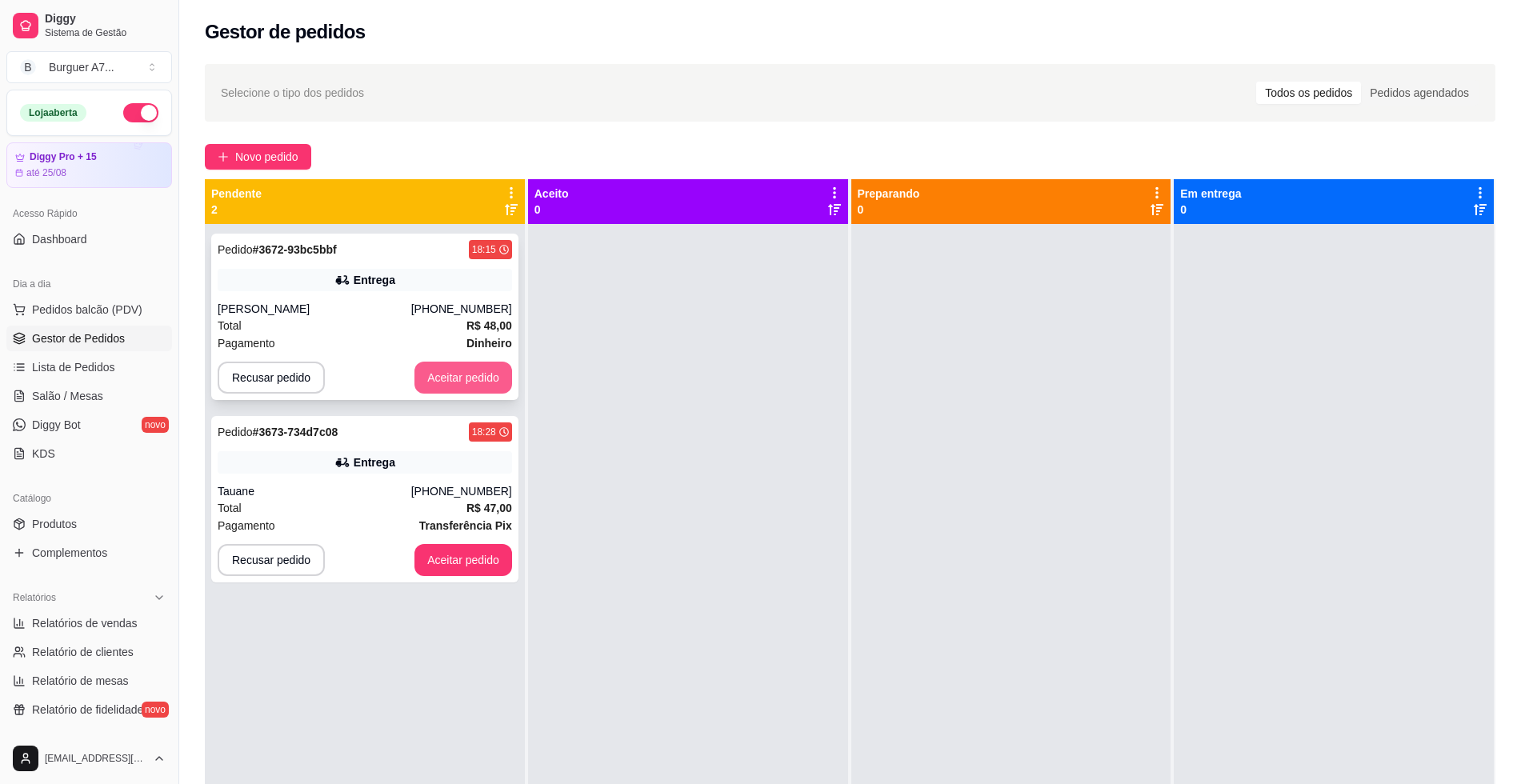
click at [474, 374] on button "Aceitar pedido" at bounding box center [463, 377] width 98 height 32
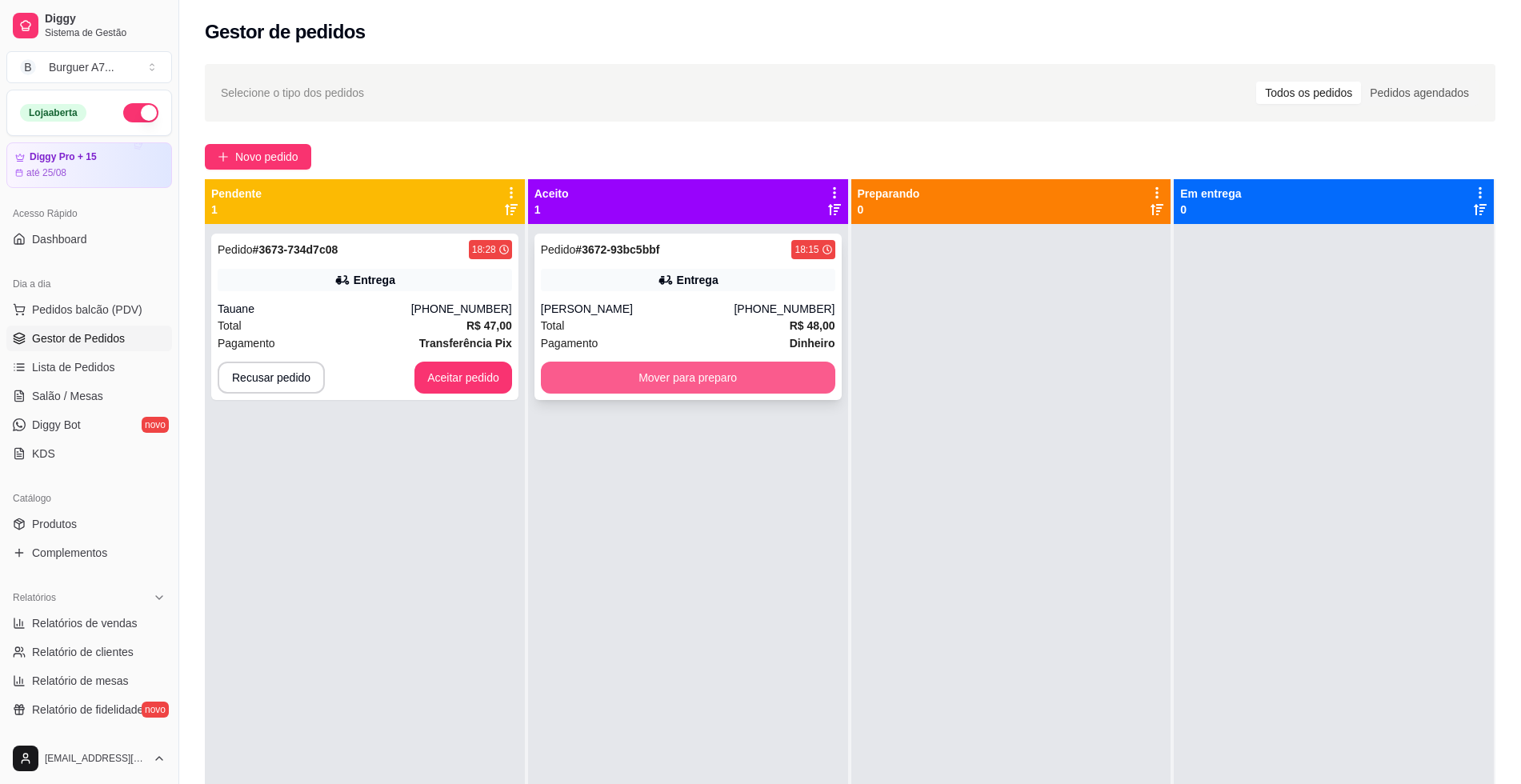
click at [625, 372] on button "Mover para preparo" at bounding box center [688, 377] width 294 height 32
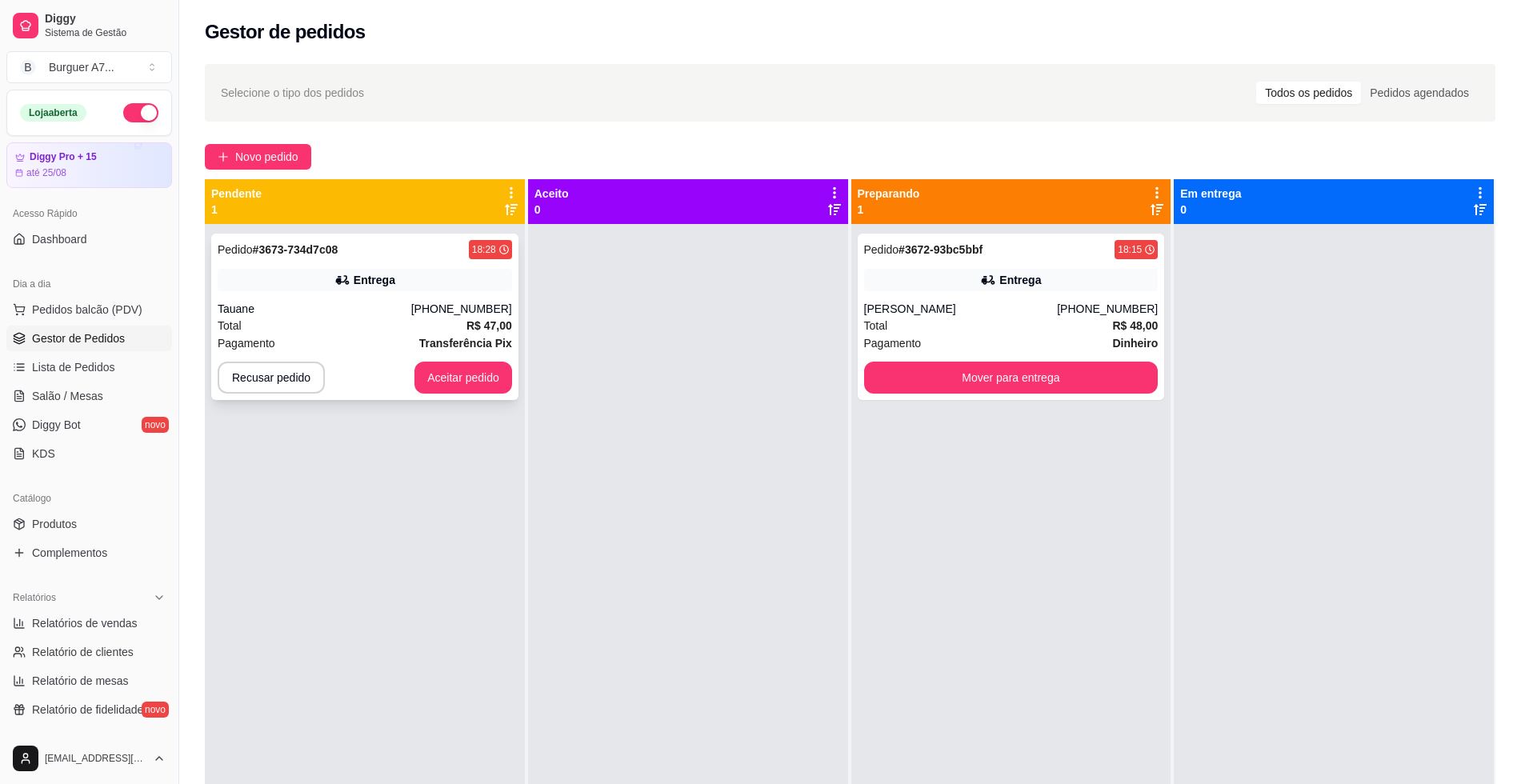
click at [412, 307] on div "Tauane" at bounding box center [315, 309] width 194 height 16
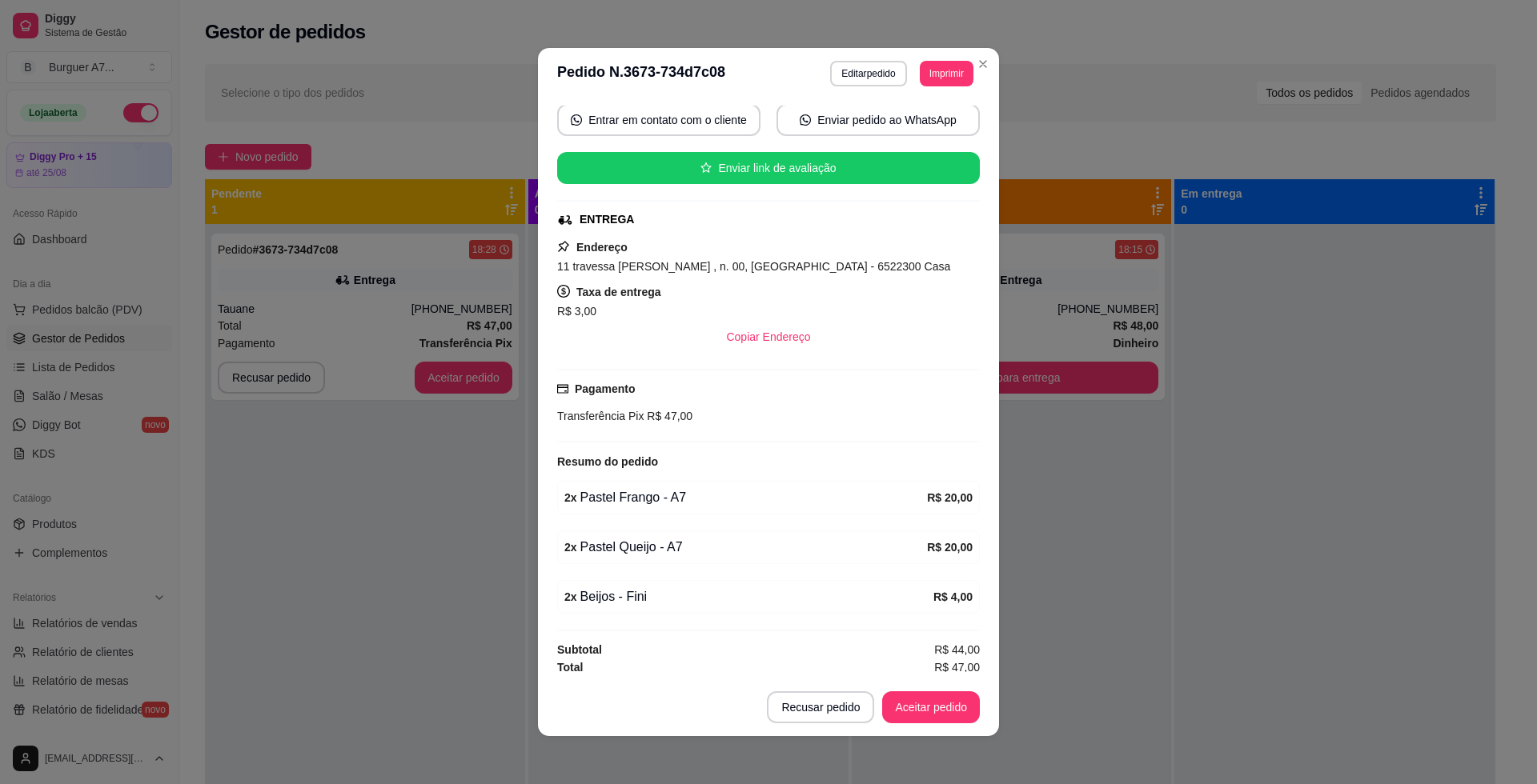
scroll to position [154, 0]
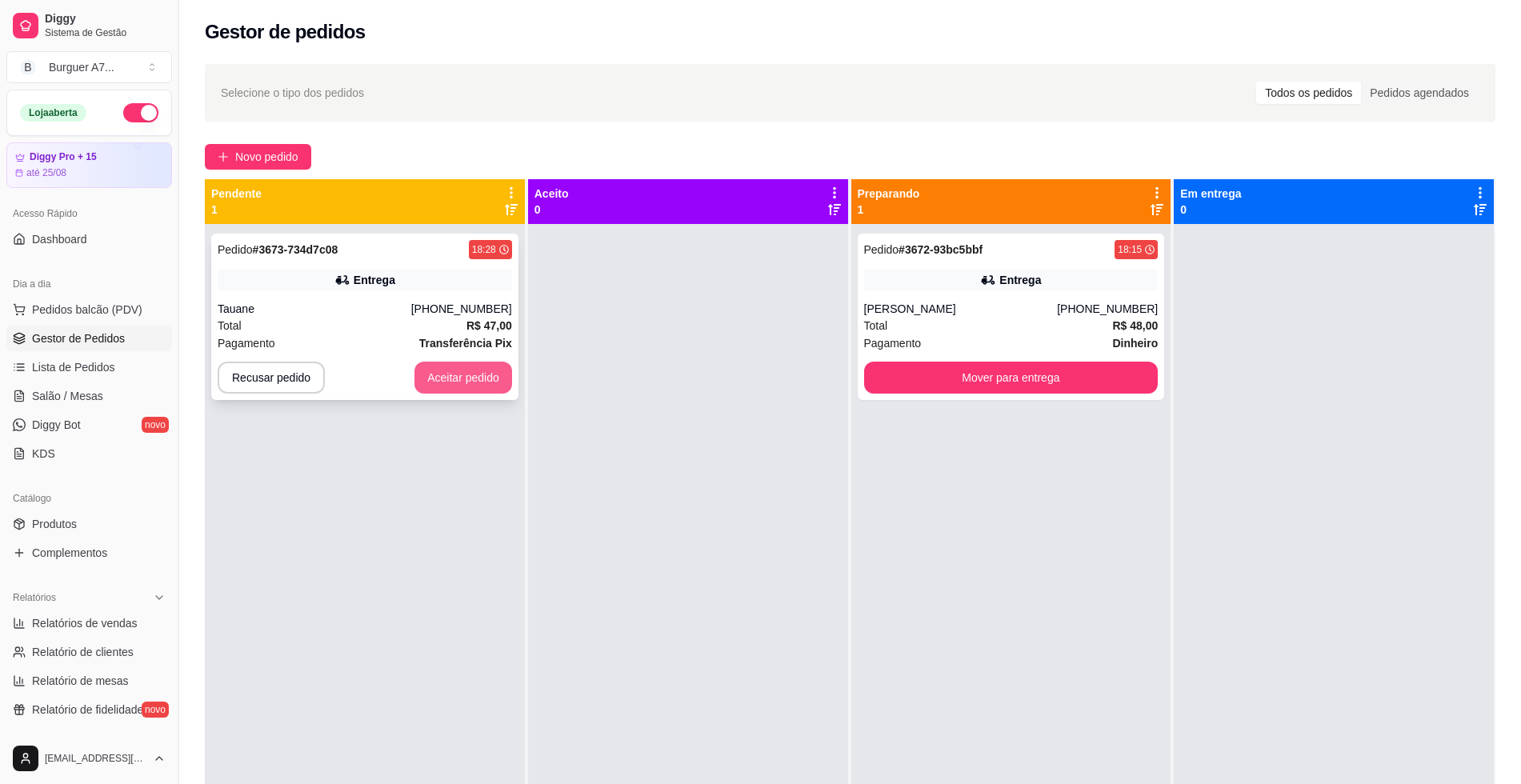
click at [473, 376] on button "Aceitar pedido" at bounding box center [463, 377] width 98 height 32
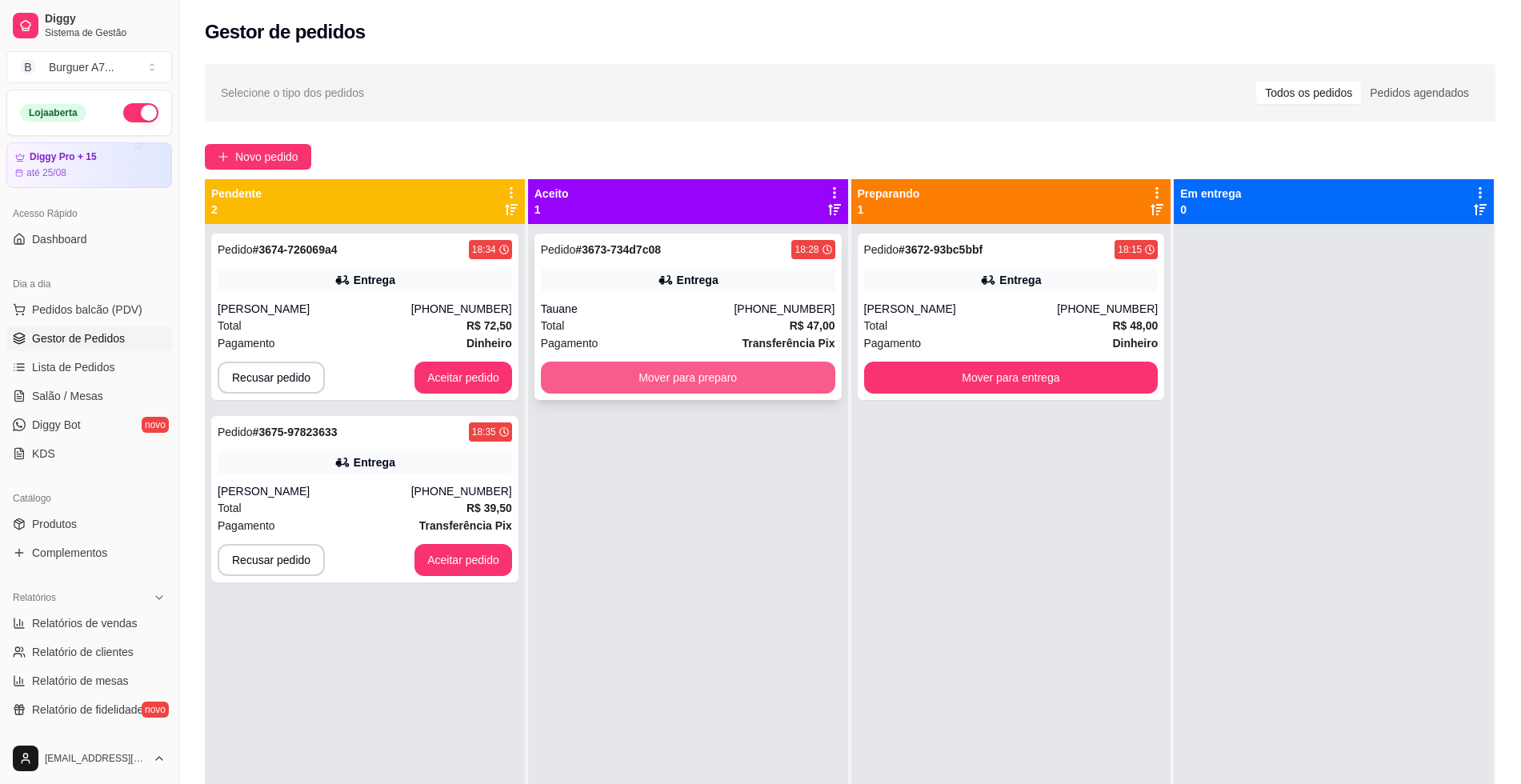
click at [747, 388] on button "Mover para preparo" at bounding box center [688, 377] width 294 height 32
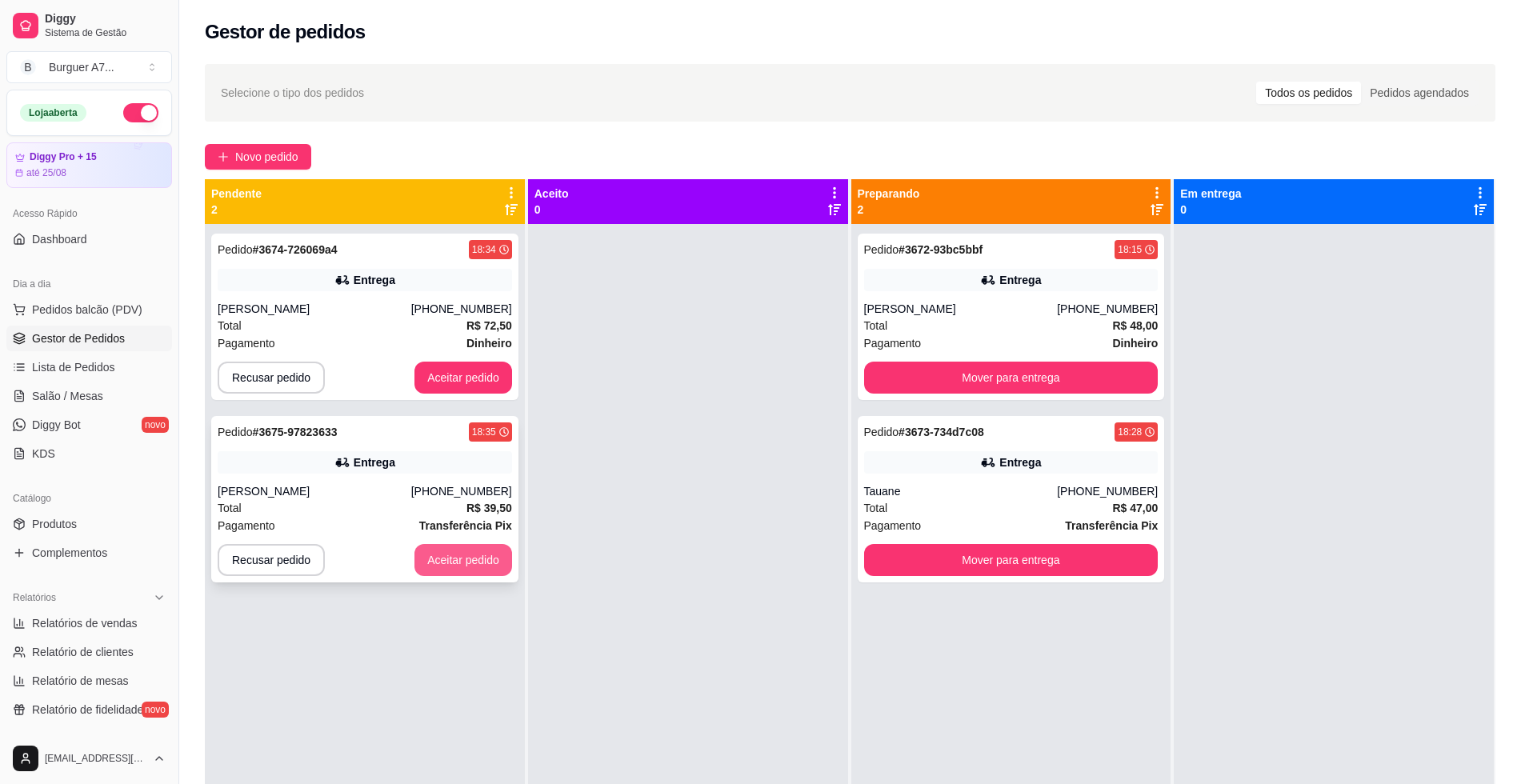
click at [493, 565] on button "Aceitar pedido" at bounding box center [463, 559] width 98 height 32
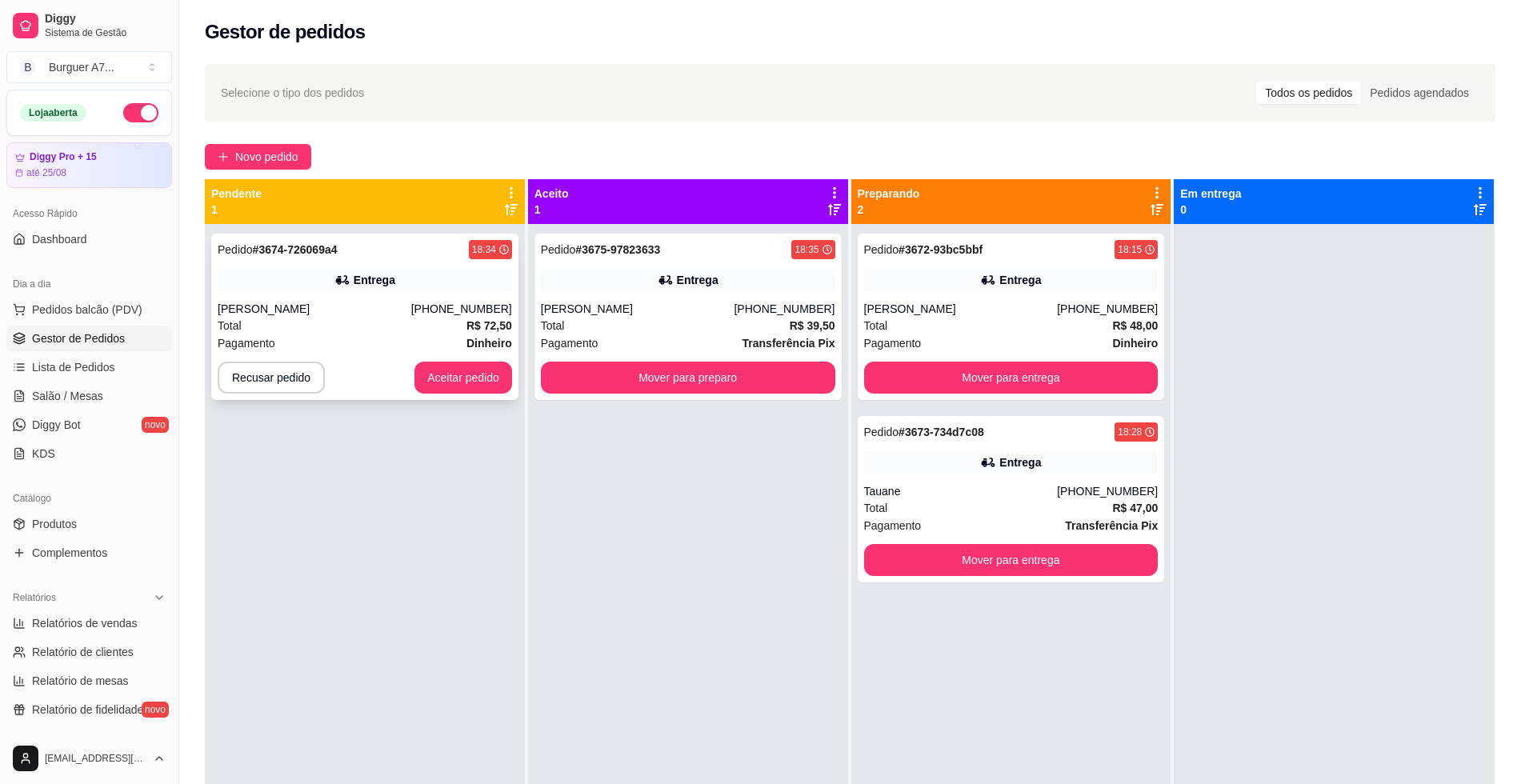
click at [469, 328] on strong "R$ 72,50" at bounding box center [489, 326] width 46 height 13
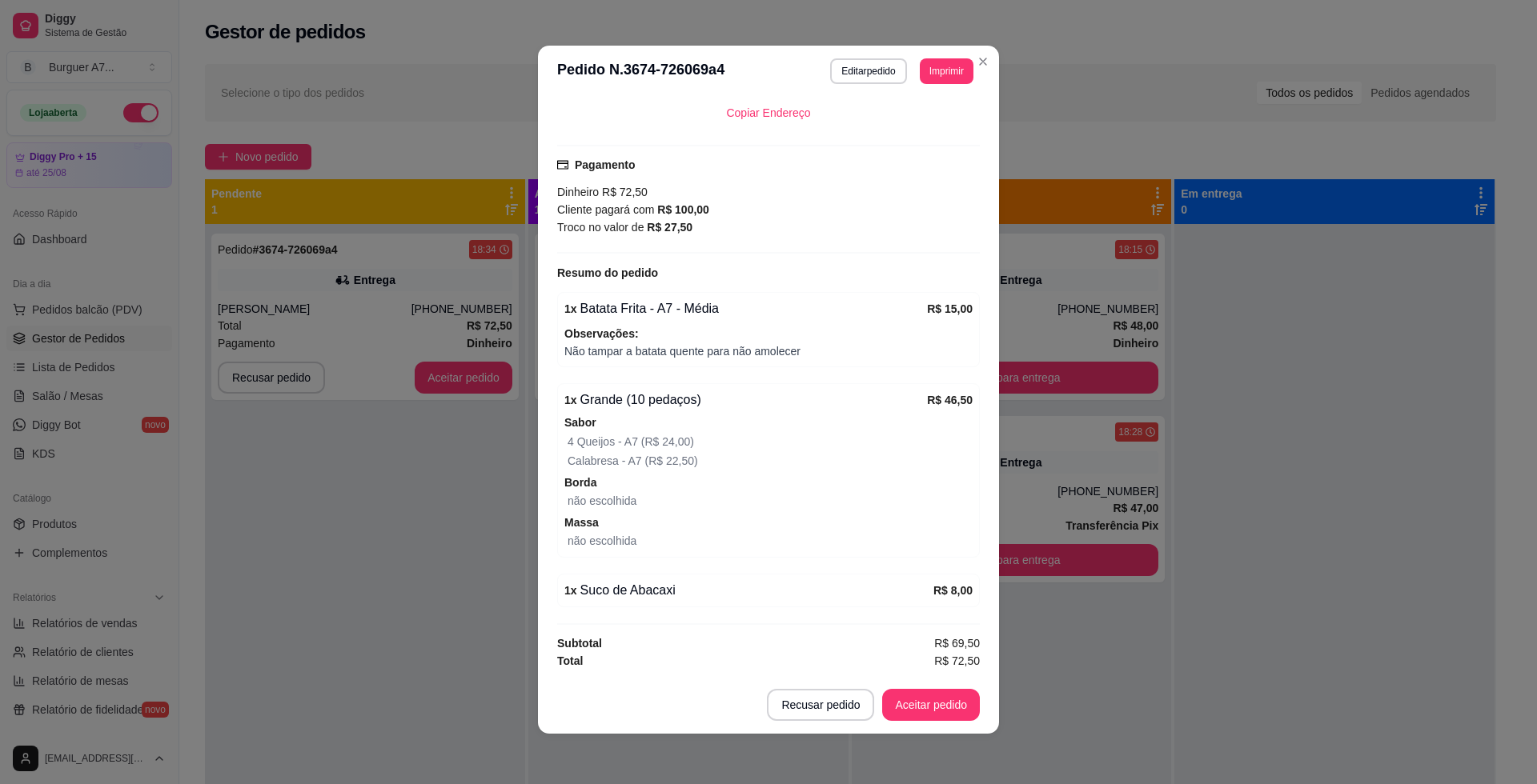
scroll to position [3, 0]
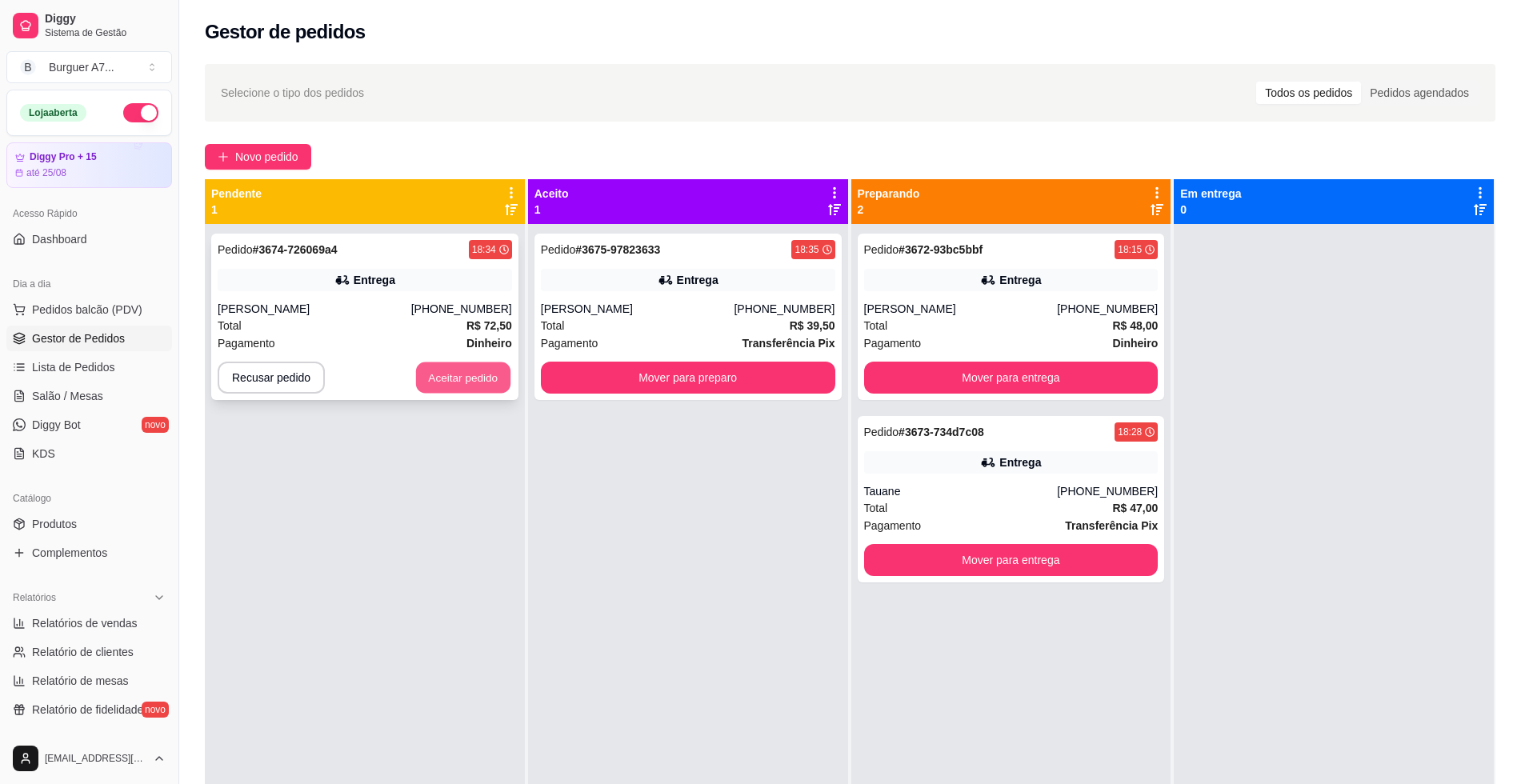
click at [453, 374] on button "Aceitar pedido" at bounding box center [463, 378] width 95 height 31
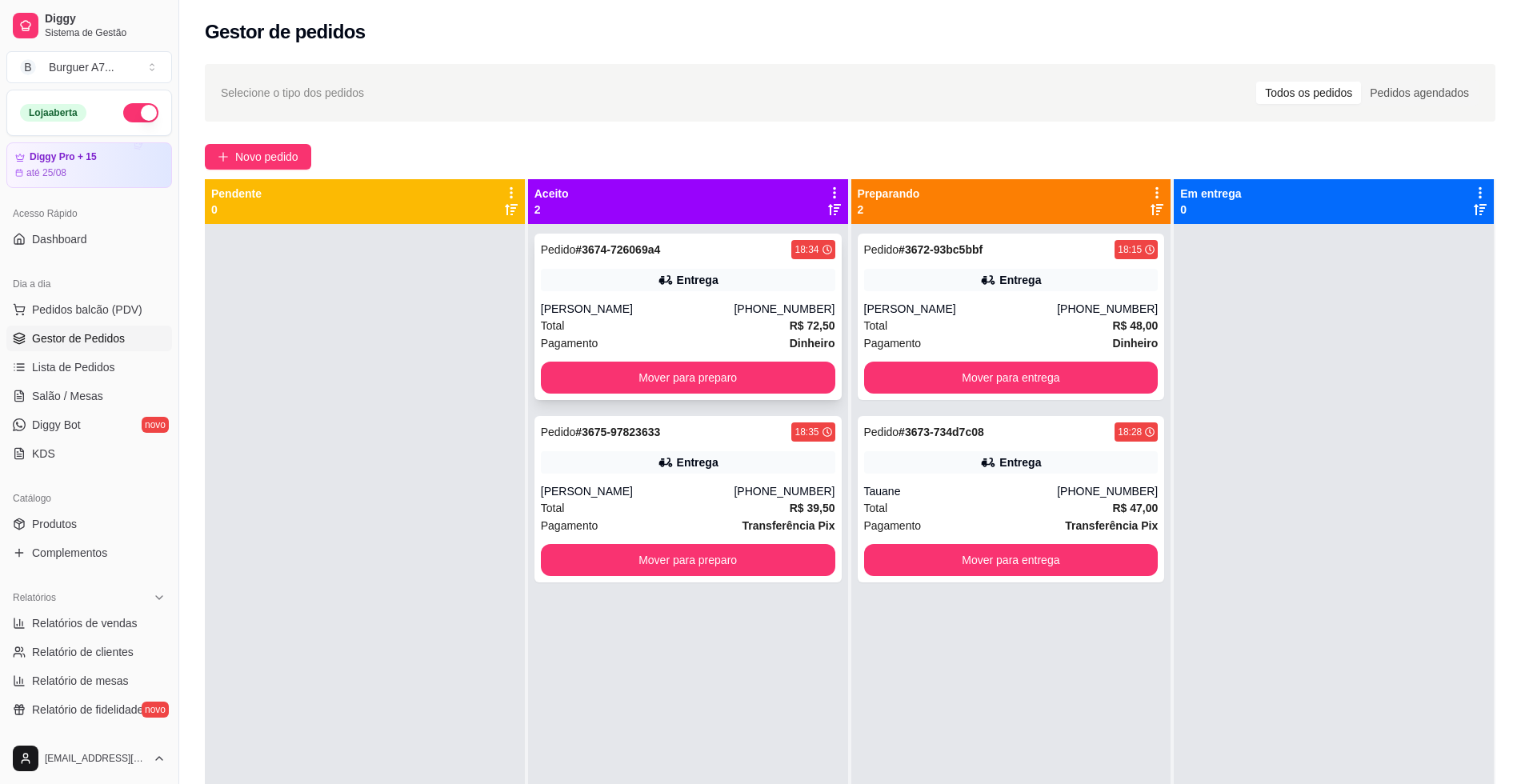
click at [701, 371] on button "Mover para preparo" at bounding box center [688, 377] width 294 height 32
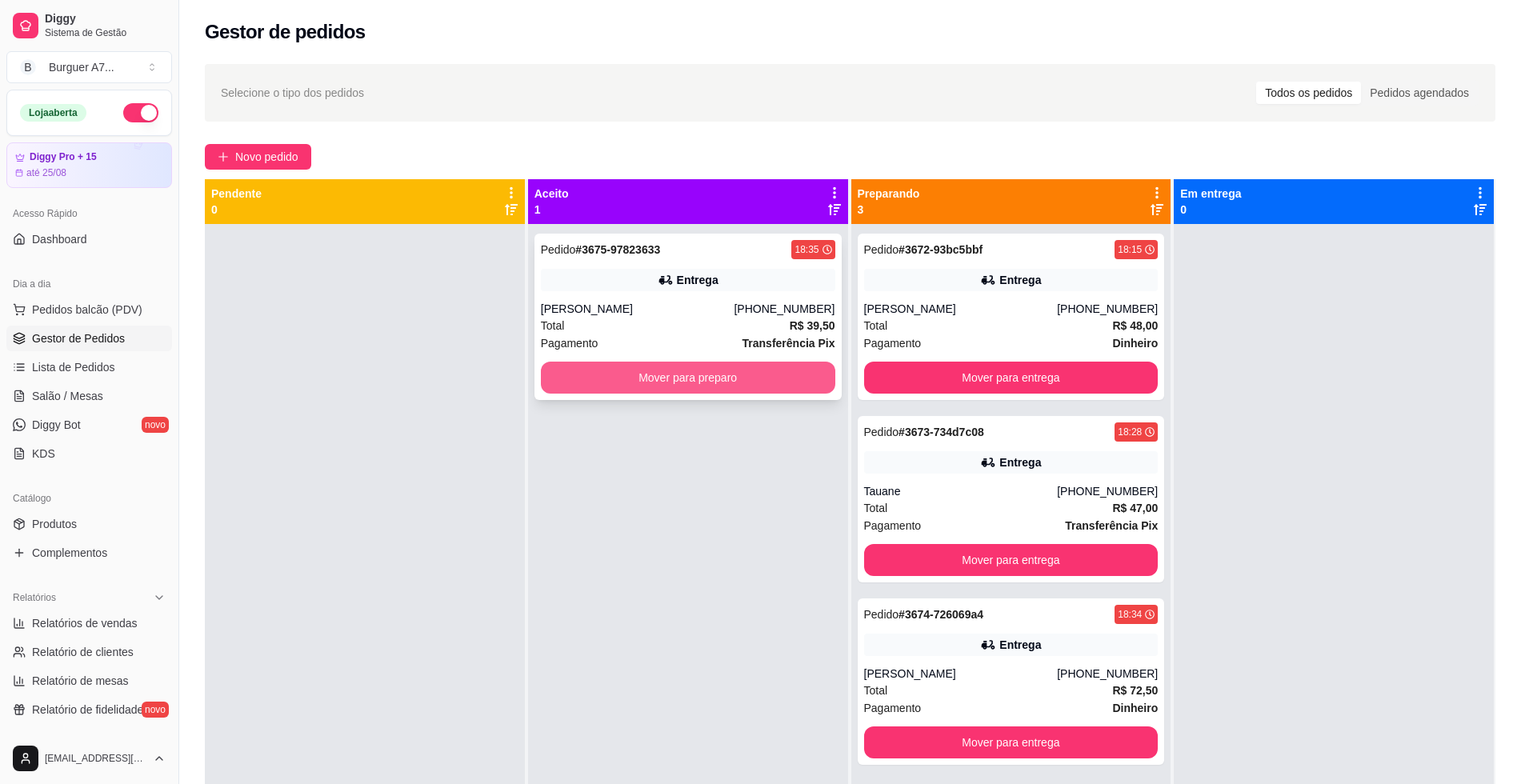
click at [709, 368] on button "Mover para preparo" at bounding box center [688, 377] width 294 height 32
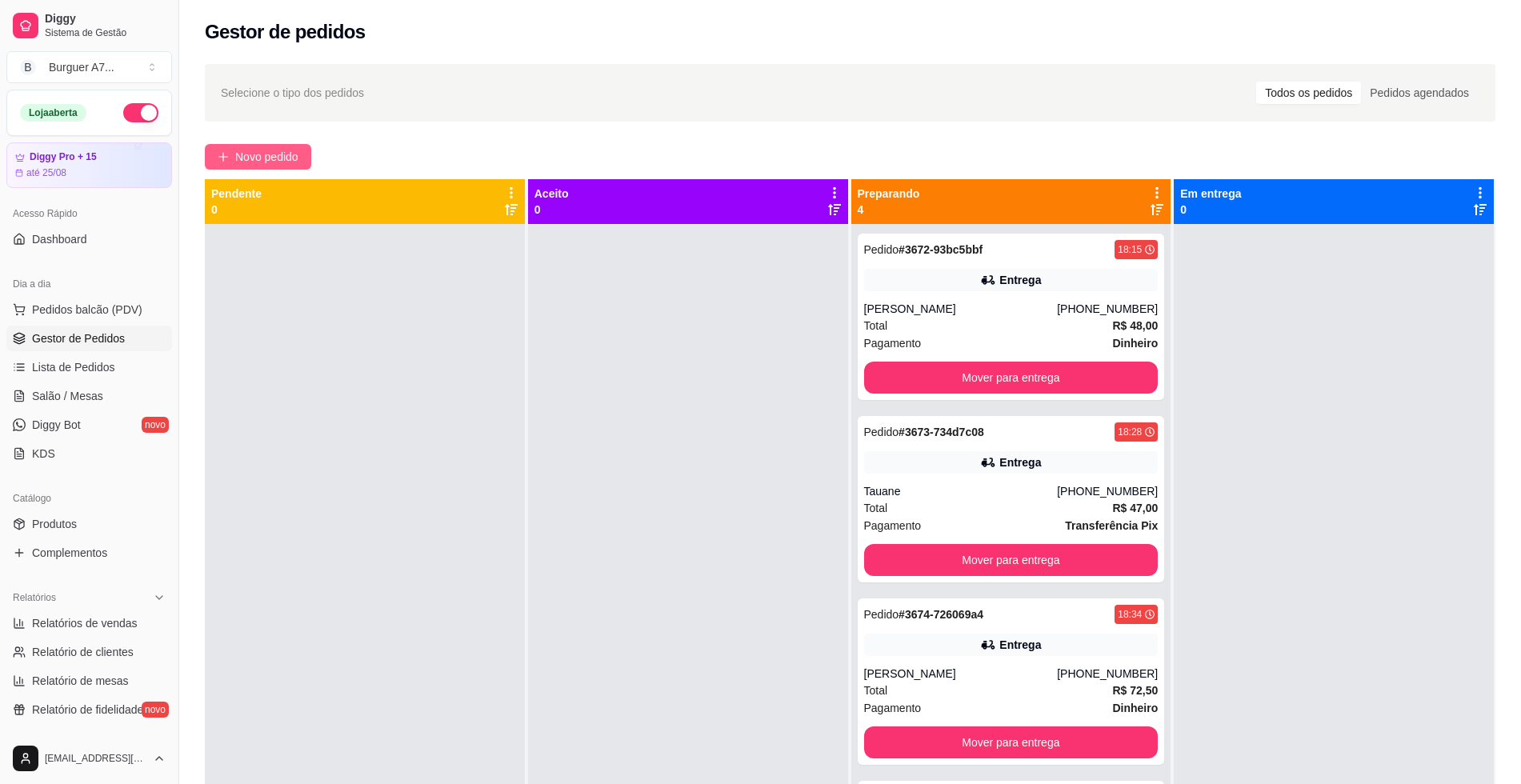
click at [275, 148] on span "Novo pedido" at bounding box center [267, 157] width 64 height 18
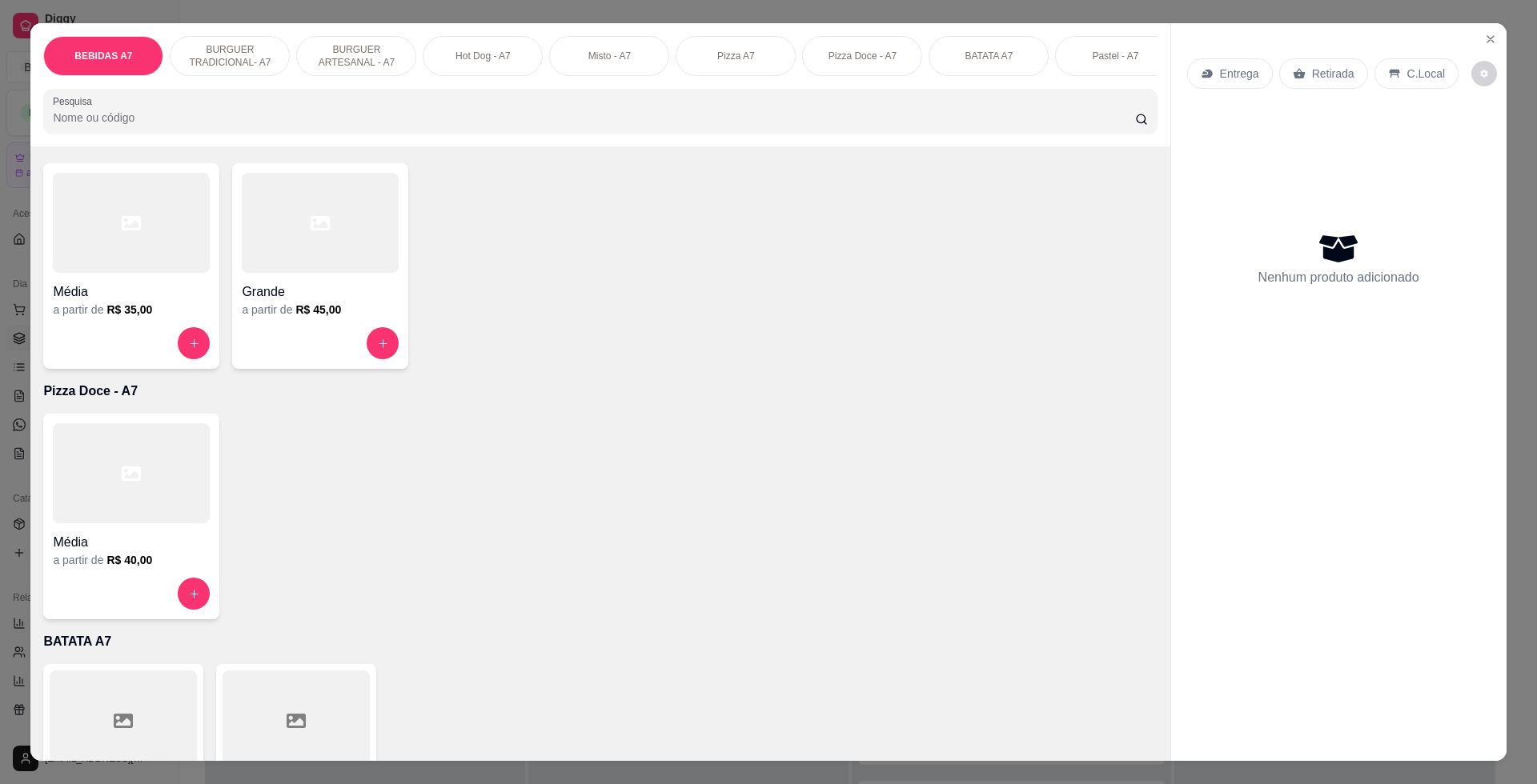
scroll to position [1900, 0]
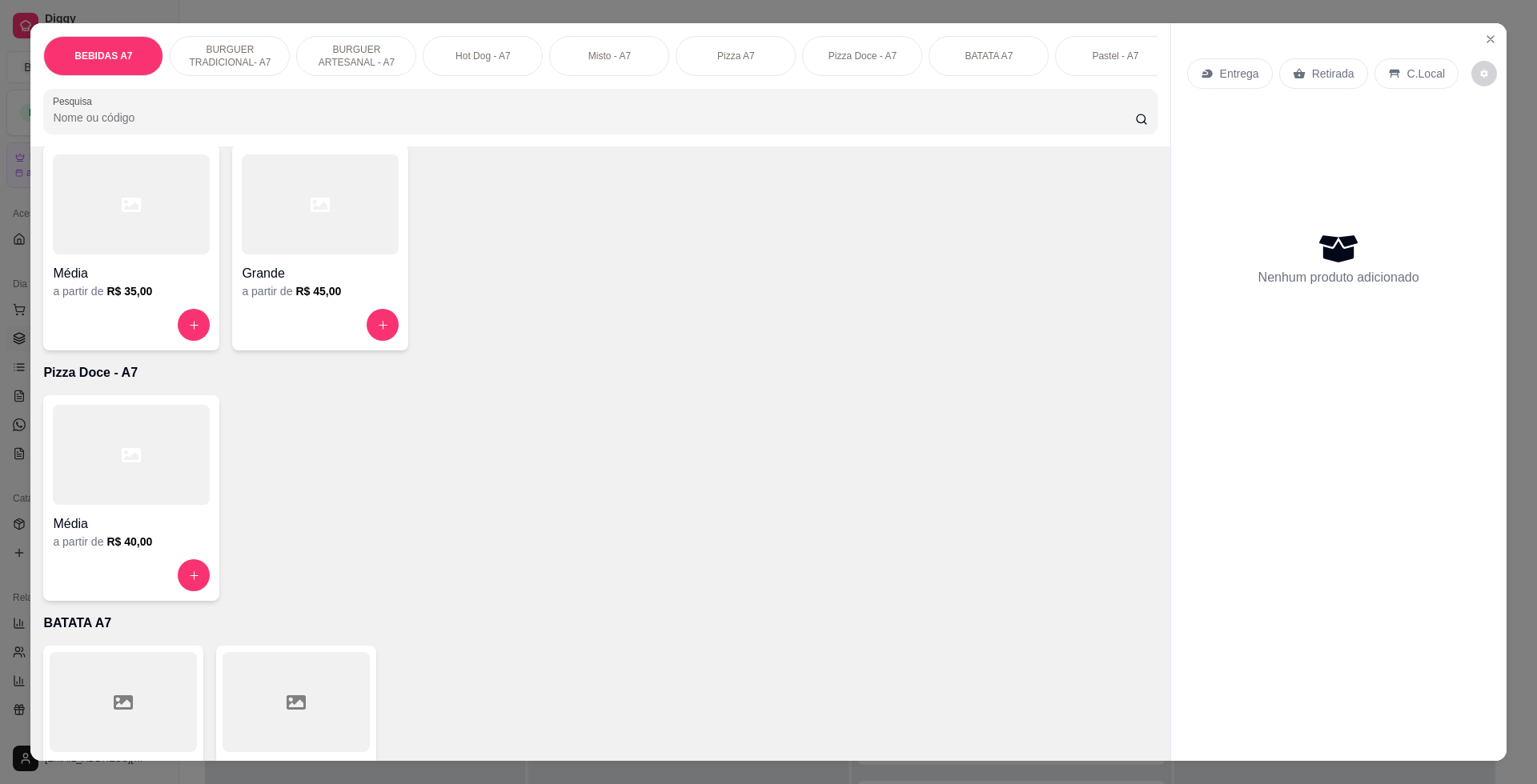
click at [304, 200] on div at bounding box center [320, 204] width 157 height 100
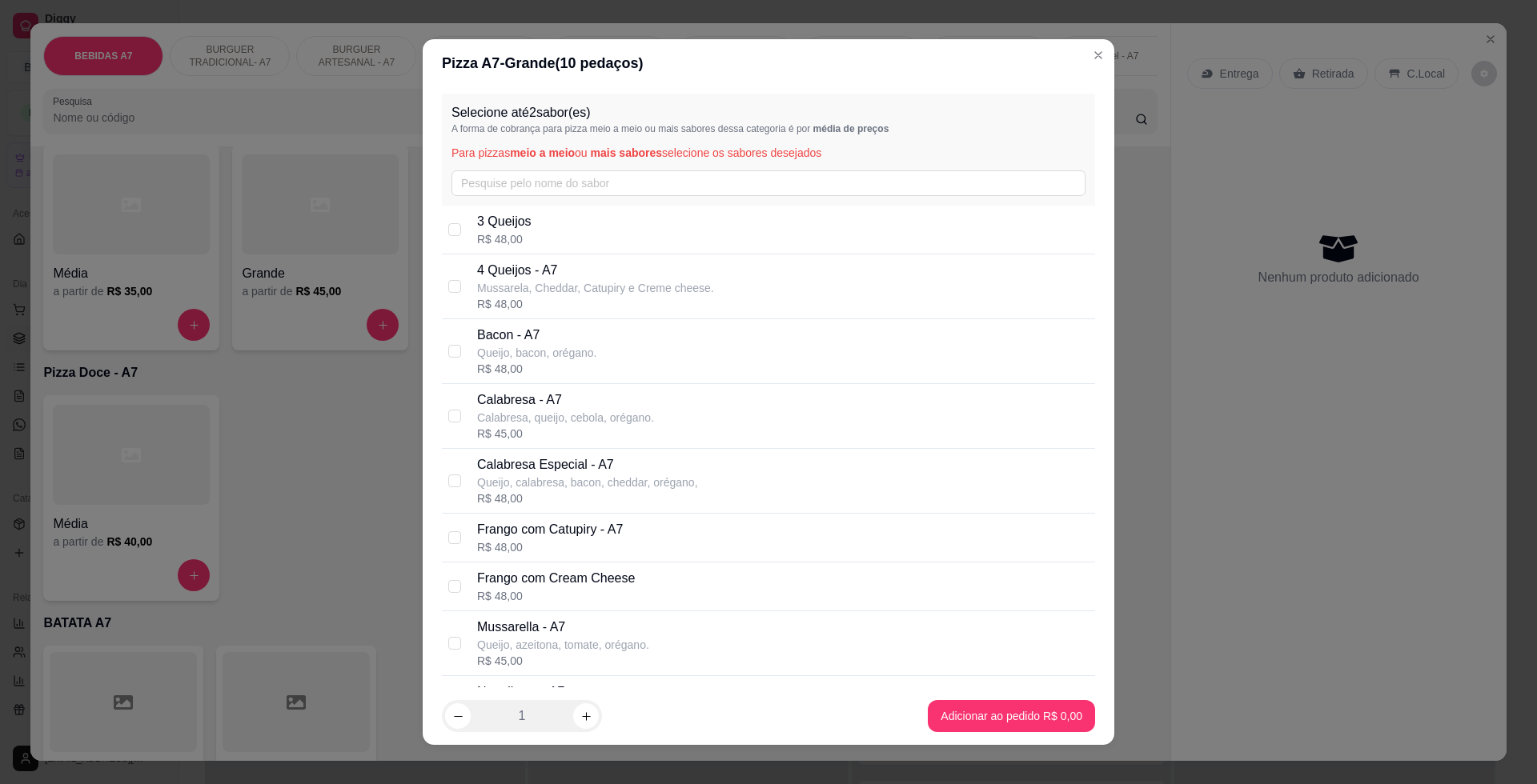
click at [558, 428] on div "R$ 45,00" at bounding box center [565, 434] width 177 height 16
checkbox input "true"
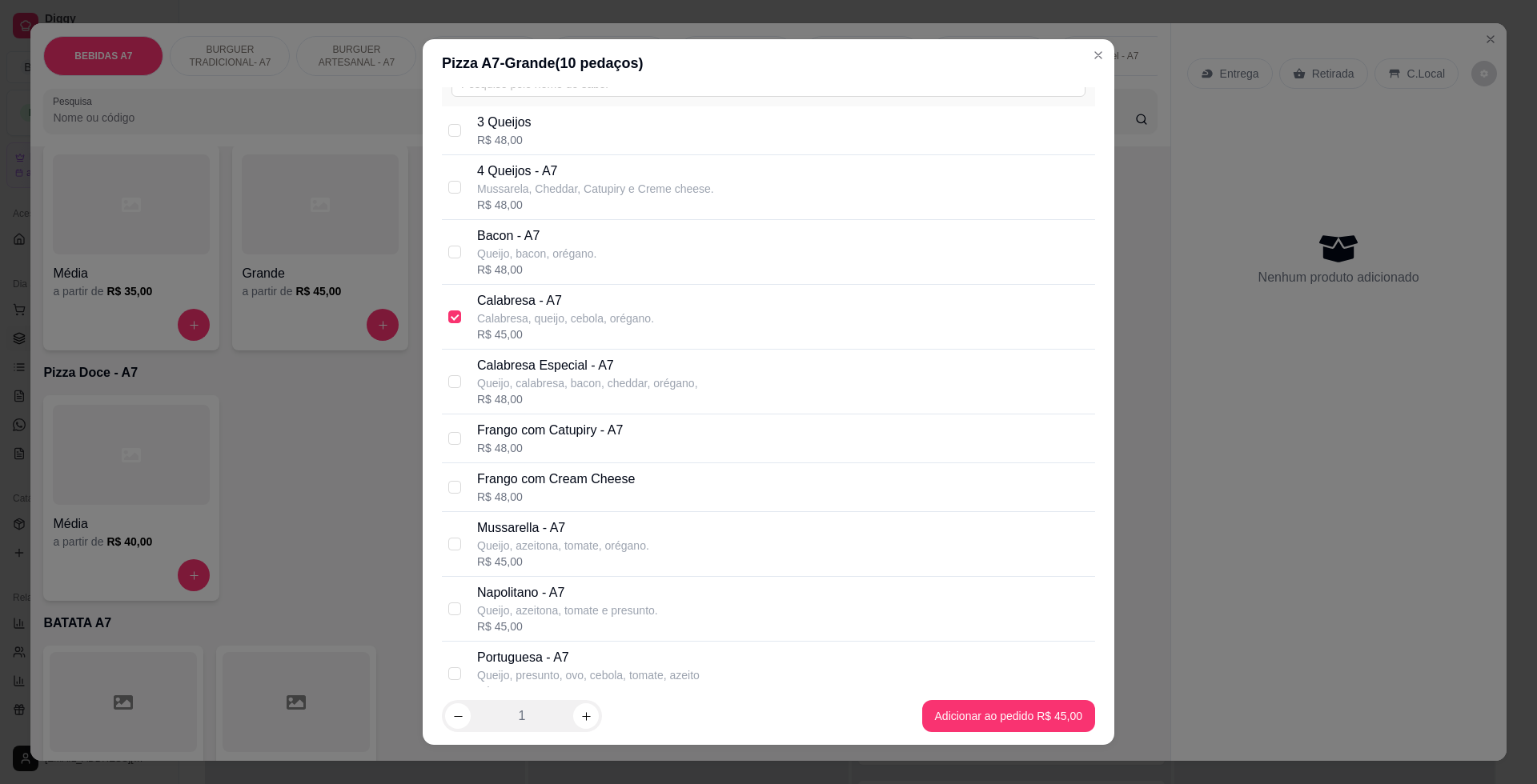
scroll to position [100, 0]
click at [593, 439] on div "R$ 48,00" at bounding box center [550, 447] width 146 height 16
checkbox input "true"
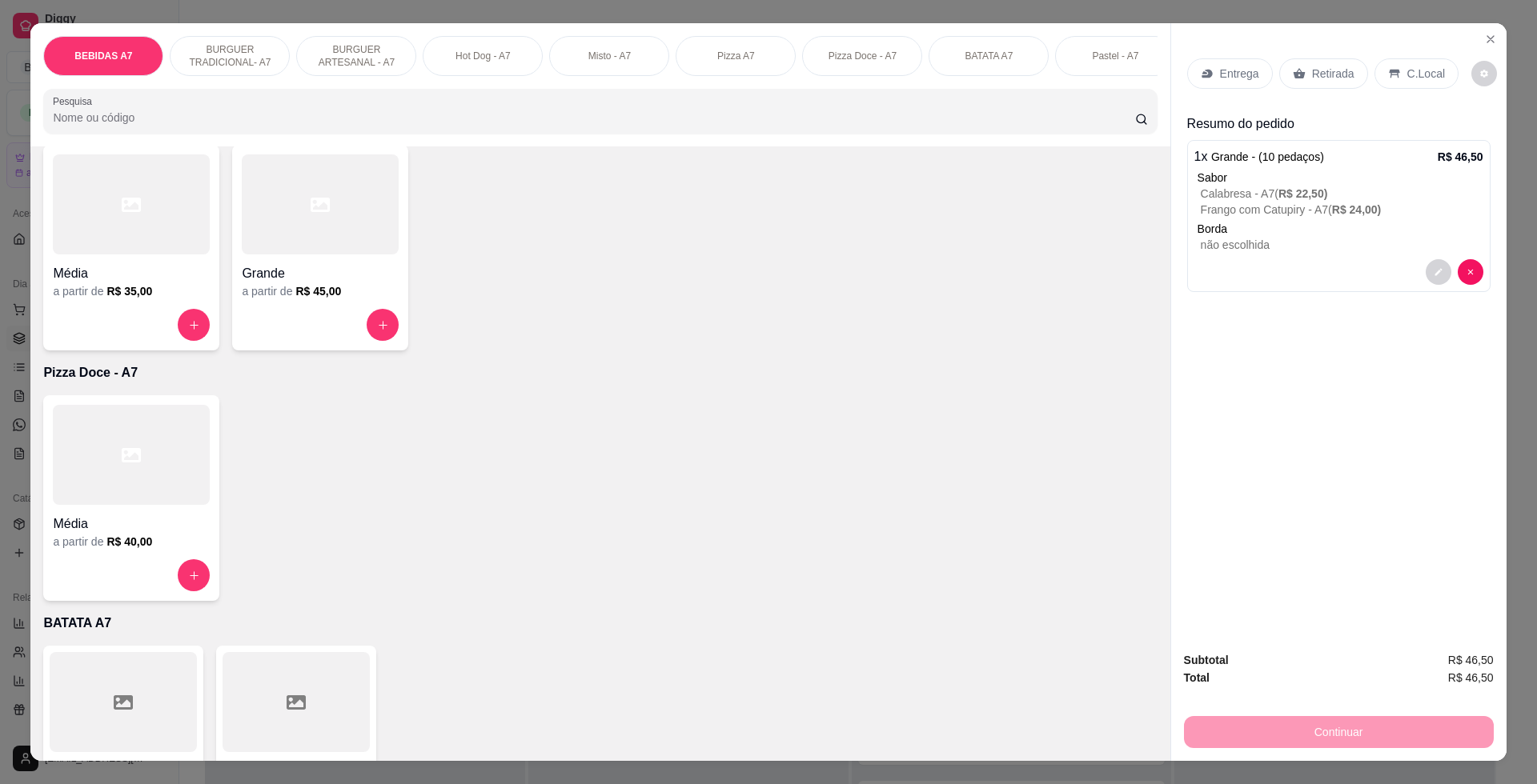
click at [1322, 77] on p "Retirada" at bounding box center [1333, 73] width 42 height 16
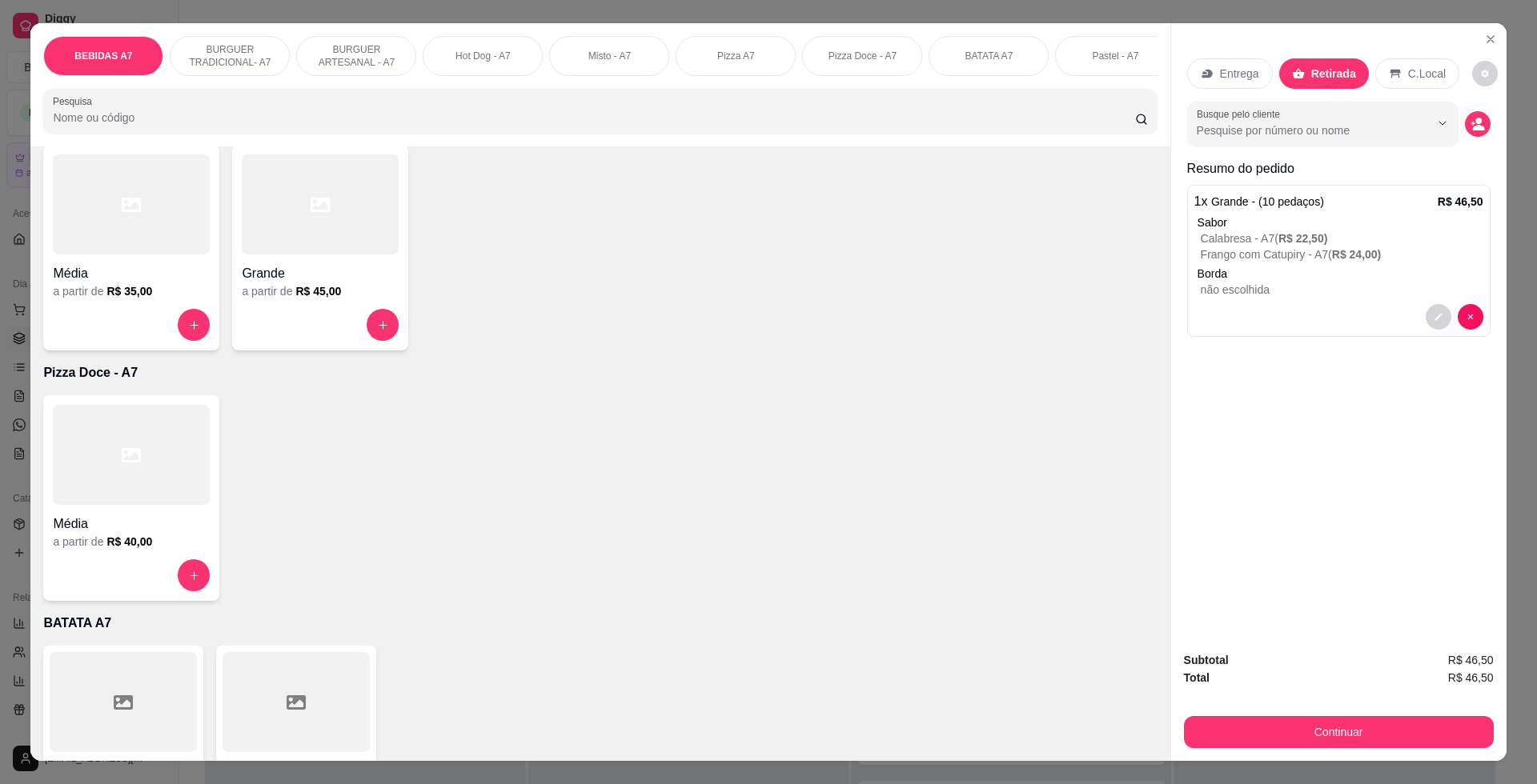
click at [1483, 128] on div "Entrega Retirada C.Local Busque pelo cliente Resumo do pedido 1 x Grande - (10 …" at bounding box center [1338, 330] width 335 height 614
click at [1477, 130] on div "Entrega Retirada C.Local Busque pelo cliente Resumo do pedido 1 x Grande - (10 …" at bounding box center [1338, 330] width 335 height 614
click at [1472, 130] on icon "decrease-product-quantity" at bounding box center [1477, 128] width 12 height 6
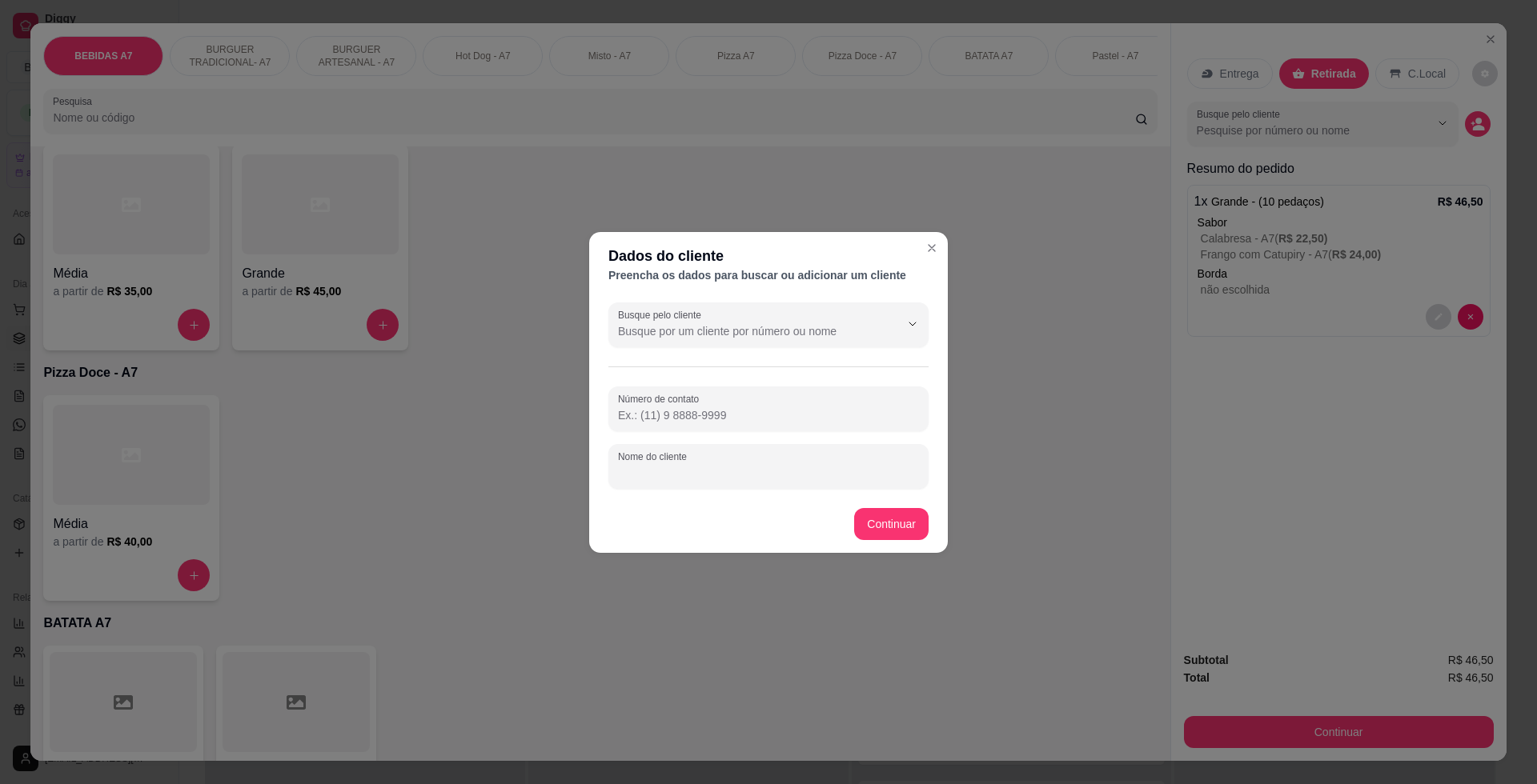
click at [826, 476] on input "Nome do cliente" at bounding box center [768, 473] width 301 height 16
click at [655, 413] on input "Número de contato" at bounding box center [768, 416] width 301 height 16
type input "[PHONE_NUMBER]"
click at [634, 481] on div at bounding box center [768, 466] width 301 height 32
click at [651, 471] on input "Nome do cliente" at bounding box center [768, 473] width 301 height 16
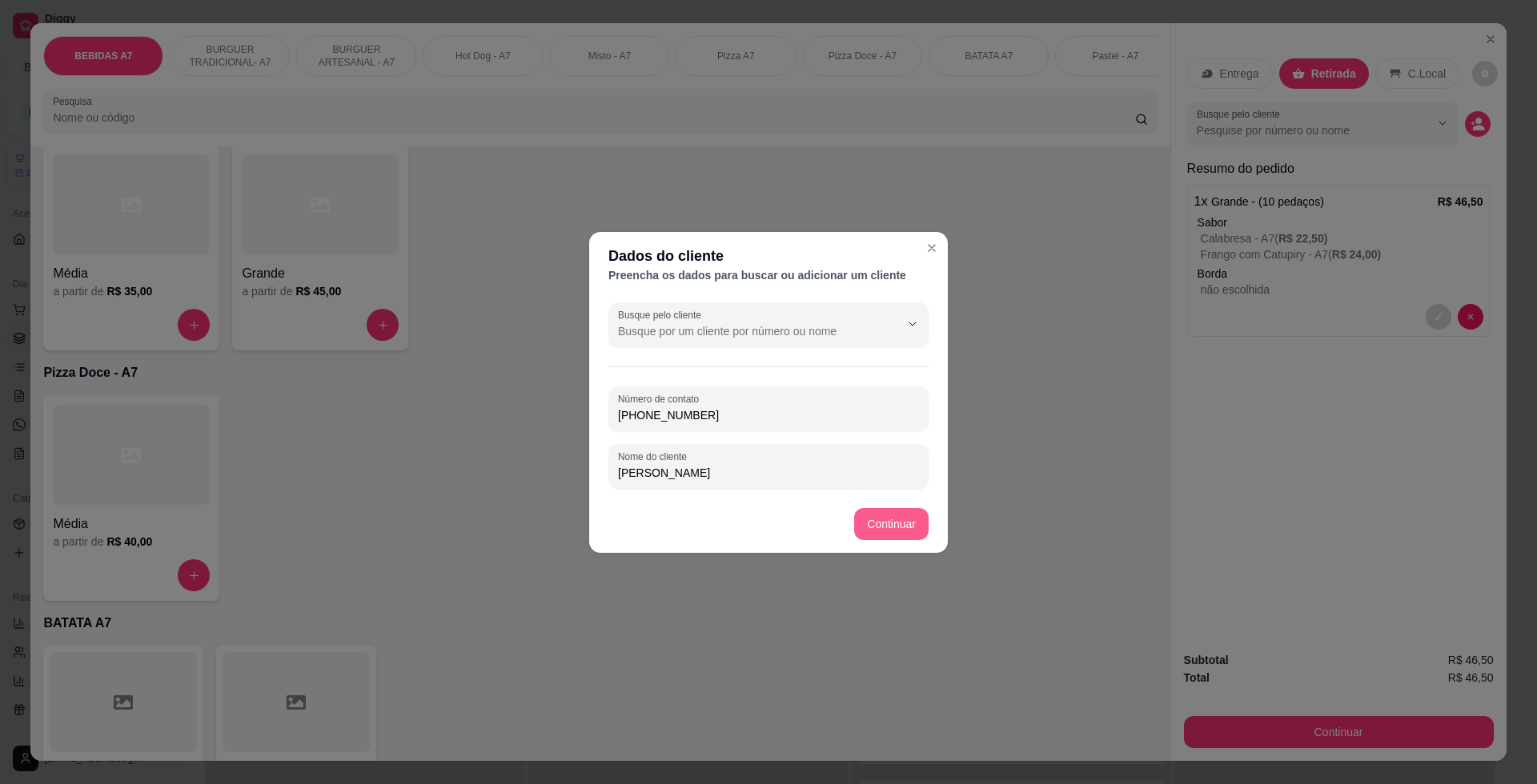
type input "[PERSON_NAME]"
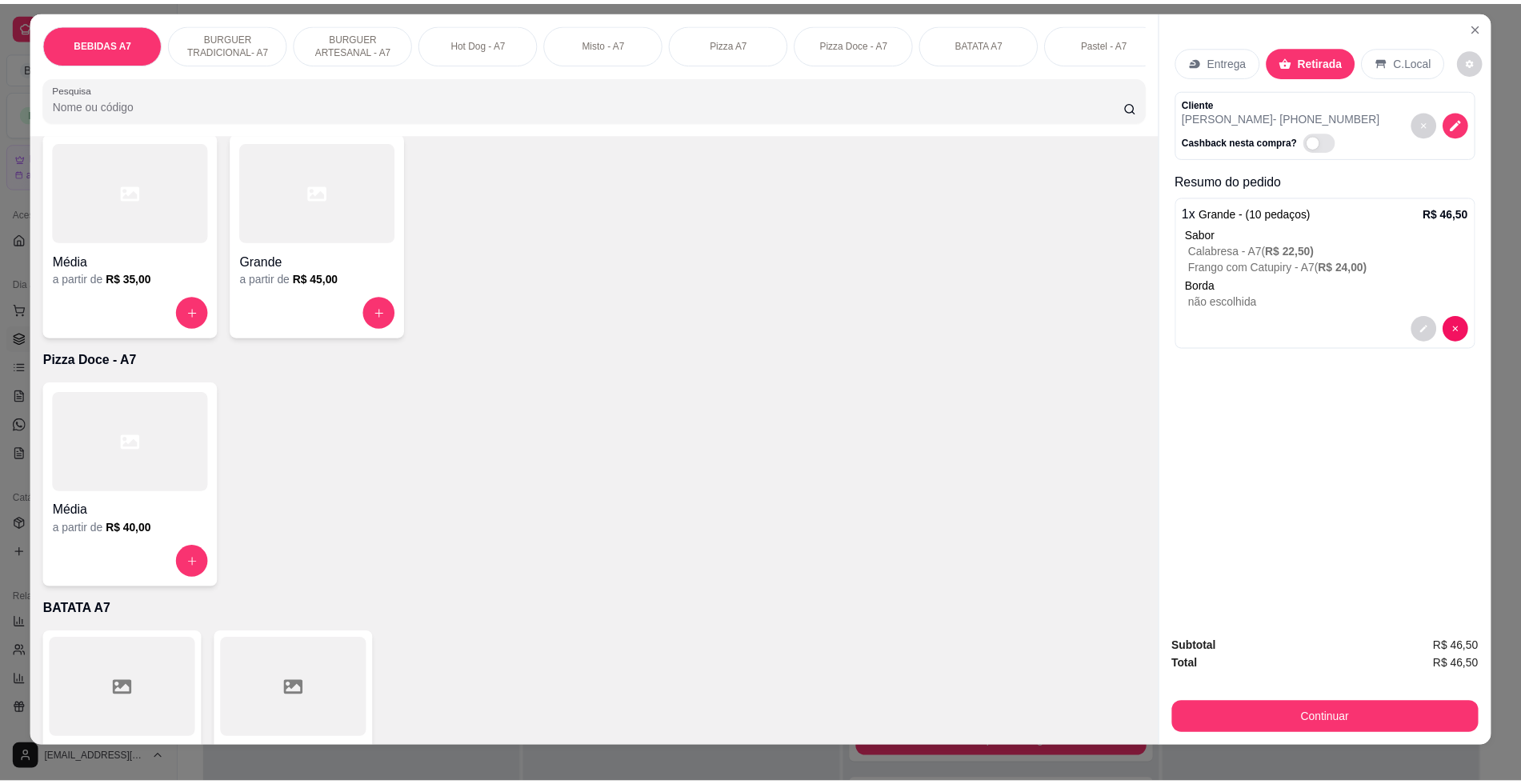
scroll to position [28, 0]
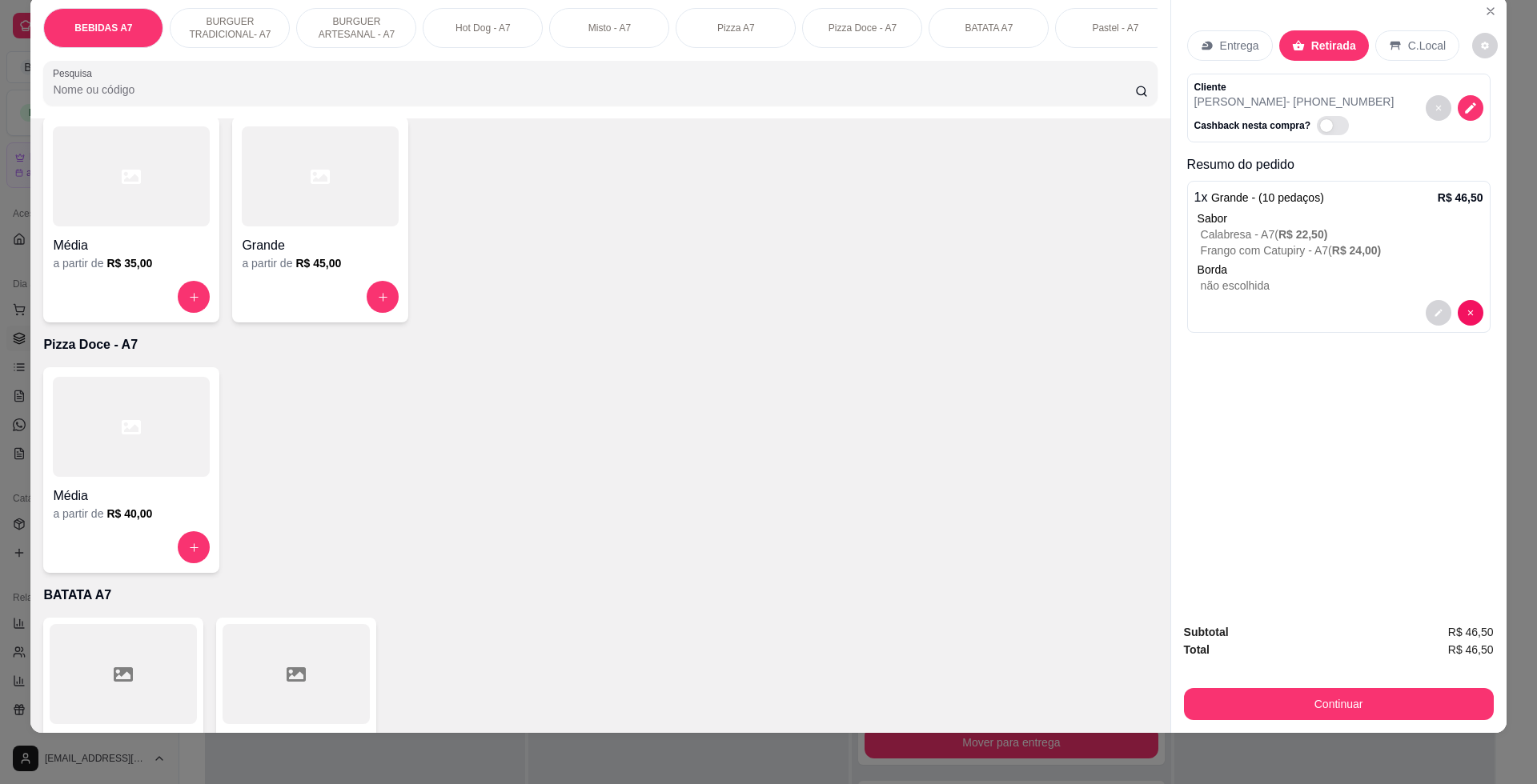
drag, startPoint x: 1440, startPoint y: 722, endPoint x: 1440, endPoint y: 705, distance: 17.0
click at [1442, 720] on div "Subtotal R$ 46,50 Total R$ 46,50 Continuar" at bounding box center [1338, 672] width 335 height 122
click at [1442, 700] on button "Continuar" at bounding box center [1339, 703] width 310 height 32
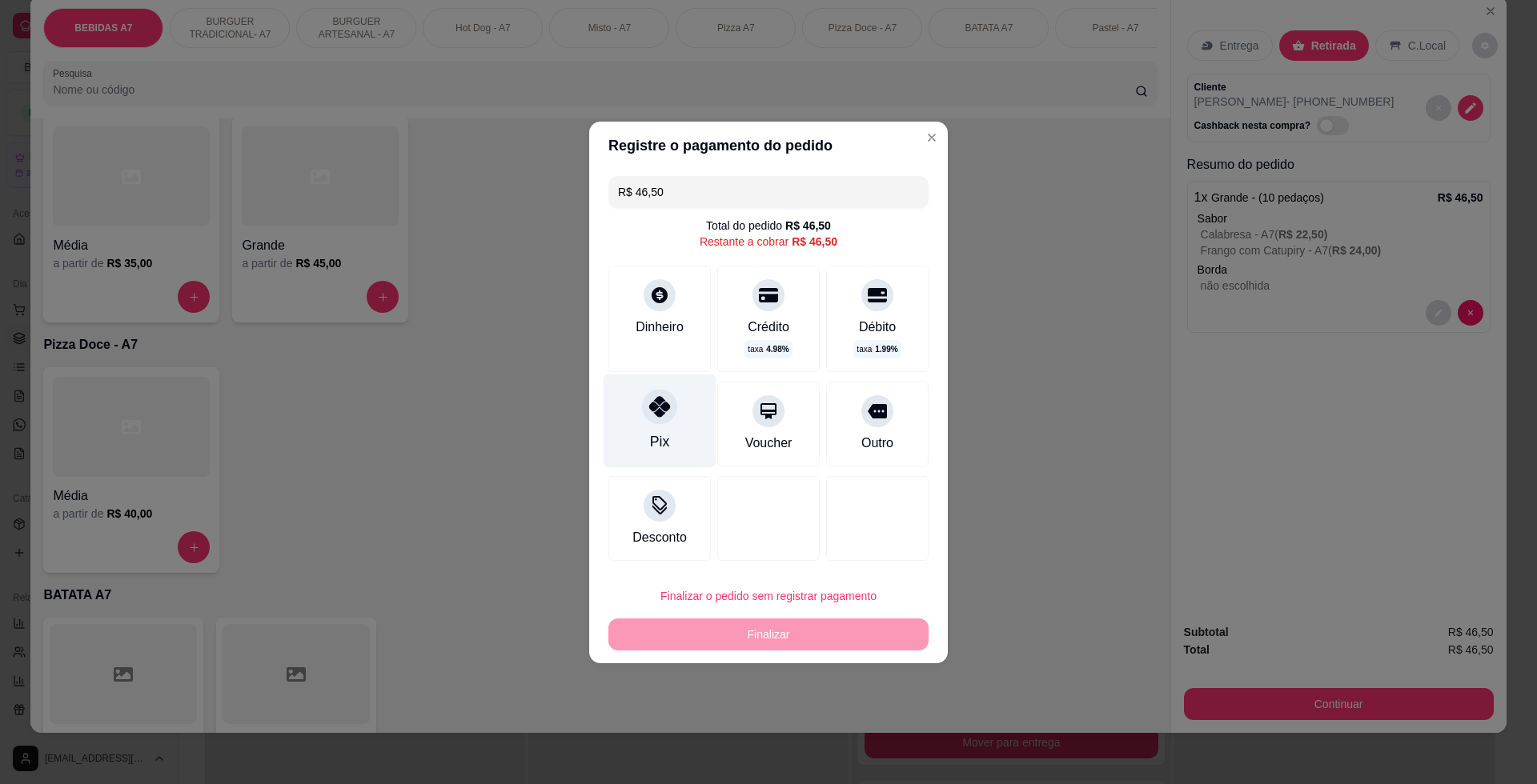
click at [629, 412] on div "Pix" at bounding box center [660, 420] width 113 height 94
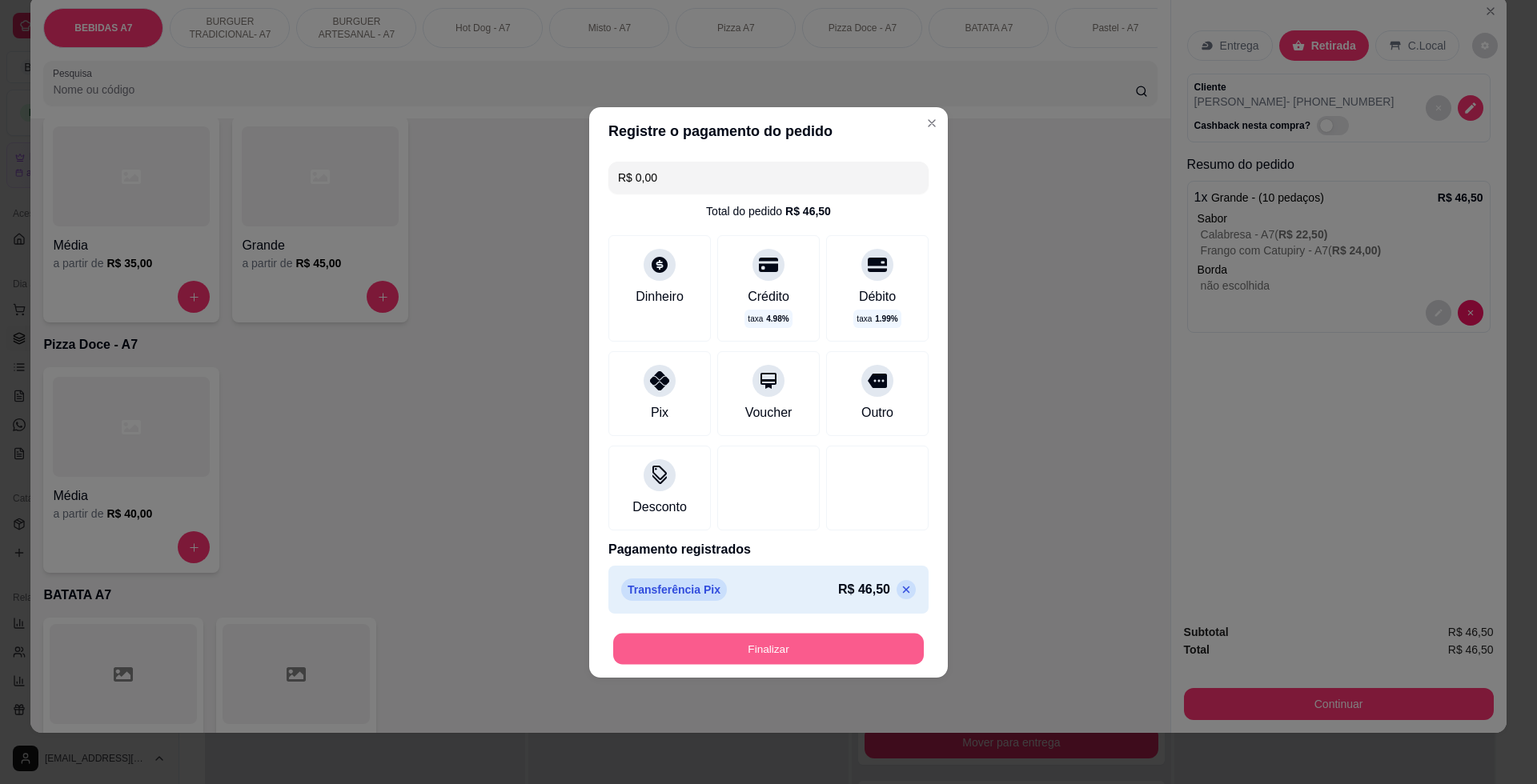
click at [793, 634] on button "Finalizar" at bounding box center [768, 648] width 311 height 31
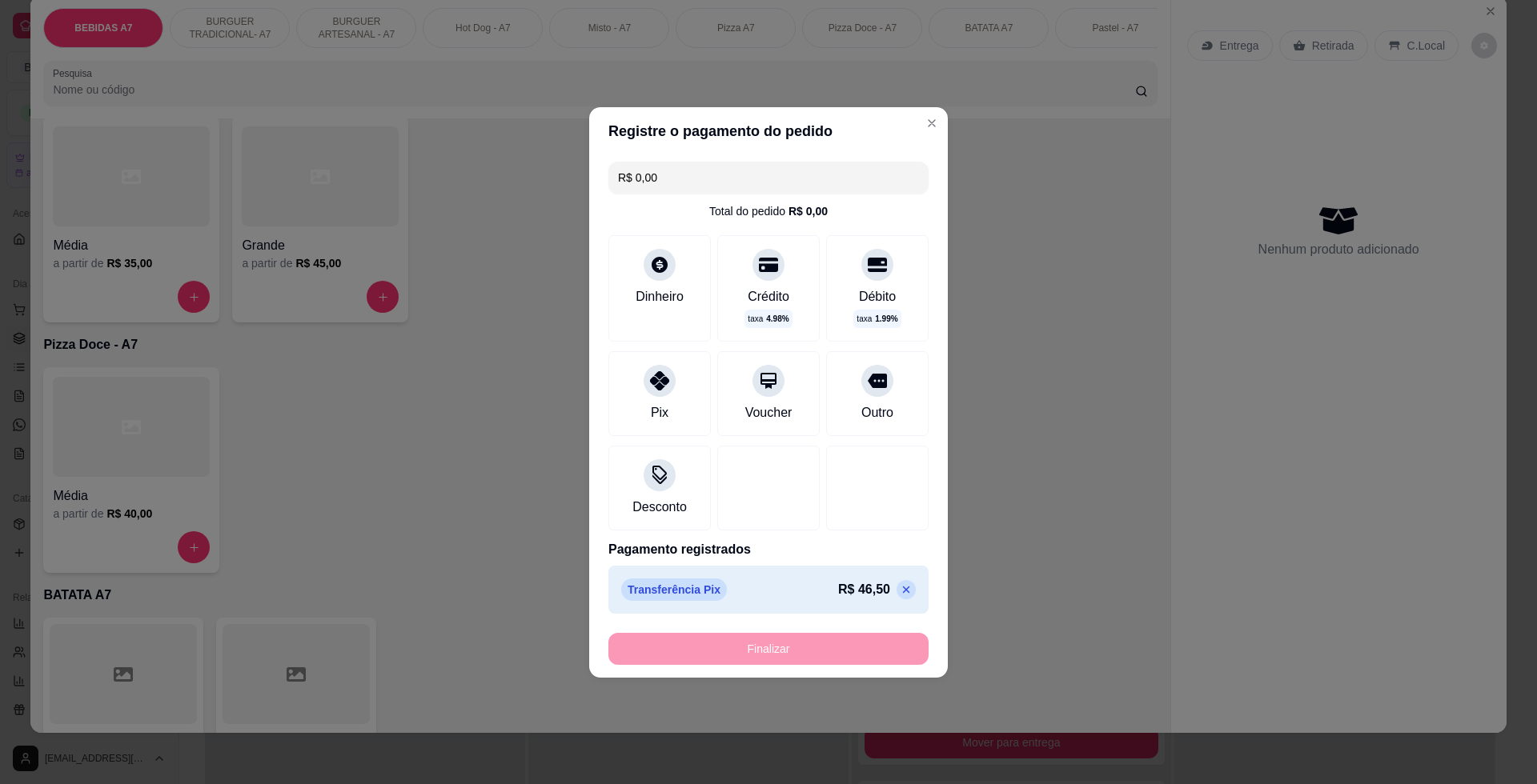
type input "-R$ 46,50"
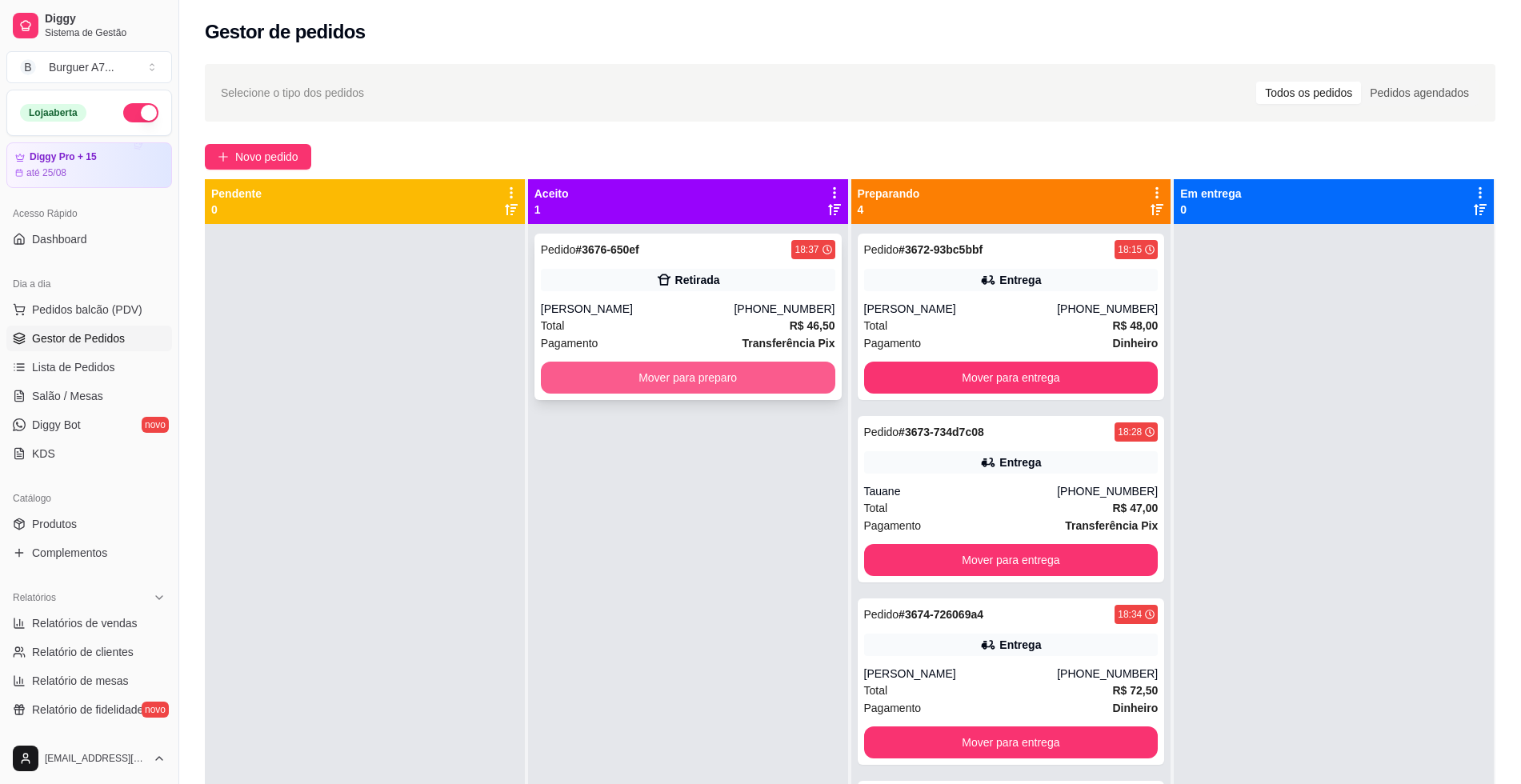
click at [713, 385] on button "Mover para preparo" at bounding box center [688, 377] width 294 height 32
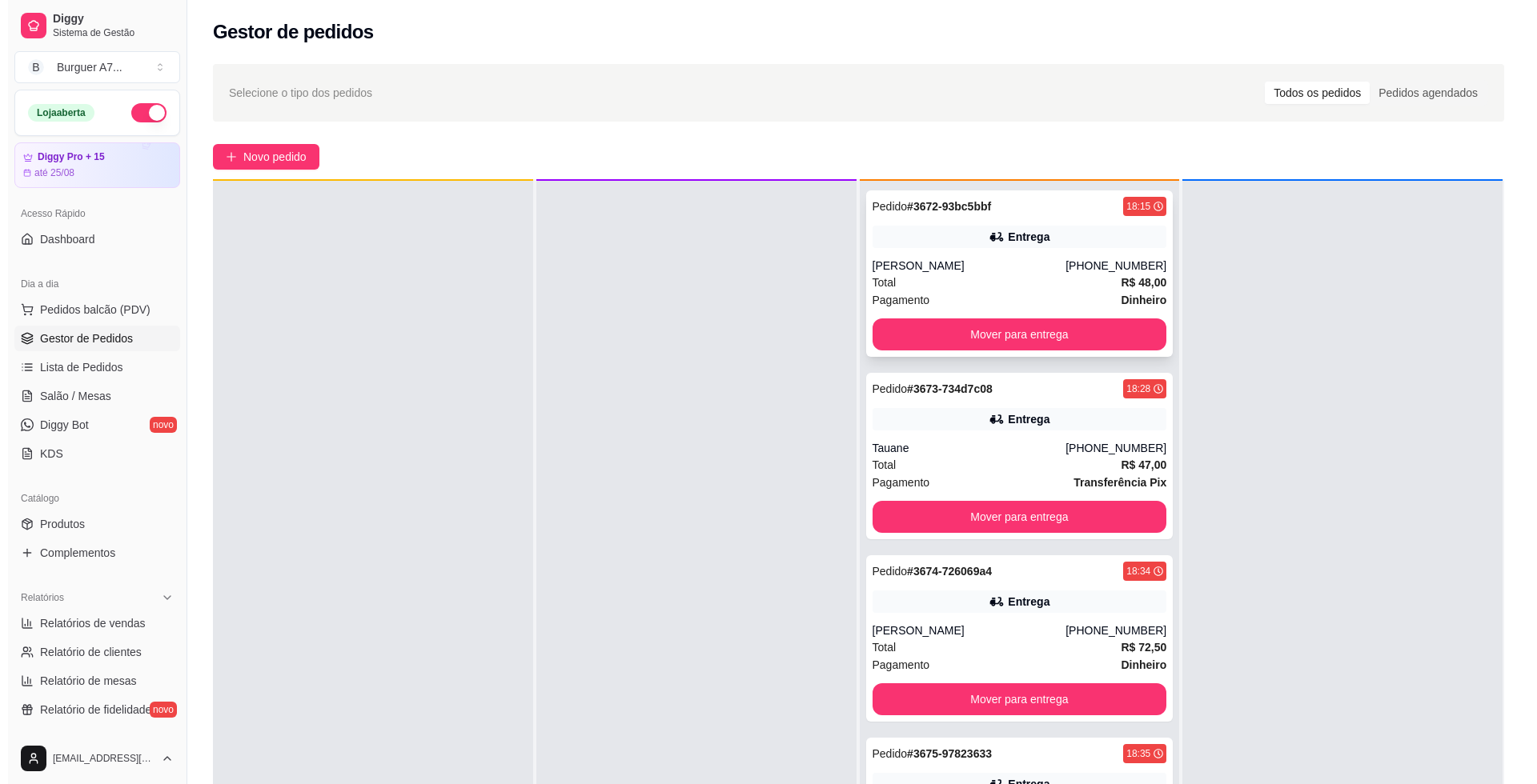
scroll to position [45, 0]
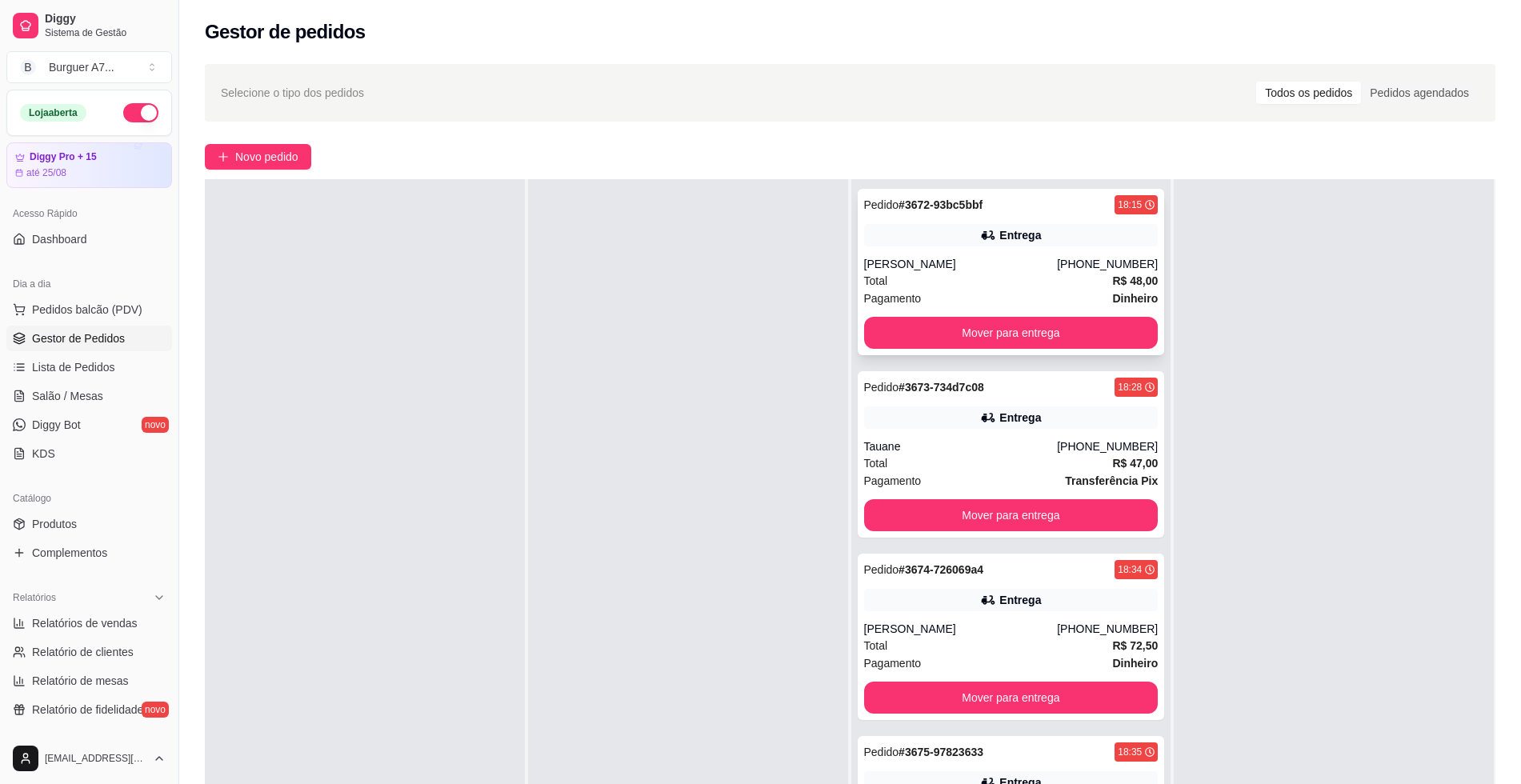
click at [981, 289] on div "Pagamento Dinheiro" at bounding box center [1011, 298] width 294 height 18
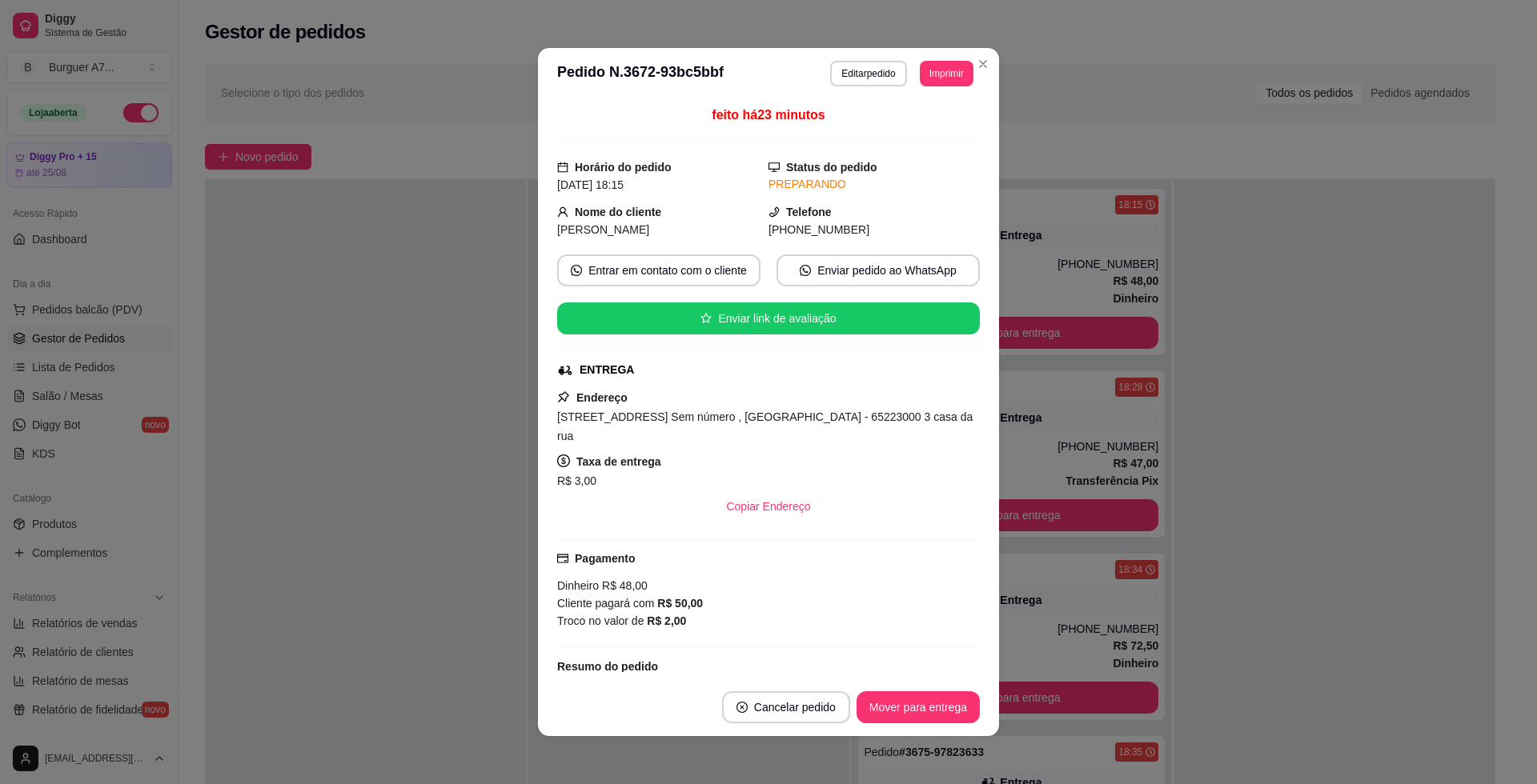
scroll to position [212, 0]
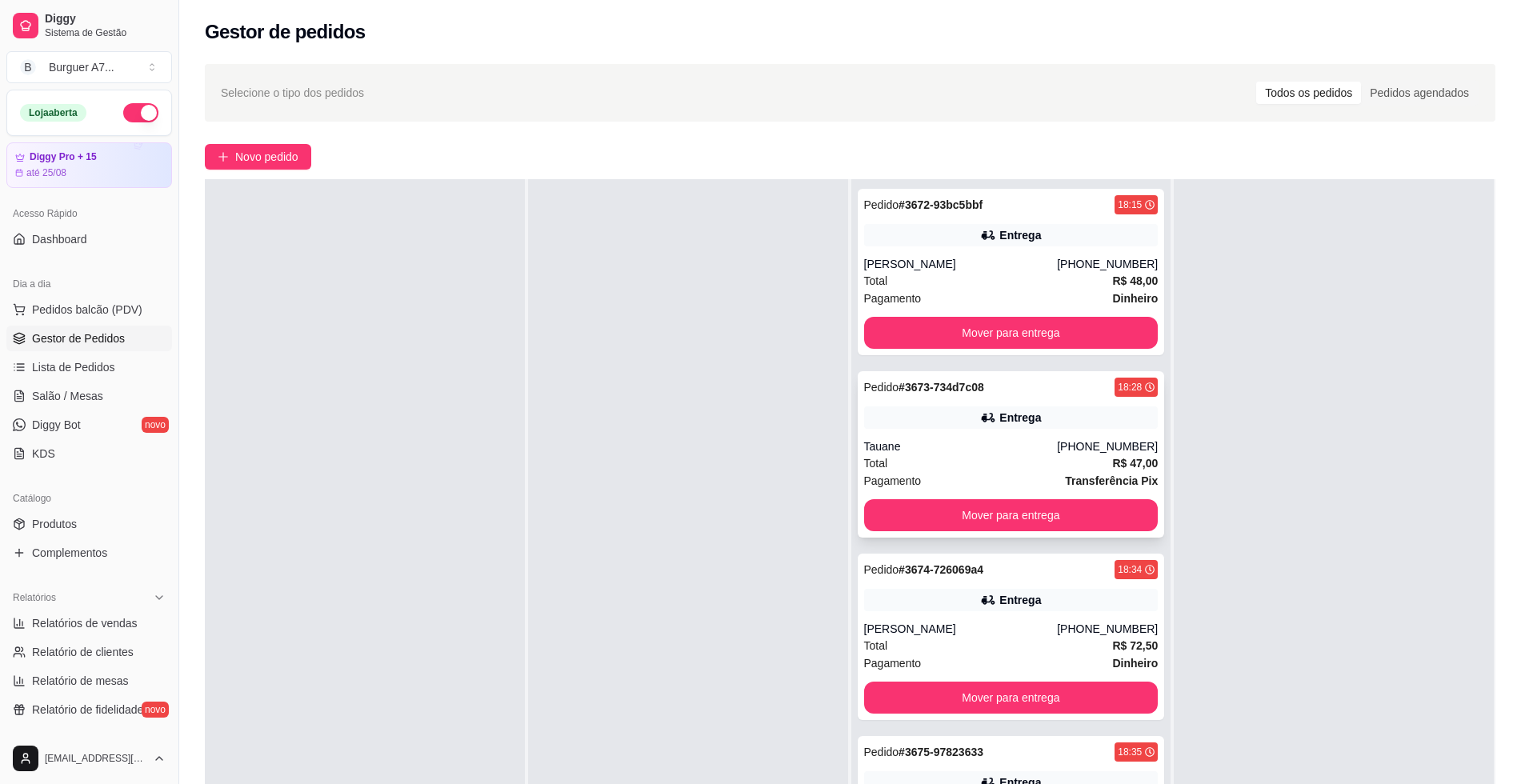
click at [1003, 419] on div "Entrega" at bounding box center [1020, 418] width 42 height 16
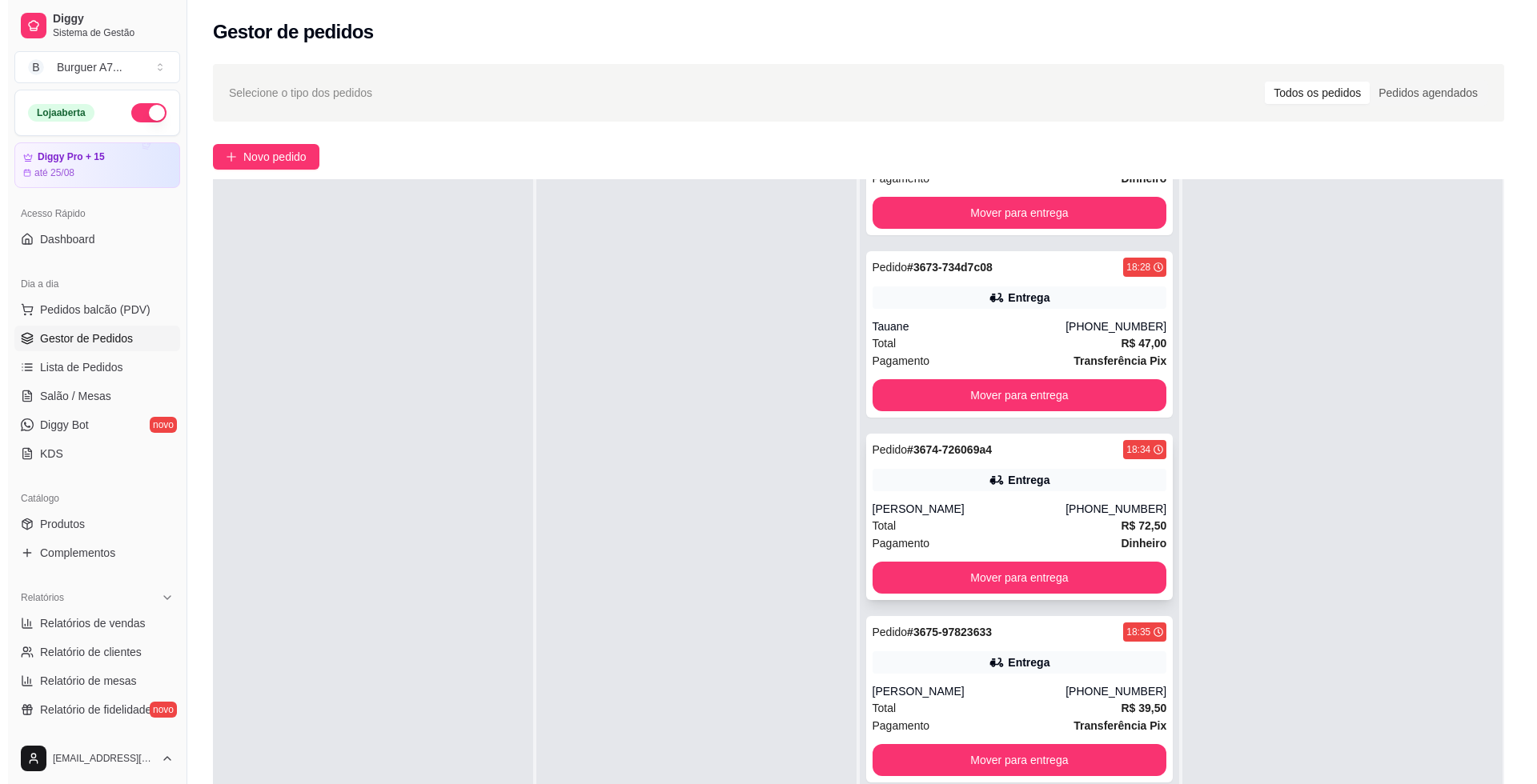
scroll to position [144, 0]
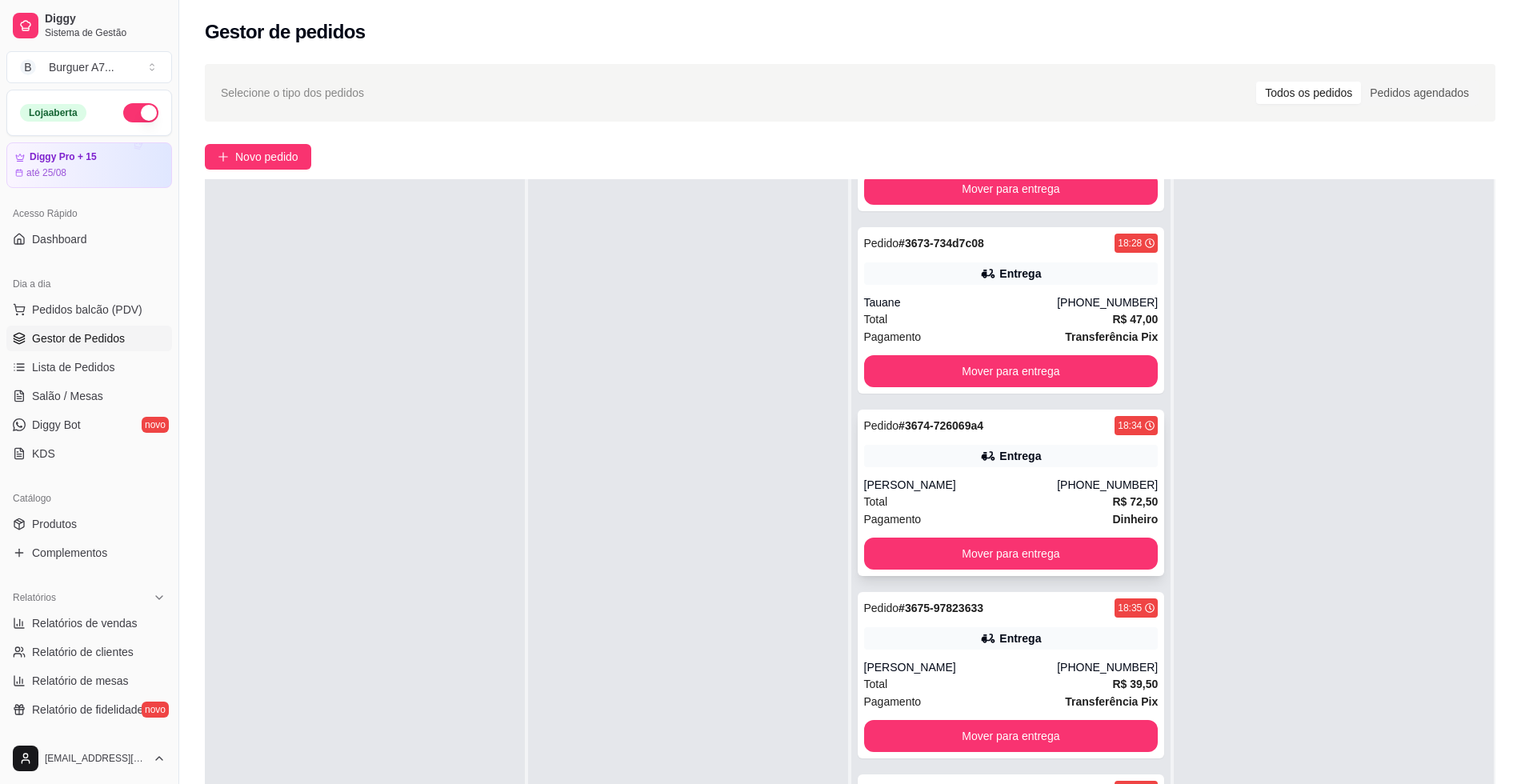
click at [1032, 485] on div "[PERSON_NAME]" at bounding box center [961, 485] width 194 height 16
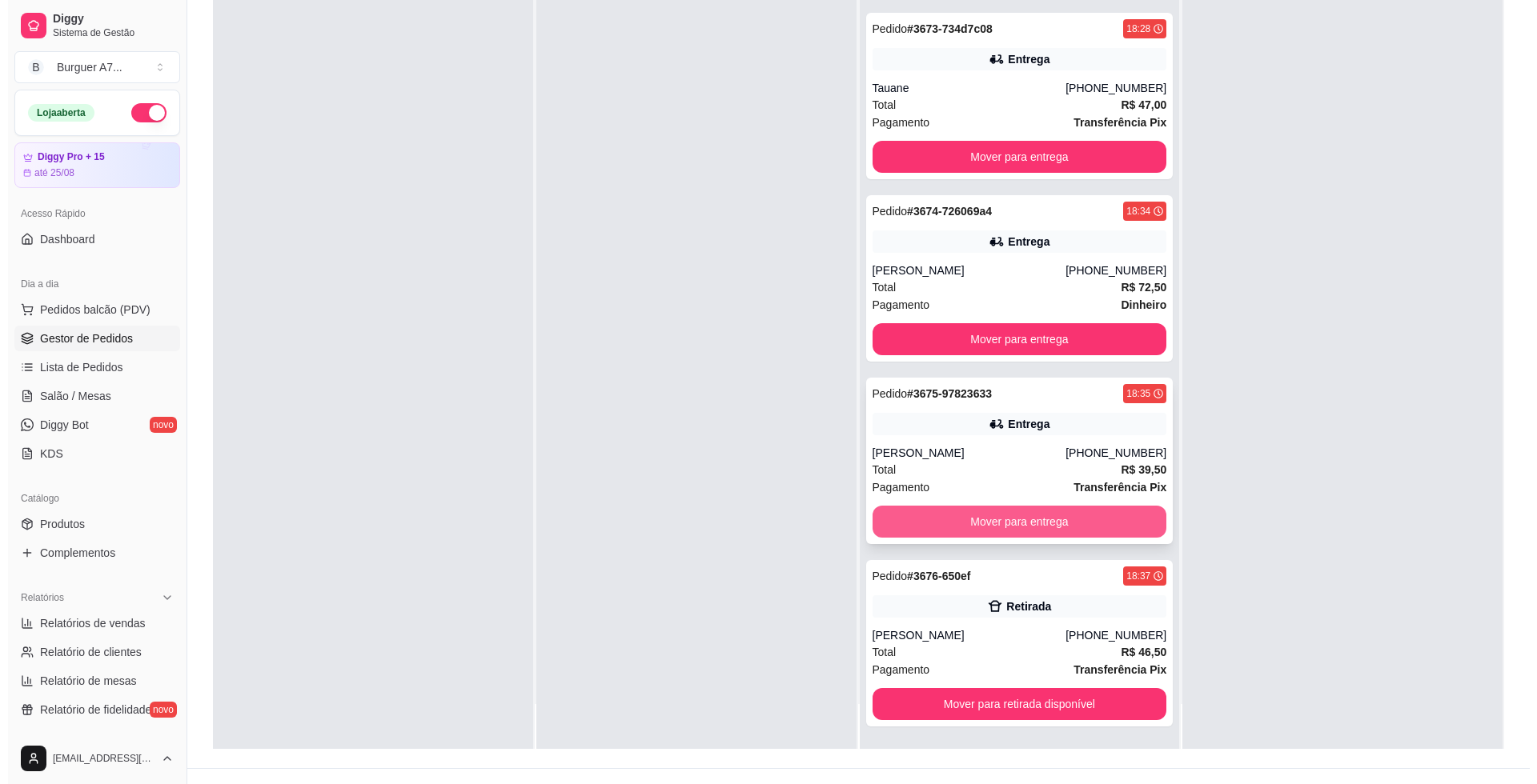
scroll to position [244, 0]
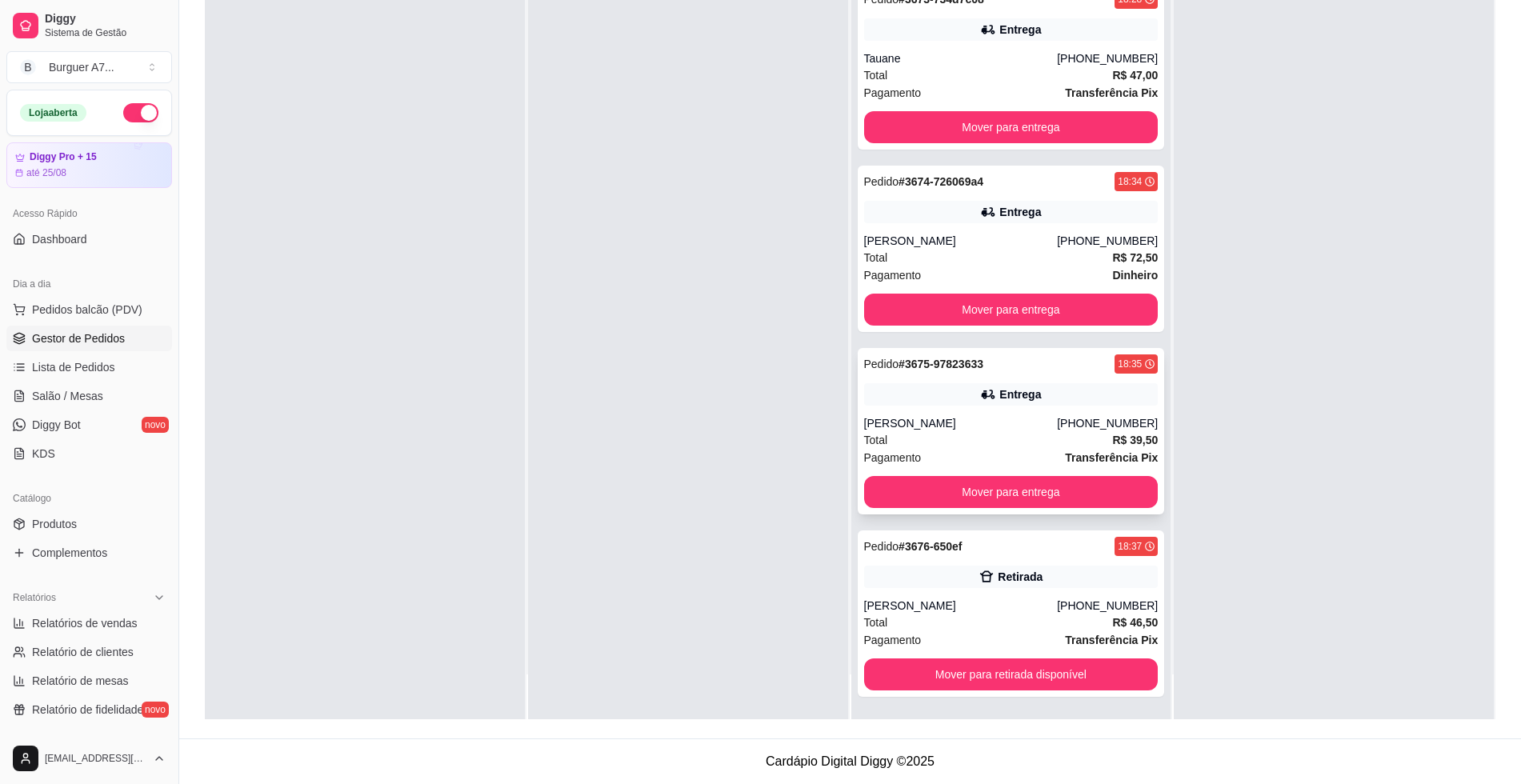
click at [1053, 438] on div "Total R$ 39,50" at bounding box center [1011, 440] width 294 height 18
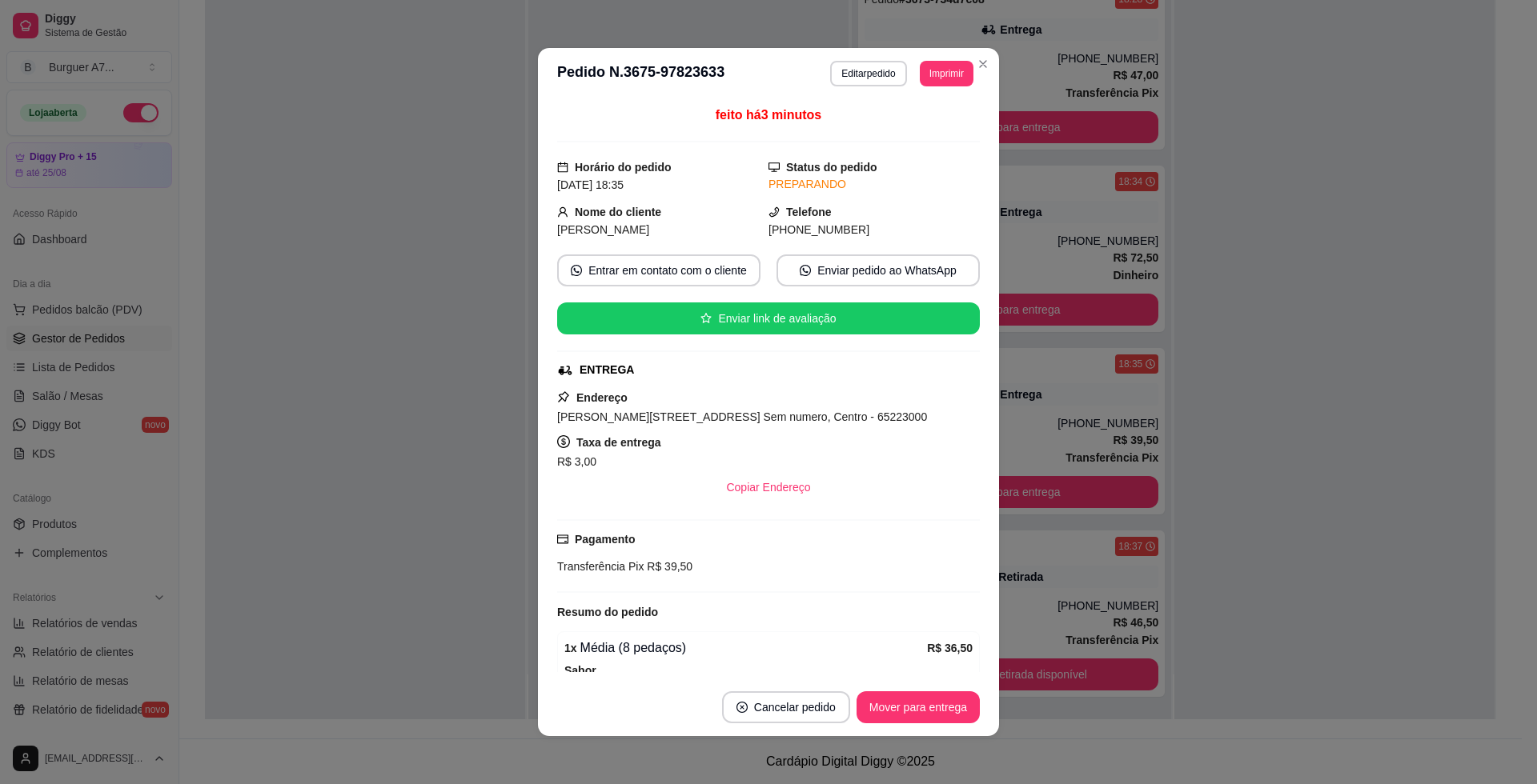
scroll to position [196, 0]
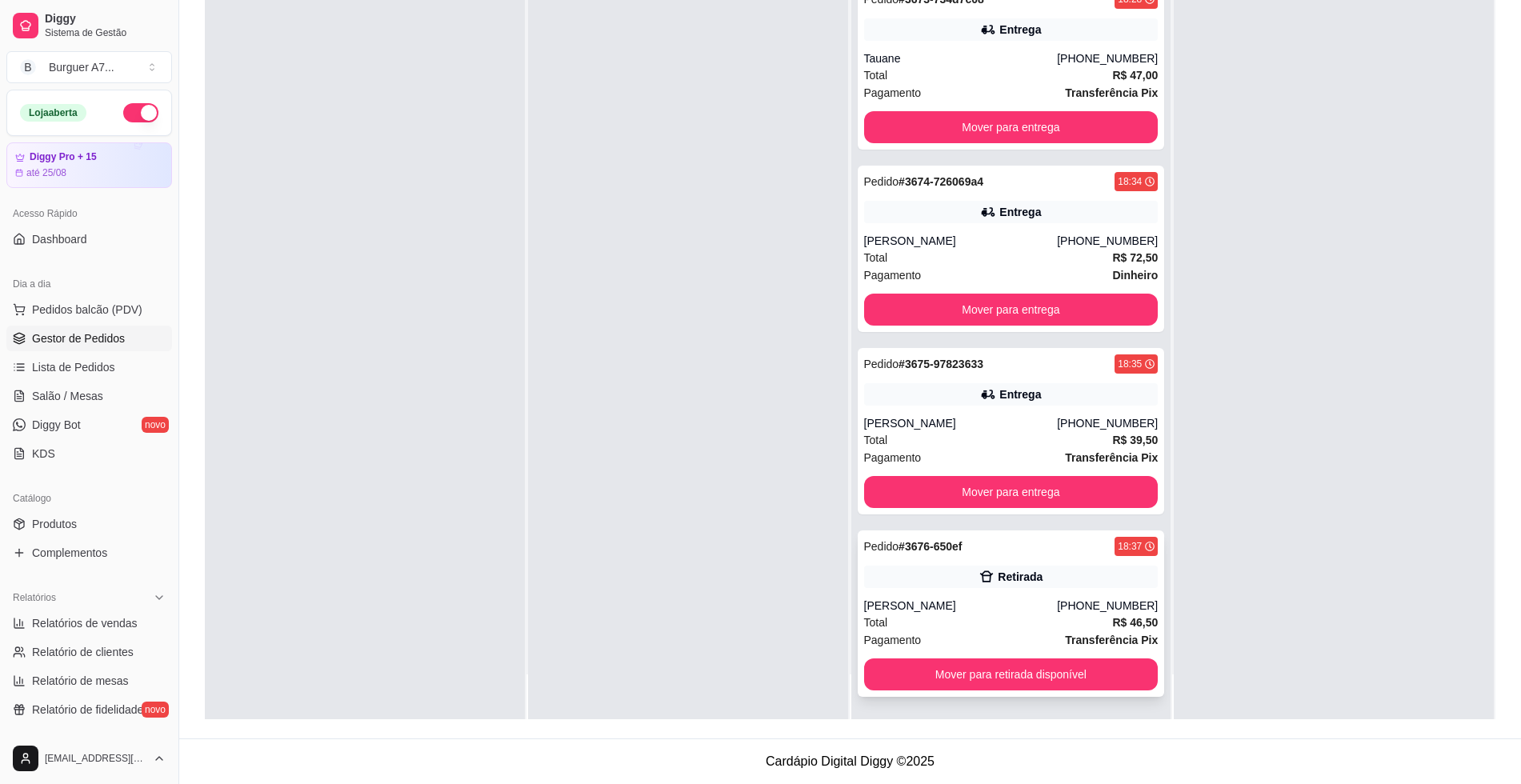
click at [1012, 618] on div "Total R$ 46,50" at bounding box center [1011, 623] width 294 height 18
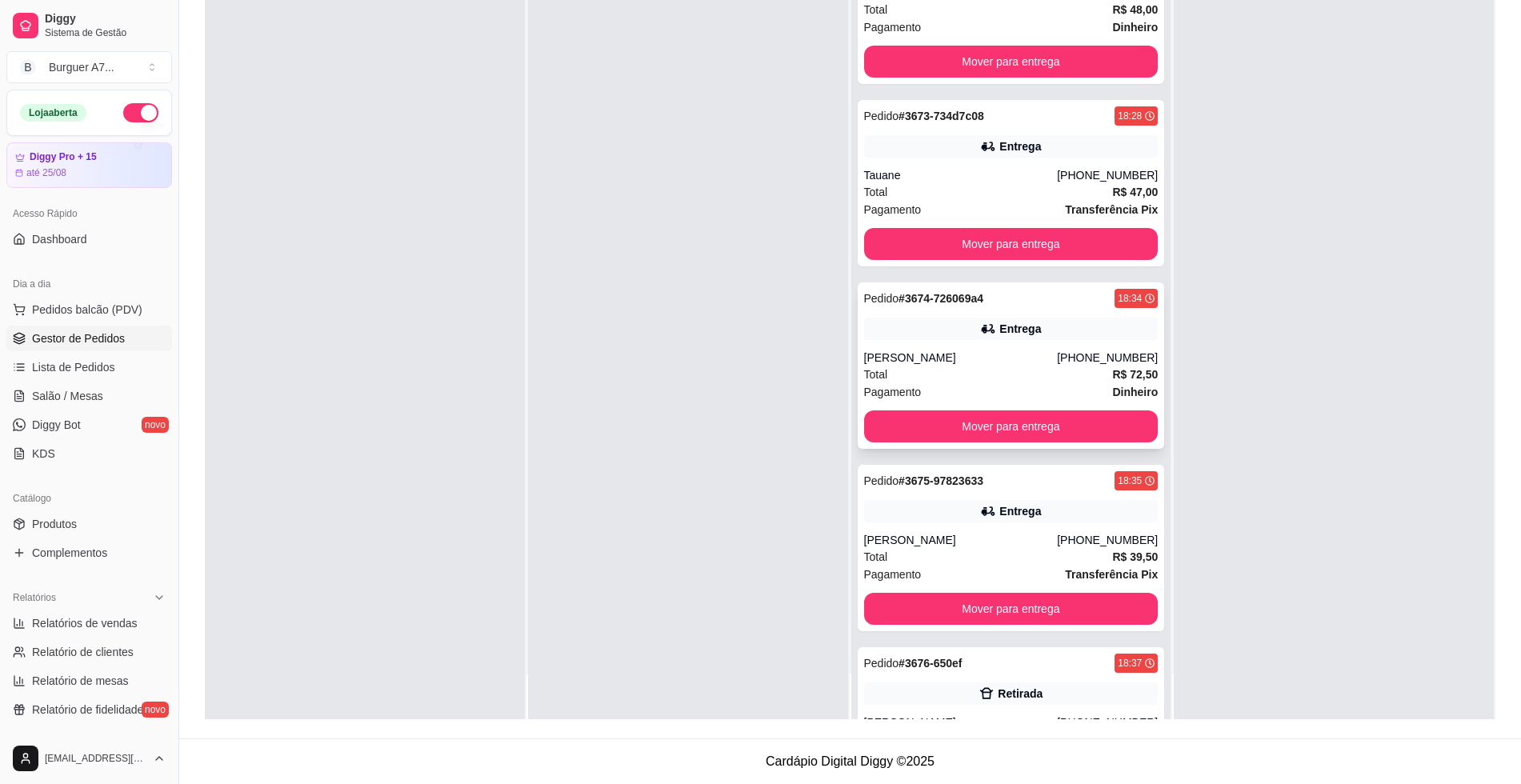
scroll to position [0, 0]
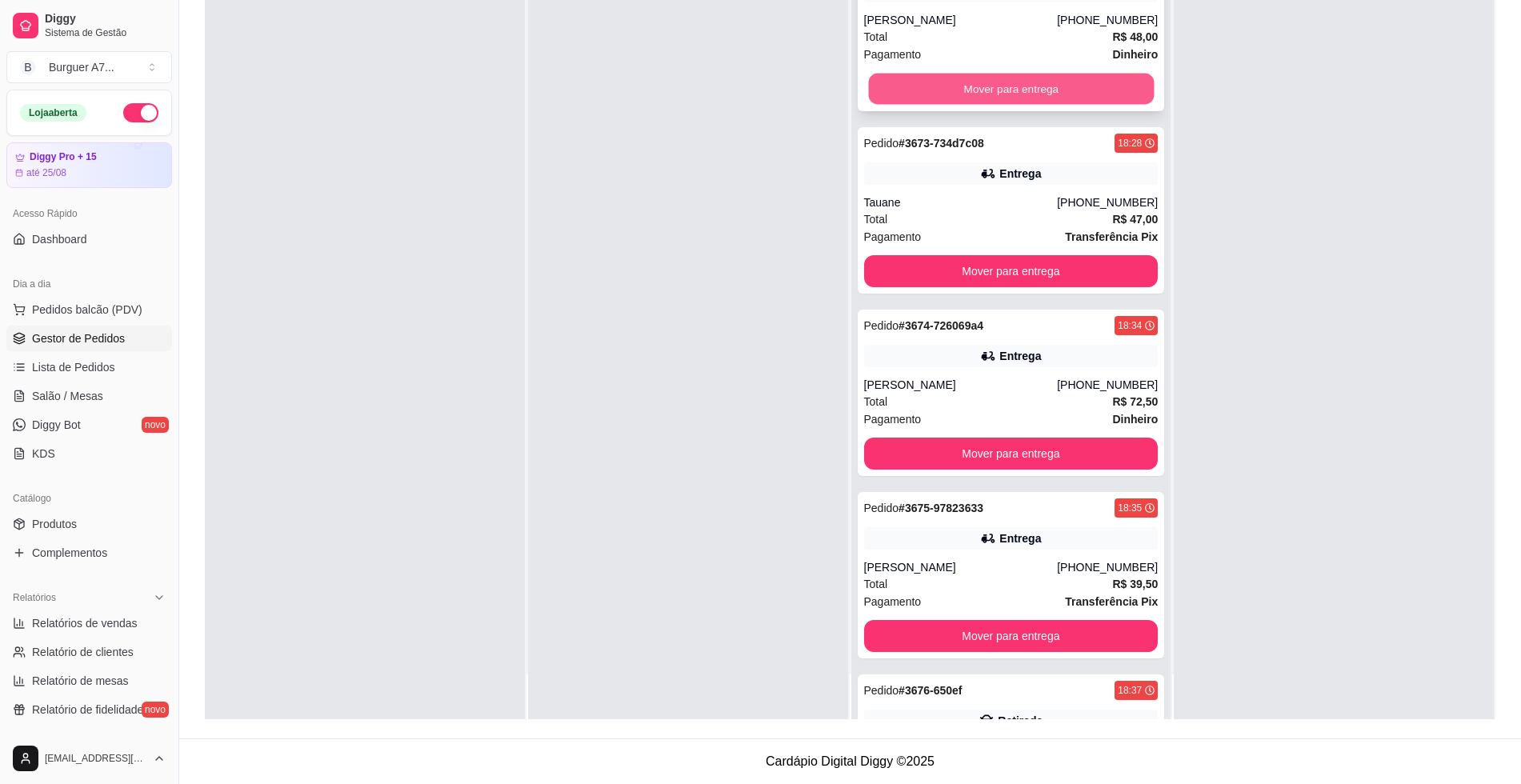
click at [1000, 77] on button "Mover para entrega" at bounding box center [1011, 89] width 285 height 31
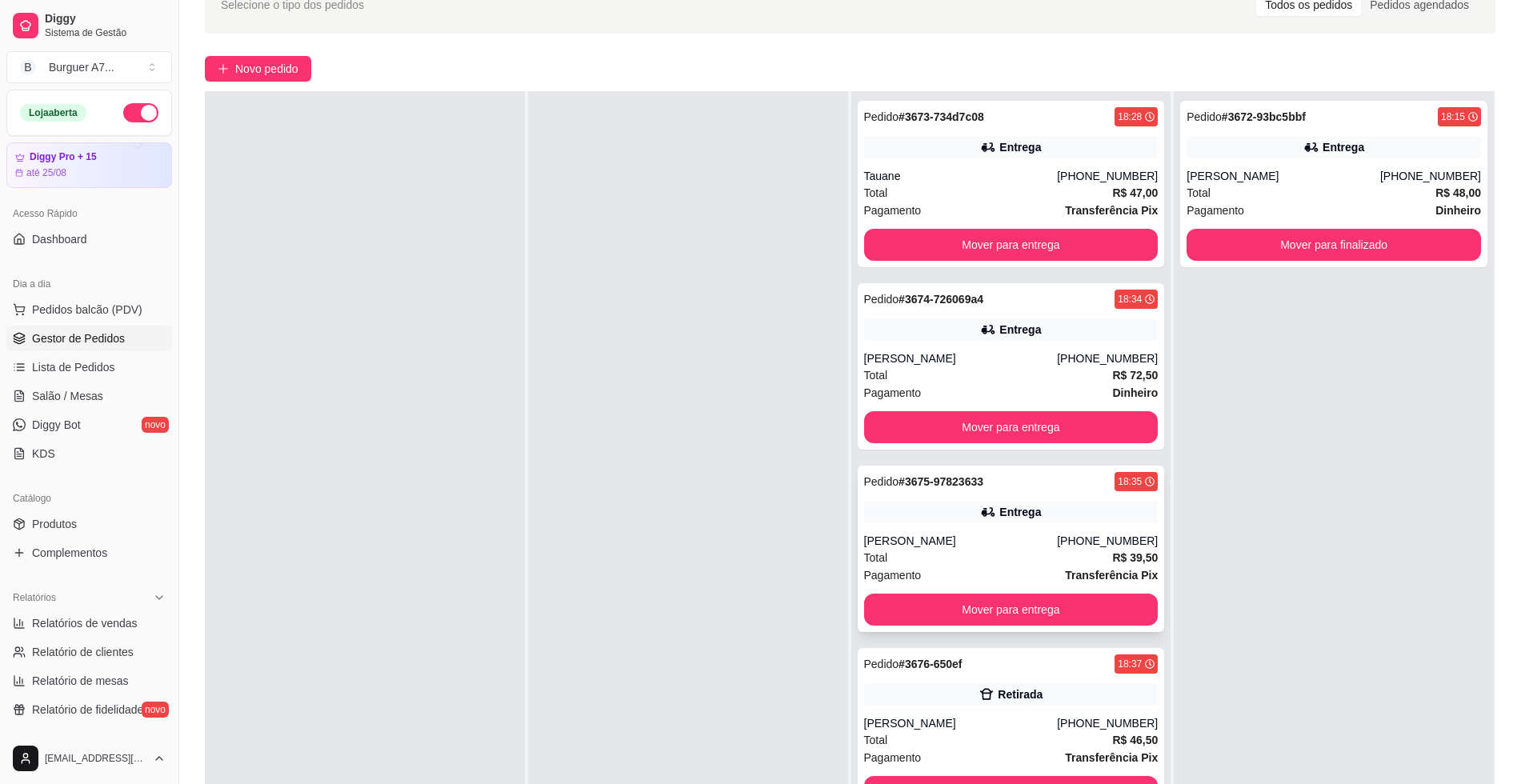
scroll to position [144, 0]
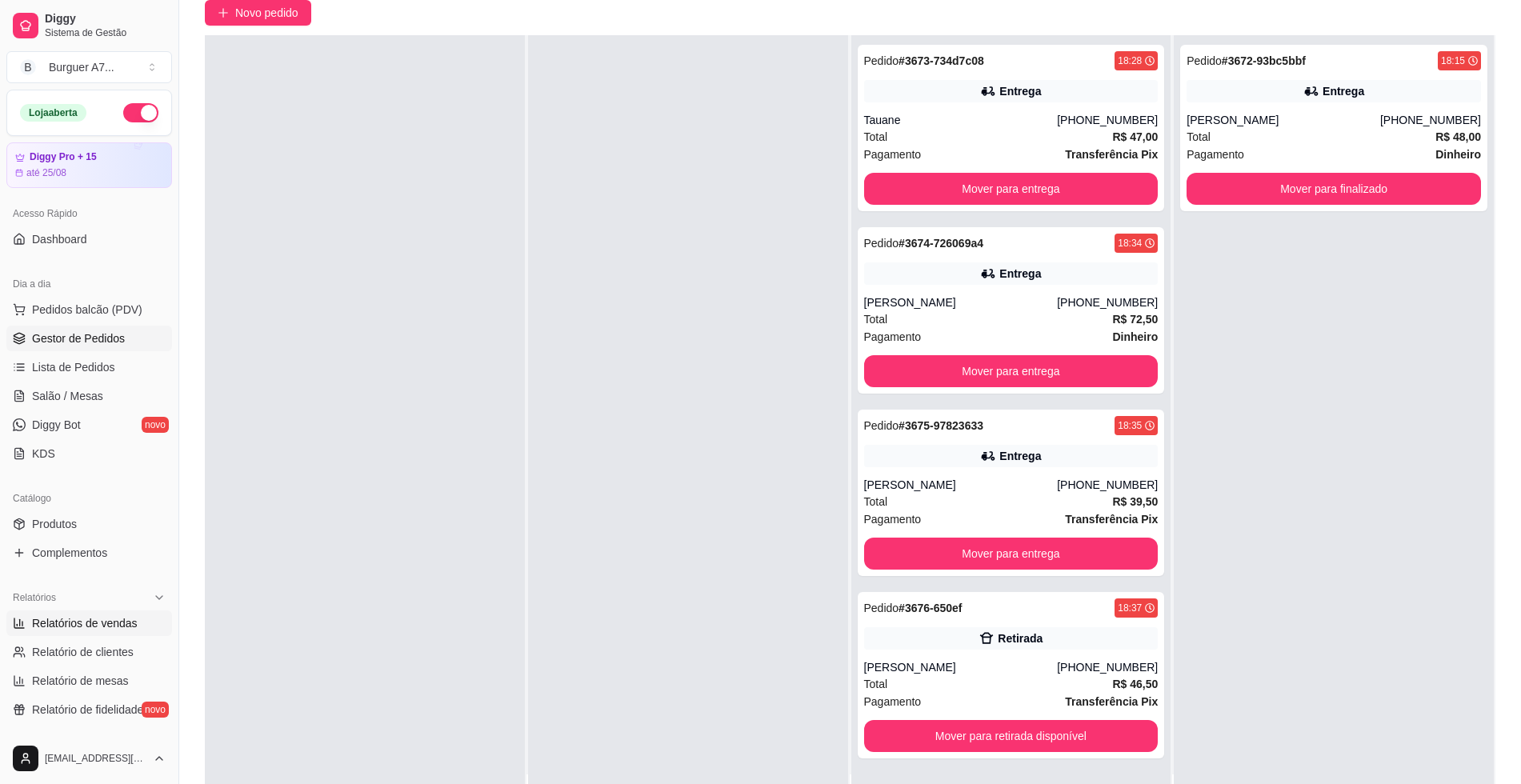
click at [119, 627] on span "Relatórios de vendas" at bounding box center [85, 623] width 106 height 16
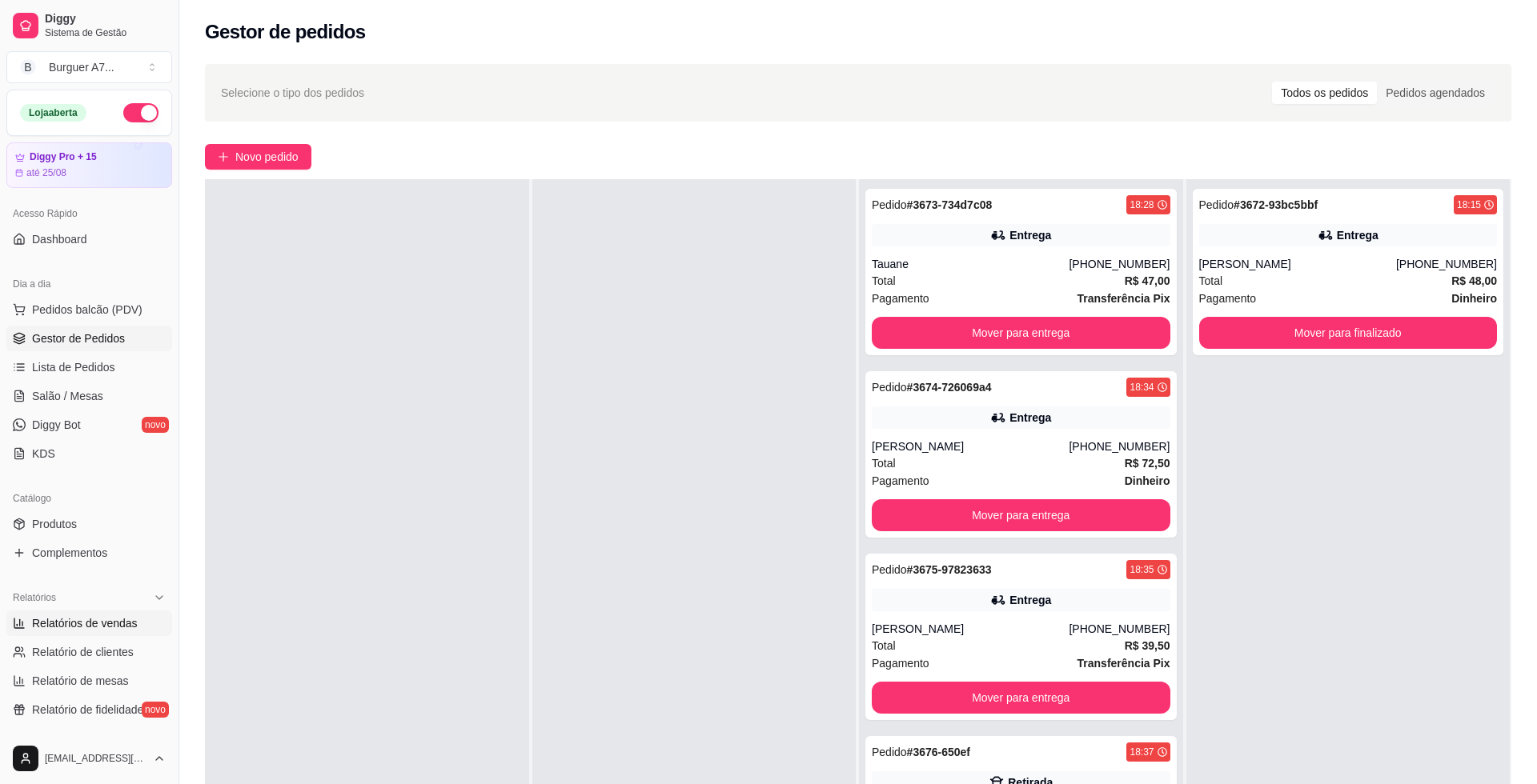
select select "ALL"
select select "0"
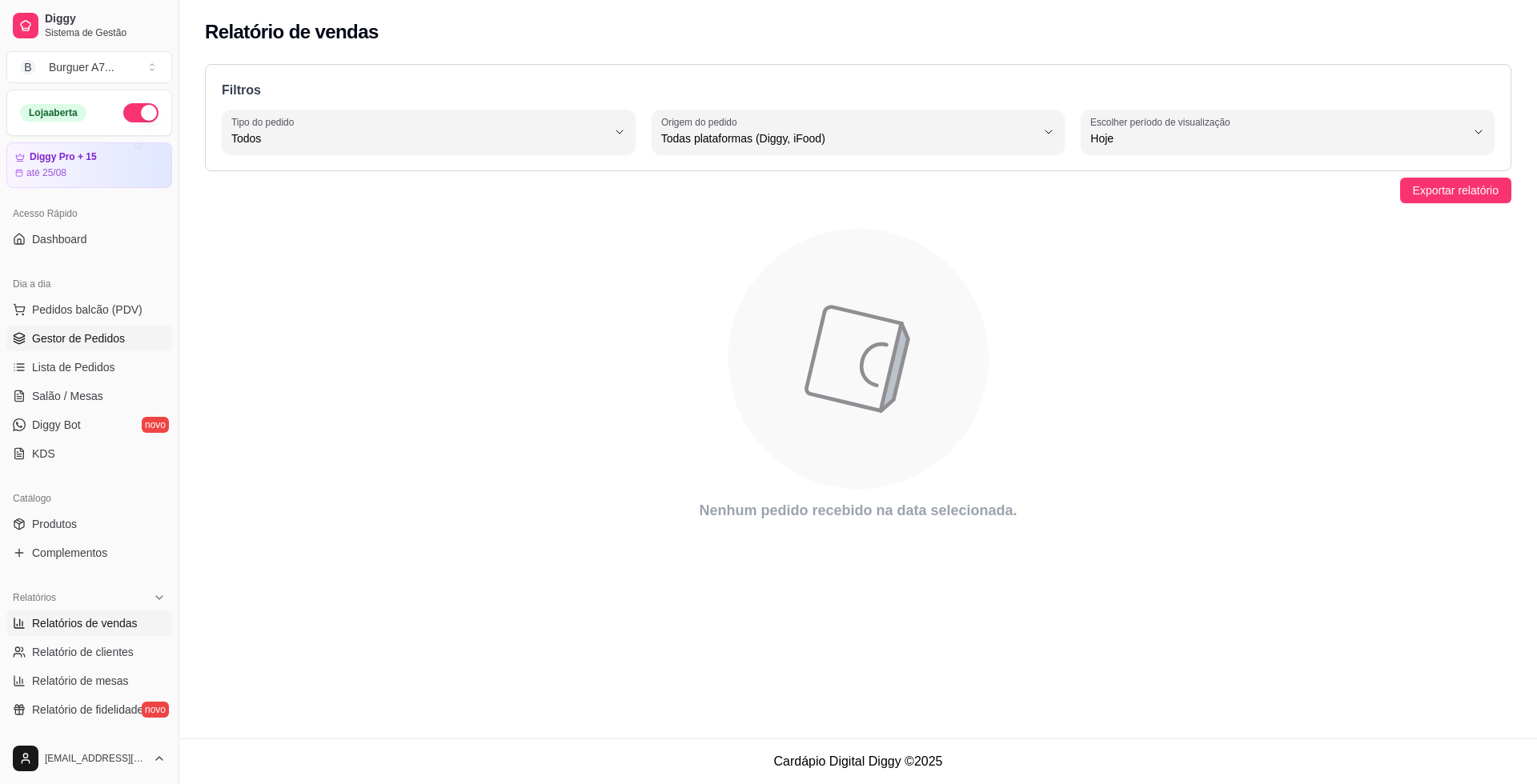
click at [105, 341] on span "Gestor de Pedidos" at bounding box center [78, 338] width 93 height 16
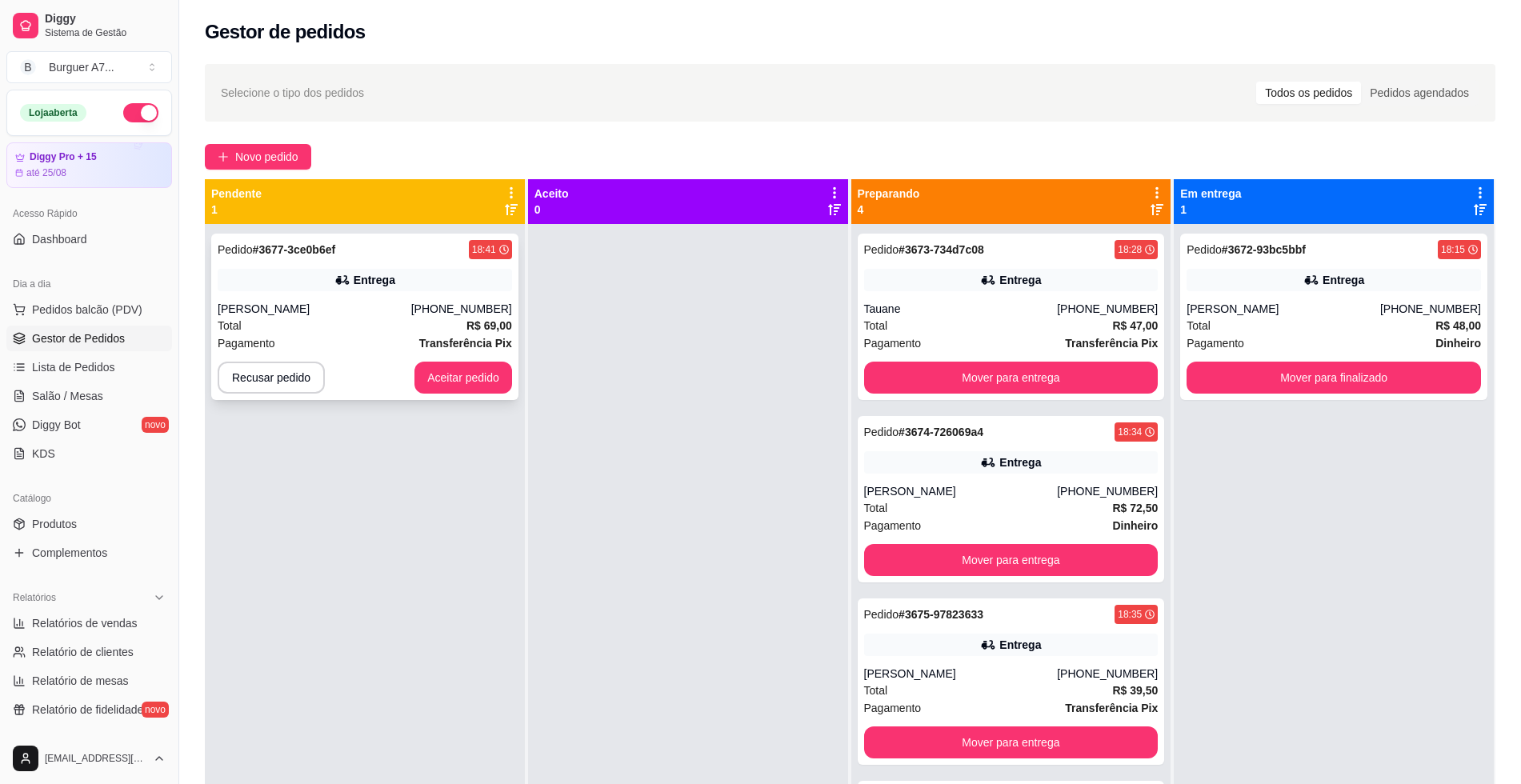
click at [380, 252] on div "Pedido # 3677-3ce0b6ef 18:41" at bounding box center [364, 249] width 294 height 20
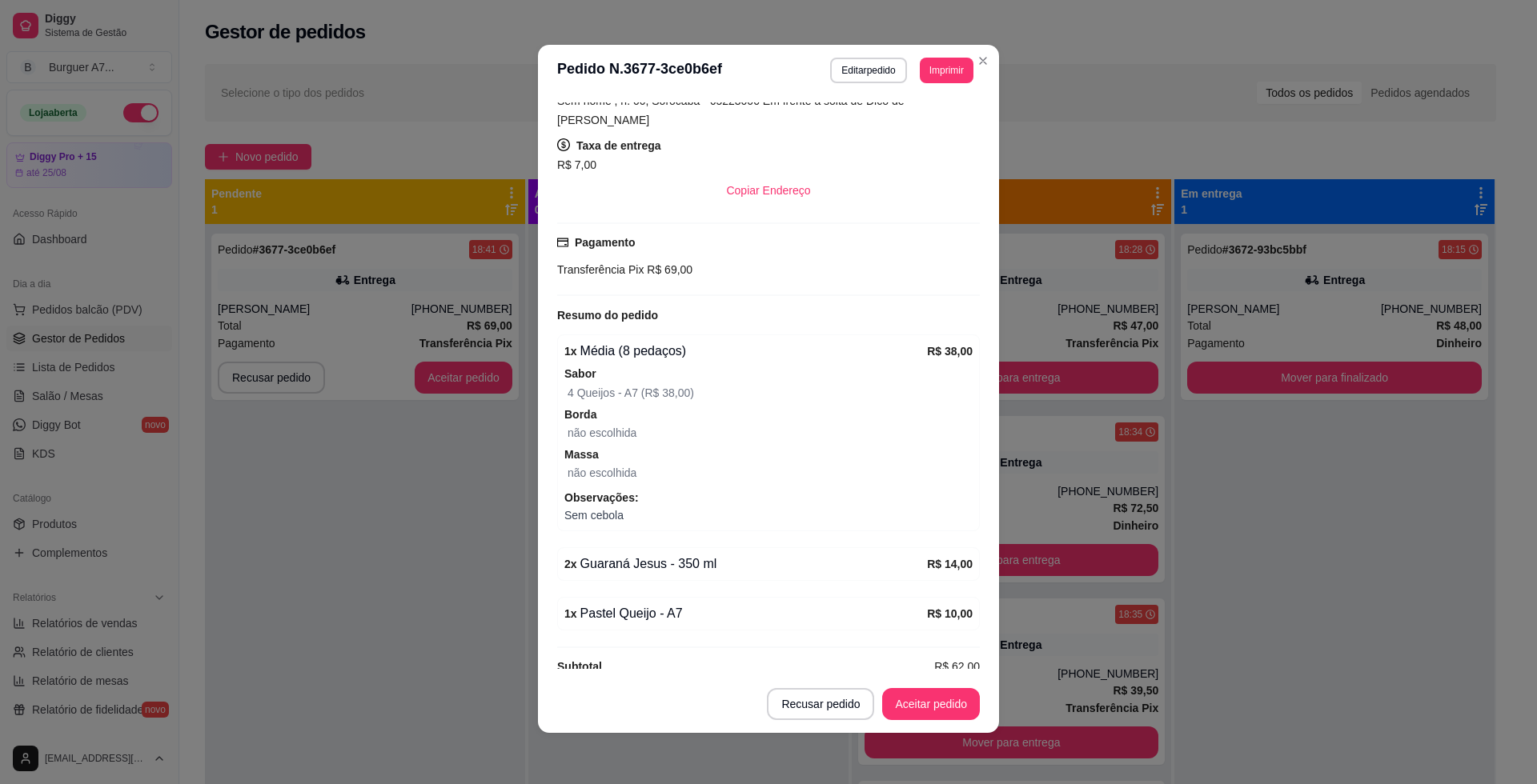
scroll to position [318, 0]
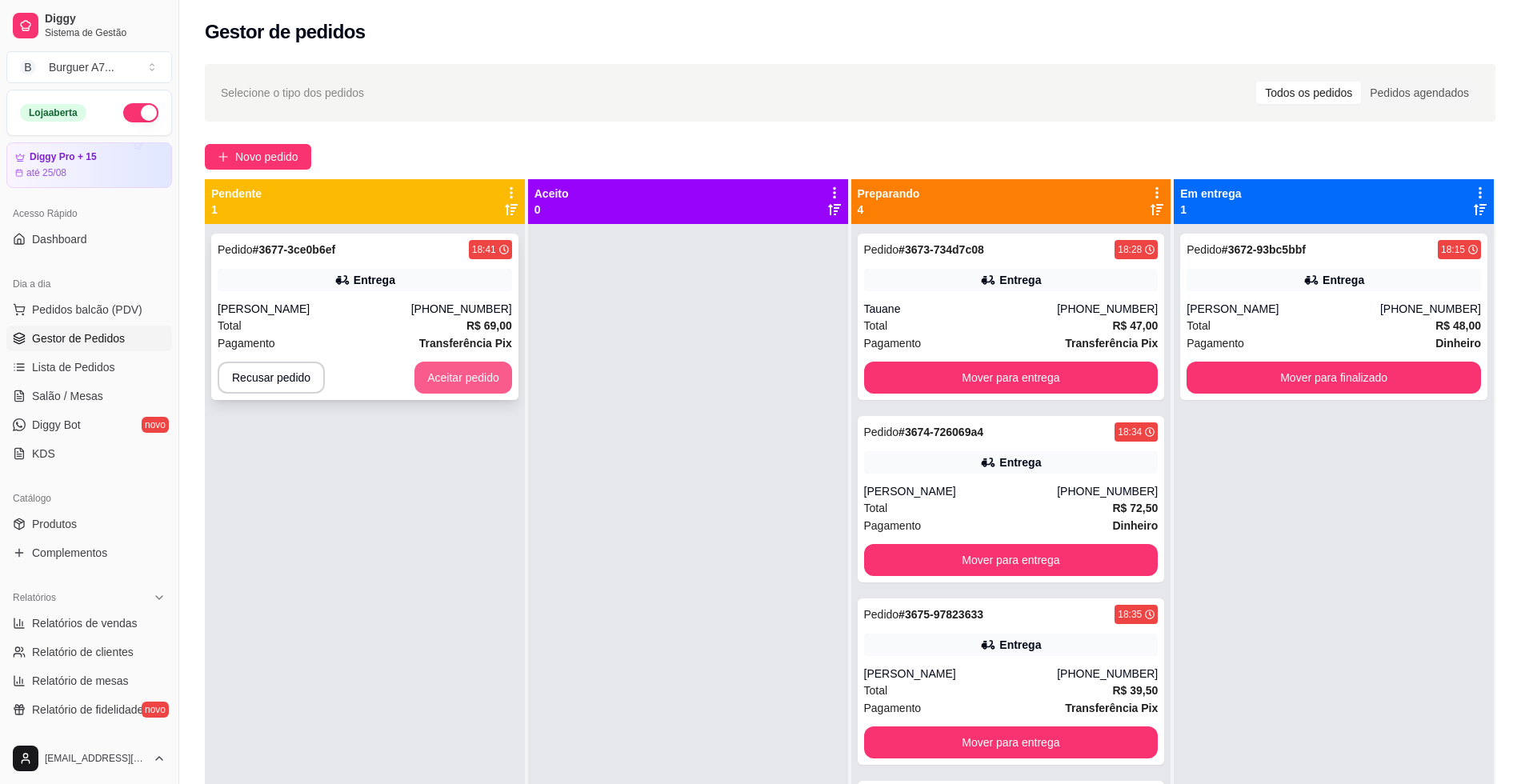
click at [468, 380] on button "Aceitar pedido" at bounding box center [463, 377] width 98 height 32
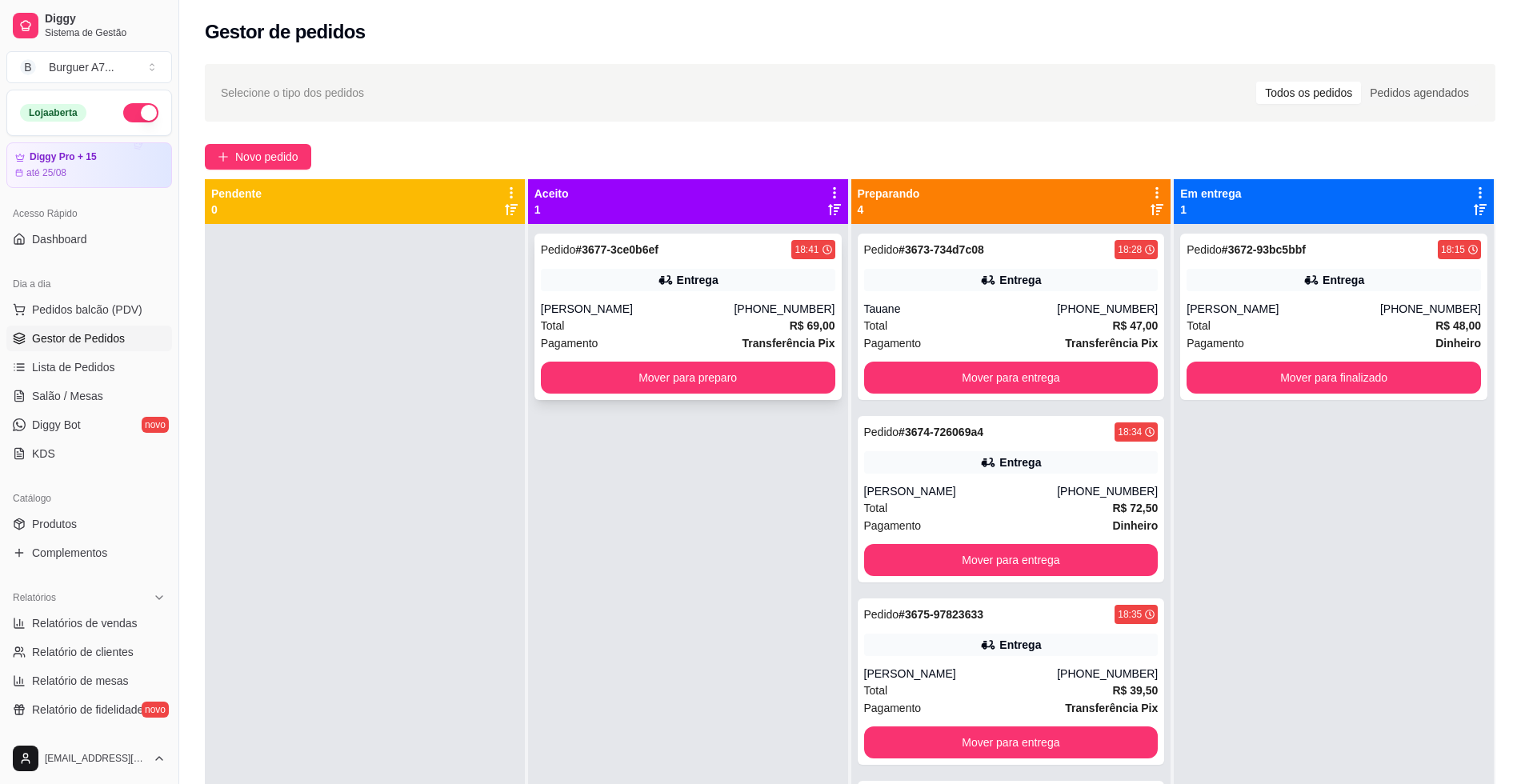
click at [706, 296] on div "Pedido # 3677-3ce0b6ef 18:41 Entrega [PERSON_NAME] [PHONE_NUMBER] Total R$ 69,0…" at bounding box center [688, 317] width 307 height 166
click at [1050, 302] on div "Tauane" at bounding box center [961, 309] width 194 height 16
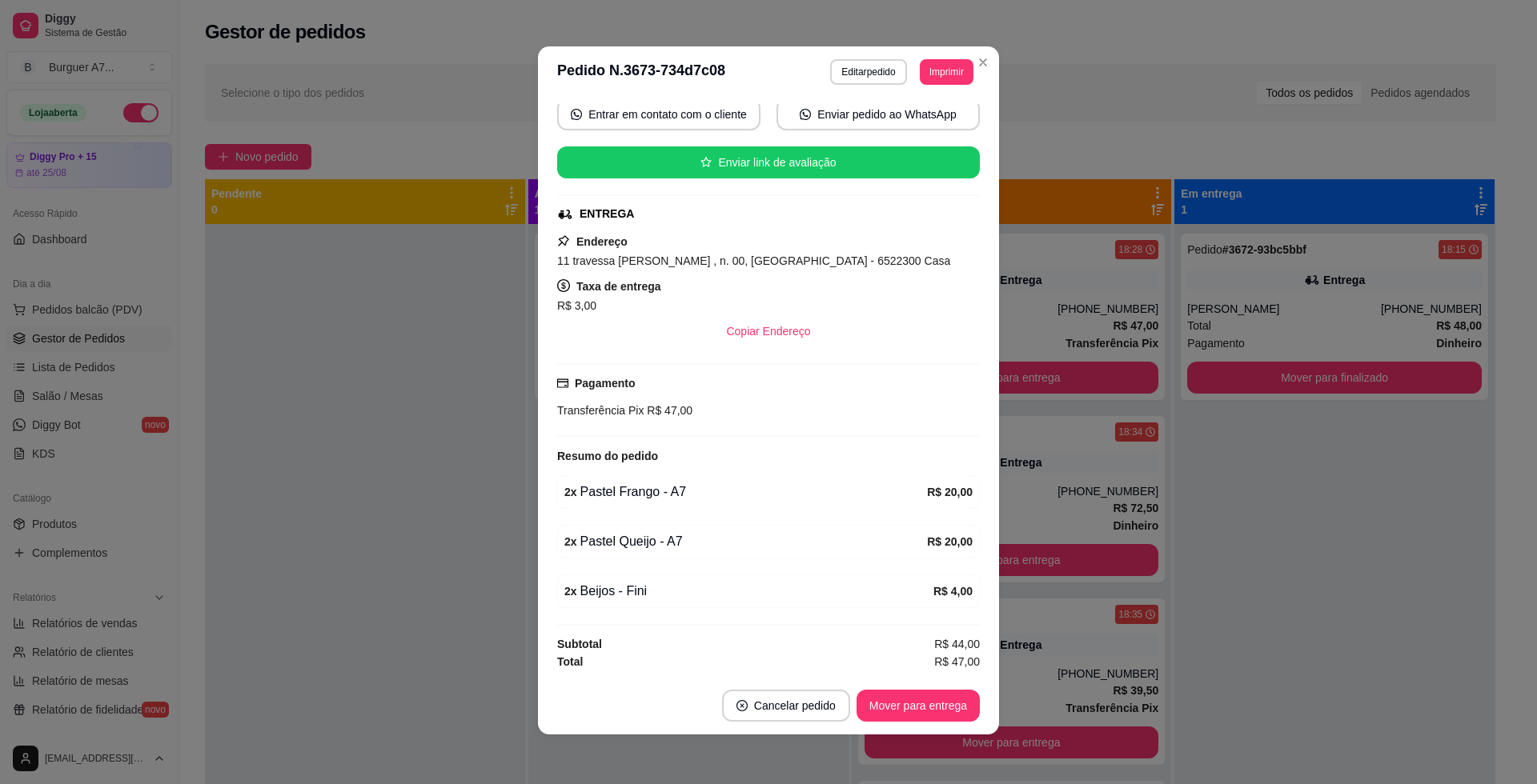
scroll to position [3, 0]
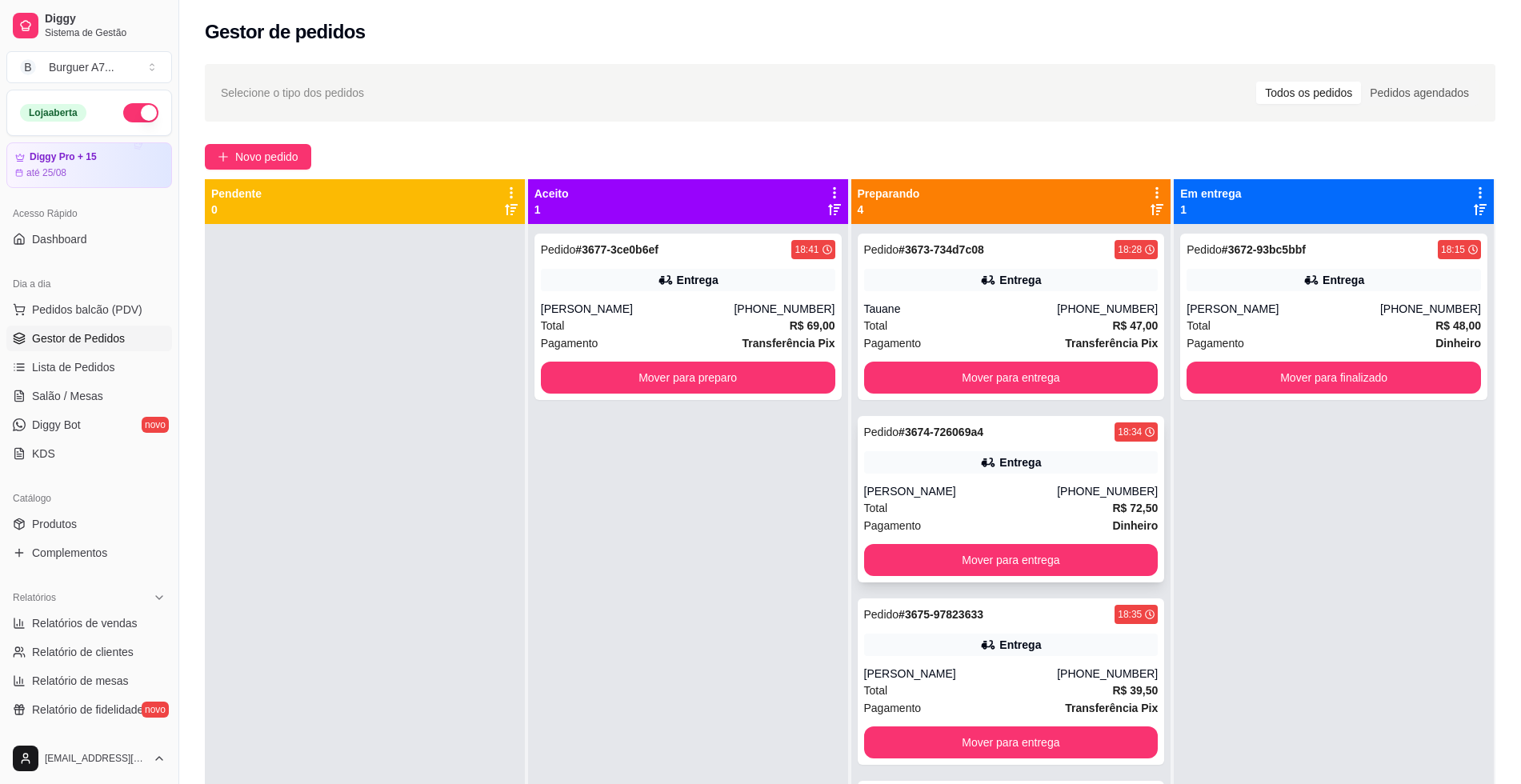
click at [1013, 500] on div "Total R$ 72,50" at bounding box center [1011, 508] width 294 height 18
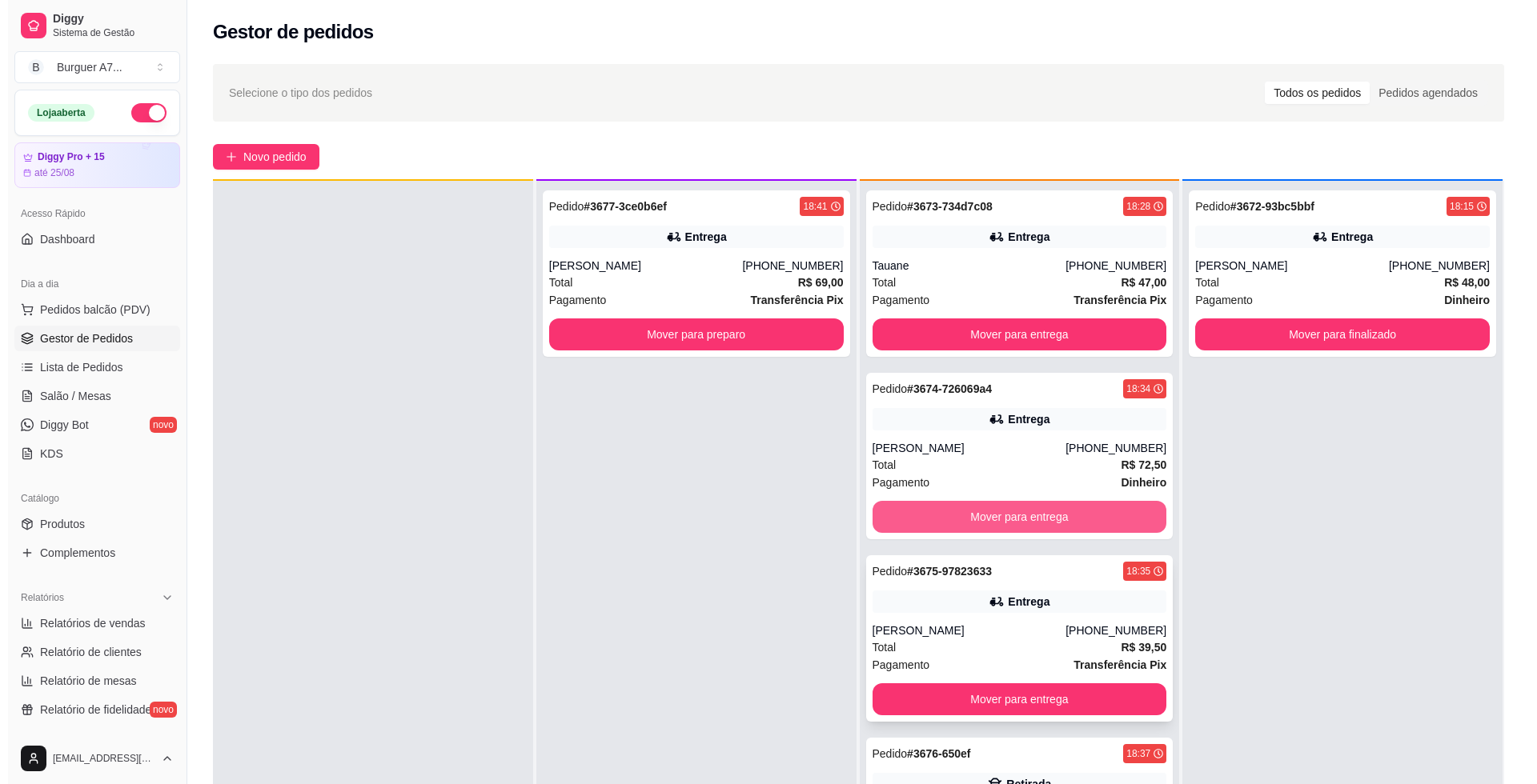
scroll to position [45, 0]
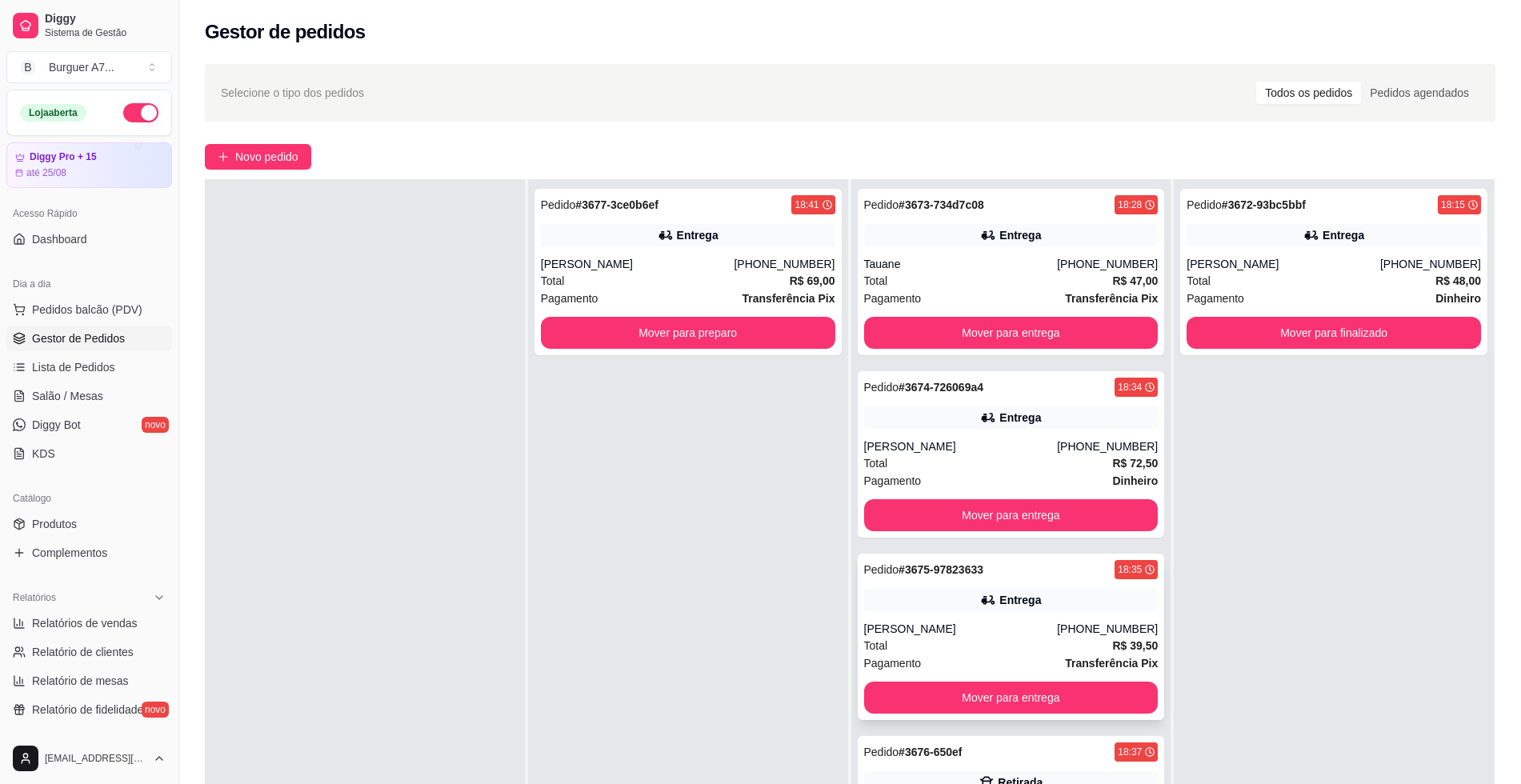
click at [1028, 599] on div "Entrega" at bounding box center [1011, 599] width 294 height 22
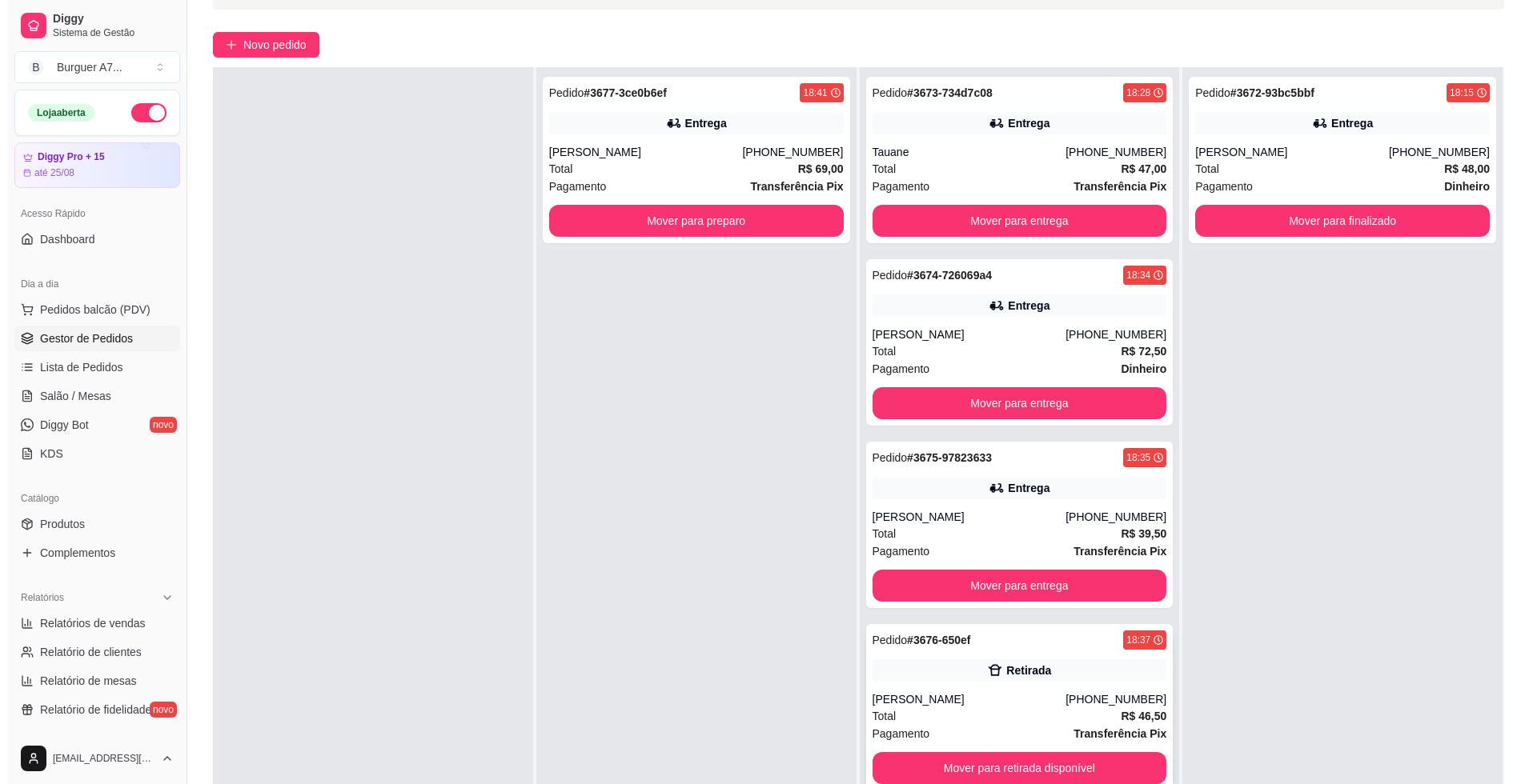
scroll to position [244, 0]
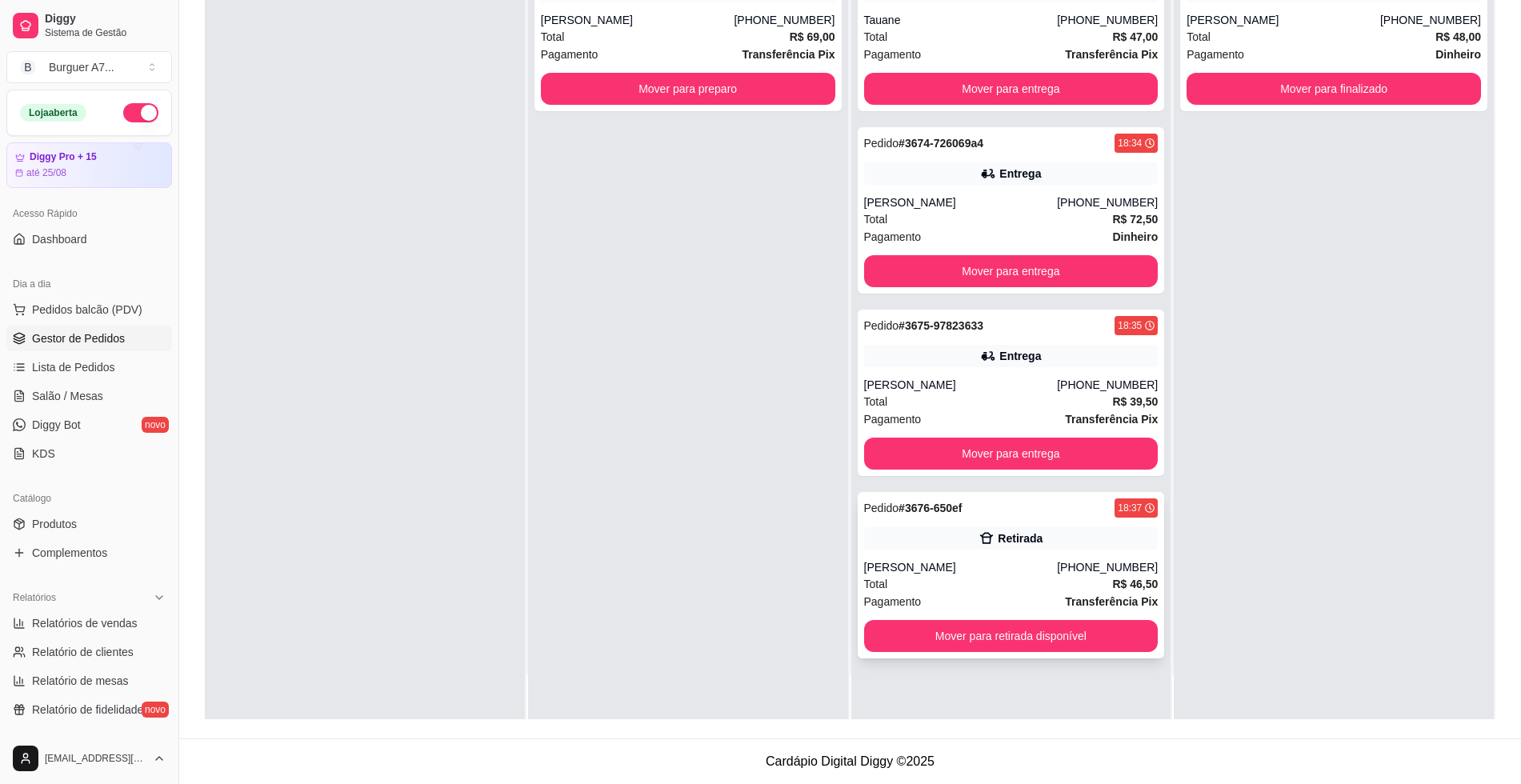
click at [1086, 568] on div "[PHONE_NUMBER]" at bounding box center [1108, 567] width 101 height 16
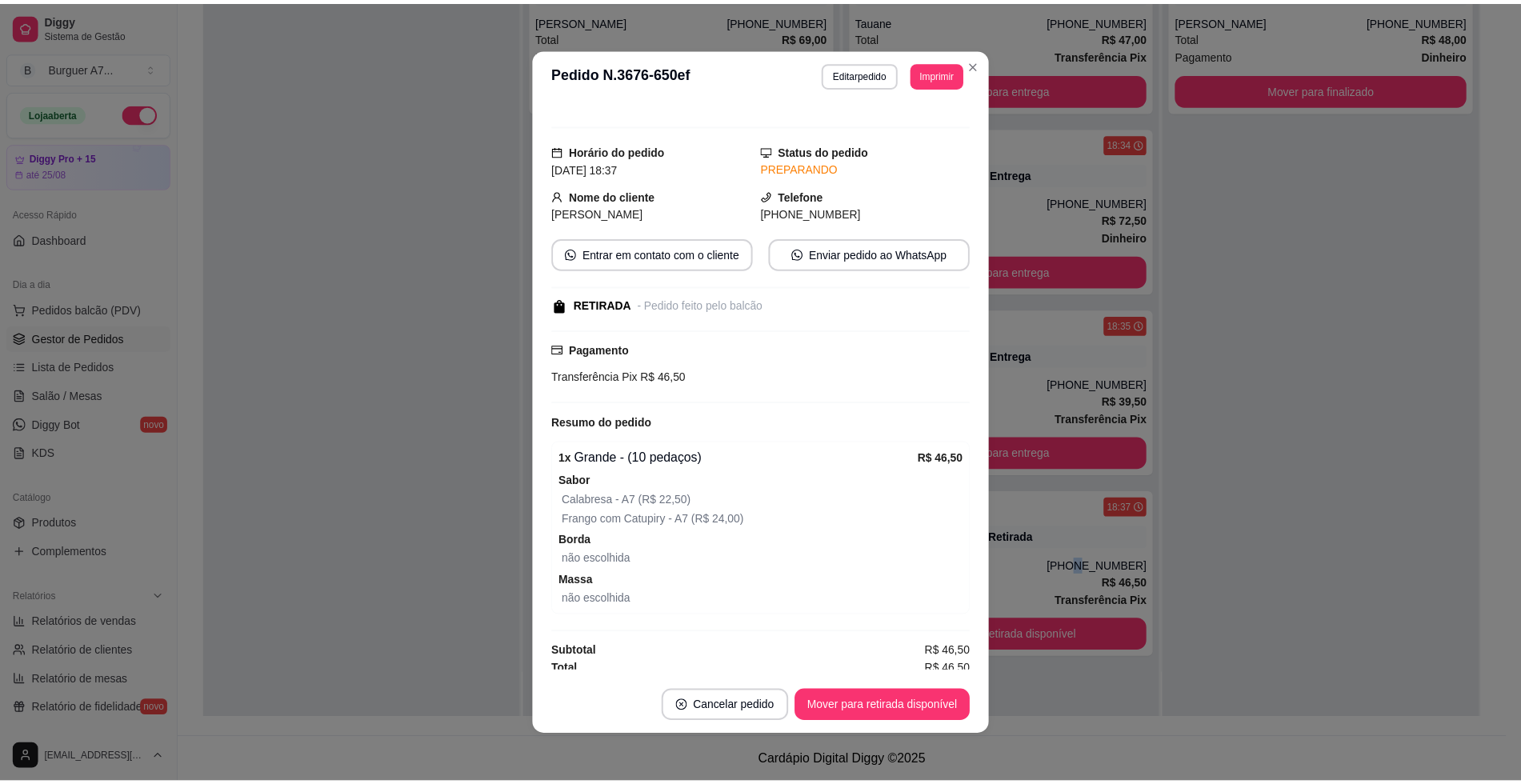
scroll to position [23, 0]
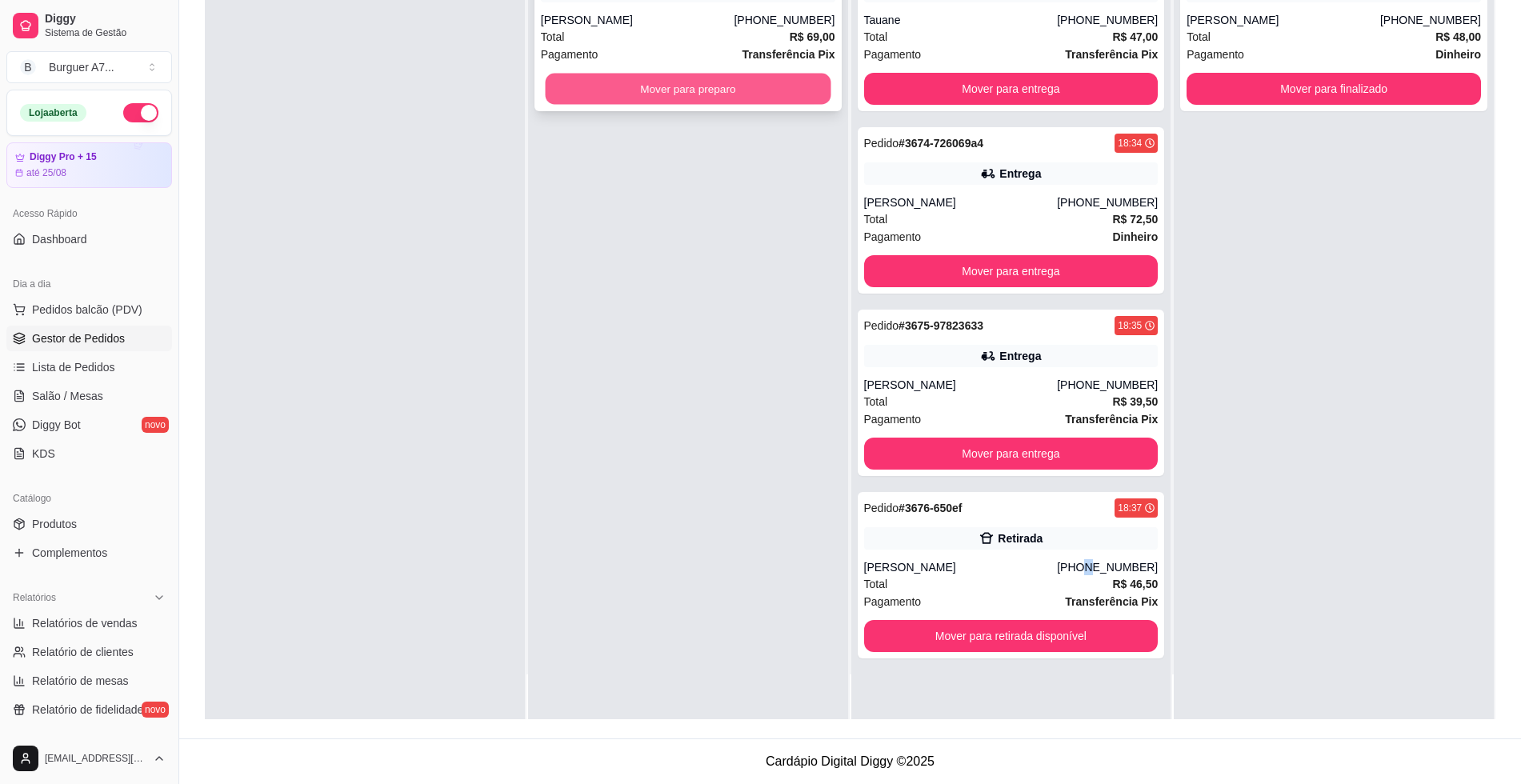
click at [778, 78] on button "Mover para preparo" at bounding box center [687, 89] width 285 height 31
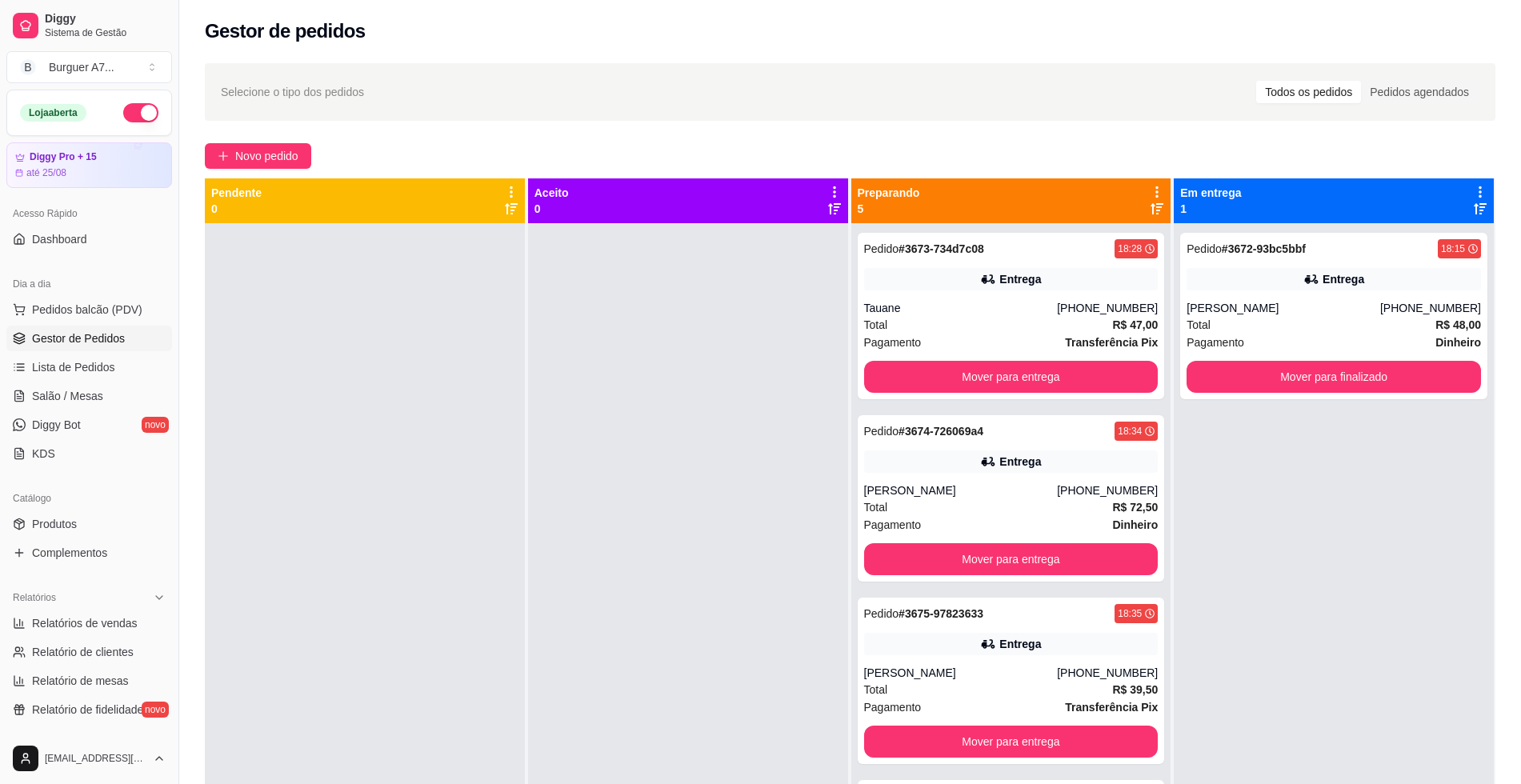
scroll to position [0, 0]
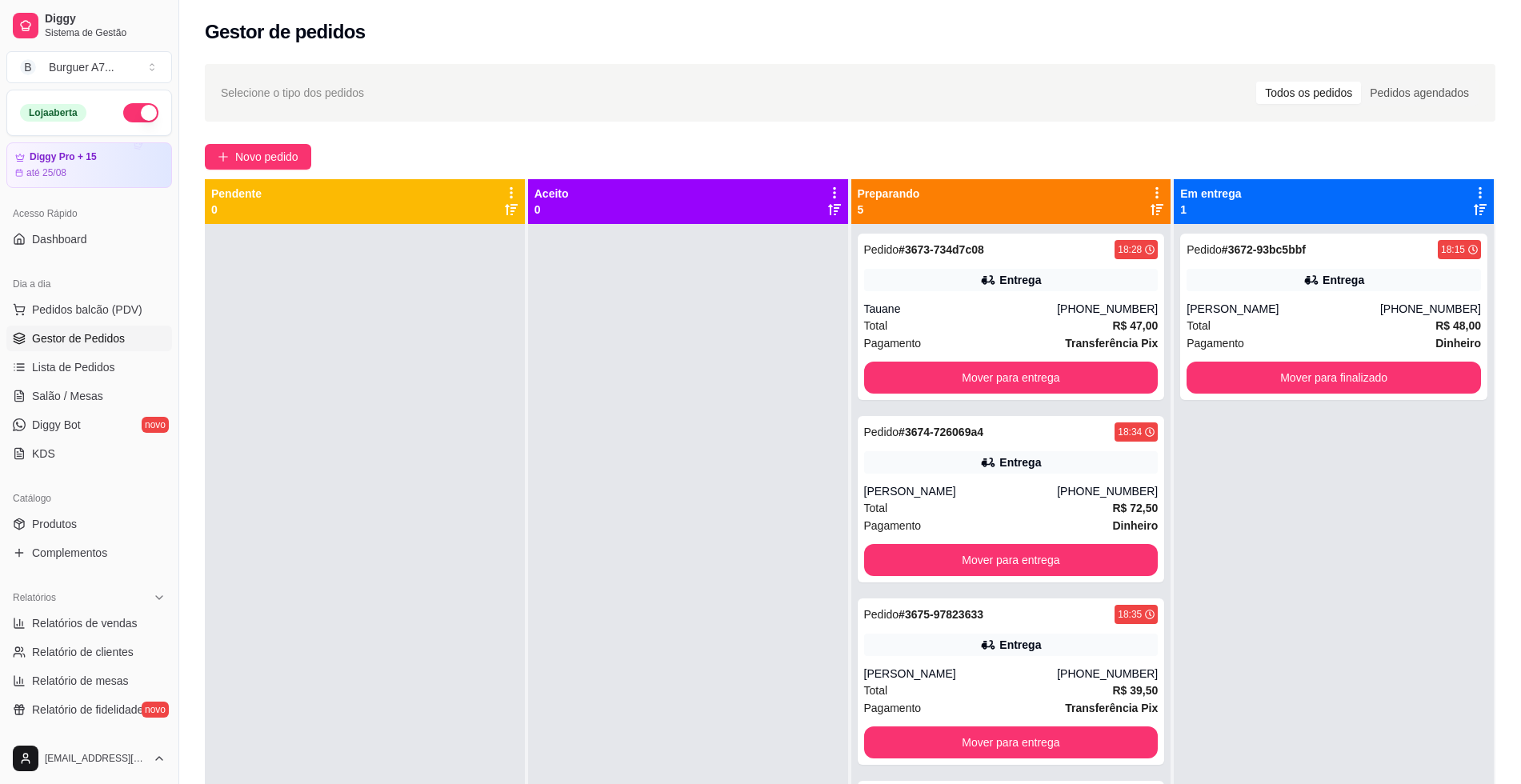
click at [89, 338] on span "Gestor de Pedidos" at bounding box center [78, 338] width 93 height 16
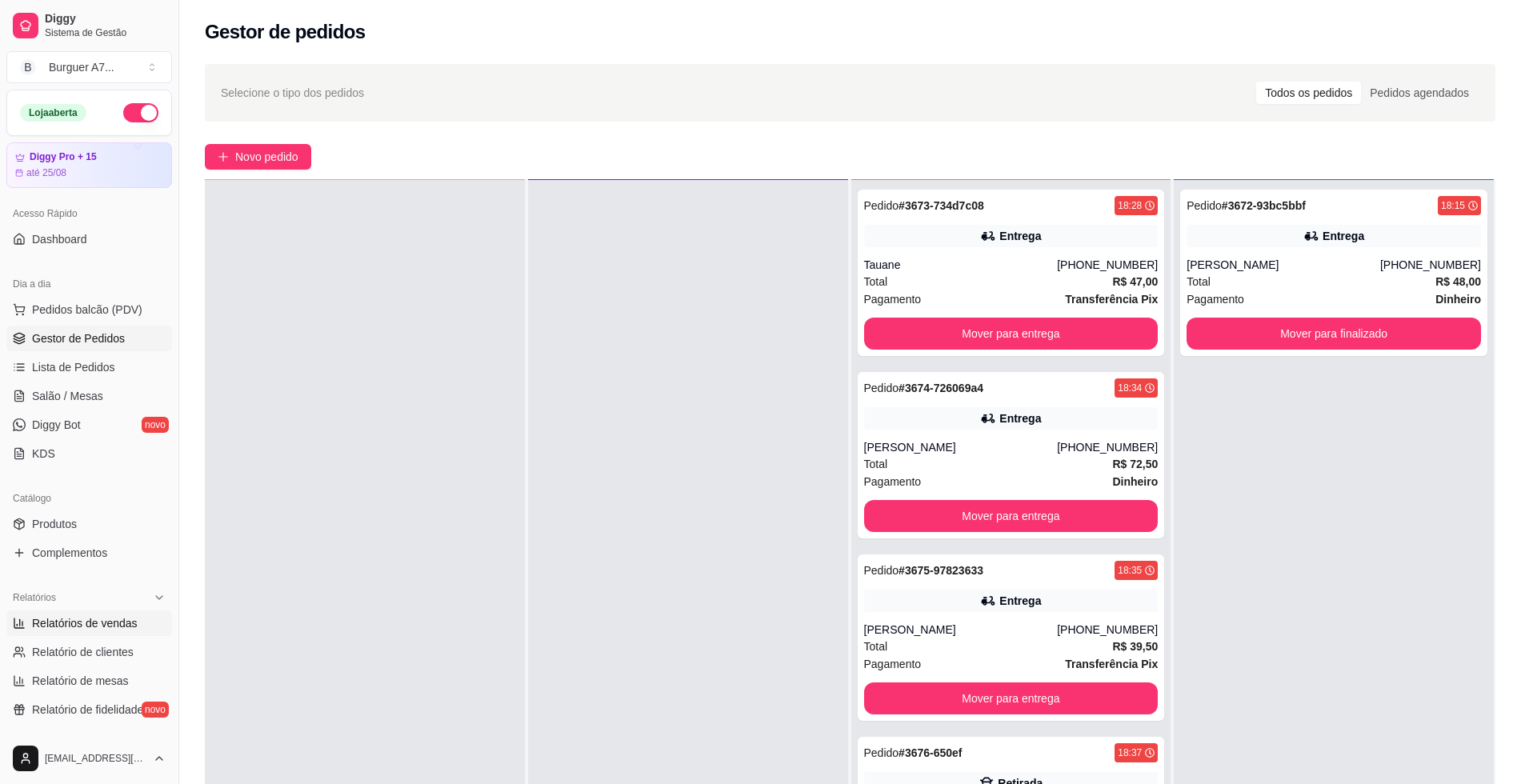
scroll to position [45, 0]
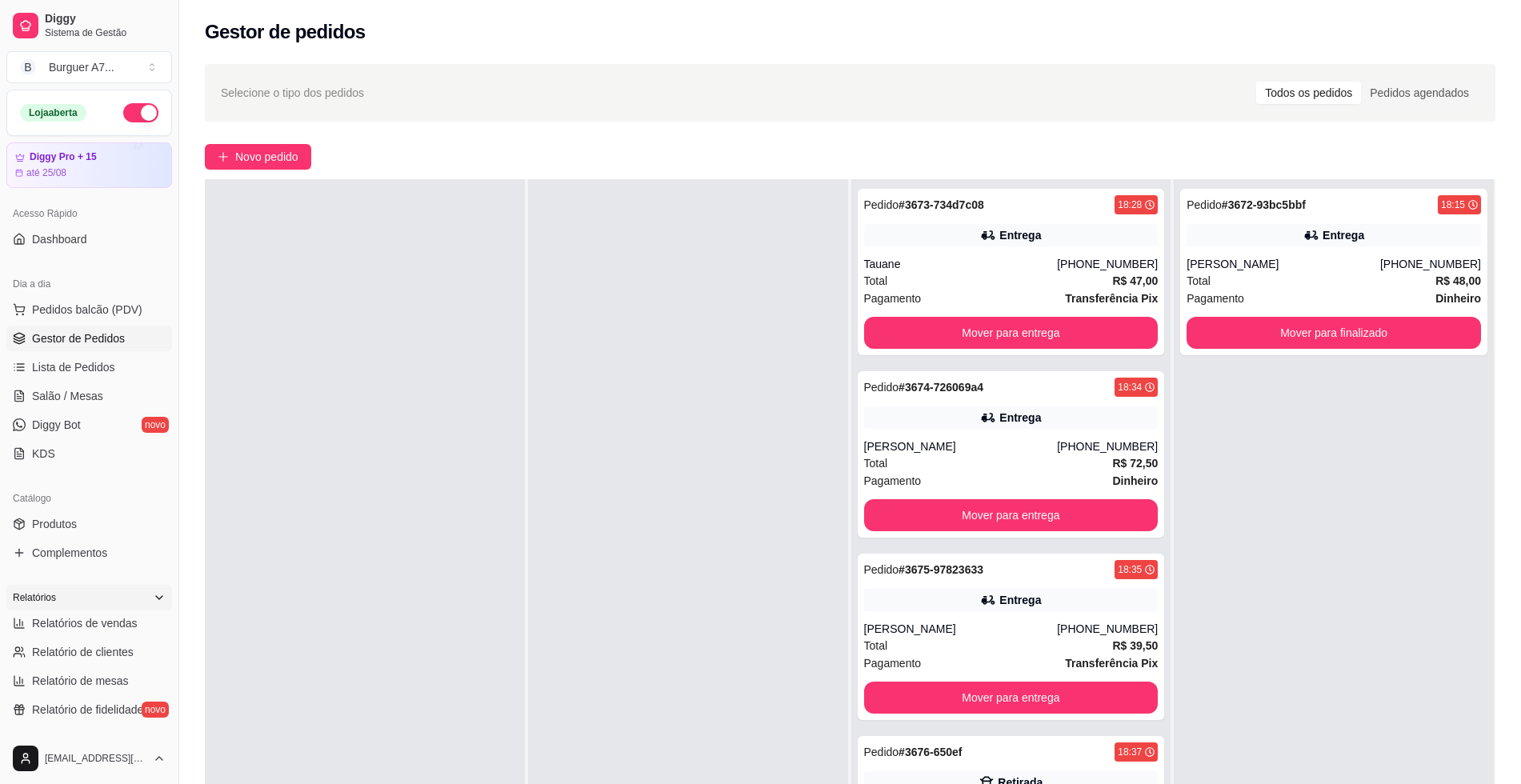
click at [102, 609] on div "Relatórios" at bounding box center [89, 597] width 165 height 25
click at [88, 610] on div "Relatórios" at bounding box center [89, 597] width 165 height 25
click at [89, 641] on link "Relatório de clientes" at bounding box center [89, 651] width 165 height 25
select select "30"
select select "HIGHEST_TOTAL_SPENT_WITH_ORDERS"
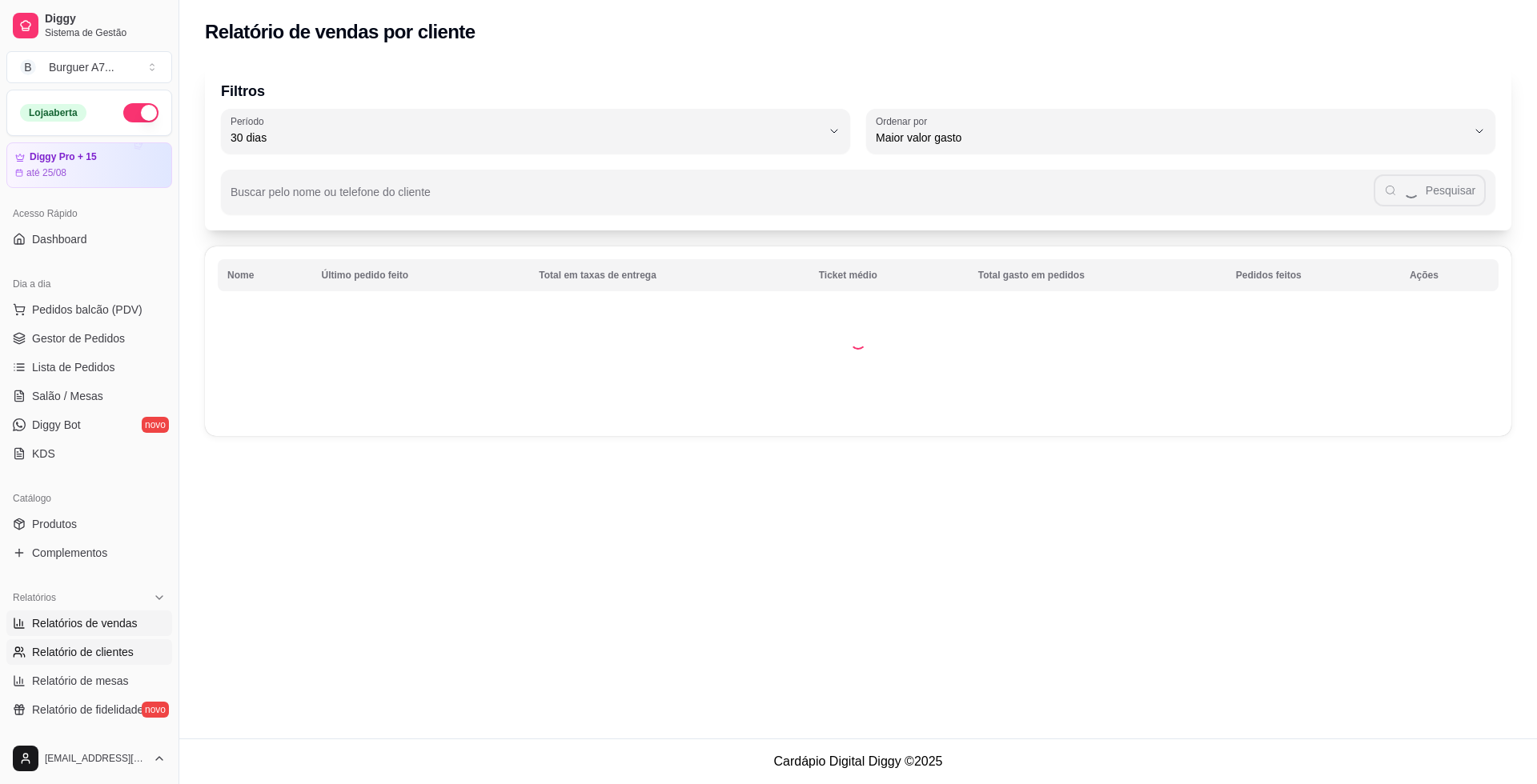
click at [101, 629] on span "Relatórios de vendas" at bounding box center [85, 623] width 106 height 16
select select "ALL"
select select "0"
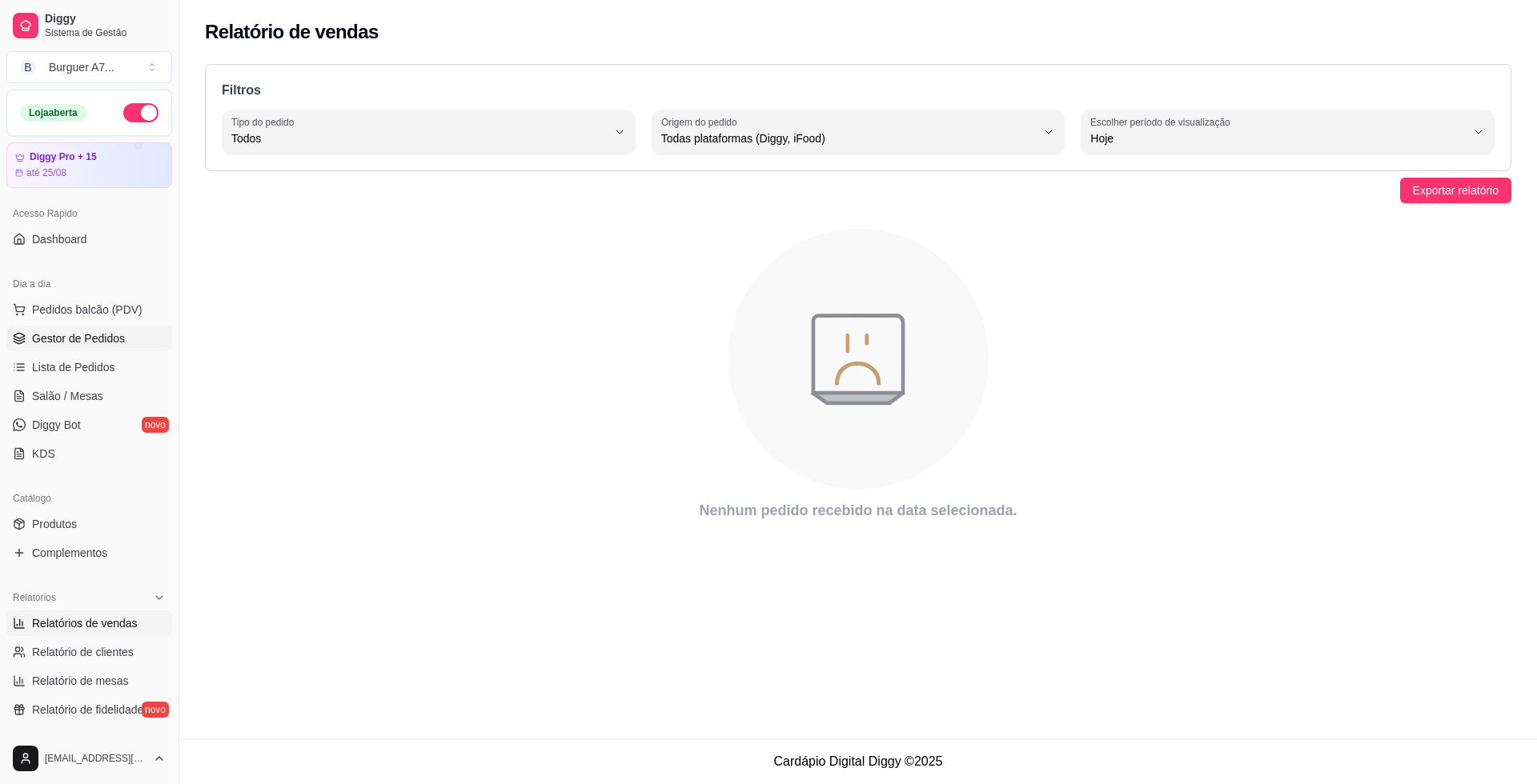
click at [137, 350] on link "Gestor de Pedidos" at bounding box center [89, 337] width 166 height 25
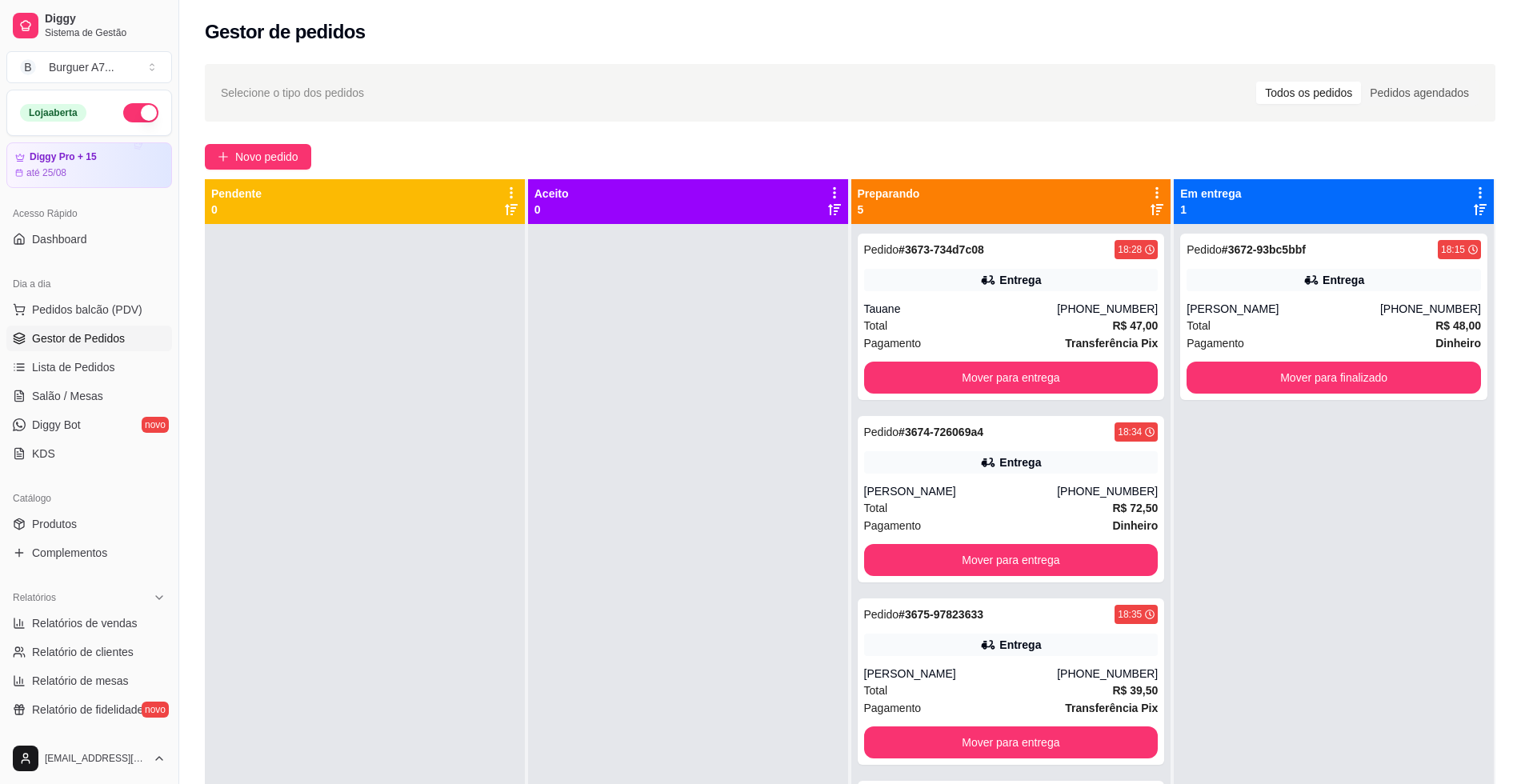
drag, startPoint x: 1325, startPoint y: 0, endPoint x: 1365, endPoint y: 499, distance: 500.6
click at [1365, 499] on div "Pedido # 3672-93bc5bbf 18:15 Entrega [PERSON_NAME] [PHONE_NUMBER] Total R$ 48,0…" at bounding box center [1334, 616] width 320 height 784
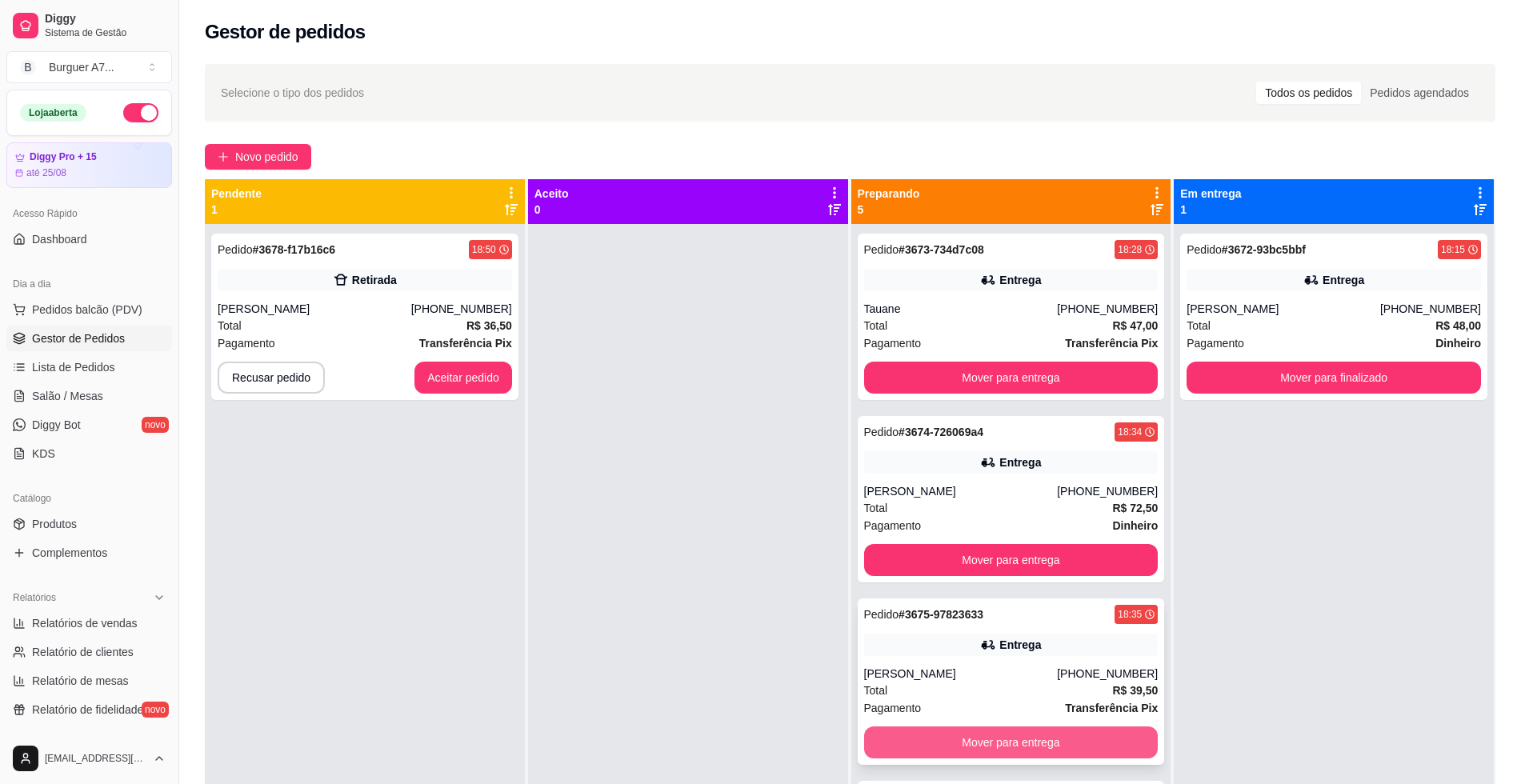
click at [909, 376] on button "Mover para entrega" at bounding box center [1011, 377] width 294 height 32
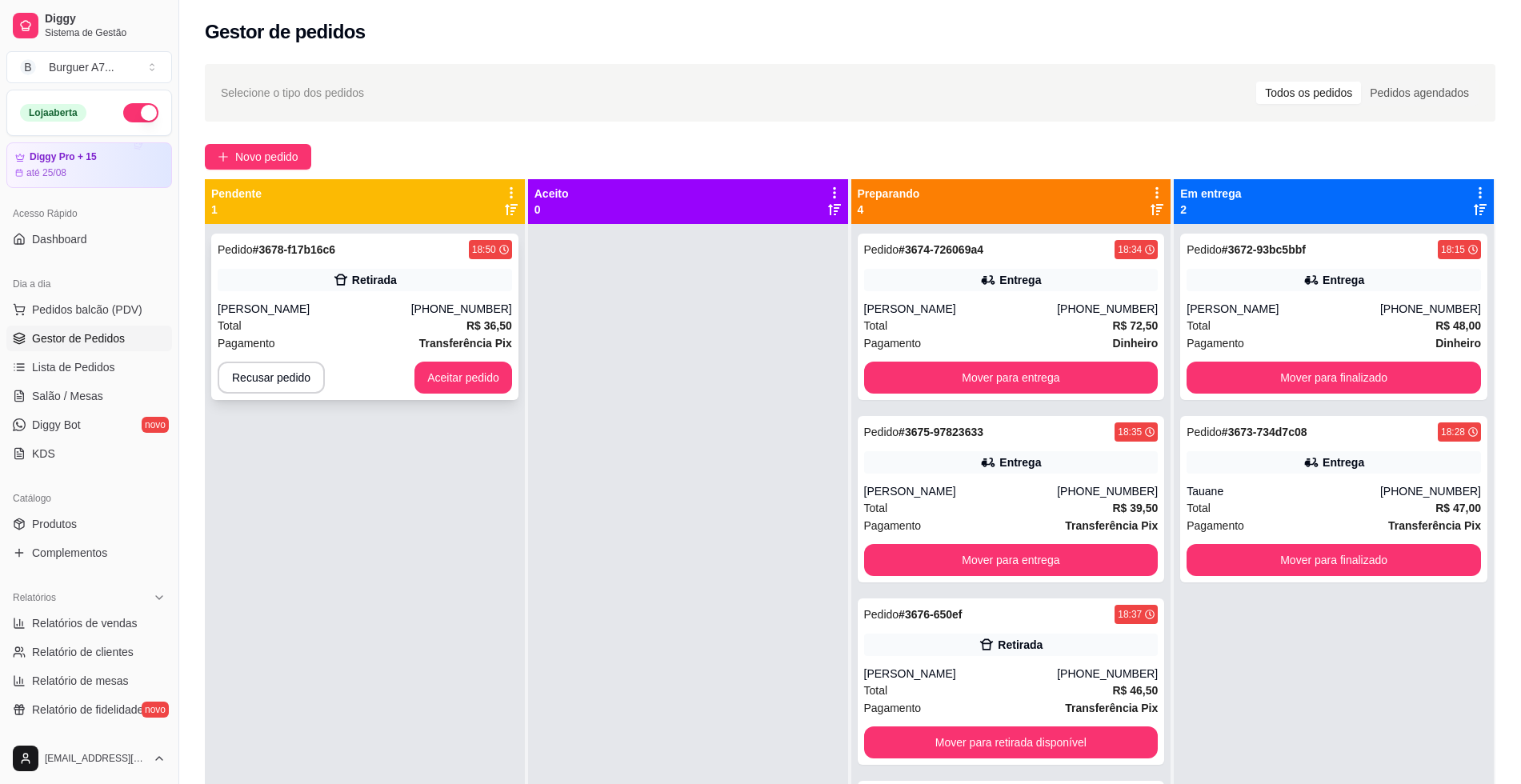
click at [417, 278] on div "Retirada" at bounding box center [364, 280] width 294 height 22
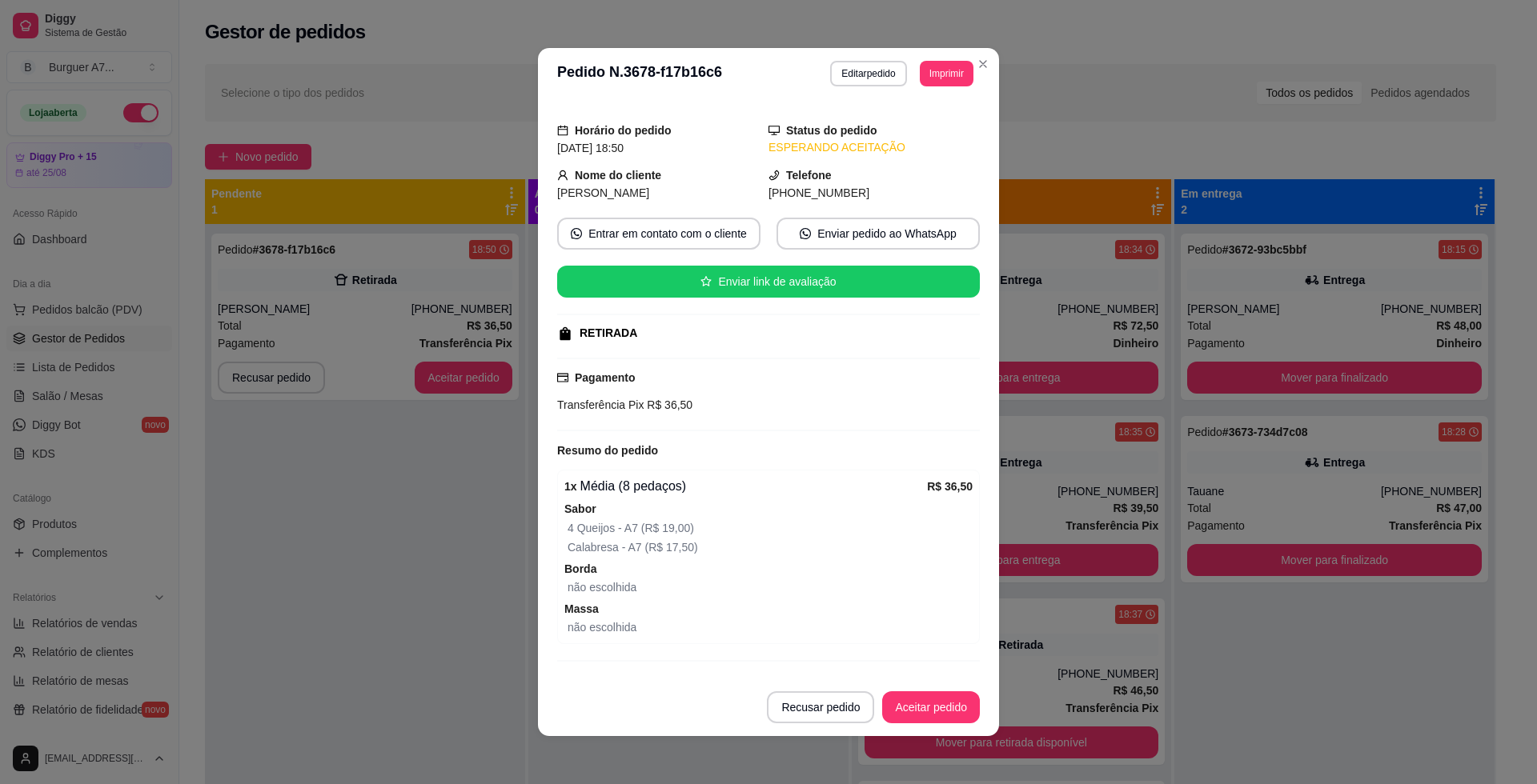
scroll to position [71, 0]
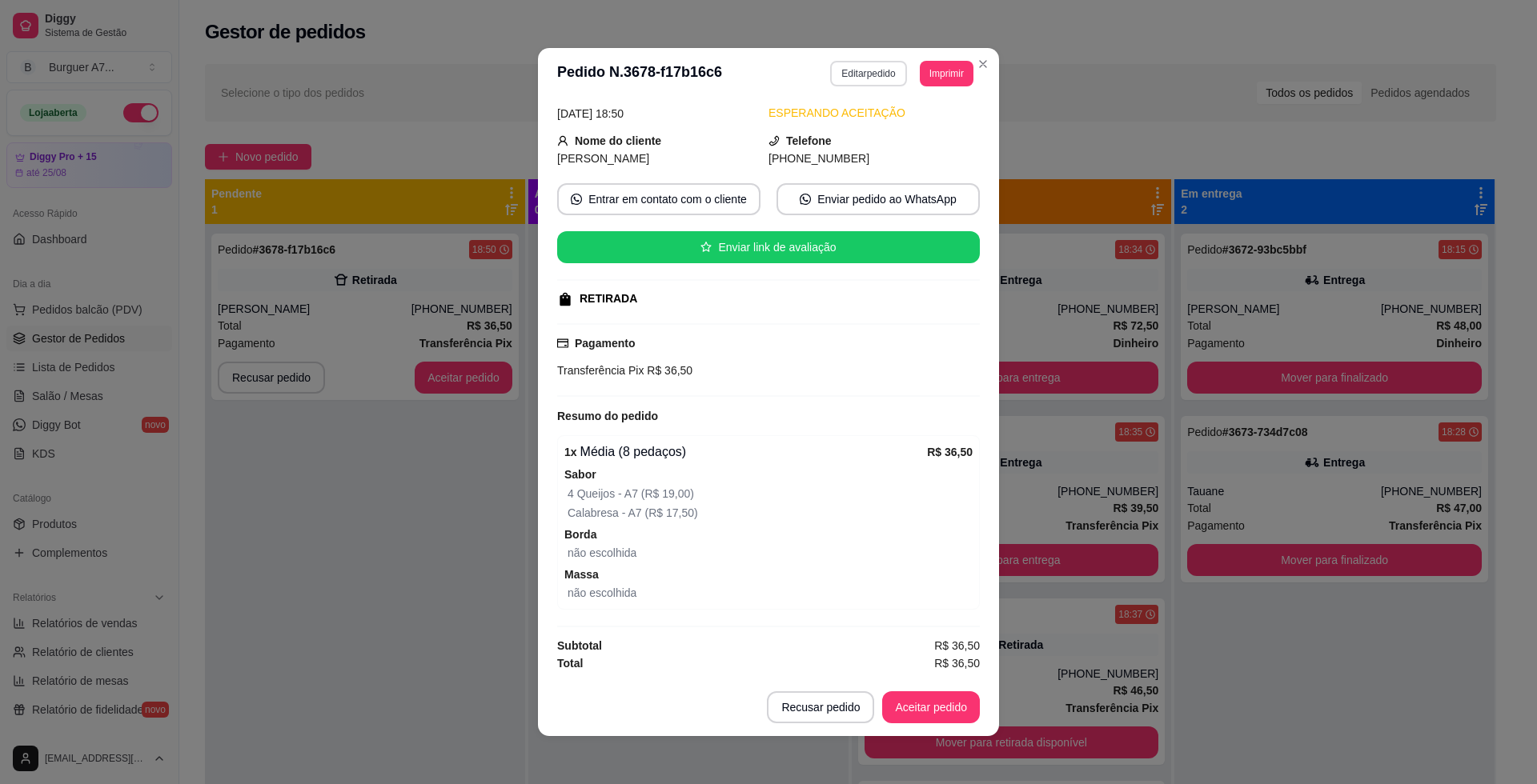
click at [880, 74] on button "Editar pedido" at bounding box center [868, 73] width 76 height 25
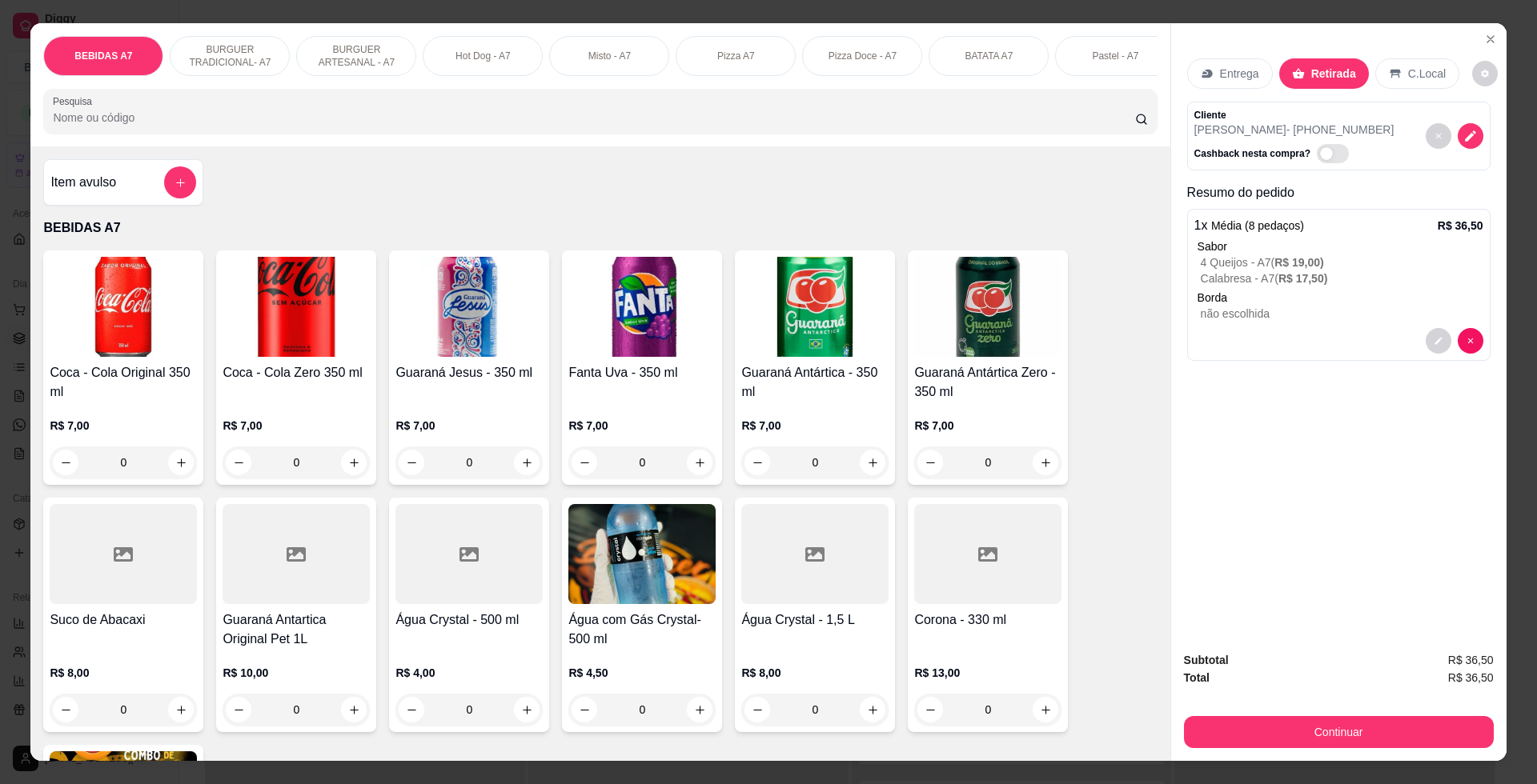
click at [1408, 75] on p "C.Local" at bounding box center [1427, 73] width 38 height 16
click at [1287, 751] on div "Subtotal R$ 36,50 Total R$ 36,50 Continuar" at bounding box center [1338, 699] width 335 height 122
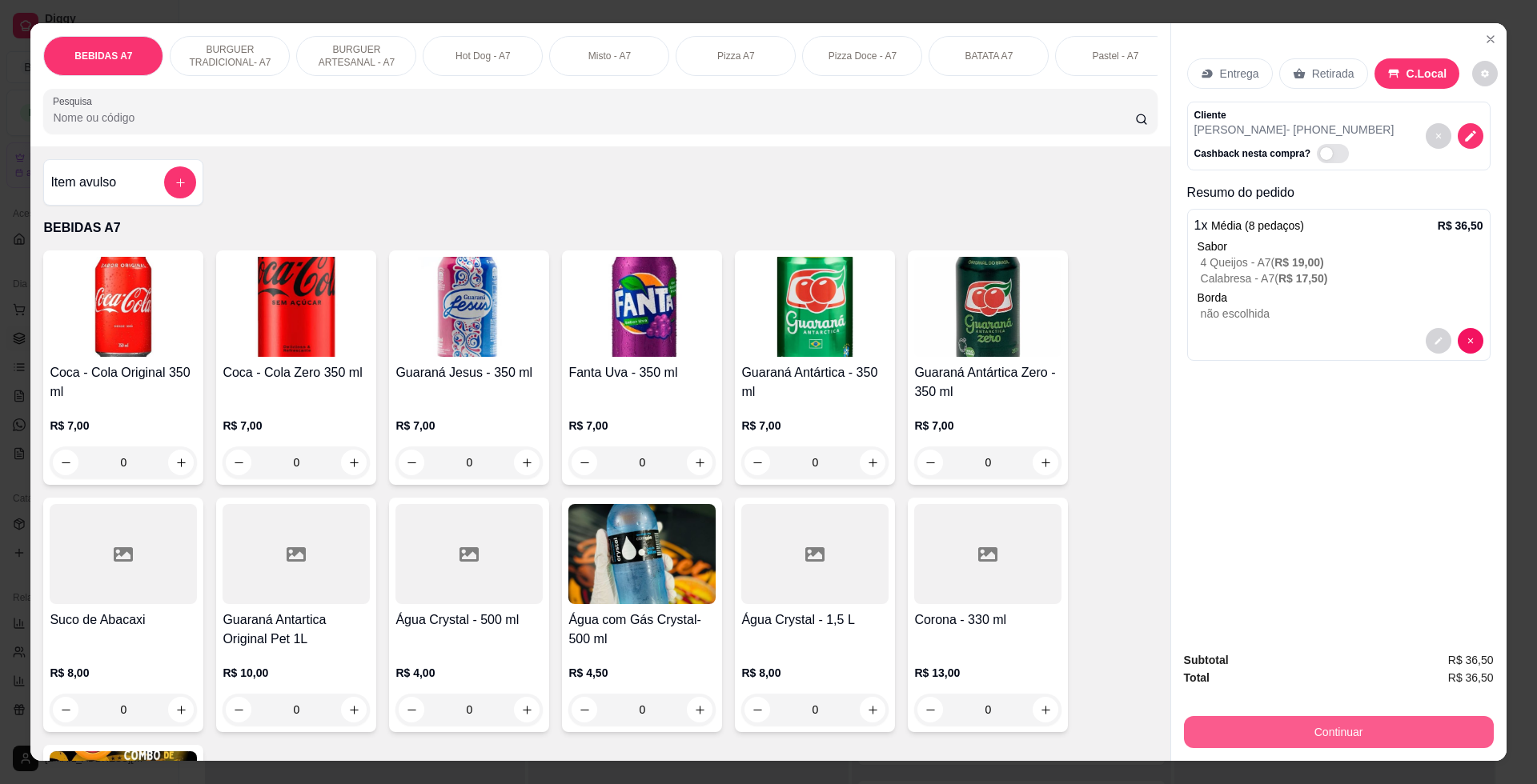
click at [1287, 740] on button "Continuar" at bounding box center [1339, 731] width 310 height 32
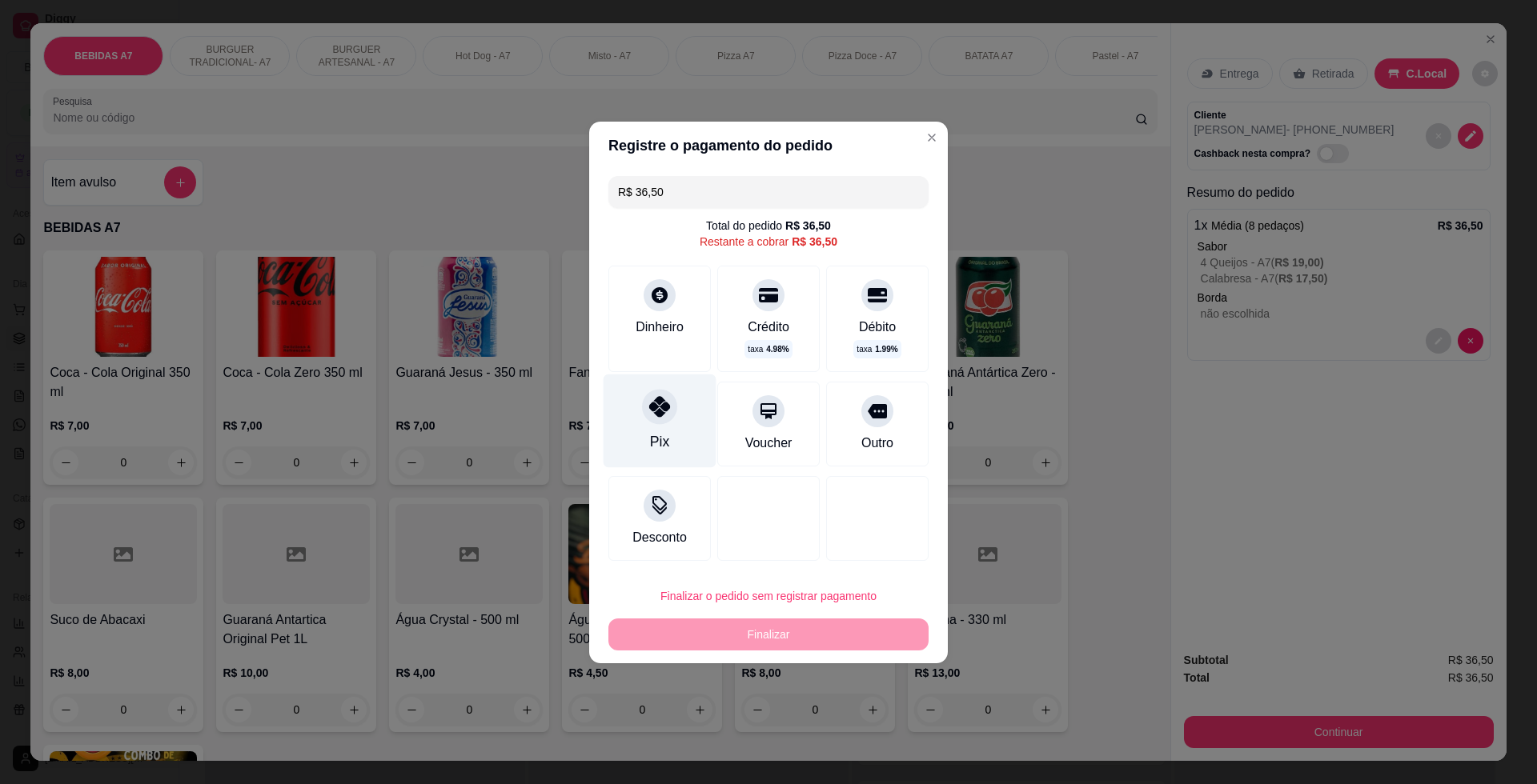
click at [678, 397] on div "Pix" at bounding box center [660, 420] width 113 height 94
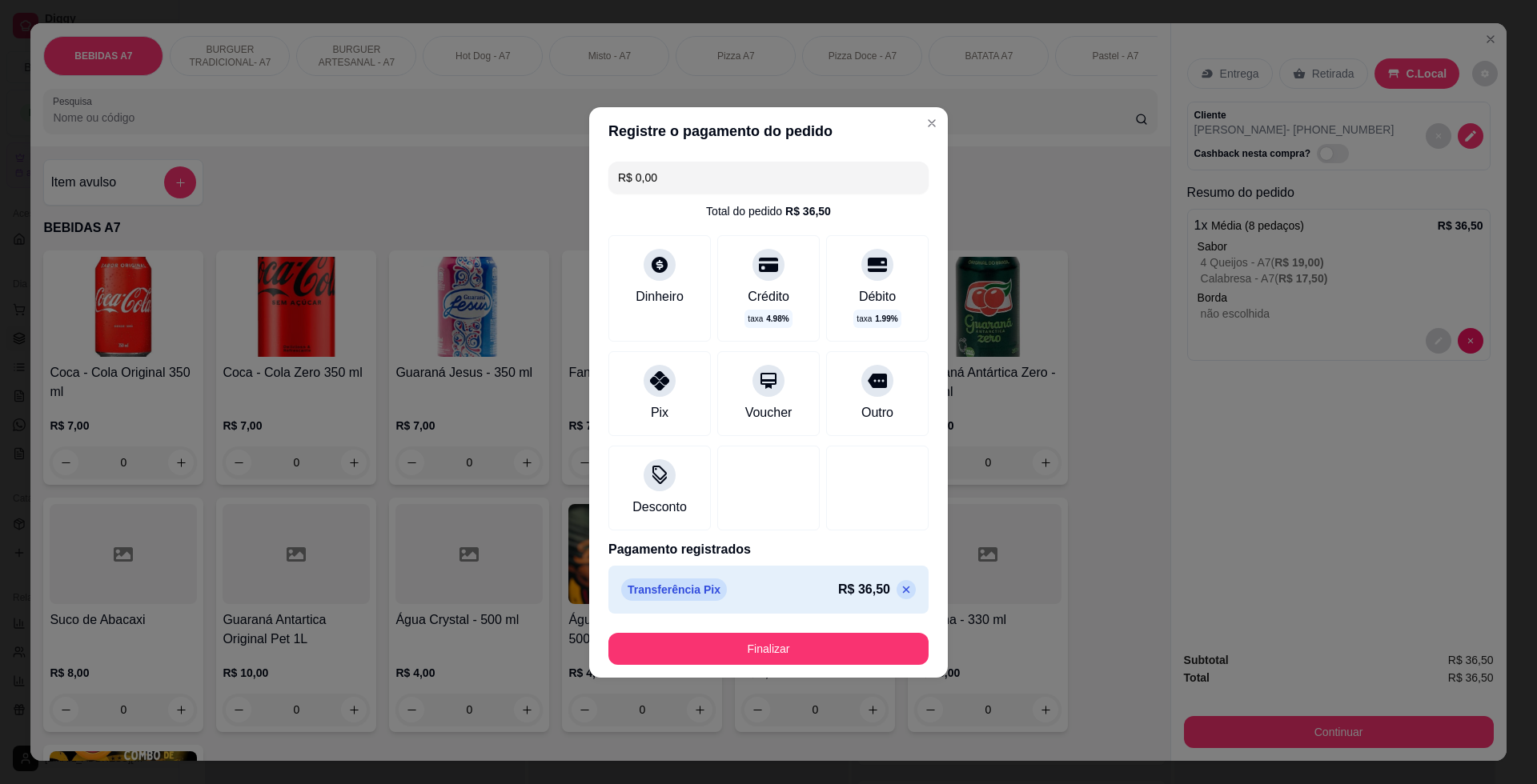
click at [713, 619] on div "R$ 0,00 Total do pedido R$ 36,50 Dinheiro Crédito taxa 4.98 % Débito taxa 1.99 …" at bounding box center [768, 387] width 359 height 465
click at [717, 635] on button "Finalizar" at bounding box center [768, 648] width 320 height 32
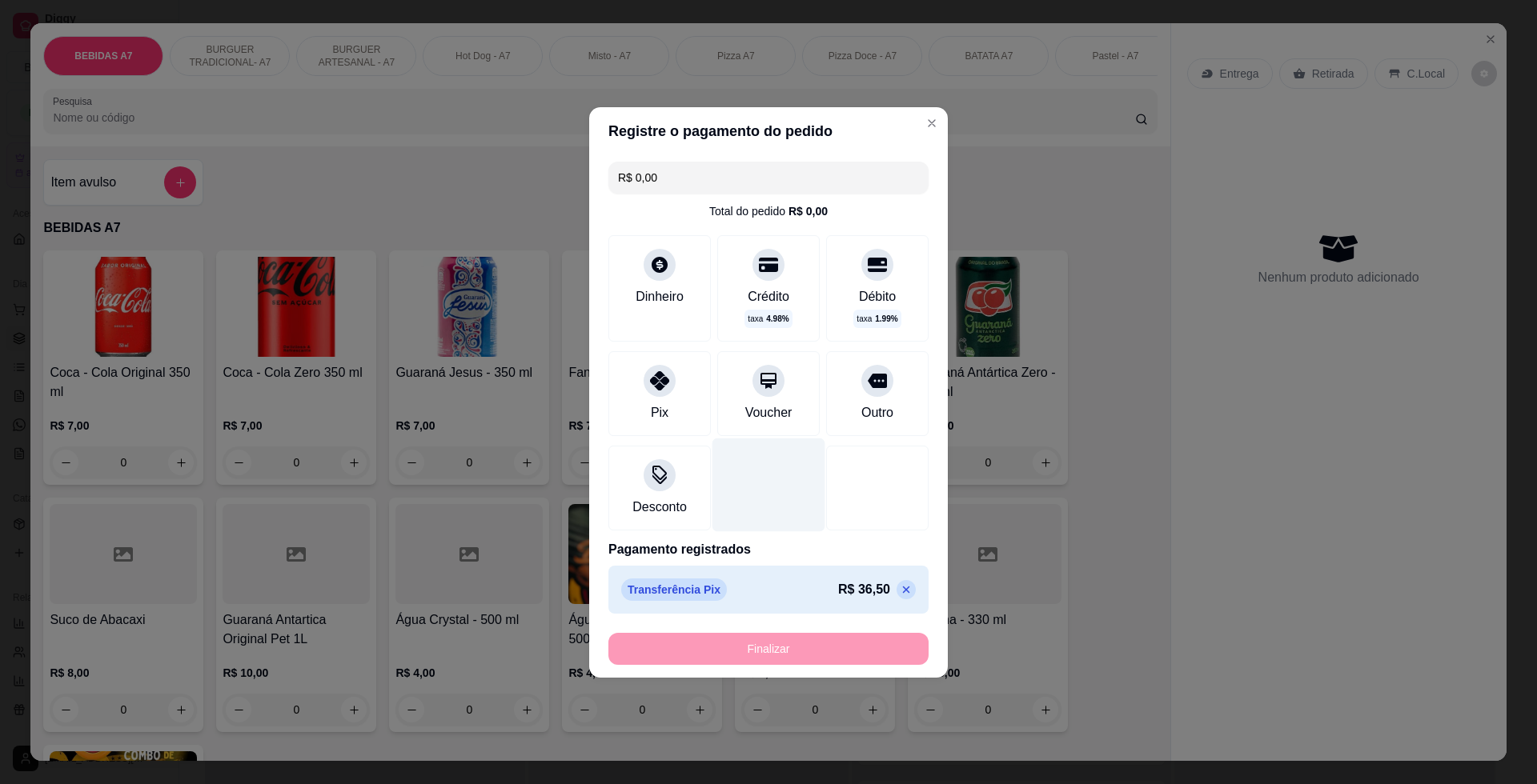
type input "-R$ 36,50"
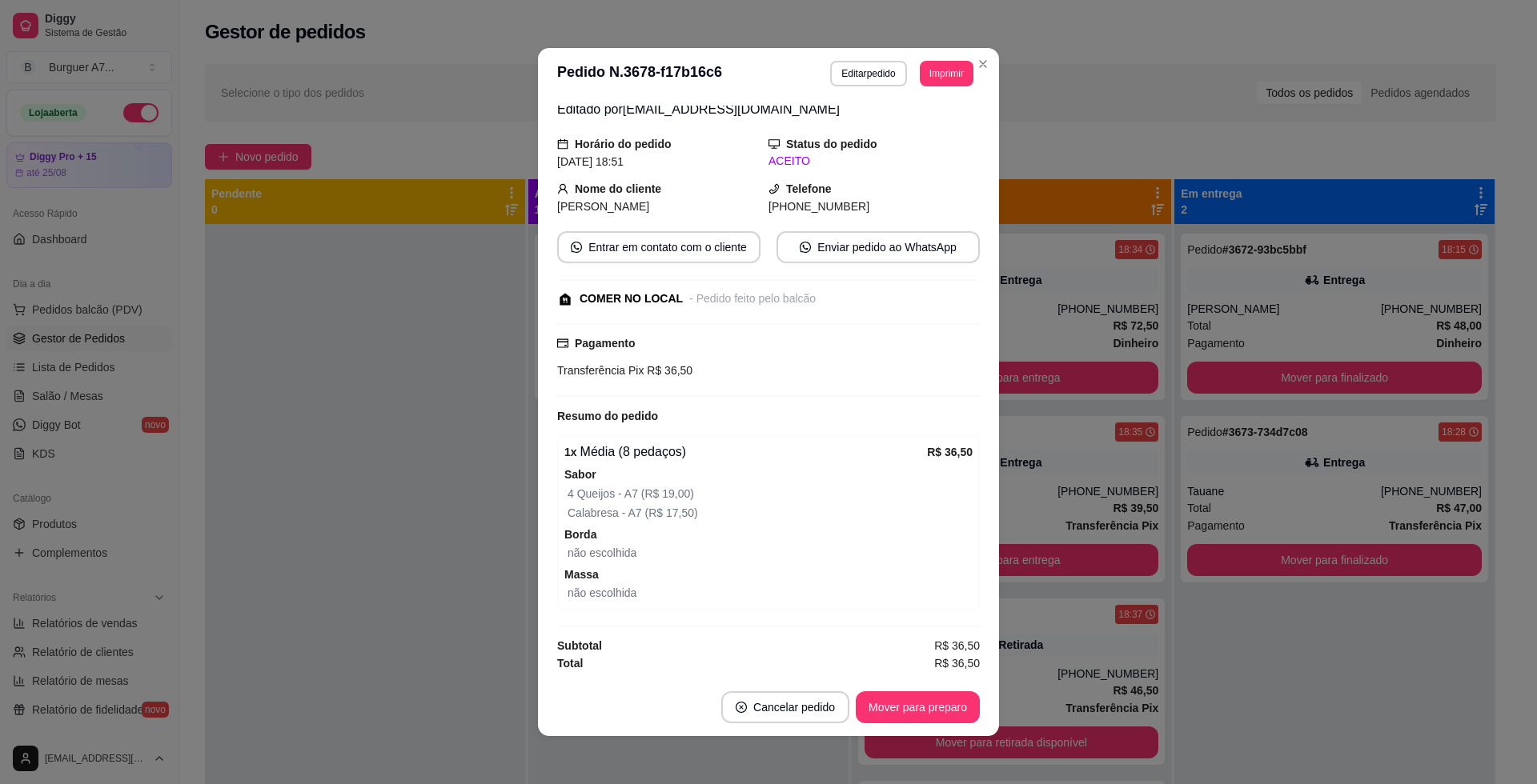
scroll to position [59, 0]
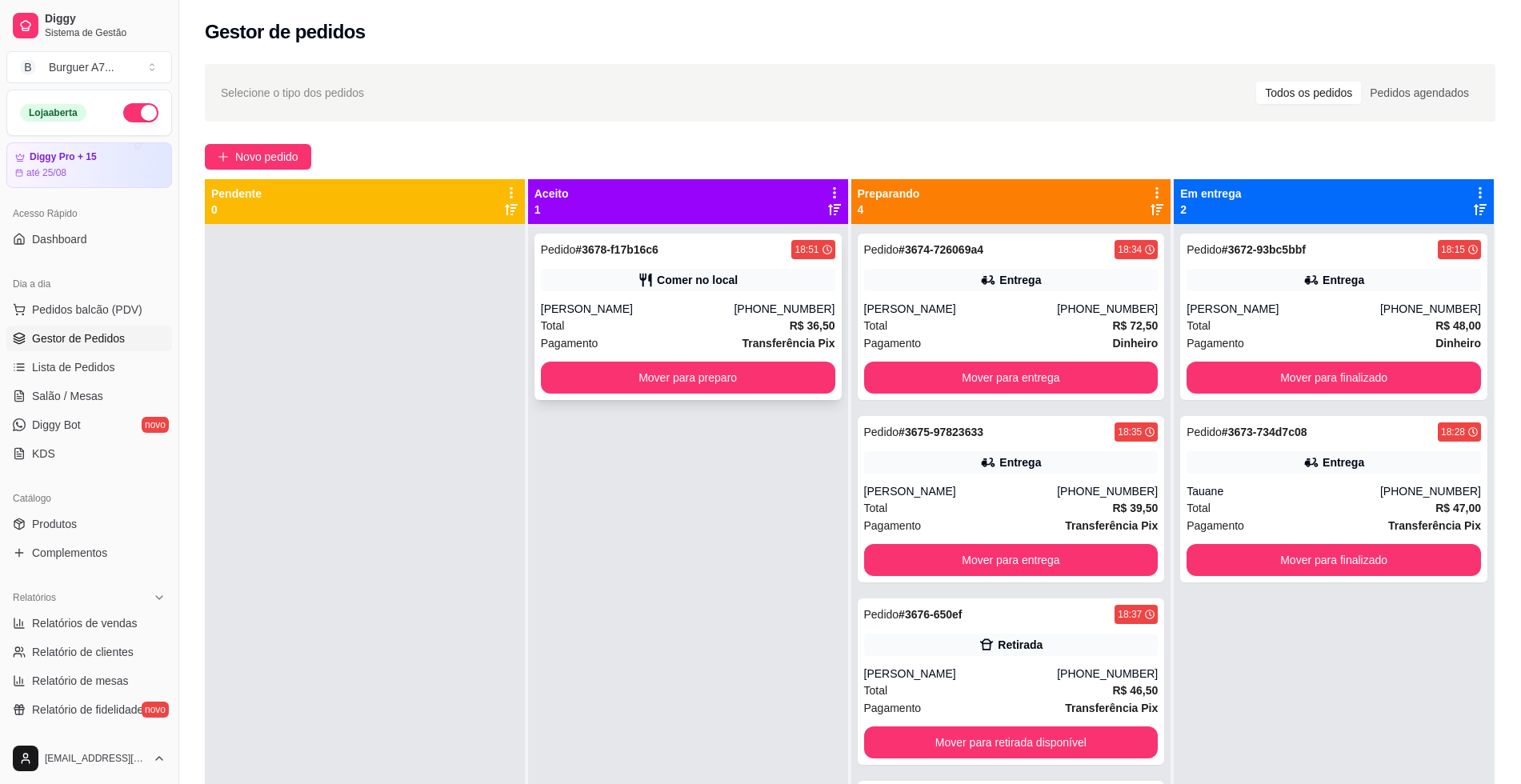
click at [742, 255] on div "Pedido # 3678-f17b16c6 18:51" at bounding box center [688, 249] width 294 height 20
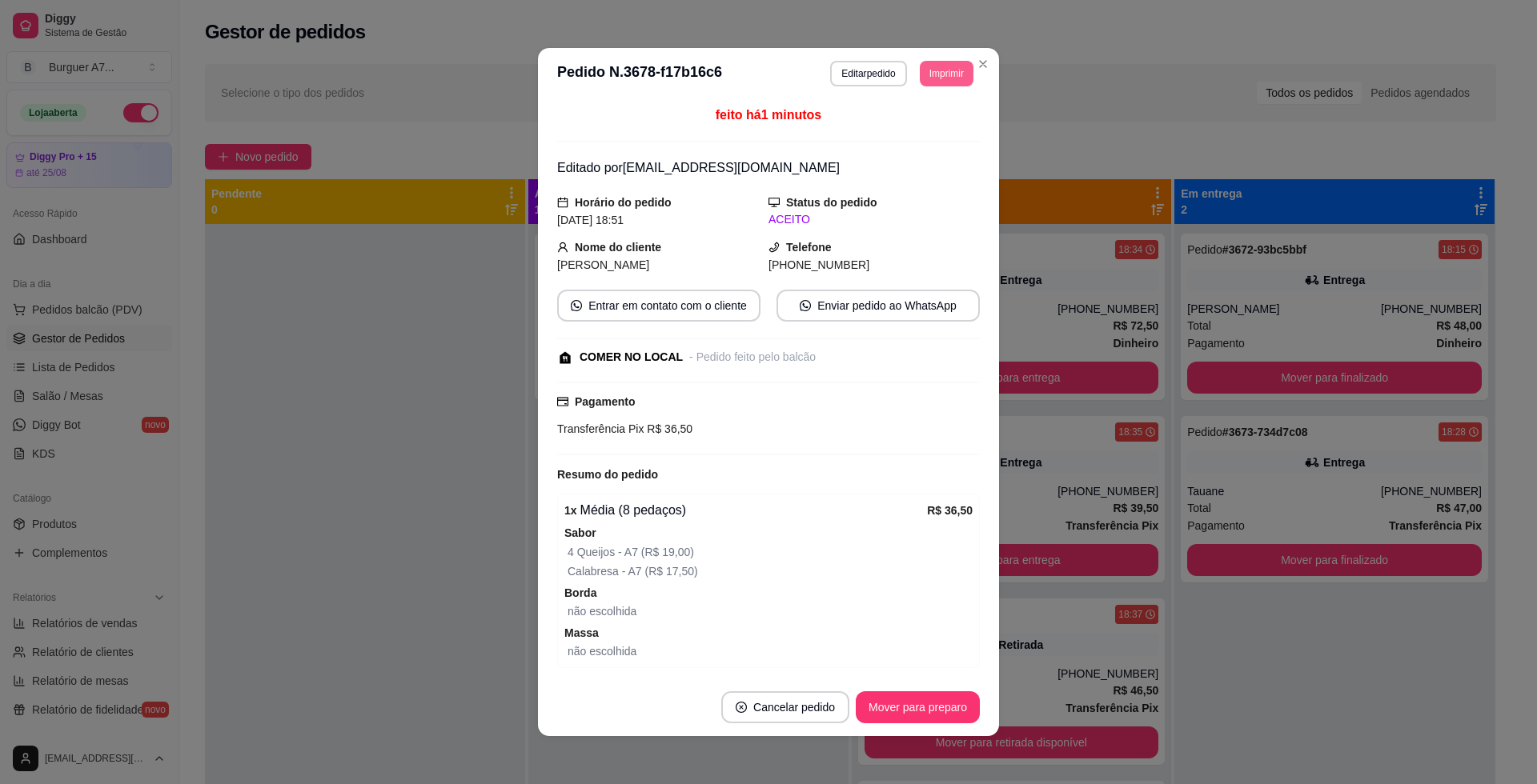
click at [935, 76] on button "Imprimir" at bounding box center [947, 73] width 54 height 25
click at [894, 158] on button "Impressora" at bounding box center [908, 161] width 112 height 24
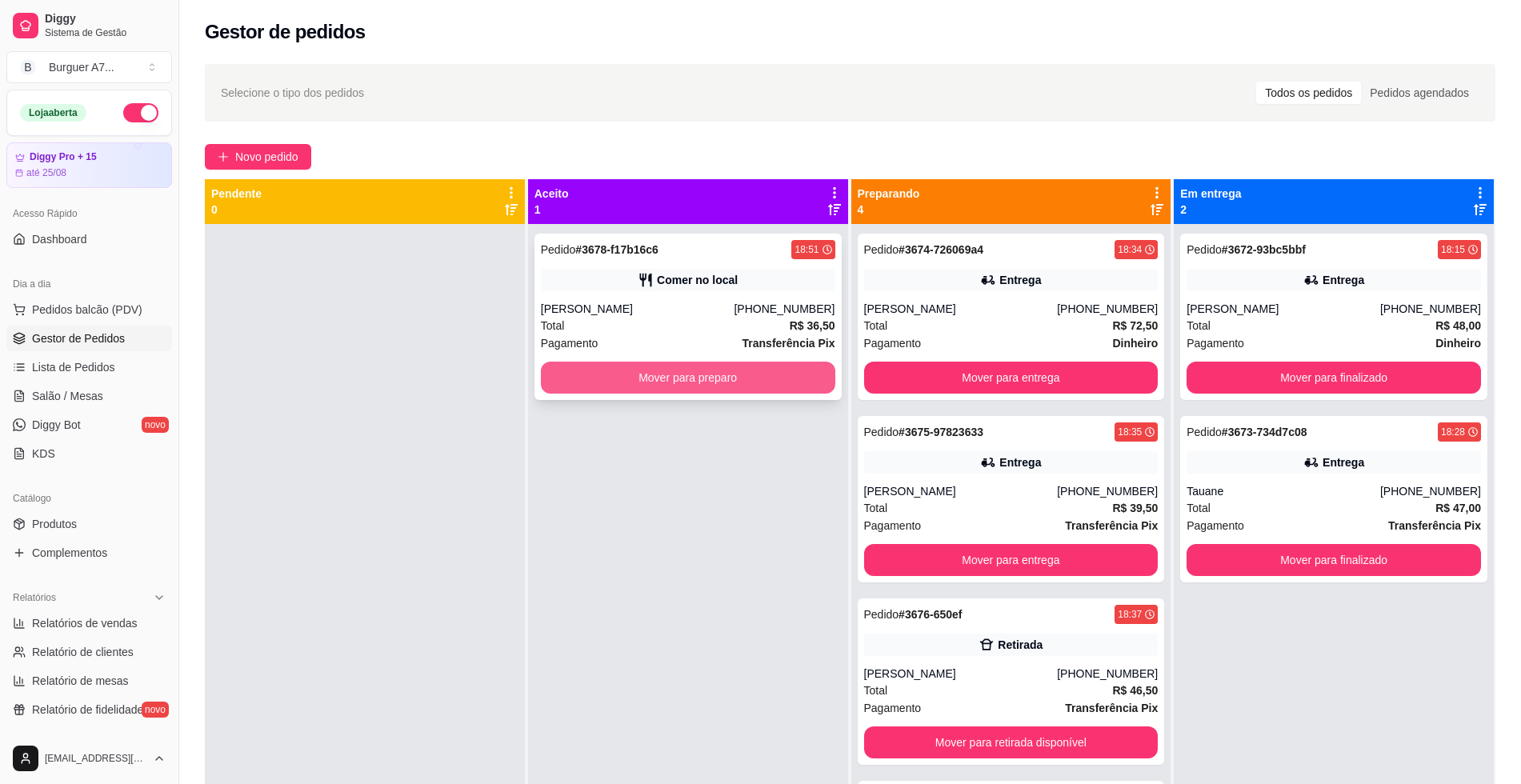
click at [751, 378] on button "Mover para preparo" at bounding box center [688, 377] width 294 height 32
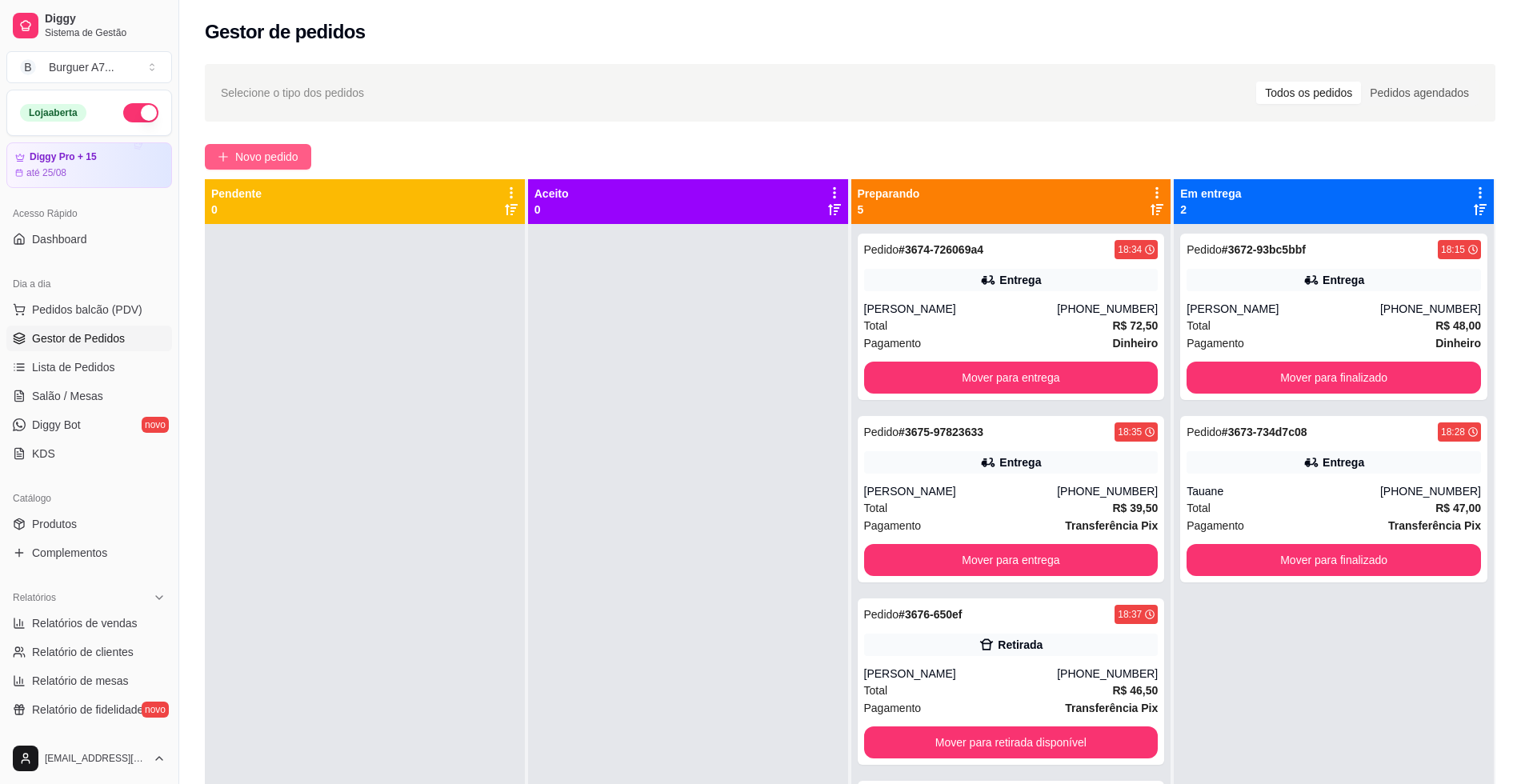
click at [224, 149] on button "Novo pedido" at bounding box center [258, 156] width 107 height 25
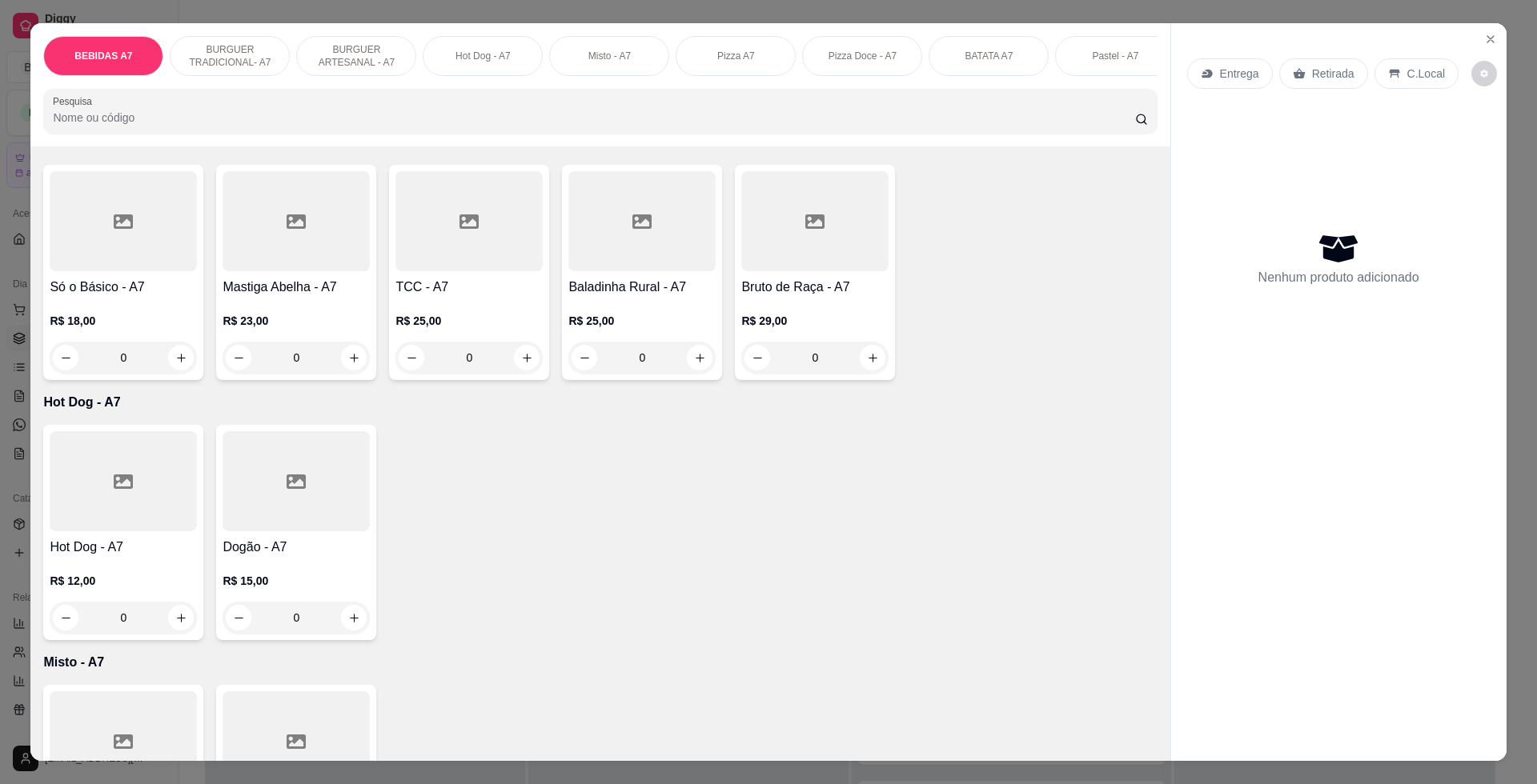
scroll to position [1500, 0]
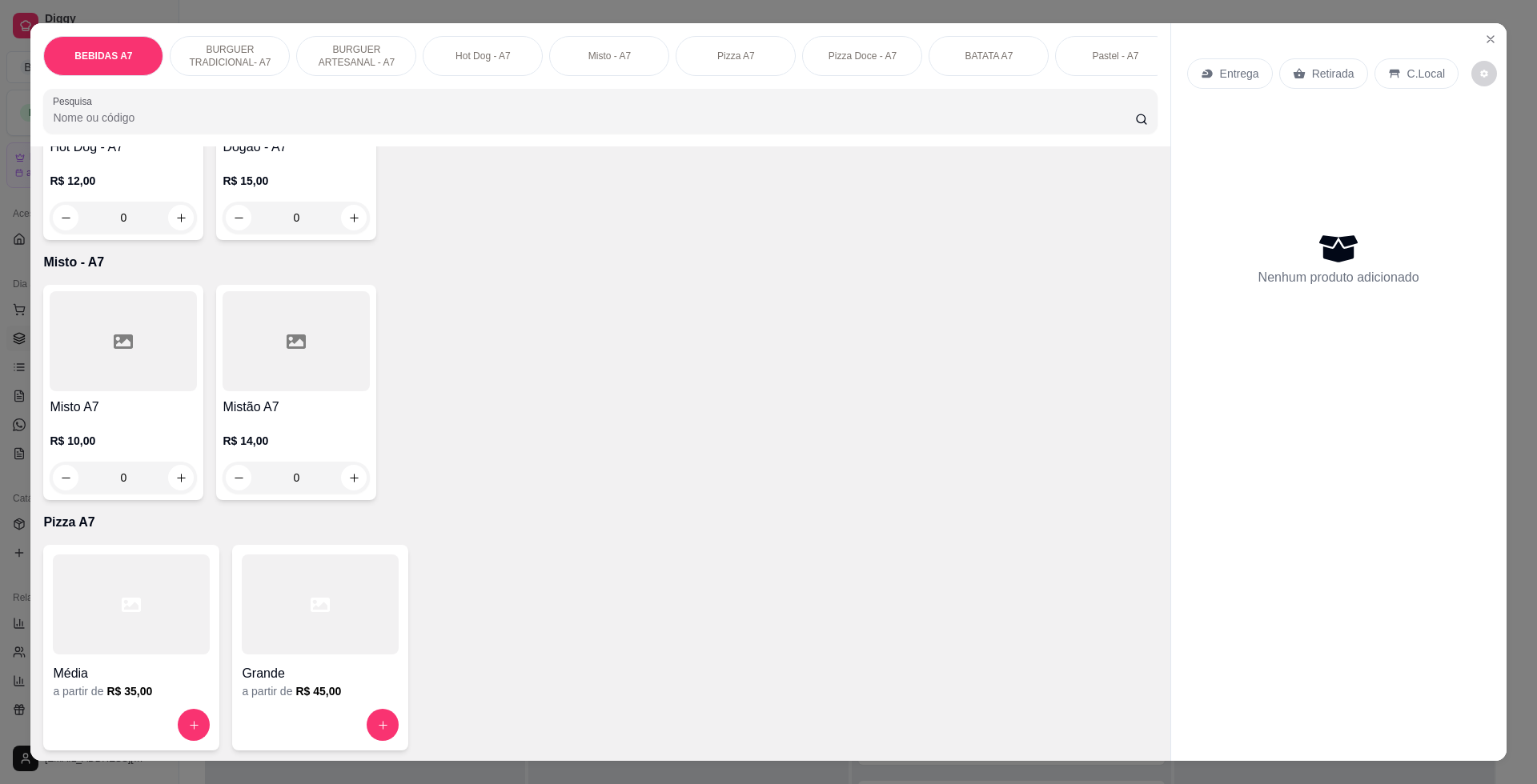
click at [181, 605] on div at bounding box center [131, 604] width 157 height 100
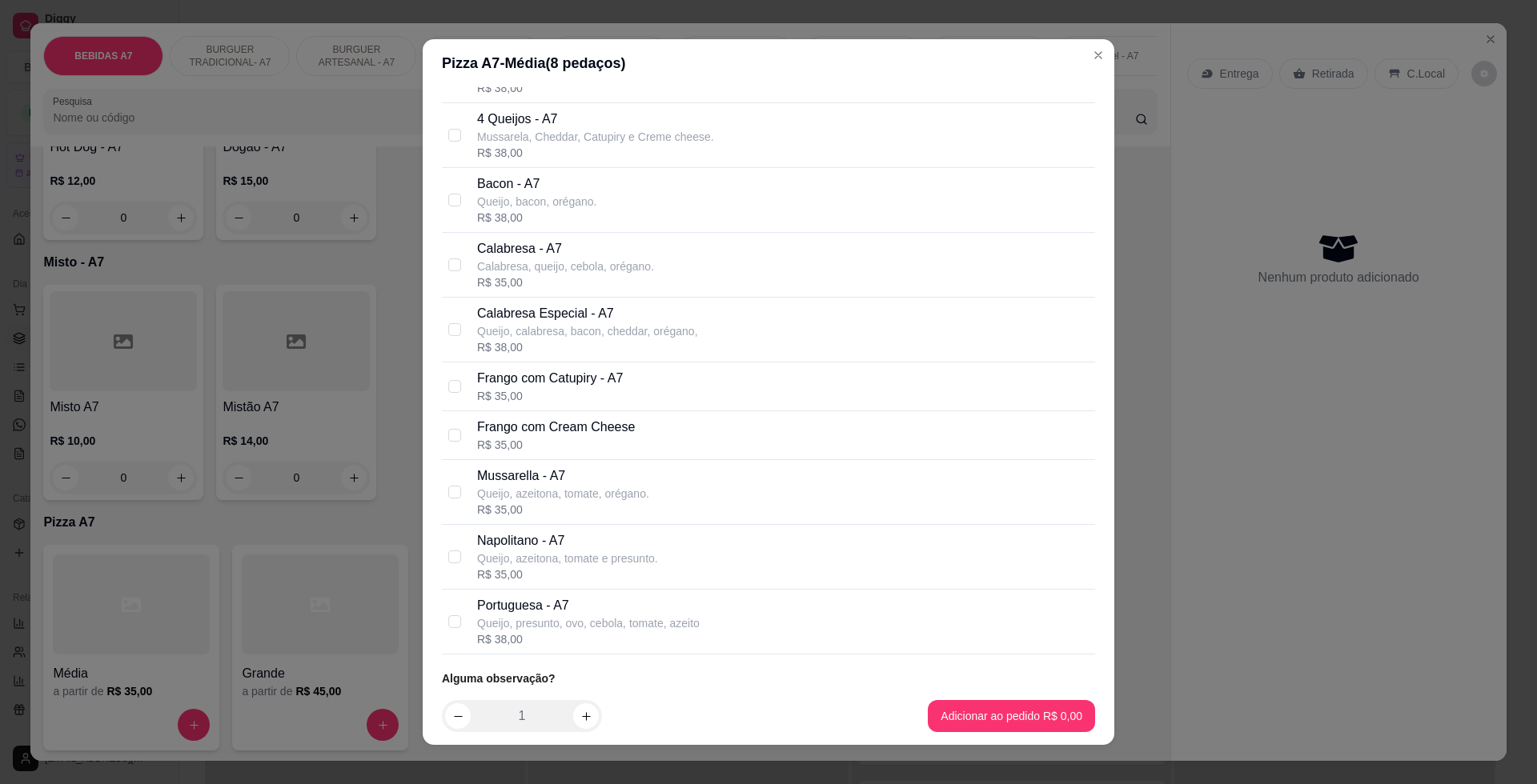
scroll to position [189, 0]
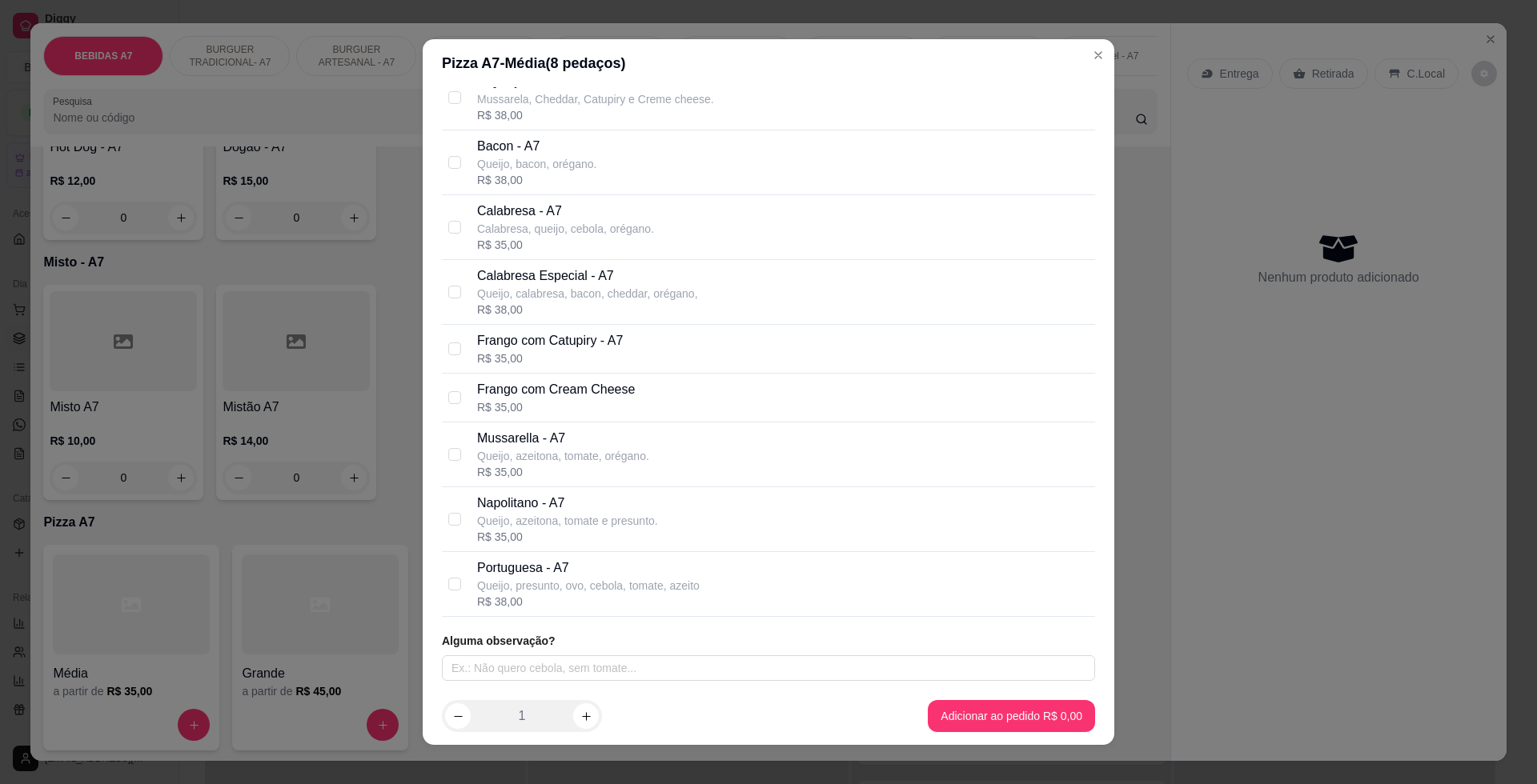
click at [649, 350] on div "Frango com Catupiry - A7 R$ 35,00" at bounding box center [783, 348] width 612 height 35
checkbox input "true"
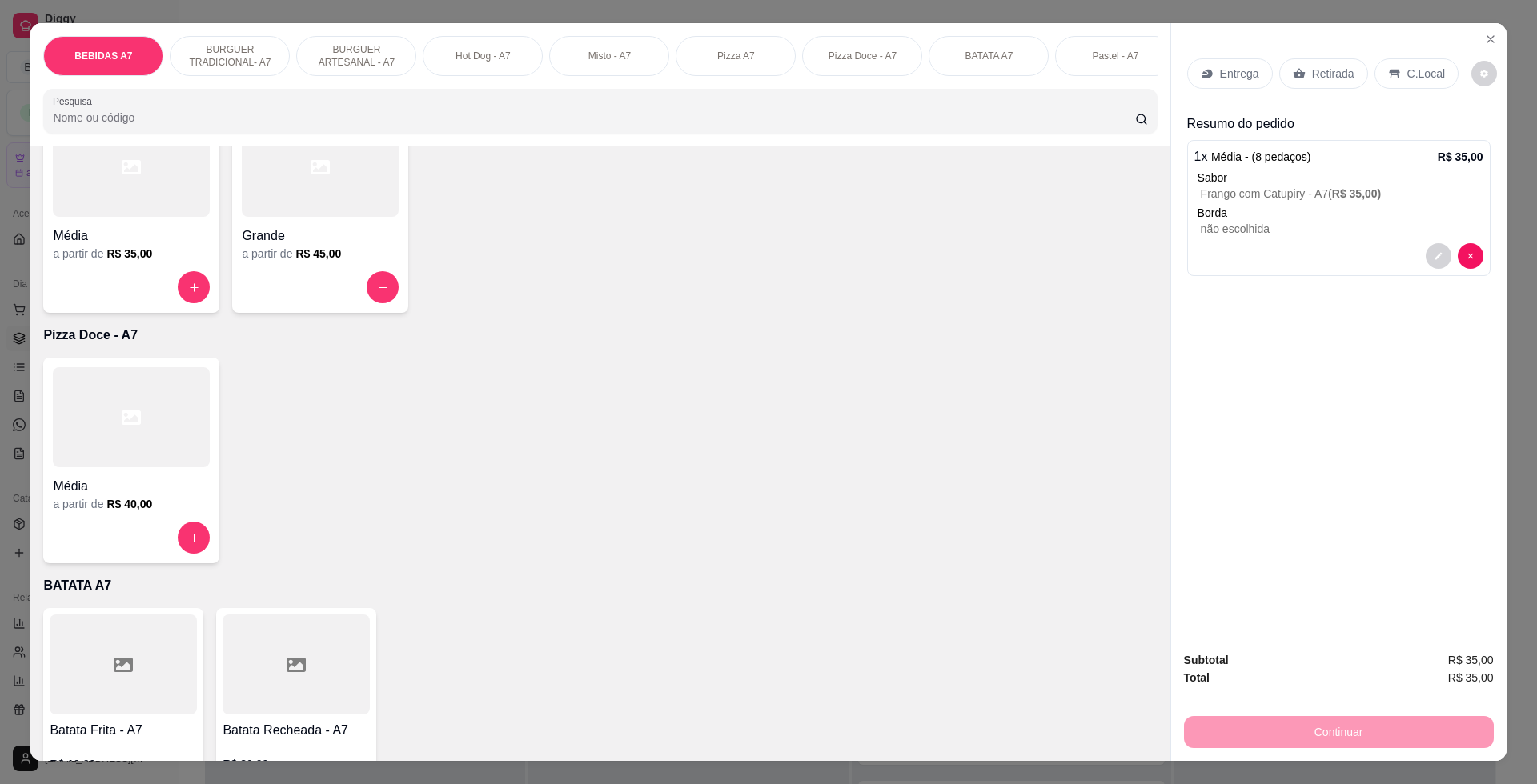
scroll to position [2000, 0]
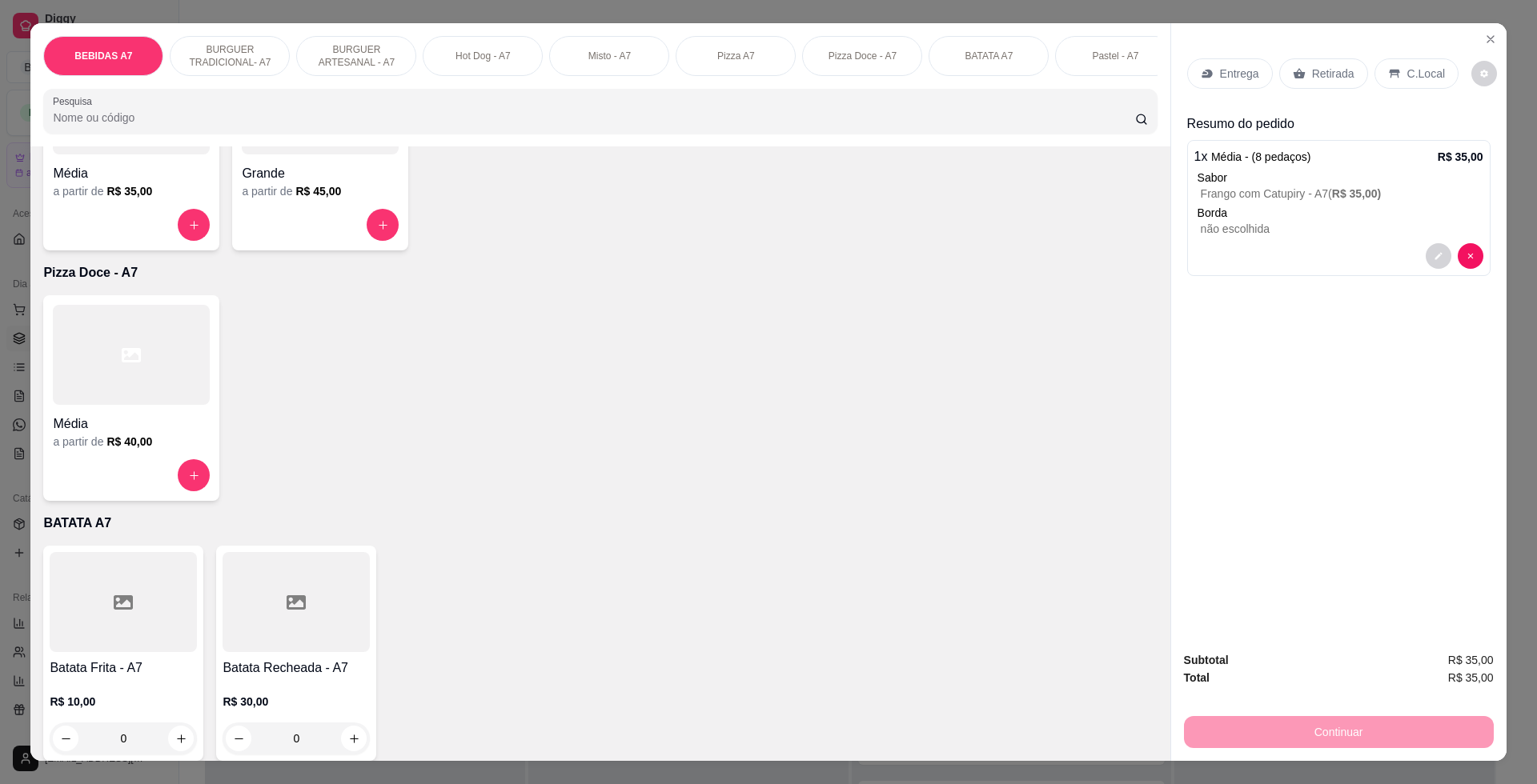
click at [182, 622] on div at bounding box center [123, 601] width 148 height 100
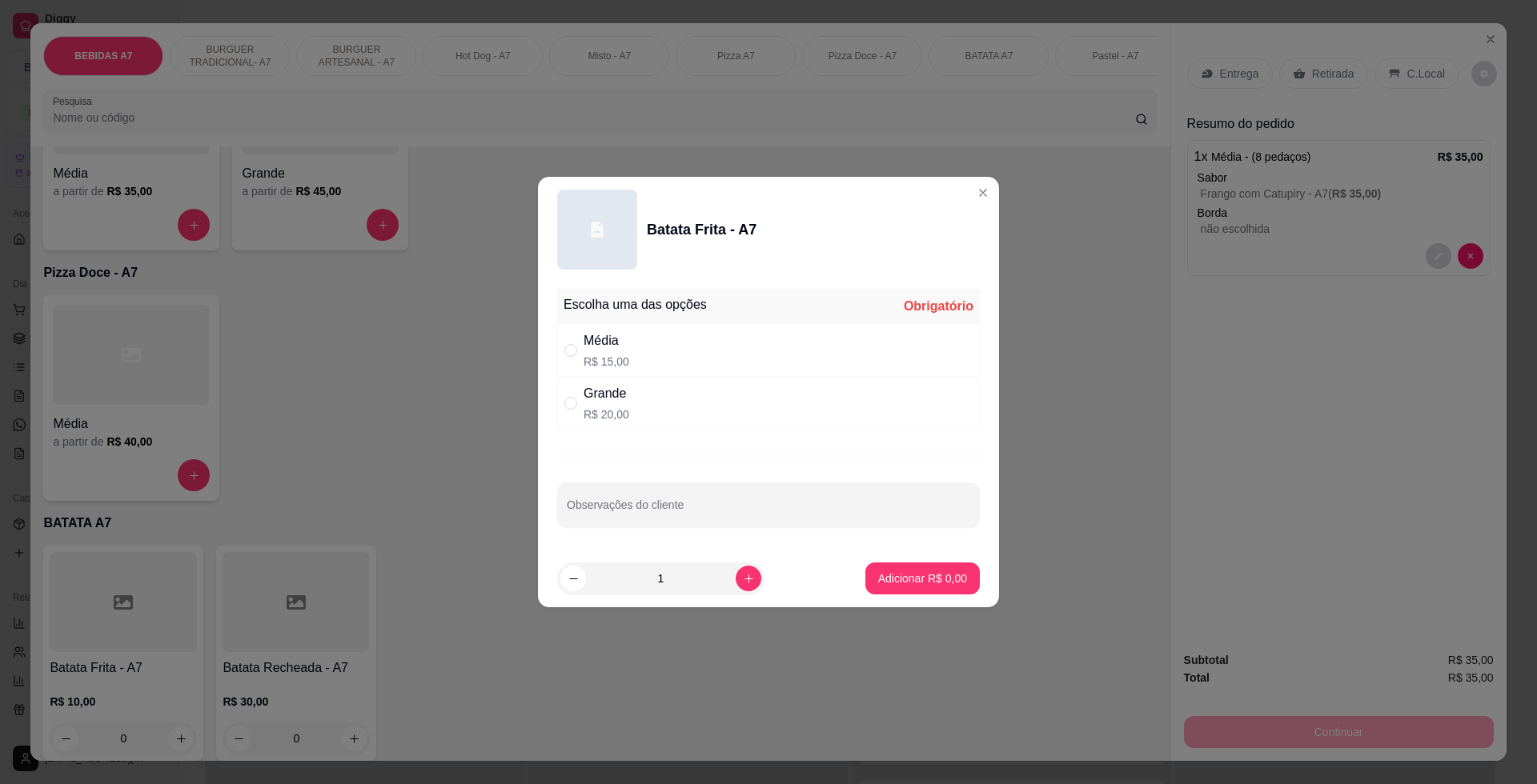
click at [647, 353] on div "Média R$ 15,00" at bounding box center [768, 350] width 422 height 53
radio input "true"
click at [927, 589] on button "Adicionar R$ 15,00" at bounding box center [919, 578] width 121 height 32
type input "1"
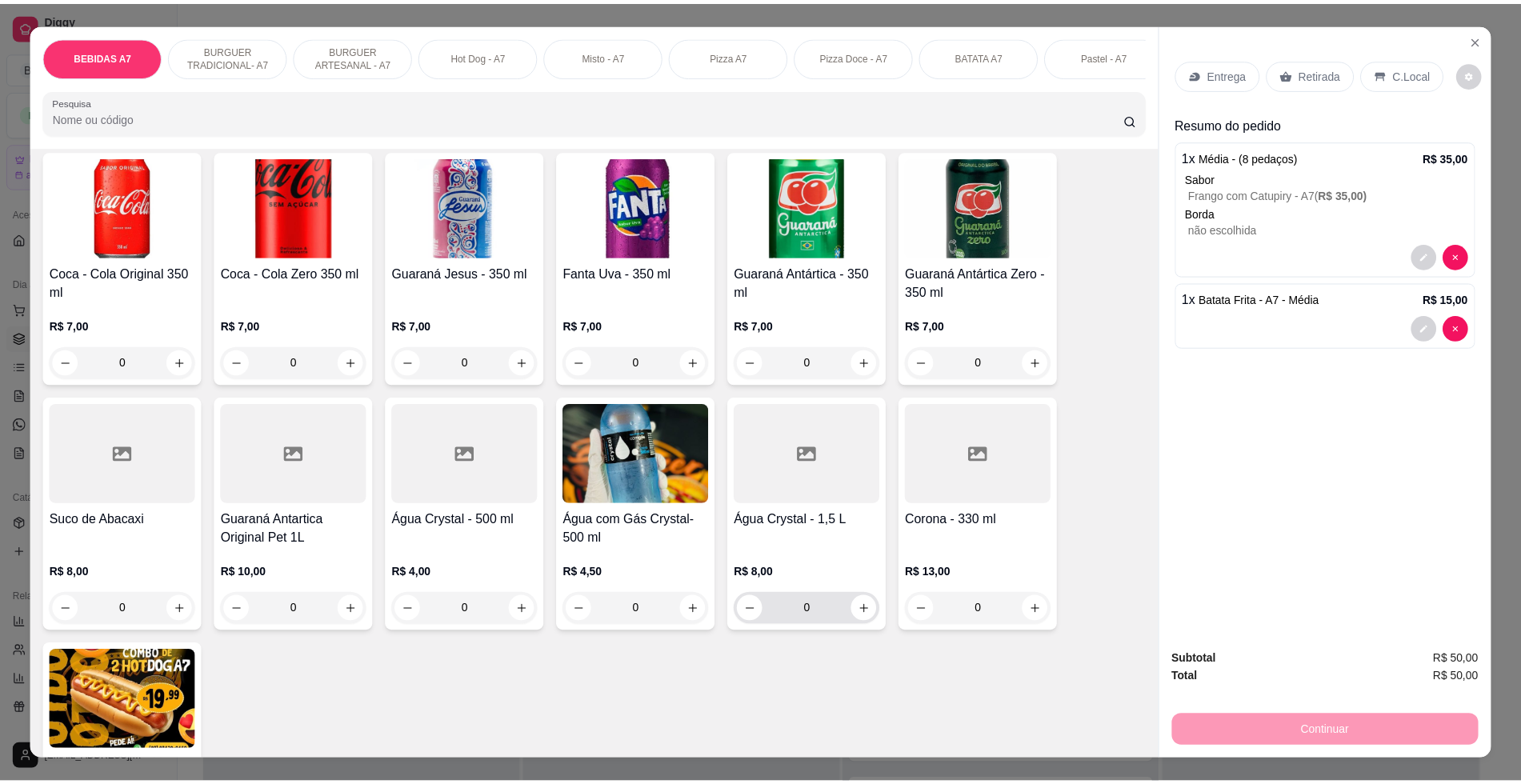
scroll to position [0, 0]
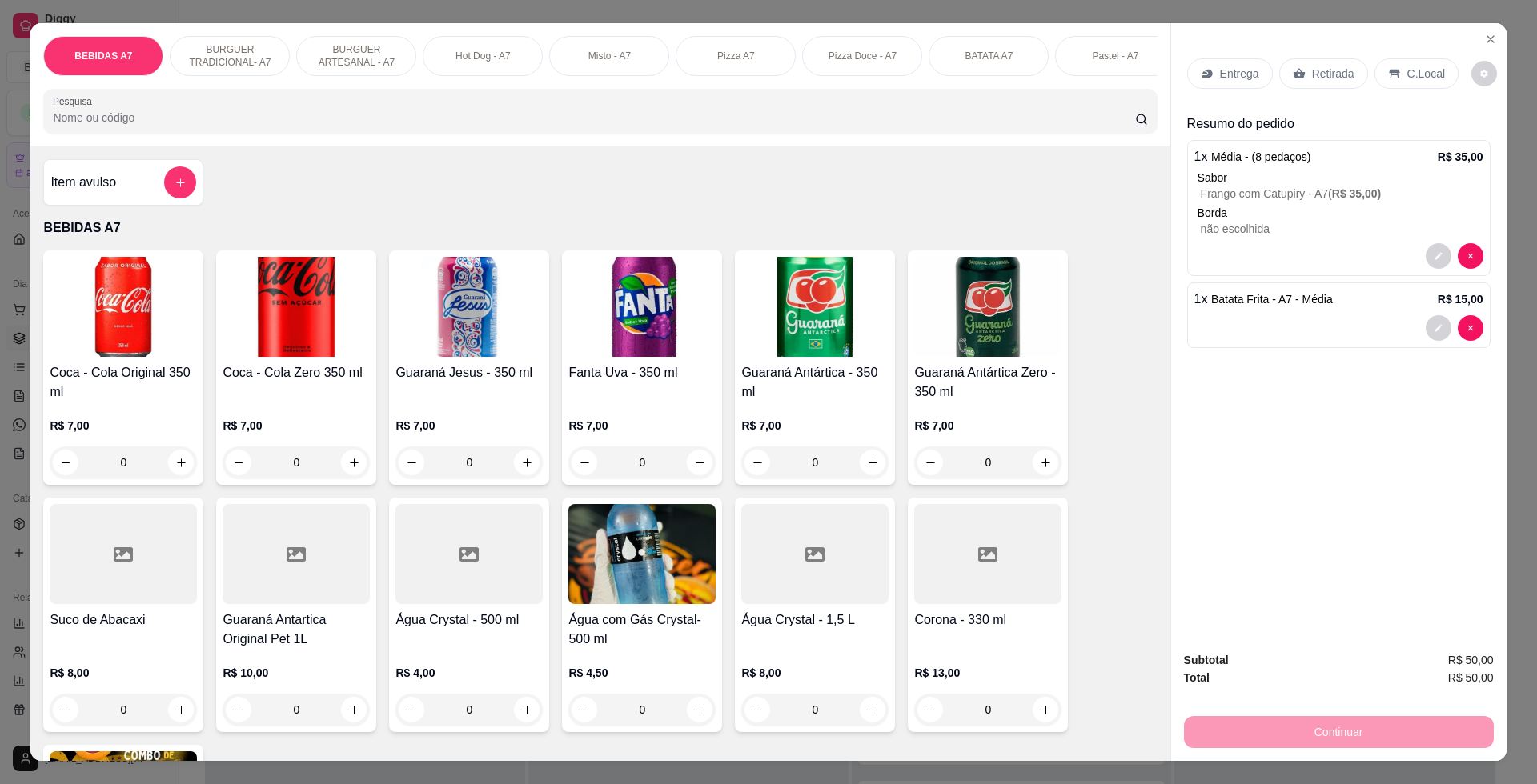
click at [152, 198] on div "Item avulso" at bounding box center [123, 182] width 146 height 32
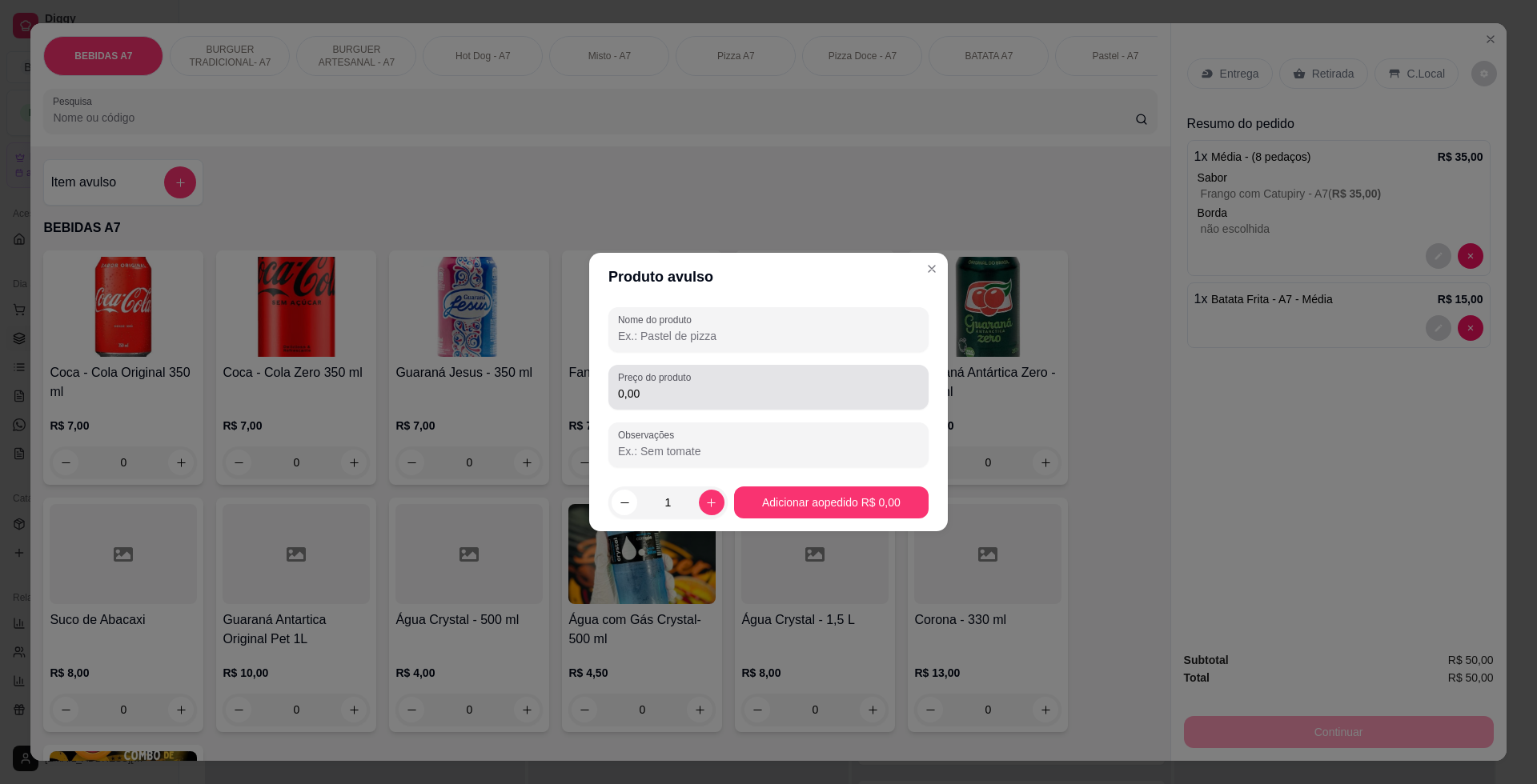
click at [696, 399] on input "0,00" at bounding box center [768, 394] width 301 height 16
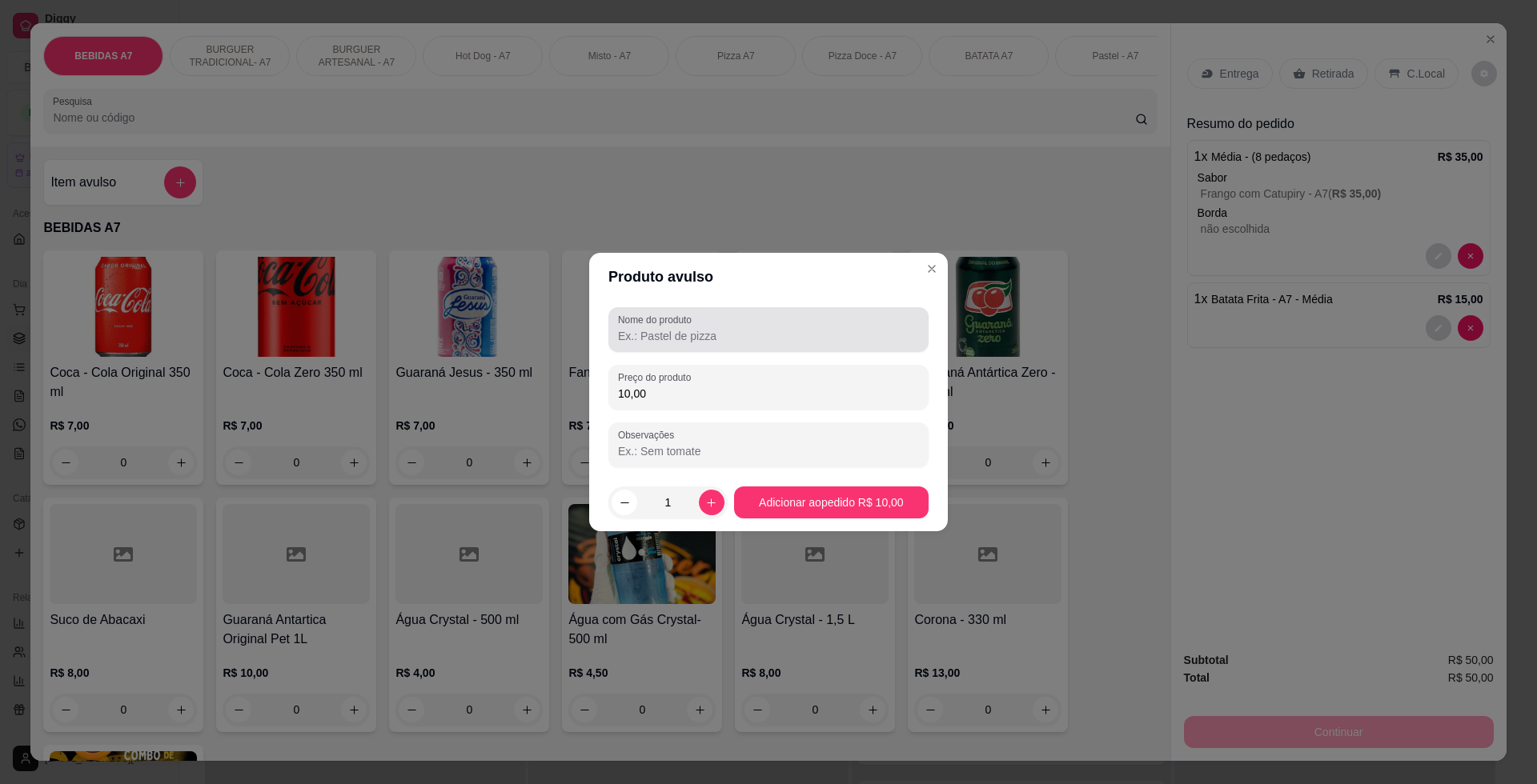
type input "10,00"
click at [754, 329] on input "Nome do produto" at bounding box center [768, 336] width 301 height 16
type input "KS"
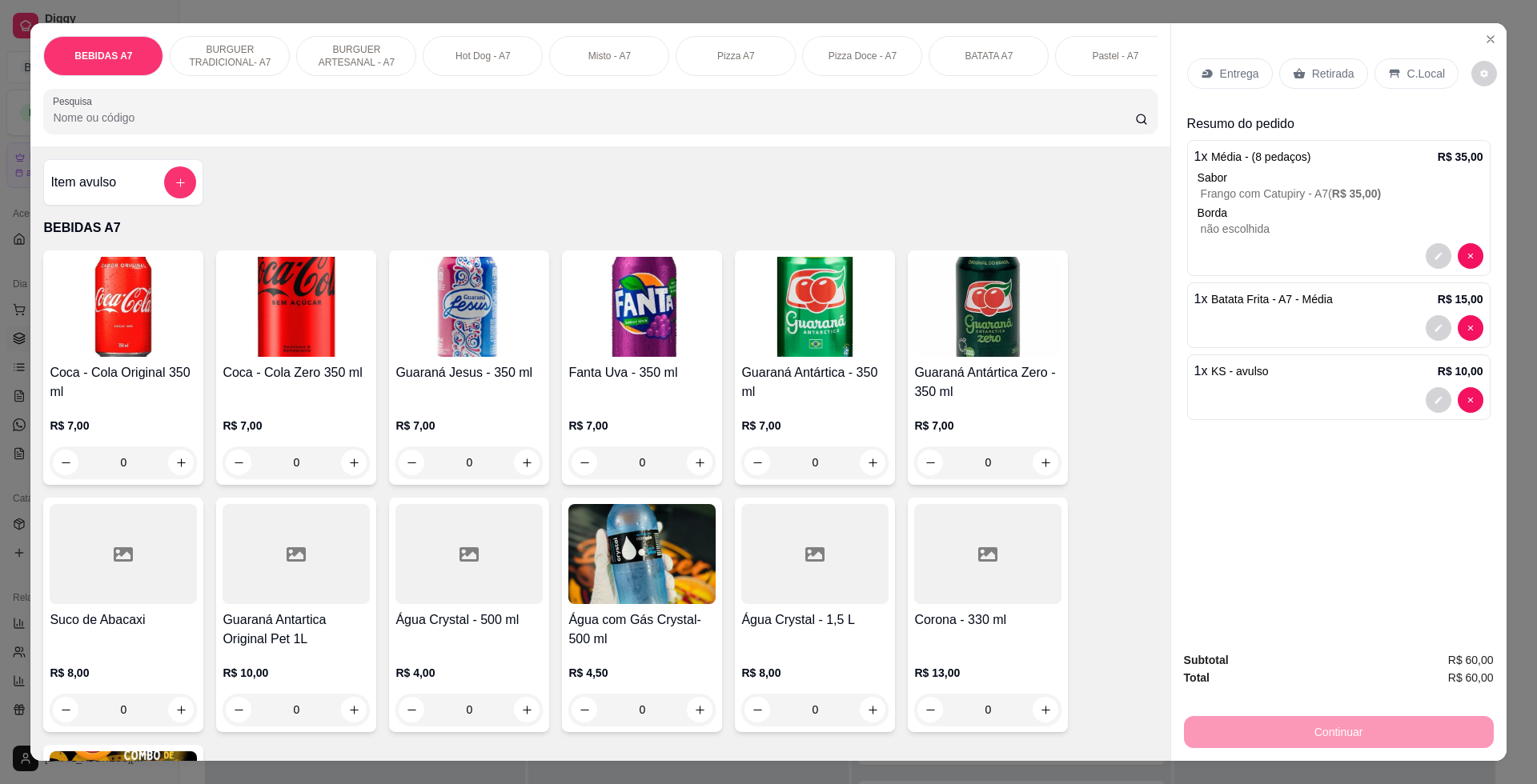
click at [1411, 55] on div "Entrega Retirada C.Local" at bounding box center [1339, 73] width 303 height 56
click at [1405, 62] on div "C.Local" at bounding box center [1416, 73] width 84 height 30
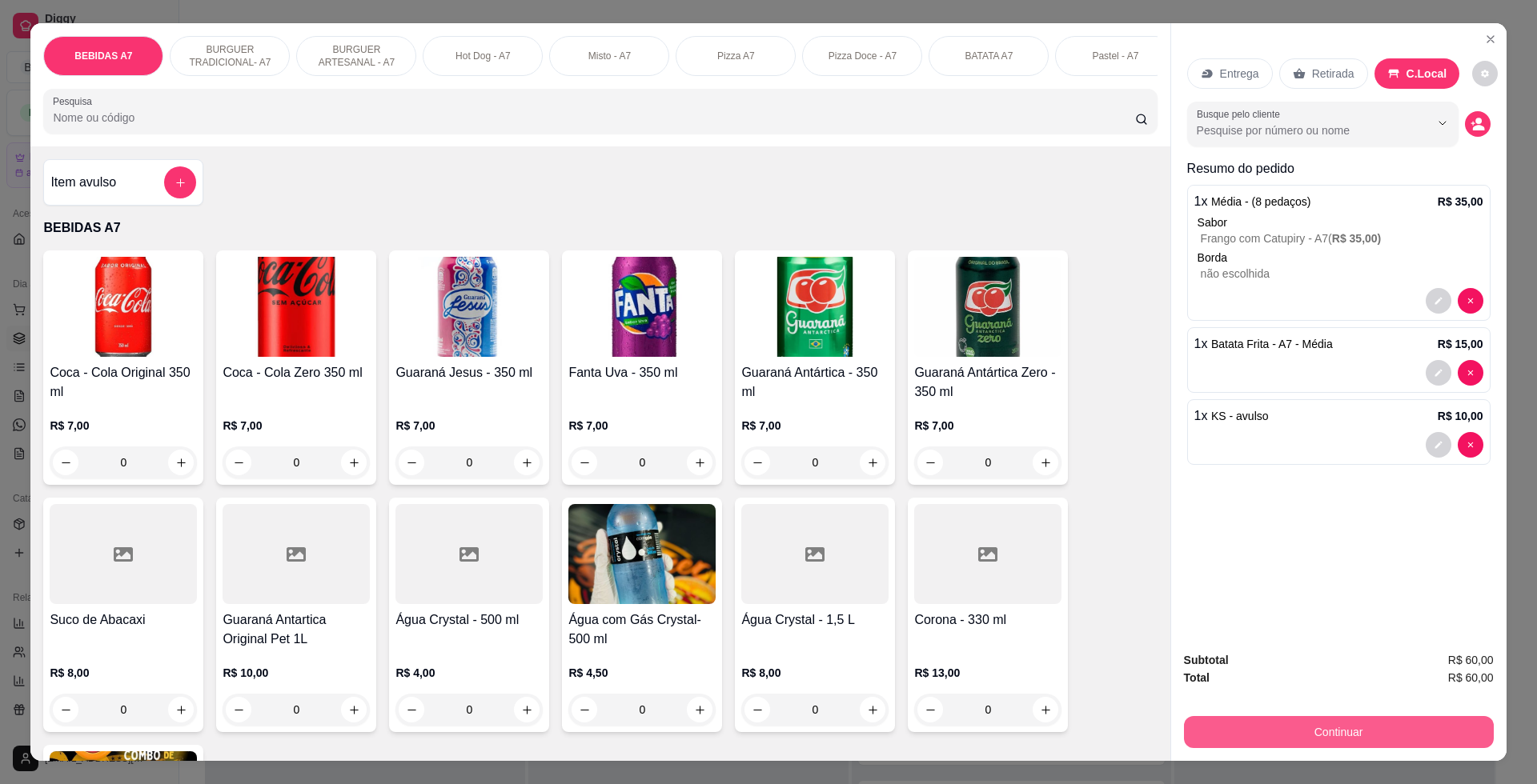
click at [1431, 733] on button "Continuar" at bounding box center [1339, 731] width 310 height 32
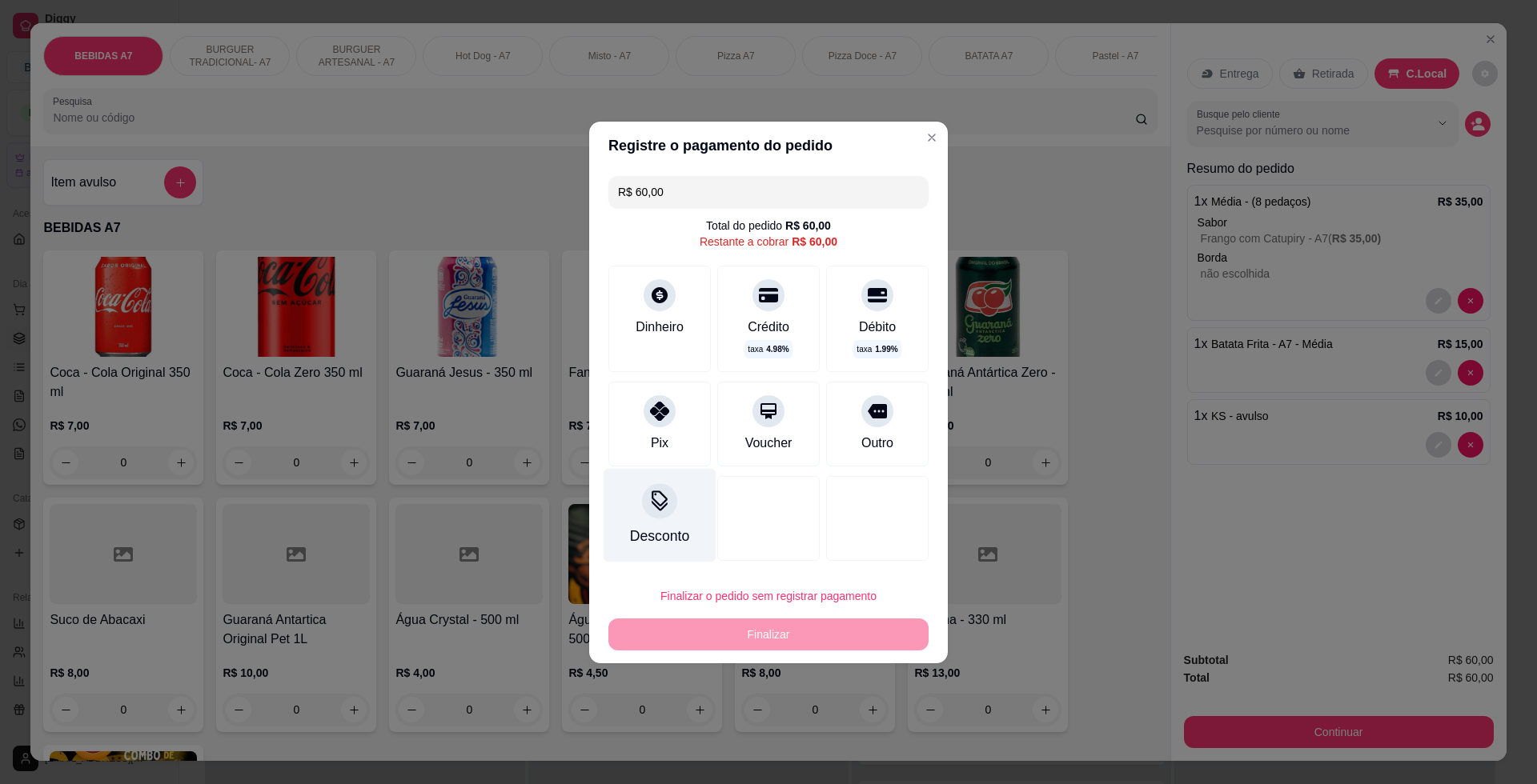
drag, startPoint x: 638, startPoint y: 433, endPoint x: 651, endPoint y: 458, distance: 28.2
click at [638, 432] on div "Pix" at bounding box center [660, 424] width 103 height 85
type input "R$ 0,00"
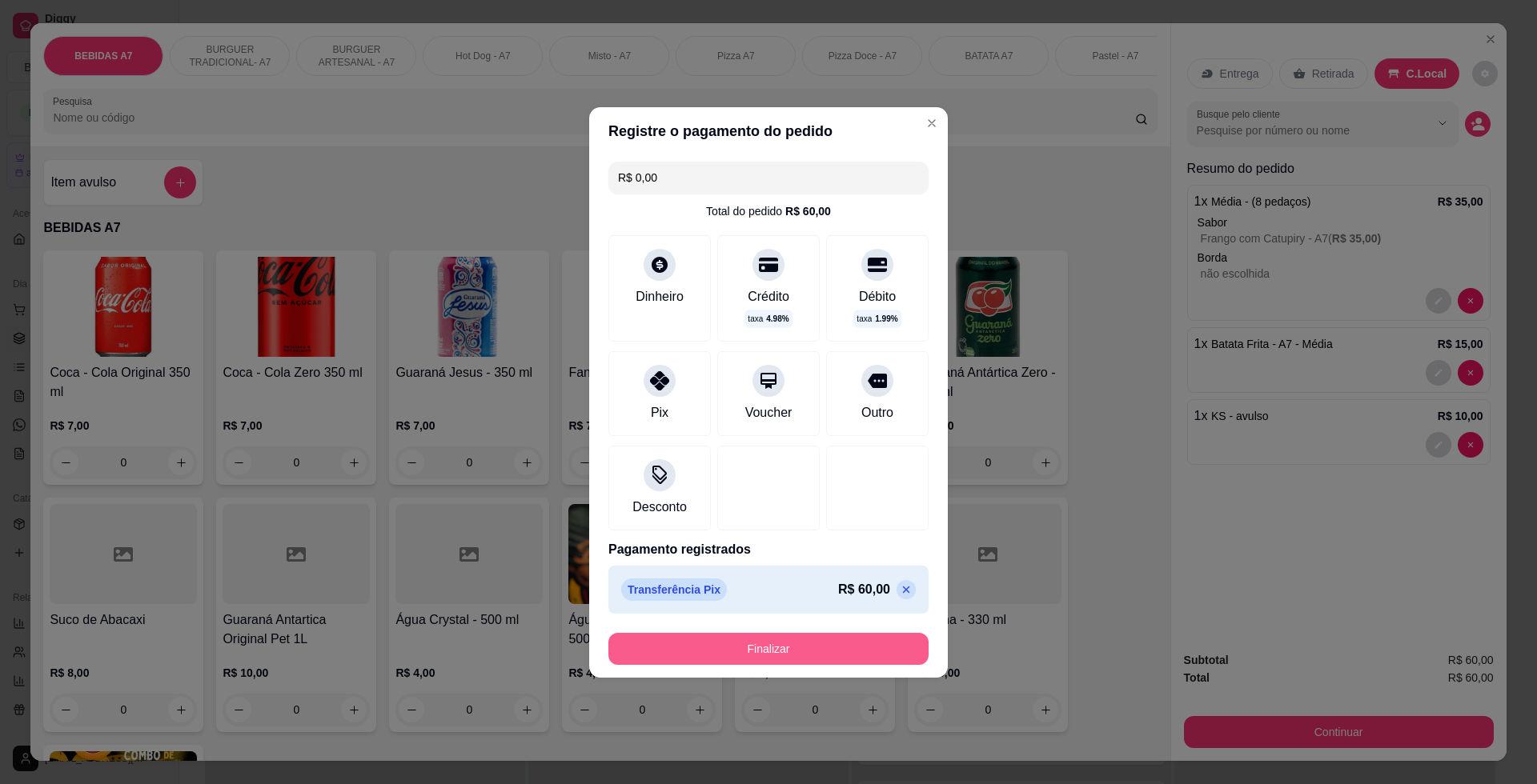
click at [772, 642] on button "Finalizar" at bounding box center [768, 648] width 320 height 32
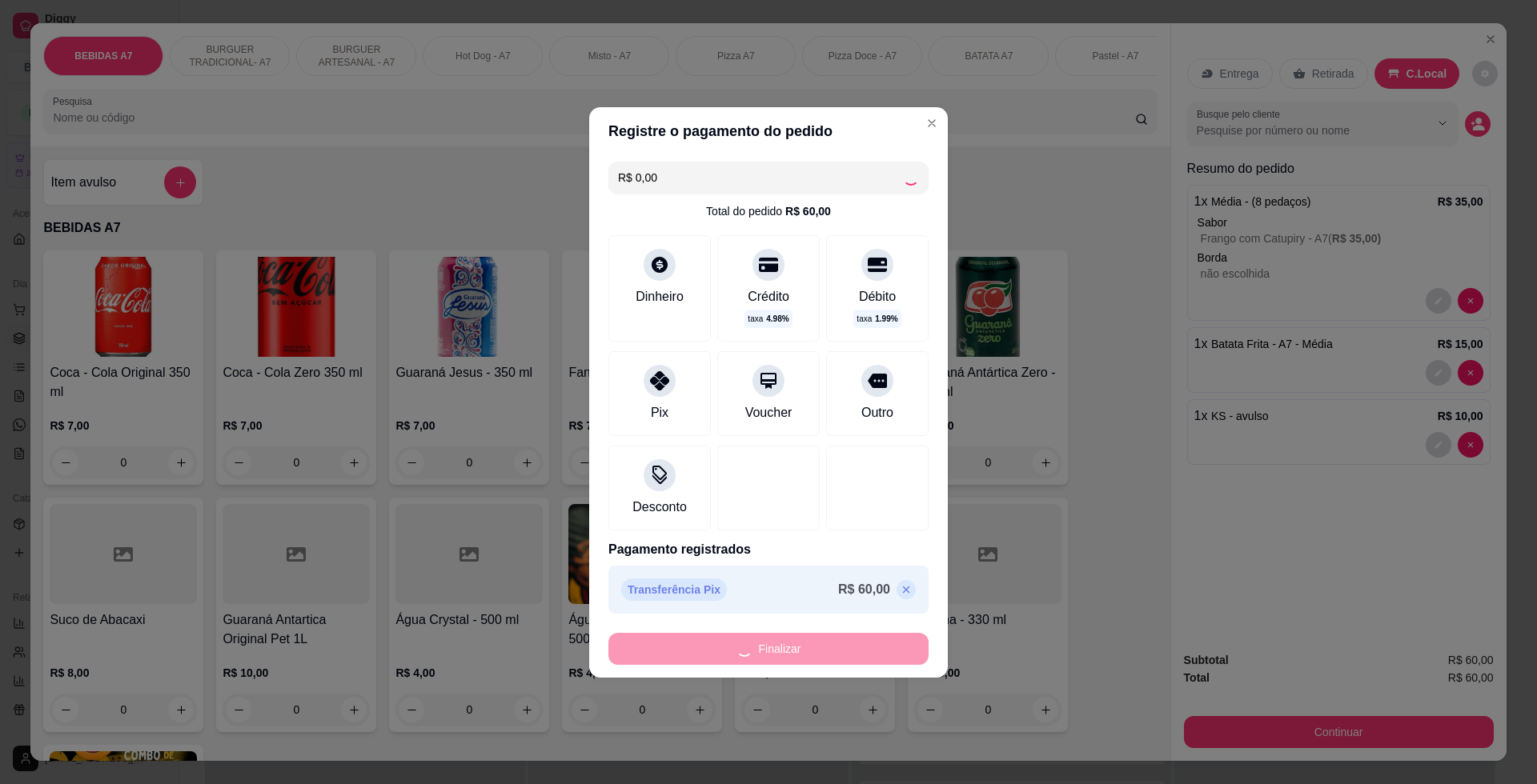
type input "0"
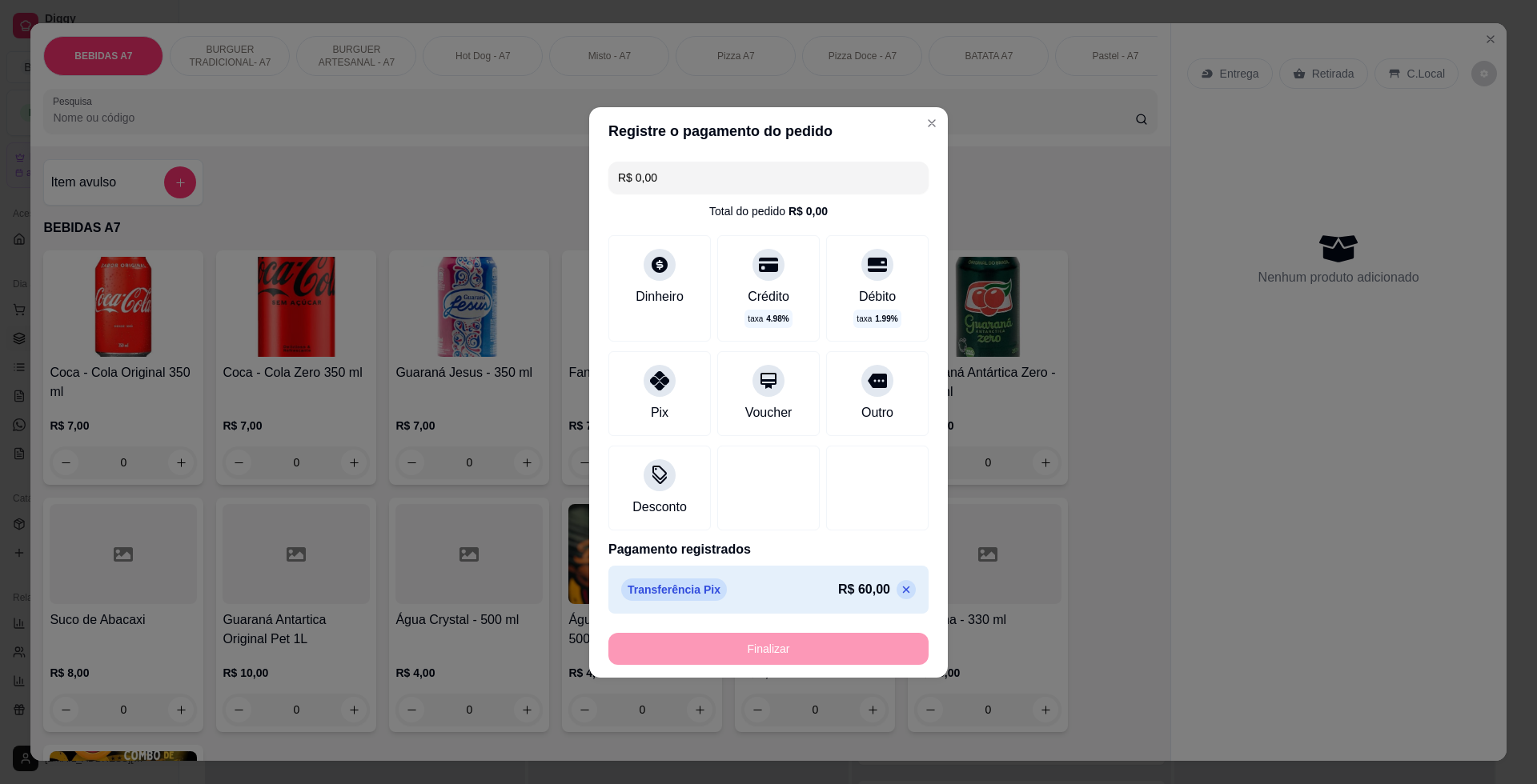
type input "-R$ 60,00"
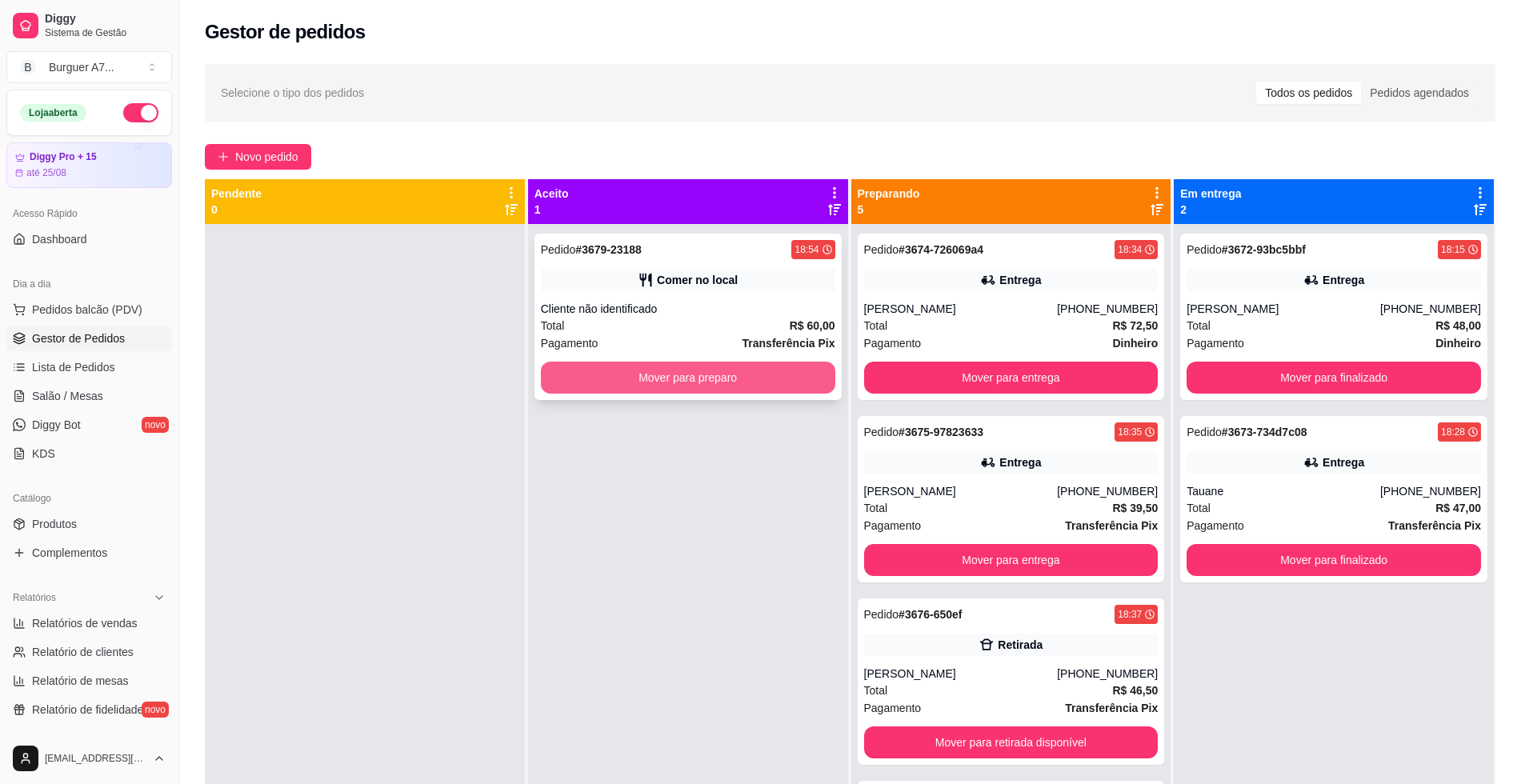
click at [791, 383] on button "Mover para preparo" at bounding box center [688, 377] width 294 height 32
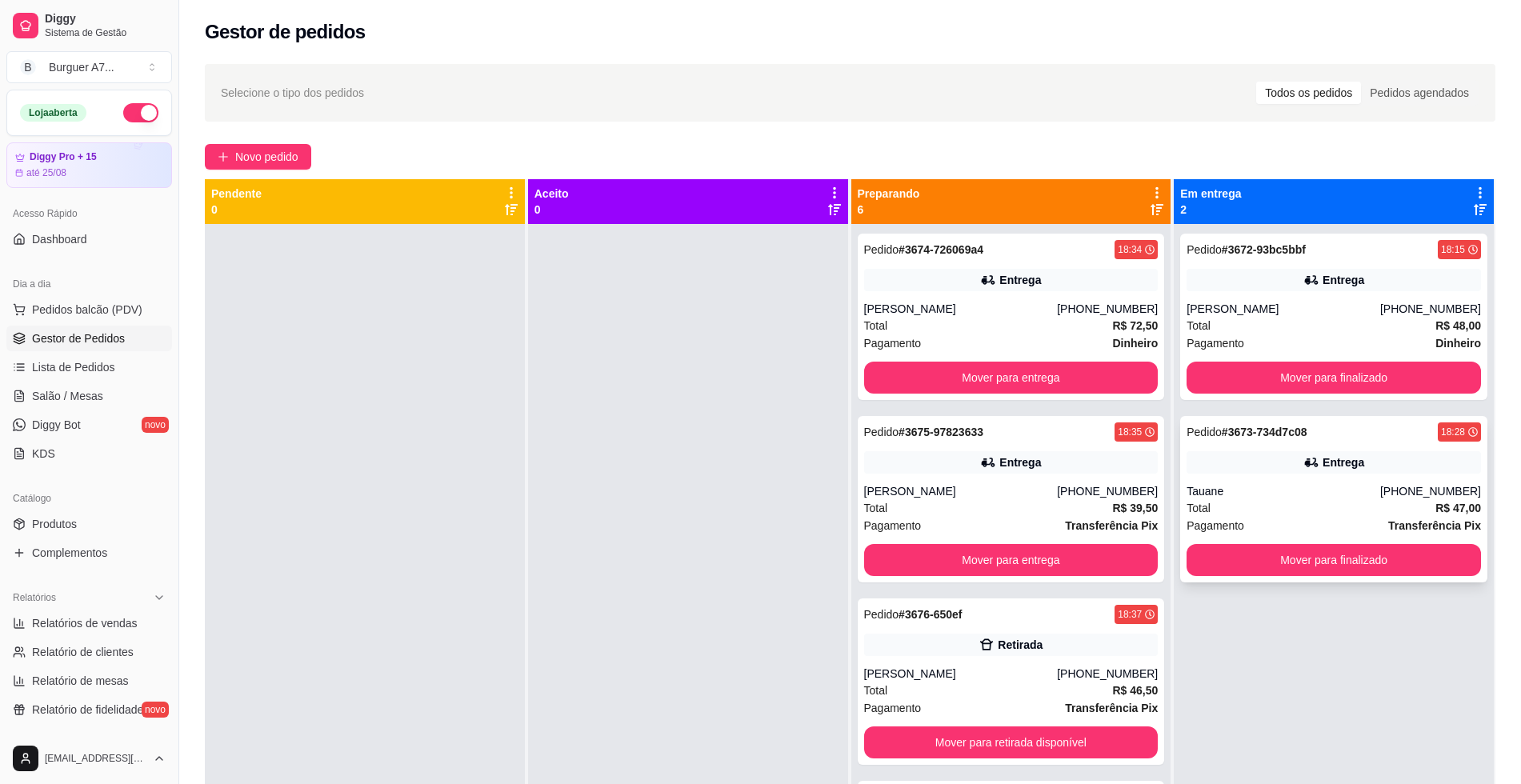
click at [1427, 580] on div "Pedido # 3673-734d7c08 18:28 Entrega Tauane [PHONE_NUMBER] Total R$ 47,00 Pagam…" at bounding box center [1334, 499] width 307 height 166
click at [1386, 550] on button "Mover para finalizado" at bounding box center [1334, 559] width 294 height 32
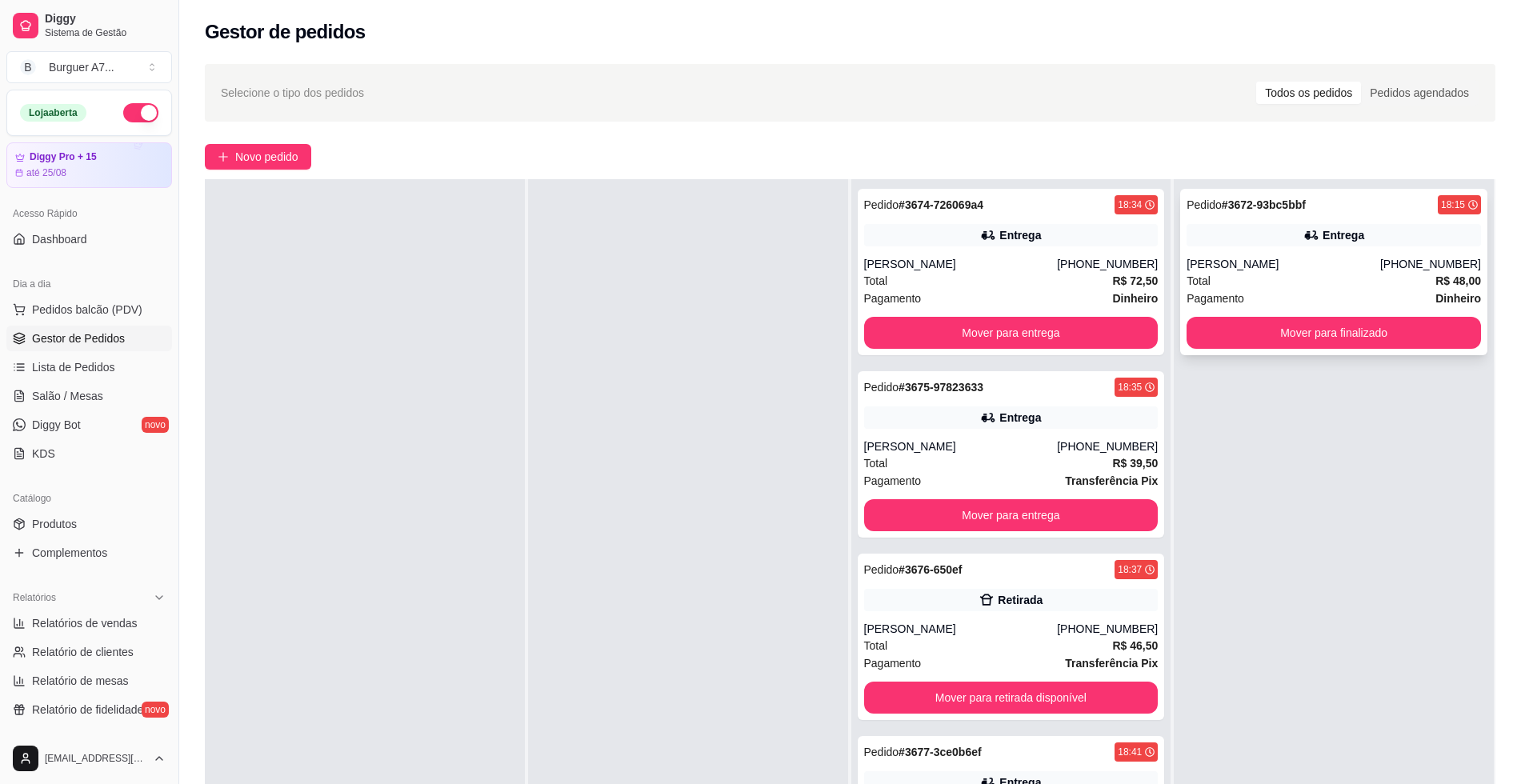
click at [1382, 240] on div "Entrega" at bounding box center [1334, 235] width 294 height 22
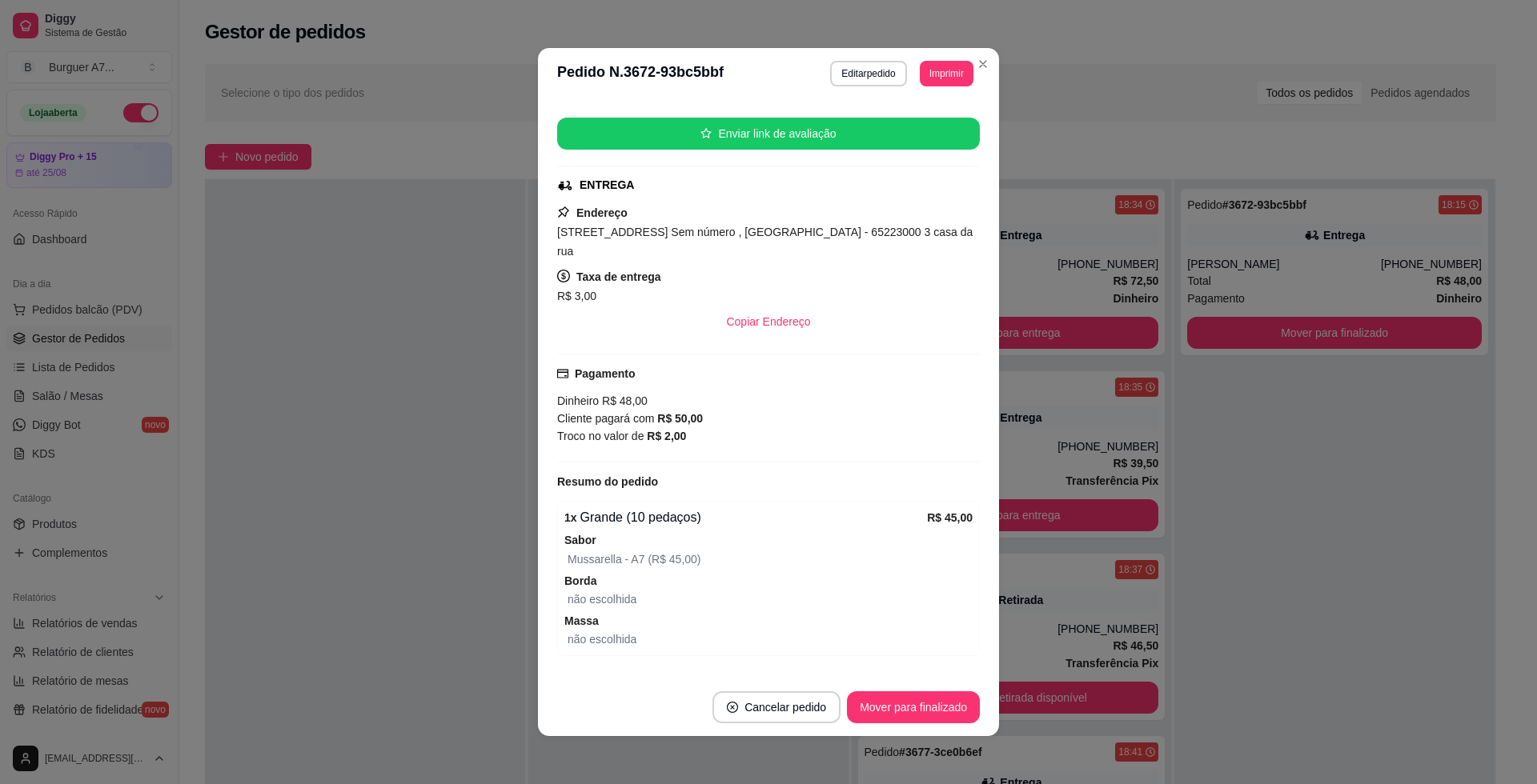
scroll to position [200, 0]
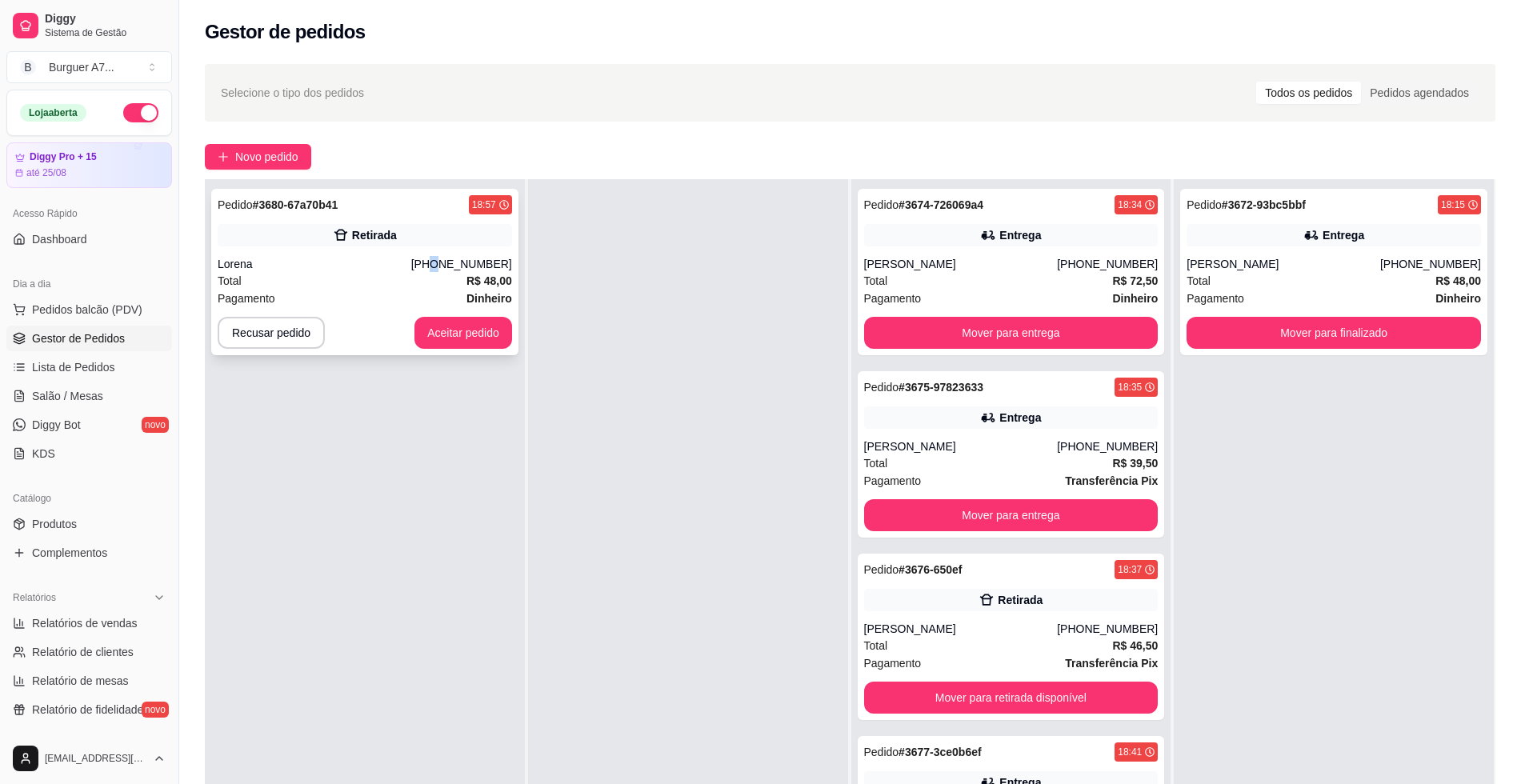
click at [441, 266] on div "[PHONE_NUMBER]" at bounding box center [462, 264] width 101 height 16
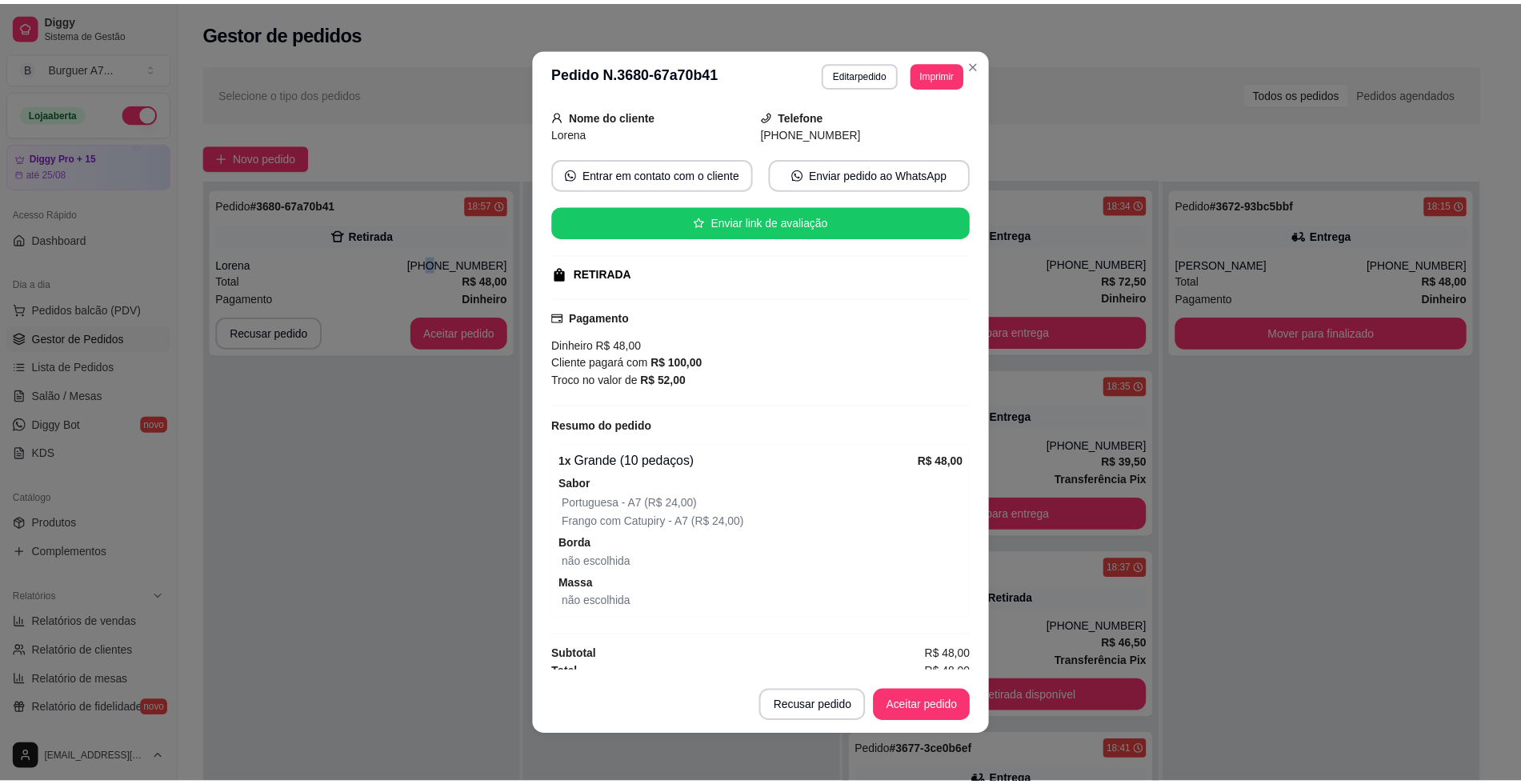
scroll to position [107, 0]
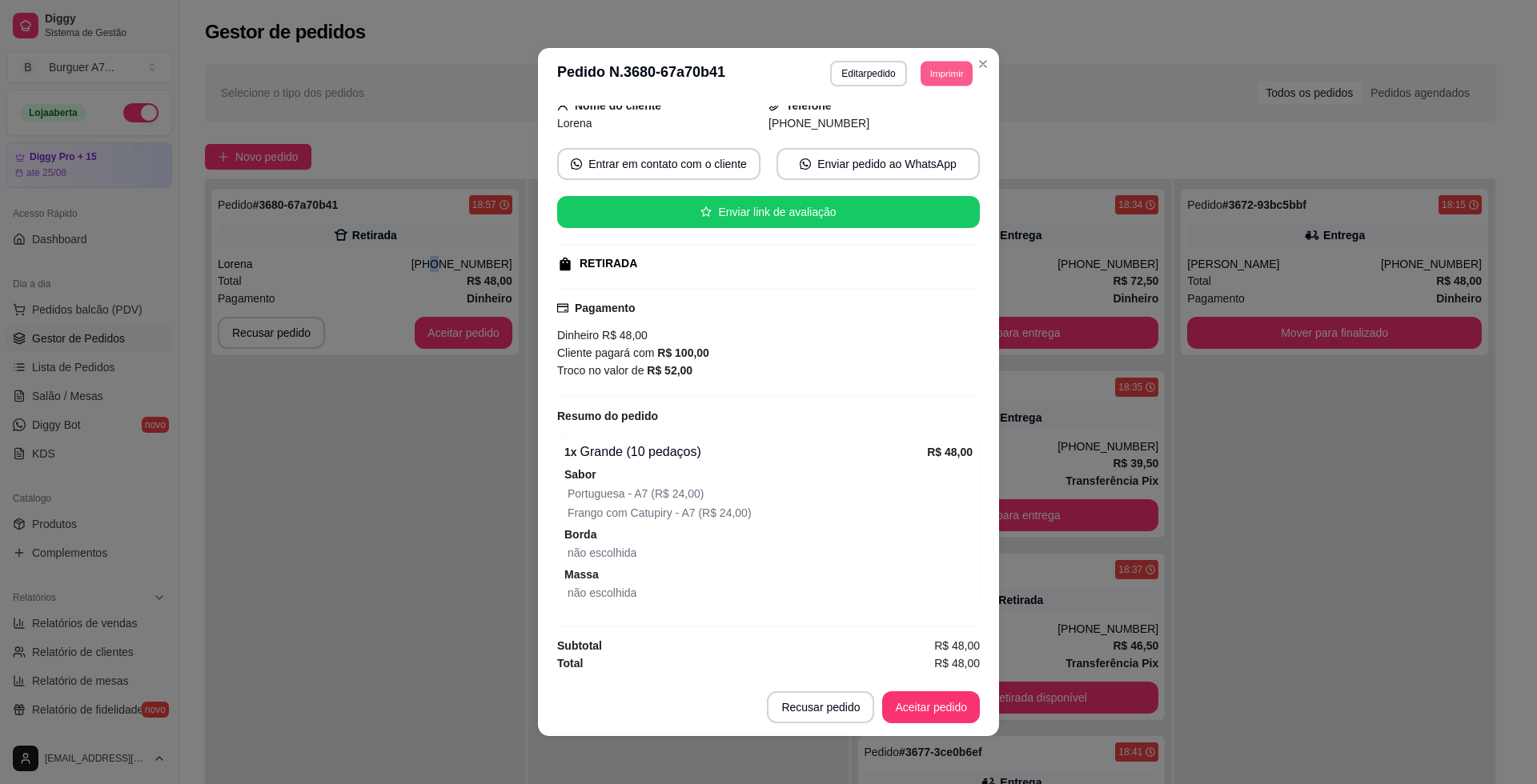
click at [951, 65] on button "Imprimir" at bounding box center [947, 73] width 52 height 24
click at [874, 165] on button "Impressora" at bounding box center [908, 161] width 116 height 25
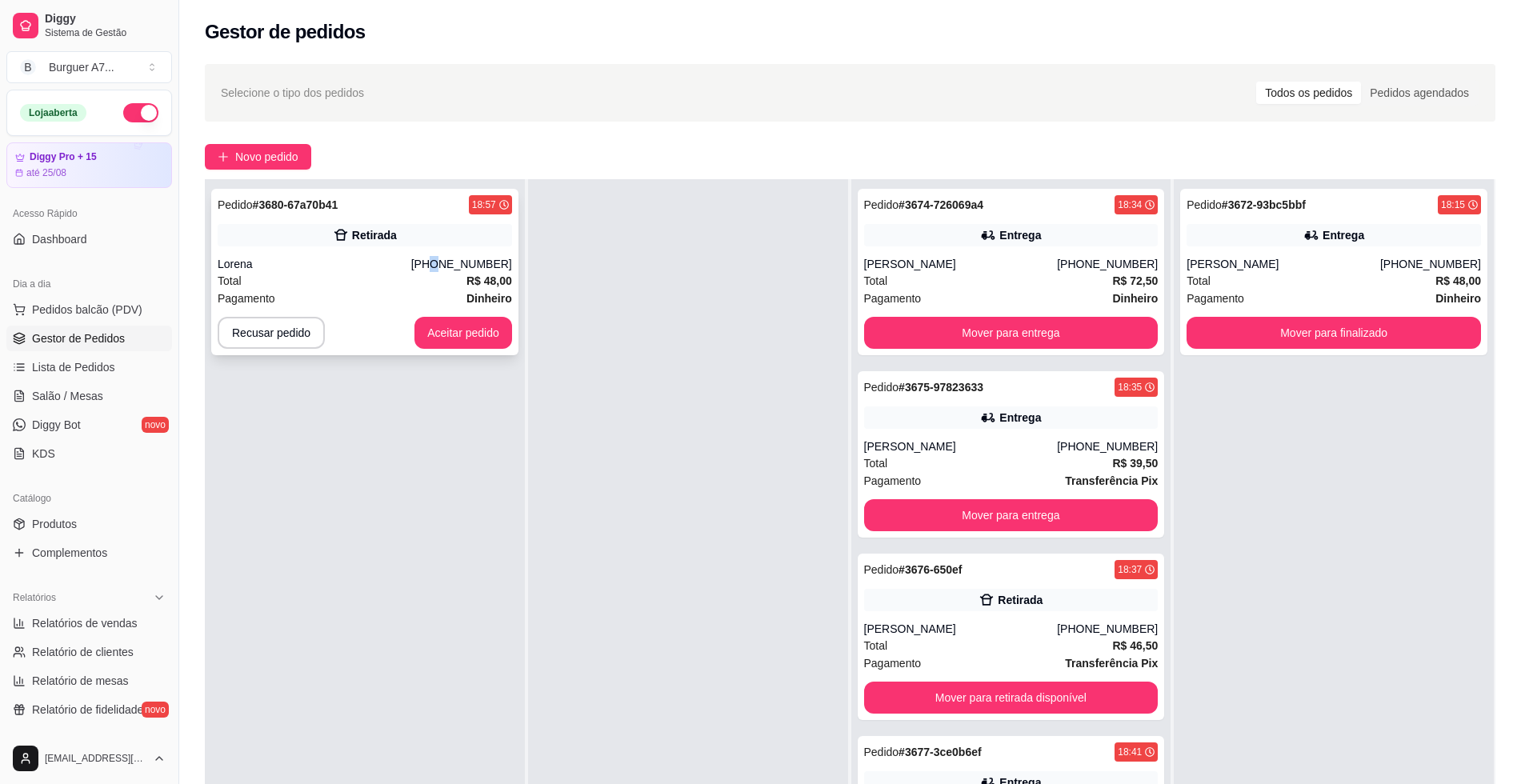
click at [483, 321] on button "Aceitar pedido" at bounding box center [463, 333] width 98 height 32
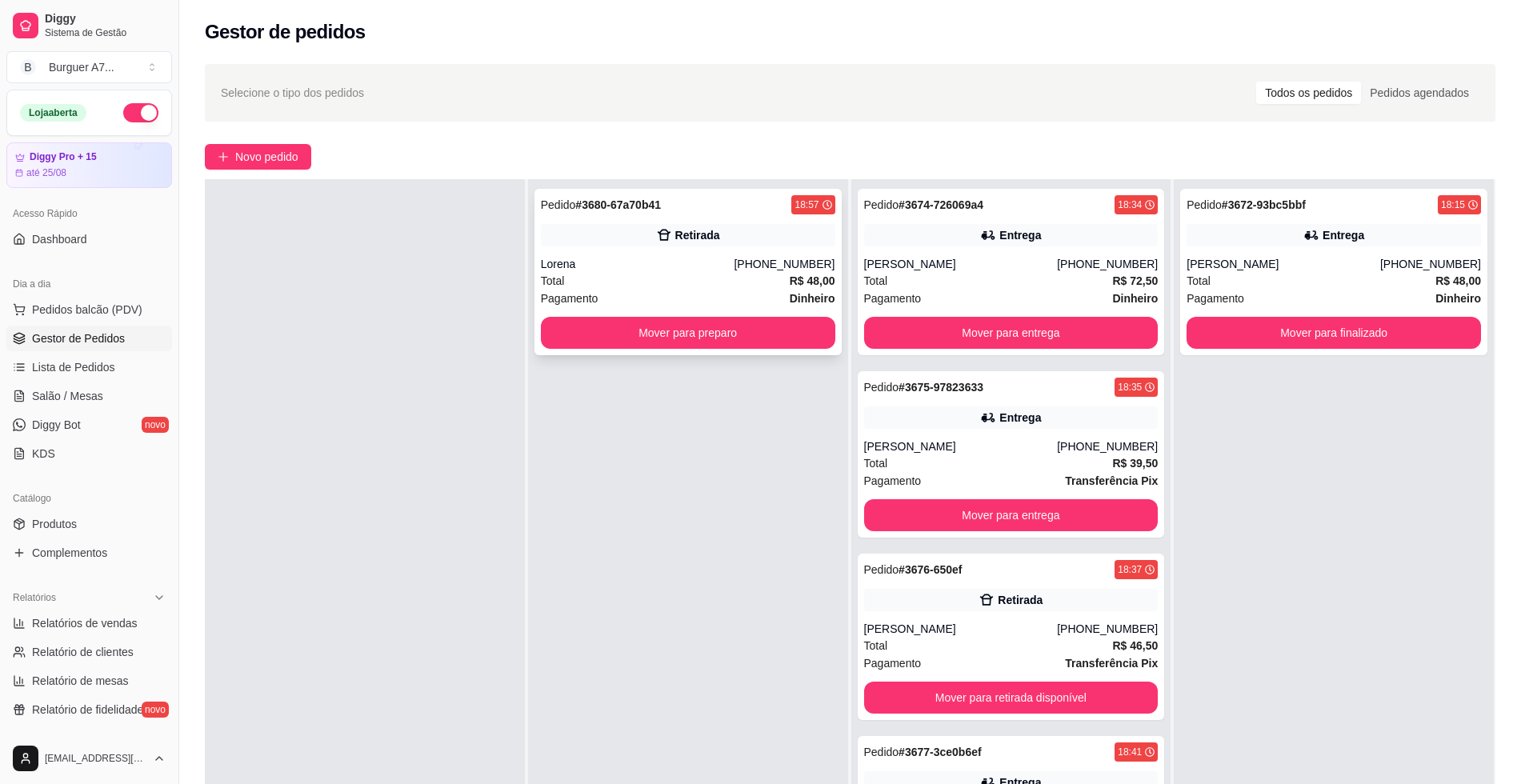
click at [660, 329] on button "Mover para preparo" at bounding box center [688, 333] width 294 height 32
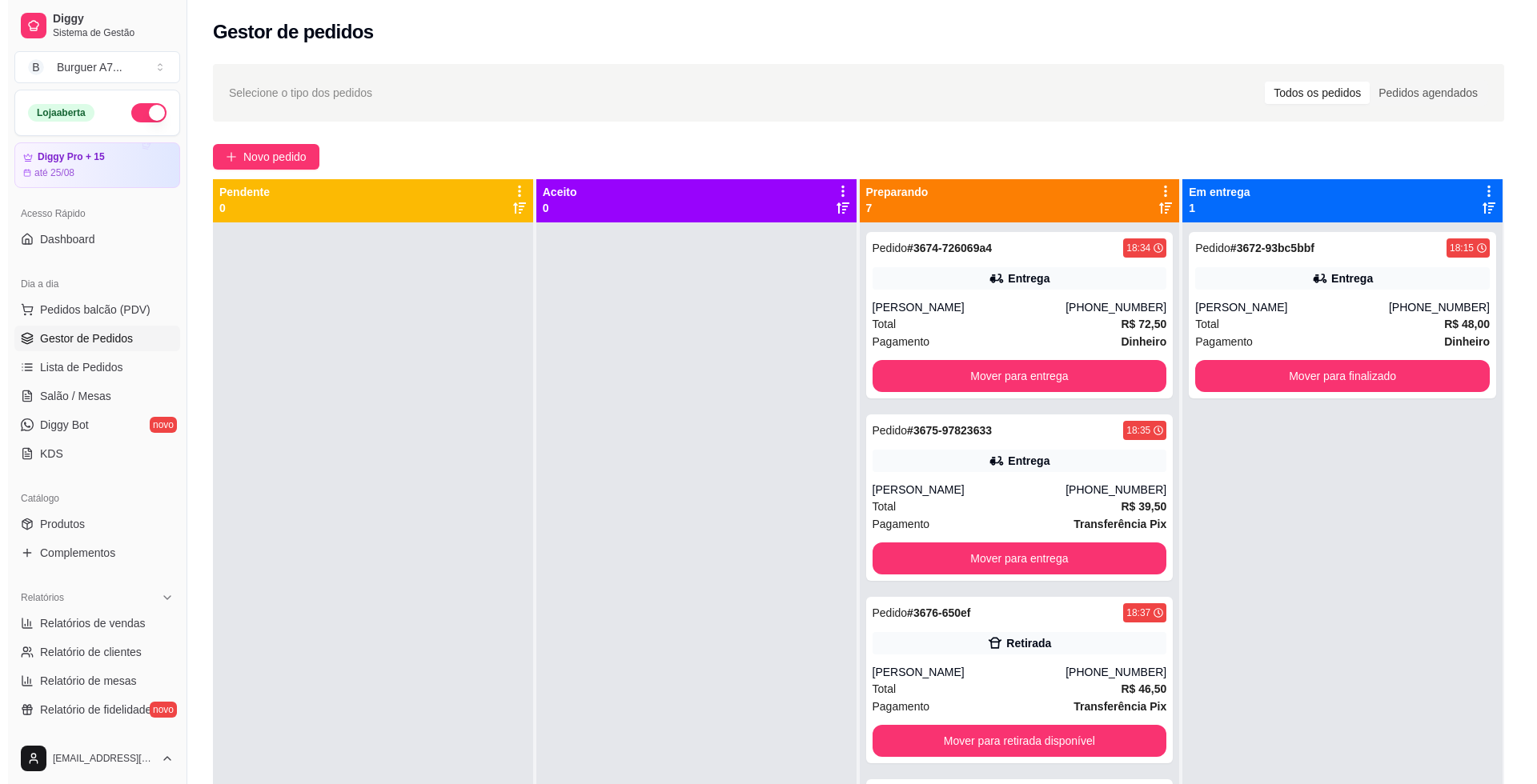
scroll to position [0, 0]
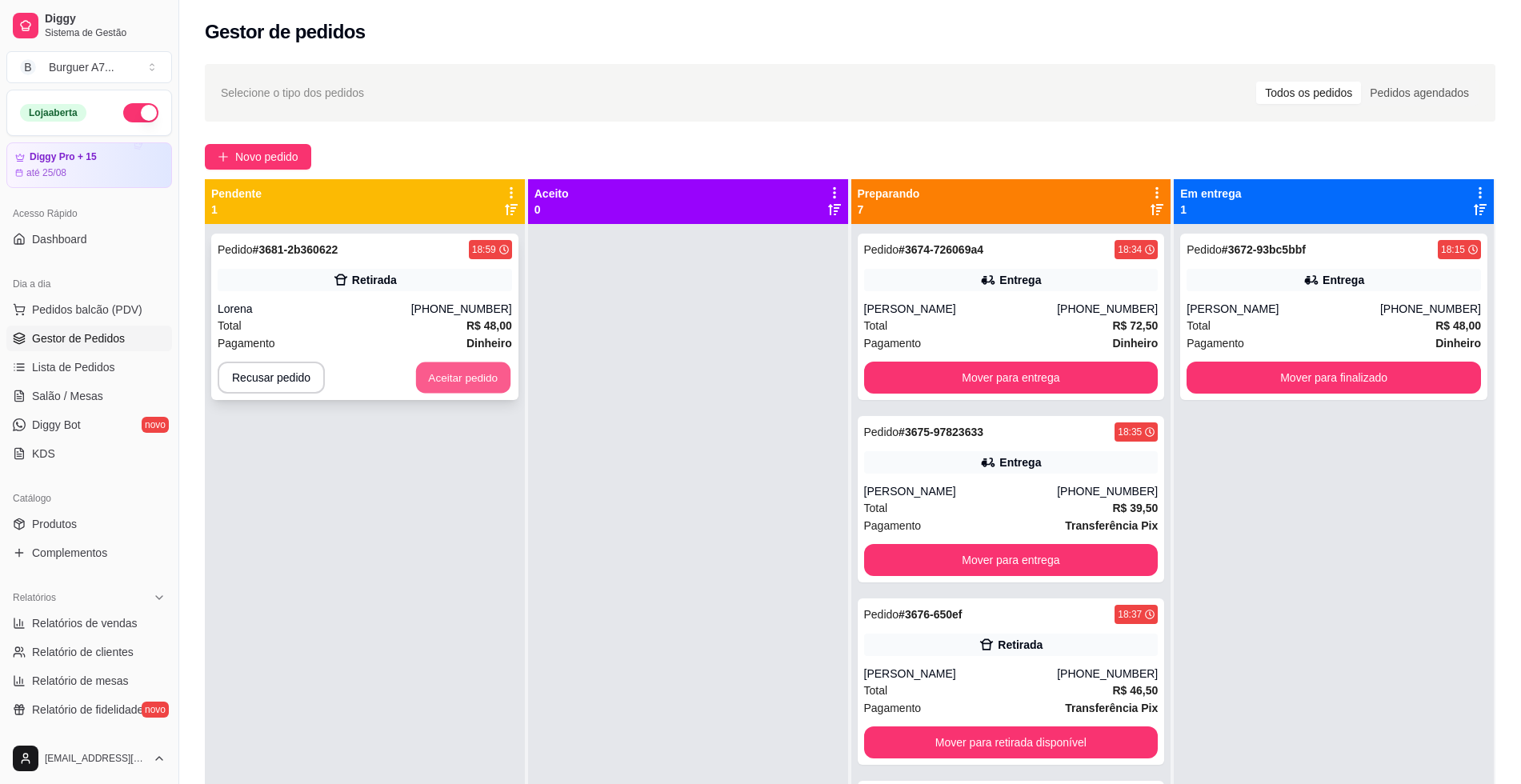
click at [470, 390] on button "Aceitar pedido" at bounding box center [463, 378] width 95 height 31
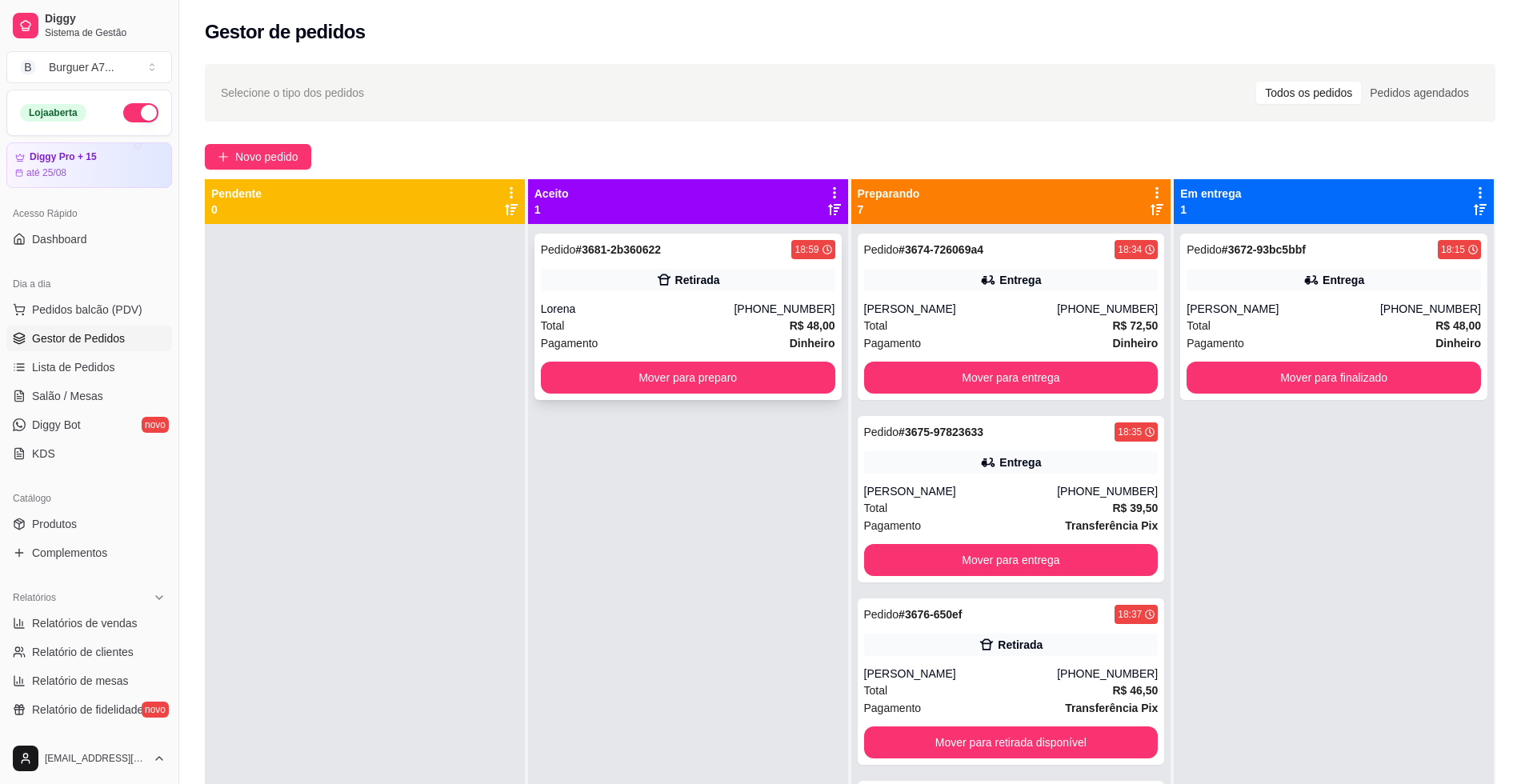
click at [603, 325] on div "Total R$ 48,00" at bounding box center [688, 326] width 294 height 18
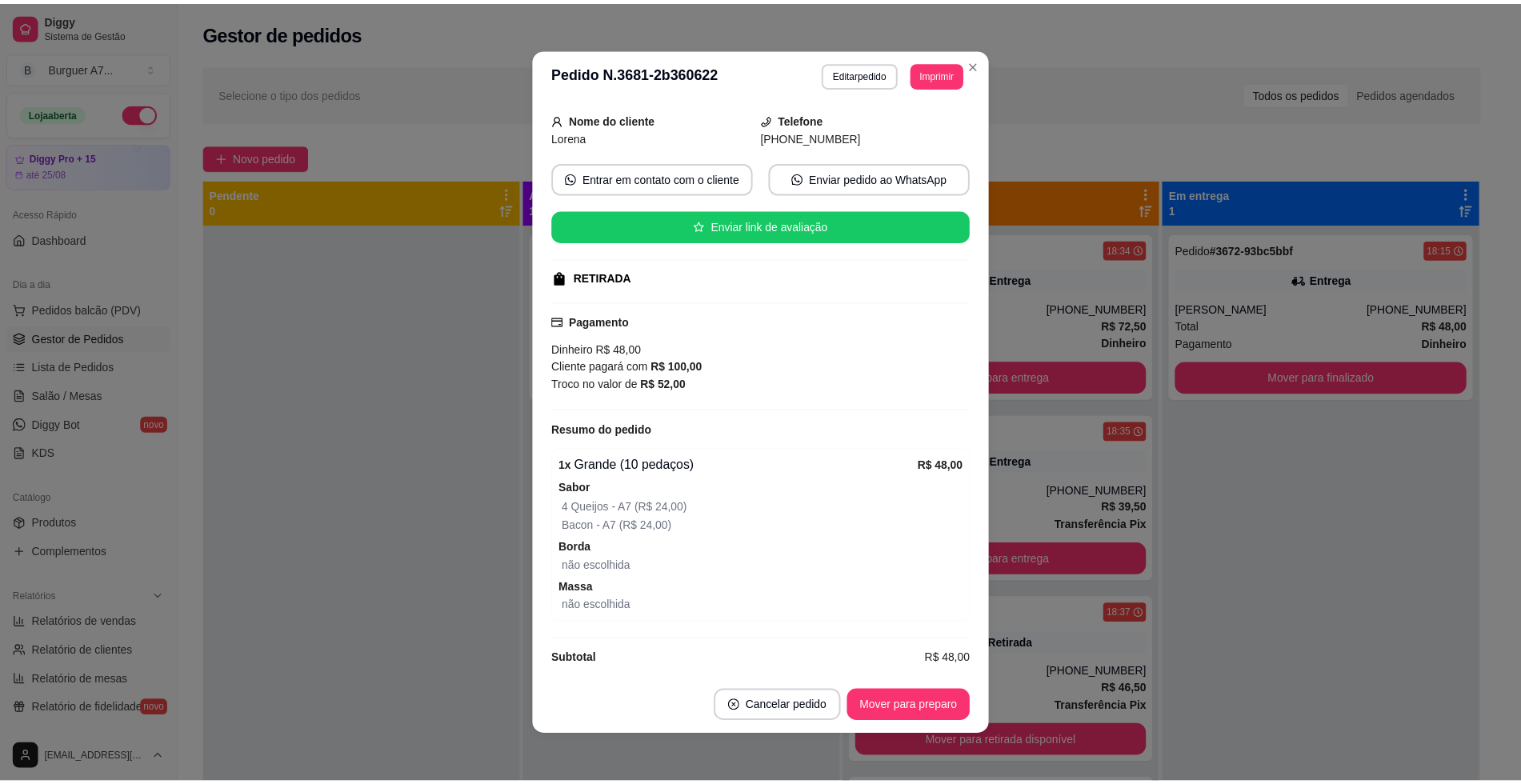
scroll to position [107, 0]
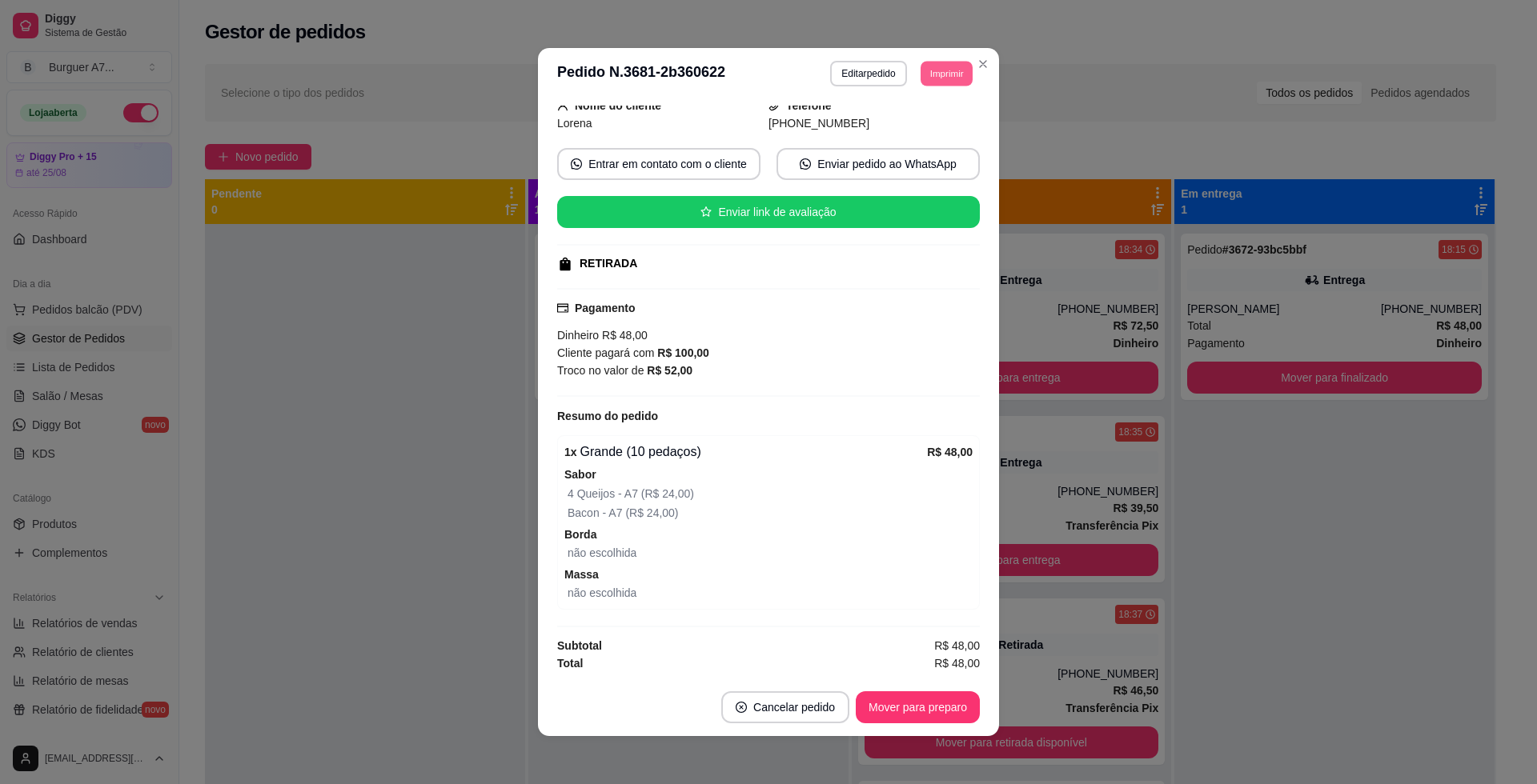
click at [930, 78] on button "Imprimir" at bounding box center [947, 73] width 52 height 24
click at [912, 166] on button "Impressora" at bounding box center [909, 161] width 116 height 25
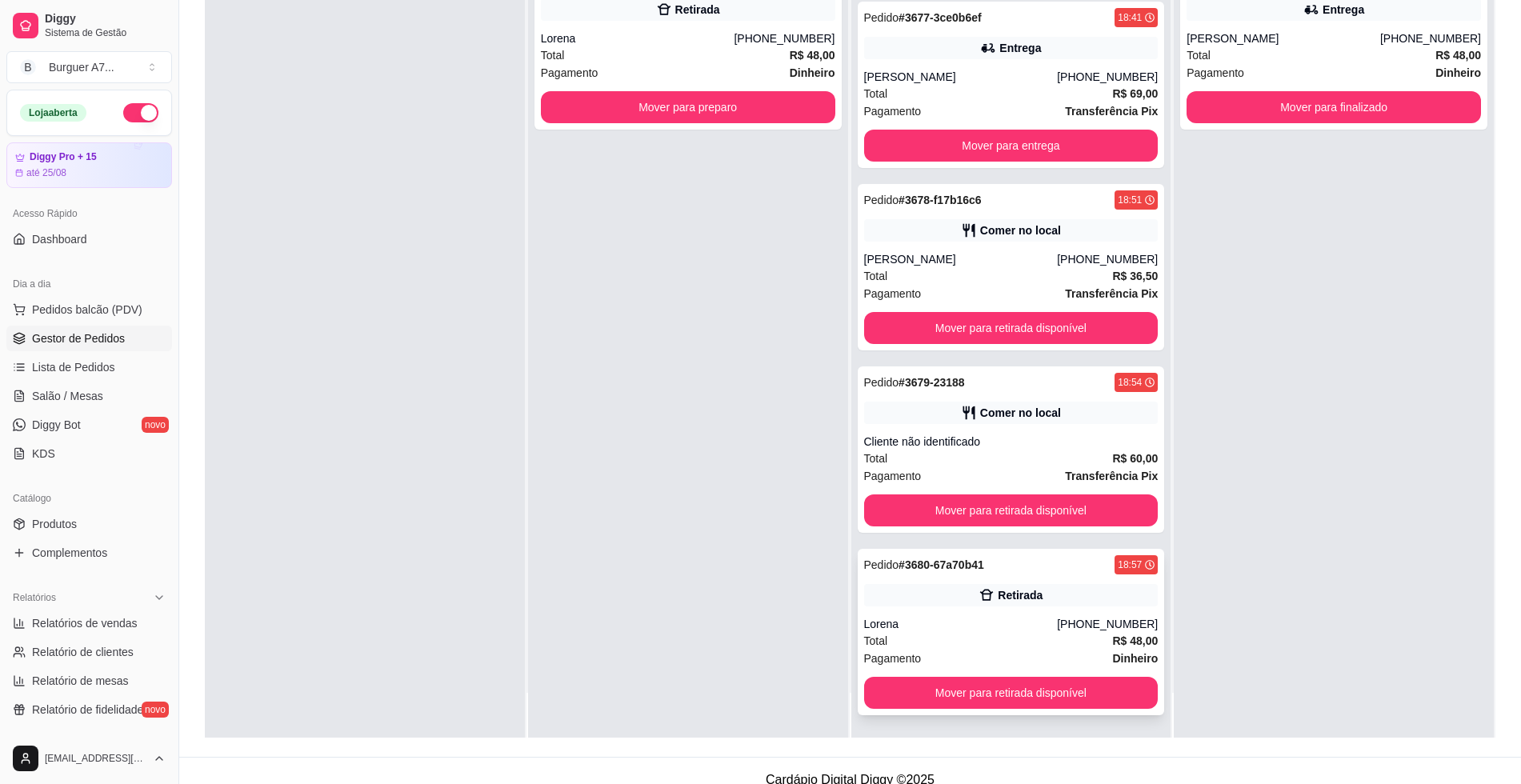
scroll to position [244, 0]
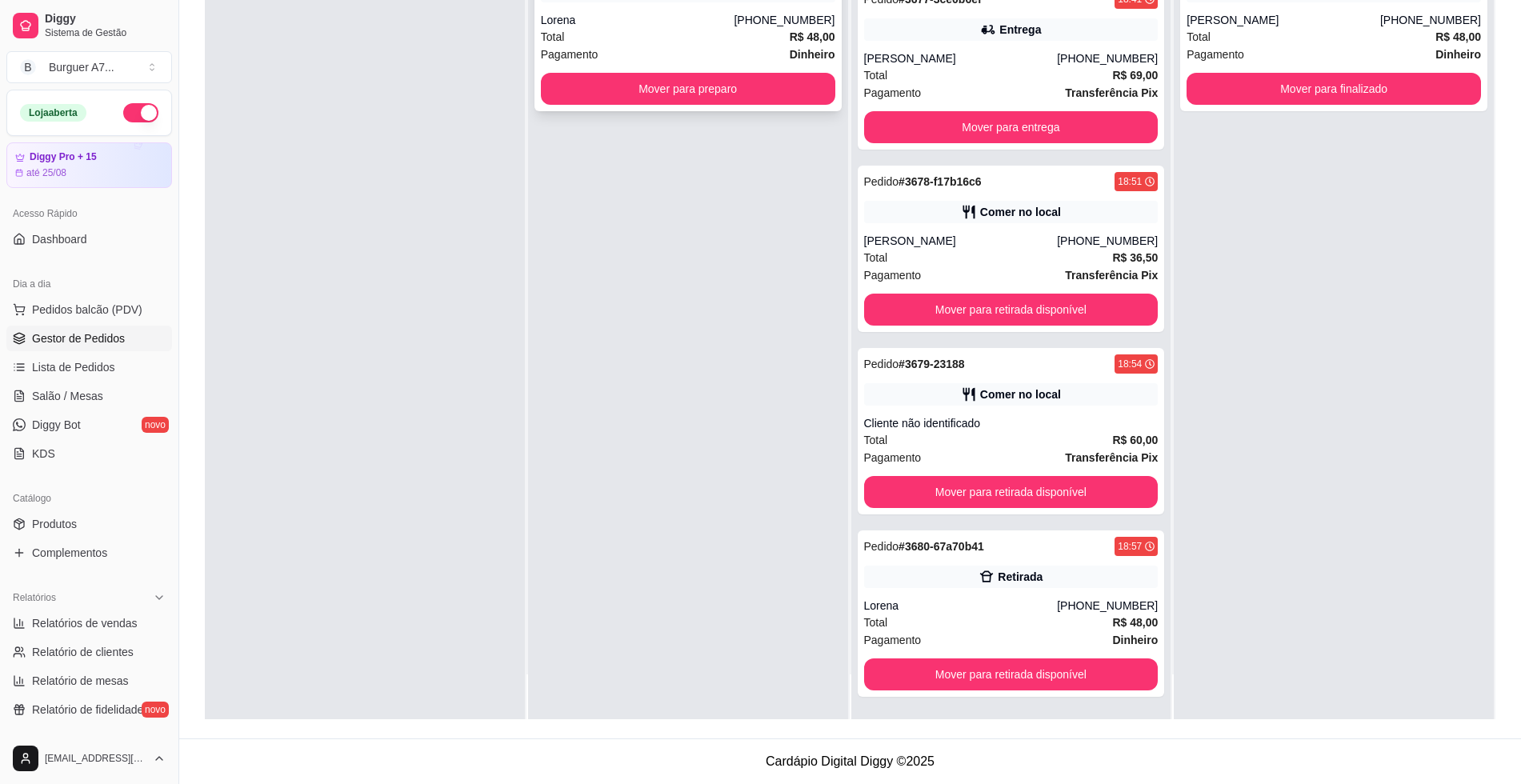
click at [681, 70] on div "Pedido # 3681-2b360622 18:59 Retirada Lorena [PHONE_NUMBER] Total R$ 48,00 Paga…" at bounding box center [688, 28] width 307 height 166
click at [575, 90] on button "Mover para preparo" at bounding box center [688, 88] width 294 height 32
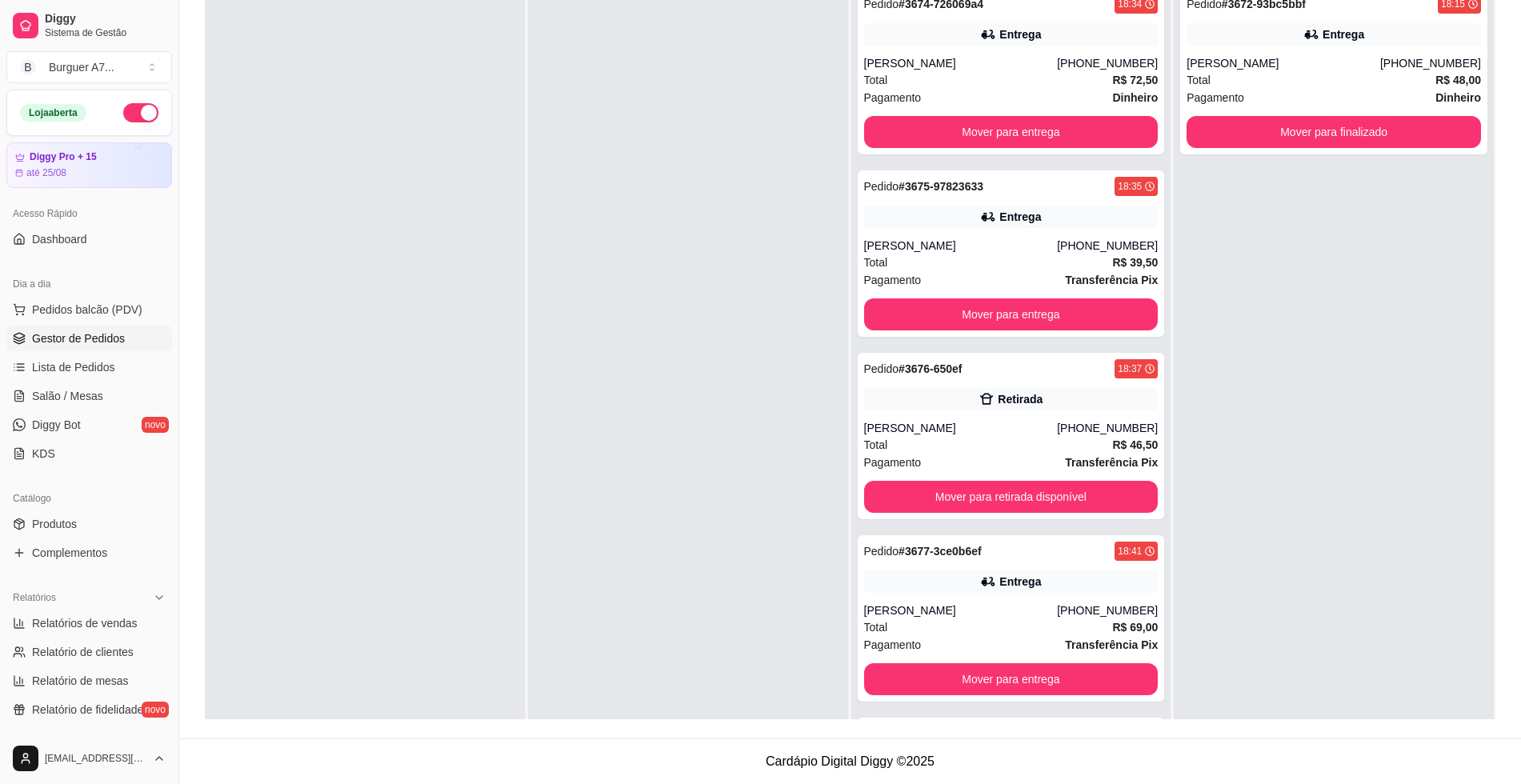
scroll to position [0, 0]
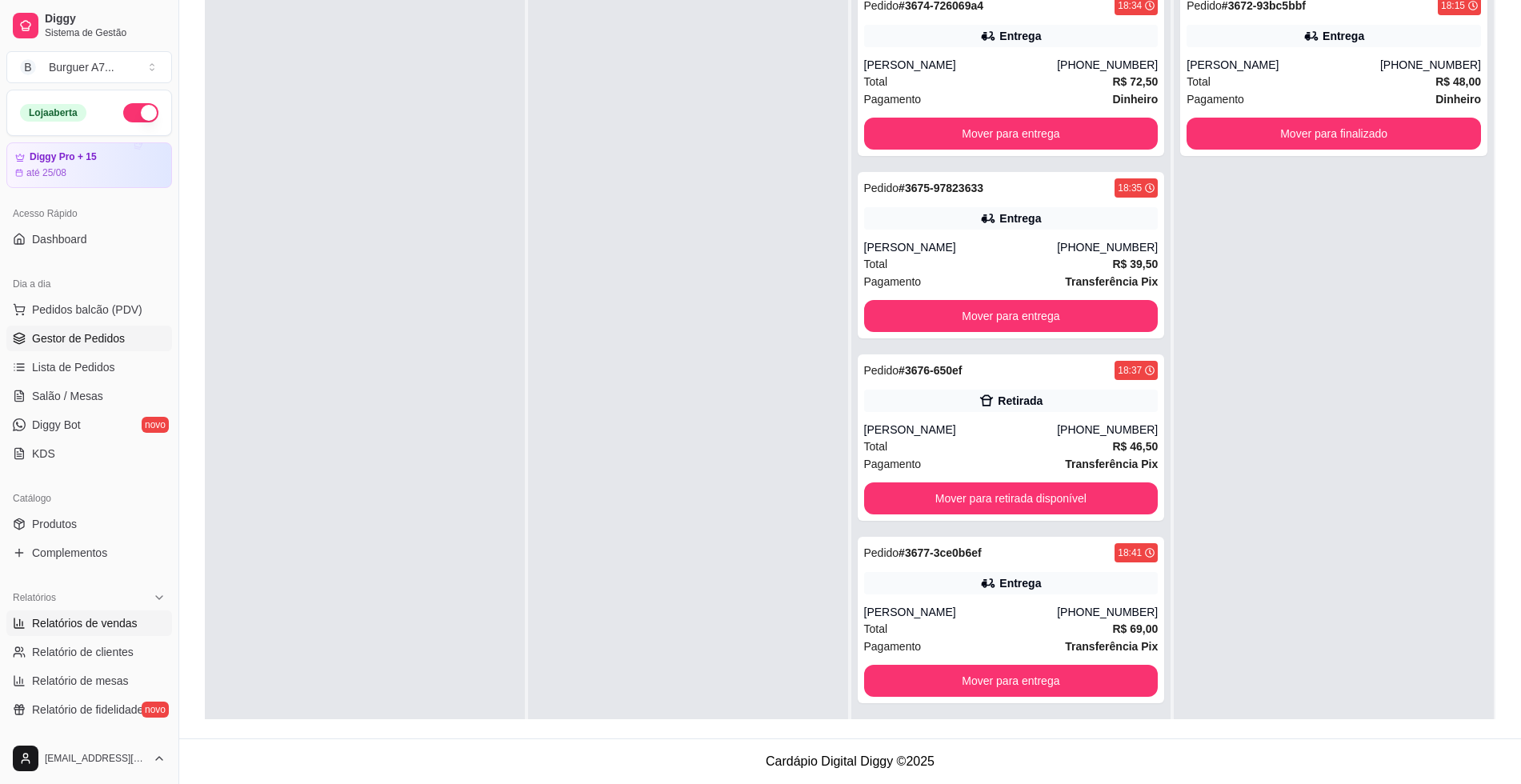
click at [121, 628] on span "Relatórios de vendas" at bounding box center [85, 623] width 106 height 16
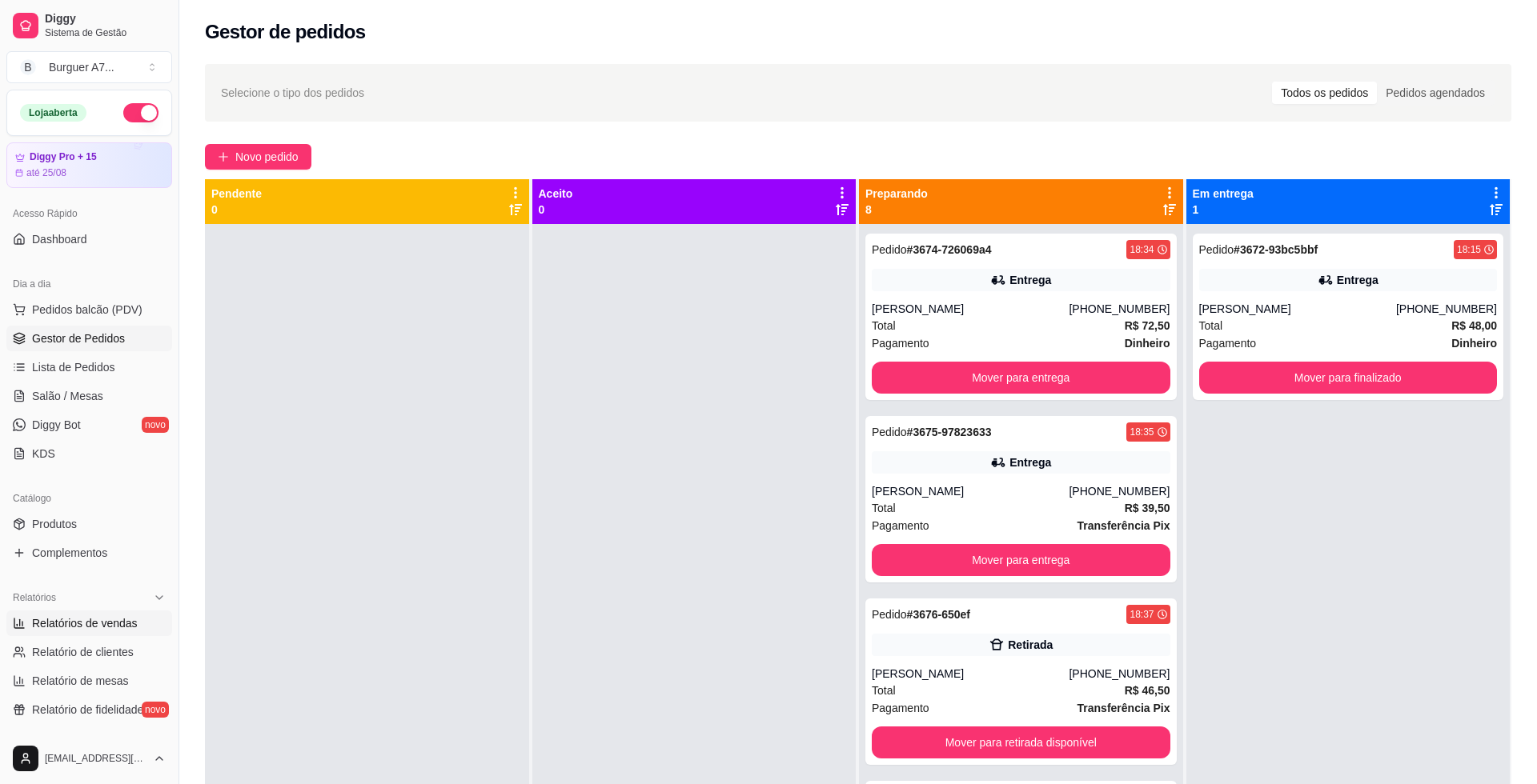
select select "ALL"
select select "0"
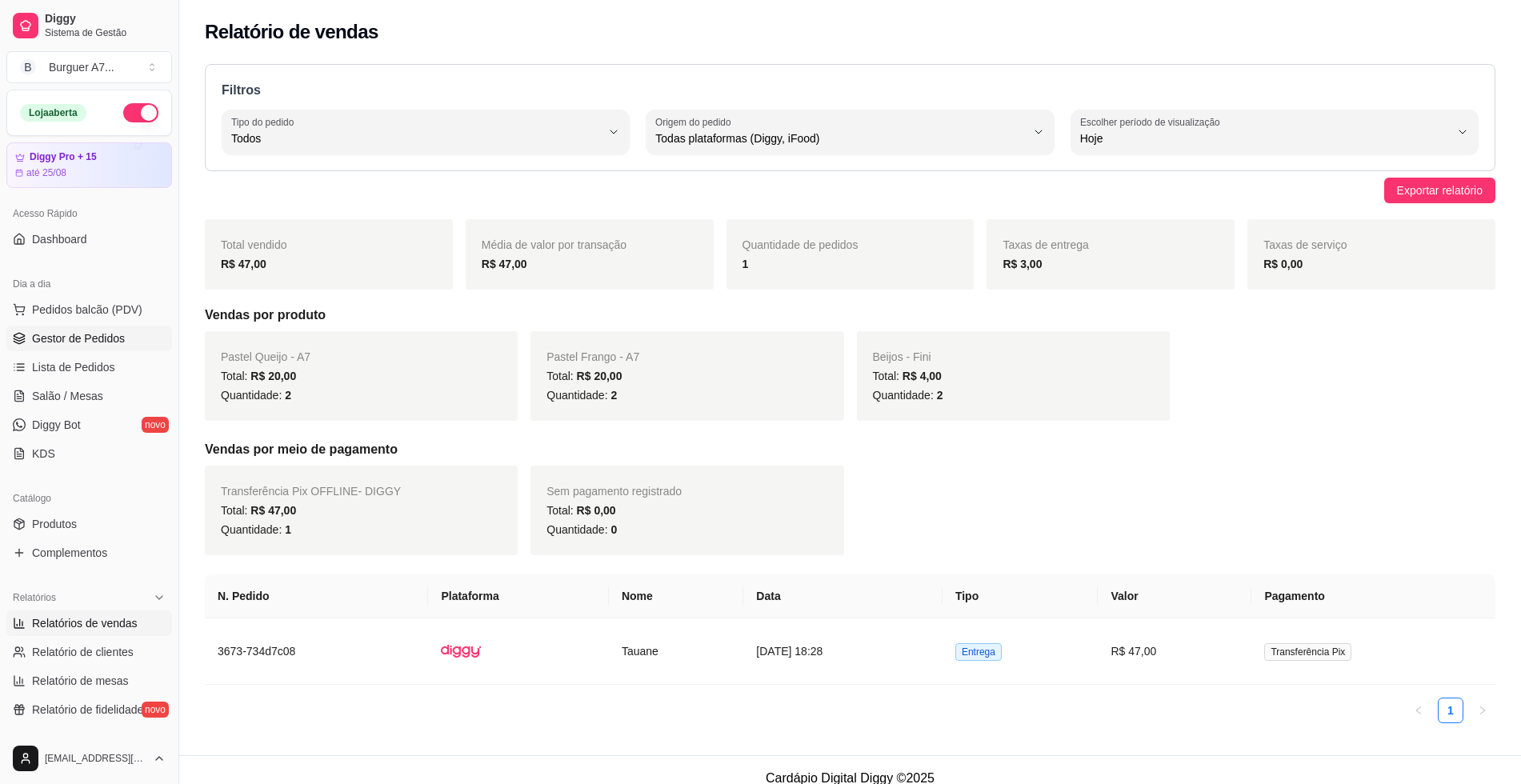
click at [80, 333] on span "Gestor de Pedidos" at bounding box center [78, 338] width 93 height 16
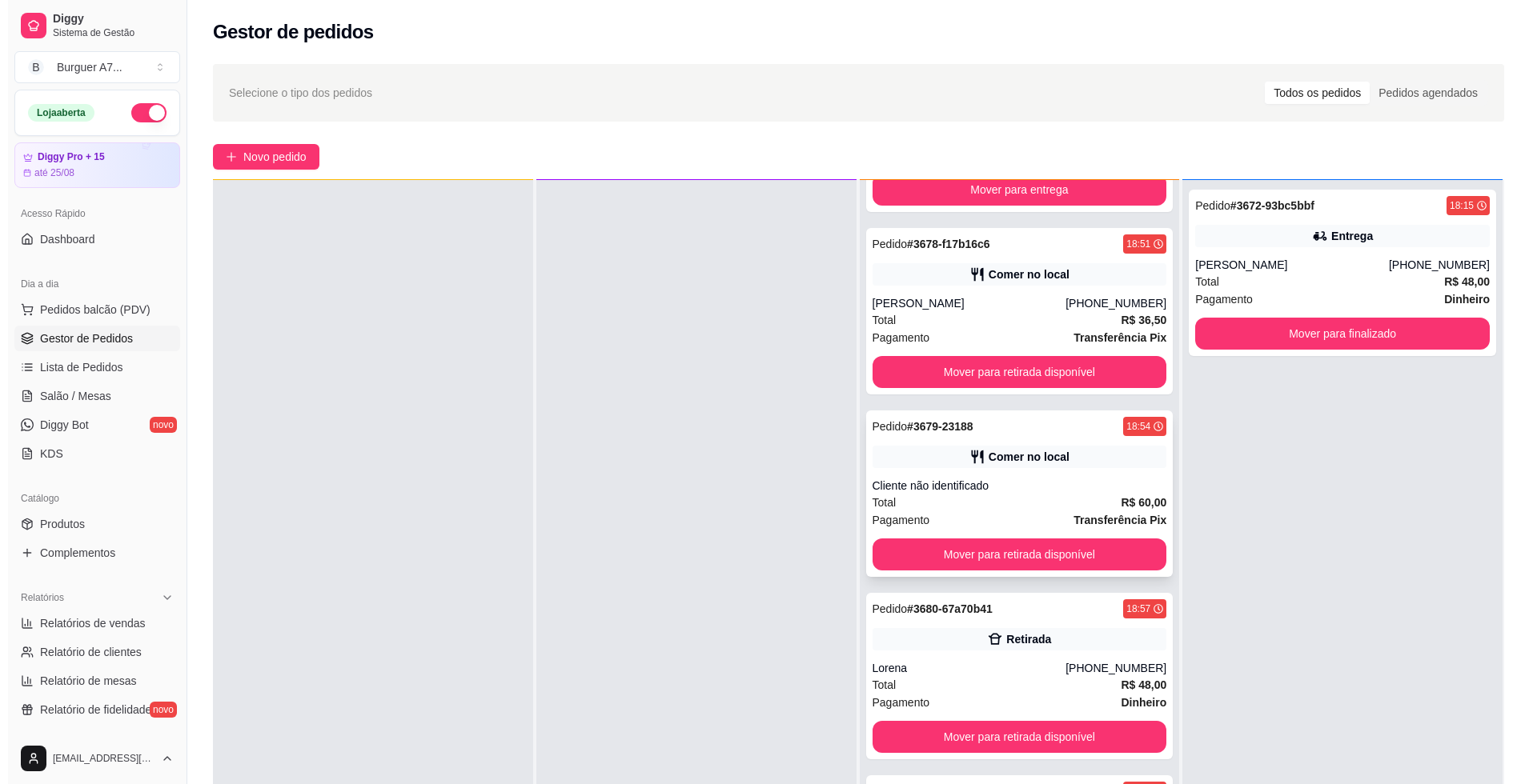
scroll to position [45, 0]
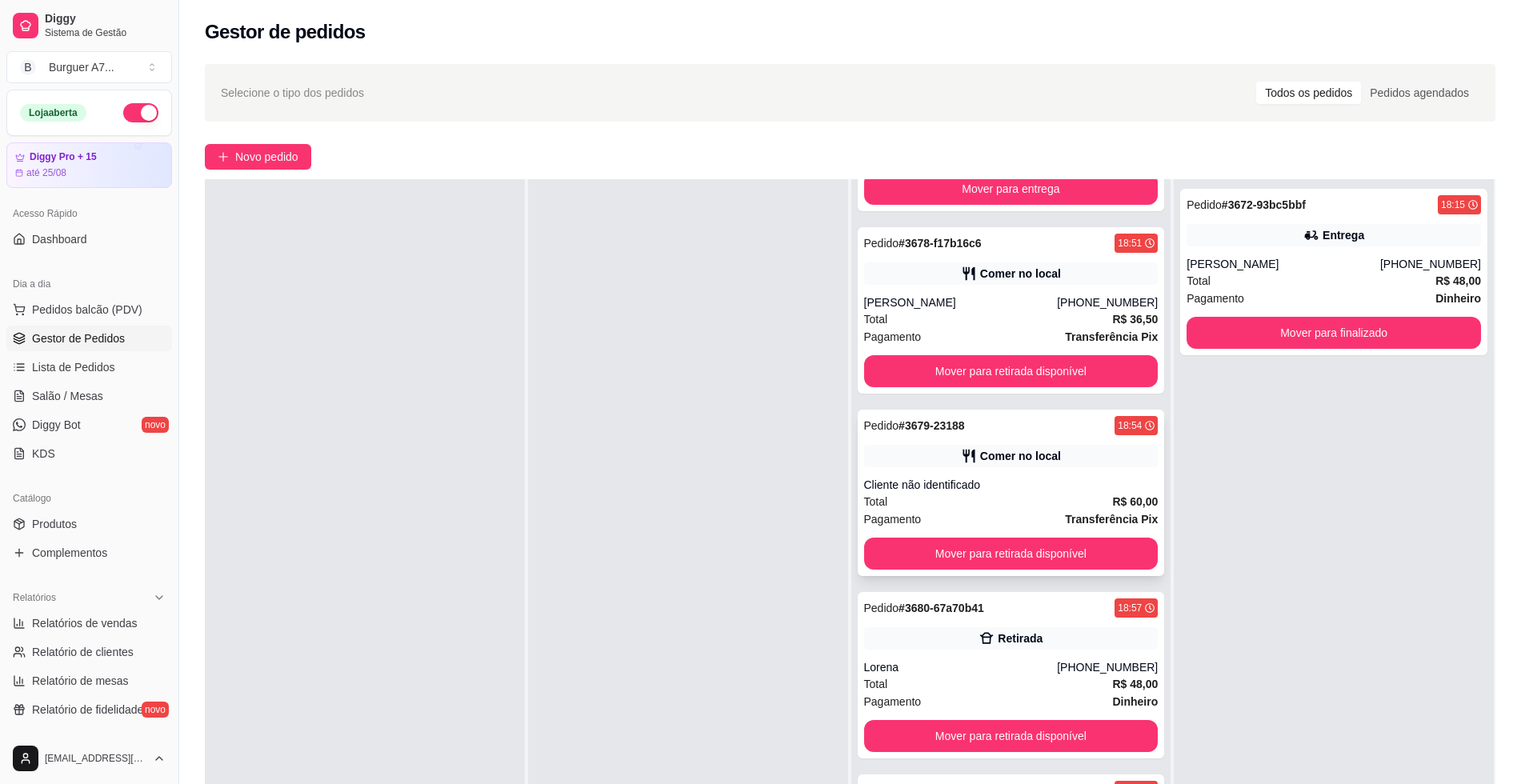
click at [959, 492] on div "Cliente não identificado" at bounding box center [1011, 485] width 294 height 16
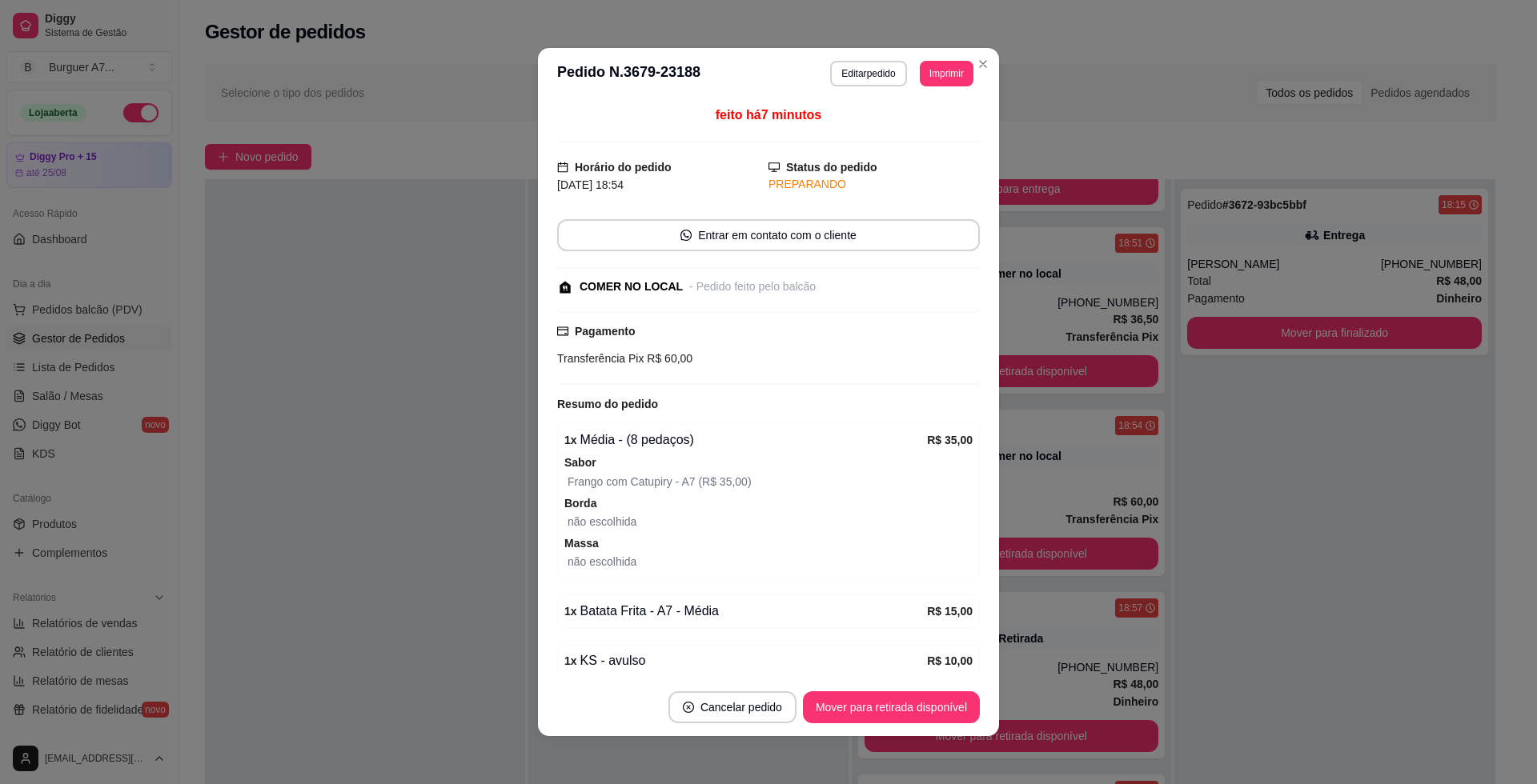
scroll to position [68, 0]
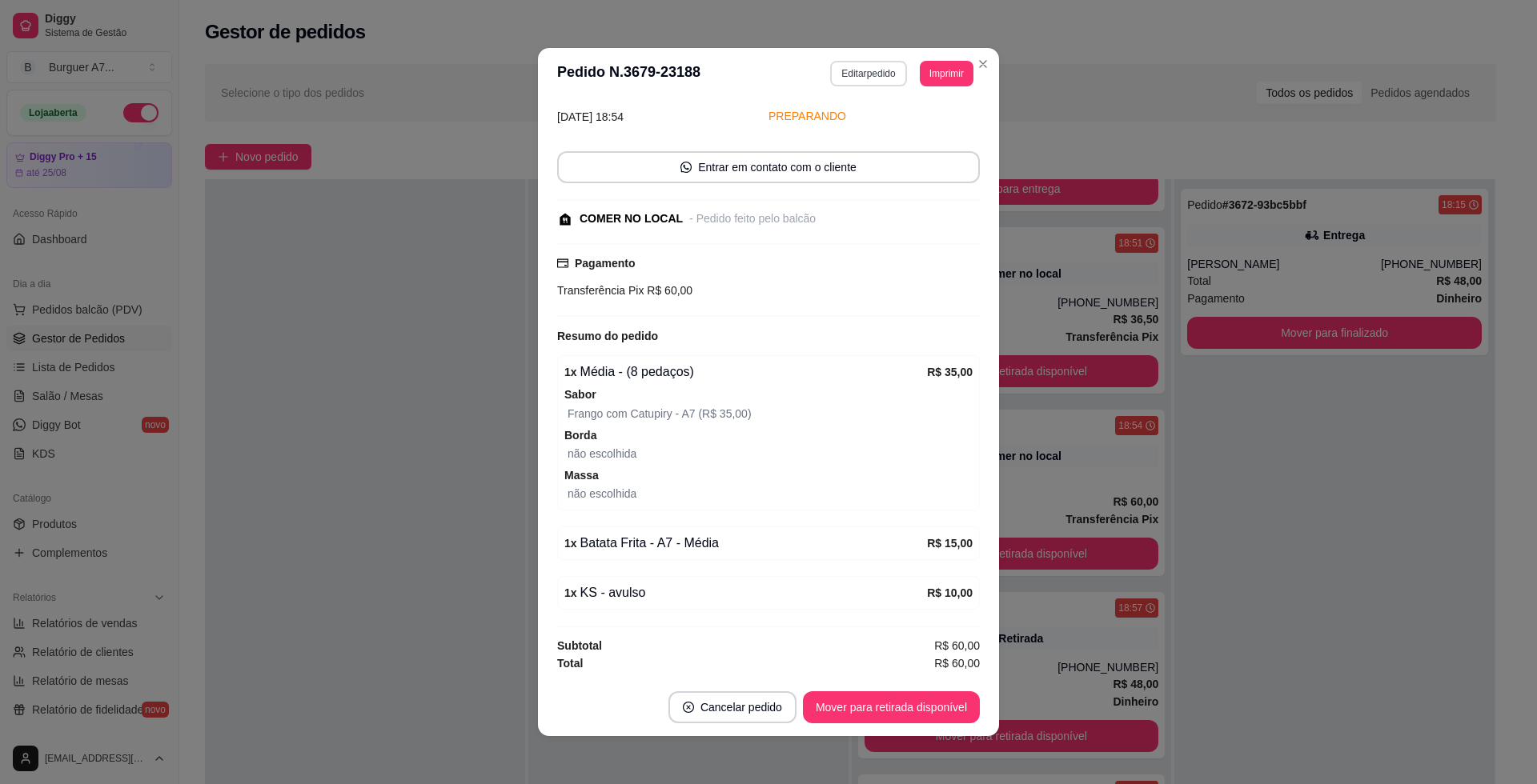
click at [859, 70] on button "Editar pedido" at bounding box center [868, 73] width 76 height 25
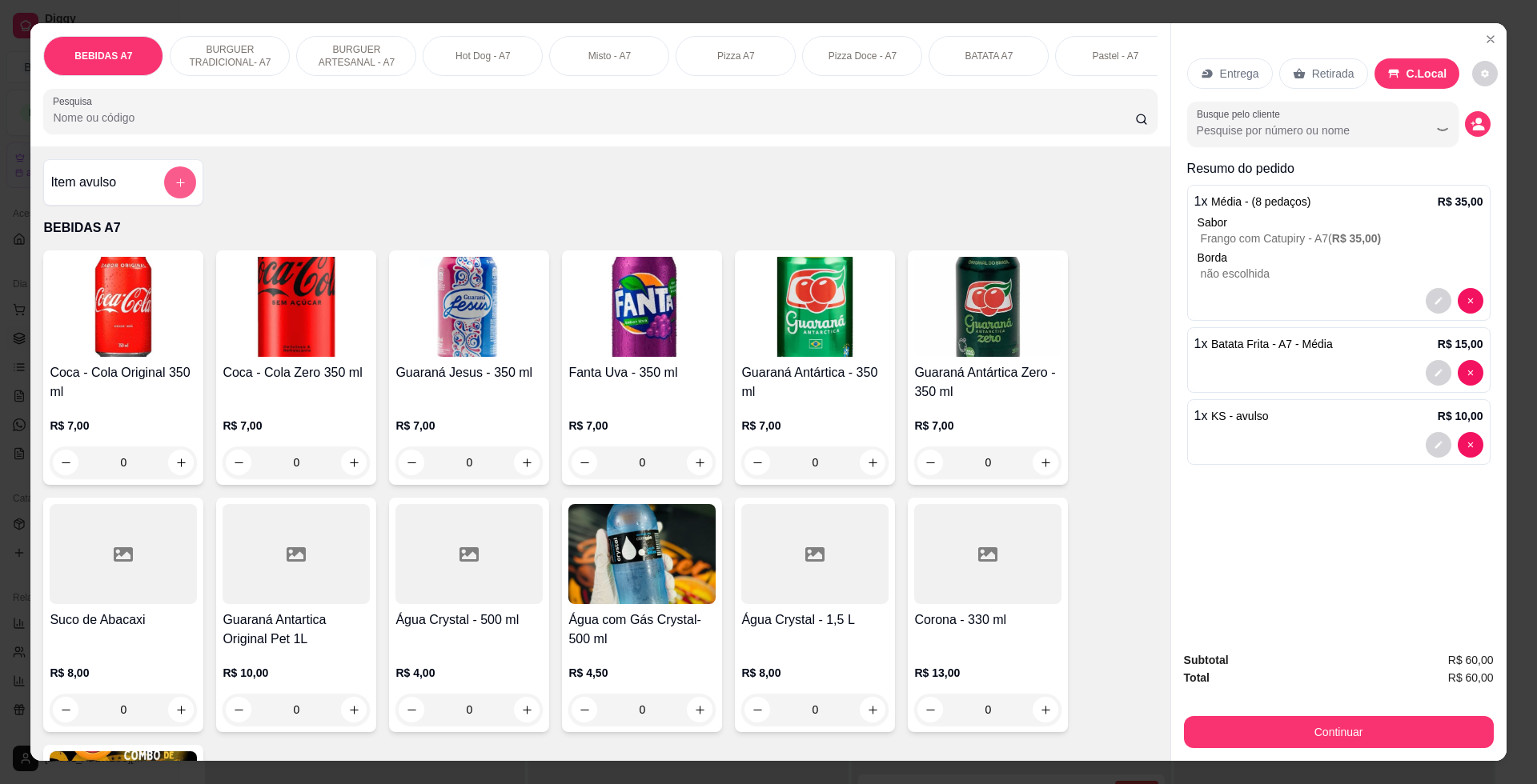
click at [181, 190] on button "add-separate-item" at bounding box center [179, 182] width 32 height 32
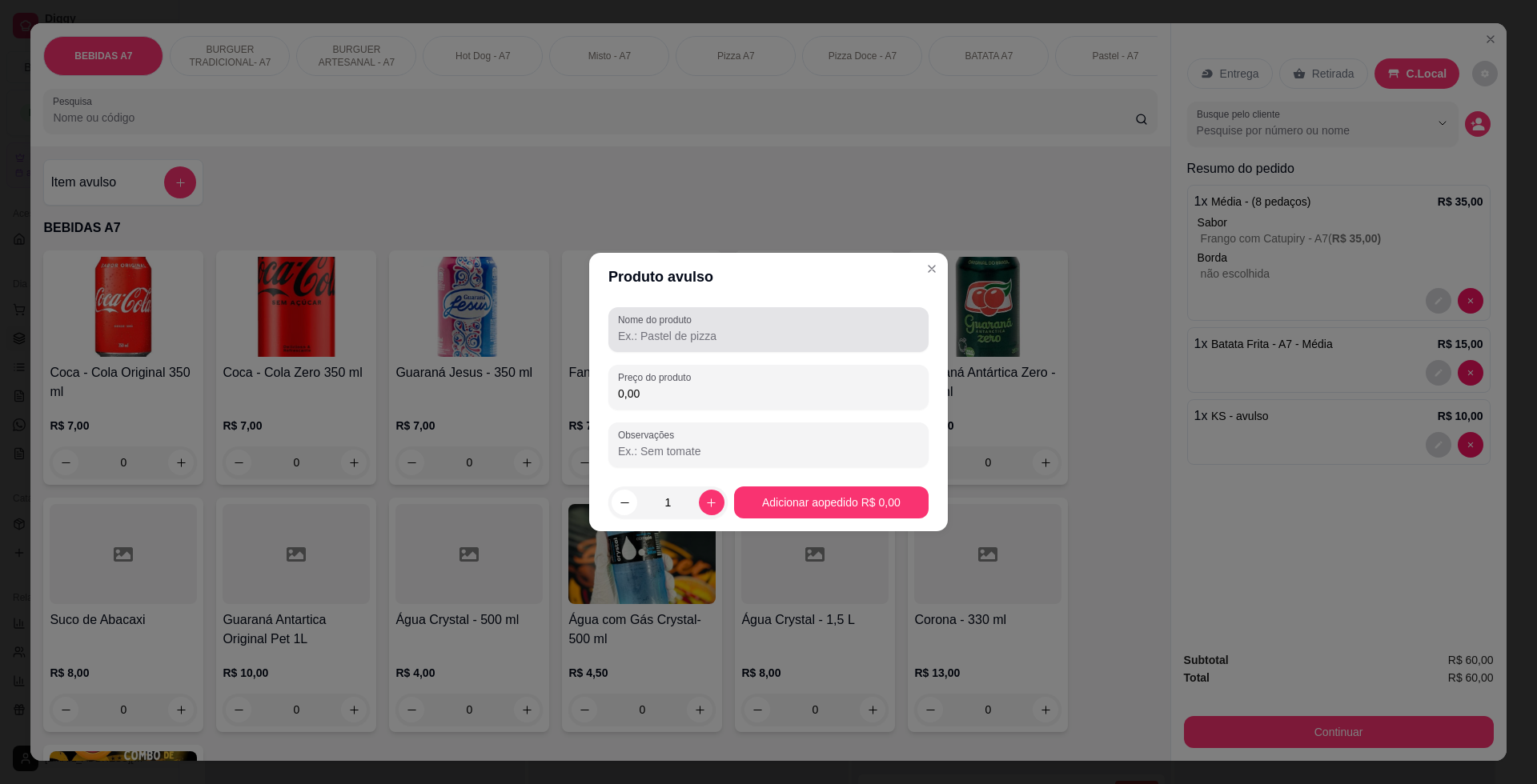
click at [687, 318] on label "Nome do produto" at bounding box center [657, 319] width 79 height 14
click at [687, 328] on input "Nome do produto" at bounding box center [768, 336] width 301 height 16
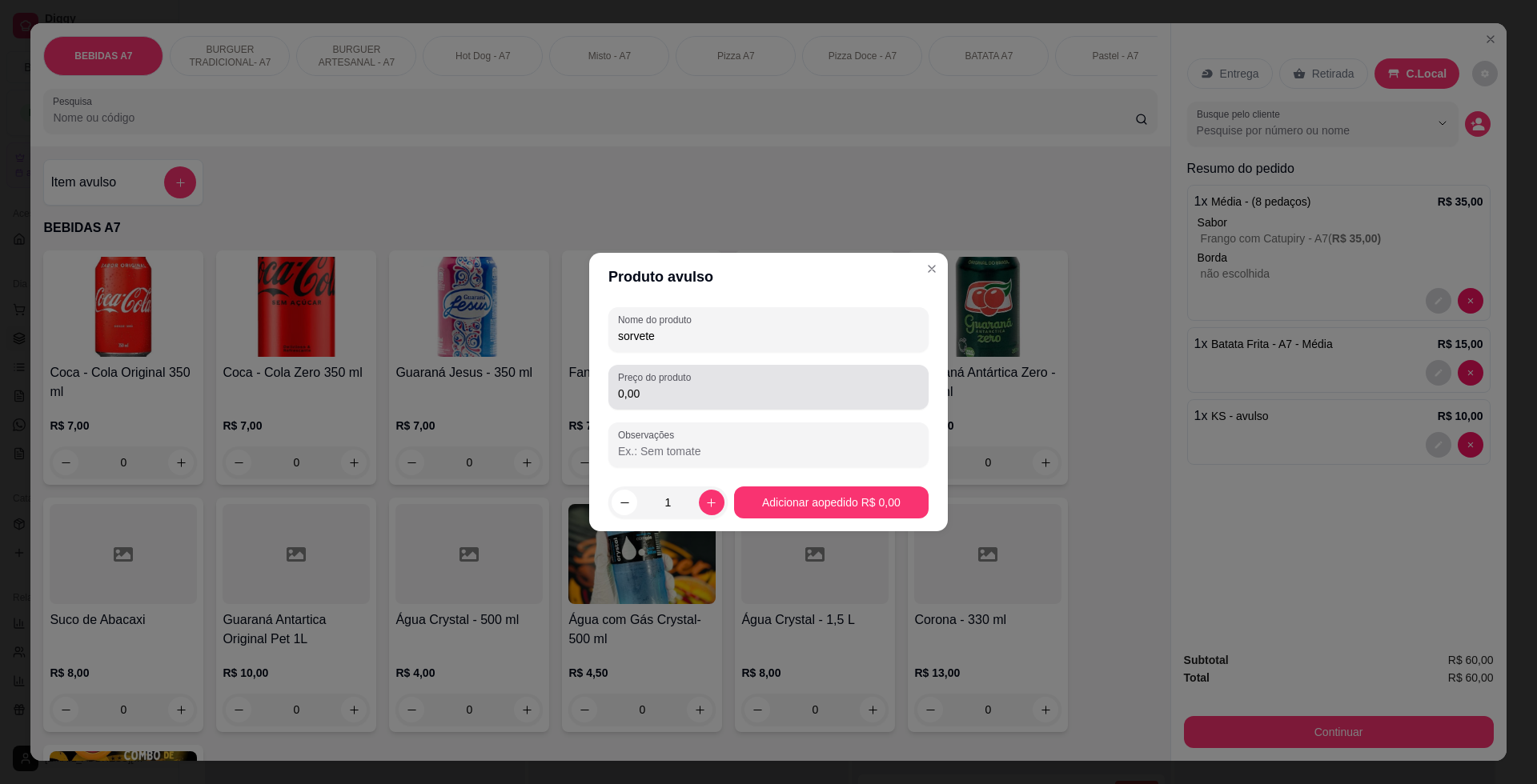
type input "sorvete"
click at [696, 407] on div "Preço do produto 0,00" at bounding box center [768, 387] width 320 height 45
type input "2,00"
drag, startPoint x: 797, startPoint y: 470, endPoint x: 803, endPoint y: 486, distance: 17.1
click at [803, 486] on section "Produto avulso Nome do produto sorvete Preço do produto 2,00 Observações 1 Adic…" at bounding box center [768, 392] width 359 height 279
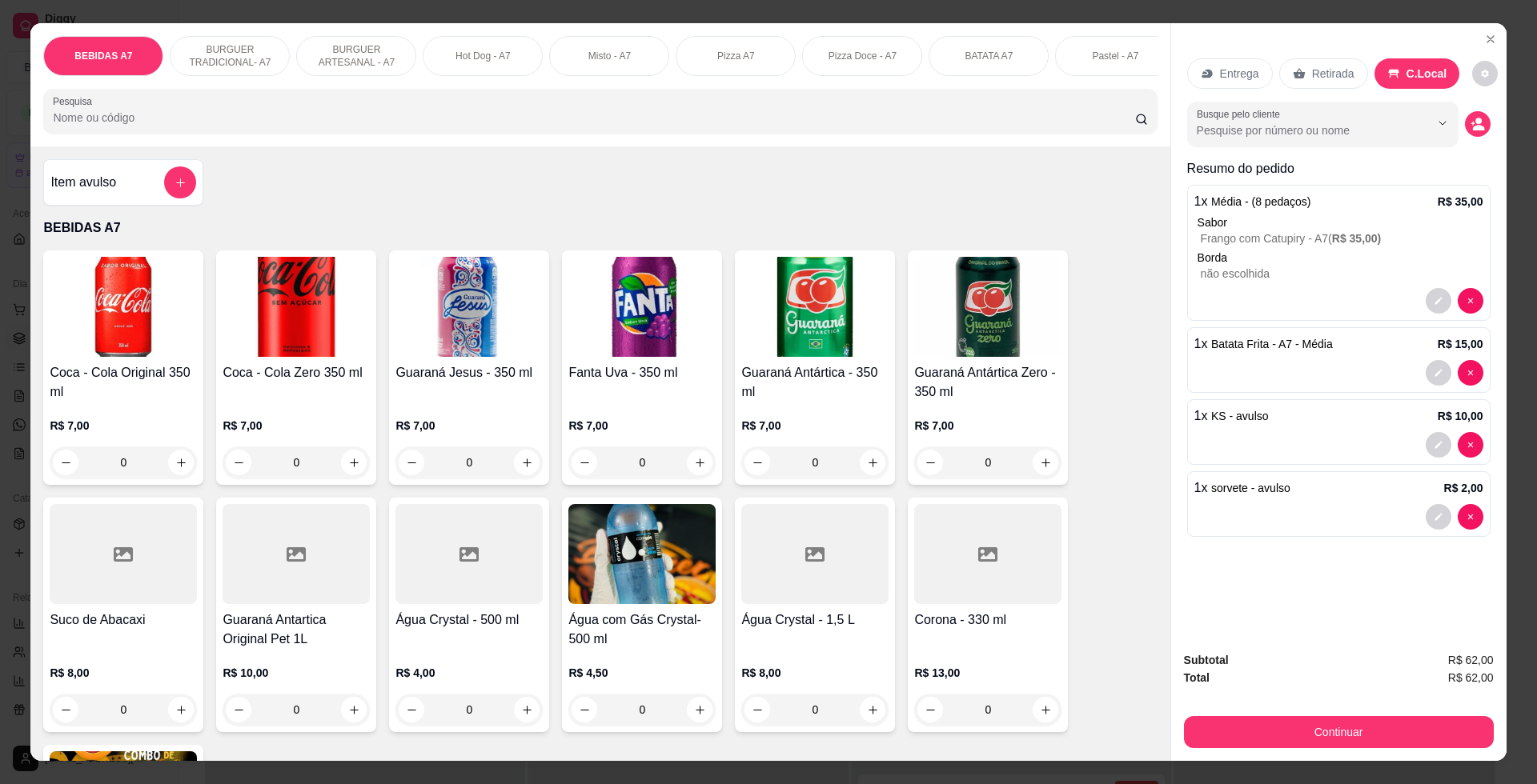
click at [829, 512] on div "Coca - Cola Original 350 ml R$ 7,00 0 Coca - Cola Zero 350 ml R$ 7,00 0 Guaraná…" at bounding box center [599, 605] width 1113 height 710
click at [1453, 731] on button "Continuar" at bounding box center [1338, 731] width 300 height 31
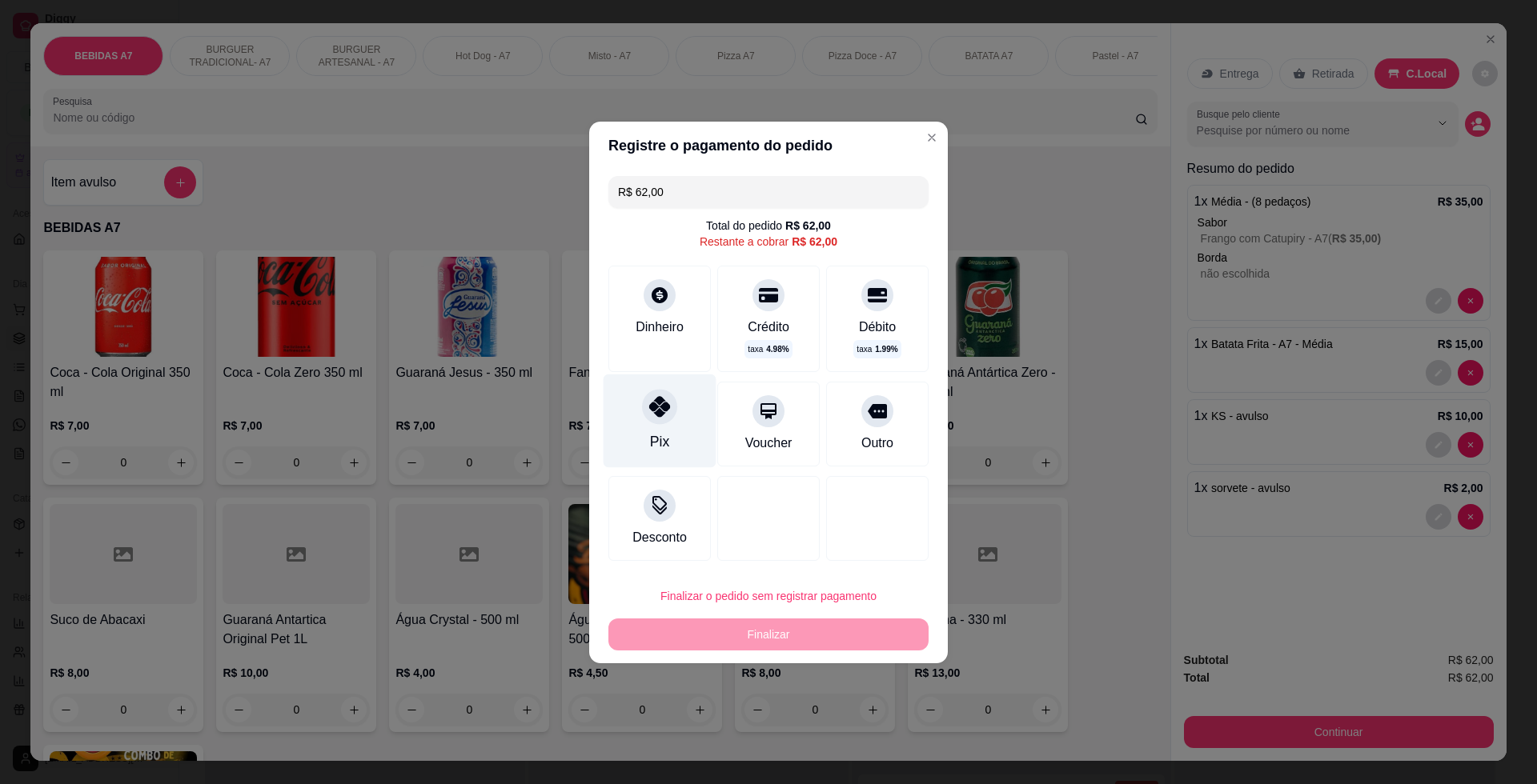
click at [647, 431] on div "Pix" at bounding box center [660, 420] width 113 height 94
type input "R$ 0,00"
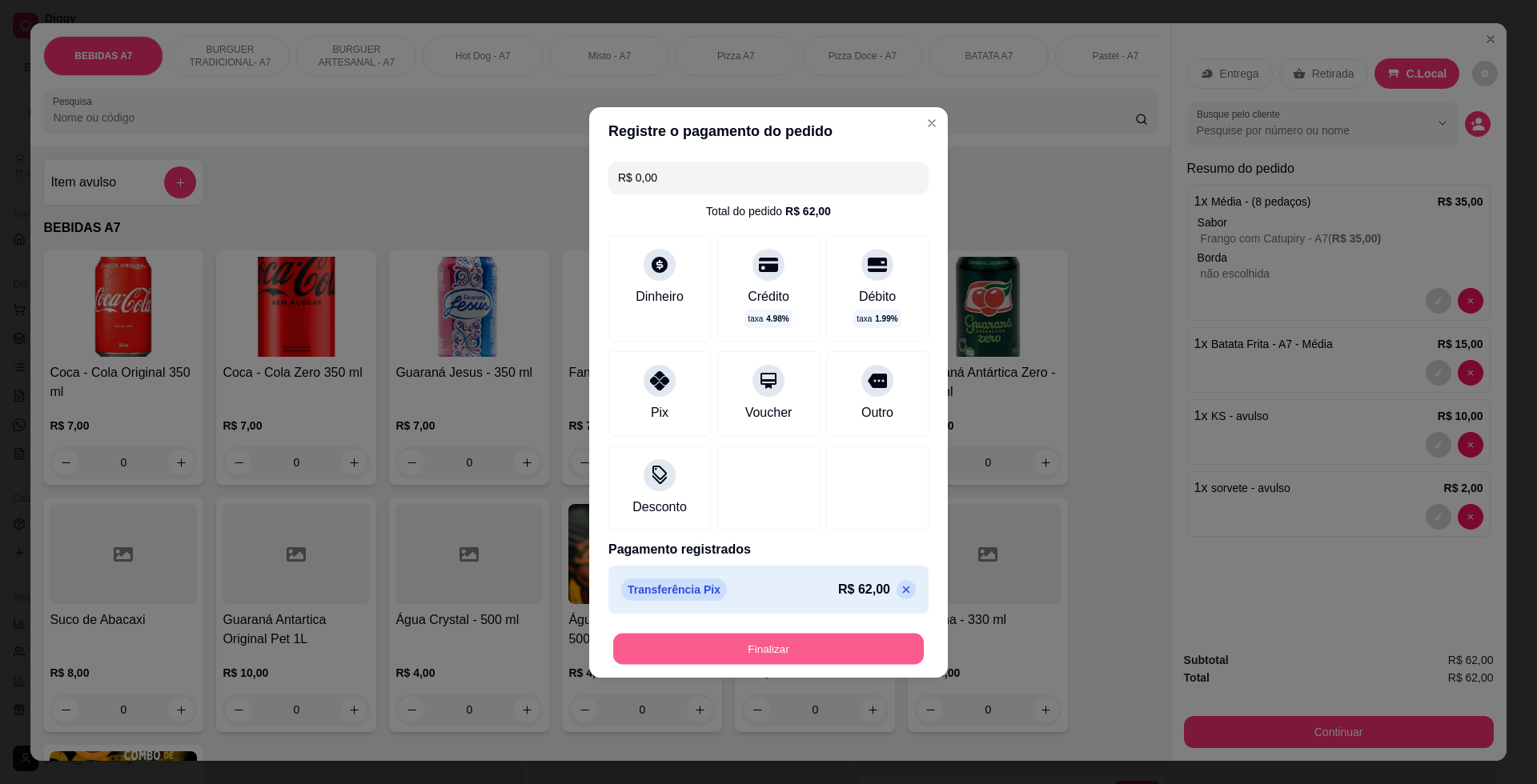
click at [802, 638] on button "Finalizar" at bounding box center [768, 648] width 311 height 31
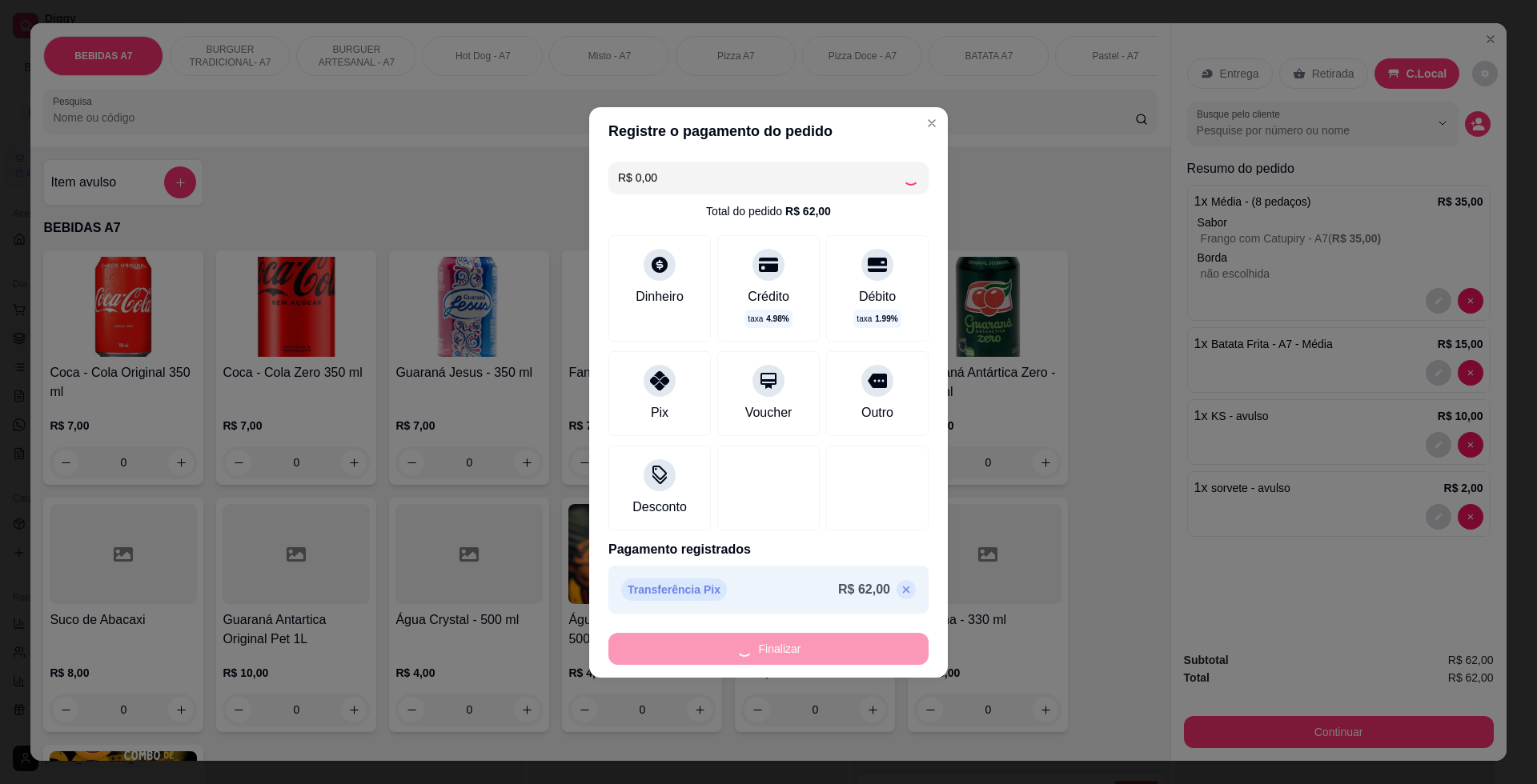
type input "0"
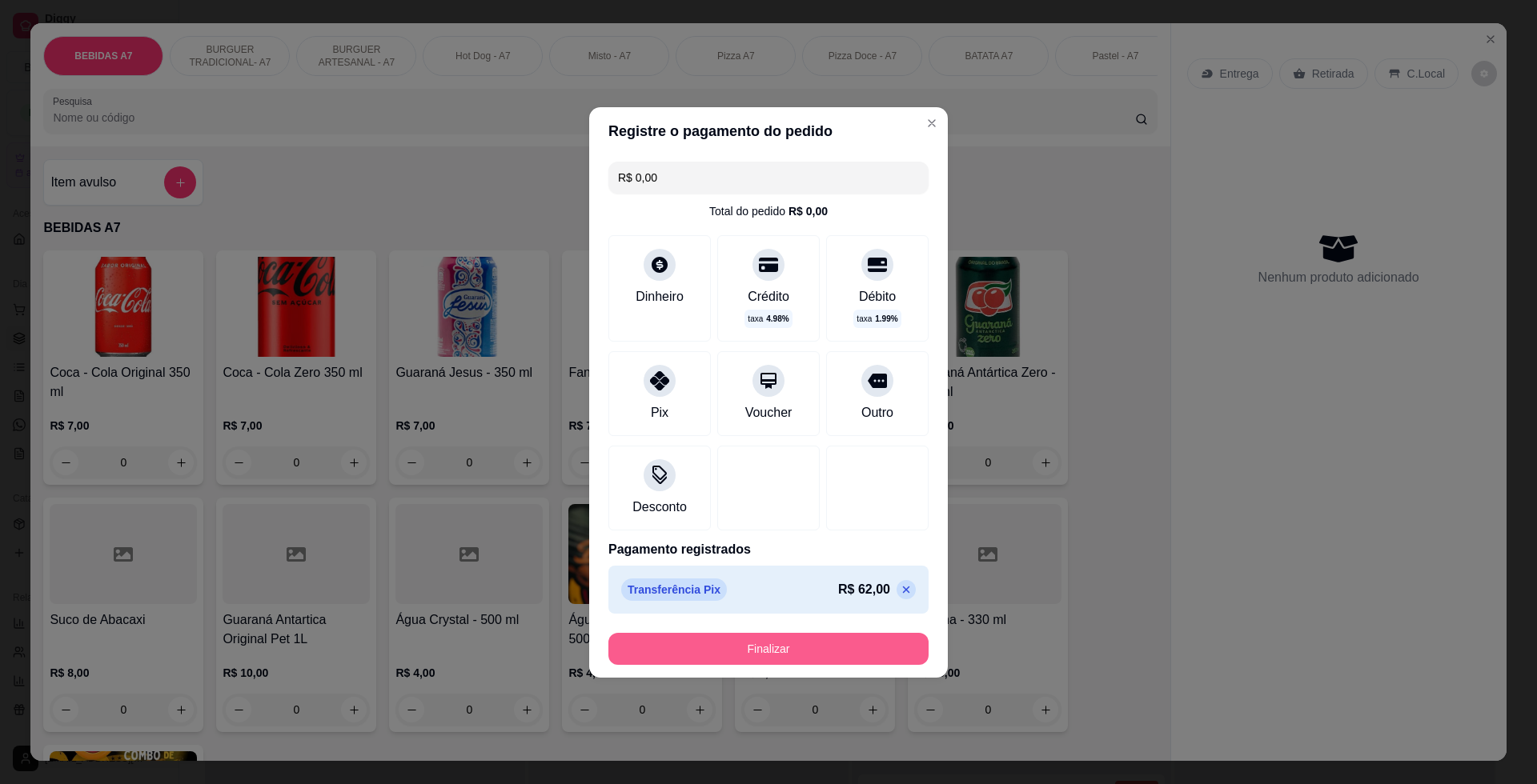
type input "-R$ 62,00"
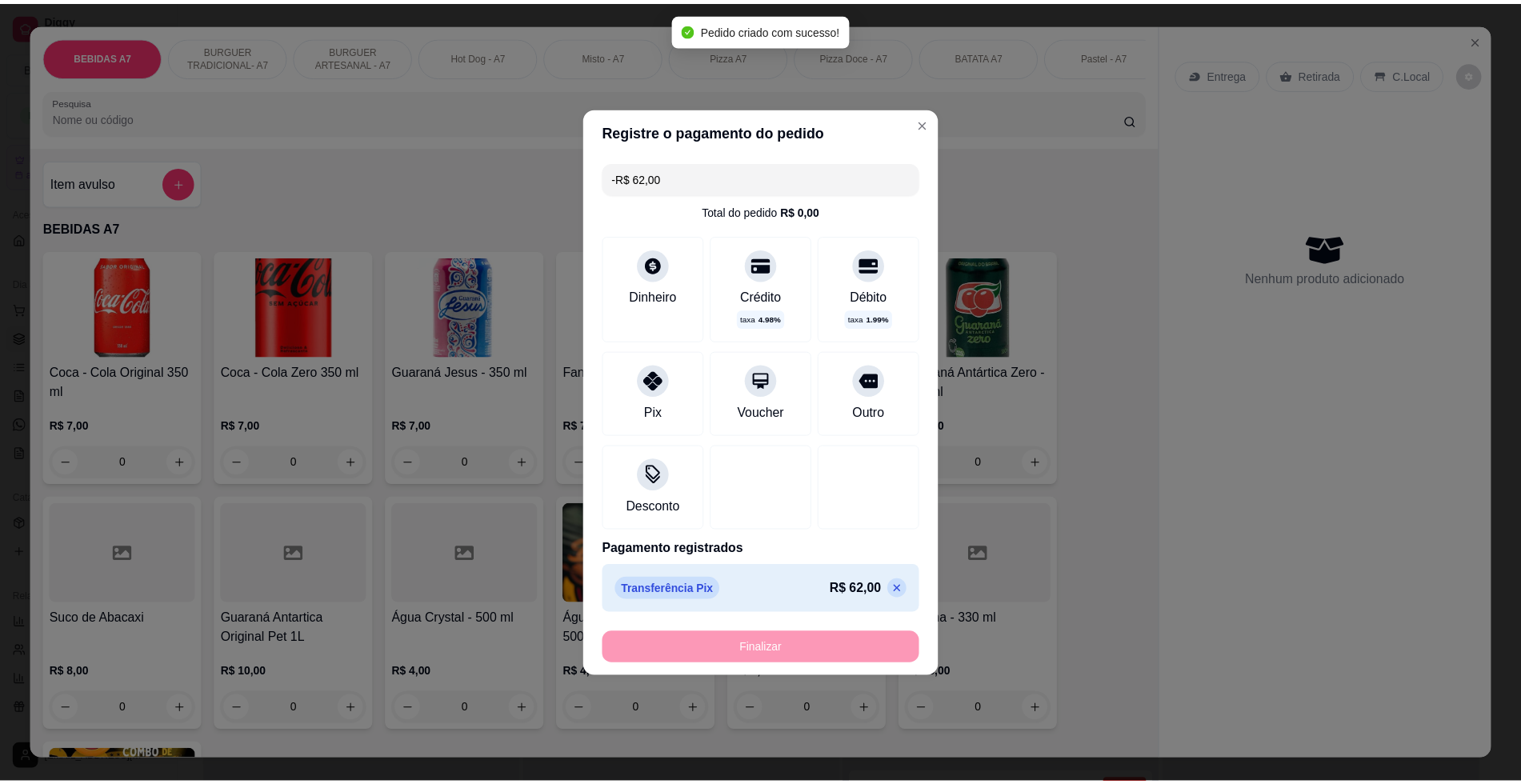
scroll to position [104, 0]
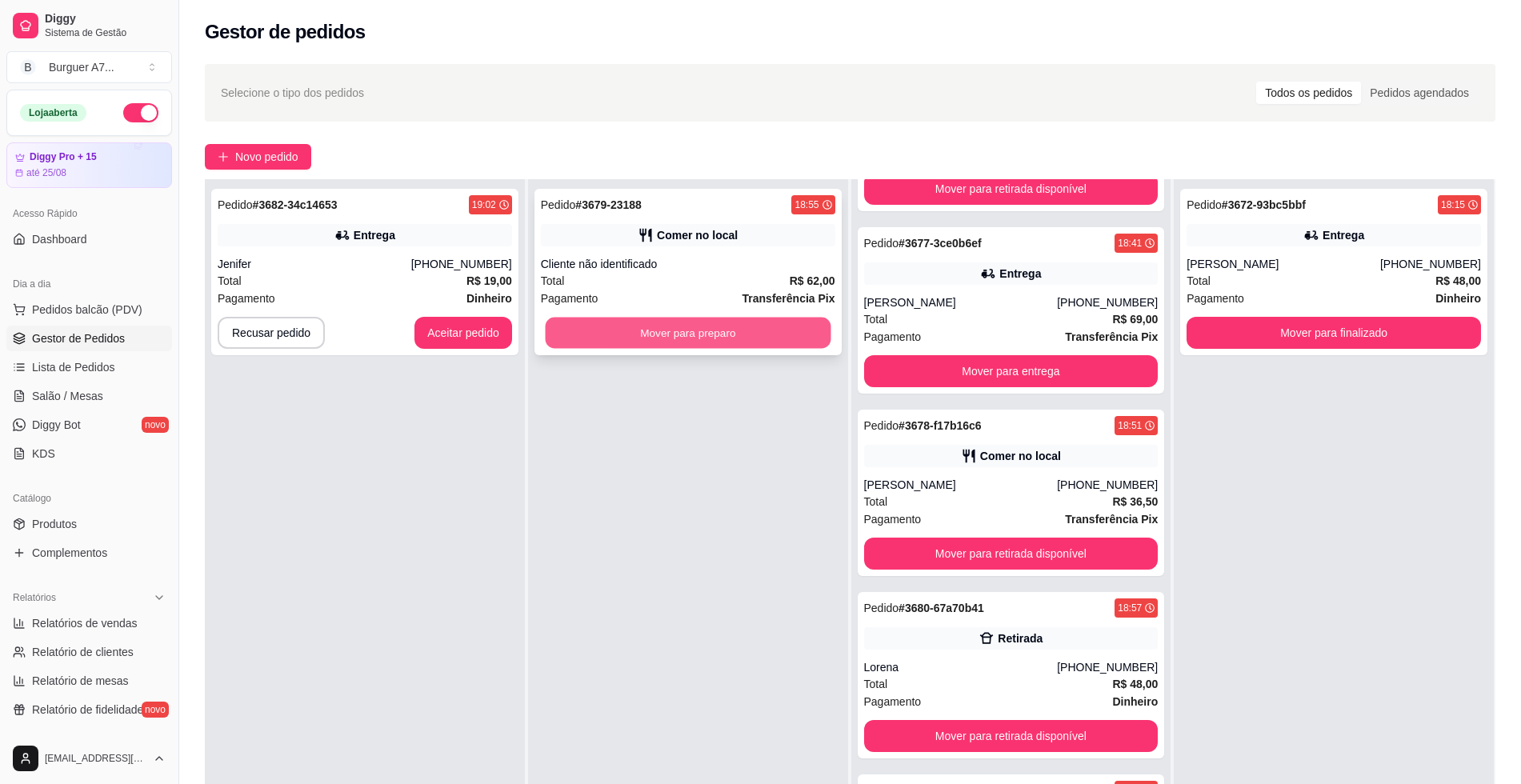
click at [802, 326] on button "Mover para preparo" at bounding box center [687, 333] width 285 height 31
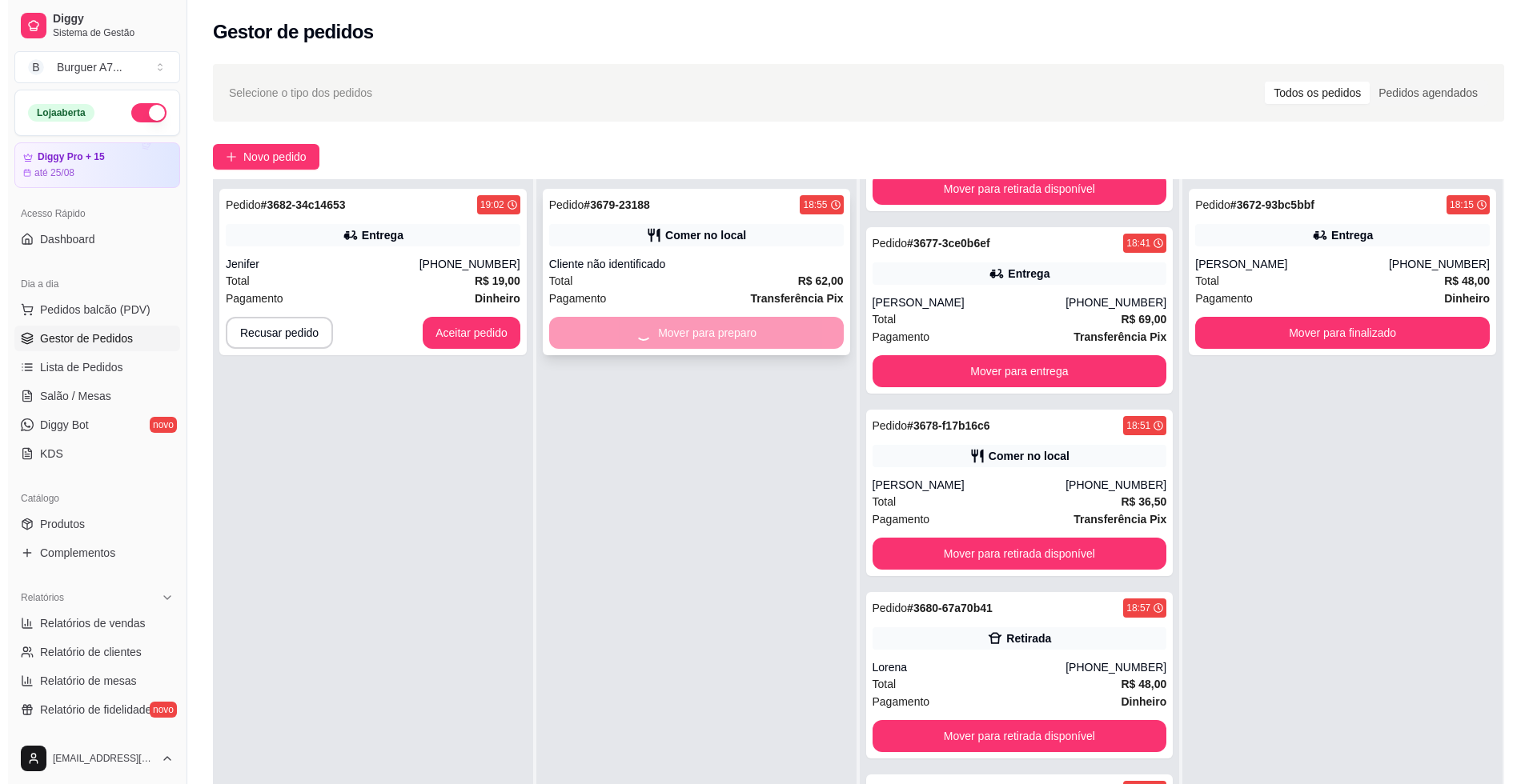
scroll to position [691, 0]
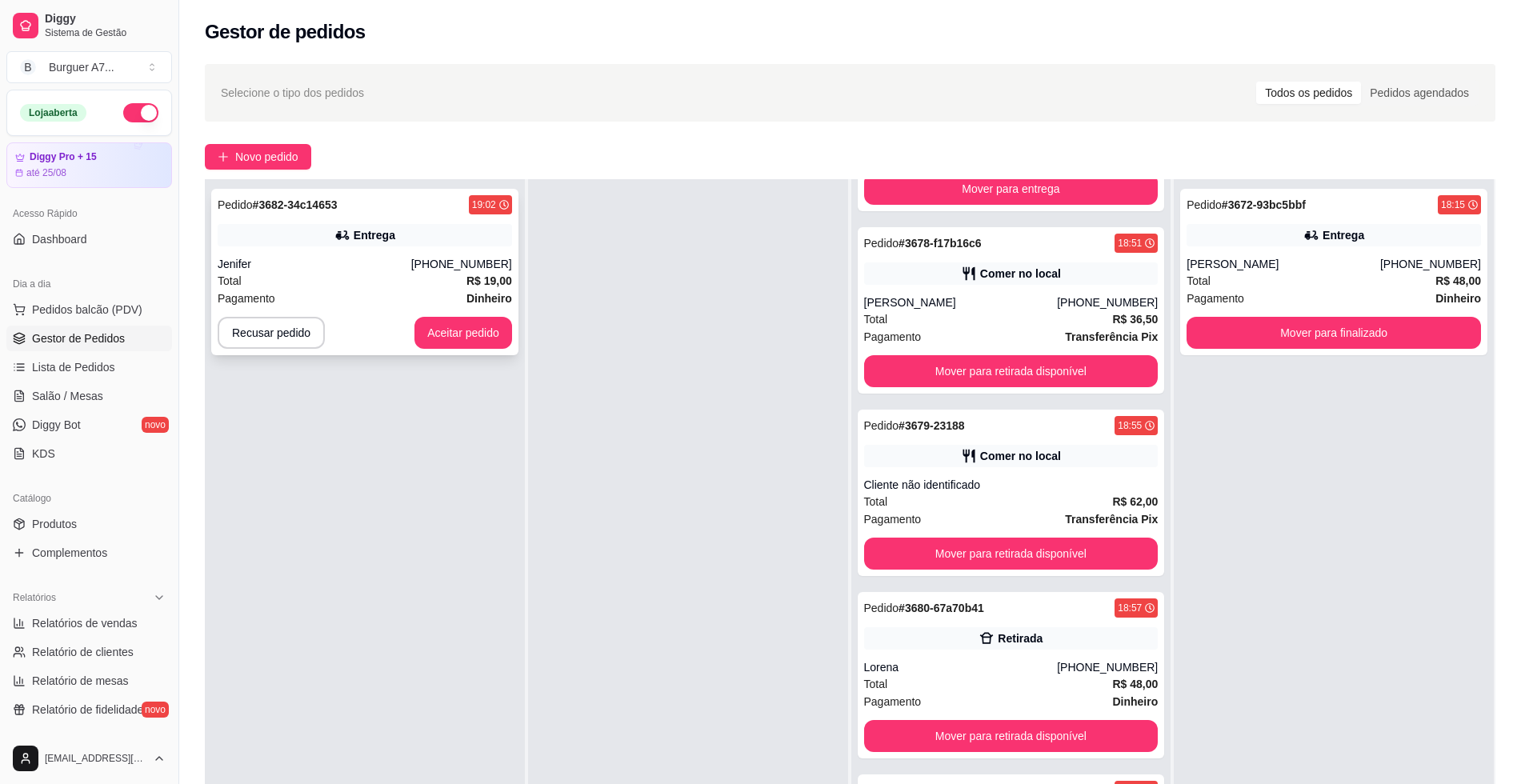
click at [501, 249] on div "Pedido # 3682-34c14653 19:02 Entrega Jenifer [PHONE_NUMBER] Total R$ 19,00 Paga…" at bounding box center [364, 272] width 307 height 166
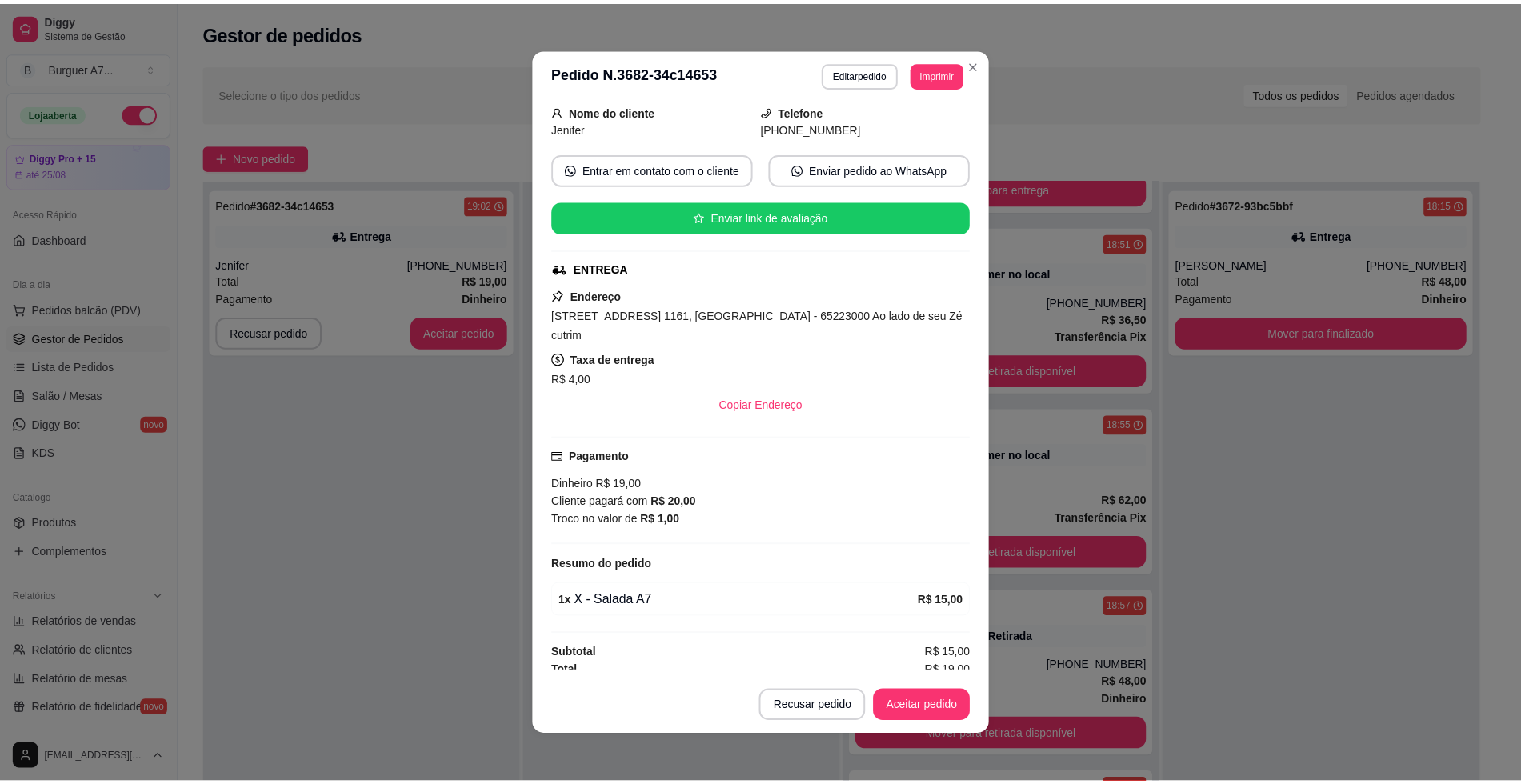
scroll to position [109, 0]
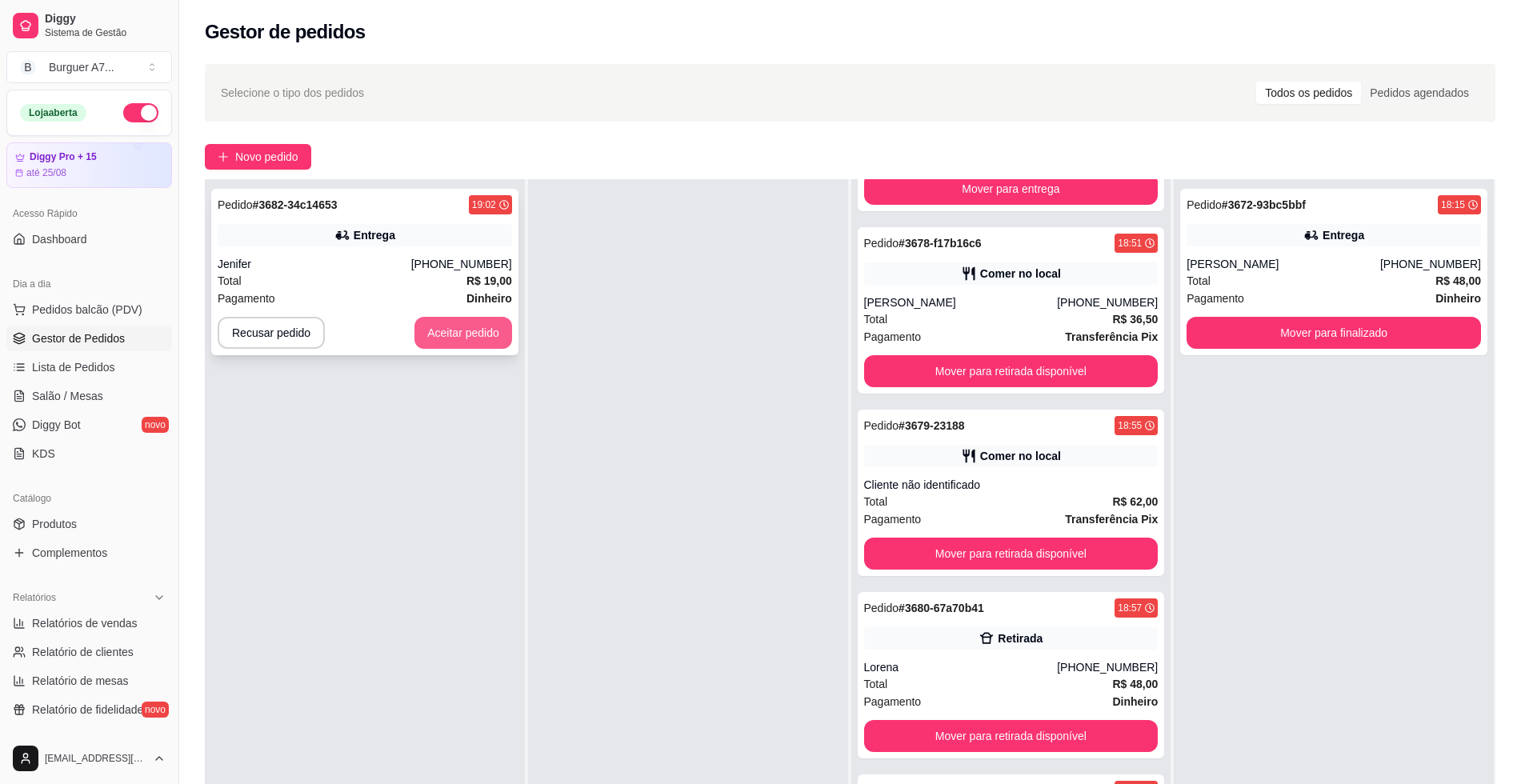
click at [481, 329] on button "Aceitar pedido" at bounding box center [463, 333] width 98 height 32
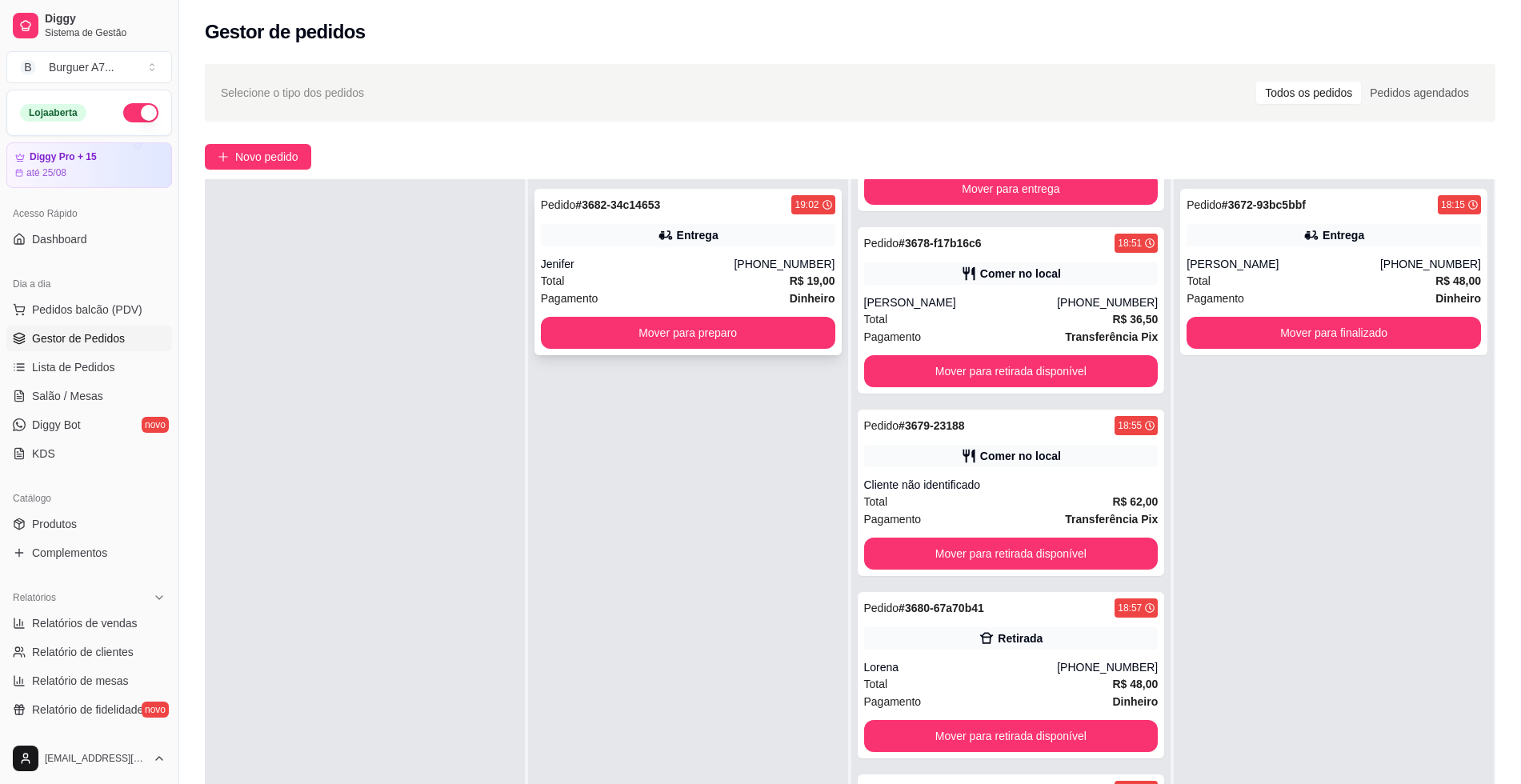
click at [645, 256] on div "Jenifer" at bounding box center [638, 264] width 194 height 16
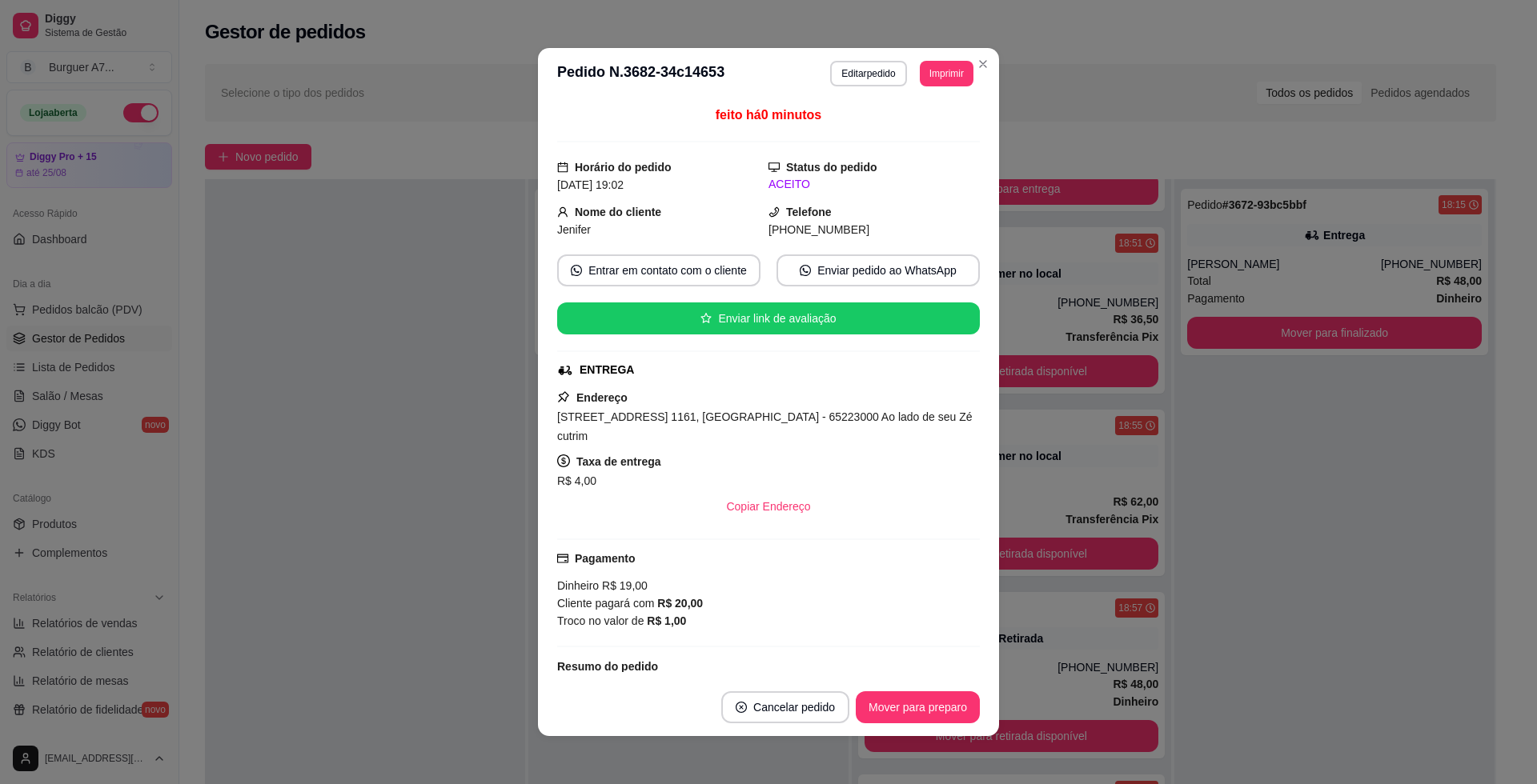
drag, startPoint x: 936, startPoint y: 93, endPoint x: 936, endPoint y: 84, distance: 9.0
click at [936, 85] on header "**********" at bounding box center [768, 73] width 461 height 51
click at [936, 82] on button "Imprimir" at bounding box center [947, 73] width 54 height 25
click at [931, 156] on button "Impressora" at bounding box center [908, 161] width 116 height 25
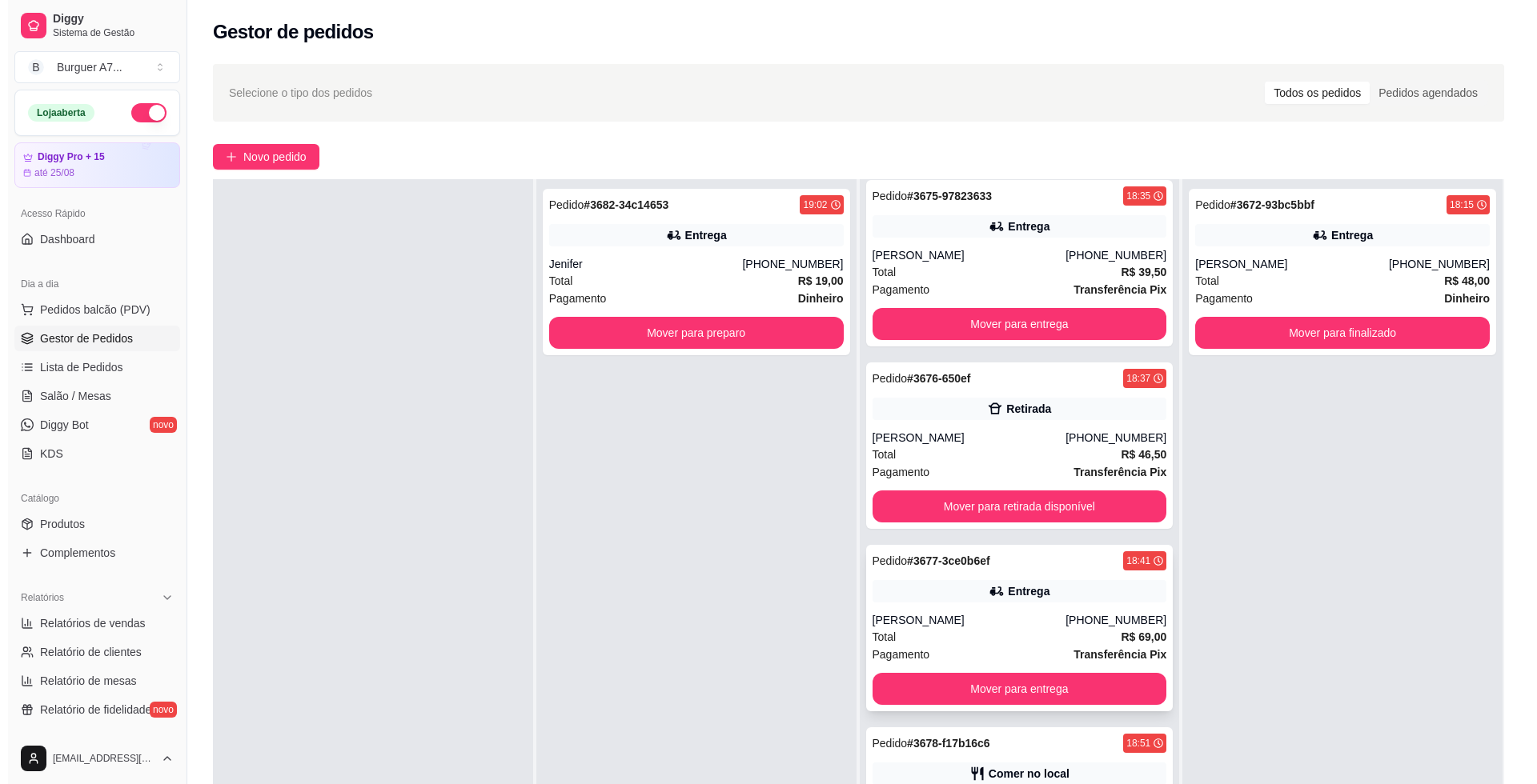
scroll to position [0, 0]
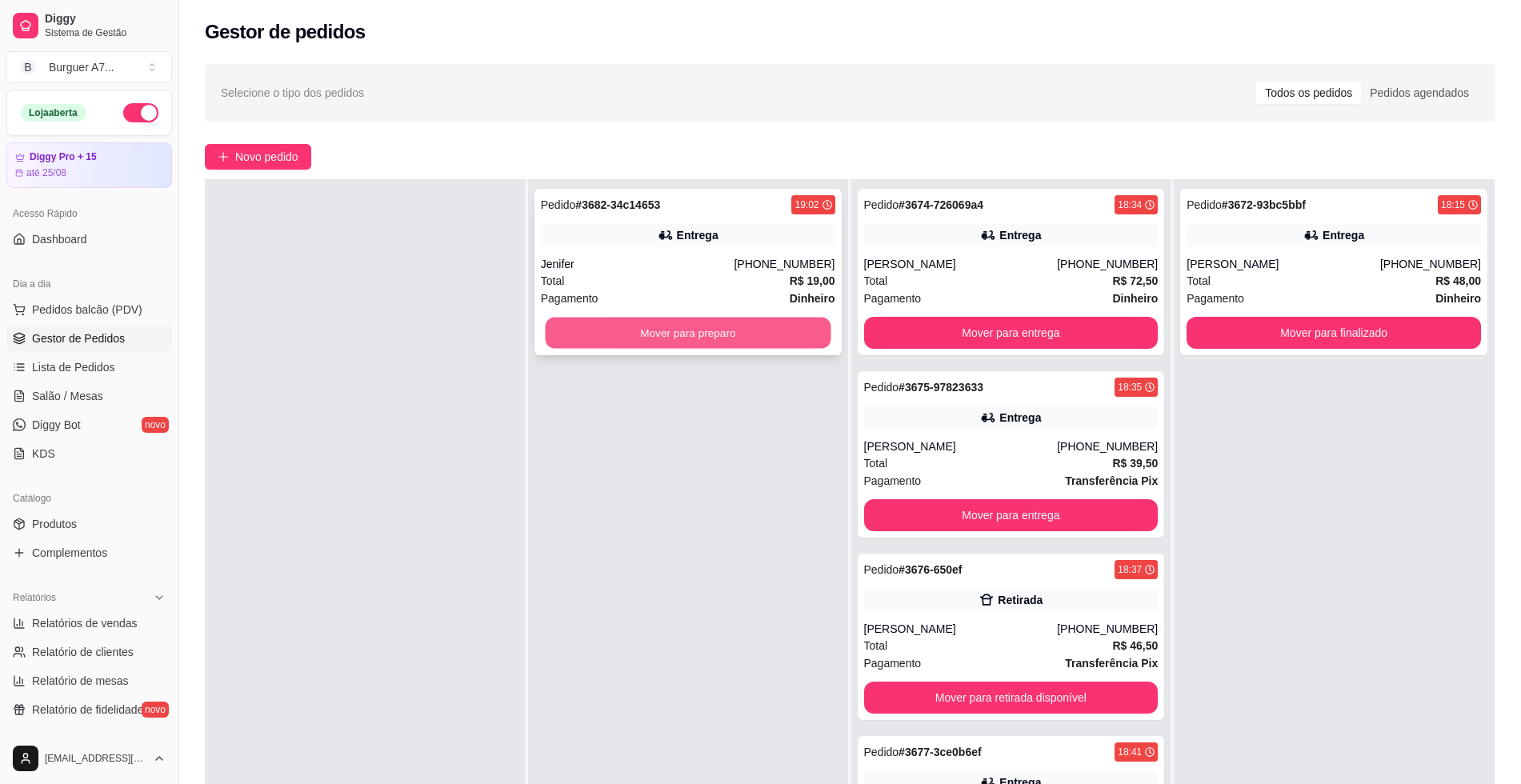
click at [777, 337] on button "Mover para preparo" at bounding box center [687, 333] width 285 height 31
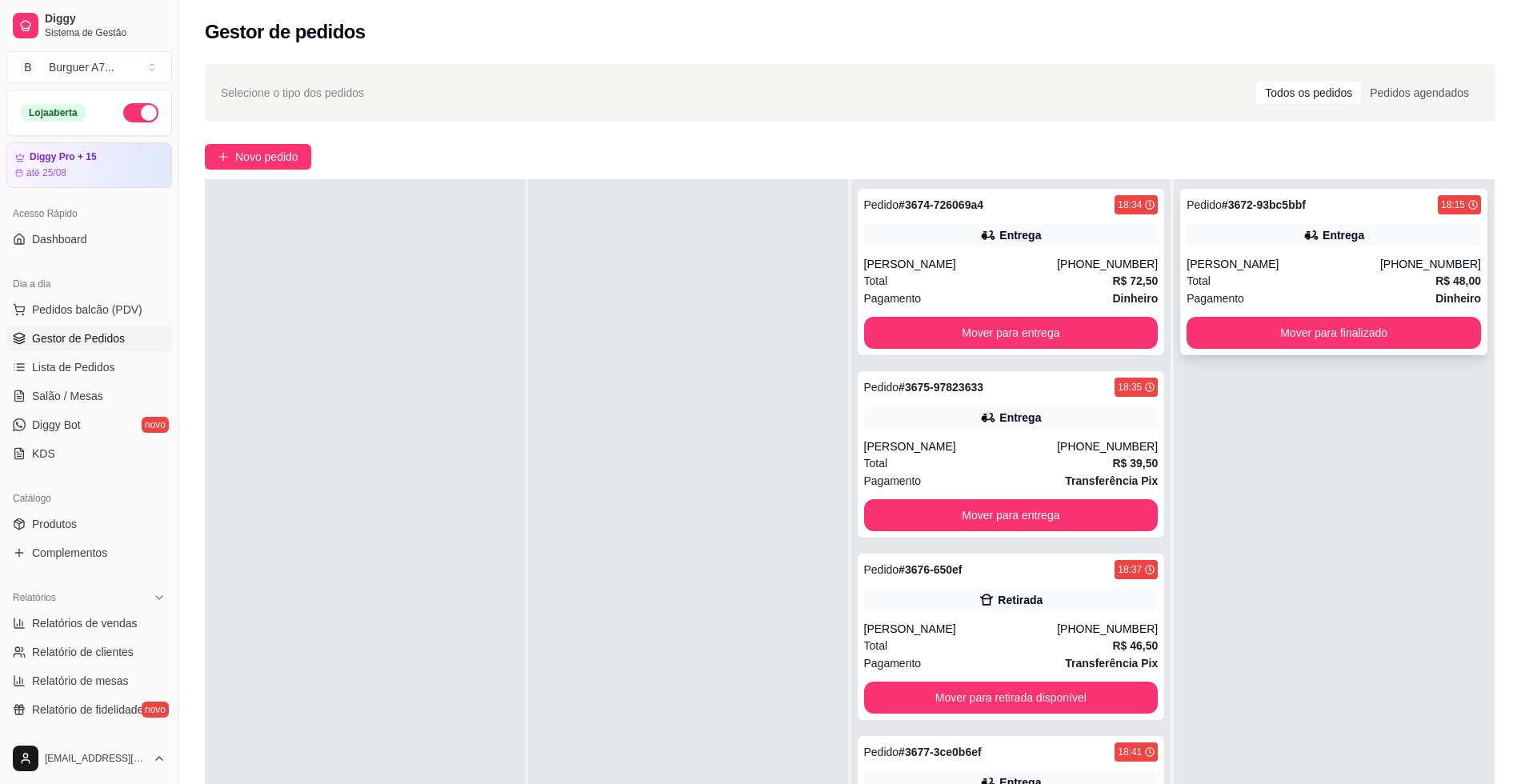
click at [1347, 264] on div "[PERSON_NAME]" at bounding box center [1284, 264] width 194 height 16
click at [1314, 324] on button "Mover para finalizado" at bounding box center [1334, 333] width 294 height 32
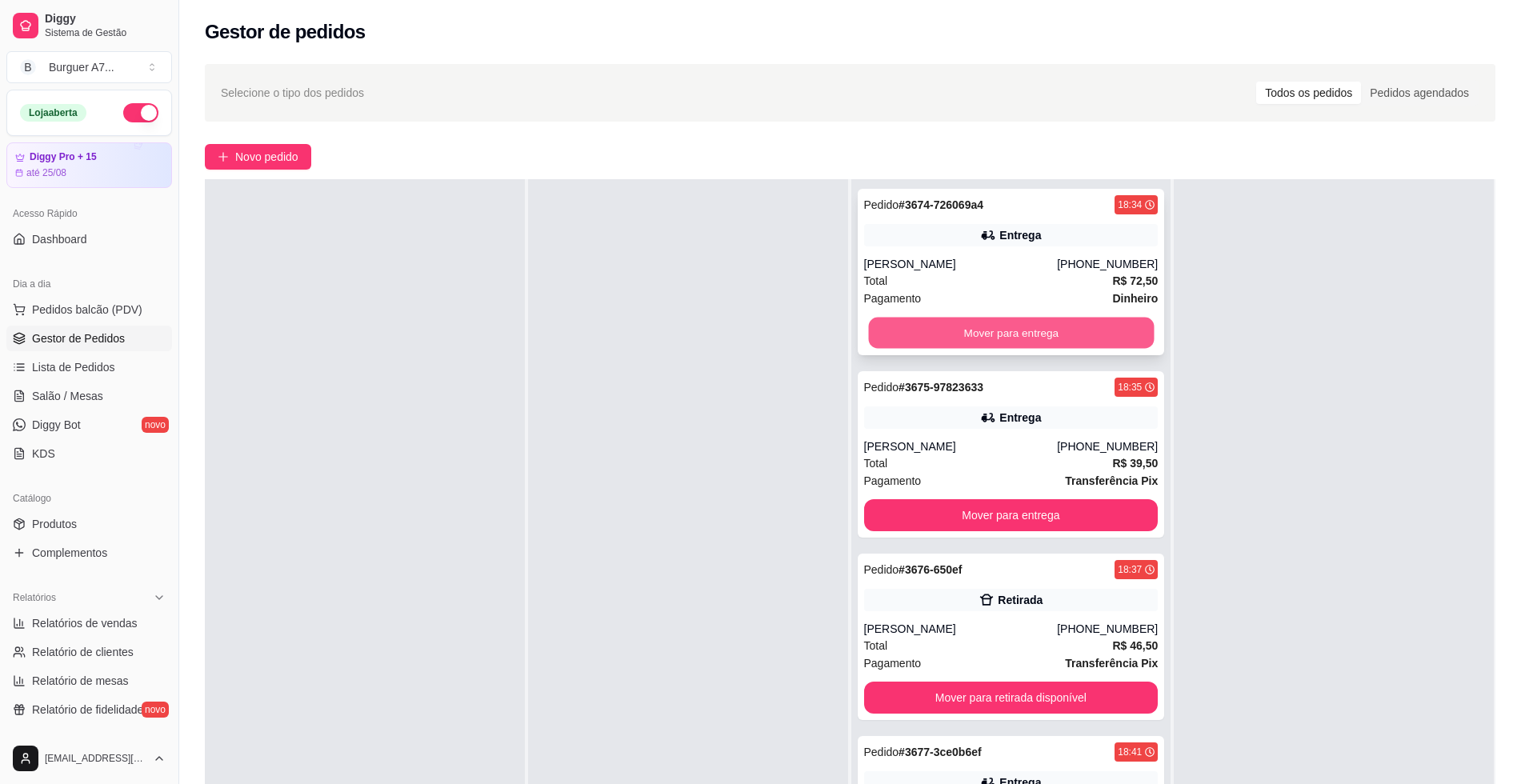
click at [1084, 320] on button "Mover para entrega" at bounding box center [1011, 333] width 285 height 31
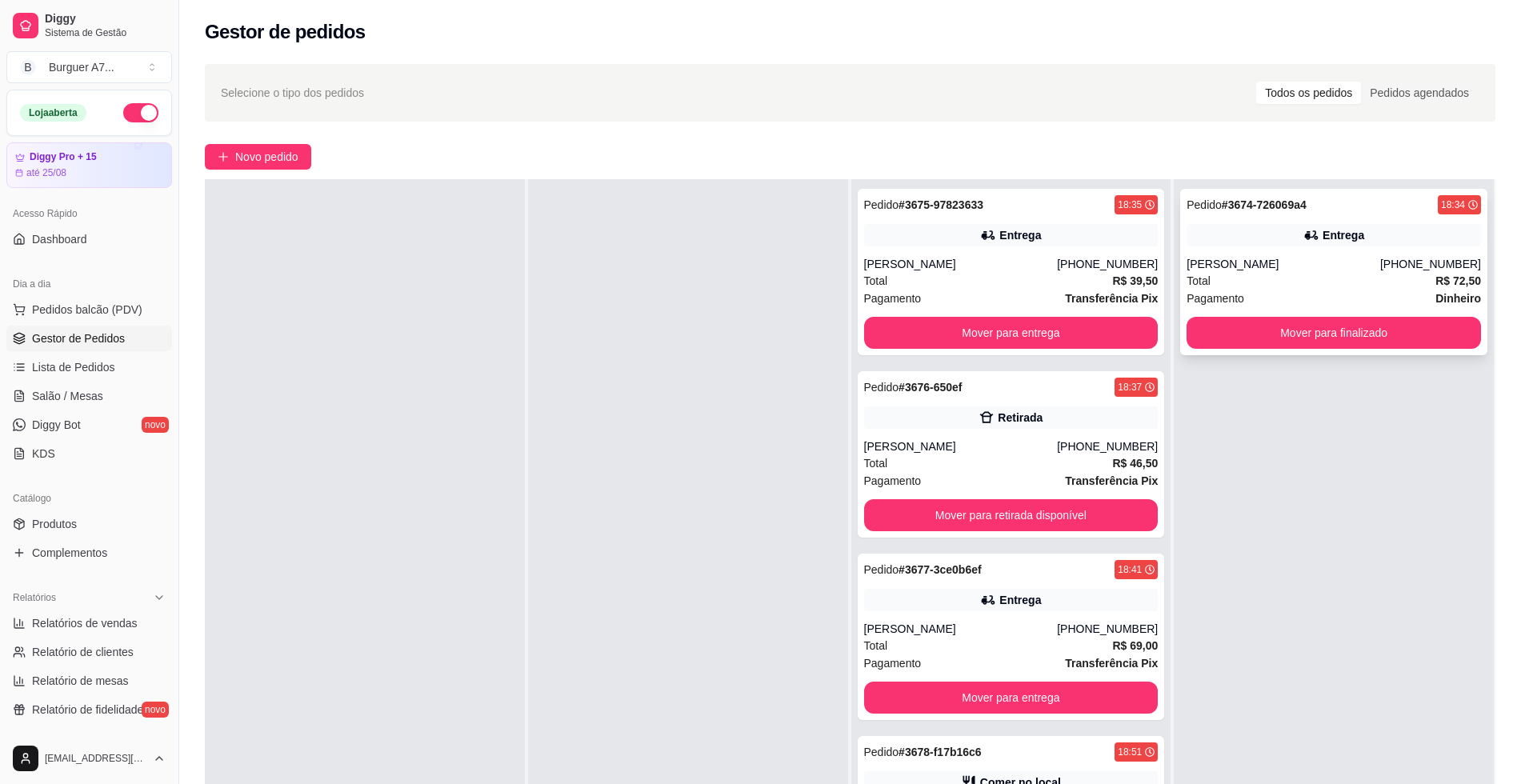
click at [1259, 289] on div "Pagamento Dinheiro" at bounding box center [1334, 298] width 294 height 18
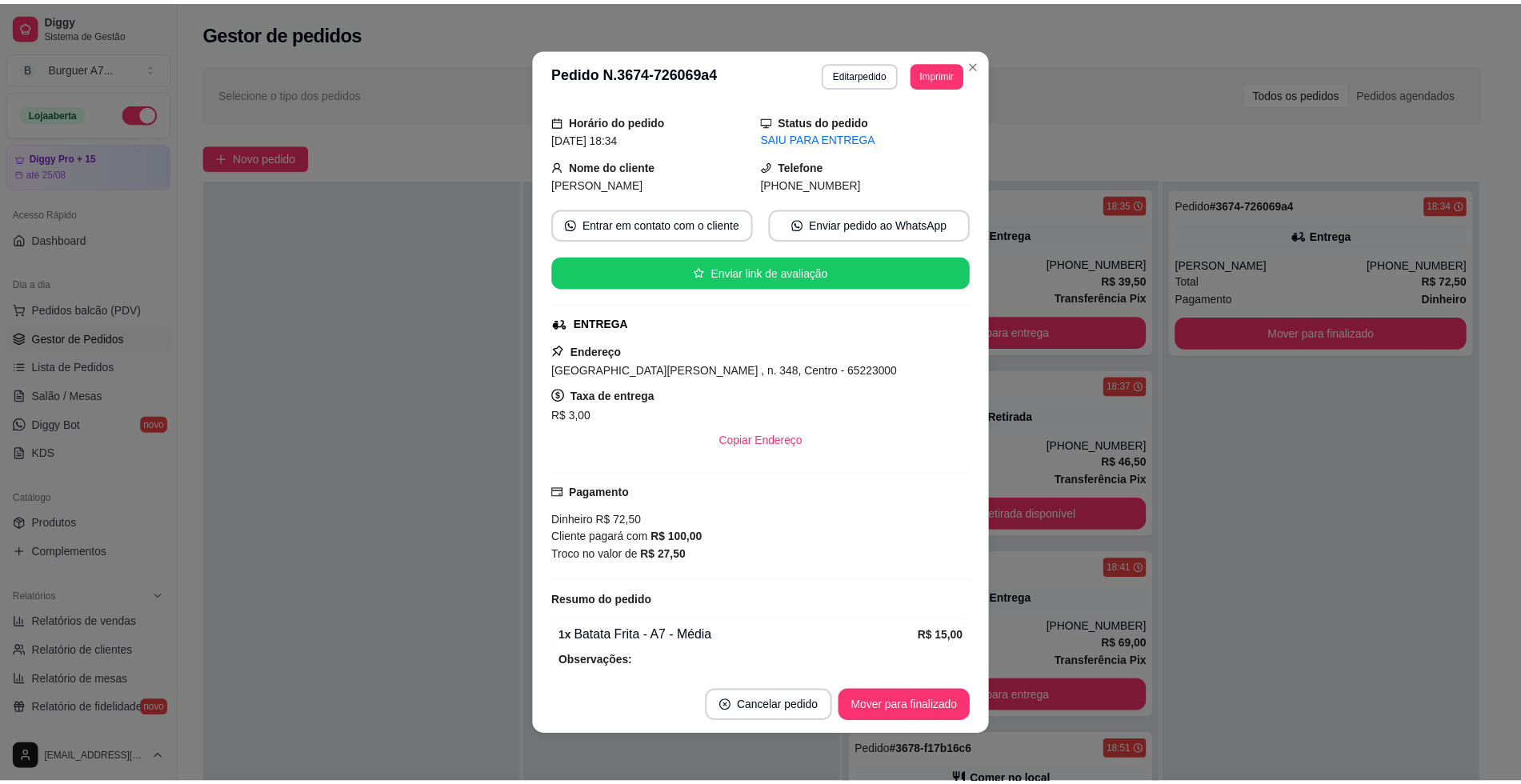
scroll to position [100, 0]
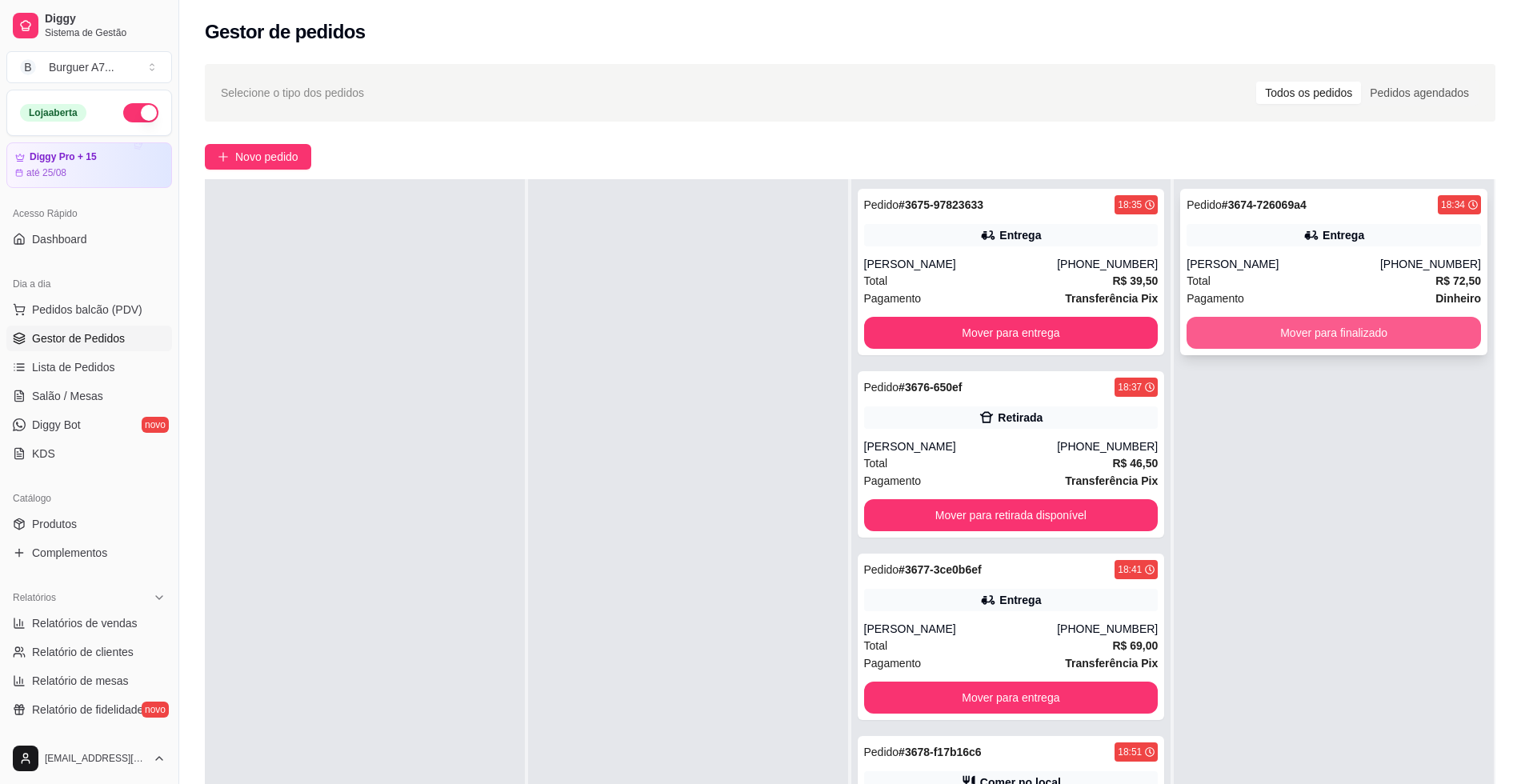
click at [1417, 339] on button "Mover para finalizado" at bounding box center [1334, 333] width 294 height 32
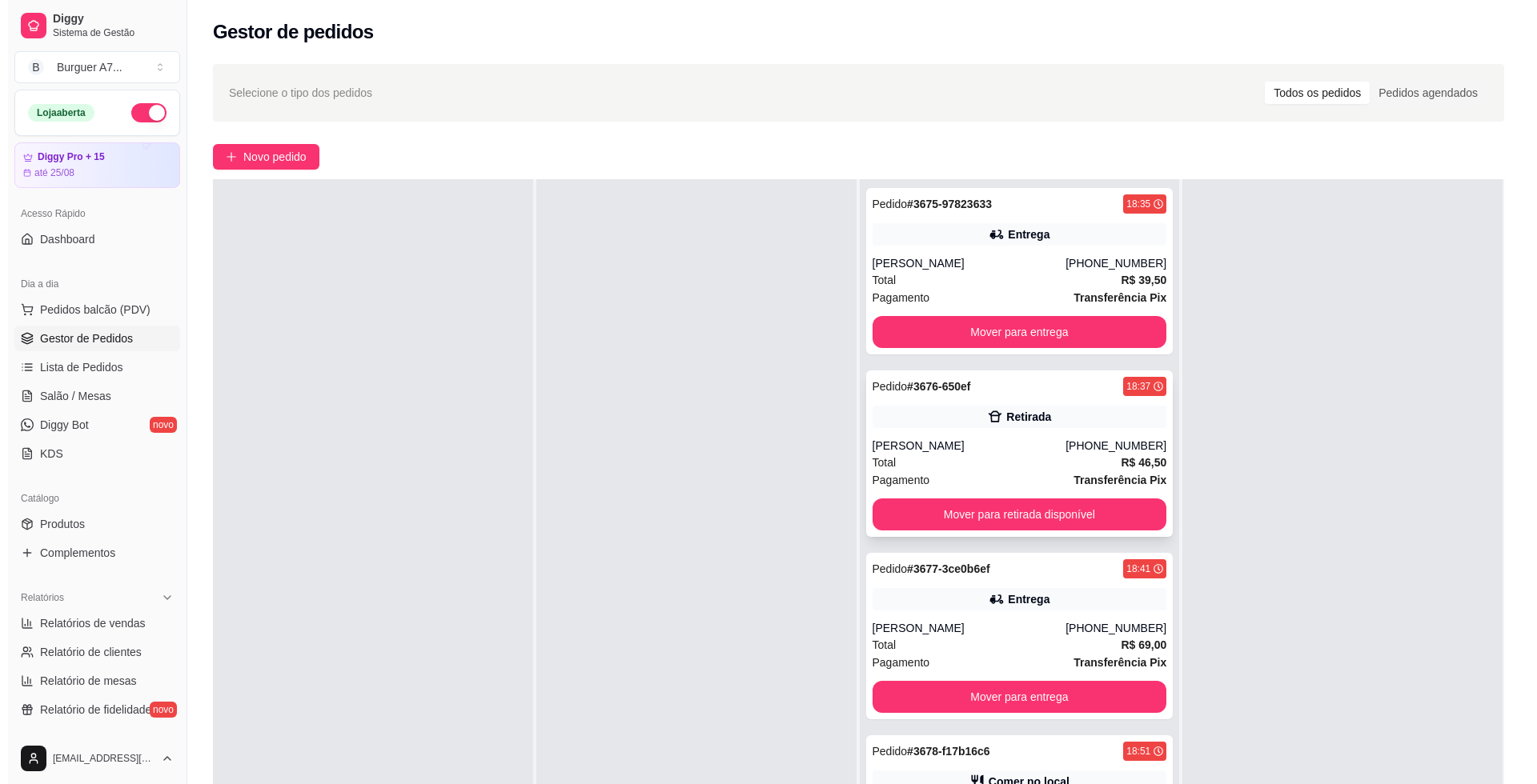
scroll to position [0, 0]
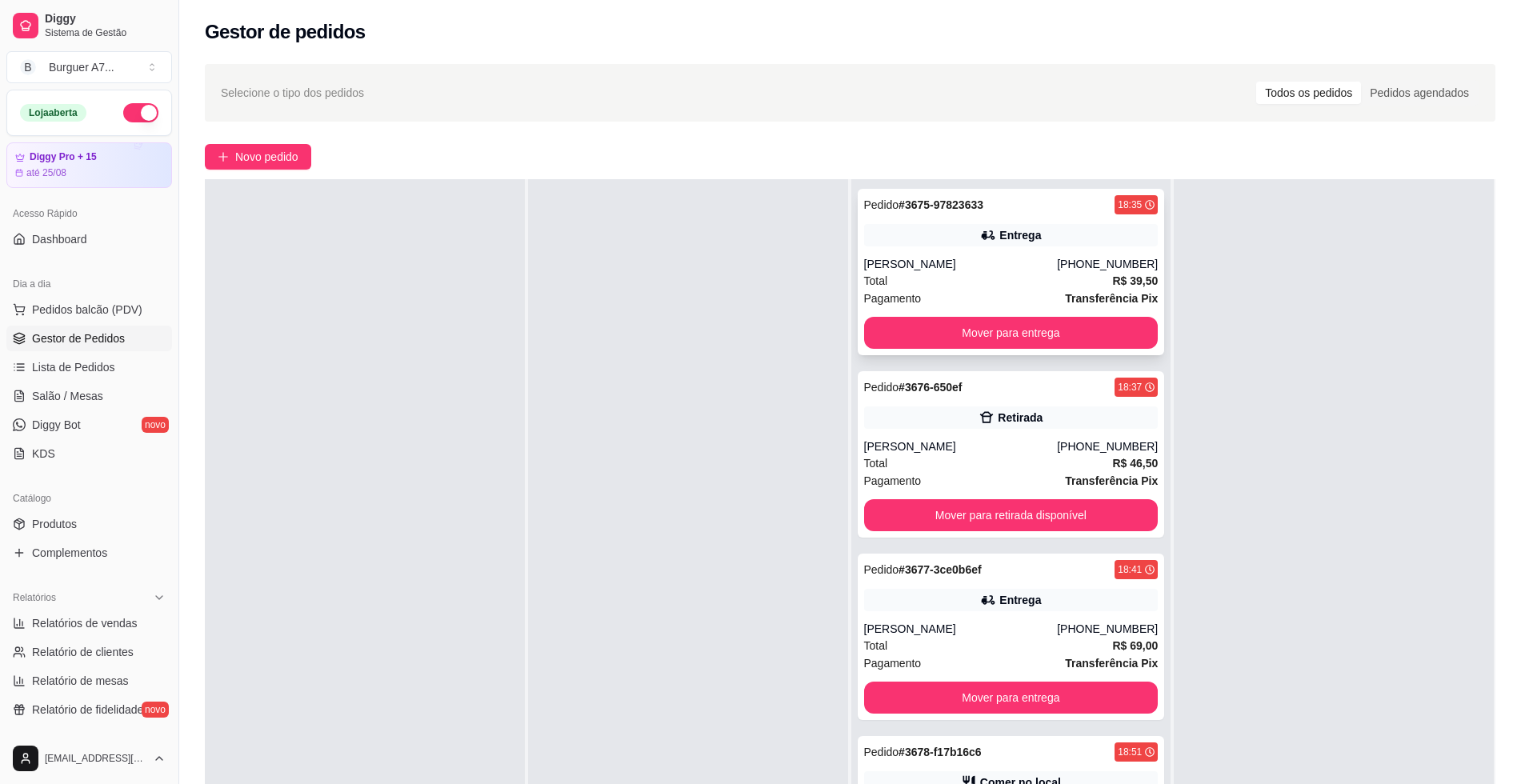
click at [1043, 280] on div "Total R$ 39,50" at bounding box center [1011, 281] width 294 height 18
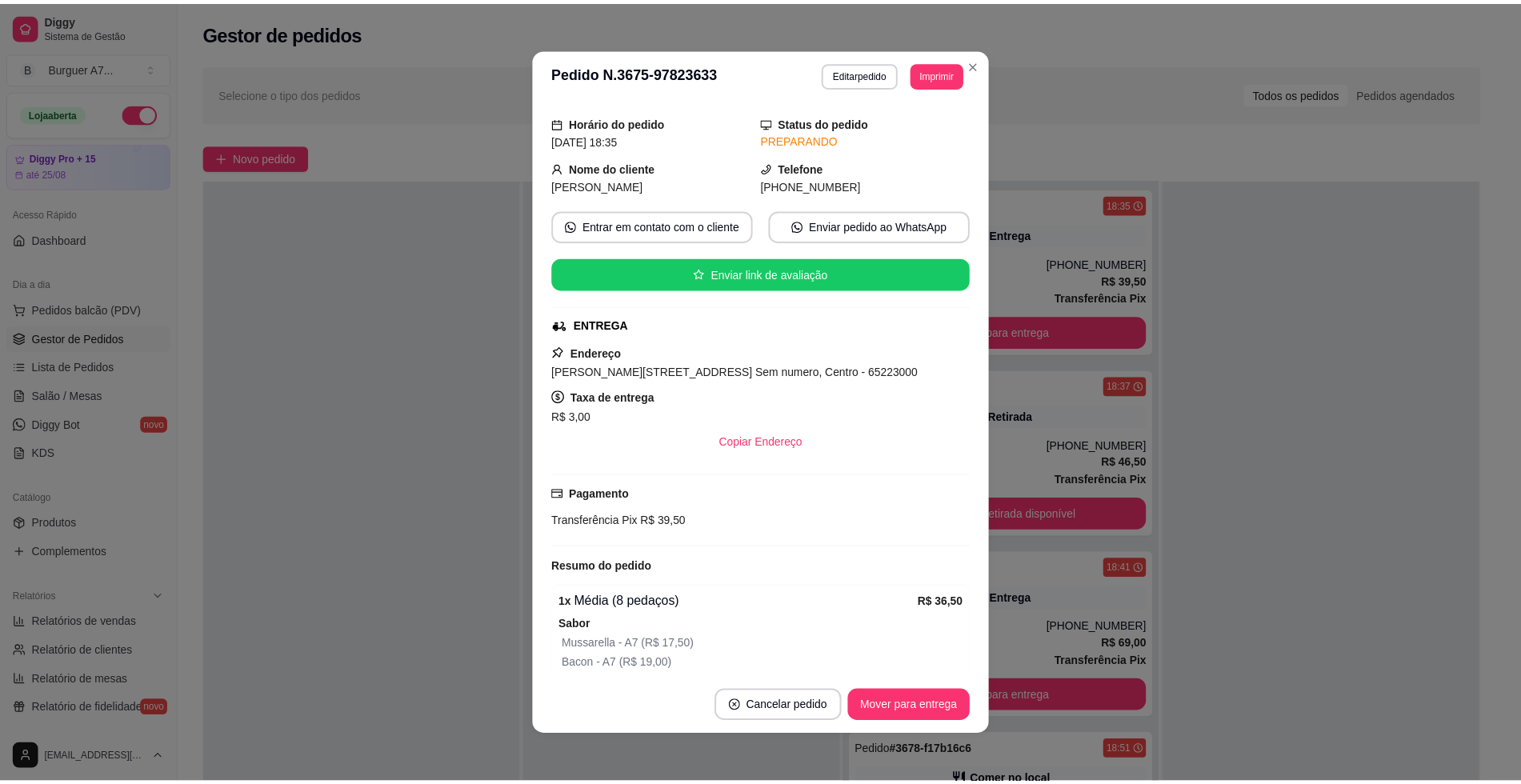
scroll to position [196, 0]
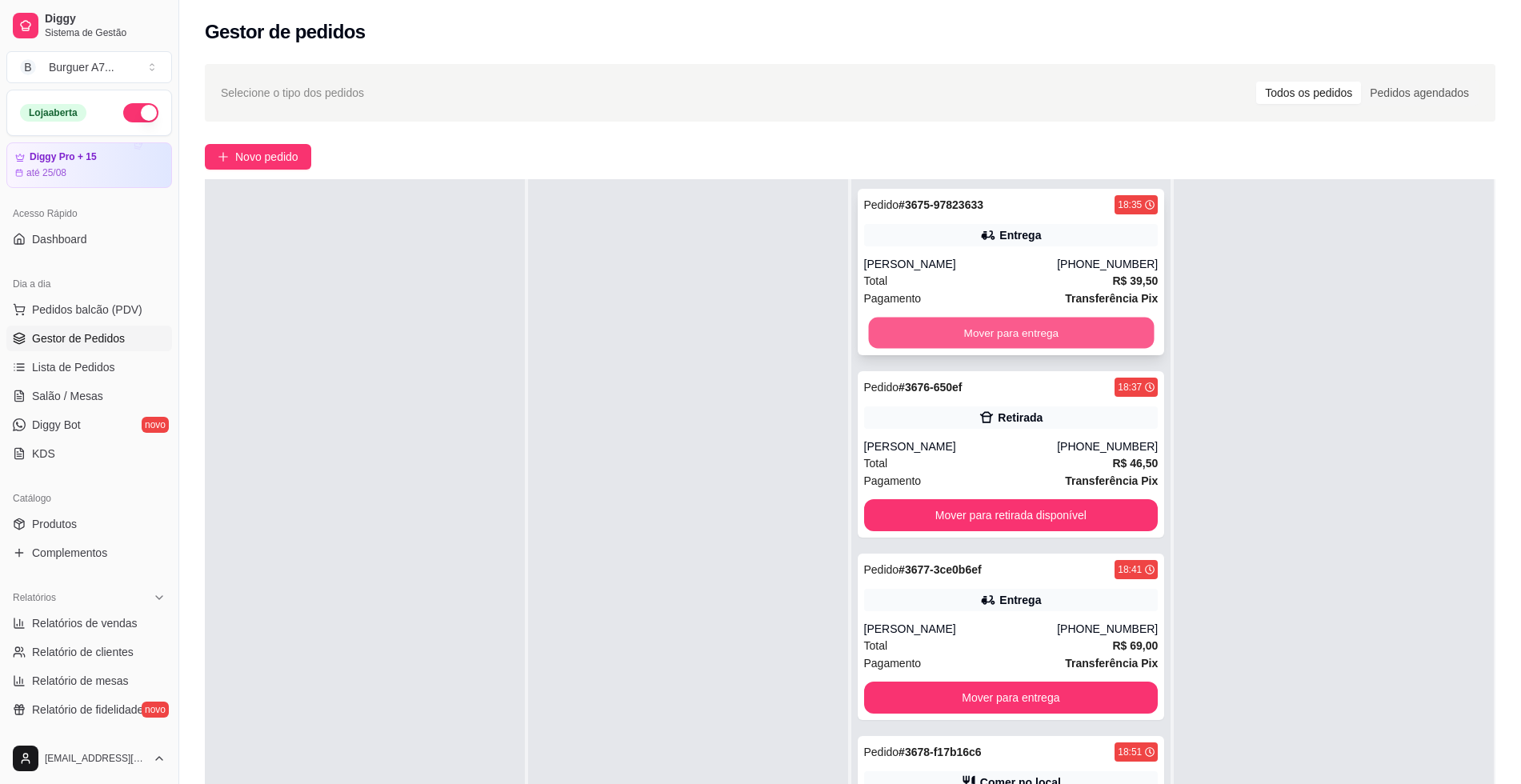
click at [1100, 325] on button "Mover para entrega" at bounding box center [1011, 333] width 285 height 31
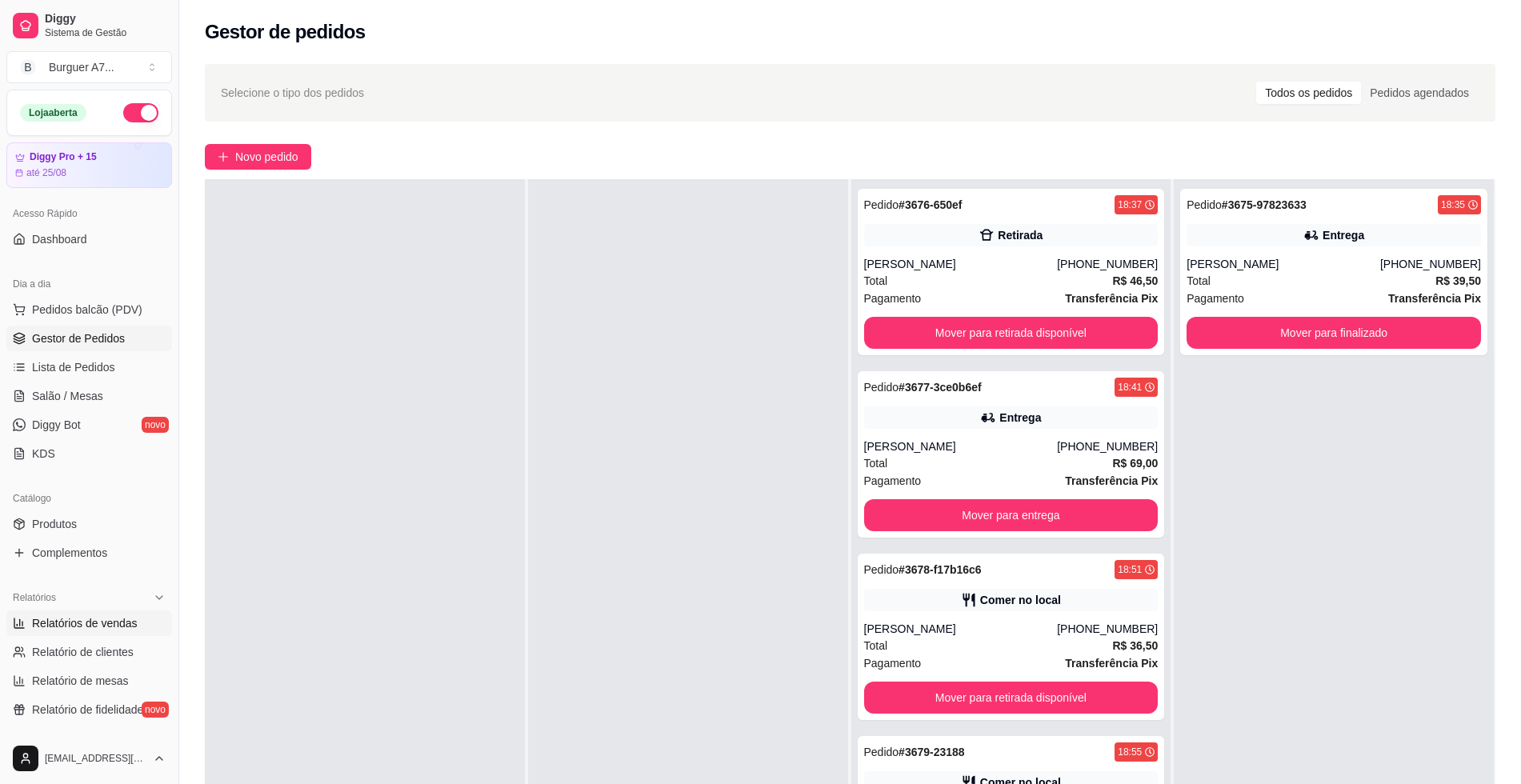
click at [111, 611] on link "Relatórios de vendas" at bounding box center [89, 623] width 165 height 25
select select "ALL"
select select "0"
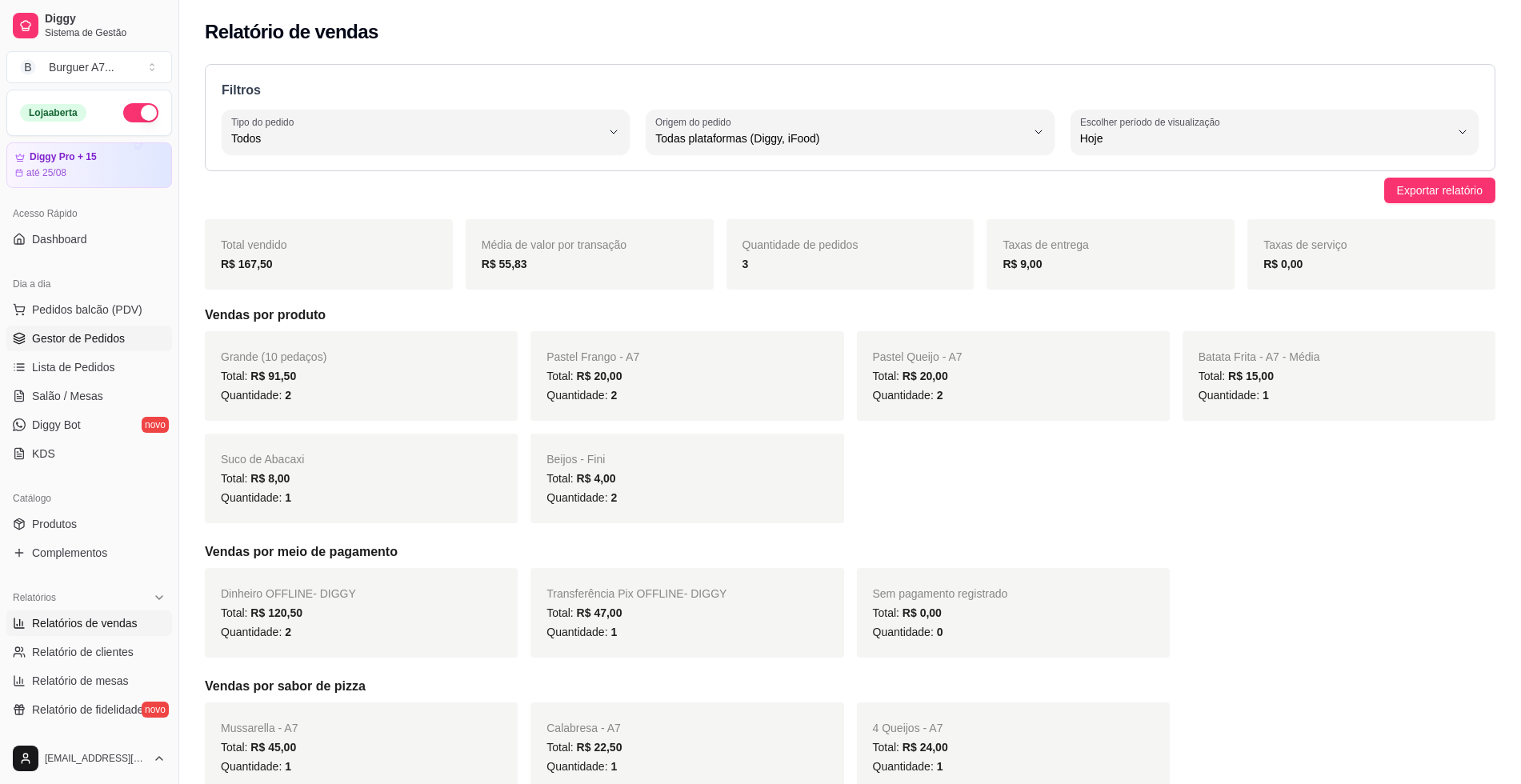
click at [115, 326] on link "Gestor de Pedidos" at bounding box center [89, 337] width 165 height 25
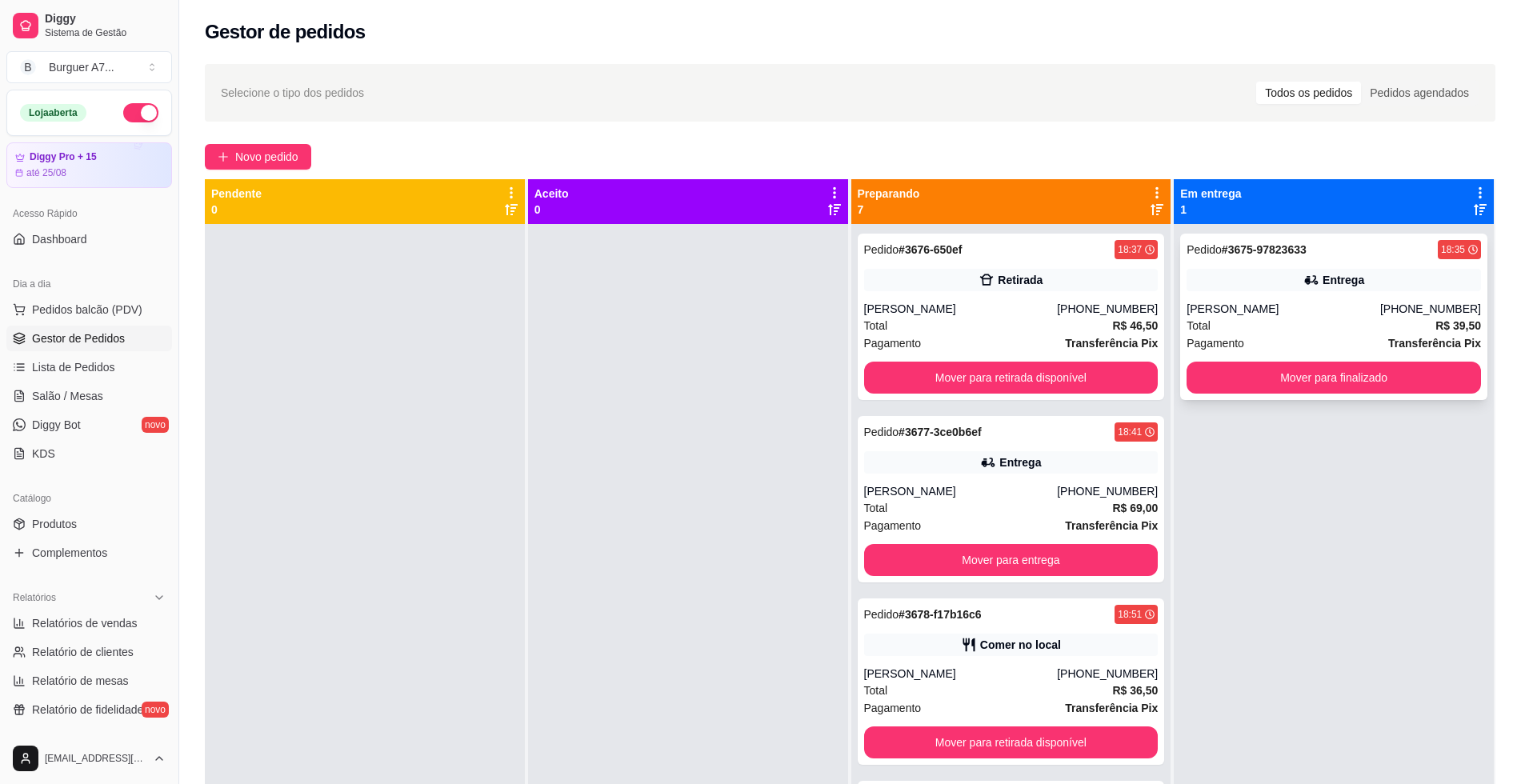
click at [1343, 244] on div "Pedido # 3675-97823633 18:35" at bounding box center [1334, 249] width 294 height 20
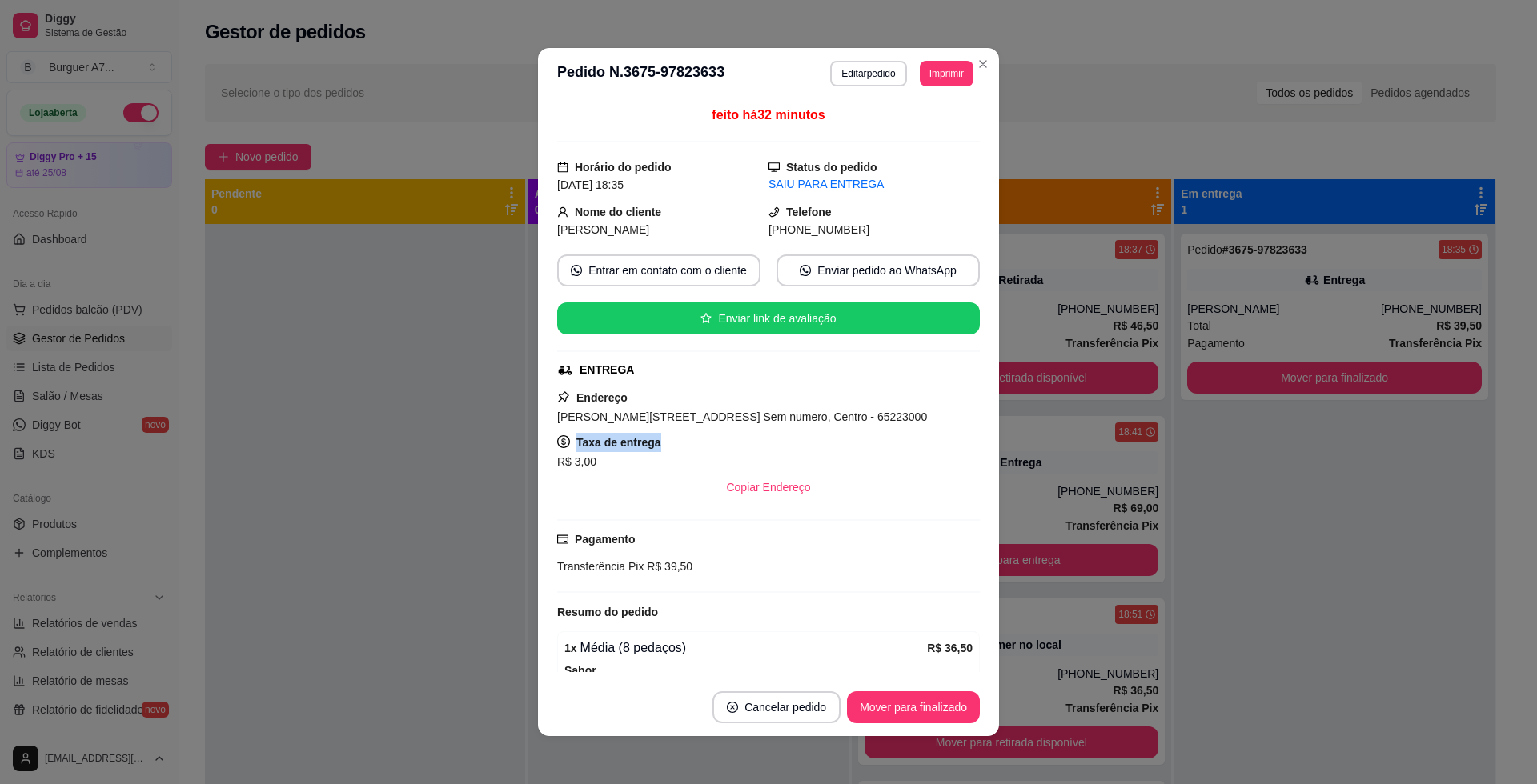
drag, startPoint x: 530, startPoint y: 452, endPoint x: 520, endPoint y: 458, distance: 11.7
click at [520, 458] on div "**********" at bounding box center [768, 392] width 1537 height 784
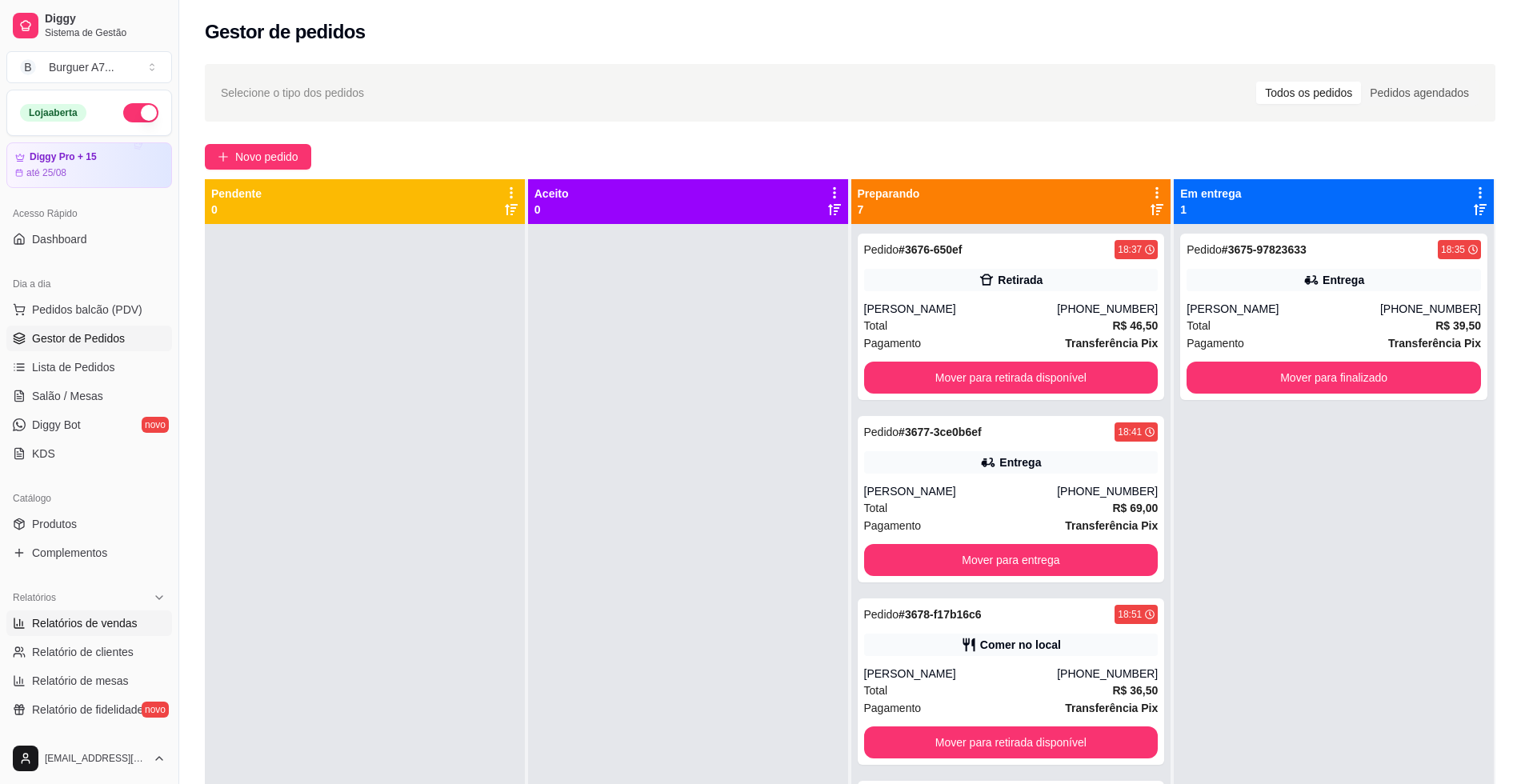
click at [77, 627] on span "Relatórios de vendas" at bounding box center [85, 623] width 106 height 16
select select "ALL"
select select "0"
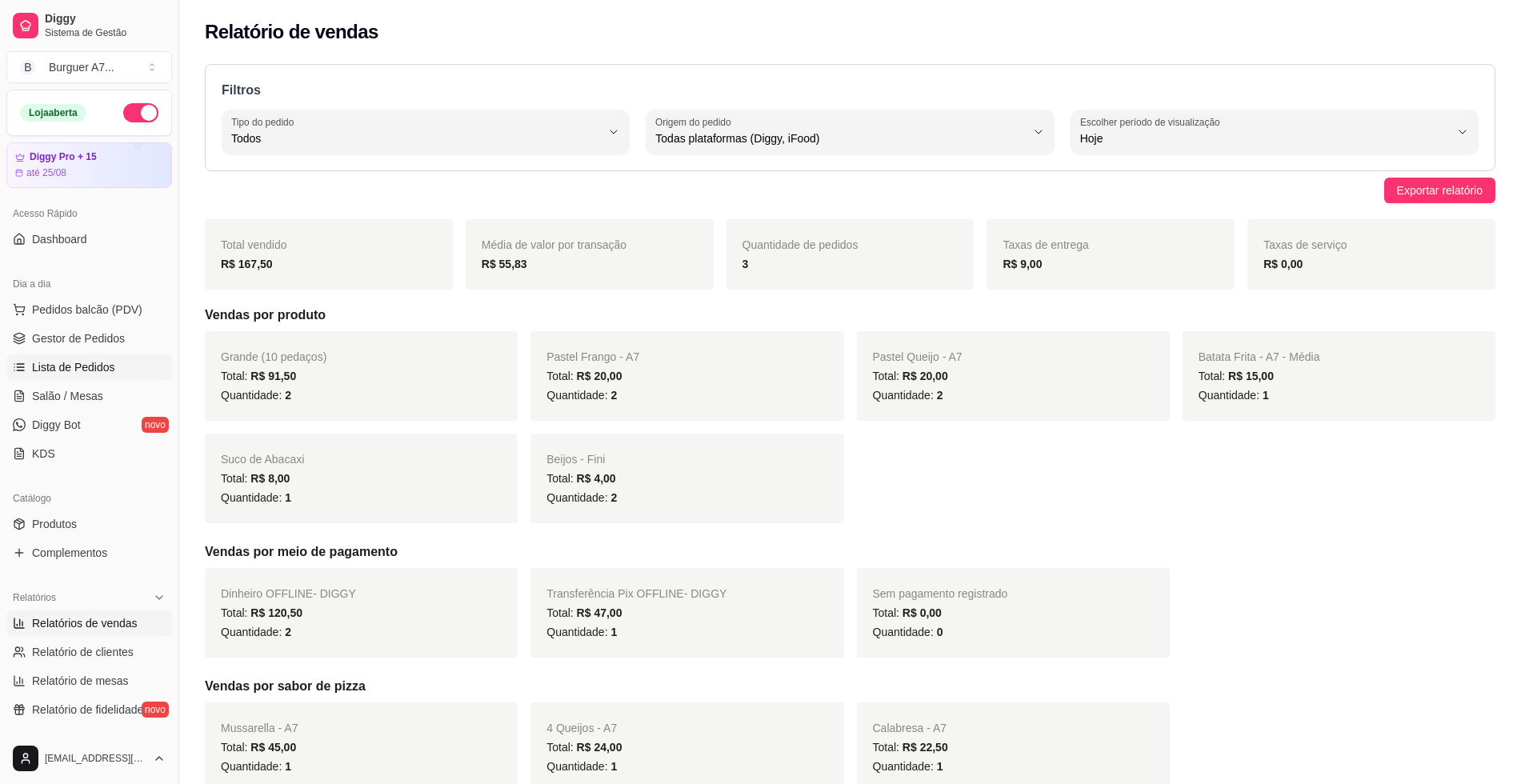
click at [23, 359] on link "Lista de Pedidos" at bounding box center [89, 367] width 165 height 25
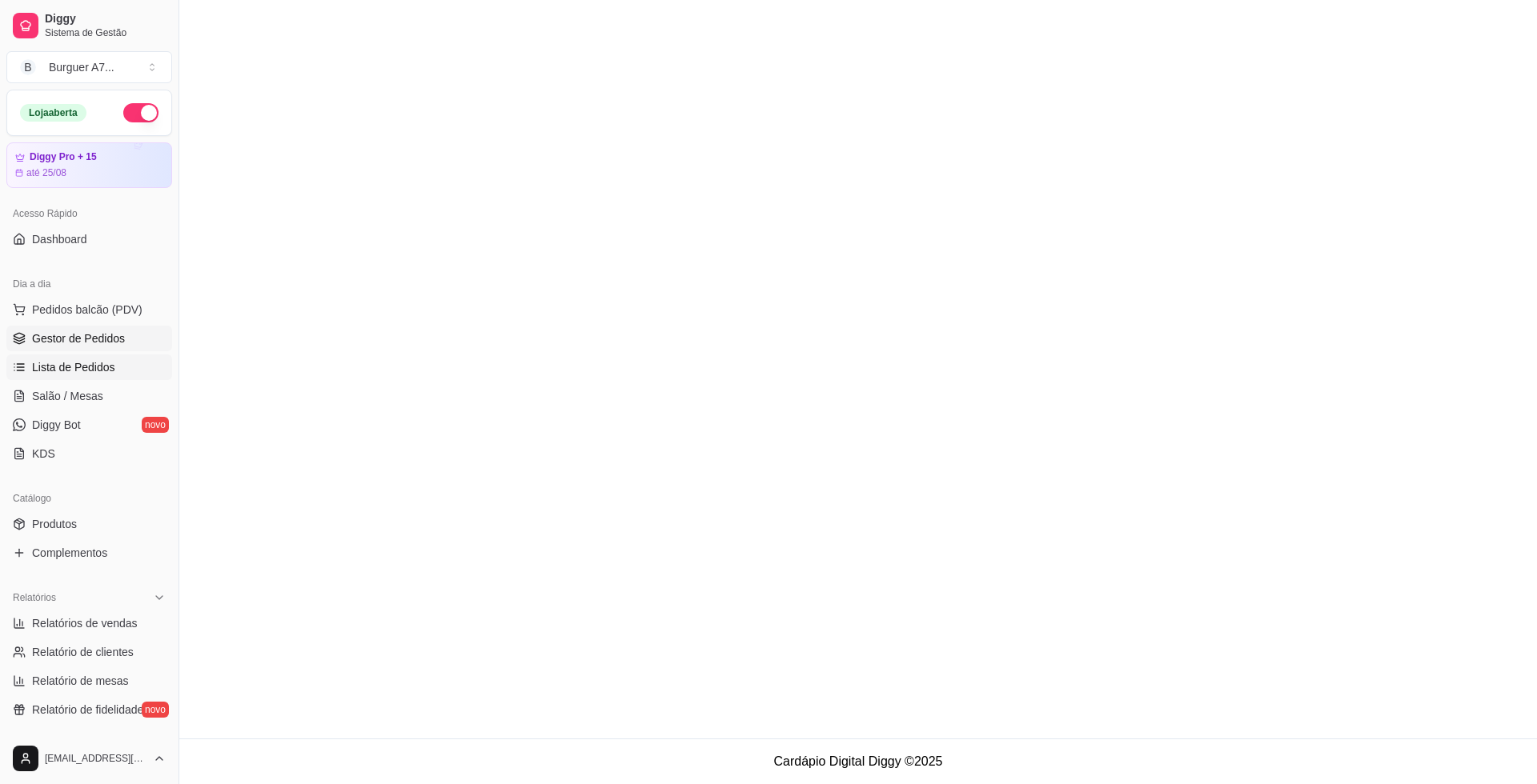
click at [25, 350] on link "Gestor de Pedidos" at bounding box center [89, 337] width 166 height 25
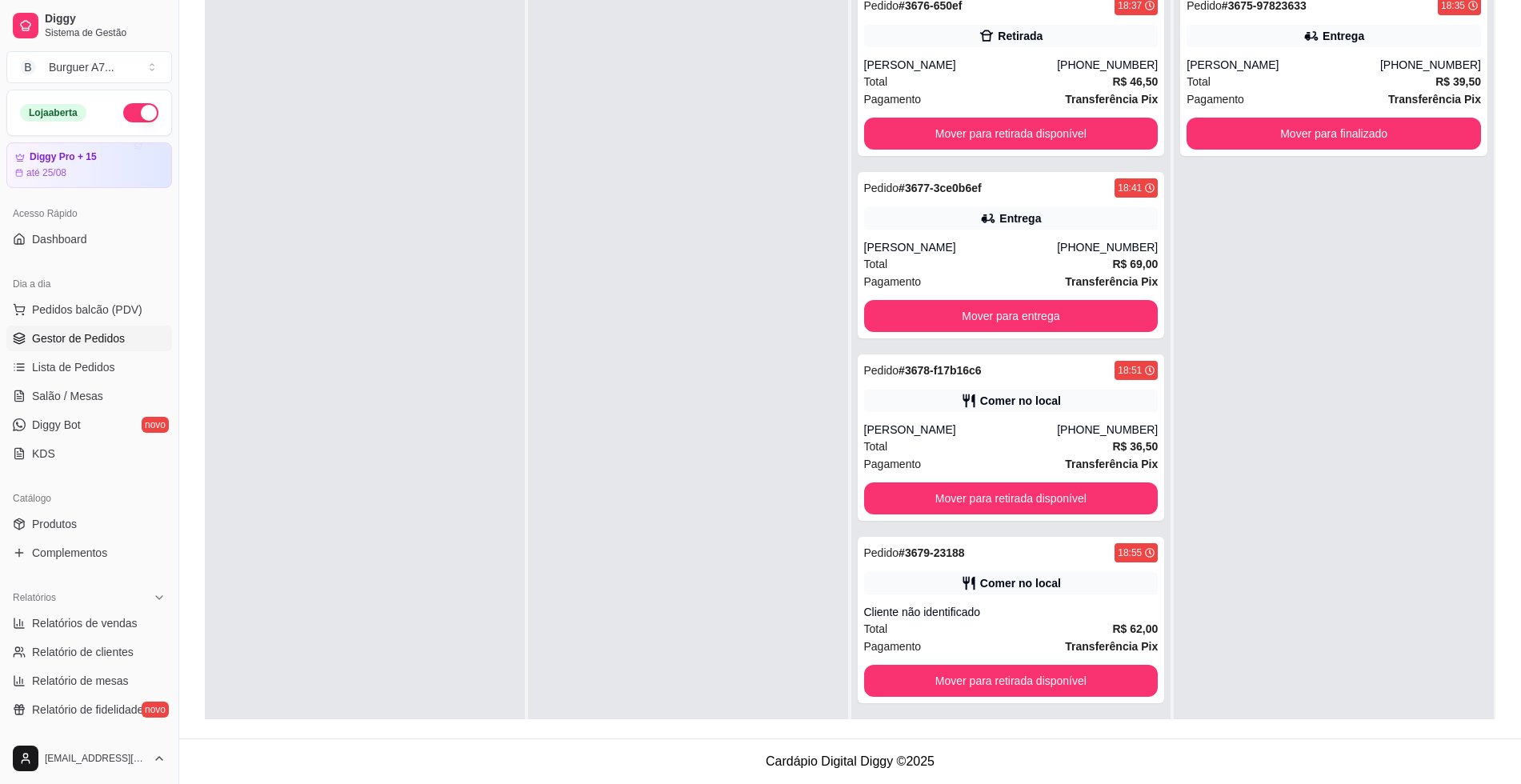
click at [106, 337] on span "Gestor de Pedidos" at bounding box center [78, 338] width 93 height 16
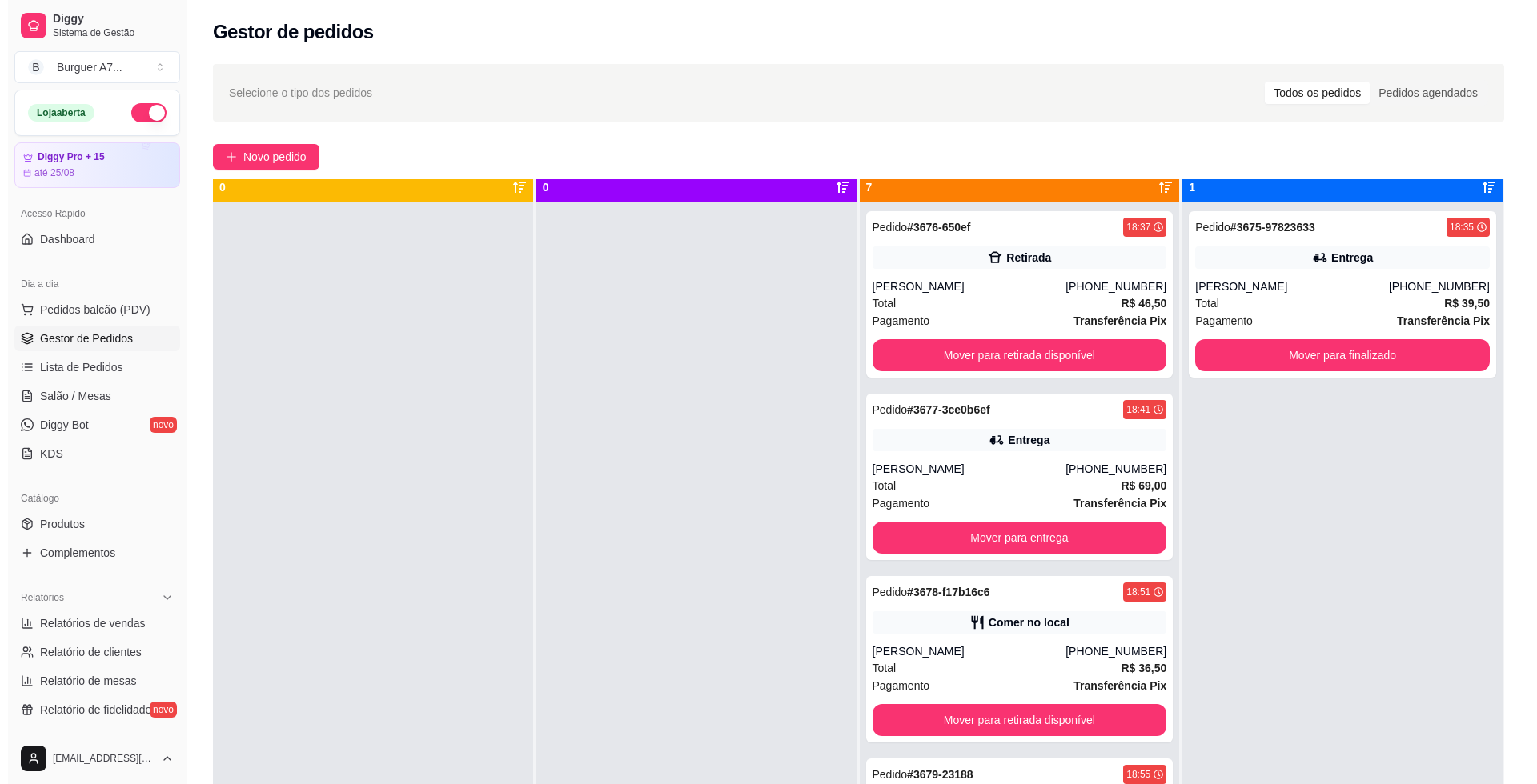
scroll to position [45, 0]
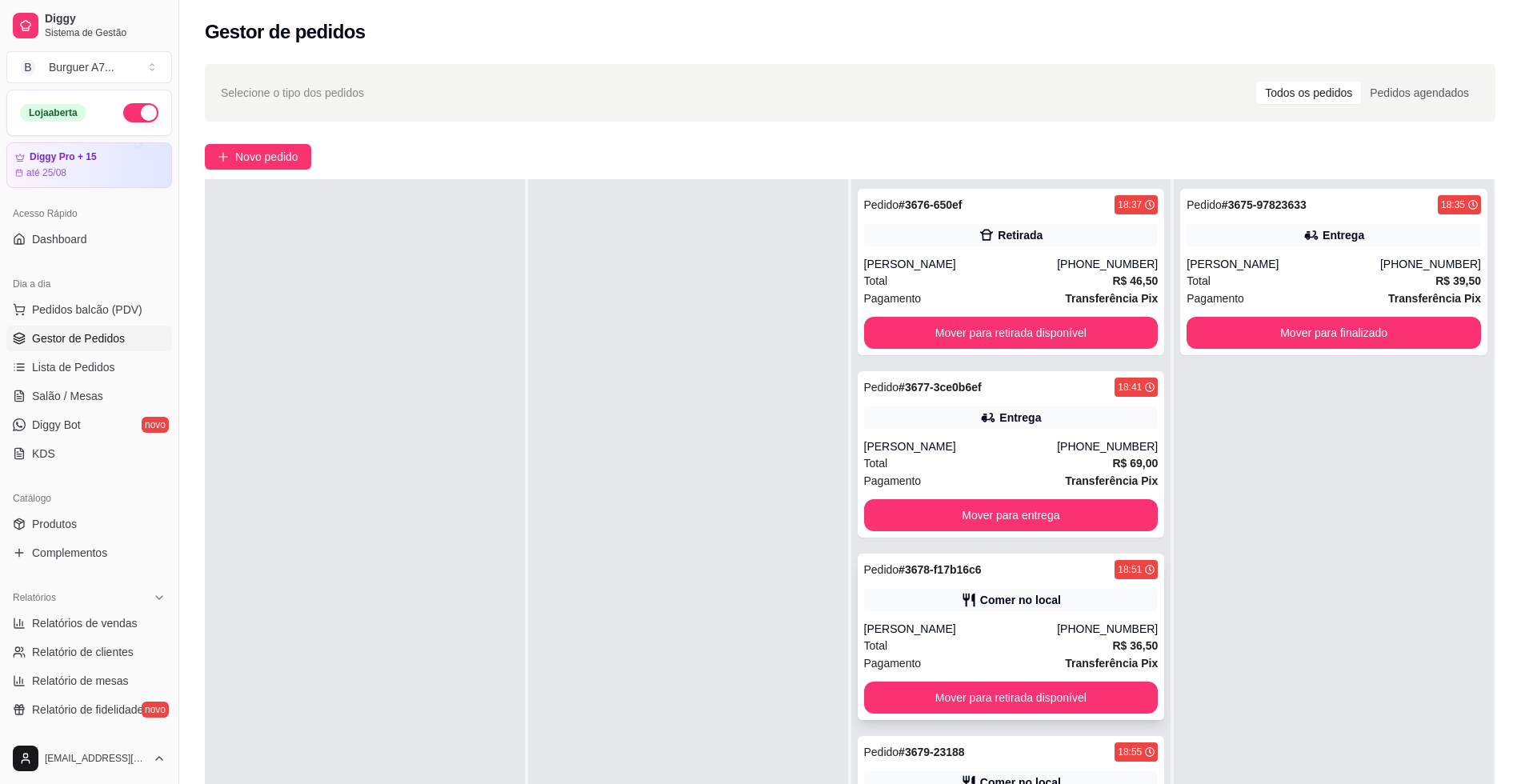
click at [1026, 611] on div "Pedido # 3678-f17b16c6 18:51 Comer no local Rodrigo [PHONE_NUMBER] Total R$ 36,…" at bounding box center [1011, 636] width 307 height 166
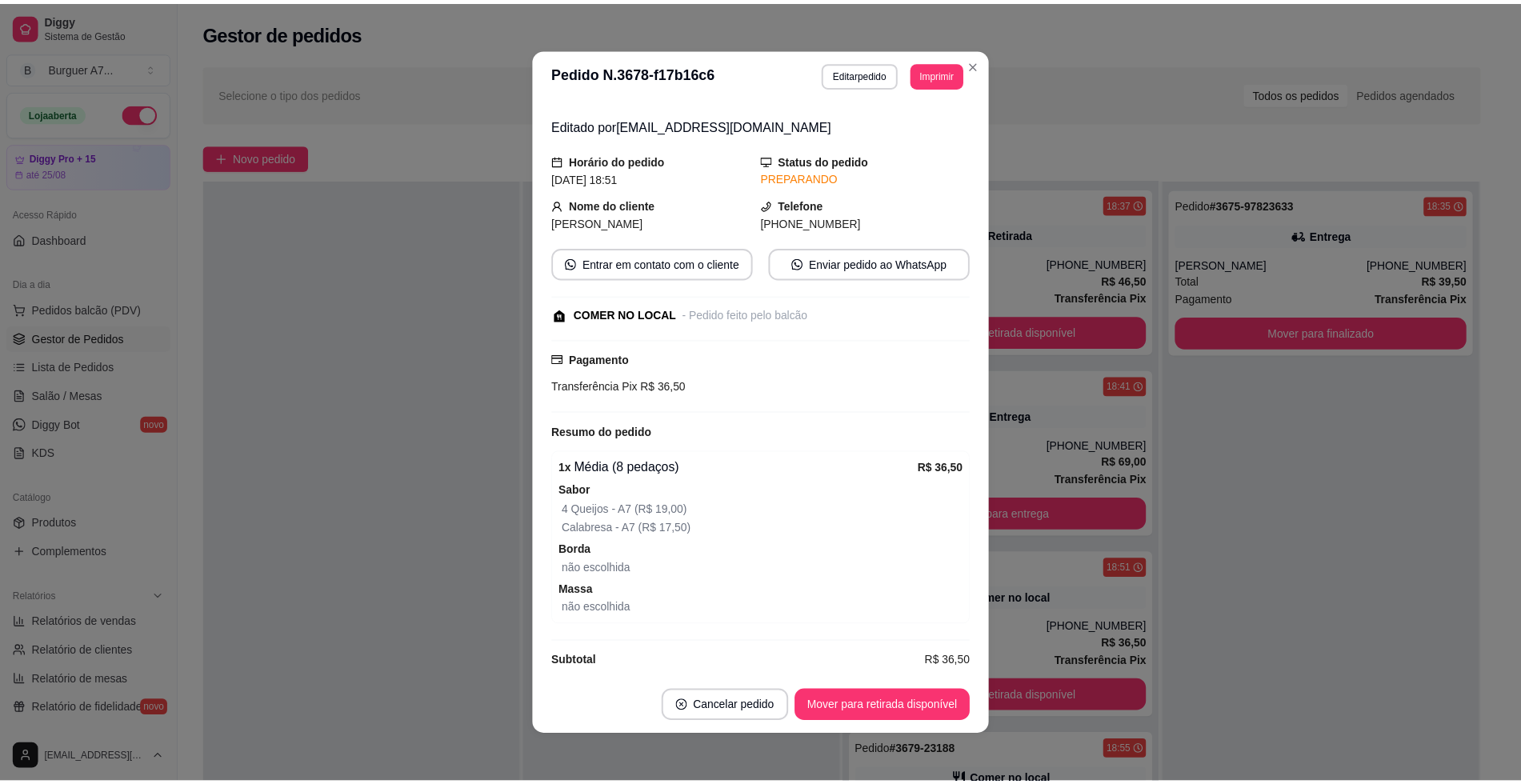
scroll to position [59, 0]
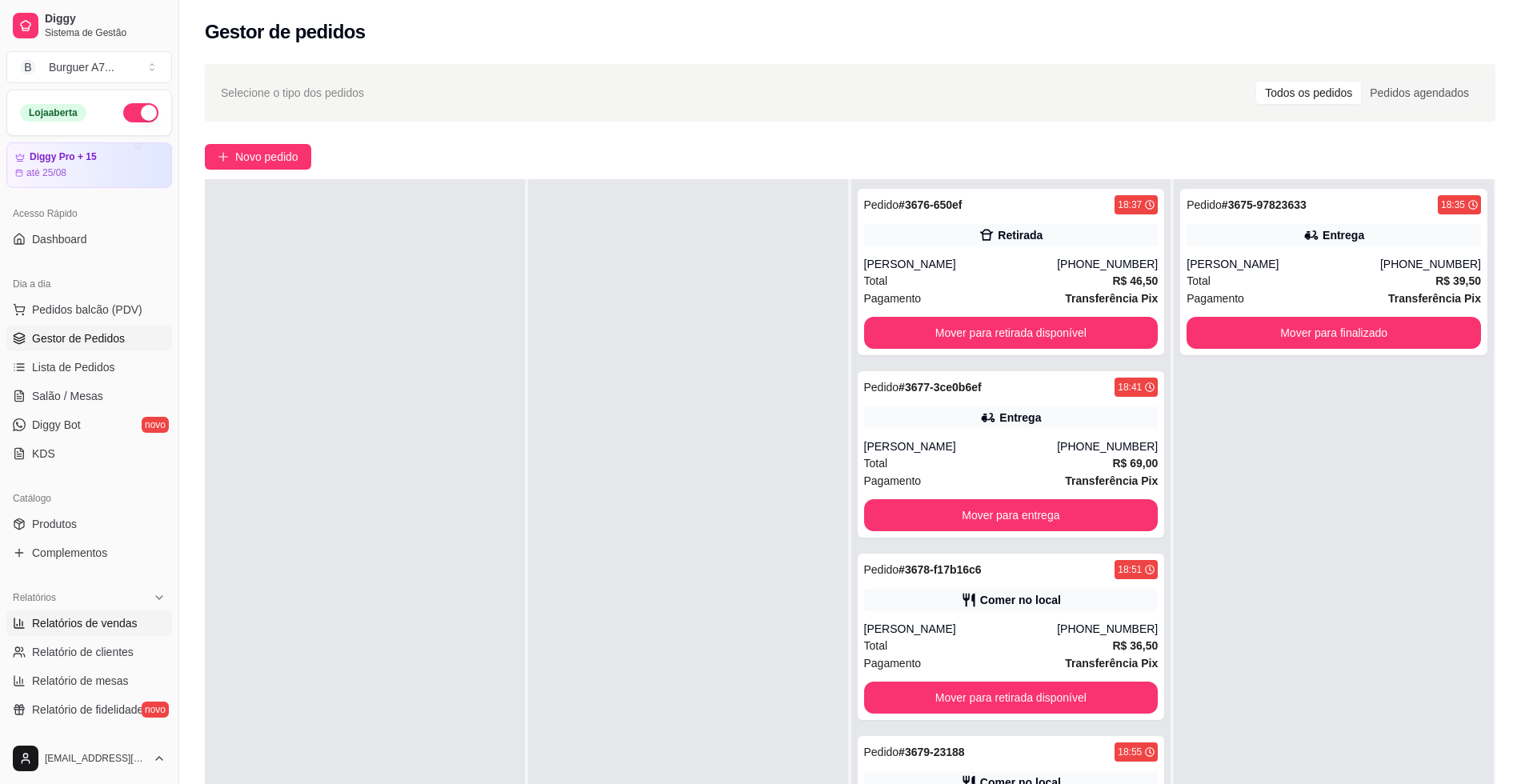
click at [118, 611] on link "Relatórios de vendas" at bounding box center [89, 623] width 165 height 25
select select "ALL"
select select "0"
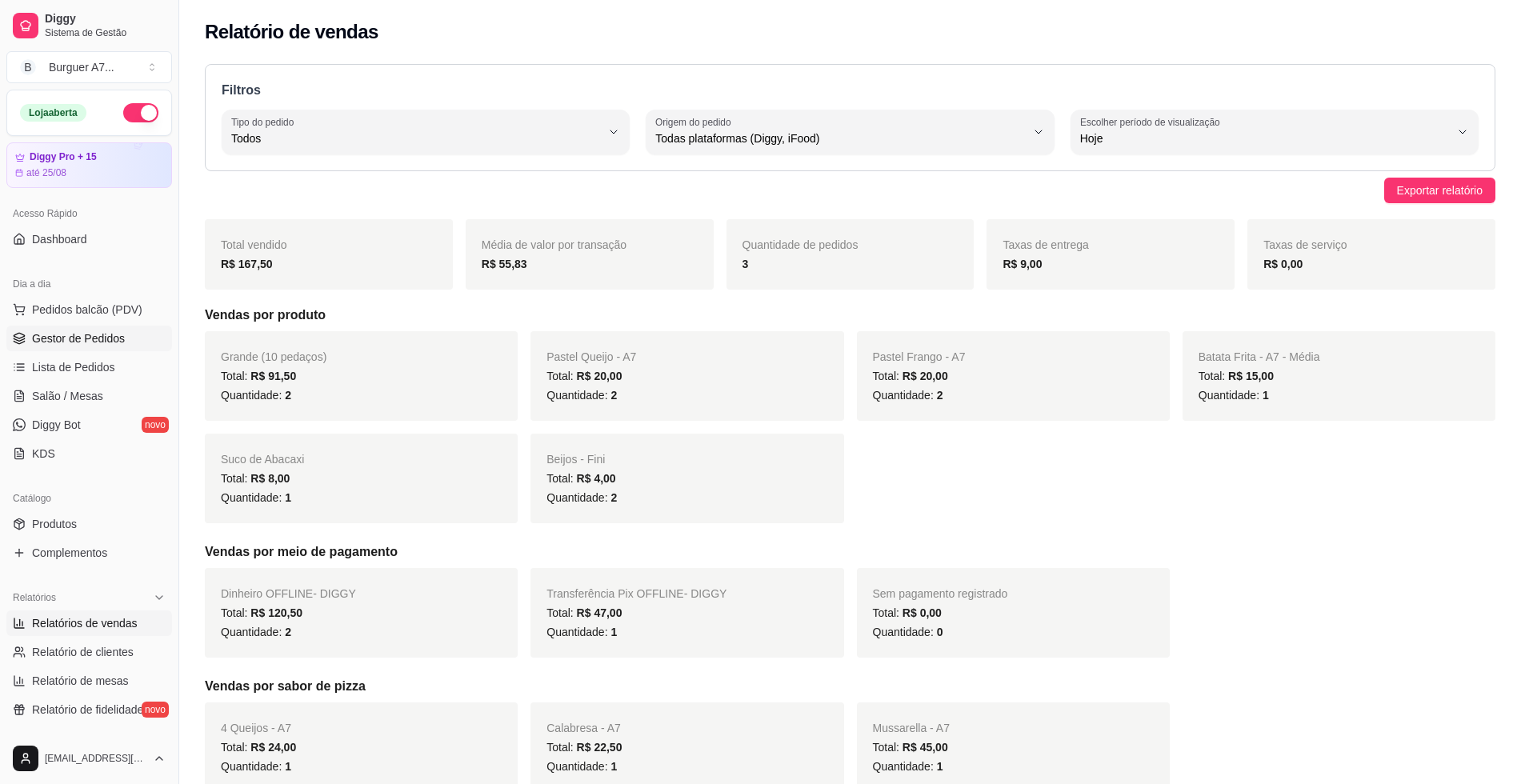
click at [137, 325] on link "Gestor de Pedidos" at bounding box center [89, 337] width 165 height 25
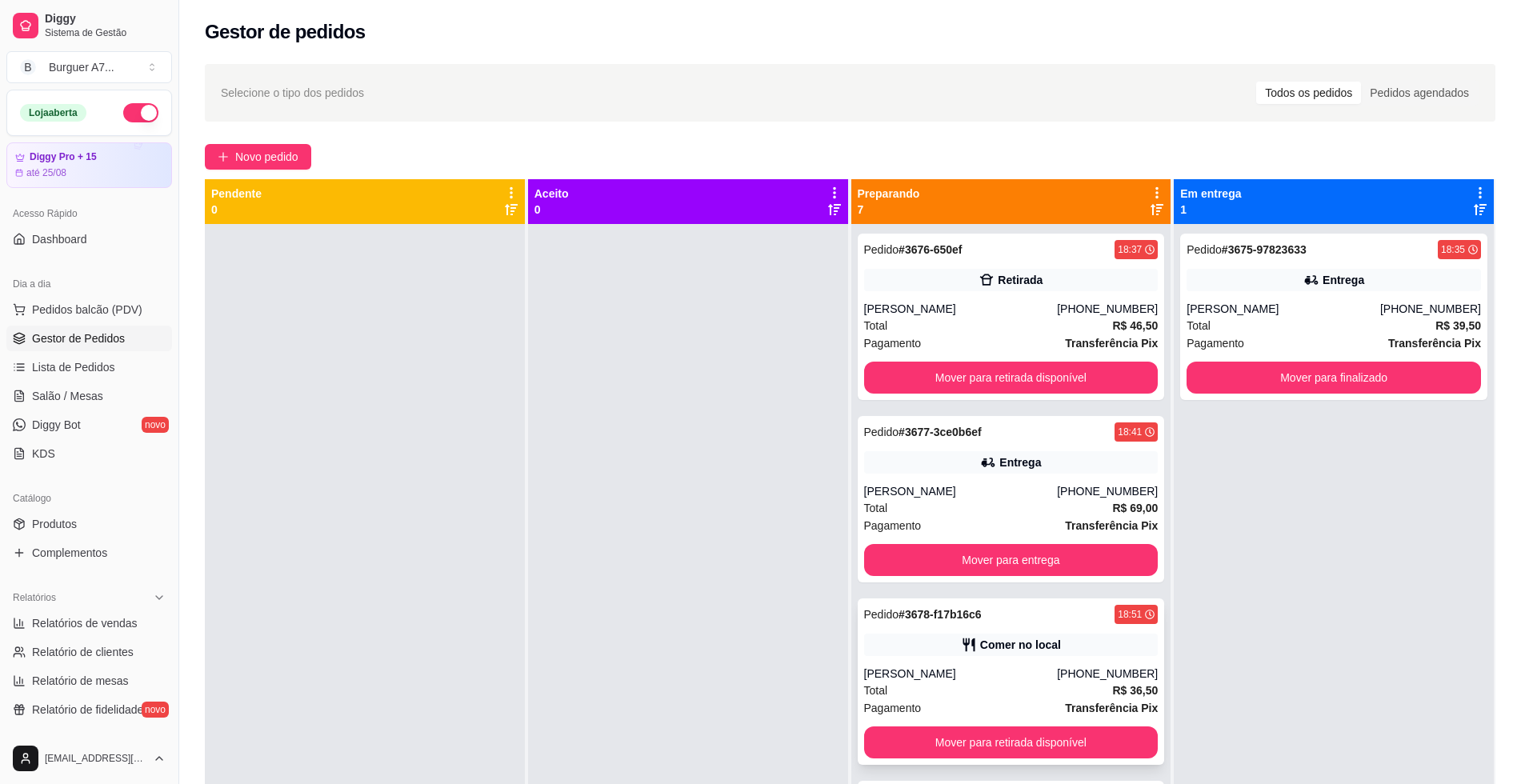
click at [1056, 641] on div "Comer no local" at bounding box center [1011, 644] width 294 height 22
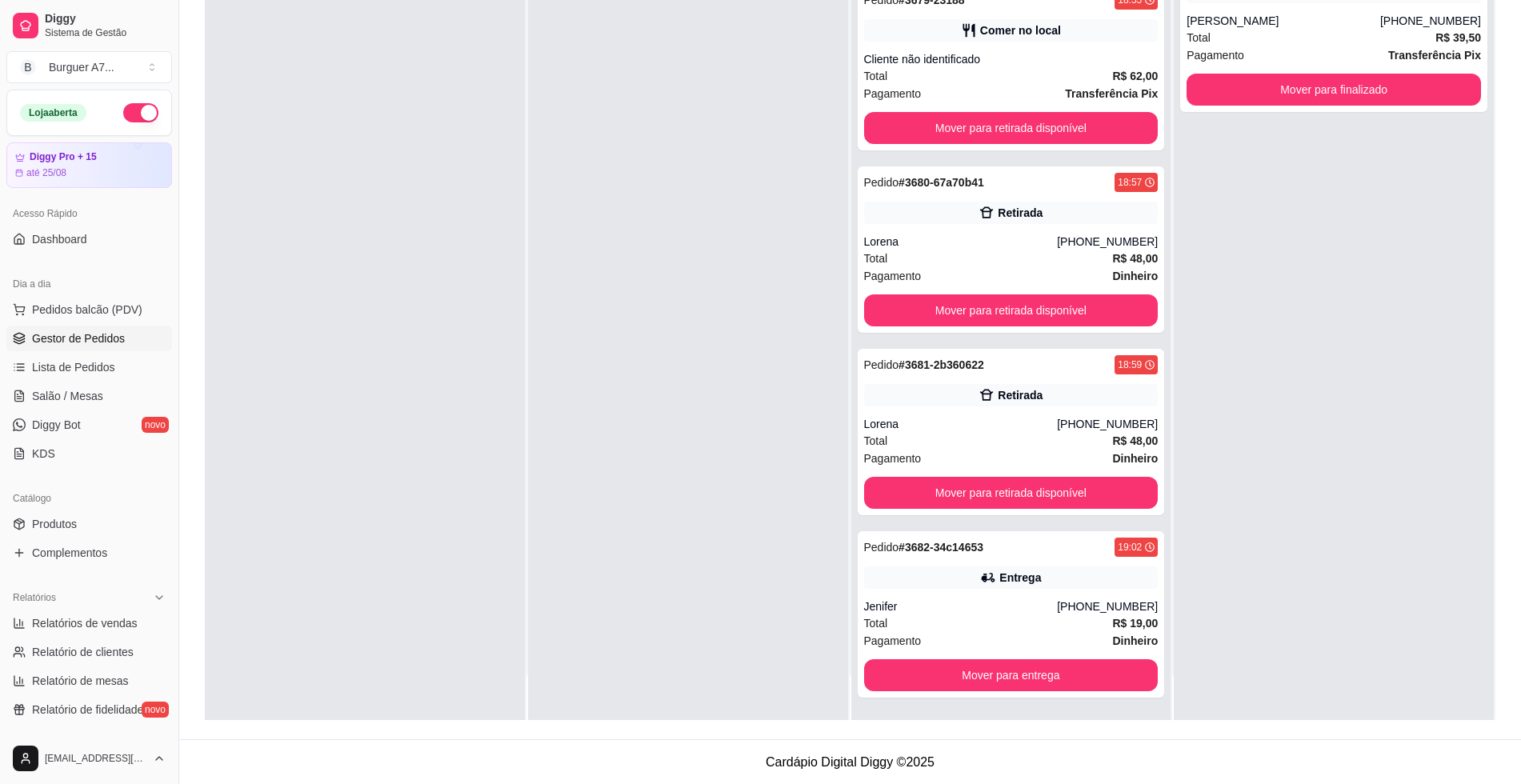
scroll to position [244, 0]
click at [1056, 661] on button "Mover para entrega" at bounding box center [1011, 675] width 285 height 31
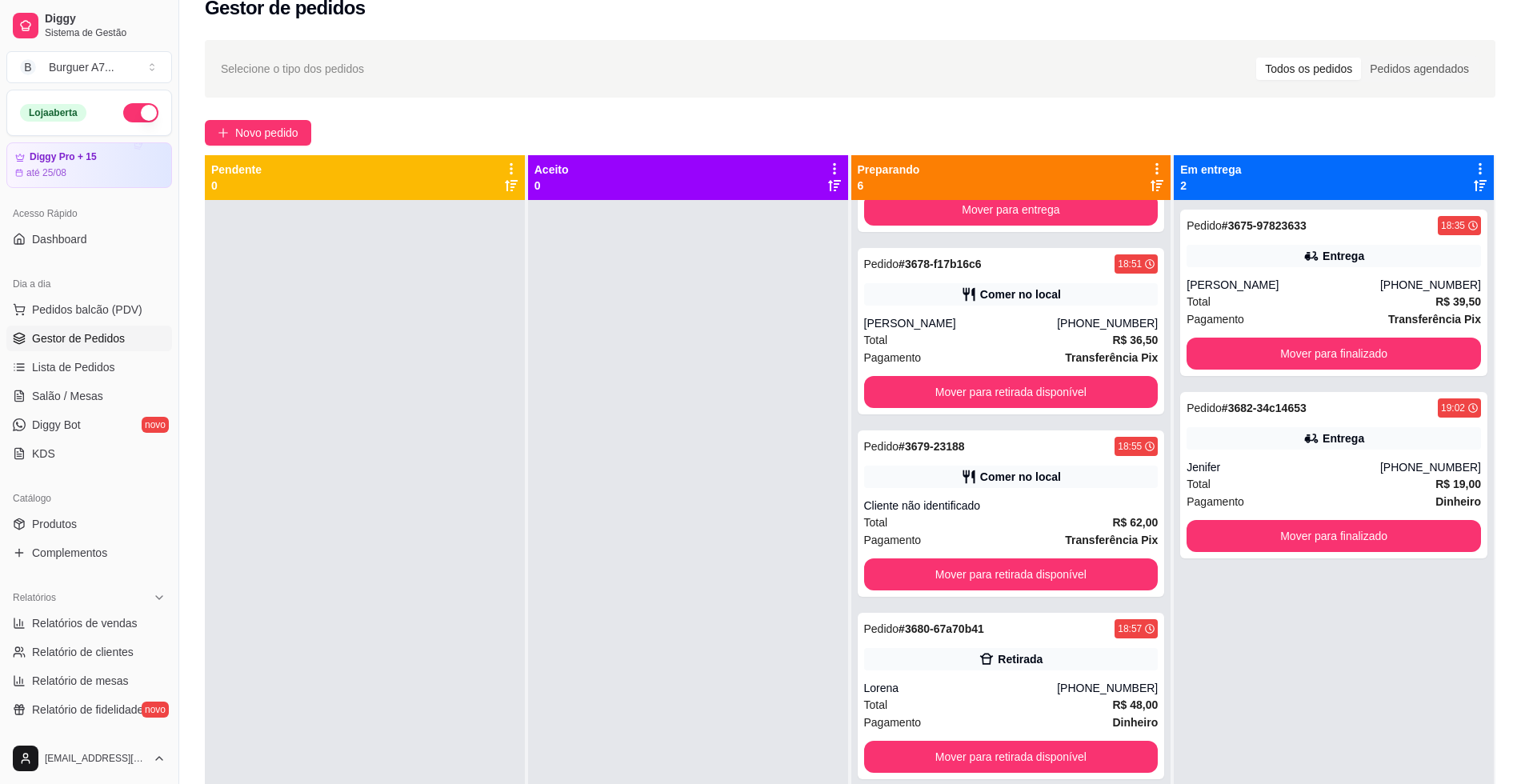
scroll to position [0, 0]
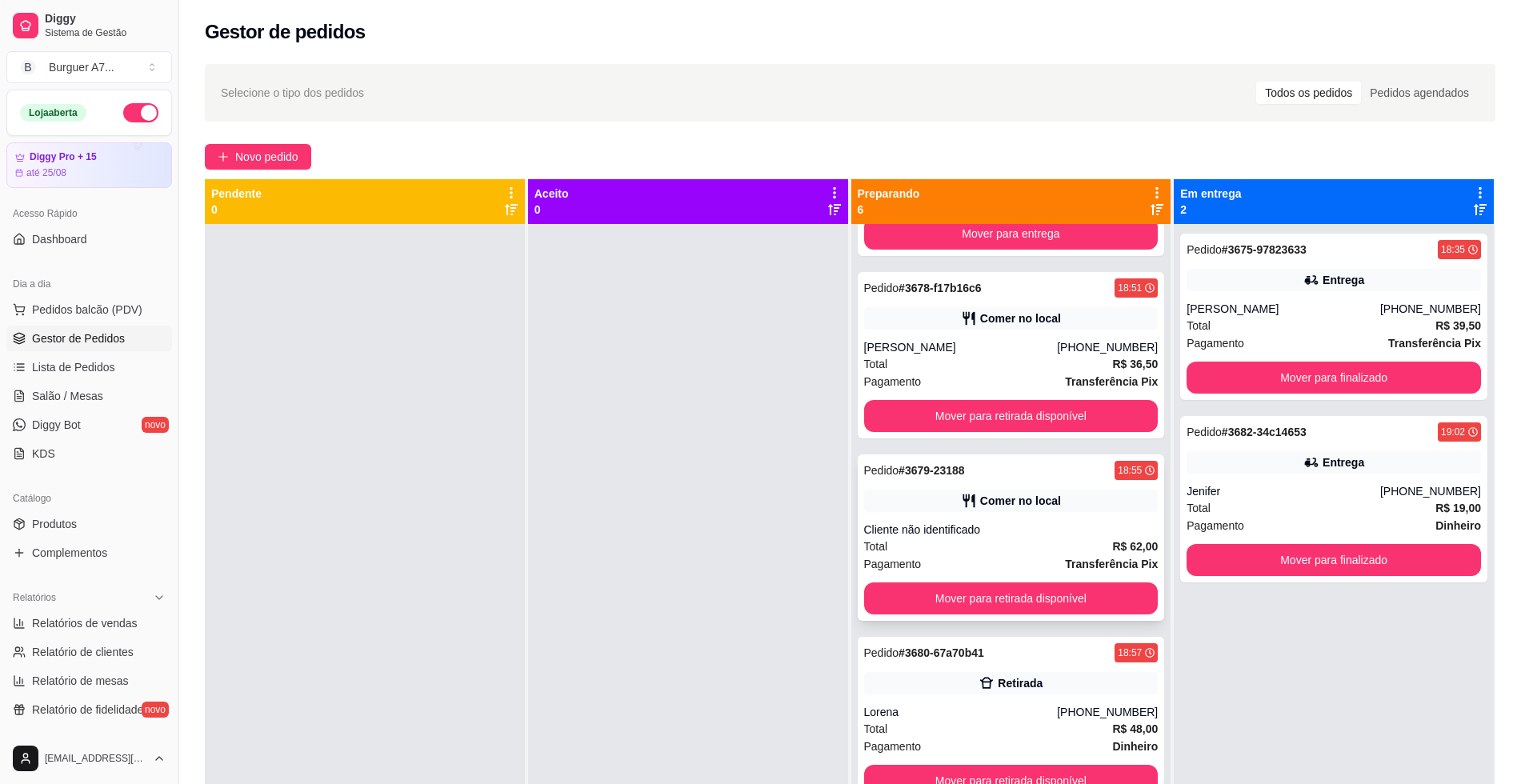
click at [1043, 519] on div "Pedido # 3679-23188 18:55 Comer no local Cliente não identificado Total R$ 62,0…" at bounding box center [1011, 538] width 307 height 166
click at [1074, 584] on button "Mover para retirada disponível" at bounding box center [1011, 599] width 285 height 31
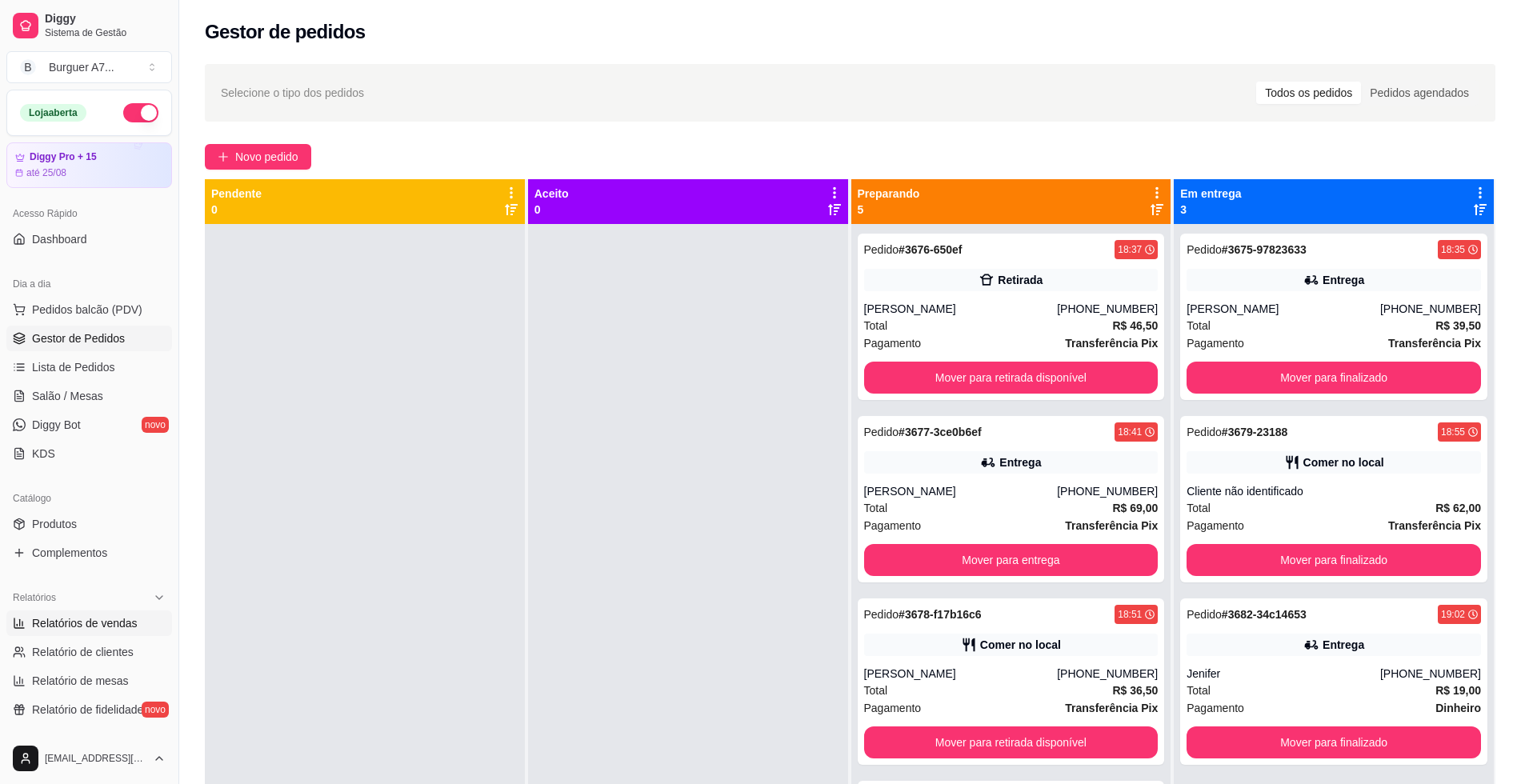
click at [60, 614] on link "Relatórios de vendas" at bounding box center [89, 623] width 165 height 25
select select "ALL"
select select "0"
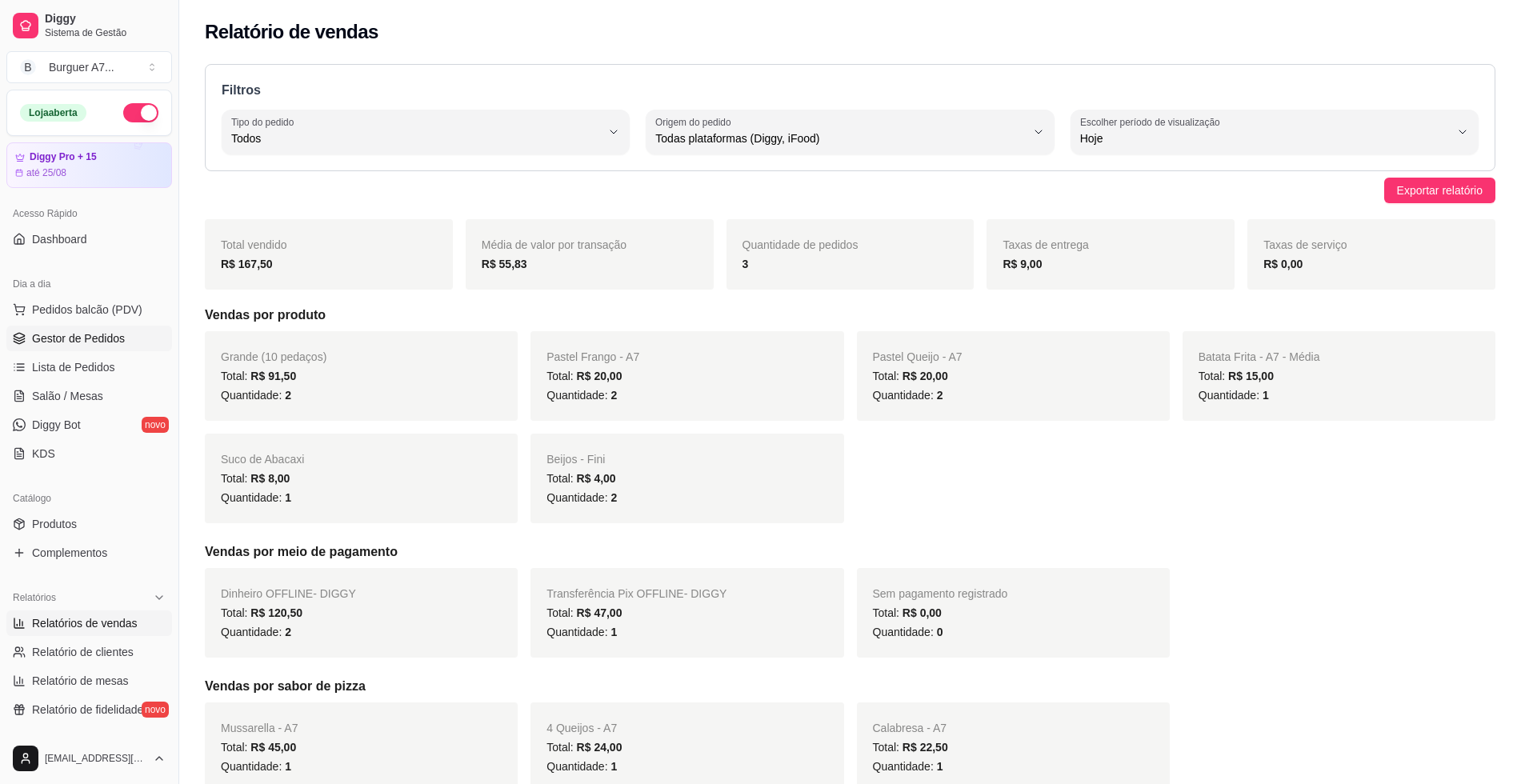
click at [133, 331] on link "Gestor de Pedidos" at bounding box center [89, 337] width 165 height 25
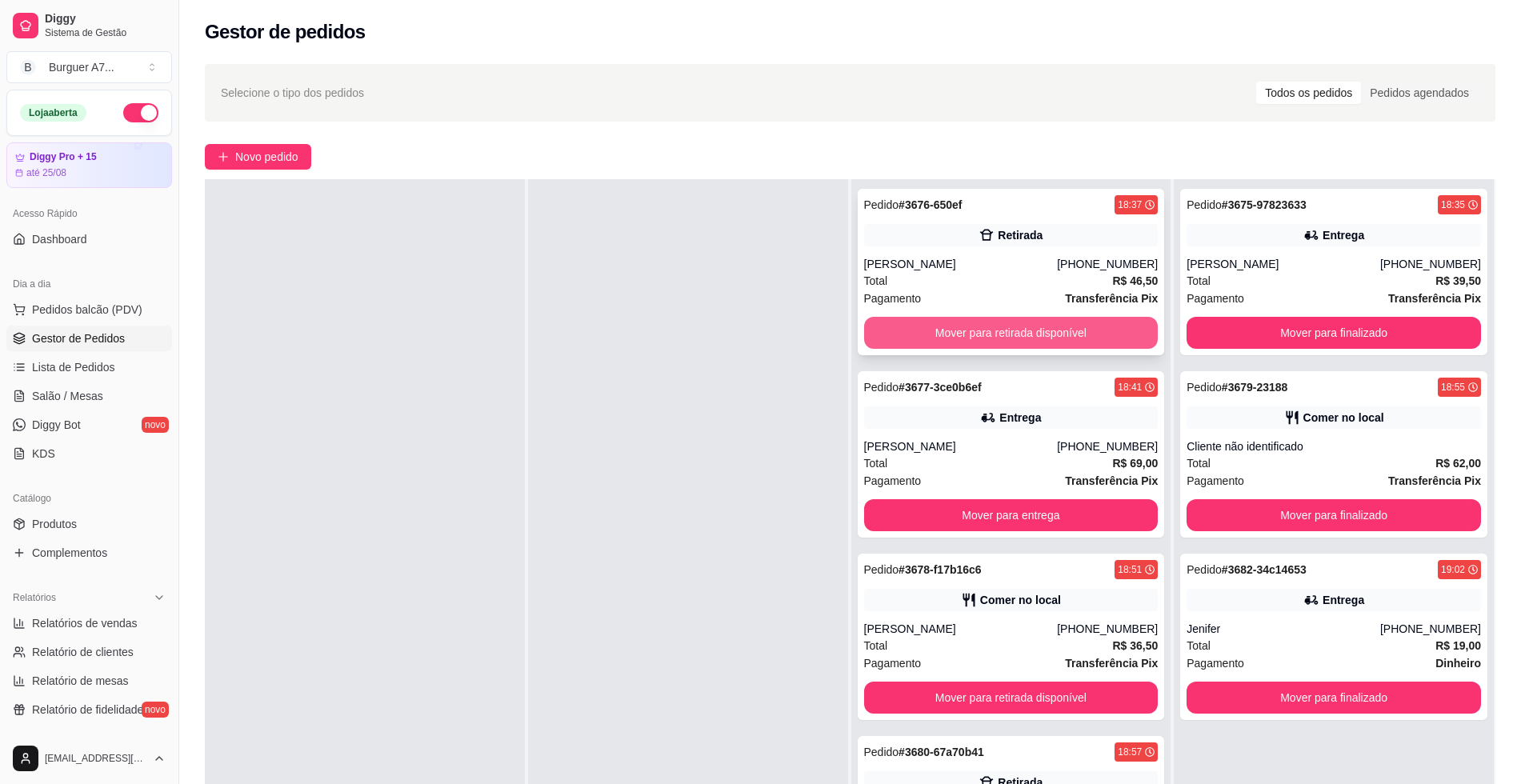
click at [1038, 333] on button "Mover para retirada disponível" at bounding box center [1011, 333] width 294 height 32
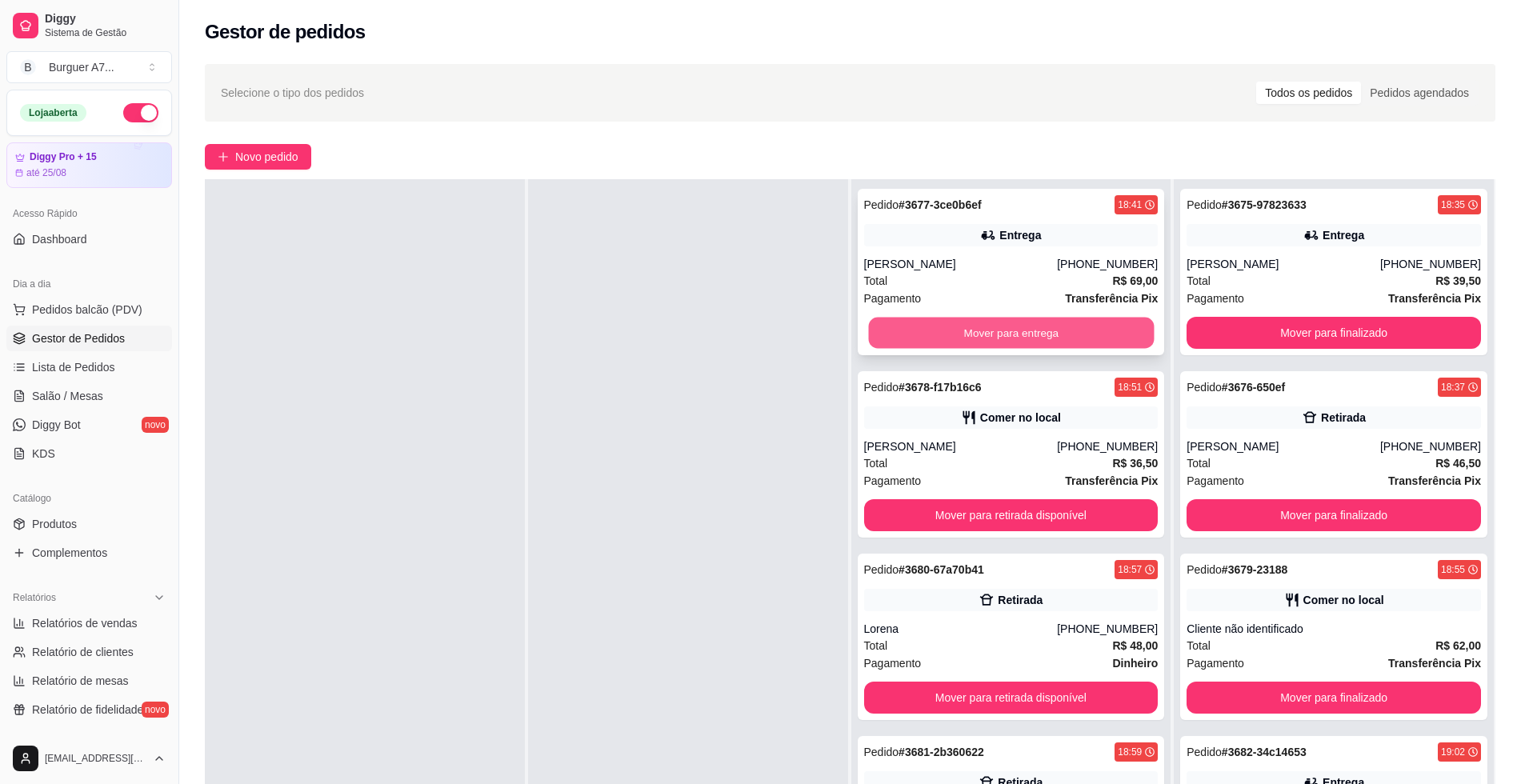
click at [1033, 334] on button "Mover para entrega" at bounding box center [1011, 333] width 285 height 31
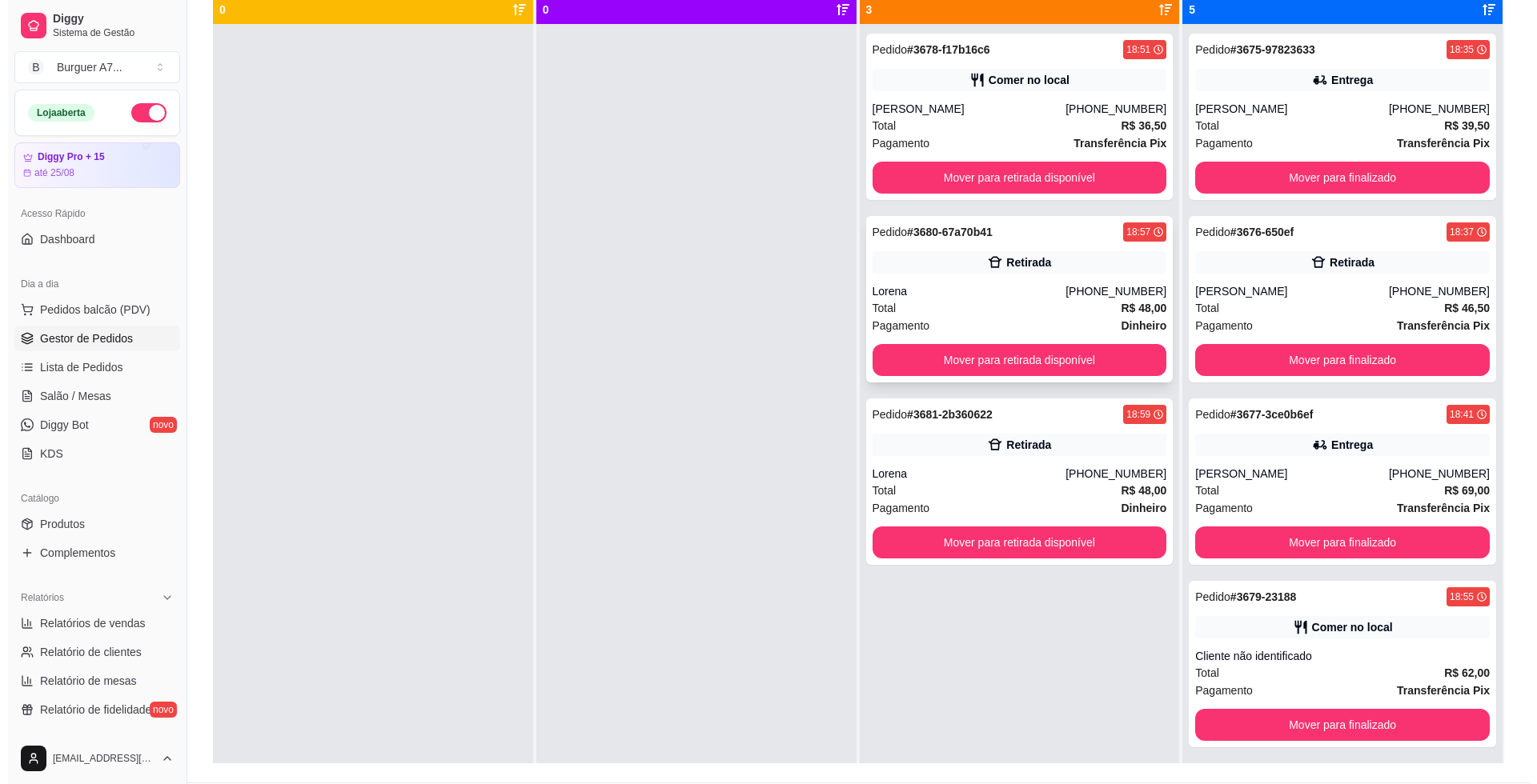
scroll to position [144, 0]
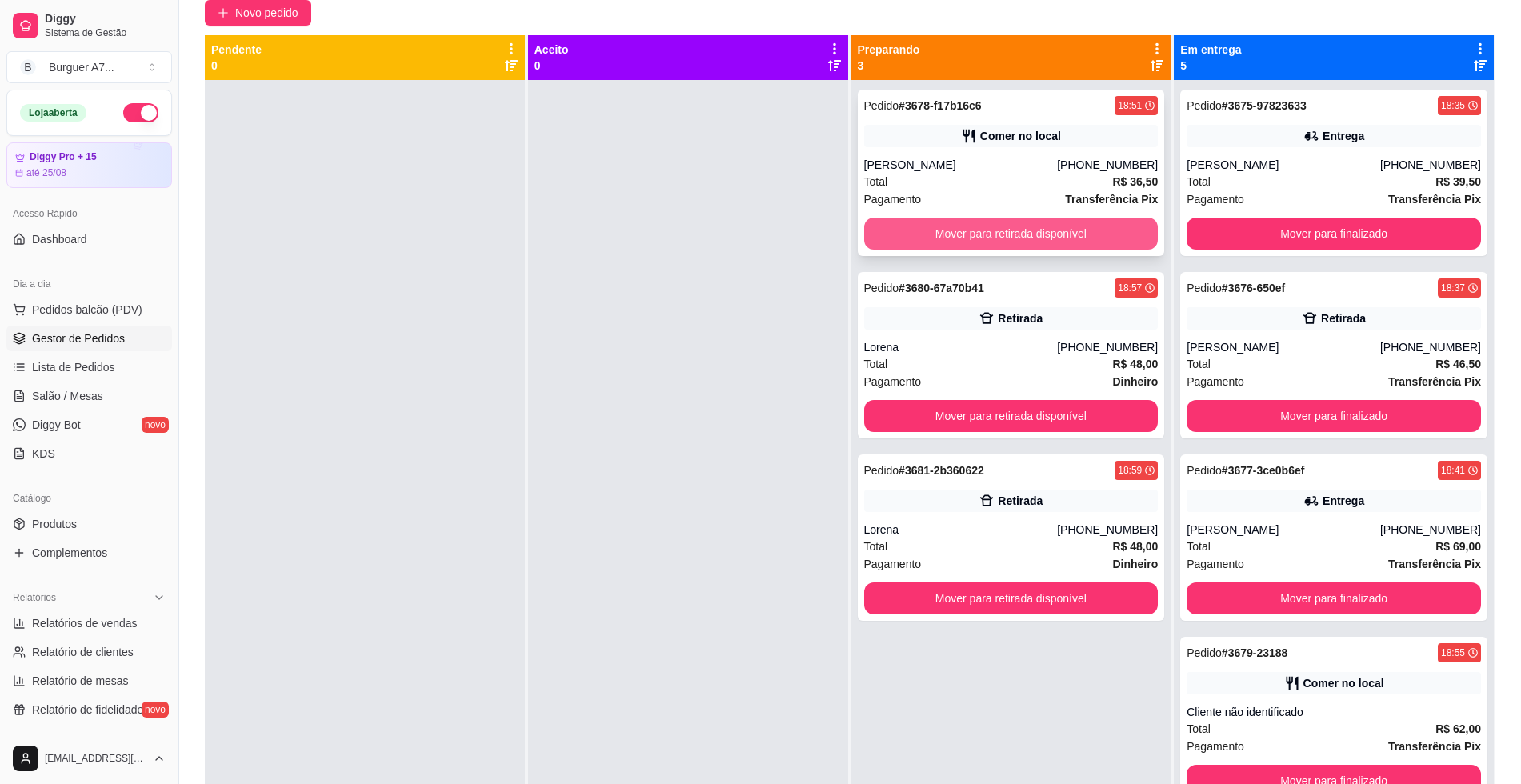
click at [1096, 231] on button "Mover para retirada disponível" at bounding box center [1011, 233] width 294 height 32
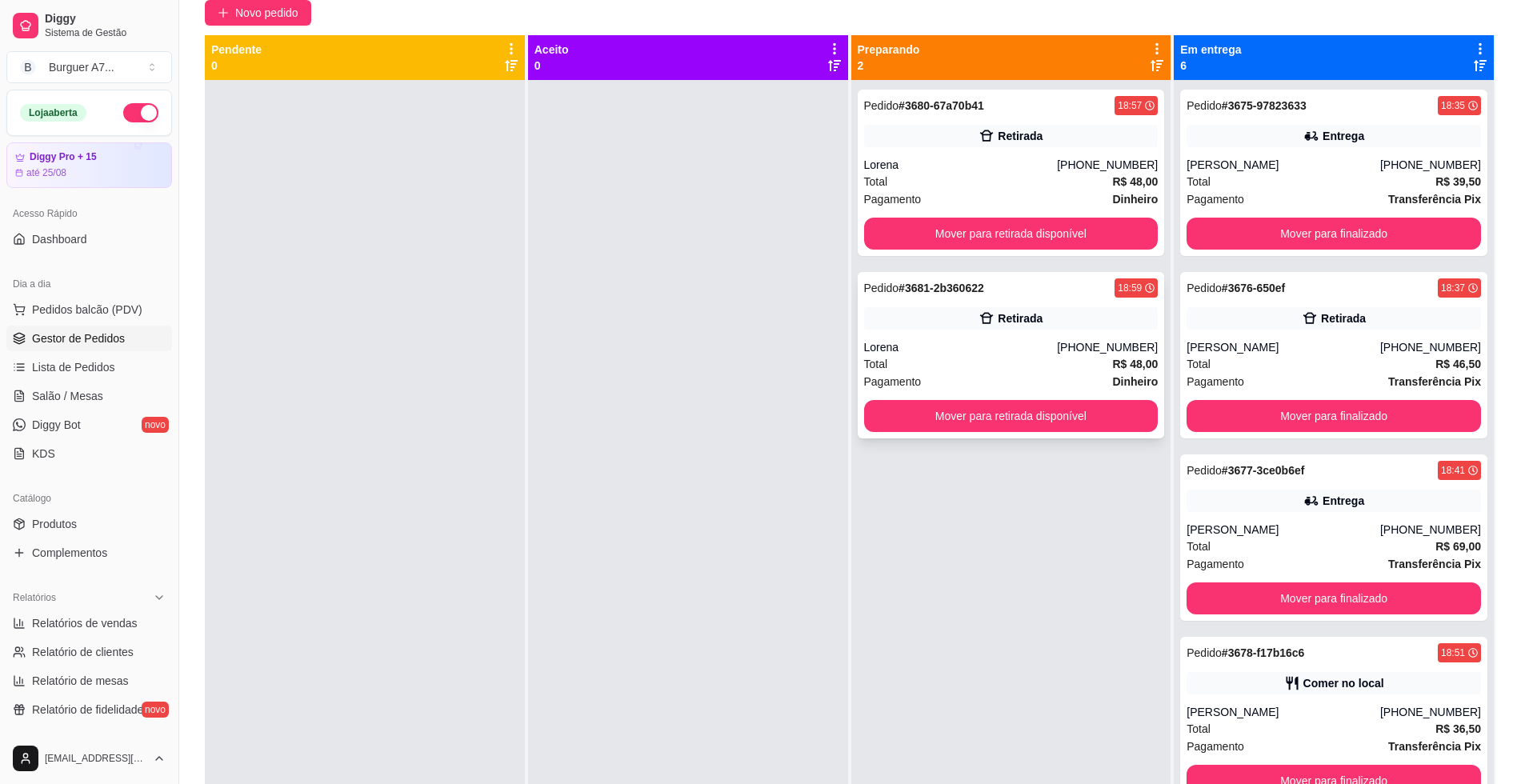
click at [985, 368] on div "Total R$ 48,00" at bounding box center [1011, 364] width 294 height 18
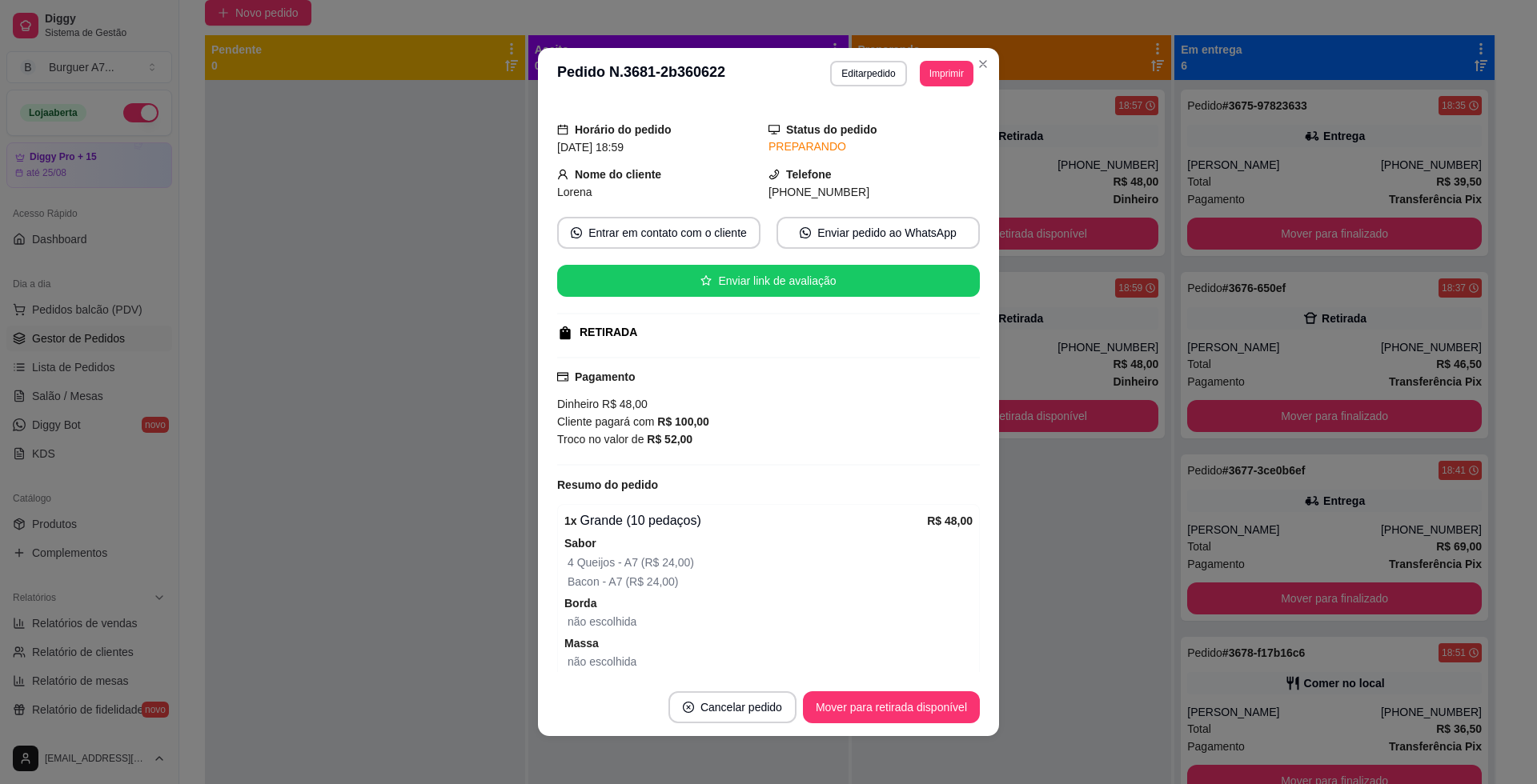
scroll to position [107, 0]
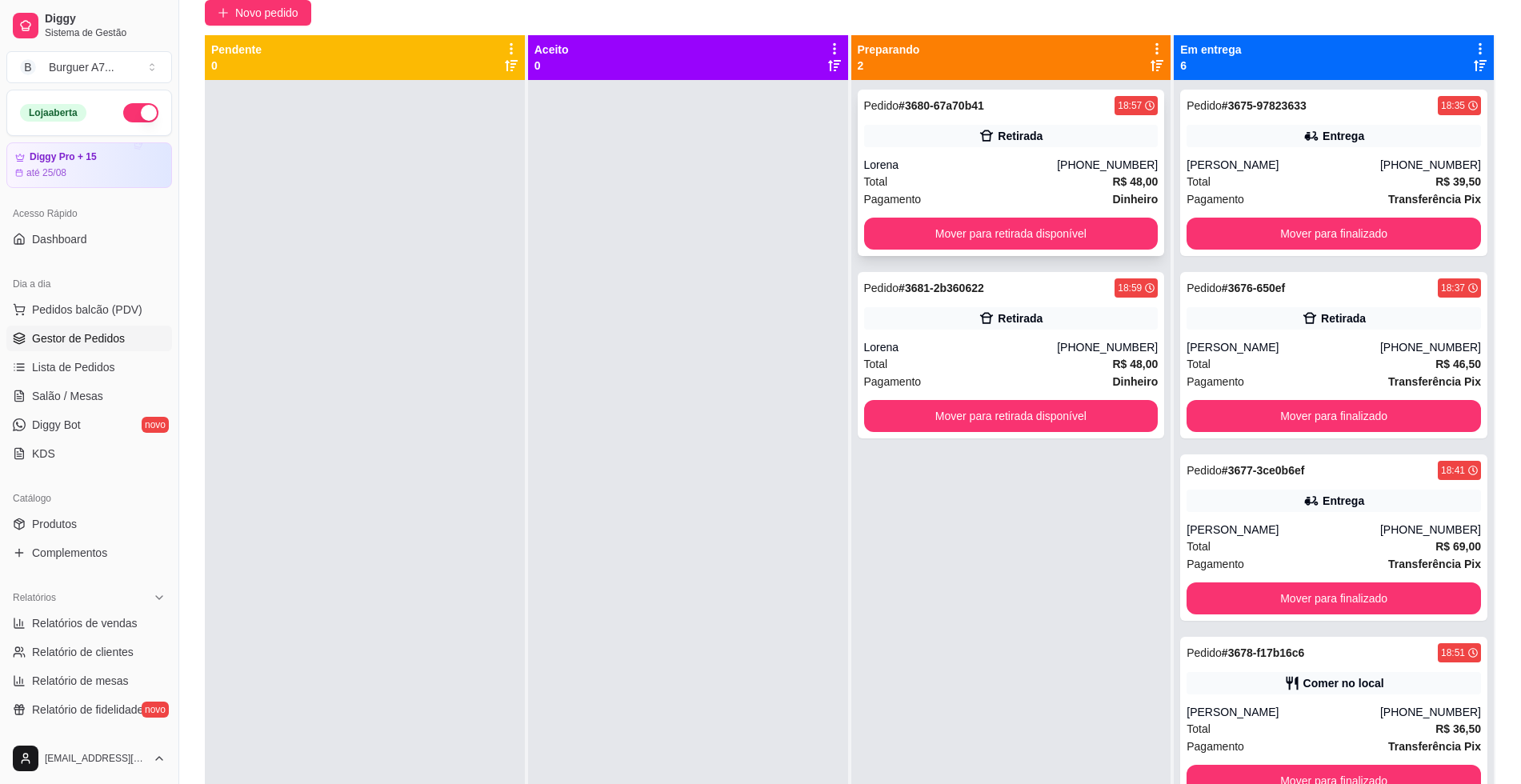
click at [1059, 155] on div "Pedido # 3680-67a70b41 18:57 Retirada Lorena [PHONE_NUMBER] Total R$ 48,00 Paga…" at bounding box center [1011, 173] width 307 height 166
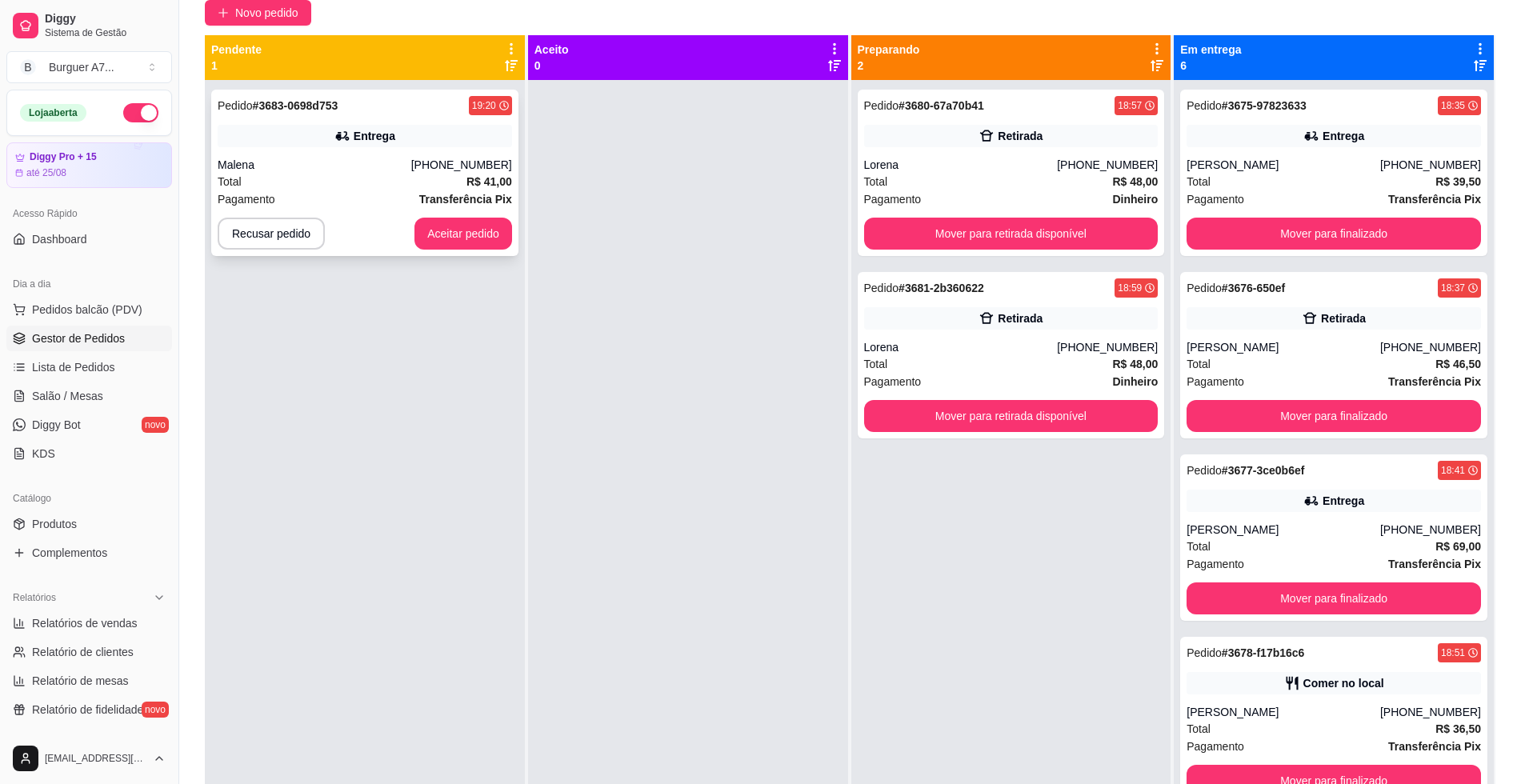
click at [443, 138] on div "Entrega" at bounding box center [364, 135] width 294 height 22
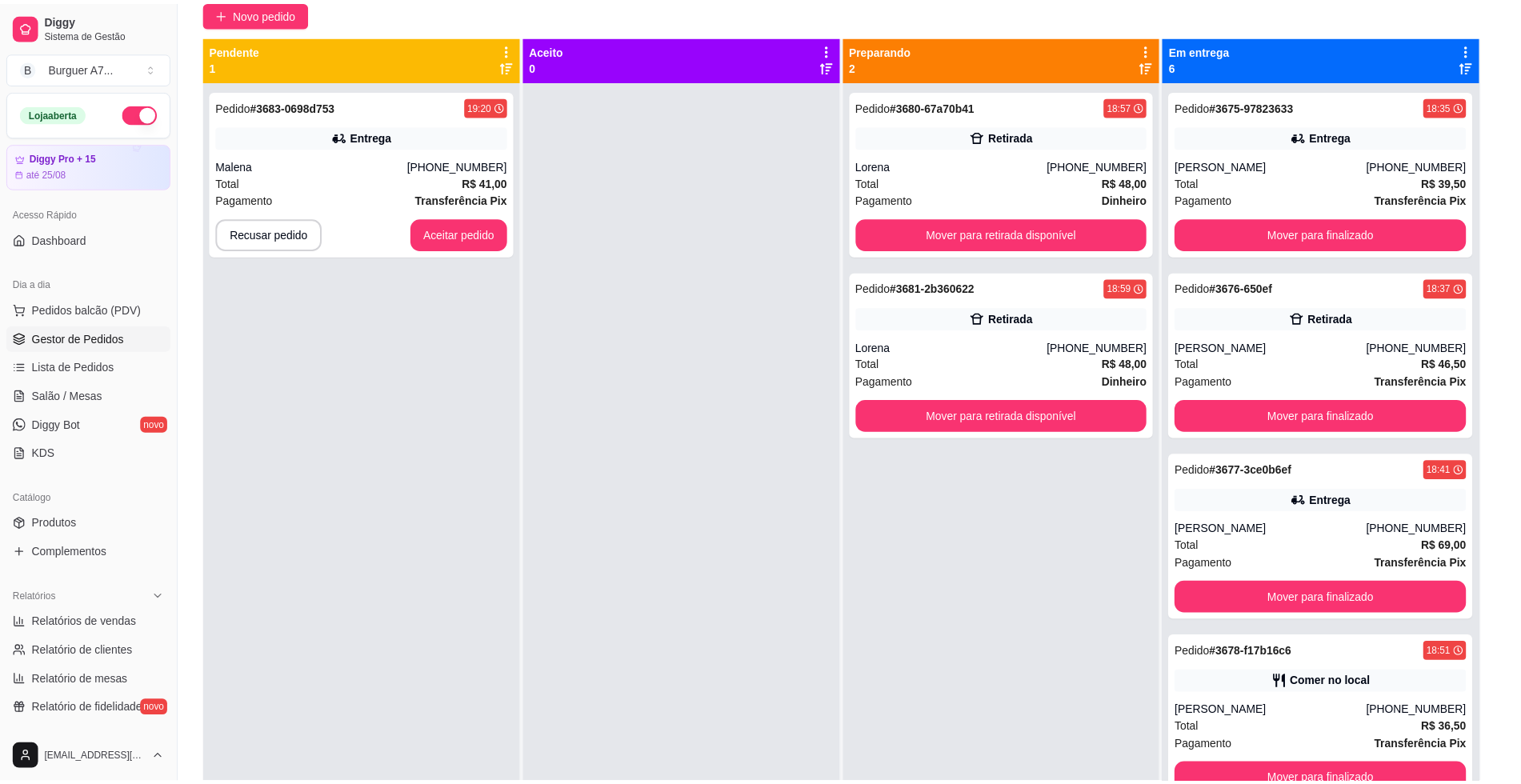
scroll to position [177, 0]
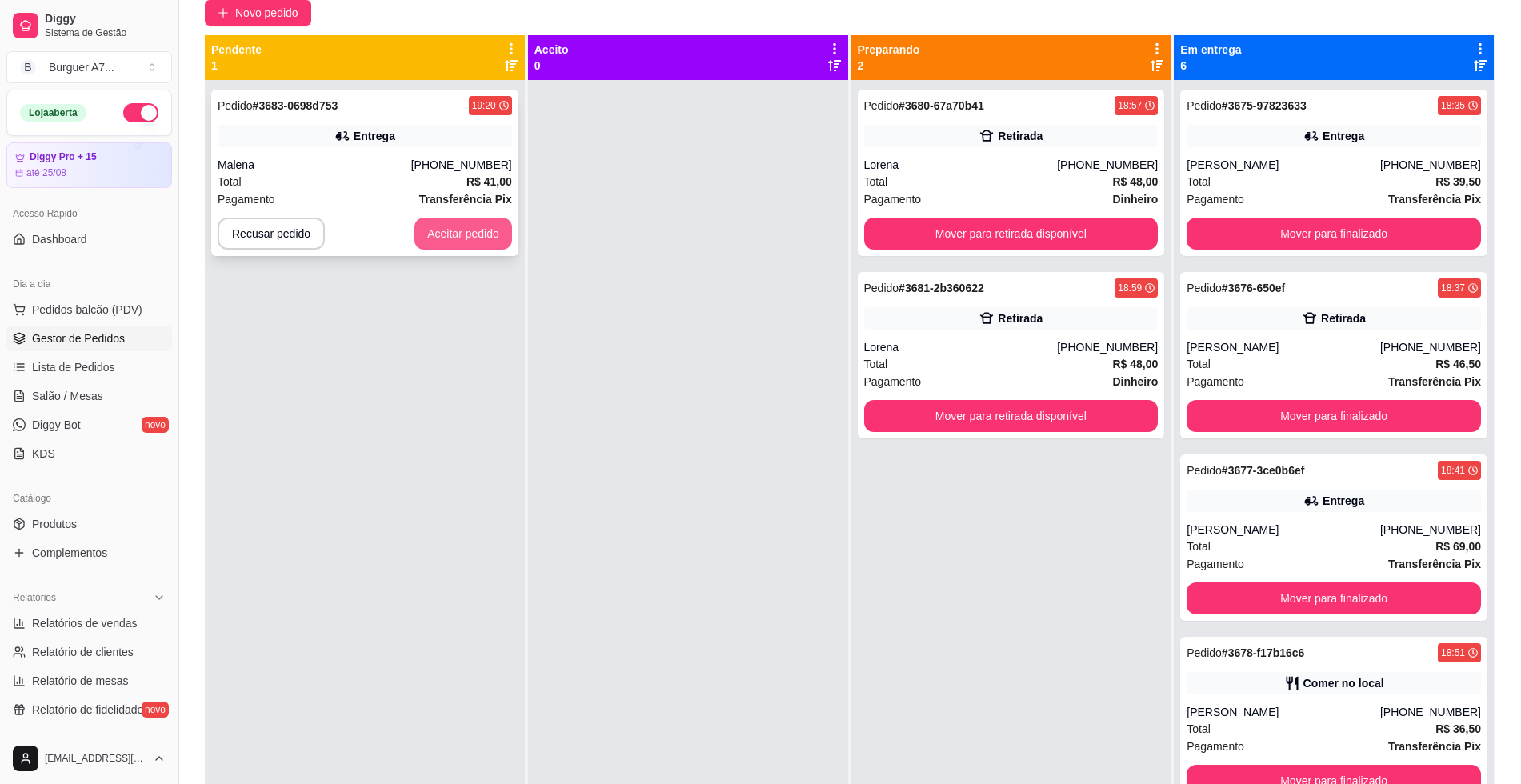
click at [471, 223] on button "Aceitar pedido" at bounding box center [463, 233] width 98 height 32
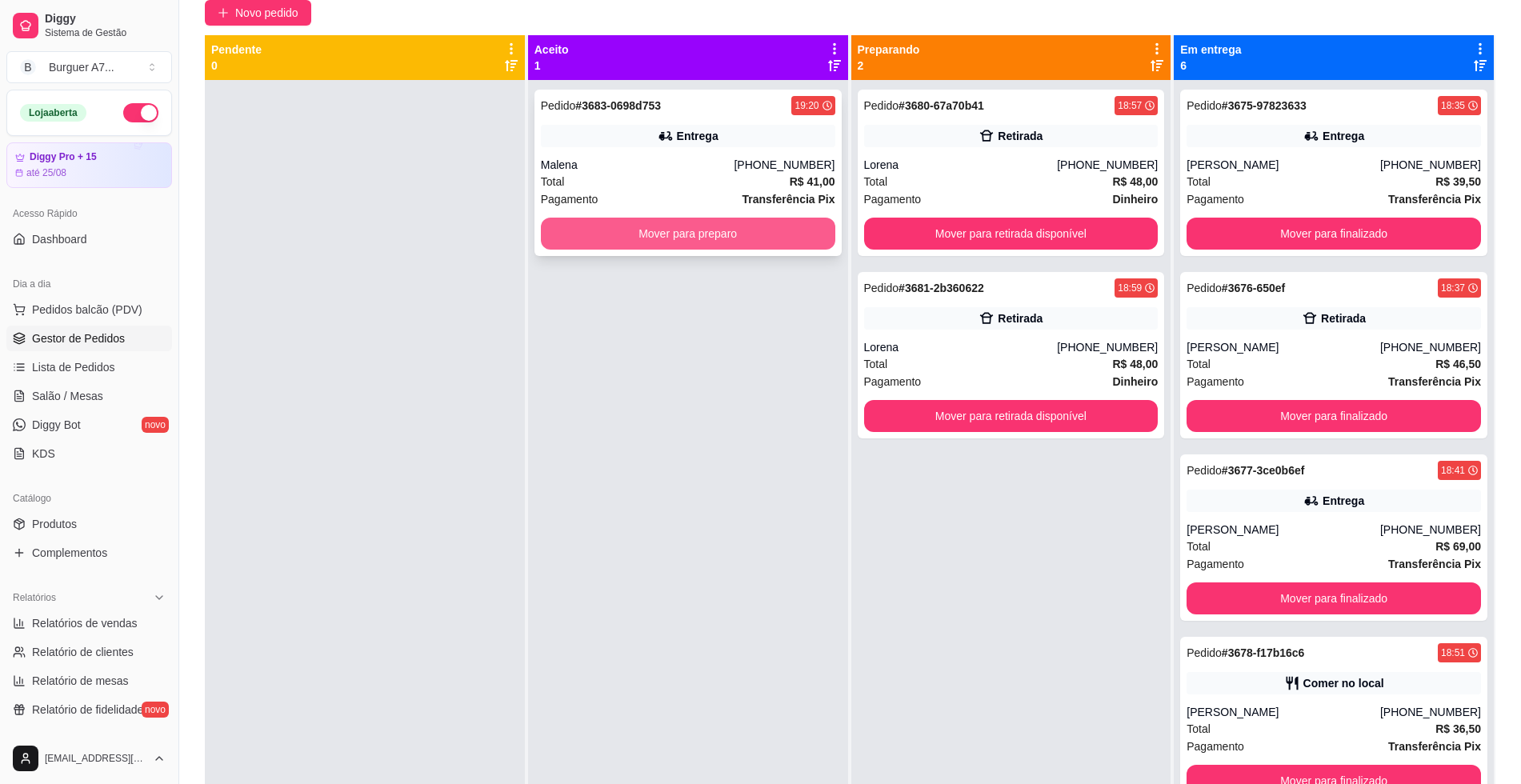
click at [690, 240] on button "Mover para preparo" at bounding box center [688, 233] width 294 height 32
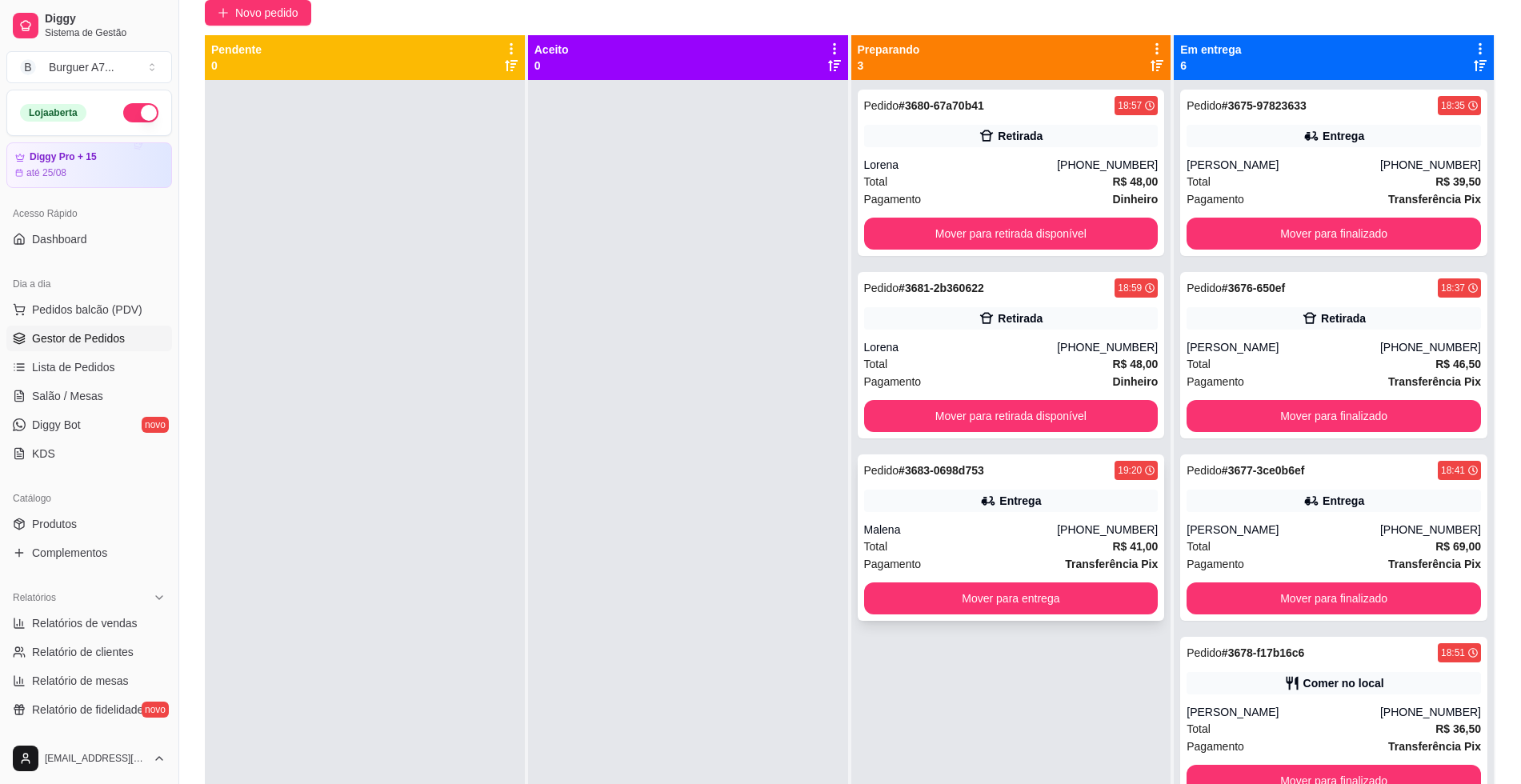
click at [1019, 520] on div "Pedido # 3683-0698d753 19:20 Entrega Malena [PHONE_NUMBER] Total R$ 41,00 Pagam…" at bounding box center [1011, 538] width 307 height 166
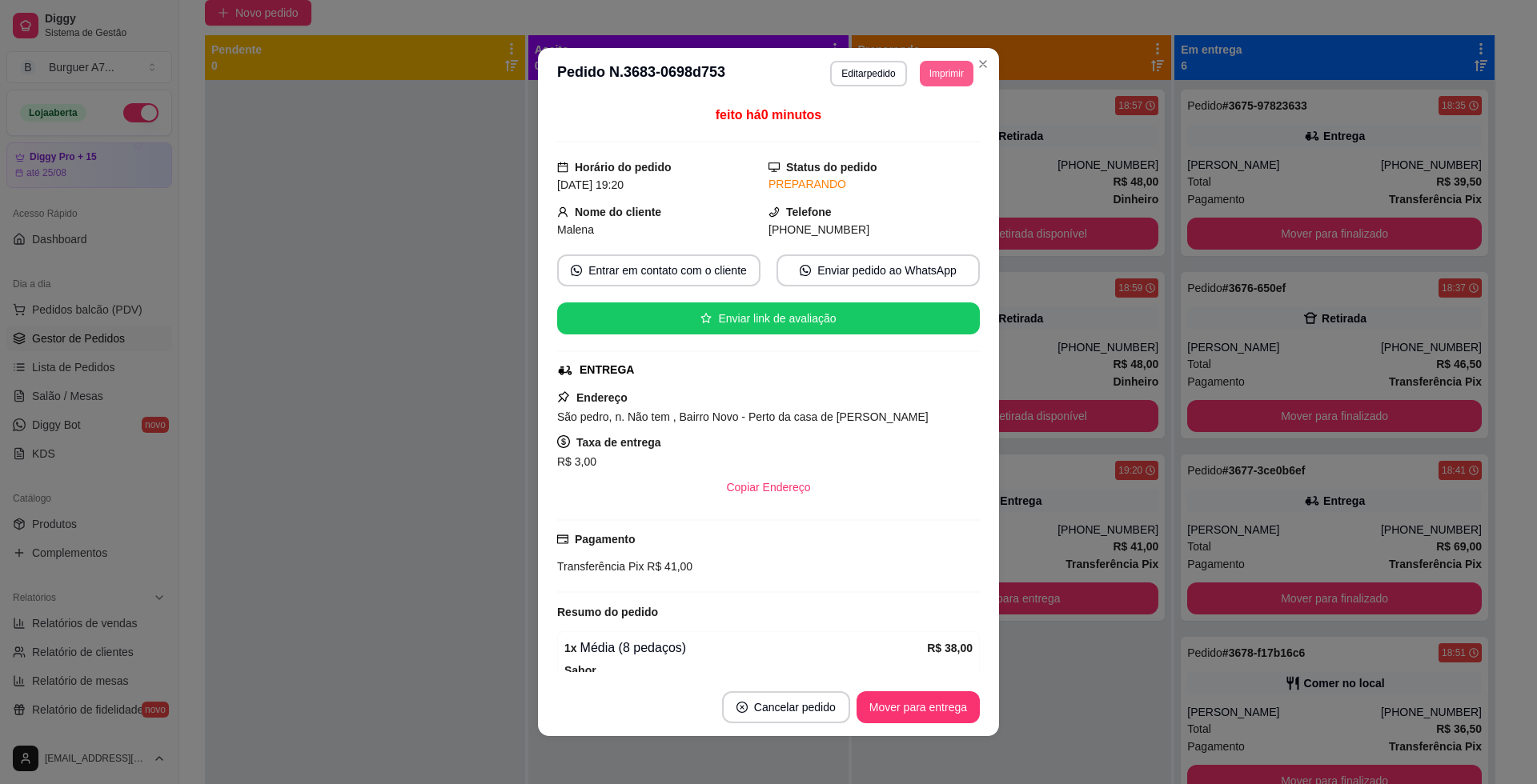
click at [955, 83] on button "Imprimir" at bounding box center [947, 73] width 54 height 25
click at [927, 160] on button "Impressora" at bounding box center [908, 161] width 116 height 25
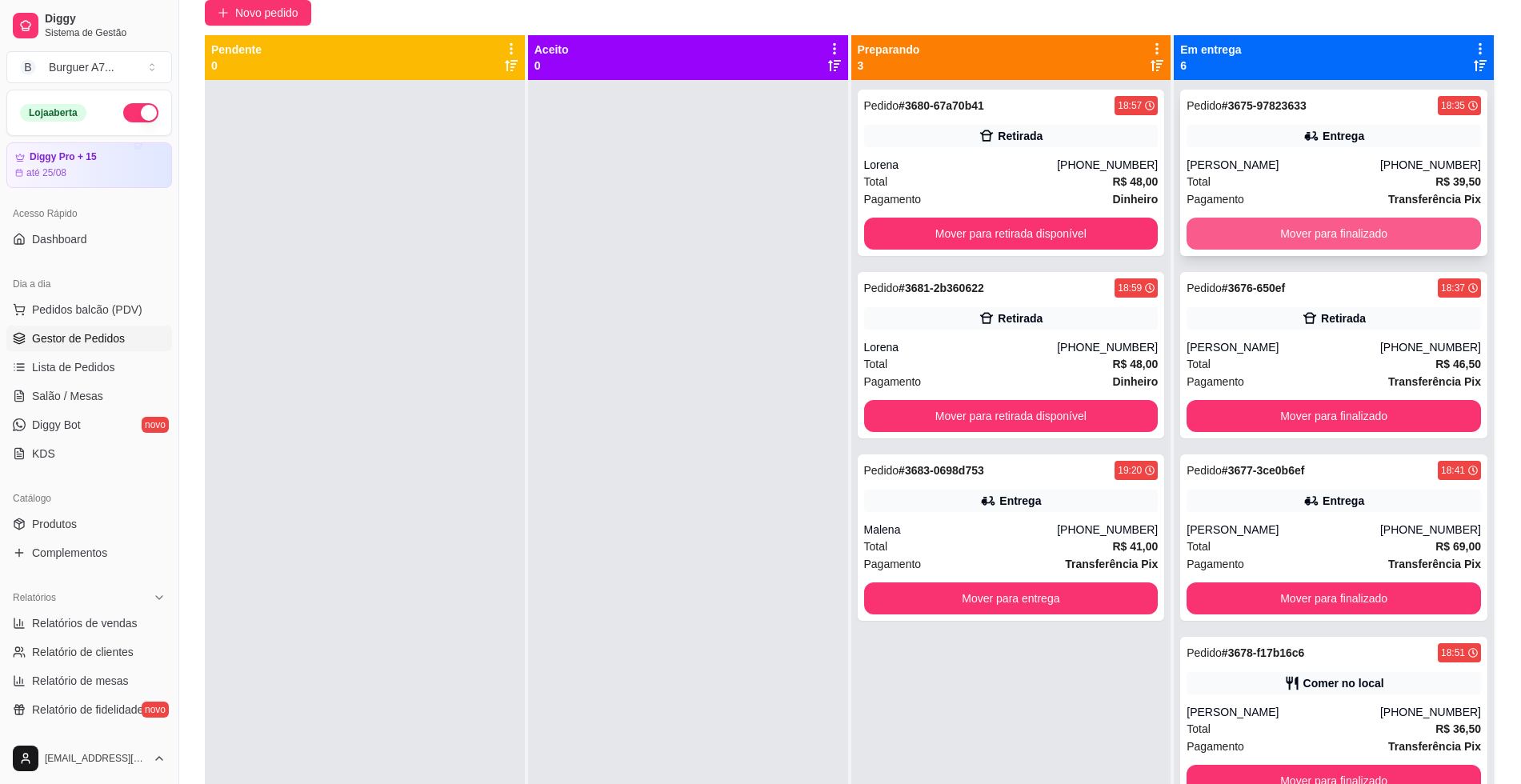
click at [1326, 232] on button "Mover para finalizado" at bounding box center [1334, 233] width 294 height 32
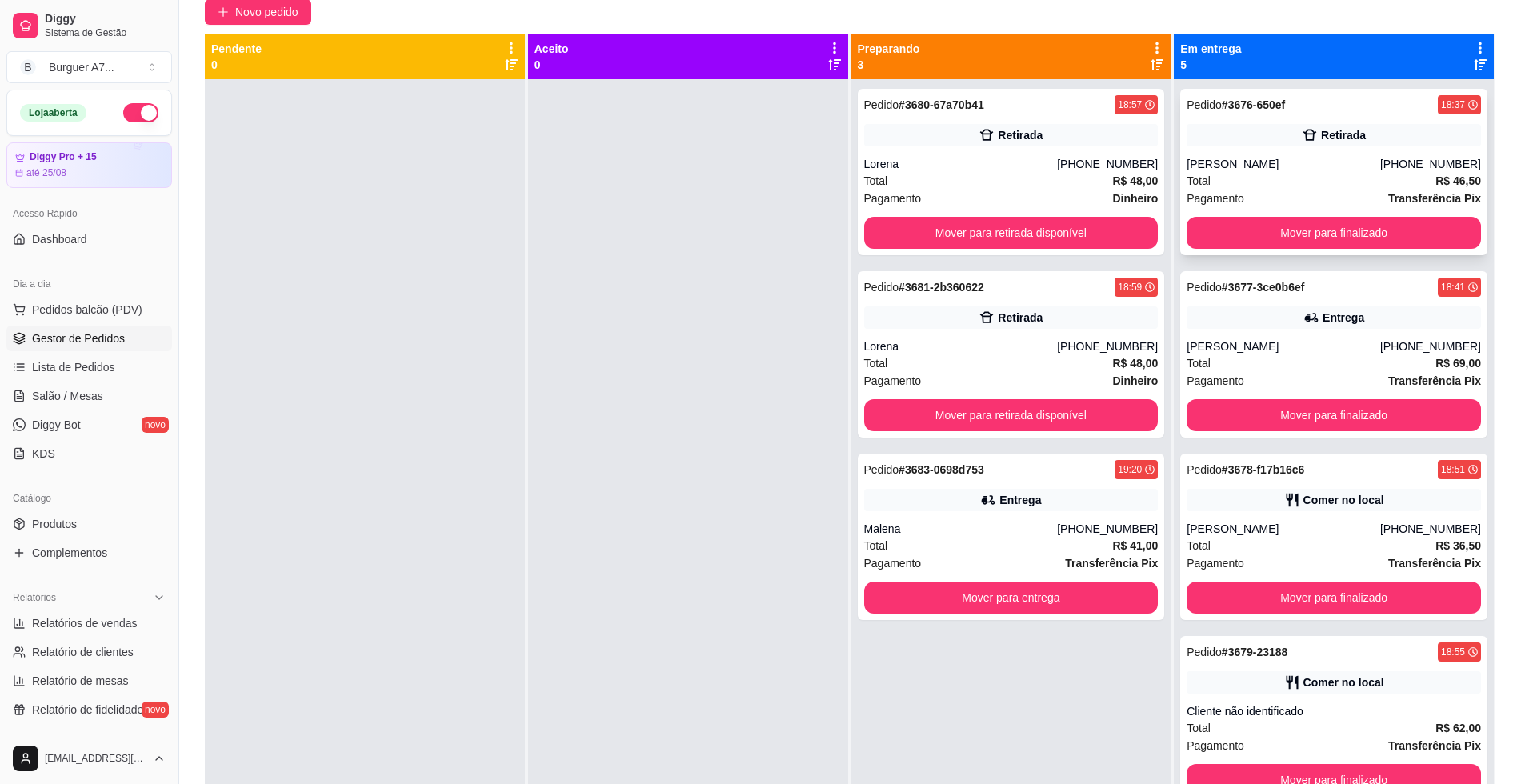
scroll to position [144, 0]
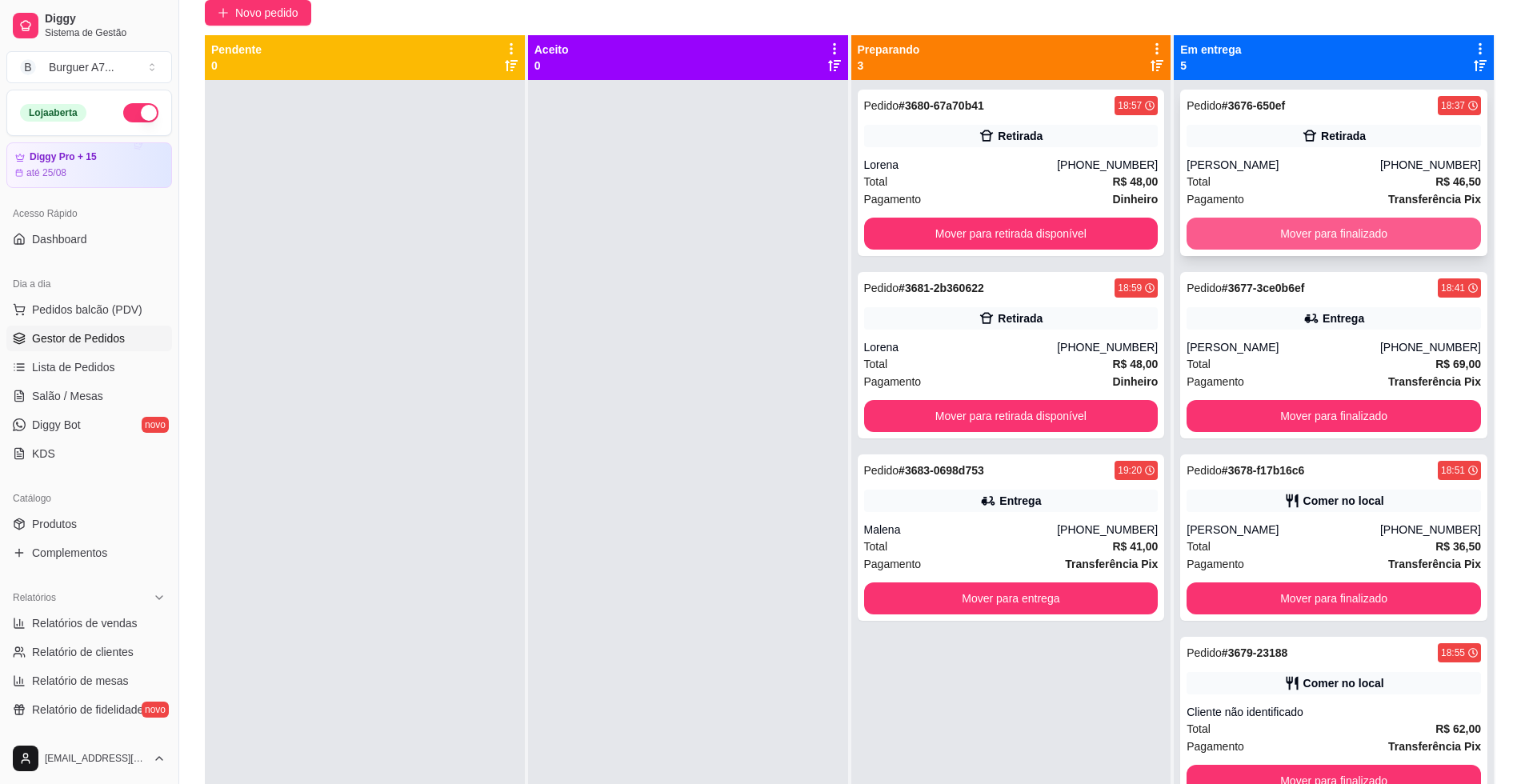
click at [1370, 228] on button "Mover para finalizado" at bounding box center [1334, 233] width 294 height 32
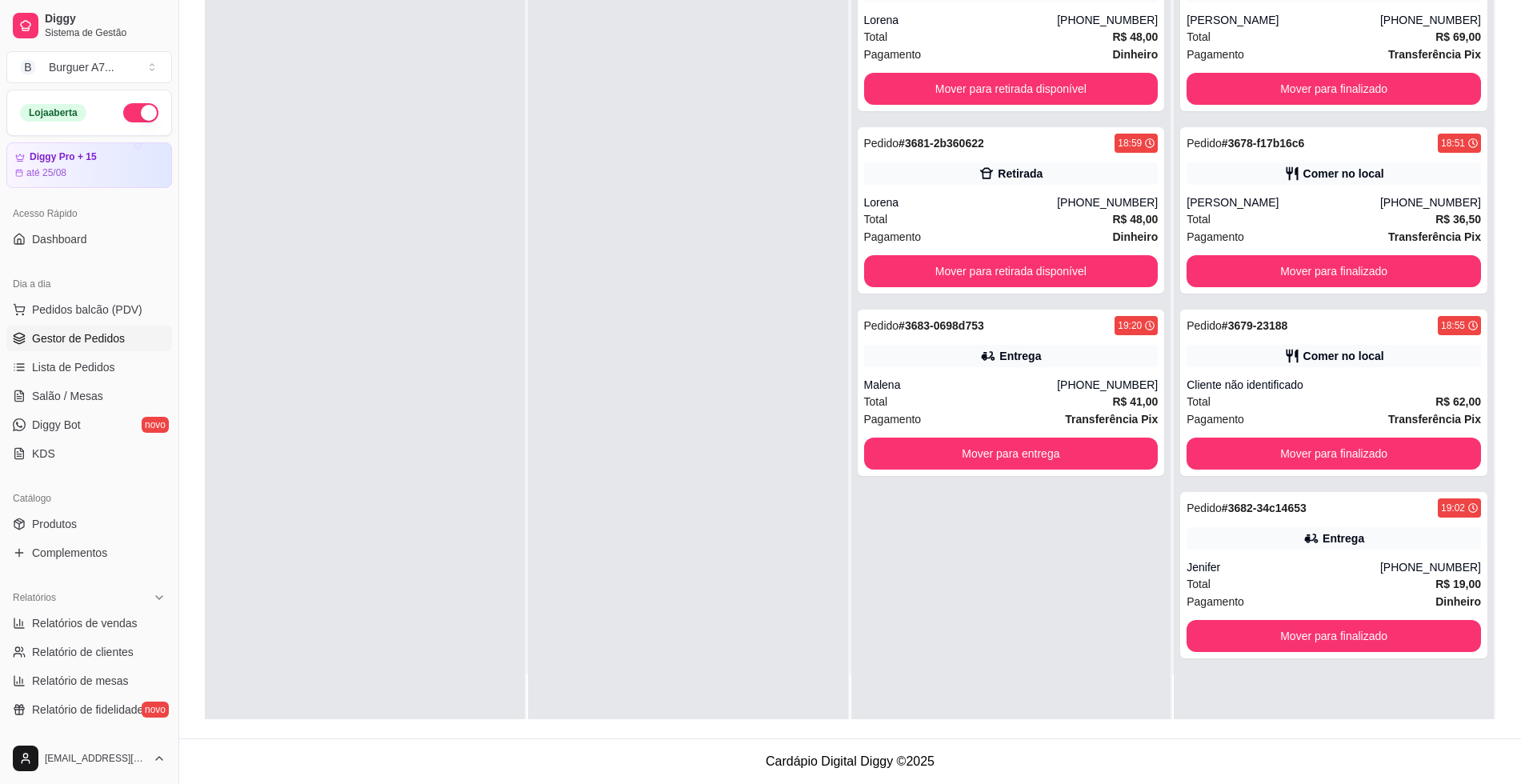
scroll to position [0, 0]
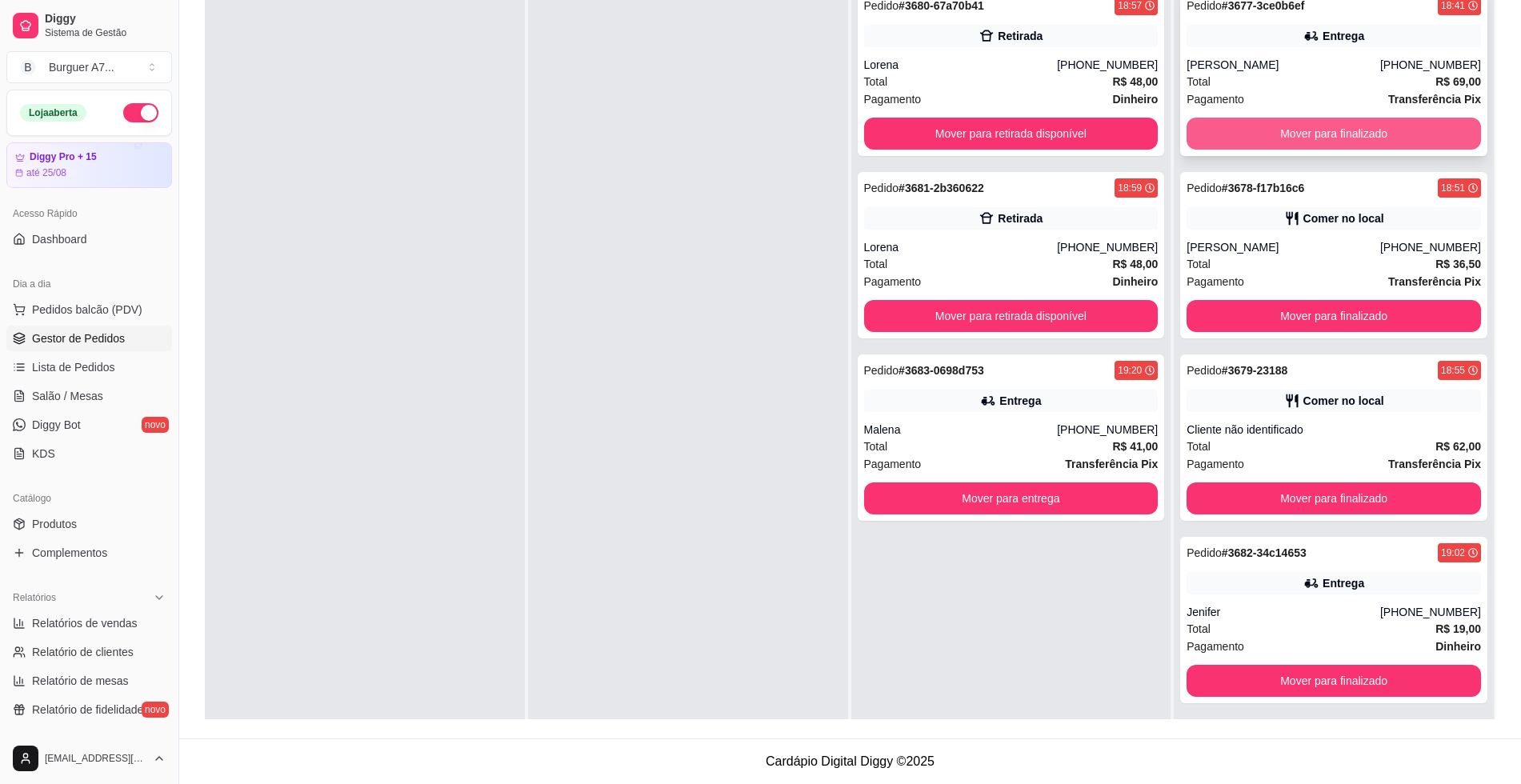
click at [1343, 135] on button "Mover para finalizado" at bounding box center [1334, 133] width 294 height 32
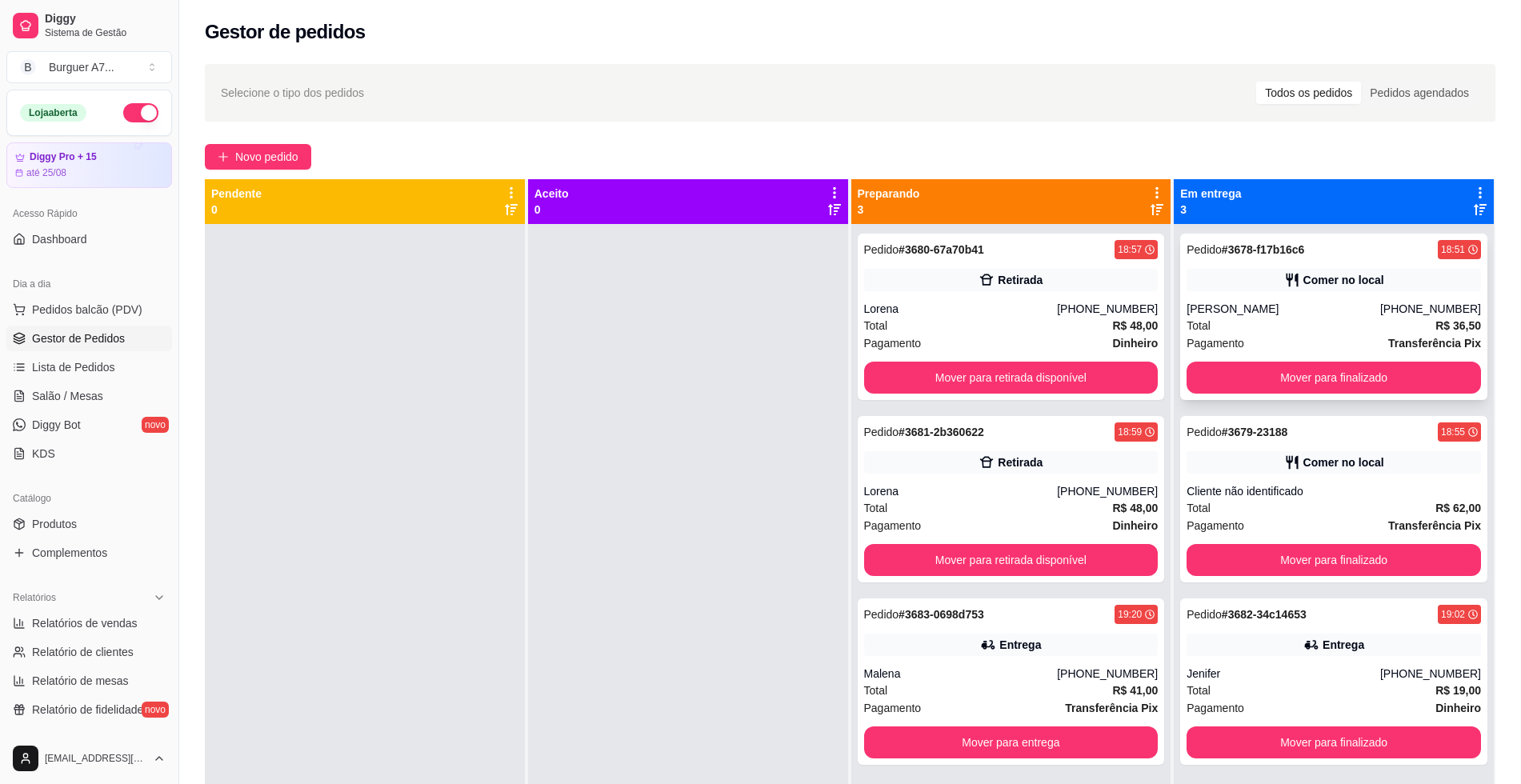
click at [1274, 270] on div "Comer no local" at bounding box center [1334, 280] width 294 height 22
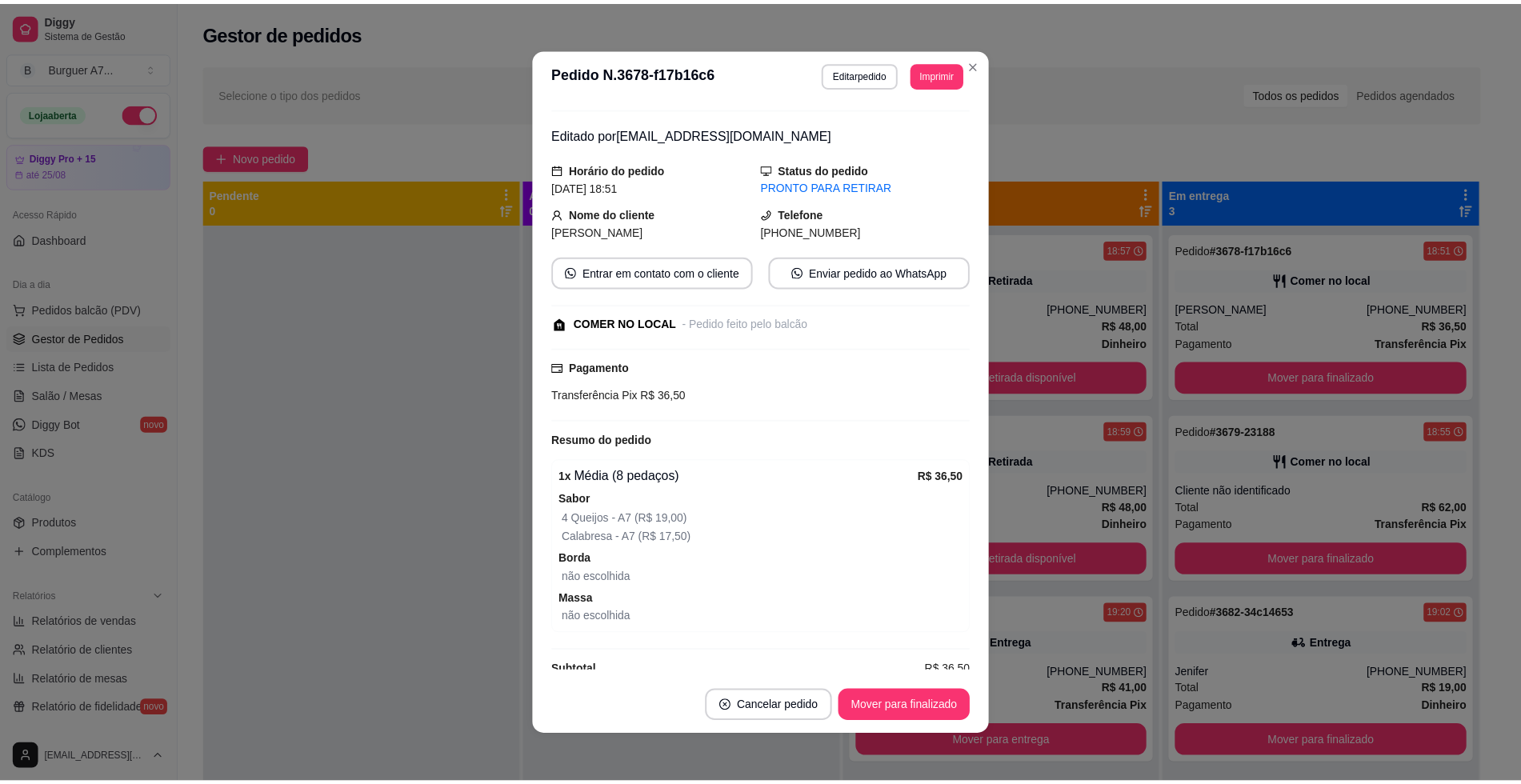
scroll to position [59, 0]
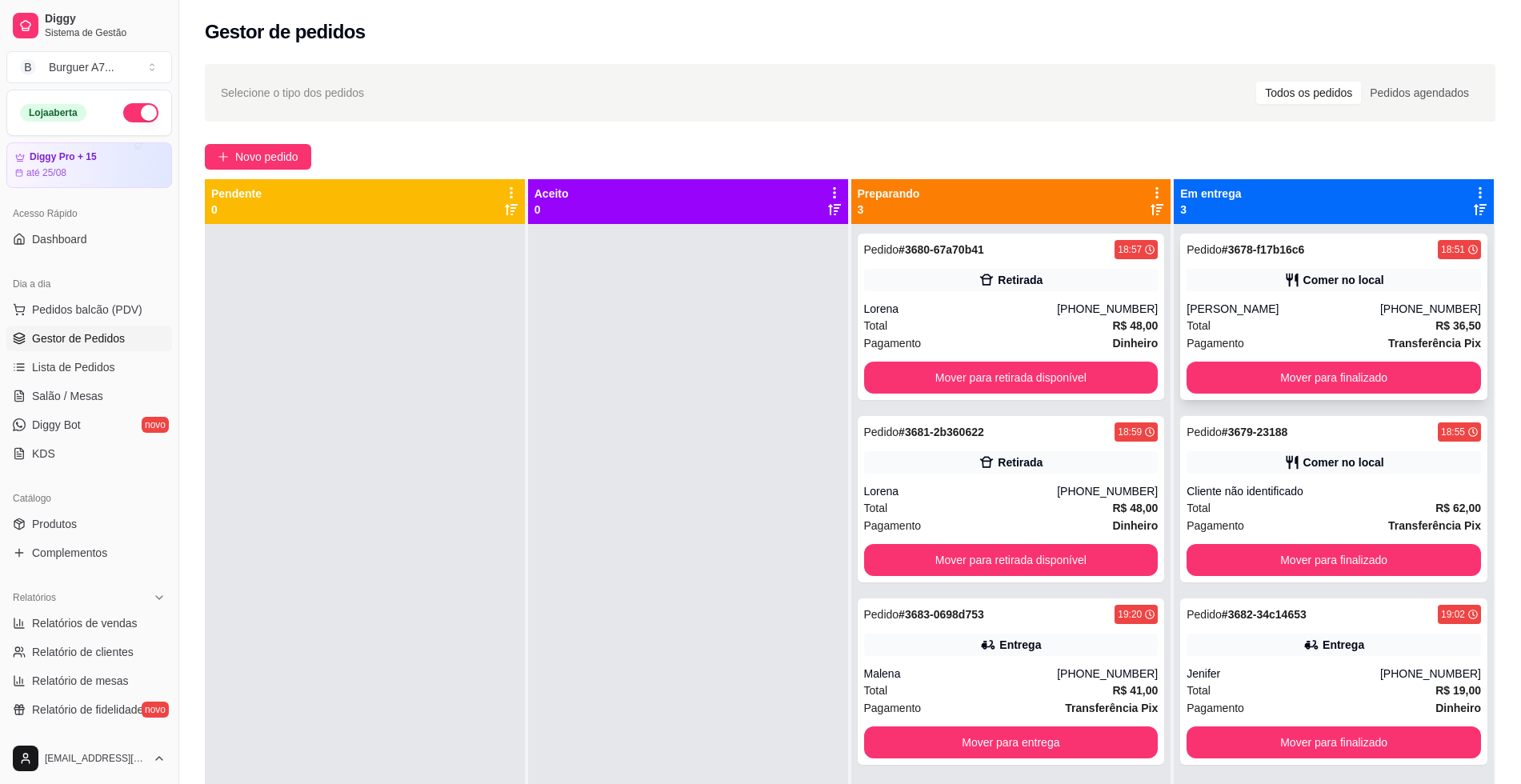
click at [1289, 266] on div "Pedido # 3678-f17b16c6 18:51 Comer no local Rodrigo [PHONE_NUMBER] Total R$ 36,…" at bounding box center [1334, 317] width 307 height 166
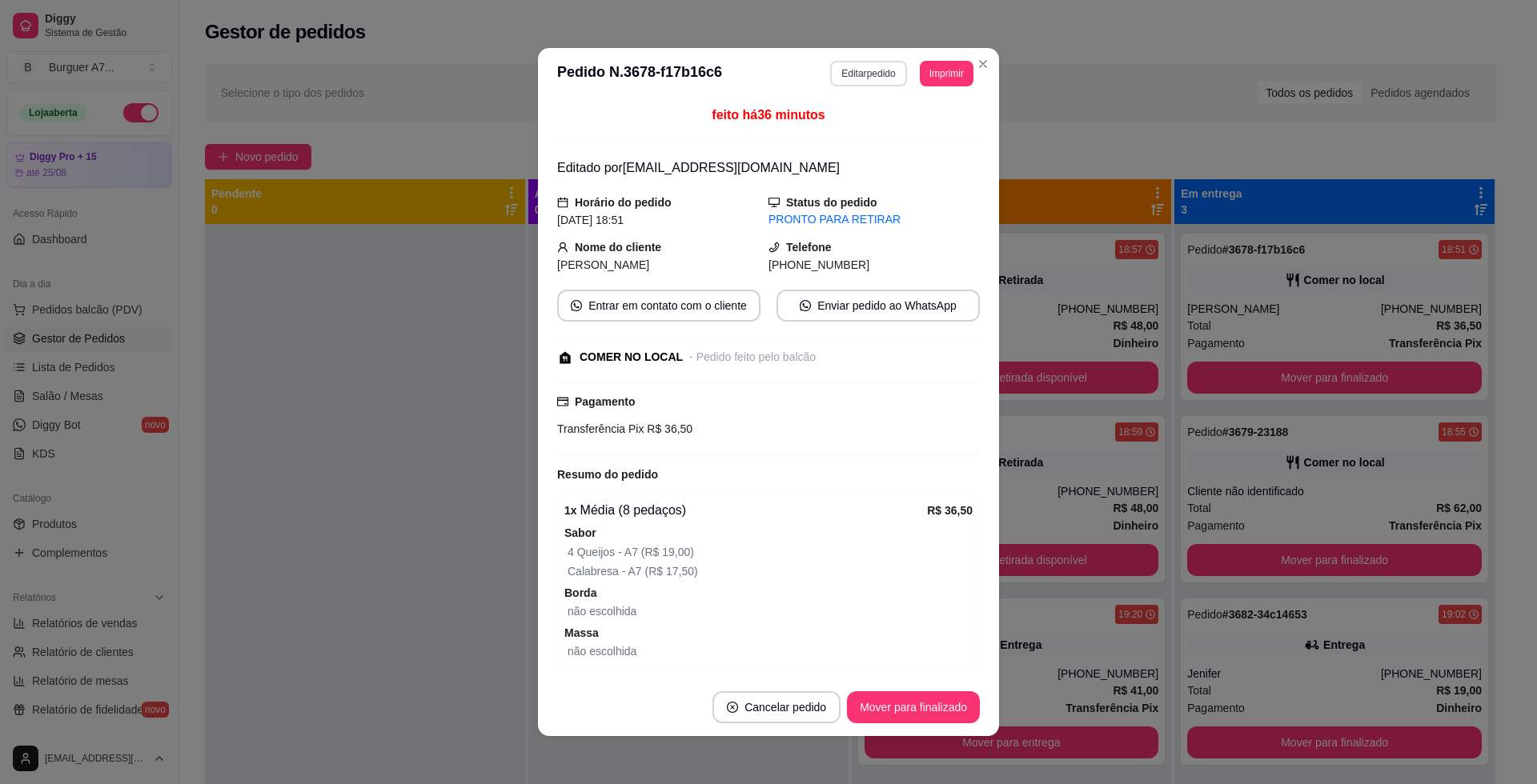
click at [875, 65] on button "Editar pedido" at bounding box center [868, 73] width 76 height 25
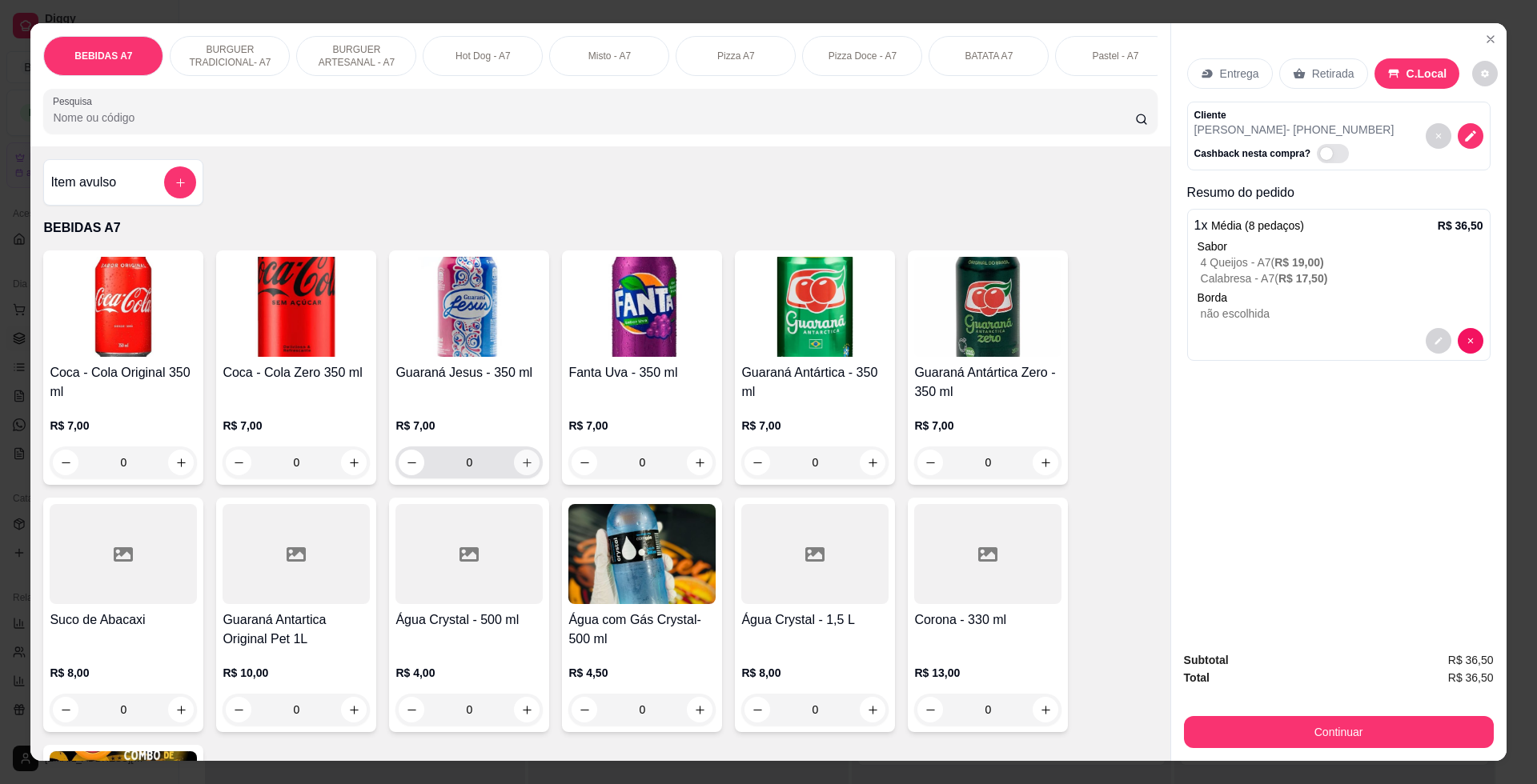
click at [523, 475] on button "increase-product-quantity" at bounding box center [526, 462] width 25 height 25
click at [528, 474] on button "increase-product-quantity" at bounding box center [525, 461] width 25 height 25
type input "2"
click at [1367, 733] on button "Continuar" at bounding box center [1339, 731] width 310 height 32
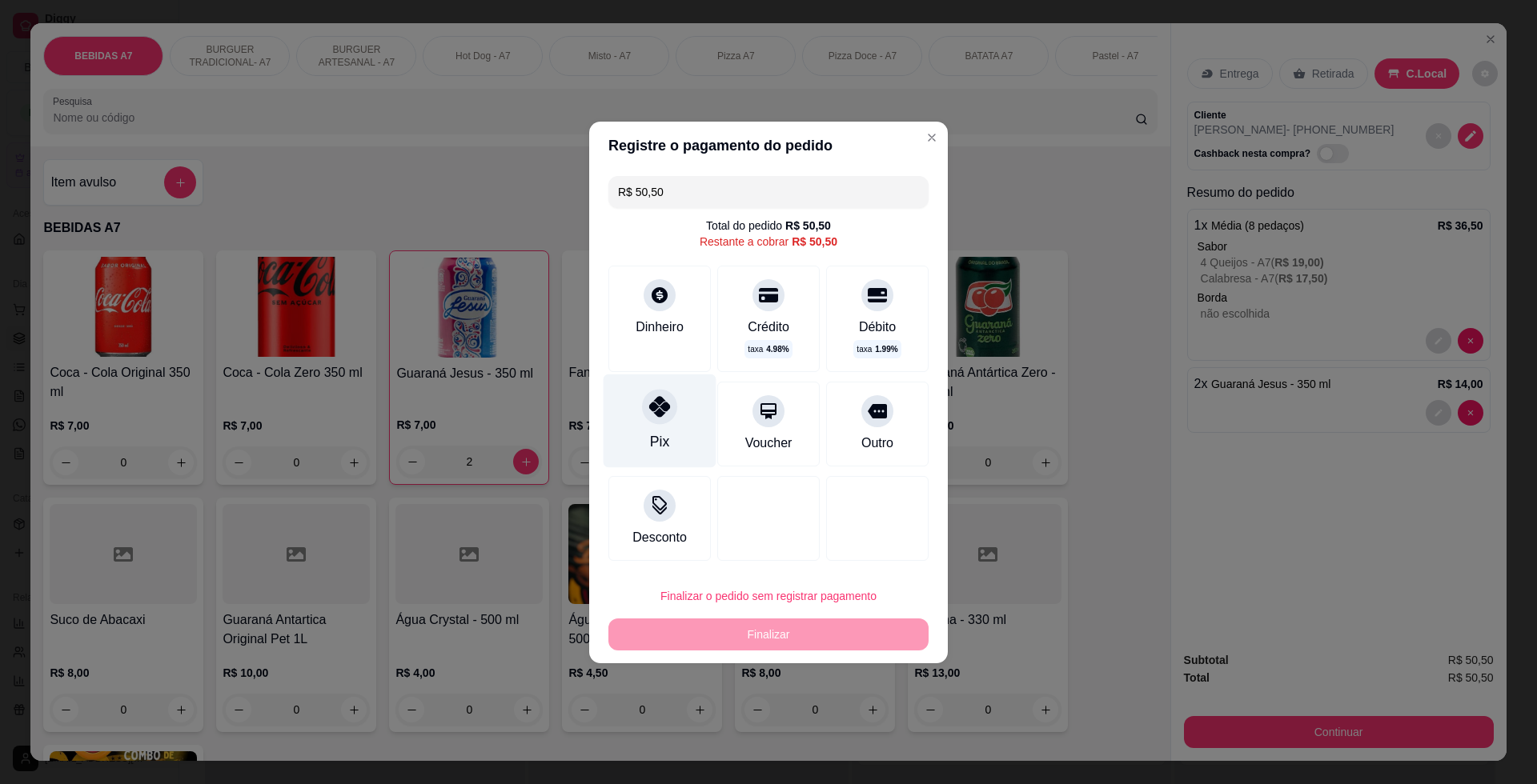
click at [691, 438] on div "Pix" at bounding box center [660, 420] width 113 height 94
type input "R$ 0,00"
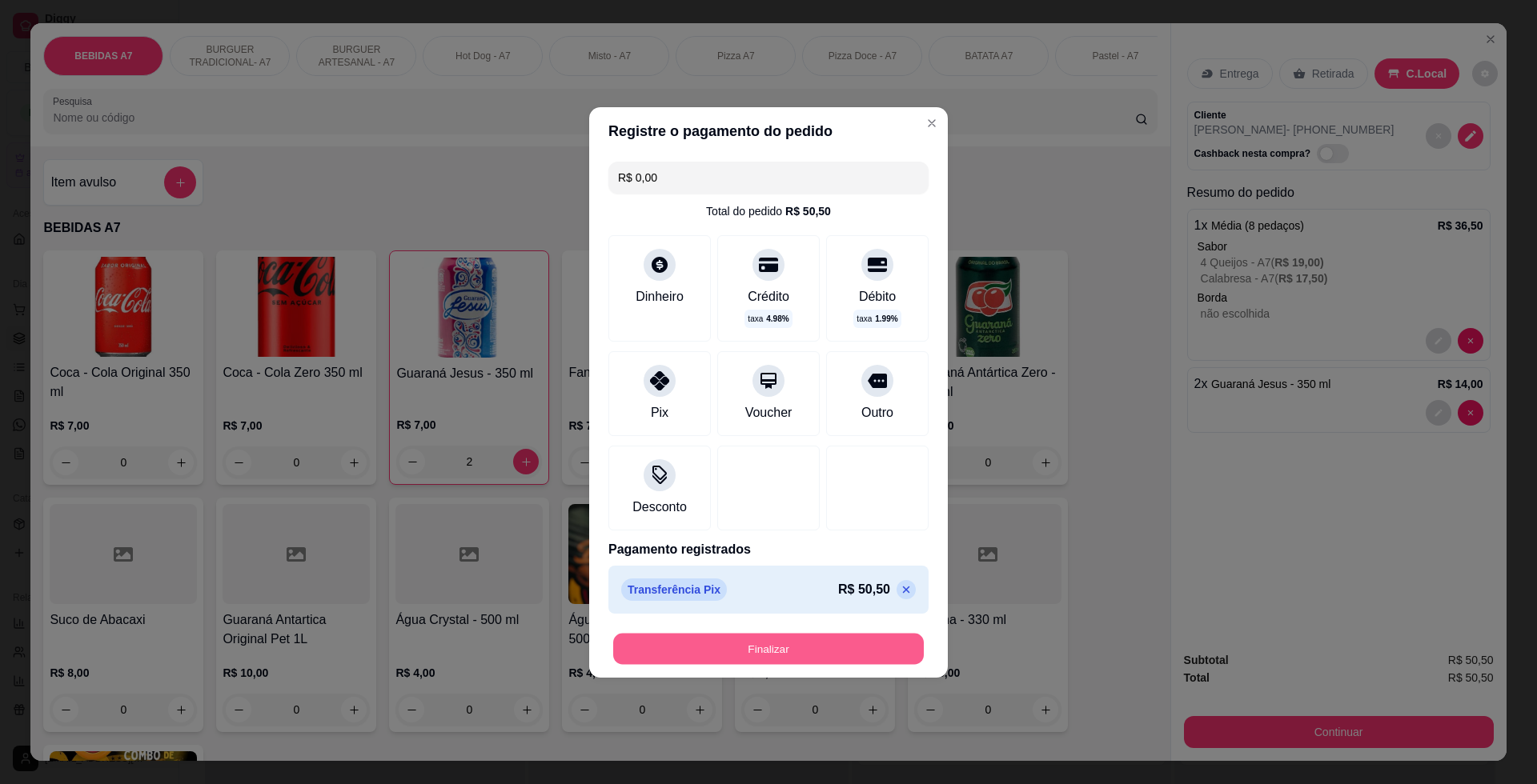
click at [798, 654] on button "Finalizar" at bounding box center [768, 648] width 311 height 31
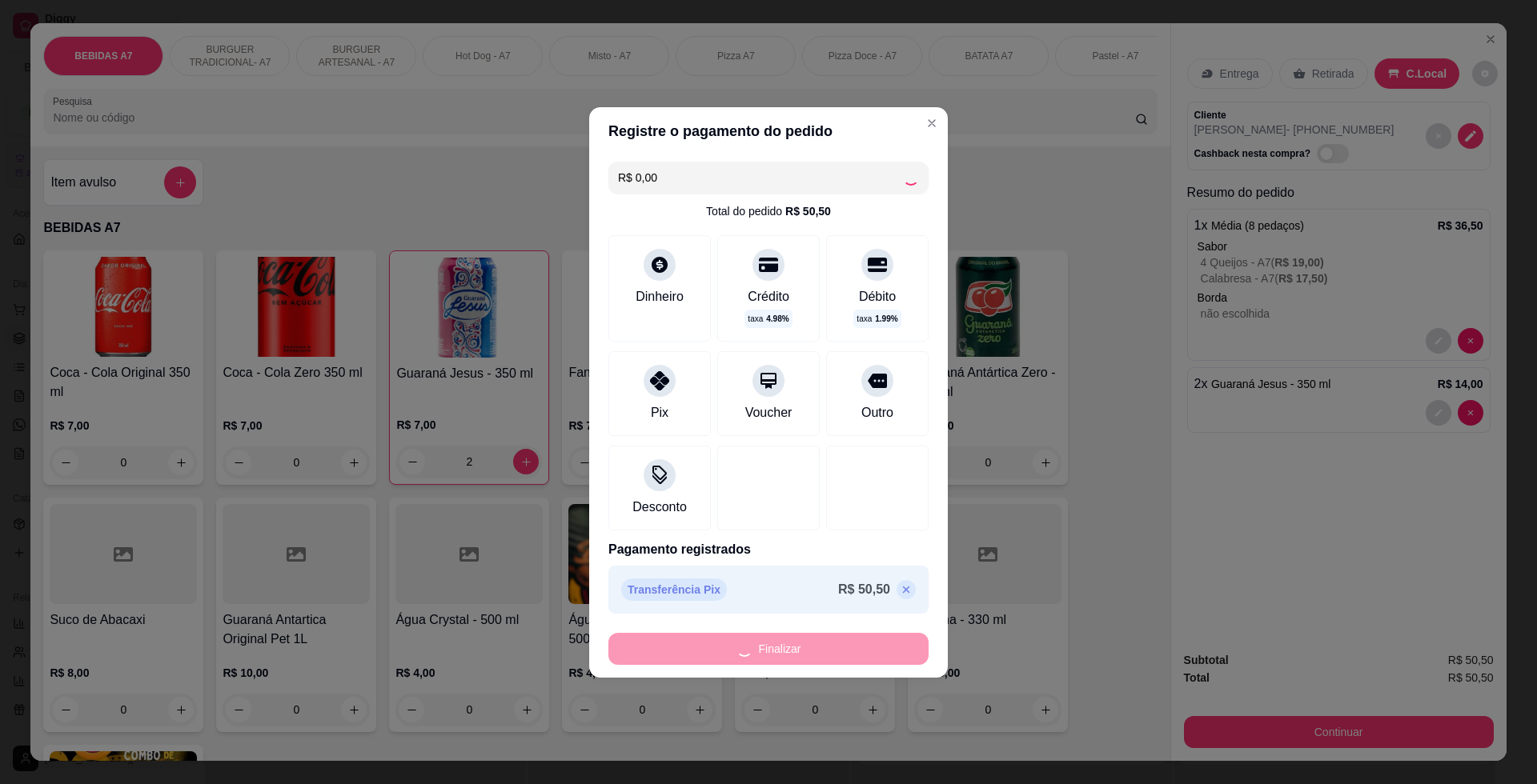
type input "0"
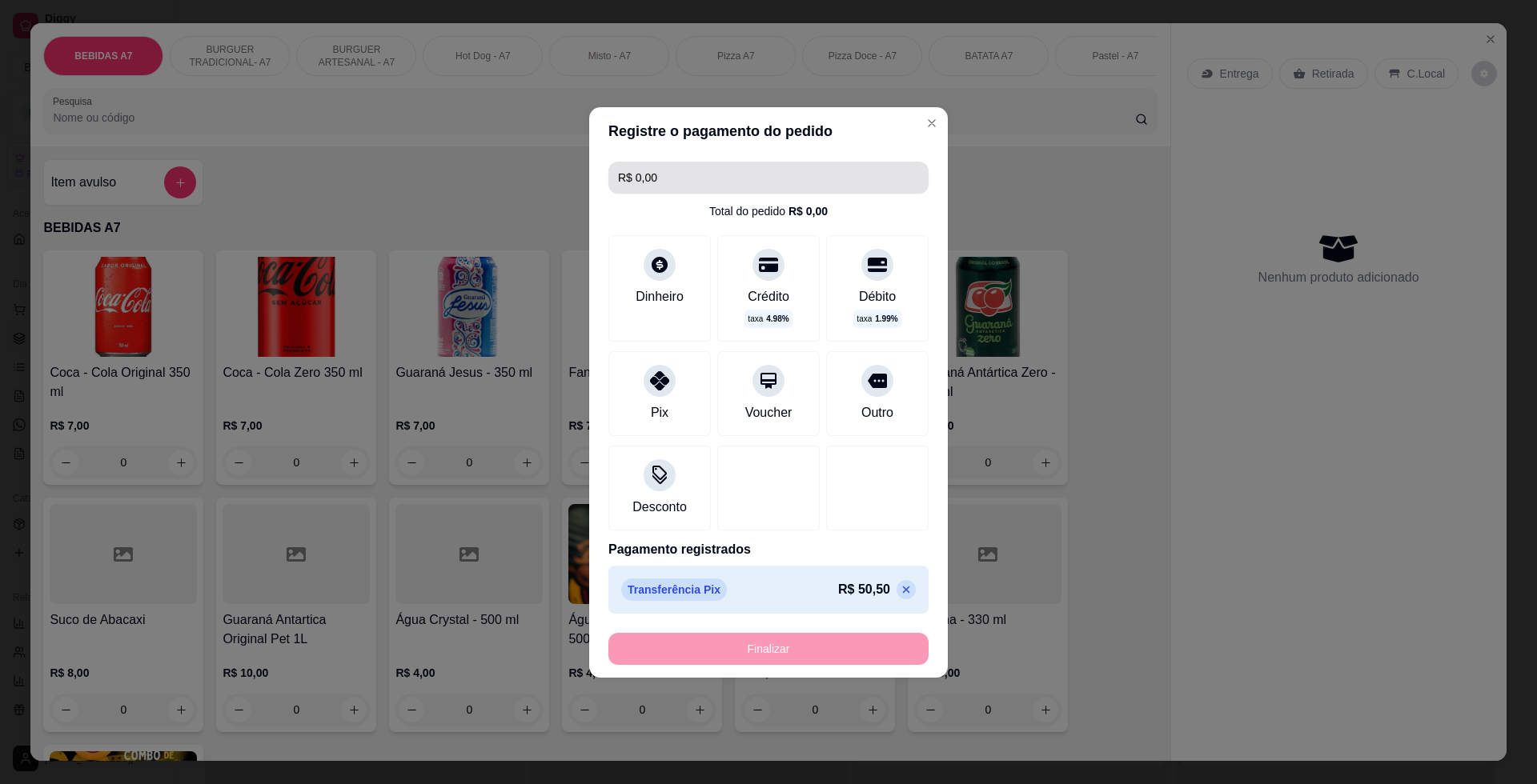
type input "-R$ 50,50"
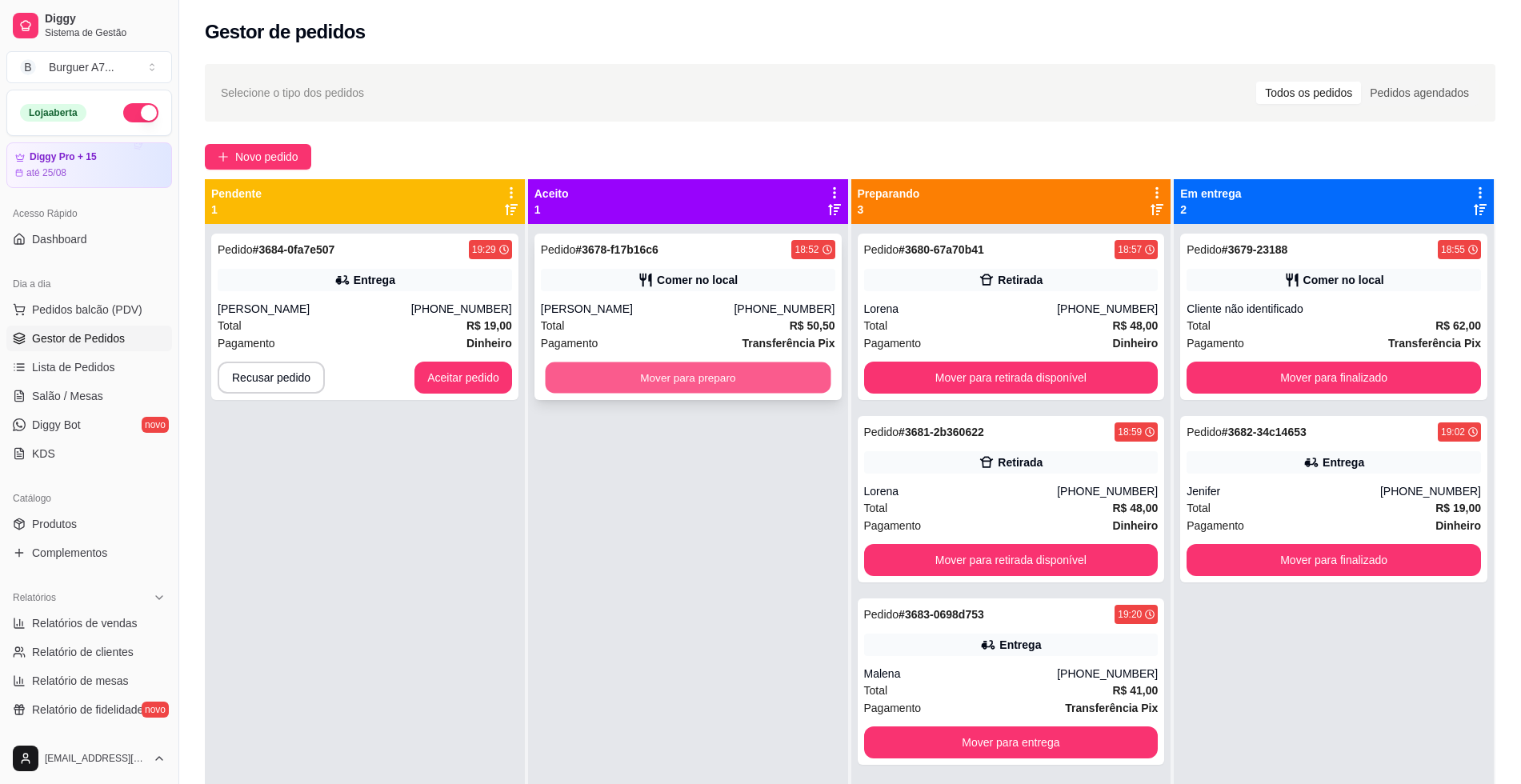
click at [800, 368] on button "Mover para preparo" at bounding box center [687, 378] width 285 height 31
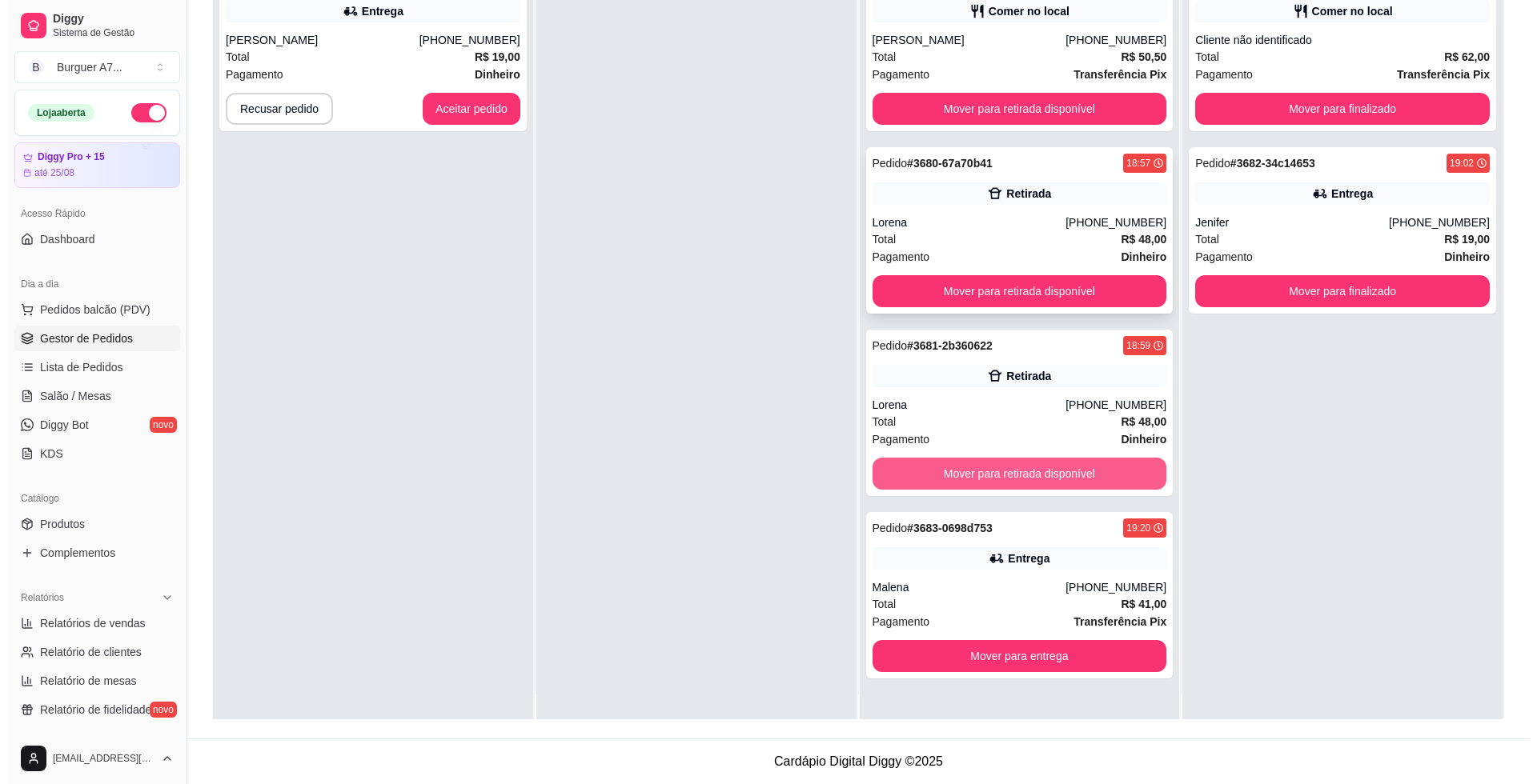
scroll to position [0, 0]
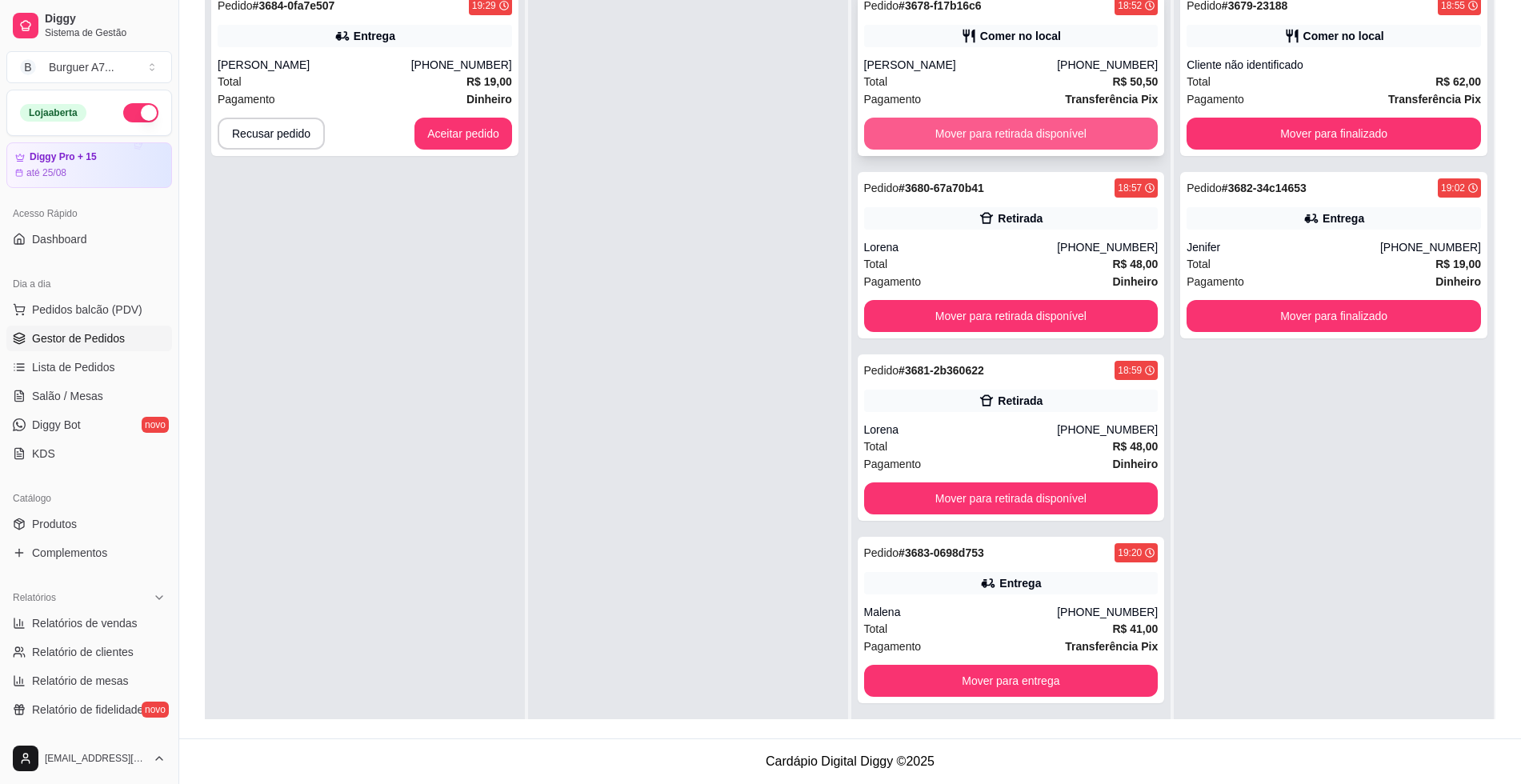
click at [1064, 126] on button "Mover para retirada disponível" at bounding box center [1011, 133] width 294 height 32
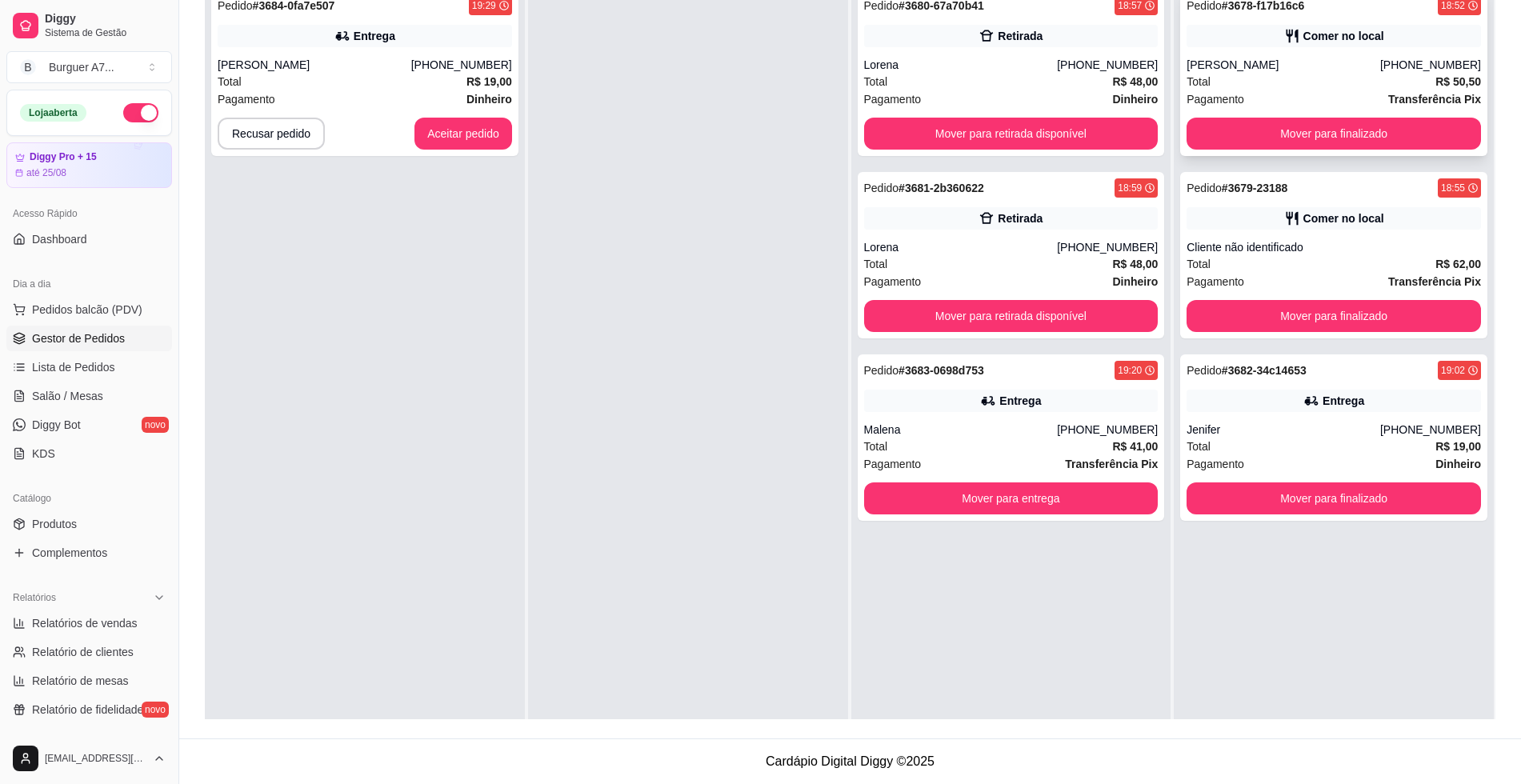
click at [1243, 112] on div "Pedido # 3678-f17b16c6 18:52 Comer no local Rodrigo [PHONE_NUMBER] Total R$ 50,…" at bounding box center [1334, 73] width 307 height 166
click at [1264, 143] on button "Mover para finalizado" at bounding box center [1334, 134] width 285 height 31
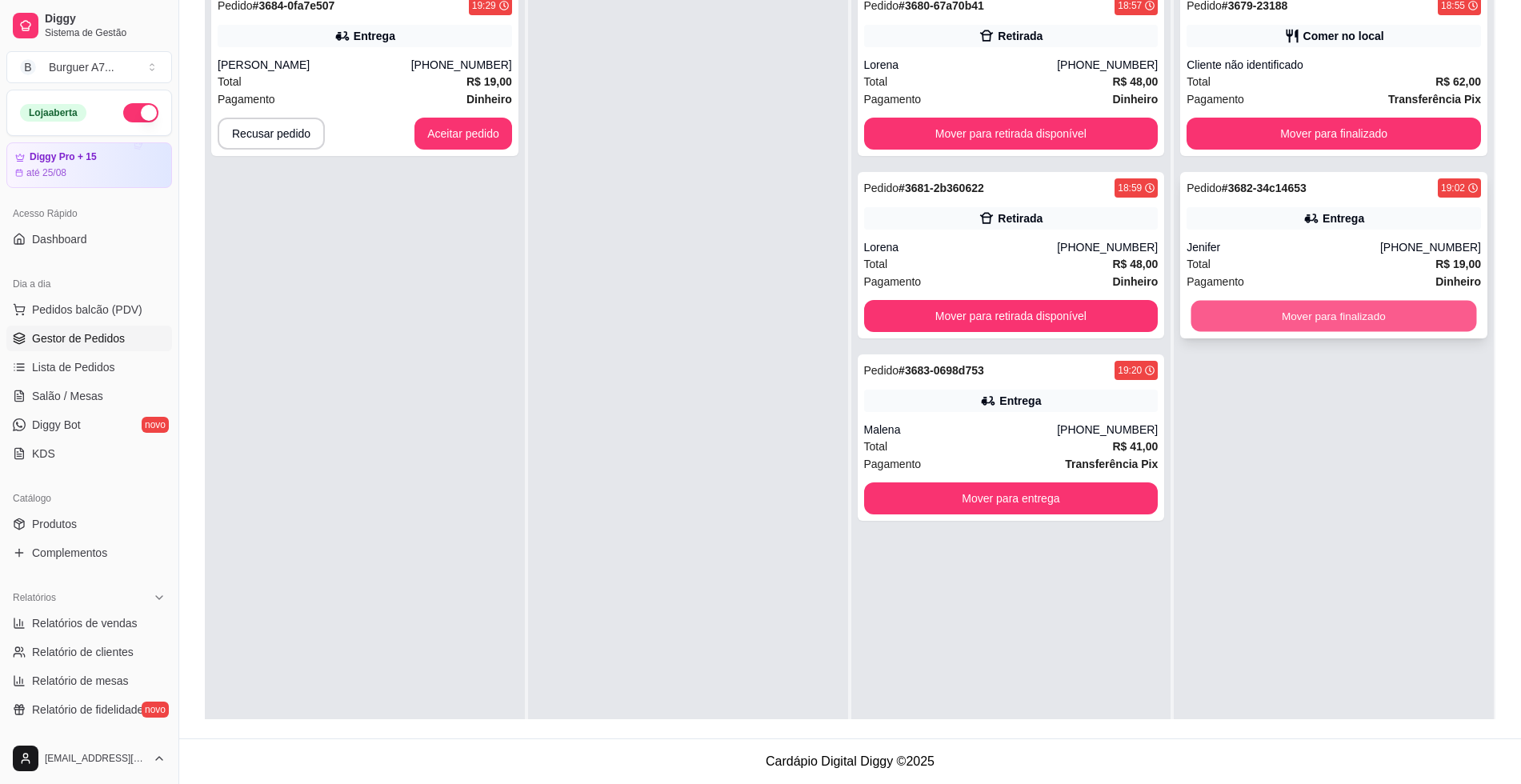
click at [1320, 319] on button "Mover para finalizado" at bounding box center [1334, 316] width 285 height 31
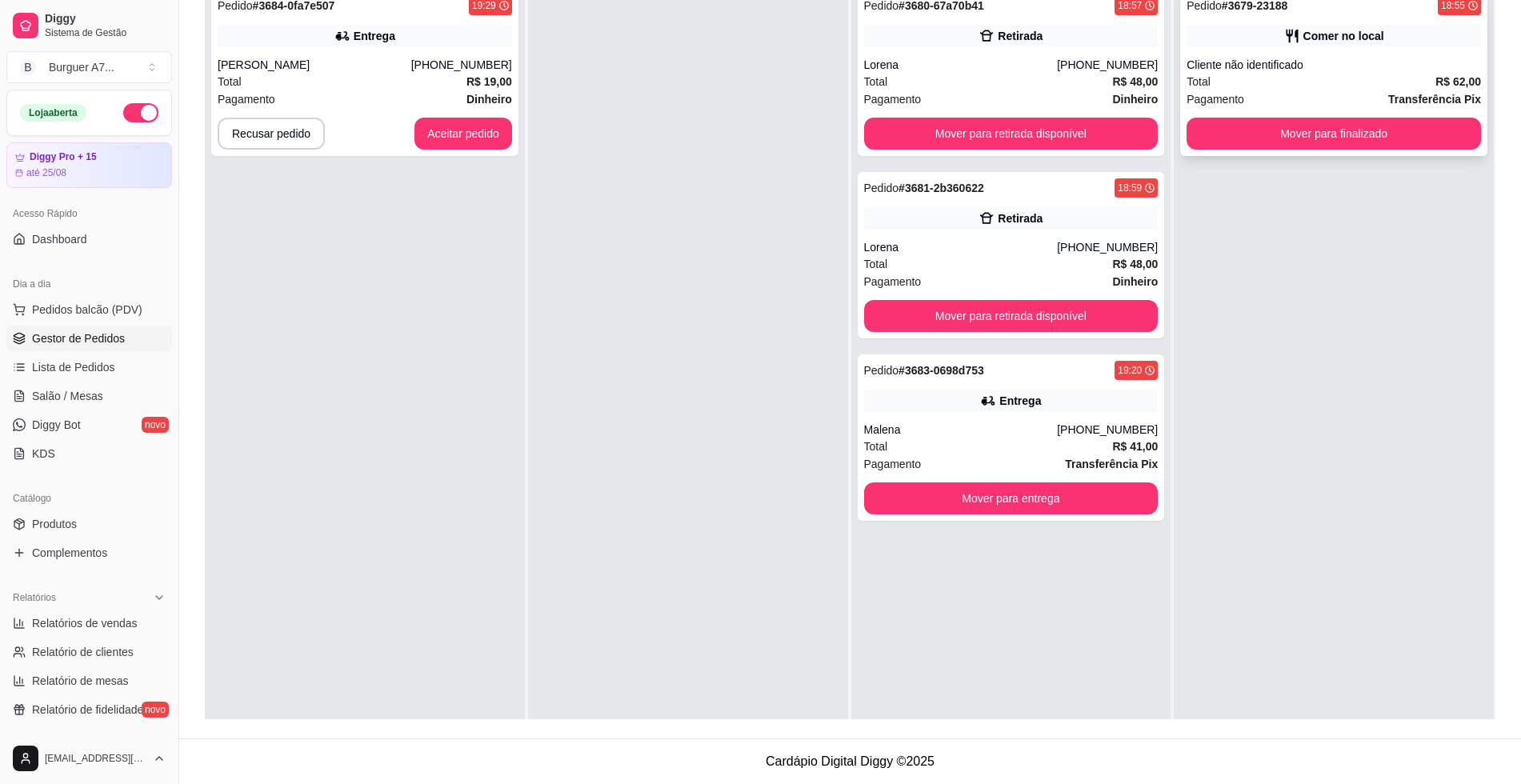
click at [1243, 56] on div "Pedido # 3679-23188 18:55 Comer no local Cliente não identificado Total R$ 62,0…" at bounding box center [1334, 73] width 307 height 166
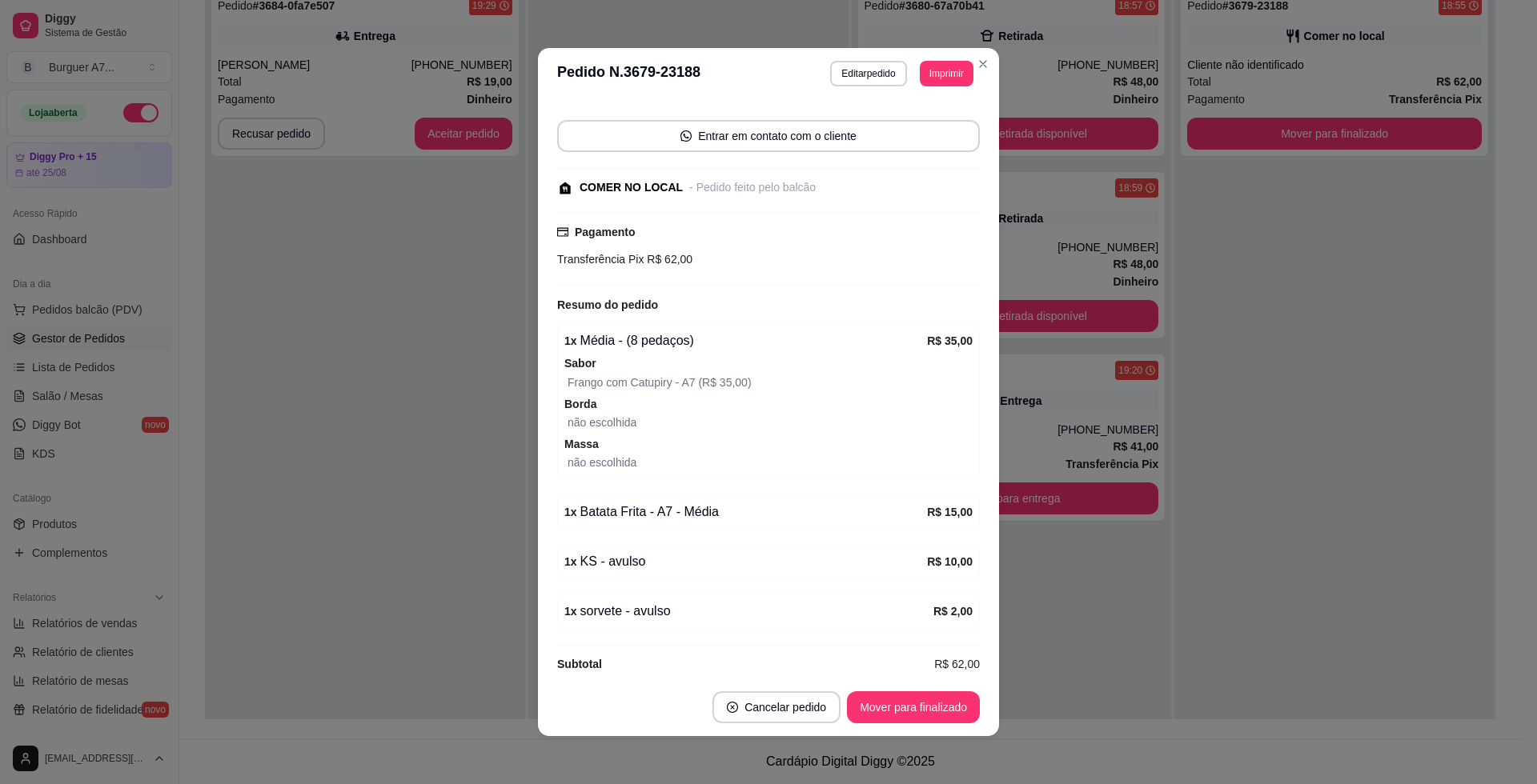
scroll to position [152, 0]
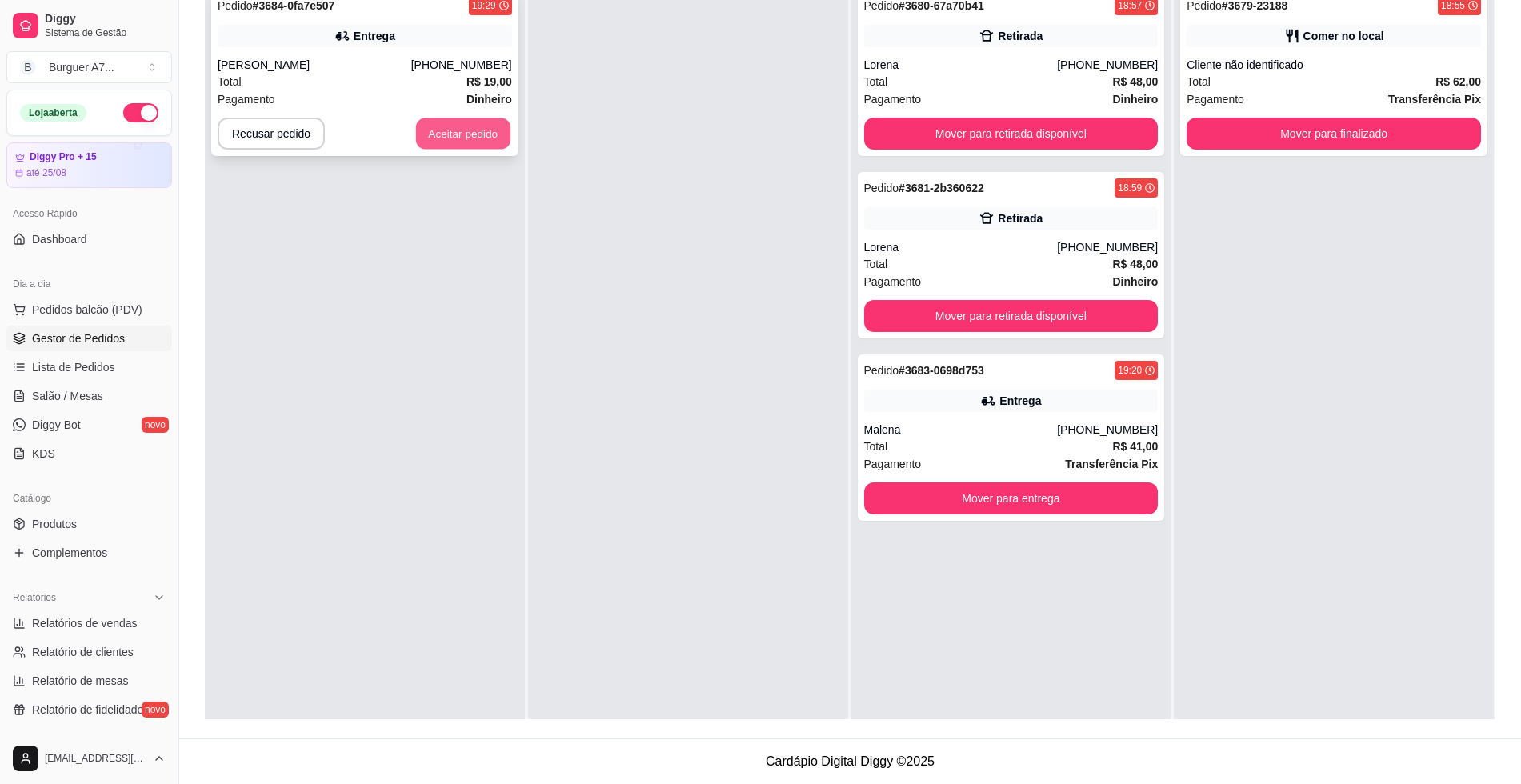
click at [470, 139] on button "Aceitar pedido" at bounding box center [463, 134] width 95 height 31
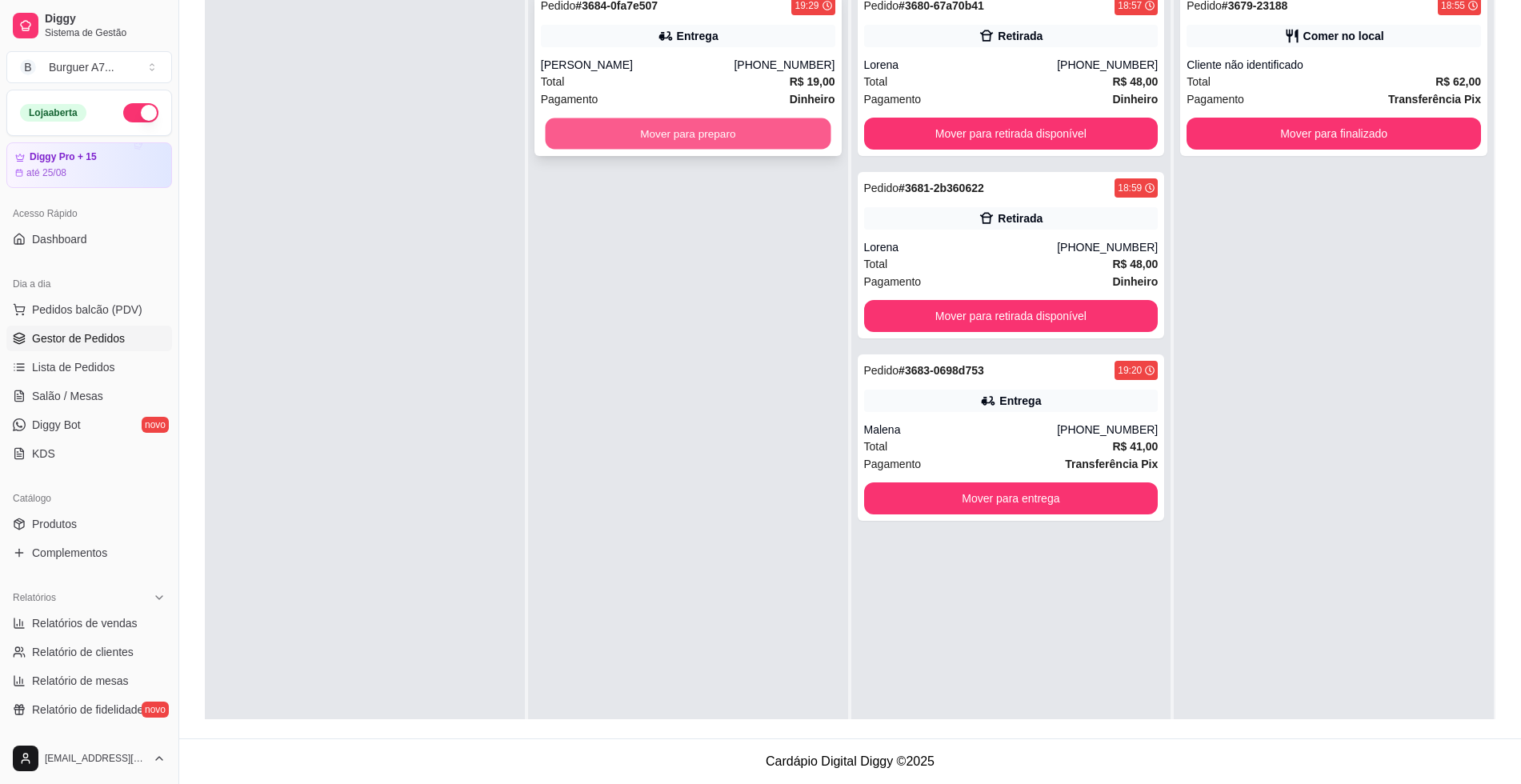
click at [703, 133] on button "Mover para preparo" at bounding box center [687, 134] width 285 height 31
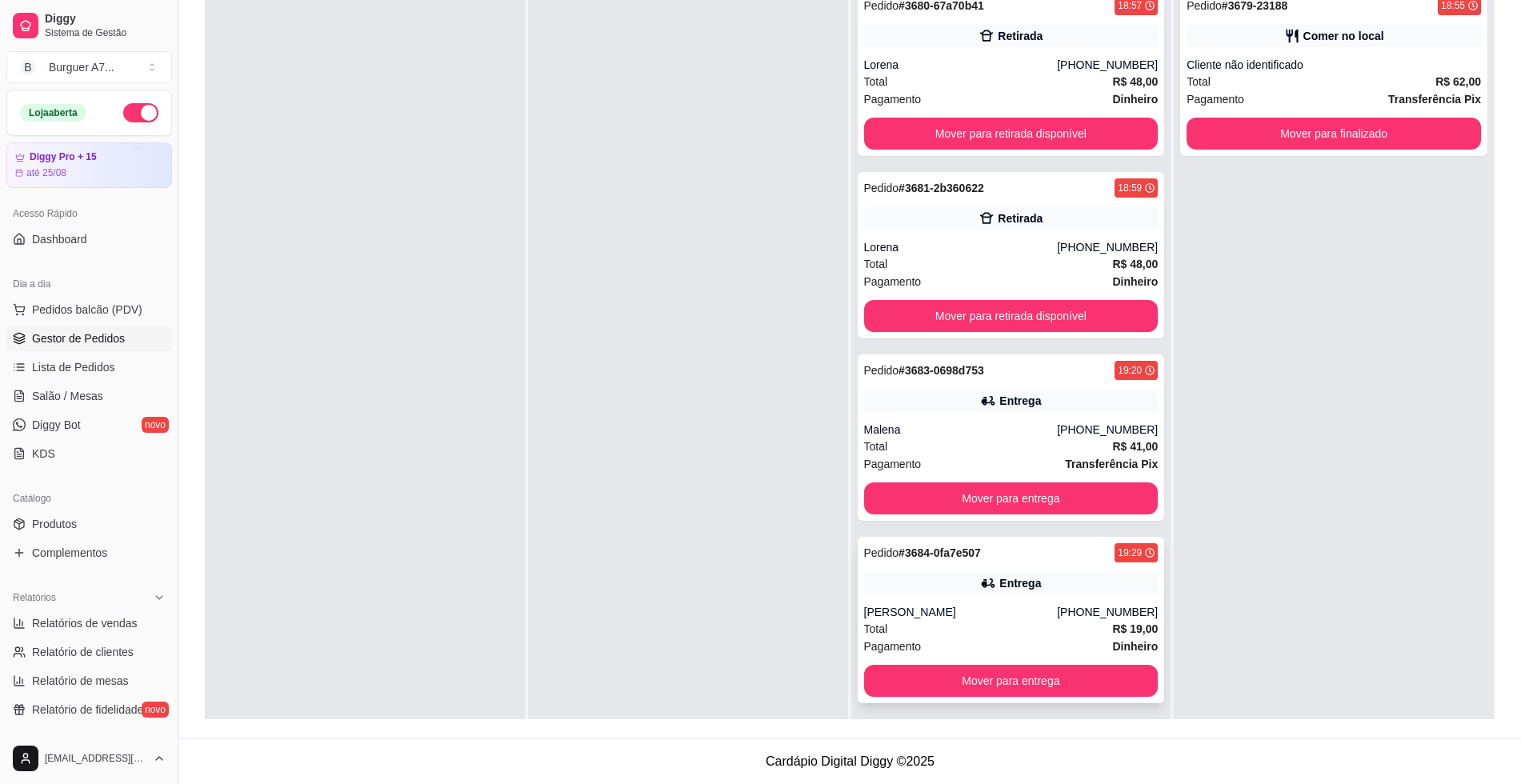
click at [965, 574] on div "Entrega" at bounding box center [1011, 583] width 294 height 22
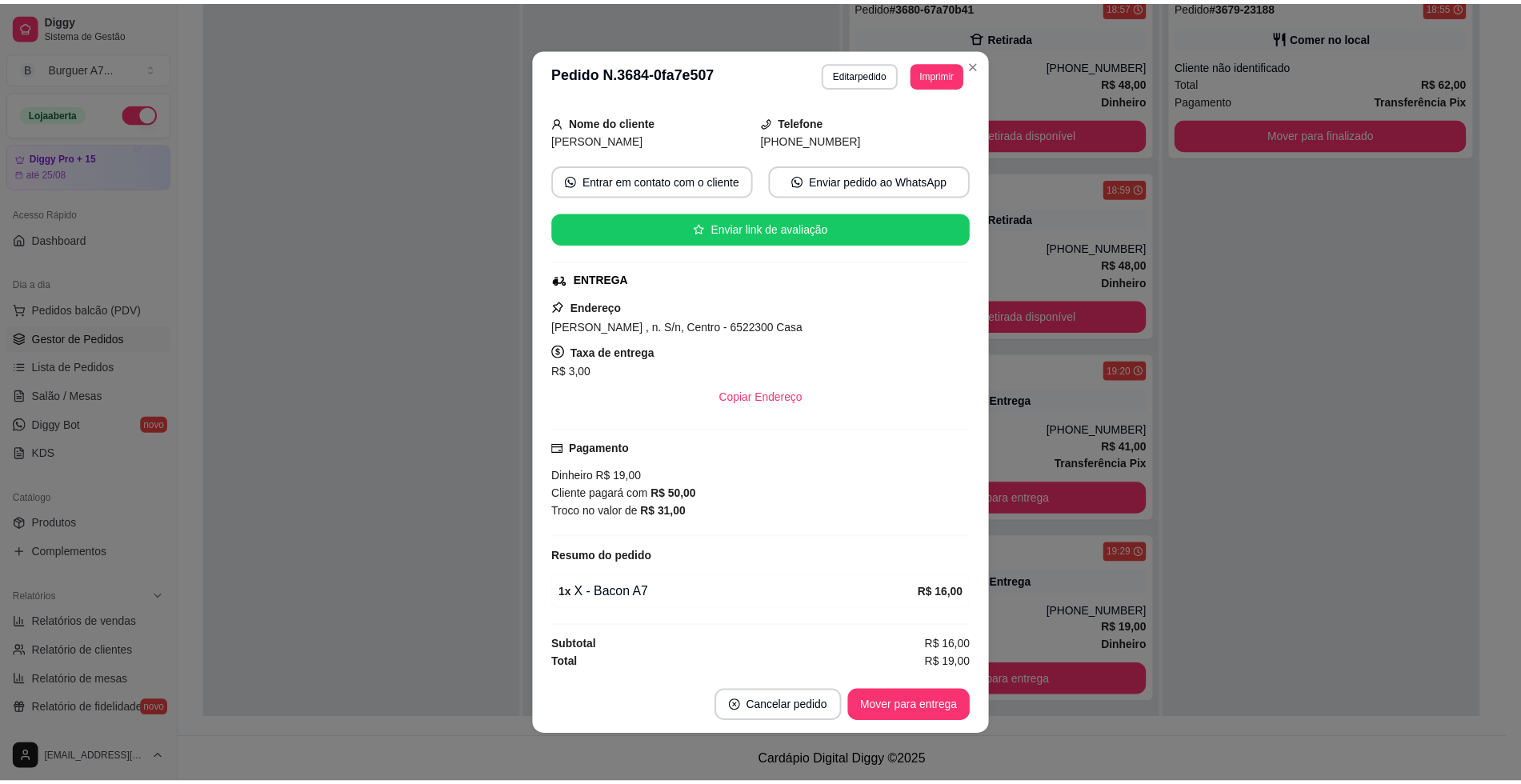
scroll to position [0, 0]
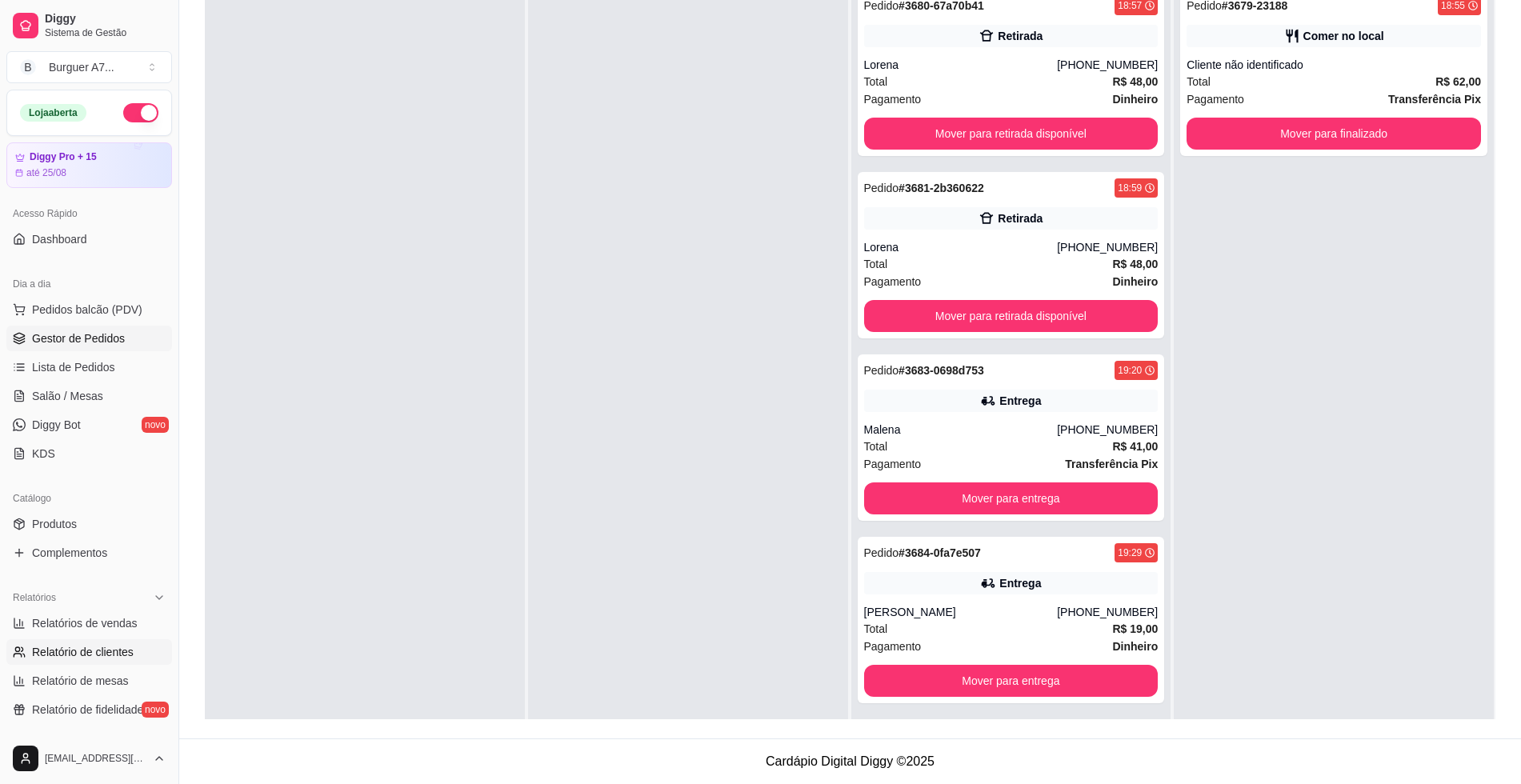
click at [87, 639] on link "Relatório de clientes" at bounding box center [89, 651] width 165 height 25
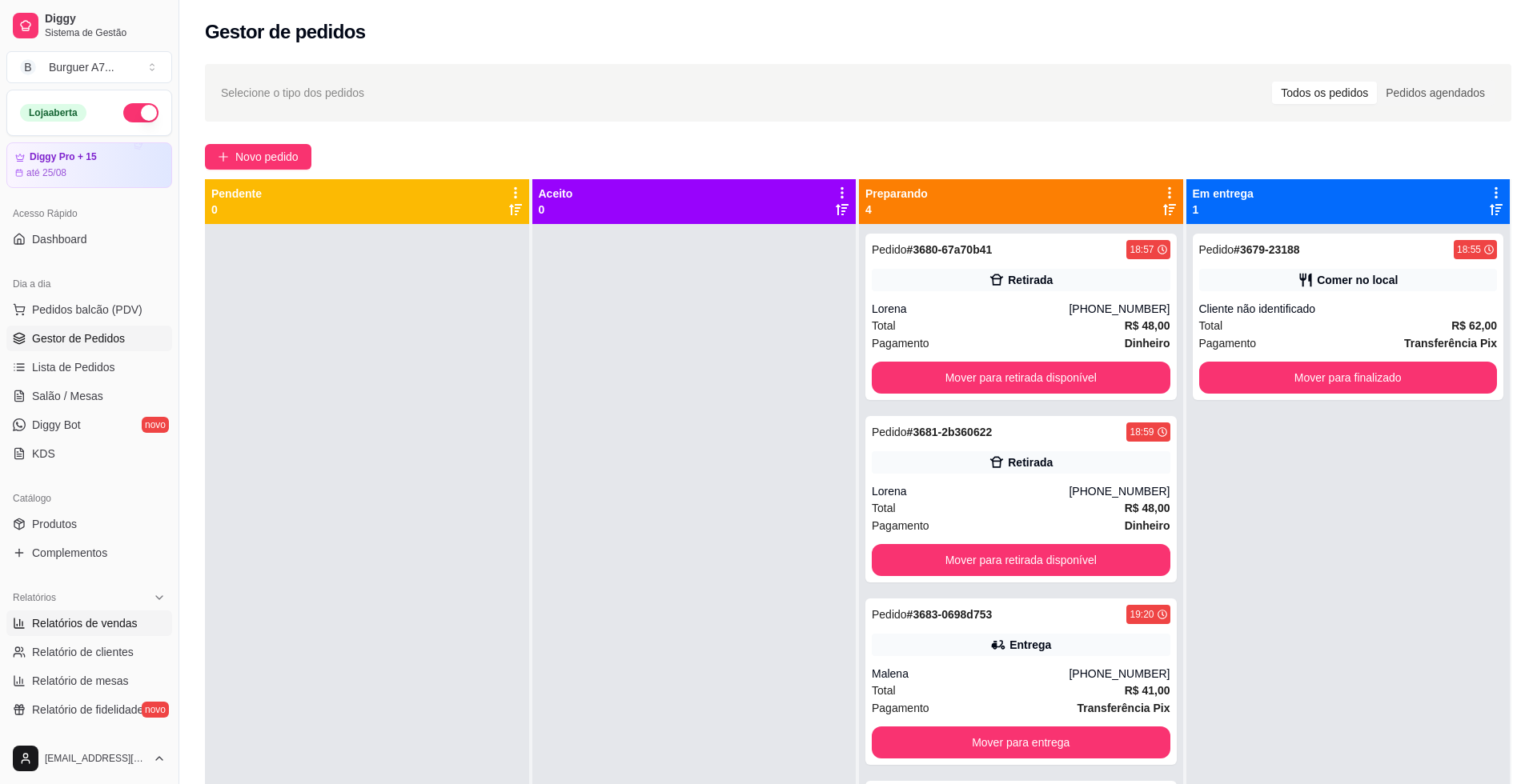
select select "30"
select select "HIGHEST_TOTAL_SPENT_WITH_ORDERS"
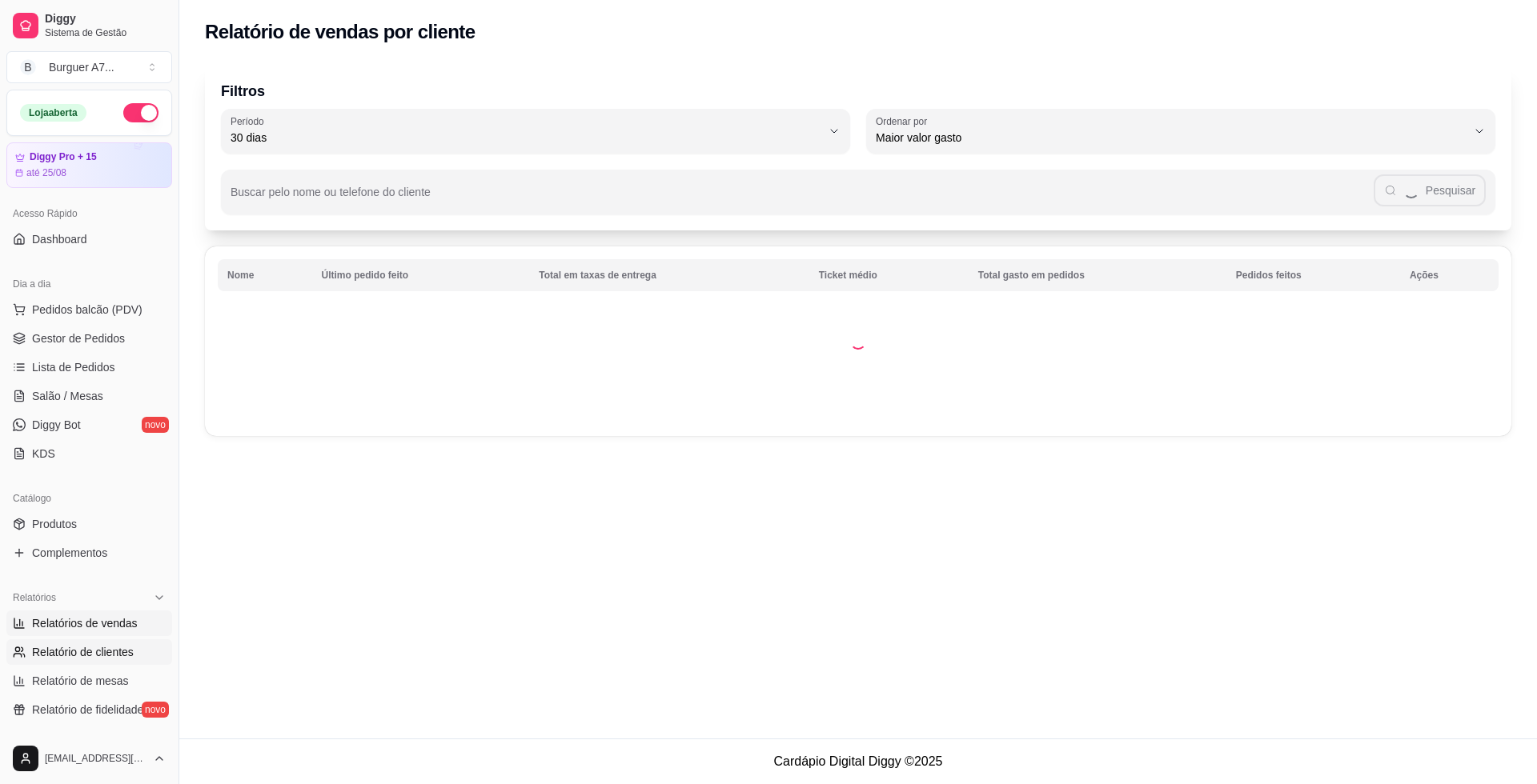
click at [91, 614] on link "Relatórios de vendas" at bounding box center [89, 623] width 166 height 25
select select "ALL"
select select "0"
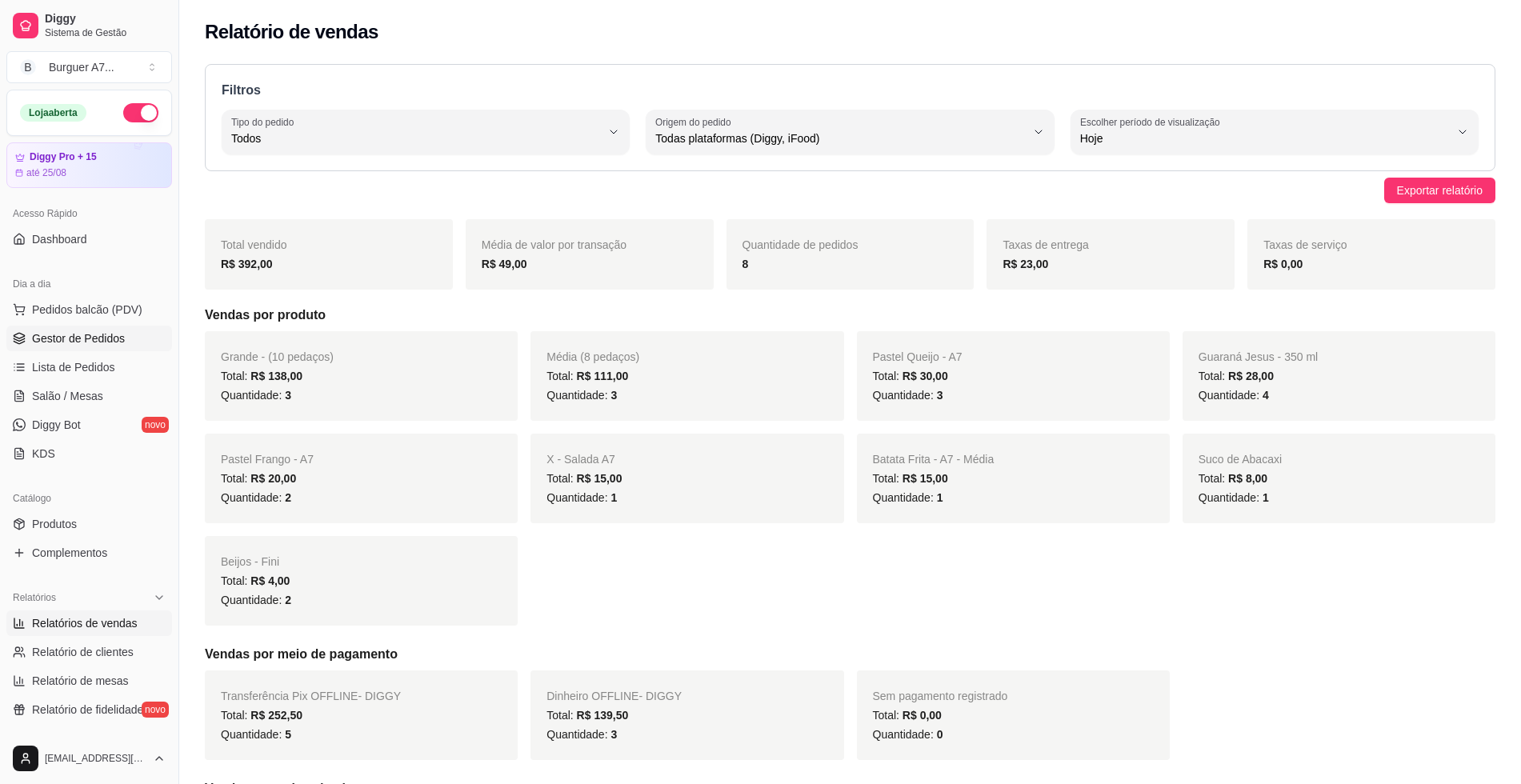
click at [126, 342] on link "Gestor de Pedidos" at bounding box center [89, 337] width 165 height 25
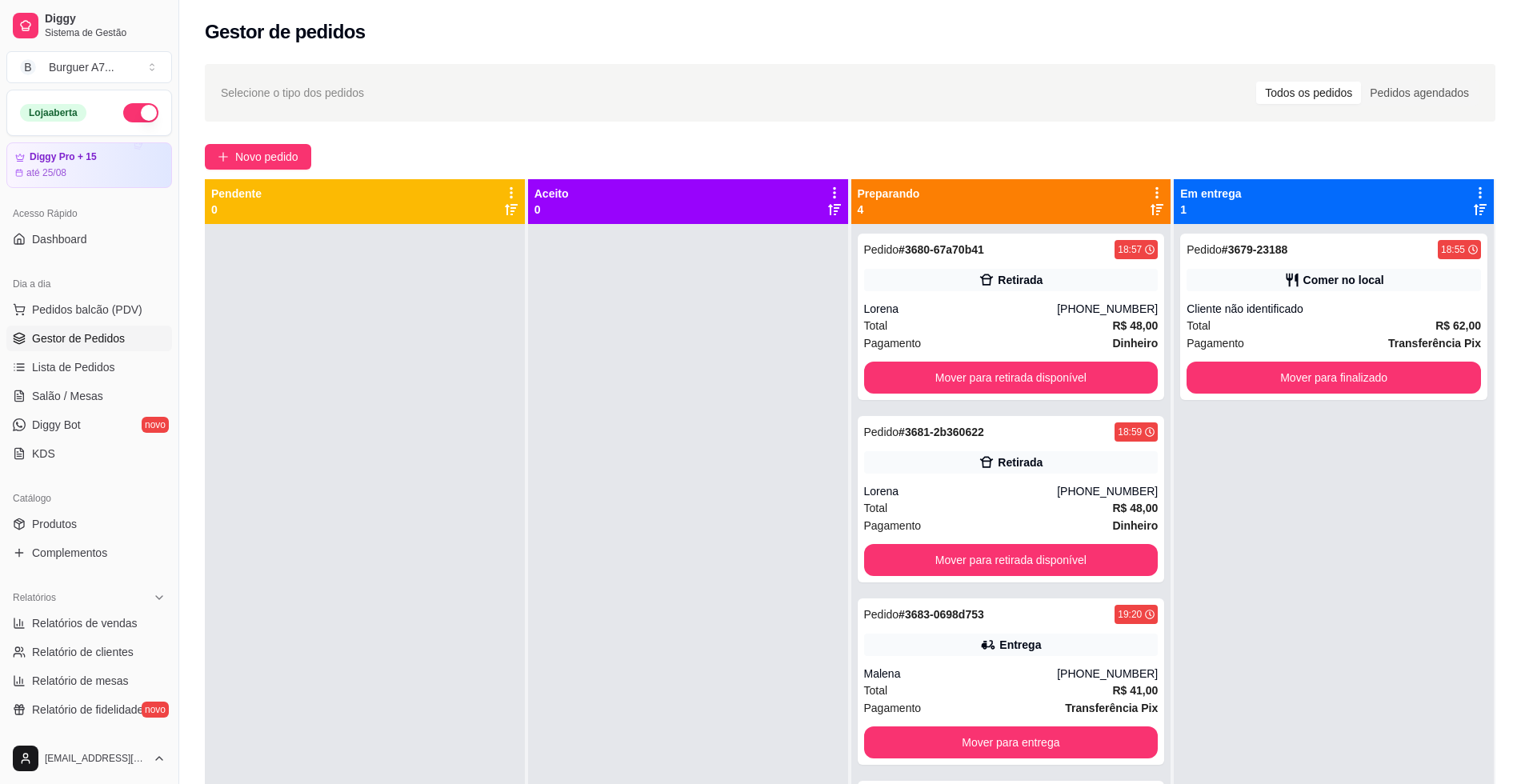
drag, startPoint x: 1260, startPoint y: 498, endPoint x: 1274, endPoint y: 448, distance: 51.9
click at [1260, 491] on div "Pedido # 3679-23188 18:55 Comer no local Cliente não identificado Total R$ 62,0…" at bounding box center [1334, 616] width 320 height 784
click at [209, 154] on button "Novo pedido" at bounding box center [258, 156] width 107 height 25
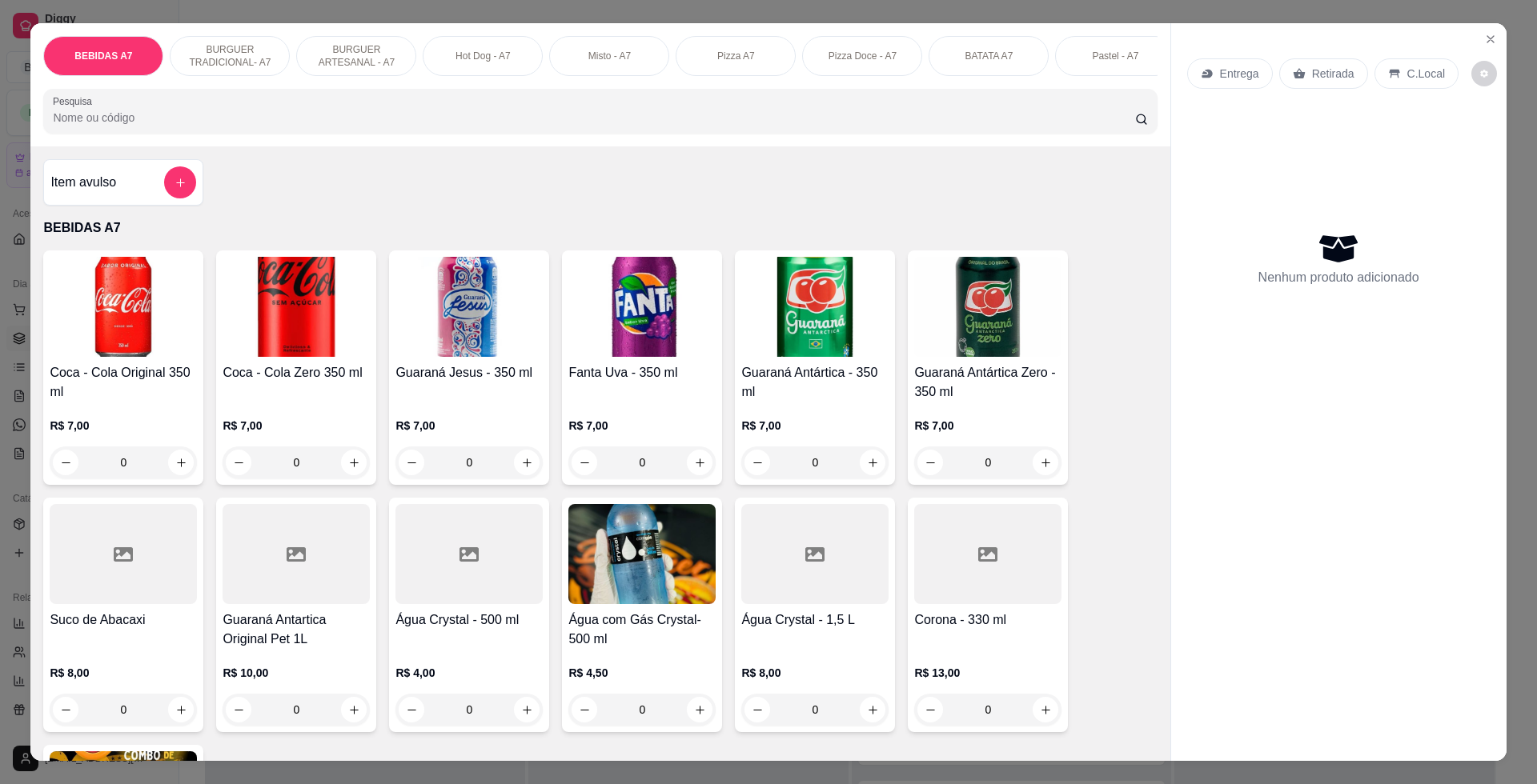
click at [95, 192] on h4 "Item avulso" at bounding box center [83, 183] width 65 height 20
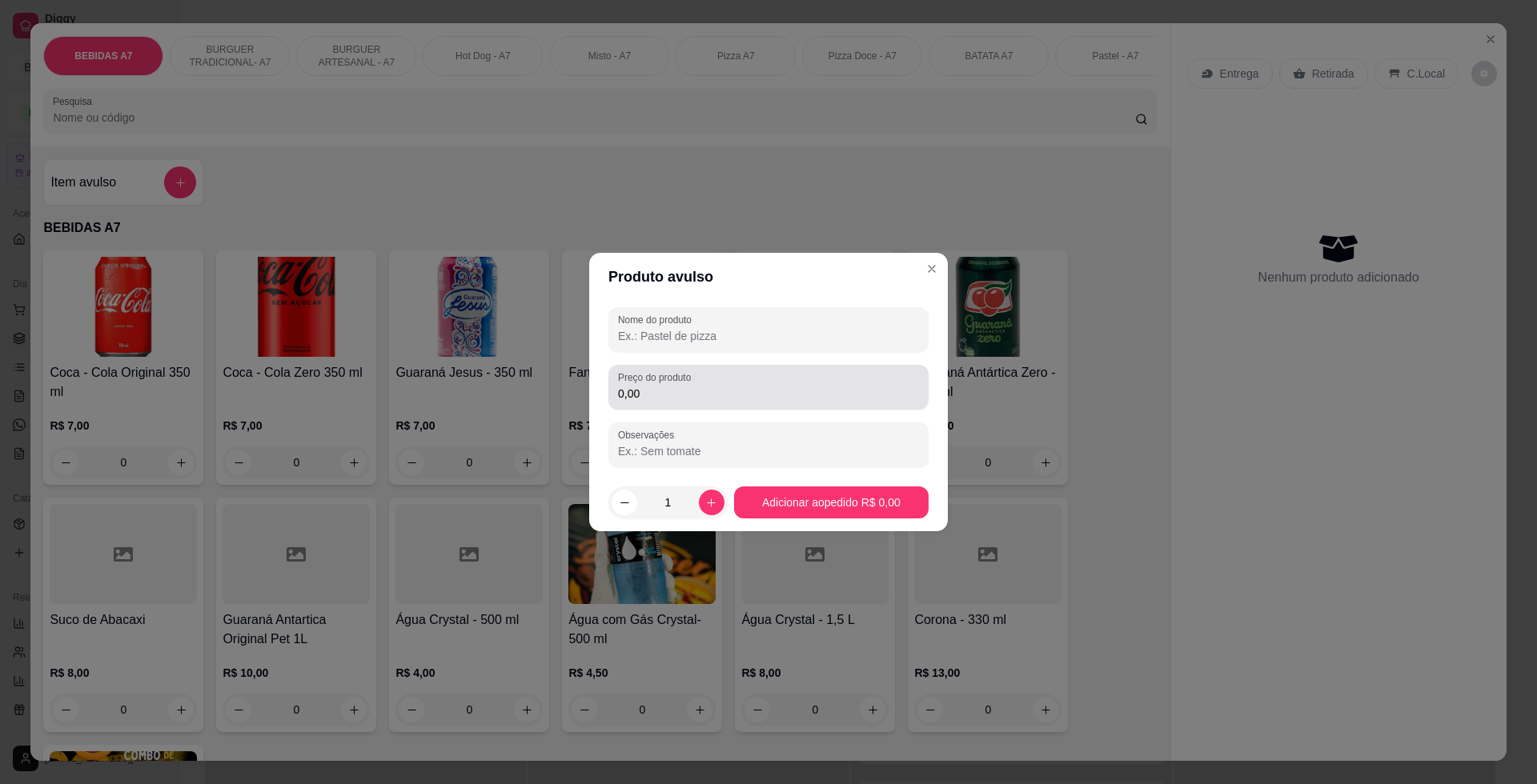
click at [660, 385] on div "0,00" at bounding box center [768, 386] width 301 height 32
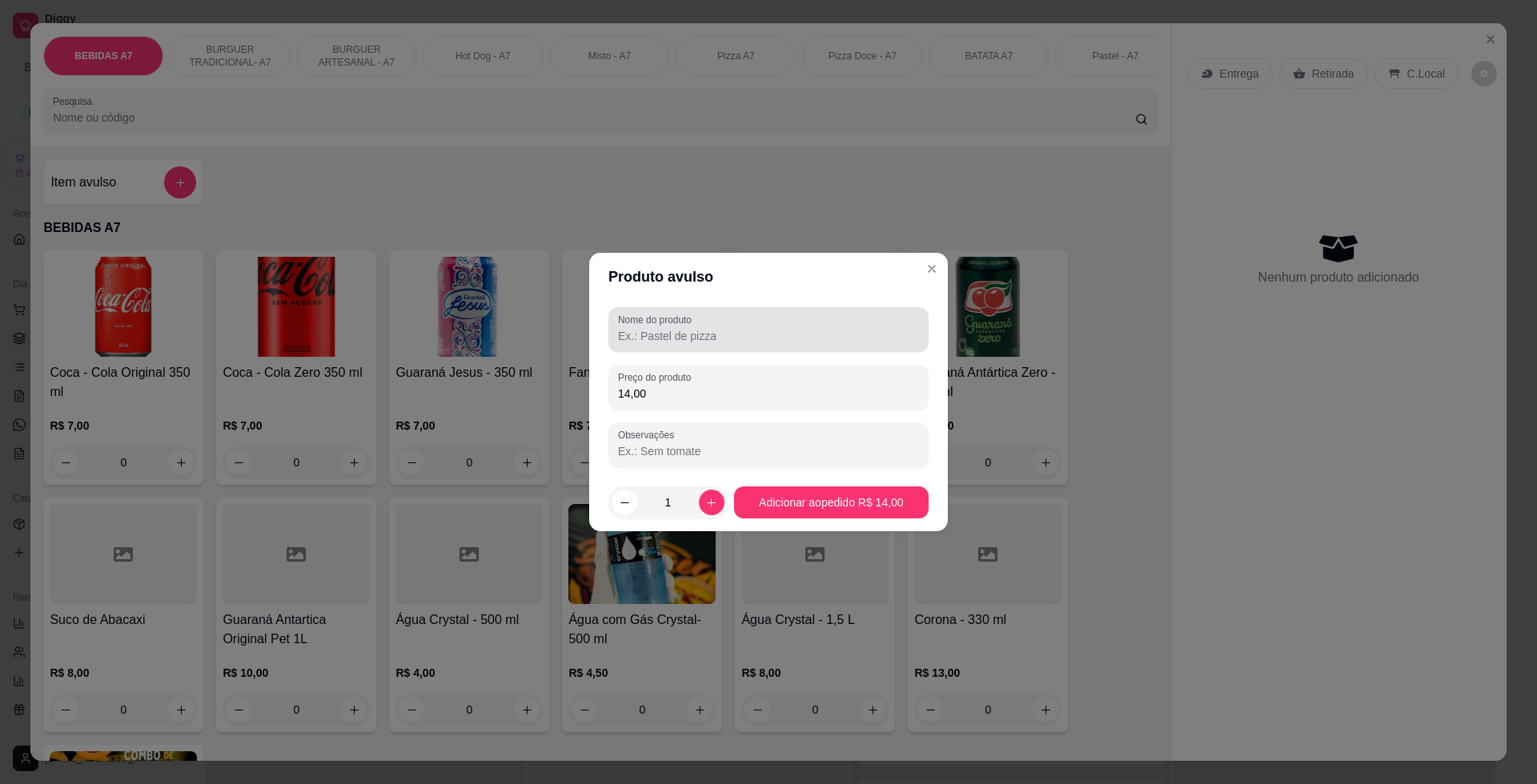
type input "14,00"
click at [782, 342] on input "Nome do produto" at bounding box center [768, 336] width 301 height 16
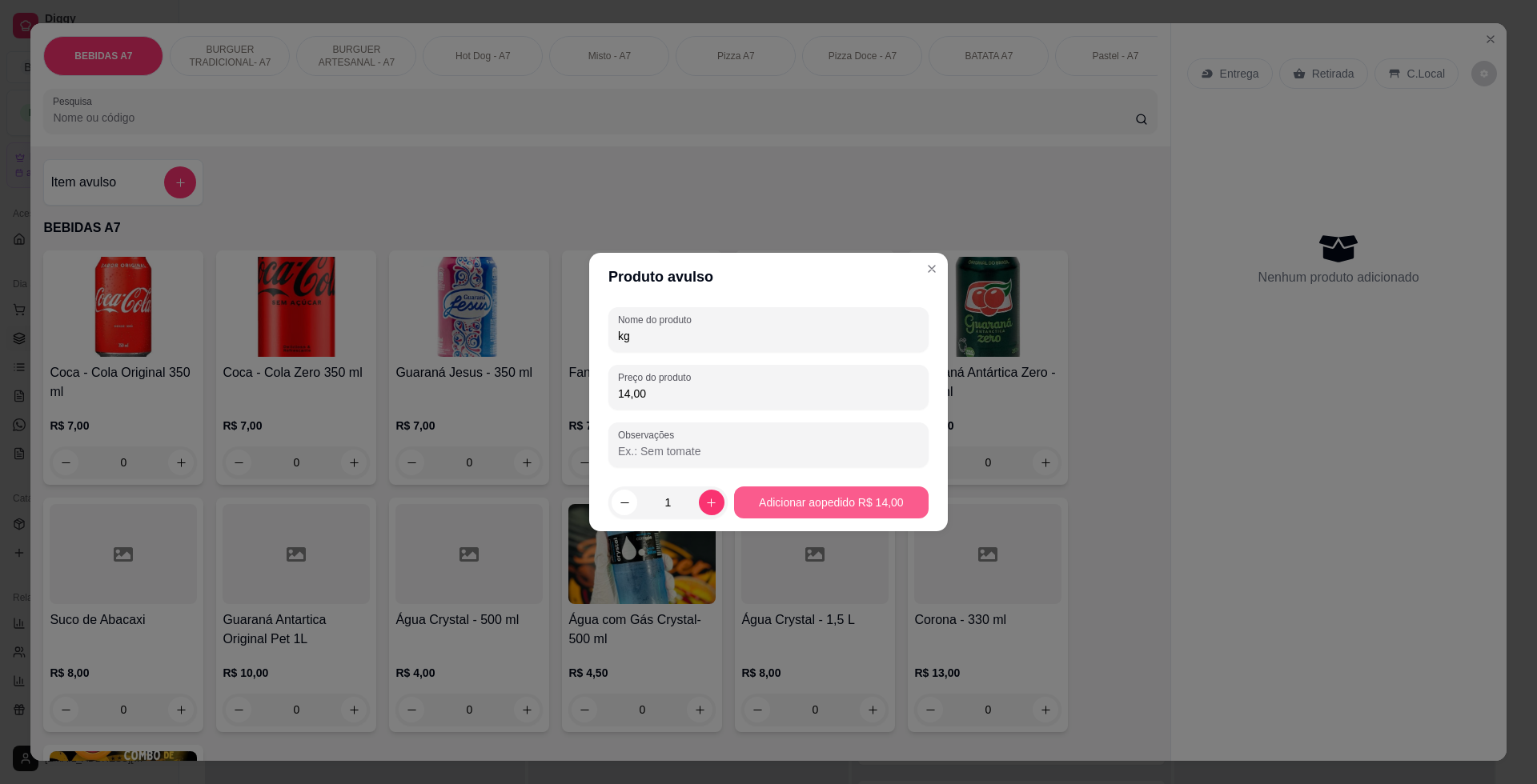
type input "kg"
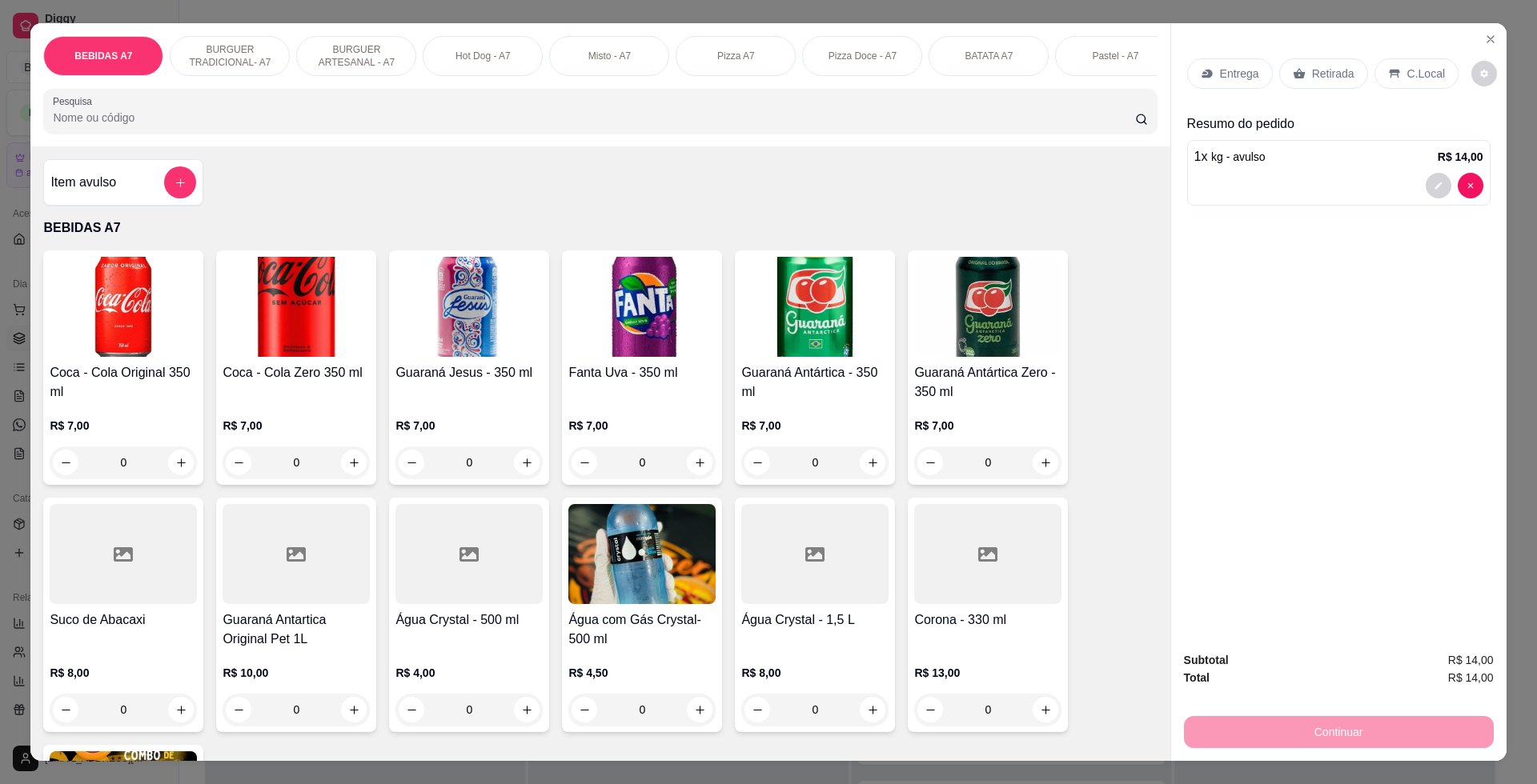
click at [1296, 71] on div "Retirada" at bounding box center [1323, 73] width 89 height 30
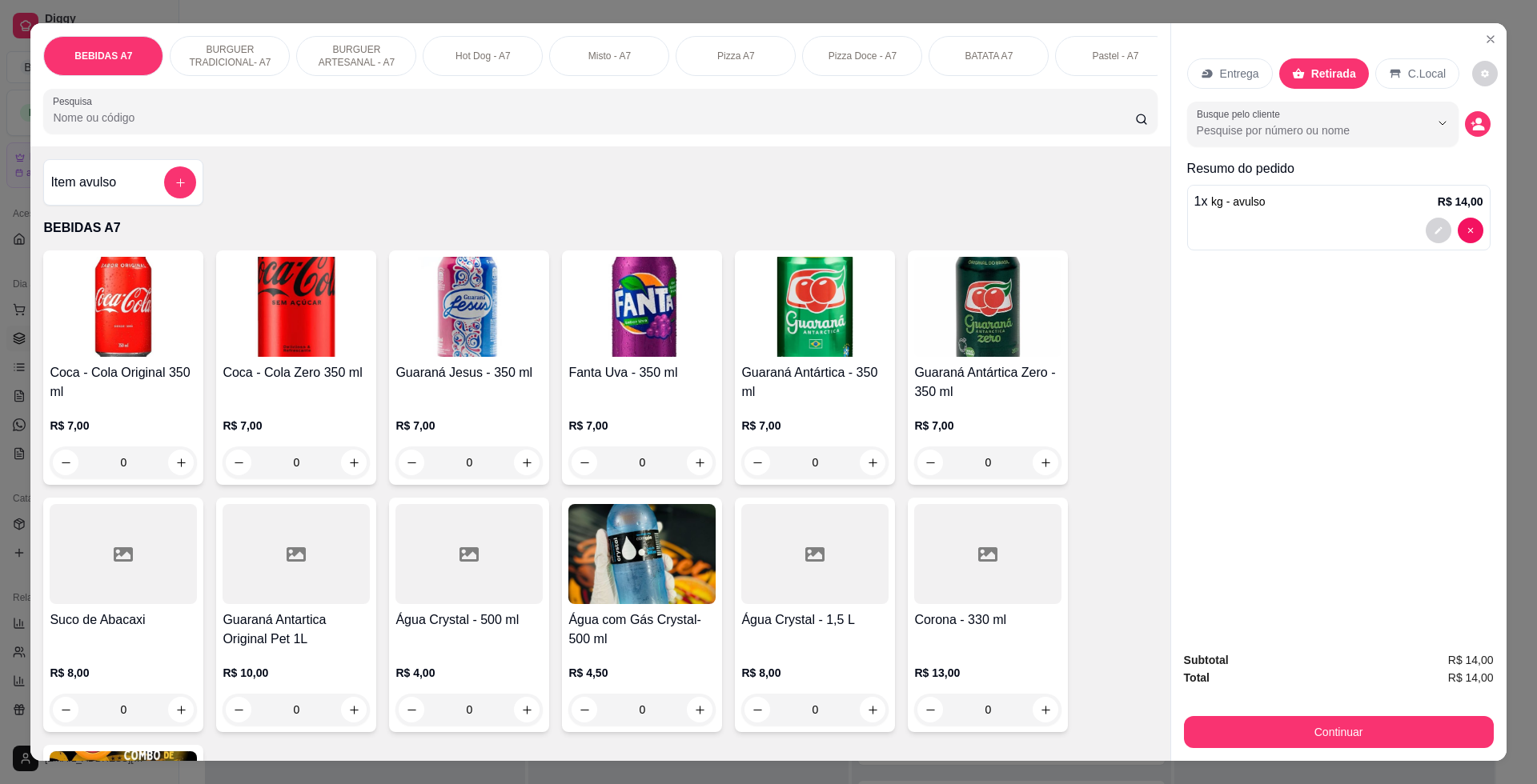
click at [1409, 715] on div "Continuar" at bounding box center [1339, 730] width 310 height 36
click at [1407, 749] on div "Subtotal R$ 14,00 Total R$ 14,00 Continuar" at bounding box center [1338, 699] width 335 height 122
click at [1405, 743] on button "Continuar" at bounding box center [1338, 731] width 300 height 31
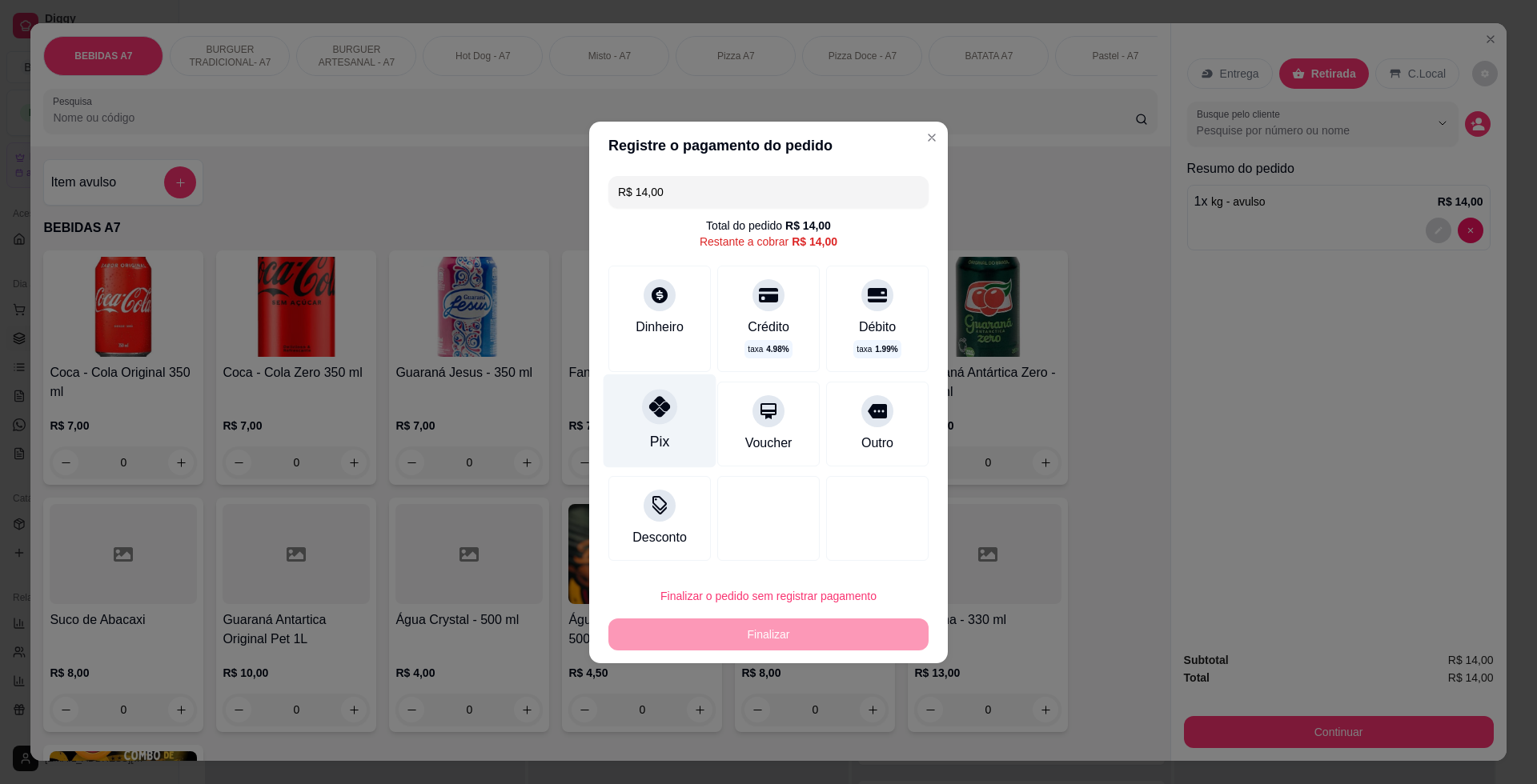
click at [684, 435] on div "Pix" at bounding box center [660, 420] width 113 height 94
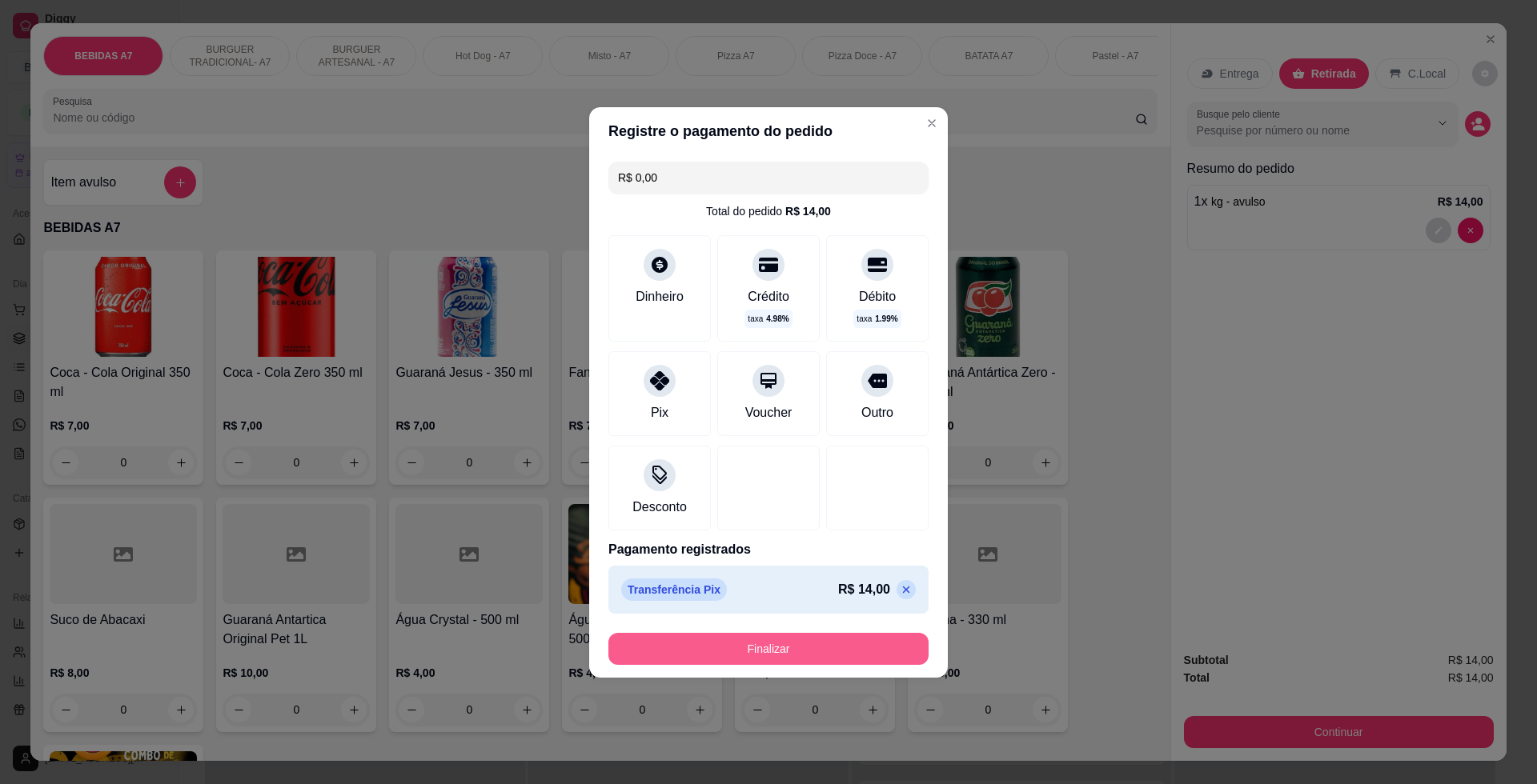
click at [877, 650] on button "Finalizar" at bounding box center [768, 648] width 320 height 32
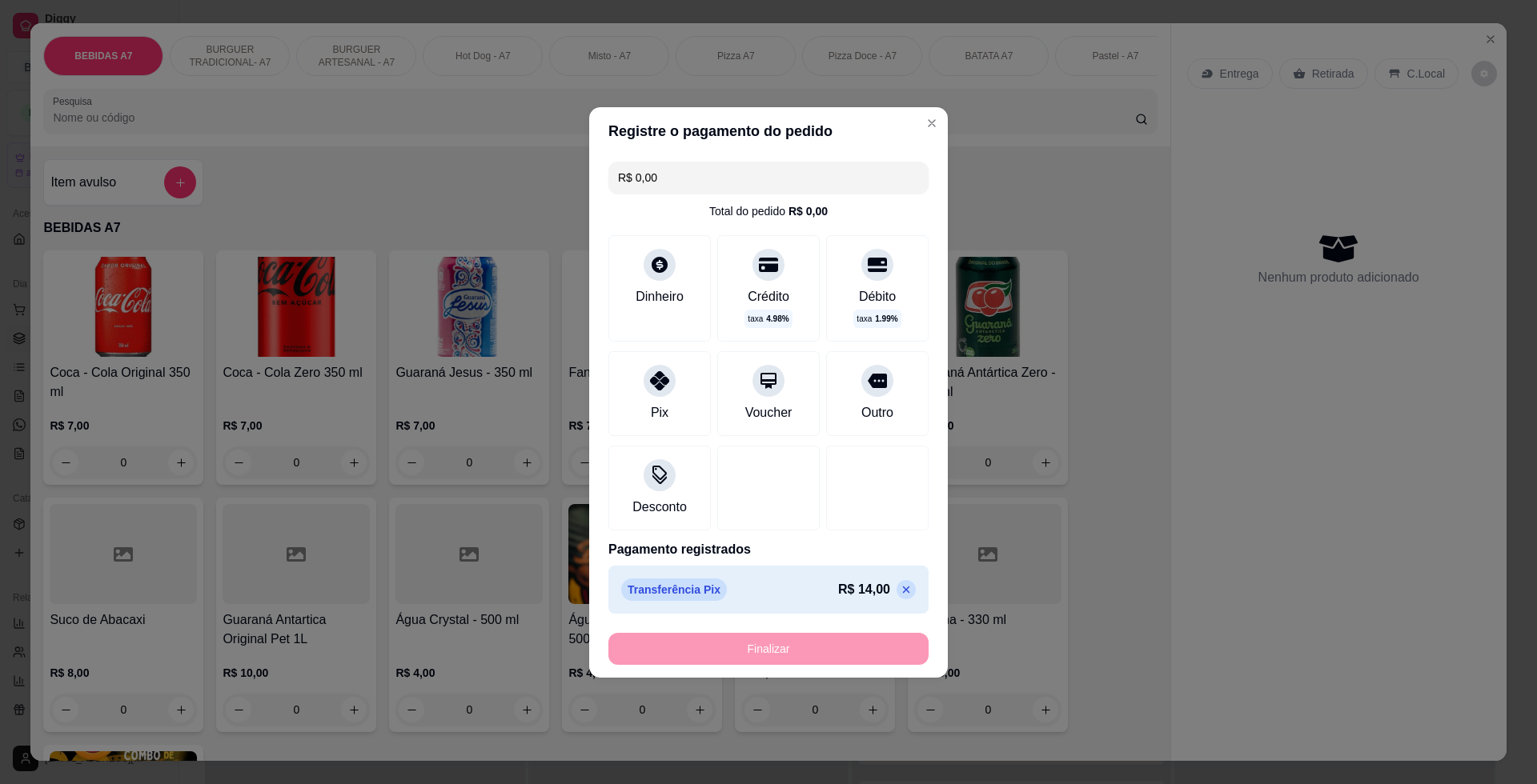
type input "-R$ 14,00"
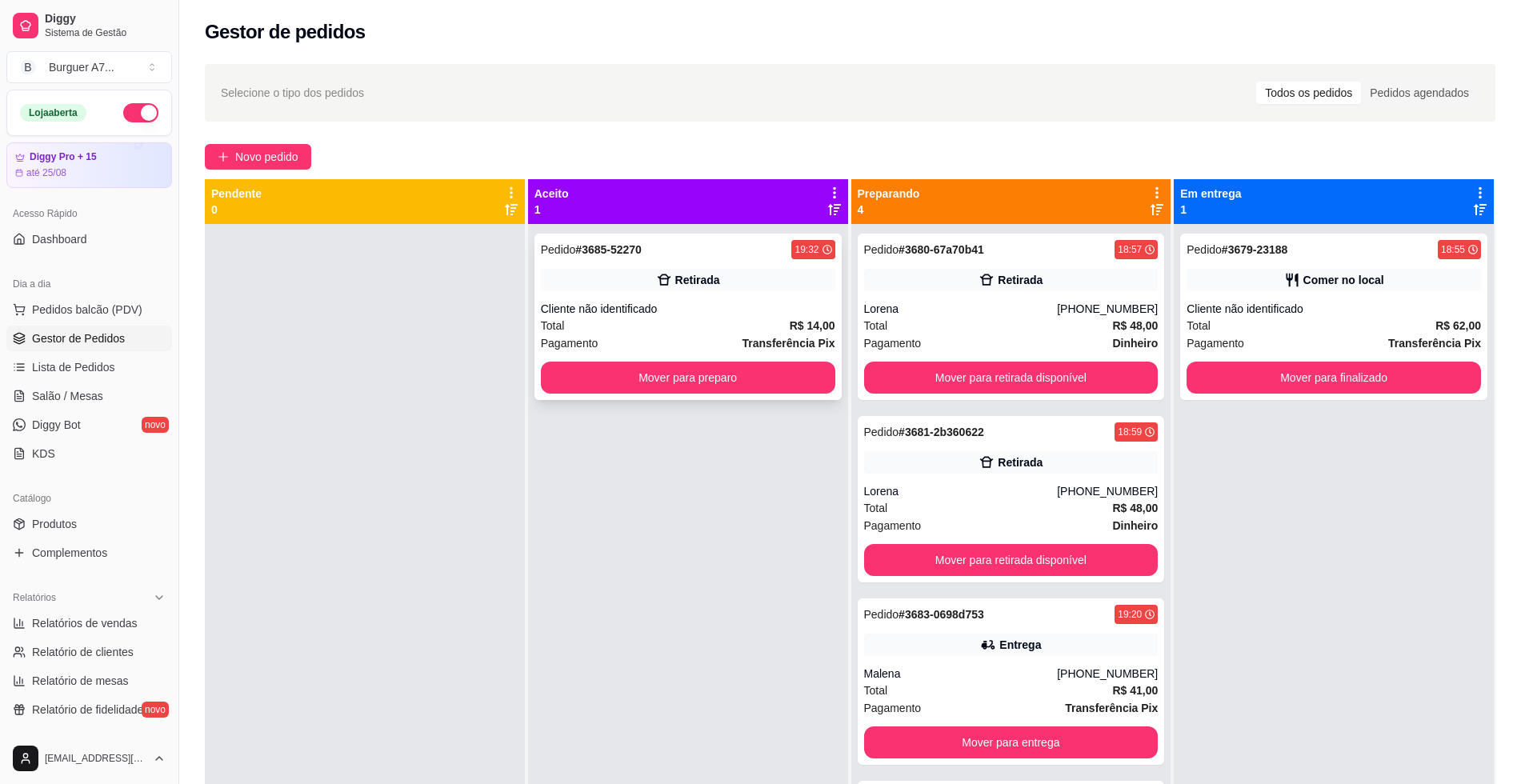
click at [760, 366] on button "Mover para preparo" at bounding box center [688, 377] width 294 height 32
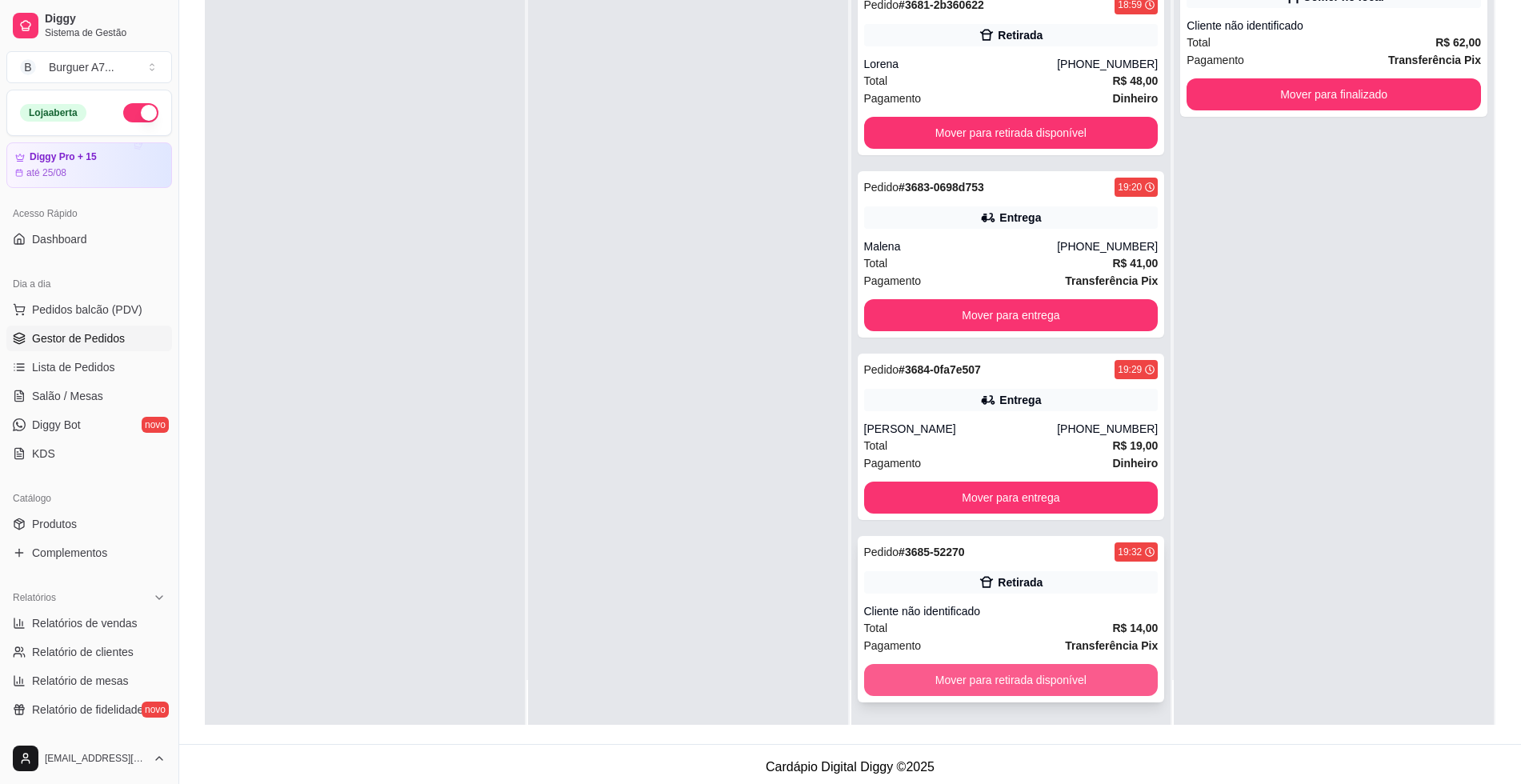
scroll to position [244, 0]
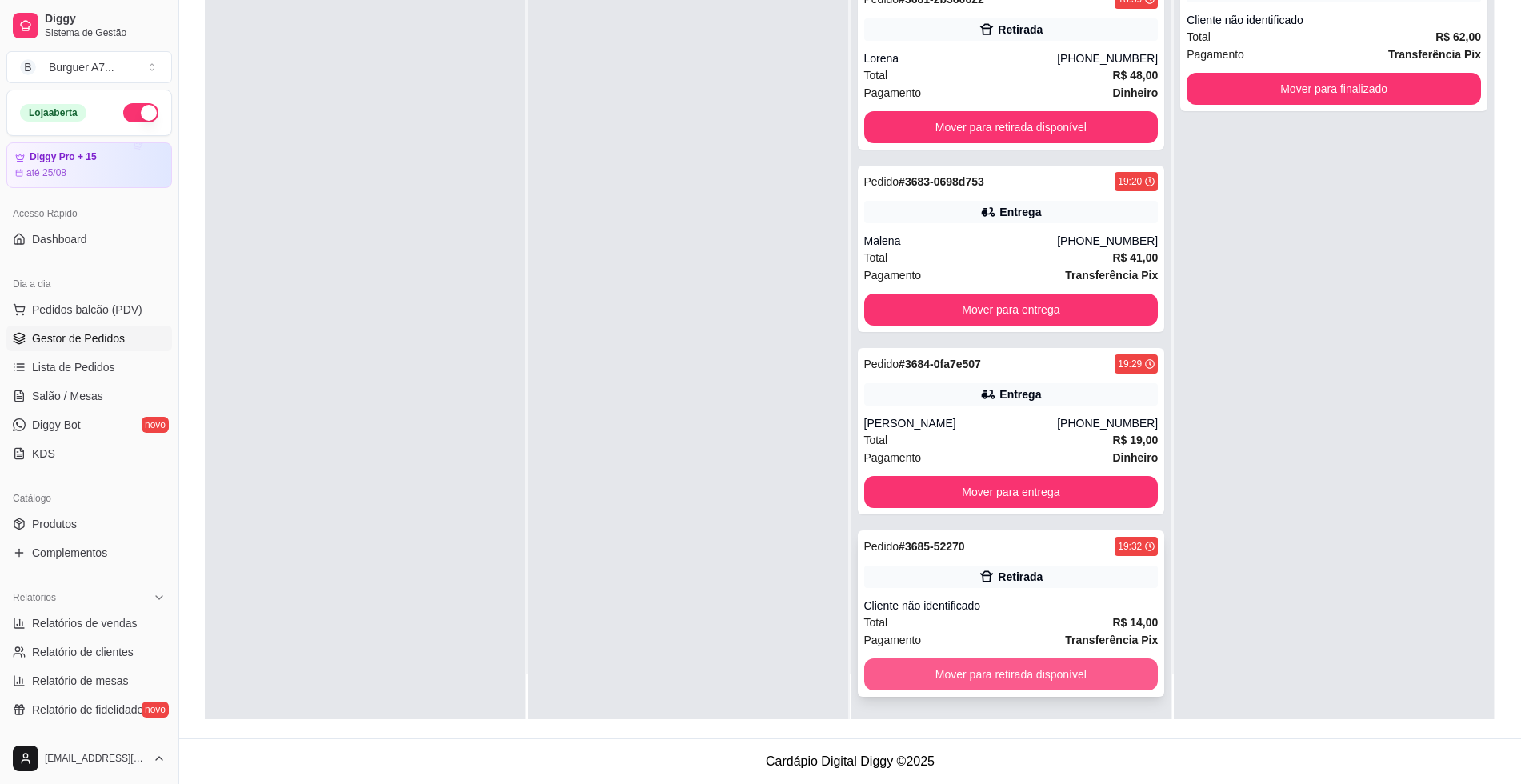
click at [1104, 661] on button "Mover para retirada disponível" at bounding box center [1011, 674] width 294 height 32
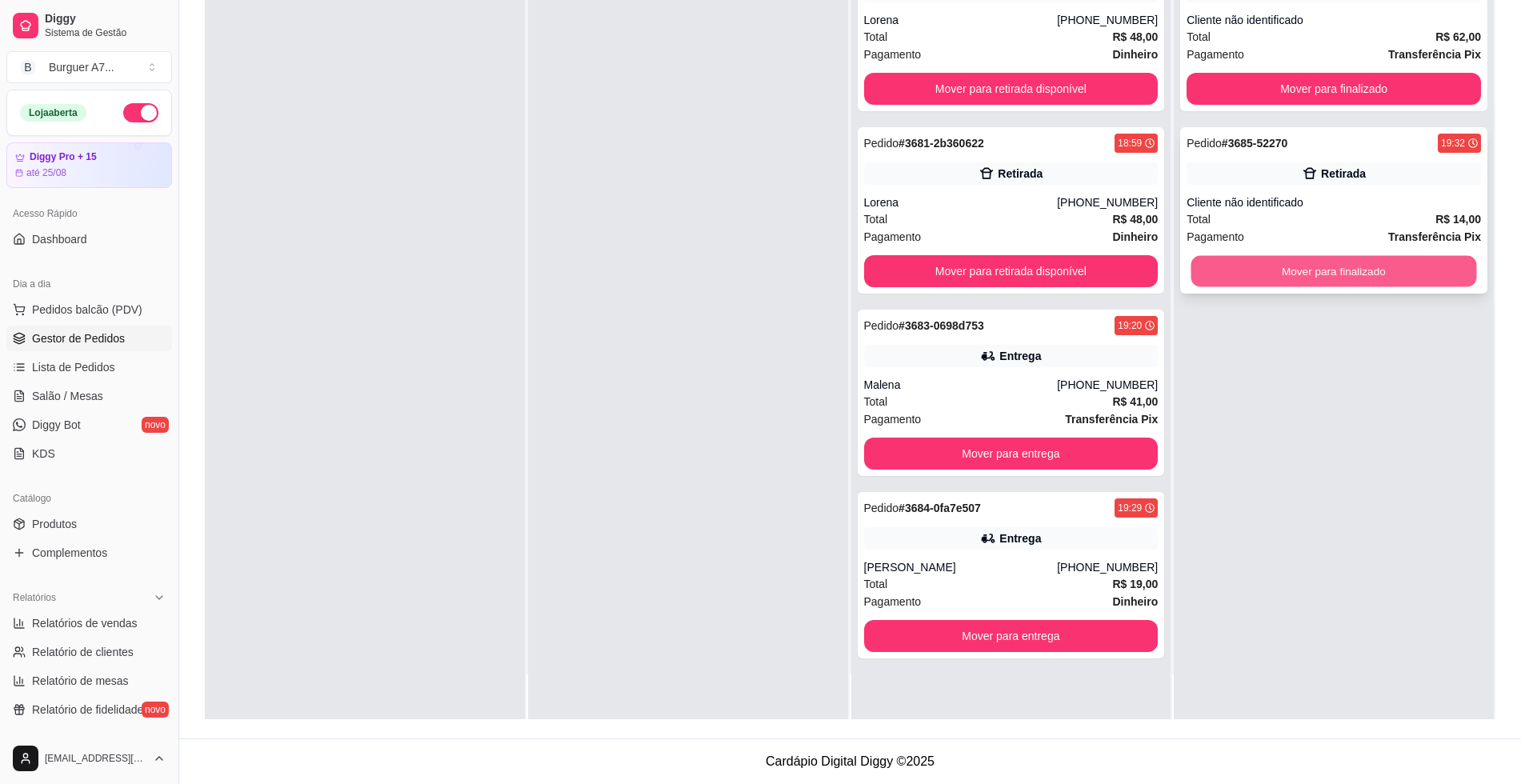
click at [1310, 265] on button "Mover para finalizado" at bounding box center [1334, 271] width 285 height 31
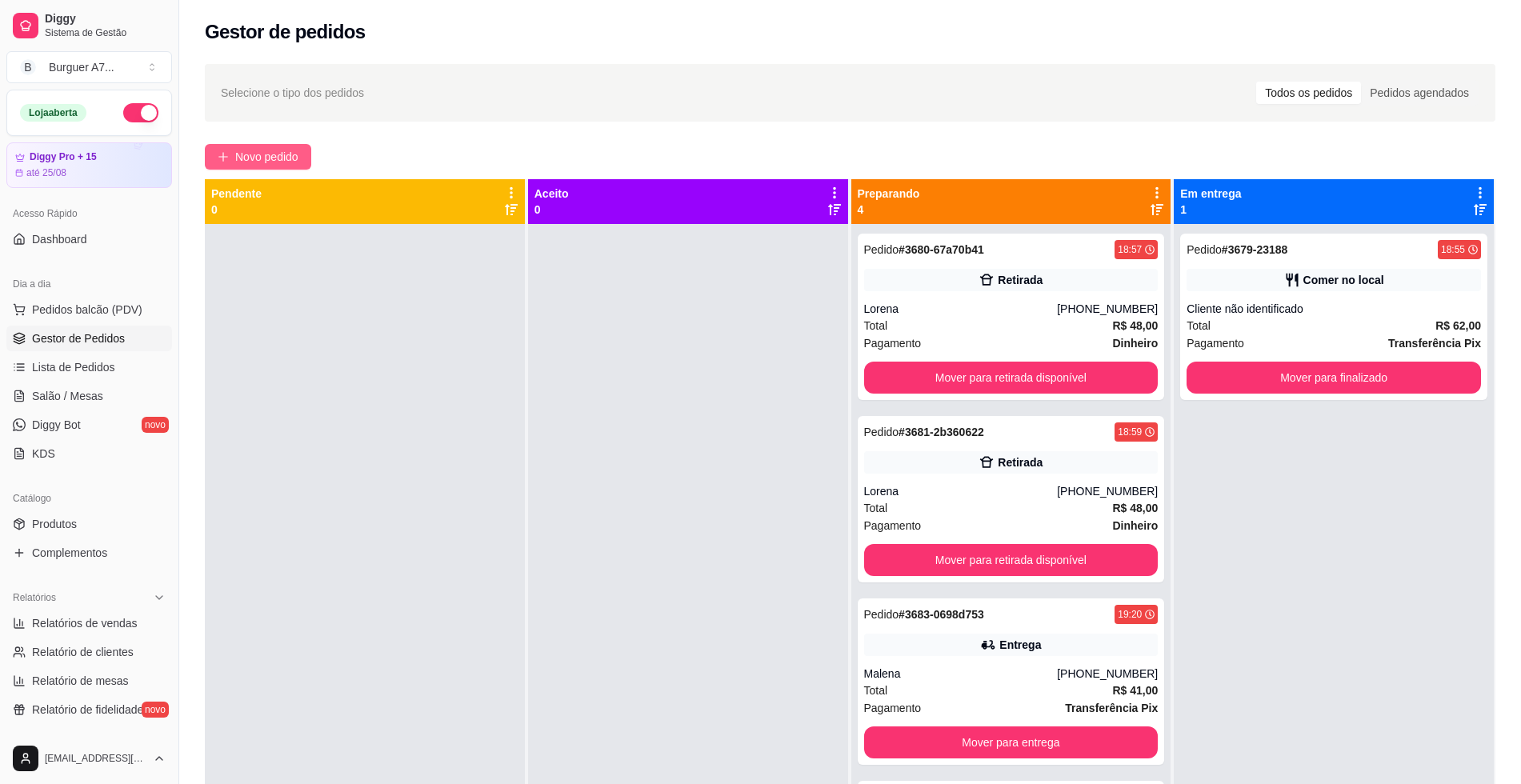
click at [262, 164] on span "Novo pedido" at bounding box center [267, 157] width 64 height 18
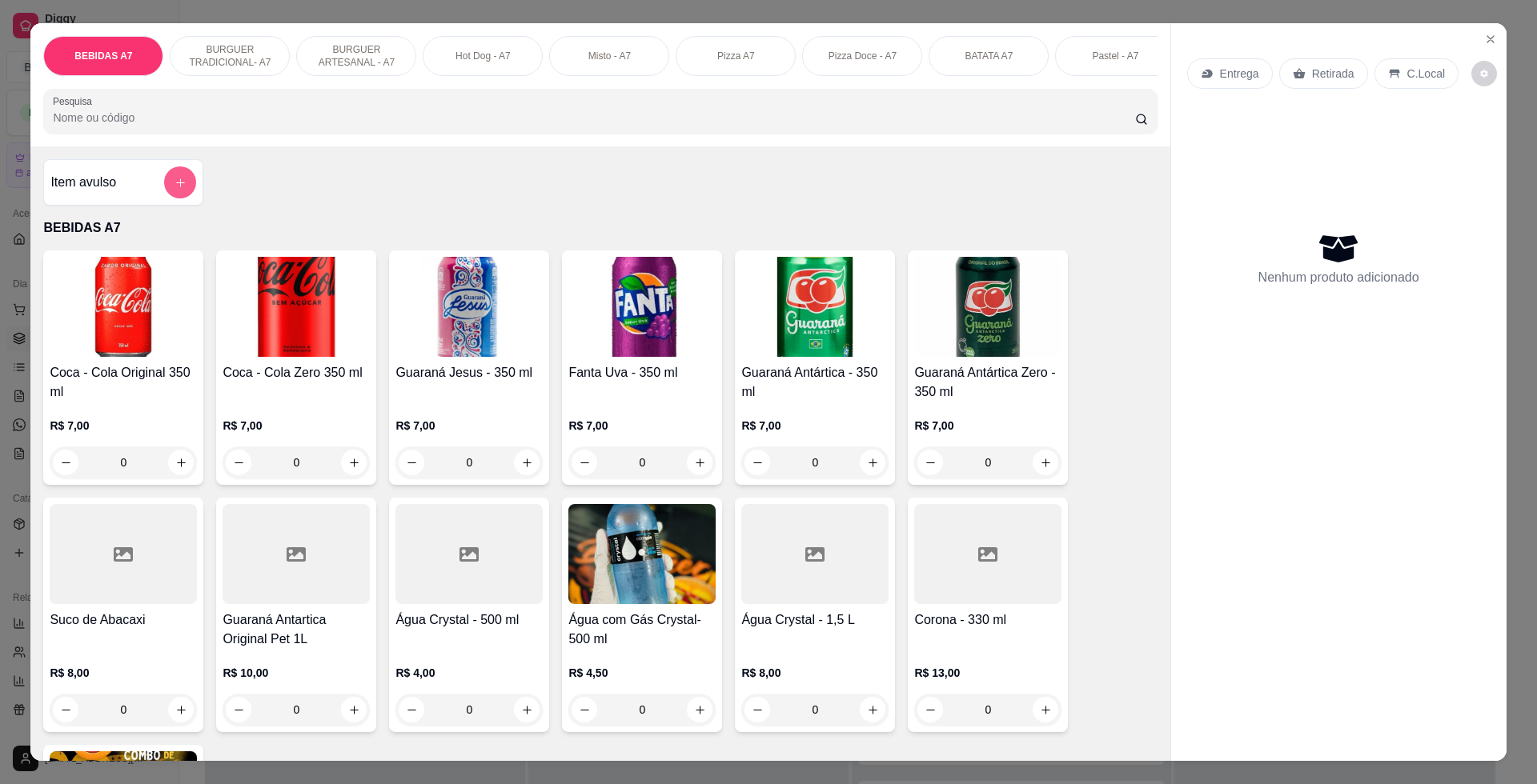
click at [152, 198] on div "Item avulso" at bounding box center [123, 182] width 146 height 32
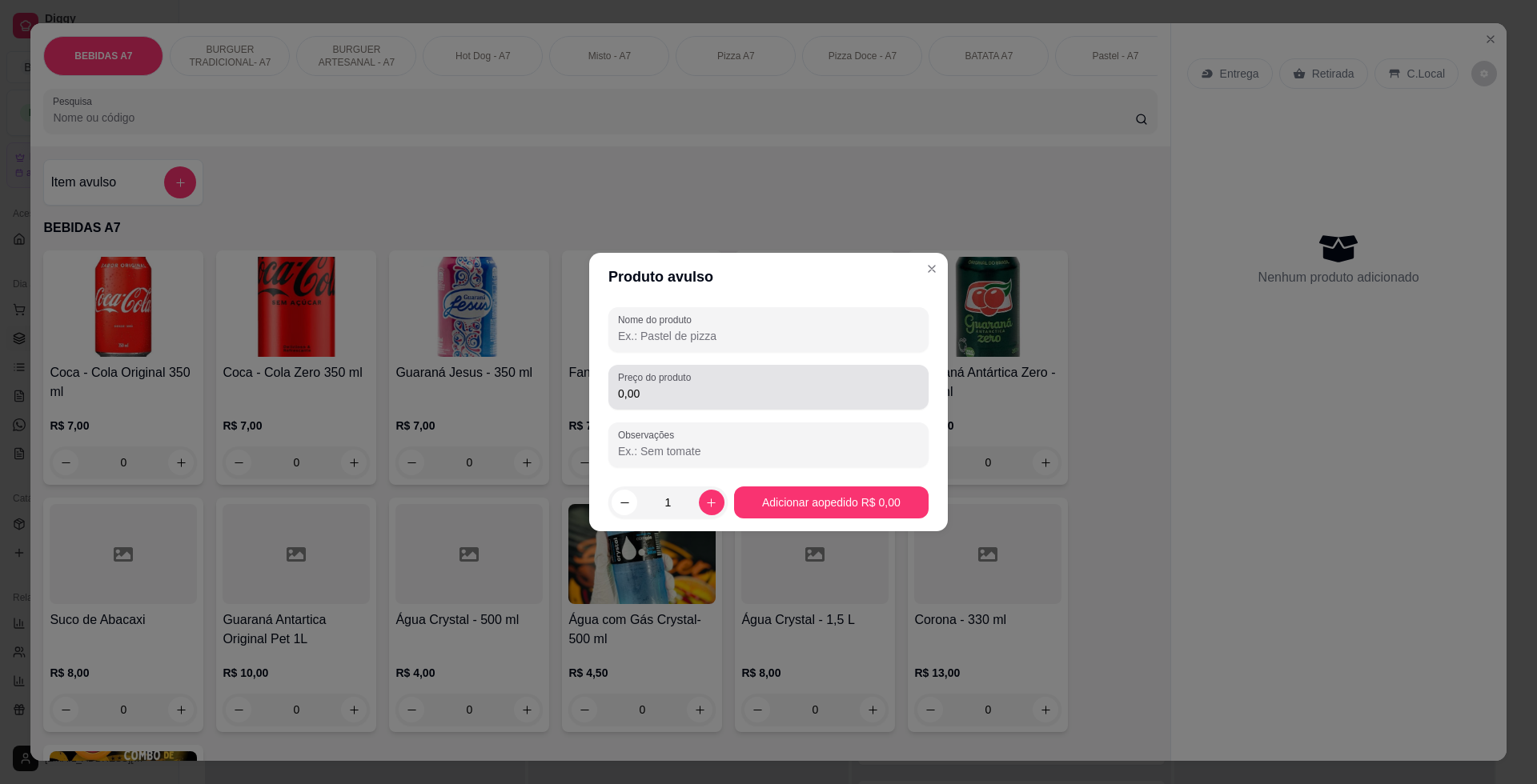
click at [694, 380] on label "Preço do produto" at bounding box center [657, 377] width 78 height 14
click at [694, 385] on input "0,00" at bounding box center [768, 394] width 301 height 16
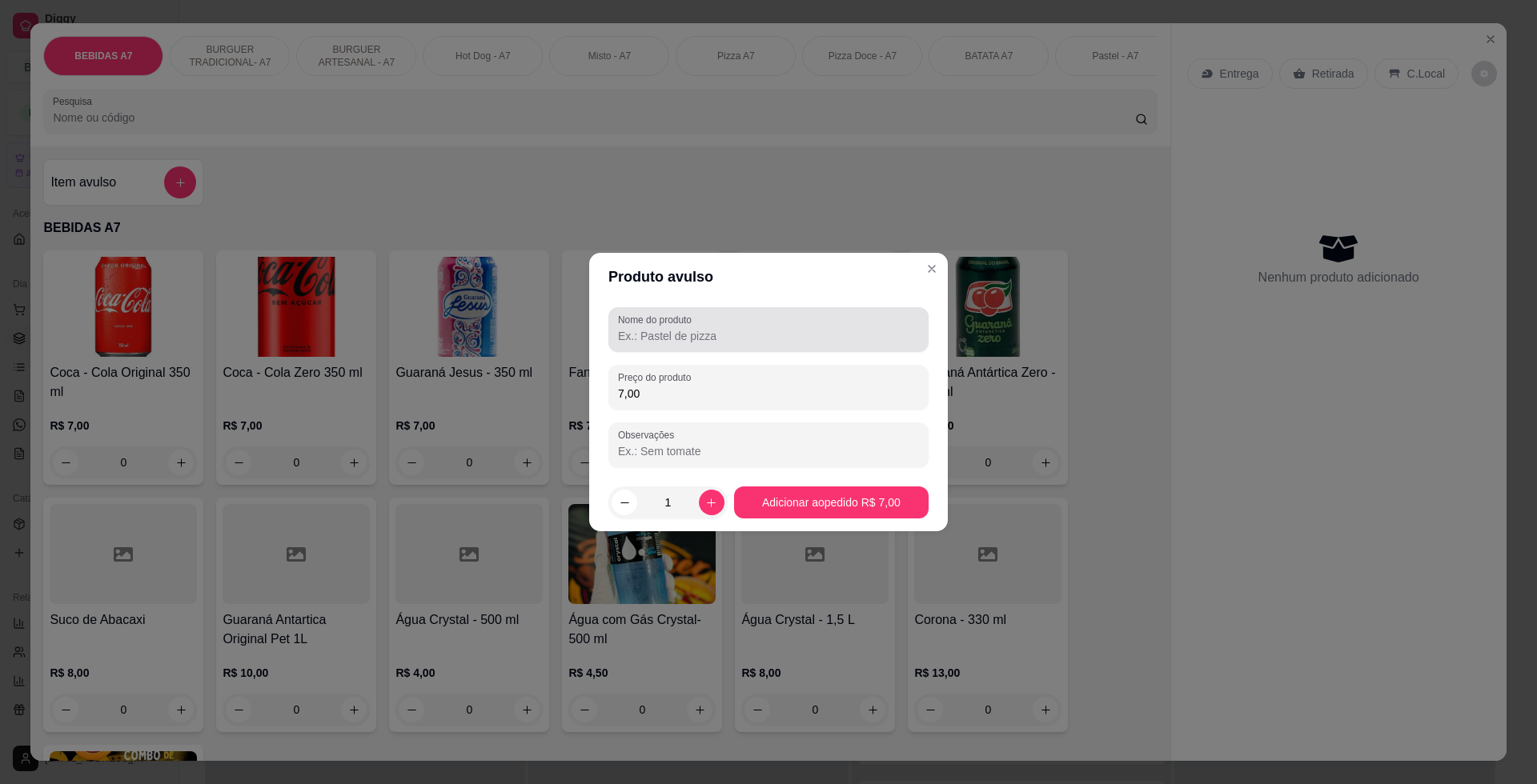
type input "7,00"
click at [713, 348] on div "Nome do produto" at bounding box center [768, 329] width 320 height 45
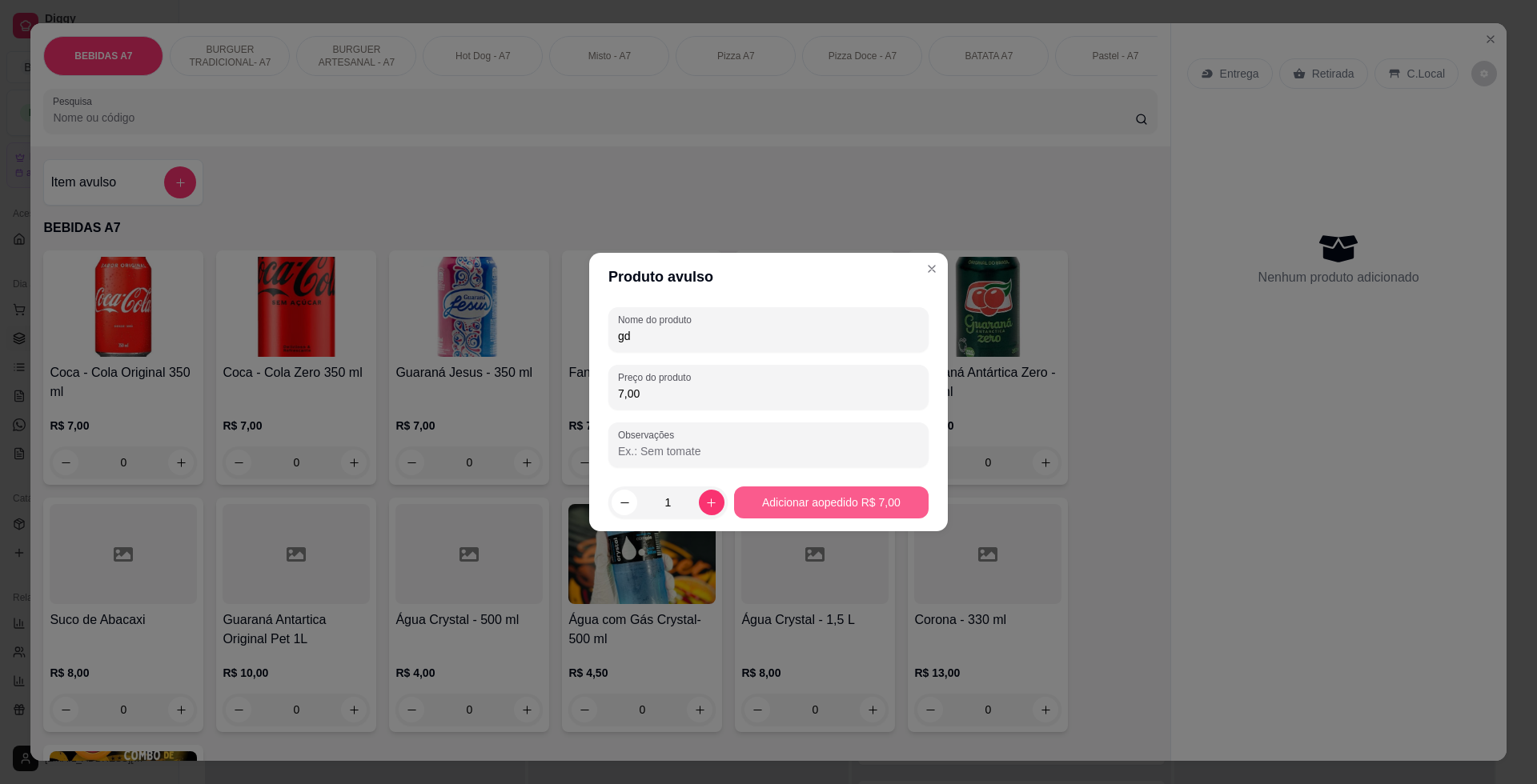
type input "gd"
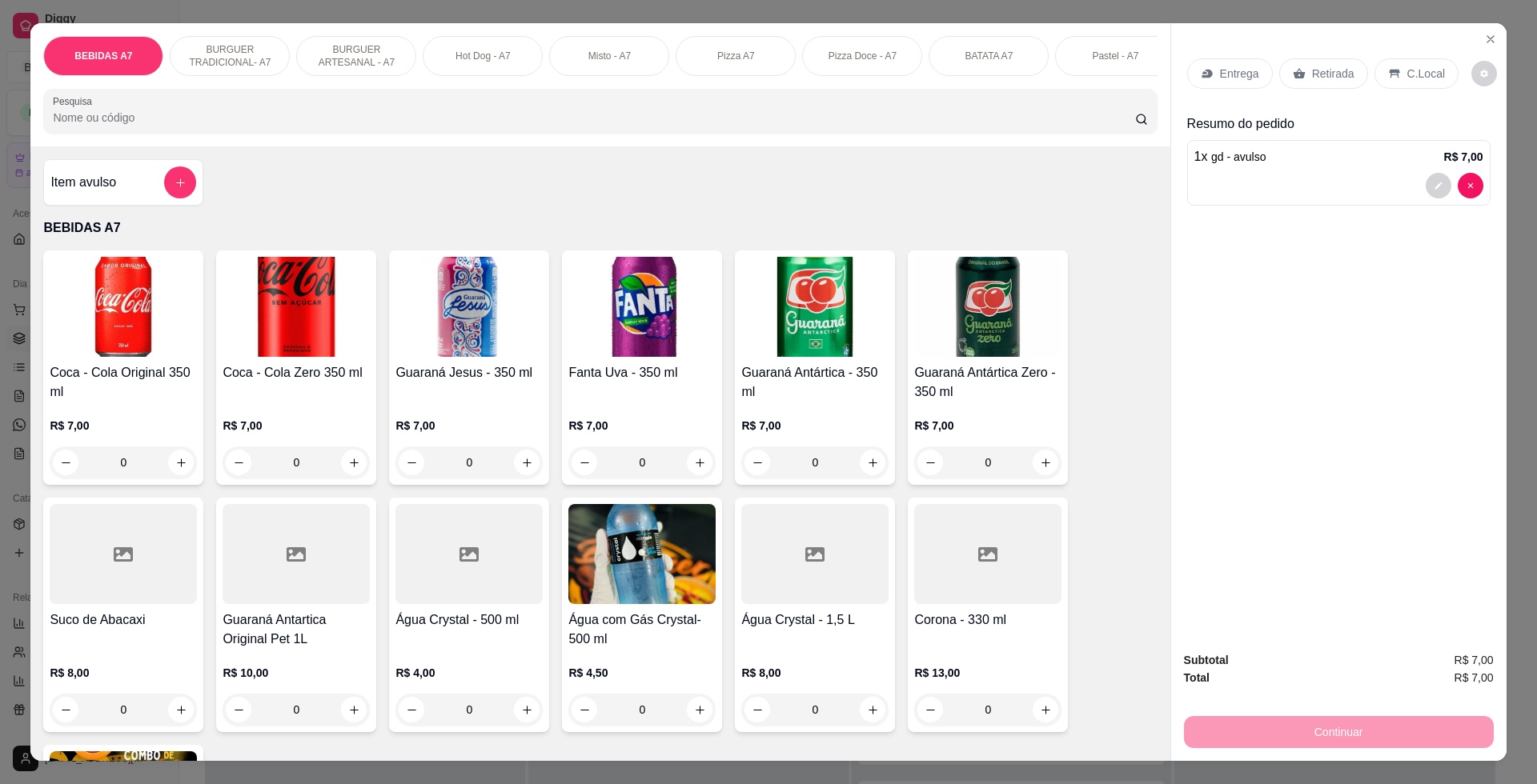
click at [1312, 76] on p "Retirada" at bounding box center [1333, 73] width 42 height 16
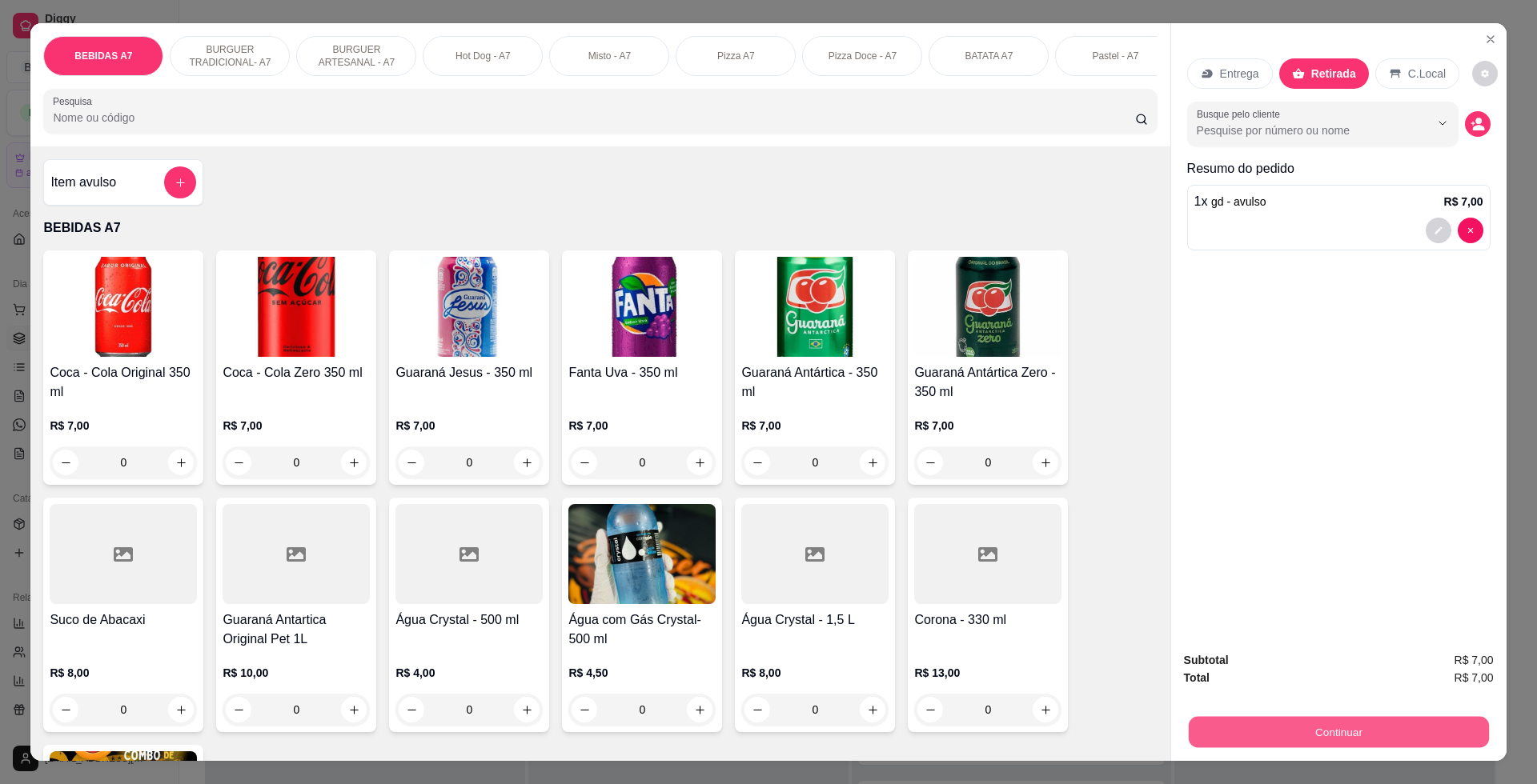
click at [1463, 747] on button "Continuar" at bounding box center [1338, 731] width 300 height 31
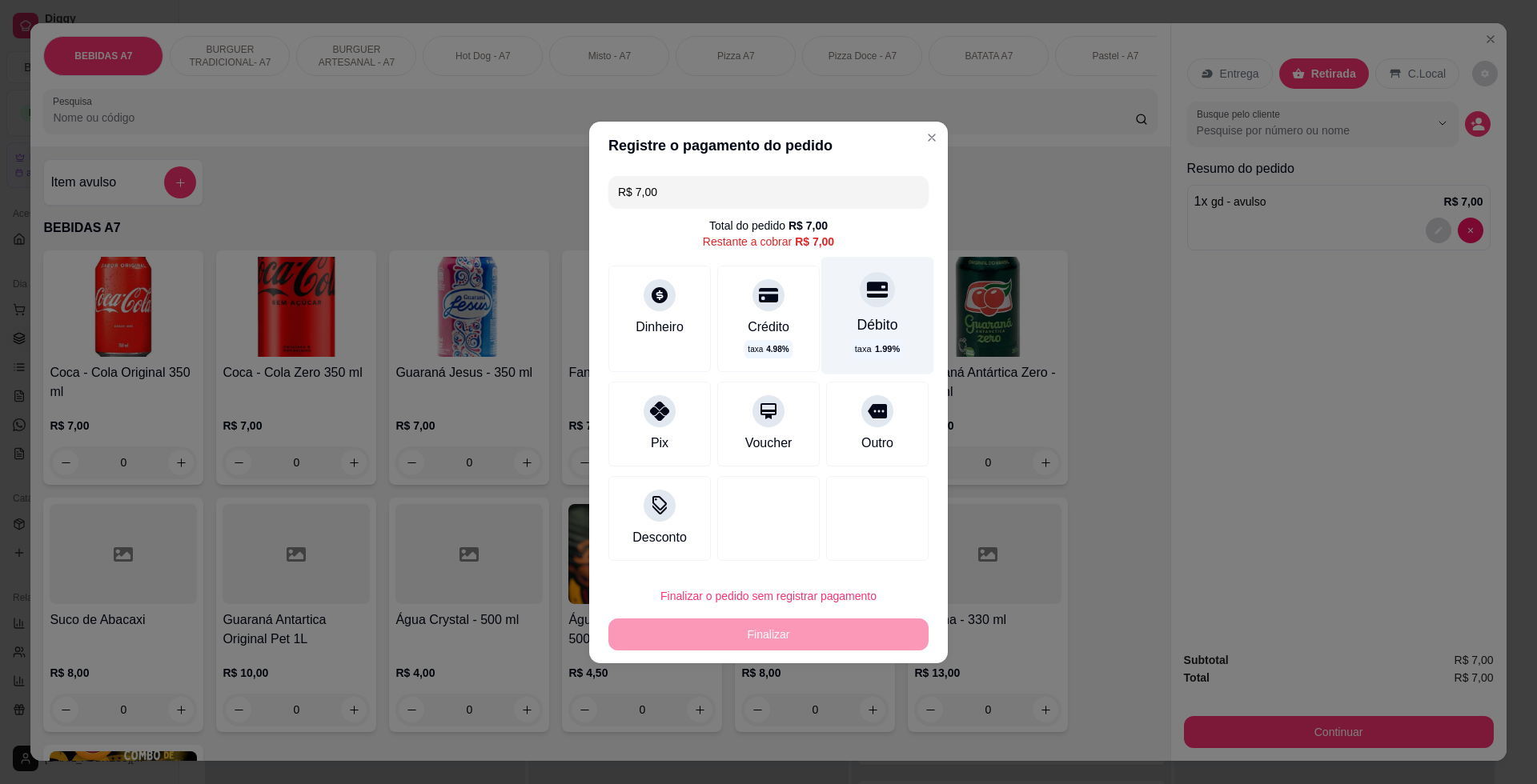
click at [893, 329] on div "Débito taxa 1.99 %" at bounding box center [877, 315] width 113 height 117
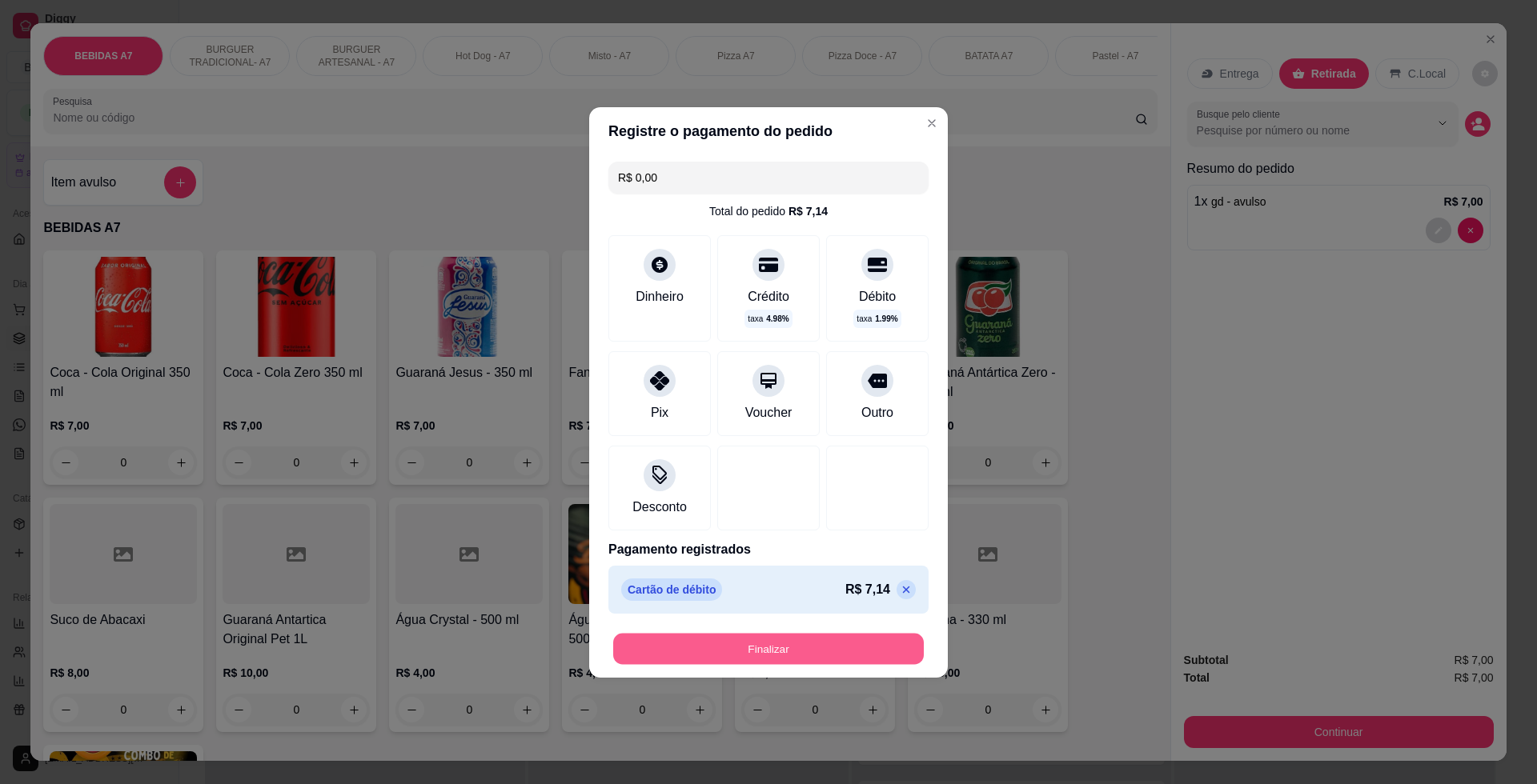
click at [871, 635] on button "Finalizar" at bounding box center [768, 648] width 311 height 31
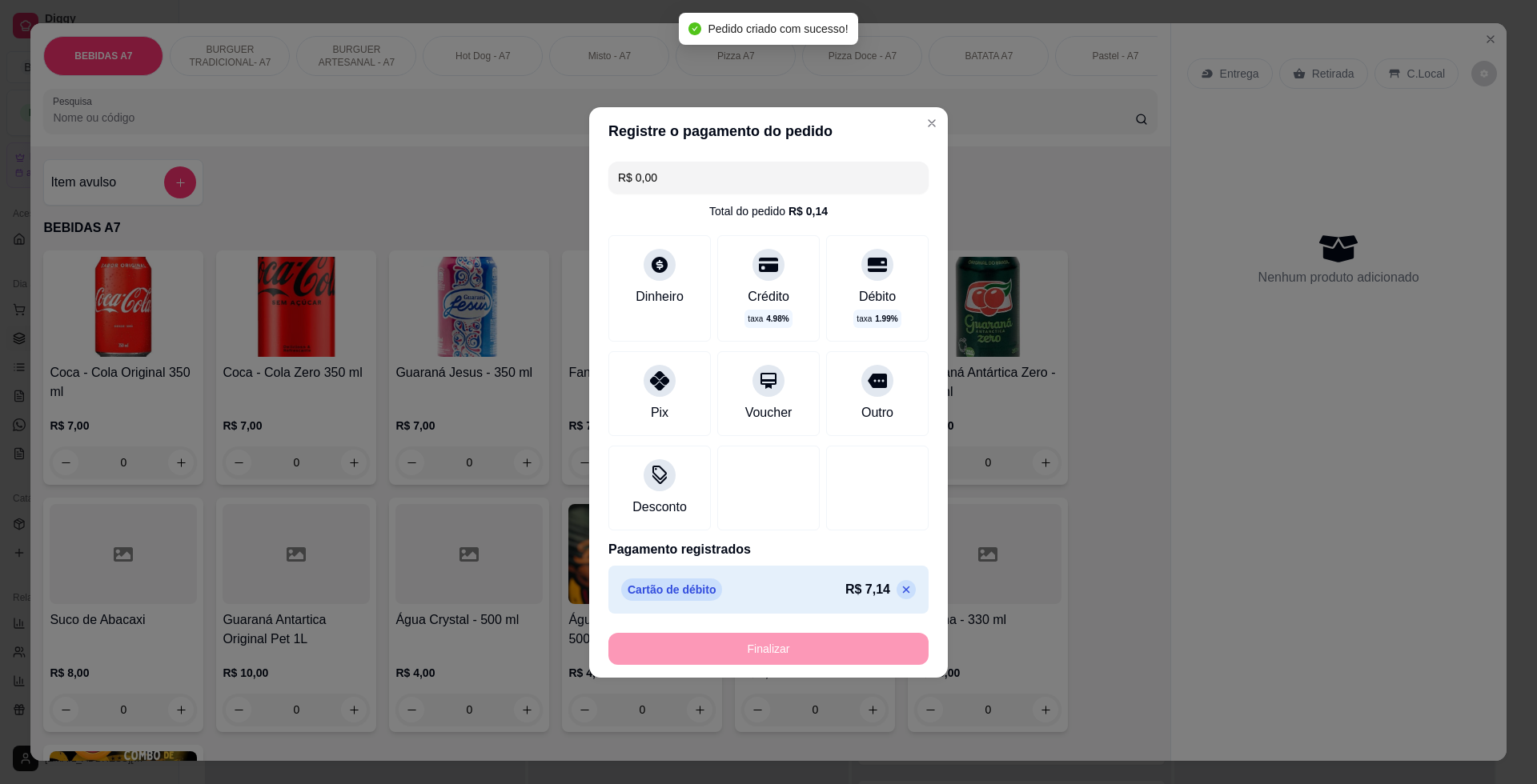
type input "-R$ 7,00"
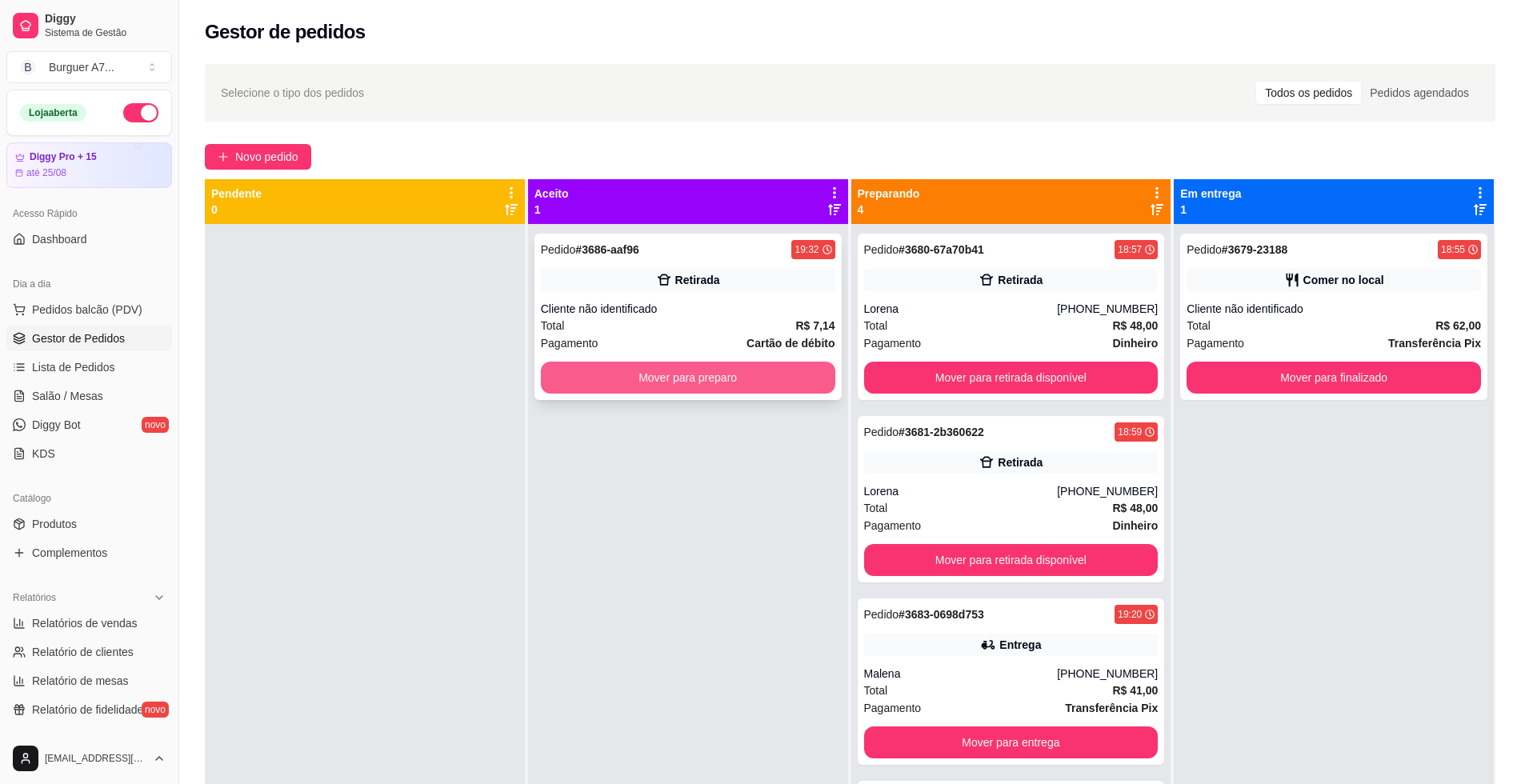
click at [700, 368] on button "Mover para preparo" at bounding box center [688, 377] width 294 height 32
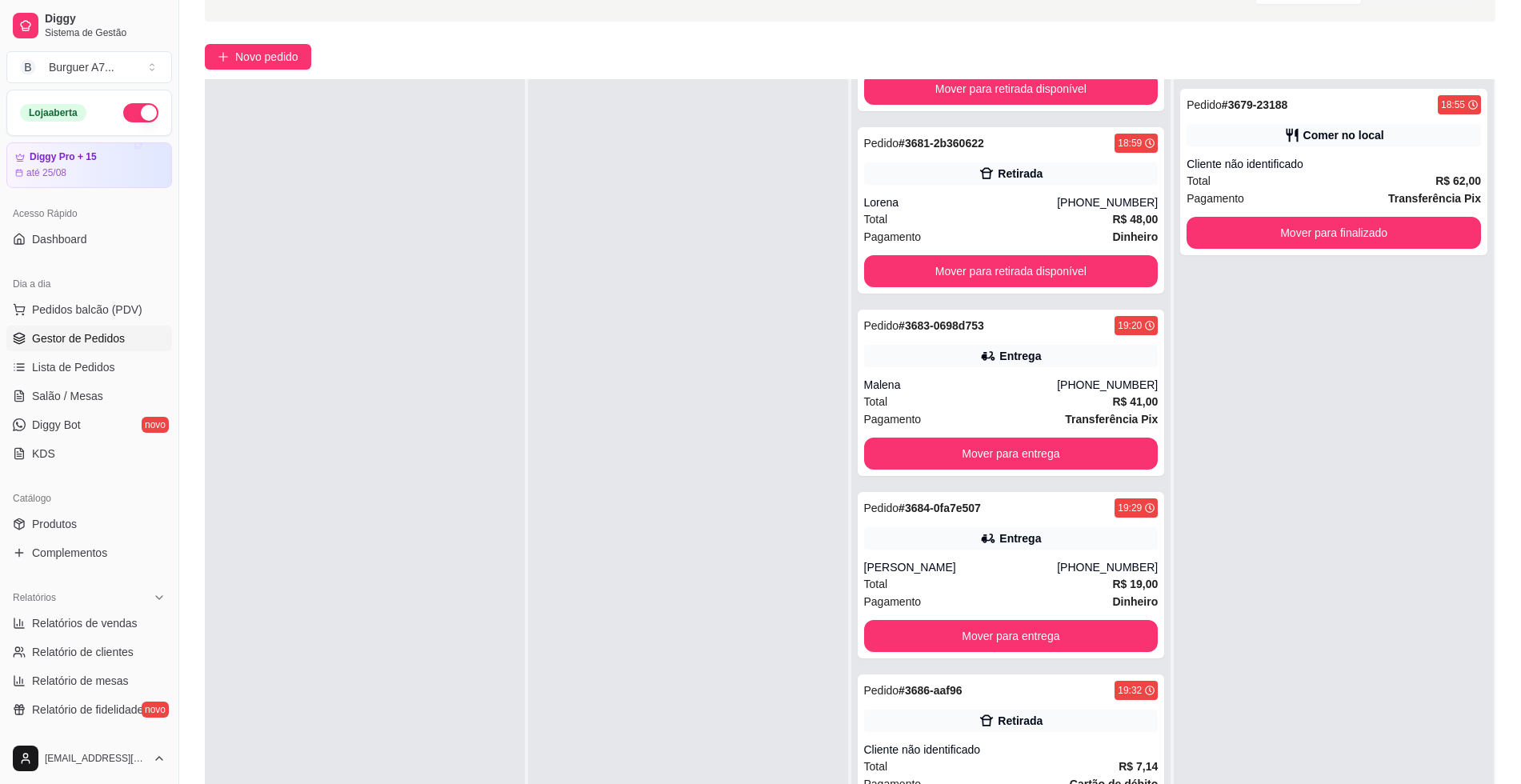
scroll to position [244, 0]
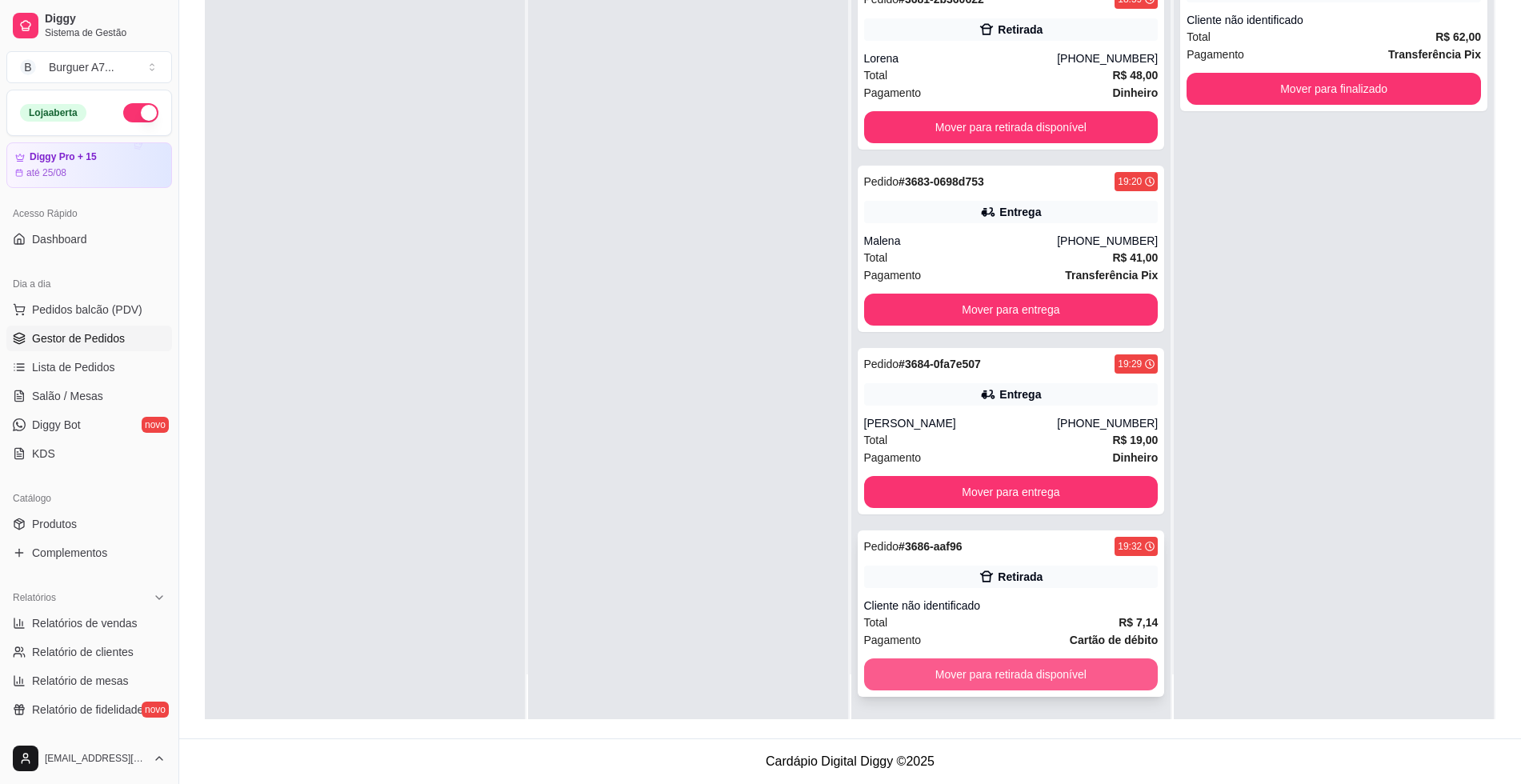
click at [1122, 663] on div "Mover para retirada disponível" at bounding box center [1011, 674] width 294 height 32
click at [1109, 675] on button "Mover para retirada disponível" at bounding box center [1011, 675] width 285 height 31
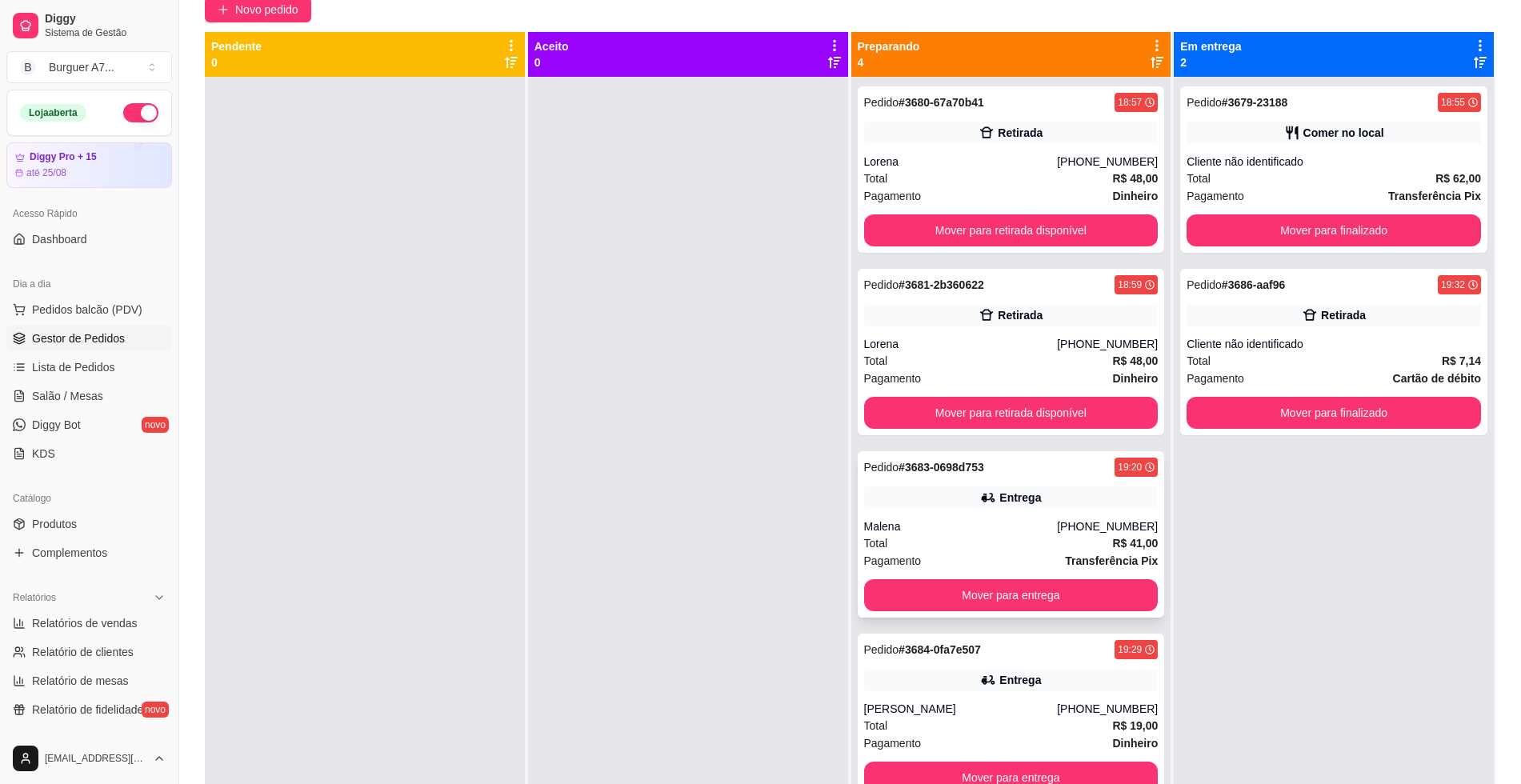
scroll to position [144, 0]
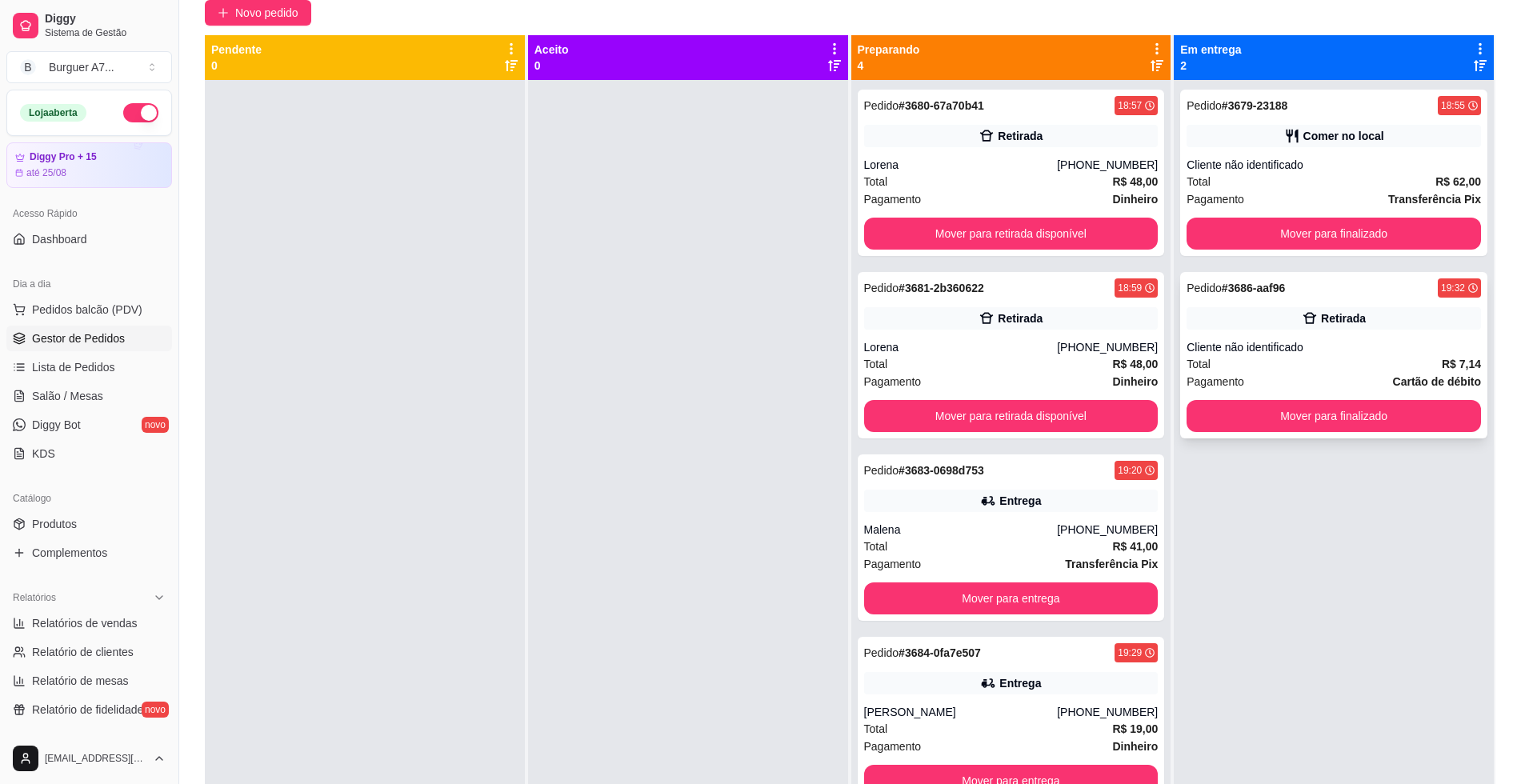
click at [1250, 366] on div "Total R$ 7,14" at bounding box center [1334, 364] width 294 height 18
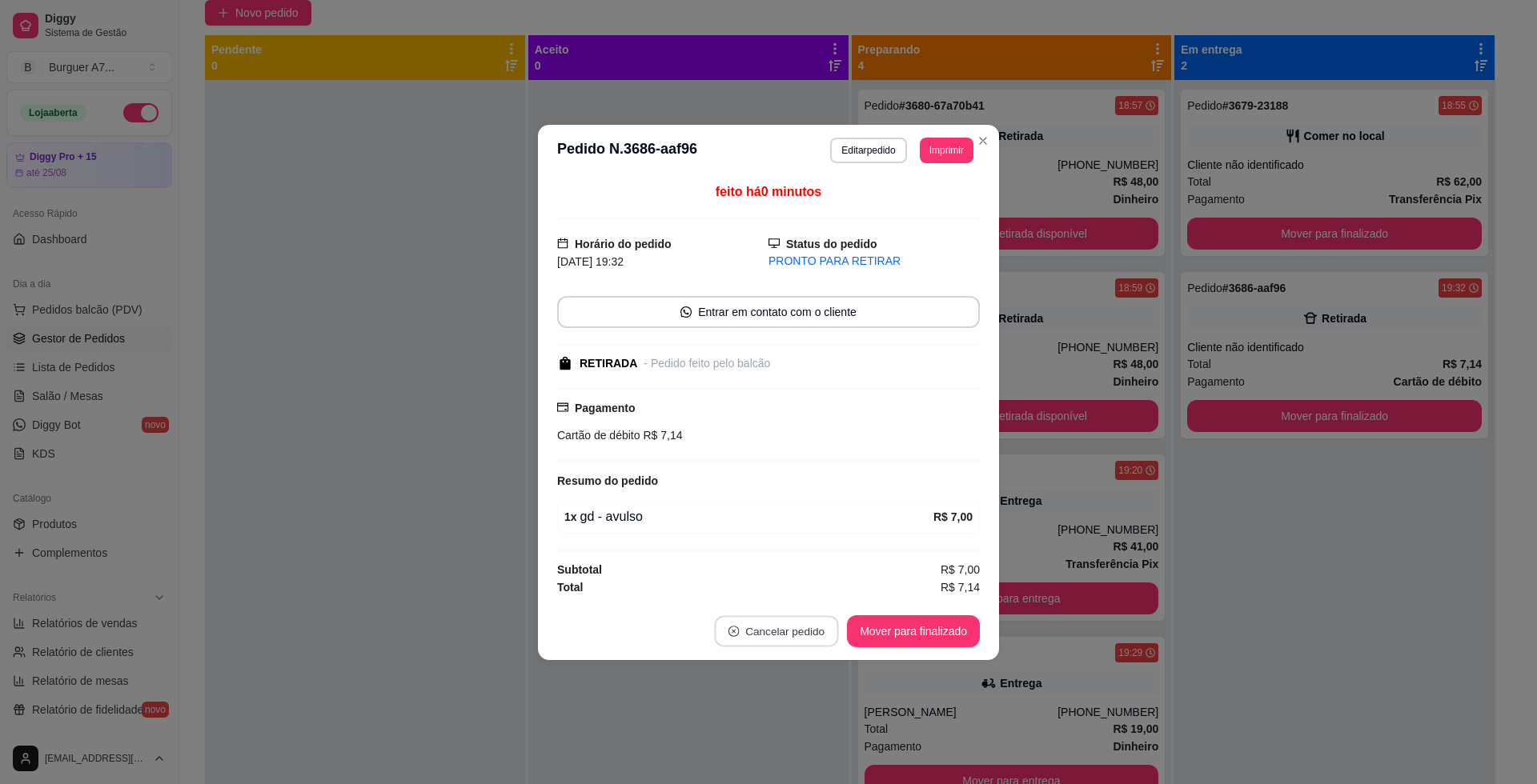
click at [802, 624] on button "Cancelar pedido" at bounding box center [777, 631] width 124 height 31
click at [831, 611] on footer "Cancelar pedido Mover para finalizado" at bounding box center [768, 631] width 461 height 58
click at [826, 601] on div "feito há 1 minutos Horário do pedido [DATE] 19:32 Status do pedido PRONTO PARA …" at bounding box center [768, 389] width 461 height 426
click at [829, 626] on button "Cancelar pedido" at bounding box center [777, 631] width 124 height 31
drag, startPoint x: 828, startPoint y: 567, endPoint x: 835, endPoint y: 583, distance: 17.5
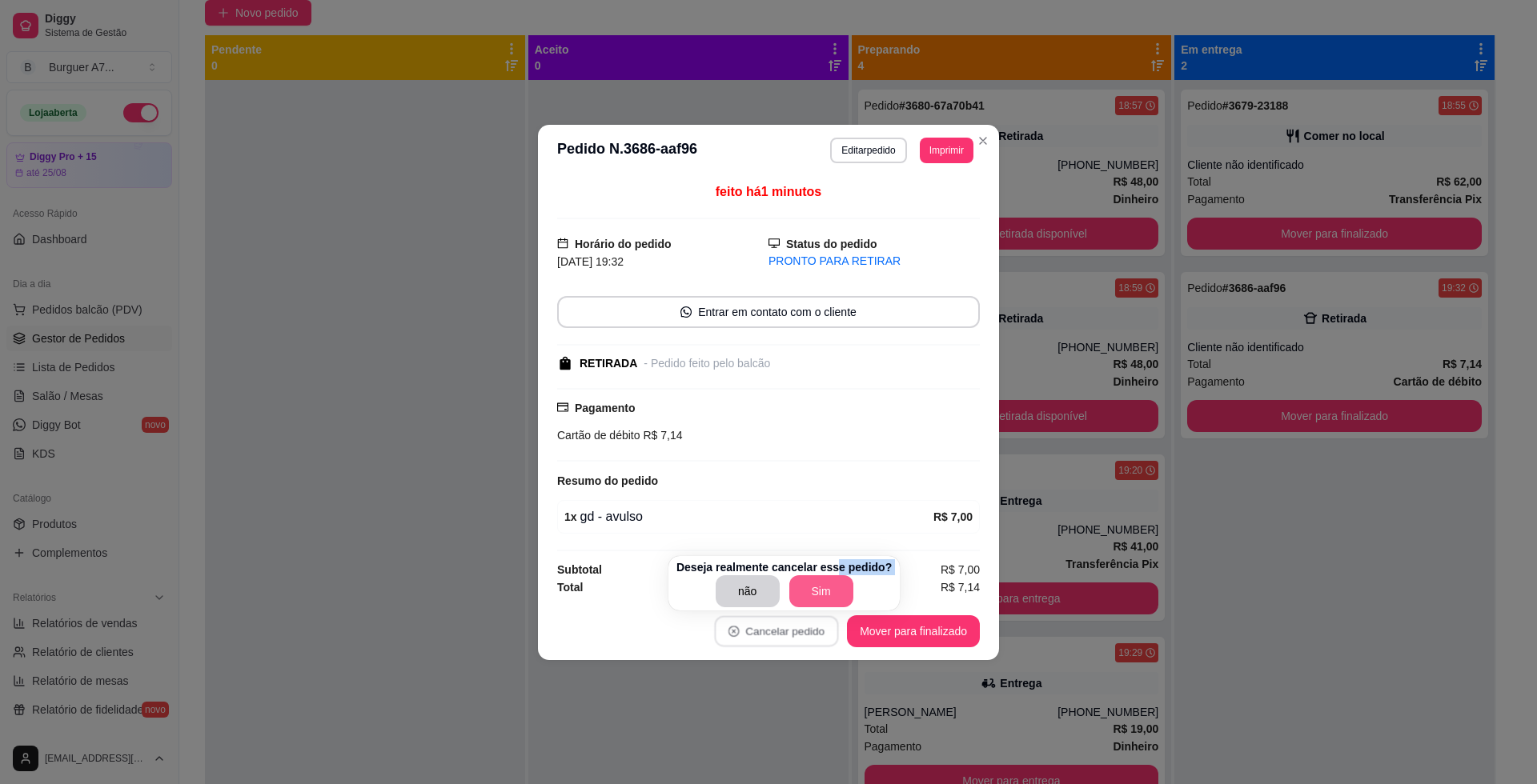
click at [835, 583] on div "Deseja realmente cancelar esse pedido? não Sim" at bounding box center [784, 583] width 215 height 48
click at [837, 588] on button "Sim" at bounding box center [821, 591] width 64 height 32
click at [837, 588] on div "não Sim" at bounding box center [784, 591] width 215 height 32
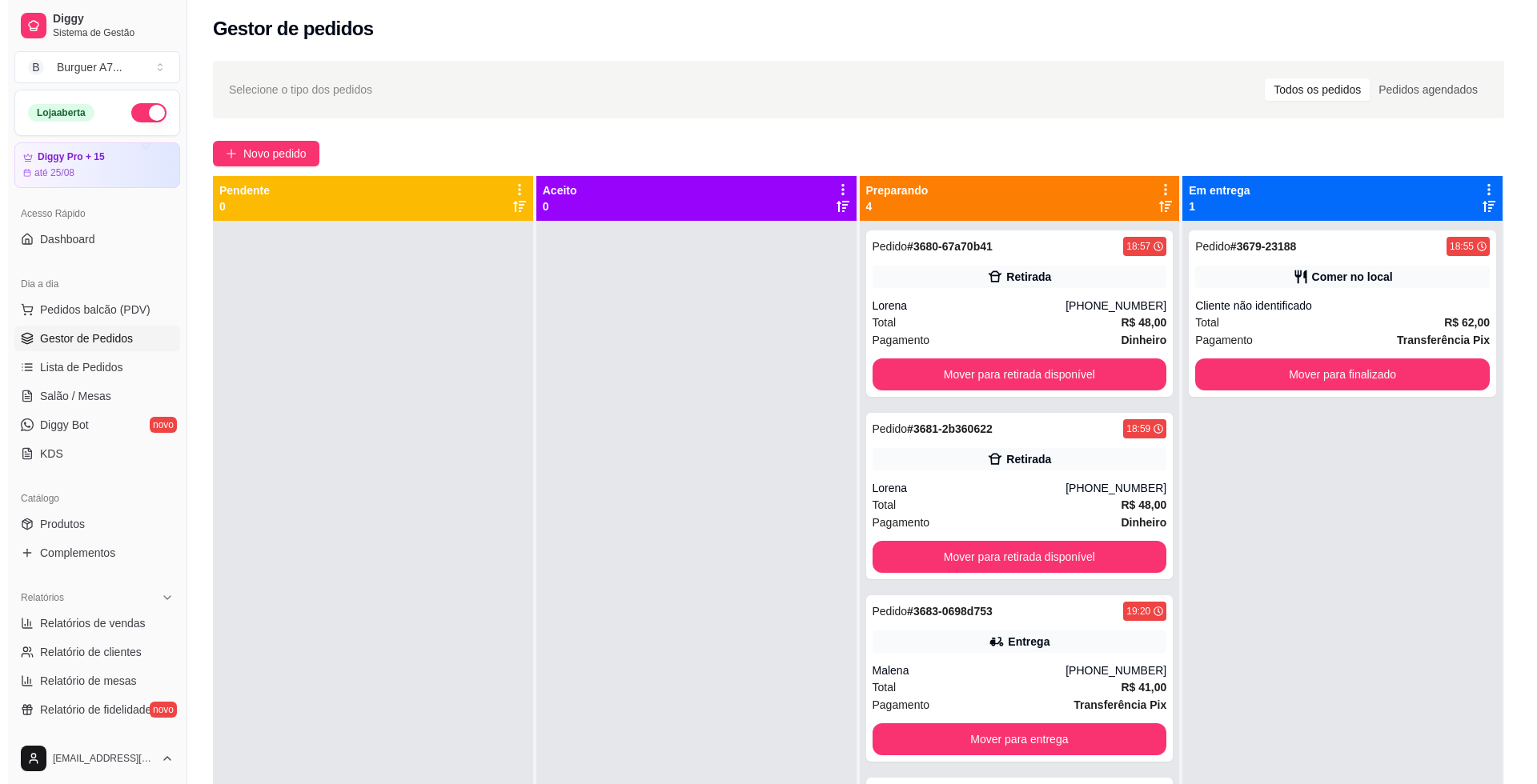
scroll to position [0, 0]
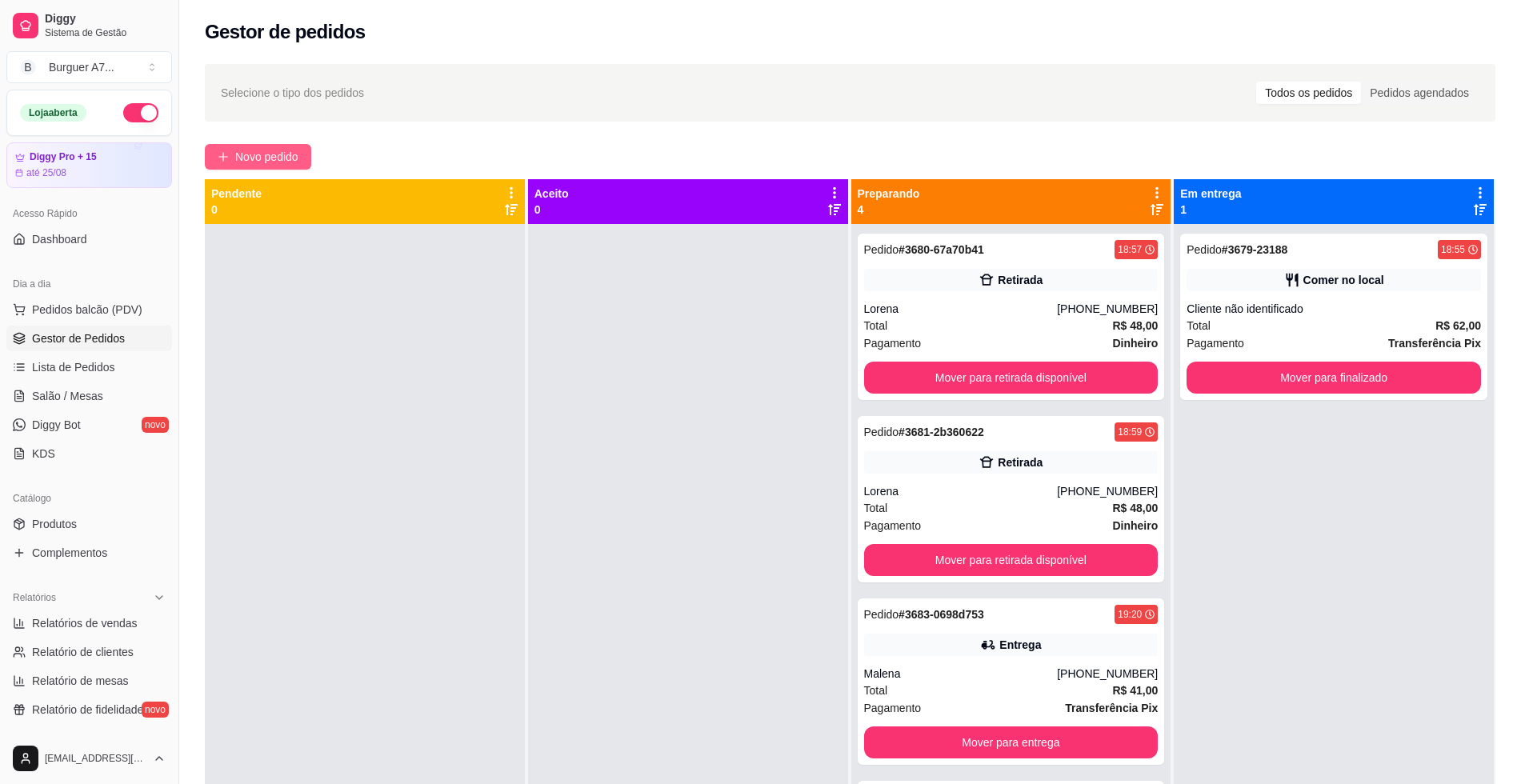
click at [272, 156] on span "Novo pedido" at bounding box center [267, 157] width 64 height 18
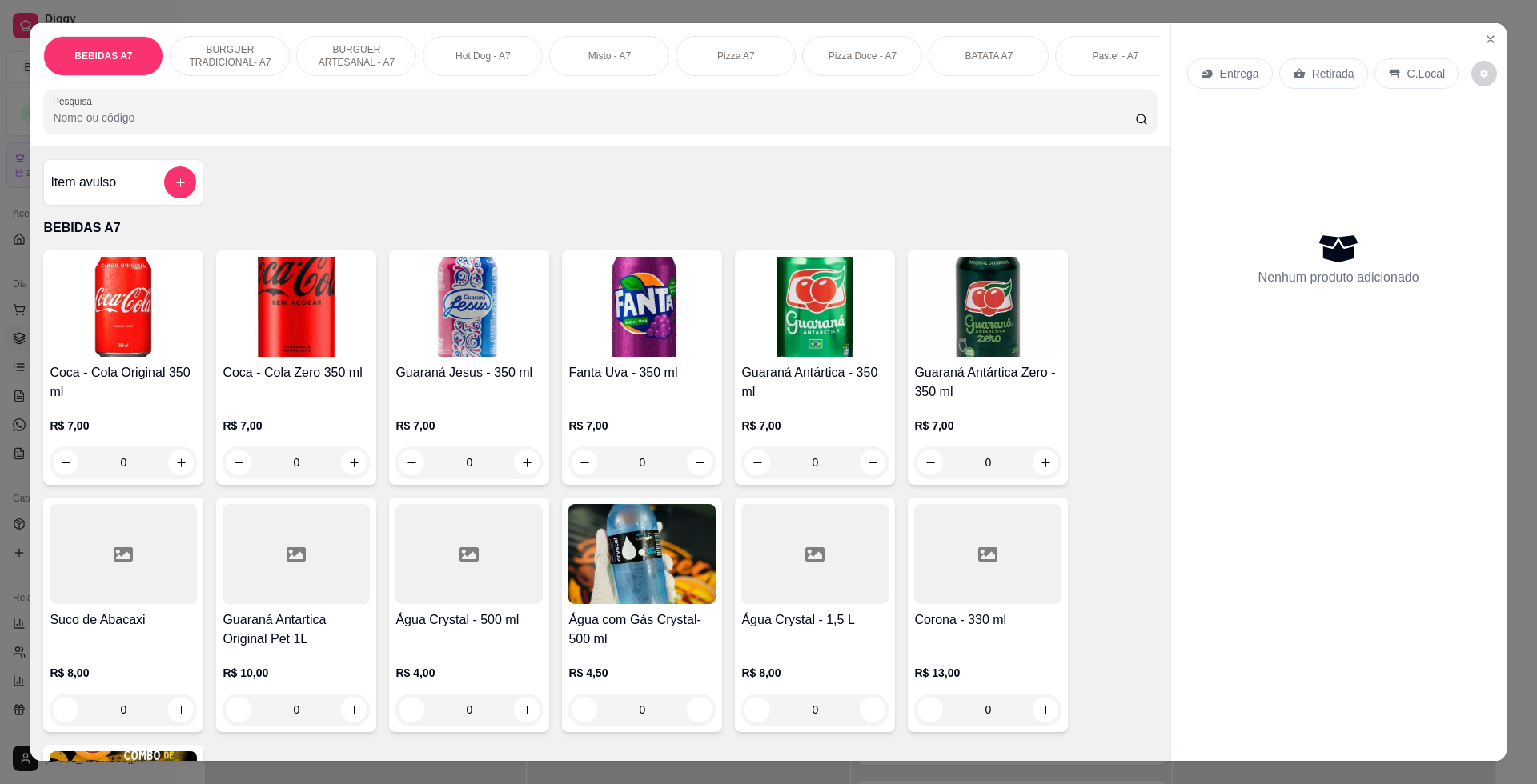
click at [1489, 24] on div "Entrega Retirada C.Local Nenhum produto adicionado" at bounding box center [1338, 378] width 335 height 711
click at [1482, 51] on button "Close" at bounding box center [1490, 38] width 25 height 25
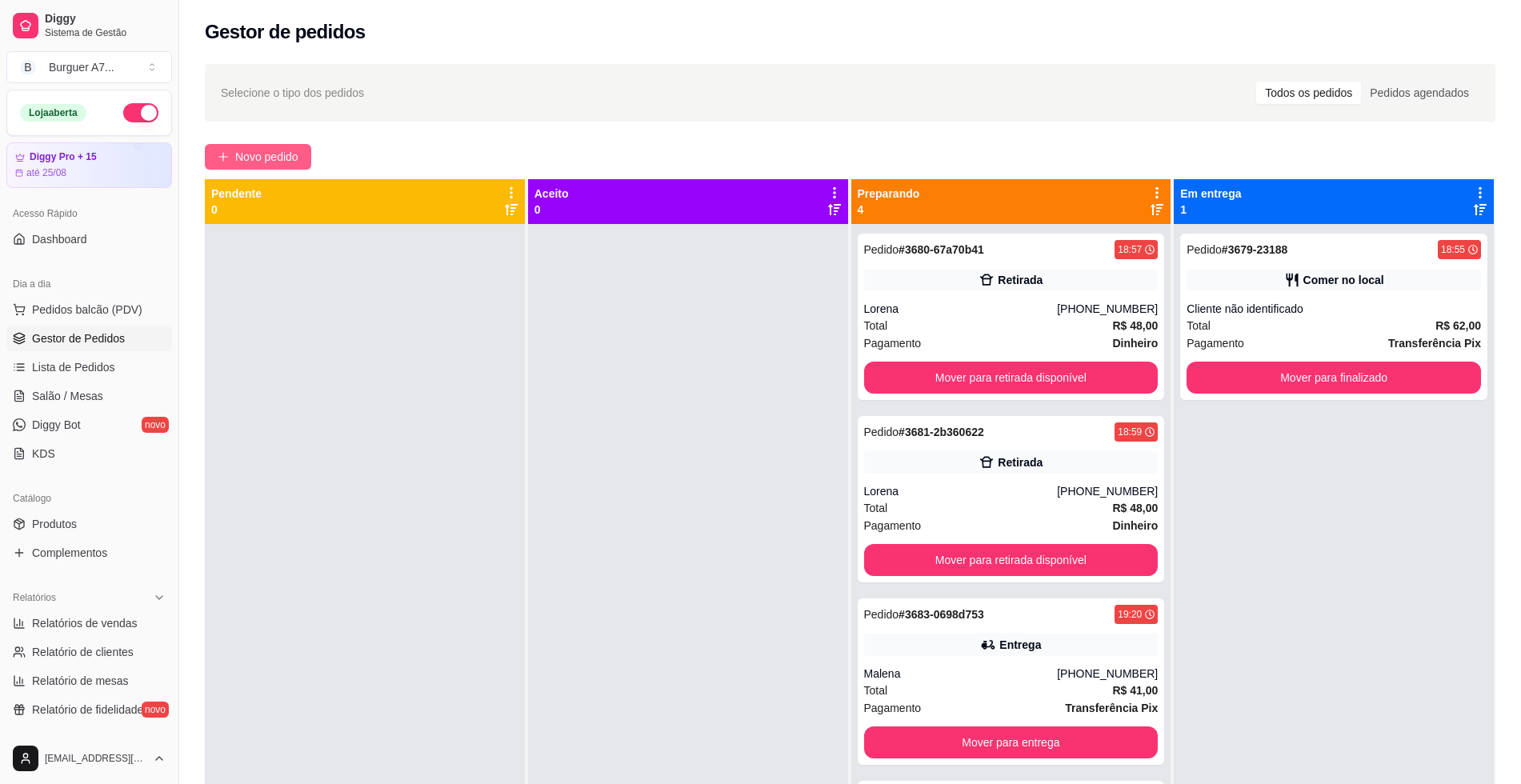
click at [288, 162] on span "Novo pedido" at bounding box center [267, 157] width 64 height 18
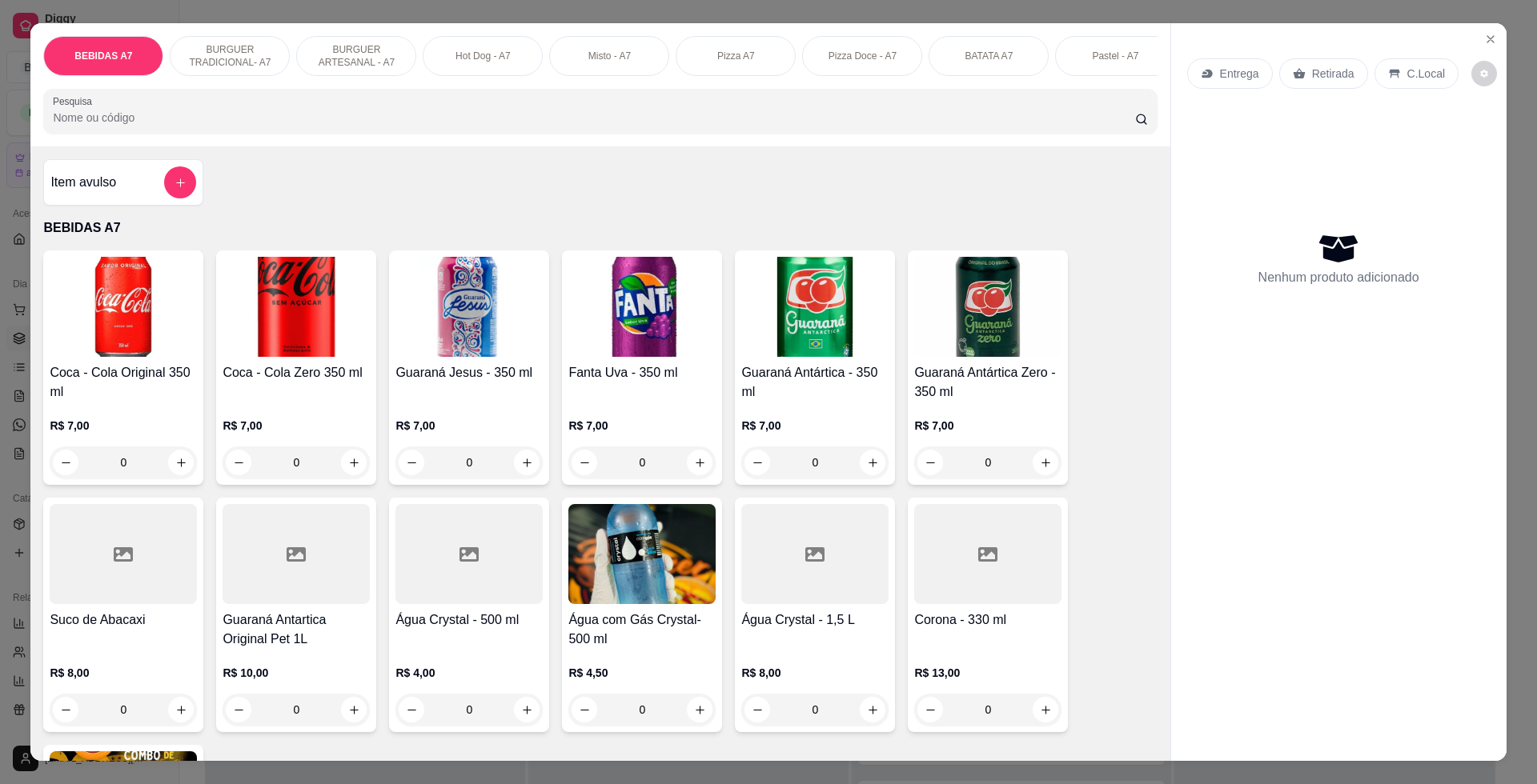
click at [67, 192] on h4 "Item avulso" at bounding box center [83, 183] width 65 height 20
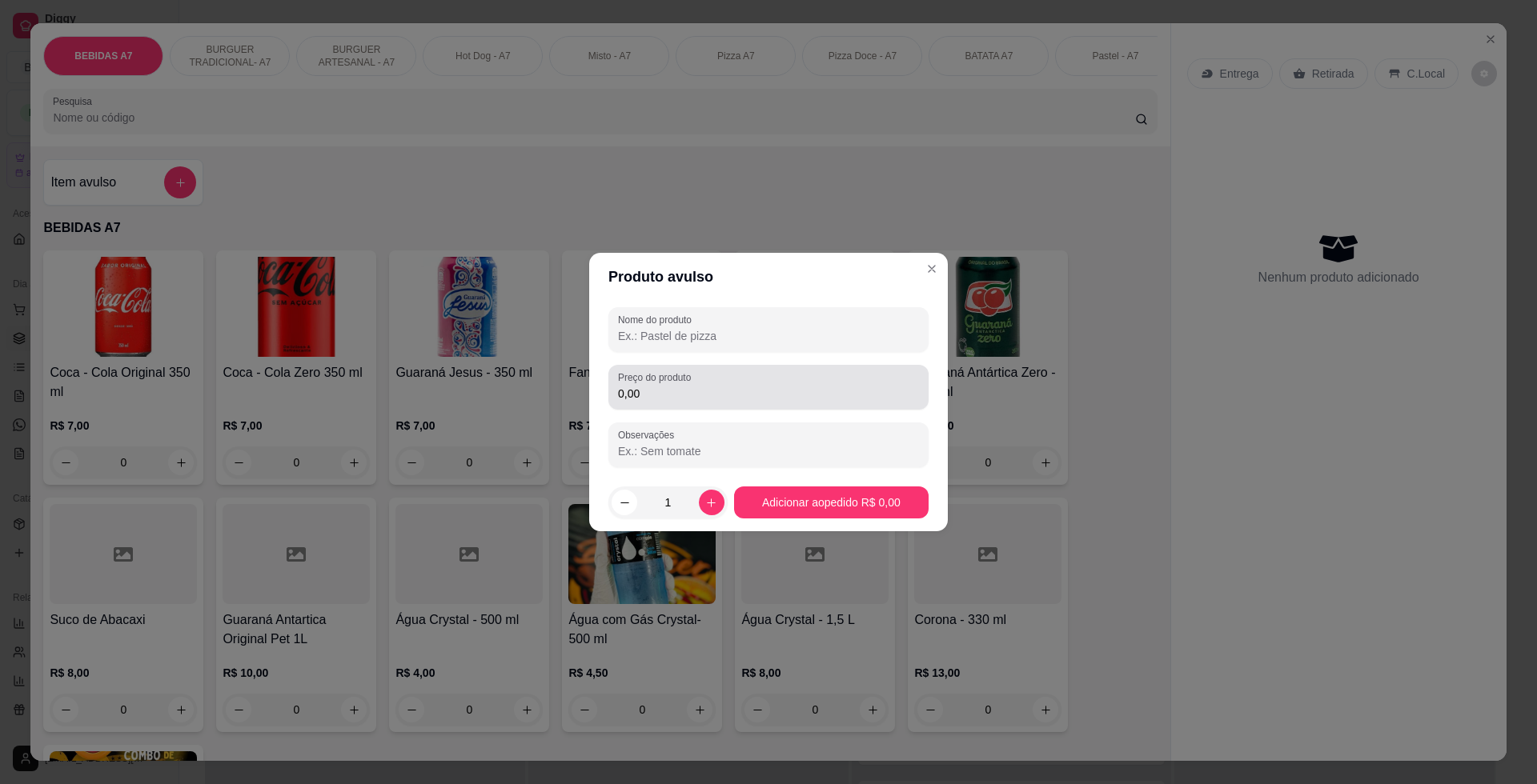
click at [815, 376] on div "0,00" at bounding box center [768, 386] width 301 height 32
type input "7,00"
click at [791, 311] on div "Nome do produto" at bounding box center [768, 329] width 320 height 45
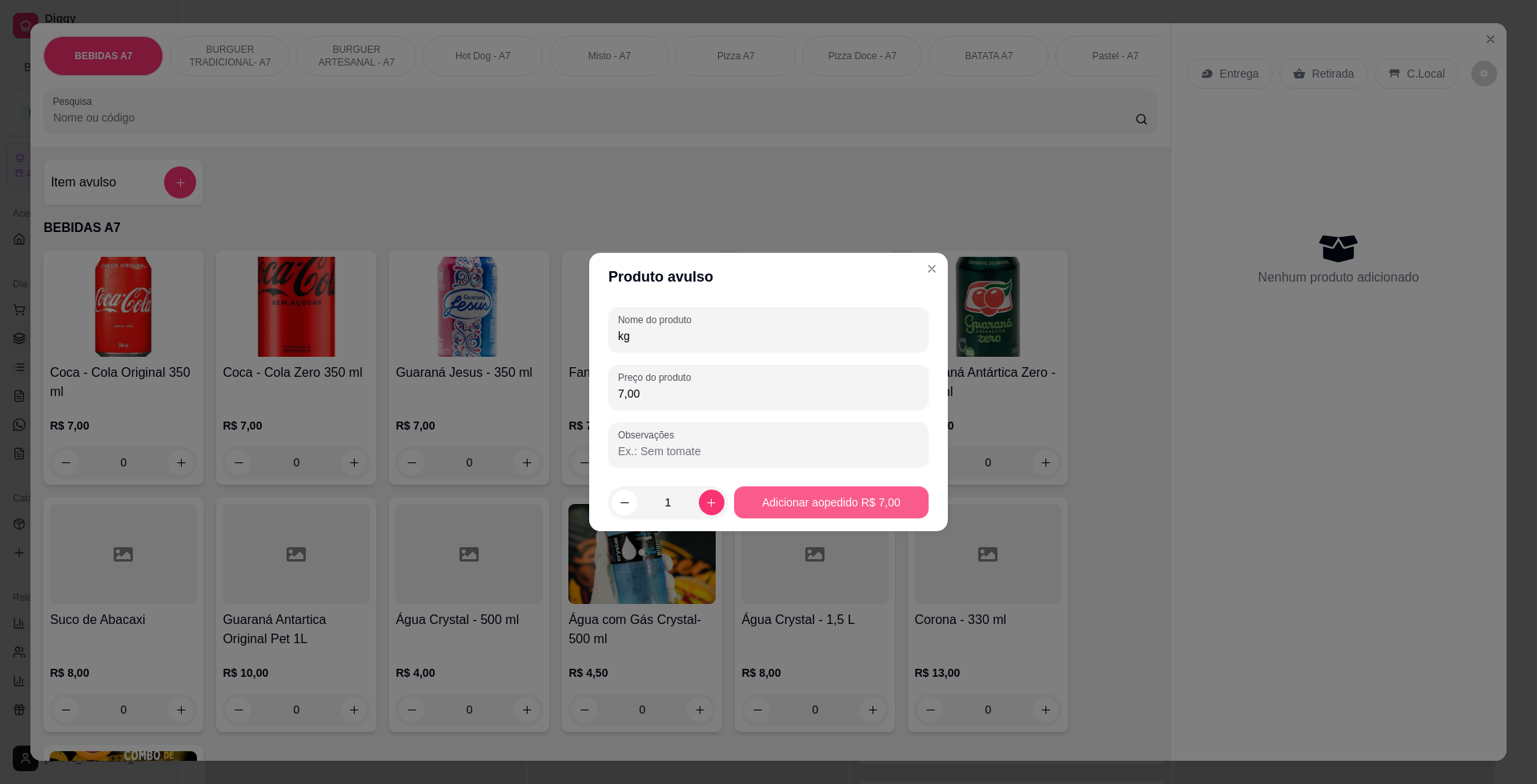
type input "kg"
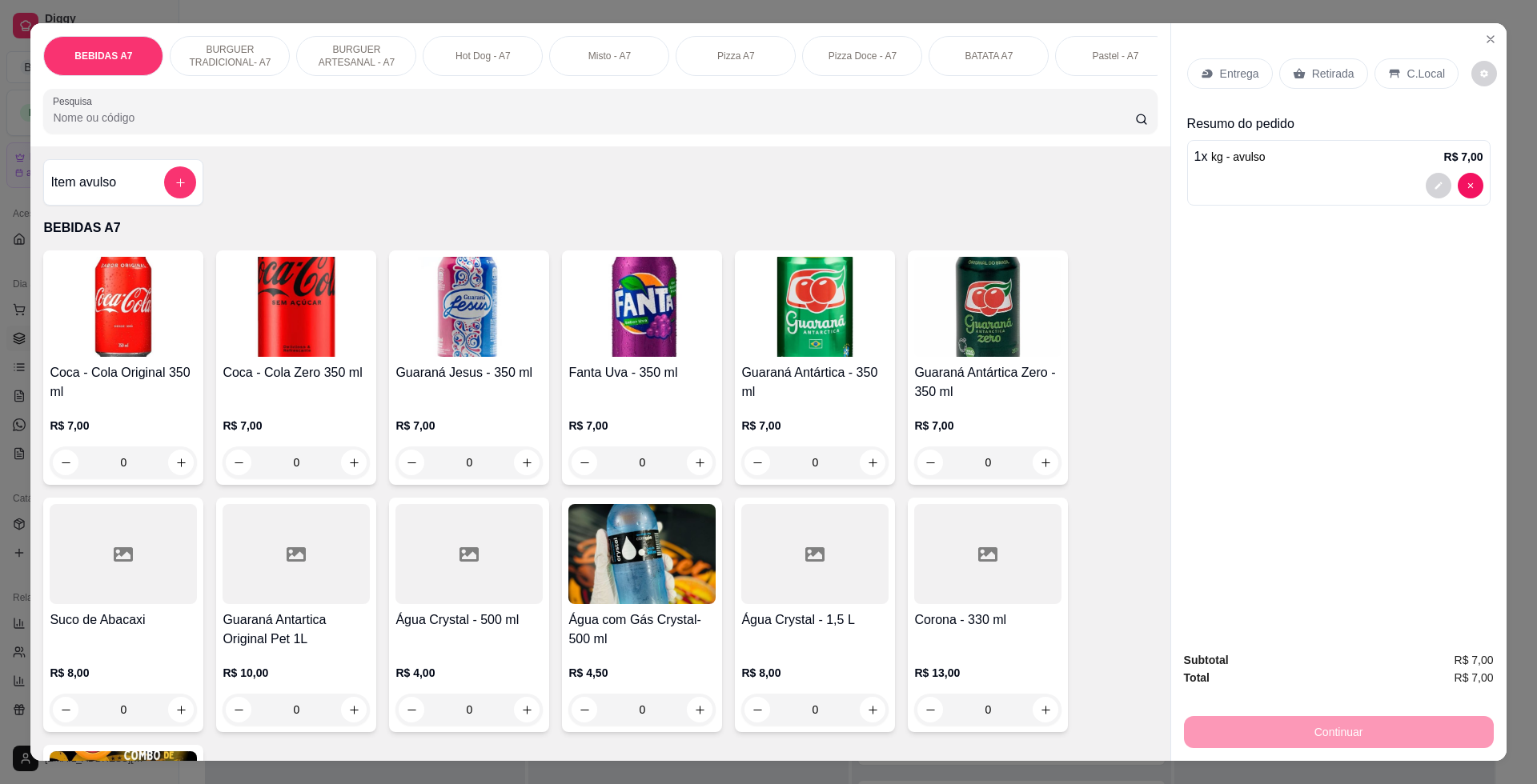
click at [1292, 81] on div "Retirada" at bounding box center [1323, 73] width 89 height 30
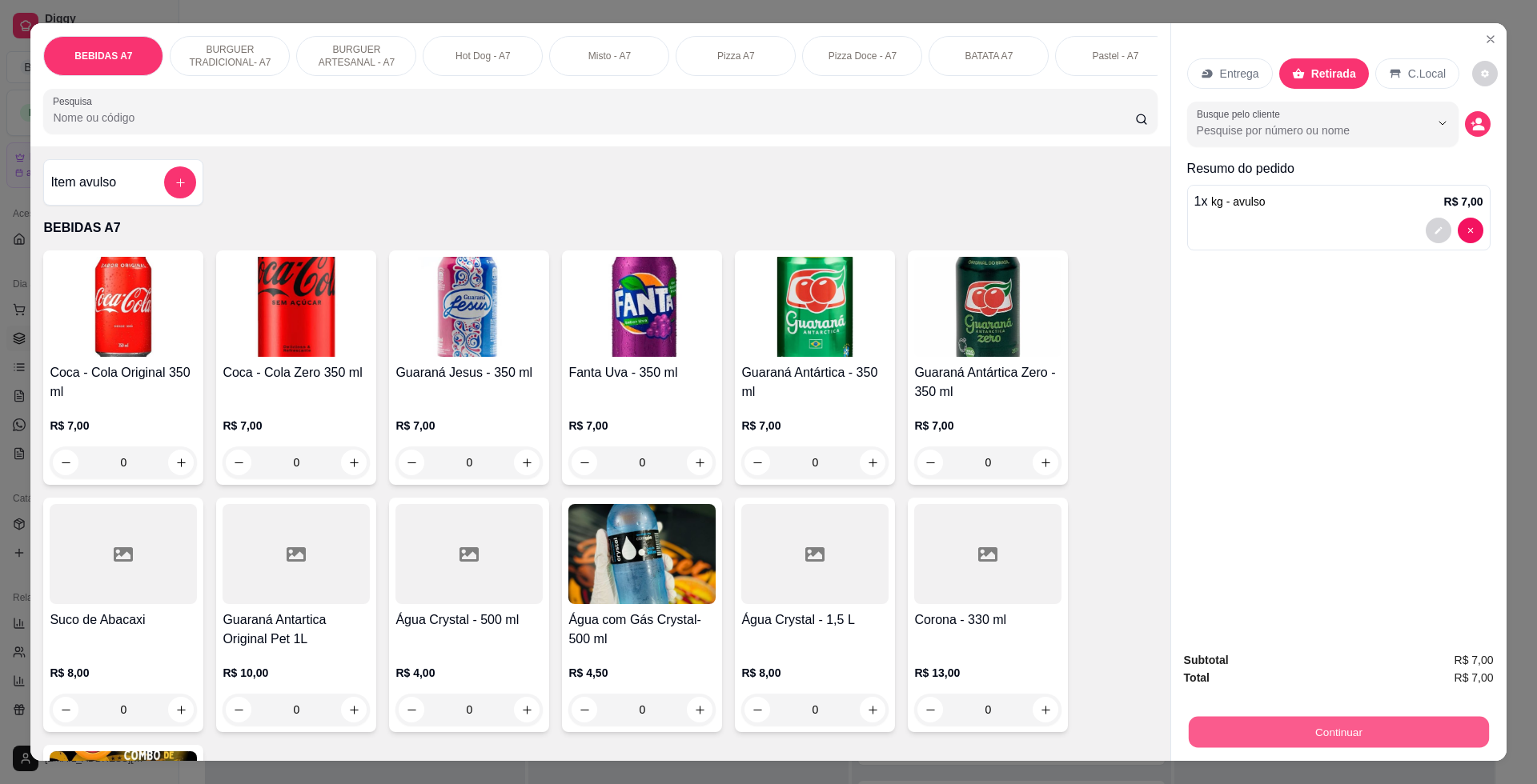
click at [1455, 729] on button "Continuar" at bounding box center [1338, 731] width 300 height 31
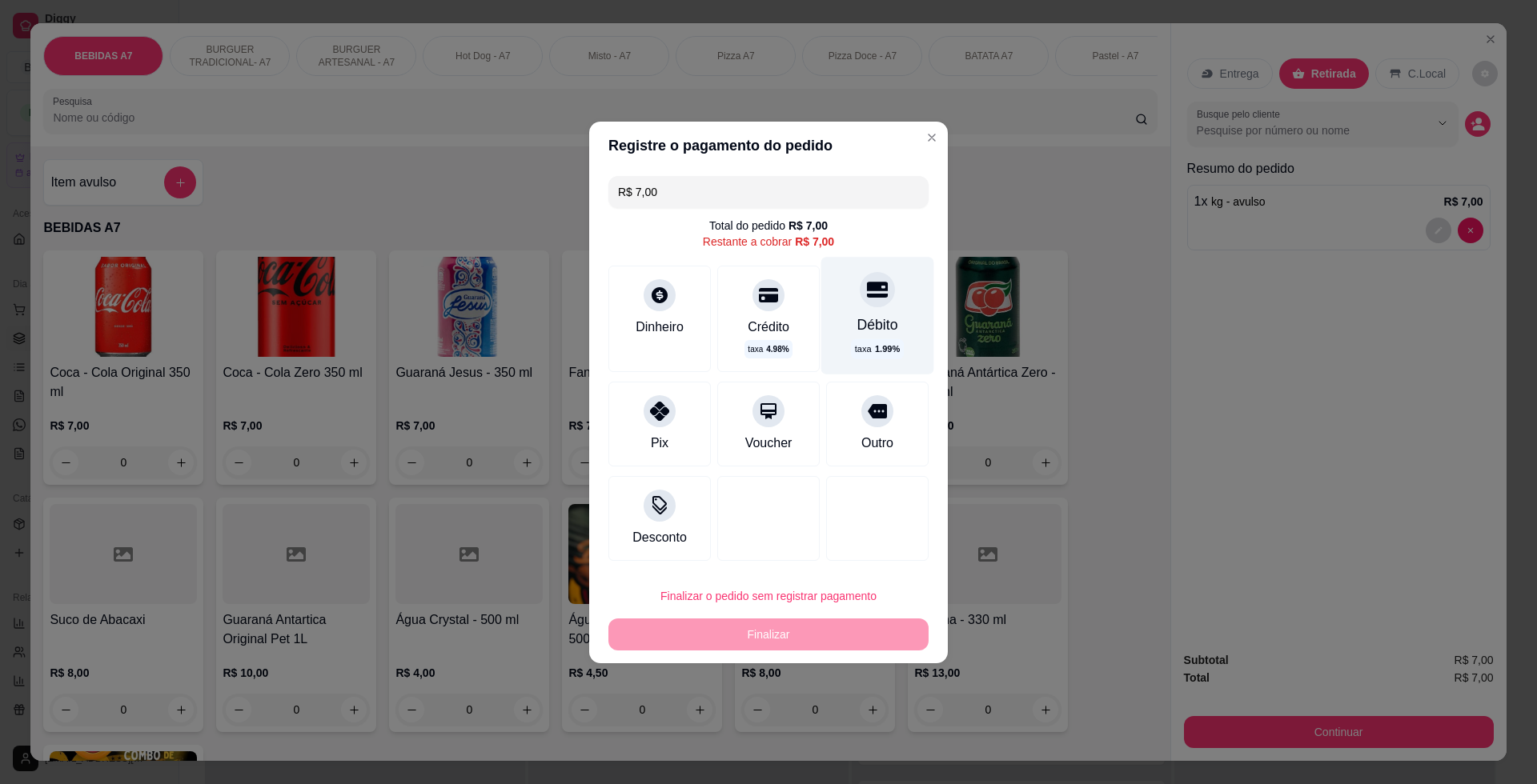
click at [846, 313] on div "Débito taxa 1.99 %" at bounding box center [877, 315] width 113 height 117
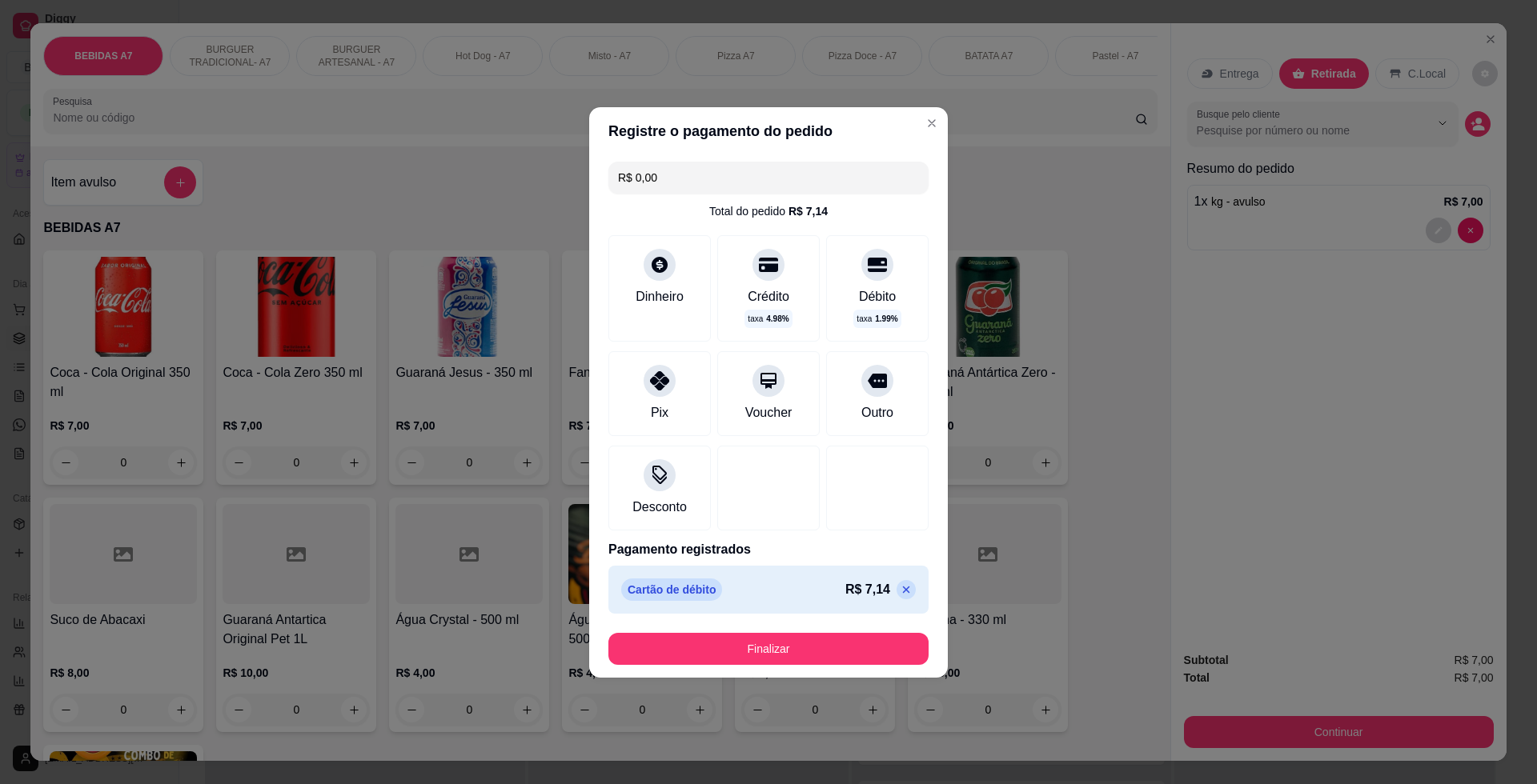
click at [839, 661] on button "Finalizar" at bounding box center [768, 648] width 320 height 32
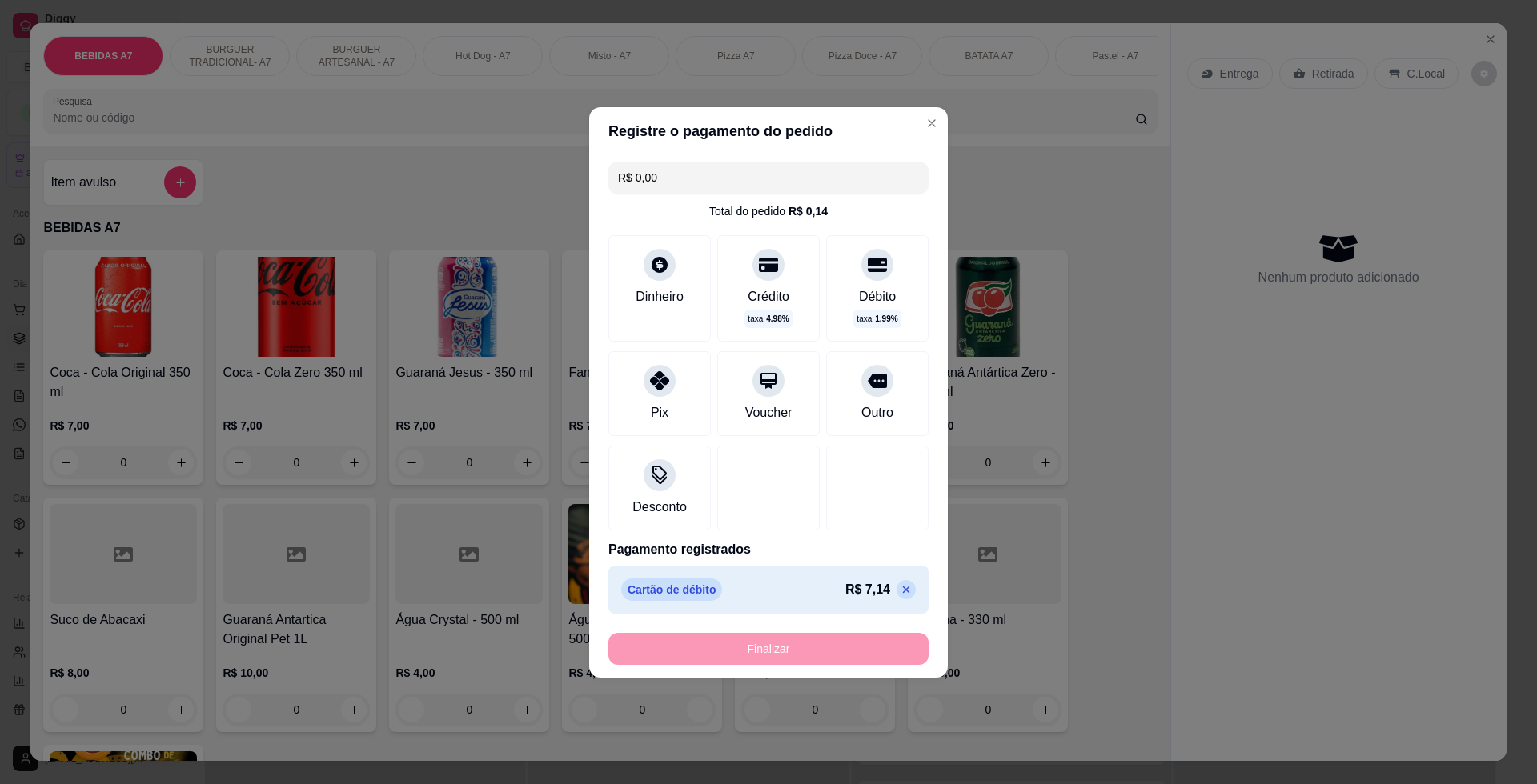
type input "-R$ 7,00"
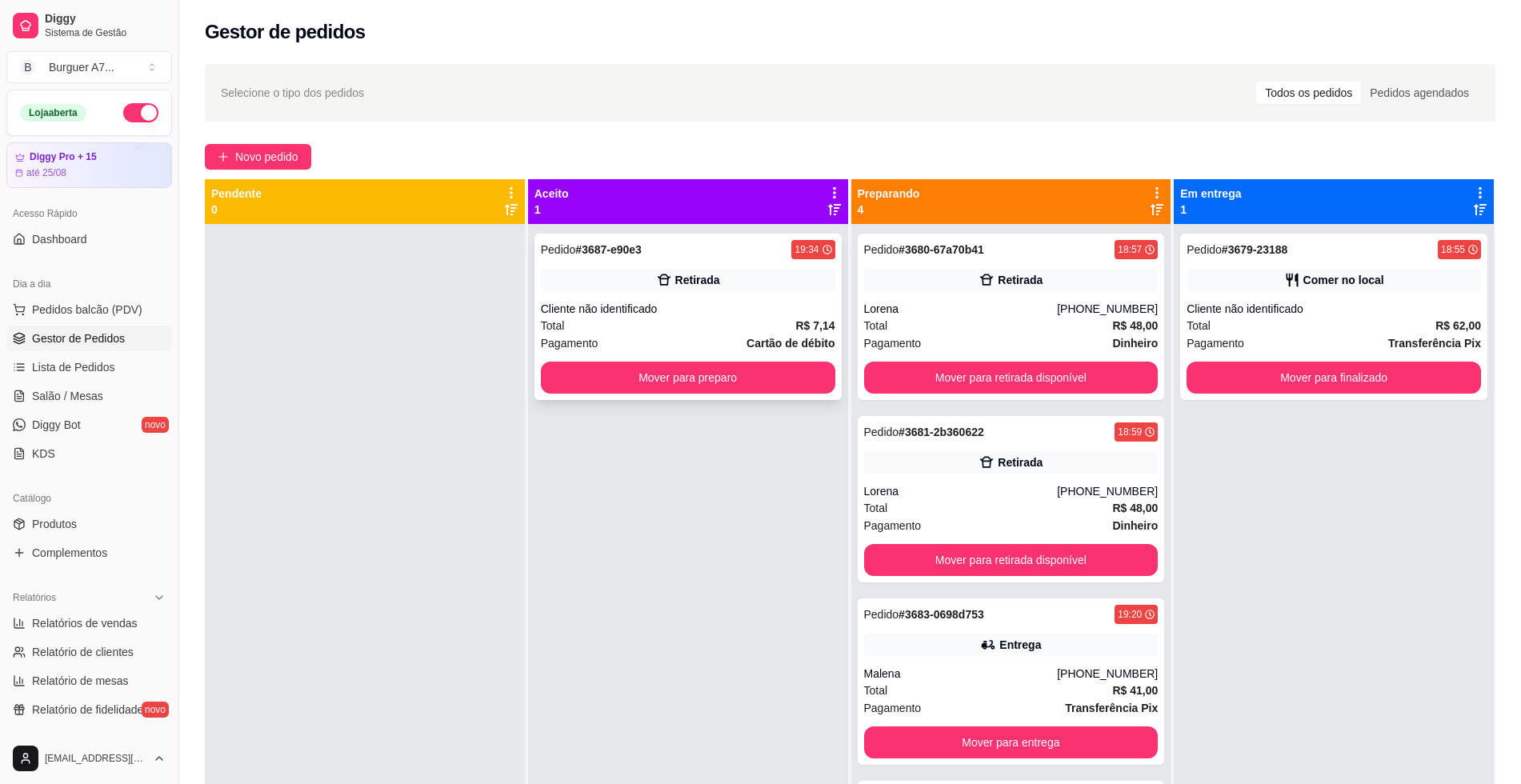
click at [778, 337] on strong "Cartão de débito" at bounding box center [791, 343] width 88 height 13
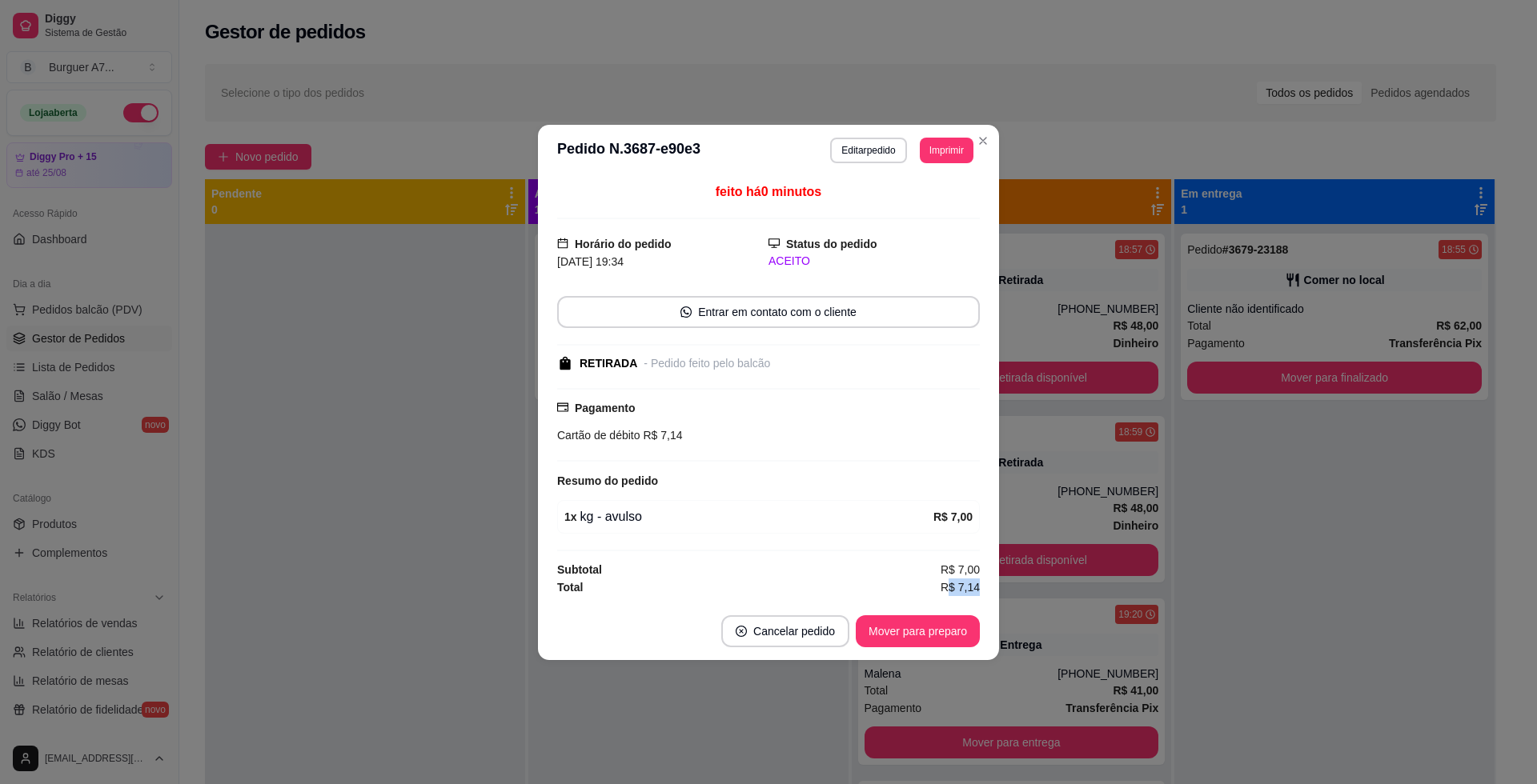
drag, startPoint x: 987, startPoint y: 593, endPoint x: 950, endPoint y: 595, distance: 37.1
click at [950, 595] on div "feito há 0 minutos Horário do pedido [DATE] 19:34 Status do pedido ACEITO Entra…" at bounding box center [768, 389] width 461 height 426
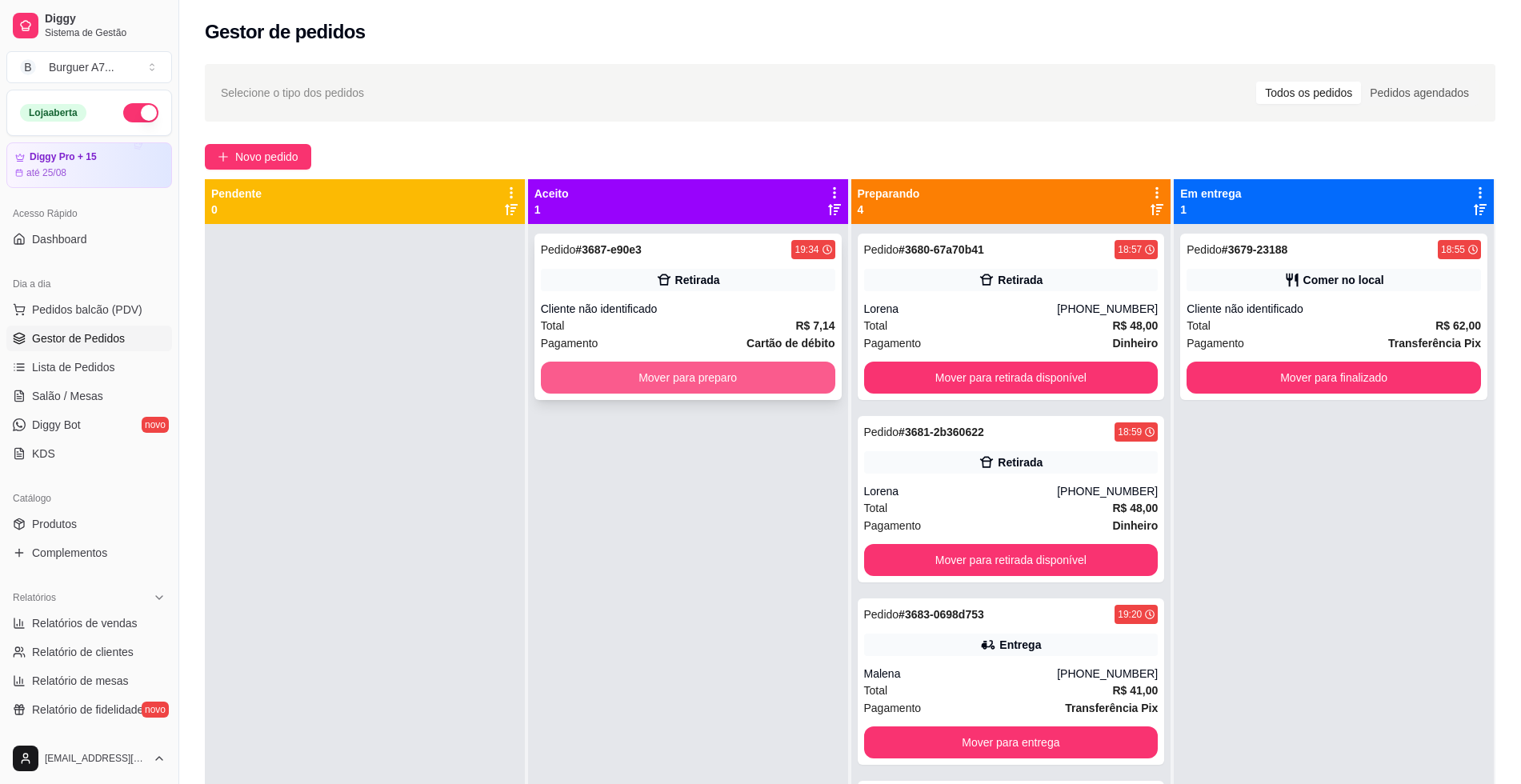
click at [797, 378] on button "Mover para preparo" at bounding box center [688, 377] width 294 height 32
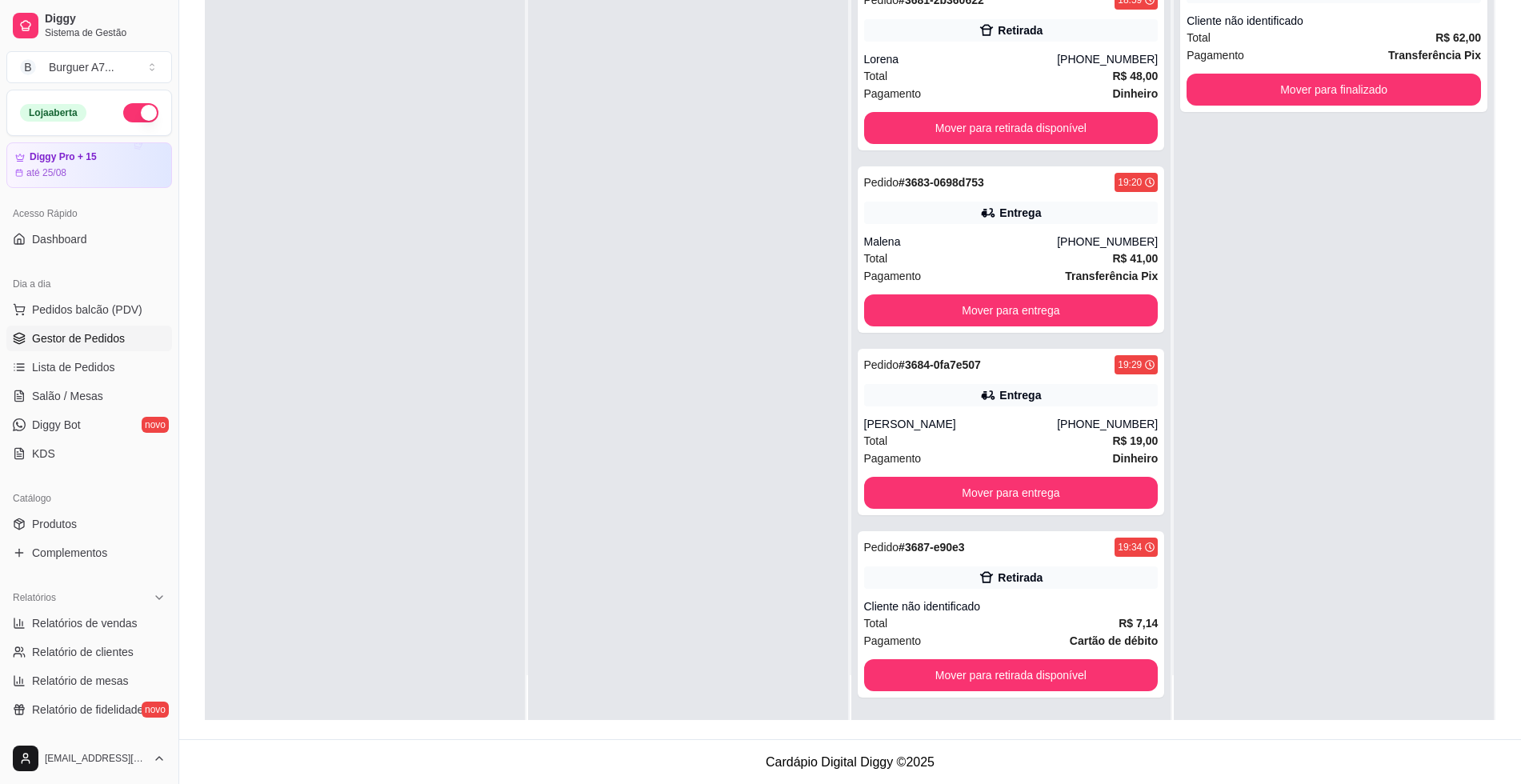
scroll to position [244, 0]
click at [1104, 674] on button "Mover para retirada disponível" at bounding box center [1011, 675] width 285 height 31
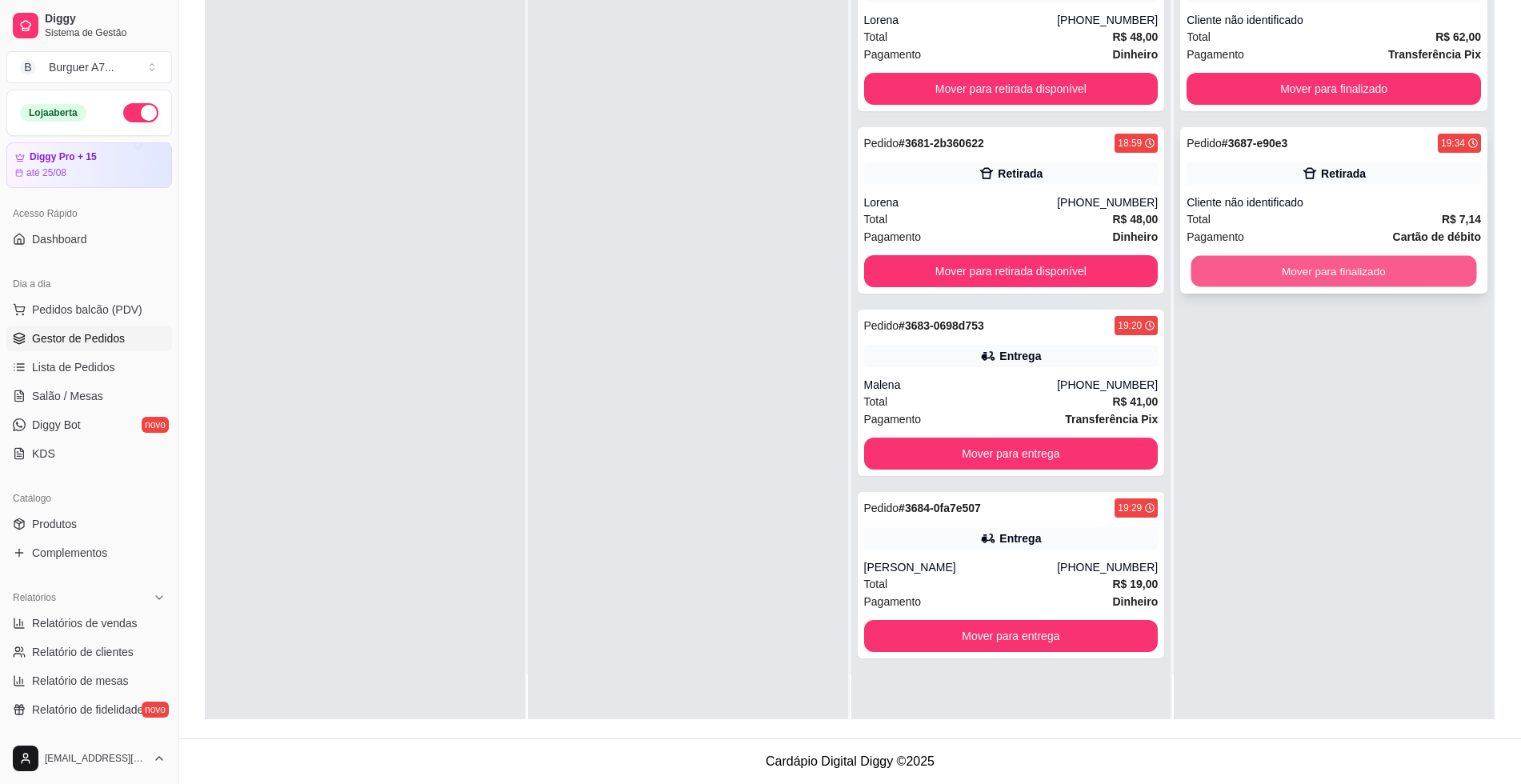
click at [1290, 263] on button "Mover para finalizado" at bounding box center [1334, 271] width 285 height 31
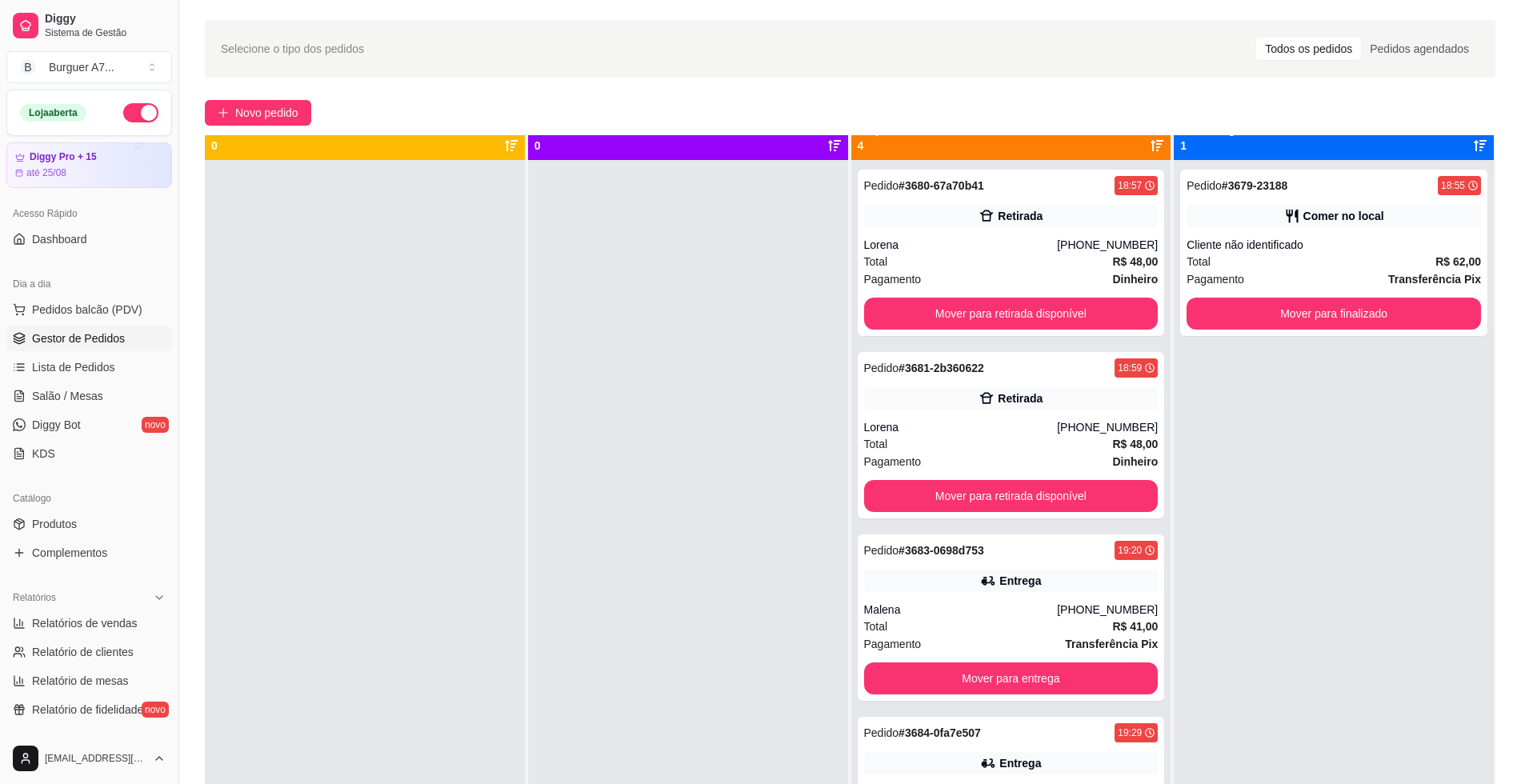
scroll to position [45, 0]
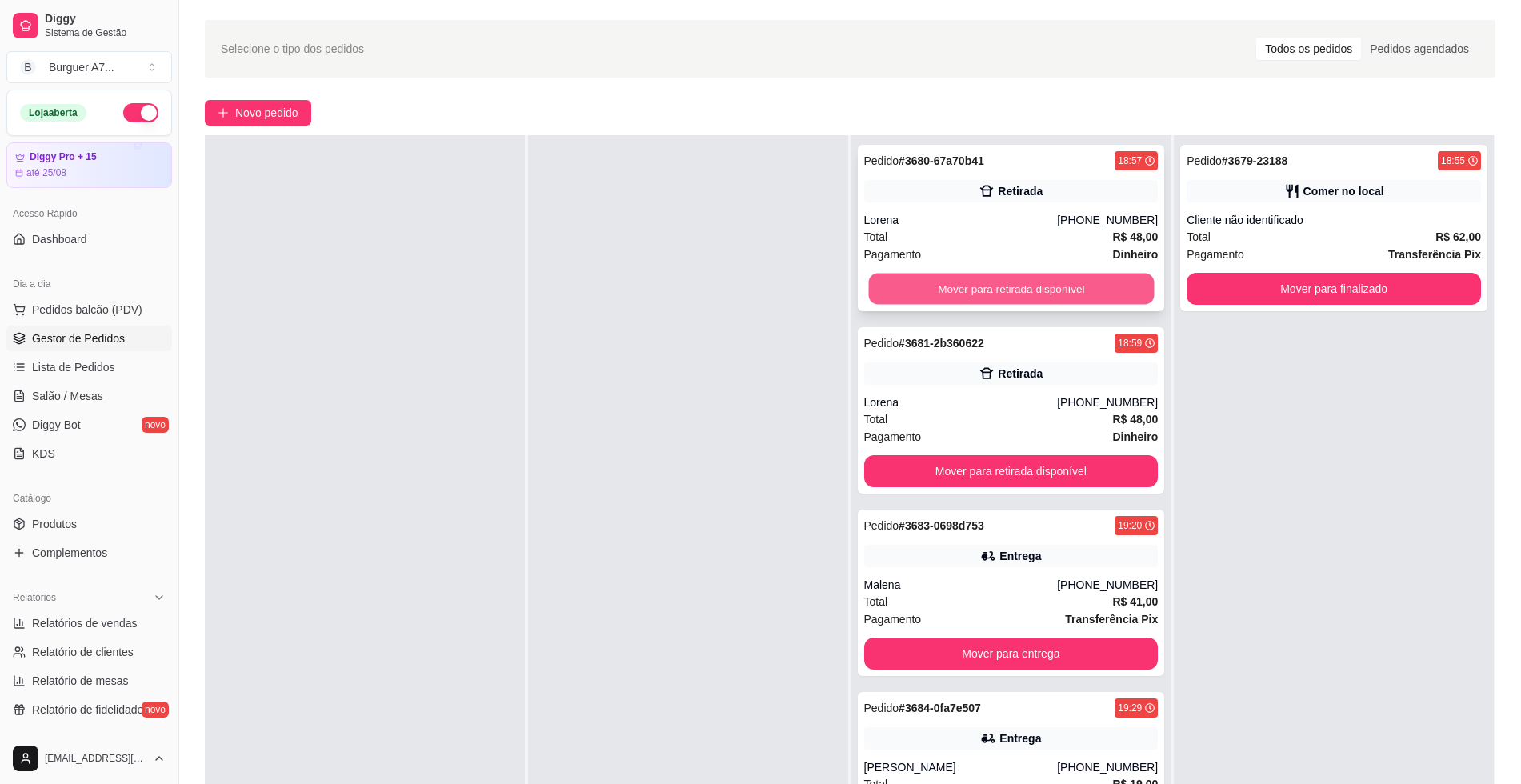
click at [1051, 288] on button "Mover para retirada disponível" at bounding box center [1011, 289] width 285 height 31
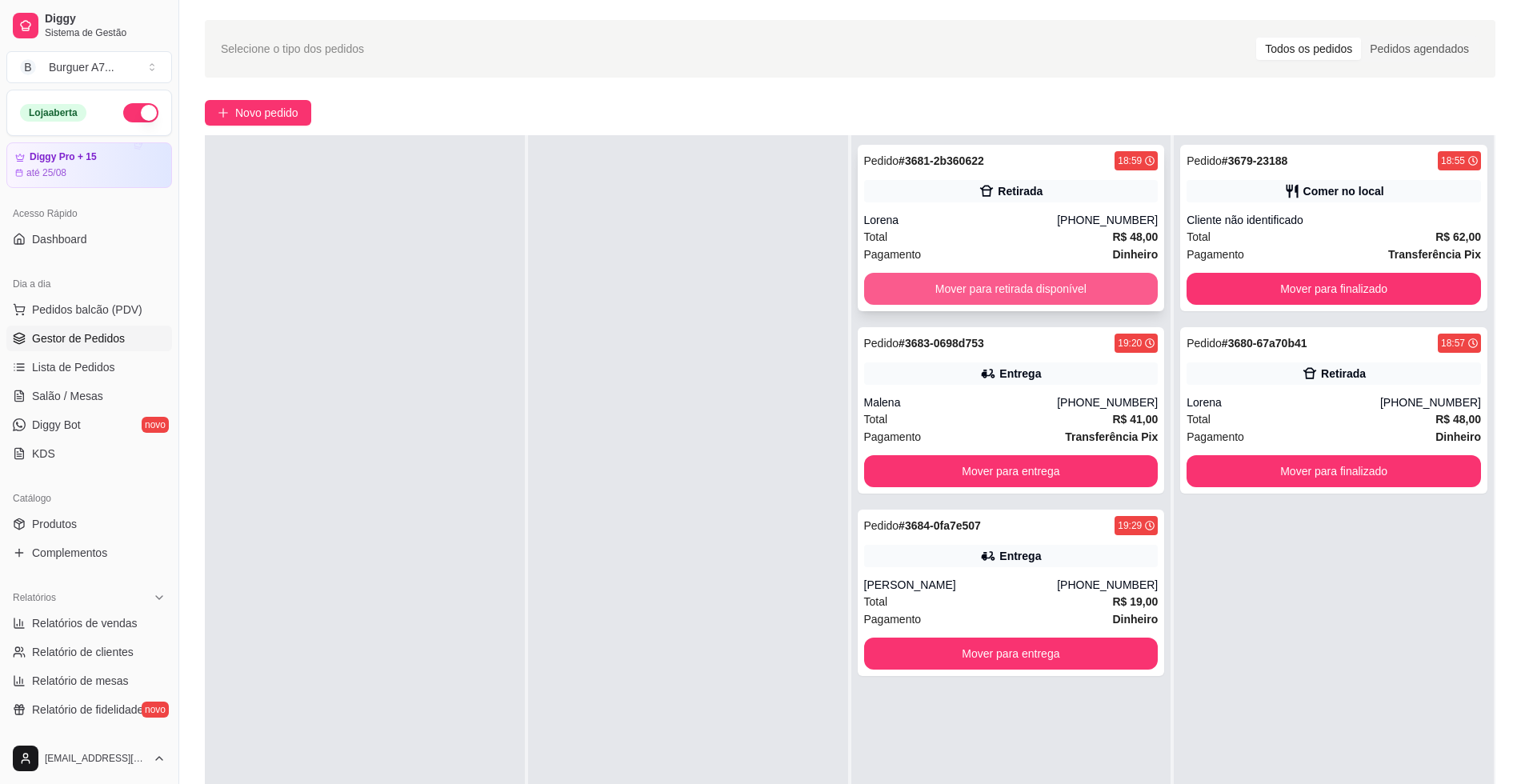
click at [1055, 284] on button "Mover para retirada disponível" at bounding box center [1011, 288] width 294 height 32
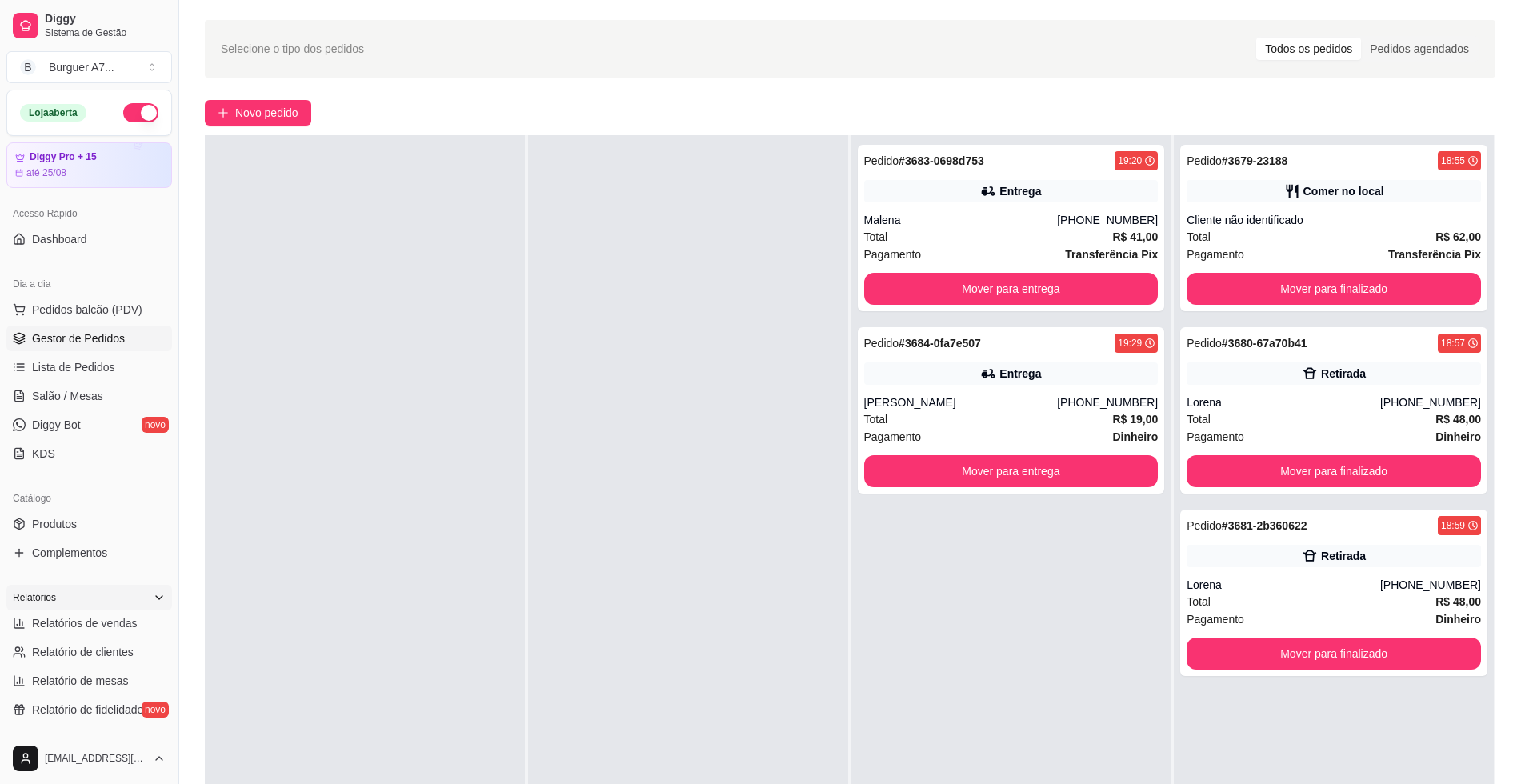
click at [127, 606] on div "Relatórios" at bounding box center [89, 597] width 165 height 25
click at [152, 601] on icon at bounding box center [159, 597] width 13 height 13
click at [136, 632] on link "Relatórios de vendas" at bounding box center [89, 623] width 165 height 25
select select "ALL"
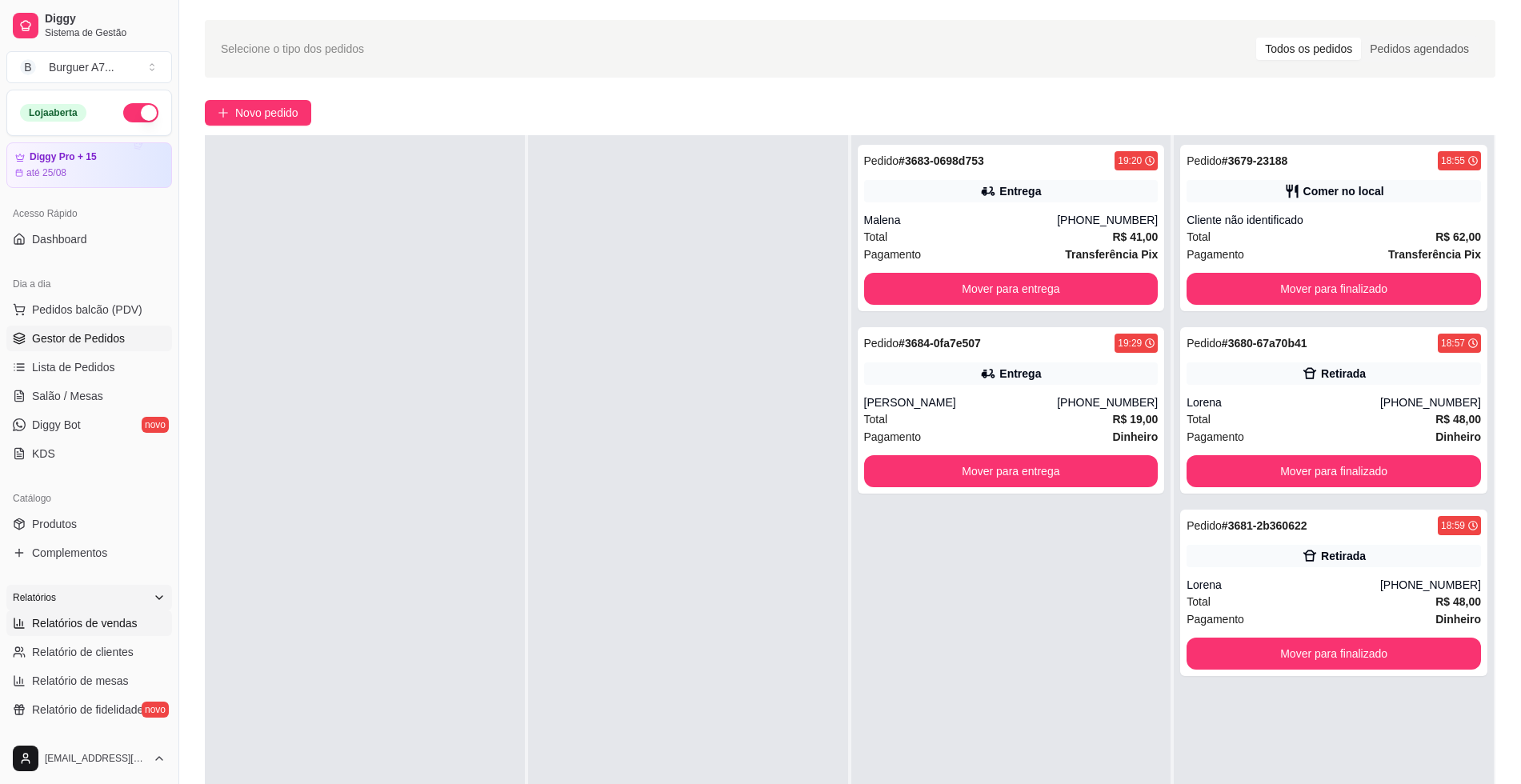
select select "0"
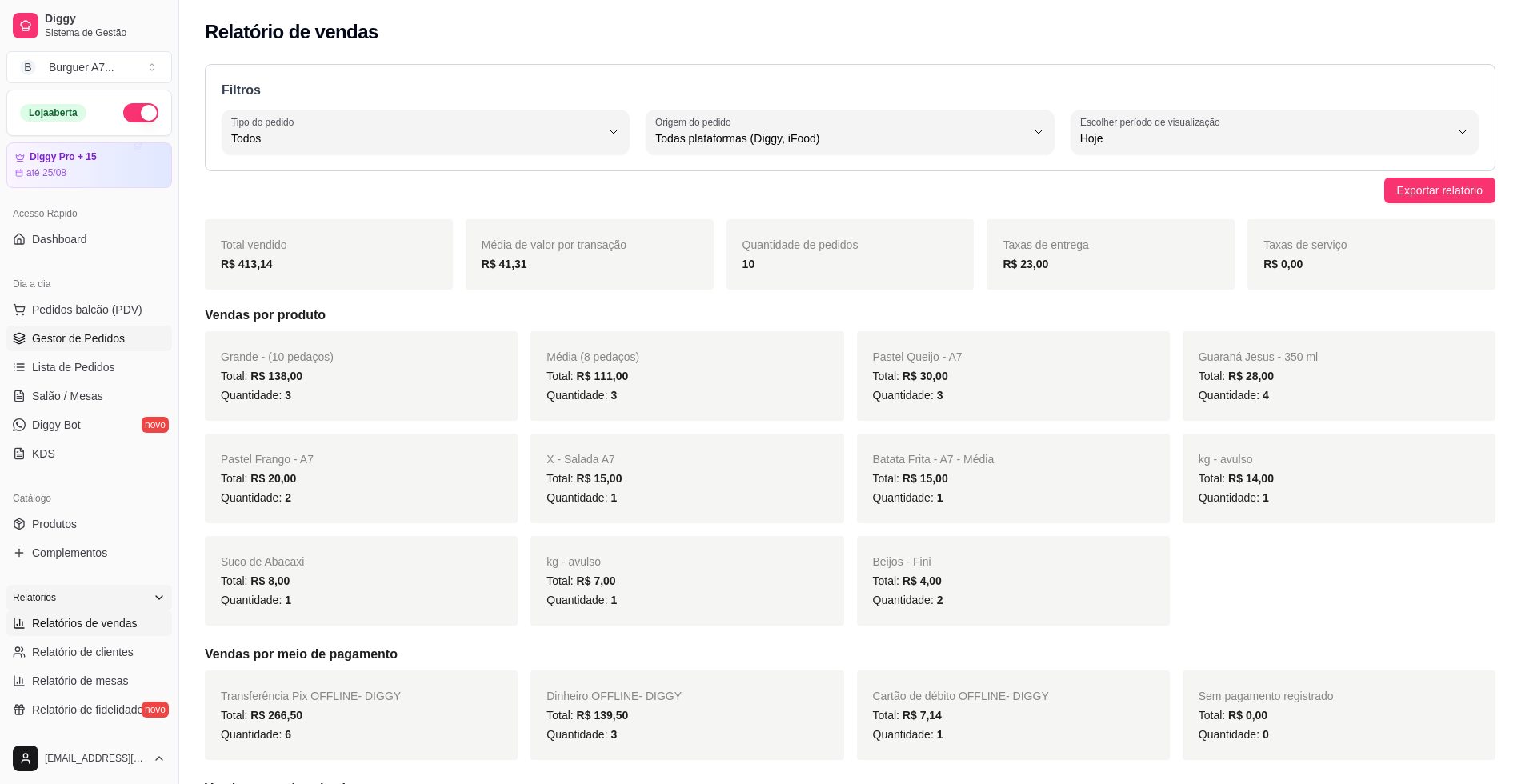
click at [103, 329] on link "Gestor de Pedidos" at bounding box center [89, 337] width 165 height 25
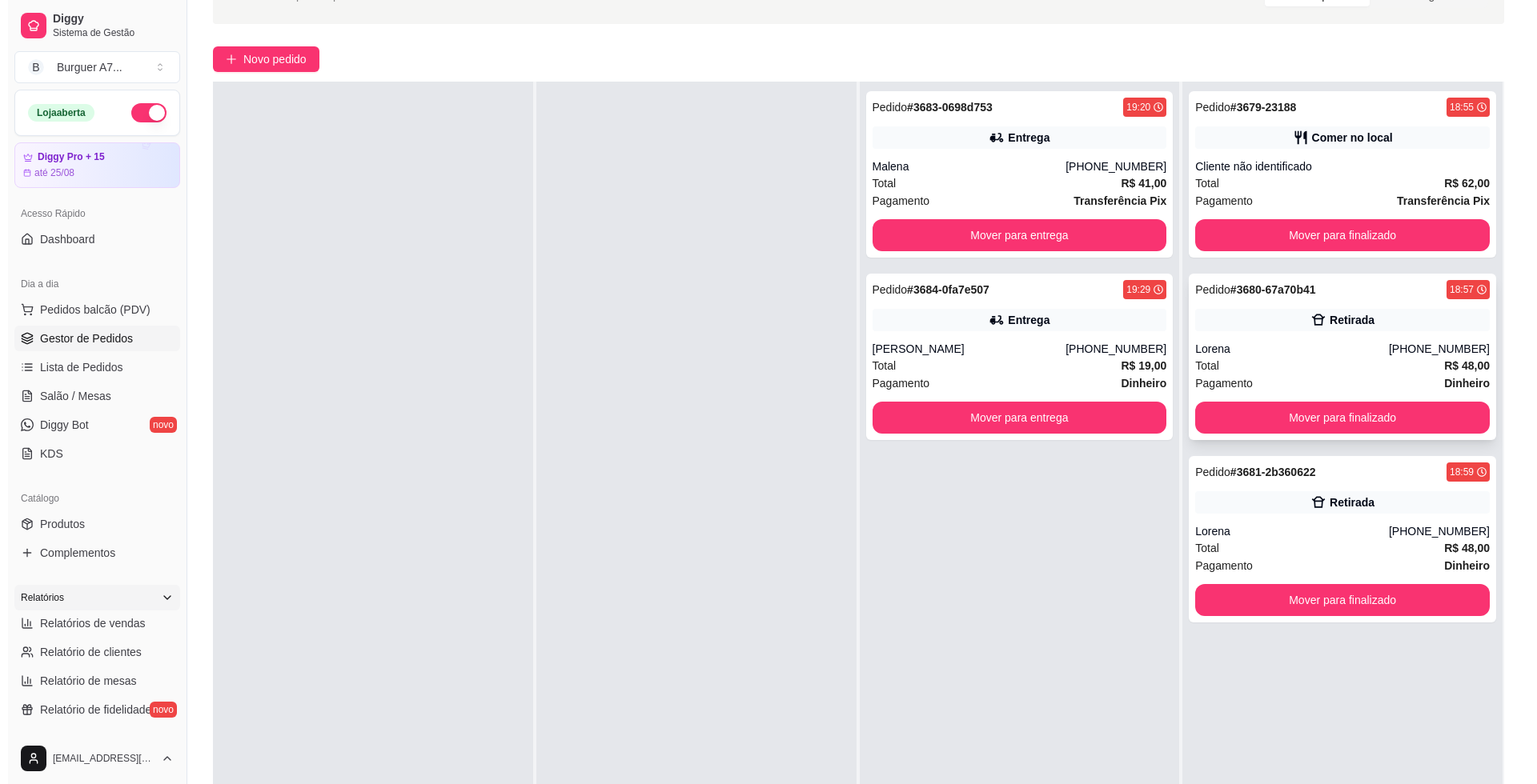
scroll to position [100, 0]
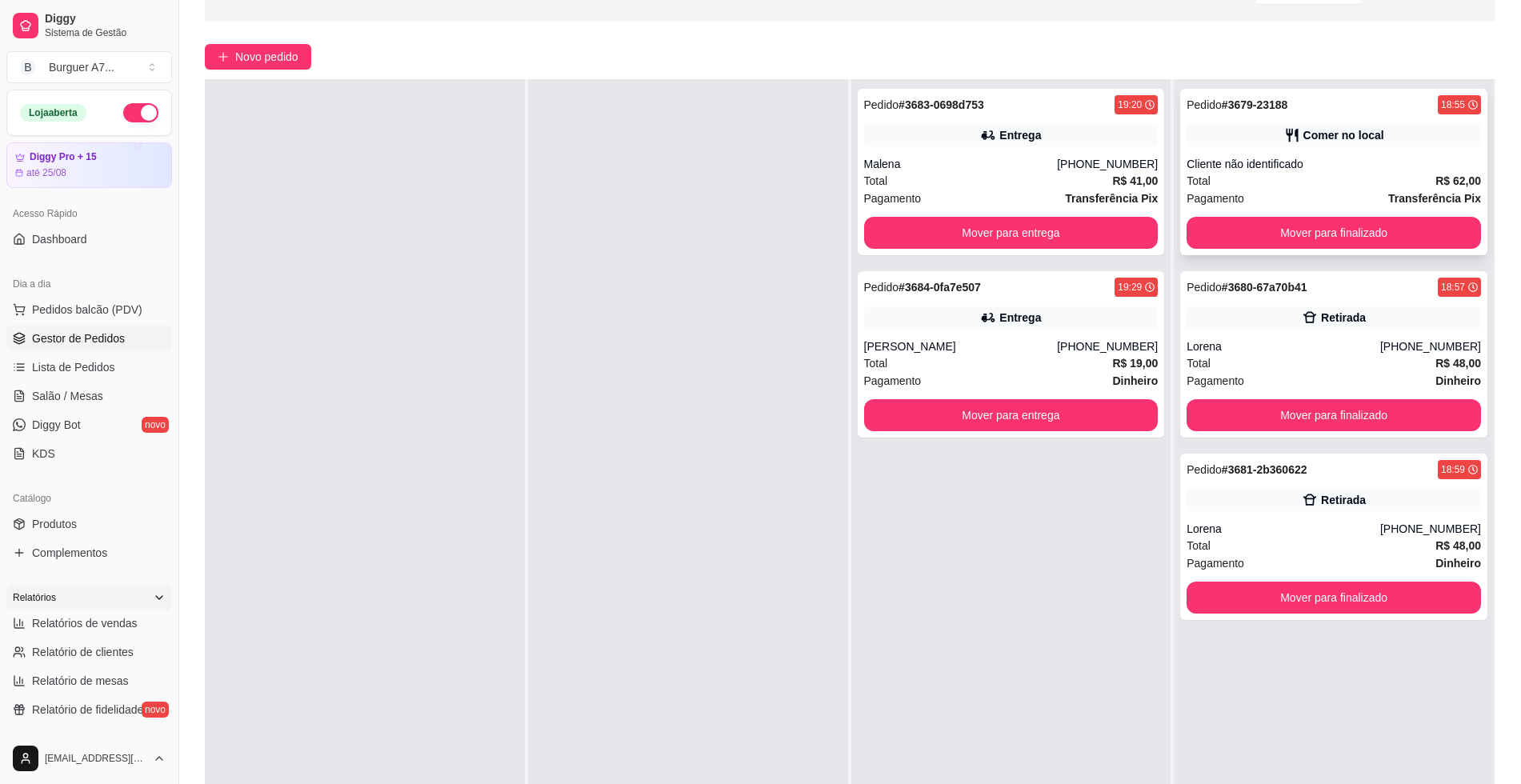
click at [1365, 142] on div "Comer no local" at bounding box center [1343, 135] width 81 height 16
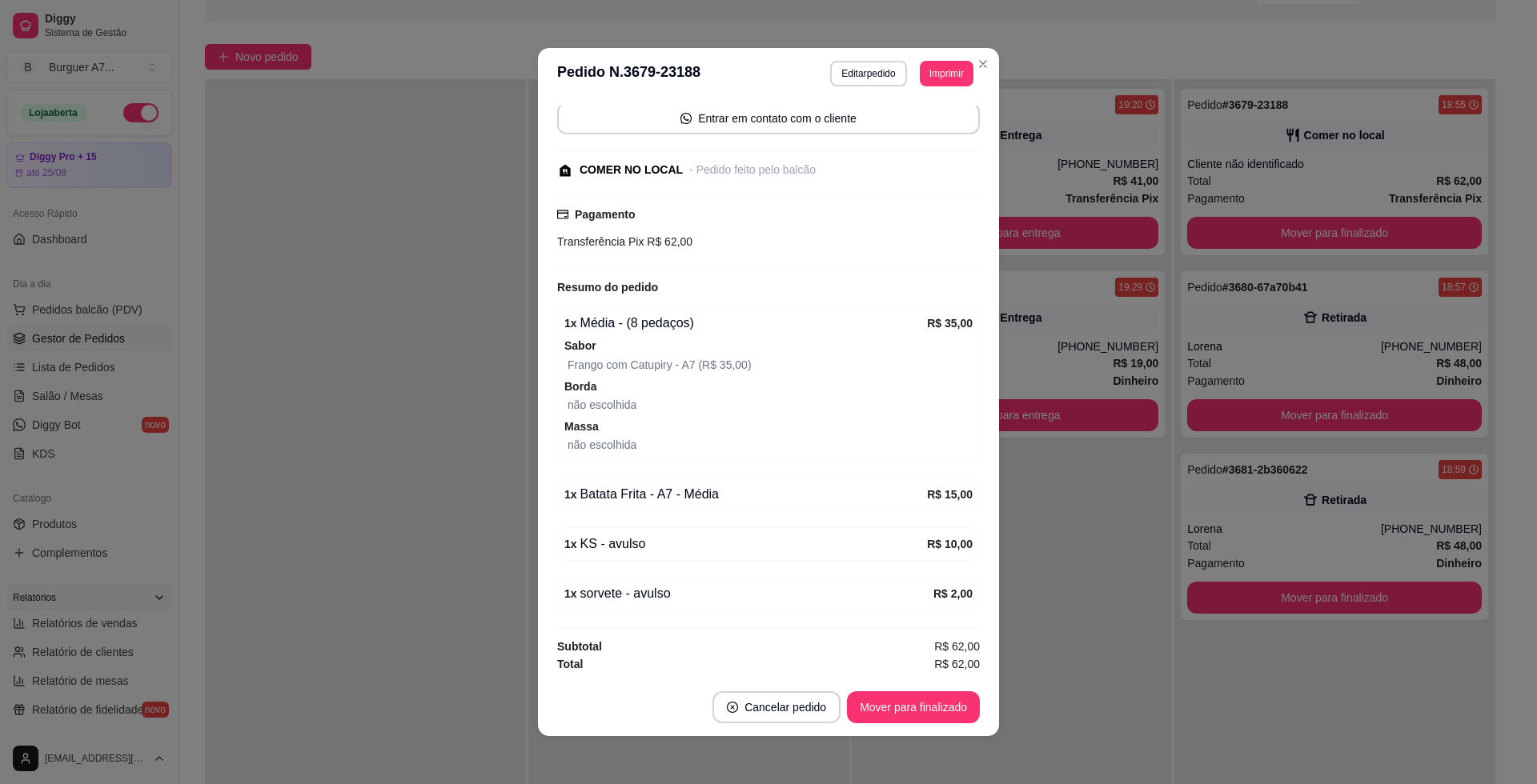
scroll to position [152, 0]
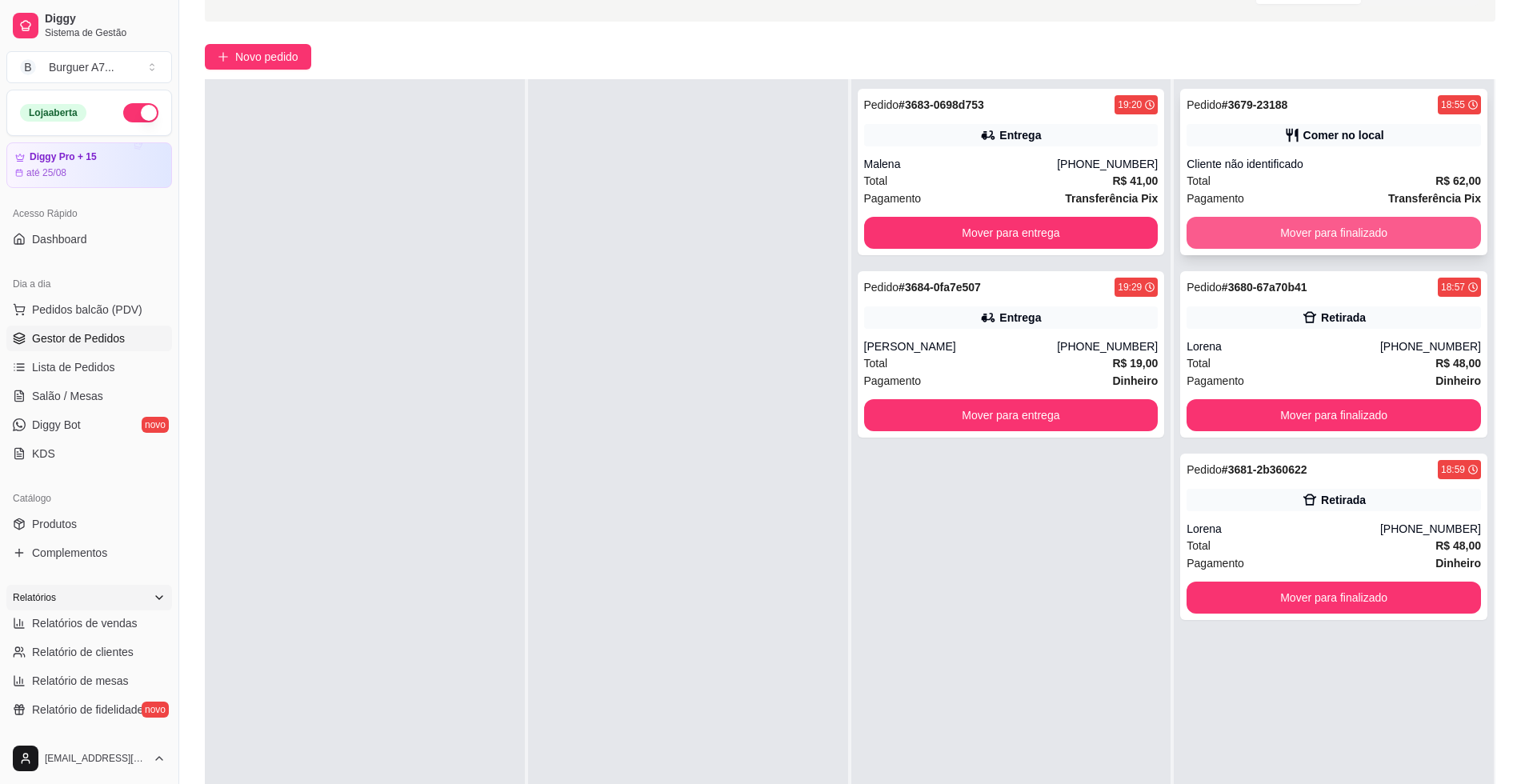
click at [1405, 234] on button "Mover para finalizado" at bounding box center [1334, 232] width 294 height 32
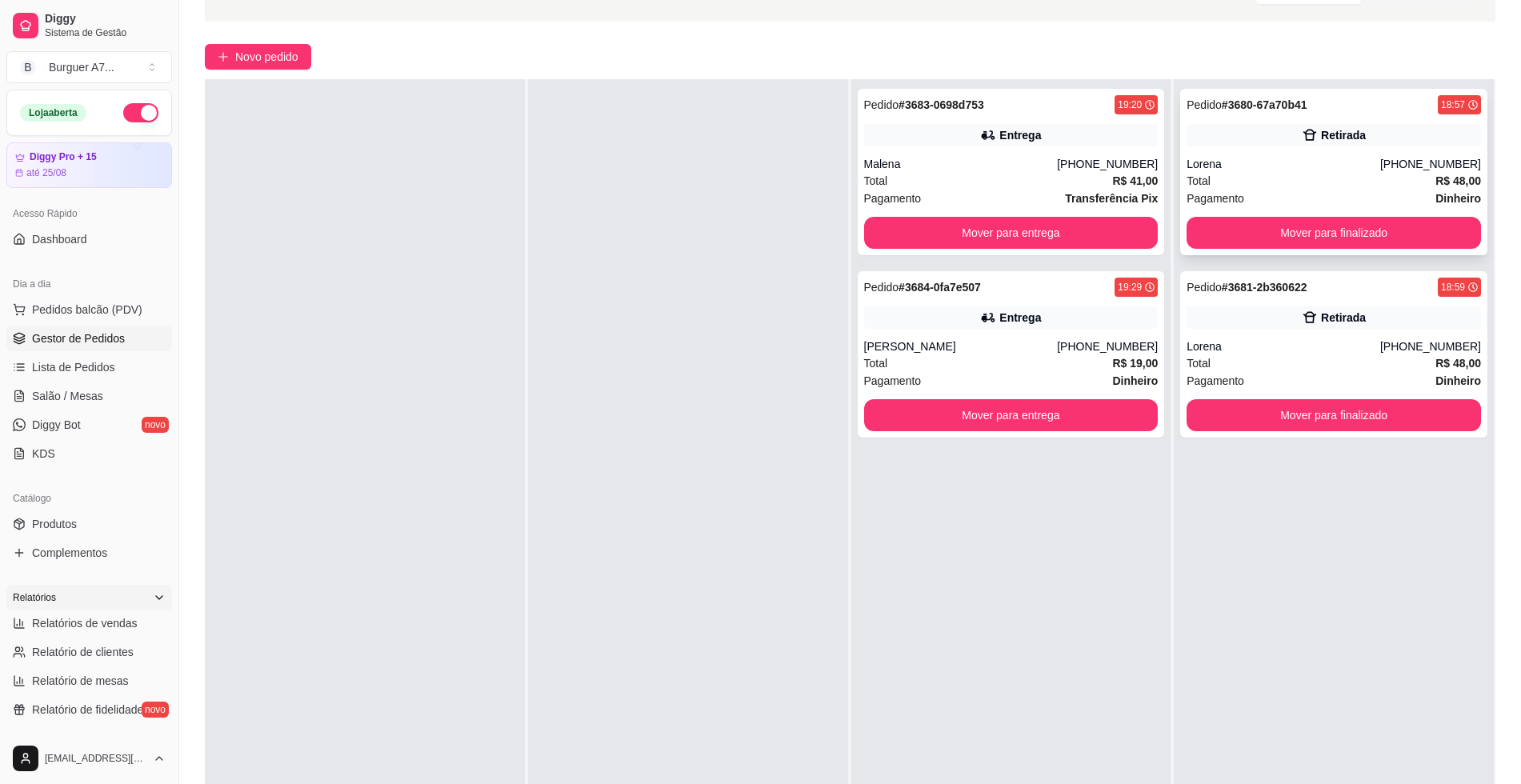
click at [1336, 188] on div "Total R$ 48,00" at bounding box center [1334, 181] width 294 height 18
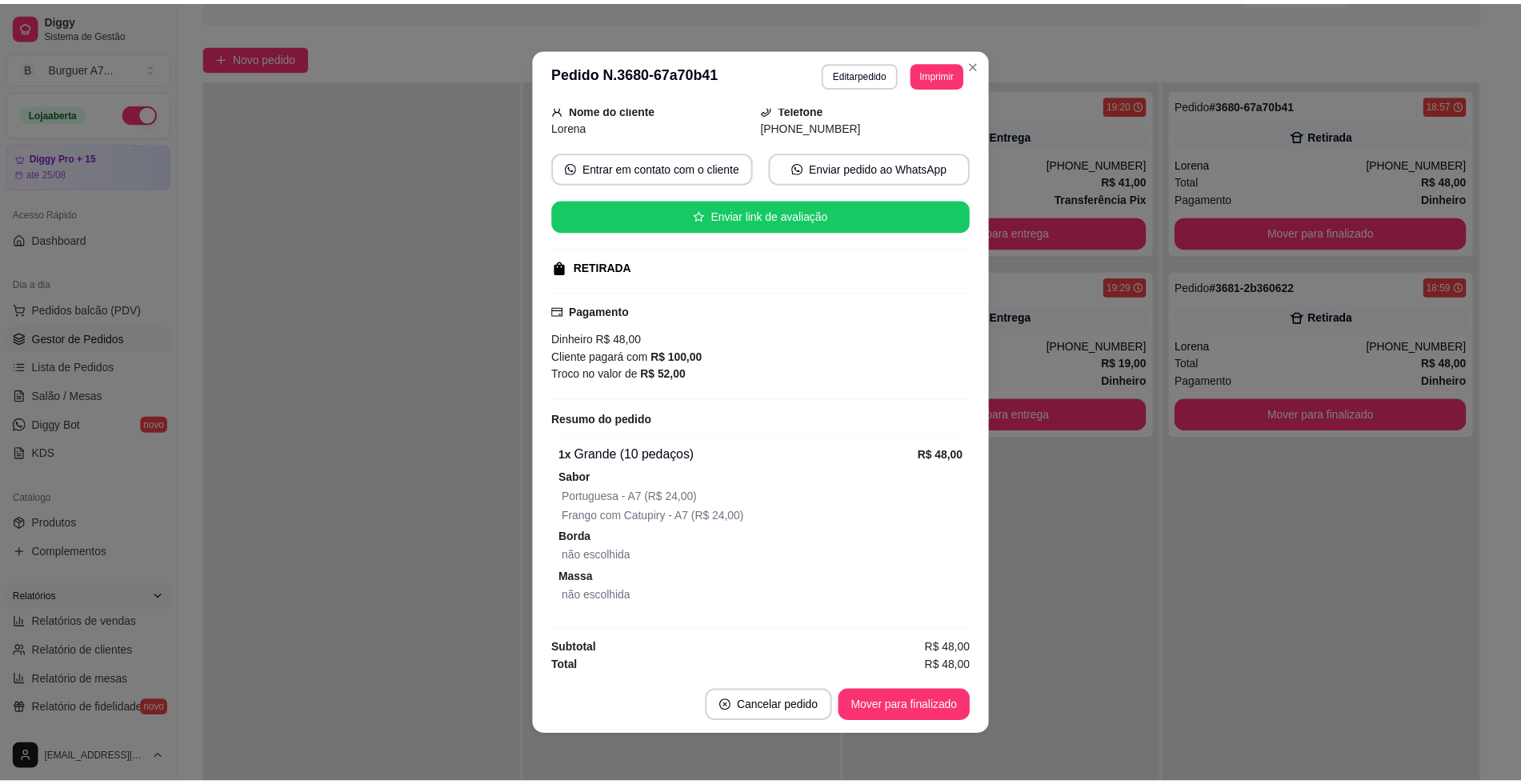
scroll to position [107, 0]
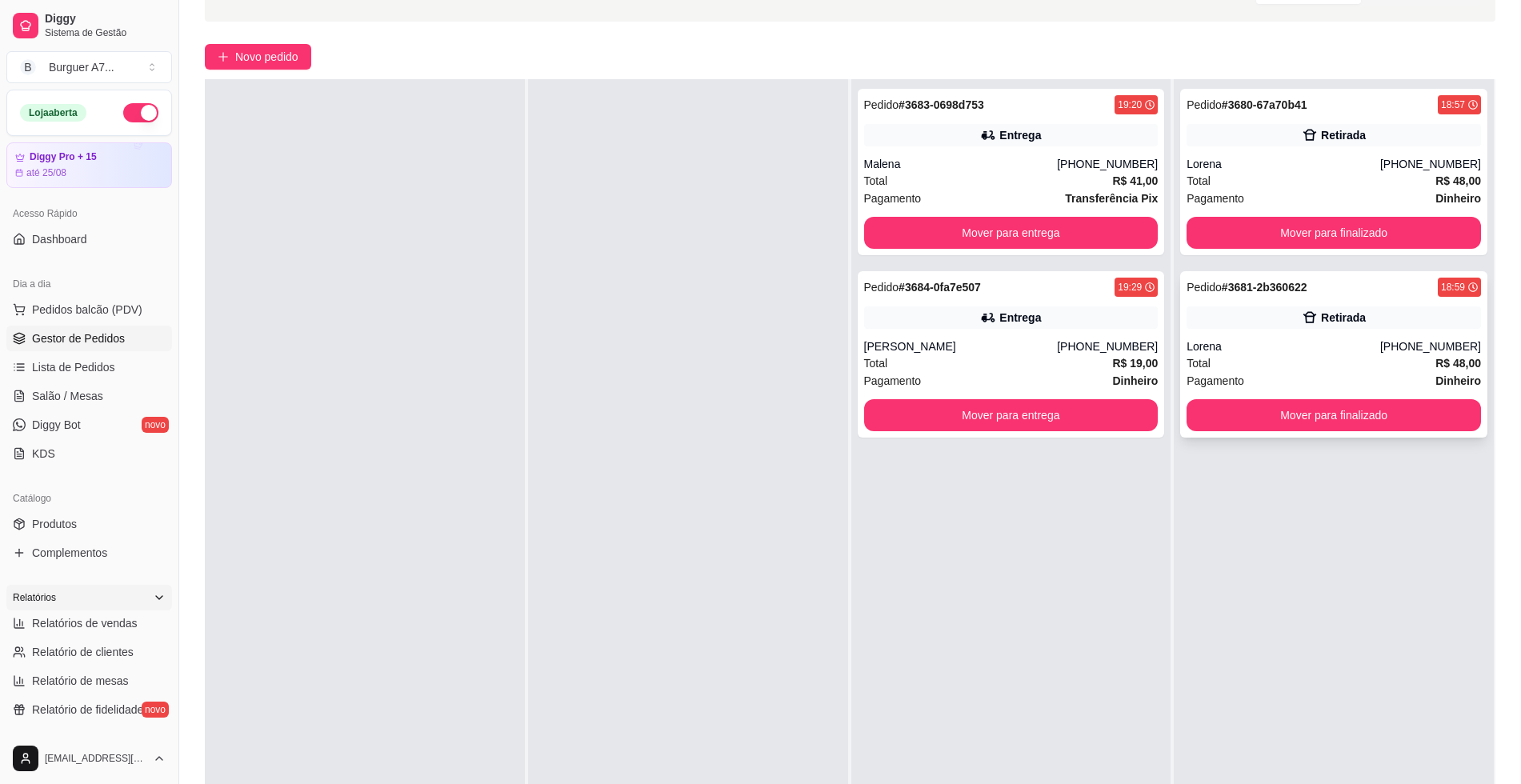
click at [1362, 346] on div "Lorena" at bounding box center [1284, 346] width 194 height 16
click at [1431, 542] on div "Pedido # 3680-67a70b41 18:57 Retirada Lorena [PHONE_NUMBER] Total R$ 48,00 Paga…" at bounding box center [1334, 471] width 320 height 784
click at [20, 628] on icon at bounding box center [20, 623] width 10 height 10
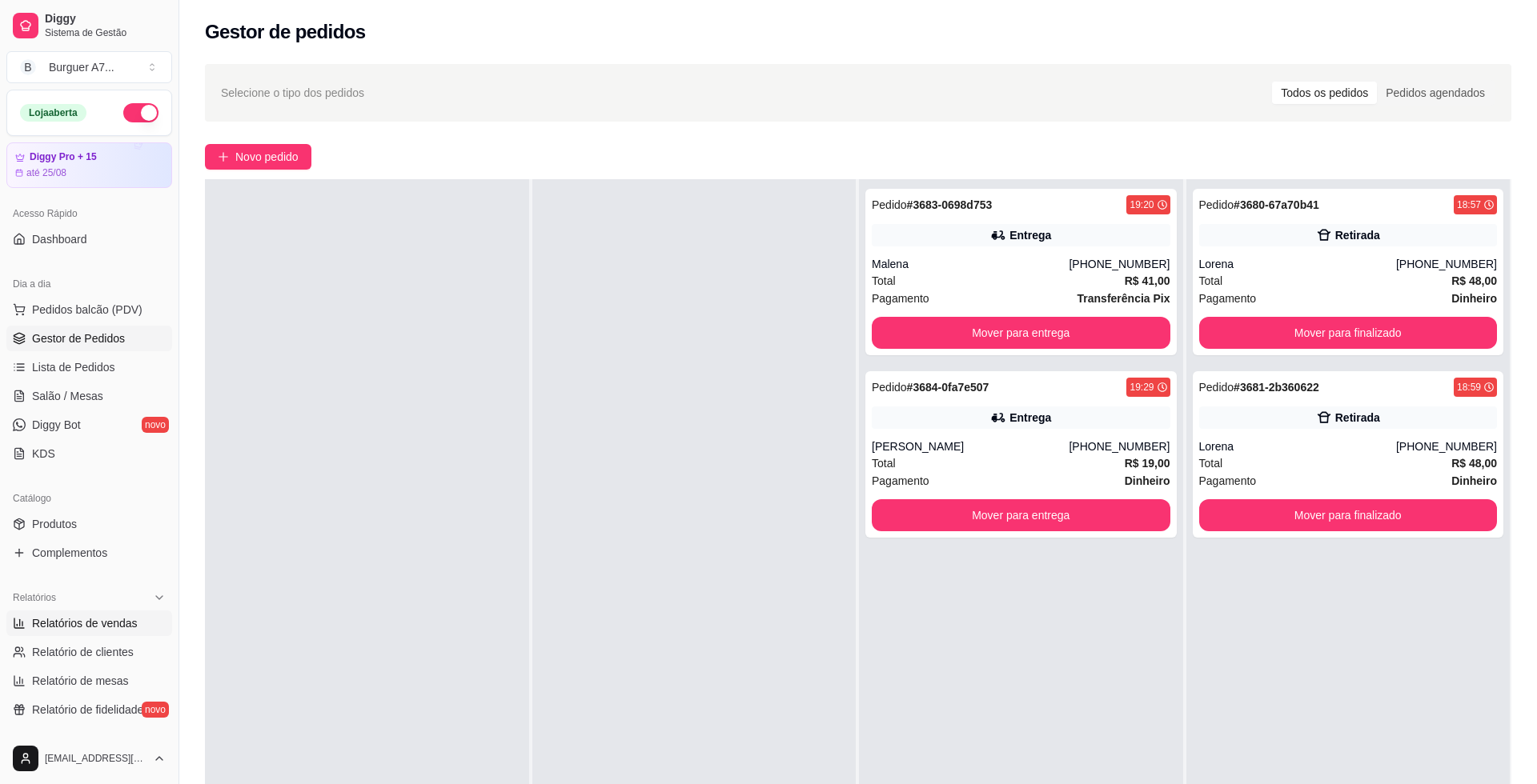
select select "ALL"
select select "0"
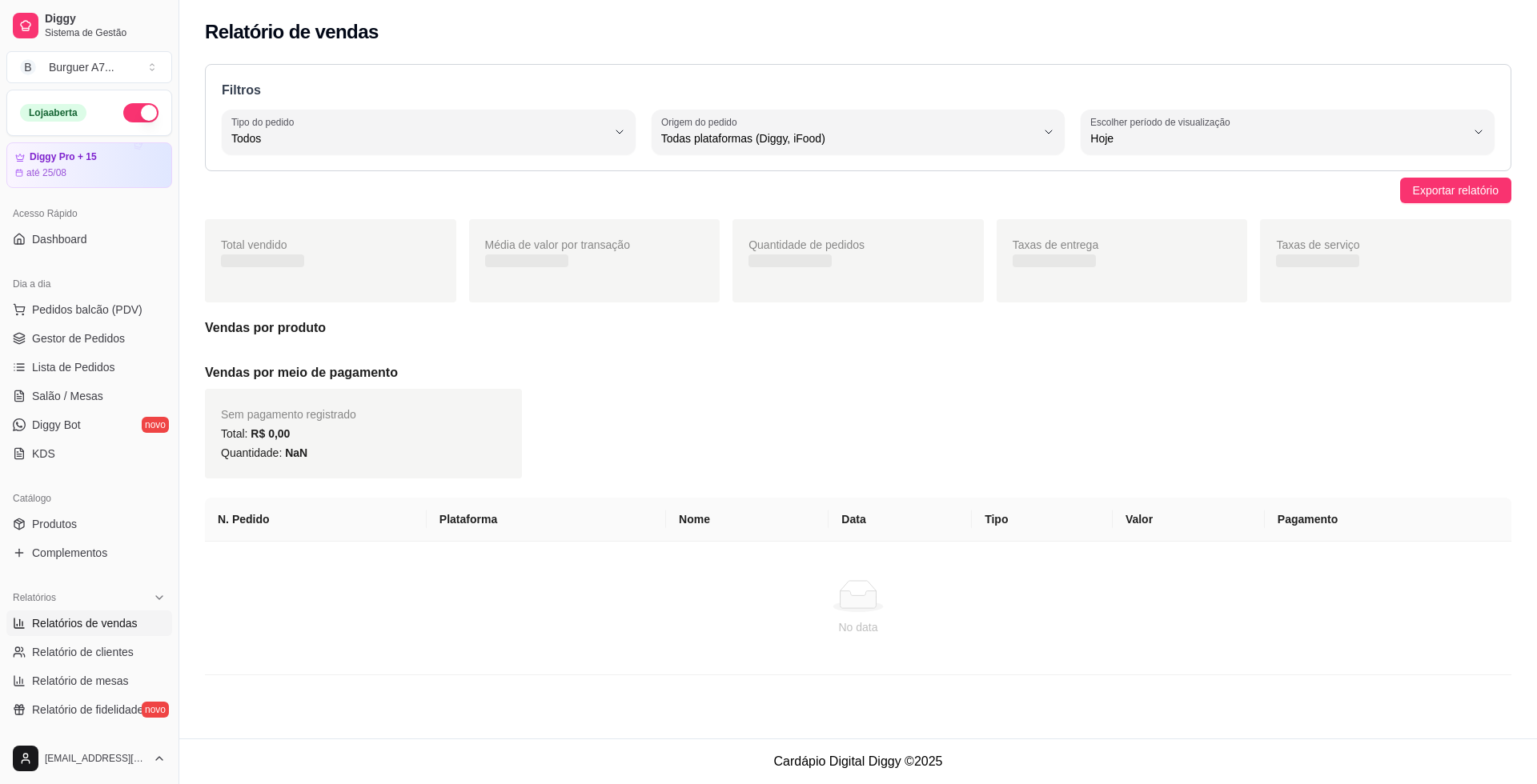
click at [121, 614] on link "Relatórios de vendas" at bounding box center [89, 623] width 166 height 25
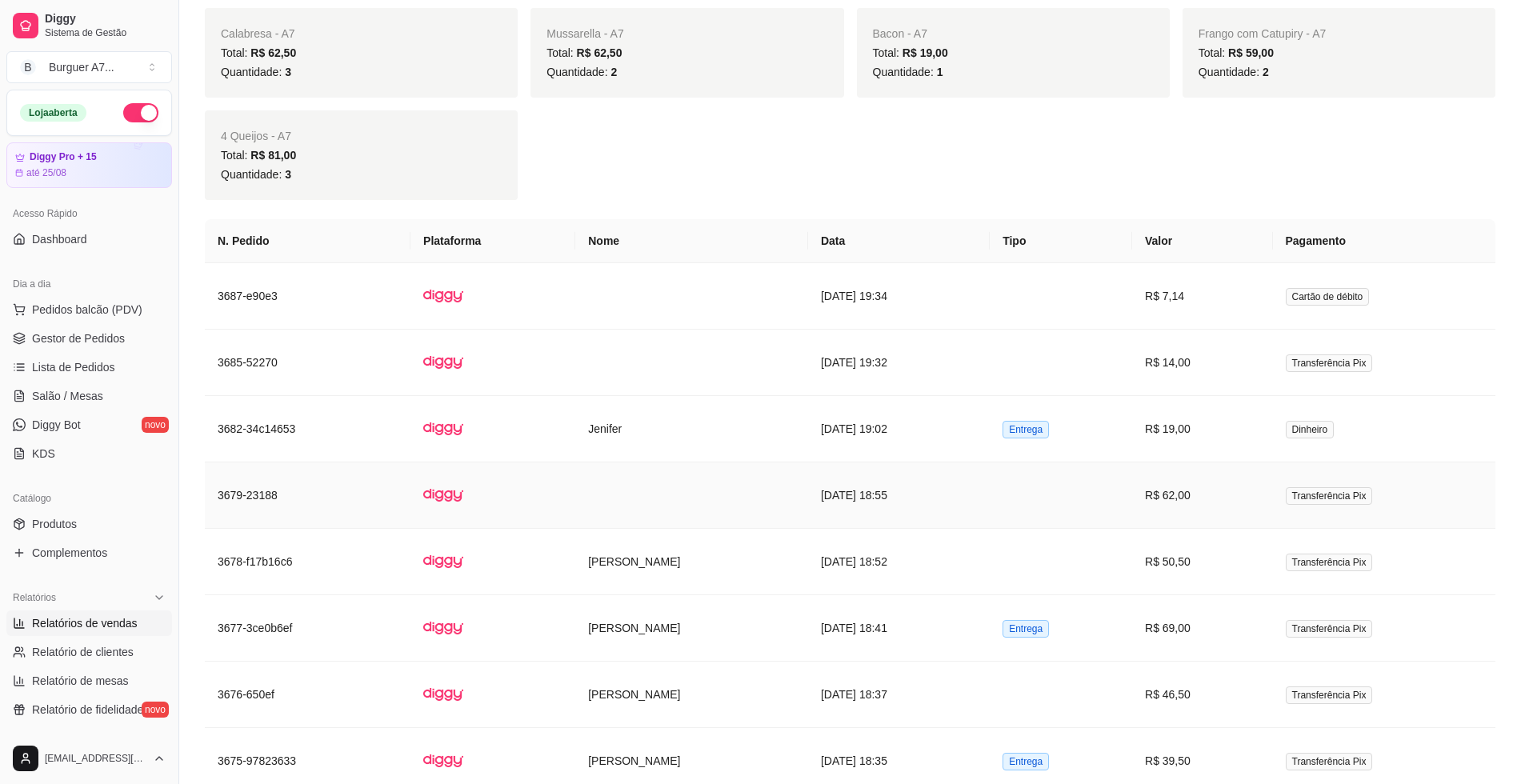
scroll to position [900, 0]
click at [770, 628] on td "[PERSON_NAME]" at bounding box center [692, 627] width 233 height 66
click at [42, 333] on span "Gestor de Pedidos" at bounding box center [78, 338] width 93 height 16
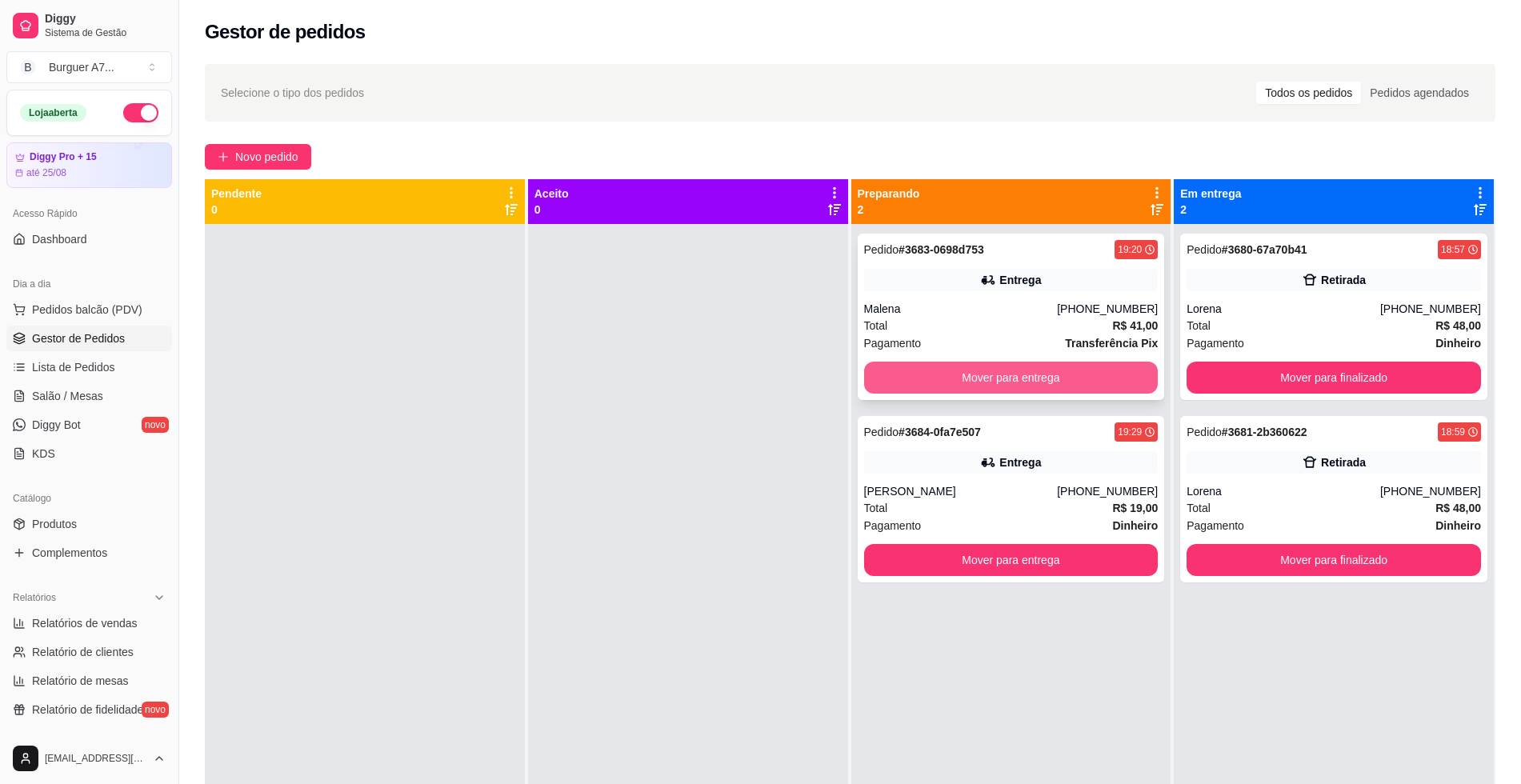
click at [1119, 372] on button "Mover para entrega" at bounding box center [1011, 377] width 294 height 32
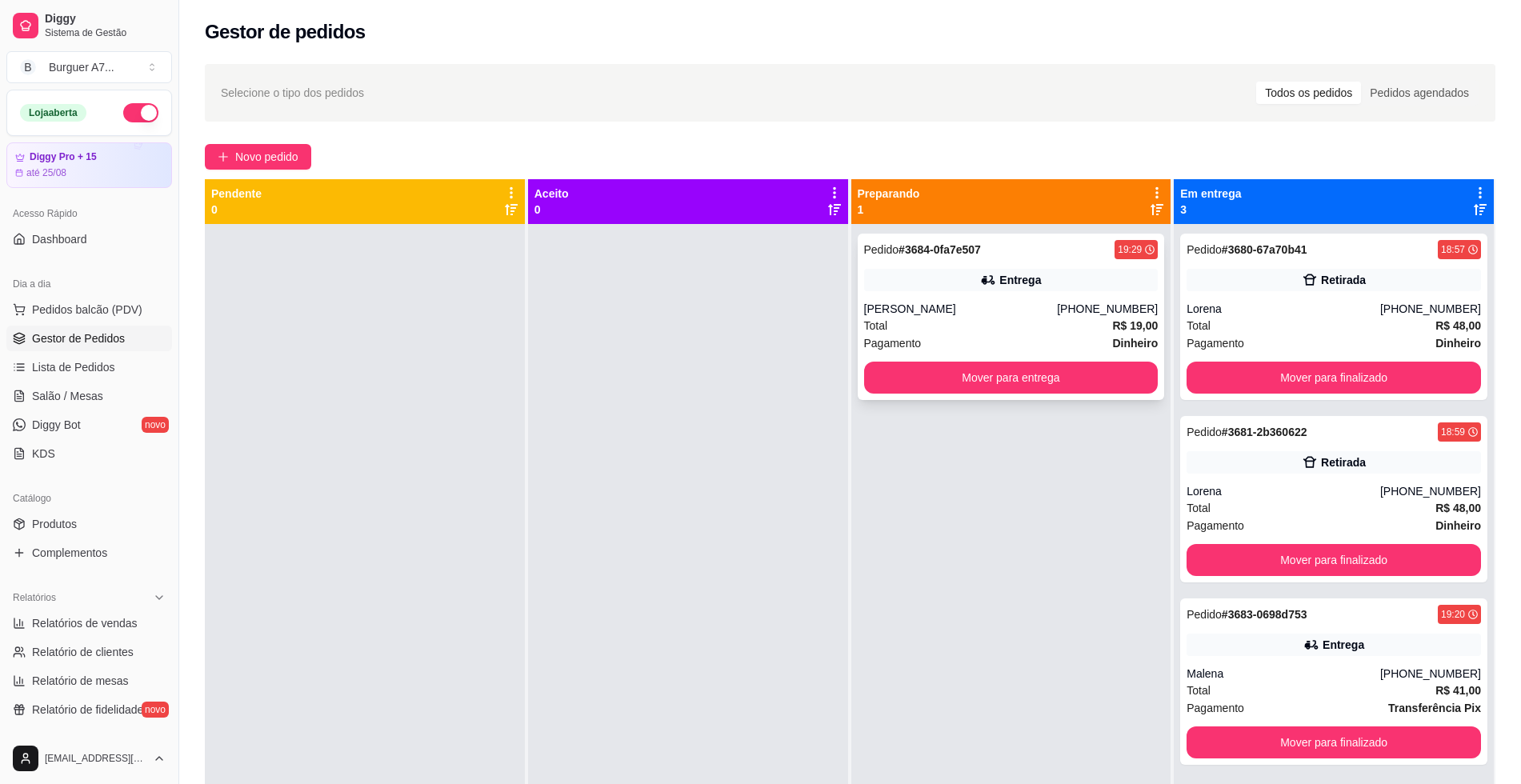
click at [1025, 320] on div "Total R$ 19,00" at bounding box center [1011, 326] width 294 height 18
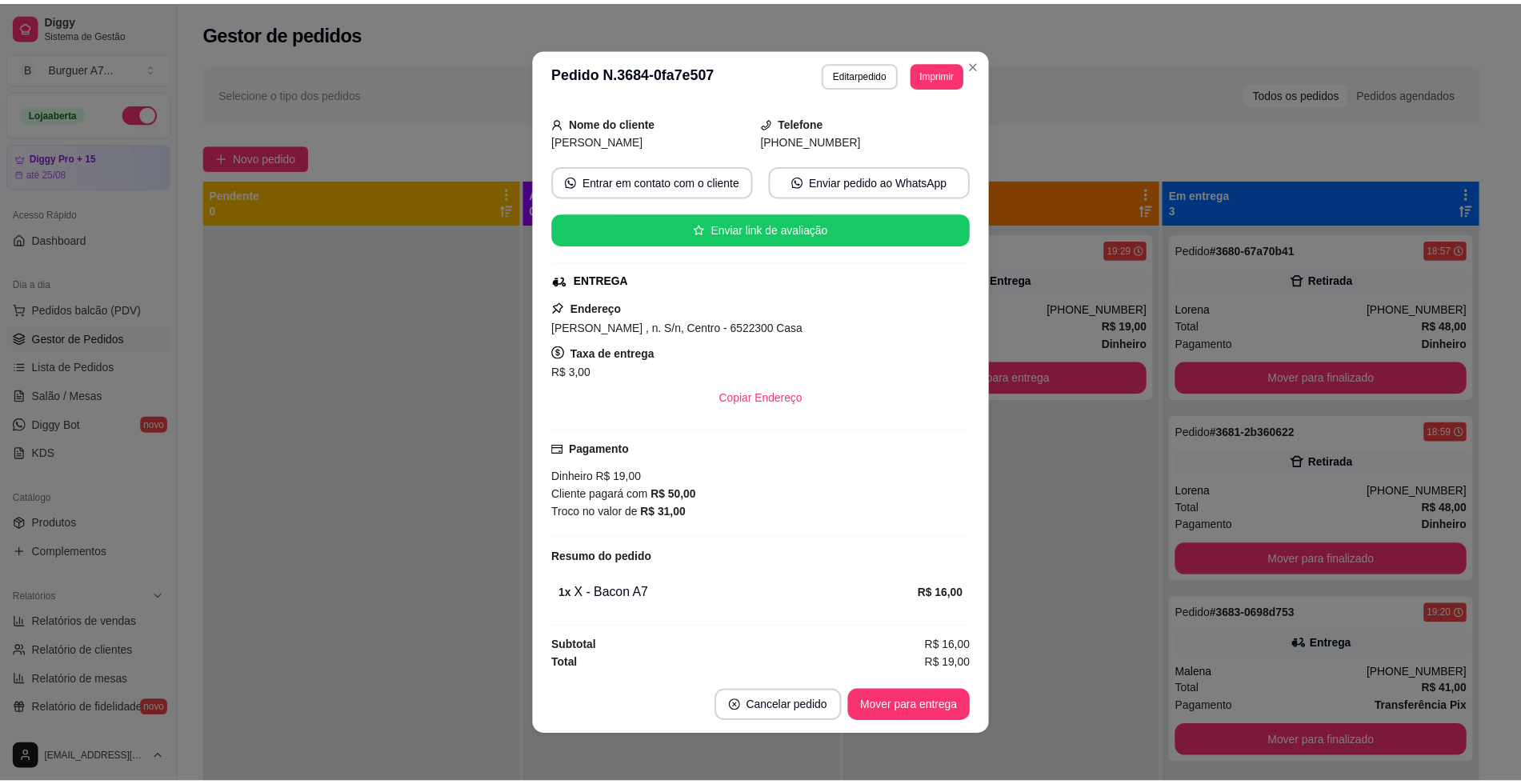
scroll to position [90, 0]
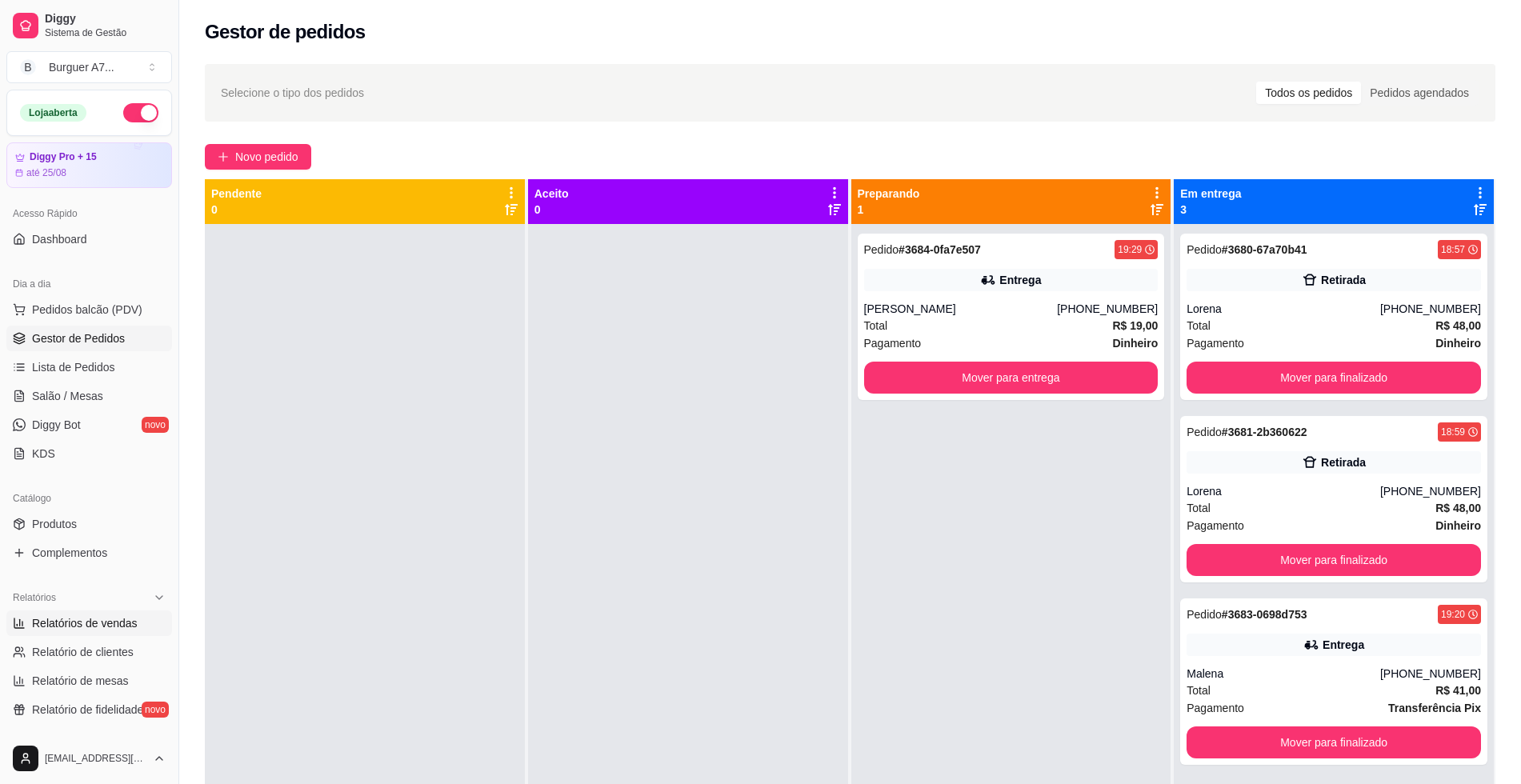
click at [121, 634] on link "Relatórios de vendas" at bounding box center [89, 623] width 165 height 25
select select "ALL"
select select "0"
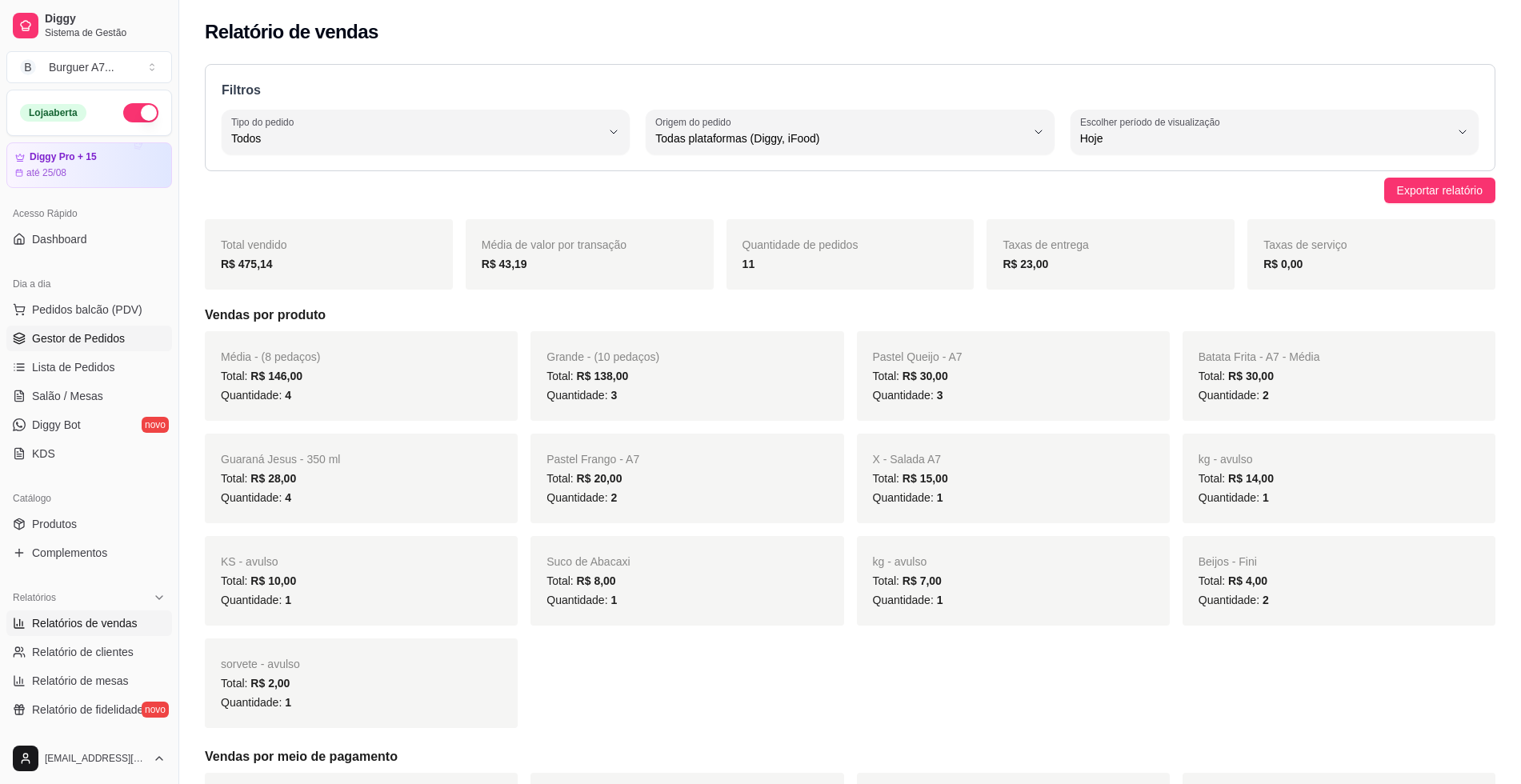
click at [98, 341] on span "Gestor de Pedidos" at bounding box center [78, 338] width 93 height 16
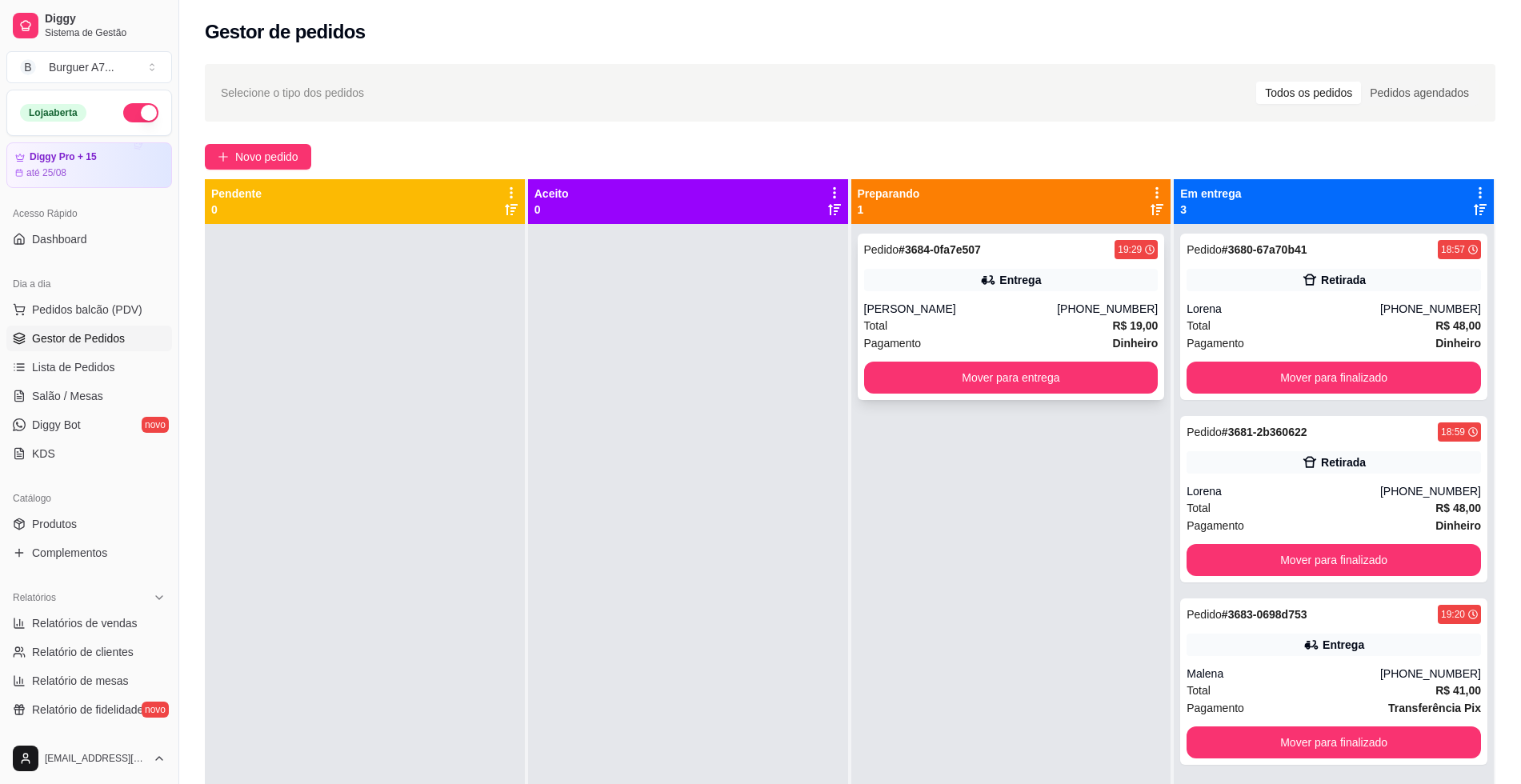
click at [929, 286] on div "Entrega" at bounding box center [1011, 280] width 294 height 22
click at [139, 619] on link "Relatórios de vendas" at bounding box center [89, 623] width 165 height 25
select select "ALL"
select select "0"
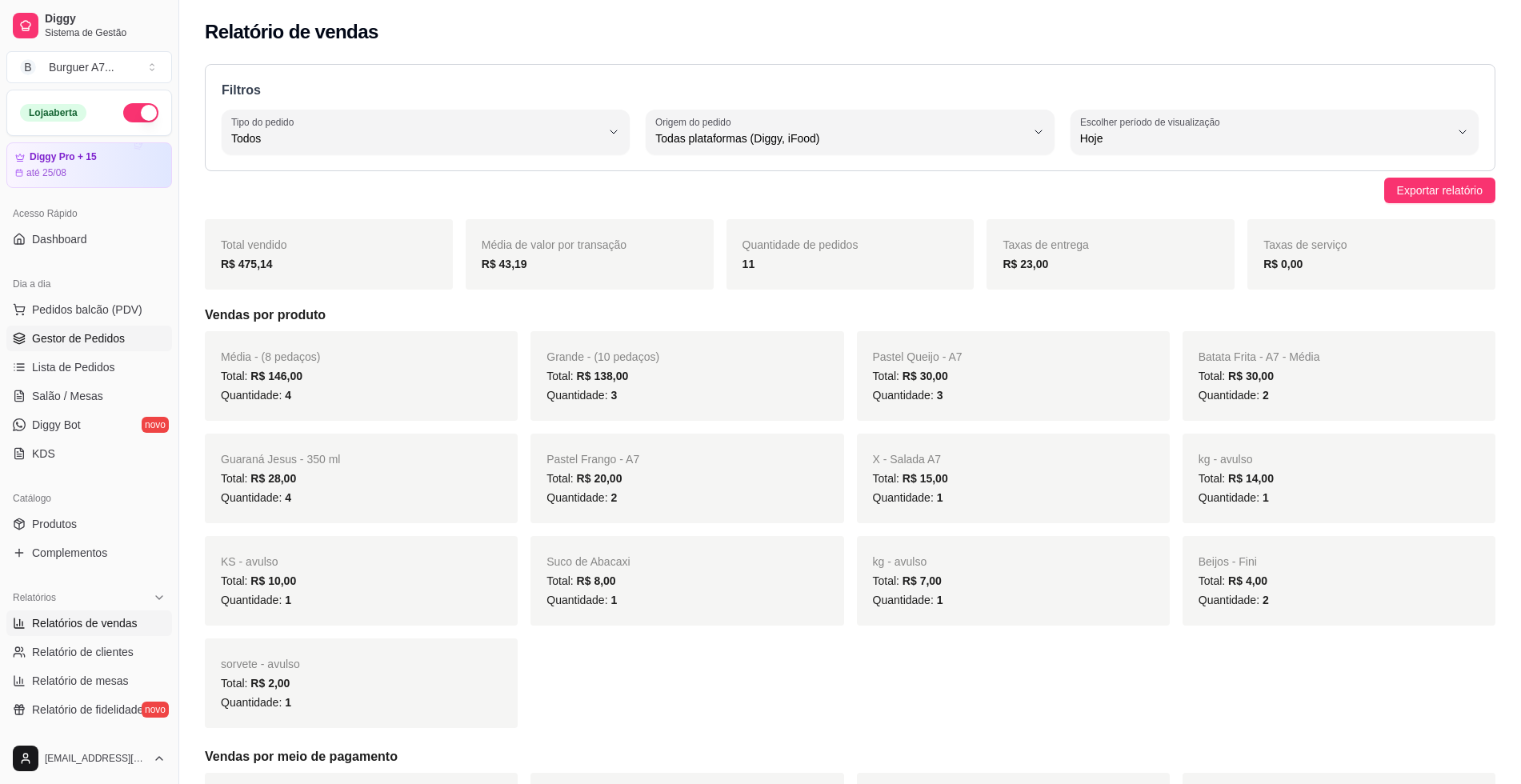
click at [52, 337] on span "Gestor de Pedidos" at bounding box center [78, 338] width 93 height 16
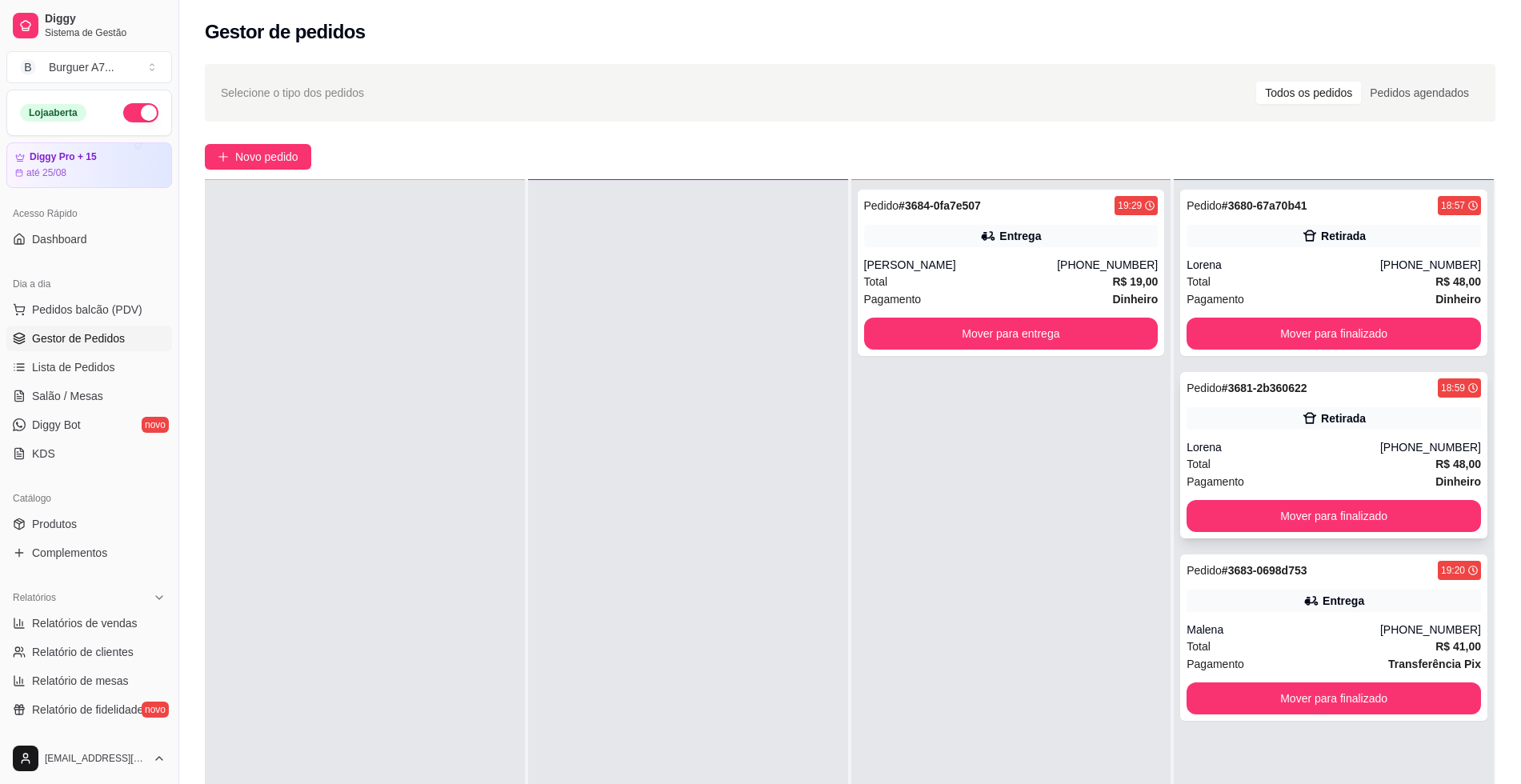
scroll to position [45, 0]
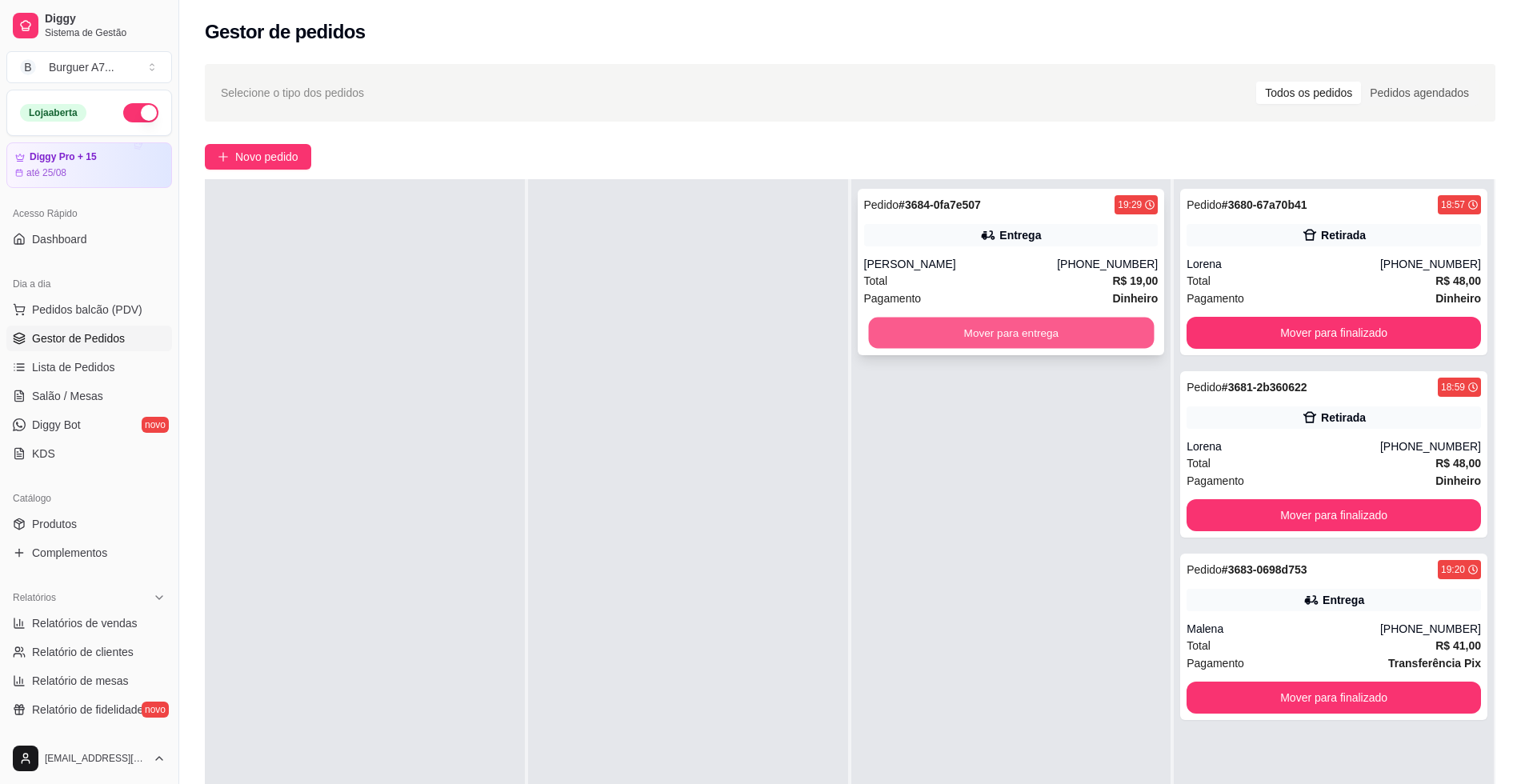
click at [1088, 326] on button "Mover para entrega" at bounding box center [1011, 333] width 285 height 31
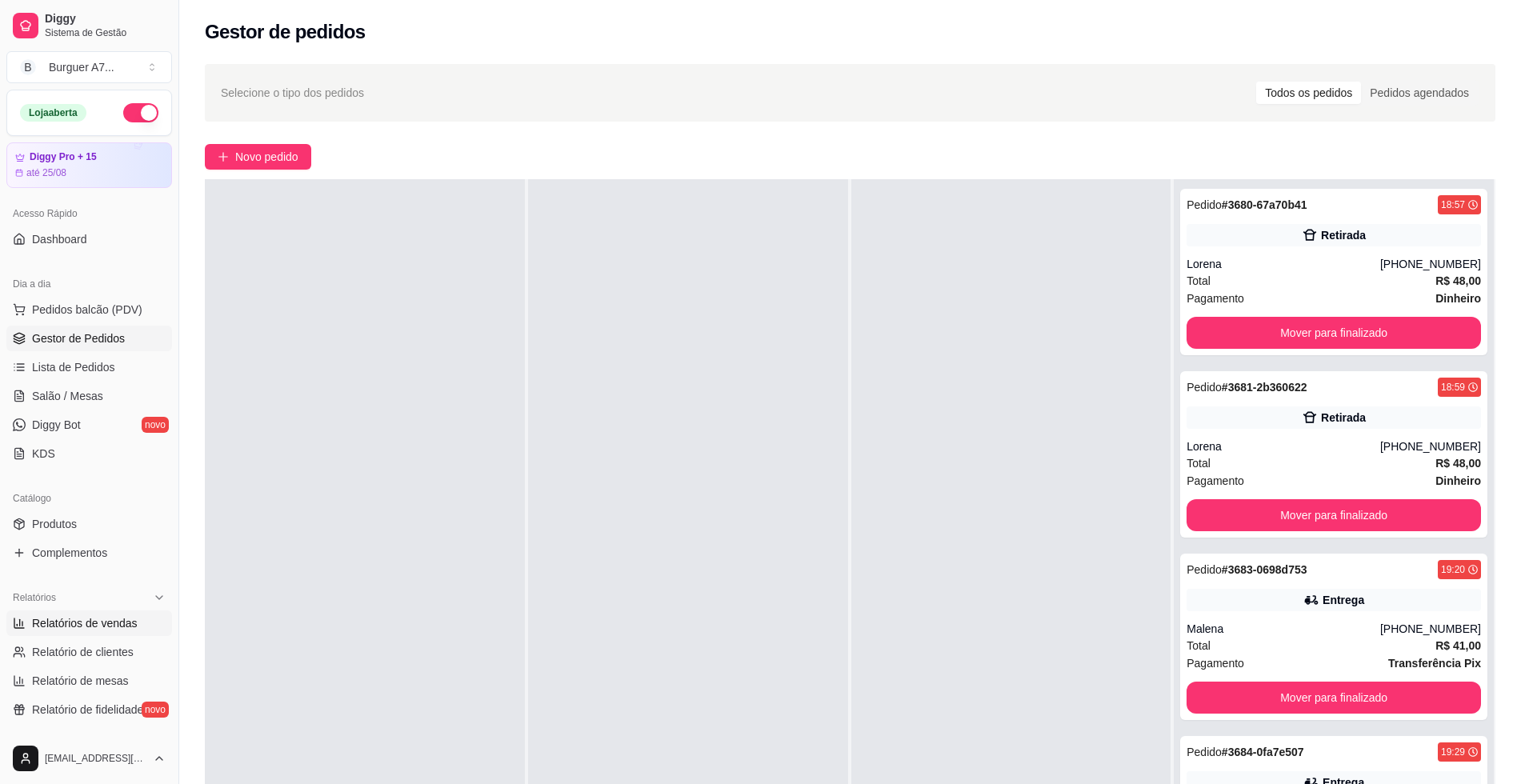
click at [97, 629] on span "Relatórios de vendas" at bounding box center [85, 623] width 106 height 16
select select "ALL"
select select "0"
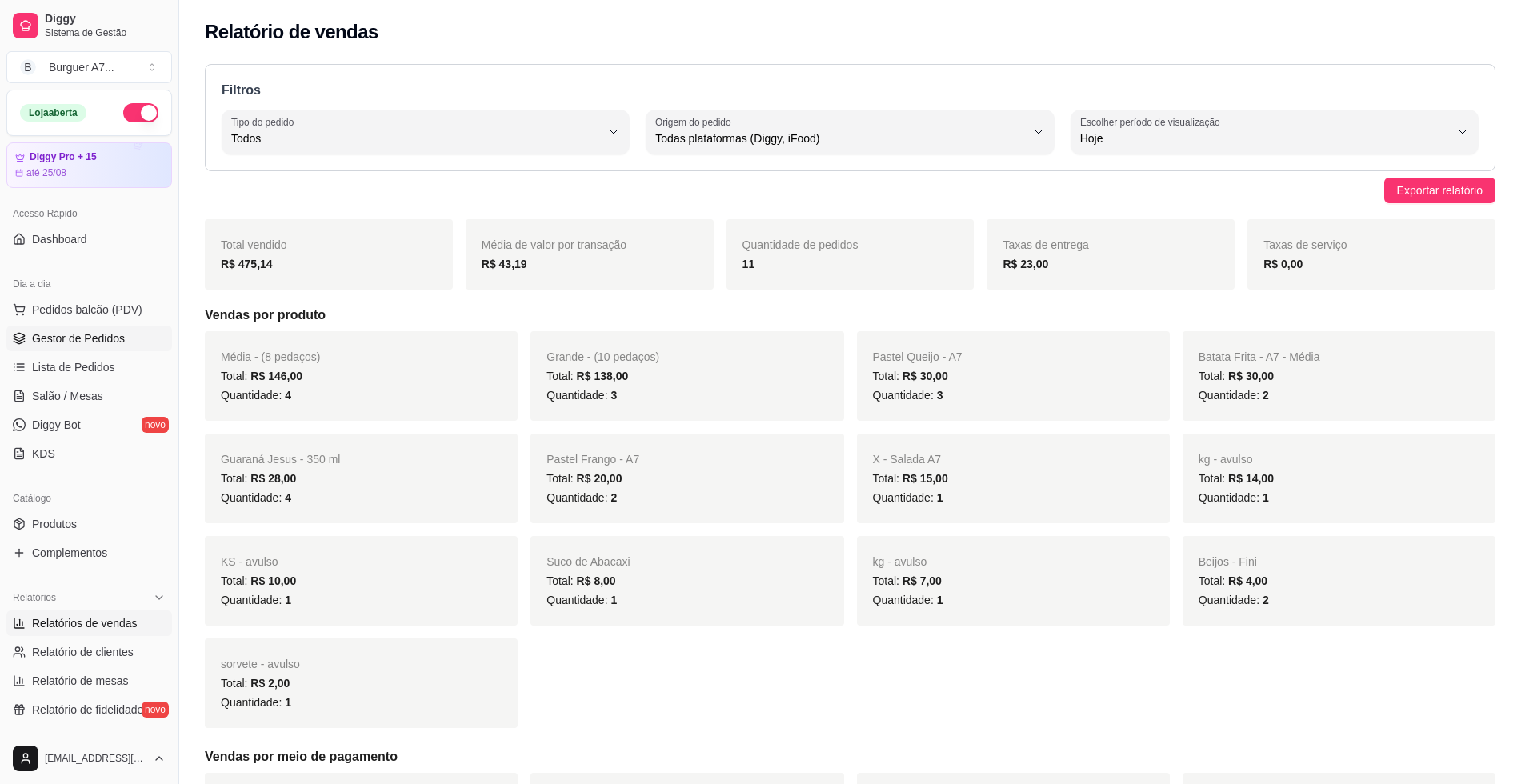
click at [130, 348] on link "Gestor de Pedidos" at bounding box center [89, 337] width 165 height 25
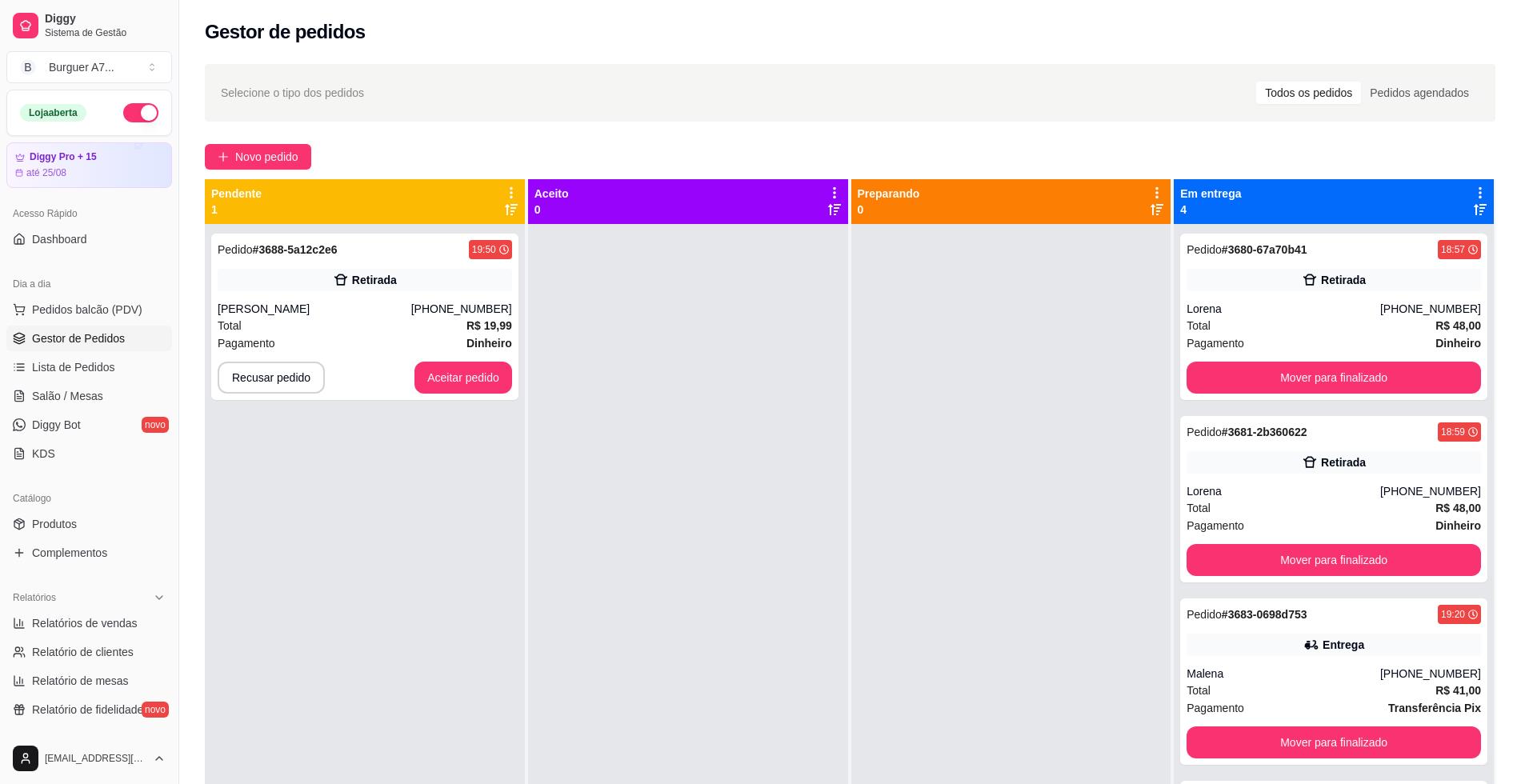
click at [1174, 448] on div "Pedido # 3680-67a70b41 18:57 Retirada Lorena [PHONE_NUMBER] Total R$ 48,00 Paga…" at bounding box center [1334, 616] width 320 height 784
click at [376, 328] on div "Total R$ 19,99" at bounding box center [364, 326] width 294 height 18
click at [455, 377] on button "Aceitar pedido" at bounding box center [463, 377] width 98 height 32
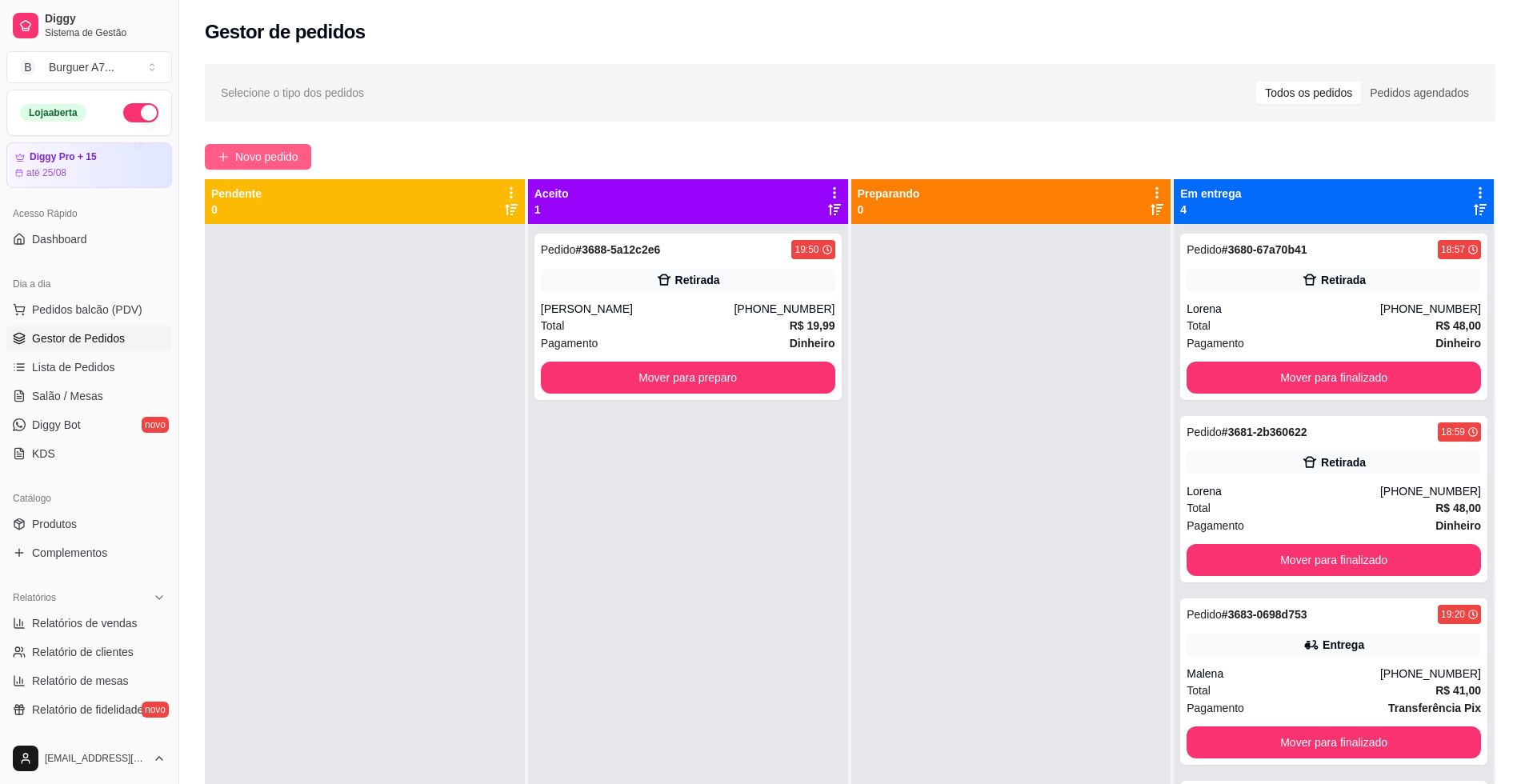
click at [280, 157] on span "Novo pedido" at bounding box center [267, 157] width 64 height 18
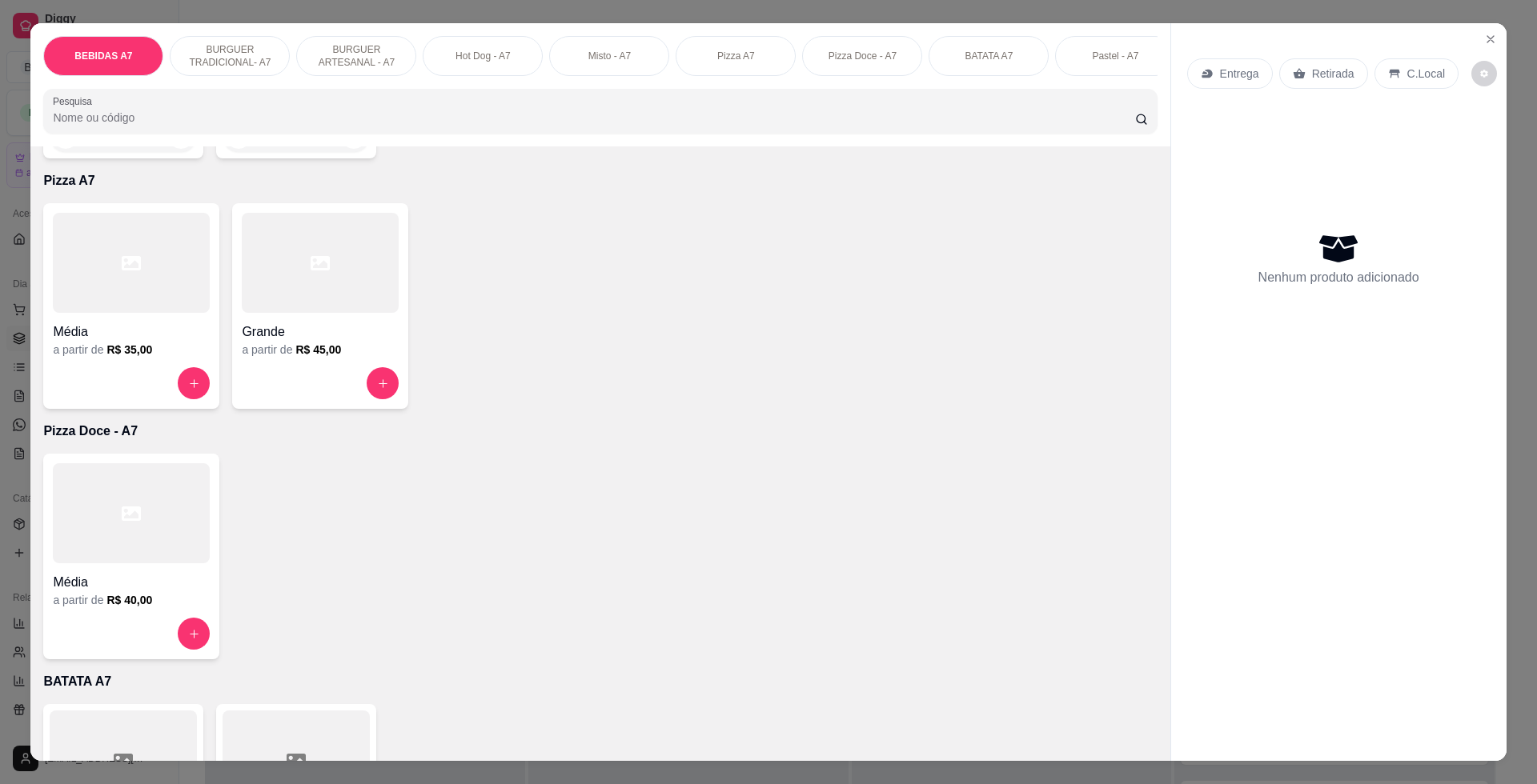
scroll to position [1900, 0]
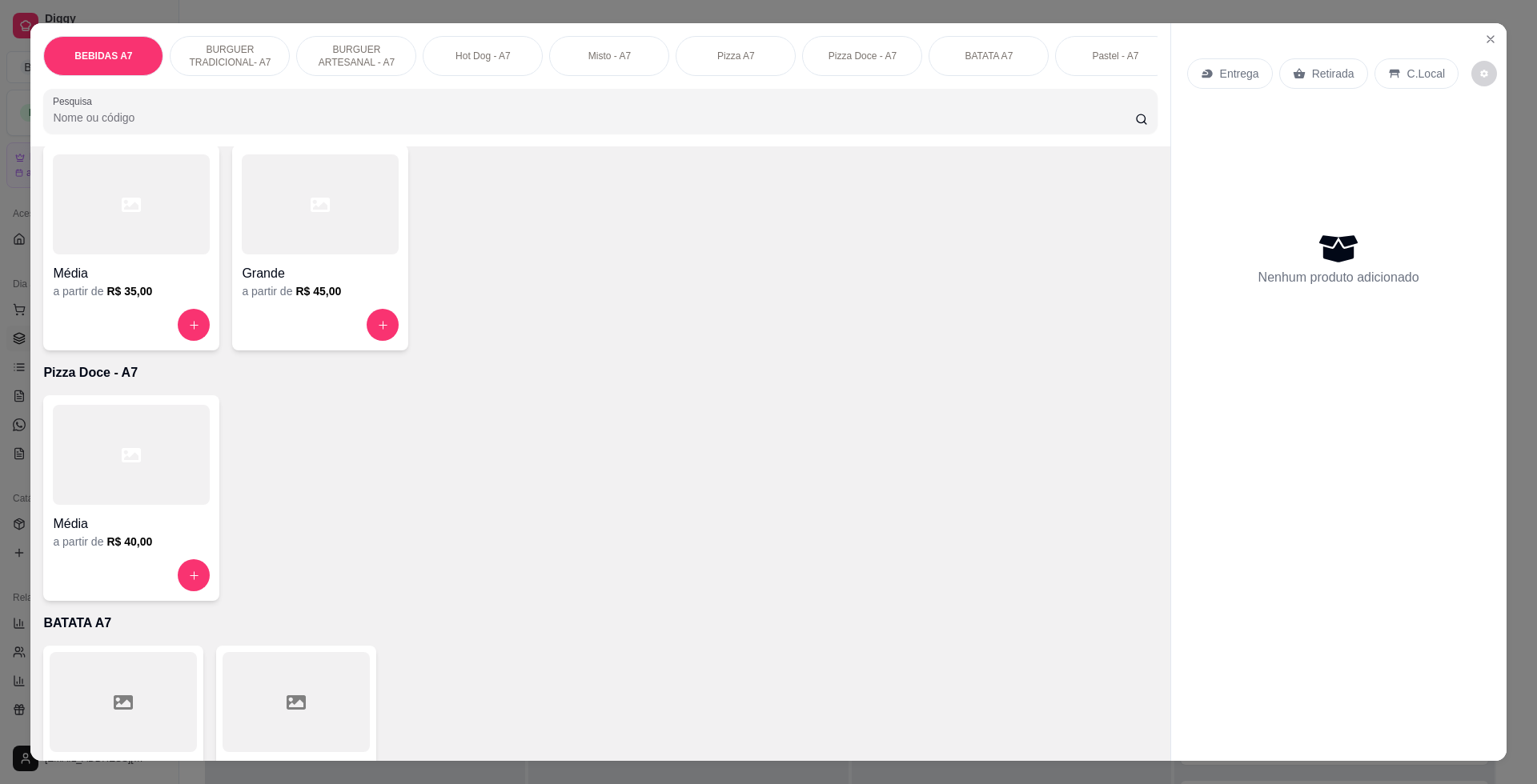
click at [301, 274] on div "Grande" at bounding box center [320, 268] width 157 height 29
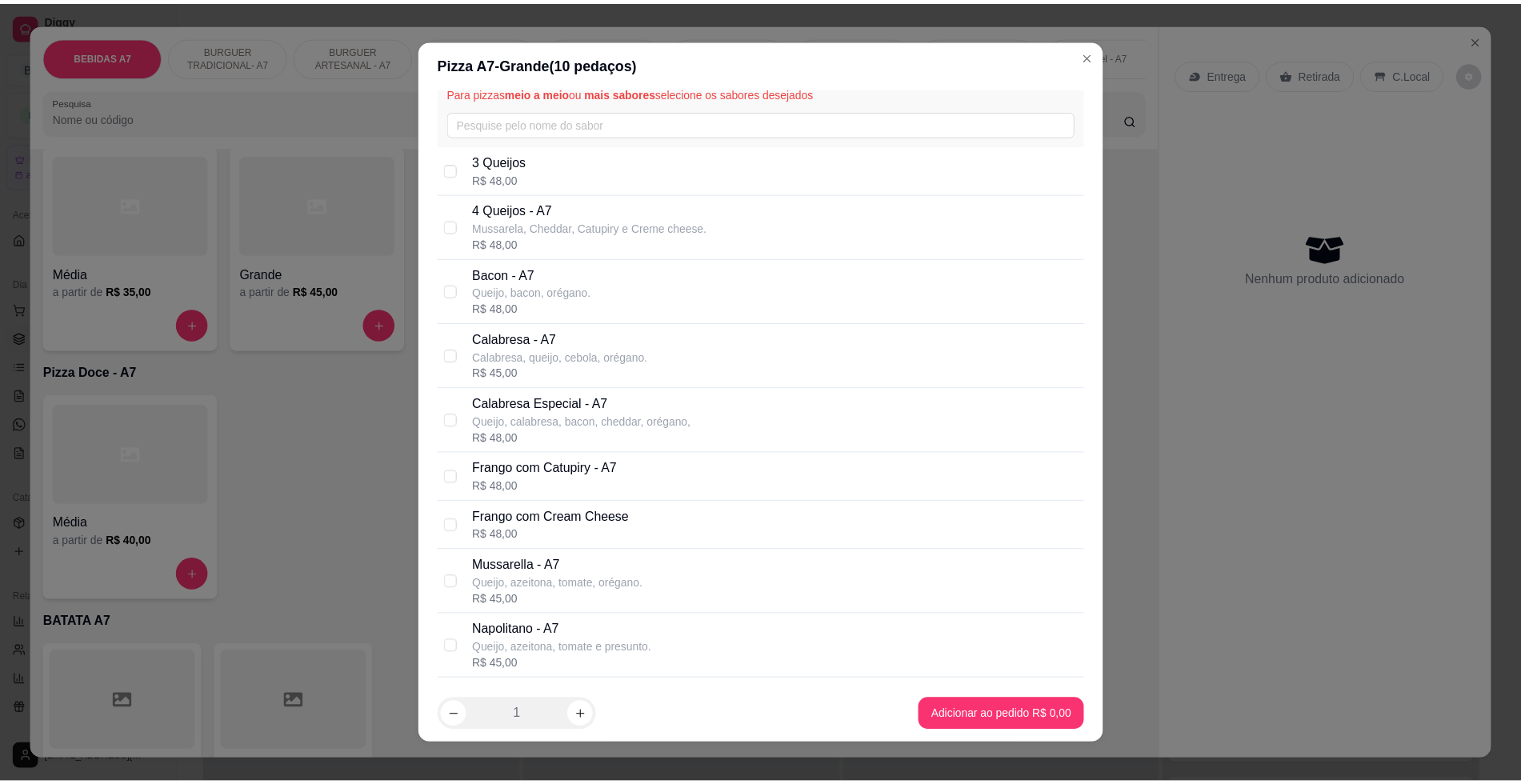
scroll to position [100, 0]
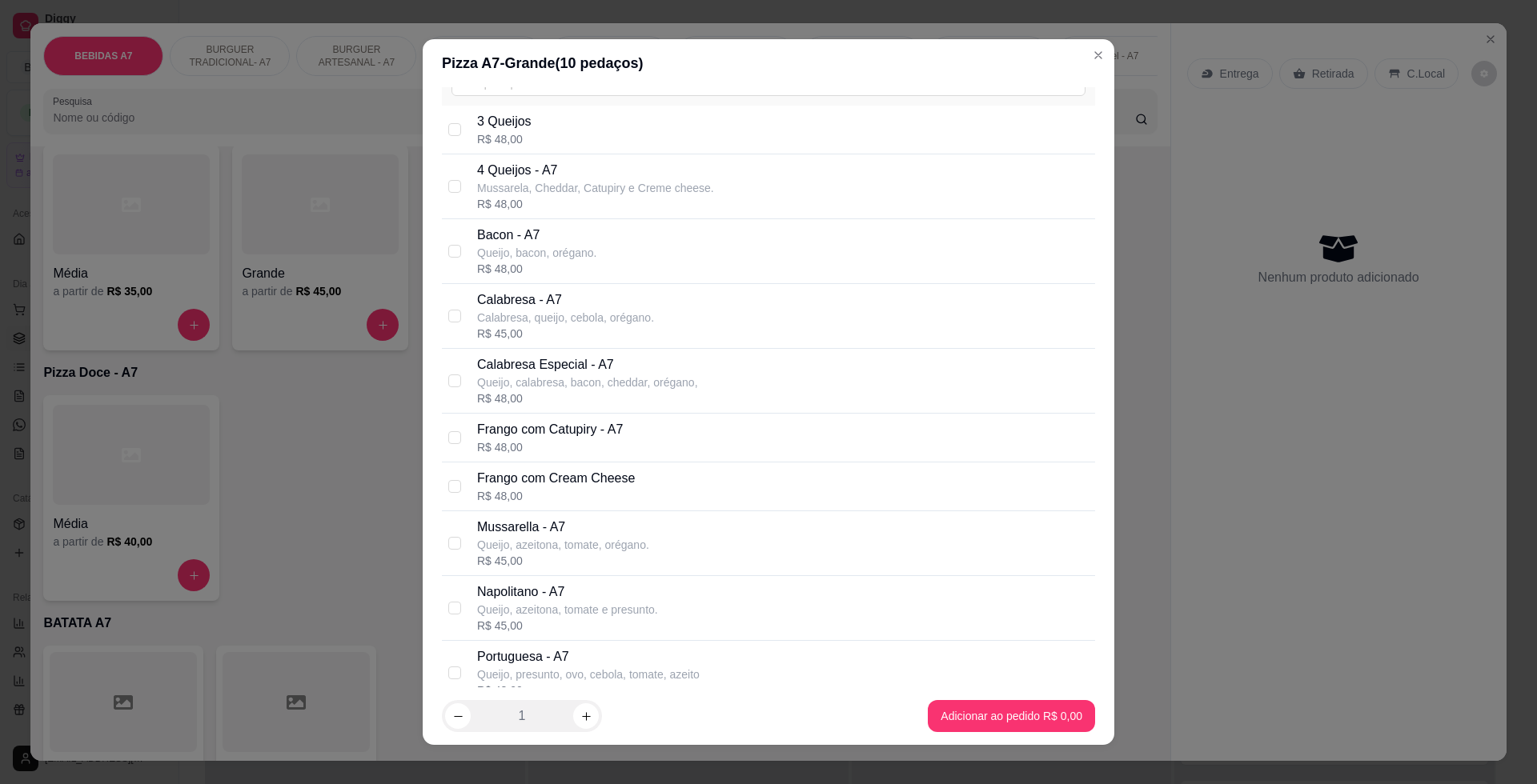
click at [490, 315] on p "Calabresa, queijo, cebola, orégano." at bounding box center [565, 318] width 177 height 16
checkbox input "true"
click at [499, 234] on p "Bacon - A7" at bounding box center [537, 236] width 119 height 20
checkbox input "true"
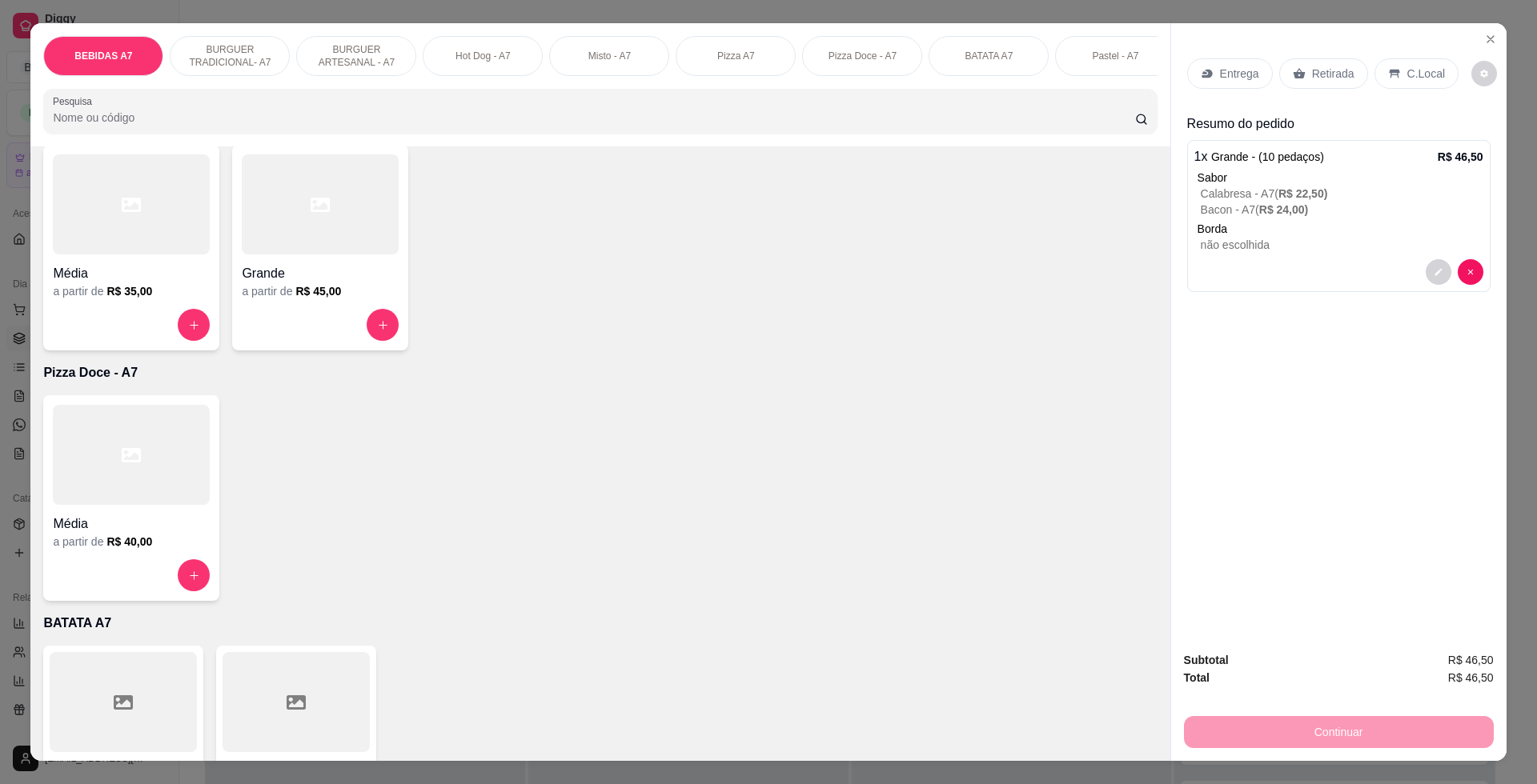
click at [1313, 73] on p "Retirada" at bounding box center [1333, 73] width 42 height 16
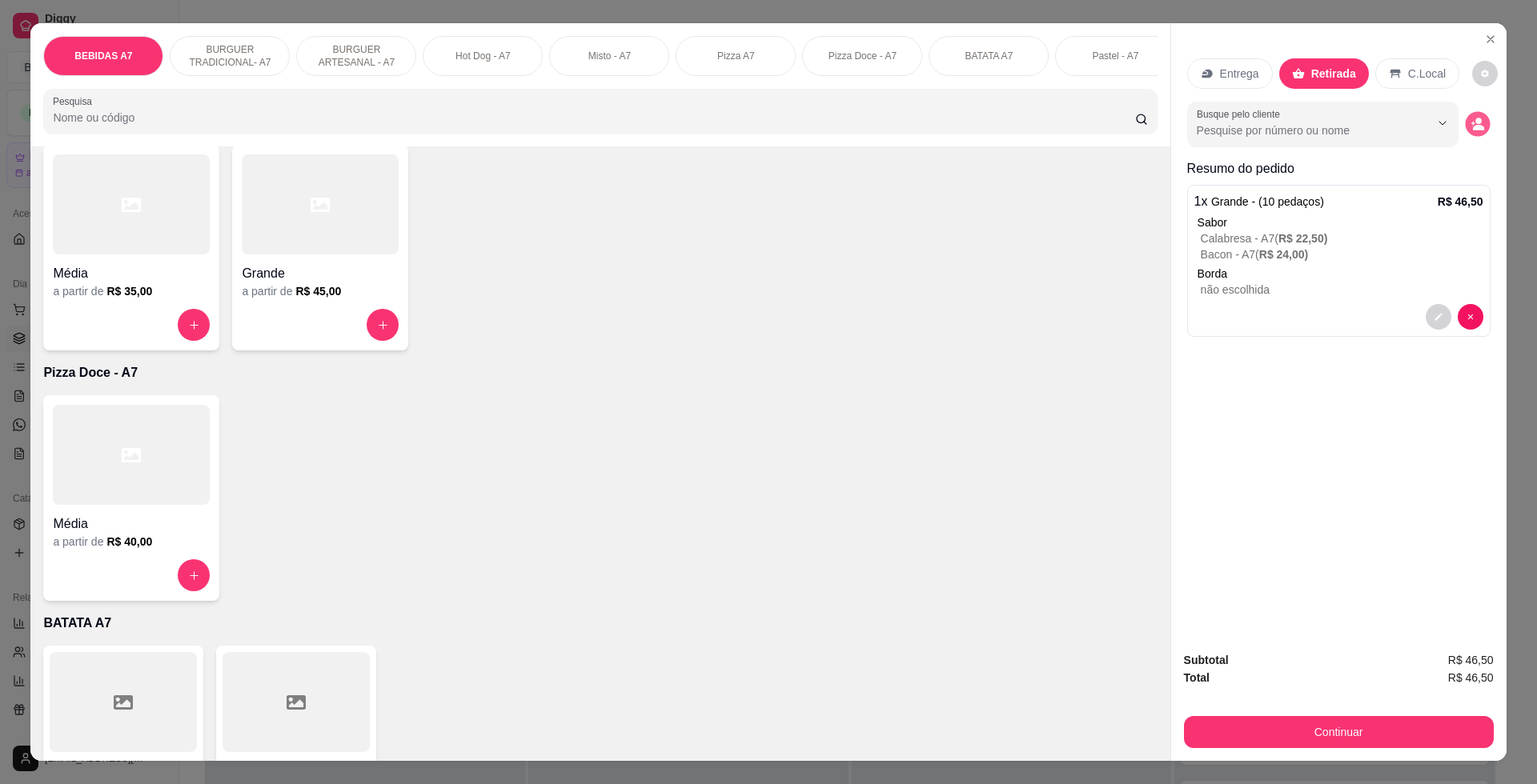
click at [1464, 124] on button "decrease-product-quantity" at bounding box center [1477, 124] width 24 height 24
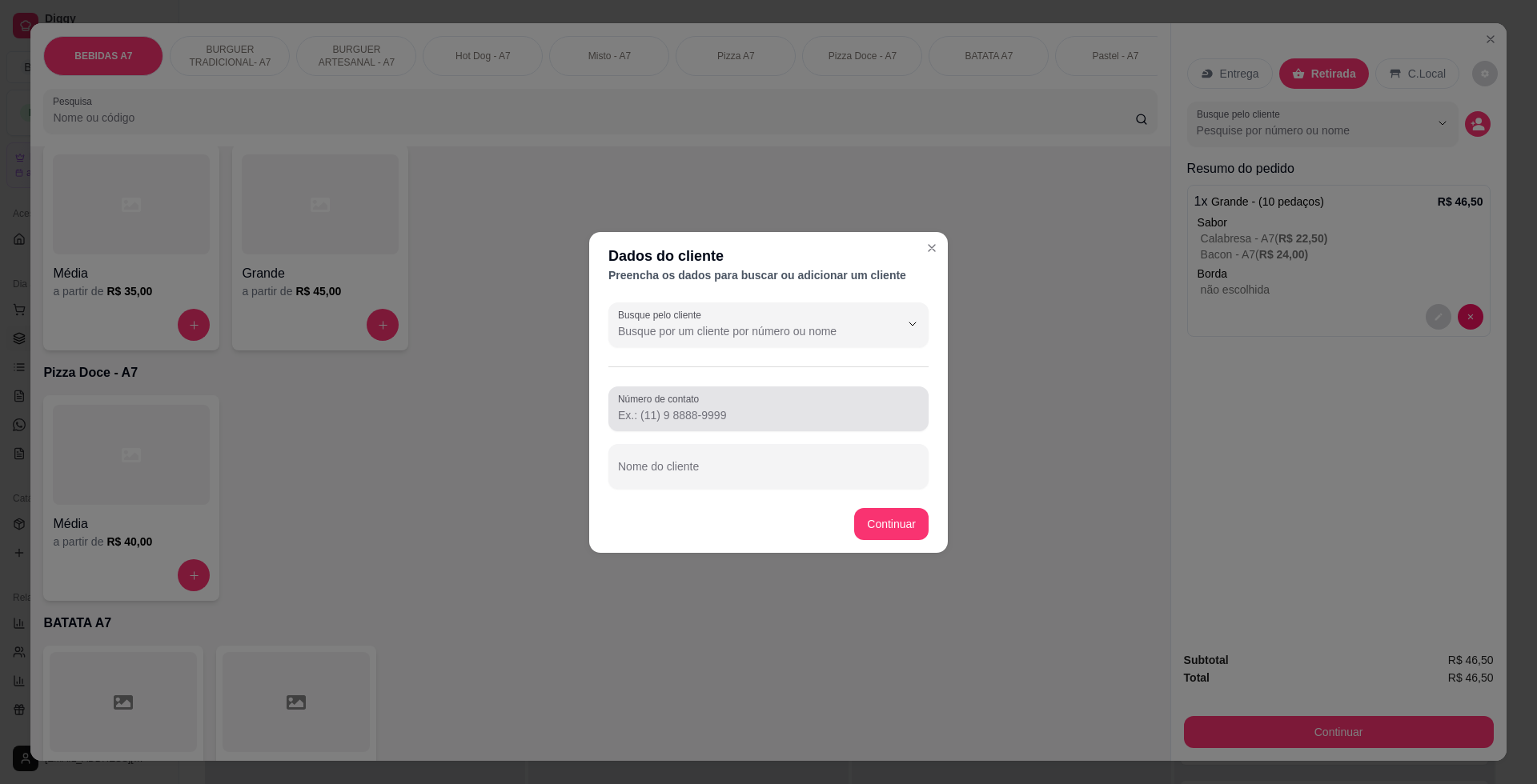
click at [775, 410] on input "Número de contato" at bounding box center [768, 416] width 301 height 16
click at [768, 445] on div "Número de contato Nome do cliente" at bounding box center [768, 438] width 320 height 103
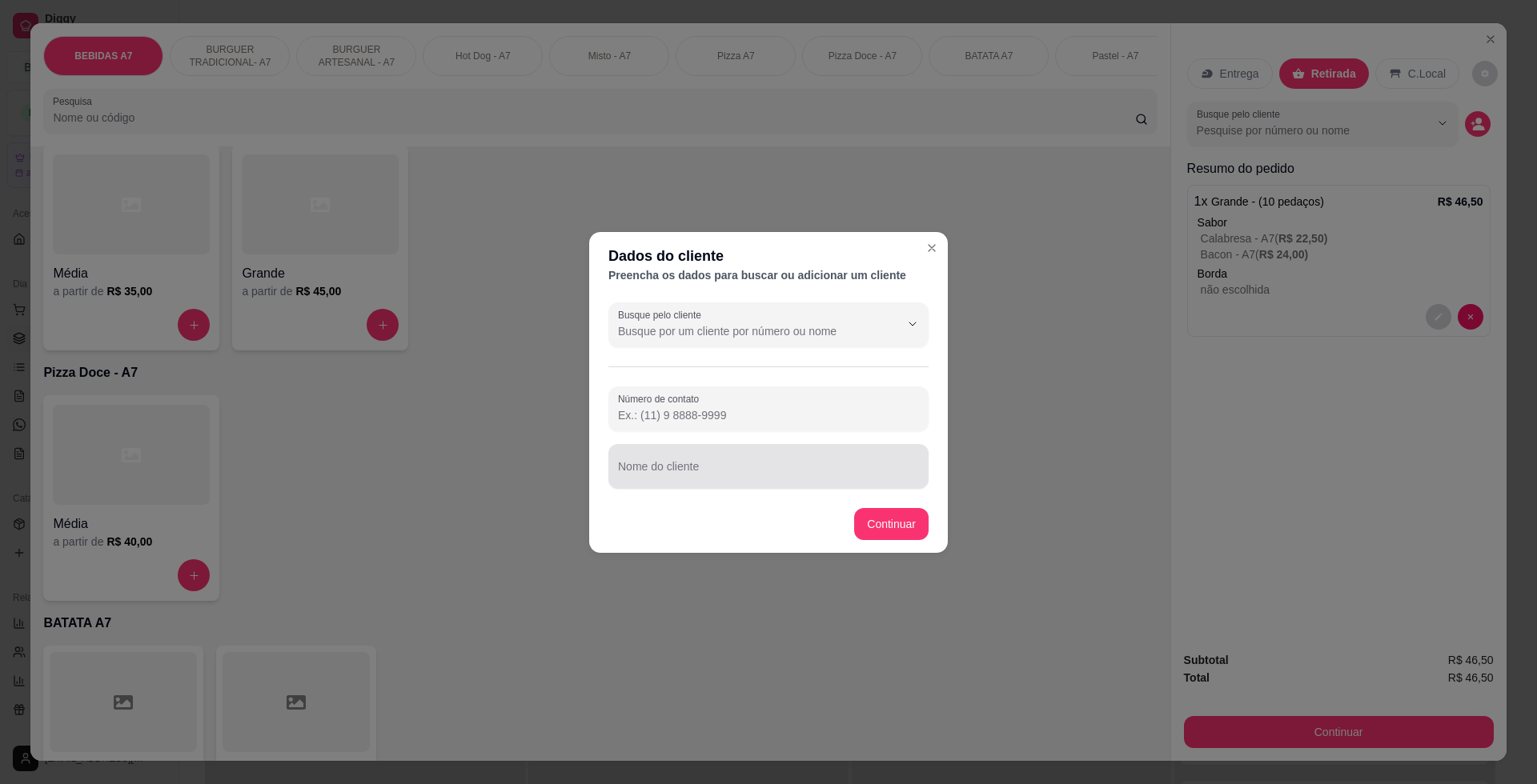
drag, startPoint x: 768, startPoint y: 445, endPoint x: 780, endPoint y: 469, distance: 26.8
click at [780, 469] on input "Nome do cliente" at bounding box center [768, 473] width 301 height 16
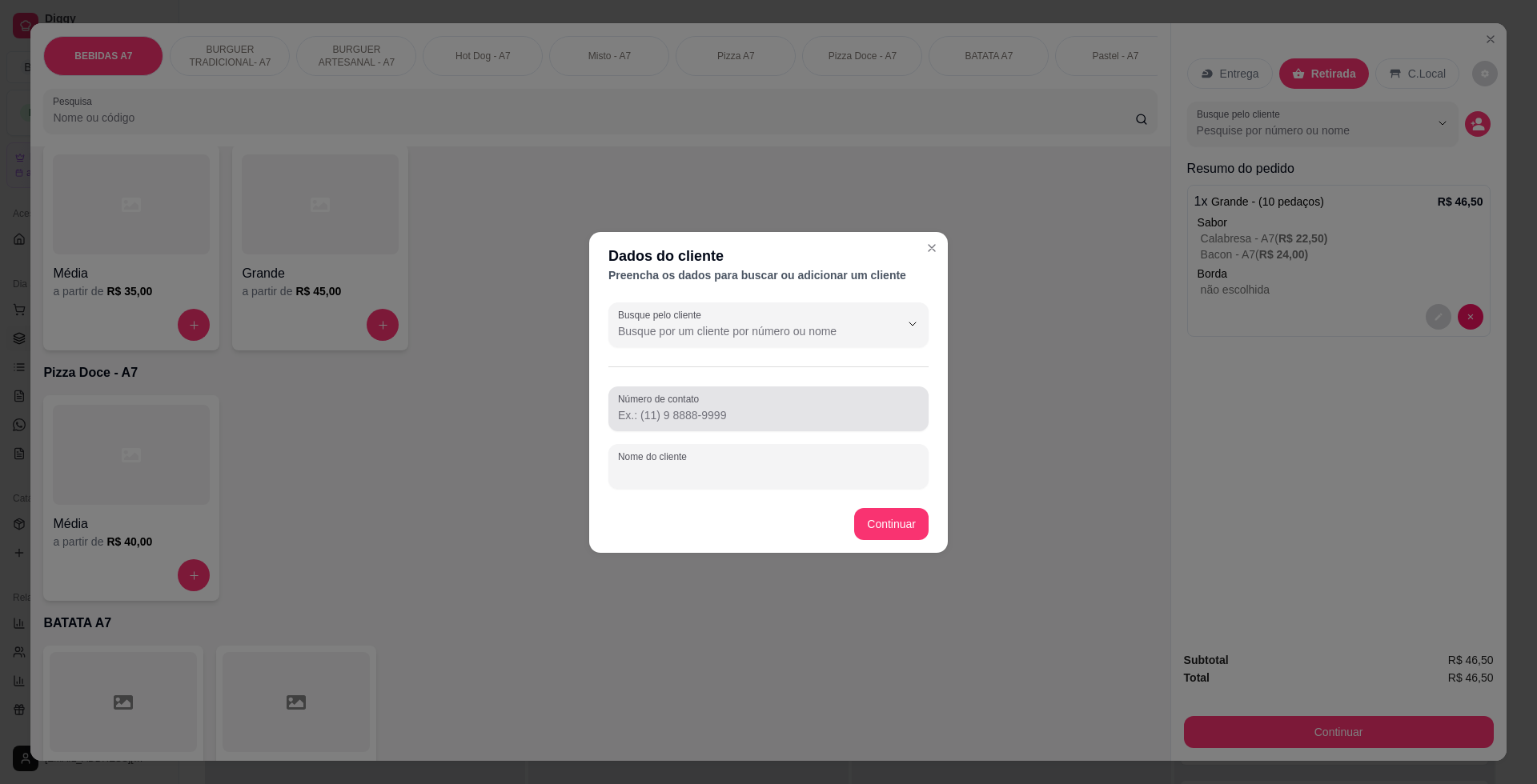
type input "K"
type input "[PERSON_NAME]"
click at [751, 412] on input "Número de contato" at bounding box center [768, 416] width 301 height 16
type input "[PHONE_NUMBER]"
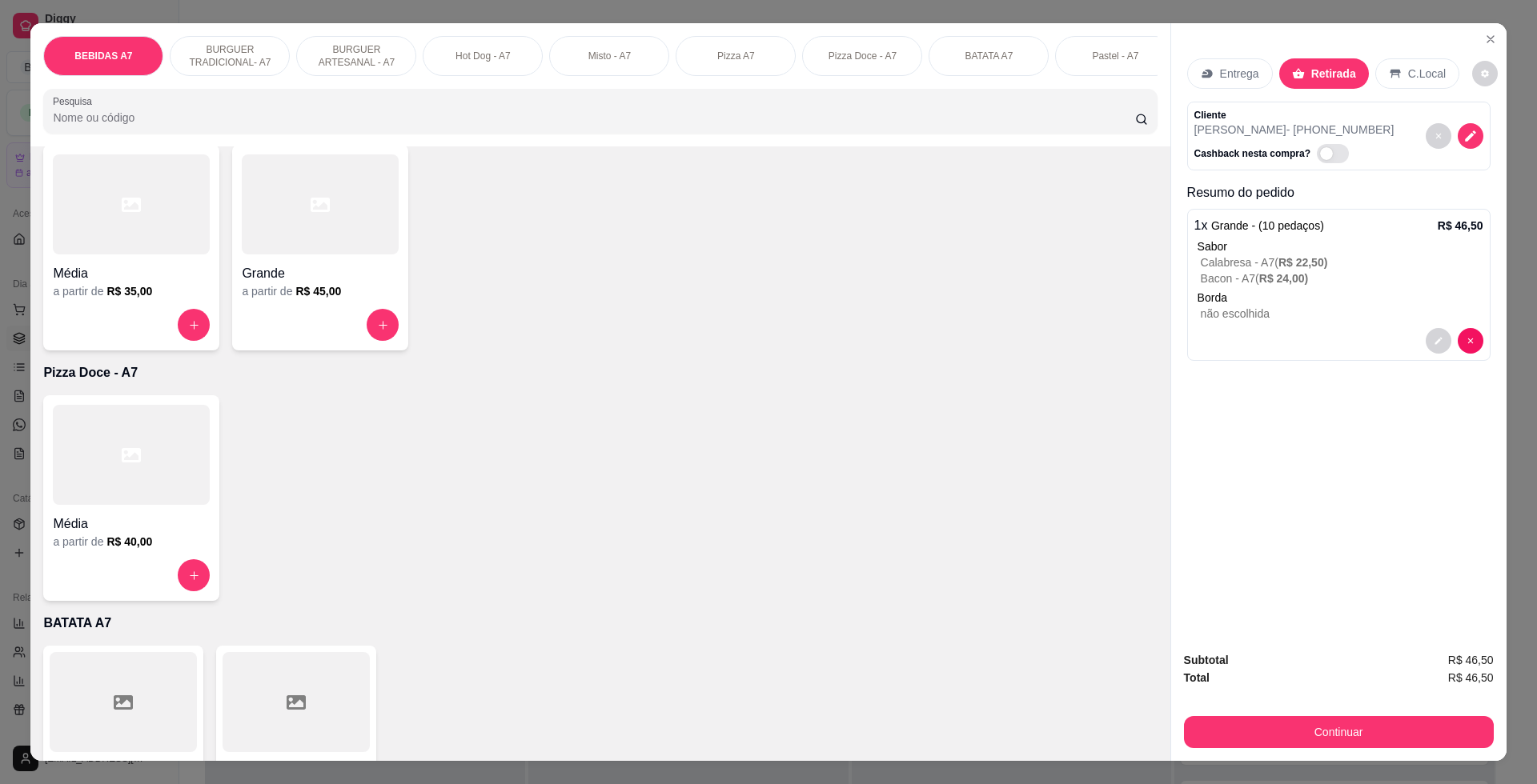
click at [1430, 749] on div "Subtotal R$ 46,50 Total R$ 46,50 Continuar" at bounding box center [1338, 699] width 335 height 122
click at [1304, 729] on button "Continuar" at bounding box center [1339, 731] width 310 height 32
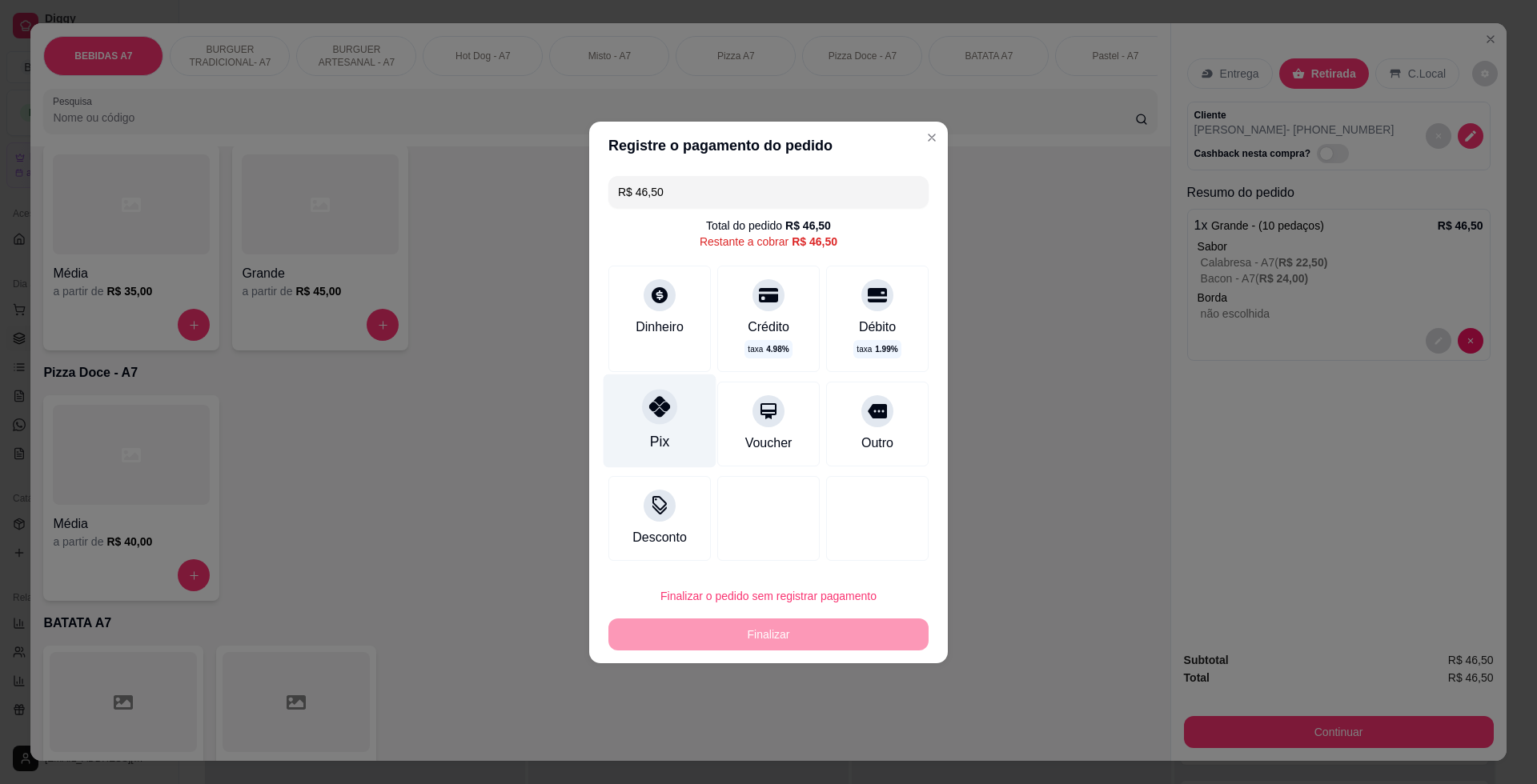
click at [691, 415] on div "Pix" at bounding box center [660, 420] width 113 height 94
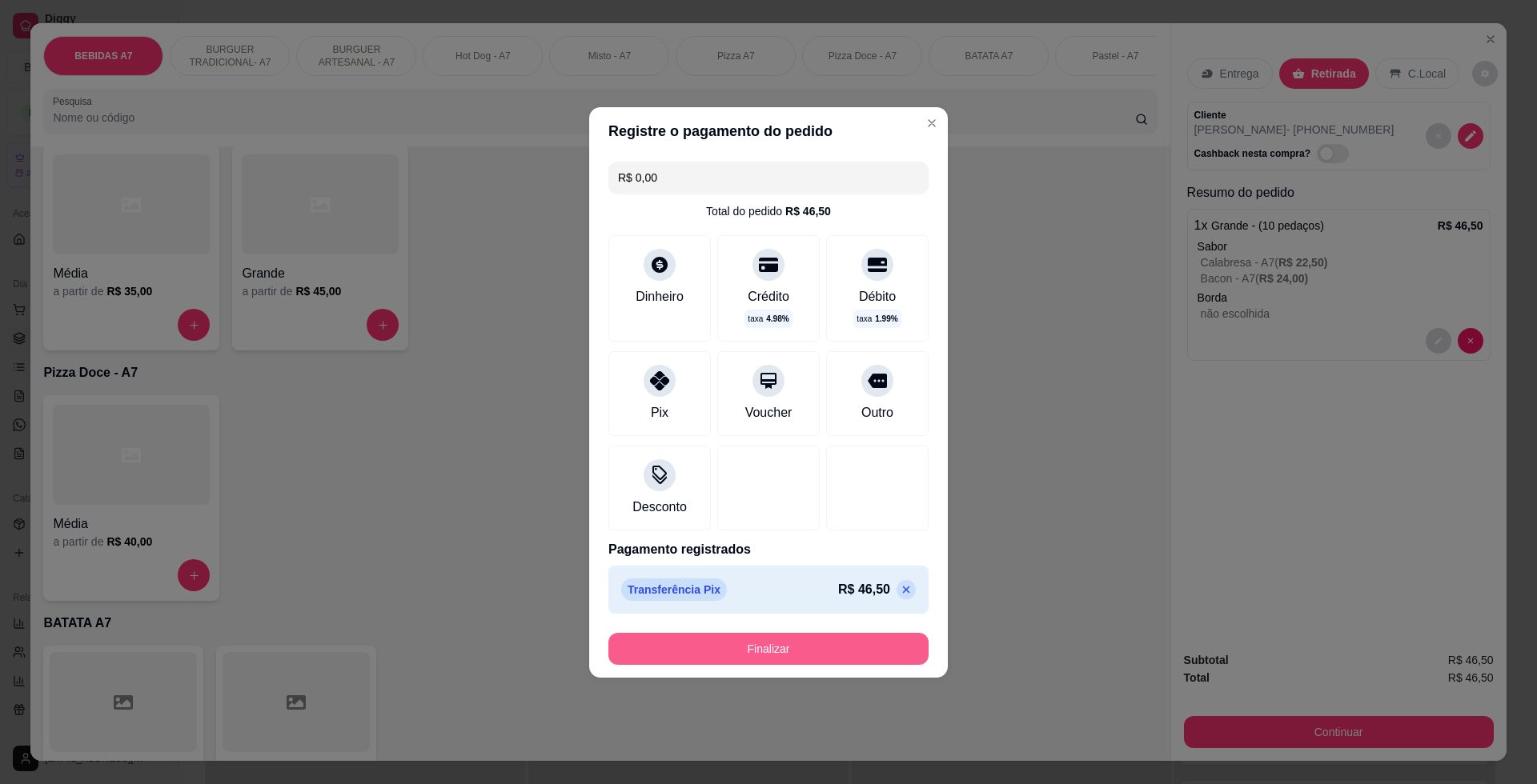
click at [828, 660] on button "Finalizar" at bounding box center [768, 648] width 320 height 32
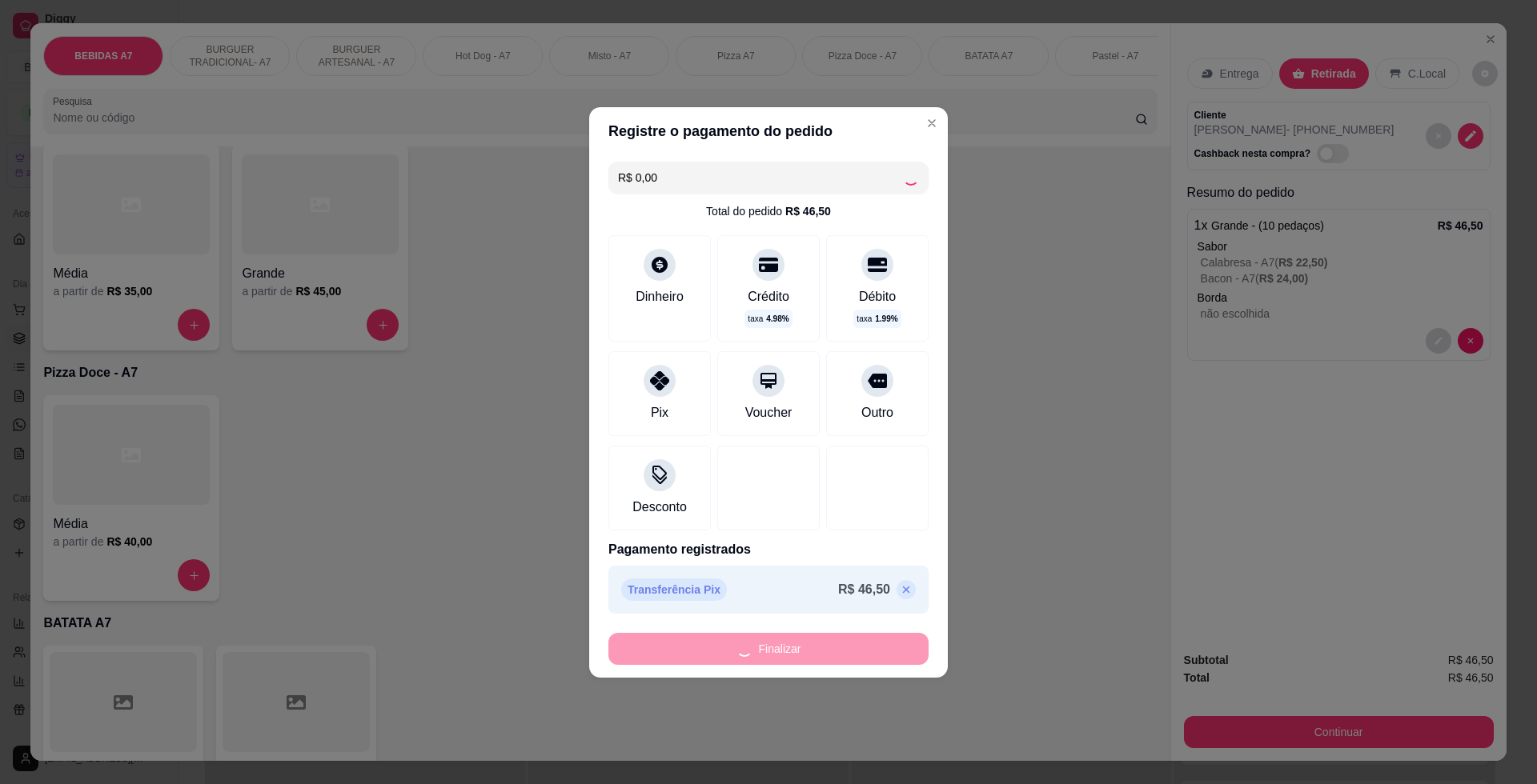
type input "-R$ 46,50"
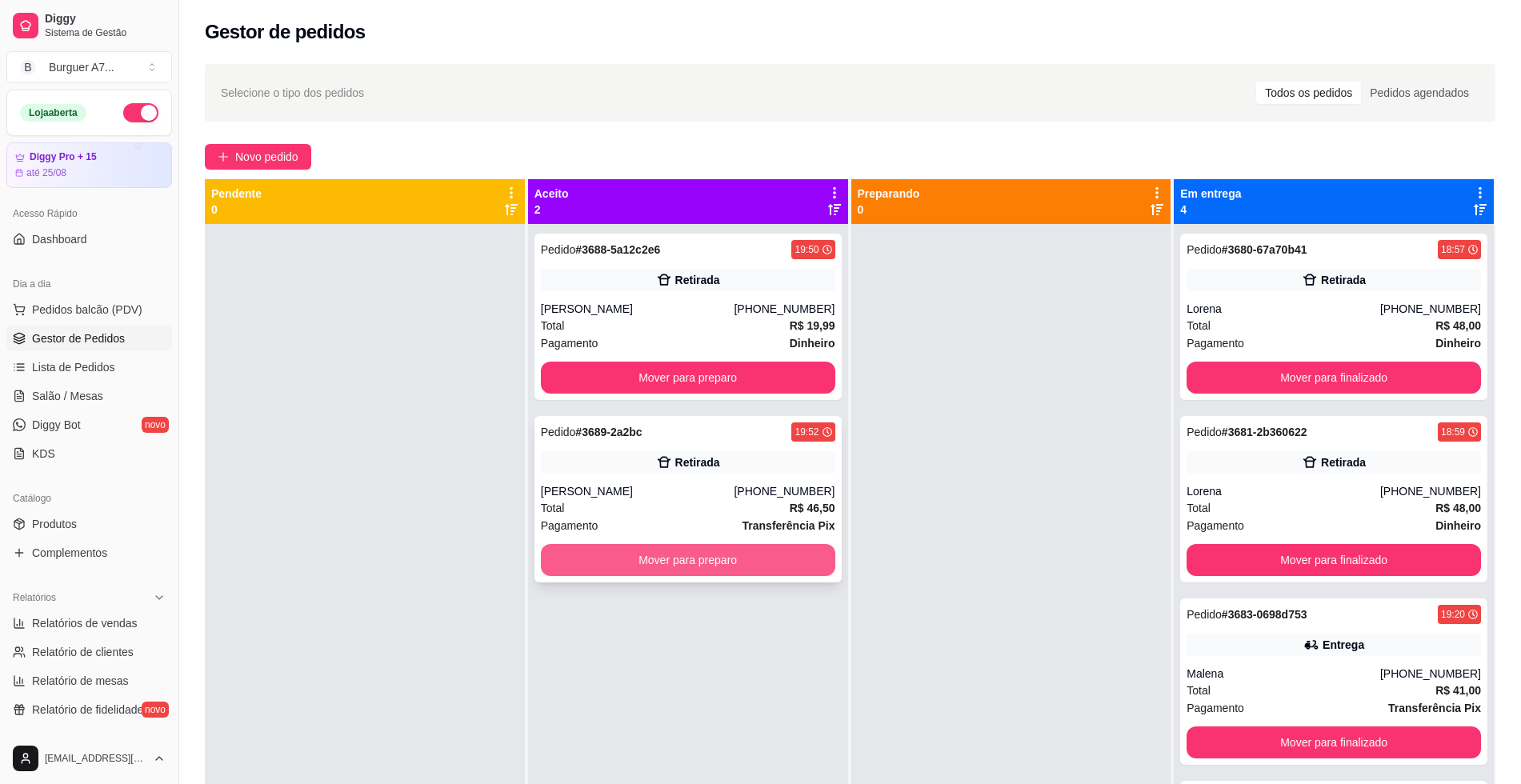
click at [787, 565] on button "Mover para preparo" at bounding box center [688, 559] width 294 height 32
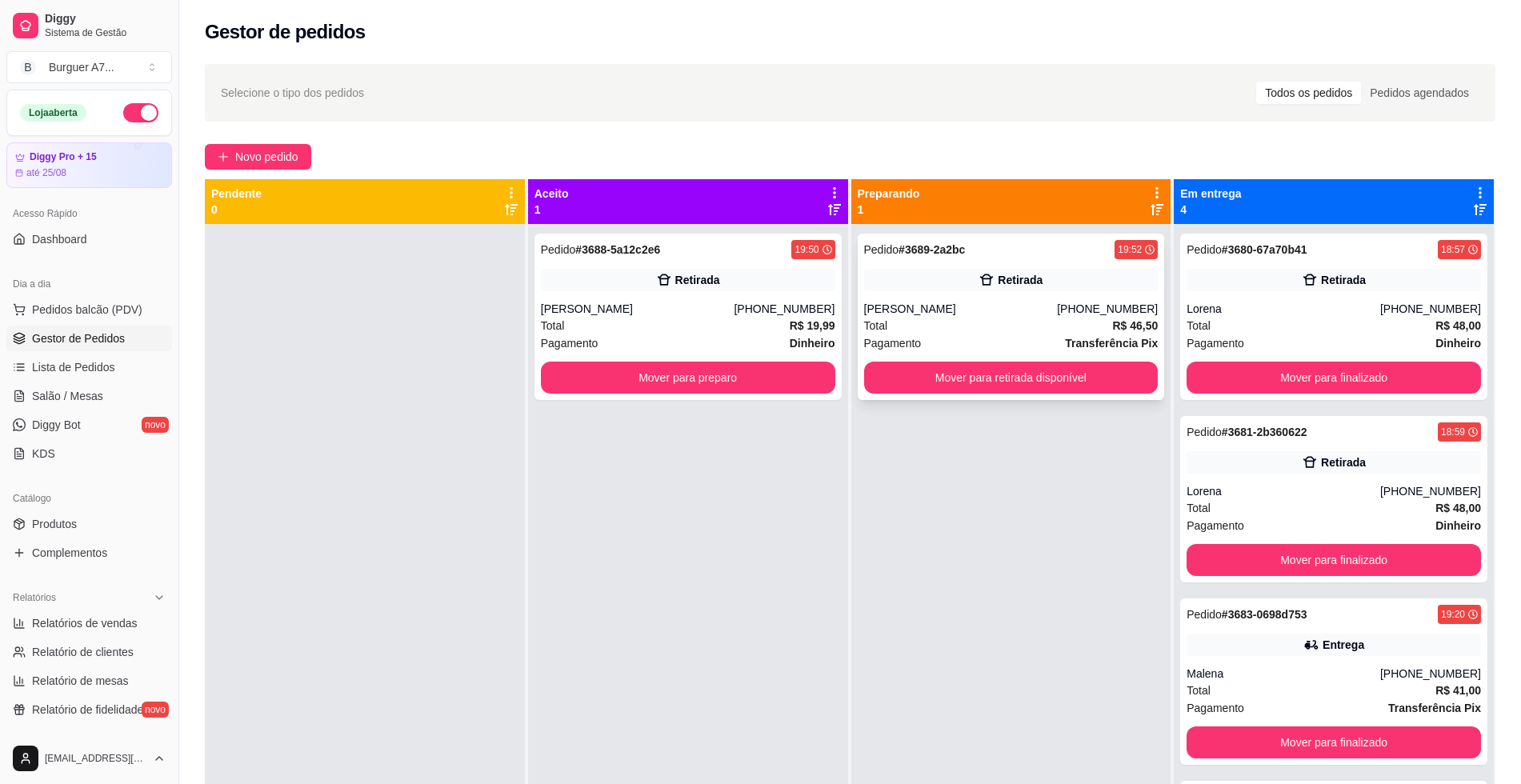
click at [1022, 271] on div "Retirada" at bounding box center [1011, 280] width 294 height 22
click at [758, 381] on button "Mover para preparo" at bounding box center [688, 377] width 294 height 32
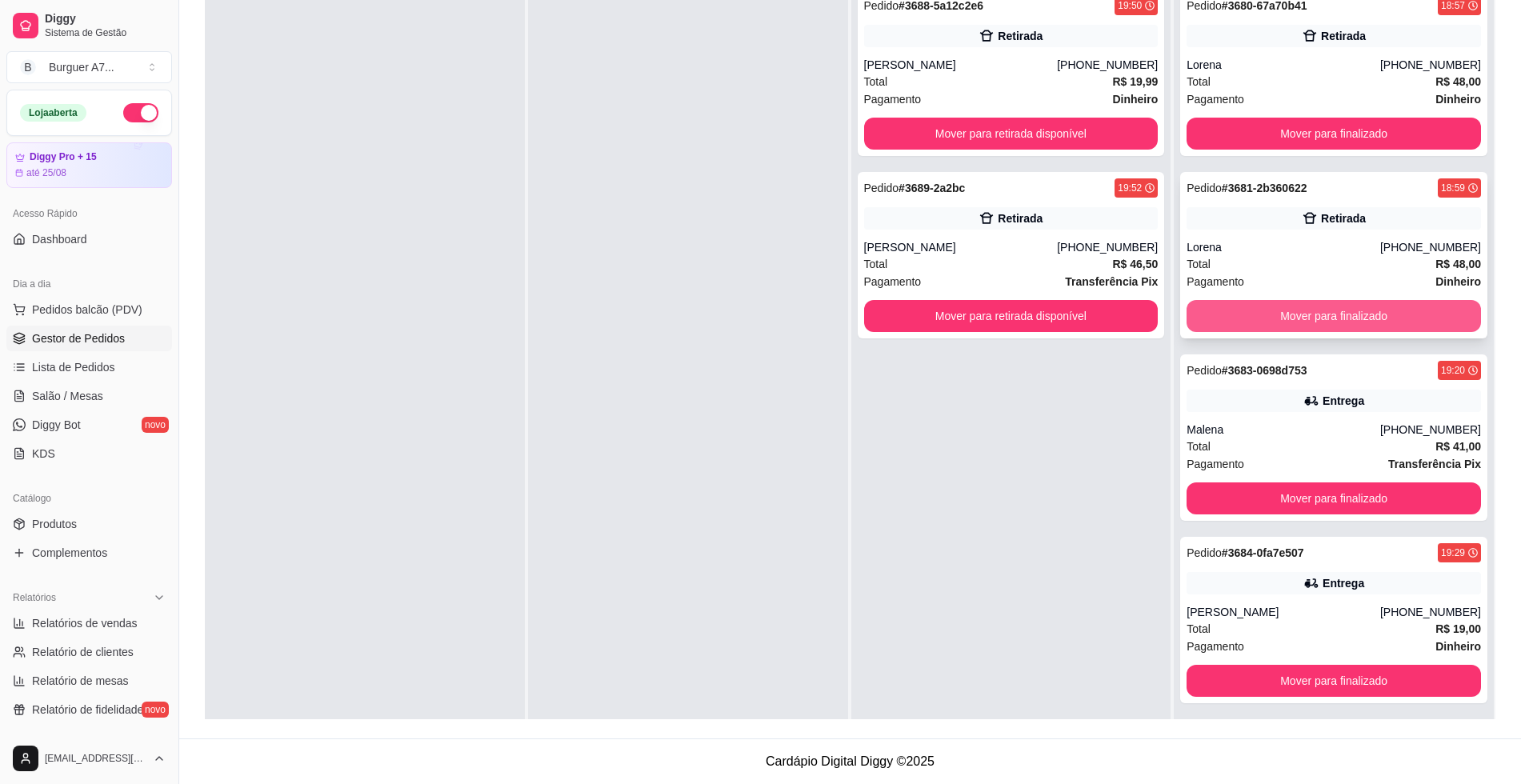
click at [1374, 311] on button "Mover para finalizado" at bounding box center [1334, 315] width 294 height 32
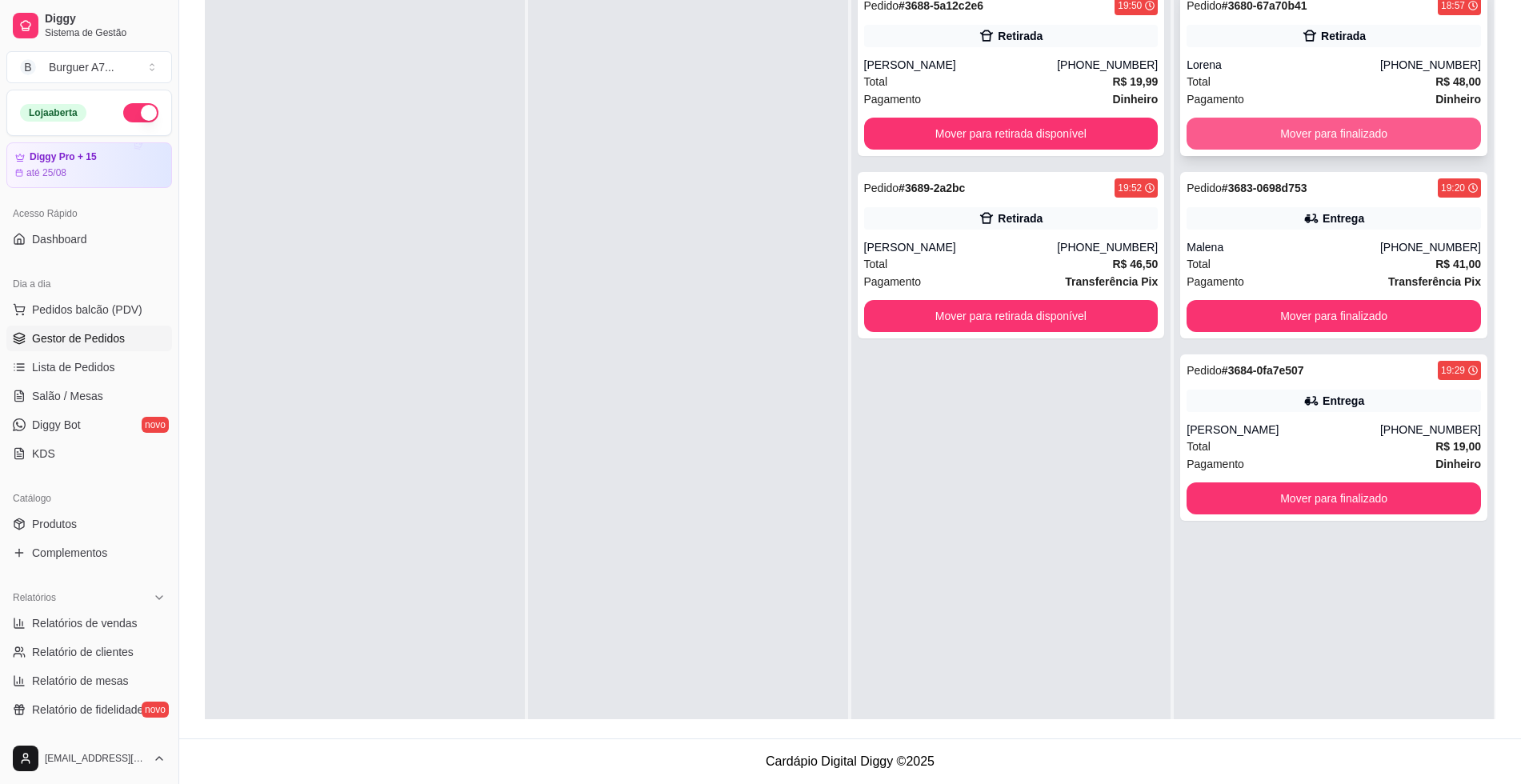
click at [1332, 141] on button "Mover para finalizado" at bounding box center [1334, 133] width 294 height 32
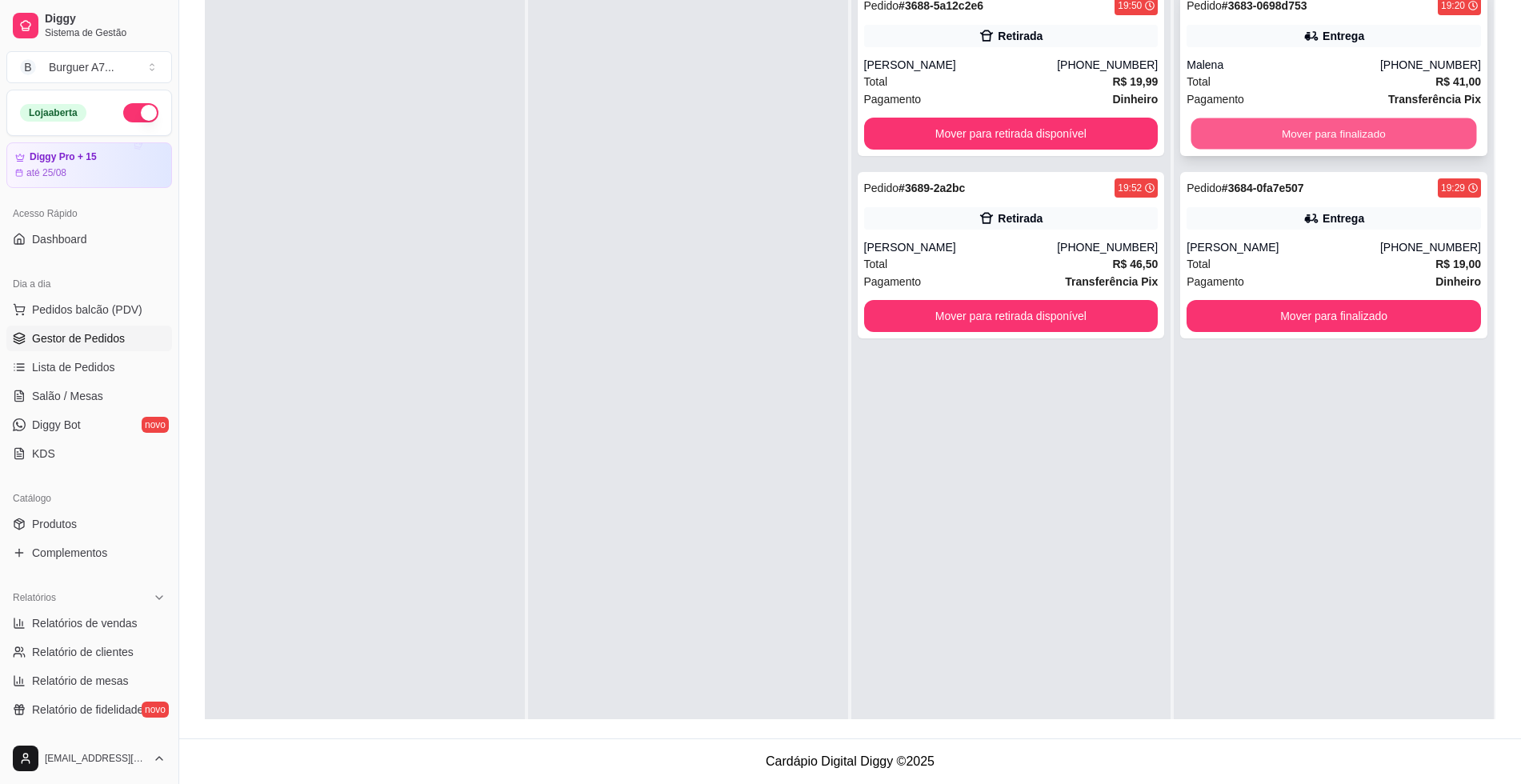
click at [1373, 132] on button "Mover para finalizado" at bounding box center [1334, 134] width 285 height 31
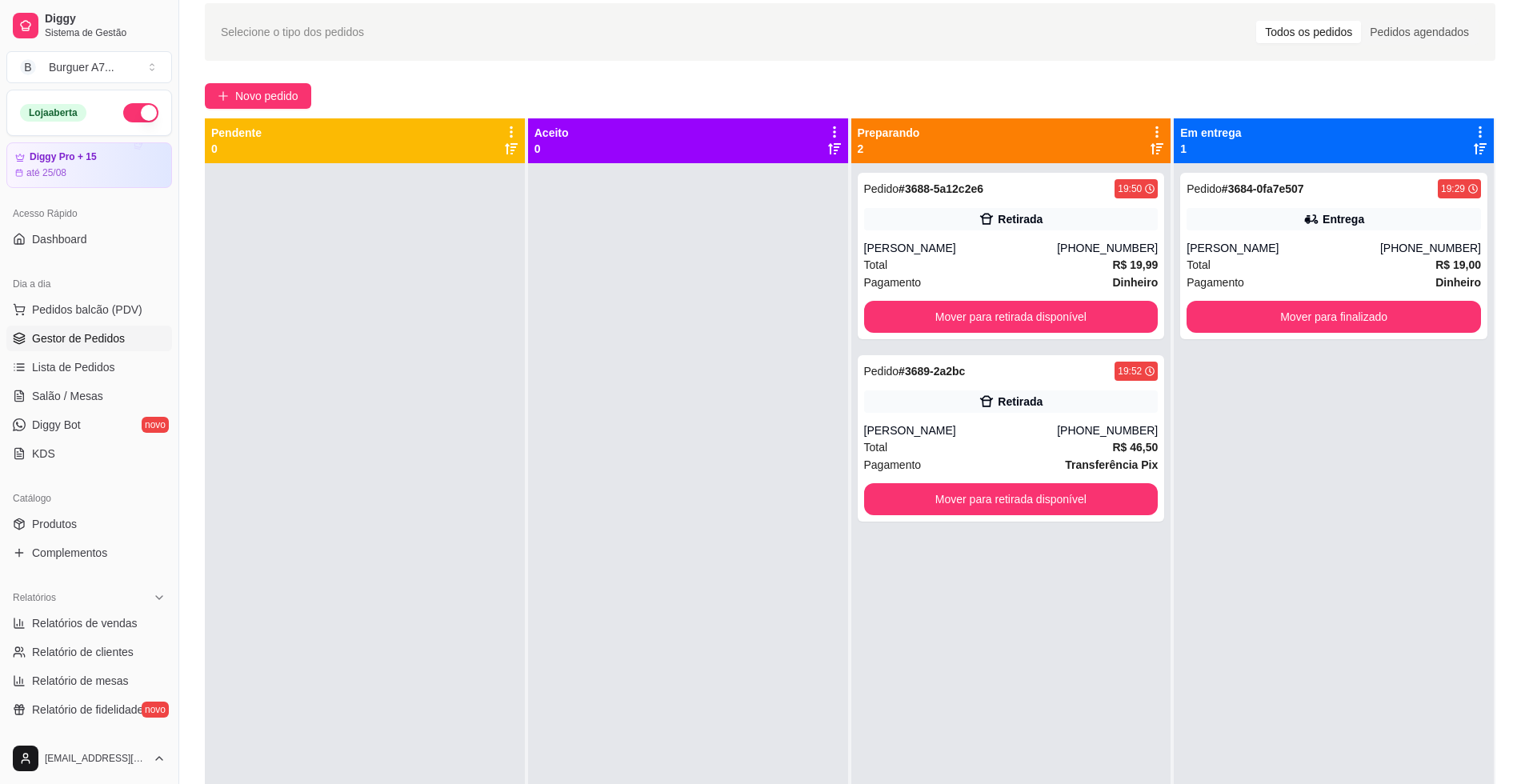
scroll to position [44, 0]
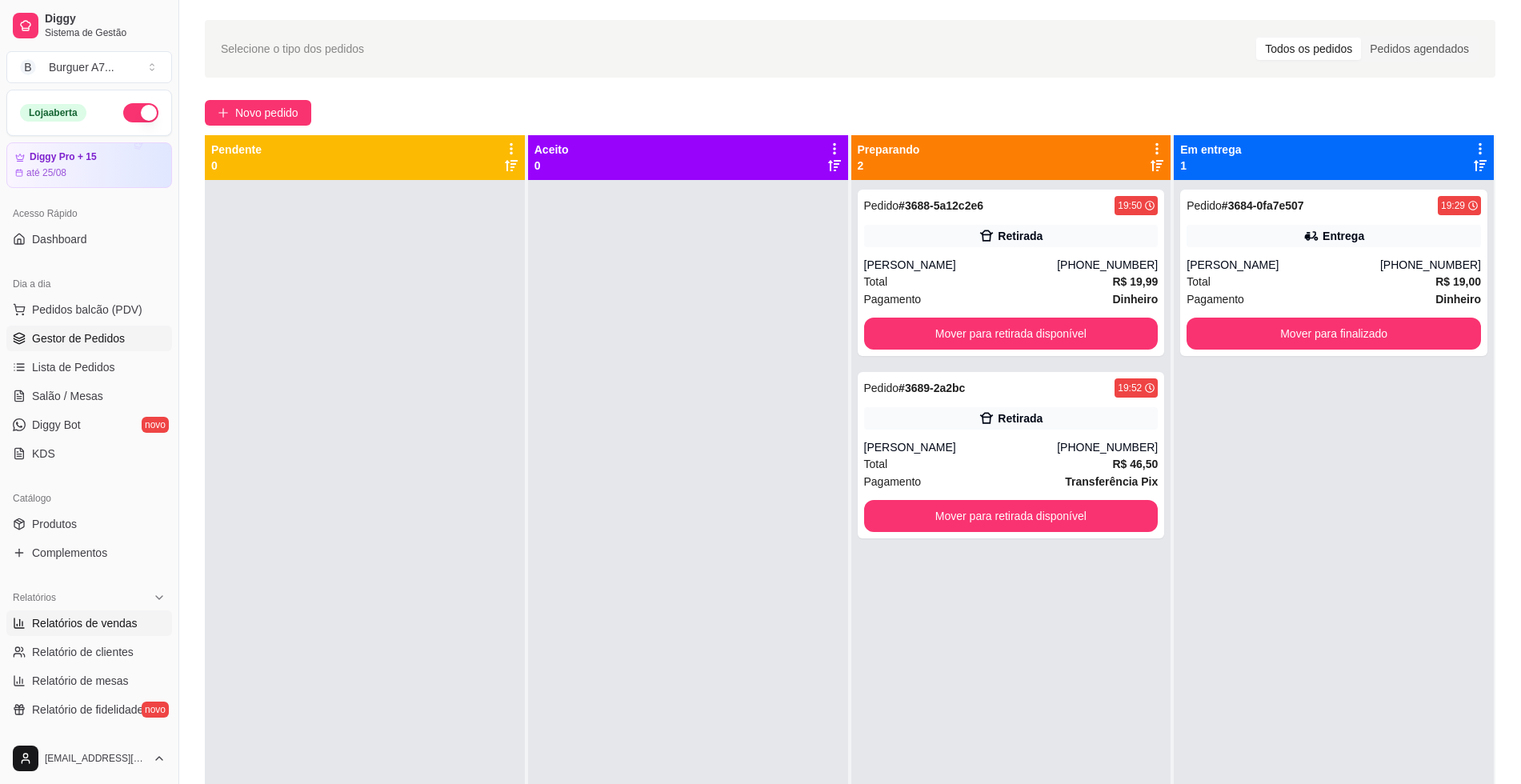
click at [114, 624] on span "Relatórios de vendas" at bounding box center [85, 623] width 106 height 16
select select "ALL"
select select "0"
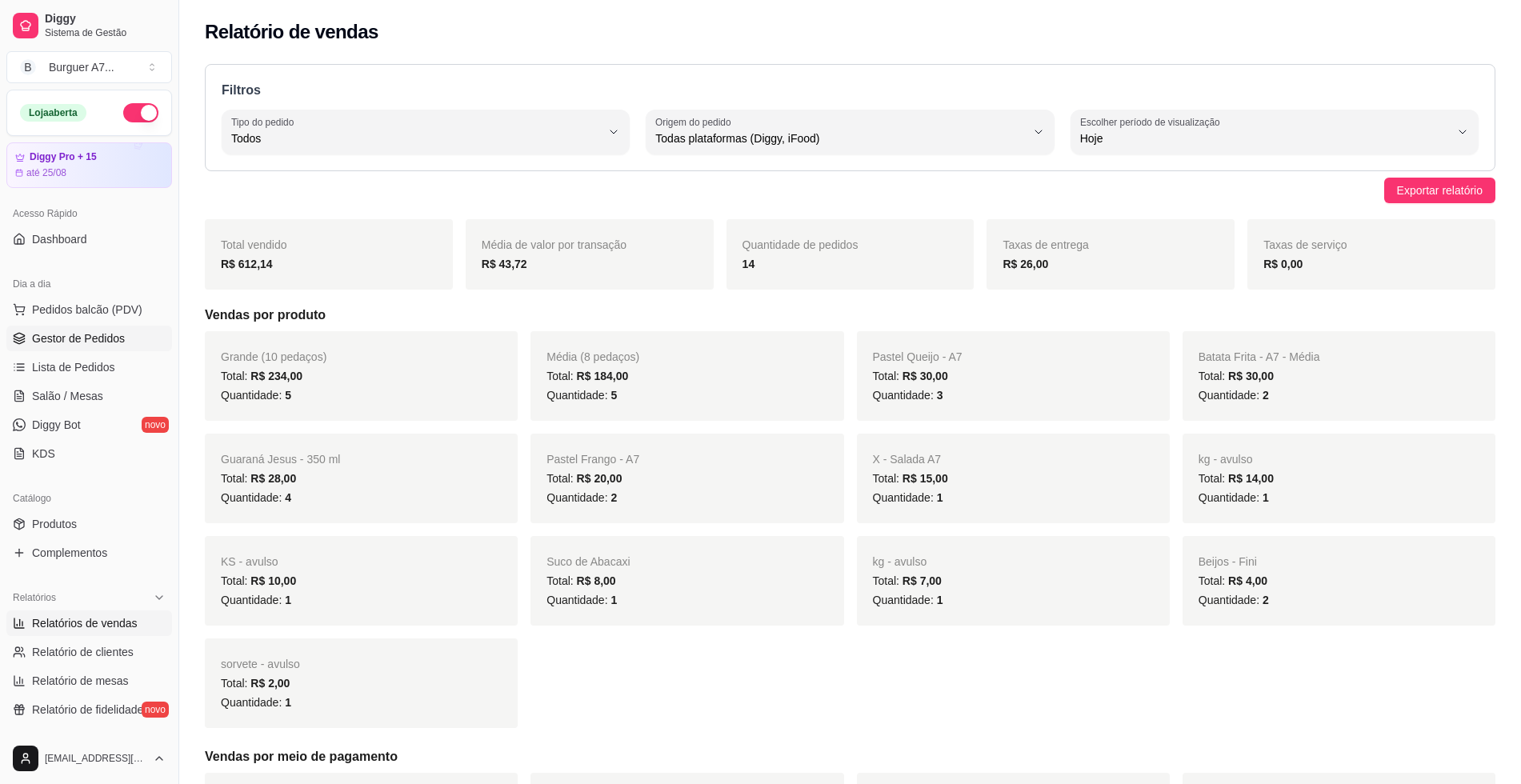
click at [104, 332] on span "Gestor de Pedidos" at bounding box center [78, 338] width 93 height 16
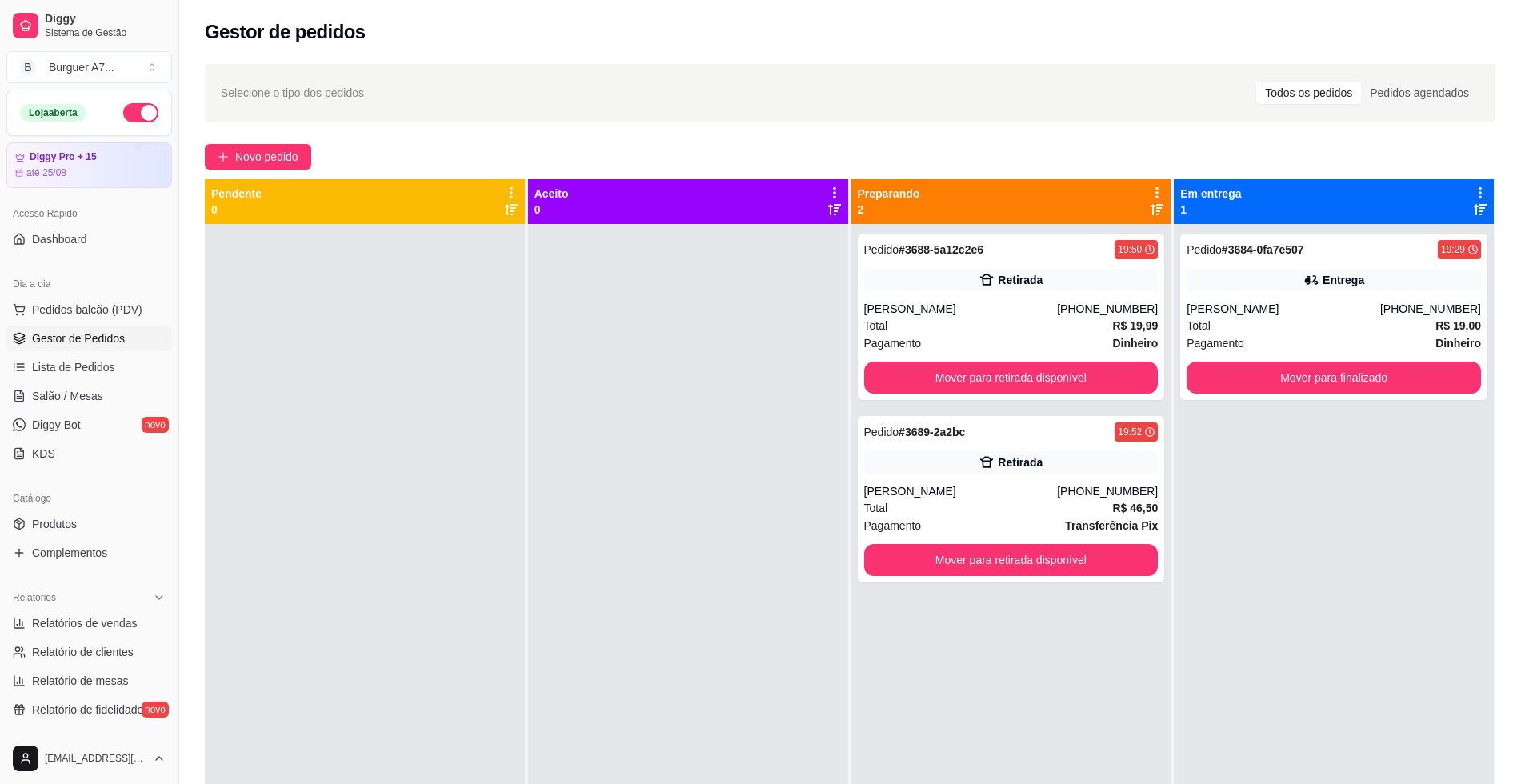
click at [303, 135] on div "Selecione o tipo dos pedidos Todos os pedidos Pedidos agendados Novo pedido Pen…" at bounding box center [850, 518] width 1342 height 928
click at [289, 162] on span "Novo pedido" at bounding box center [267, 157] width 64 height 18
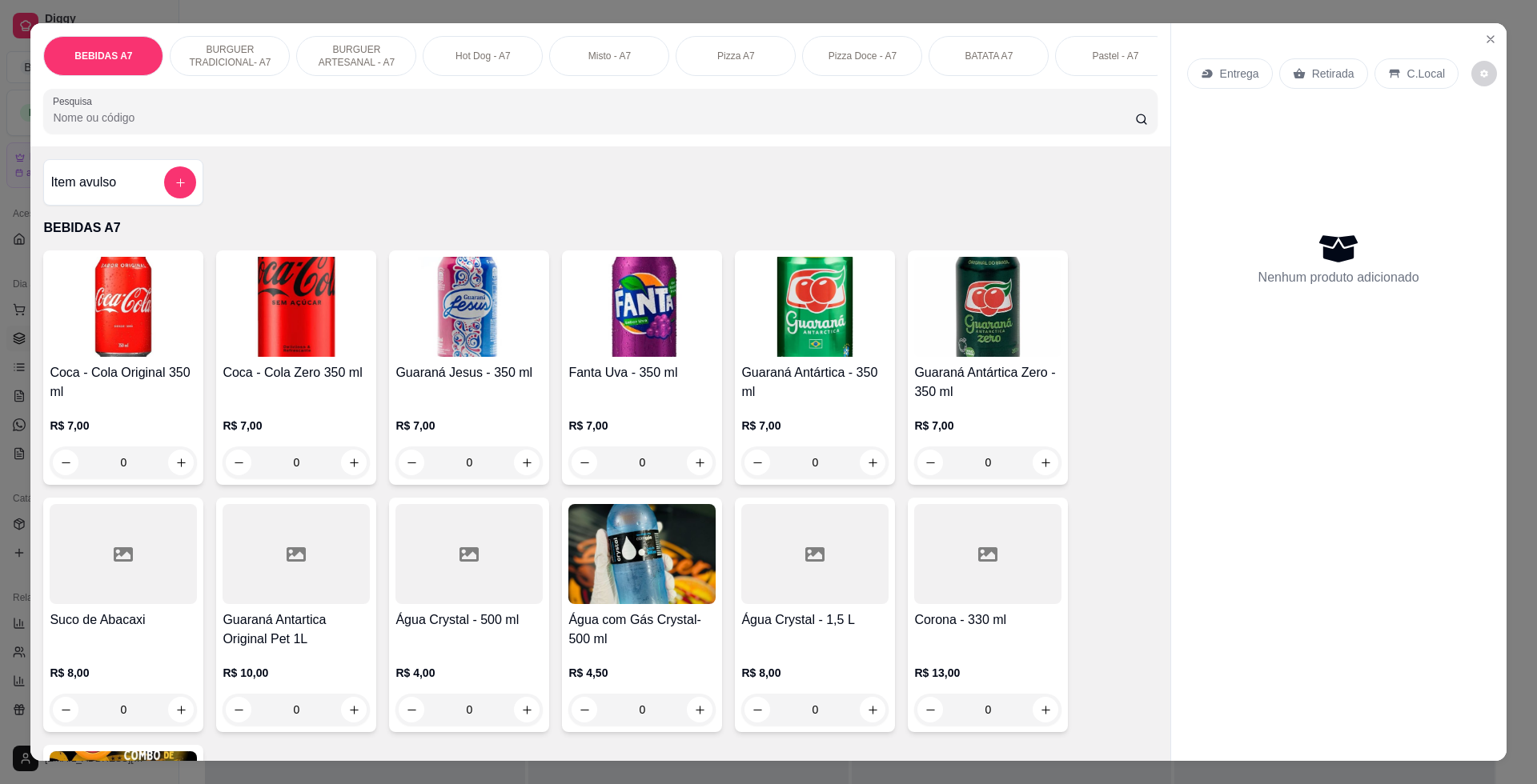
click at [151, 198] on div "Item avulso" at bounding box center [123, 182] width 146 height 32
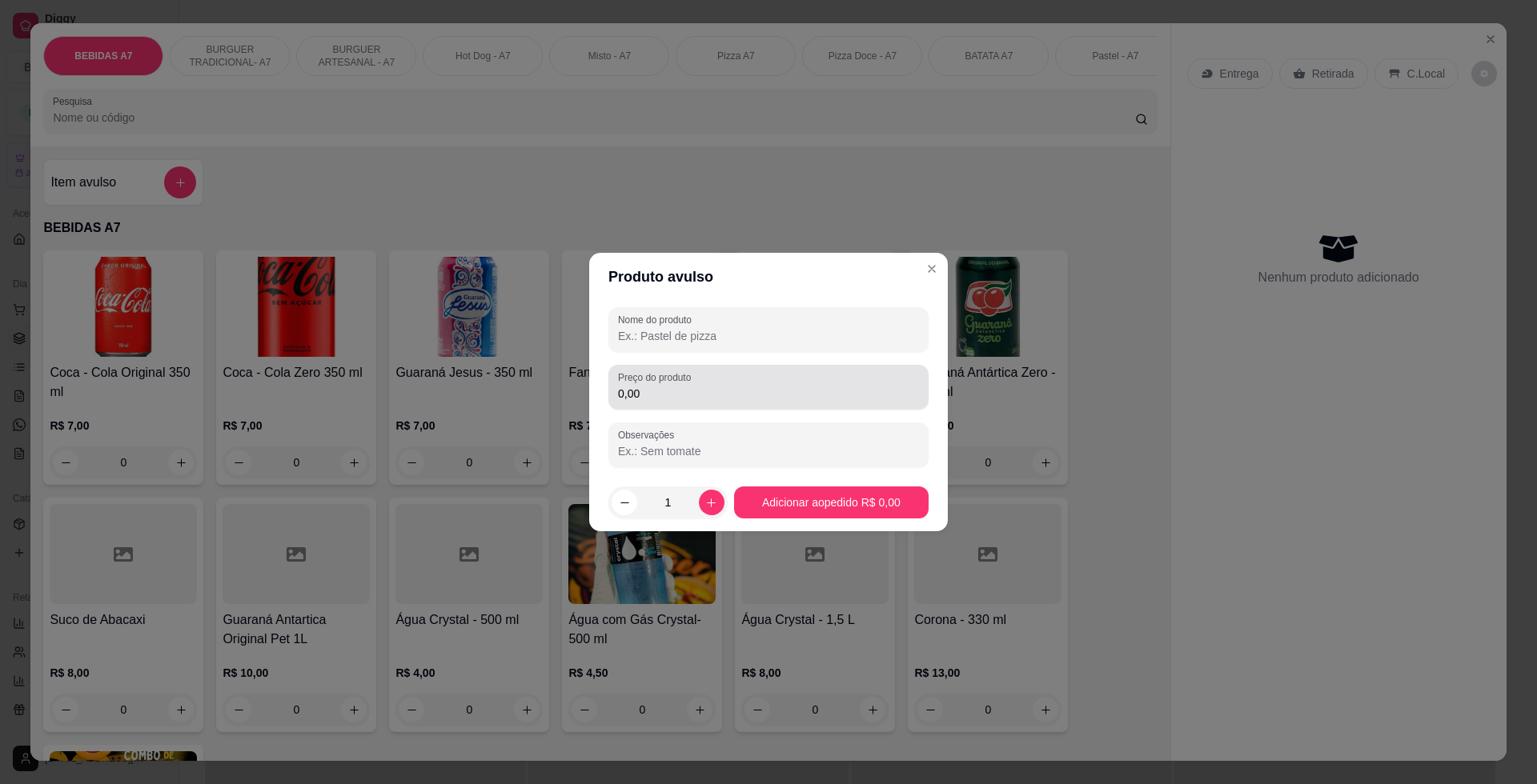
click at [718, 393] on input "0,00" at bounding box center [768, 394] width 301 height 16
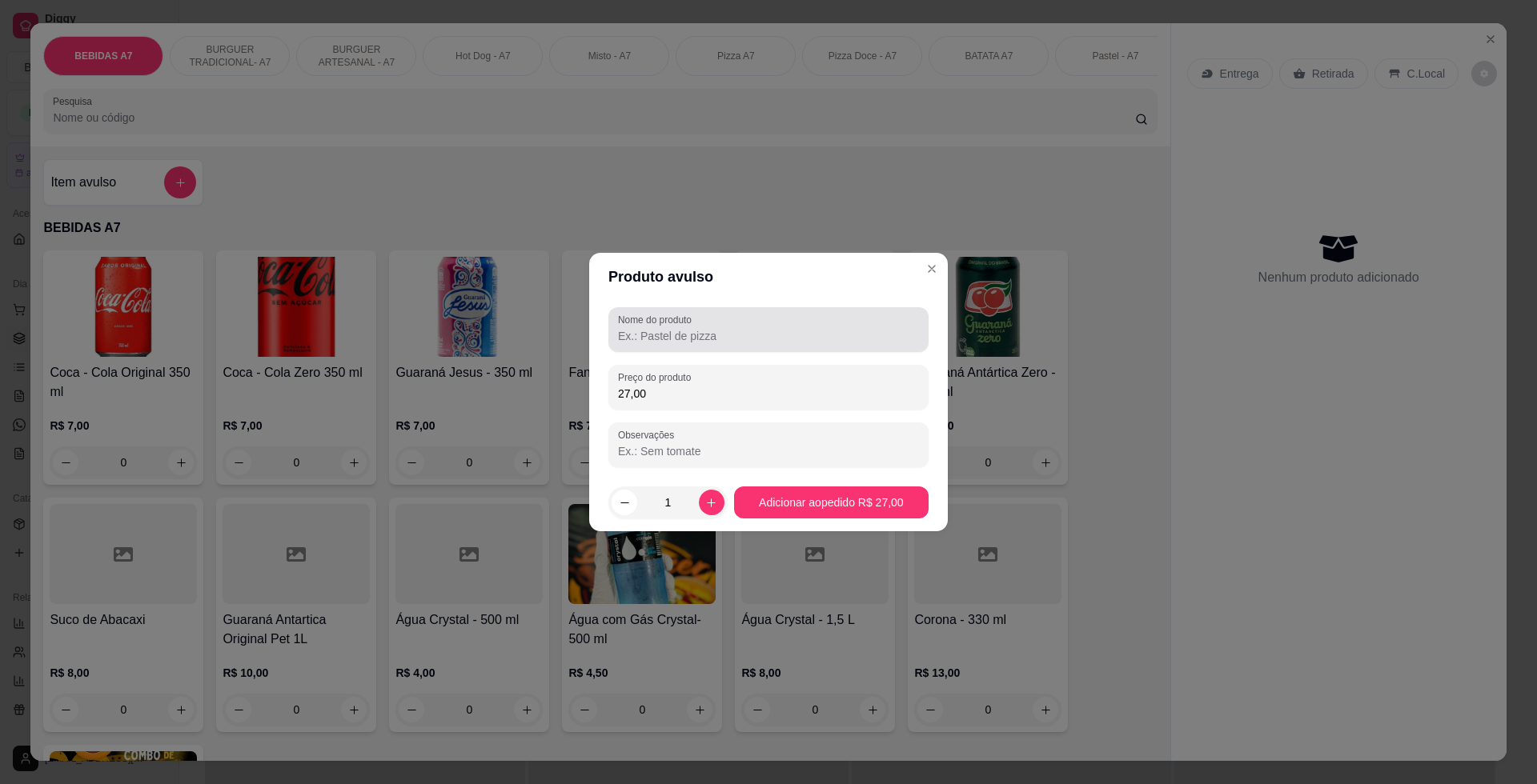
type input "27,00"
click at [890, 318] on div at bounding box center [768, 329] width 301 height 32
type input "KH"
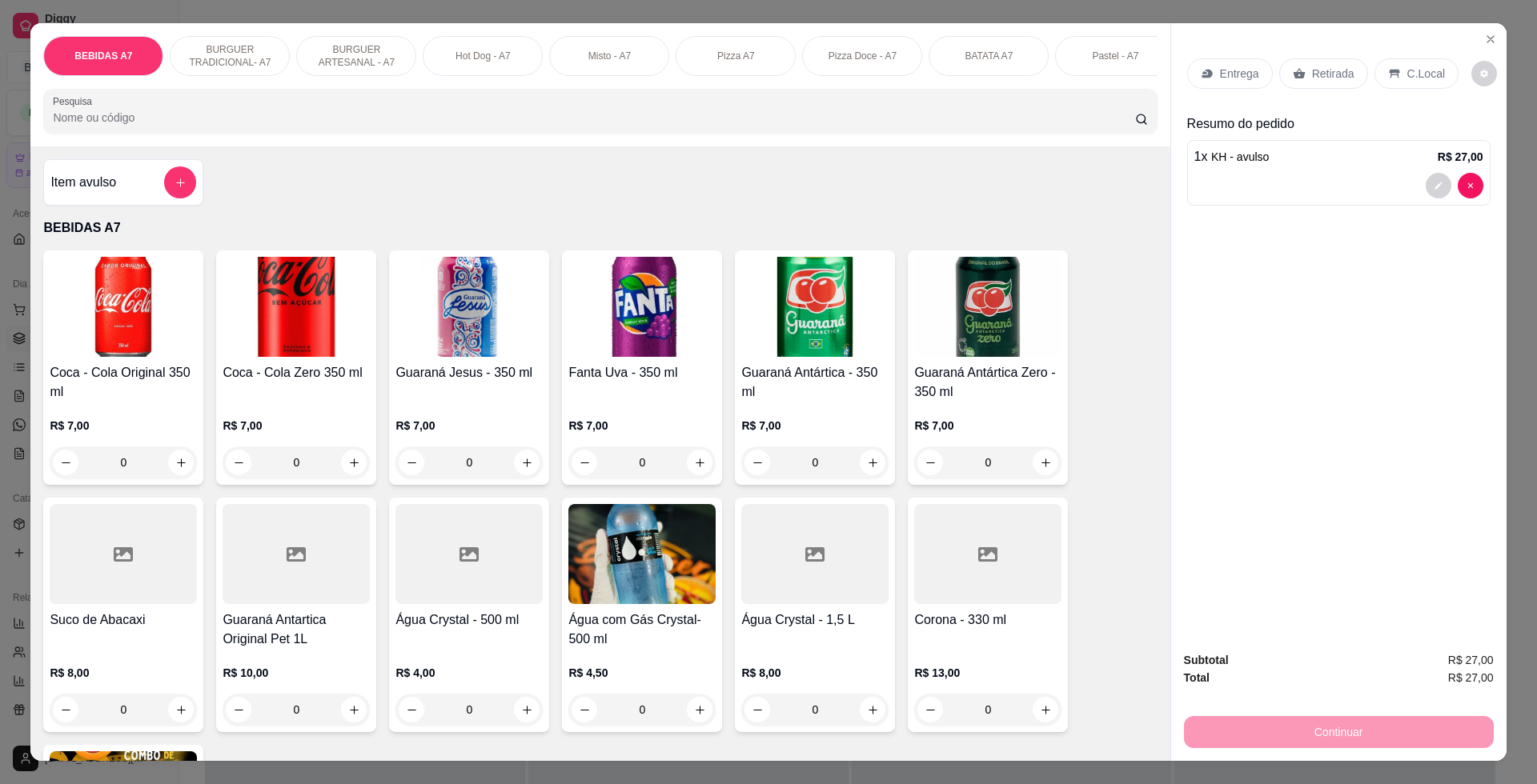
click at [1337, 68] on p "Retirada" at bounding box center [1333, 73] width 42 height 16
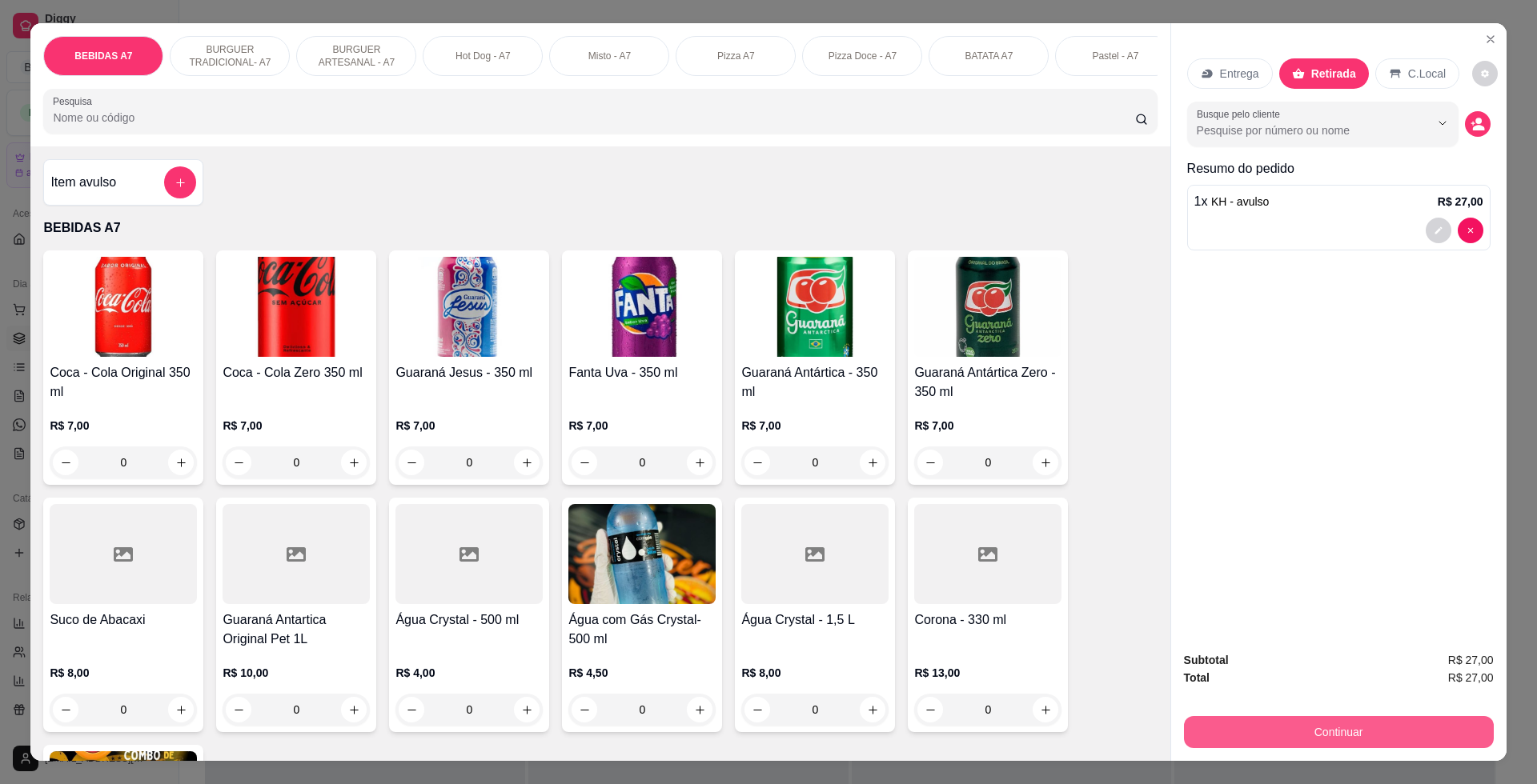
click at [1407, 722] on button "Continuar" at bounding box center [1339, 731] width 310 height 32
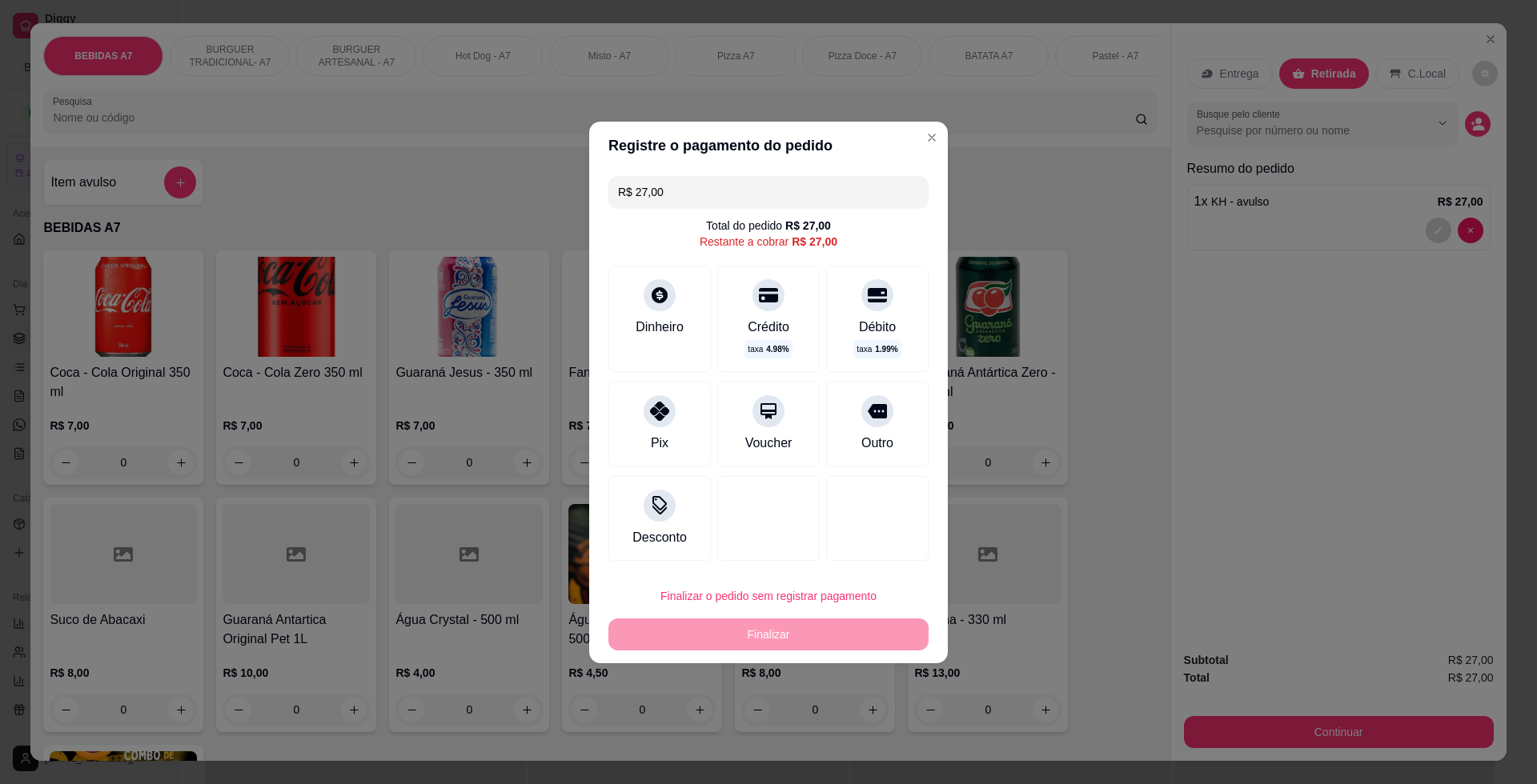
drag, startPoint x: 651, startPoint y: 425, endPoint x: 667, endPoint y: 441, distance: 22.6
click at [653, 425] on div "Pix" at bounding box center [660, 424] width 103 height 85
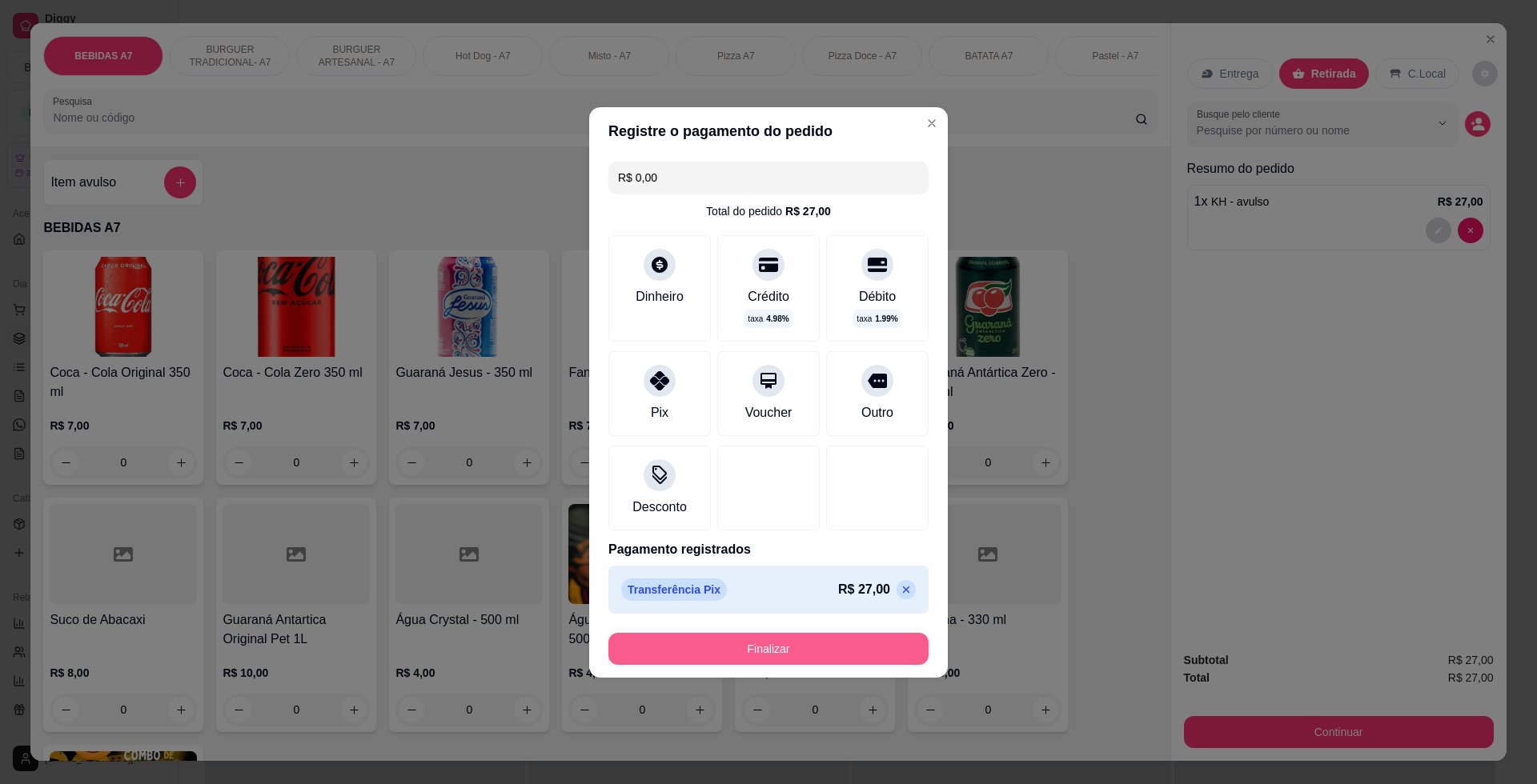
click at [771, 656] on button "Finalizar" at bounding box center [768, 648] width 320 height 32
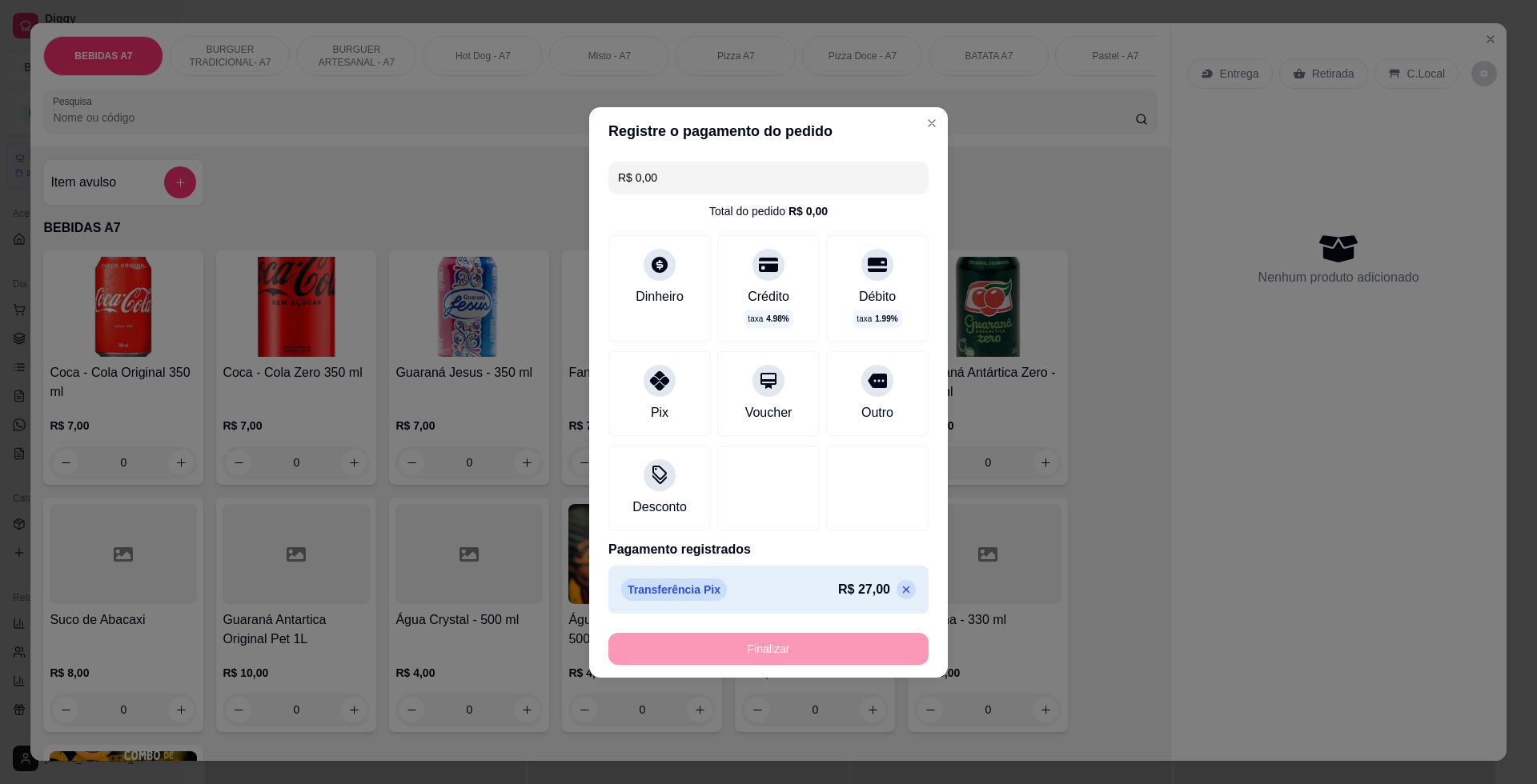
type input "-R$ 27,00"
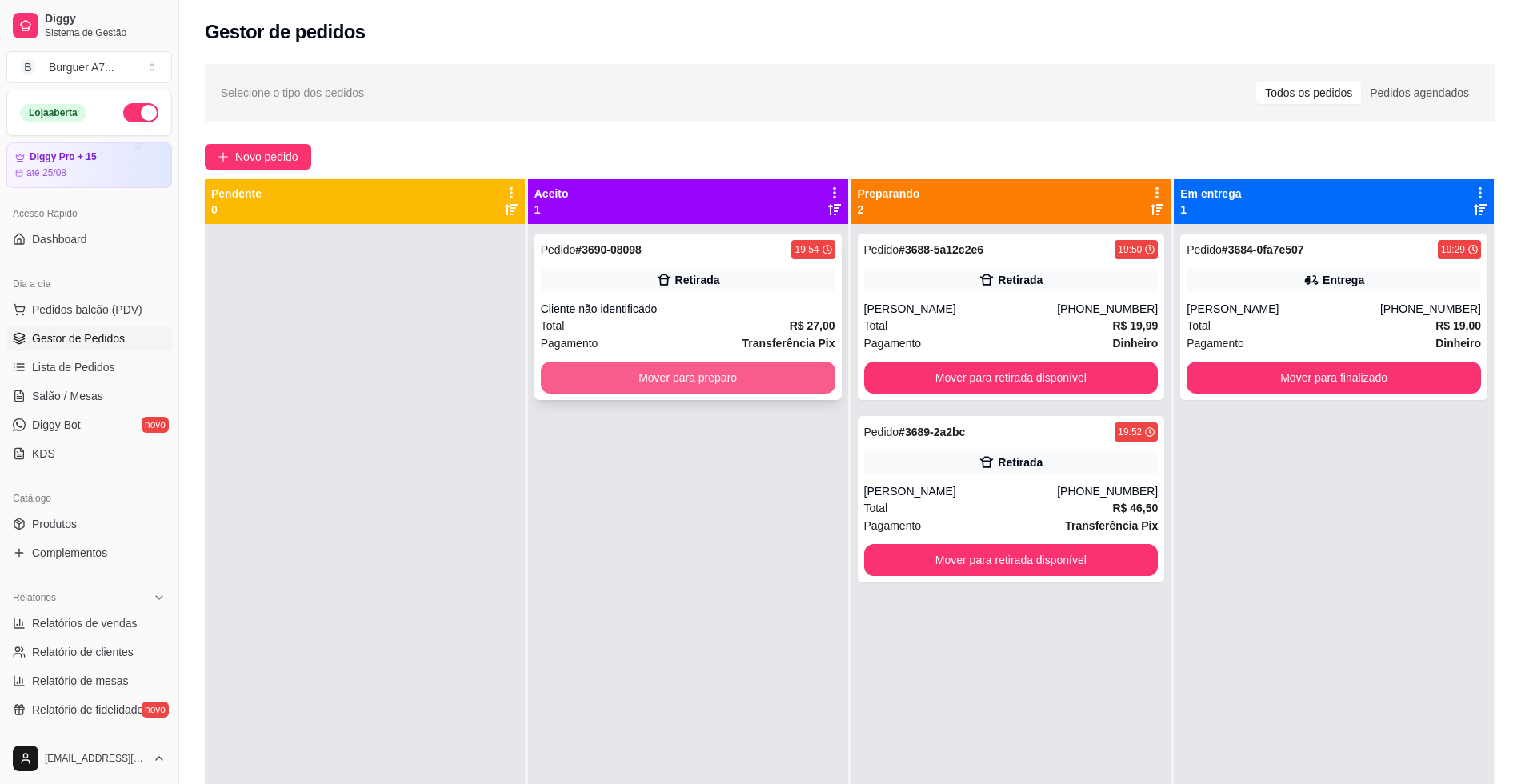
click at [791, 376] on button "Mover para preparo" at bounding box center [688, 377] width 294 height 32
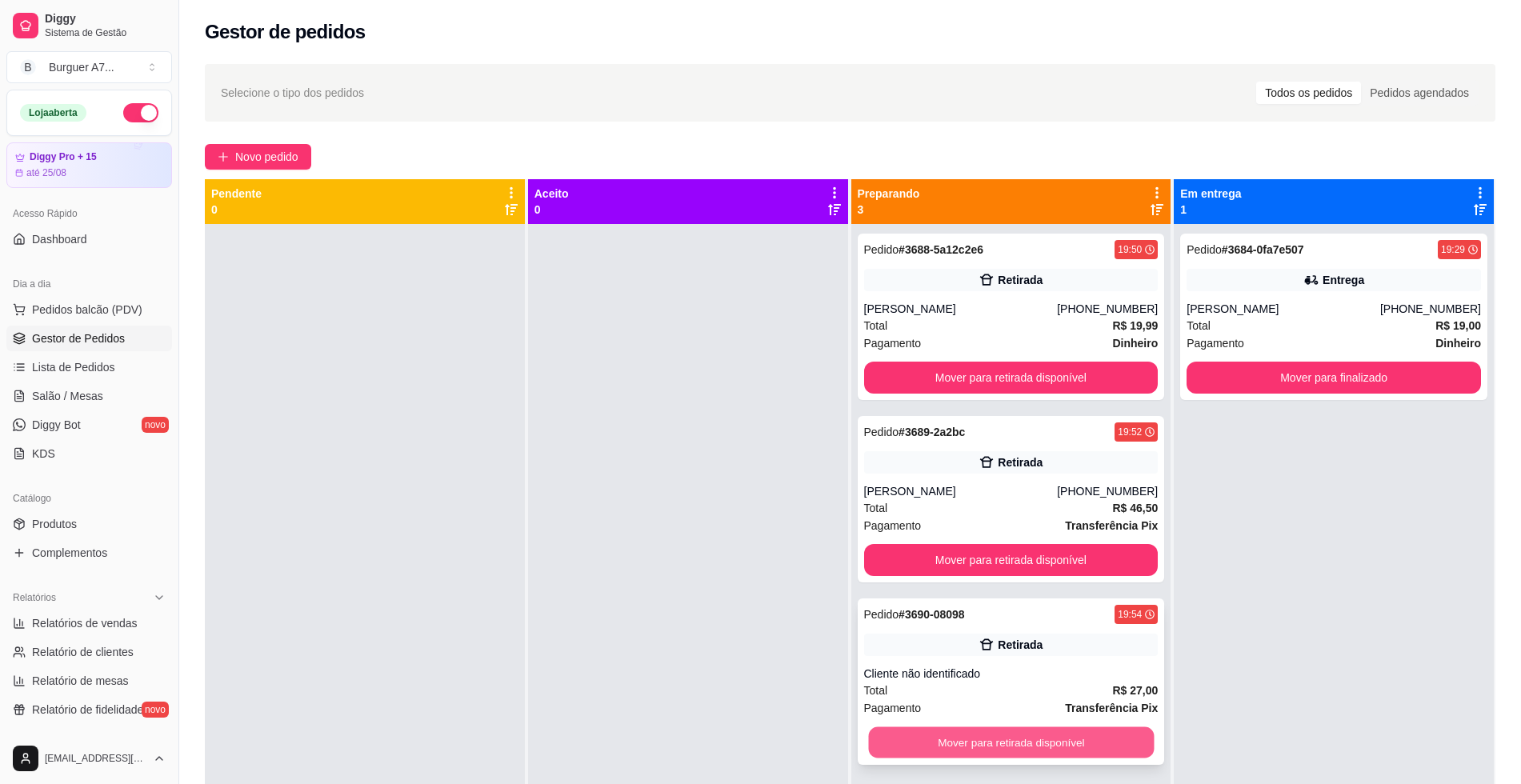
click at [1098, 737] on button "Mover para retirada disponível" at bounding box center [1011, 742] width 285 height 31
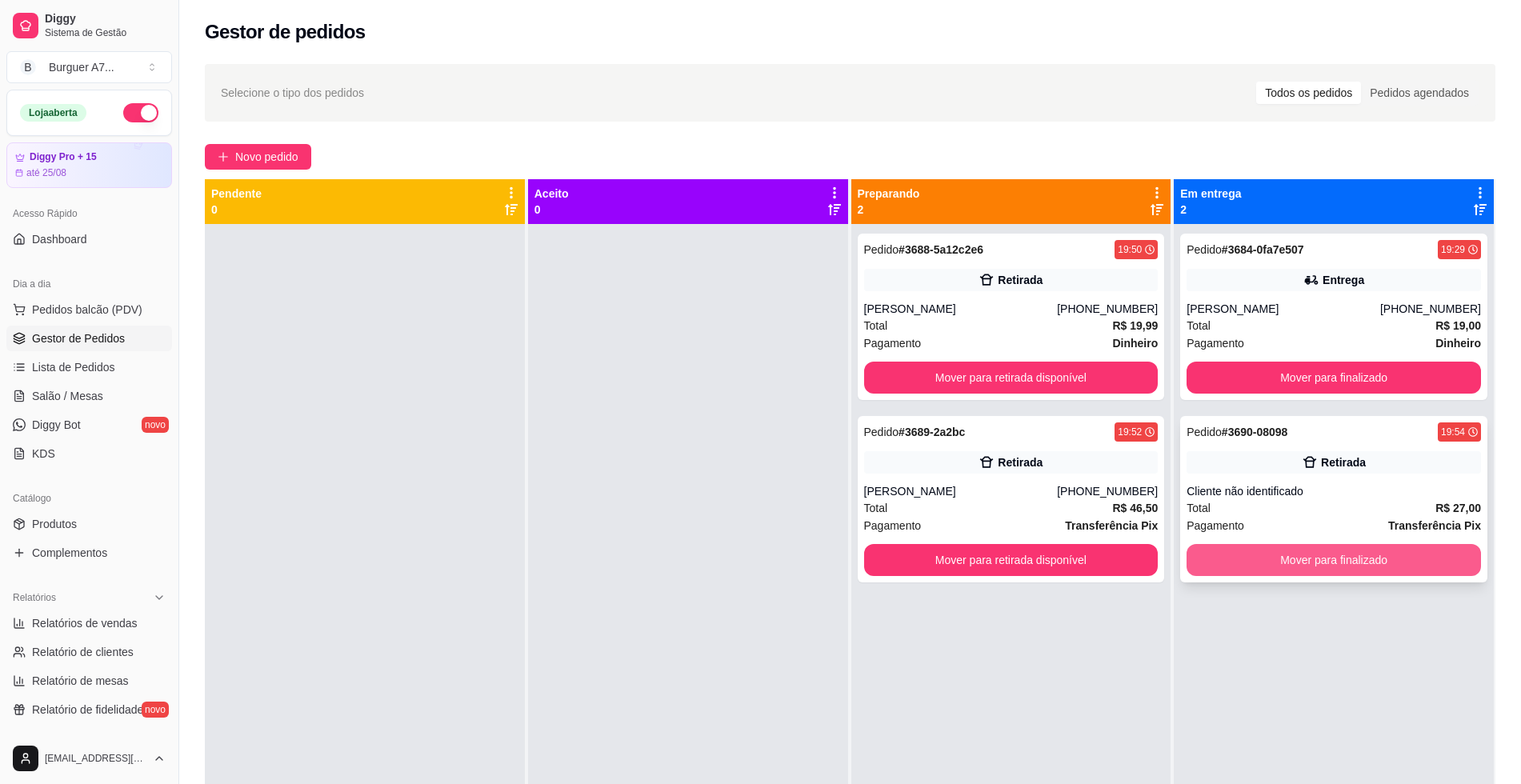
click at [1325, 556] on button "Mover para finalizado" at bounding box center [1334, 559] width 294 height 32
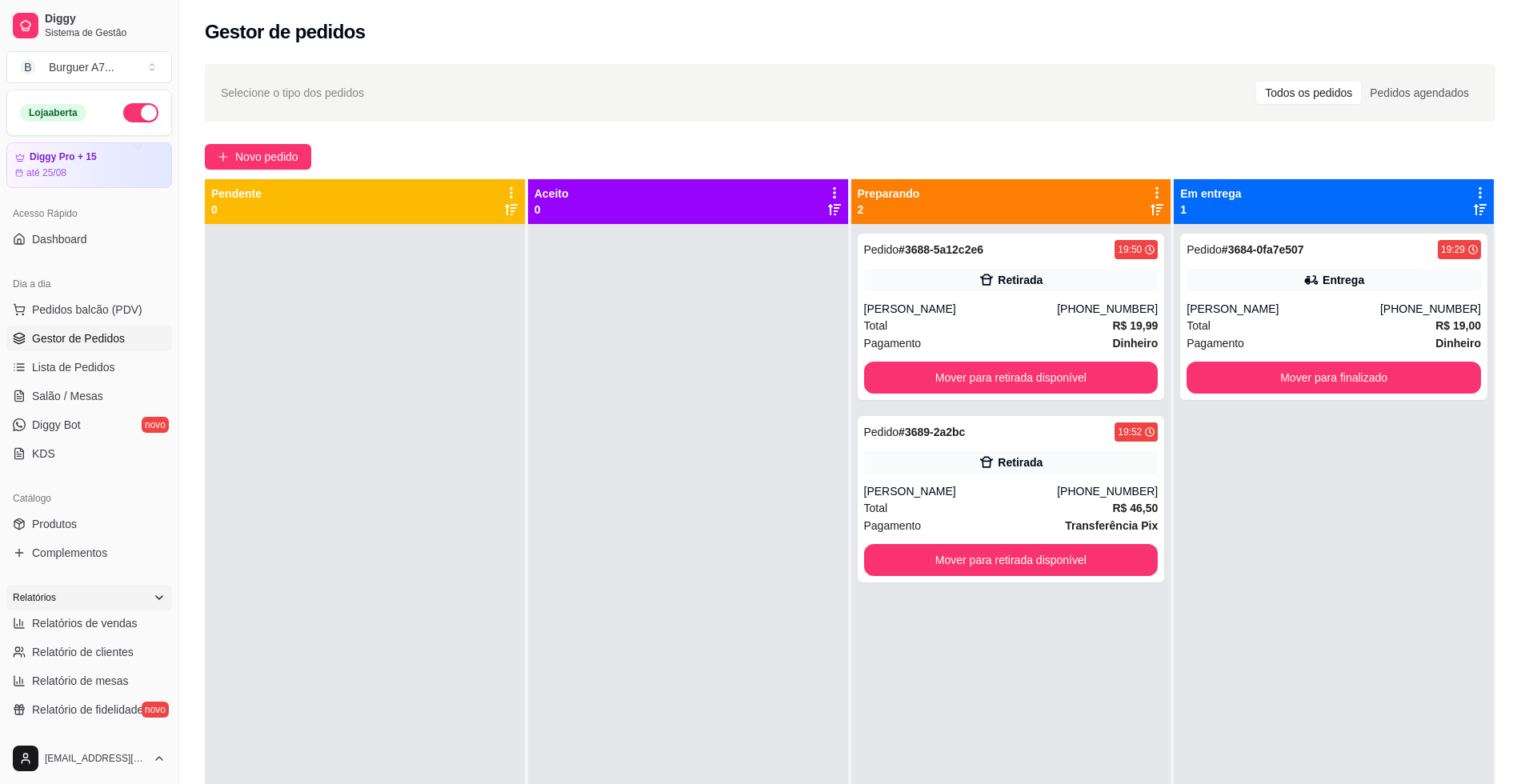
click at [104, 608] on div "Relatórios" at bounding box center [89, 597] width 165 height 25
click at [145, 608] on div "Relatórios" at bounding box center [89, 597] width 165 height 25
click at [143, 612] on link "Relatórios de vendas" at bounding box center [89, 623] width 165 height 25
select select "ALL"
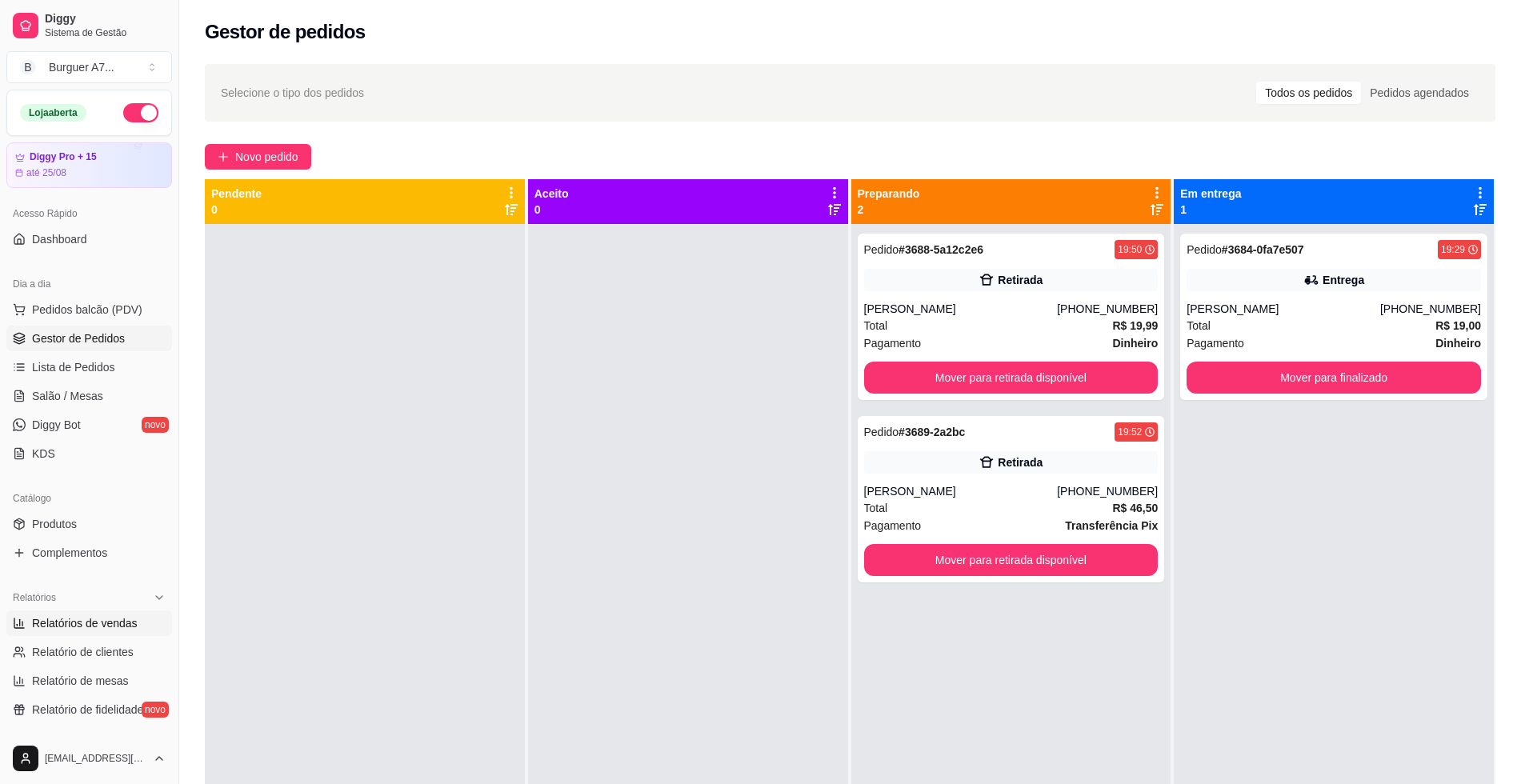
select select "0"
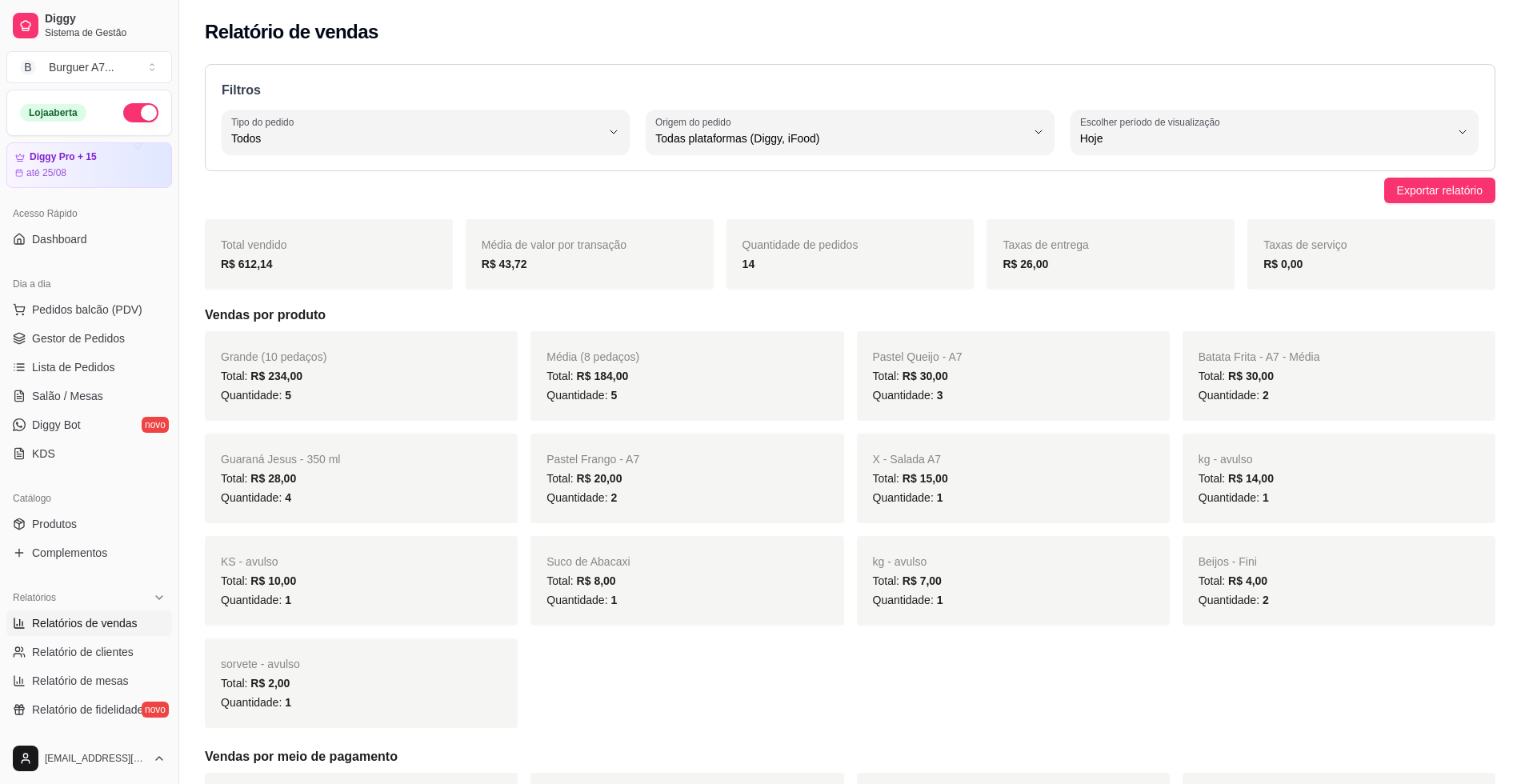
click at [142, 624] on link "Relatórios de vendas" at bounding box center [89, 623] width 165 height 25
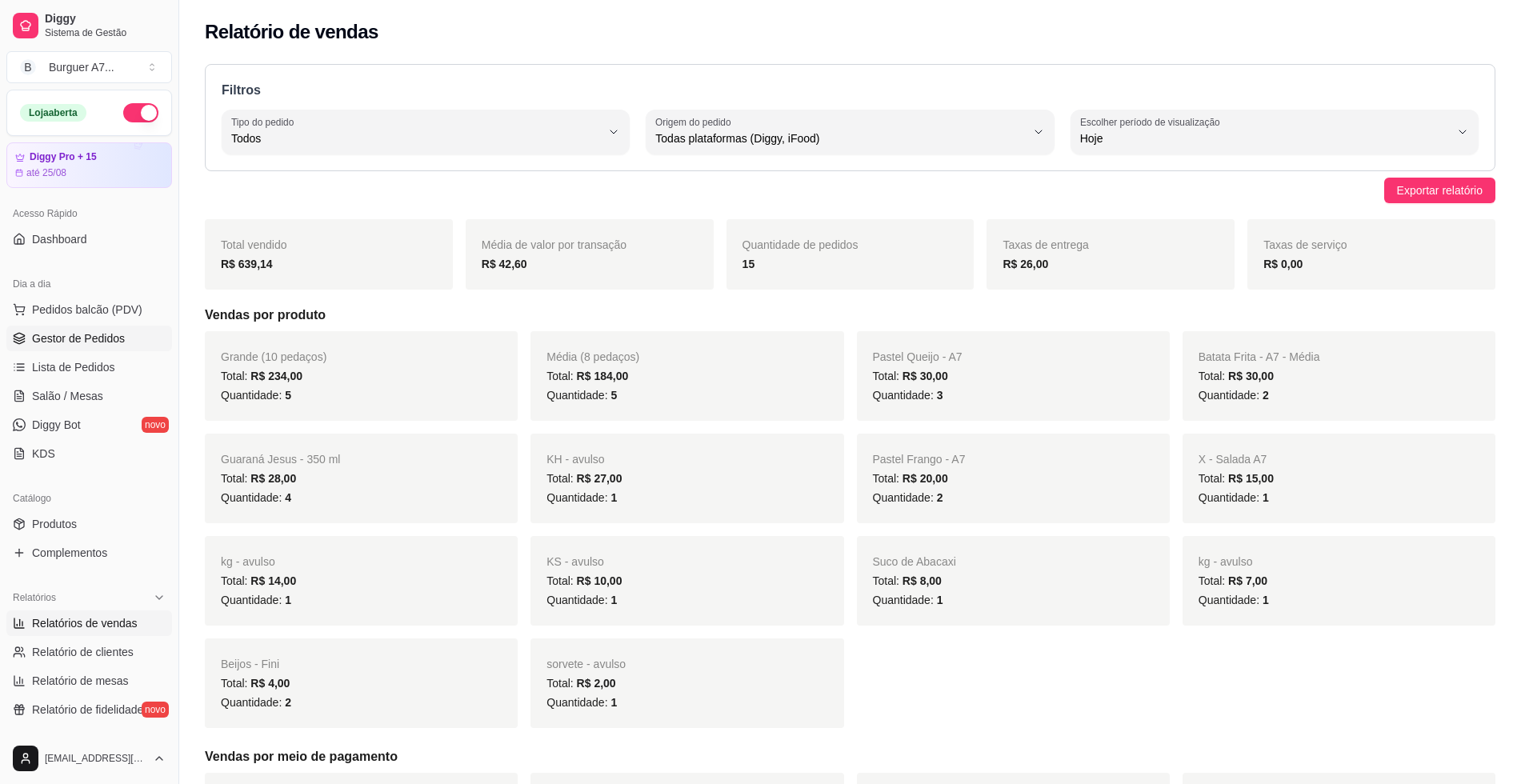
click at [82, 337] on span "Gestor de Pedidos" at bounding box center [78, 338] width 93 height 16
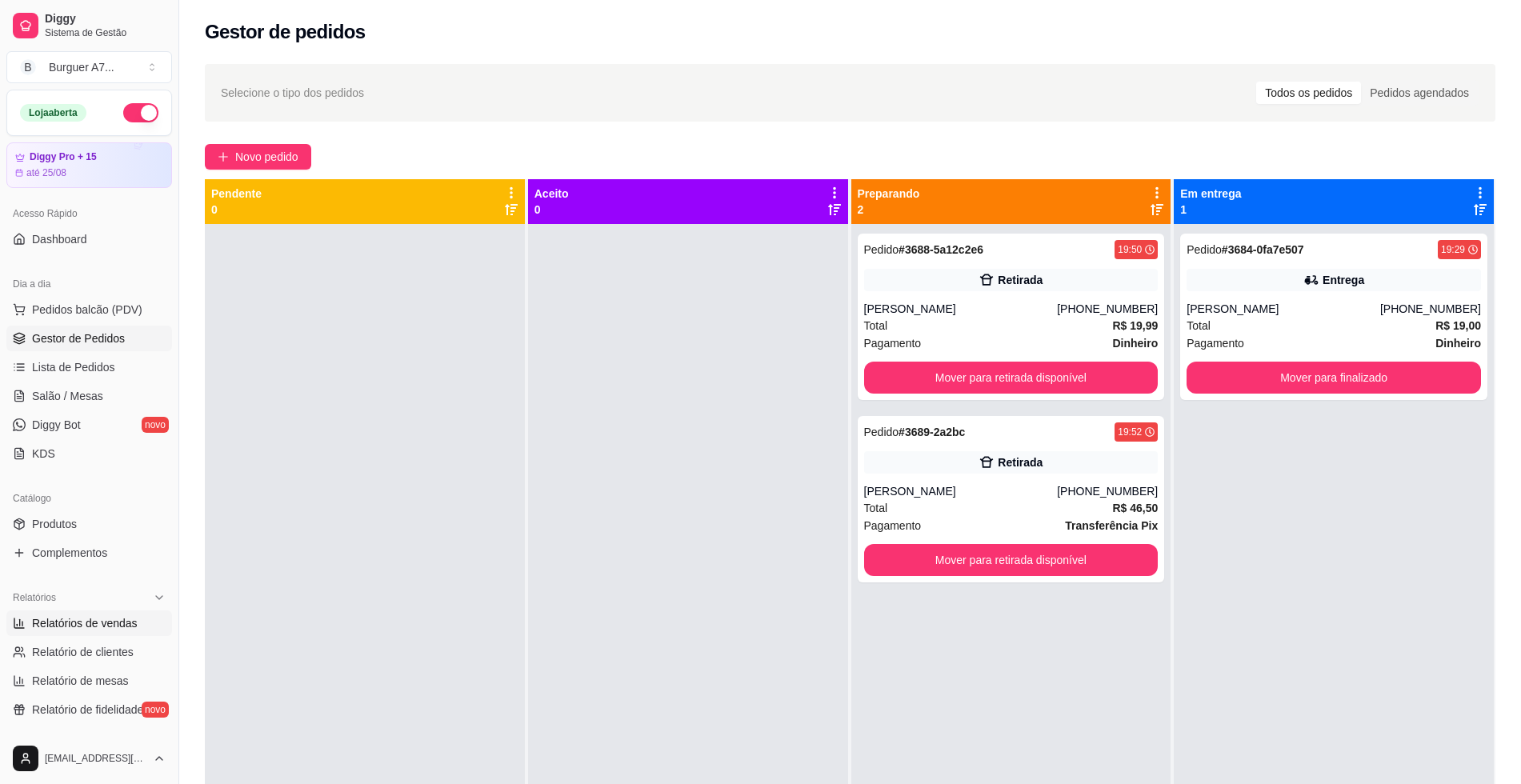
click at [96, 634] on link "Relatórios de vendas" at bounding box center [89, 623] width 165 height 25
select select "ALL"
select select "0"
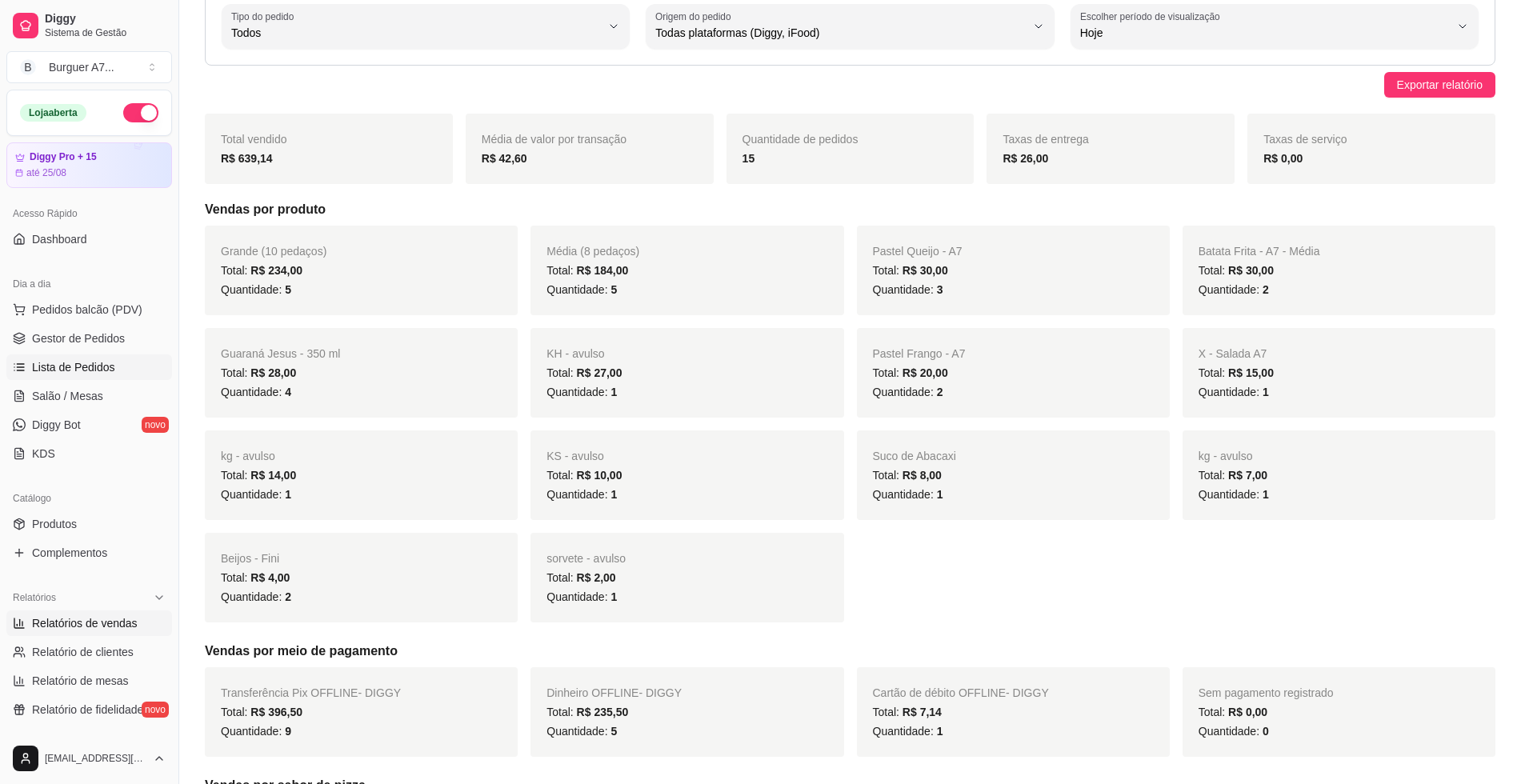
scroll to position [100, 0]
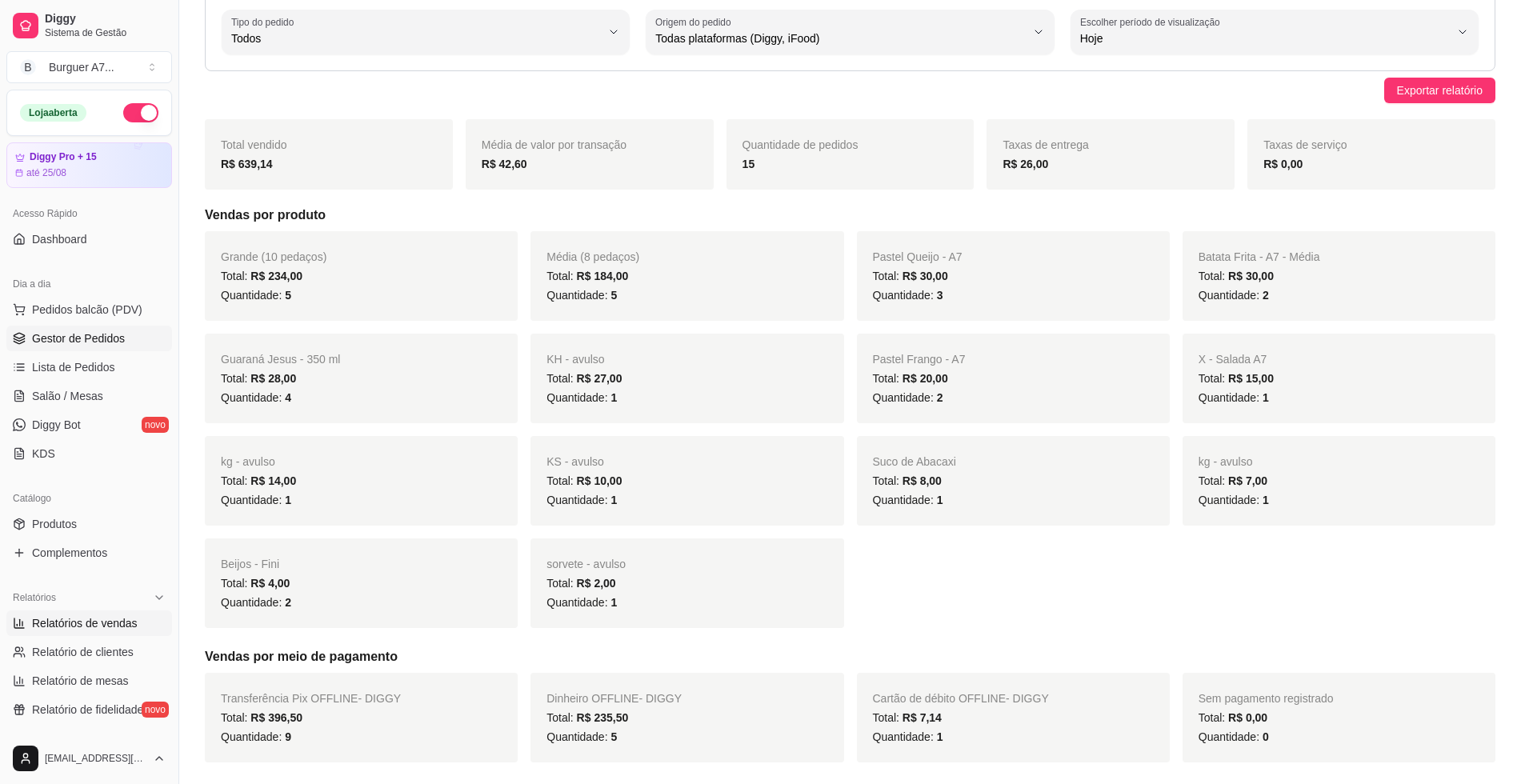
click at [112, 332] on span "Gestor de Pedidos" at bounding box center [78, 338] width 93 height 16
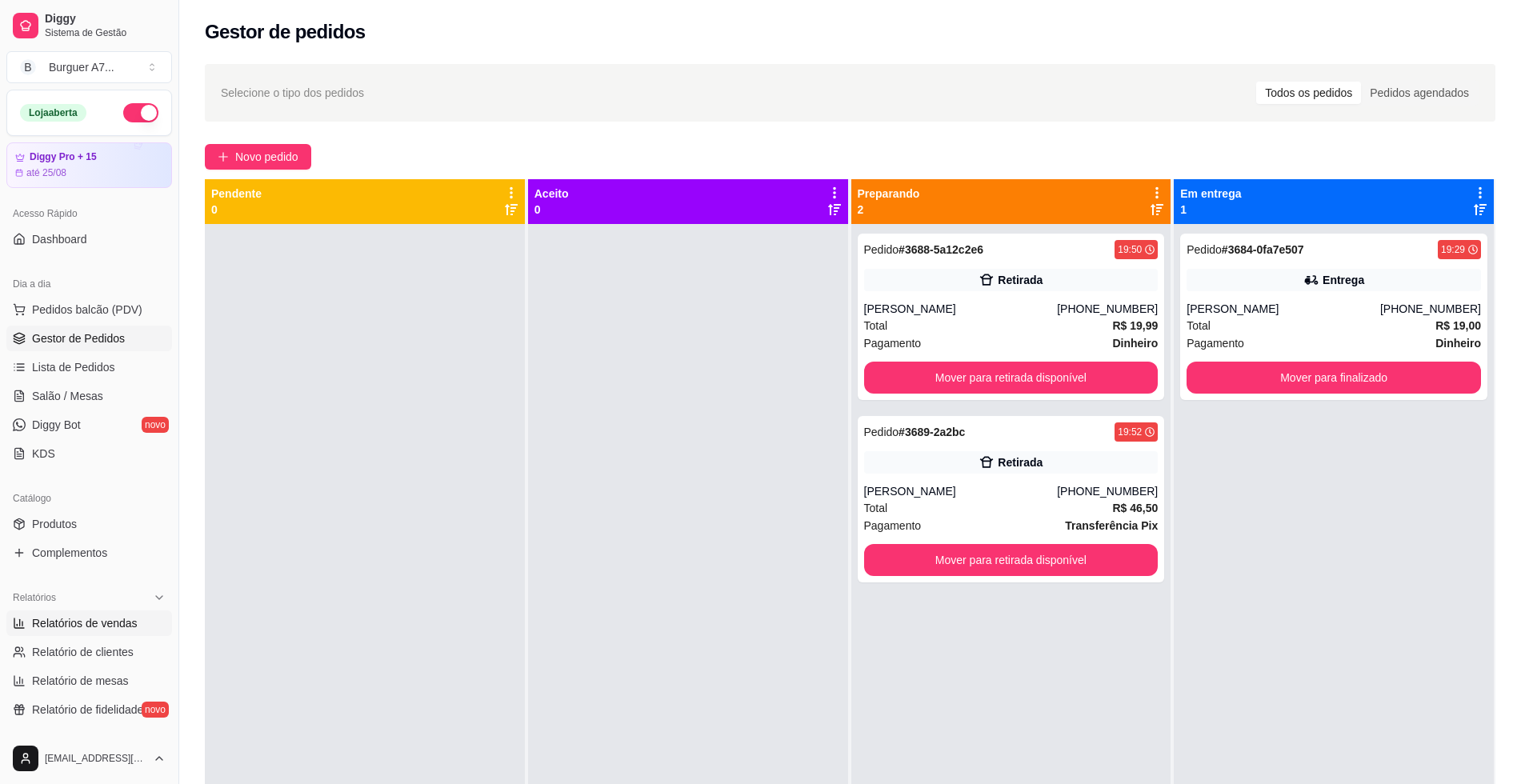
click at [108, 619] on span "Relatórios de vendas" at bounding box center [85, 623] width 106 height 16
select select "ALL"
select select "0"
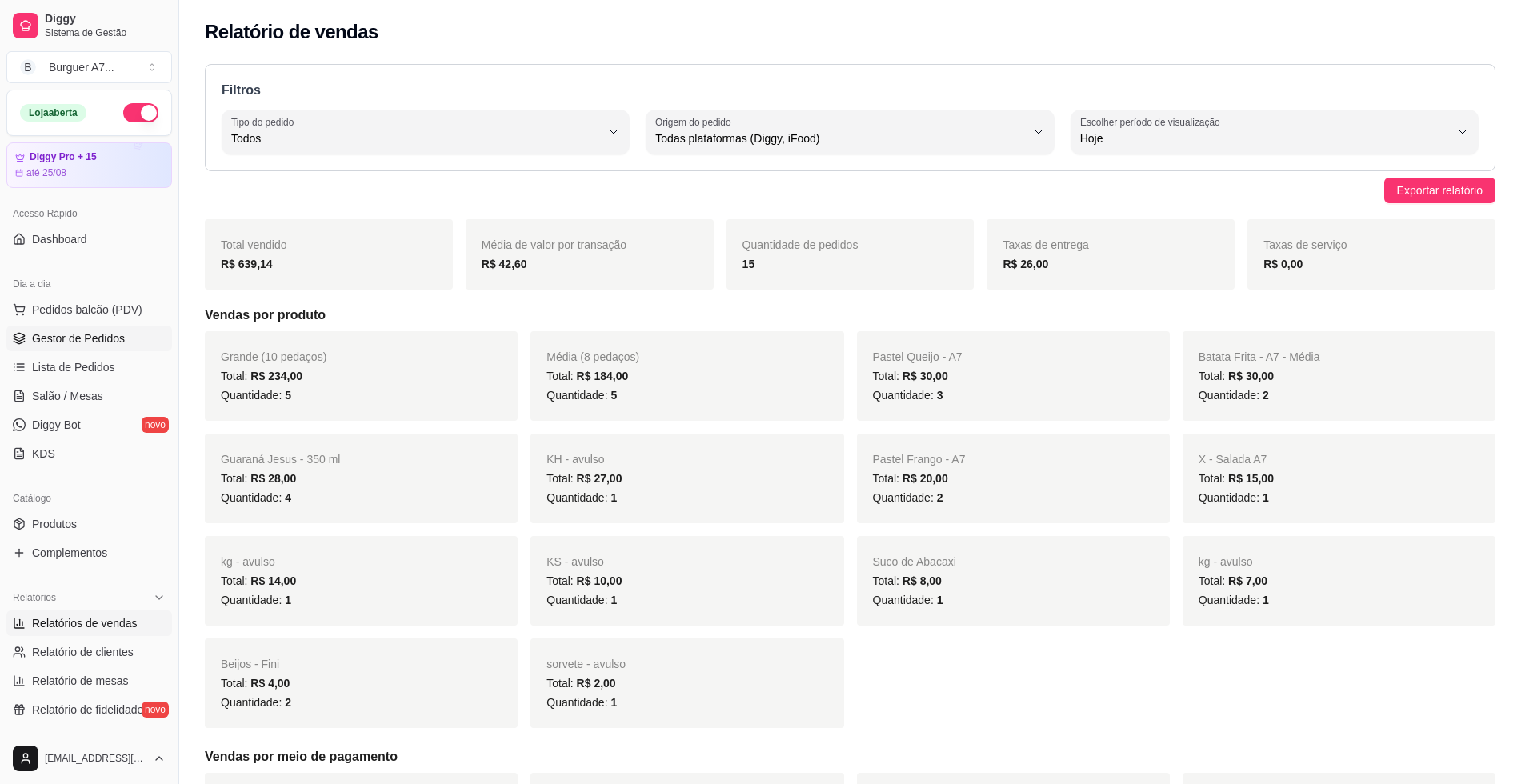
click at [83, 343] on span "Gestor de Pedidos" at bounding box center [78, 338] width 93 height 16
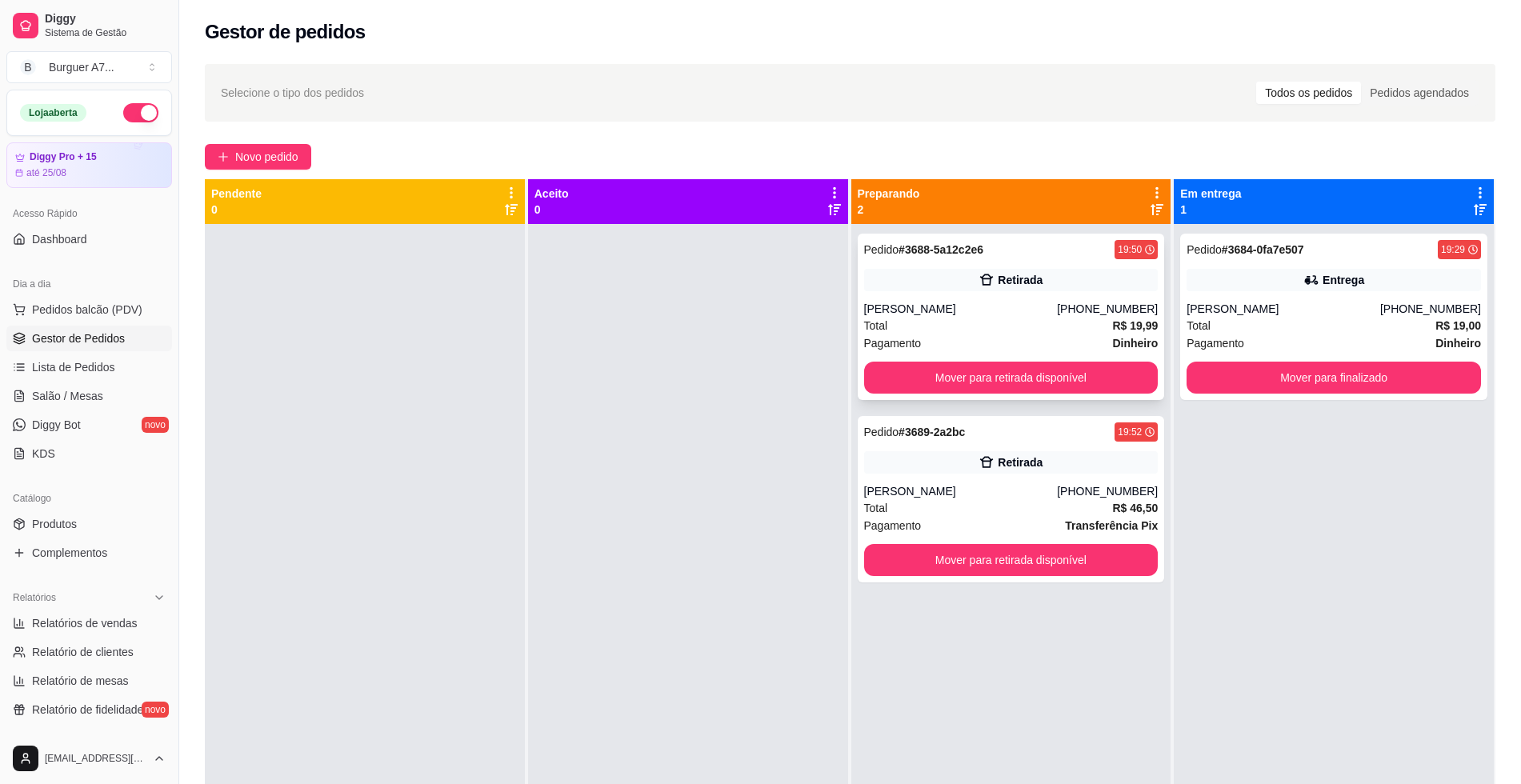
click at [1057, 328] on div "Total R$ 19,99" at bounding box center [1011, 326] width 294 height 18
click at [1098, 447] on div "Pedido # 3689-2a2bc 19:52 Retirada Janison [PHONE_NUMBER] Total R$ 46,50 Pagame…" at bounding box center [1011, 499] width 307 height 166
click at [110, 606] on div "Relatórios" at bounding box center [89, 597] width 165 height 25
click at [111, 606] on div "Relatórios" at bounding box center [89, 597] width 165 height 25
click at [122, 601] on div "Relatórios" at bounding box center [89, 597] width 165 height 25
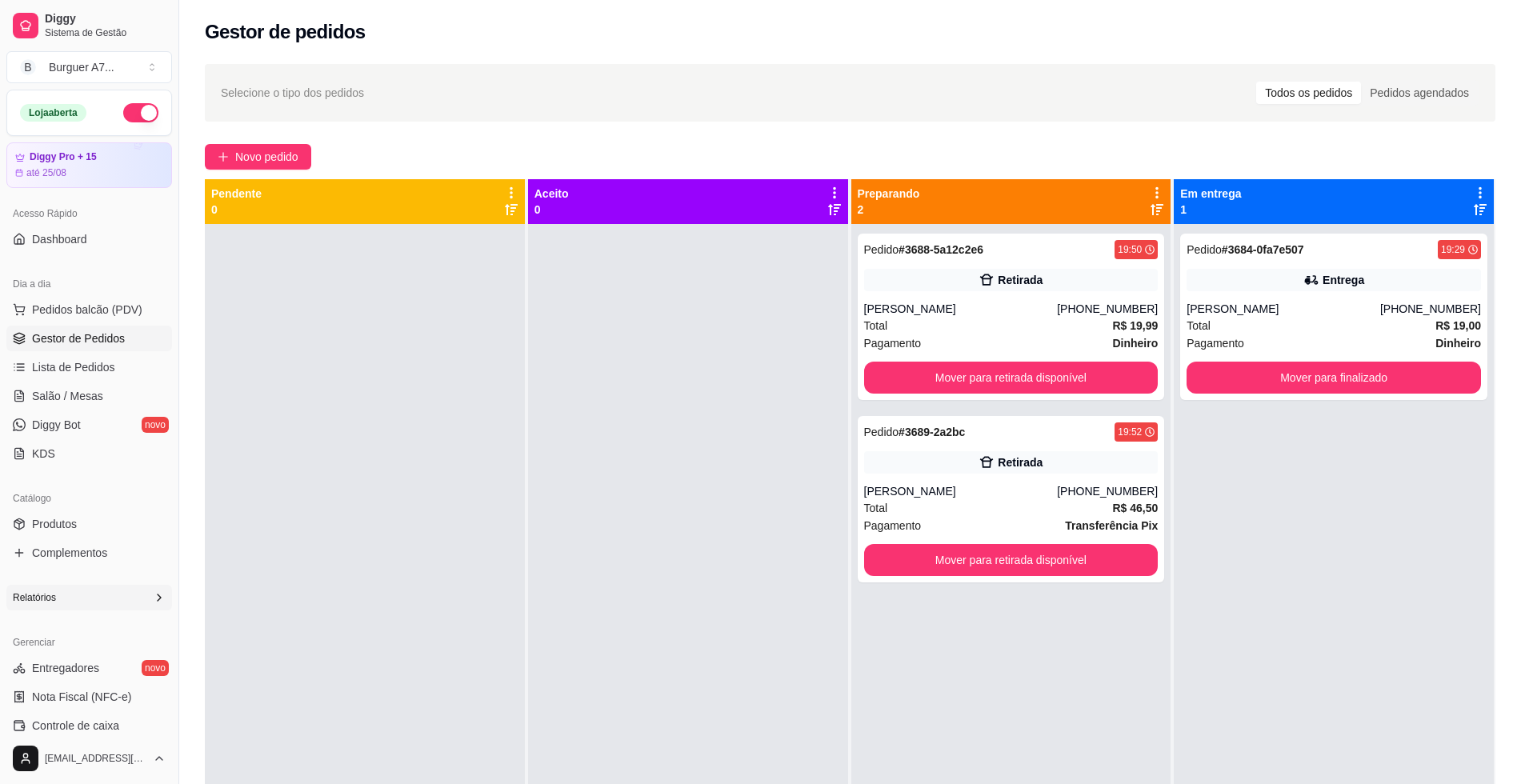
click at [133, 602] on div "Relatórios" at bounding box center [89, 597] width 165 height 25
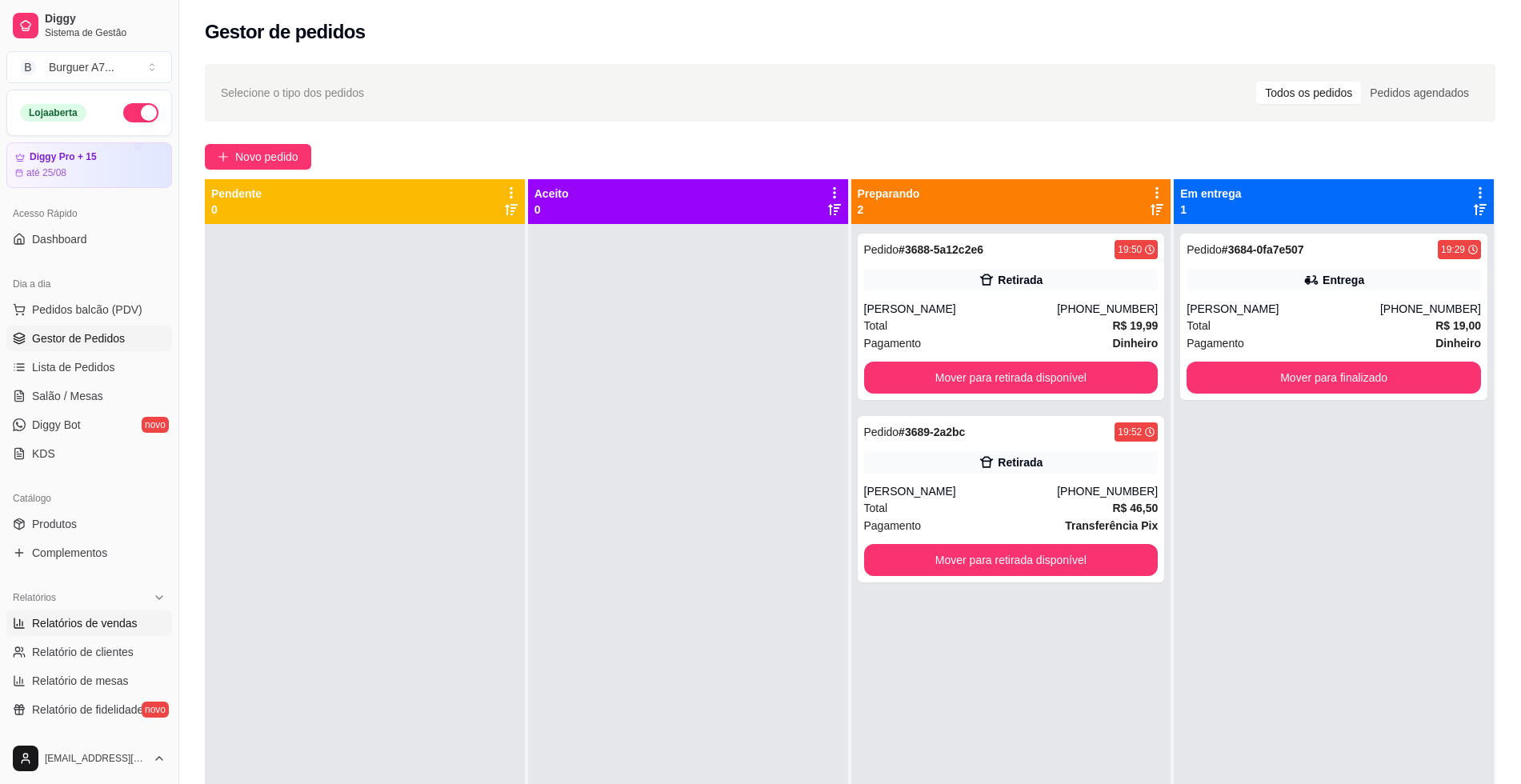
click at [133, 613] on link "Relatórios de vendas" at bounding box center [89, 623] width 165 height 25
select select "ALL"
select select "0"
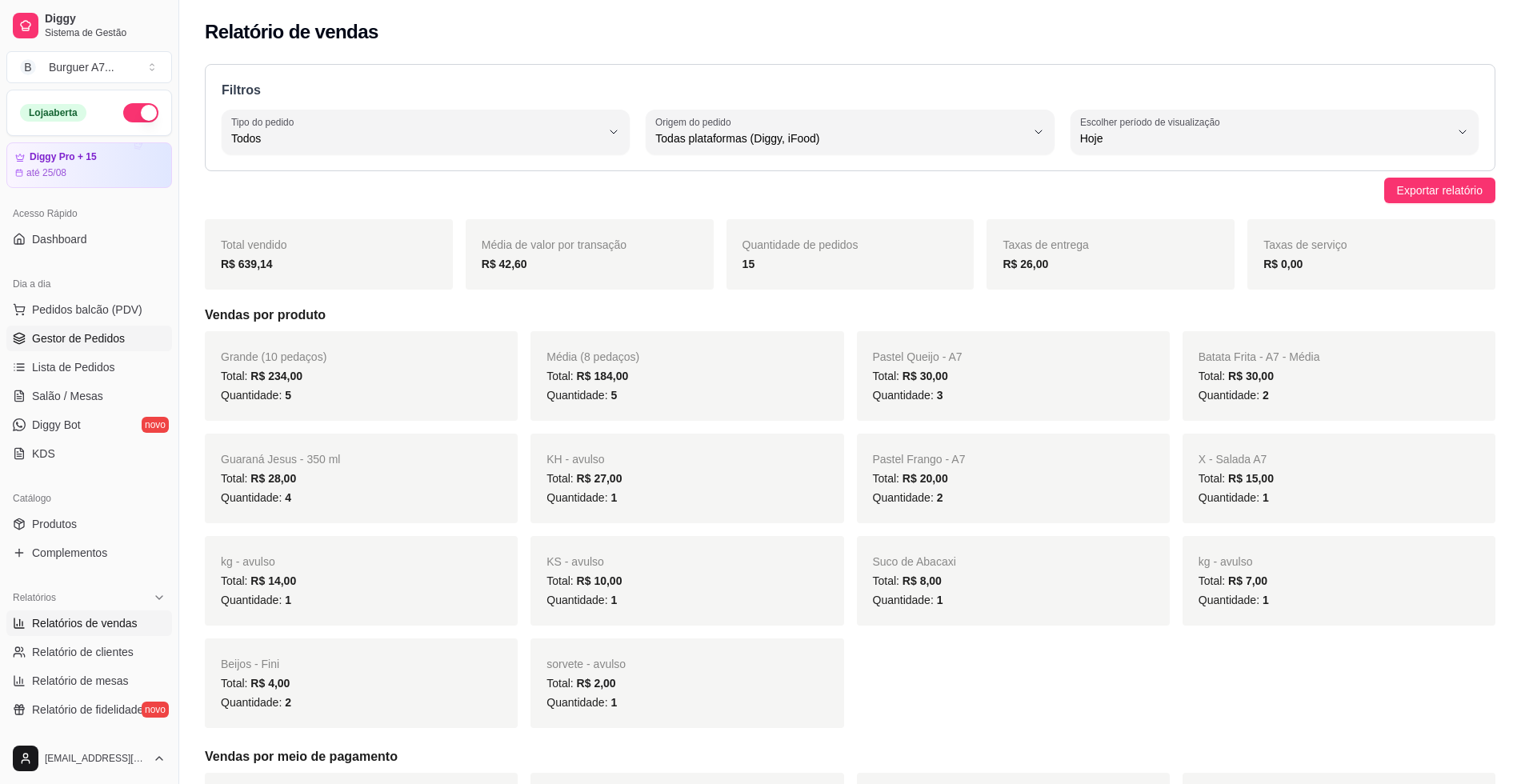
click at [140, 333] on link "Gestor de Pedidos" at bounding box center [89, 337] width 165 height 25
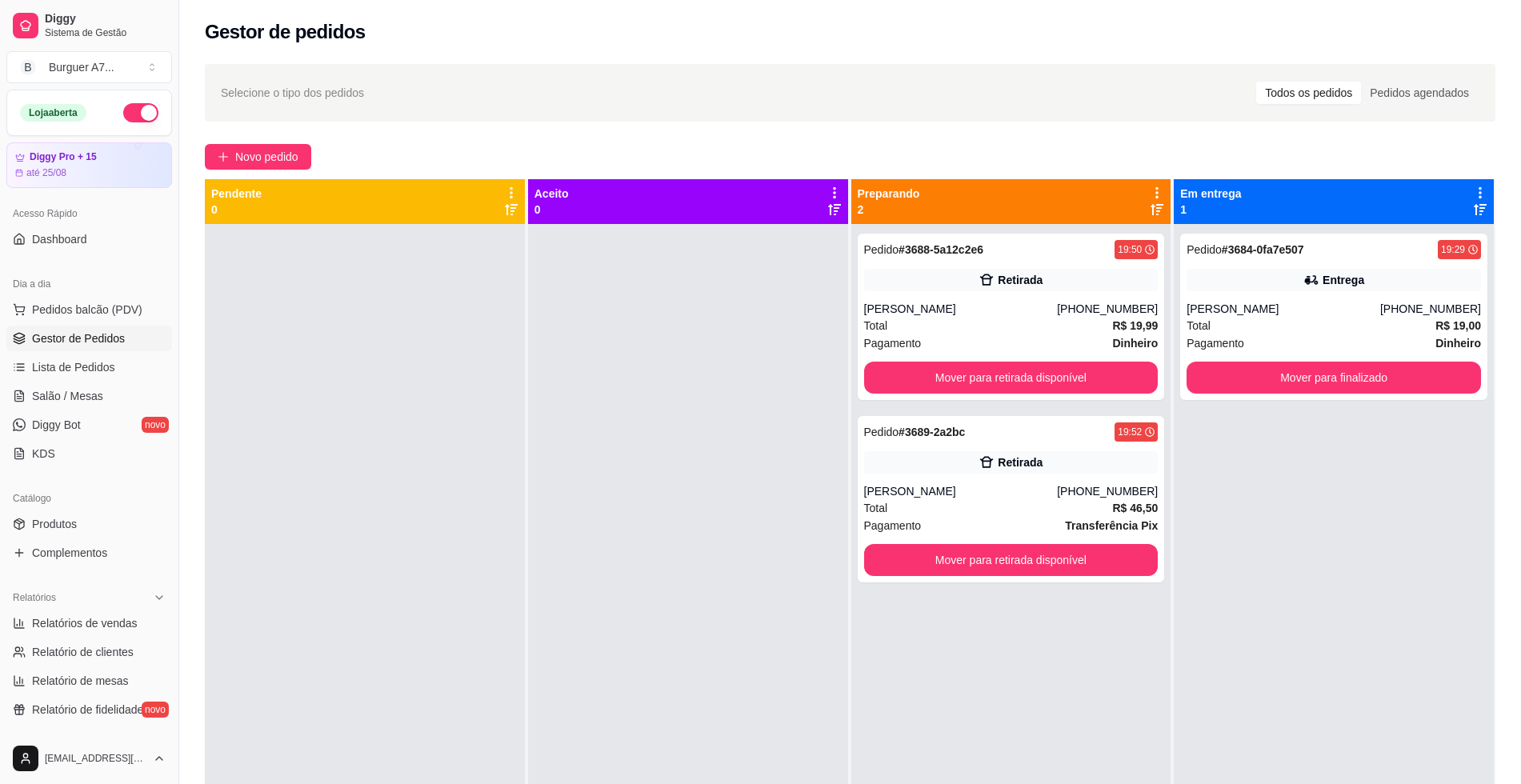
click at [270, 131] on div "Selecione o tipo dos pedidos Todos os pedidos Pedidos agendados Novo pedido Pen…" at bounding box center [850, 518] width 1342 height 928
click at [271, 143] on div "Selecione o tipo dos pedidos Todos os pedidos Pedidos agendados Novo pedido Pen…" at bounding box center [850, 518] width 1342 height 928
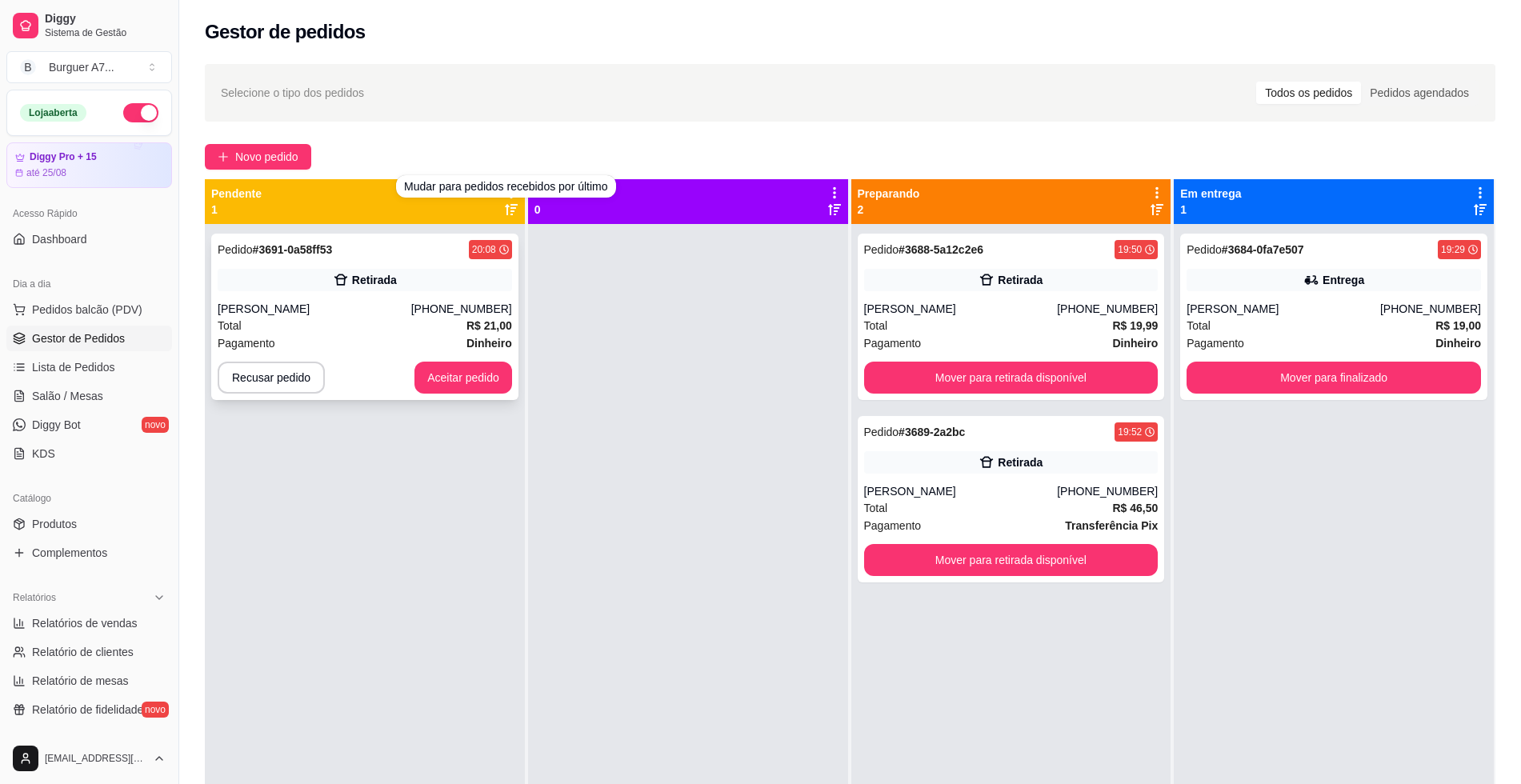
click at [477, 317] on span "R$ 21,00" at bounding box center [489, 326] width 46 height 18
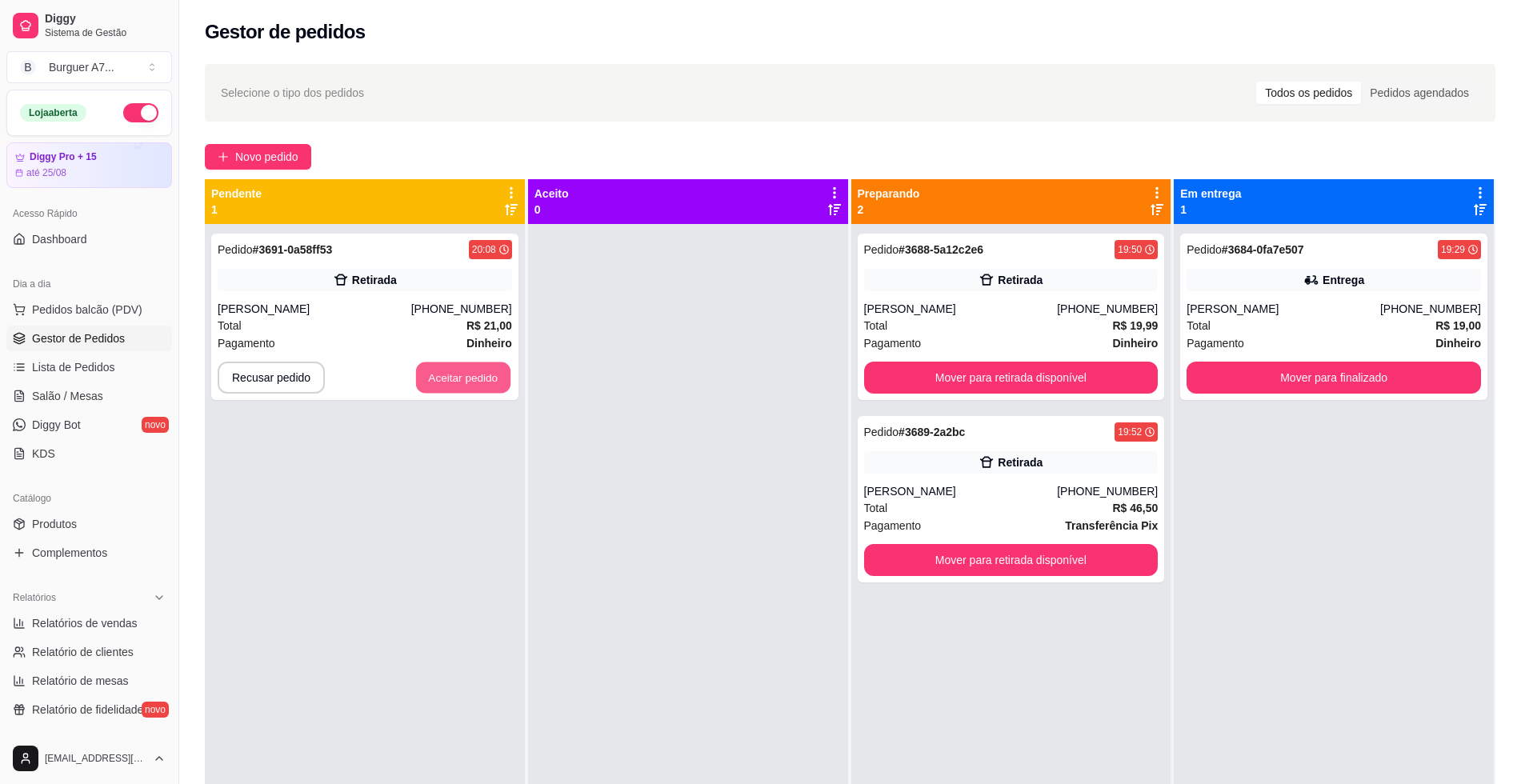
click at [456, 384] on button "Aceitar pedido" at bounding box center [463, 378] width 95 height 31
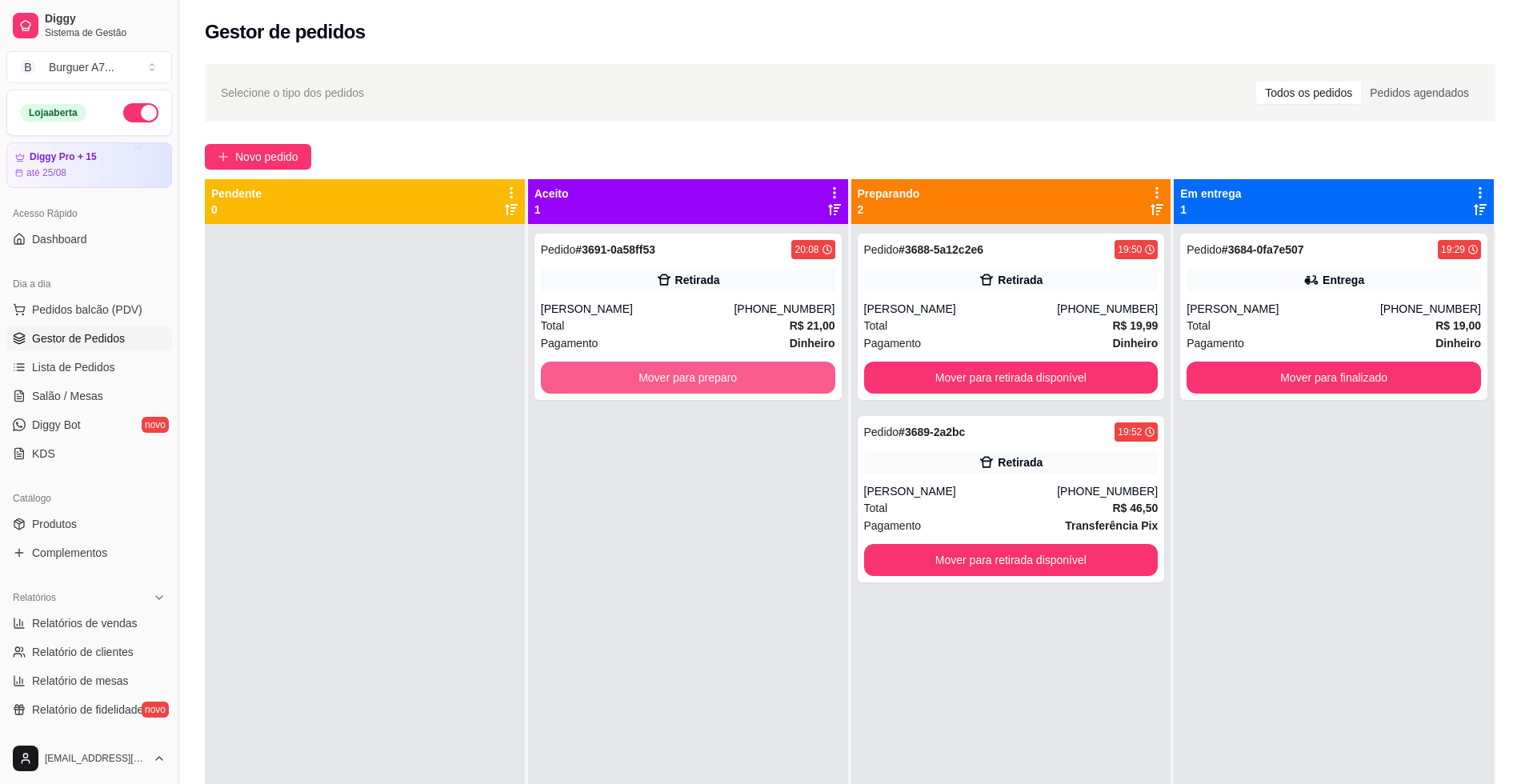
click at [635, 389] on button "Mover para preparo" at bounding box center [688, 377] width 294 height 32
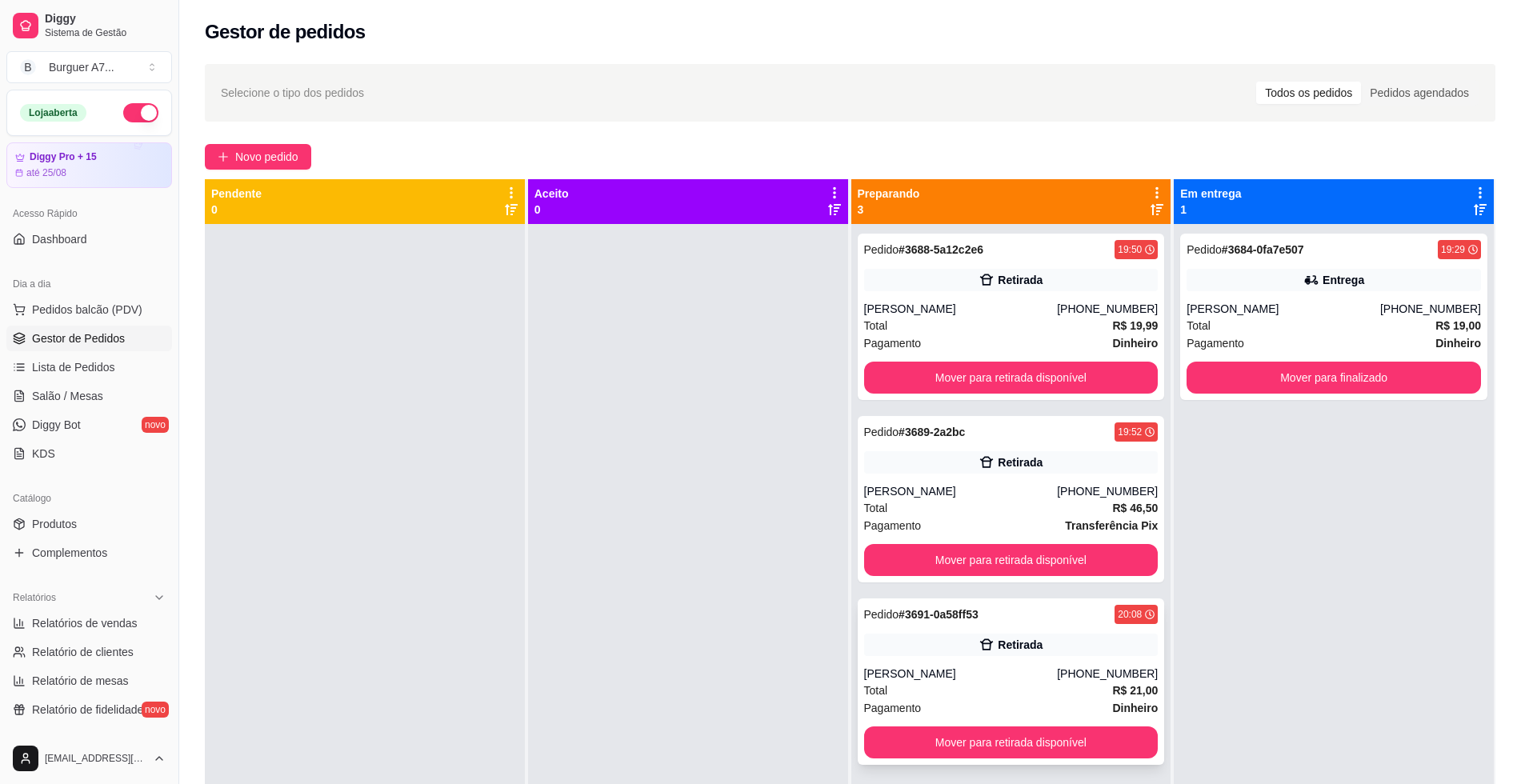
click at [1013, 666] on div "[PERSON_NAME]" at bounding box center [961, 674] width 194 height 16
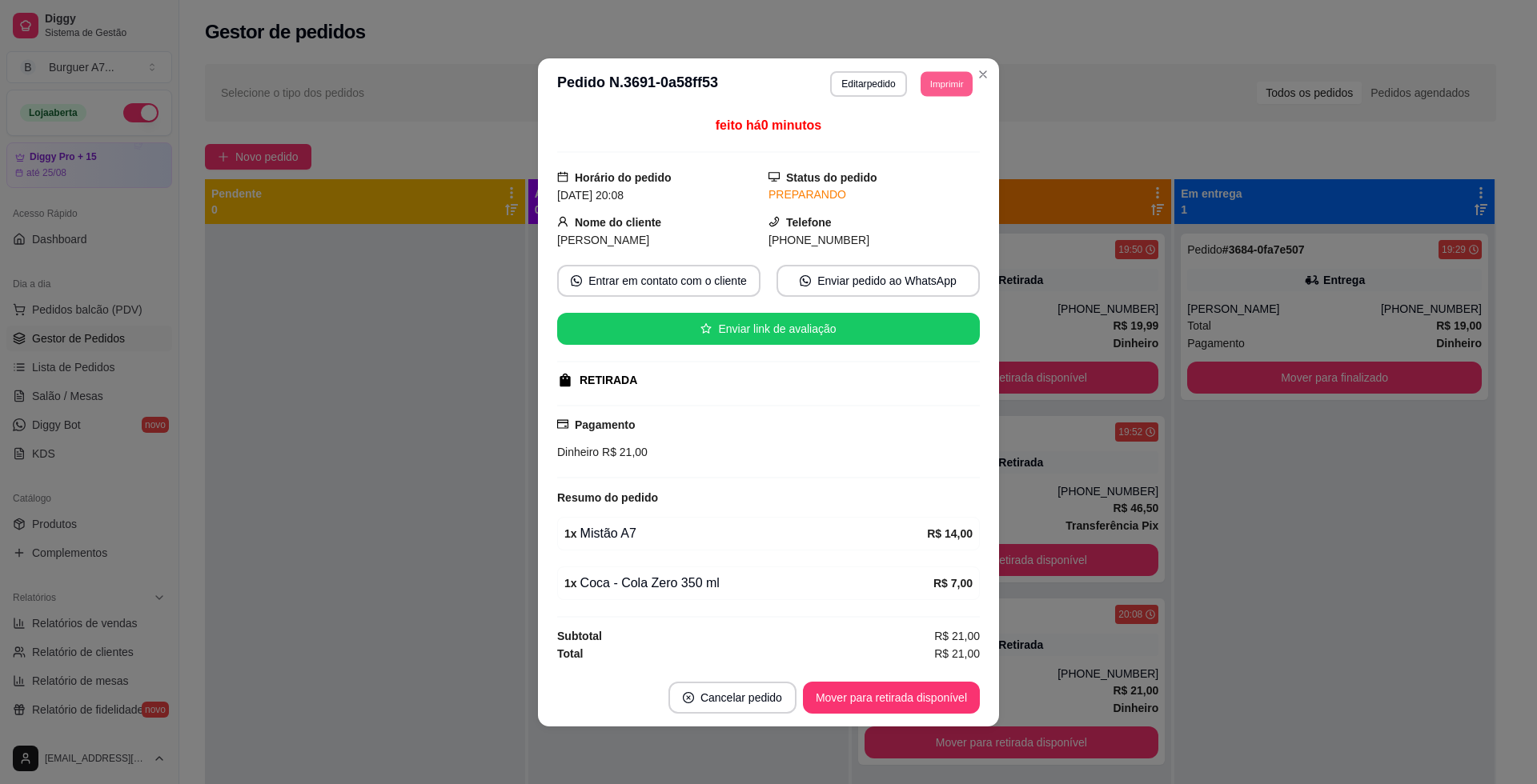
click at [931, 88] on button "Imprimir" at bounding box center [947, 83] width 52 height 24
click at [943, 181] on button "Impressora" at bounding box center [916, 171] width 112 height 24
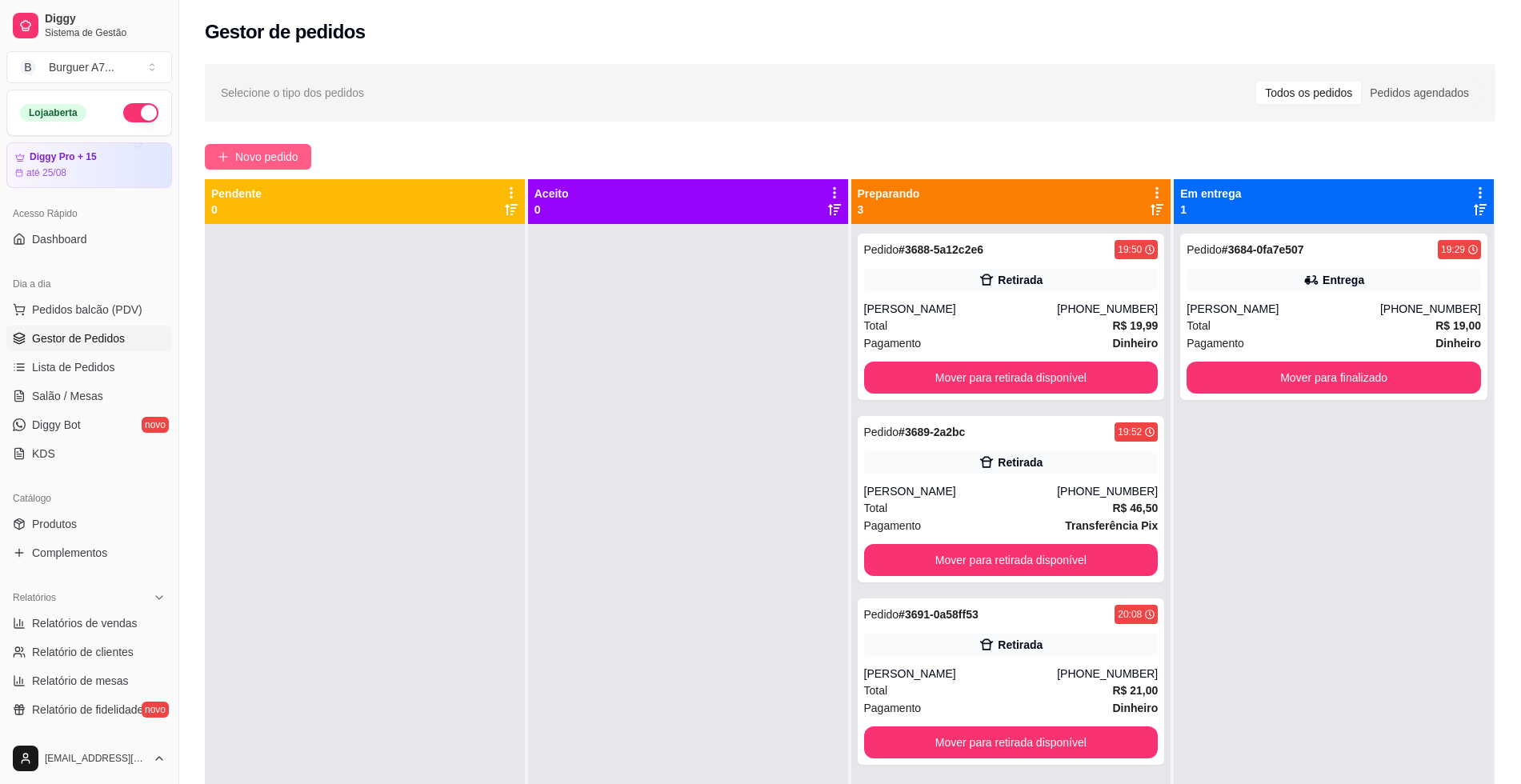
click at [251, 161] on span "Novo pedido" at bounding box center [267, 157] width 64 height 18
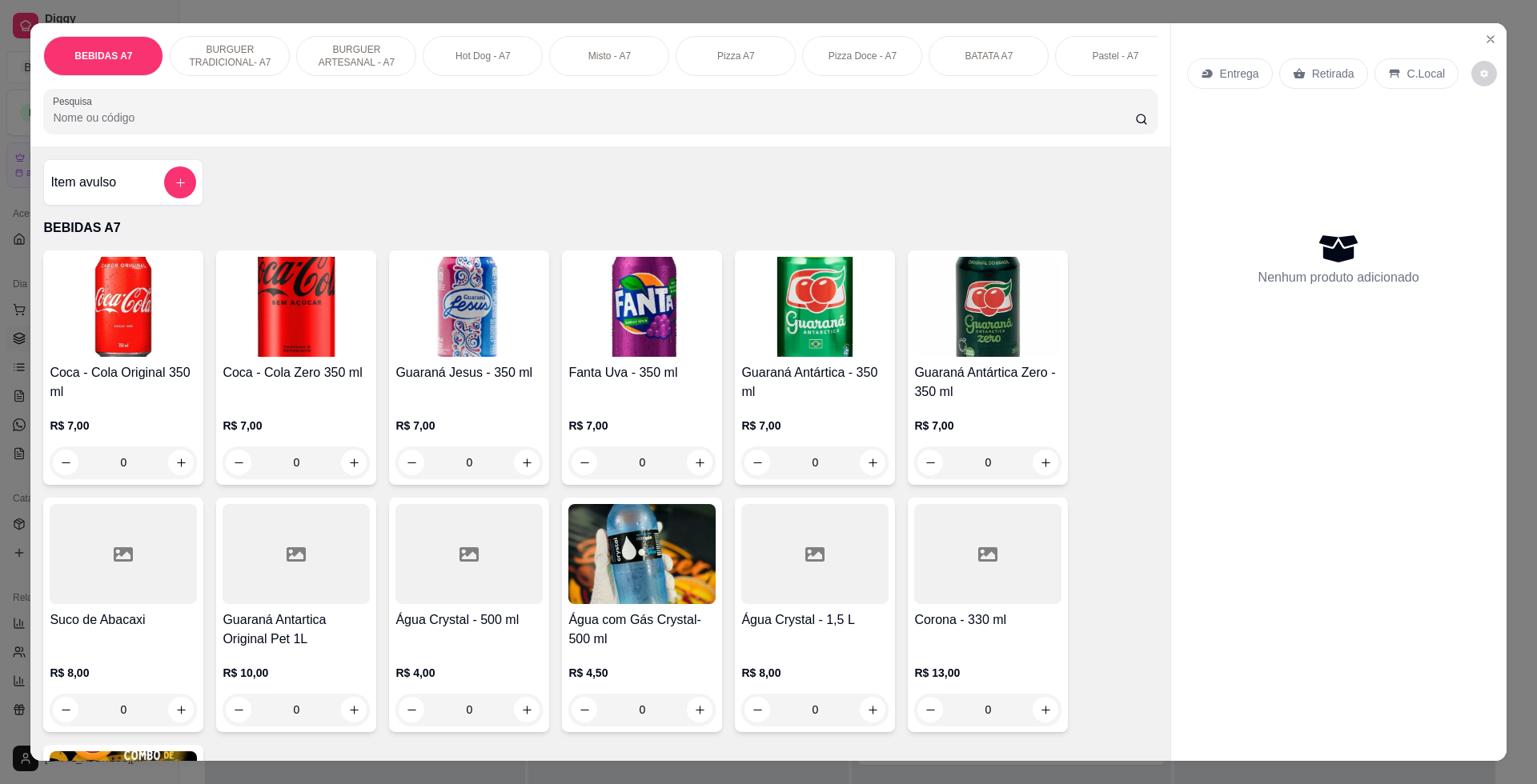
click at [177, 467] on icon "increase-product-quantity" at bounding box center [181, 462] width 9 height 9
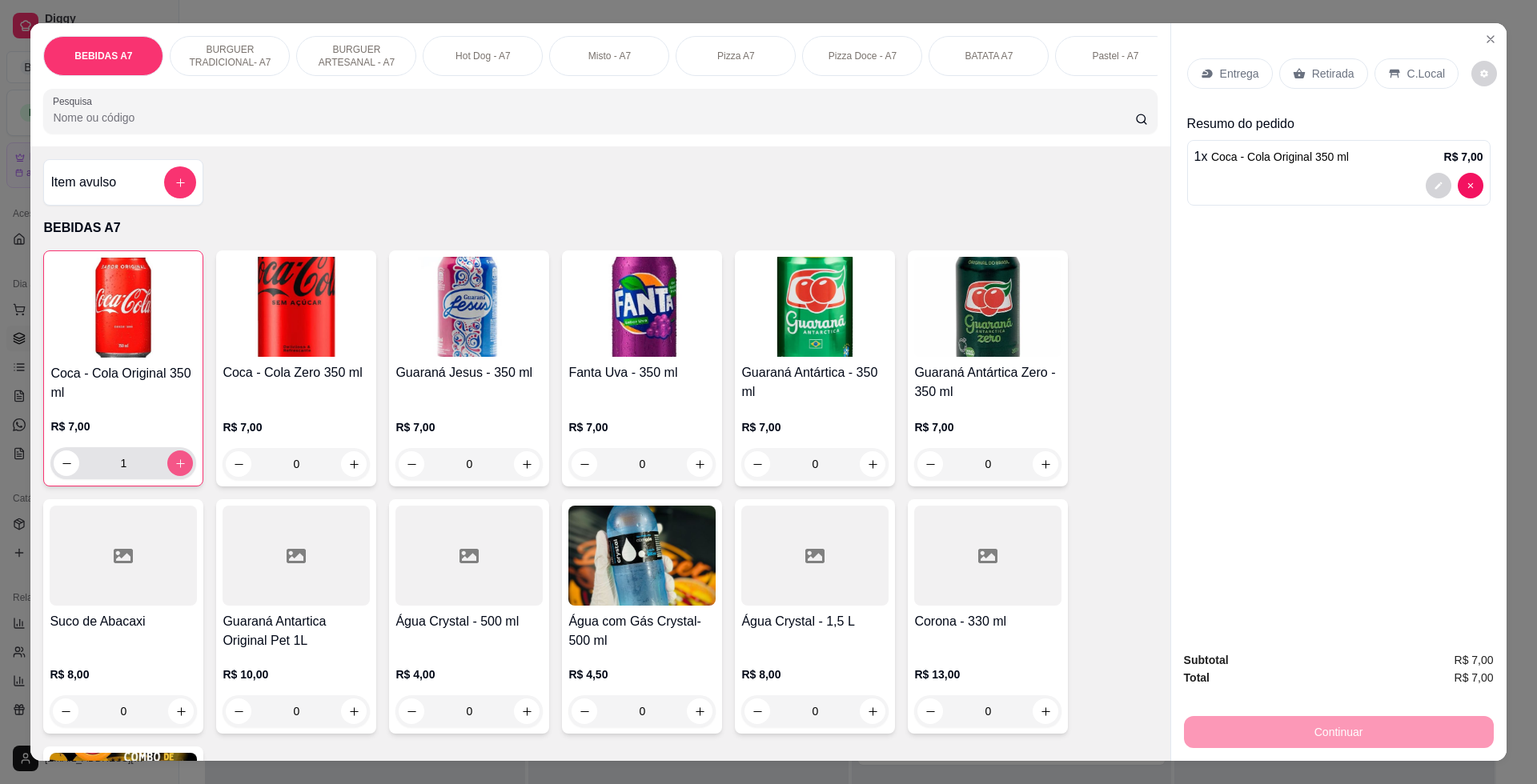
type input "1"
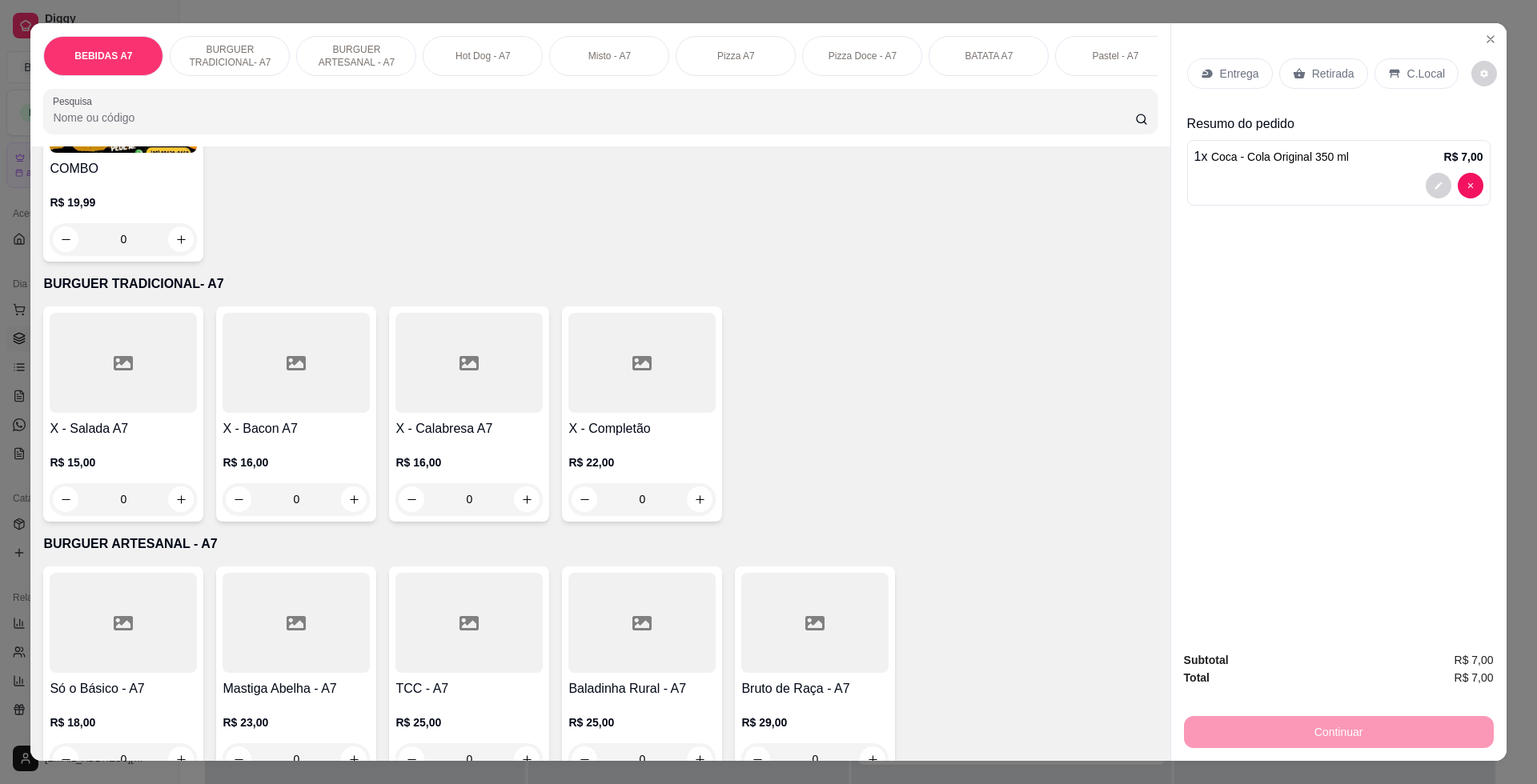
scroll to position [1200, 0]
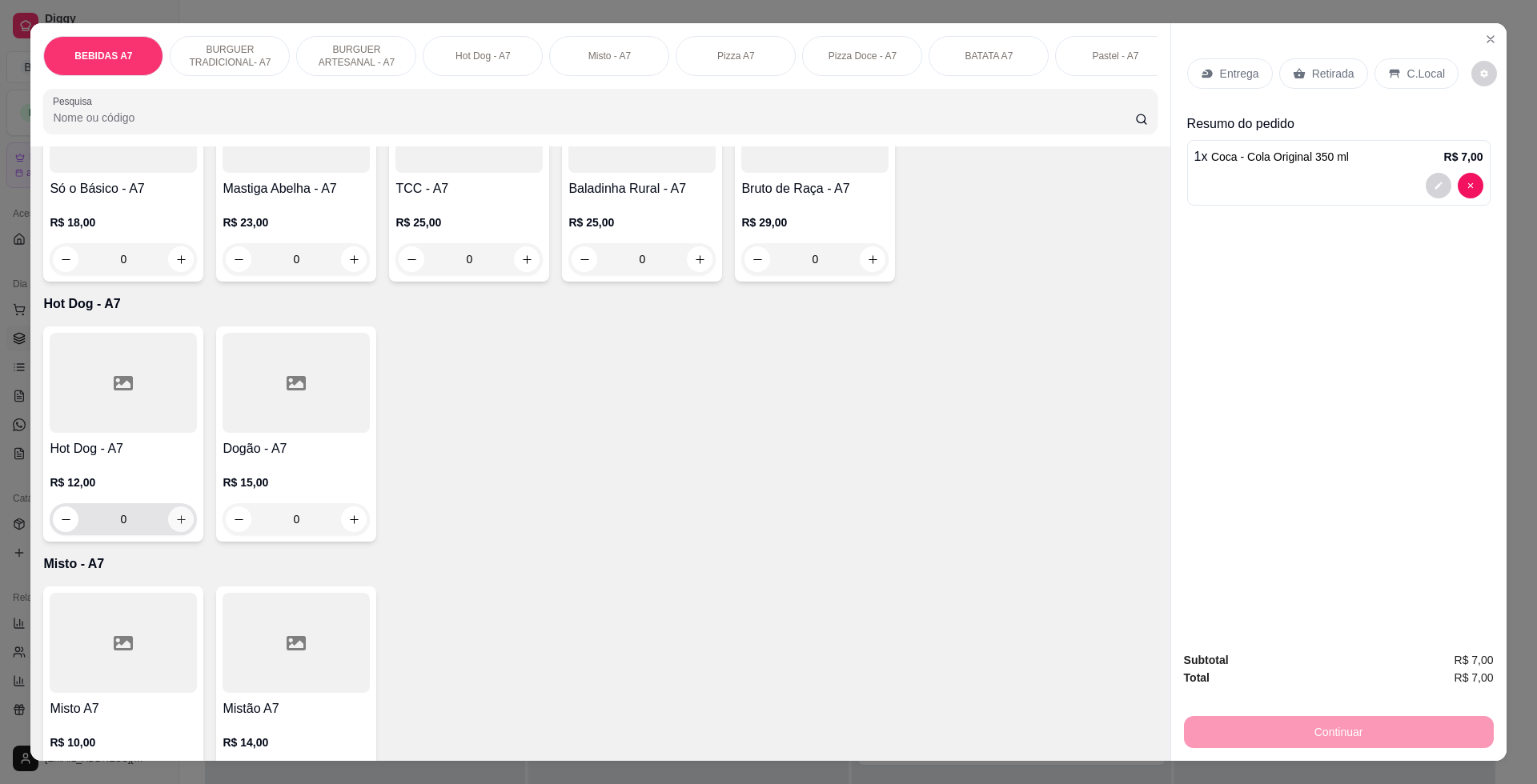
click at [175, 532] on button "increase-product-quantity" at bounding box center [180, 518] width 25 height 25
click at [175, 526] on icon "increase-product-quantity" at bounding box center [180, 520] width 12 height 12
type input "2"
click at [1401, 88] on div "C.Local" at bounding box center [1416, 73] width 84 height 30
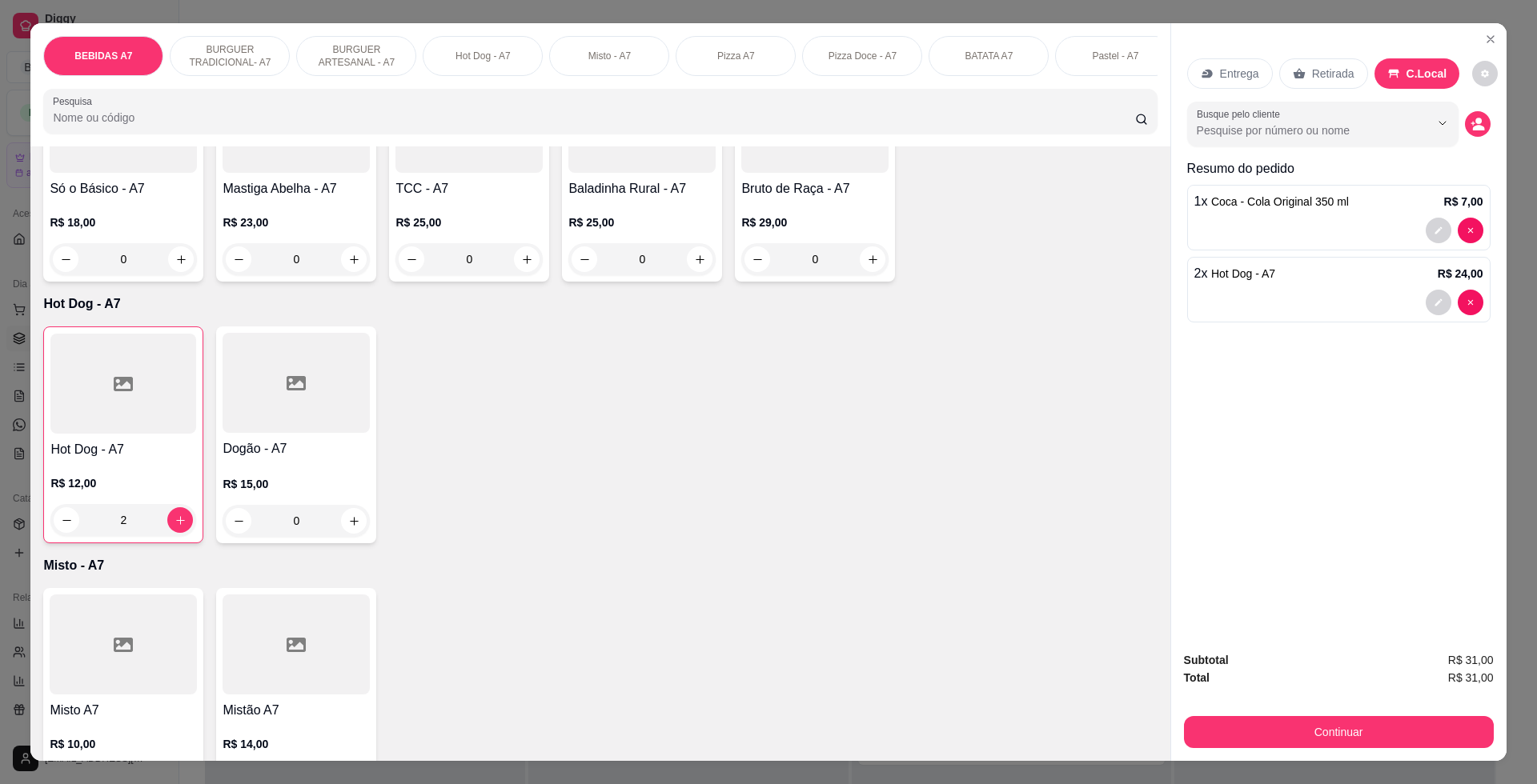
click at [1407, 77] on p "C.Local" at bounding box center [1427, 73] width 41 height 16
click at [1471, 723] on button "Continuar" at bounding box center [1339, 731] width 310 height 32
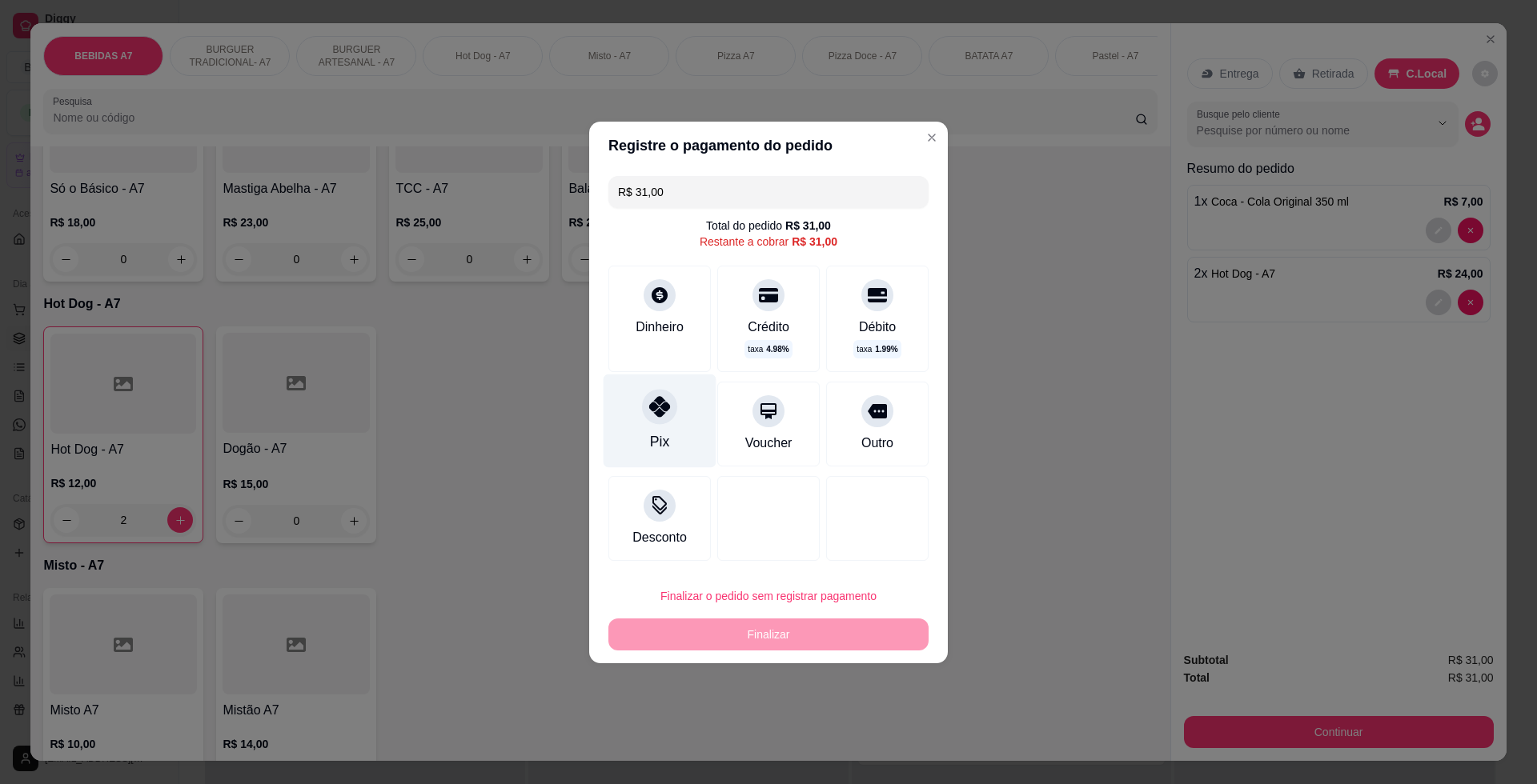
click at [698, 416] on div "Pix" at bounding box center [660, 420] width 113 height 94
type input "R$ 0,00"
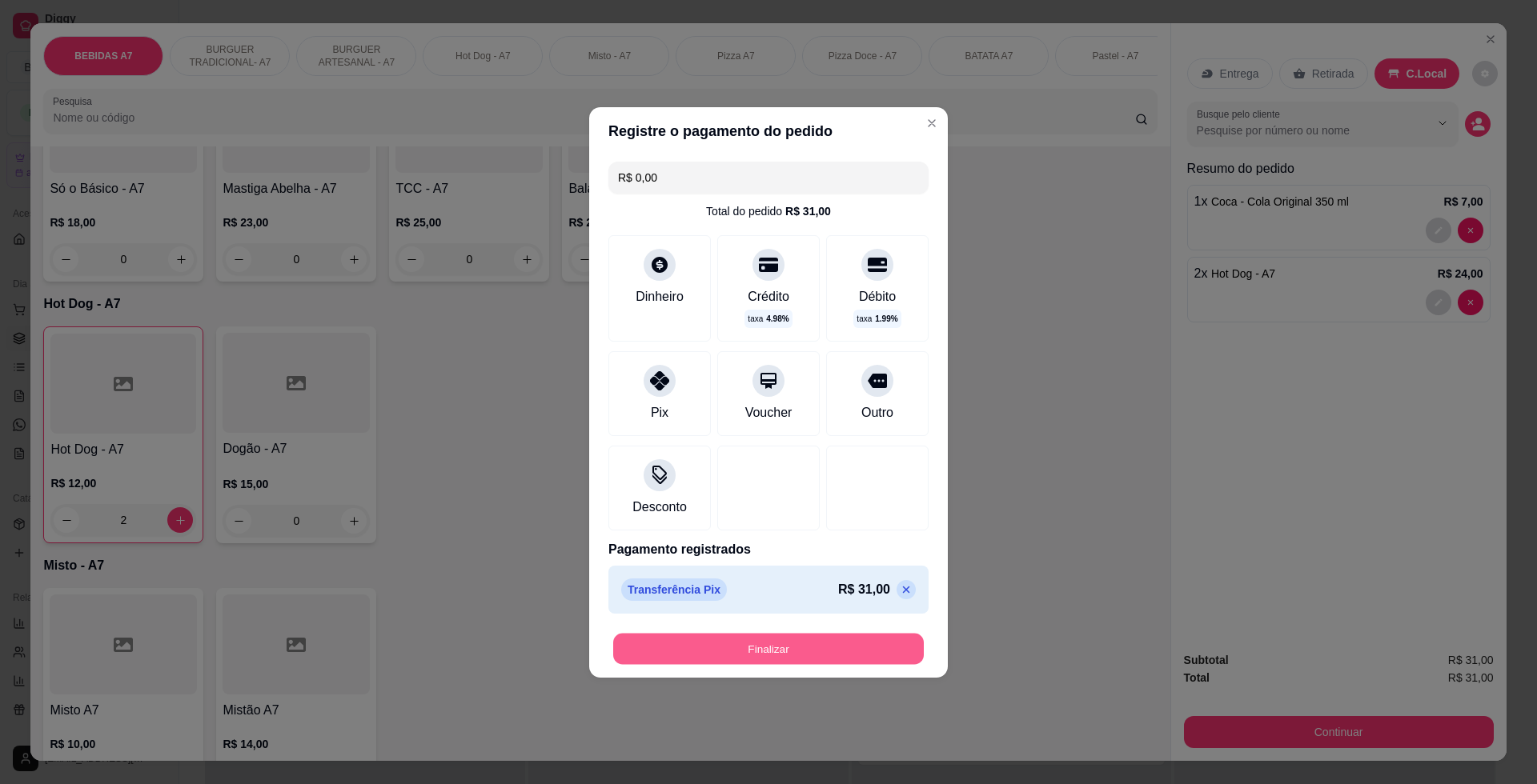
click at [812, 651] on button "Finalizar" at bounding box center [768, 648] width 311 height 31
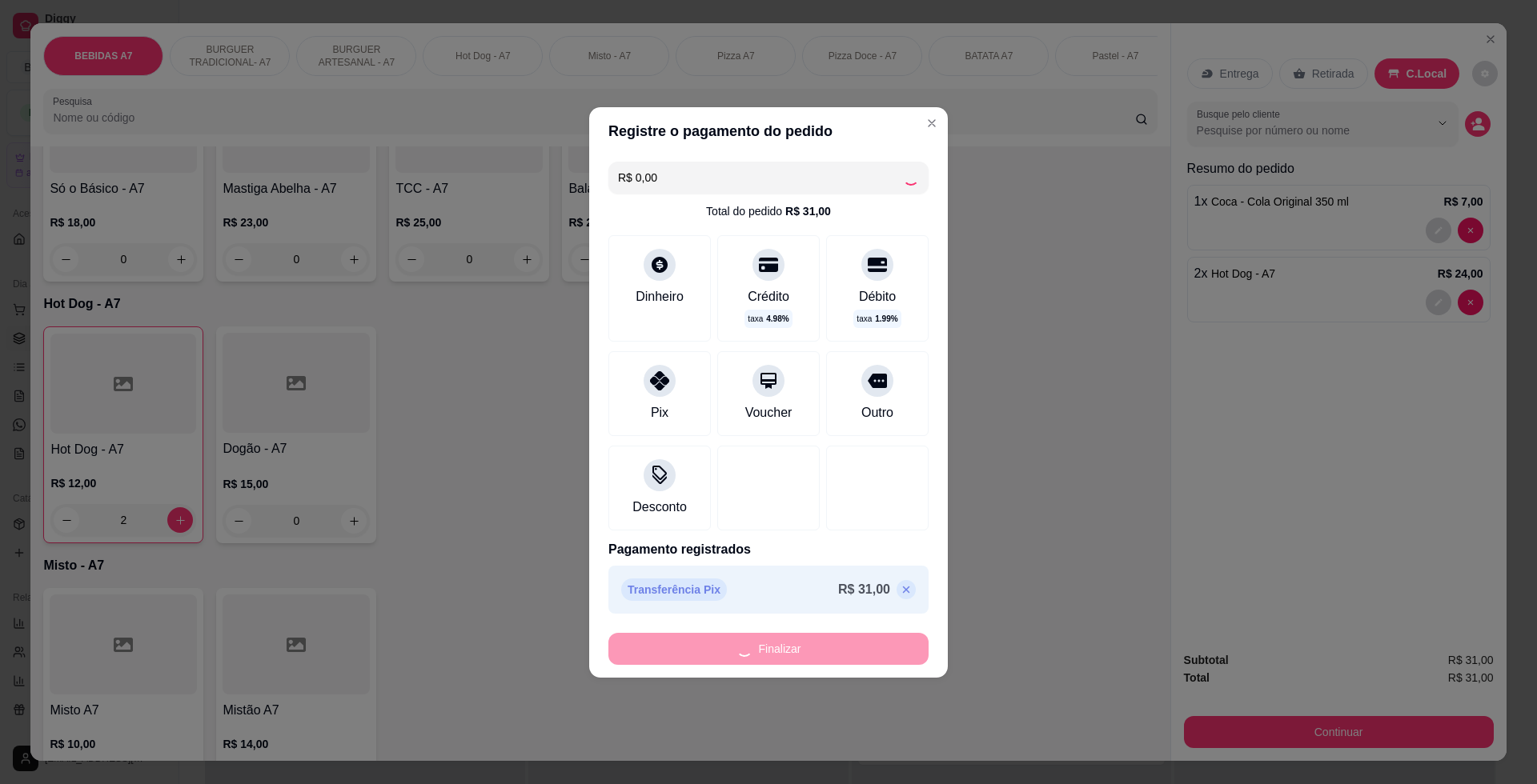
type input "0"
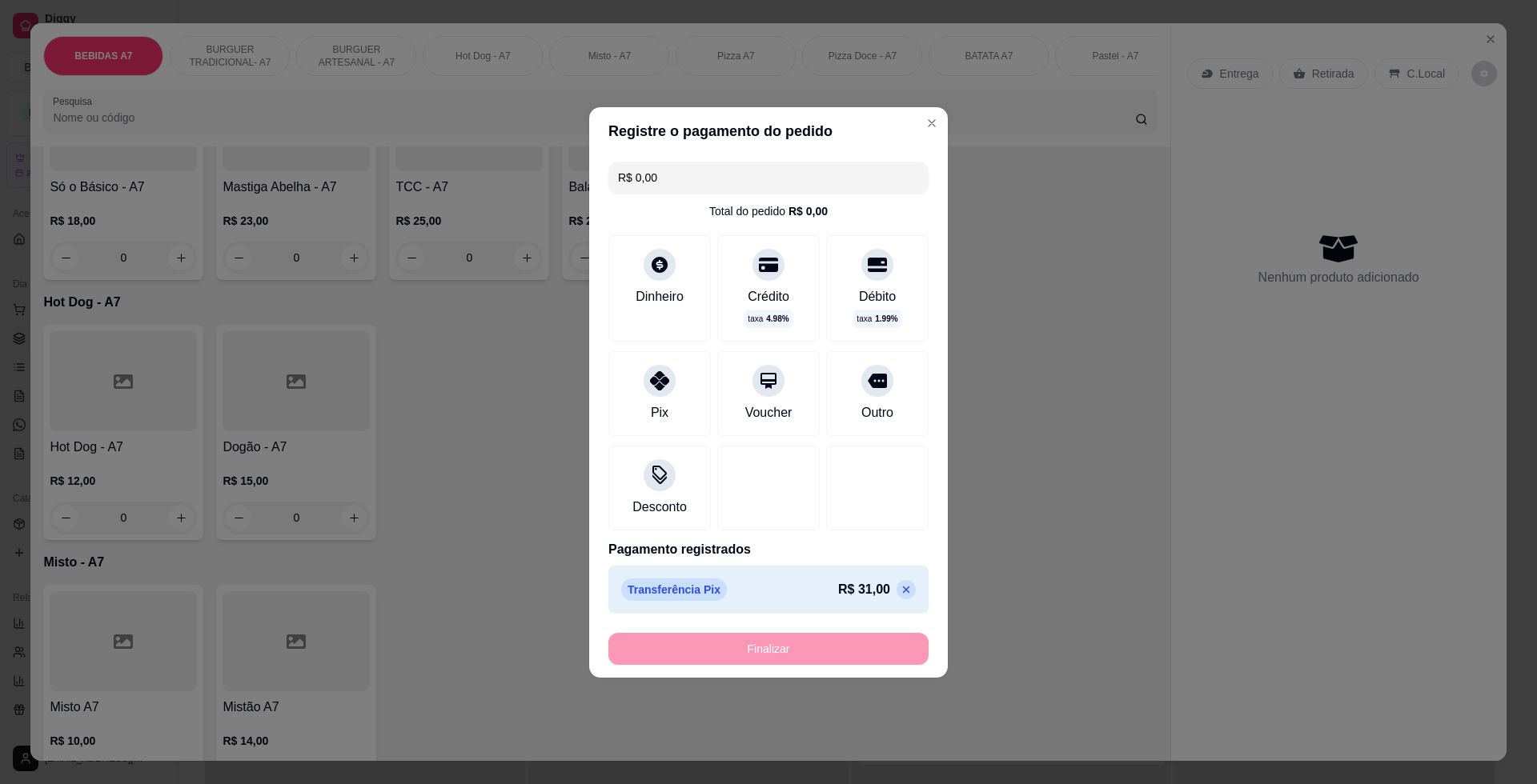
type input "-R$ 31,00"
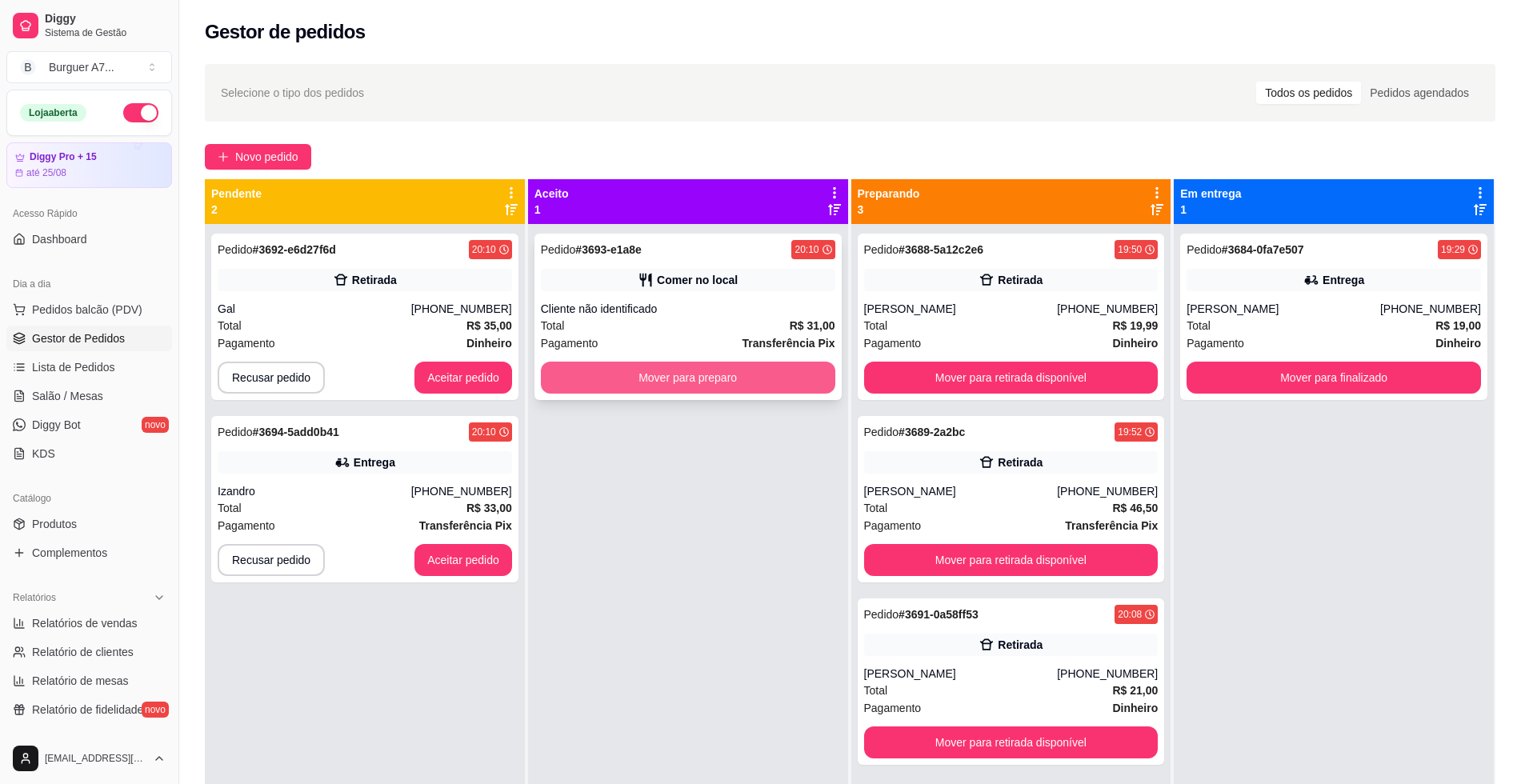
click at [622, 363] on button "Mover para preparo" at bounding box center [688, 377] width 294 height 32
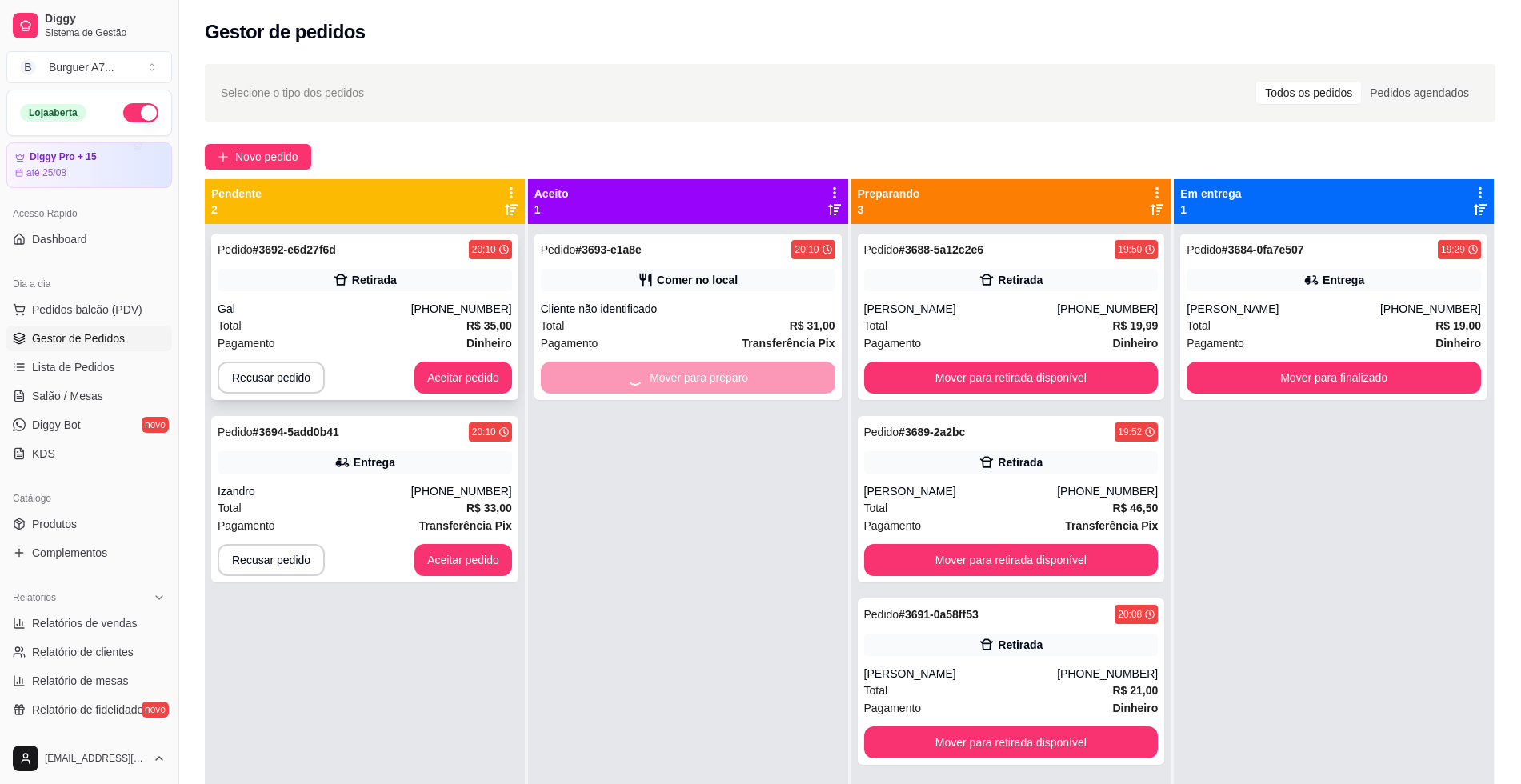
click at [489, 359] on div "Pedido # 3692-e6d27f6d 20:10 Retirada Gal [PHONE_NUMBER] Total R$ 35,00 Pagamen…" at bounding box center [364, 317] width 307 height 166
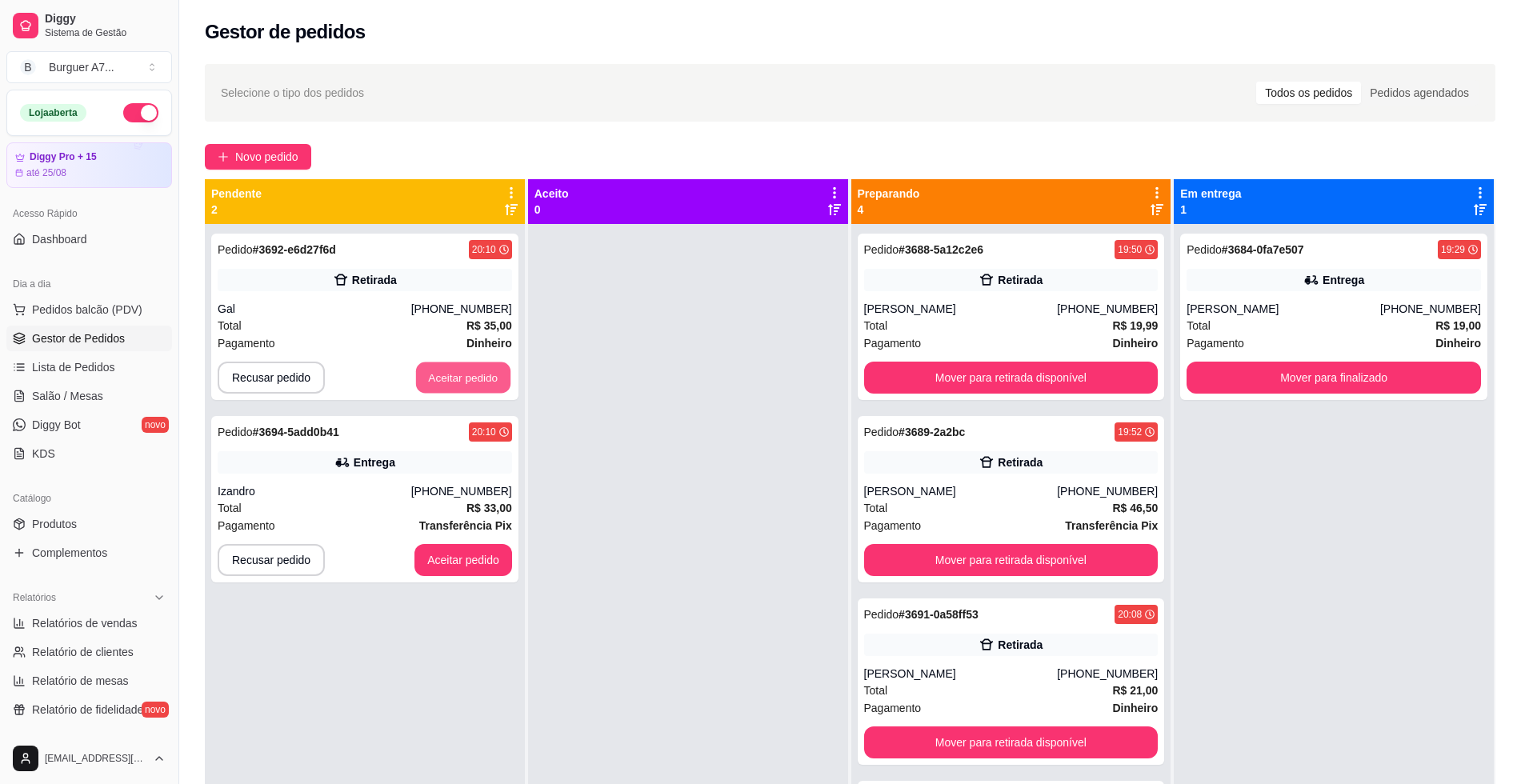
click at [495, 374] on button "Aceitar pedido" at bounding box center [463, 378] width 95 height 31
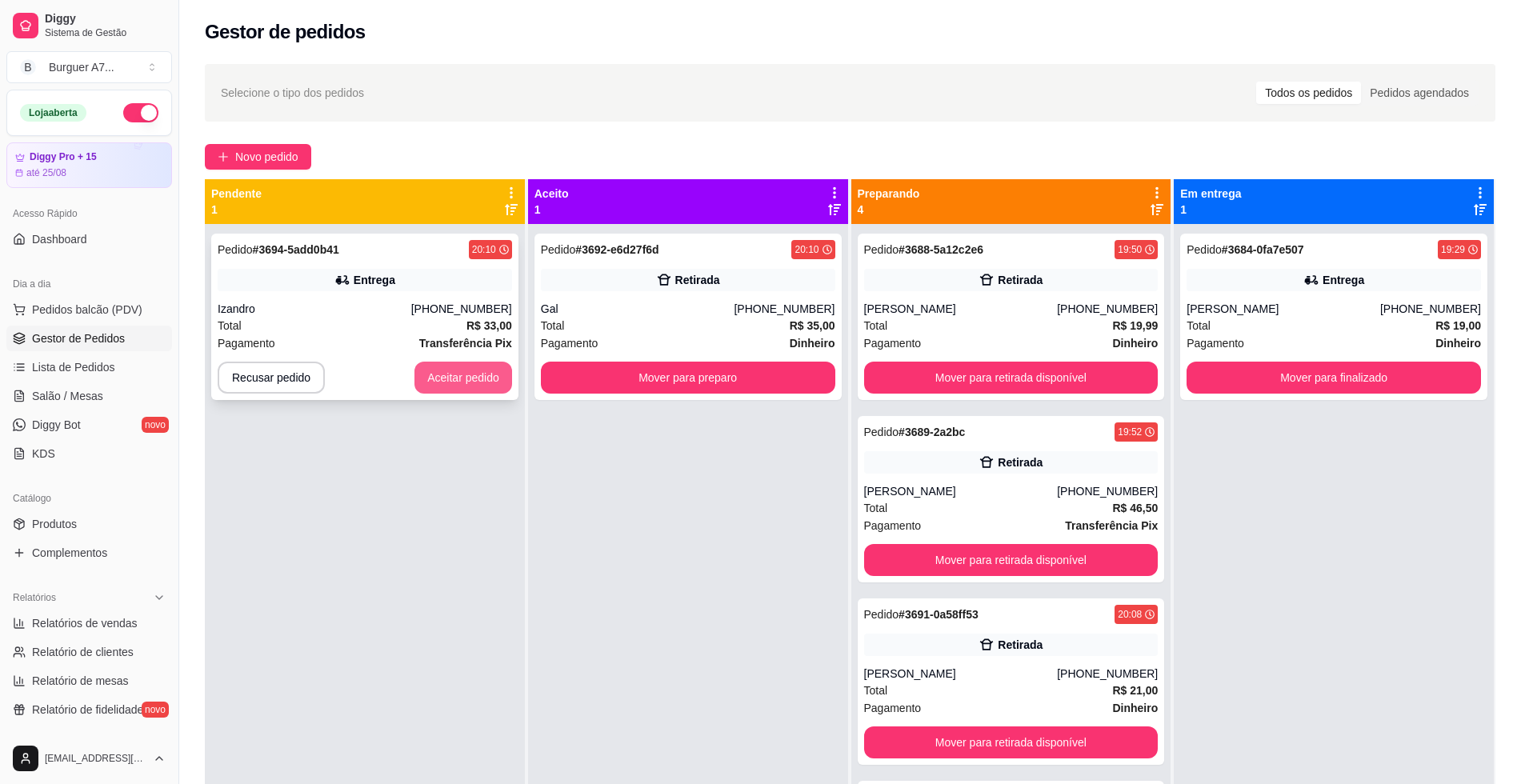
click at [496, 375] on button "Aceitar pedido" at bounding box center [463, 377] width 98 height 32
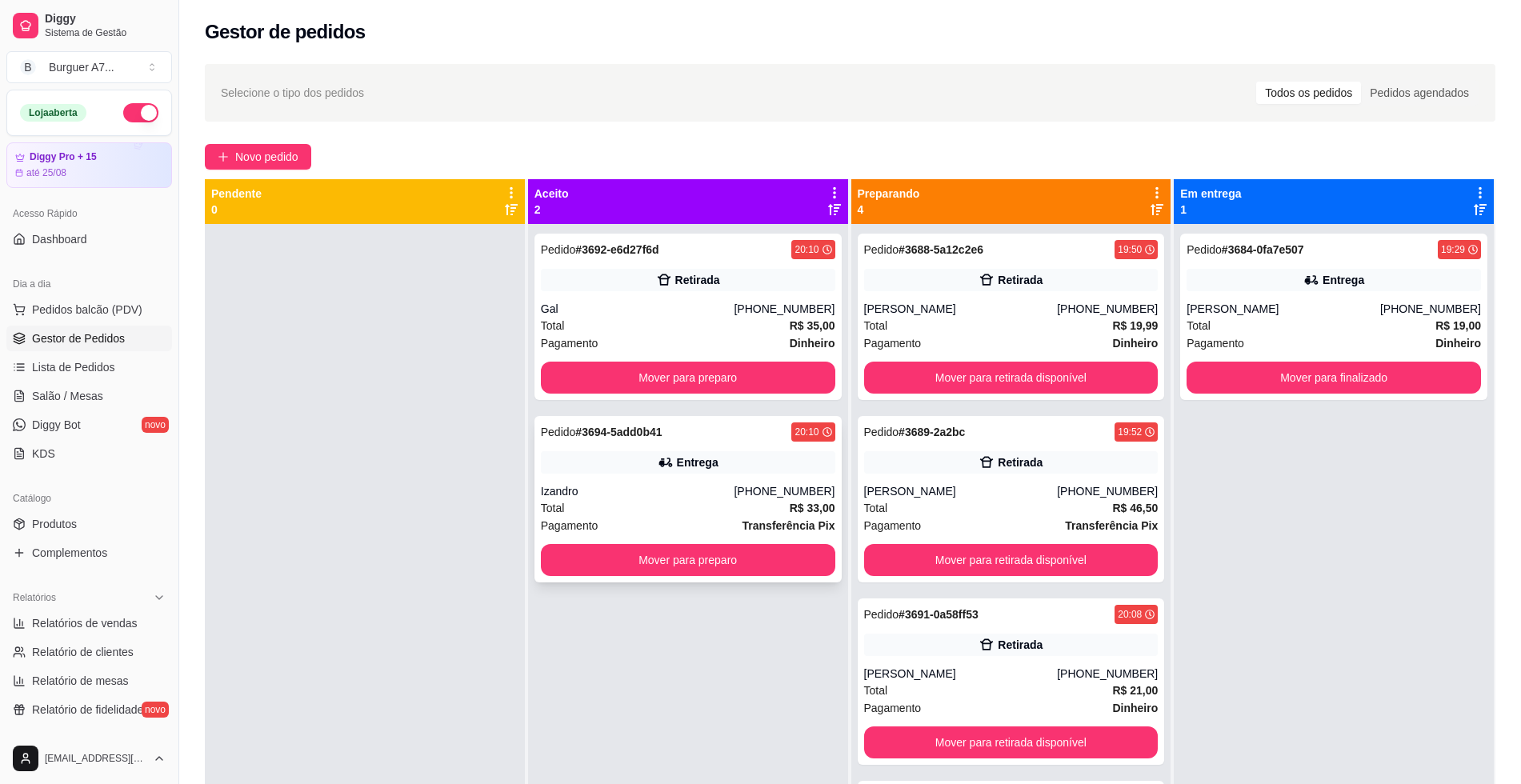
click at [755, 515] on div "Total R$ 33,00" at bounding box center [688, 508] width 294 height 18
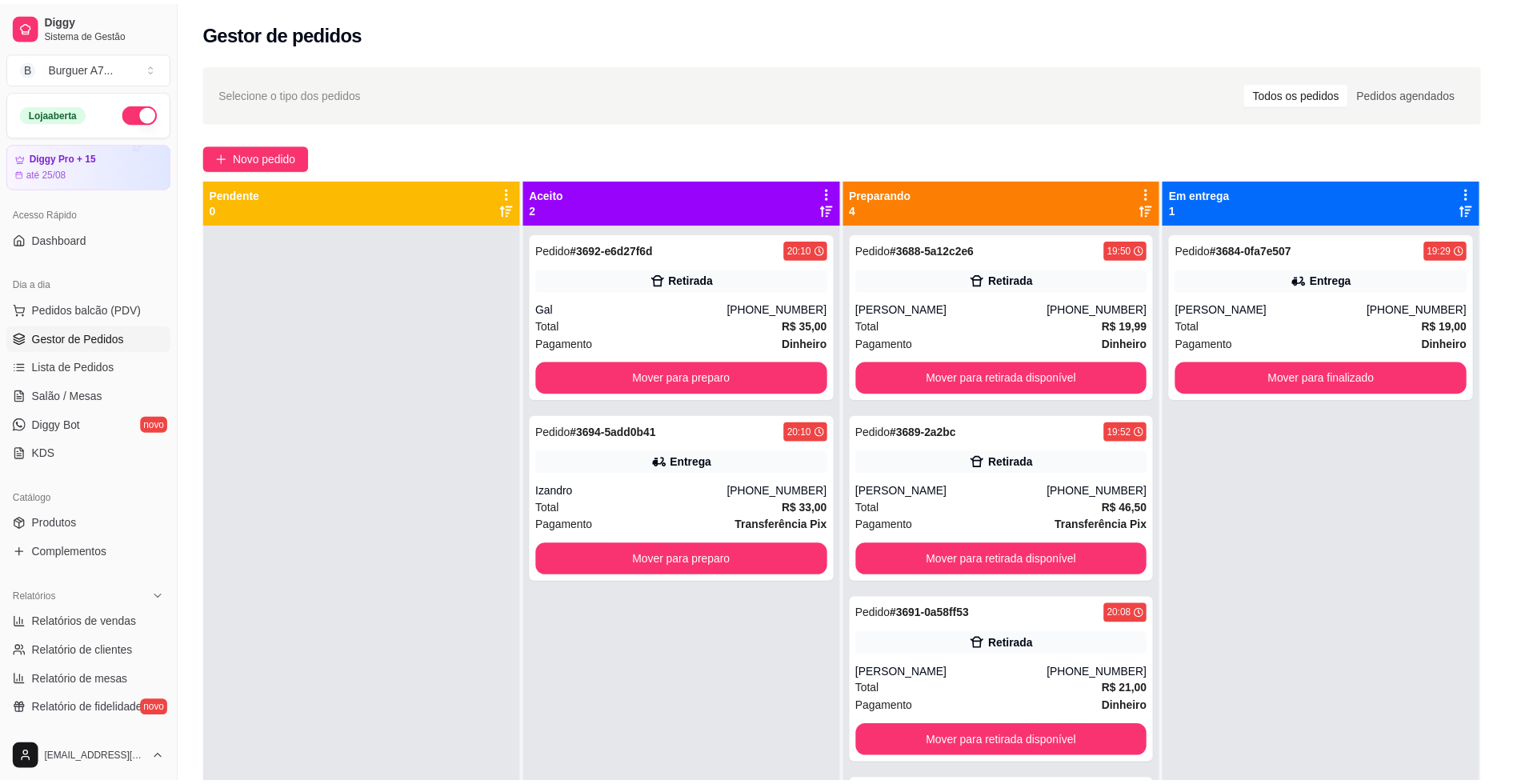
scroll to position [55, 0]
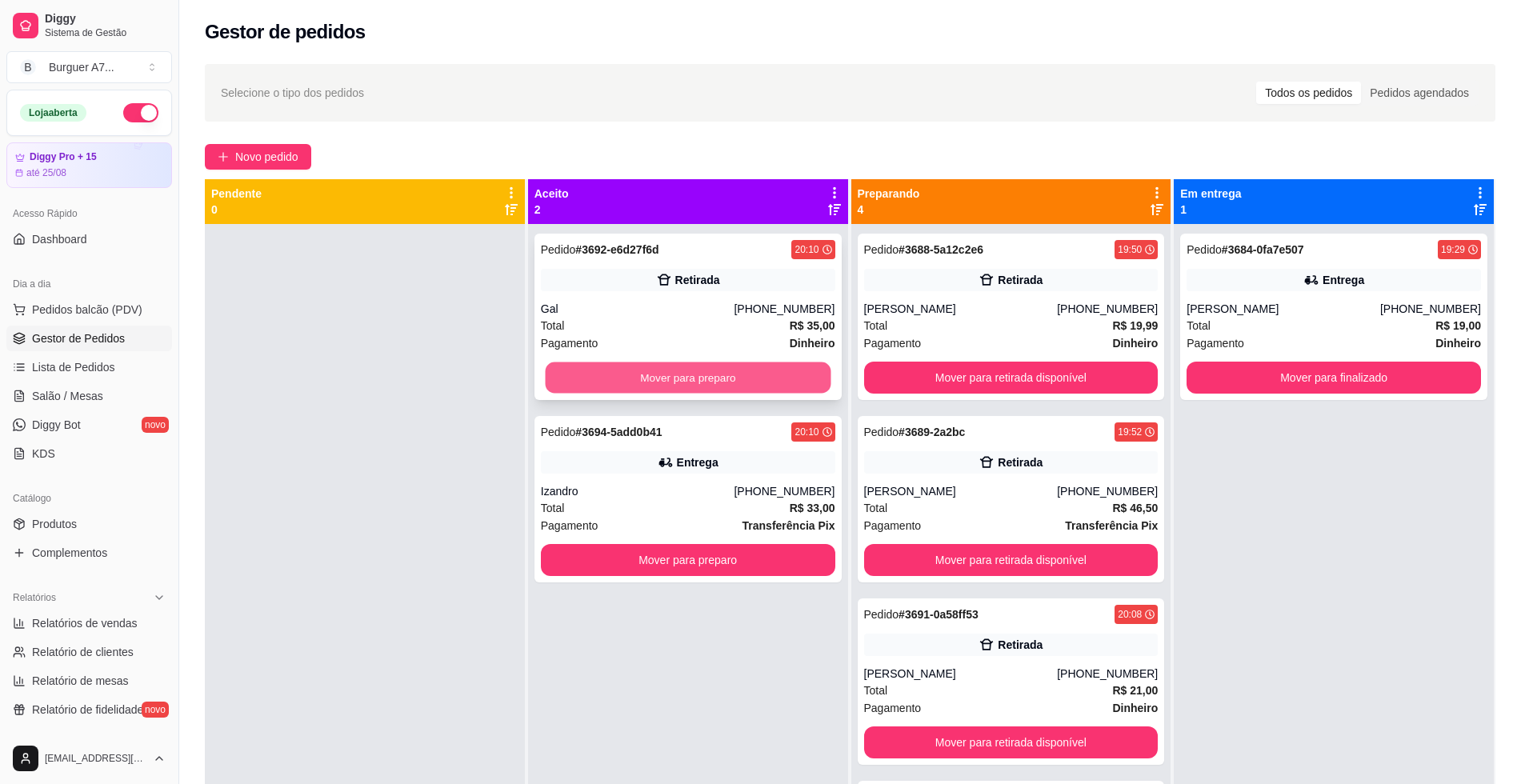
click at [775, 384] on button "Mover para preparo" at bounding box center [687, 378] width 285 height 31
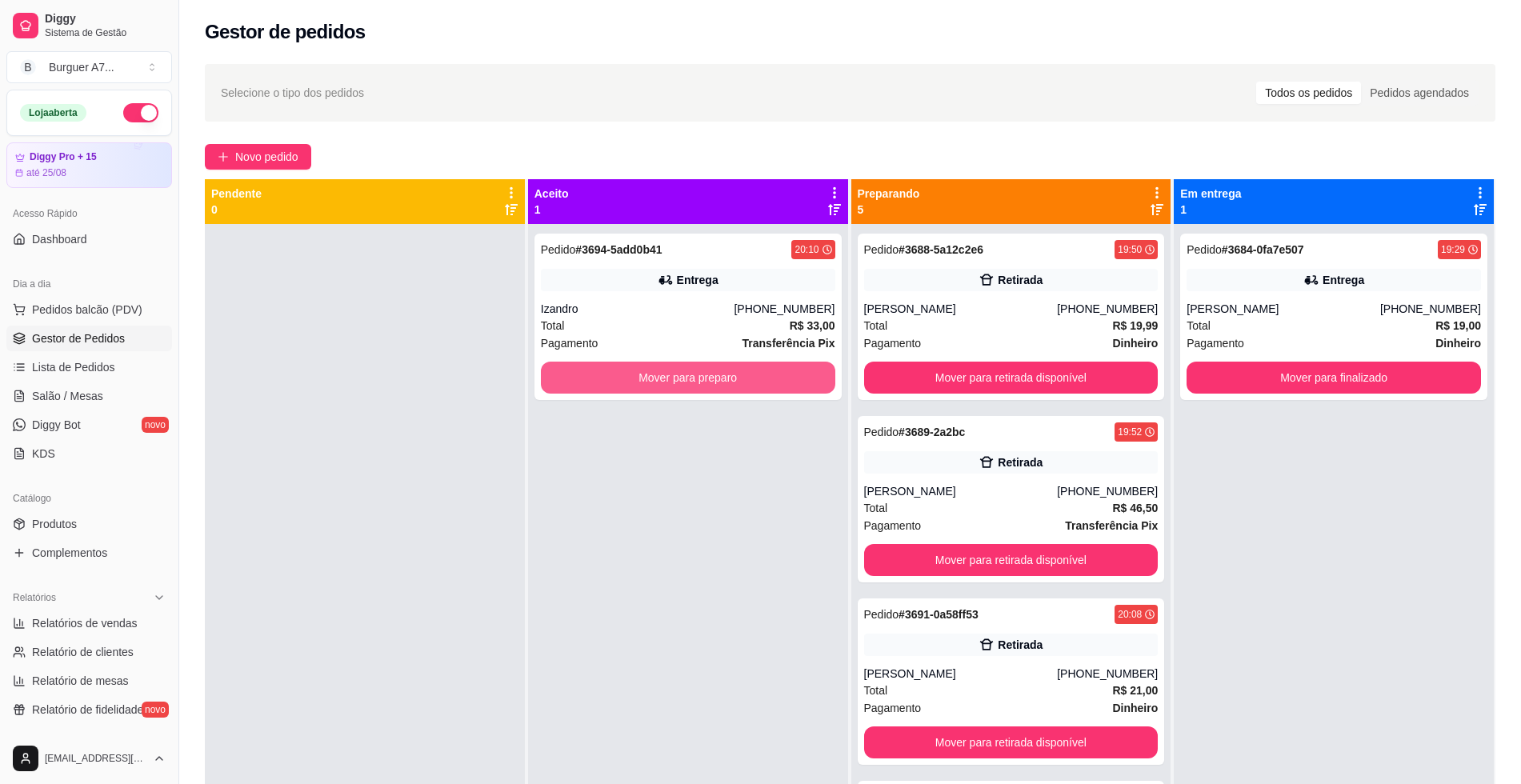
click at [775, 380] on button "Mover para preparo" at bounding box center [688, 377] width 294 height 32
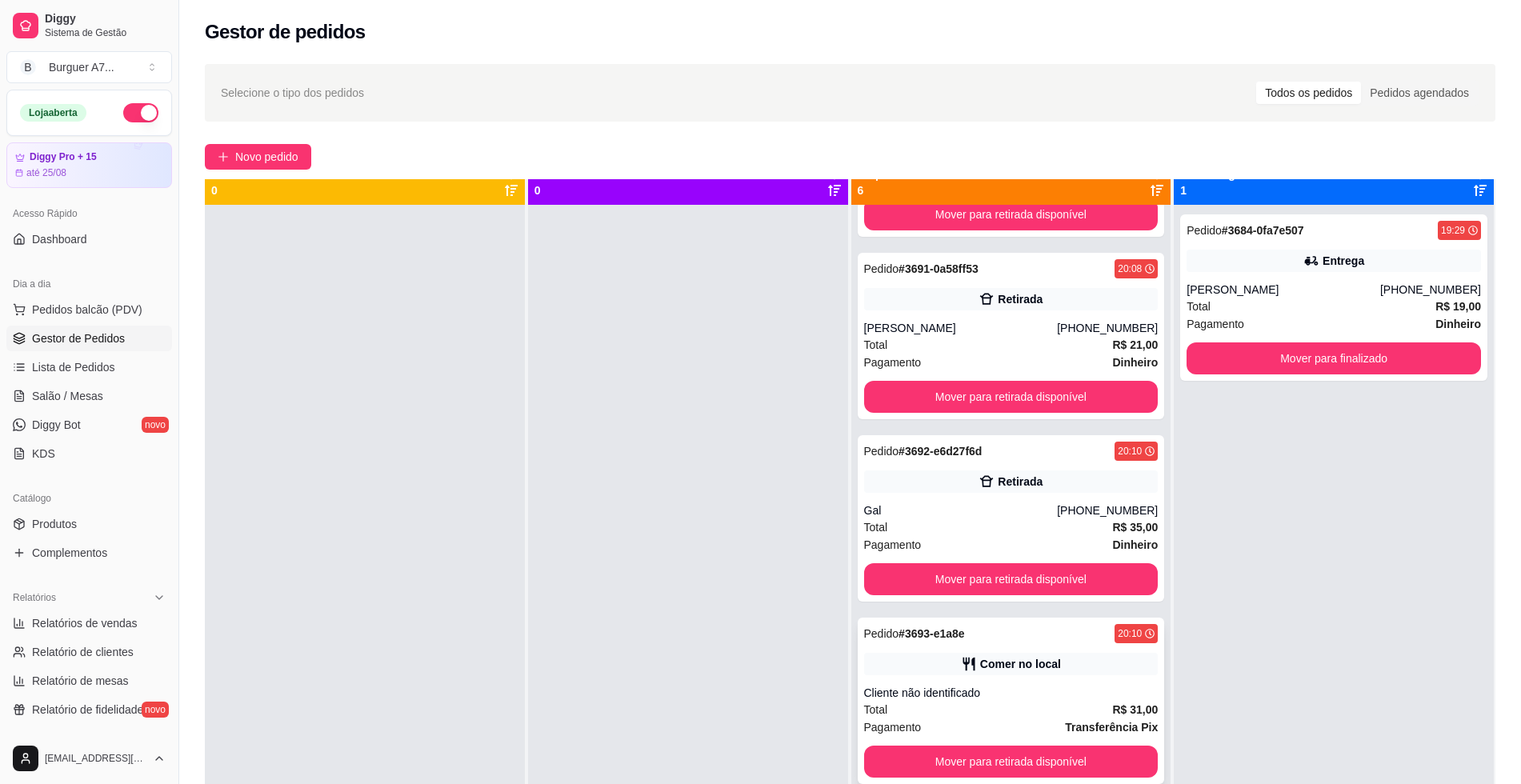
scroll to position [45, 0]
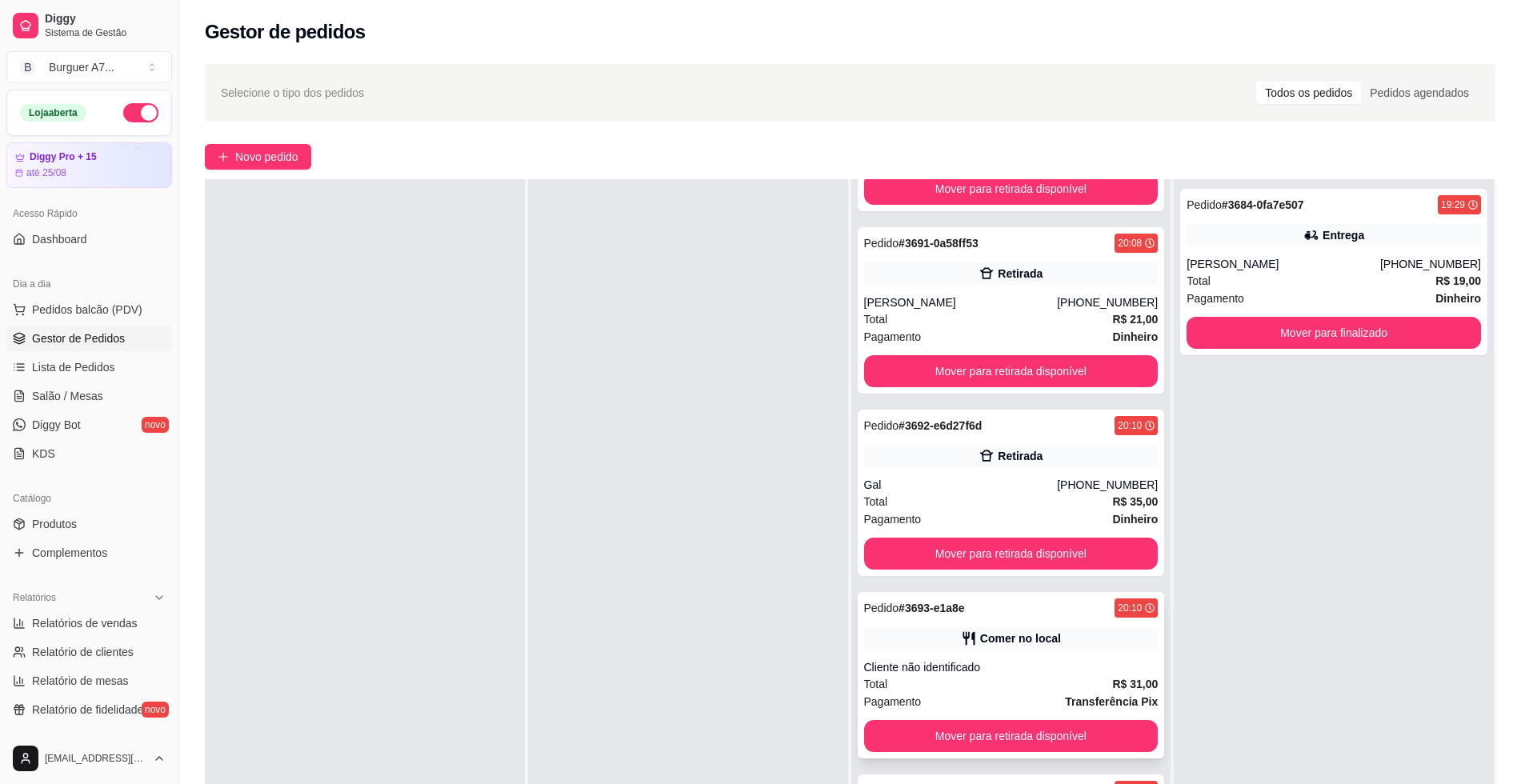
click at [996, 646] on div "Comer no local" at bounding box center [1011, 638] width 294 height 22
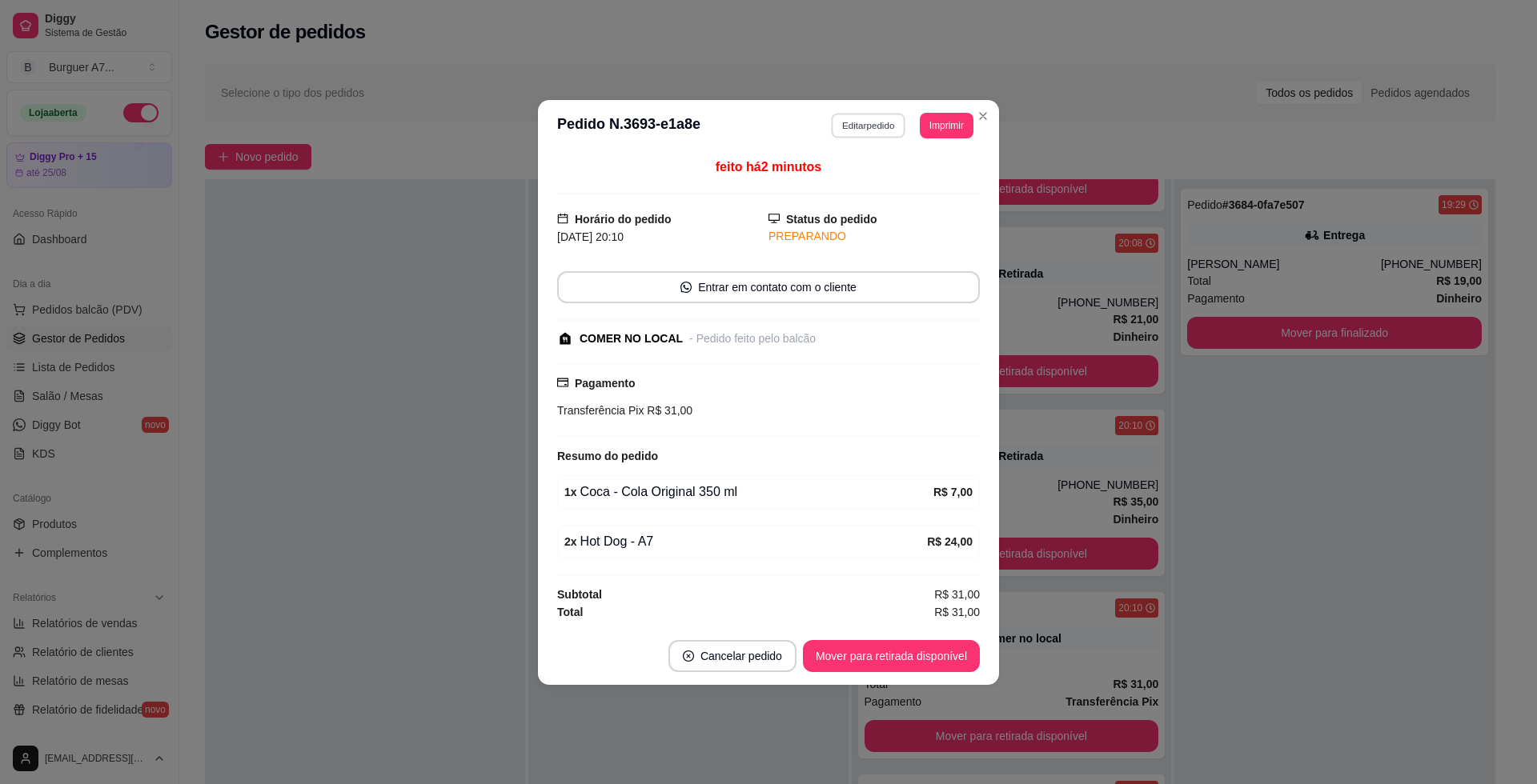
click at [855, 124] on button "Editar pedido" at bounding box center [868, 125] width 74 height 24
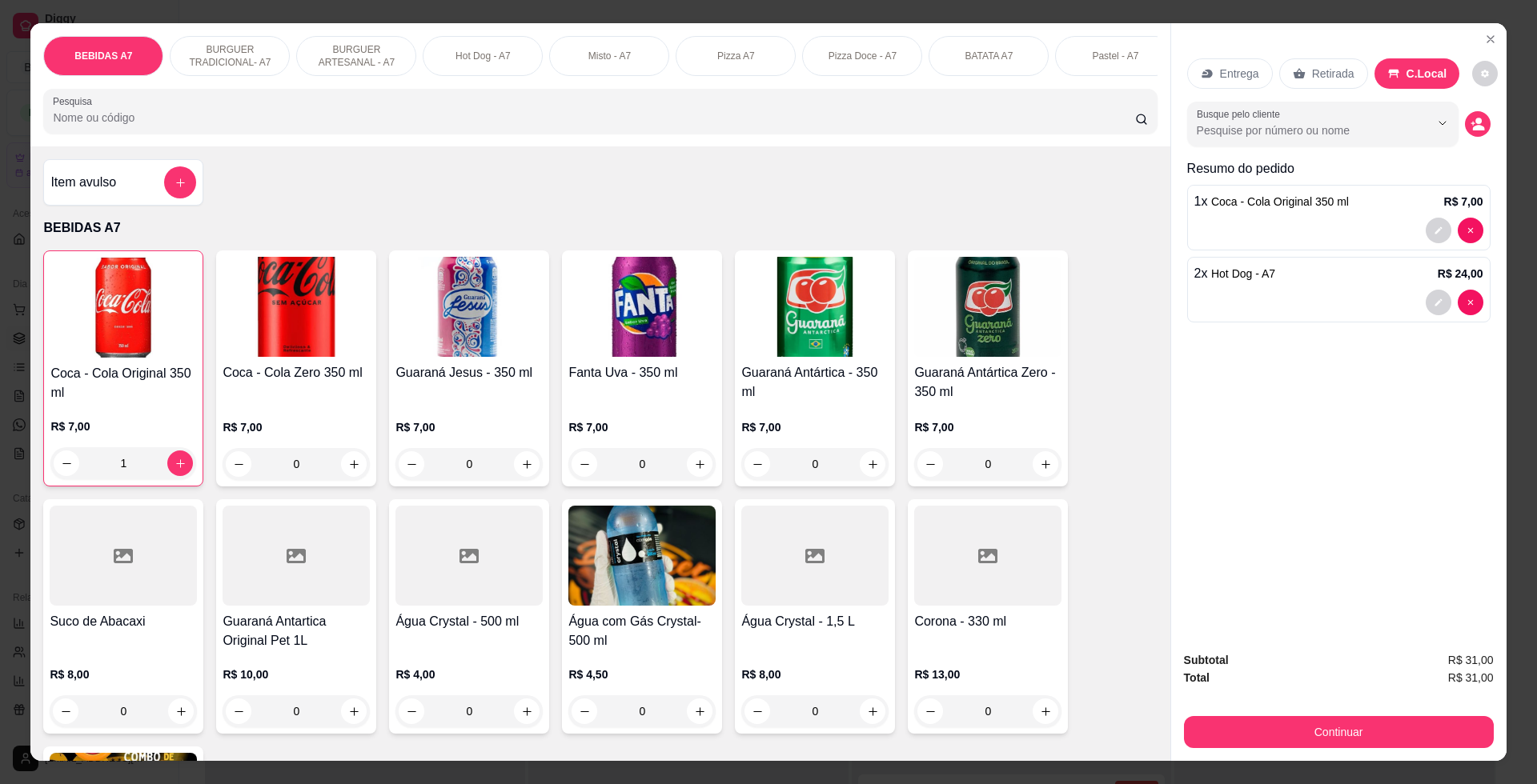
click at [137, 205] on div "Item avulso" at bounding box center [123, 182] width 160 height 46
drag, startPoint x: 742, startPoint y: 419, endPoint x: 746, endPoint y: 409, distance: 10.8
click at [742, 420] on div "Nome do produto Preço do produto 0,00 Observações" at bounding box center [768, 387] width 320 height 160
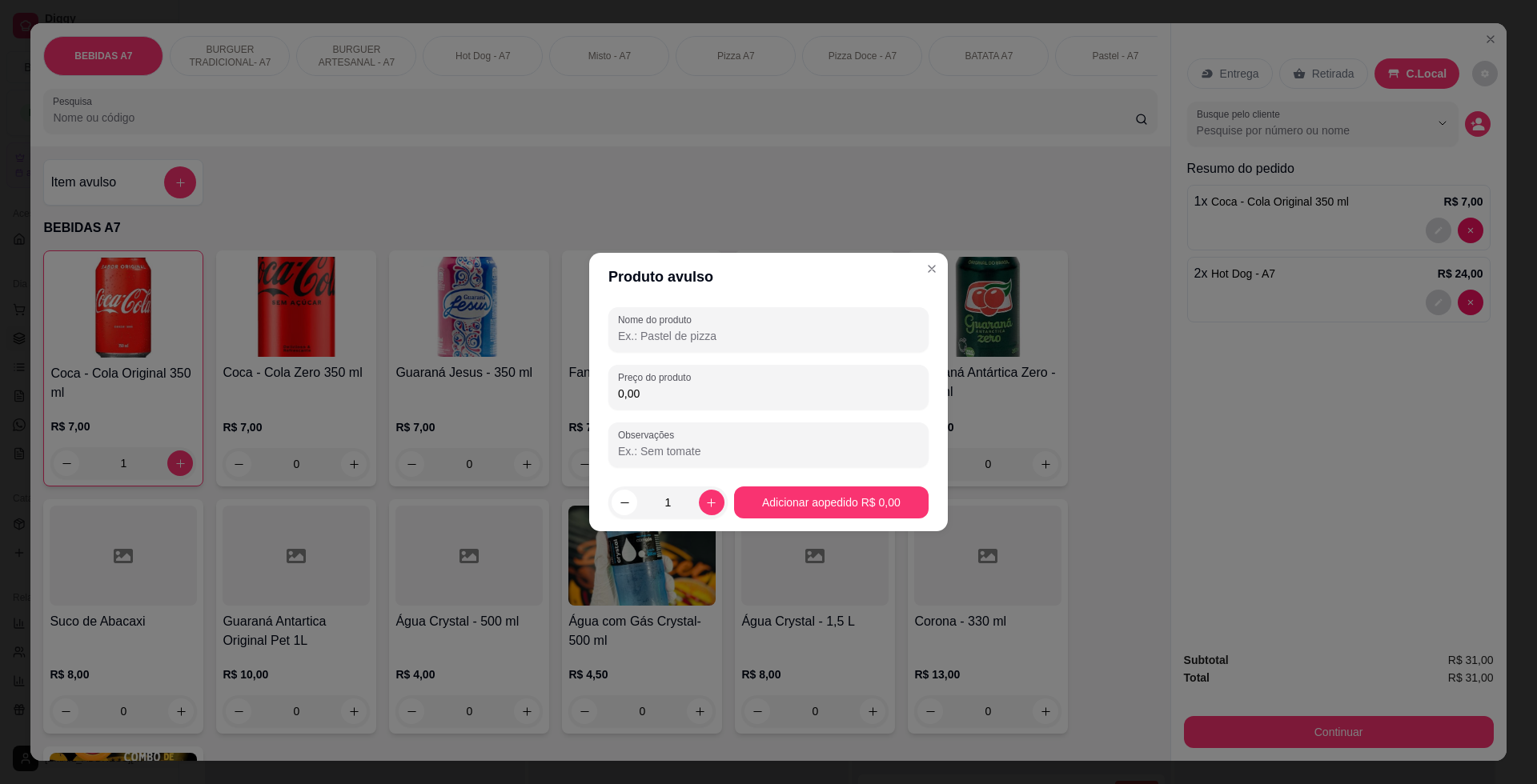
click at [758, 390] on input "0,00" at bounding box center [768, 394] width 301 height 16
type input "4,00"
click at [788, 339] on input "Nome do produto" at bounding box center [768, 336] width 301 height 16
type input "ggh"
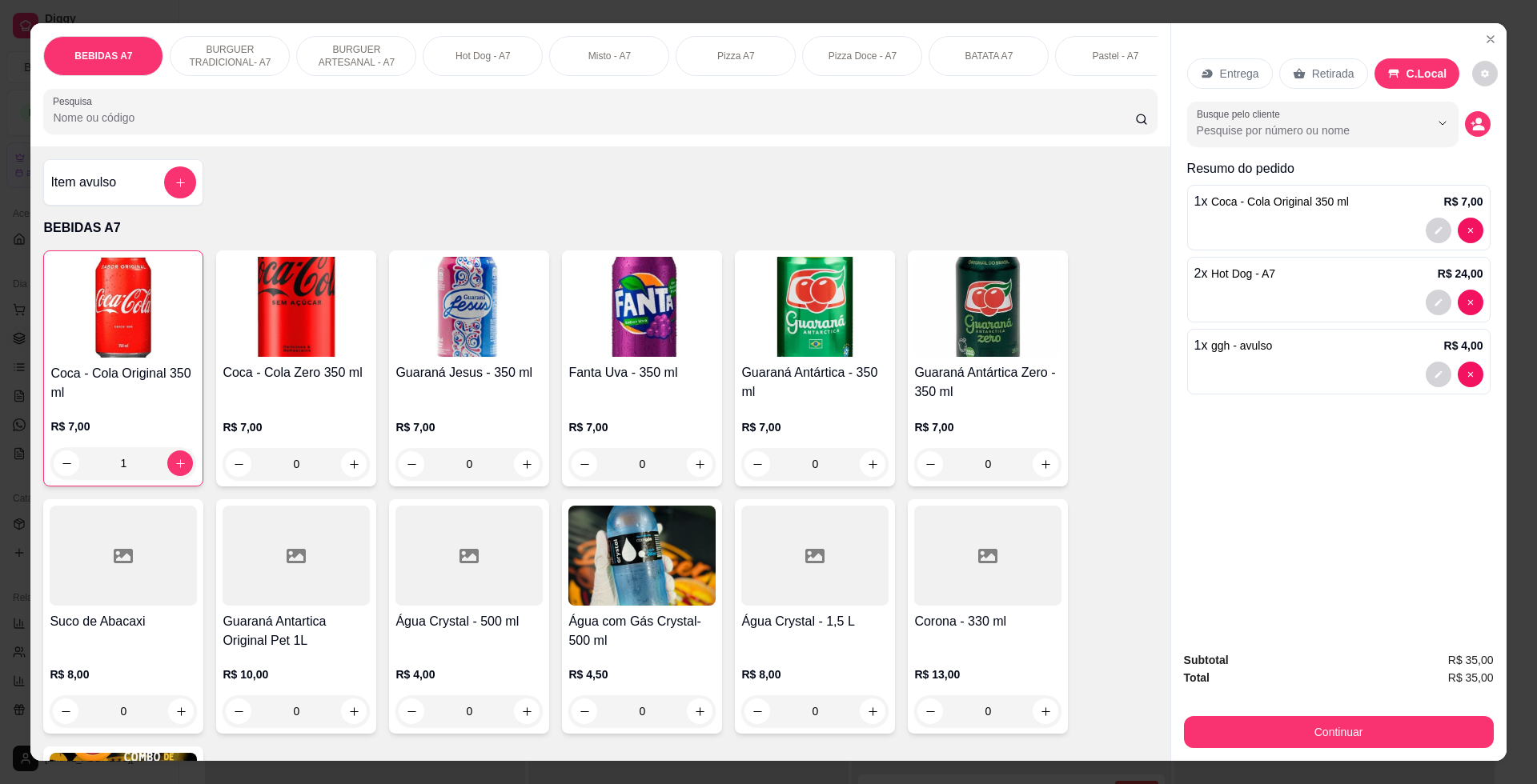
click at [1301, 714] on div "Subtotal R$ 35,00 Total R$ 35,00 Continuar" at bounding box center [1339, 699] width 310 height 97
click at [1313, 735] on button "Continuar" at bounding box center [1339, 731] width 310 height 32
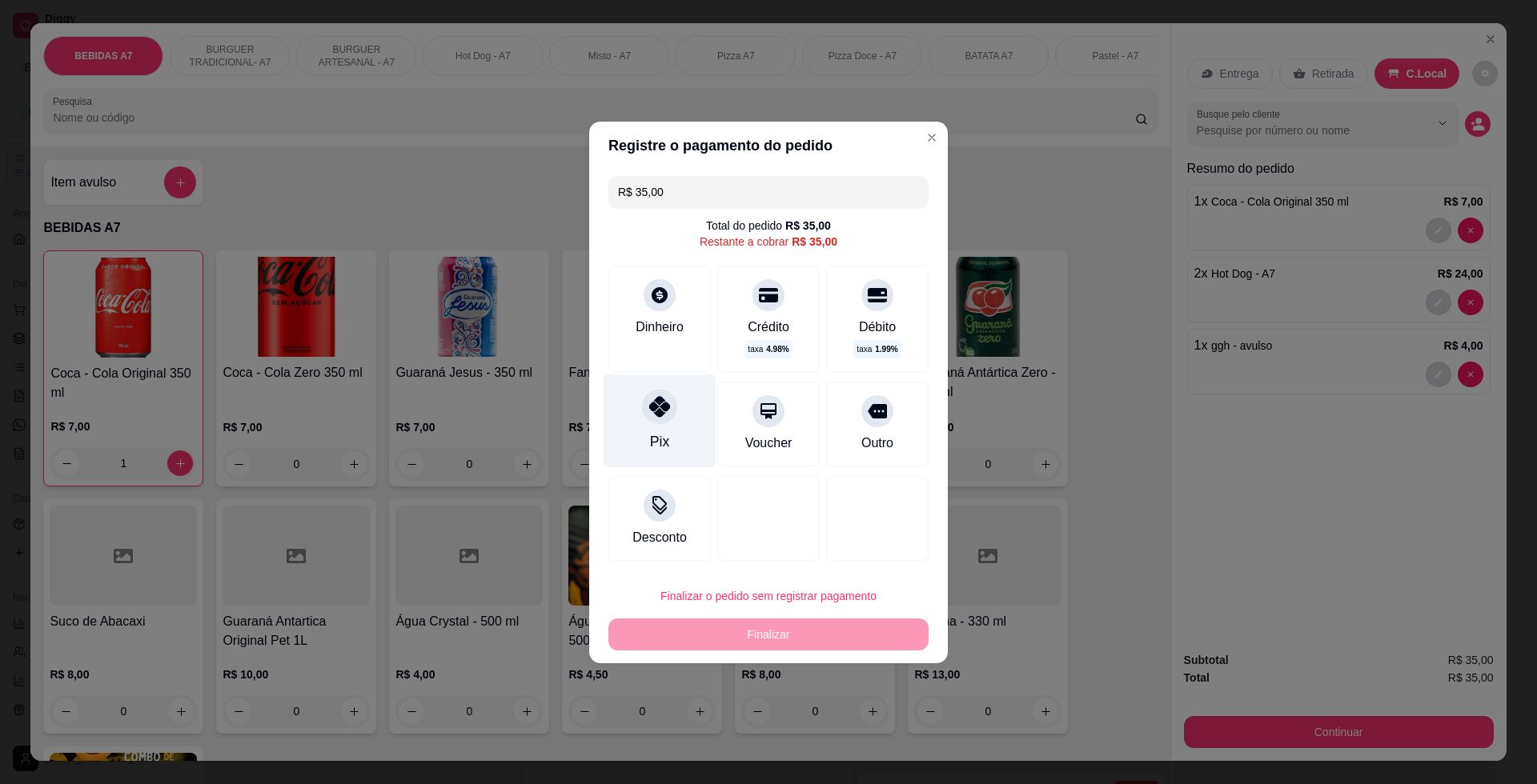
click at [691, 416] on div "Pix" at bounding box center [660, 420] width 113 height 94
type input "R$ 0,00"
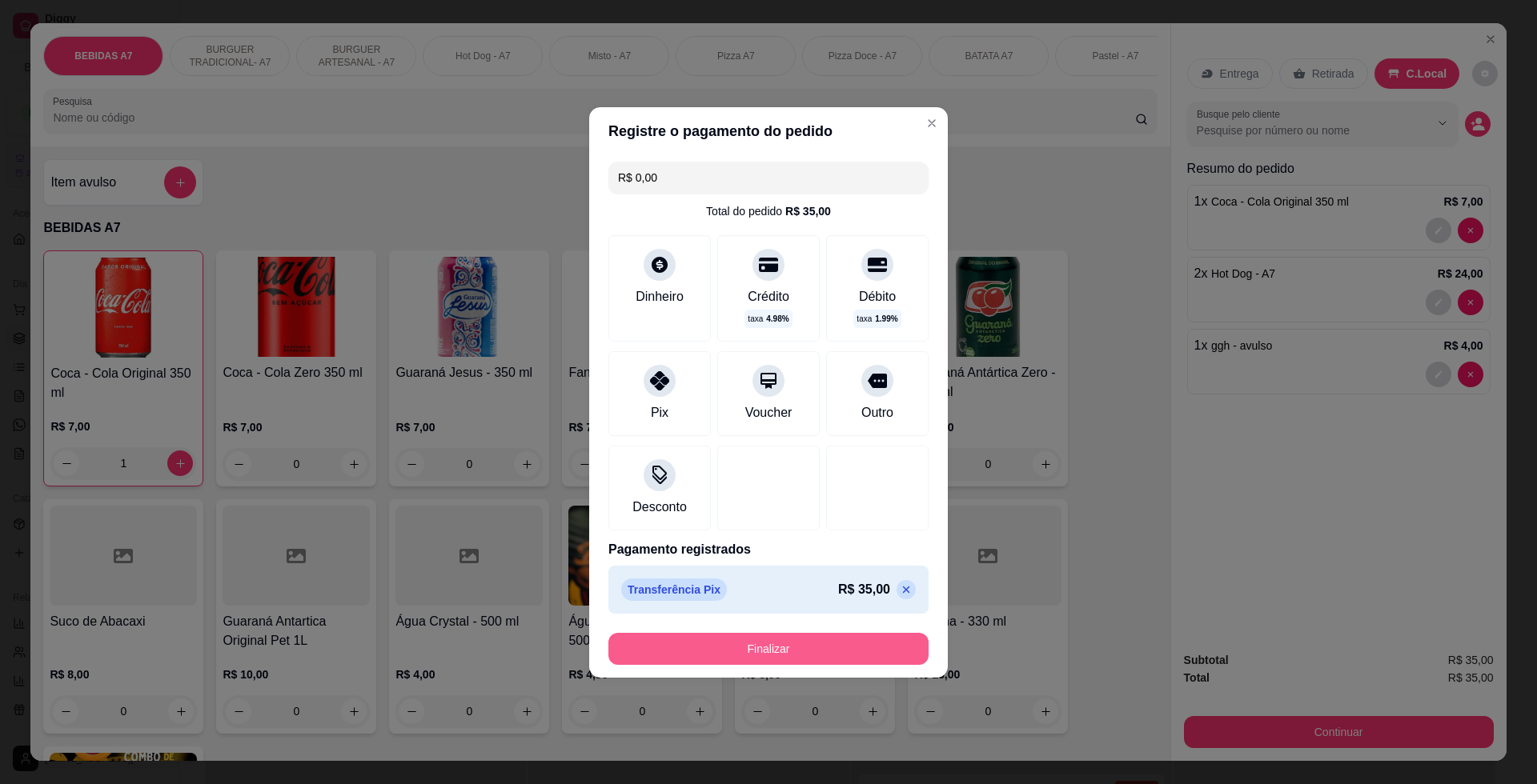
click at [776, 653] on button "Finalizar" at bounding box center [768, 648] width 320 height 32
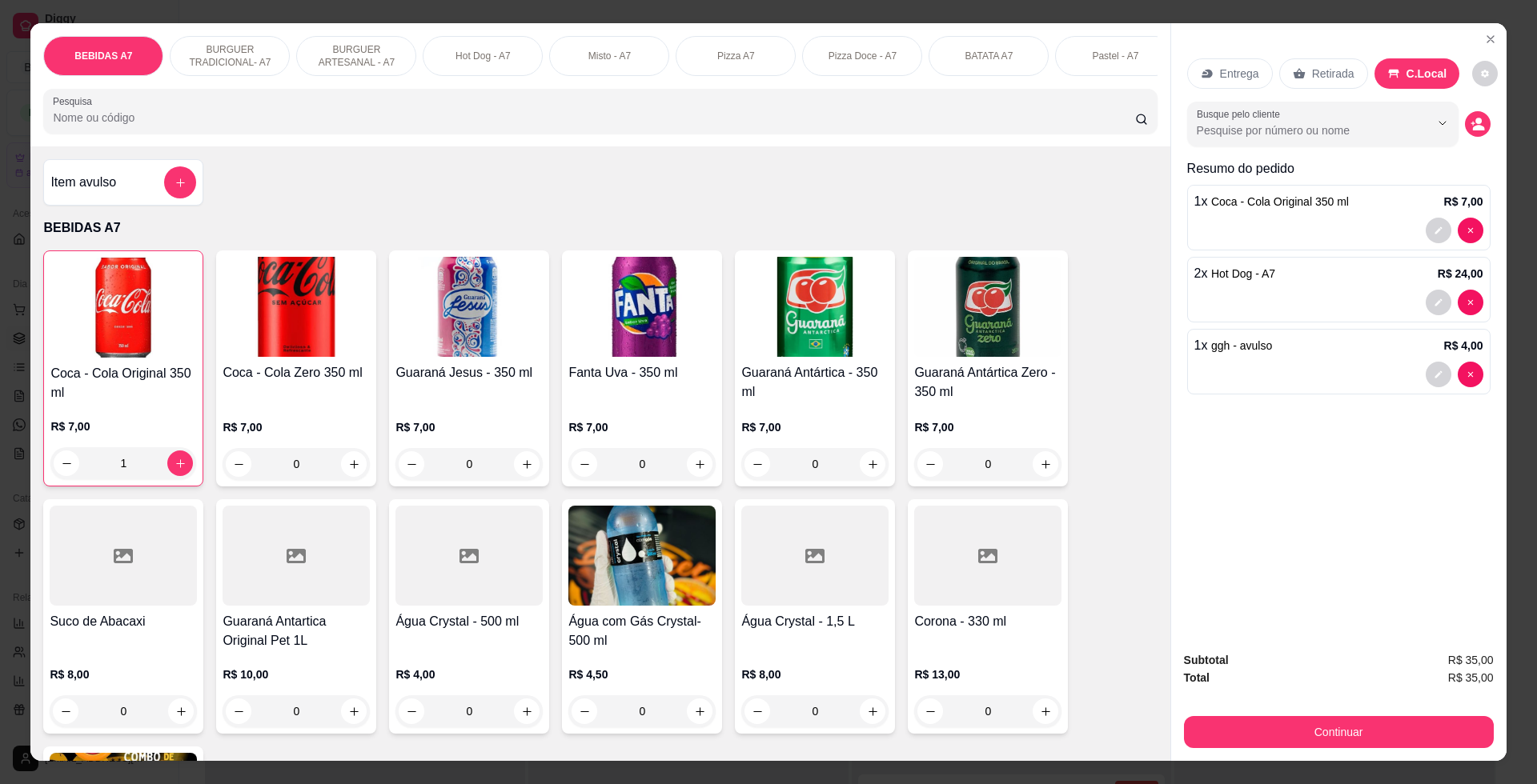
type input "0"
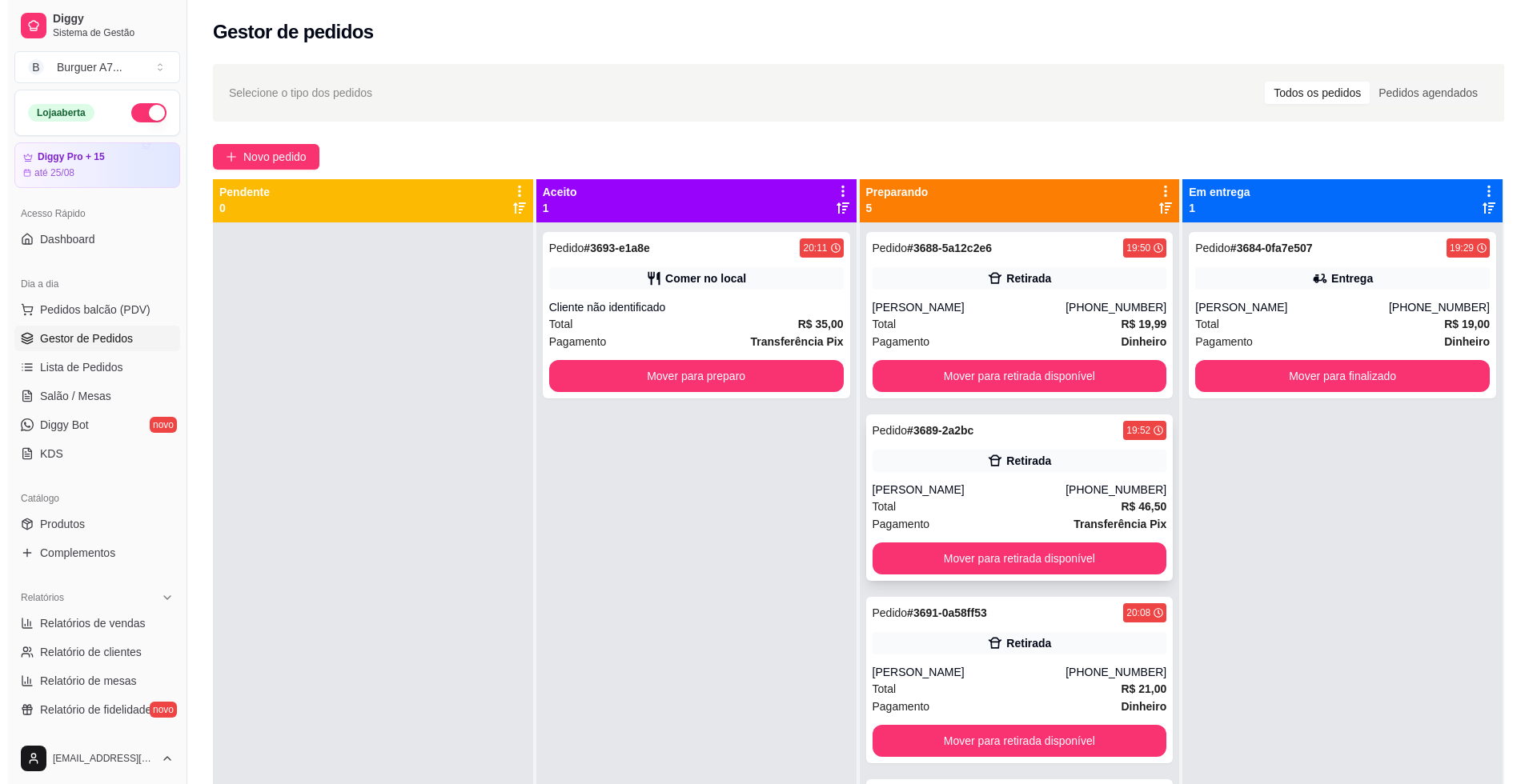
scroll to position [0, 0]
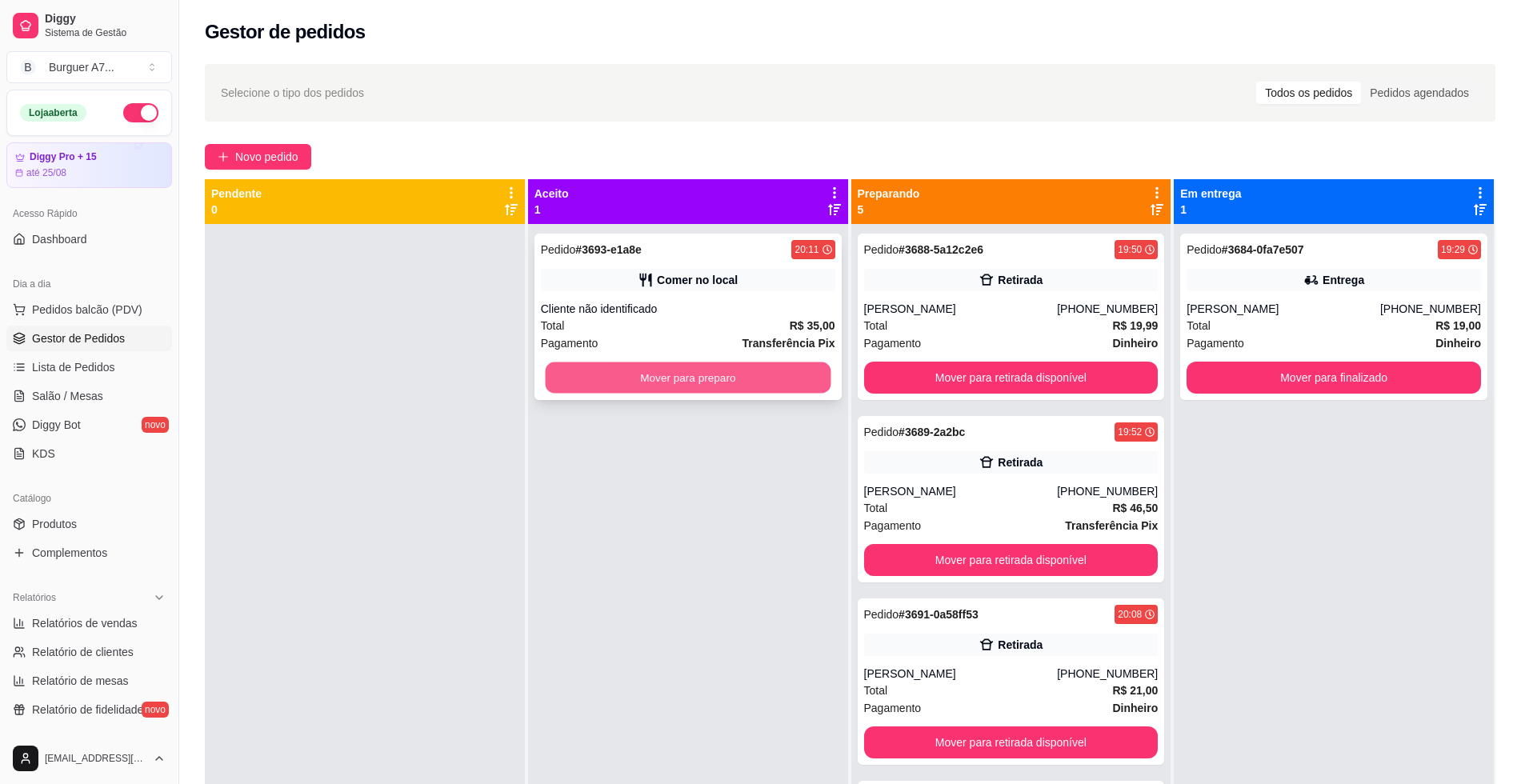
click at [748, 368] on button "Mover para preparo" at bounding box center [687, 378] width 285 height 31
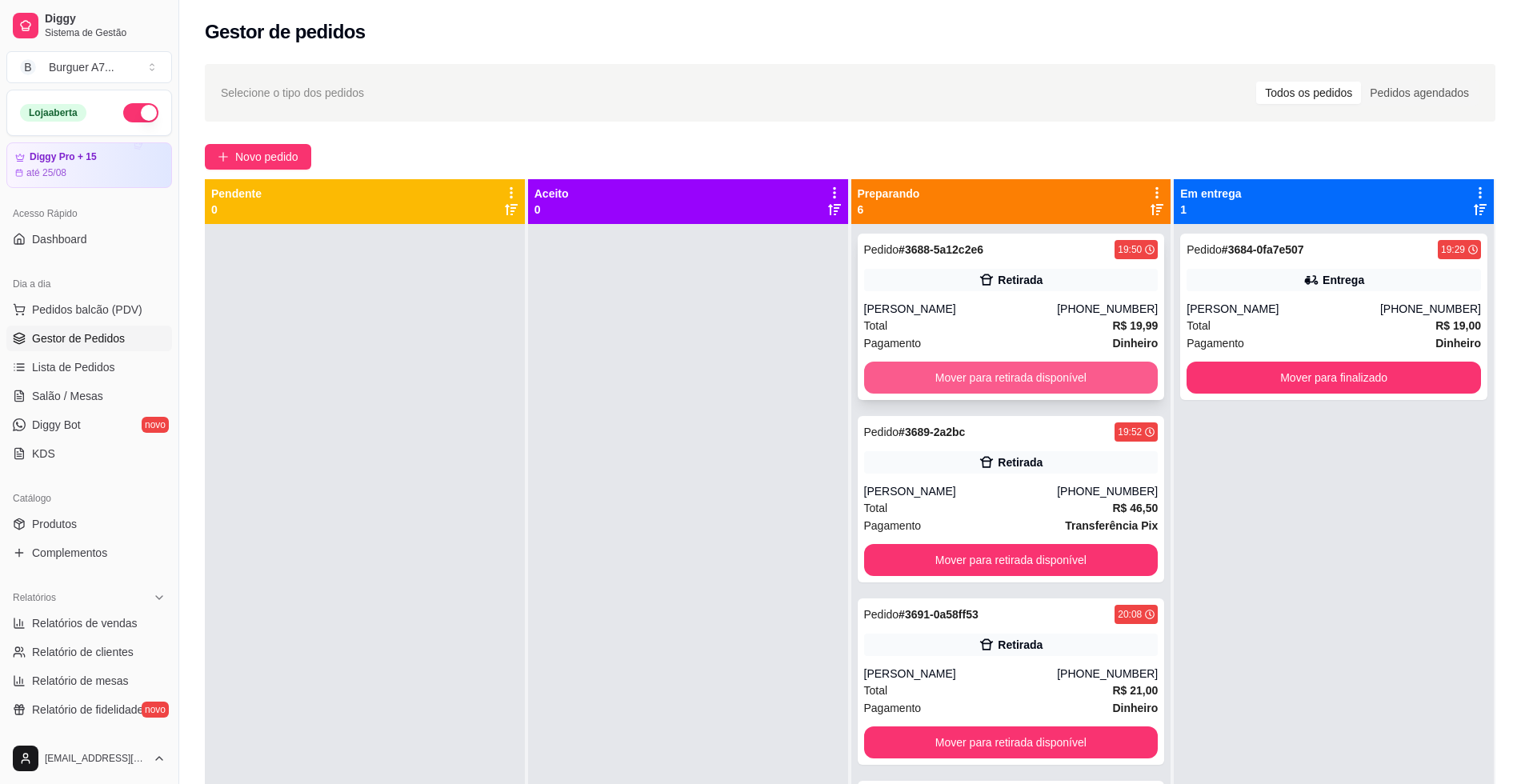
click at [1049, 370] on button "Mover para retirada disponível" at bounding box center [1011, 377] width 294 height 32
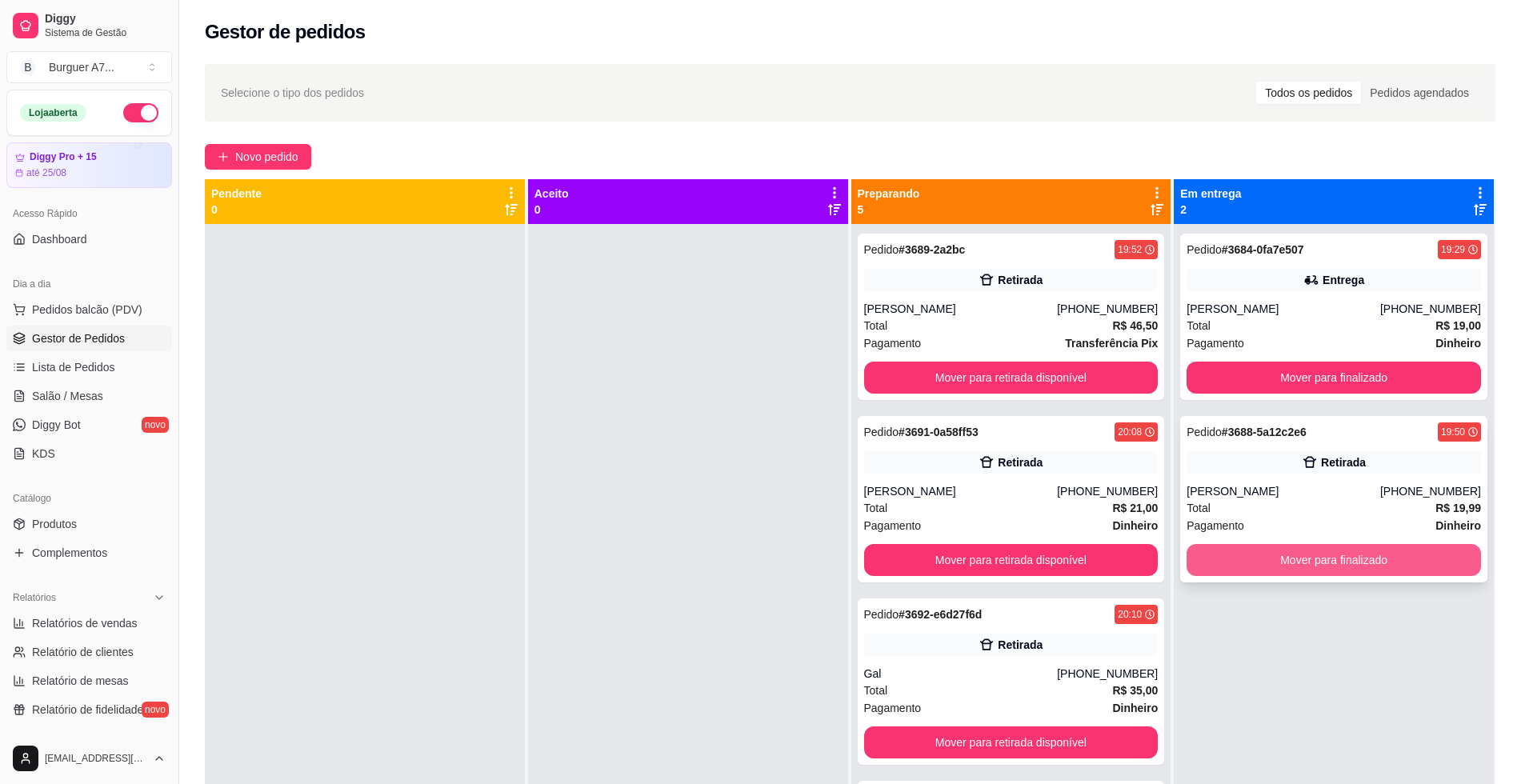
click at [1340, 565] on button "Mover para finalizado" at bounding box center [1334, 559] width 294 height 32
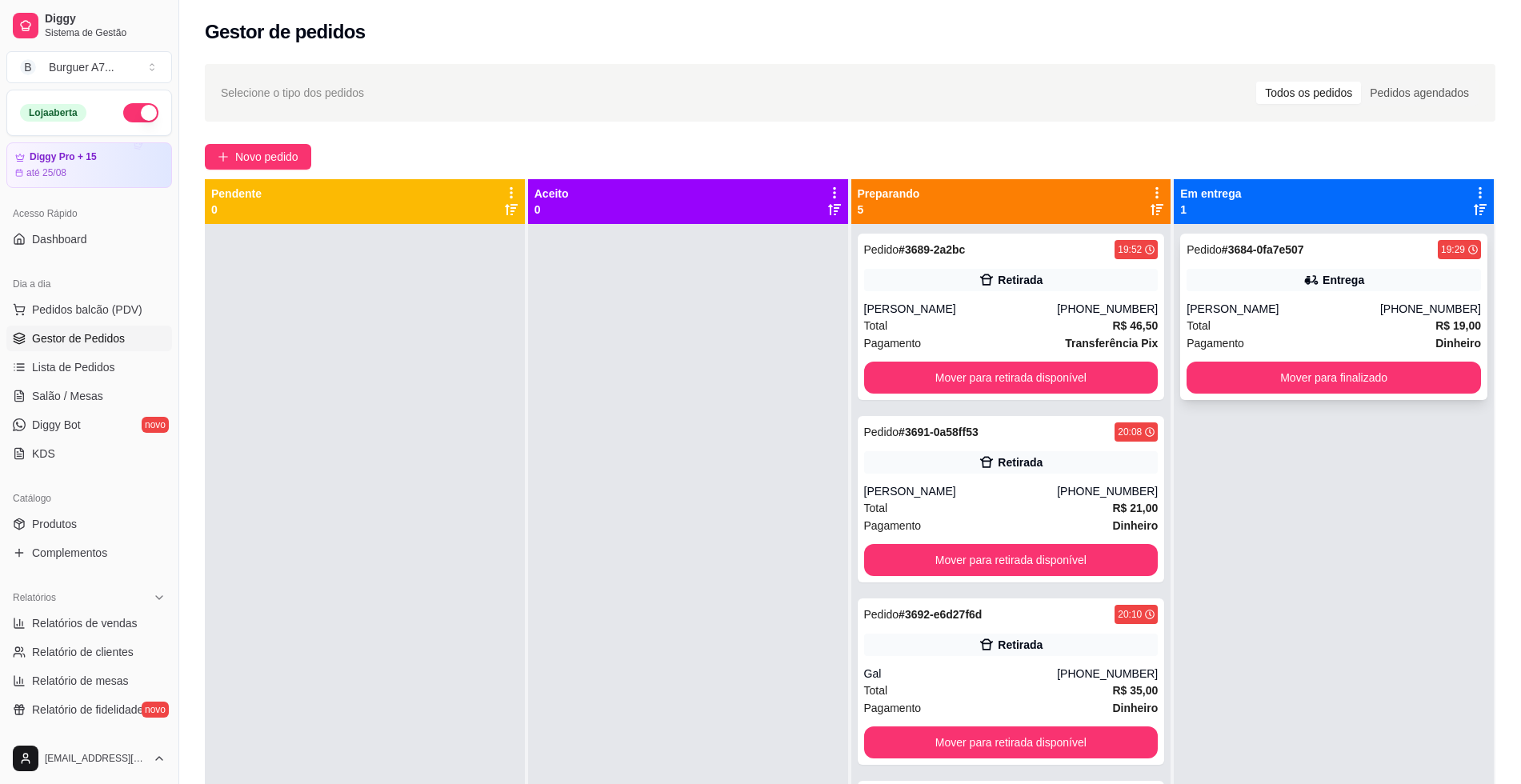
click at [1272, 325] on div "Total R$ 19,00" at bounding box center [1334, 326] width 294 height 18
click at [1347, 330] on div "Total R$ 19,00" at bounding box center [1334, 326] width 294 height 18
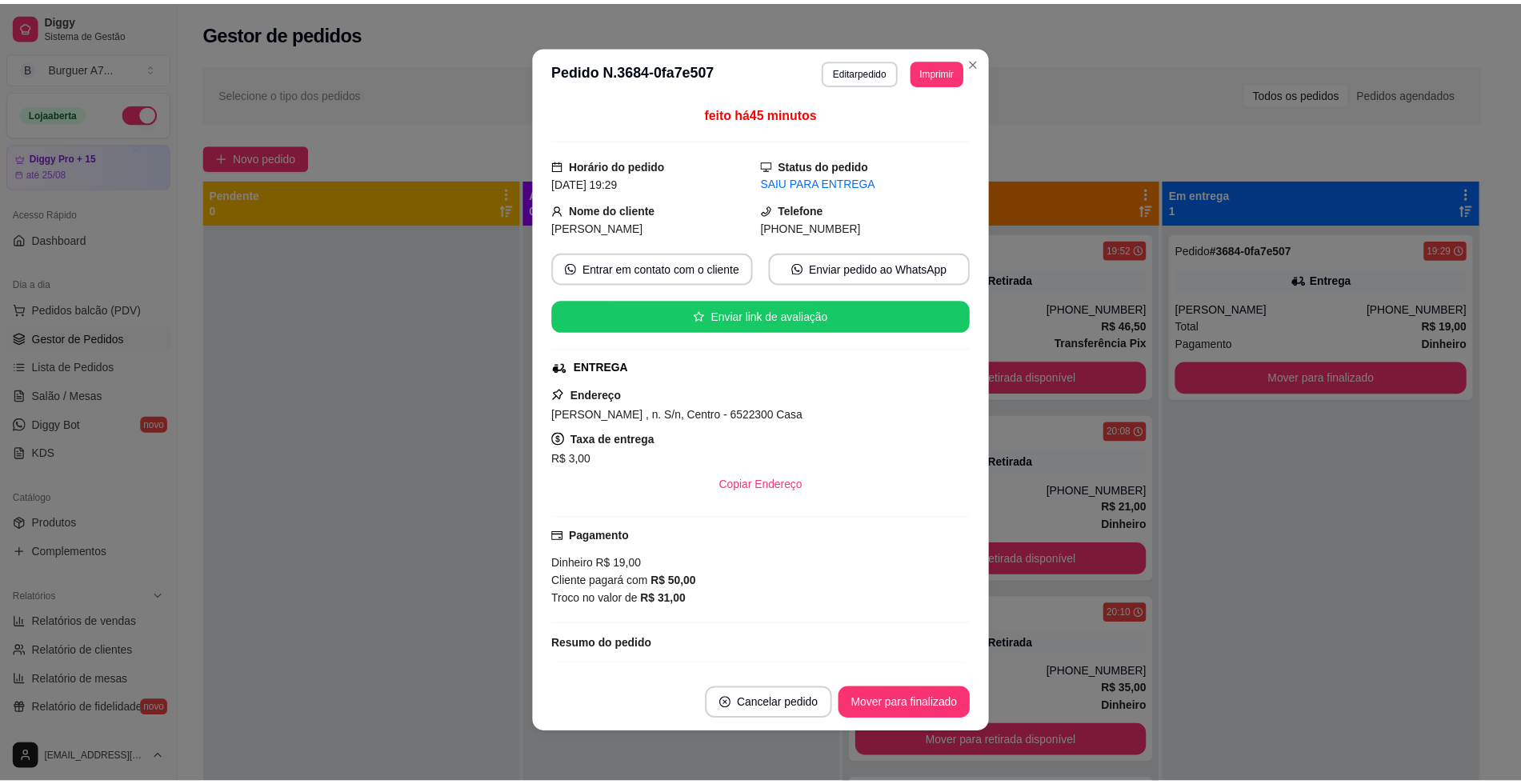
scroll to position [3, 0]
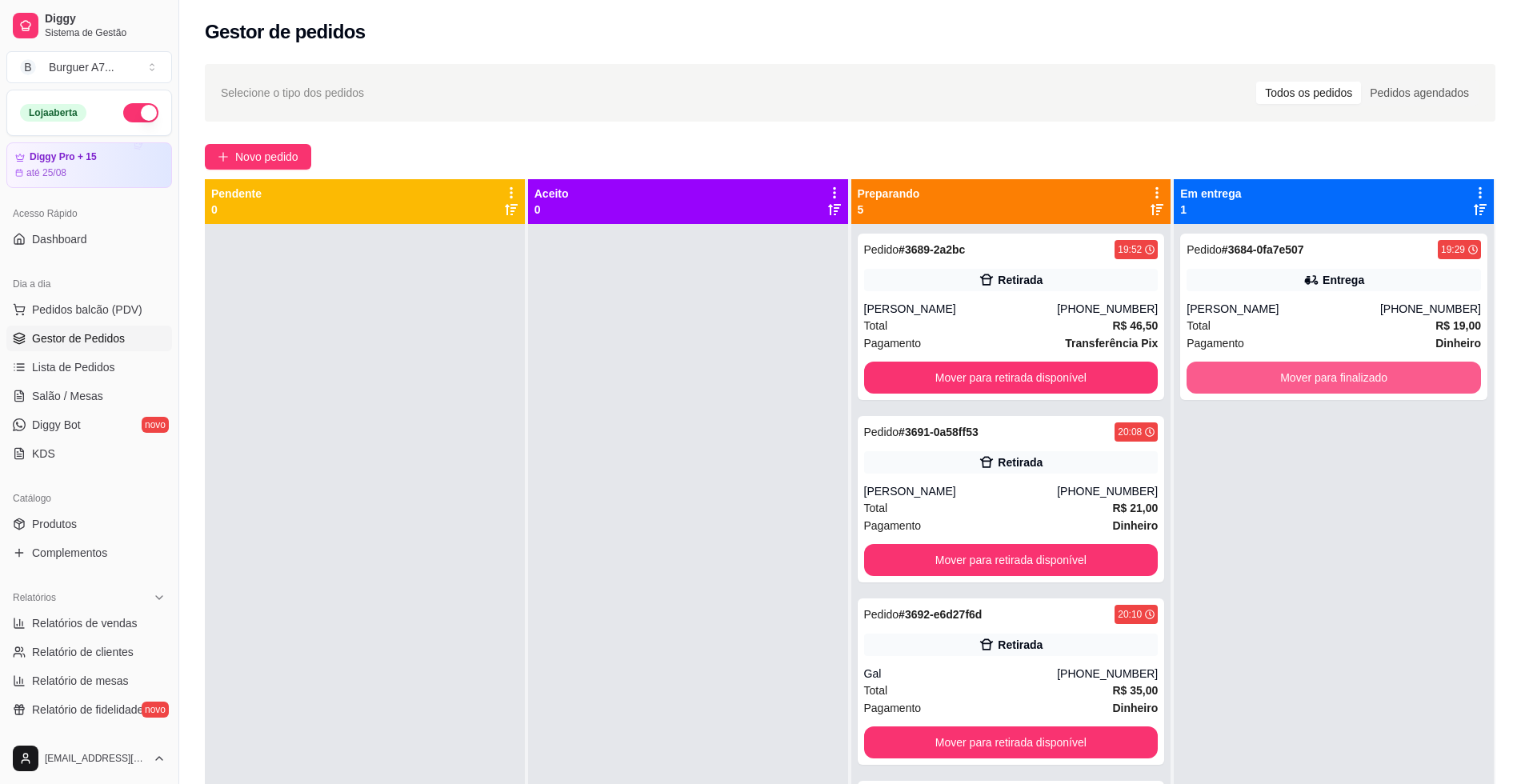
click at [1281, 369] on button "Mover para finalizado" at bounding box center [1334, 377] width 294 height 32
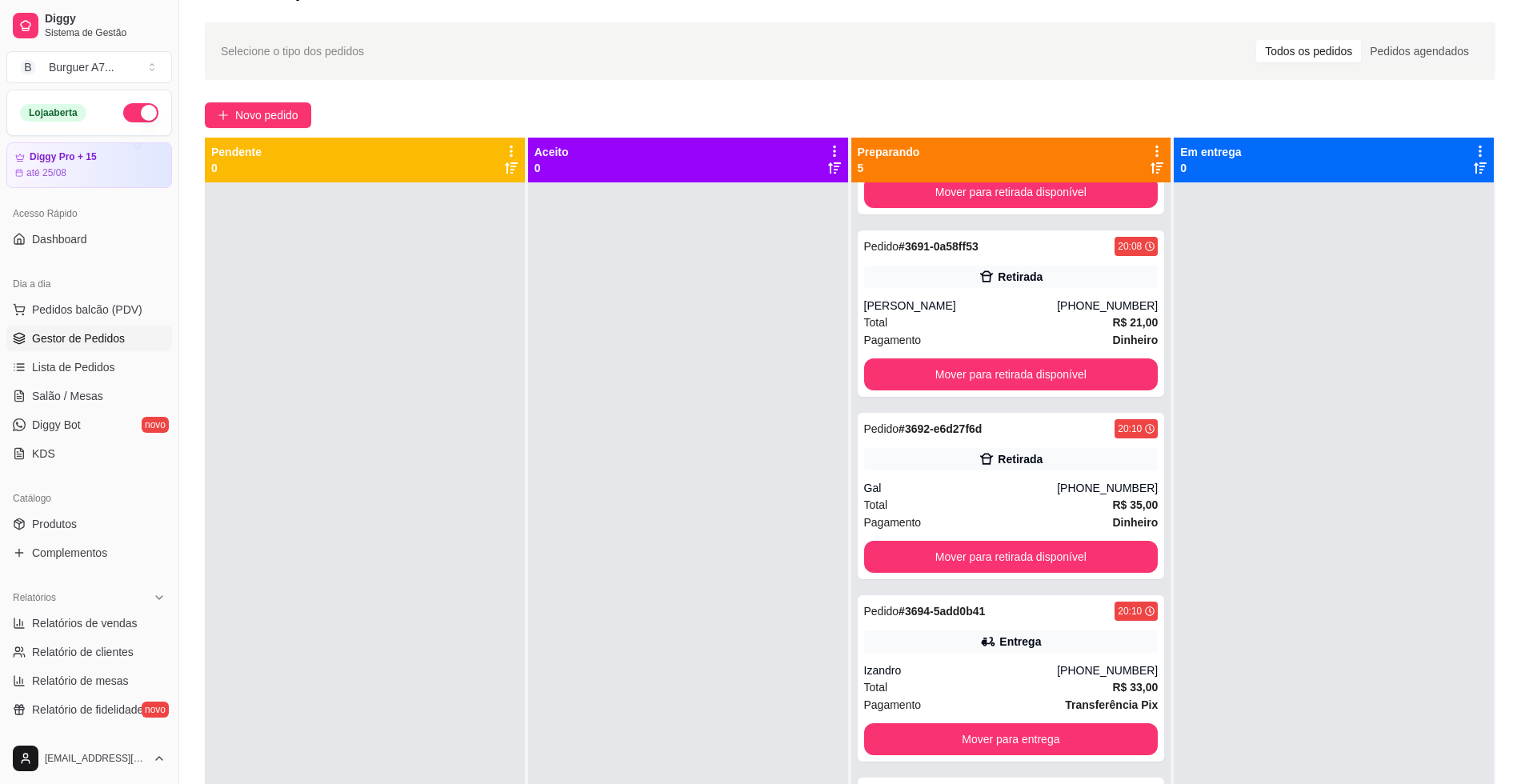
scroll to position [0, 0]
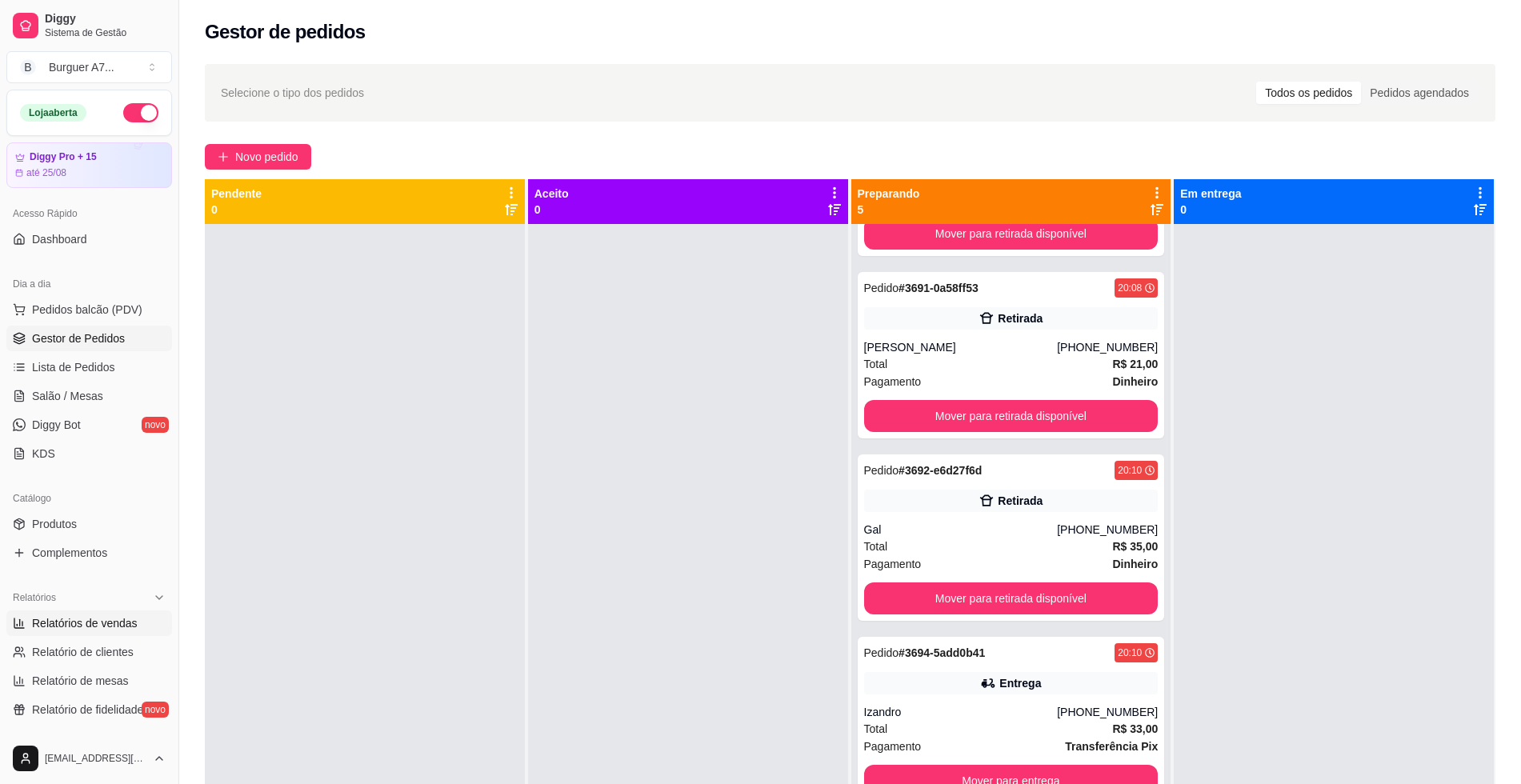
click at [77, 631] on link "Relatórios de vendas" at bounding box center [89, 623] width 165 height 25
select select "ALL"
select select "0"
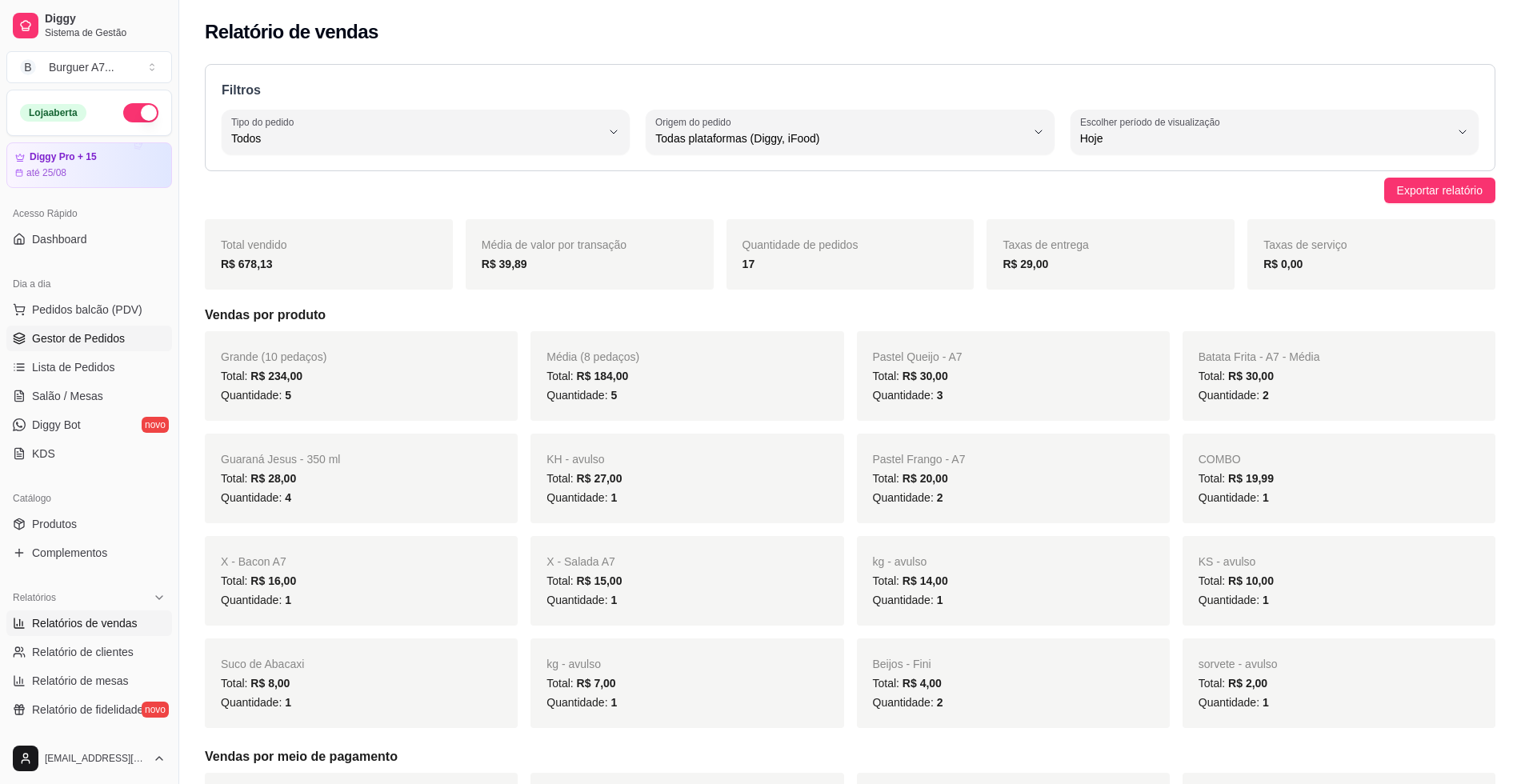
click at [81, 336] on span "Gestor de Pedidos" at bounding box center [78, 338] width 93 height 16
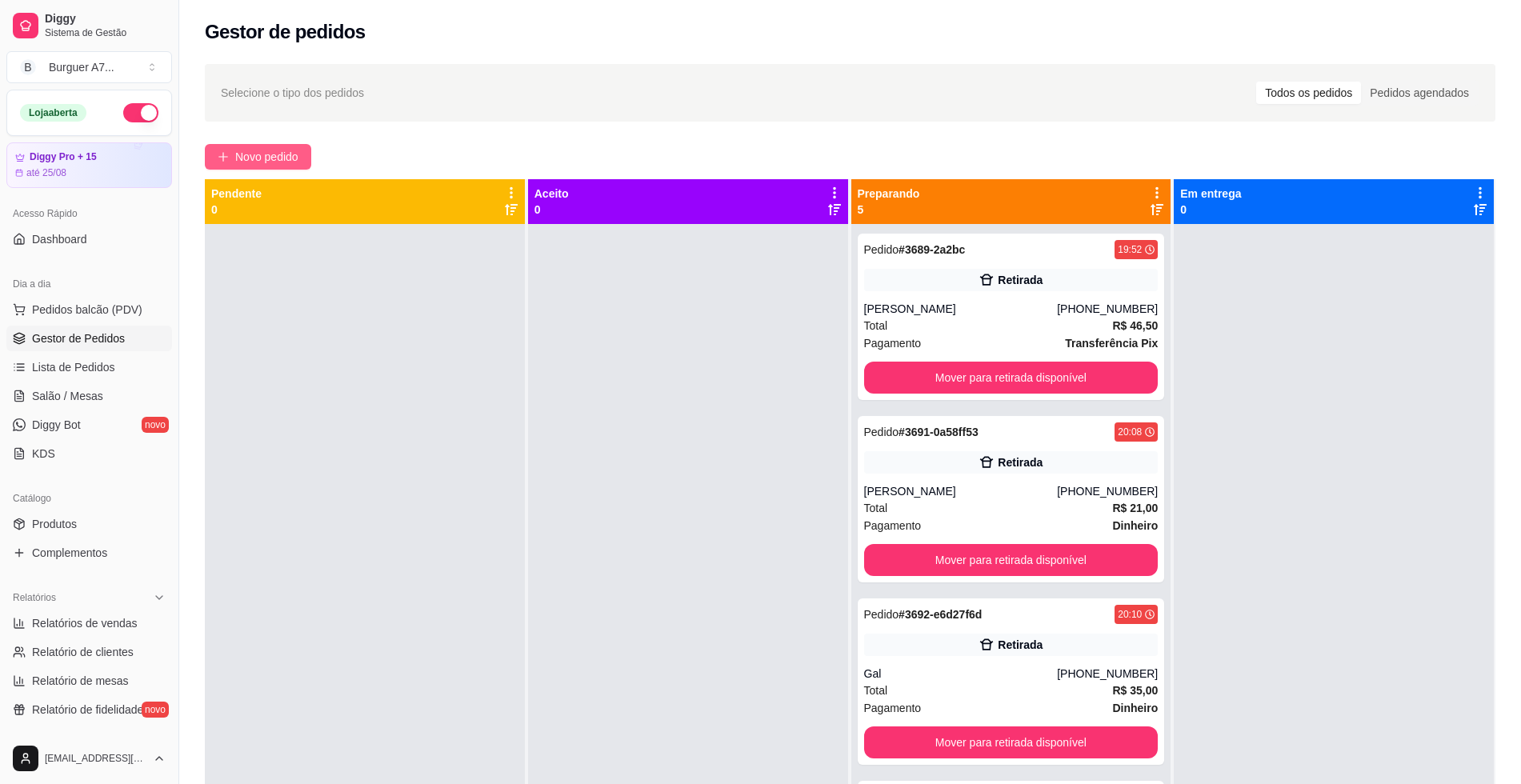
click at [270, 146] on button "Novo pedido" at bounding box center [258, 156] width 107 height 25
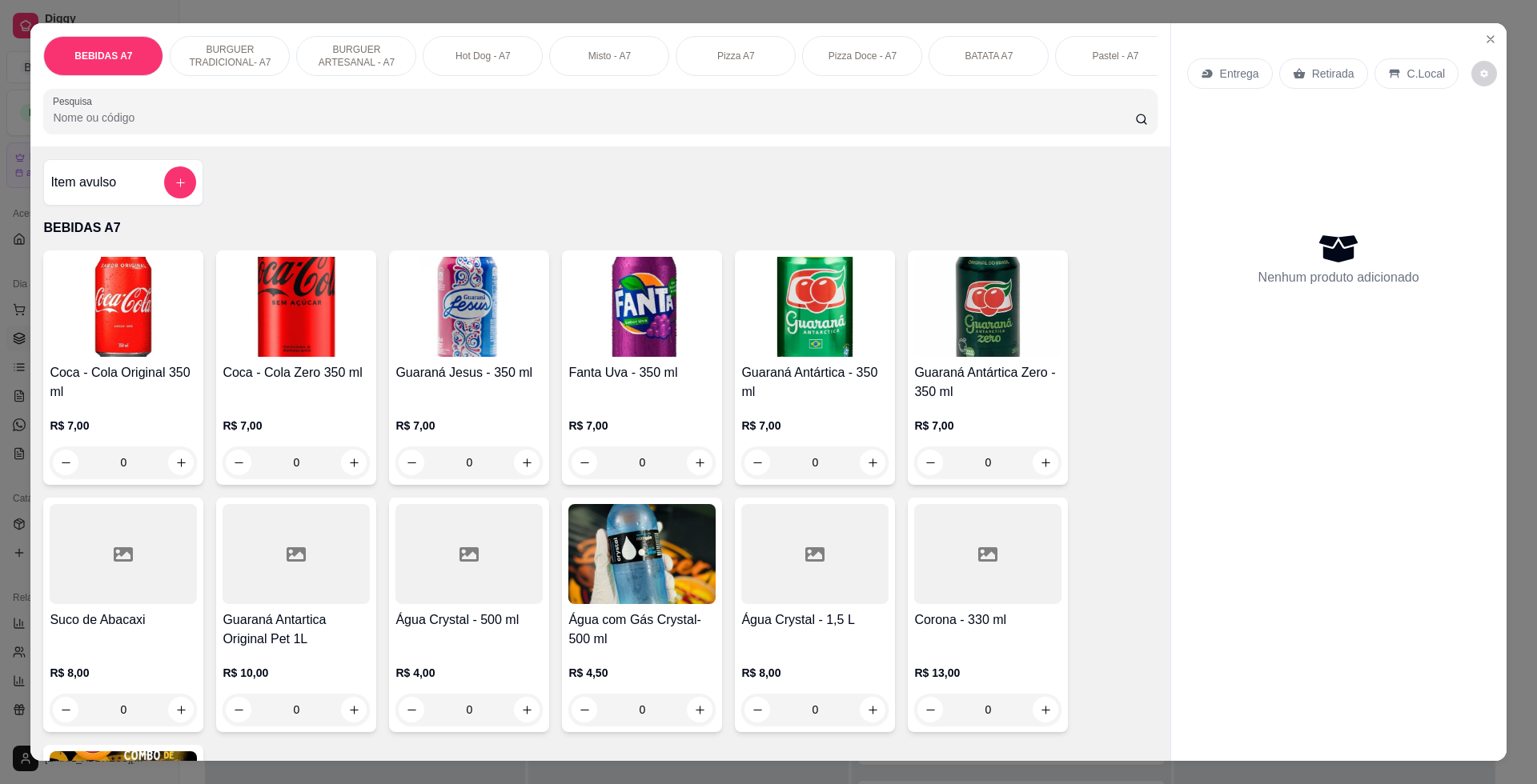
click at [122, 192] on div "Item avulso" at bounding box center [123, 182] width 146 height 32
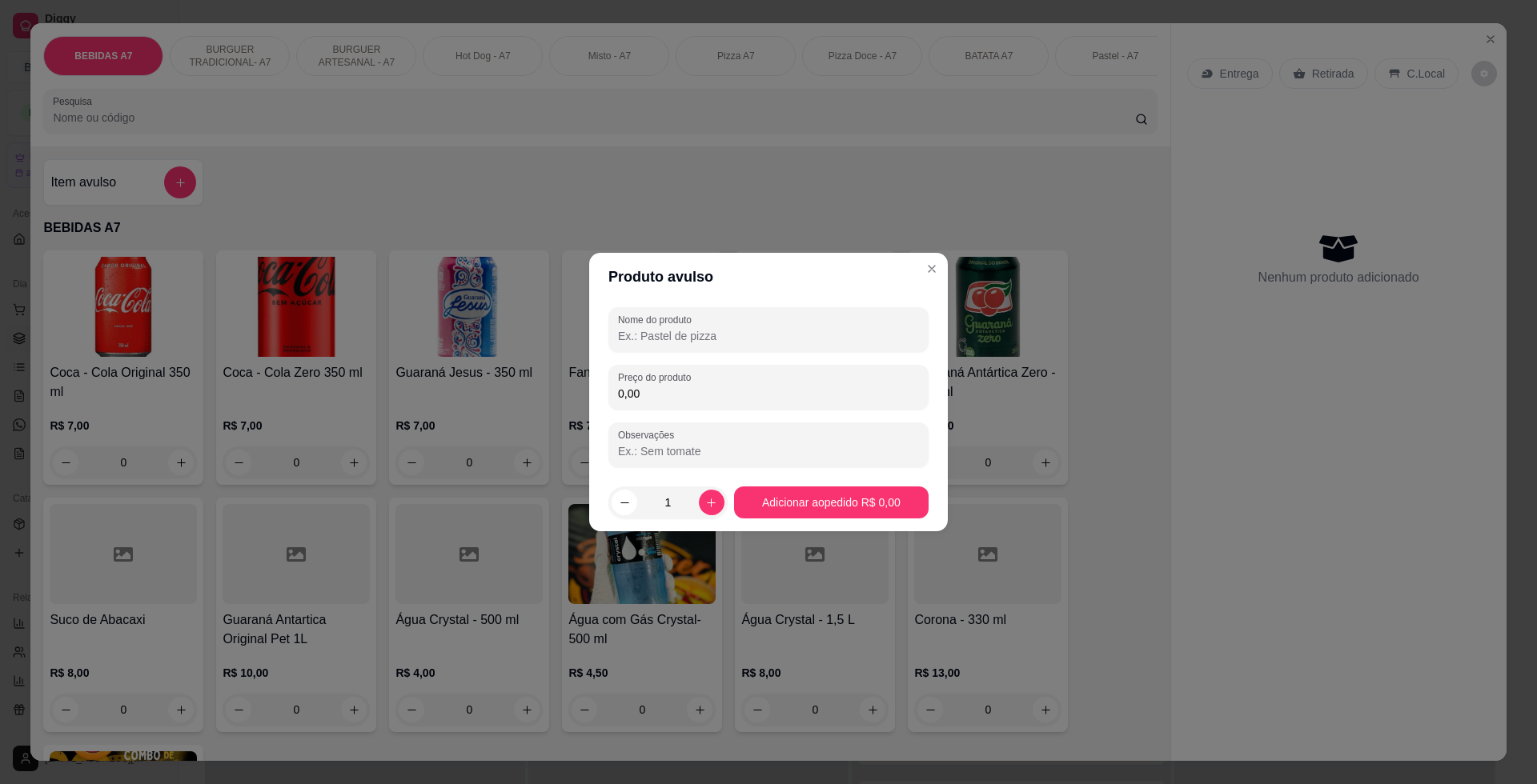
click at [742, 388] on input "0,00" at bounding box center [768, 394] width 301 height 16
type input "11,60"
click at [732, 337] on input "Nome do produto" at bounding box center [768, 336] width 301 height 16
type input "kg"
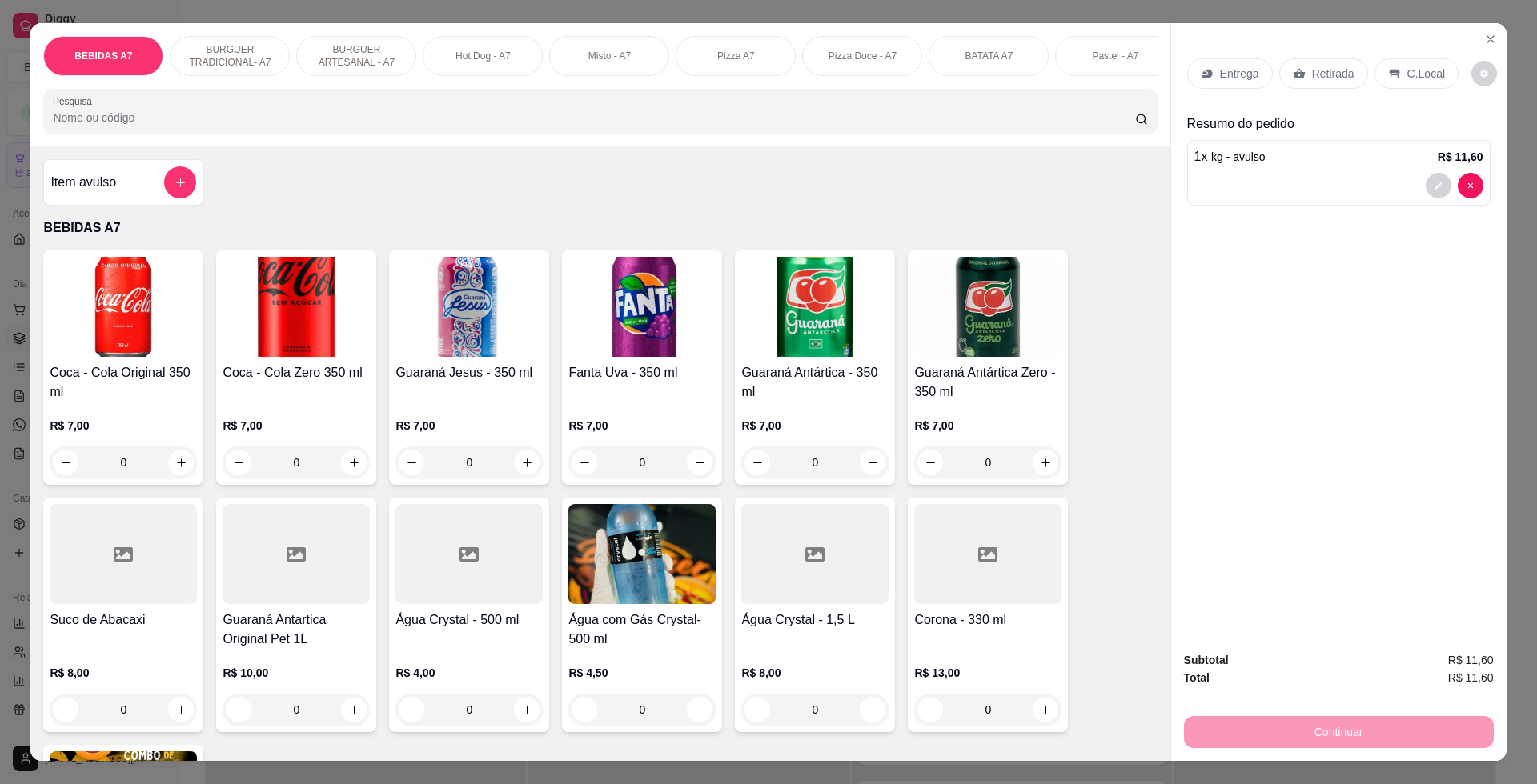
click at [1321, 78] on p "Retirada" at bounding box center [1333, 73] width 42 height 16
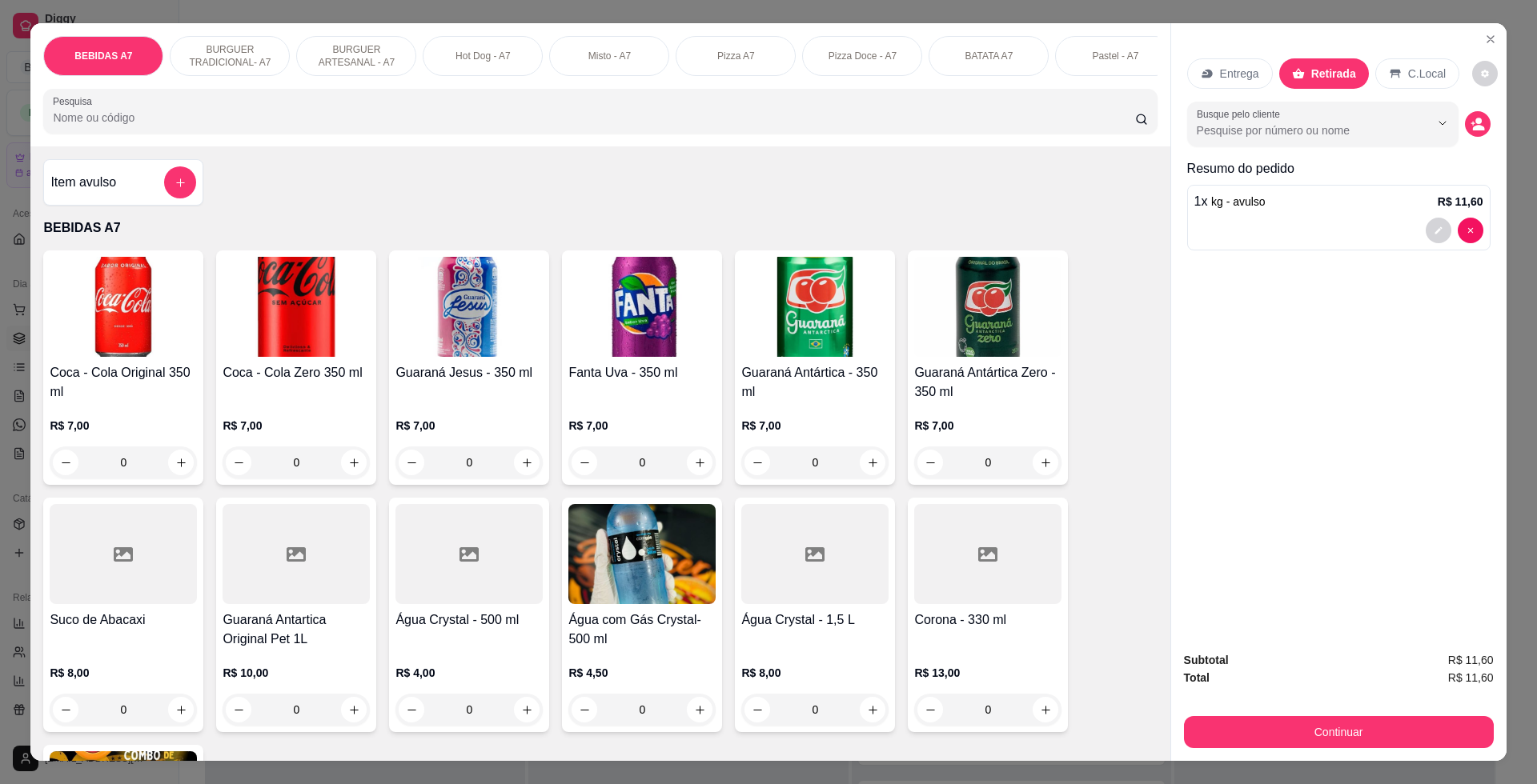
drag, startPoint x: 1384, startPoint y: 708, endPoint x: 1386, endPoint y: 724, distance: 16.1
click at [1385, 713] on div "Subtotal R$ 11,60 Total R$ 11,60 Continuar" at bounding box center [1339, 699] width 310 height 97
click at [1387, 729] on button "Continuar" at bounding box center [1338, 731] width 300 height 31
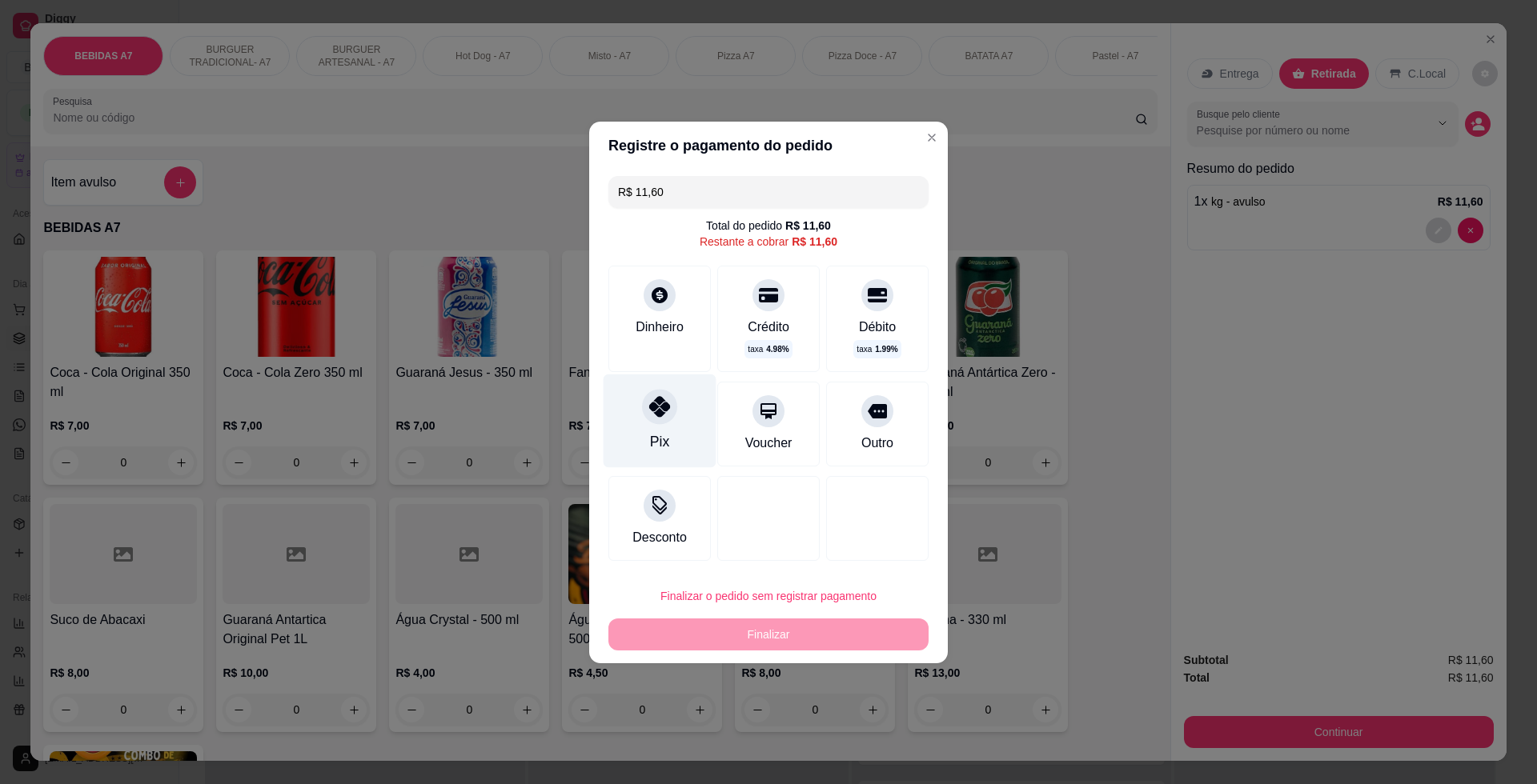
click at [671, 427] on div "Pix" at bounding box center [660, 420] width 113 height 94
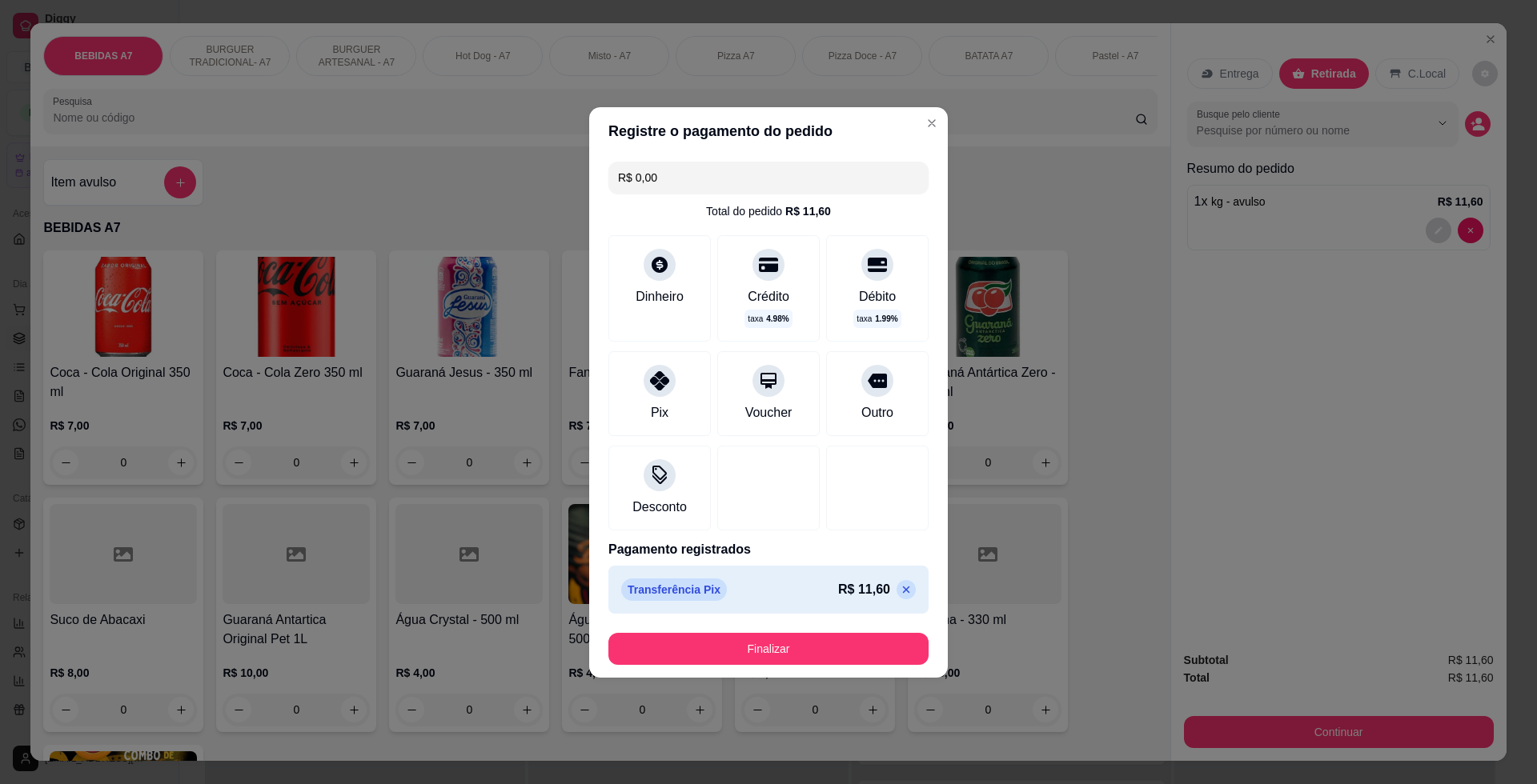
click at [915, 660] on footer "Finalizar" at bounding box center [768, 649] width 359 height 58
click at [899, 651] on button "Finalizar" at bounding box center [768, 648] width 311 height 31
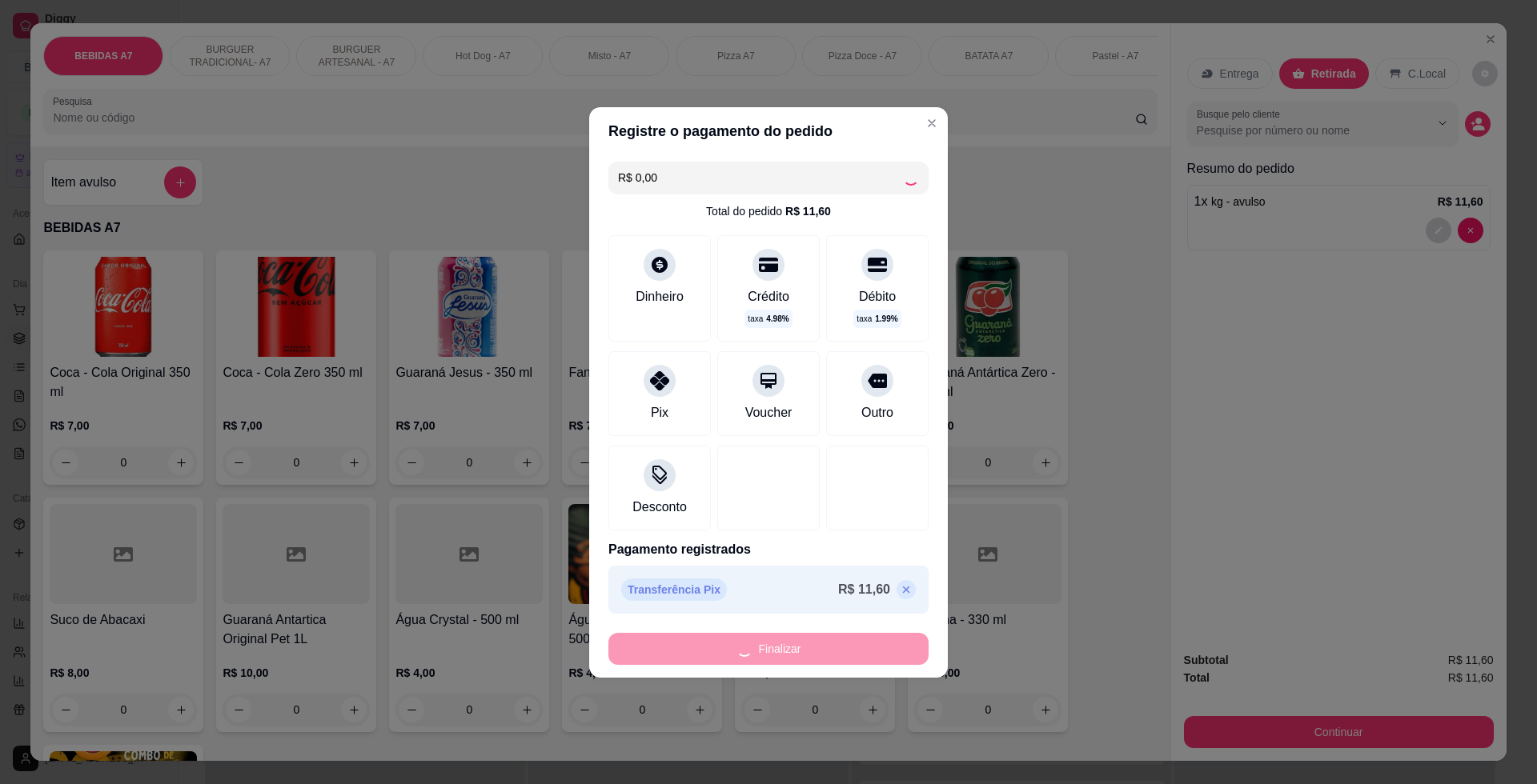
type input "-R$ 11,60"
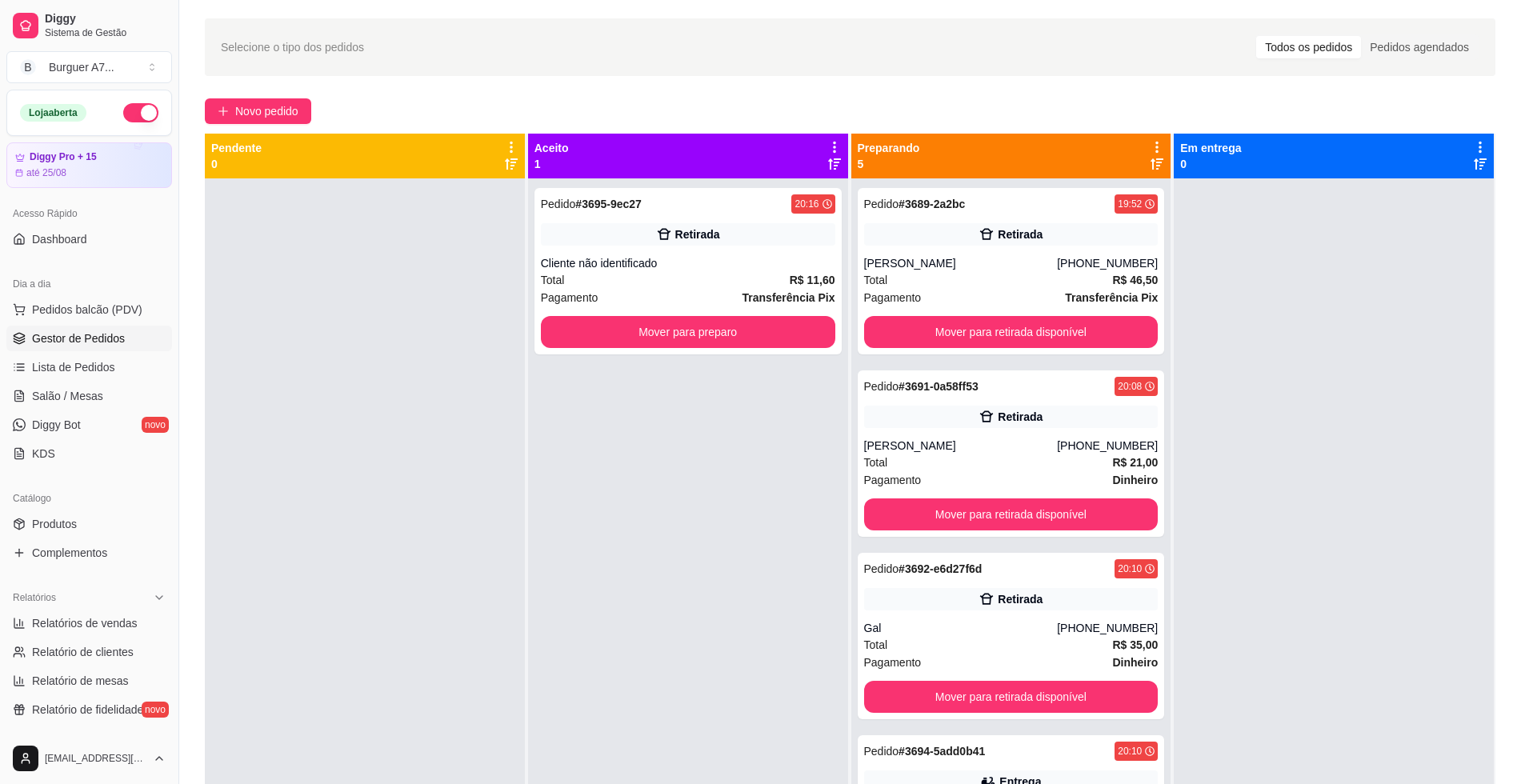
scroll to position [100, 0]
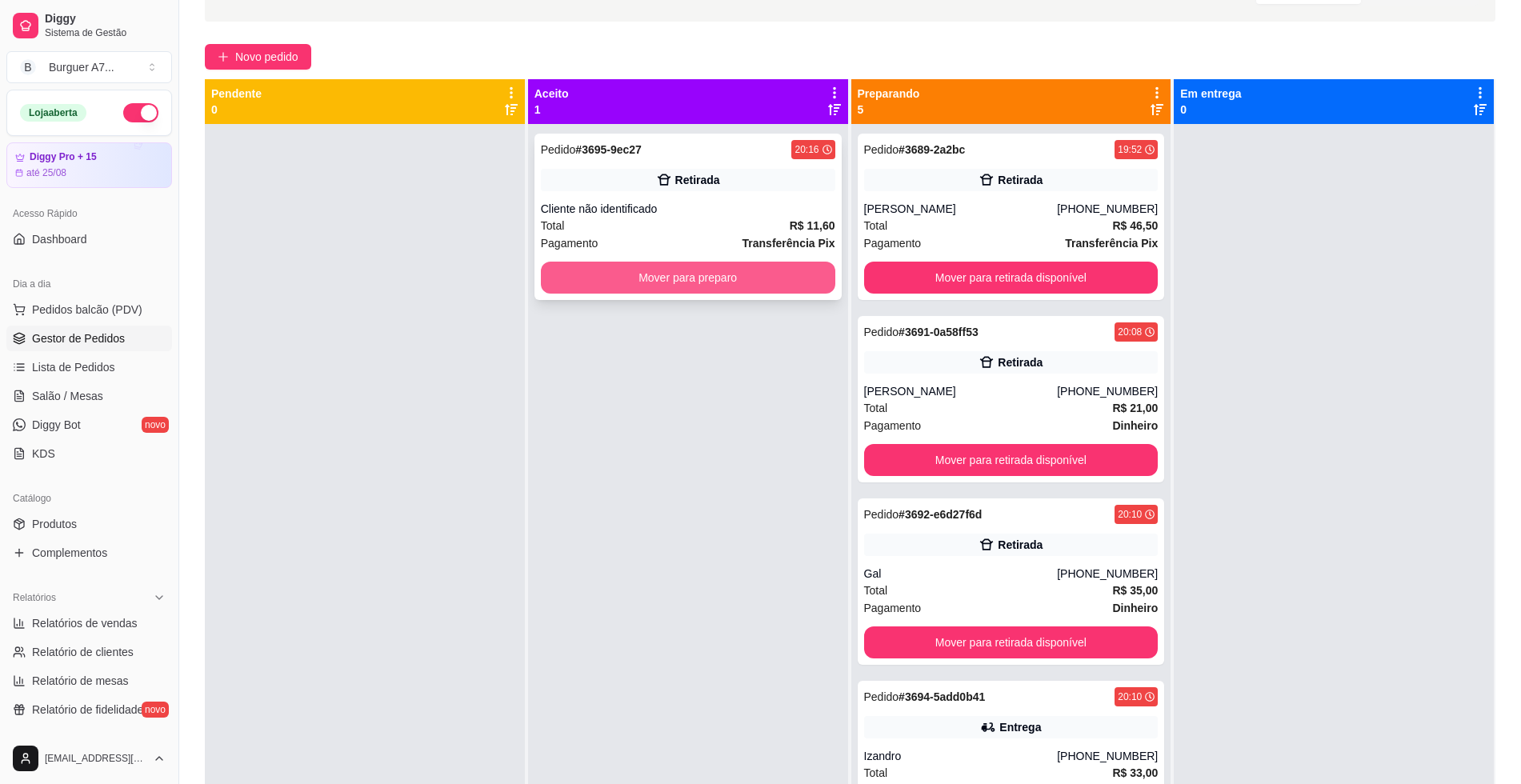
click at [711, 285] on button "Mover para preparo" at bounding box center [688, 277] width 294 height 32
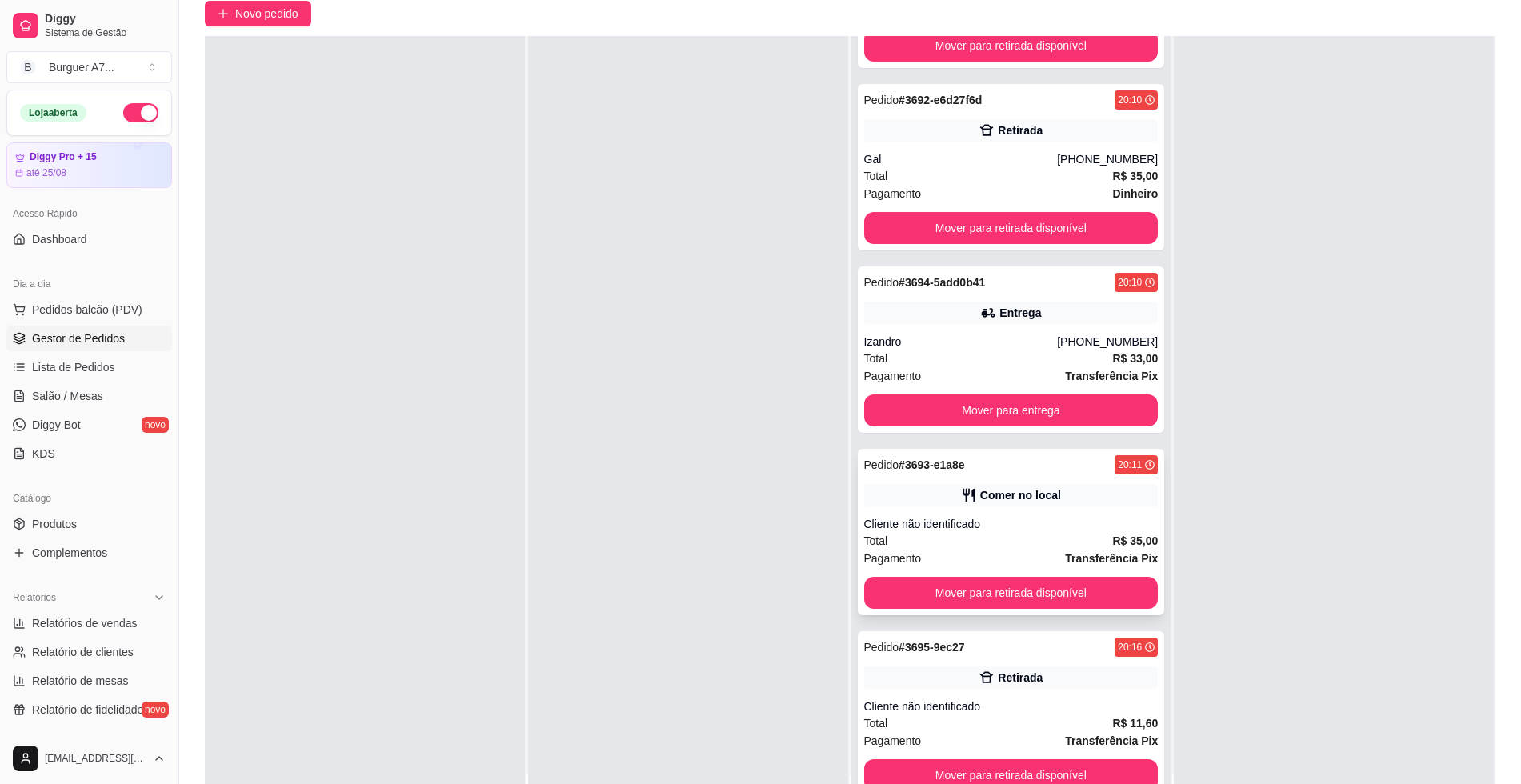
scroll to position [244, 0]
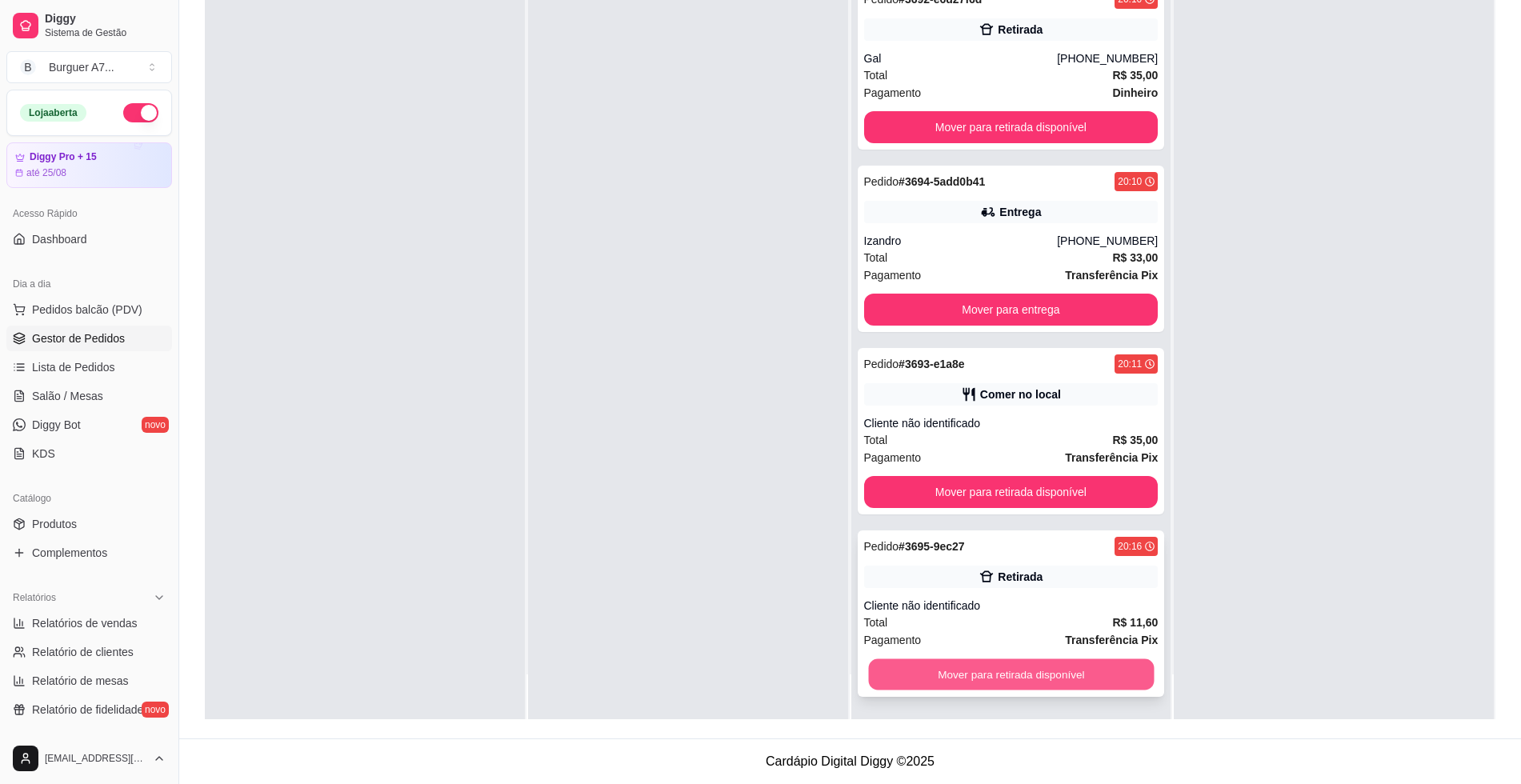
click at [1107, 665] on button "Mover para retirada disponível" at bounding box center [1011, 675] width 285 height 31
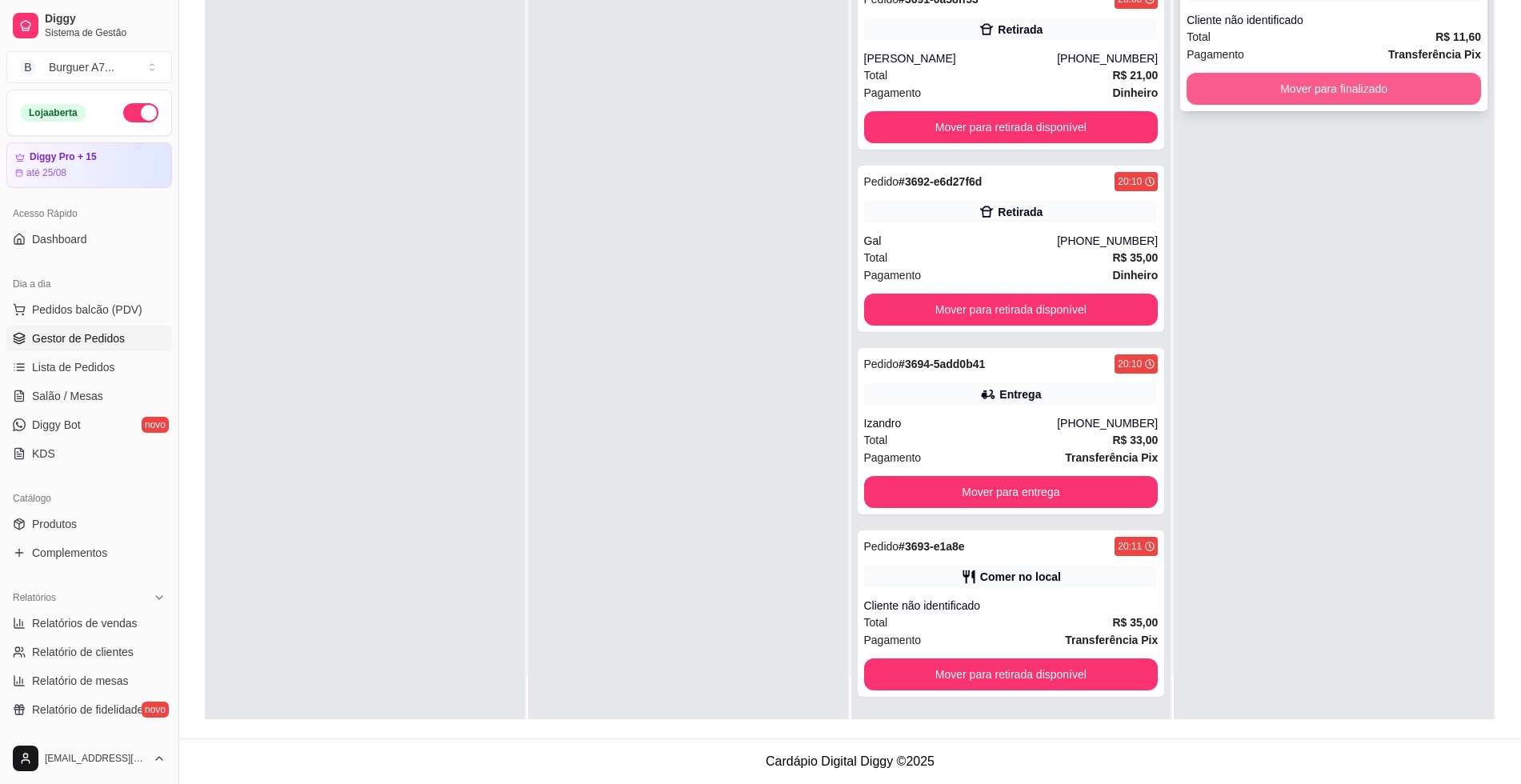
click at [1353, 86] on button "Mover para finalizado" at bounding box center [1334, 88] width 294 height 32
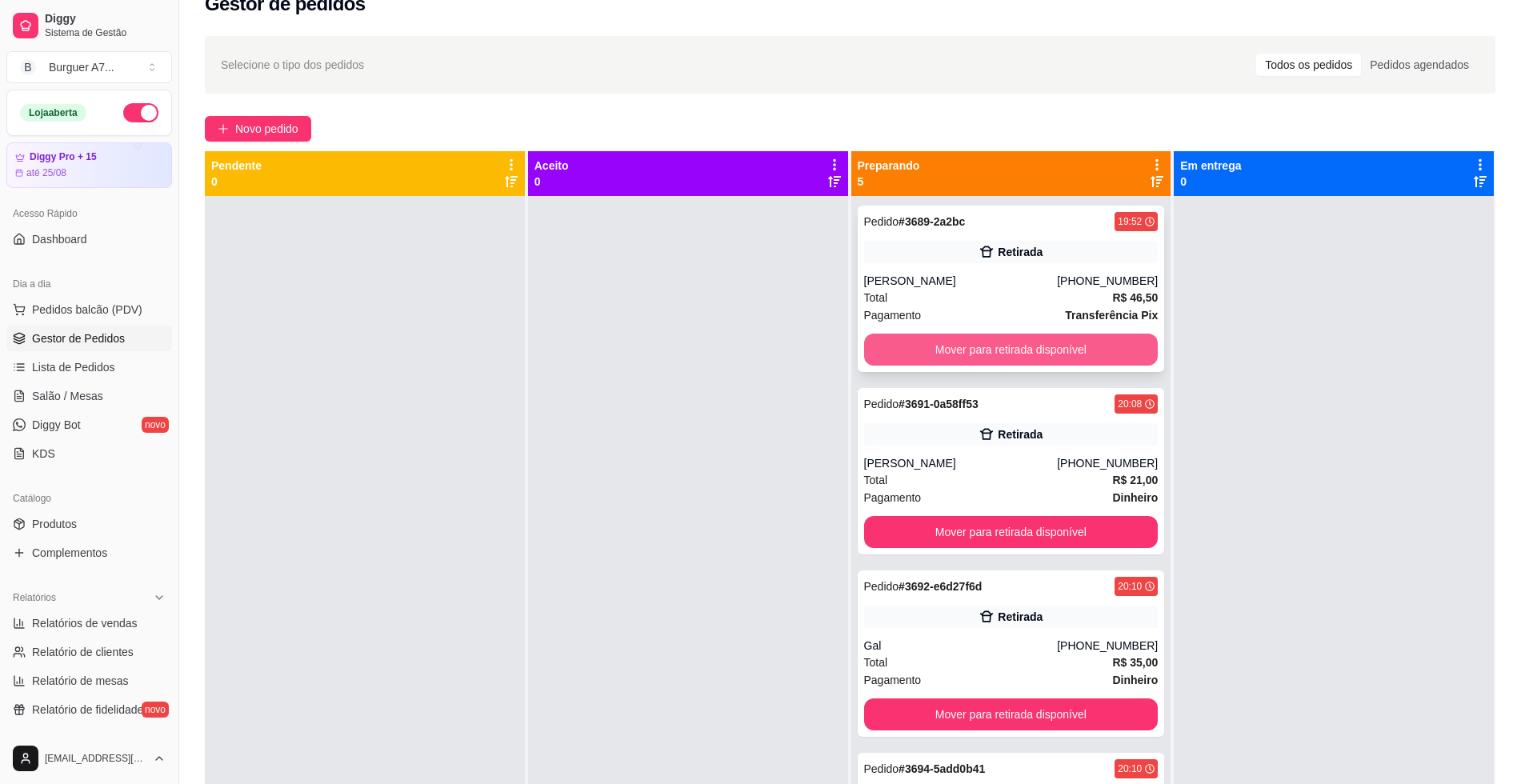
scroll to position [0, 0]
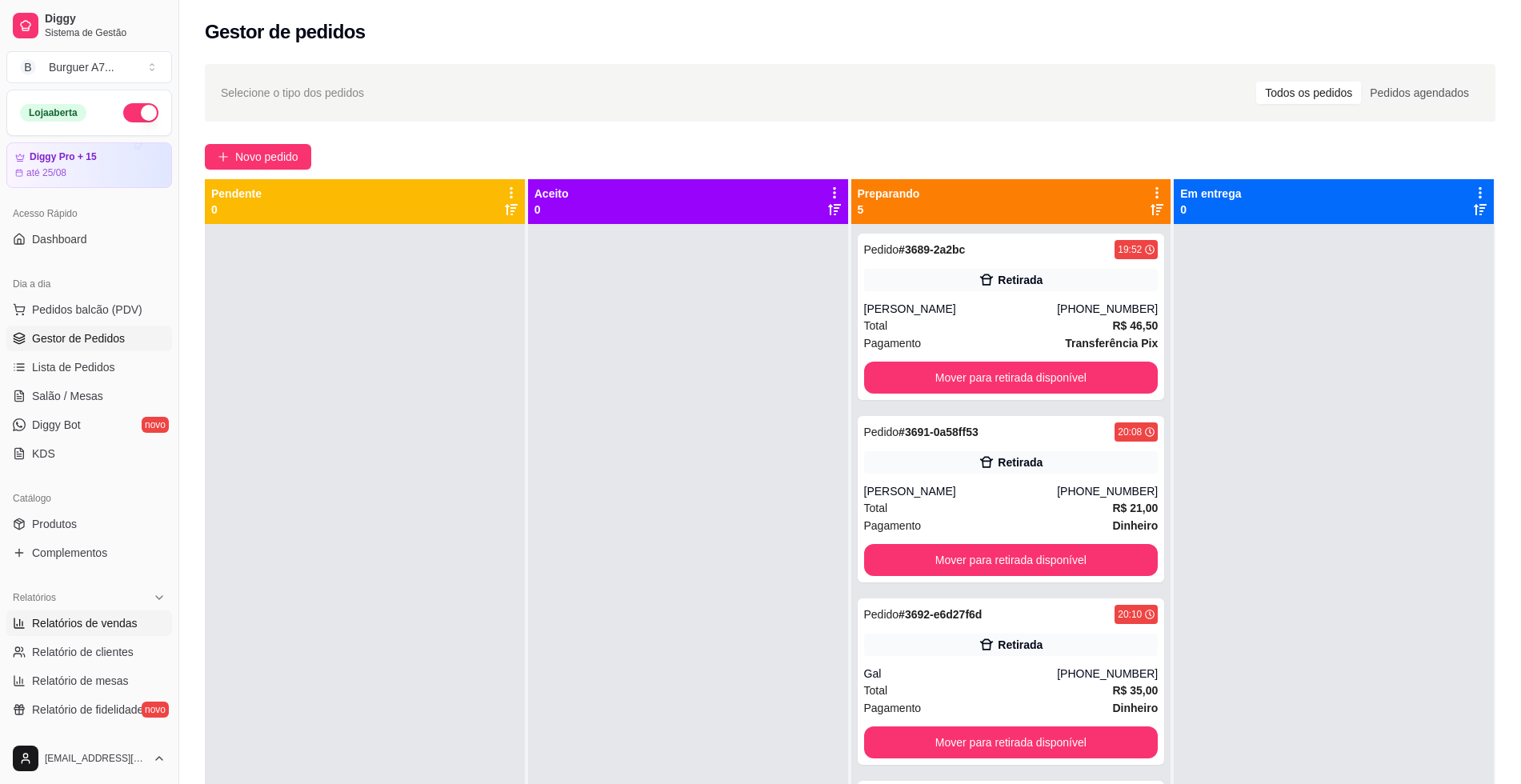
click at [57, 617] on span "Relatórios de vendas" at bounding box center [85, 623] width 106 height 16
select select "ALL"
select select "0"
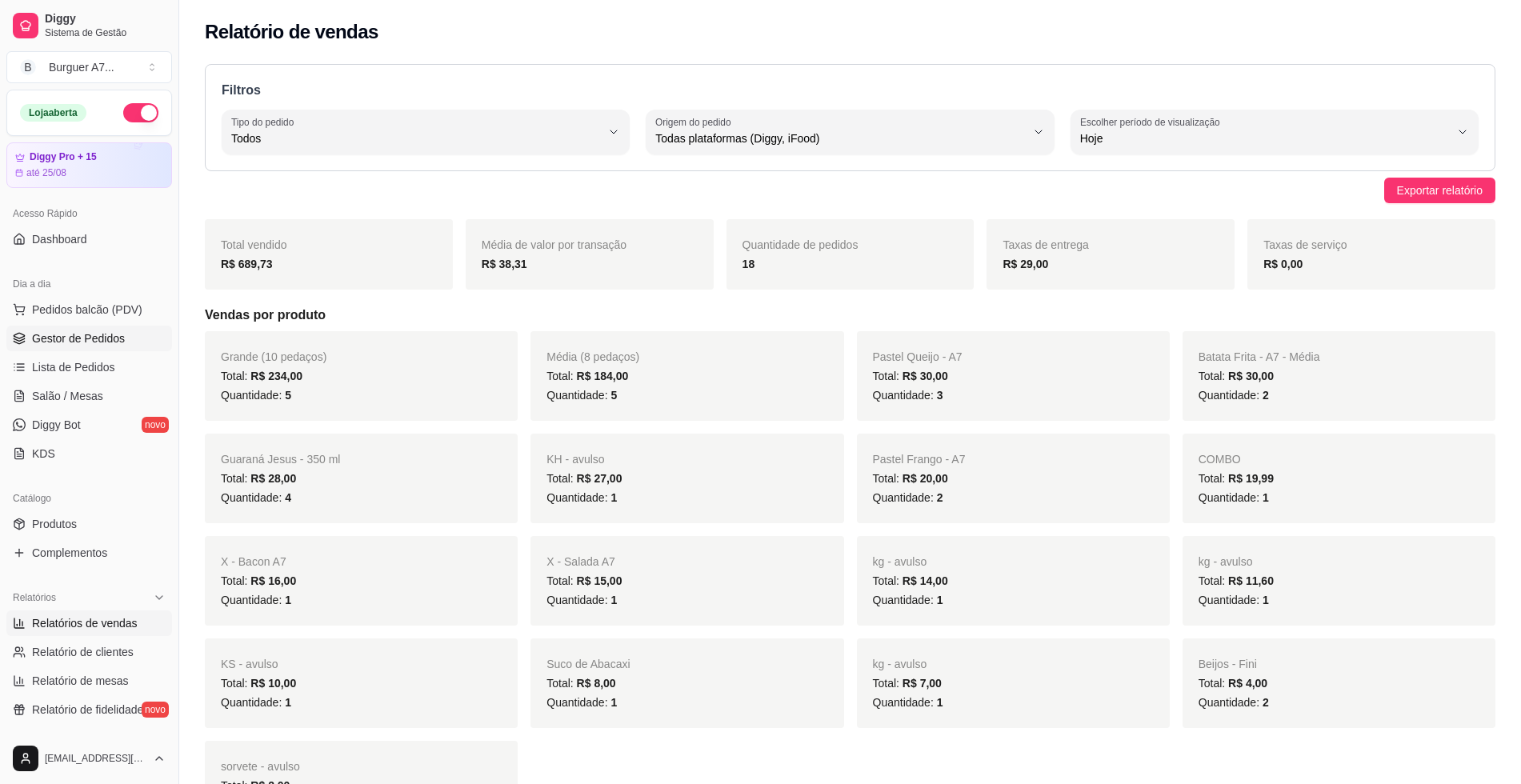
click at [97, 340] on span "Gestor de Pedidos" at bounding box center [78, 338] width 93 height 16
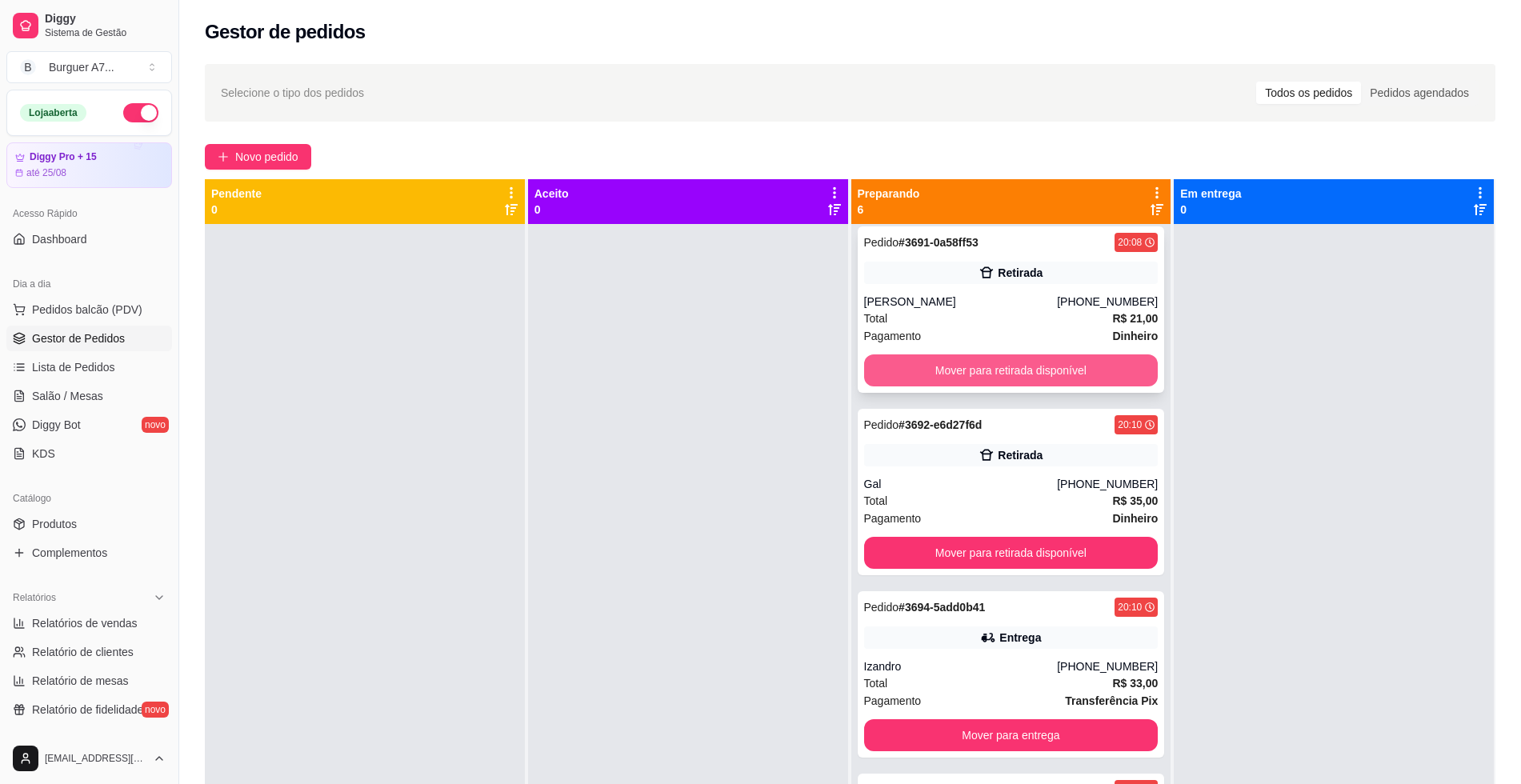
scroll to position [200, 0]
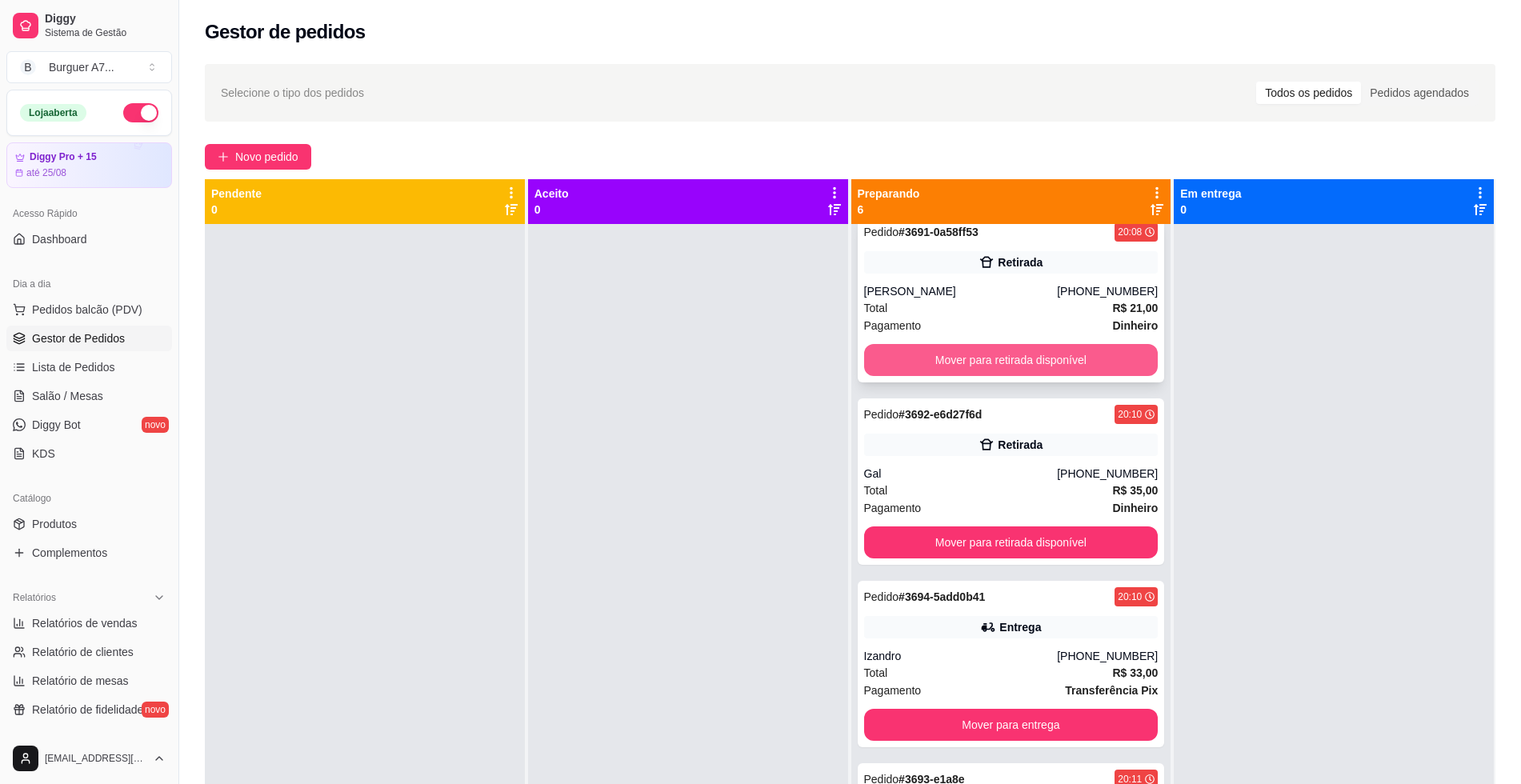
click at [1100, 346] on button "Mover para retirada disponível" at bounding box center [1011, 359] width 294 height 32
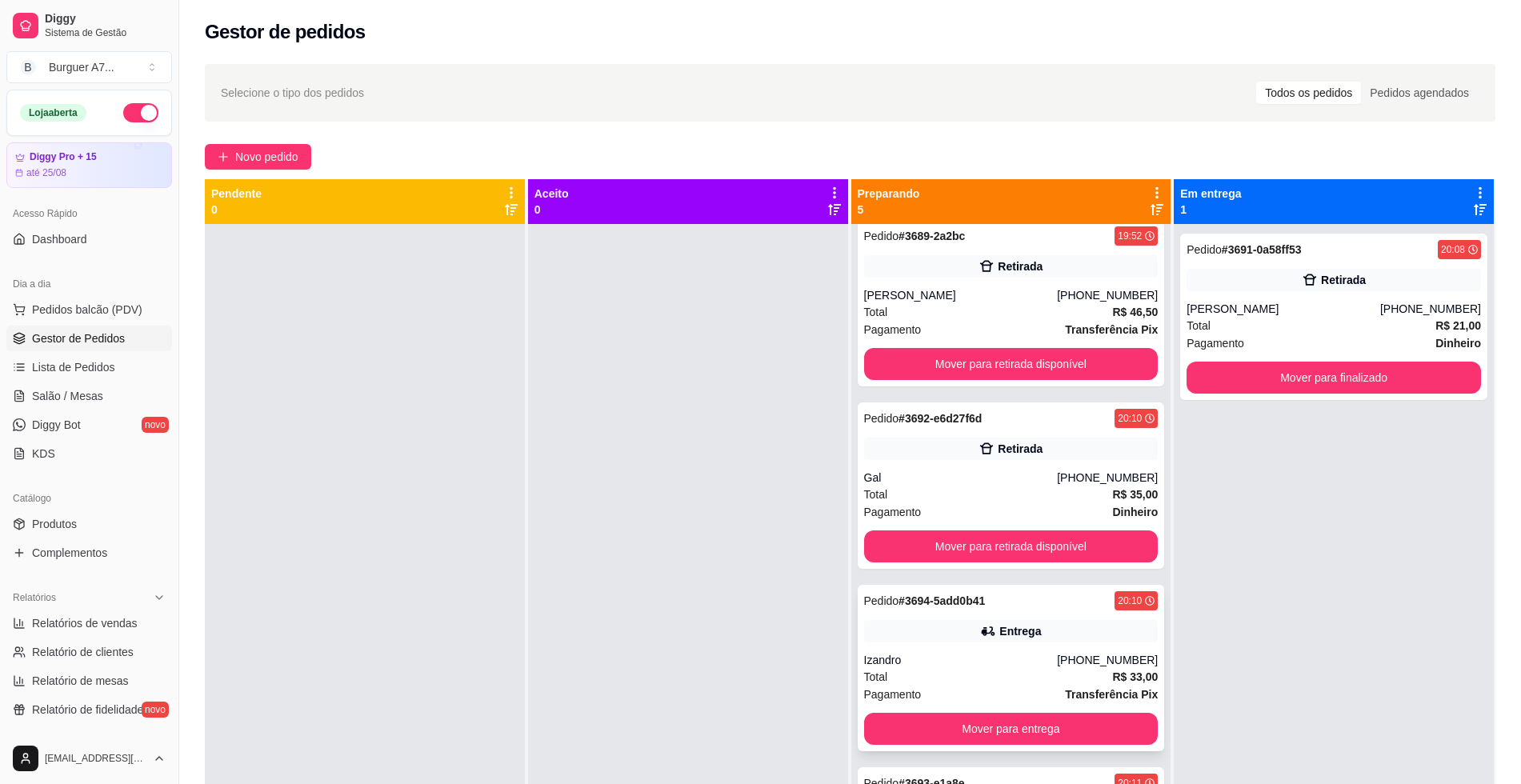
scroll to position [0, 0]
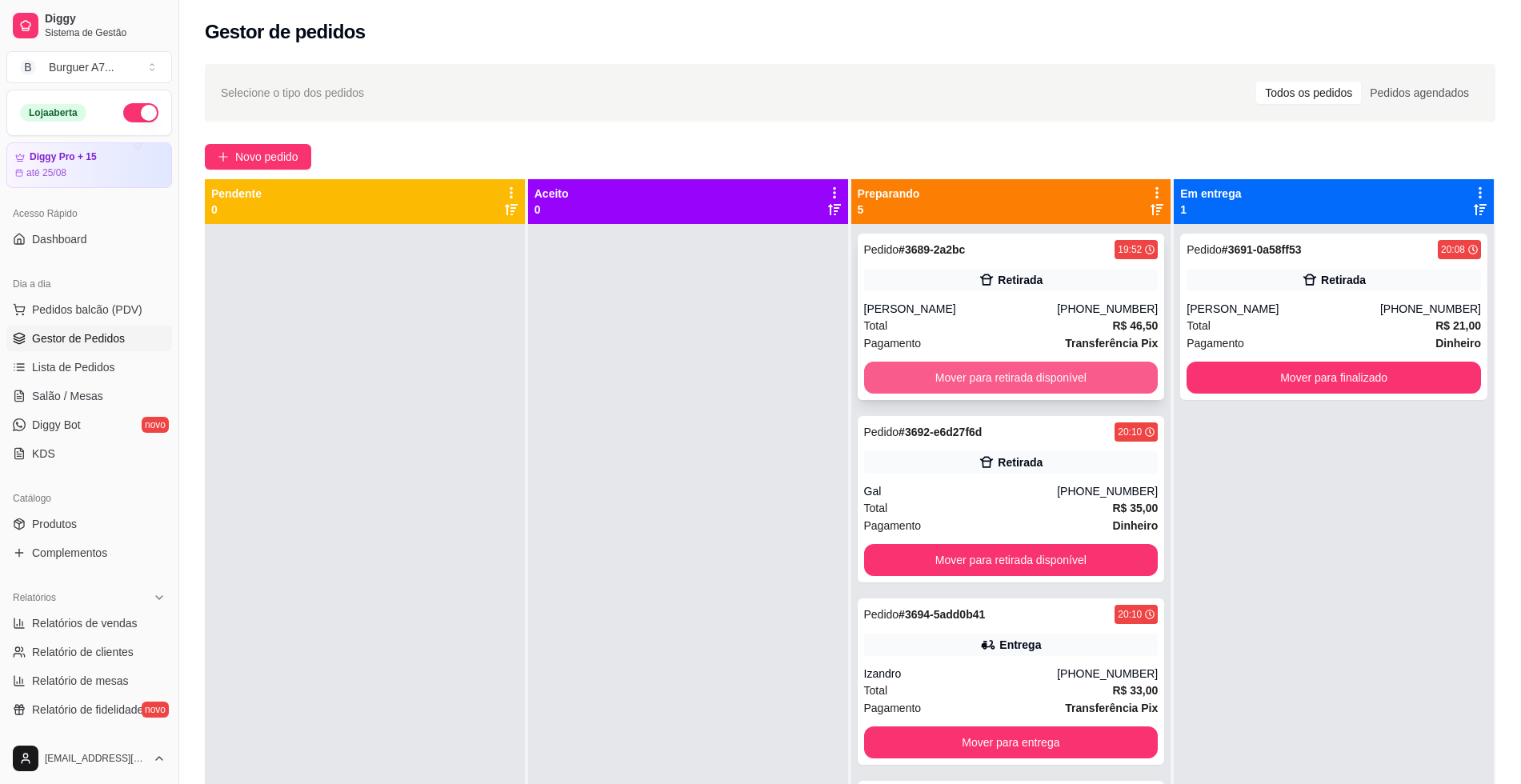
click at [1056, 370] on button "Mover para retirada disponível" at bounding box center [1011, 377] width 294 height 32
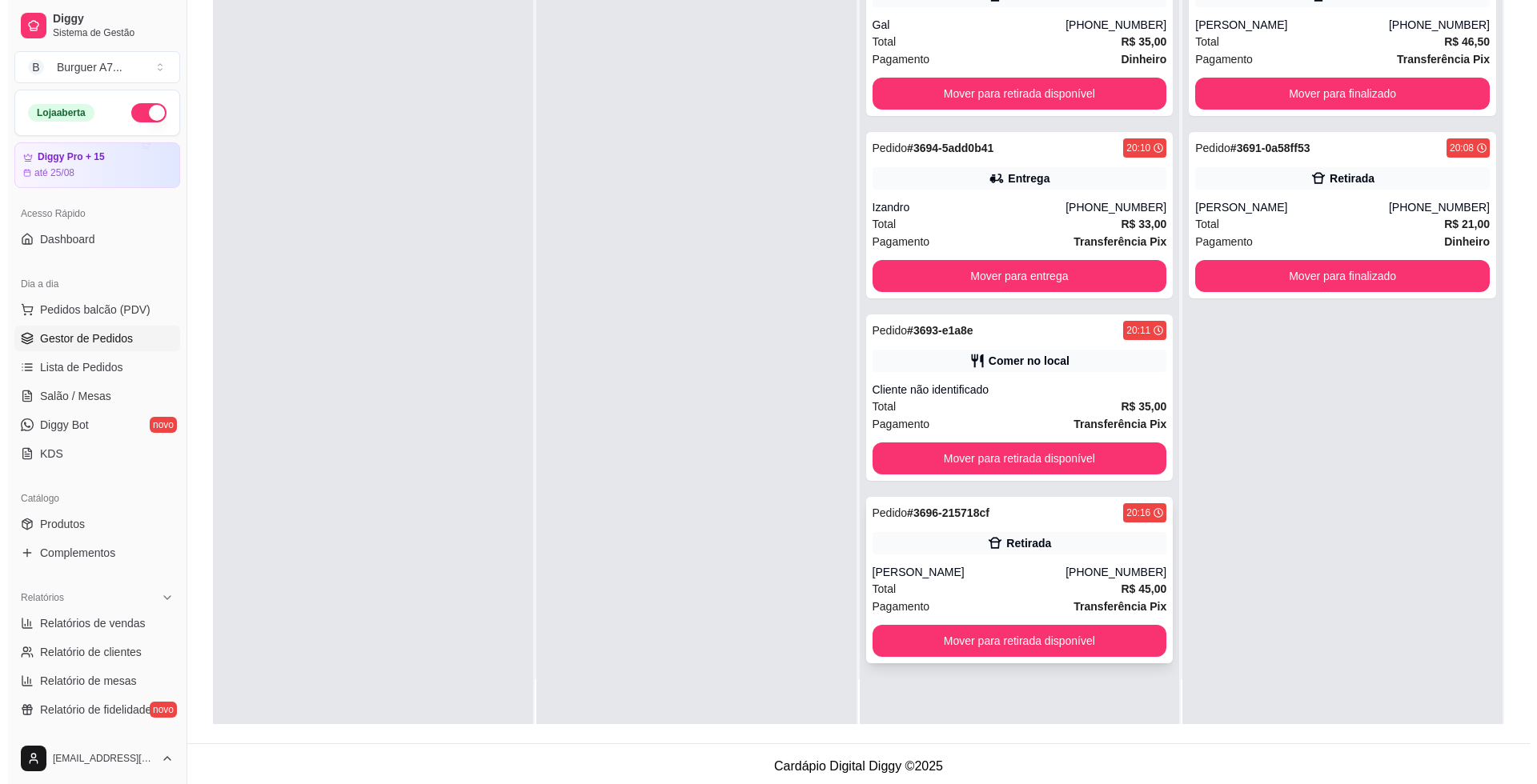
scroll to position [244, 0]
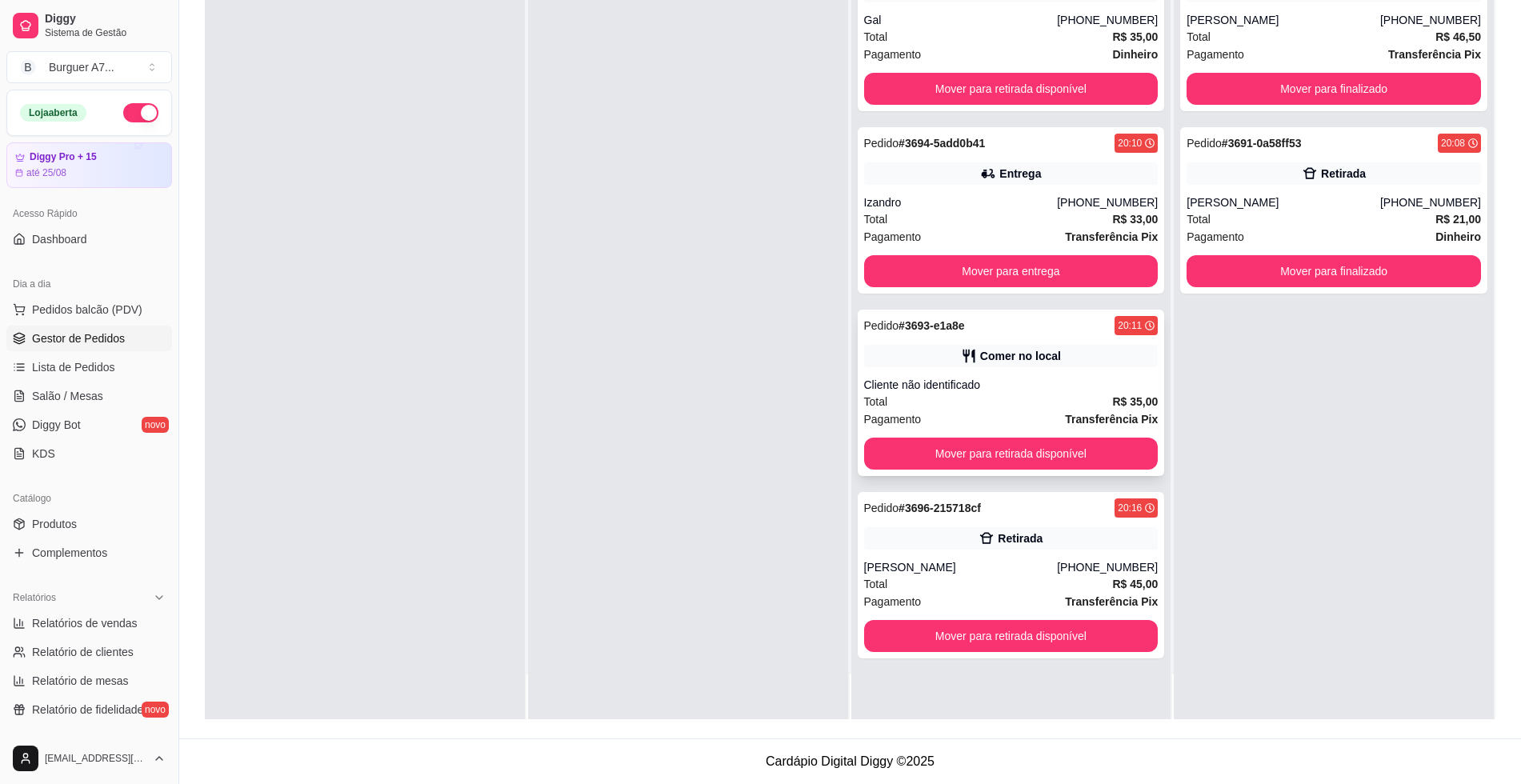
click at [1022, 411] on div "Pagamento Transferência Pix" at bounding box center [1011, 420] width 294 height 18
click at [1128, 269] on button "Mover para entrega" at bounding box center [1011, 271] width 285 height 31
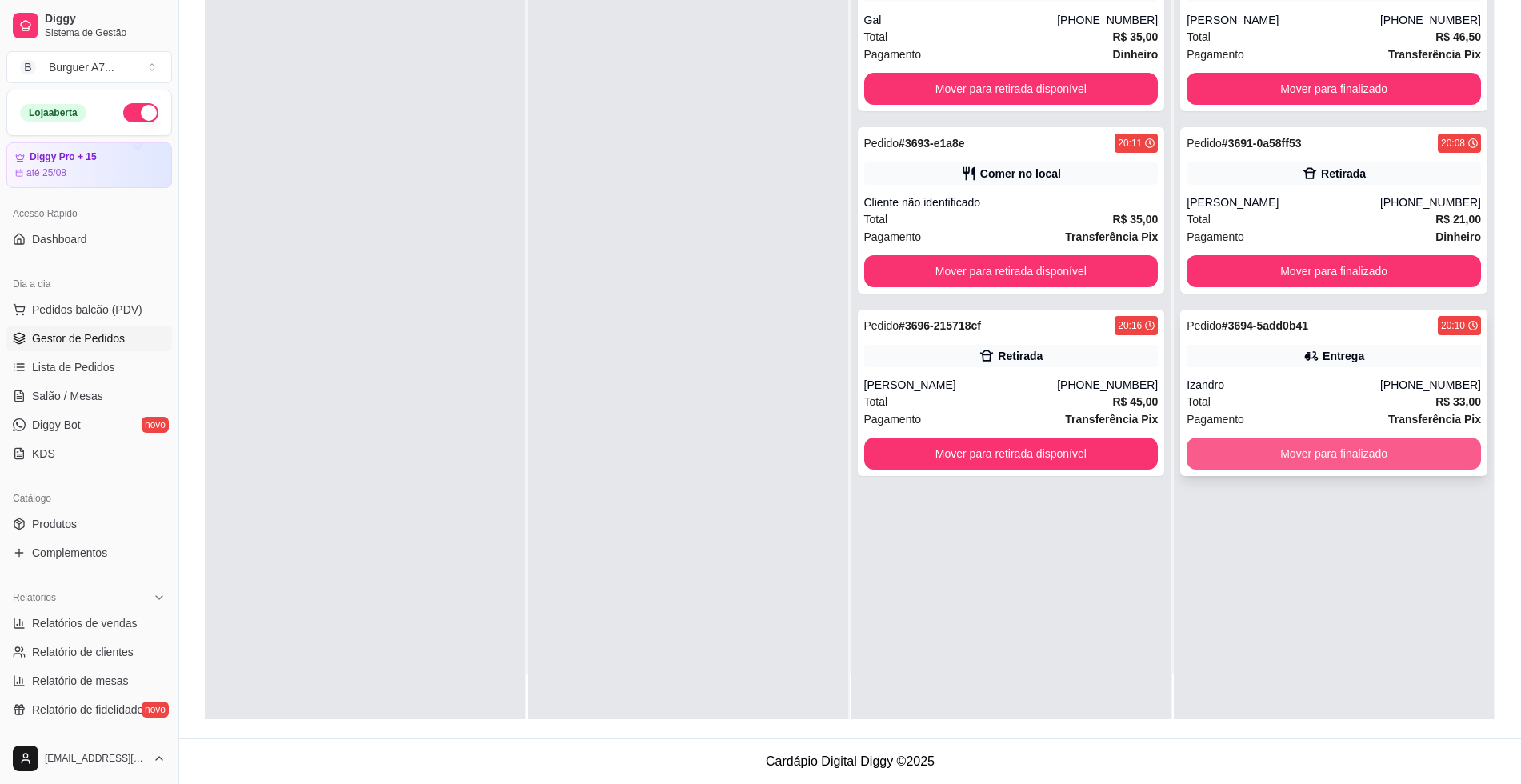
click at [1360, 455] on button "Mover para finalizado" at bounding box center [1334, 453] width 294 height 32
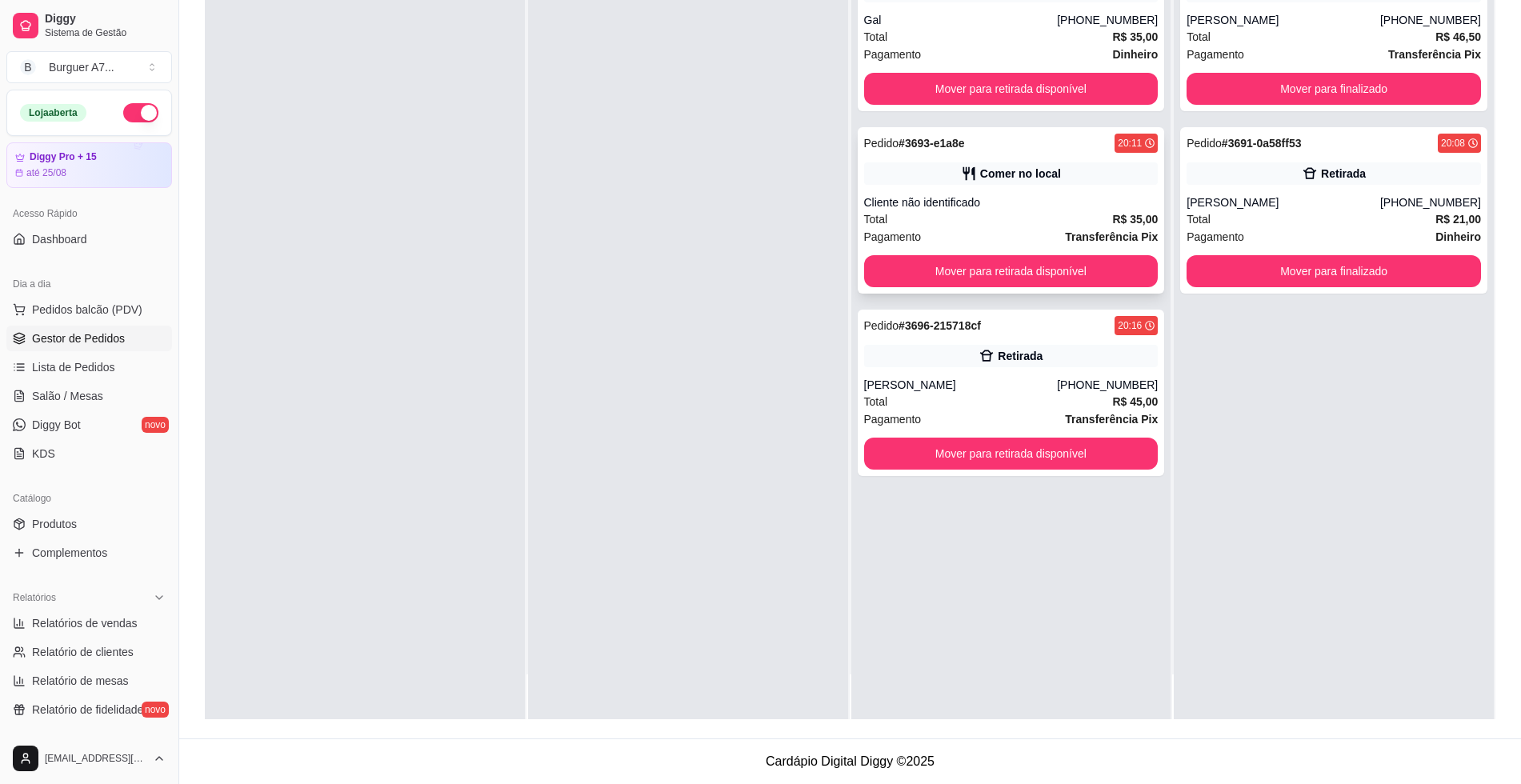
click at [1051, 207] on div "Cliente não identificado" at bounding box center [1011, 203] width 294 height 16
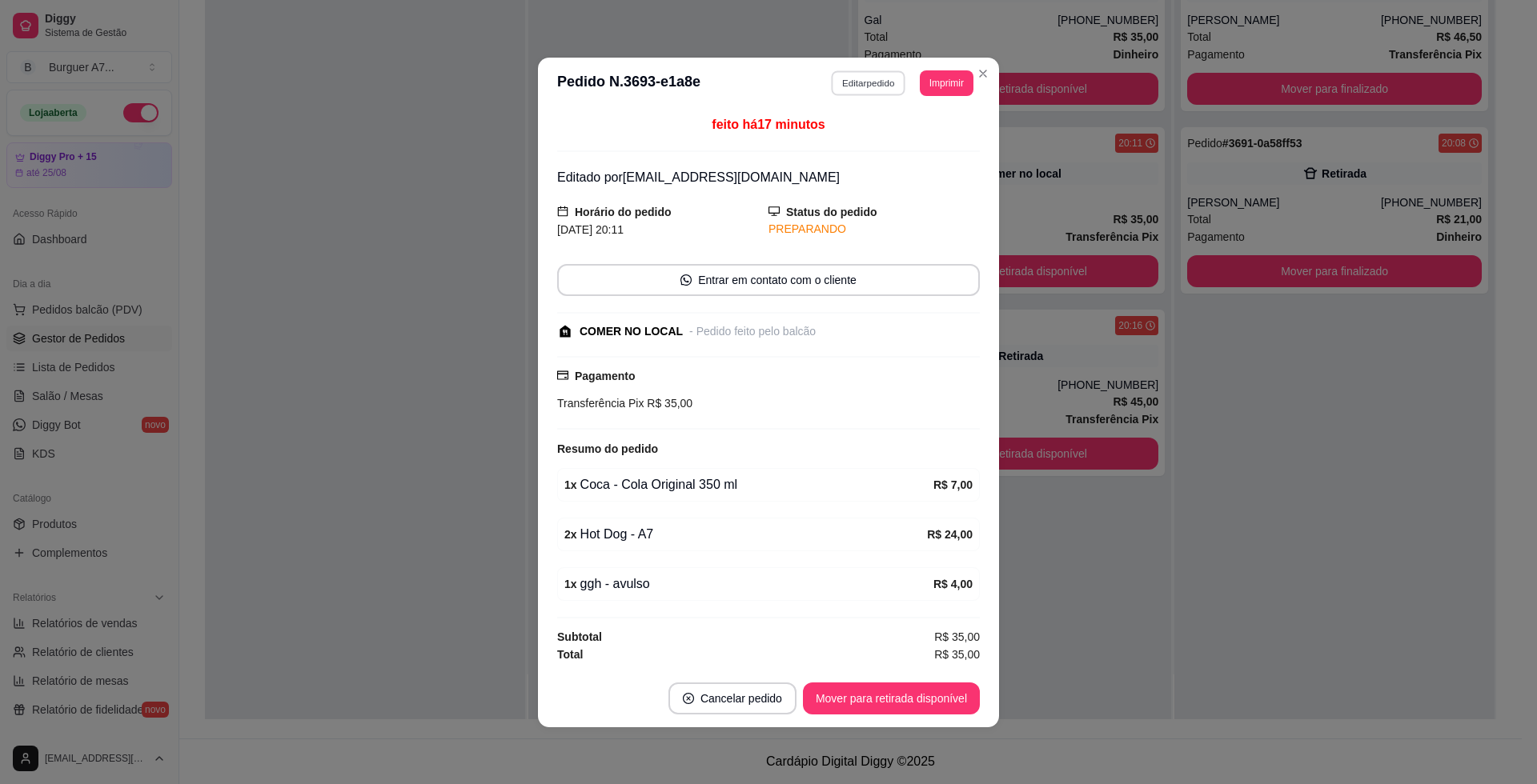
click at [853, 90] on button "Editar pedido" at bounding box center [868, 82] width 74 height 24
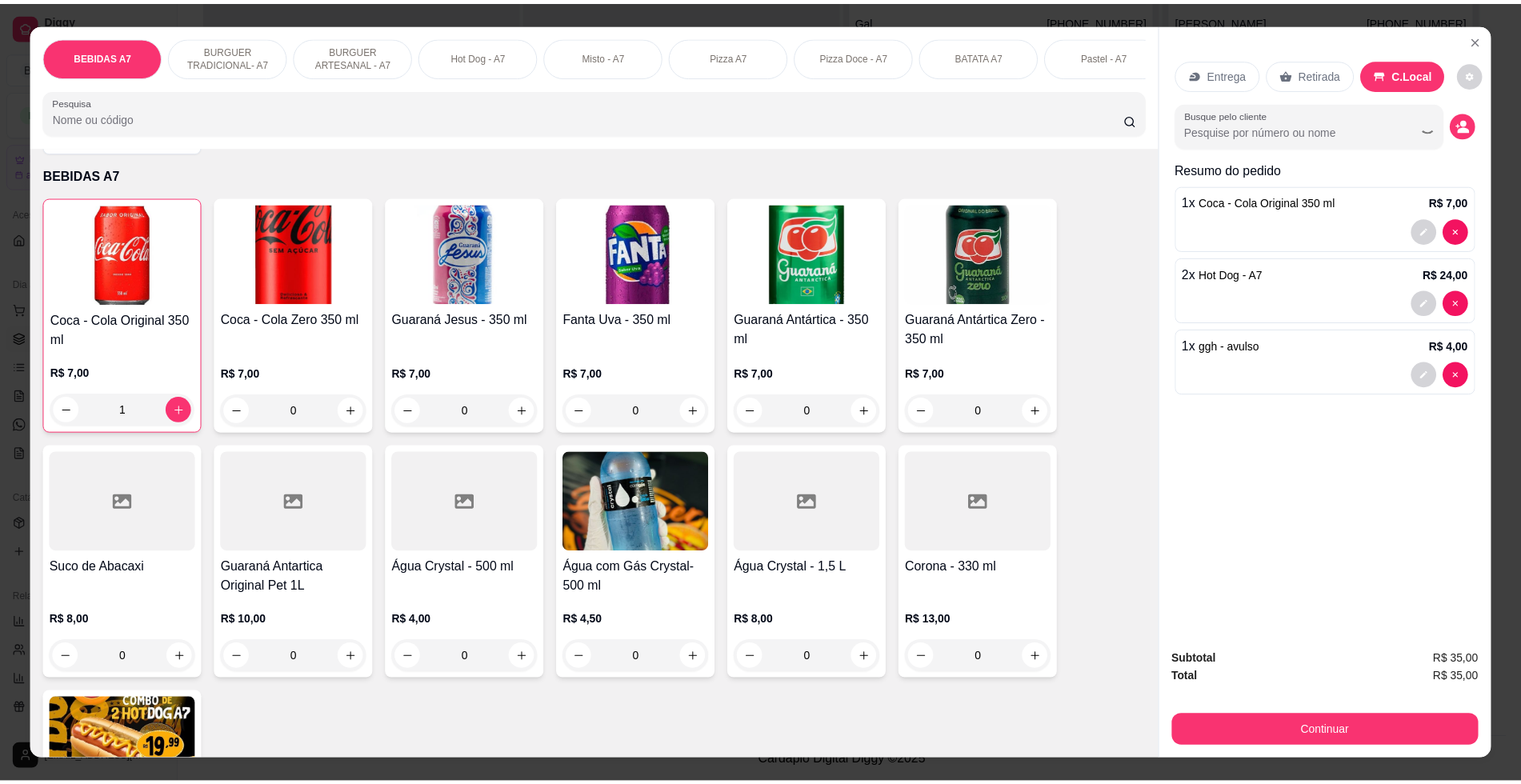
scroll to position [100, 0]
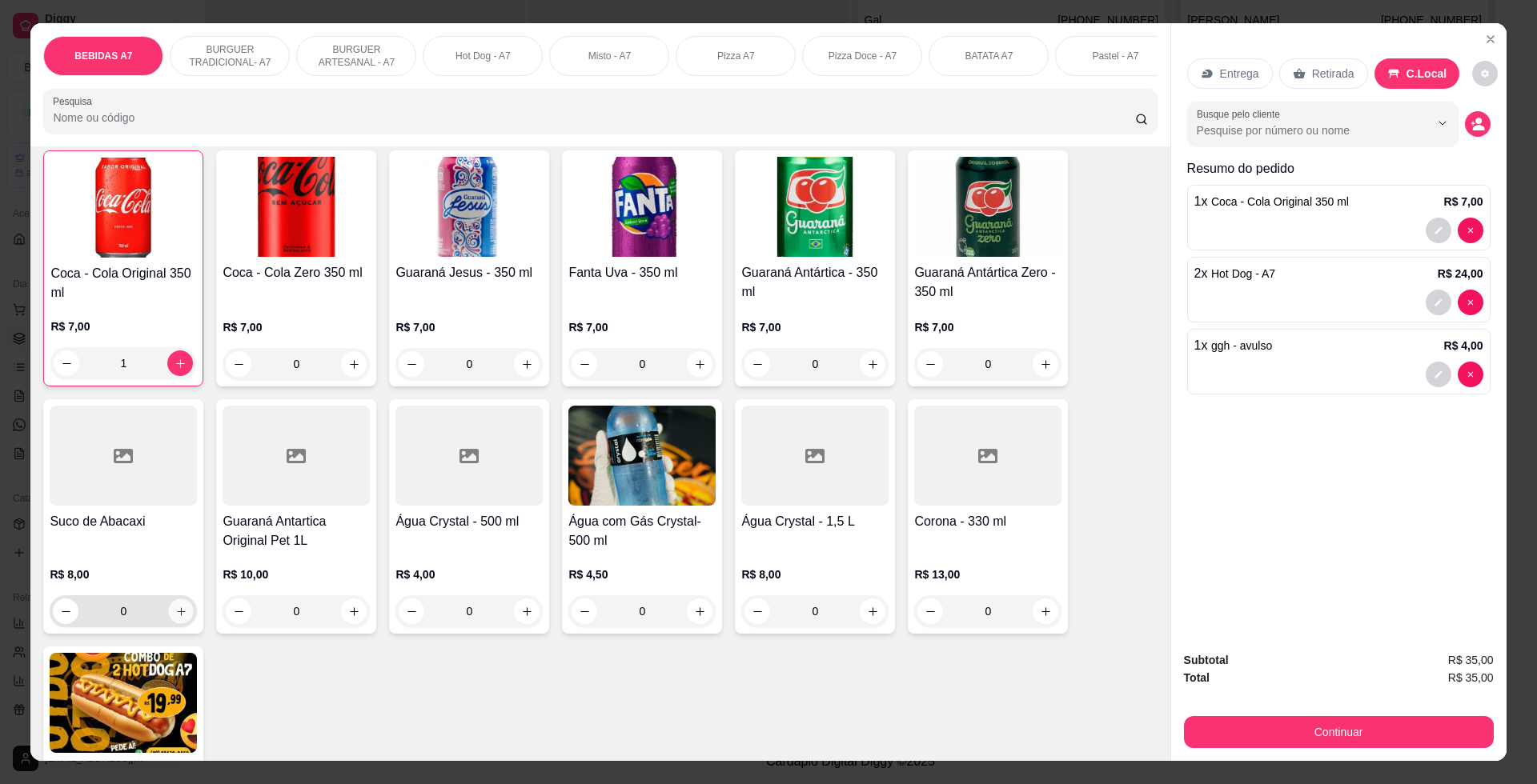
click at [169, 624] on button "increase-product-quantity" at bounding box center [181, 611] width 24 height 24
type input "1"
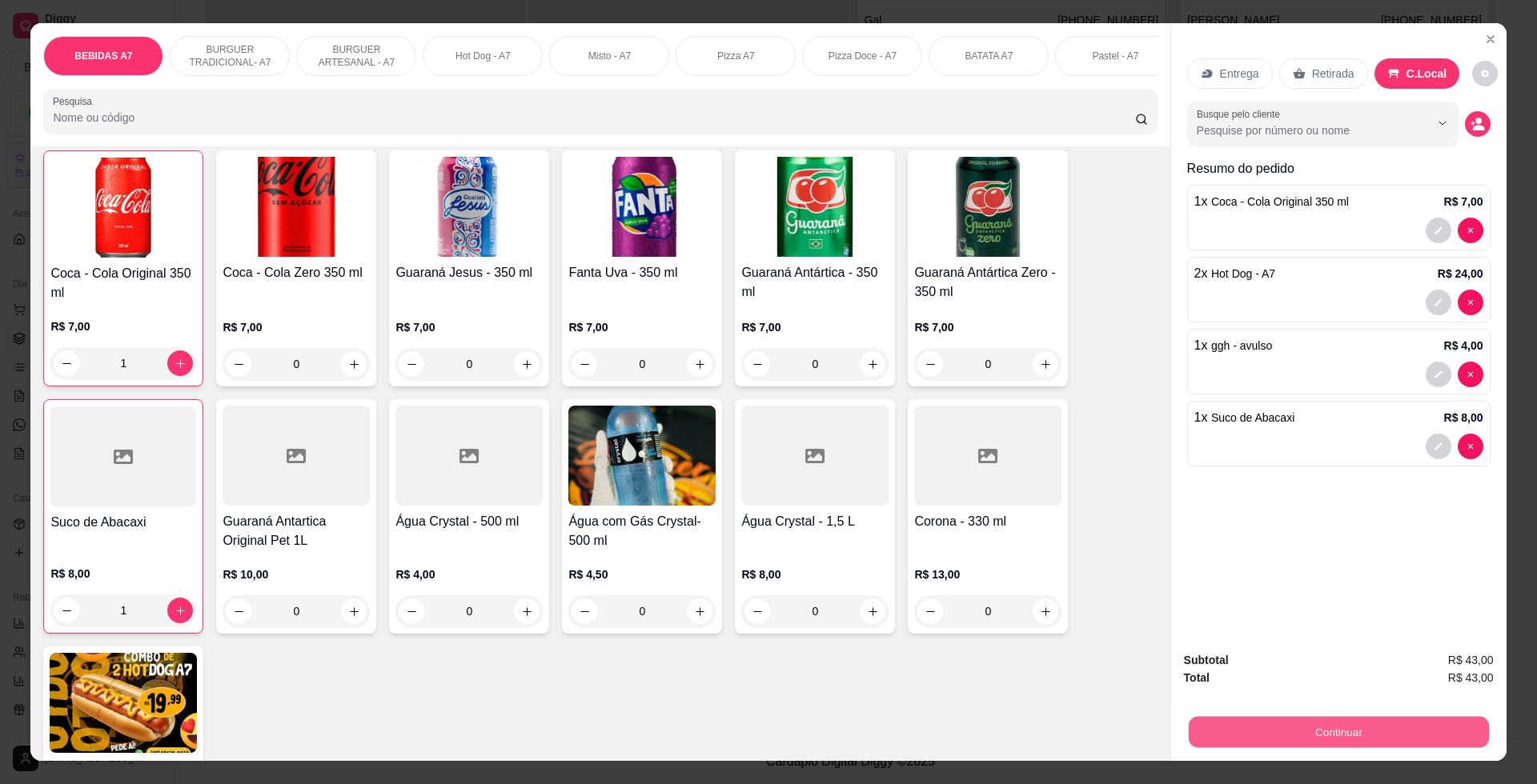
click at [1353, 725] on button "Continuar" at bounding box center [1338, 731] width 300 height 31
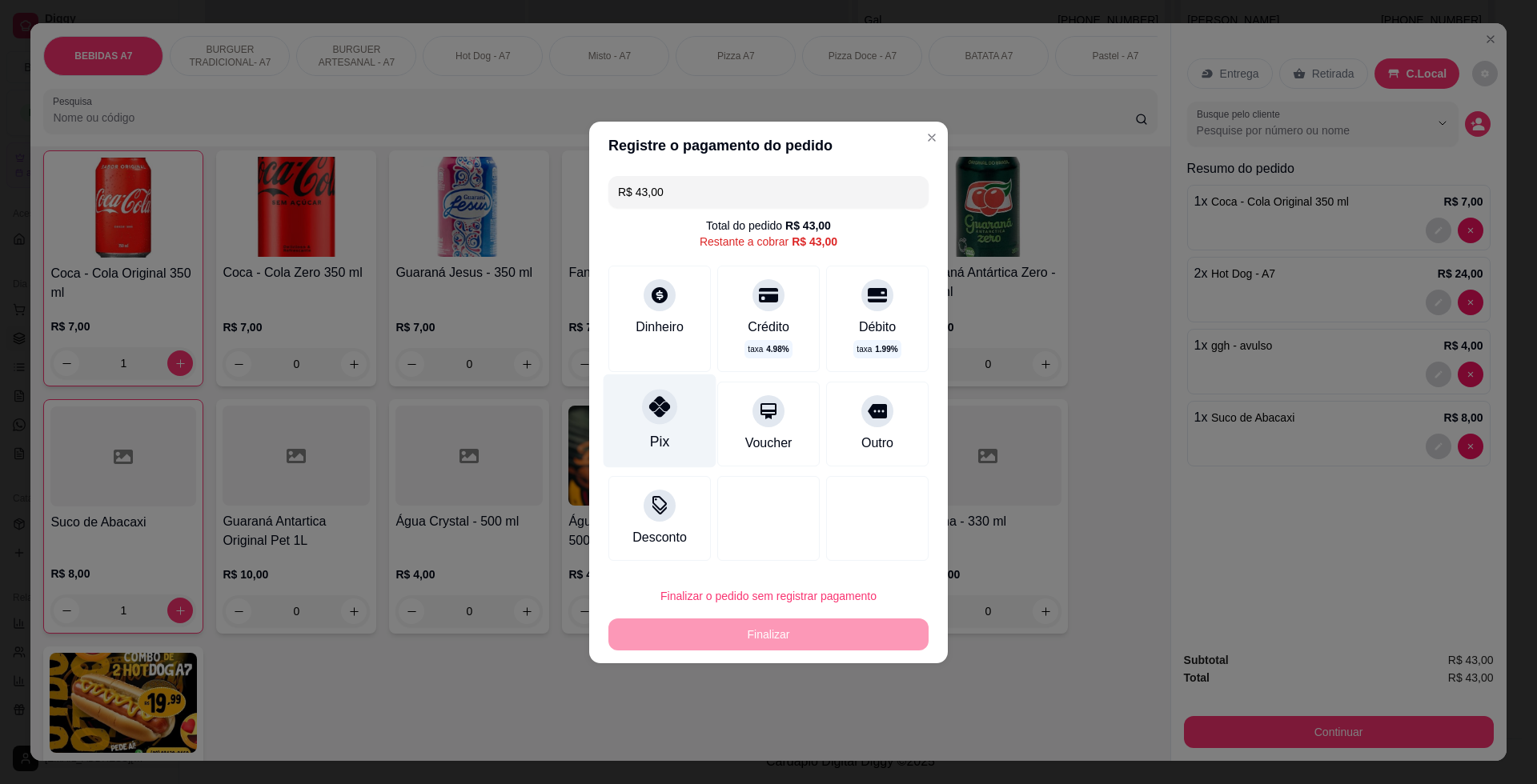
click at [610, 426] on div "R$ 43,00 Total do pedido R$ 43,00 Restante a cobrar R$ 43,00 Dinheiro Crédito t…" at bounding box center [768, 368] width 359 height 398
click at [662, 438] on div "Pix" at bounding box center [660, 442] width 20 height 21
type input "R$ 0,00"
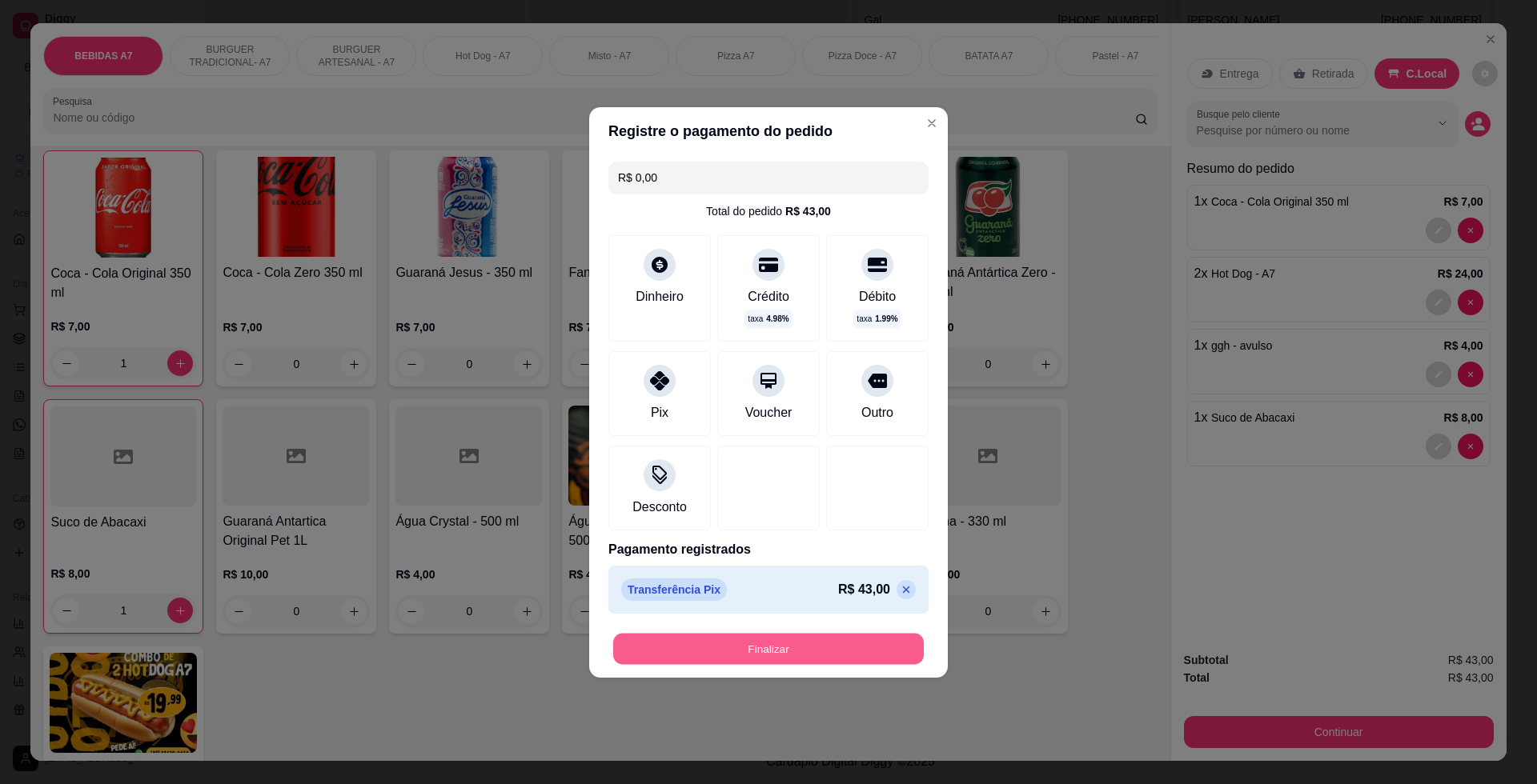
click at [789, 646] on button "Finalizar" at bounding box center [768, 648] width 311 height 31
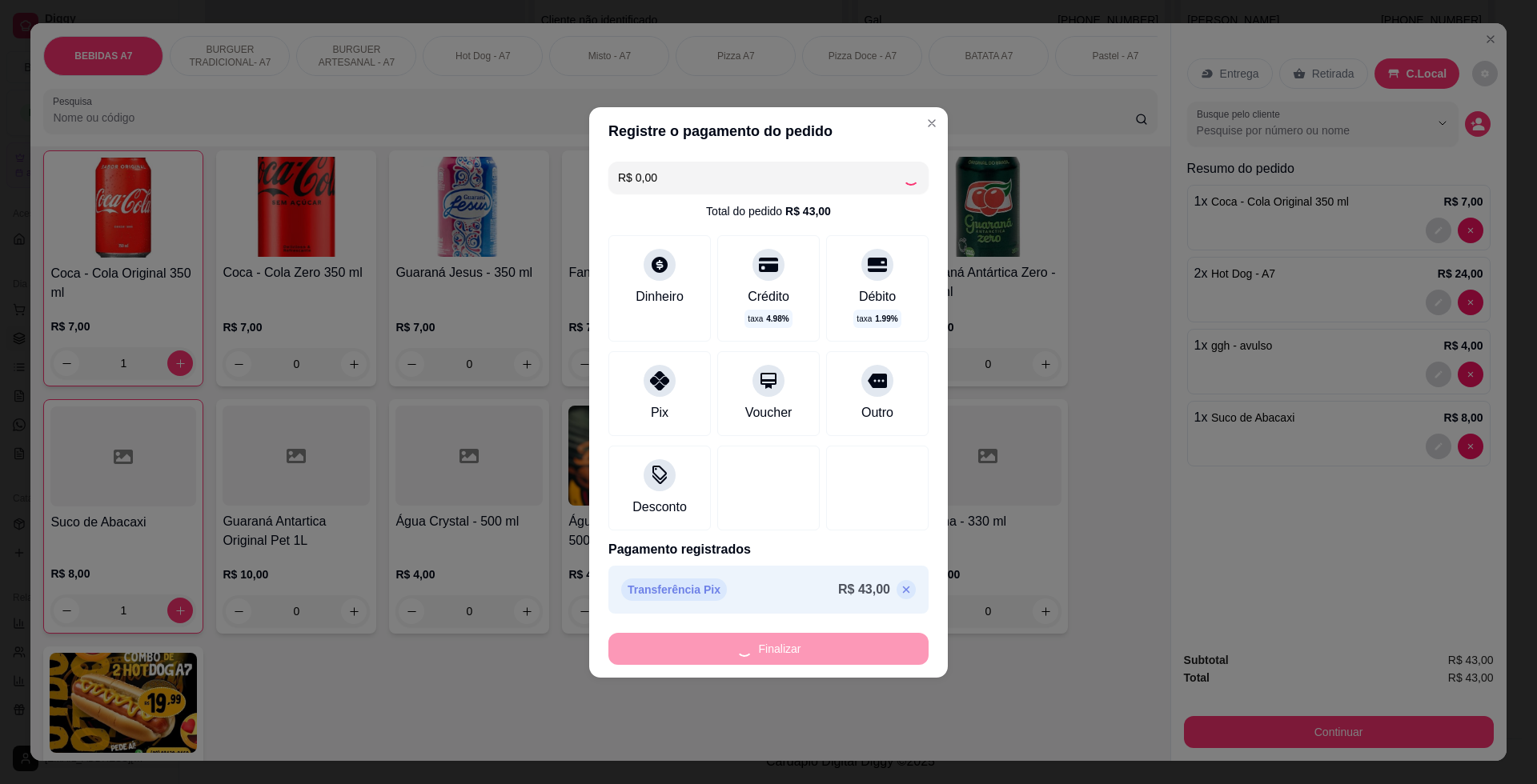
type input "0"
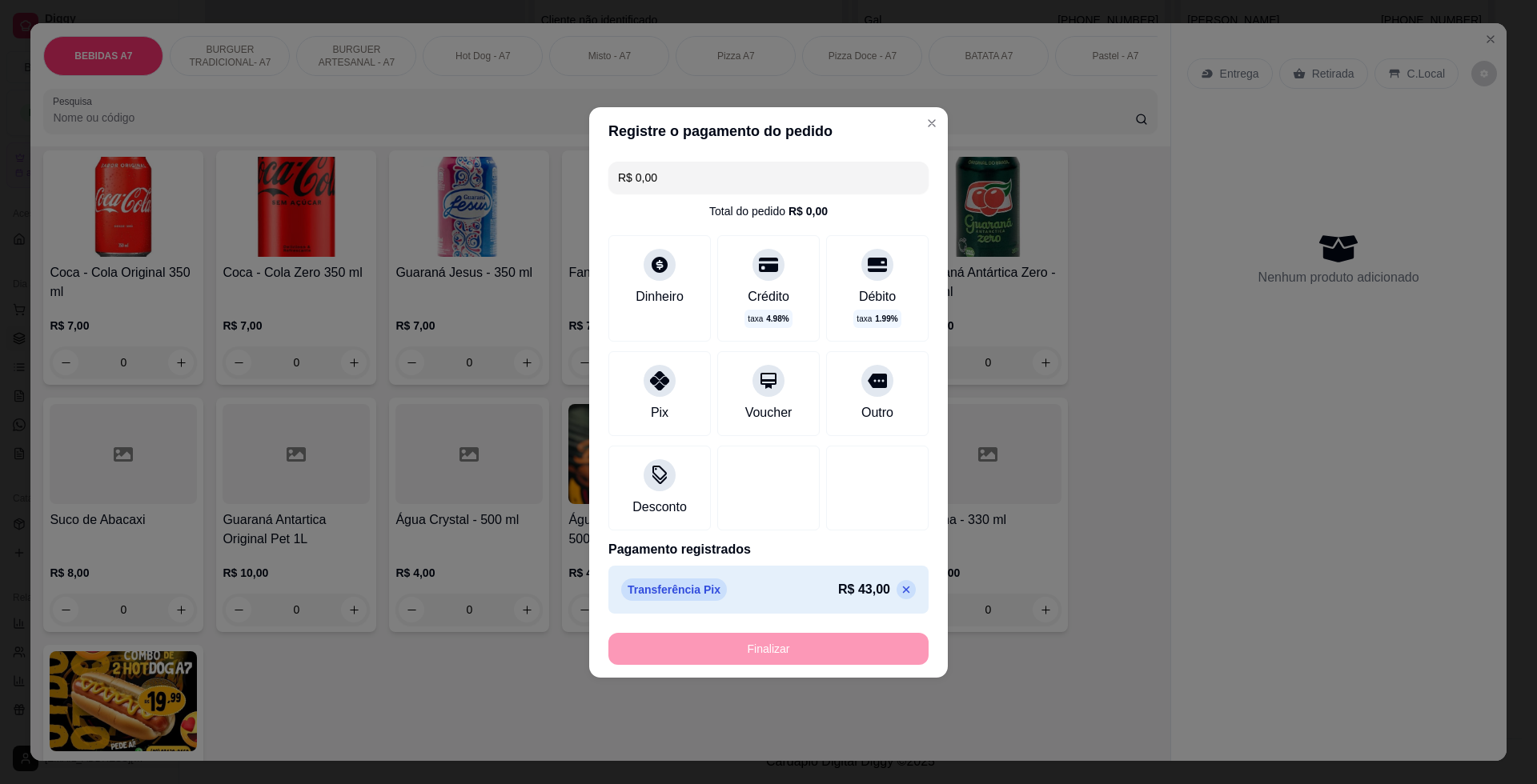
type input "-R$ 43,00"
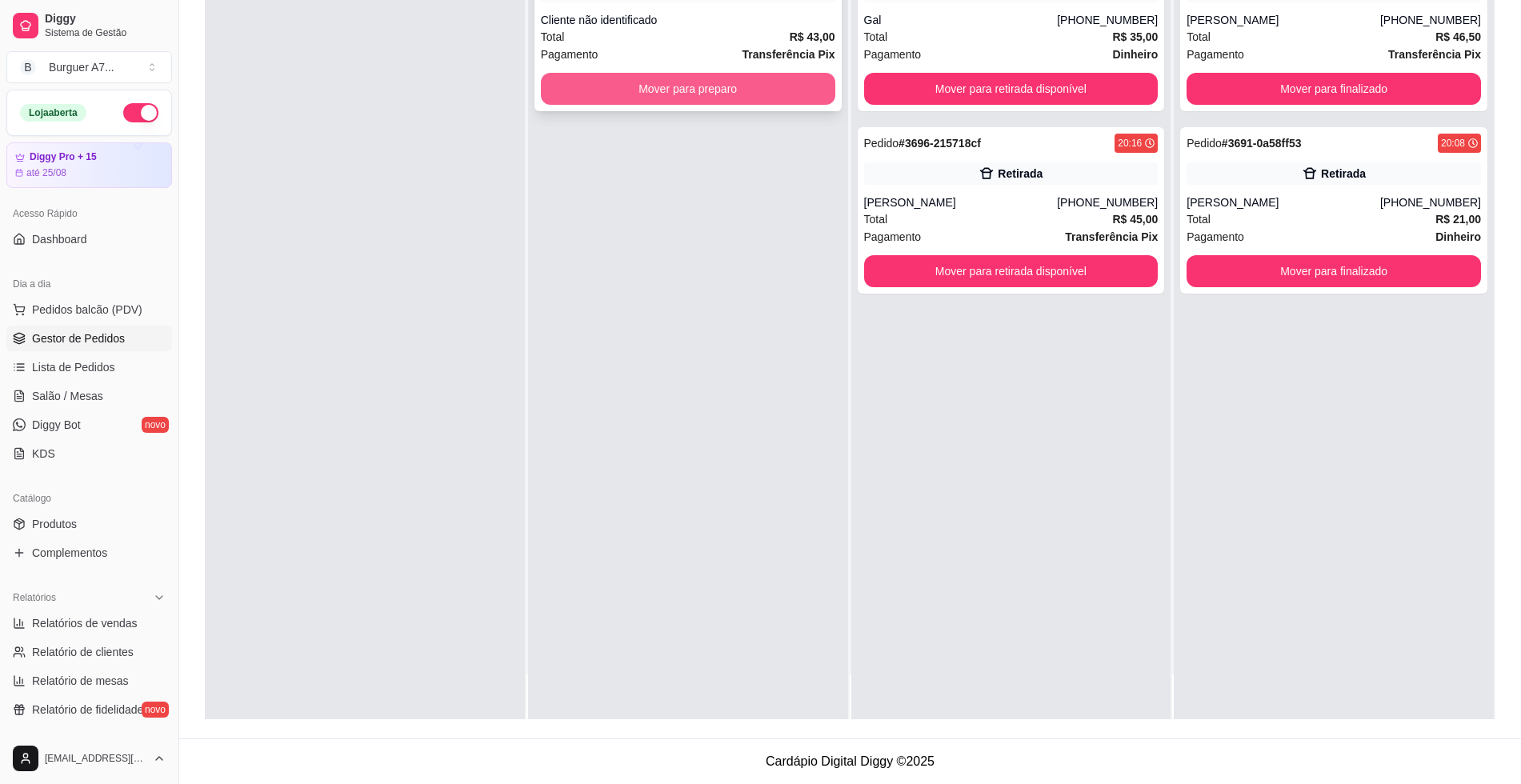
click at [716, 91] on button "Mover para preparo" at bounding box center [688, 88] width 294 height 32
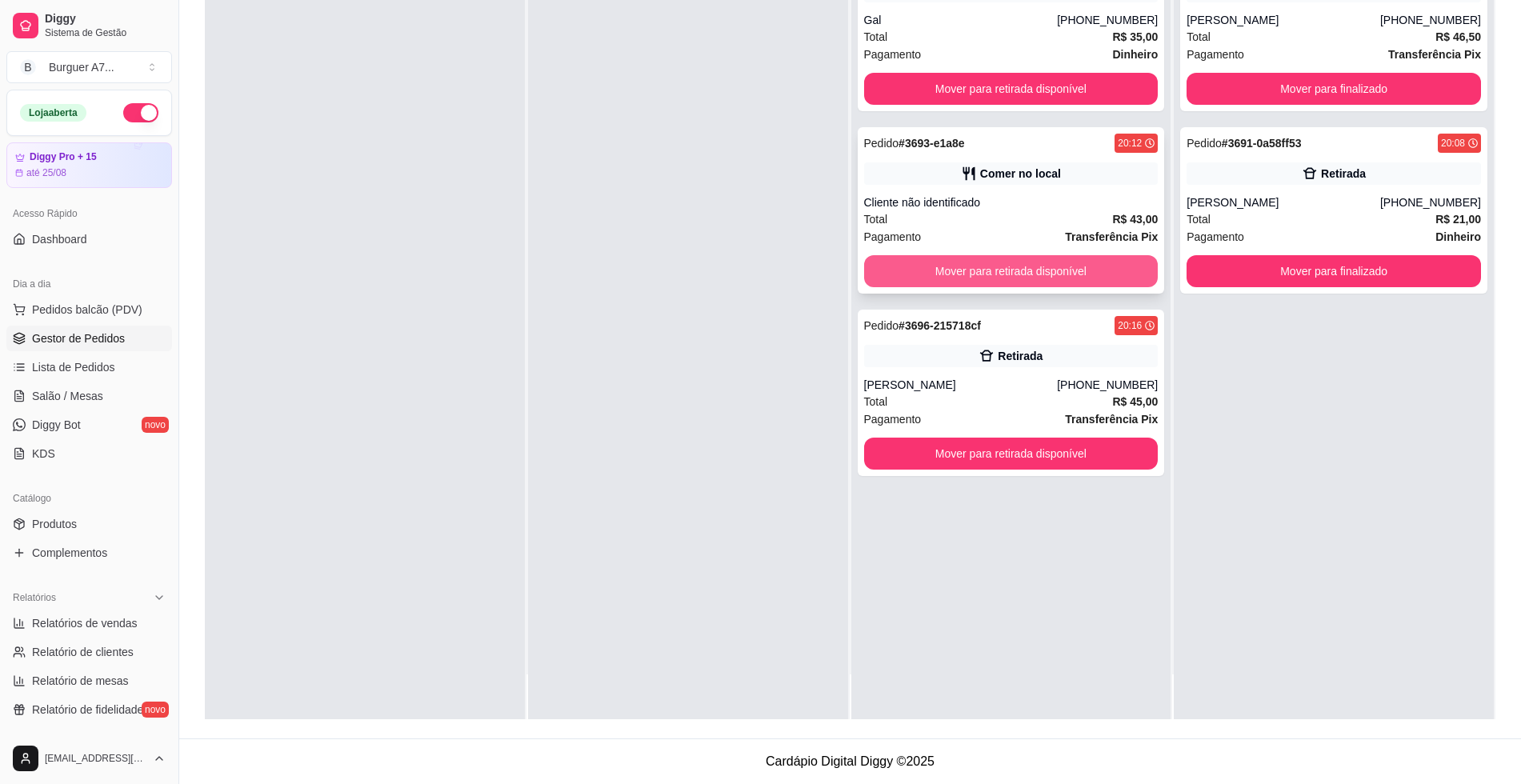
click at [1114, 264] on button "Mover para retirada disponível" at bounding box center [1011, 271] width 294 height 32
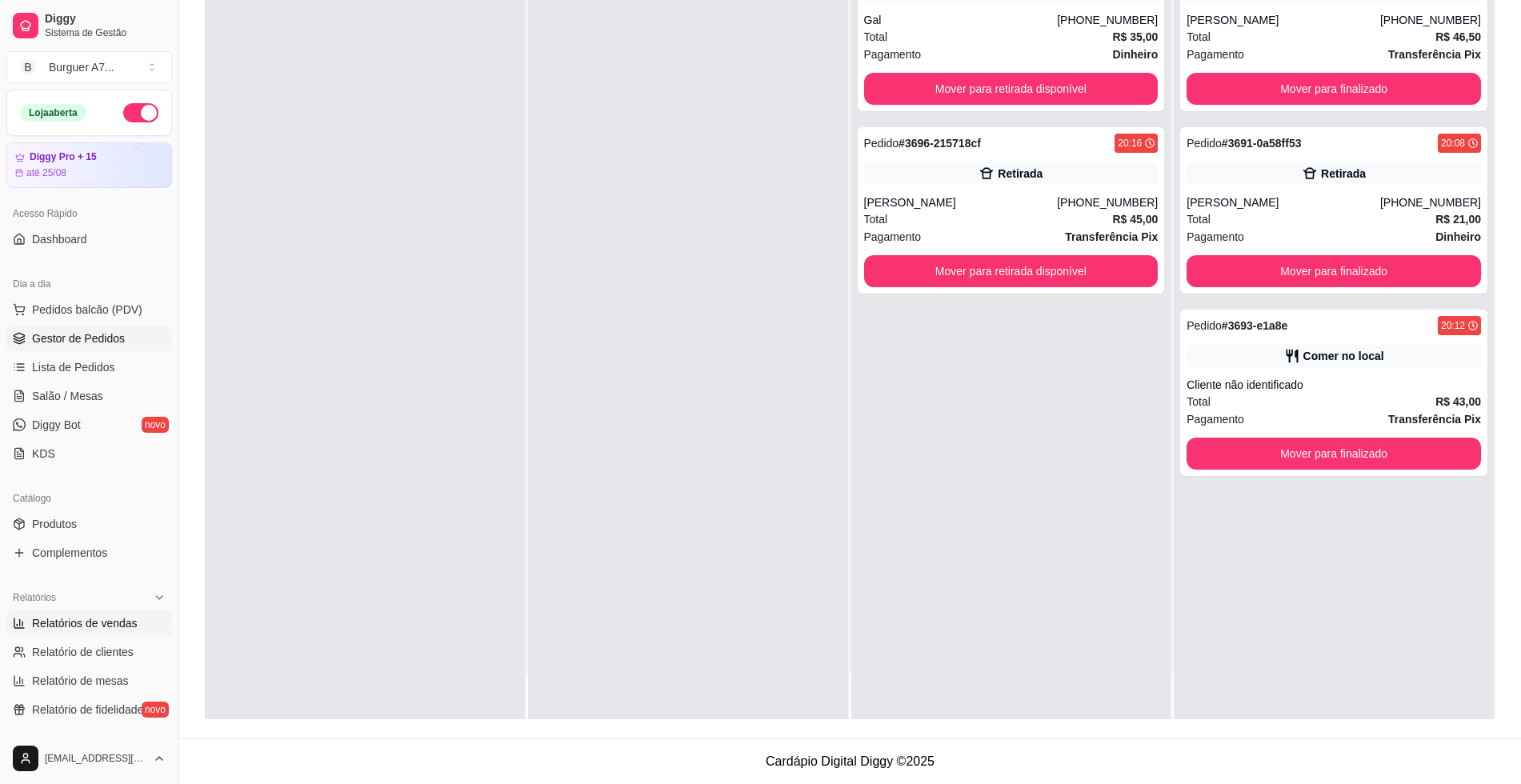
click at [104, 620] on span "Relatórios de vendas" at bounding box center [85, 623] width 106 height 16
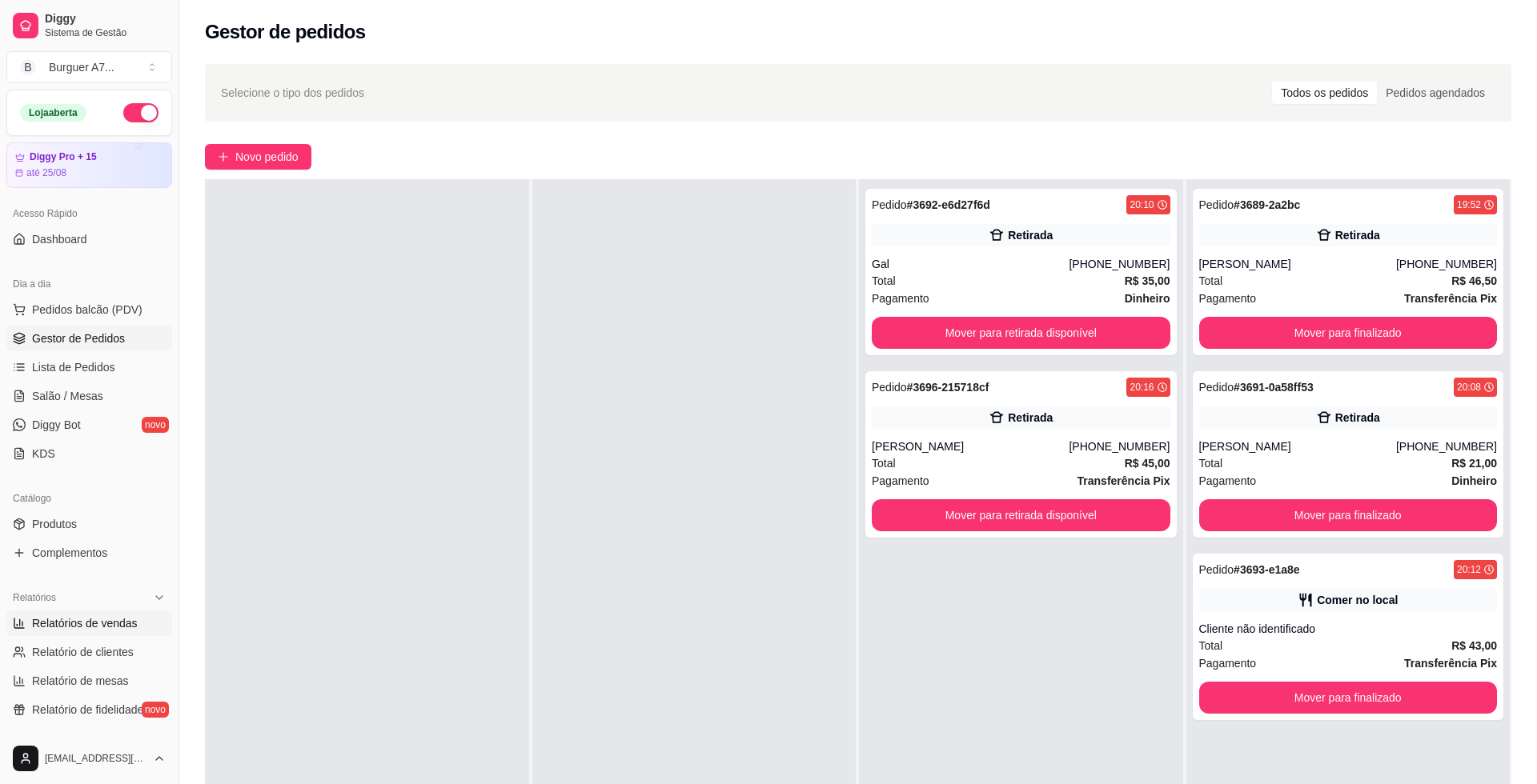
select select "ALL"
select select "0"
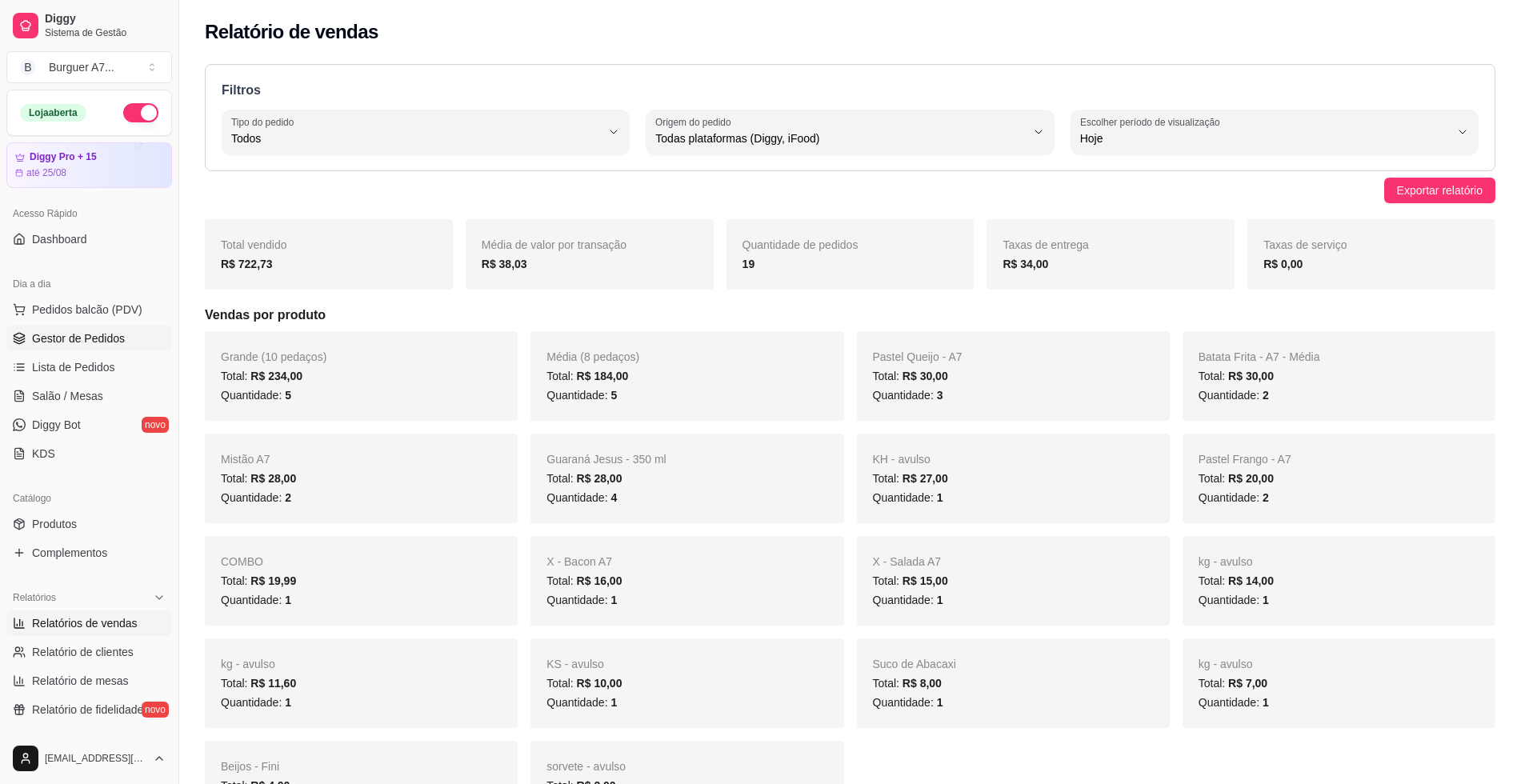
click at [136, 344] on link "Gestor de Pedidos" at bounding box center [89, 337] width 165 height 25
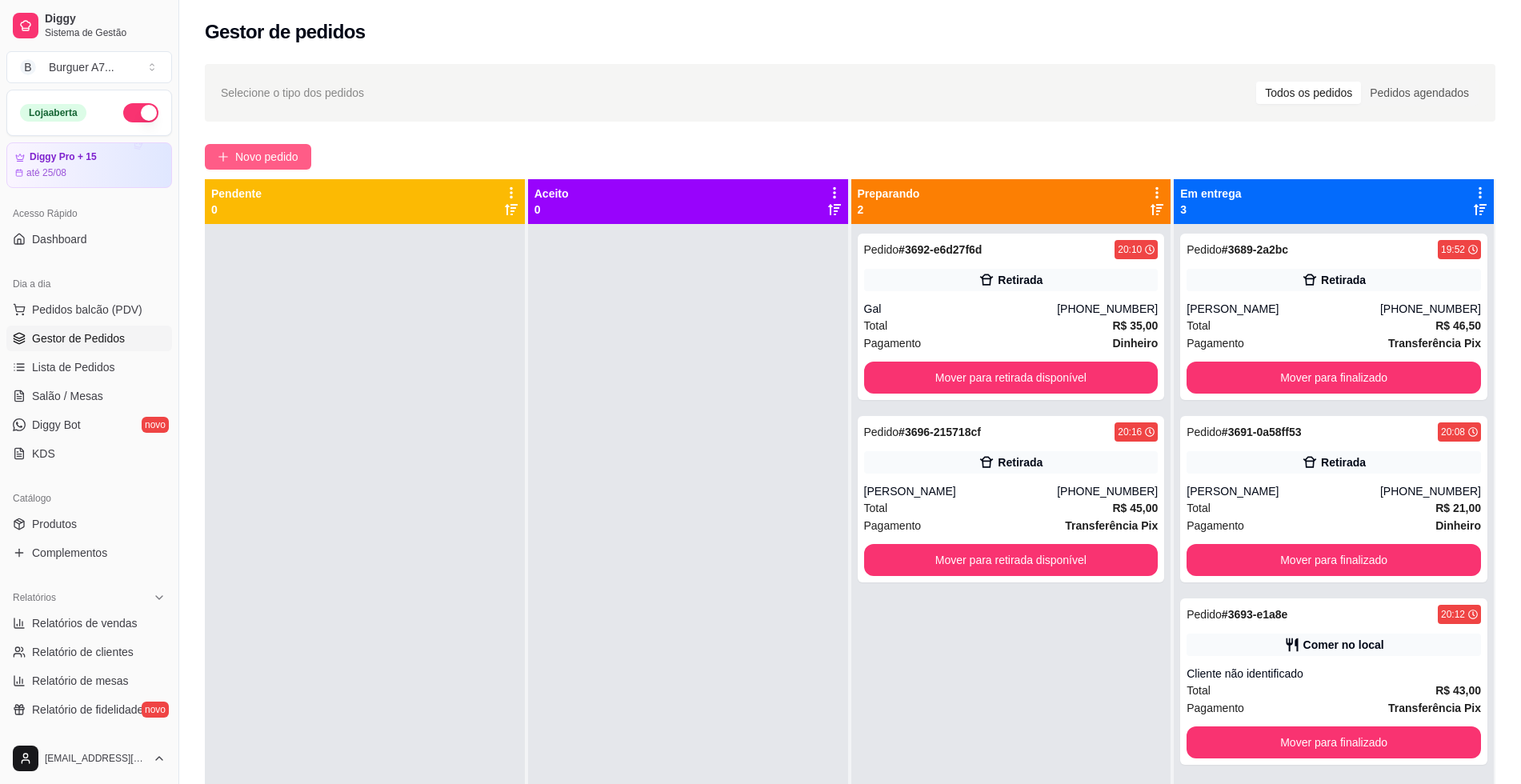
click at [284, 166] on button "Novo pedido" at bounding box center [258, 156] width 107 height 25
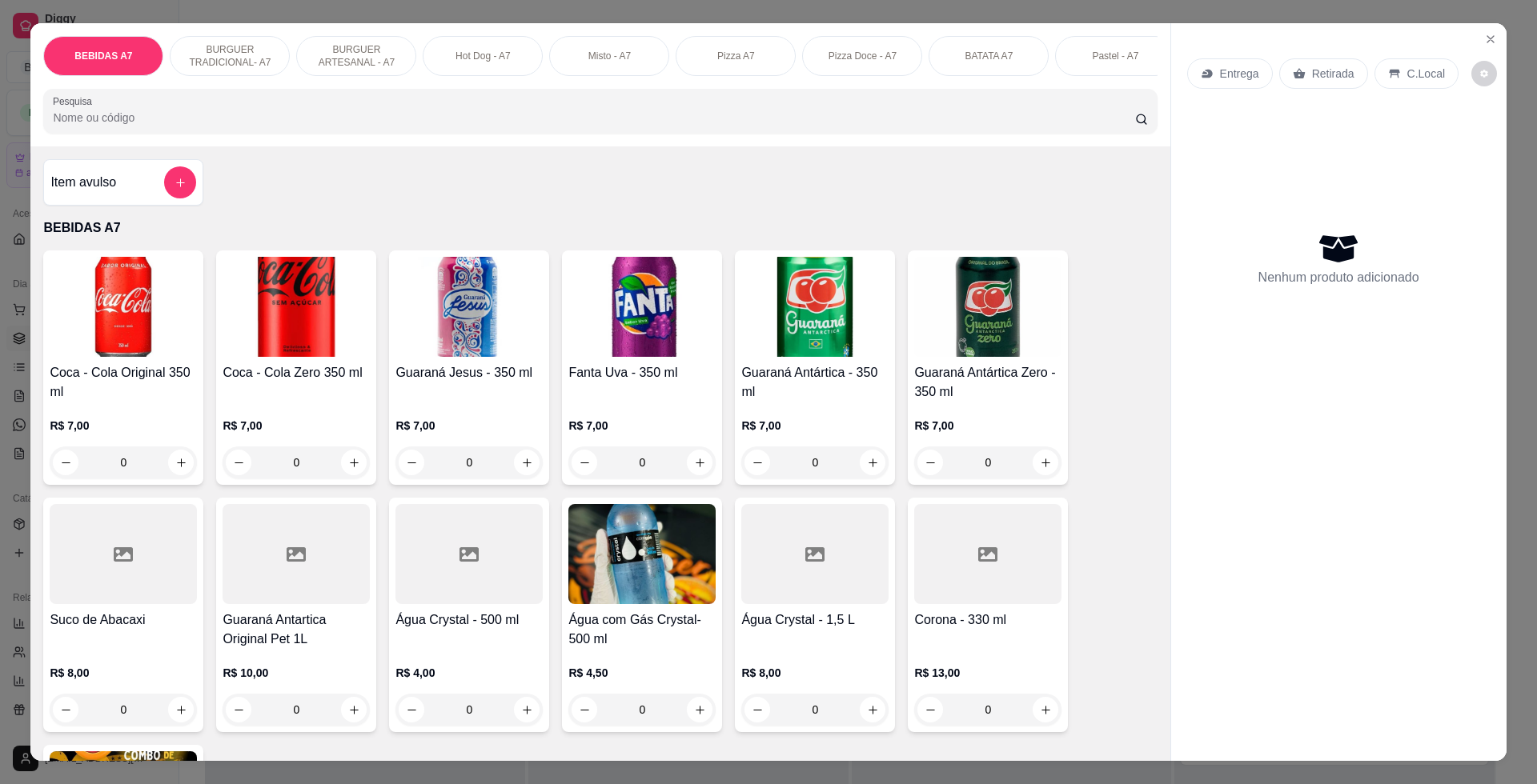
click at [1059, 317] on div "Guaraná Antártica Zero - 350 ml R$ 7,00 0" at bounding box center [987, 368] width 160 height 235
click at [134, 198] on div "Item avulso" at bounding box center [123, 182] width 146 height 32
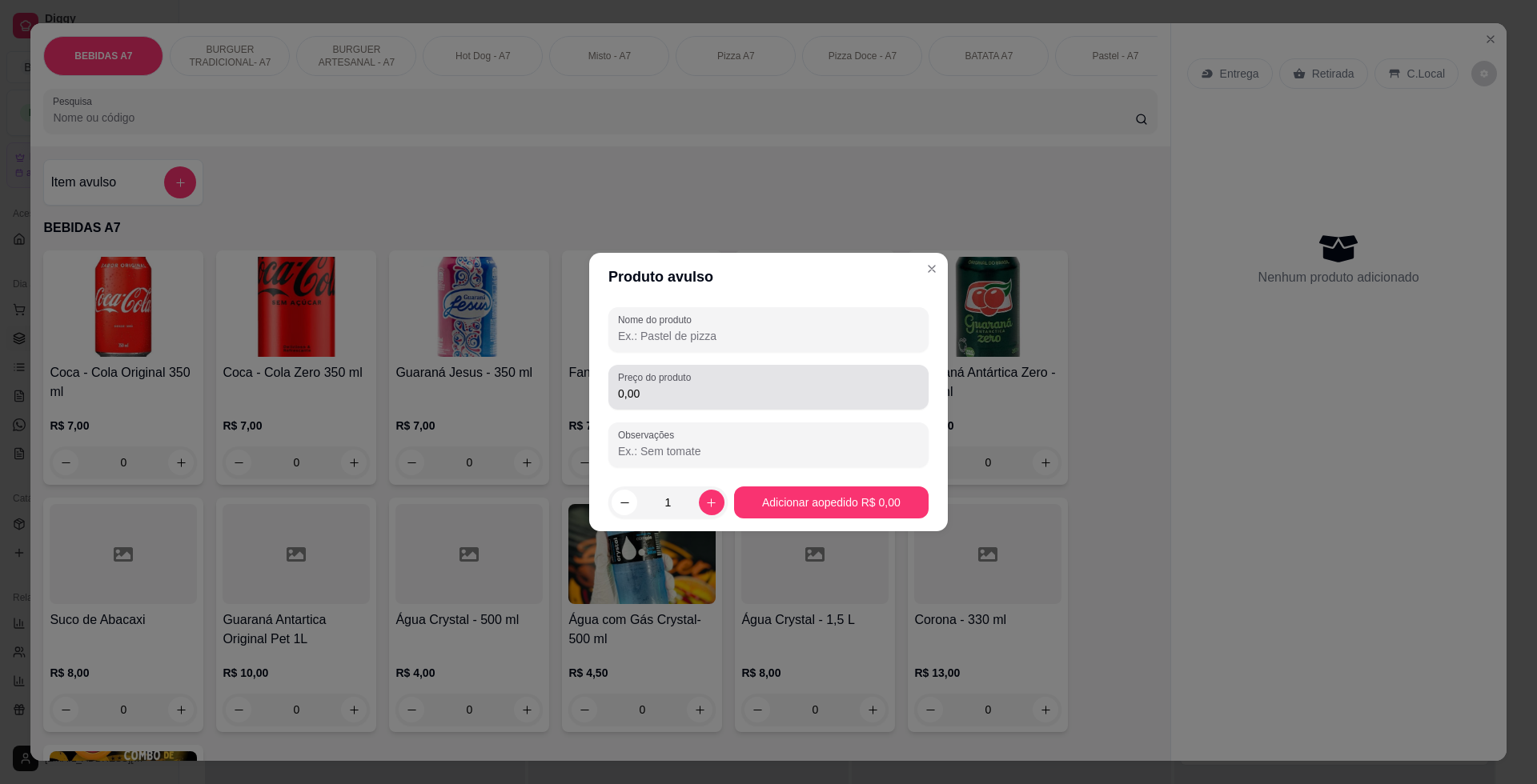
click at [737, 377] on div "0,00" at bounding box center [768, 386] width 301 height 32
type input "15,00"
click at [772, 336] on input "Nome do produto" at bounding box center [768, 336] width 301 height 16
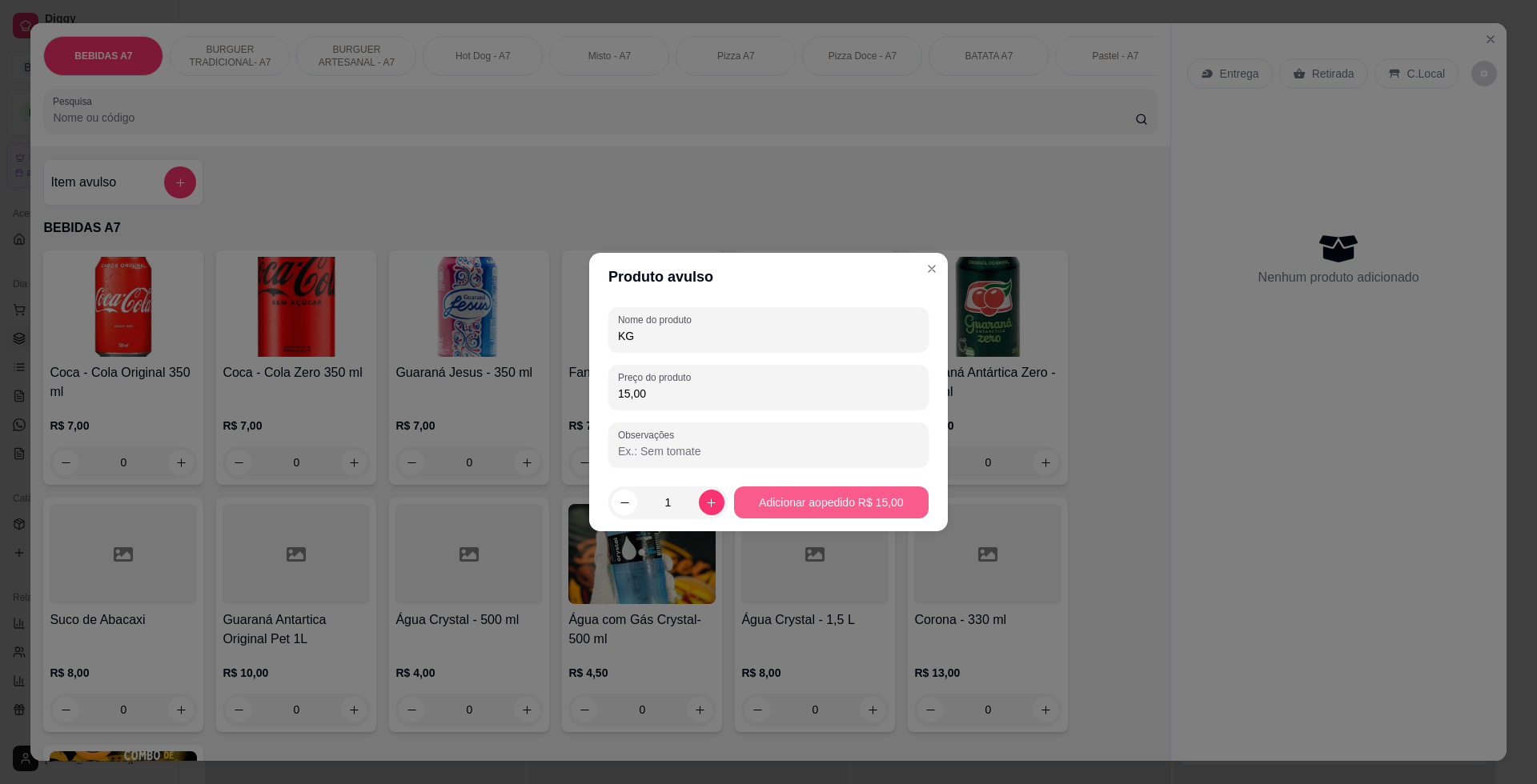
type input "KG"
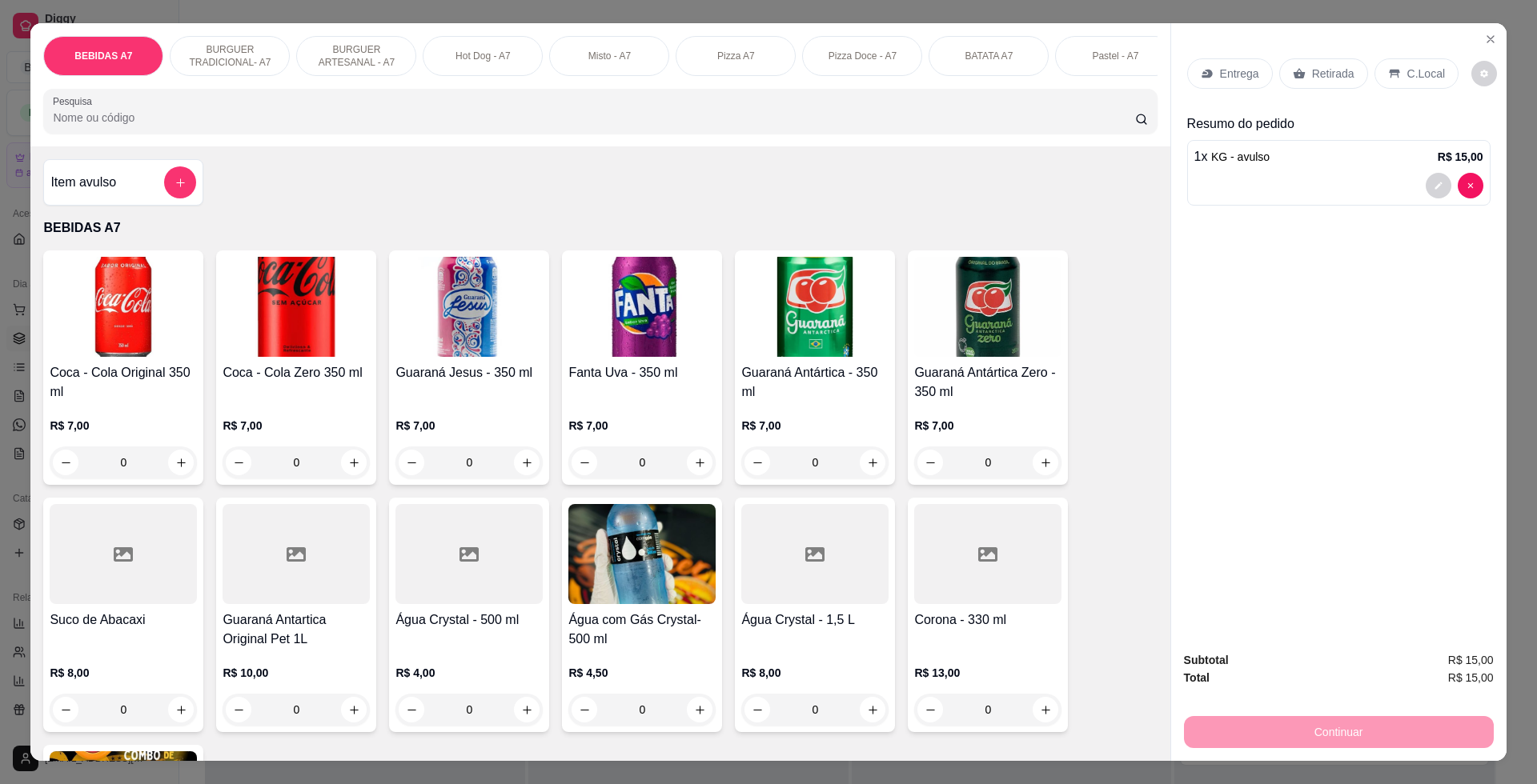
click at [1336, 79] on p "Retirada" at bounding box center [1333, 73] width 42 height 16
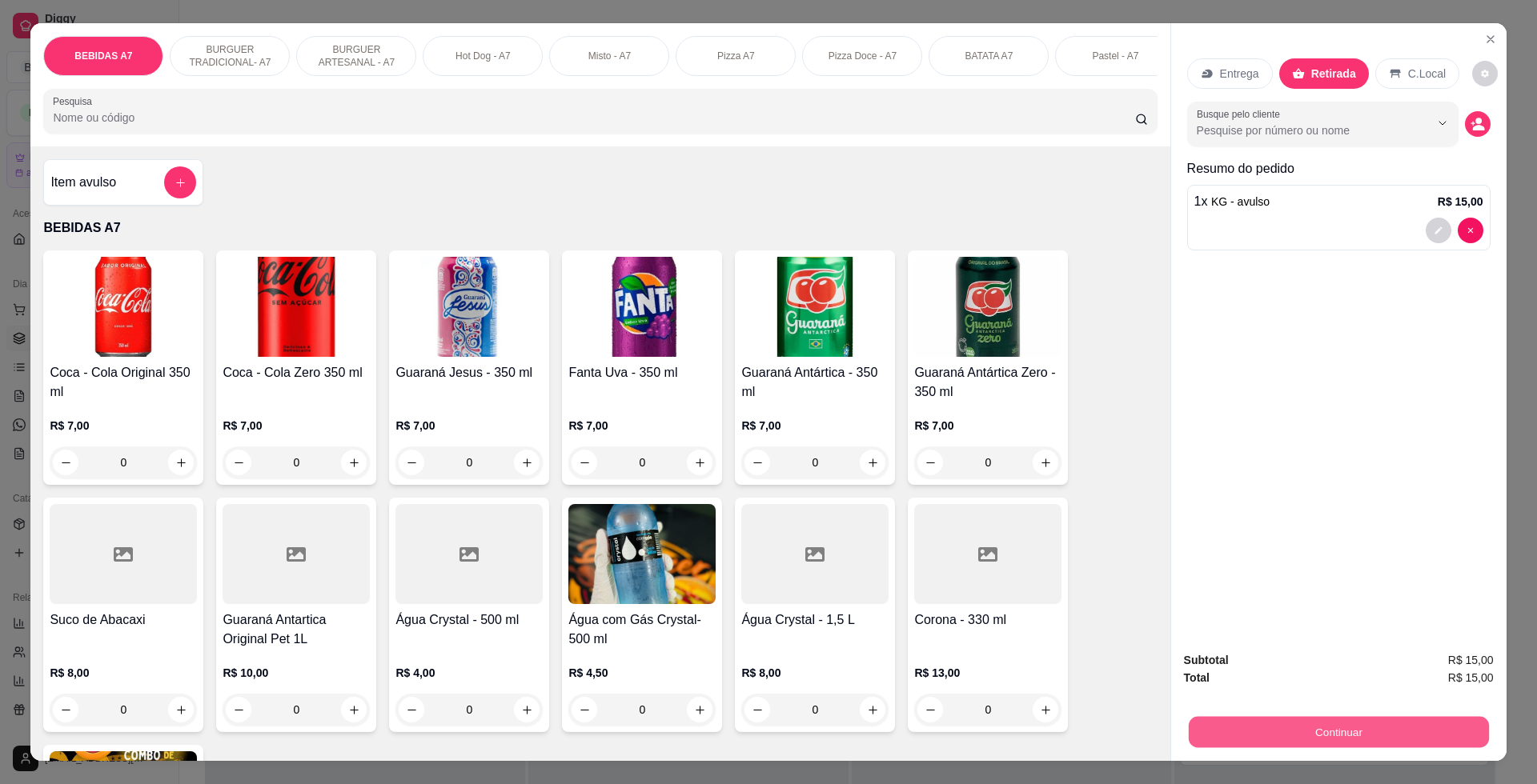
click at [1444, 733] on button "Continuar" at bounding box center [1338, 731] width 300 height 31
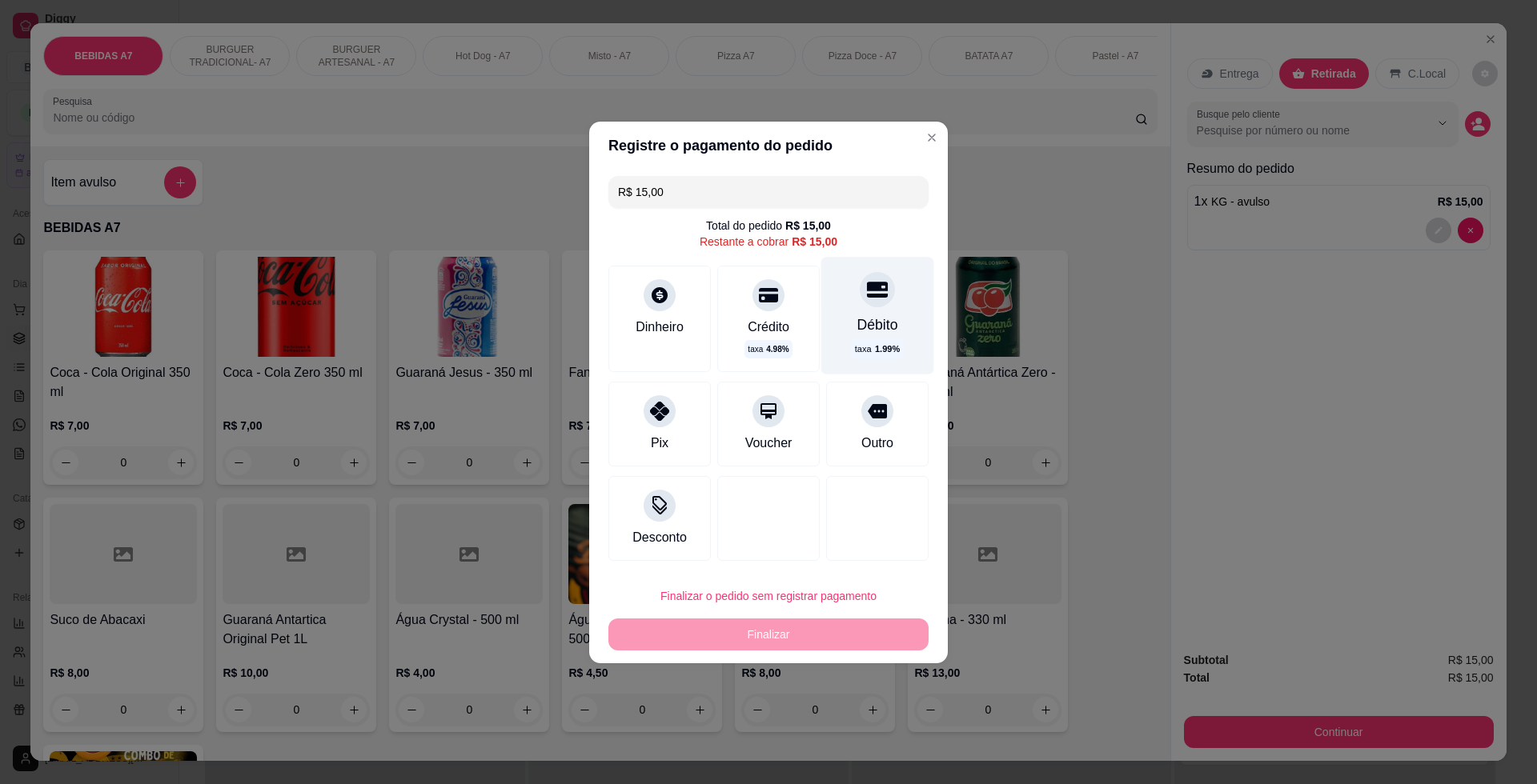
click at [864, 312] on div "Débito taxa 1.99 %" at bounding box center [877, 315] width 113 height 117
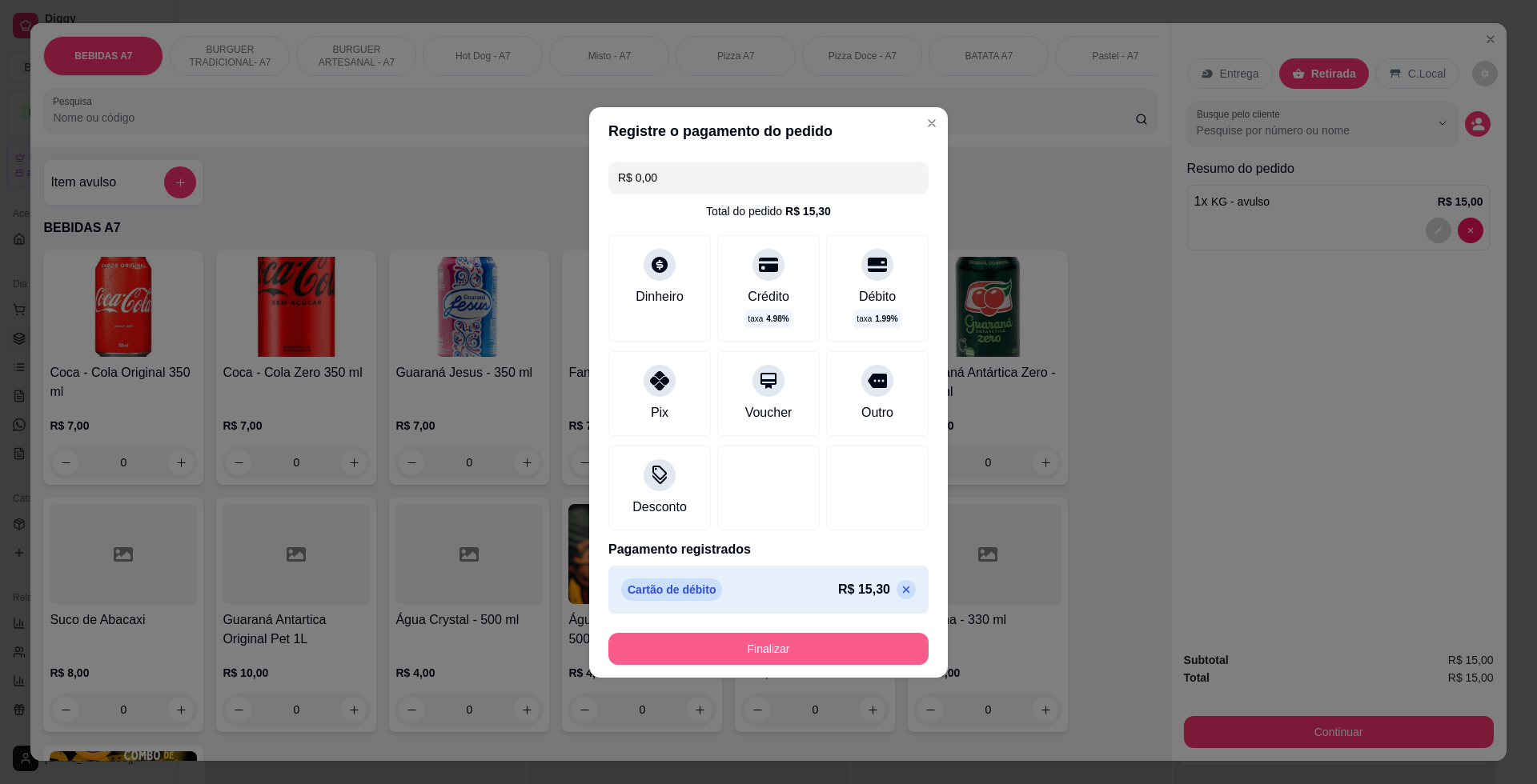
drag, startPoint x: 916, startPoint y: 650, endPoint x: 884, endPoint y: 653, distance: 32.1
click at [887, 653] on footer "Finalizar" at bounding box center [768, 649] width 359 height 58
click at [886, 645] on button "Finalizar" at bounding box center [768, 648] width 320 height 32
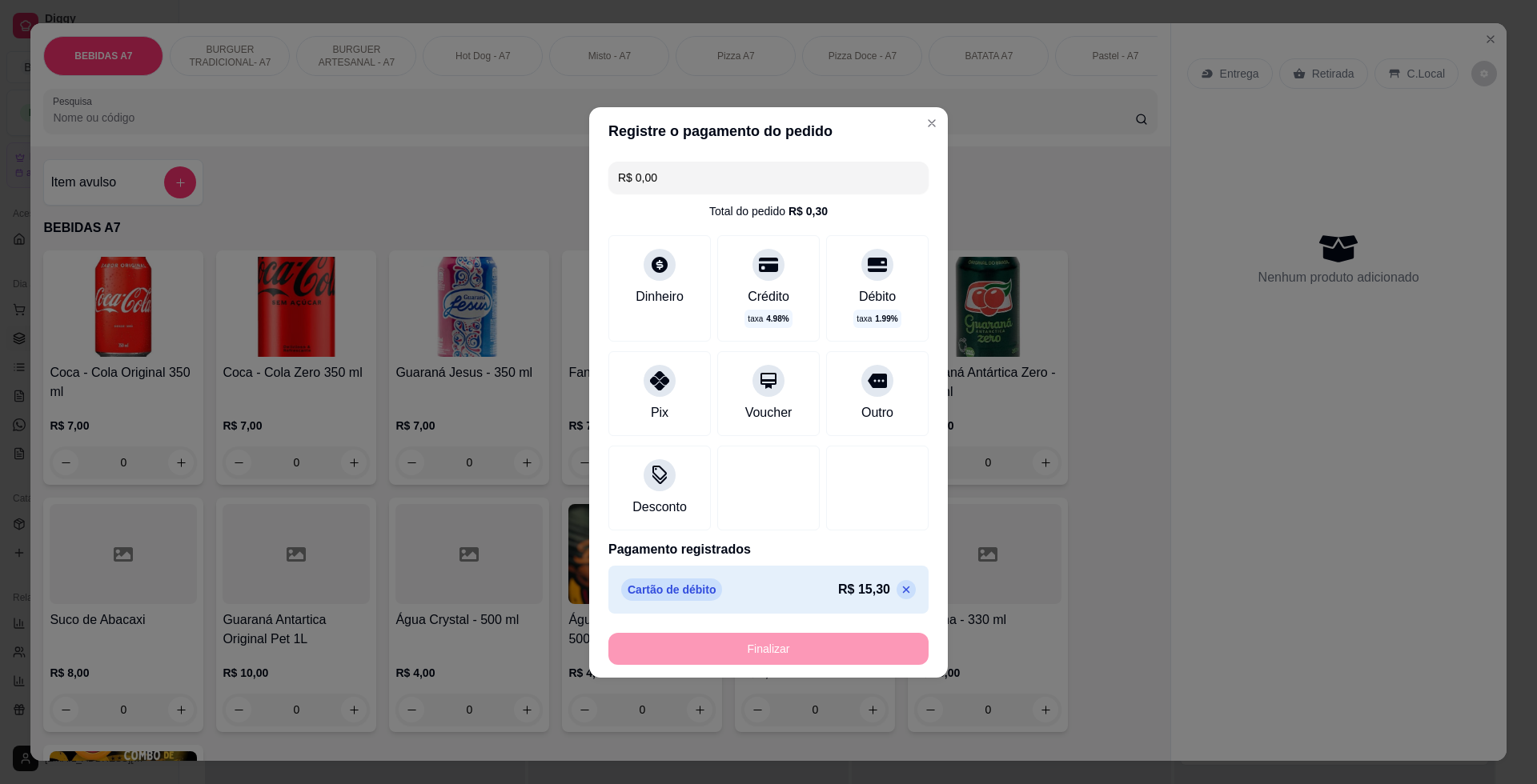
type input "-R$ 15,00"
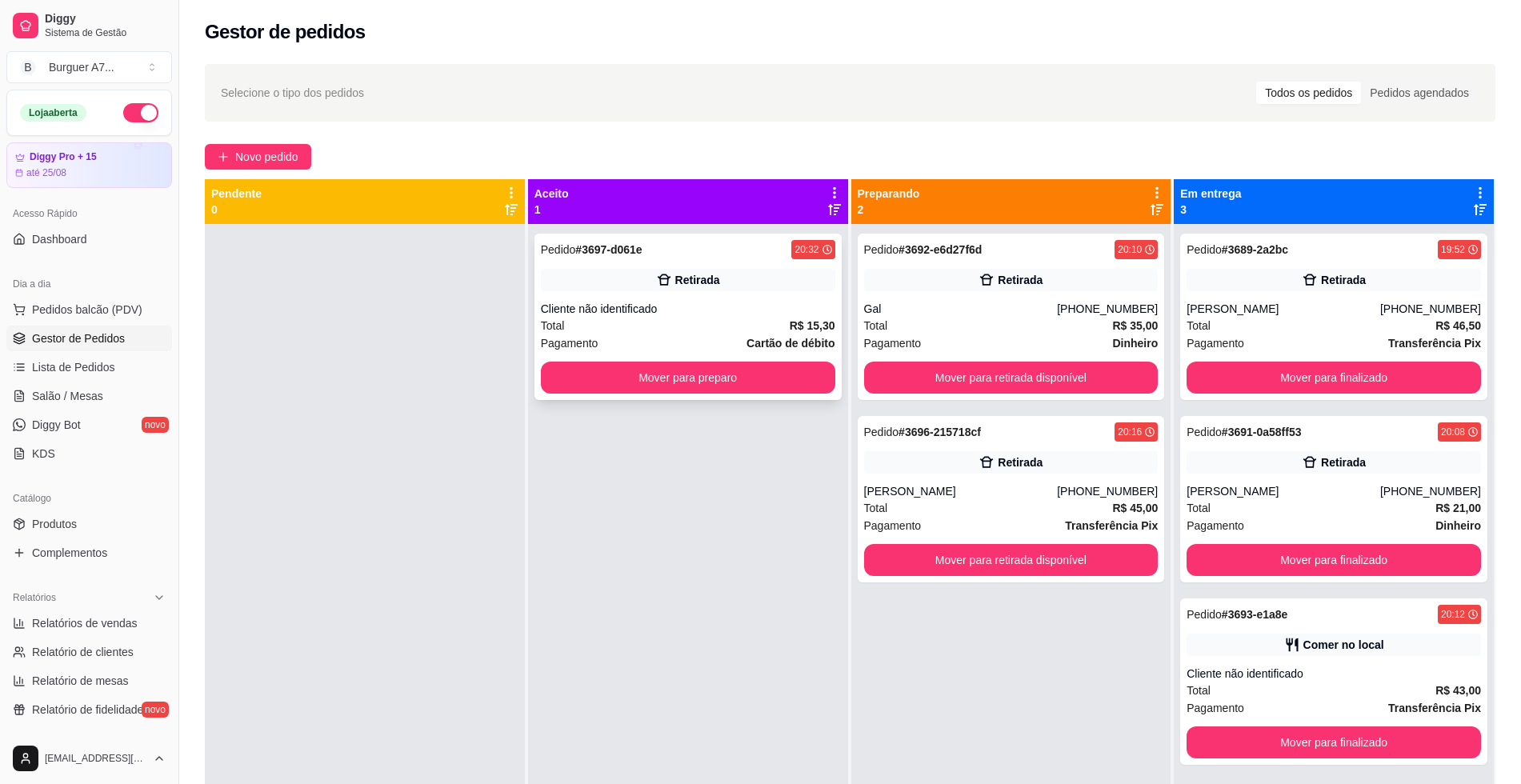
click at [769, 355] on div "Pedido # 3697-d061e 20:32 Retirada Cliente não identificado Total R$ 15,30 Paga…" at bounding box center [688, 317] width 307 height 166
click at [694, 389] on button "Mover para preparo" at bounding box center [688, 377] width 294 height 32
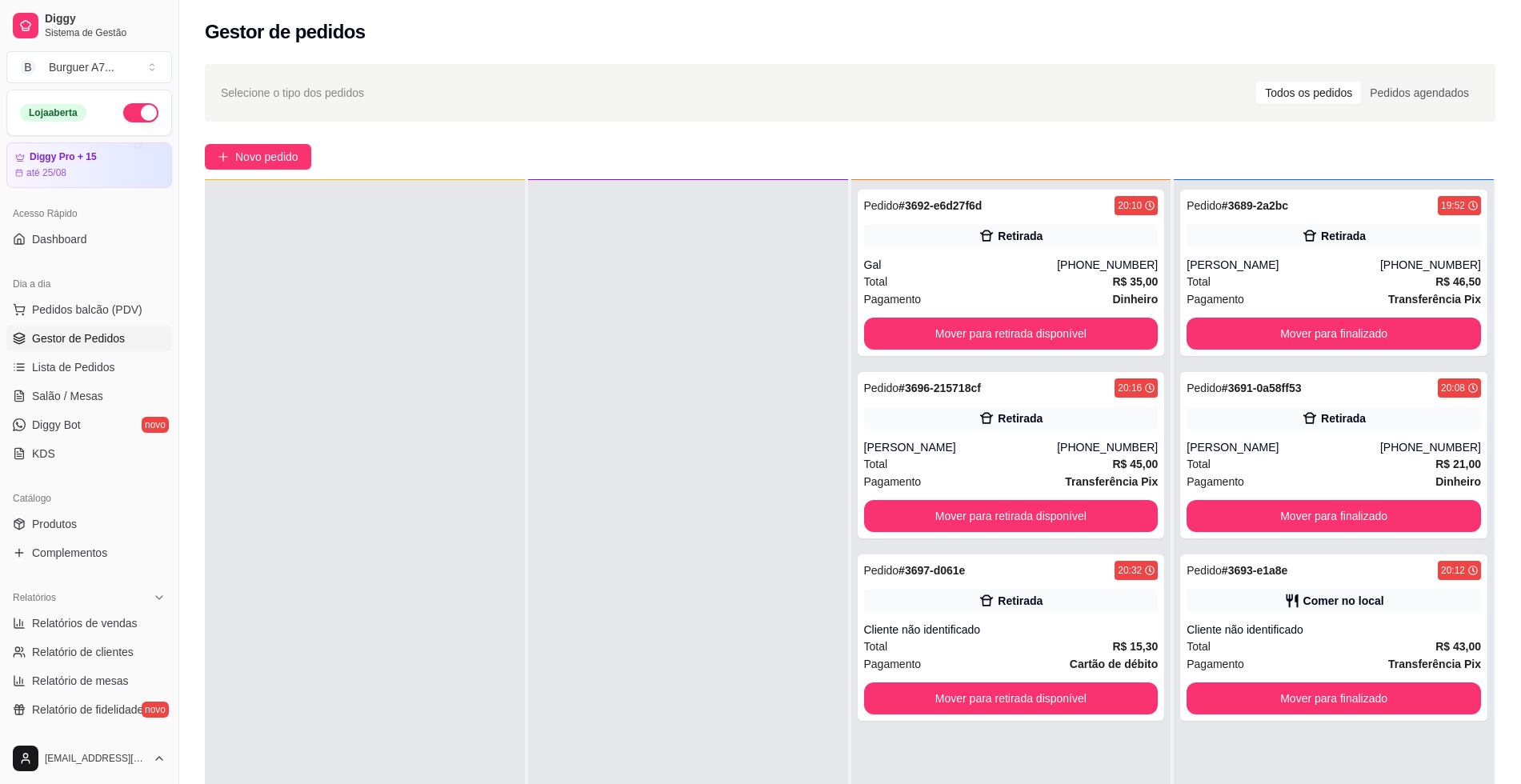
scroll to position [45, 0]
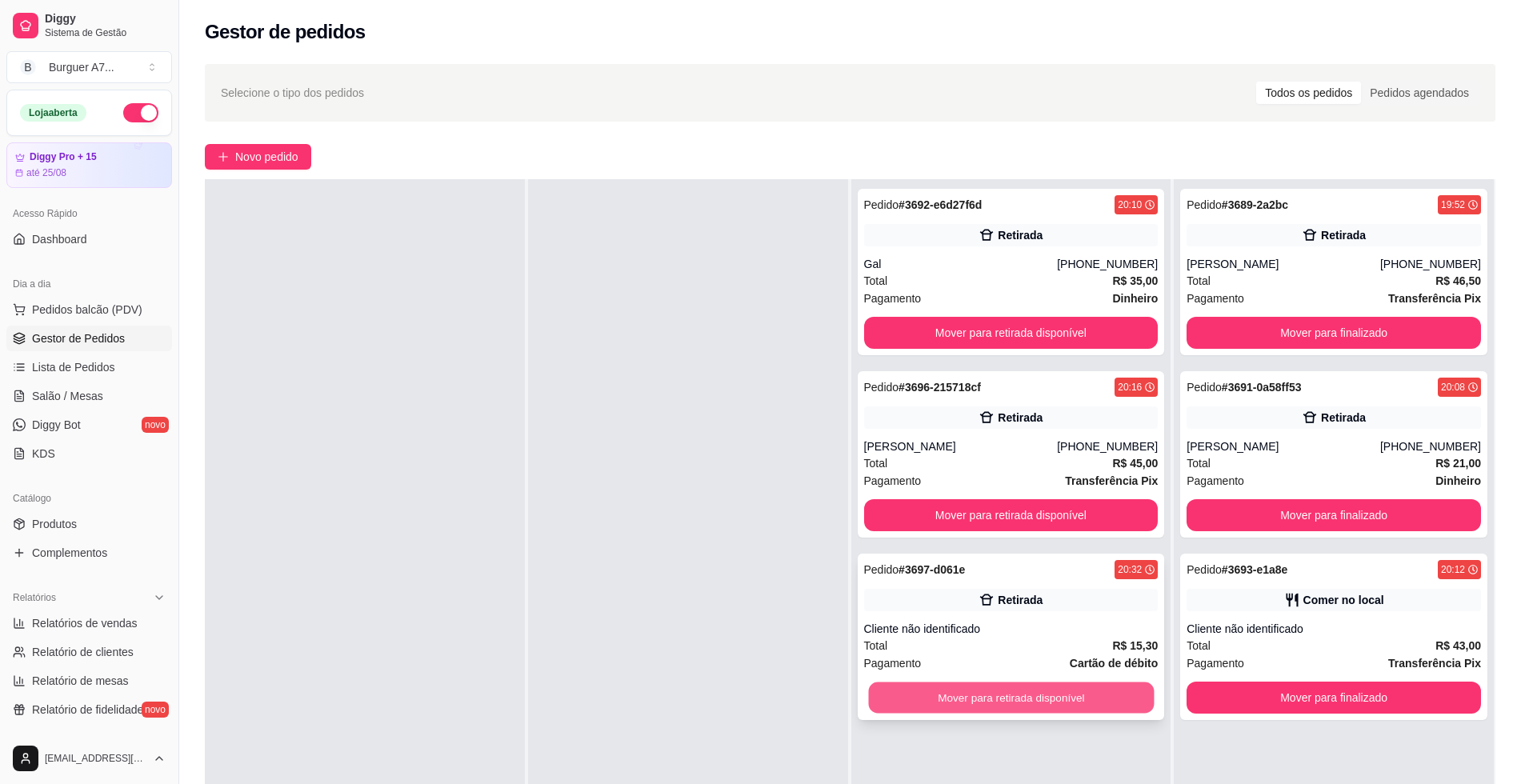
click at [1132, 707] on button "Mover para retirada disponível" at bounding box center [1011, 698] width 285 height 31
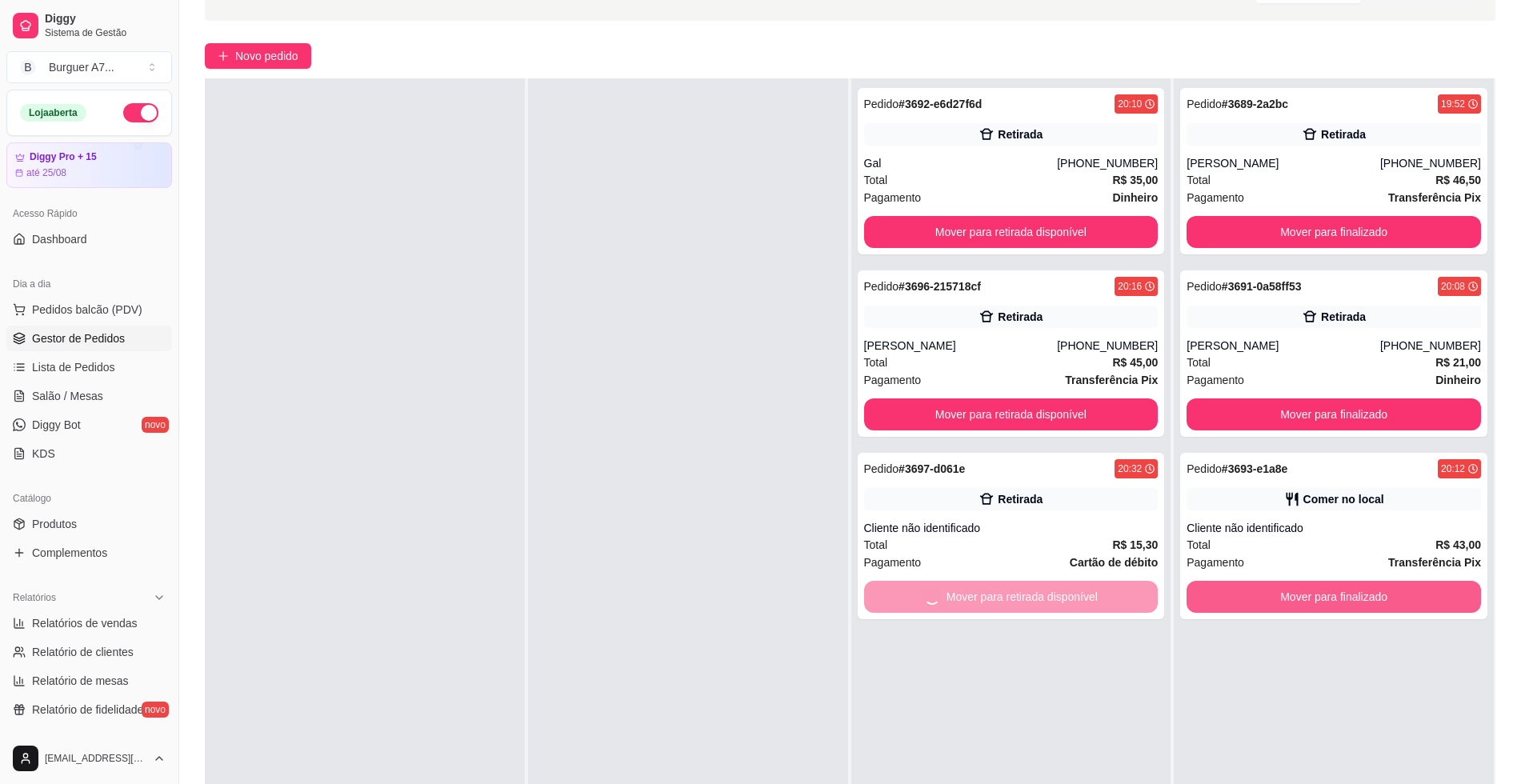
scroll to position [200, 0]
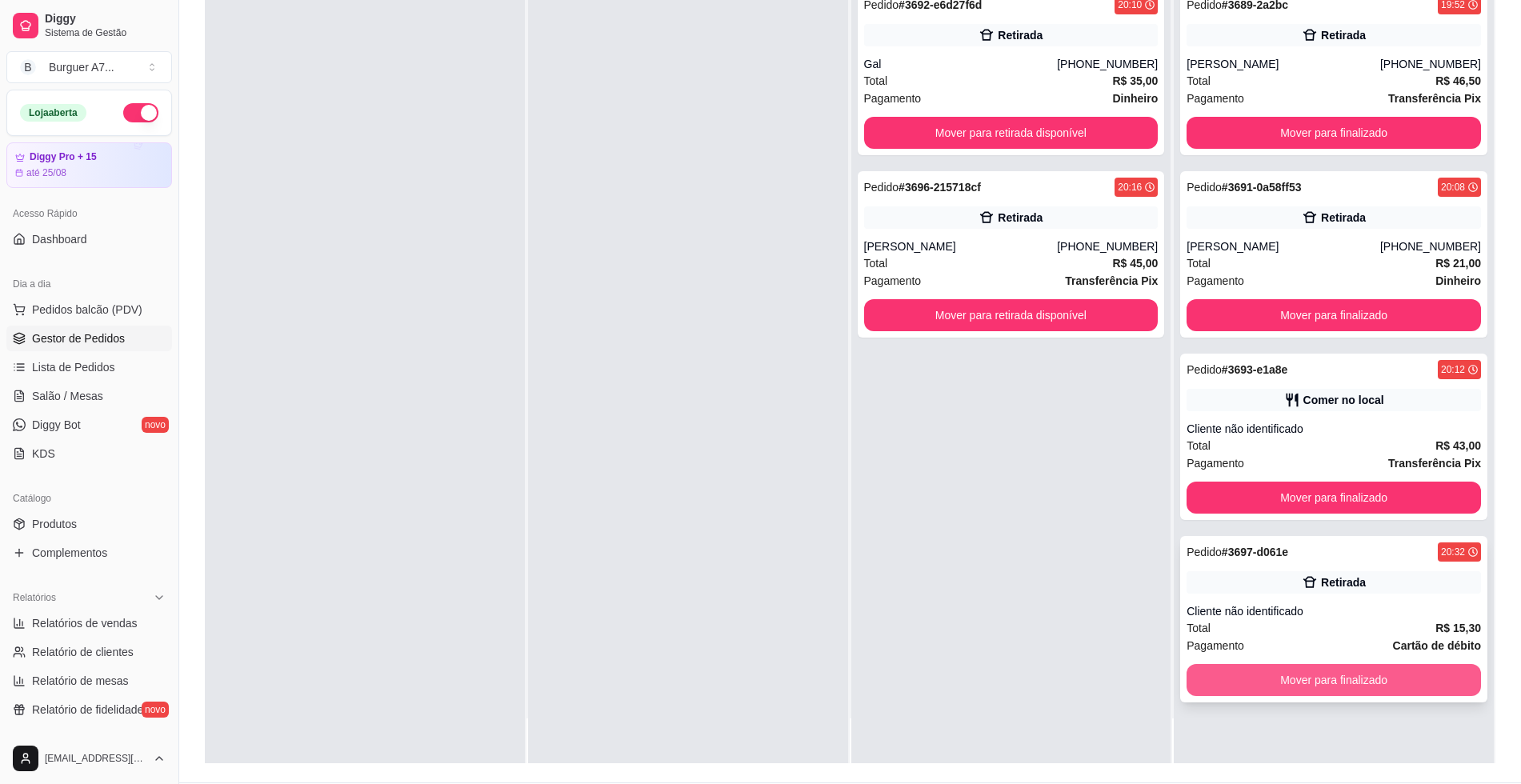
click at [1423, 691] on button "Mover para finalizado" at bounding box center [1334, 680] width 294 height 32
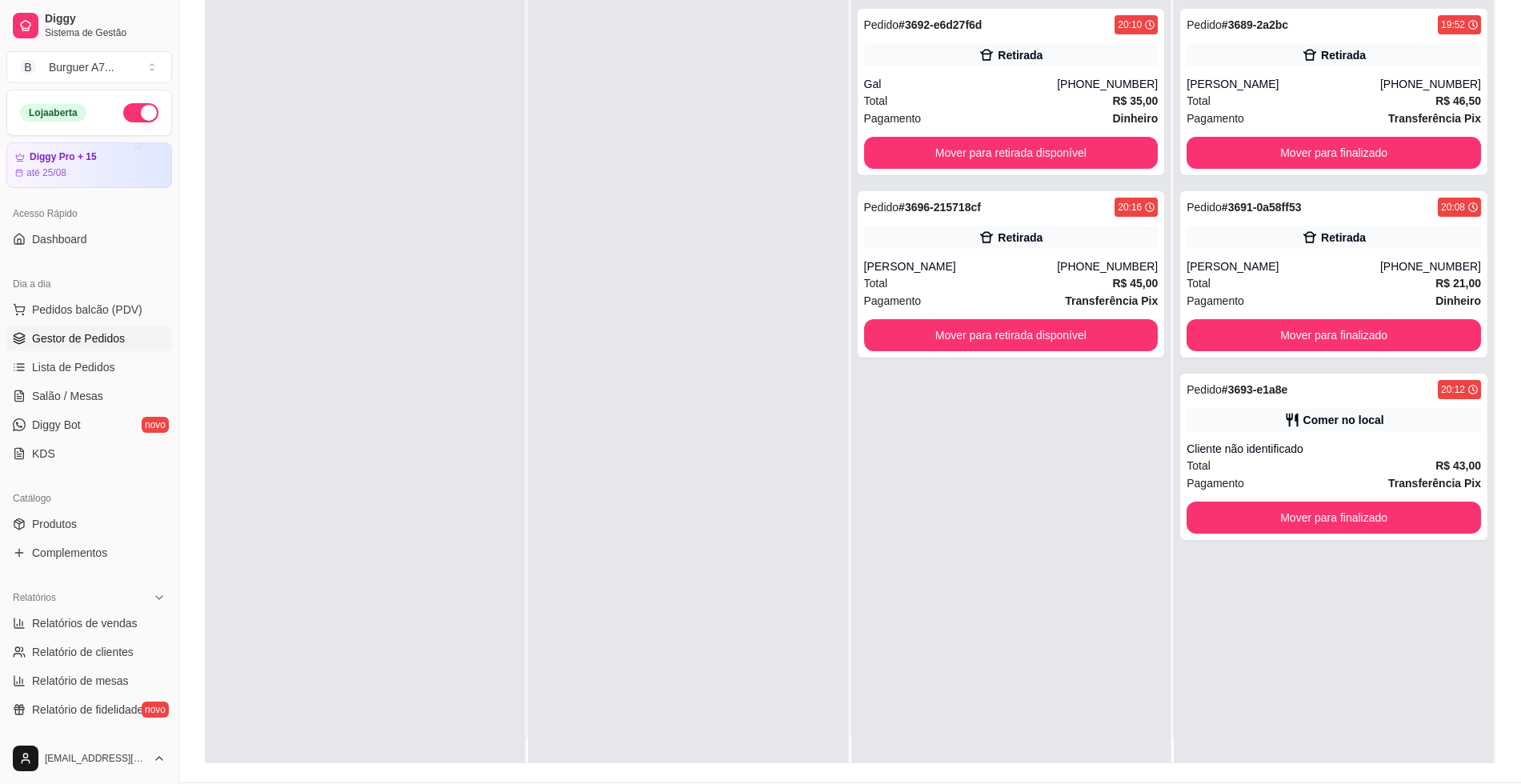
scroll to position [0, 0]
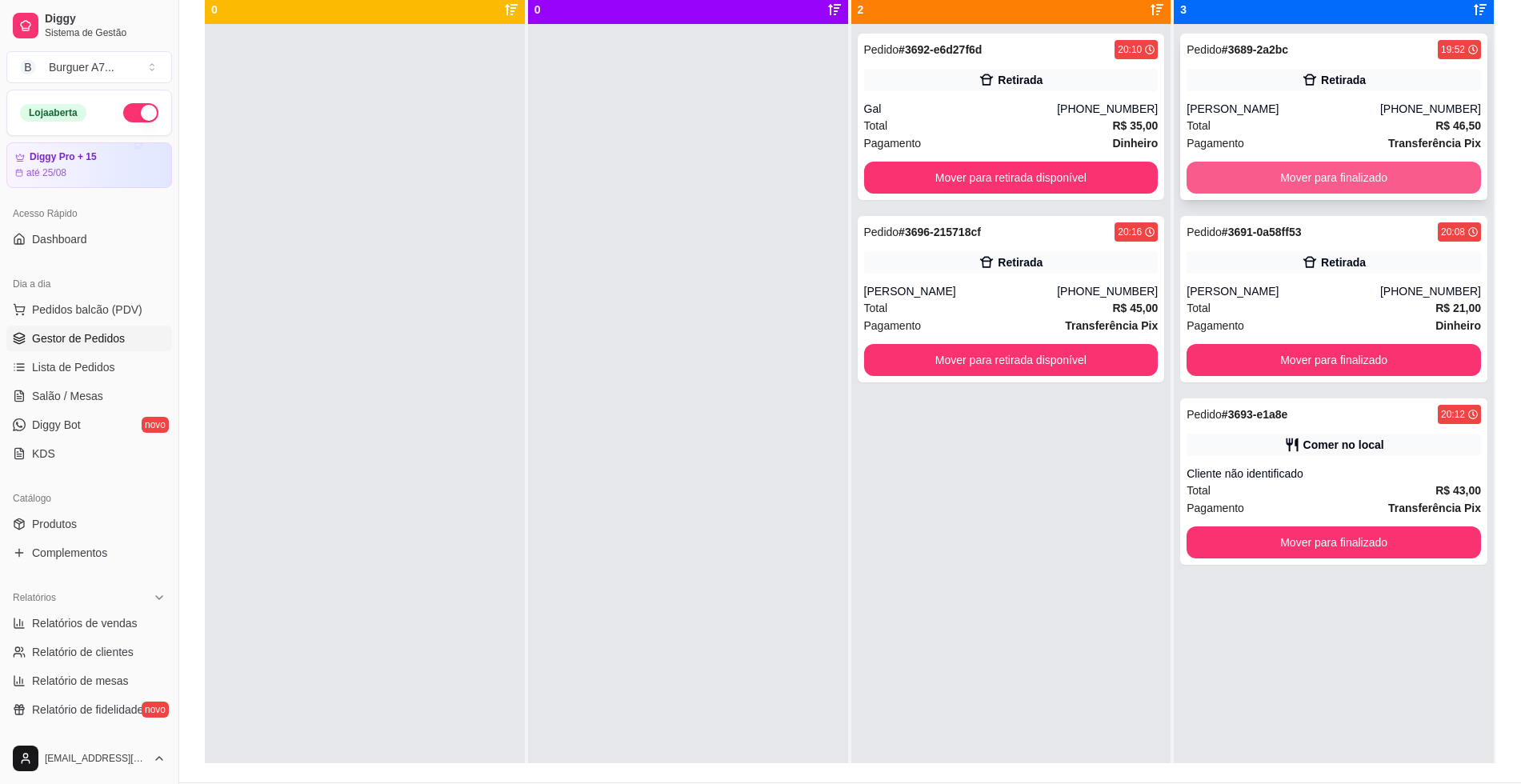
click at [1417, 183] on button "Mover para finalizado" at bounding box center [1334, 177] width 294 height 32
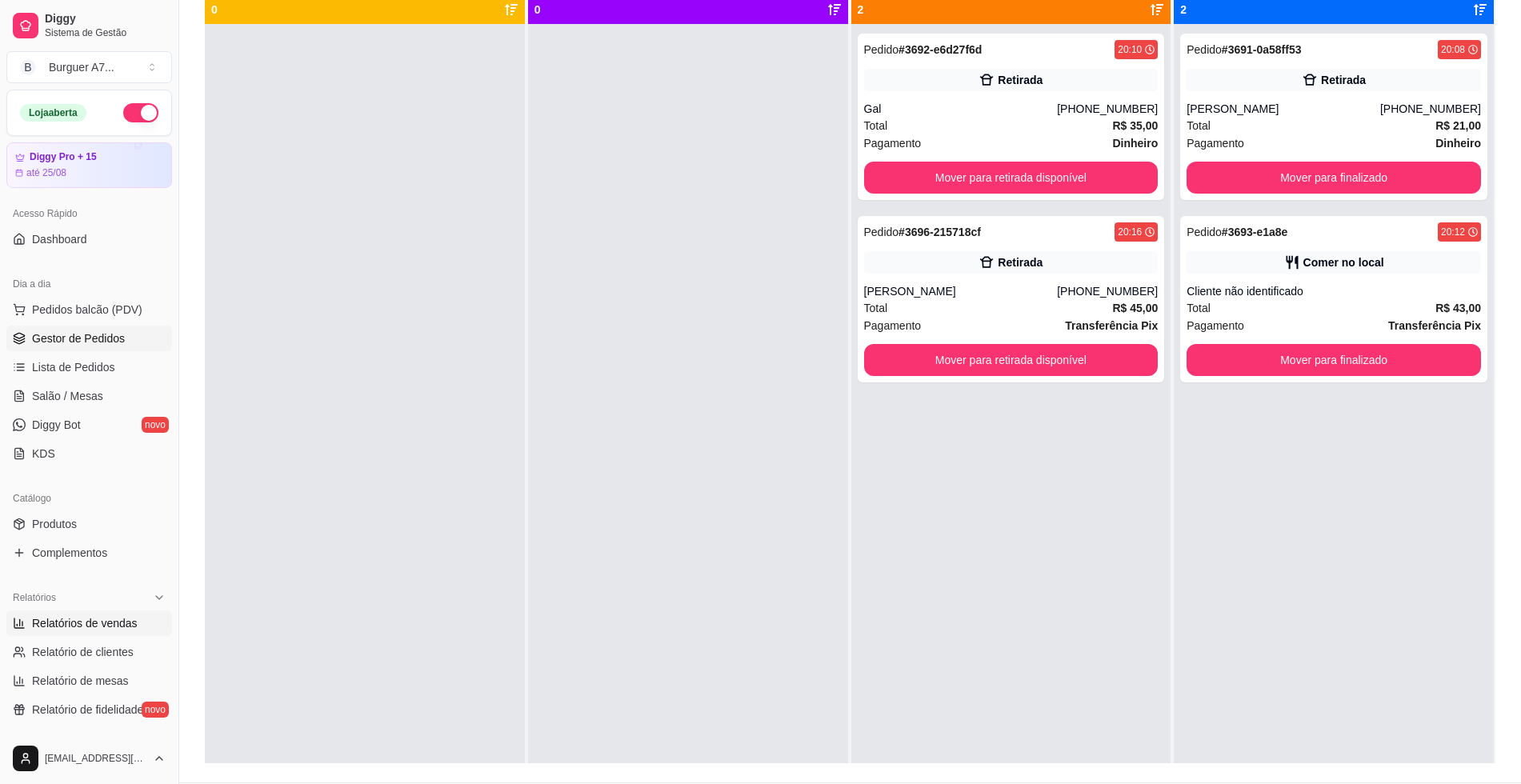
click at [130, 623] on span "Relatórios de vendas" at bounding box center [85, 623] width 106 height 16
select select "ALL"
select select "0"
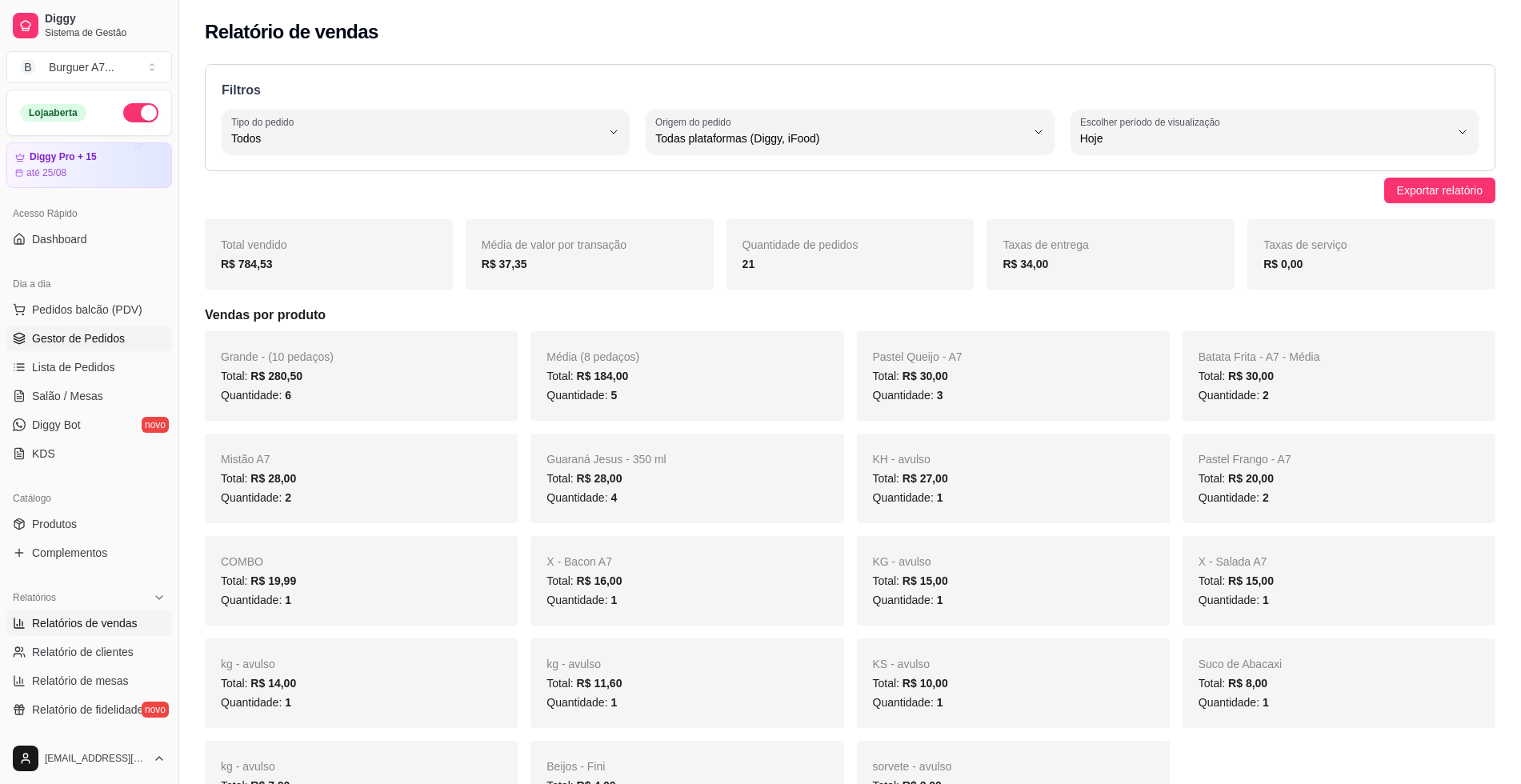
click at [102, 333] on span "Gestor de Pedidos" at bounding box center [78, 338] width 93 height 16
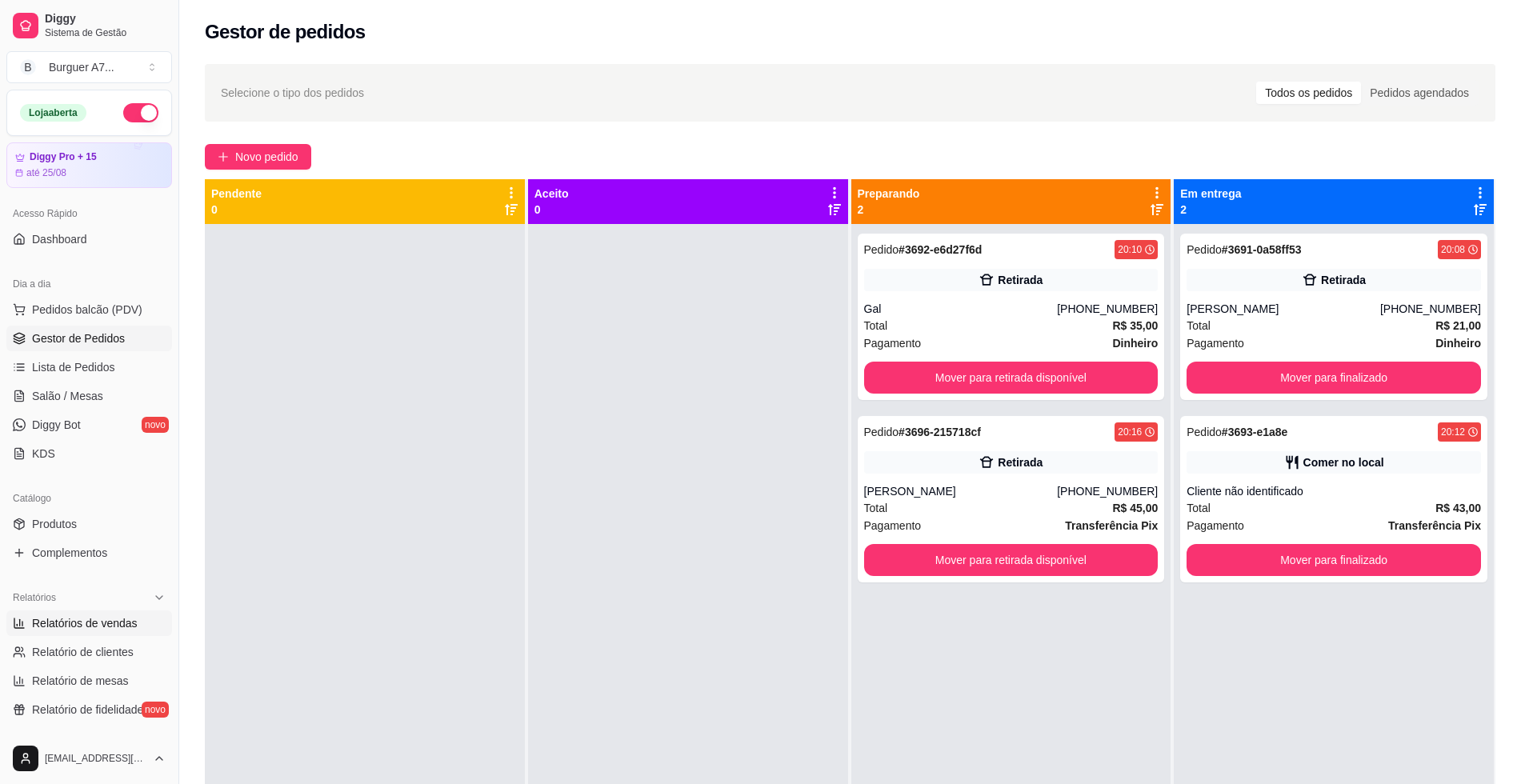
click at [126, 628] on span "Relatórios de vendas" at bounding box center [85, 623] width 106 height 16
select select "ALL"
select select "0"
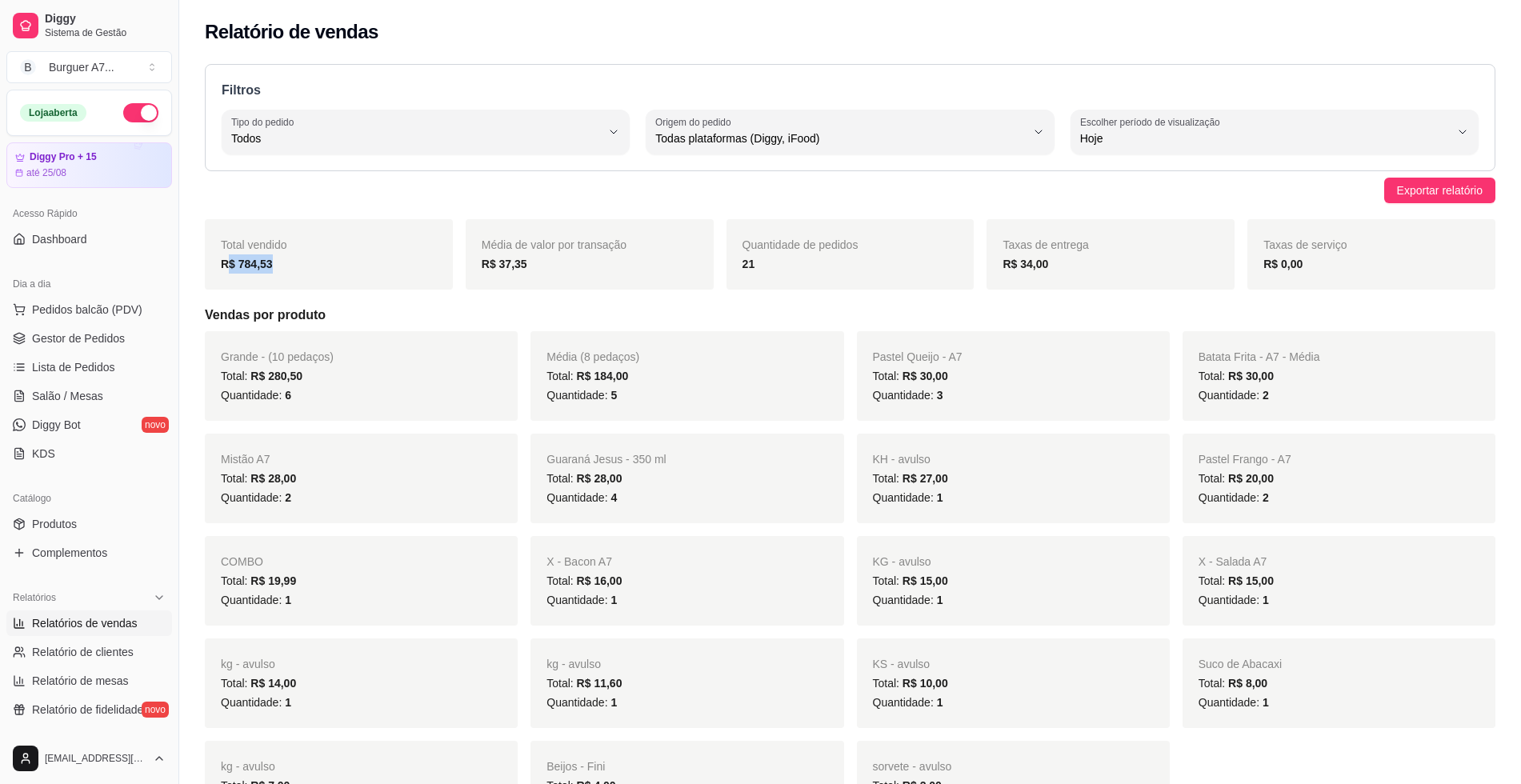
drag, startPoint x: 398, startPoint y: 261, endPoint x: 225, endPoint y: 267, distance: 173.1
click at [225, 267] on div "R$ 784,53" at bounding box center [328, 264] width 216 height 20
drag, startPoint x: 225, startPoint y: 267, endPoint x: 115, endPoint y: 338, distance: 130.9
click at [115, 338] on span "Gestor de Pedidos" at bounding box center [78, 338] width 93 height 16
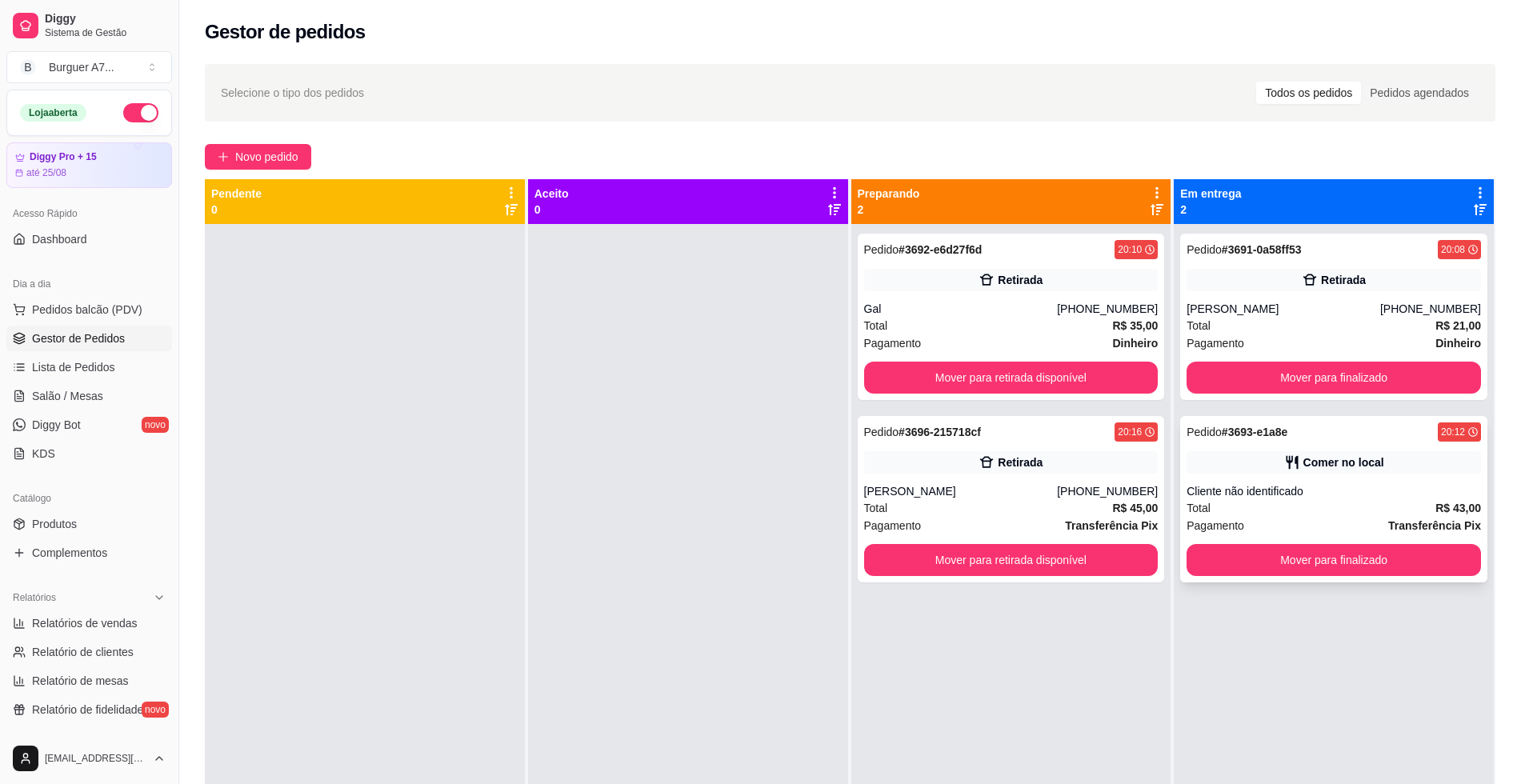
click at [1313, 538] on div "Pedido # 3693-e1a8e 20:12 Comer no local Cliente não identificado Total R$ 43,0…" at bounding box center [1334, 499] width 307 height 166
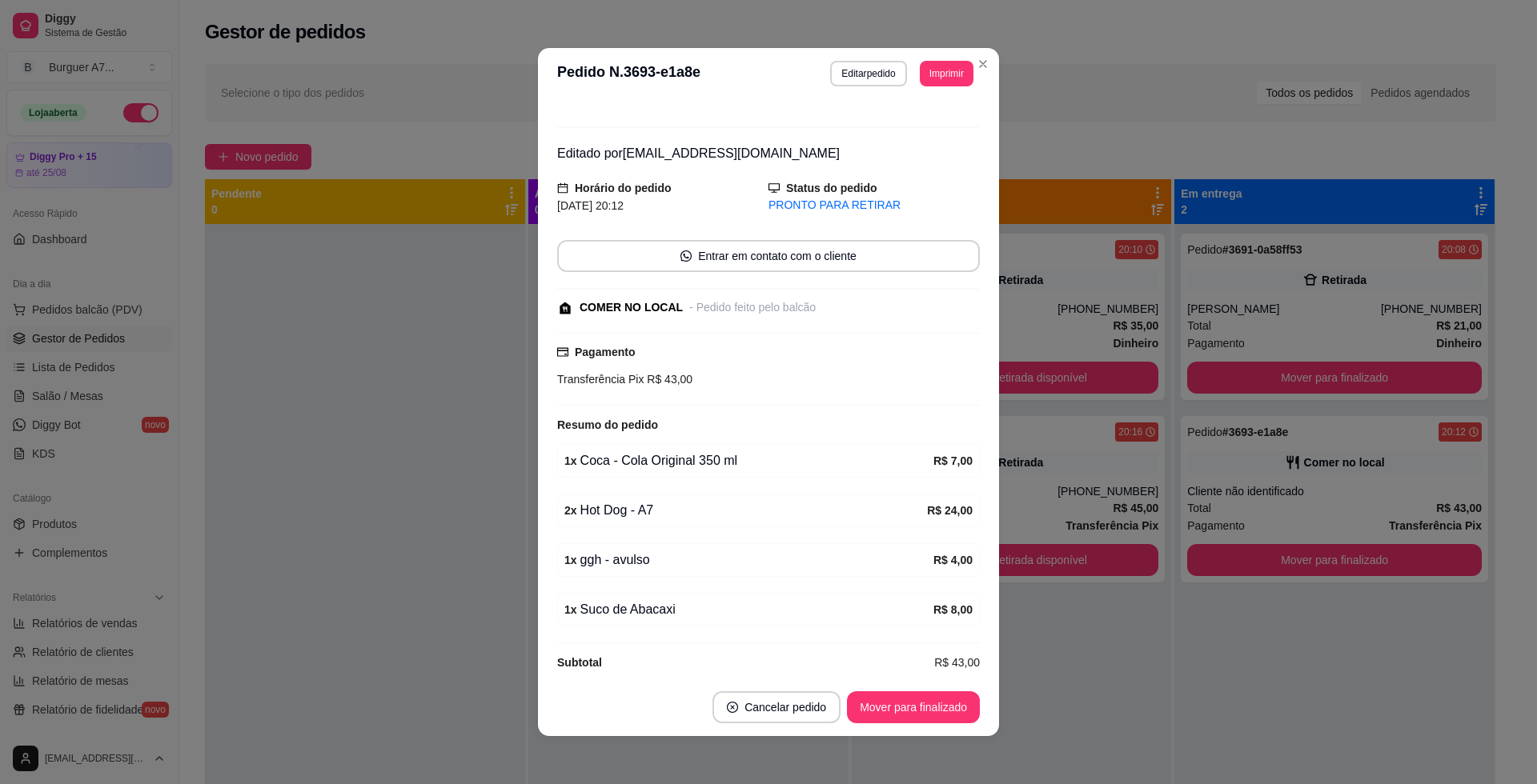
scroll to position [31, 0]
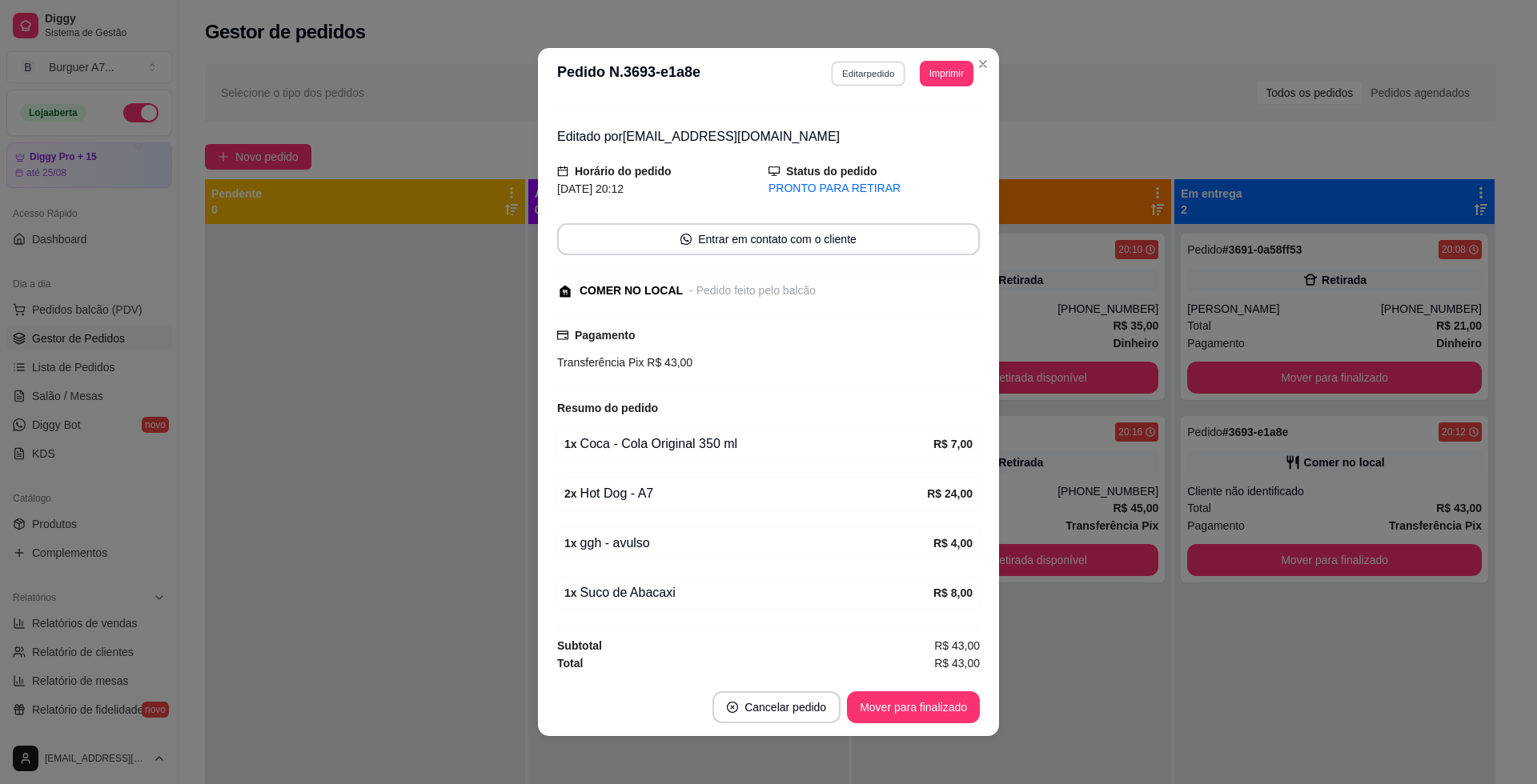
click at [836, 82] on button "Editar pedido" at bounding box center [868, 73] width 74 height 24
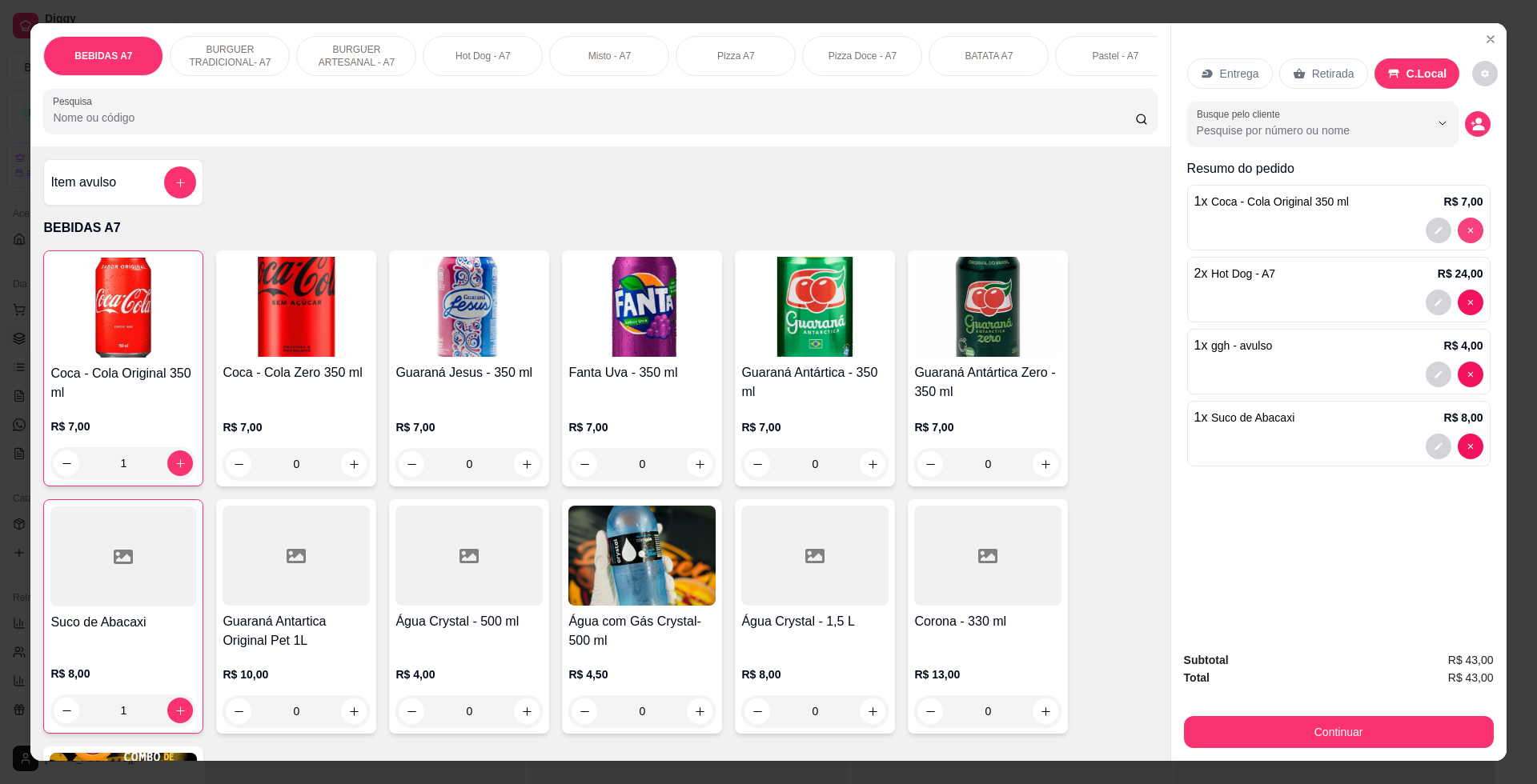
type input "0"
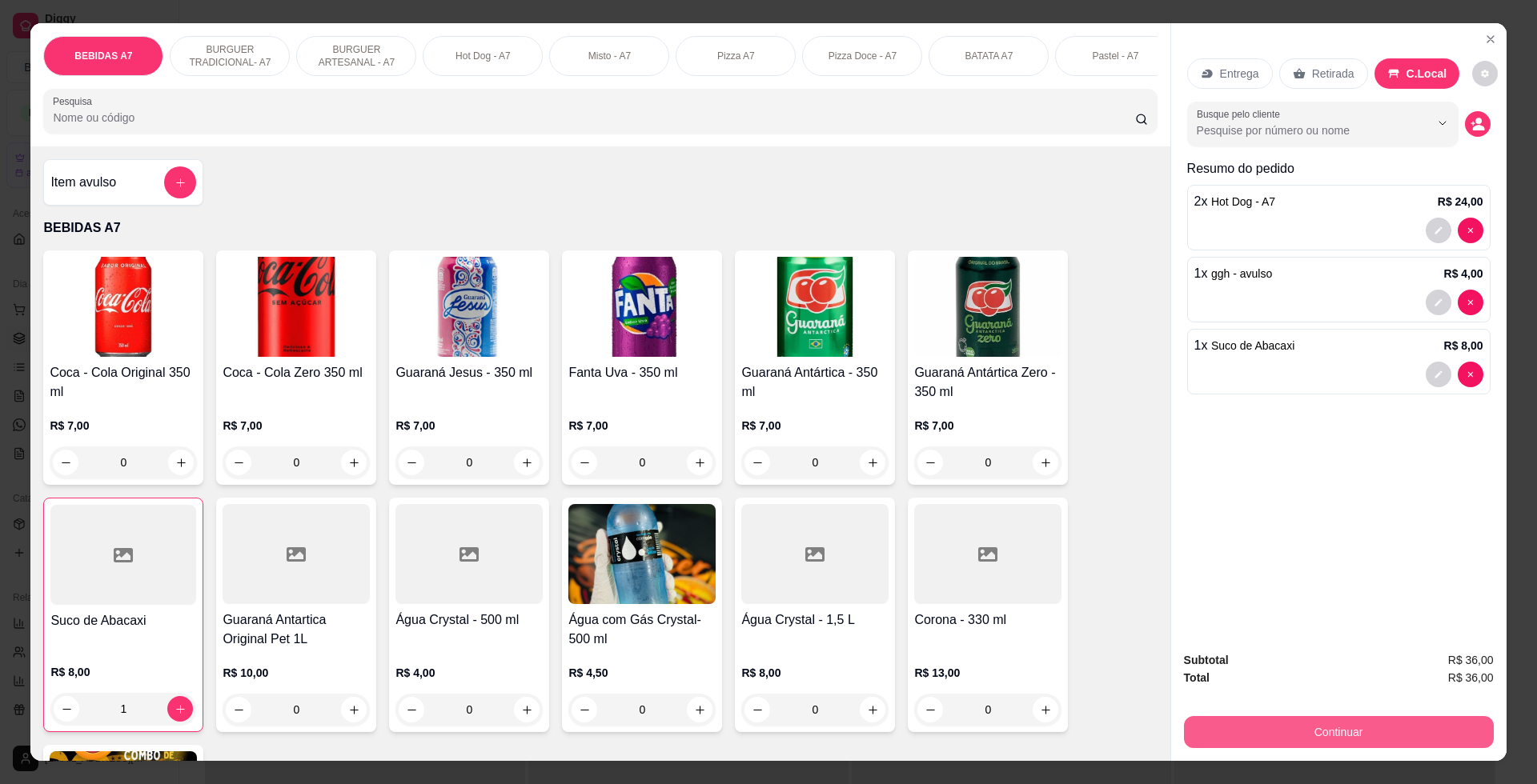
click at [1482, 720] on div "Continuar" at bounding box center [1339, 730] width 310 height 36
click at [1258, 737] on button "Continuar" at bounding box center [1339, 731] width 310 height 32
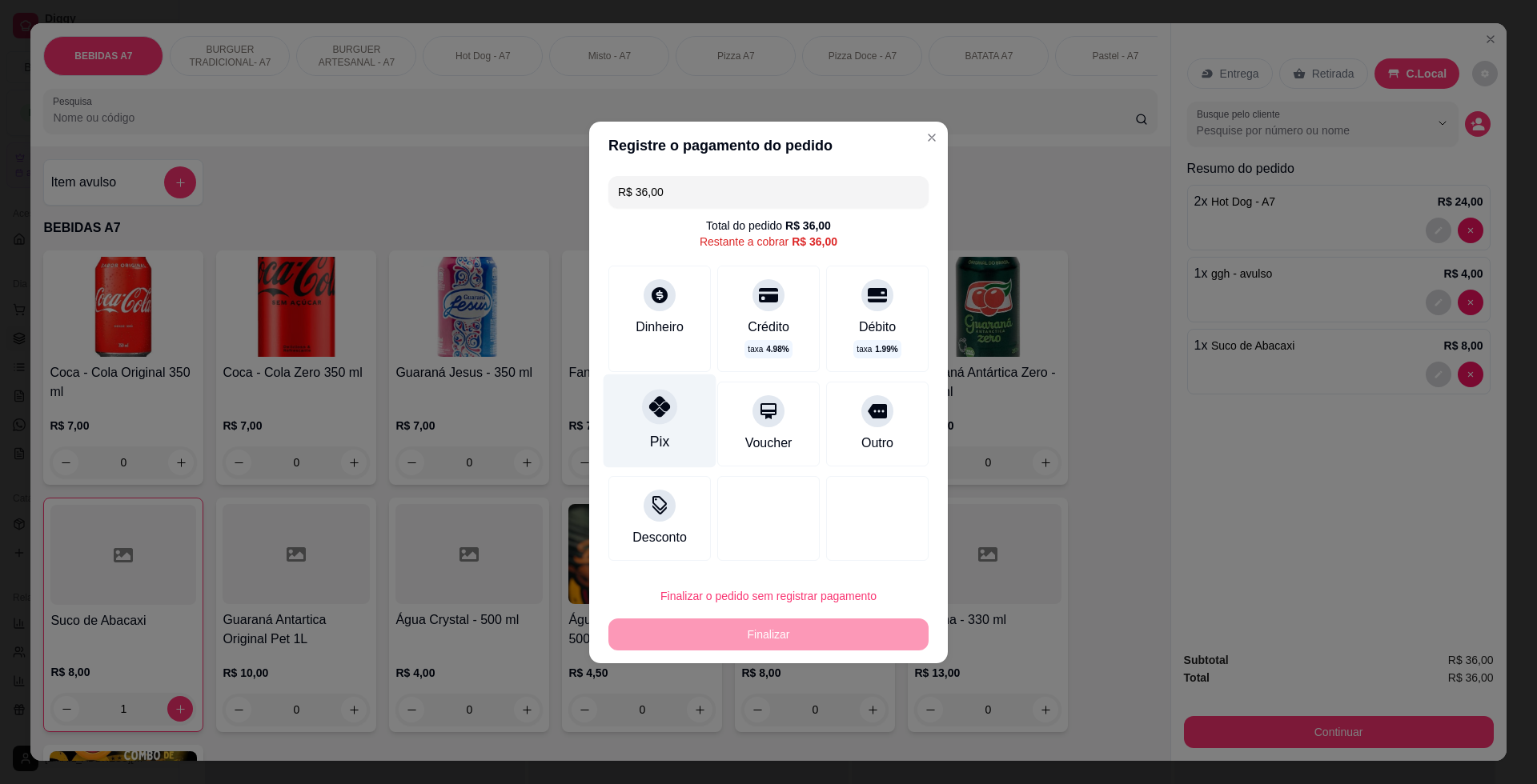
click at [665, 385] on div "Pix" at bounding box center [660, 420] width 113 height 94
type input "R$ 0,00"
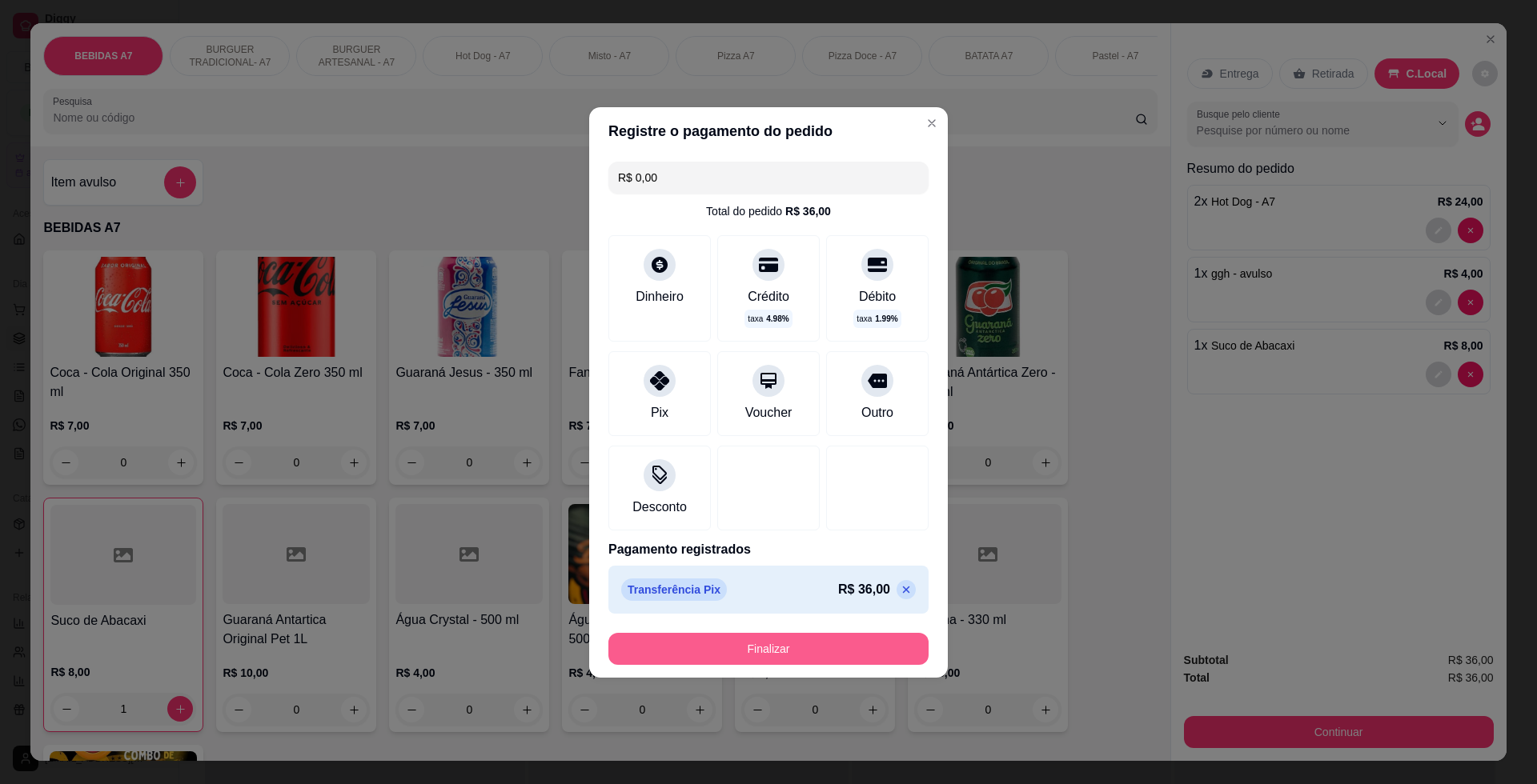
click at [833, 660] on button "Finalizar" at bounding box center [768, 648] width 320 height 32
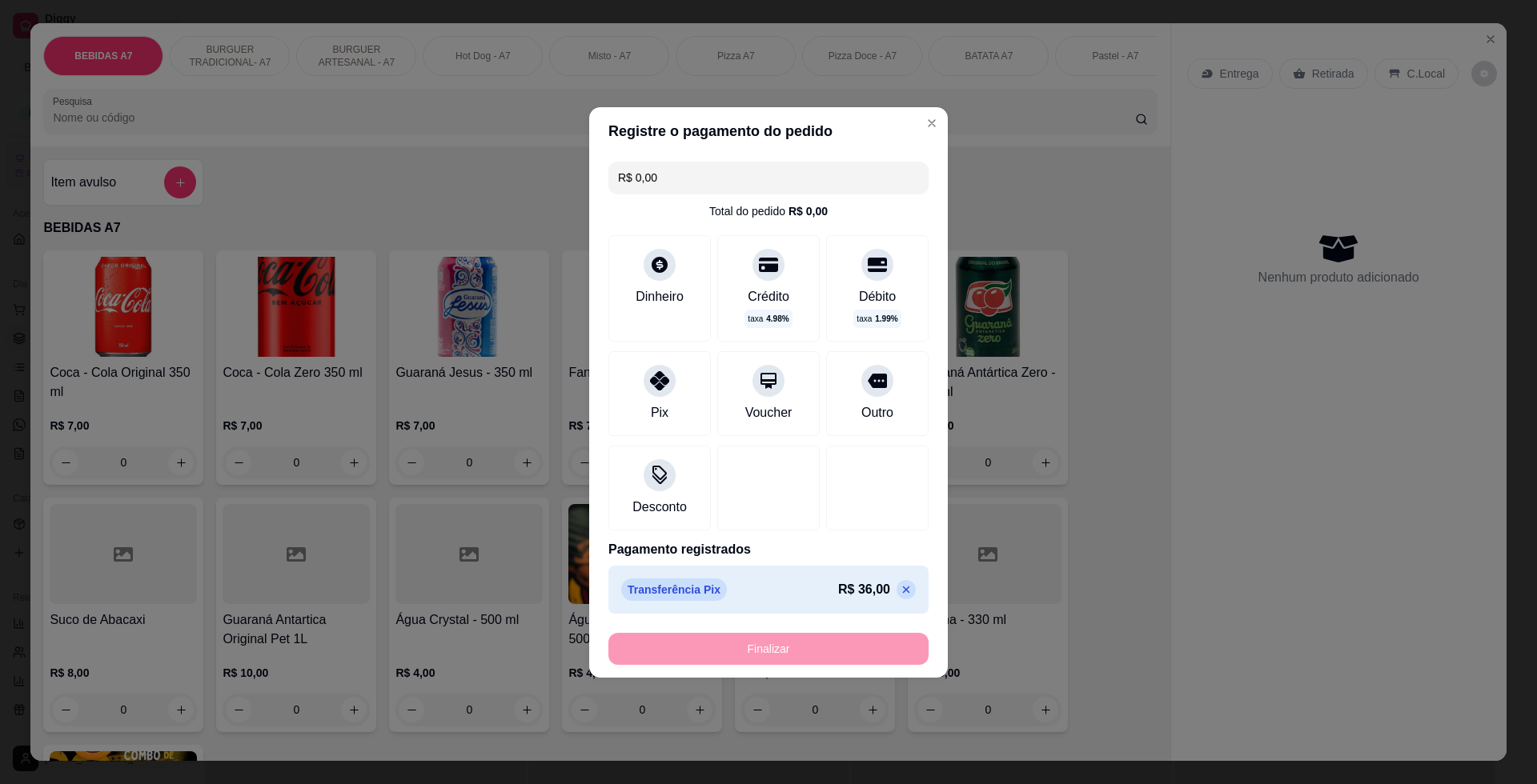
type input "0"
type input "-R$ 36,00"
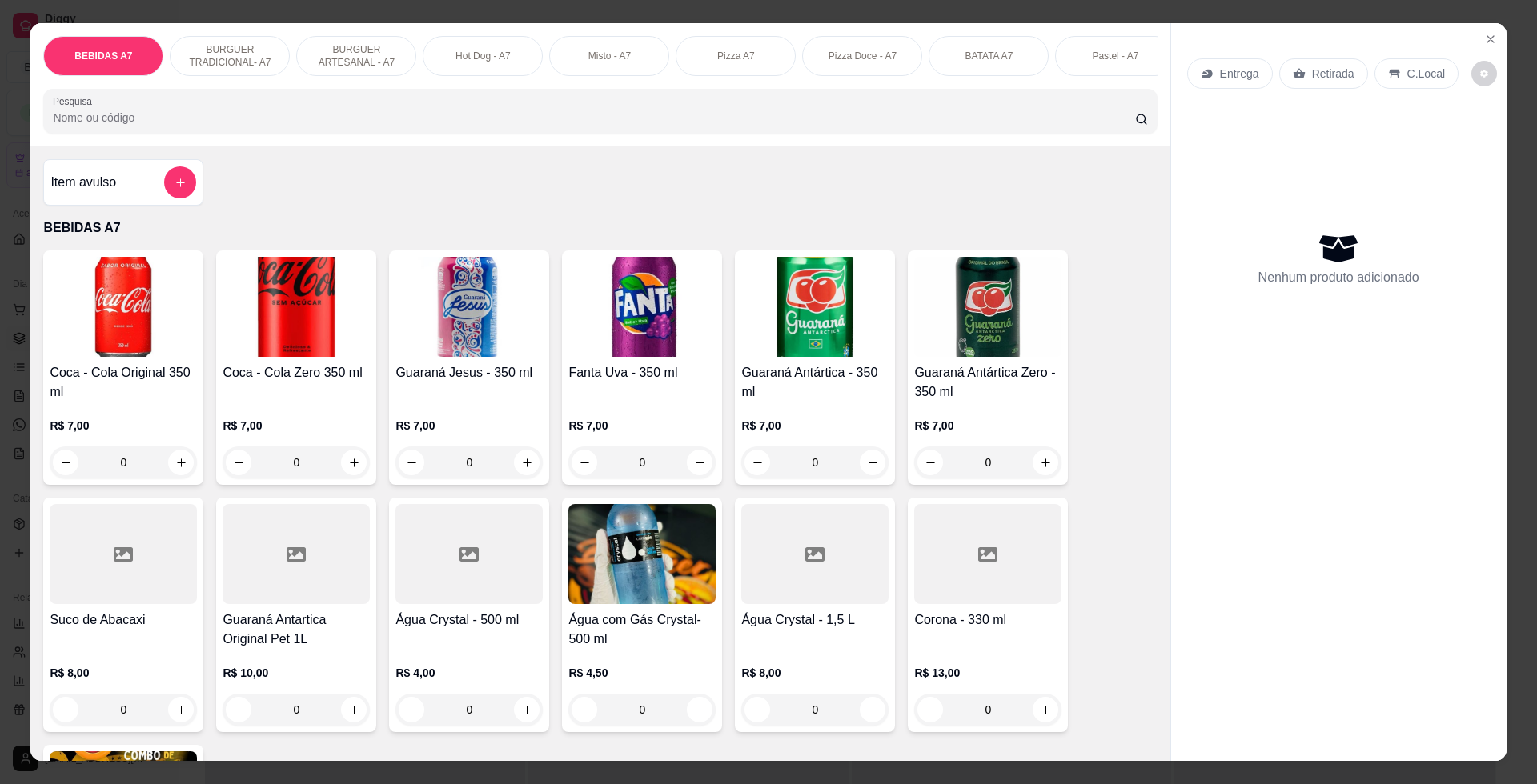
scroll to position [0, 0]
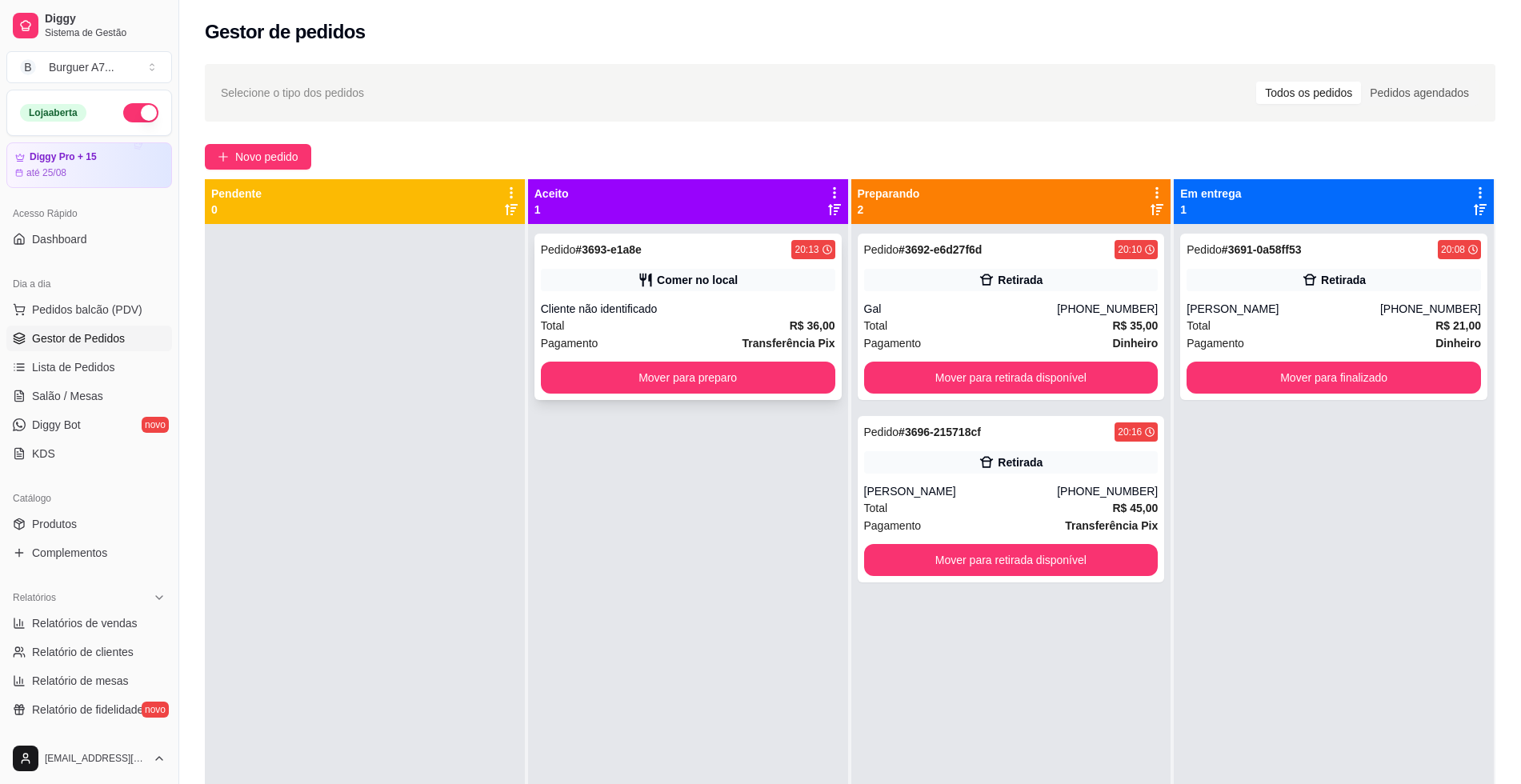
click at [770, 309] on div "Cliente não identificado" at bounding box center [688, 309] width 294 height 16
click at [781, 394] on div "Pedido # 3693-e1a8e 20:13 Comer no local Cliente não identificado Total R$ 36,0…" at bounding box center [688, 317] width 307 height 166
click at [717, 355] on div "Pedido # 3693-e1a8e 20:13 Comer no local Cliente não identificado Total R$ 36,0…" at bounding box center [688, 317] width 307 height 166
click at [747, 379] on button "Mover para preparo" at bounding box center [687, 378] width 285 height 31
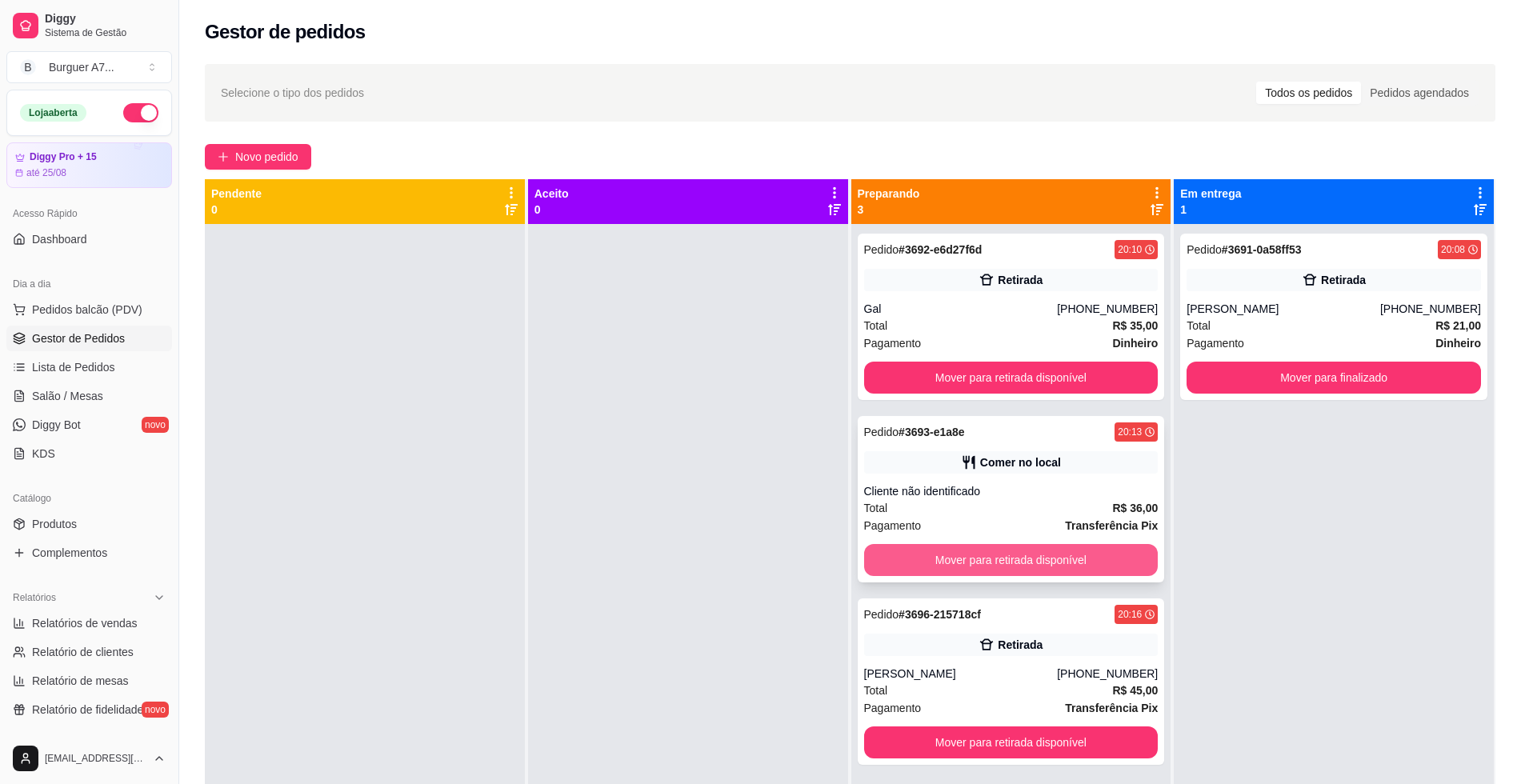
click at [1131, 555] on button "Mover para retirada disponível" at bounding box center [1011, 559] width 294 height 32
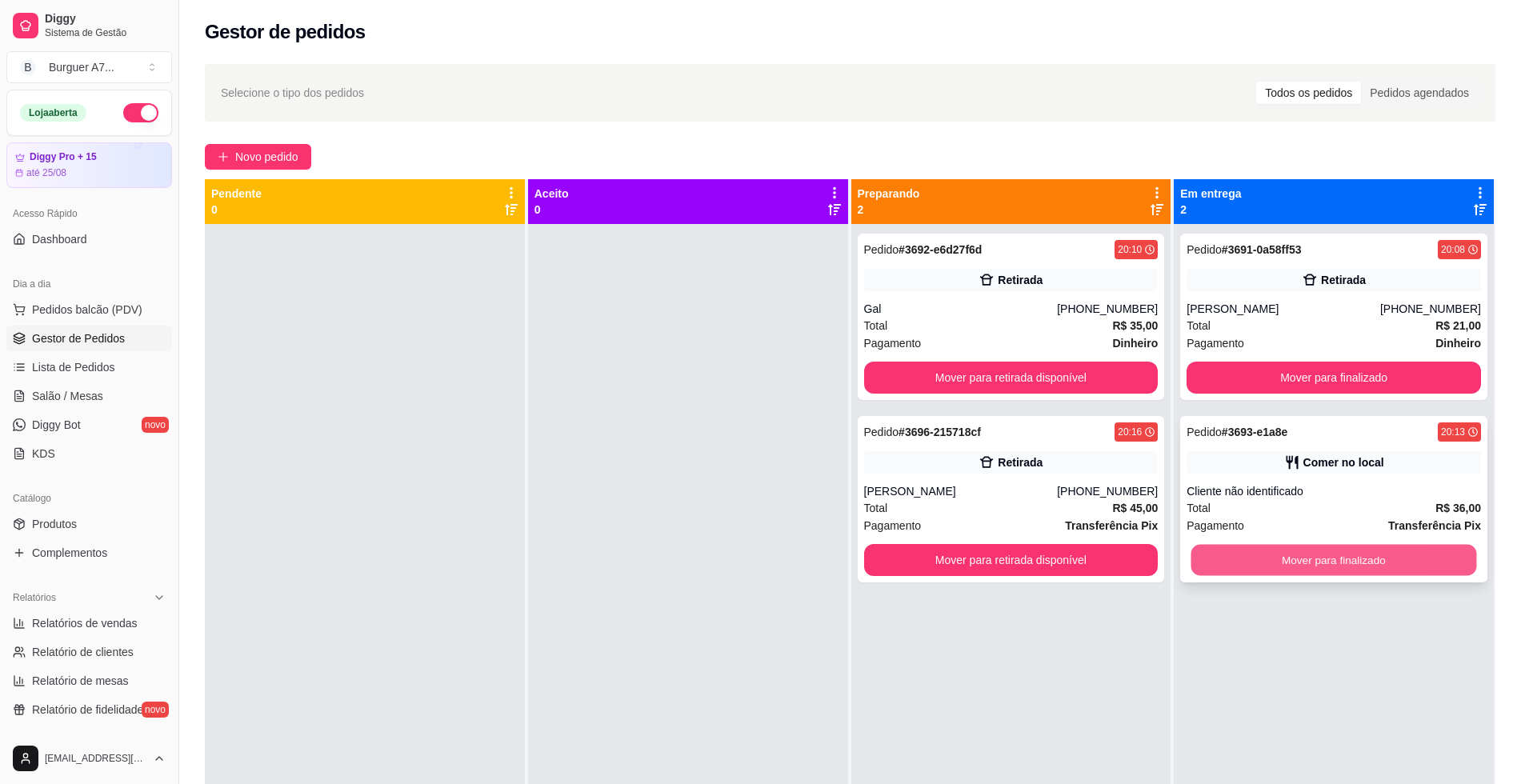
click at [1304, 555] on button "Mover para finalizado" at bounding box center [1334, 560] width 285 height 31
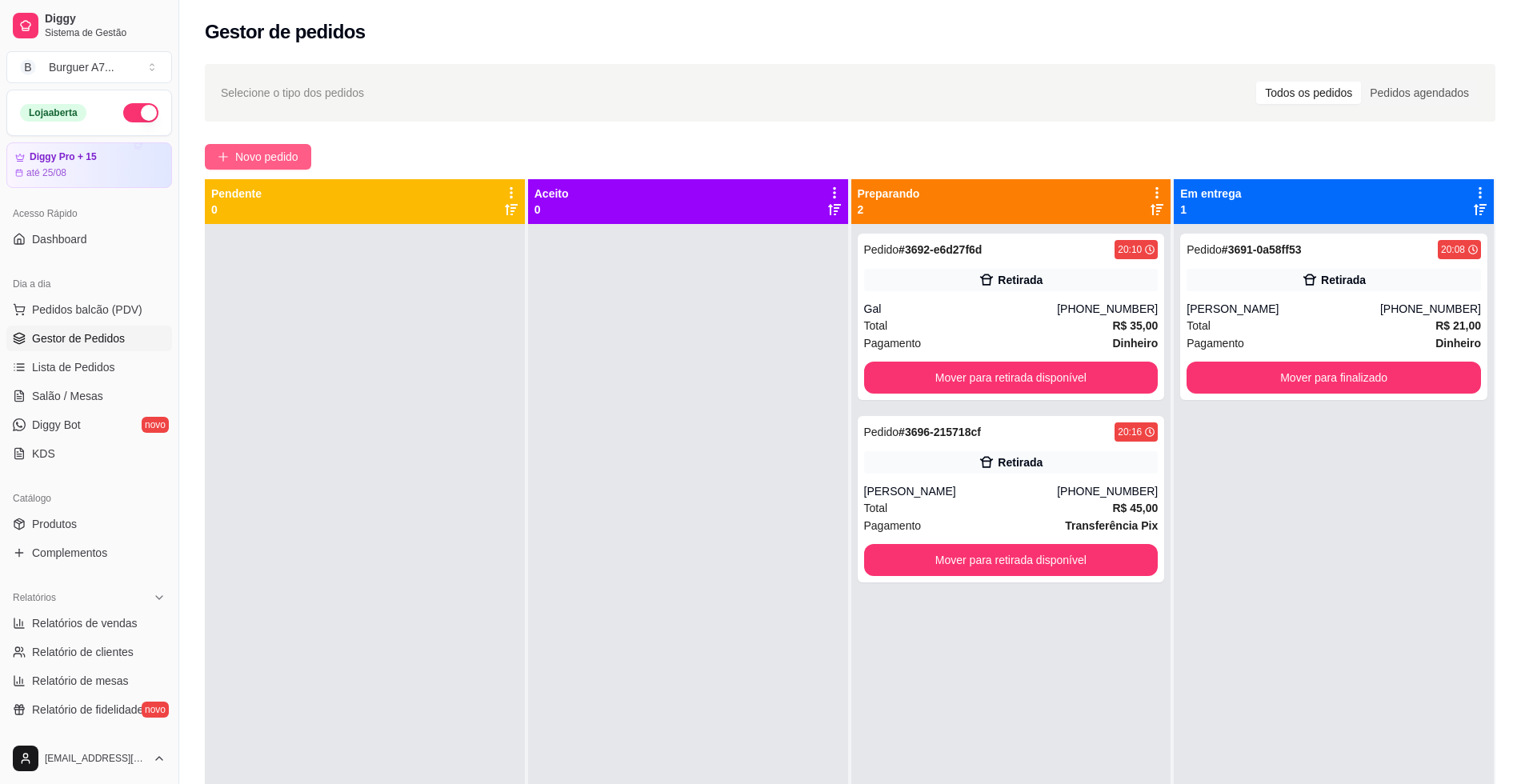
click at [251, 150] on span "Novo pedido" at bounding box center [267, 157] width 64 height 18
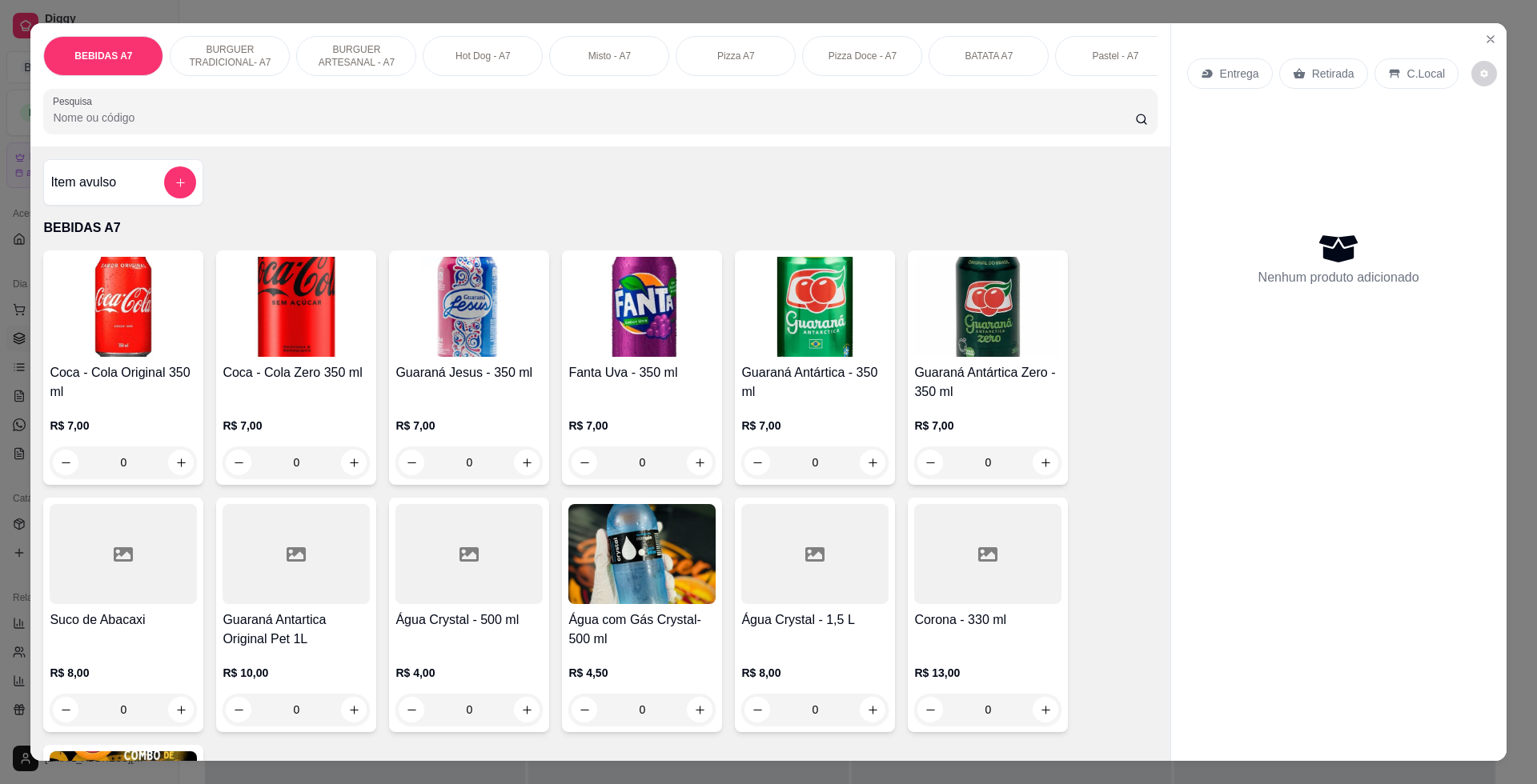
click at [122, 195] on div "Item avulso" at bounding box center [123, 182] width 146 height 32
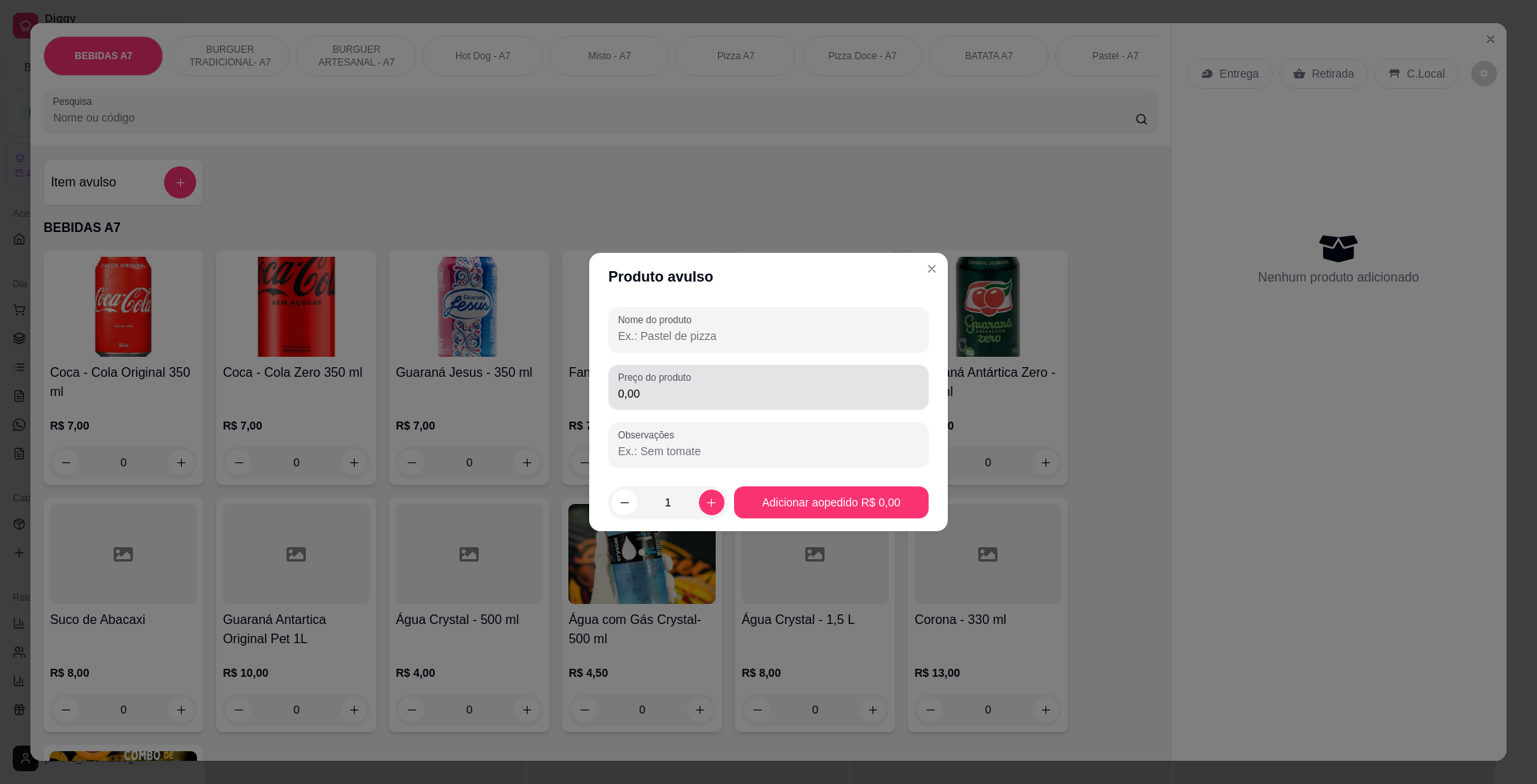
click at [718, 401] on input "0,00" at bounding box center [768, 394] width 301 height 16
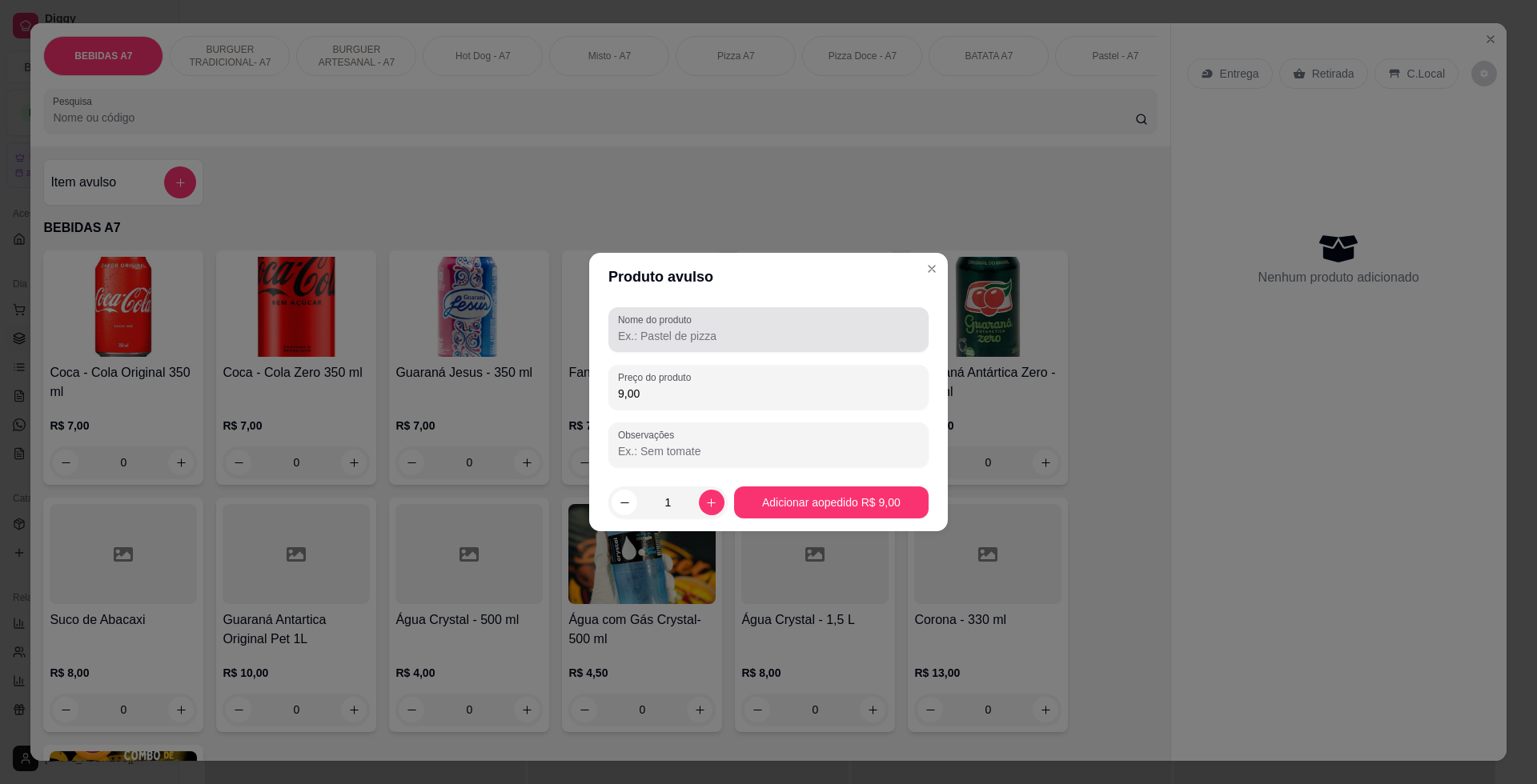
type input "9,00"
click at [729, 344] on div at bounding box center [768, 329] width 301 height 32
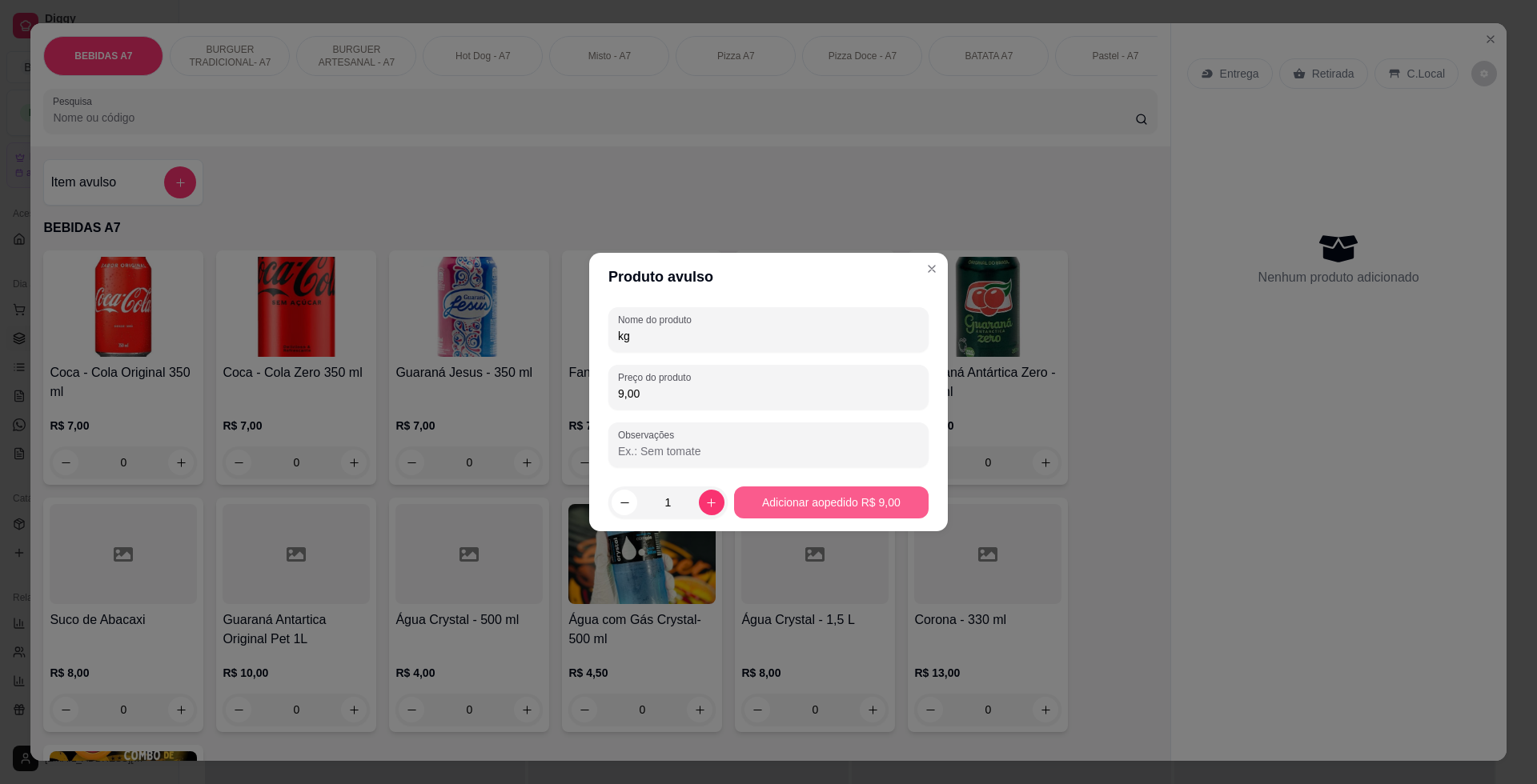
type input "kg"
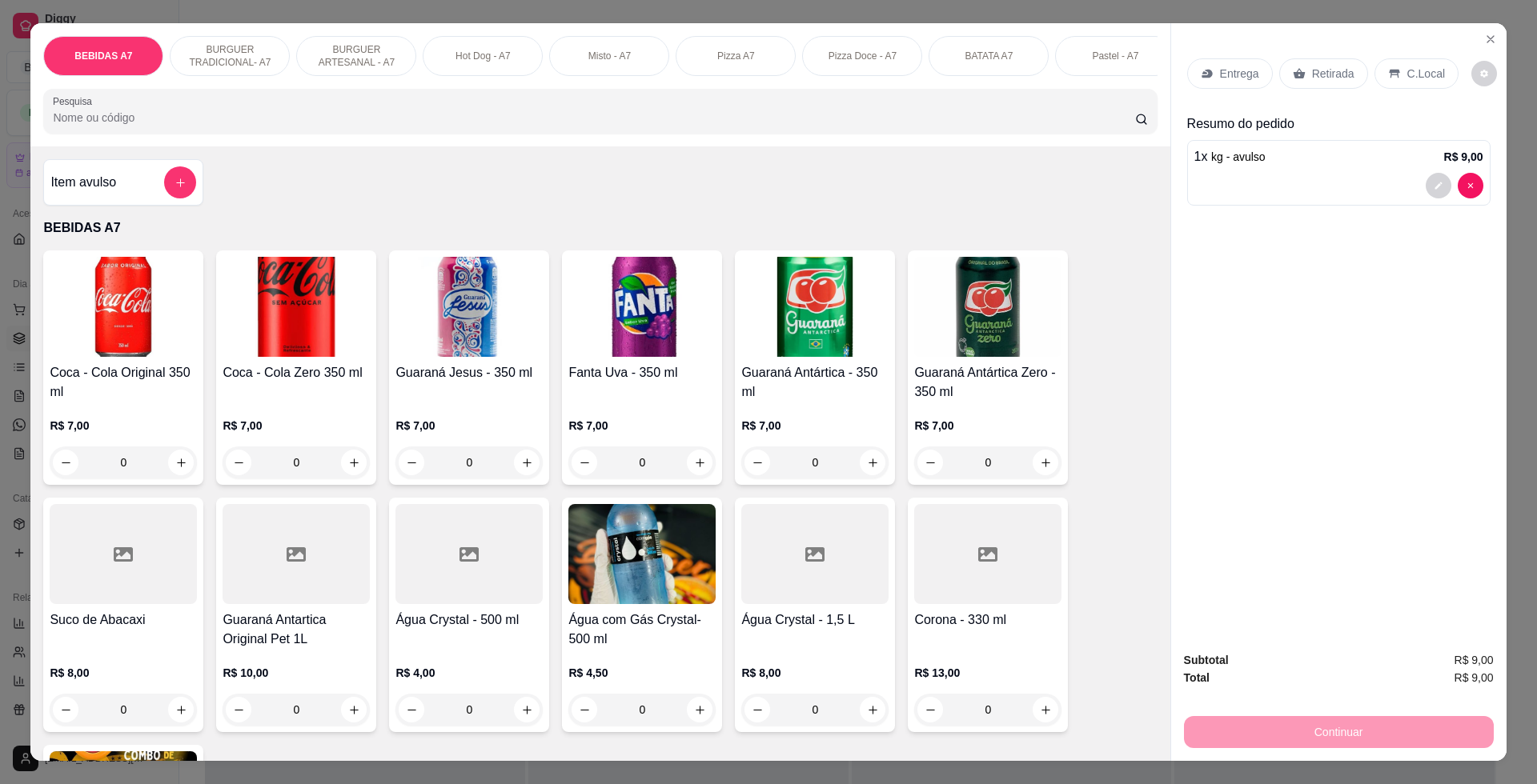
click at [130, 195] on div "Item avulso" at bounding box center [123, 182] width 146 height 32
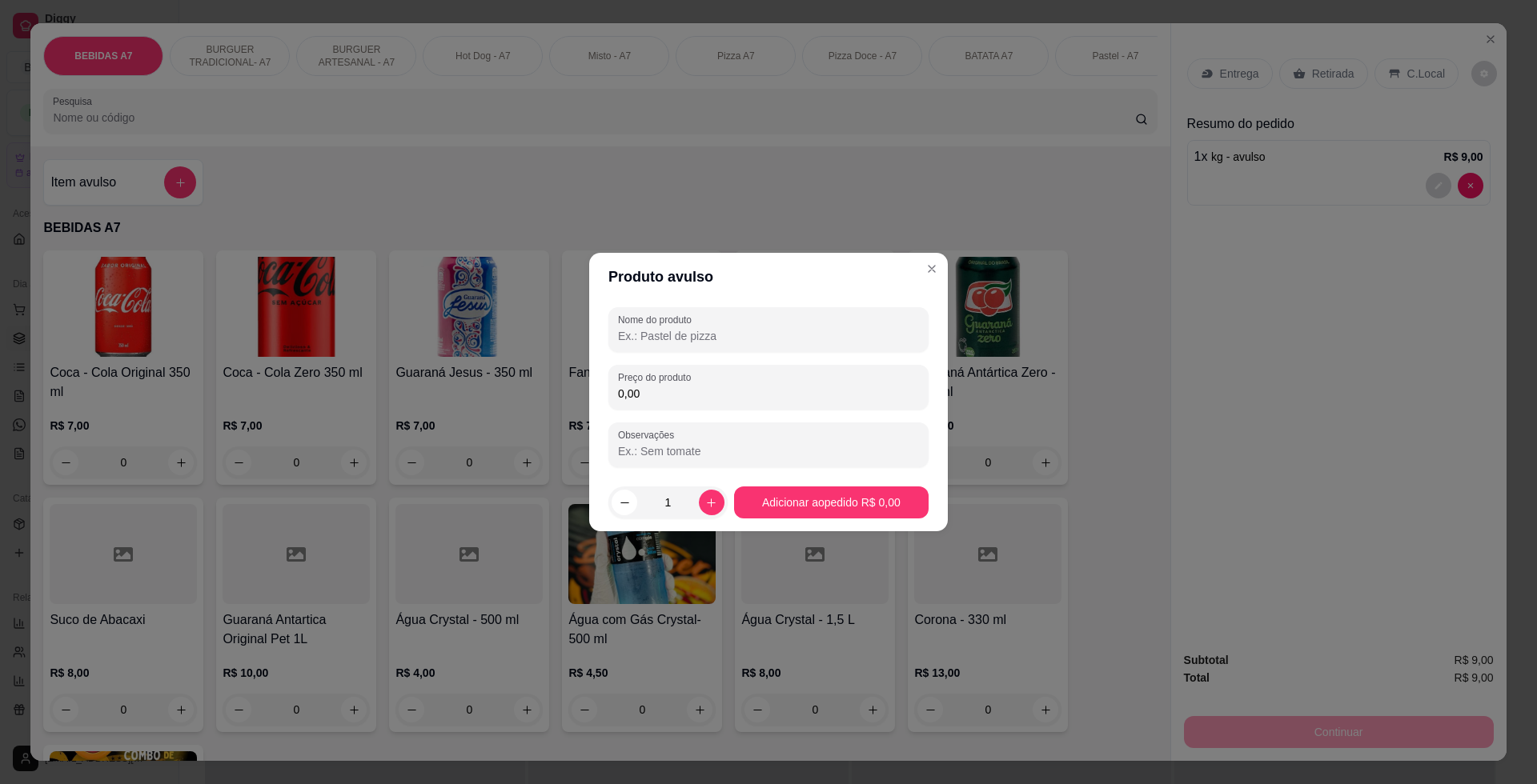
click at [668, 399] on input "0,00" at bounding box center [768, 394] width 301 height 16
type input "4,00"
click at [694, 333] on input "Nome do produto" at bounding box center [768, 336] width 301 height 16
type input "kg"
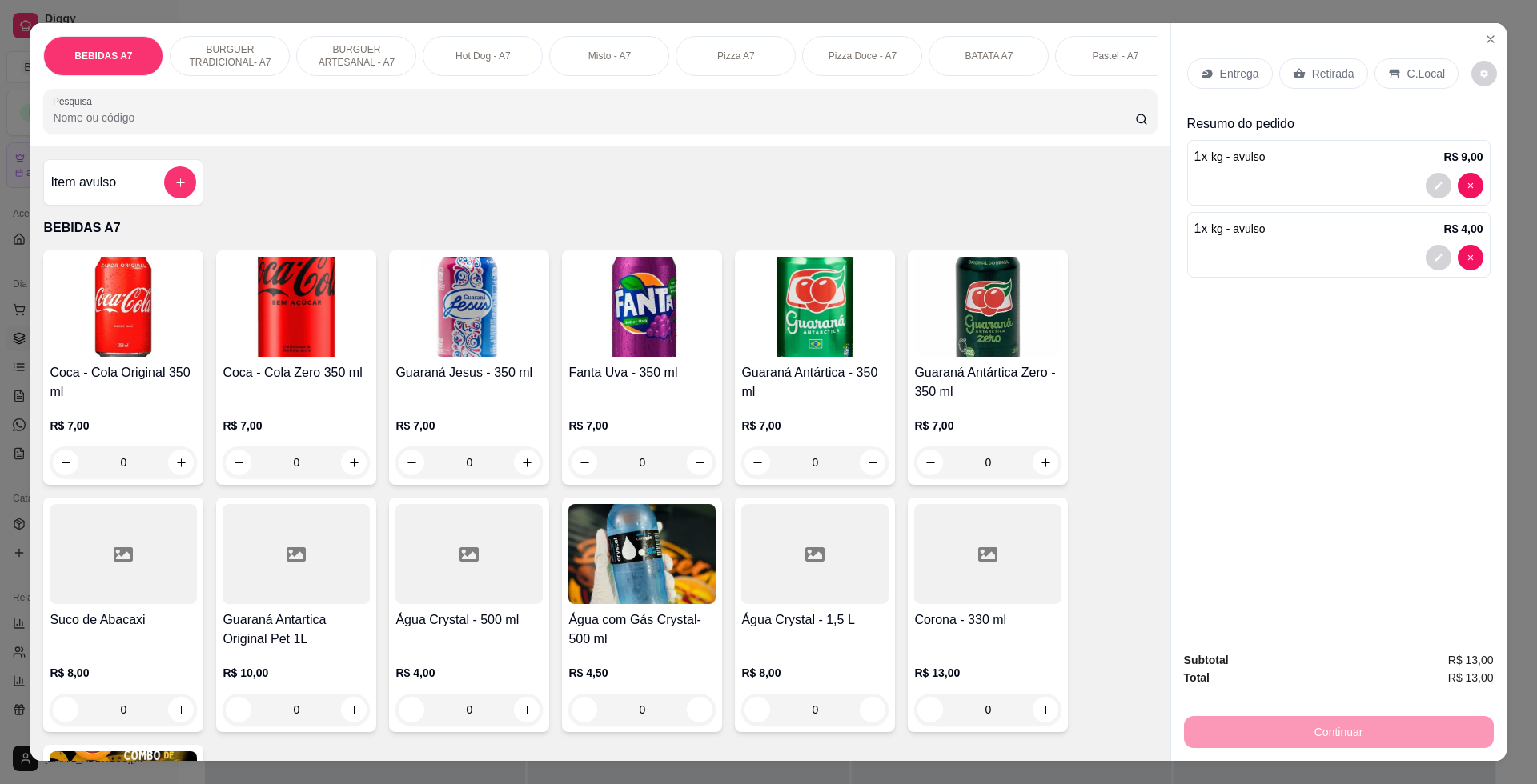
click at [1312, 77] on p "Retirada" at bounding box center [1333, 73] width 42 height 16
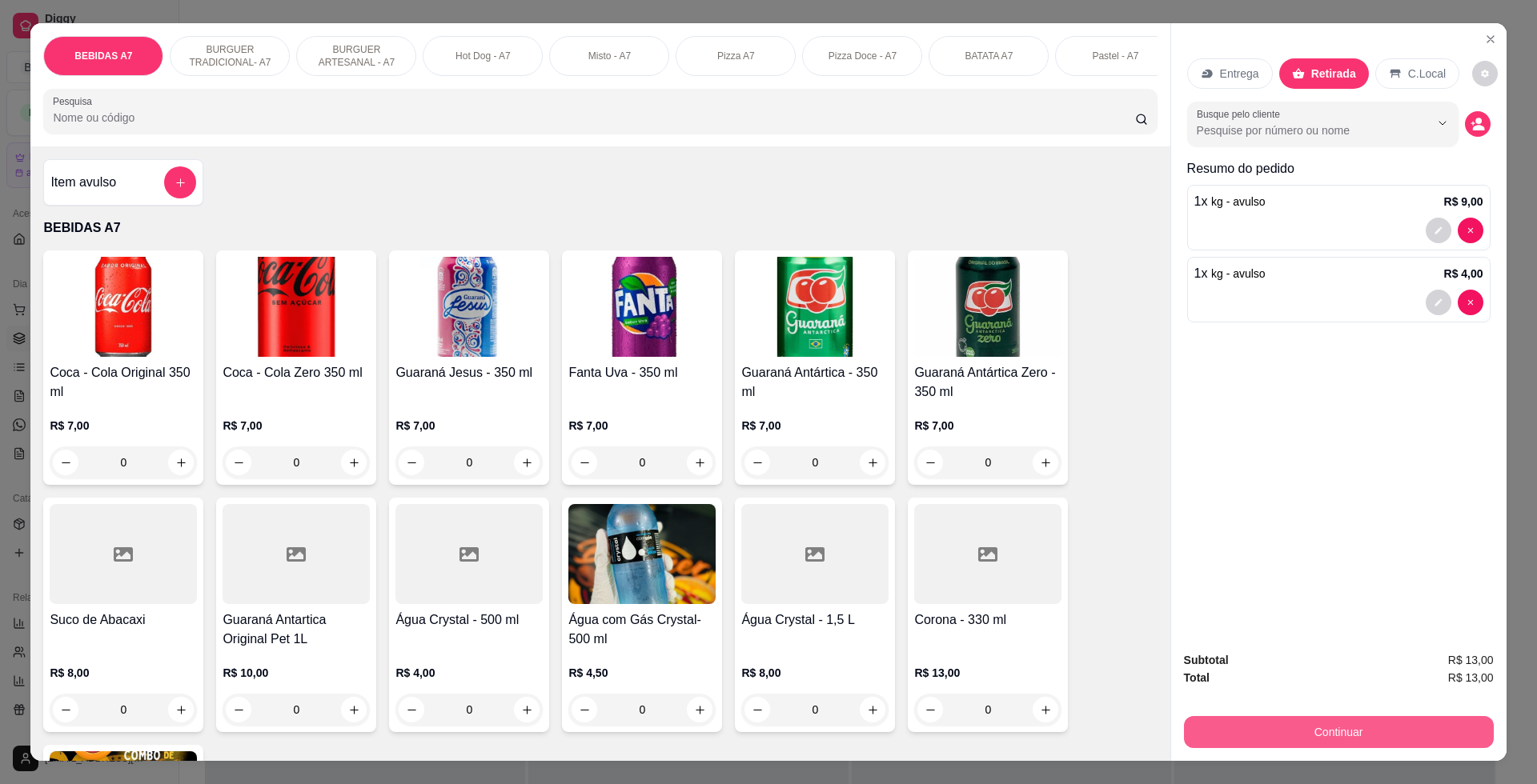
click at [1422, 717] on button "Continuar" at bounding box center [1339, 731] width 310 height 32
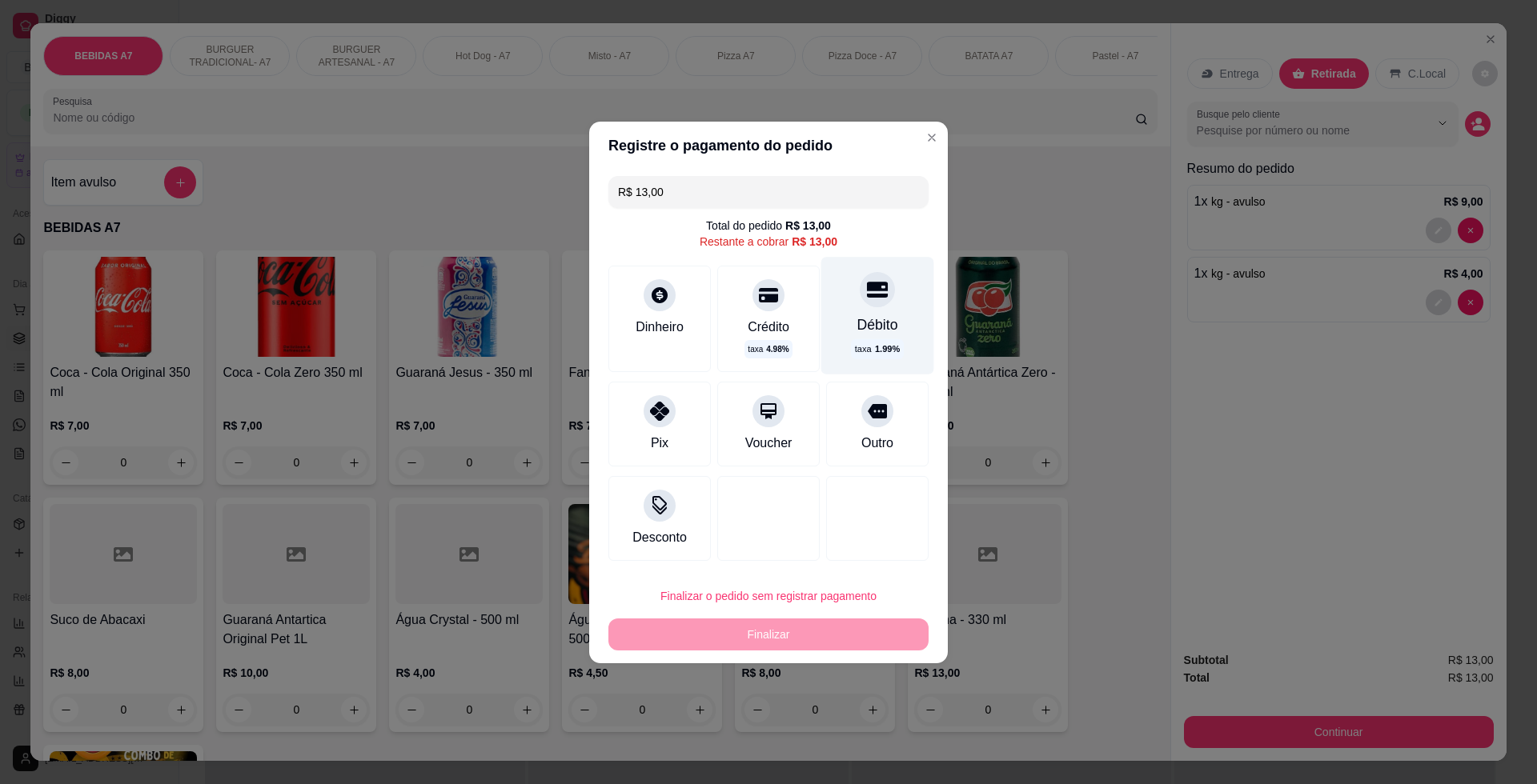
click at [884, 320] on div "Débito" at bounding box center [877, 324] width 41 height 21
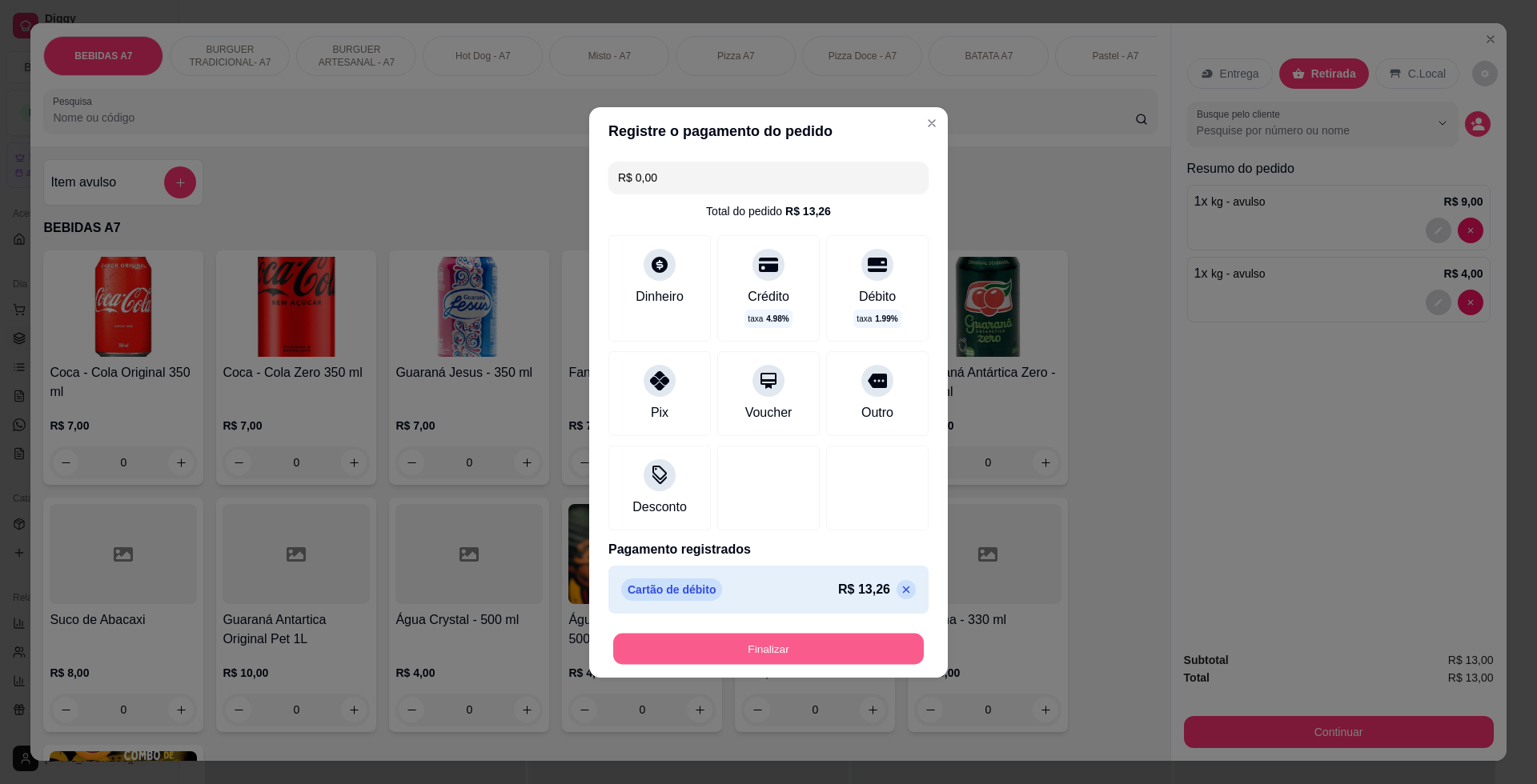
click at [868, 637] on button "Finalizar" at bounding box center [768, 648] width 311 height 31
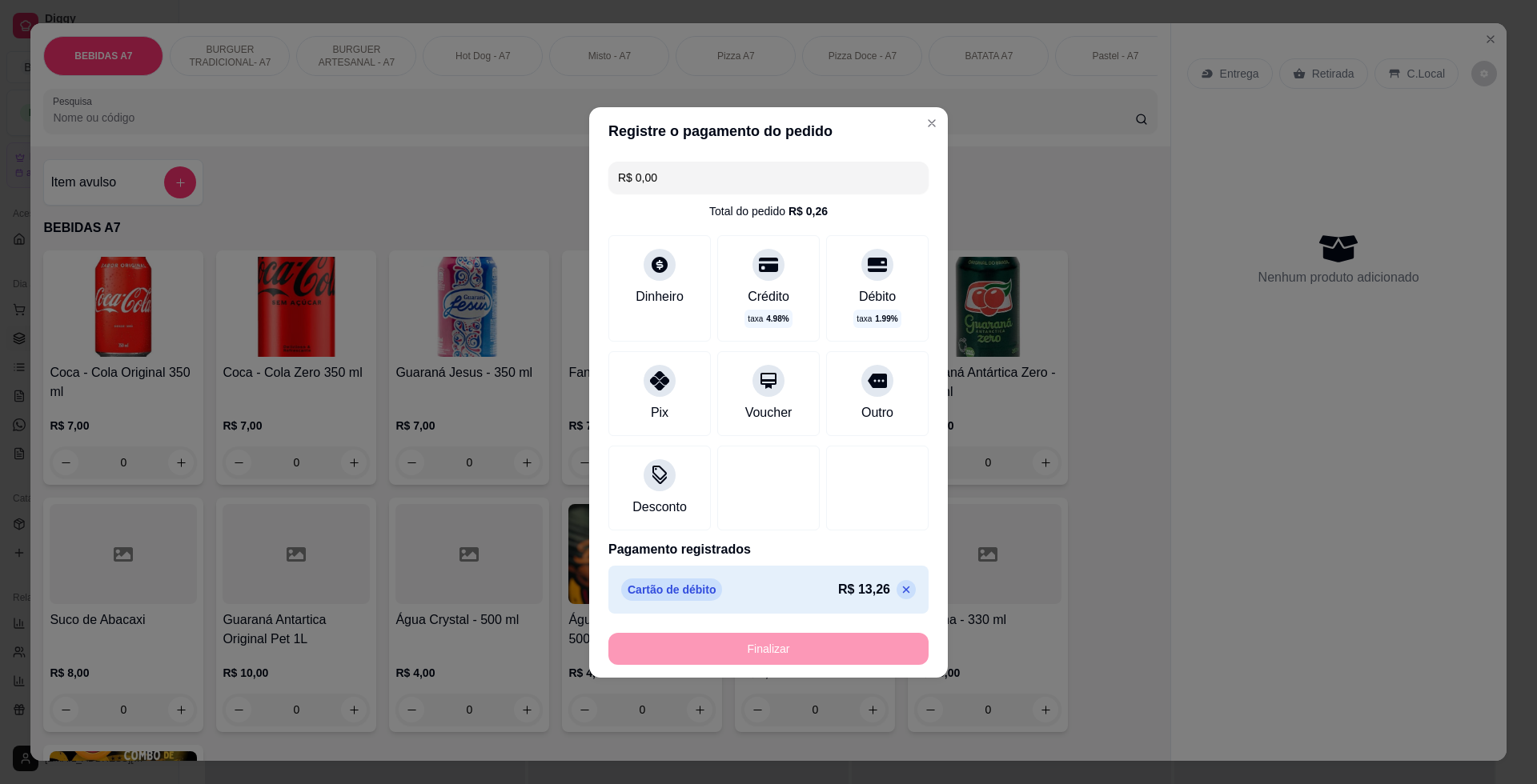
type input "-R$ 13,00"
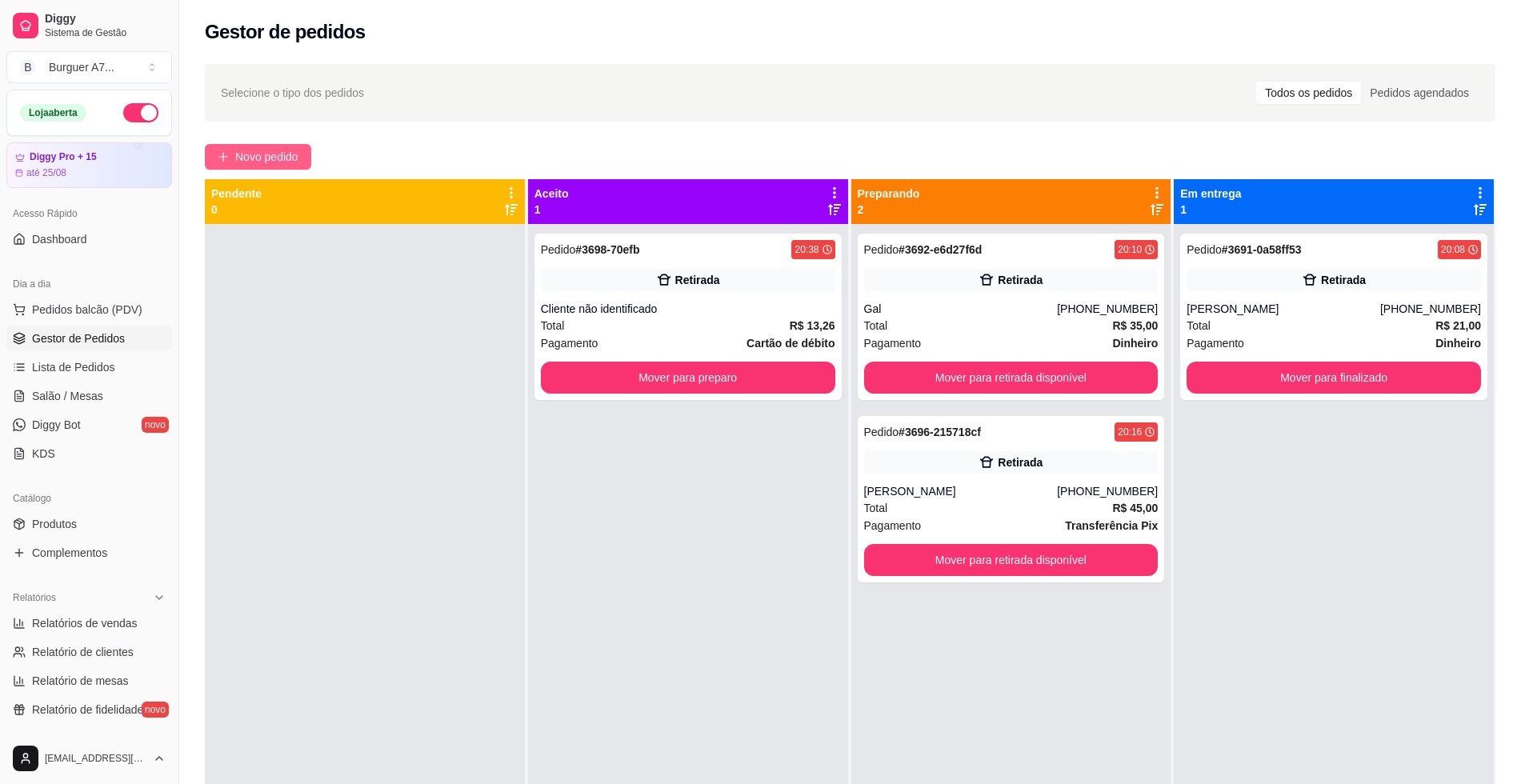
drag, startPoint x: 226, startPoint y: 172, endPoint x: 240, endPoint y: 158, distance: 19.8
click at [227, 173] on div "Selecione o tipo dos pedidos Todos os pedidos Pedidos agendados Novo pedido Pen…" at bounding box center [850, 518] width 1342 height 928
click at [241, 156] on span "Novo pedido" at bounding box center [267, 157] width 64 height 18
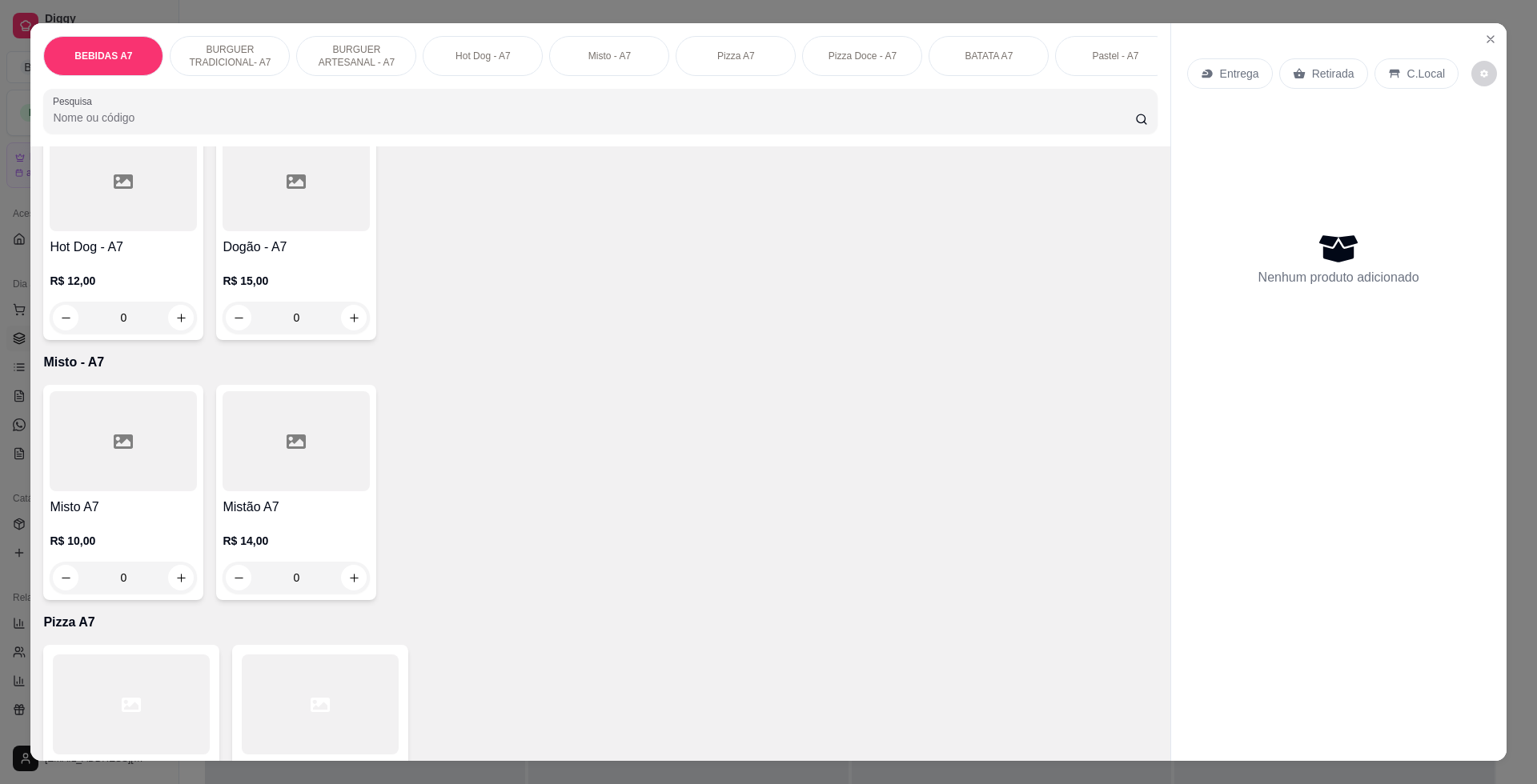
scroll to position [1600, 0]
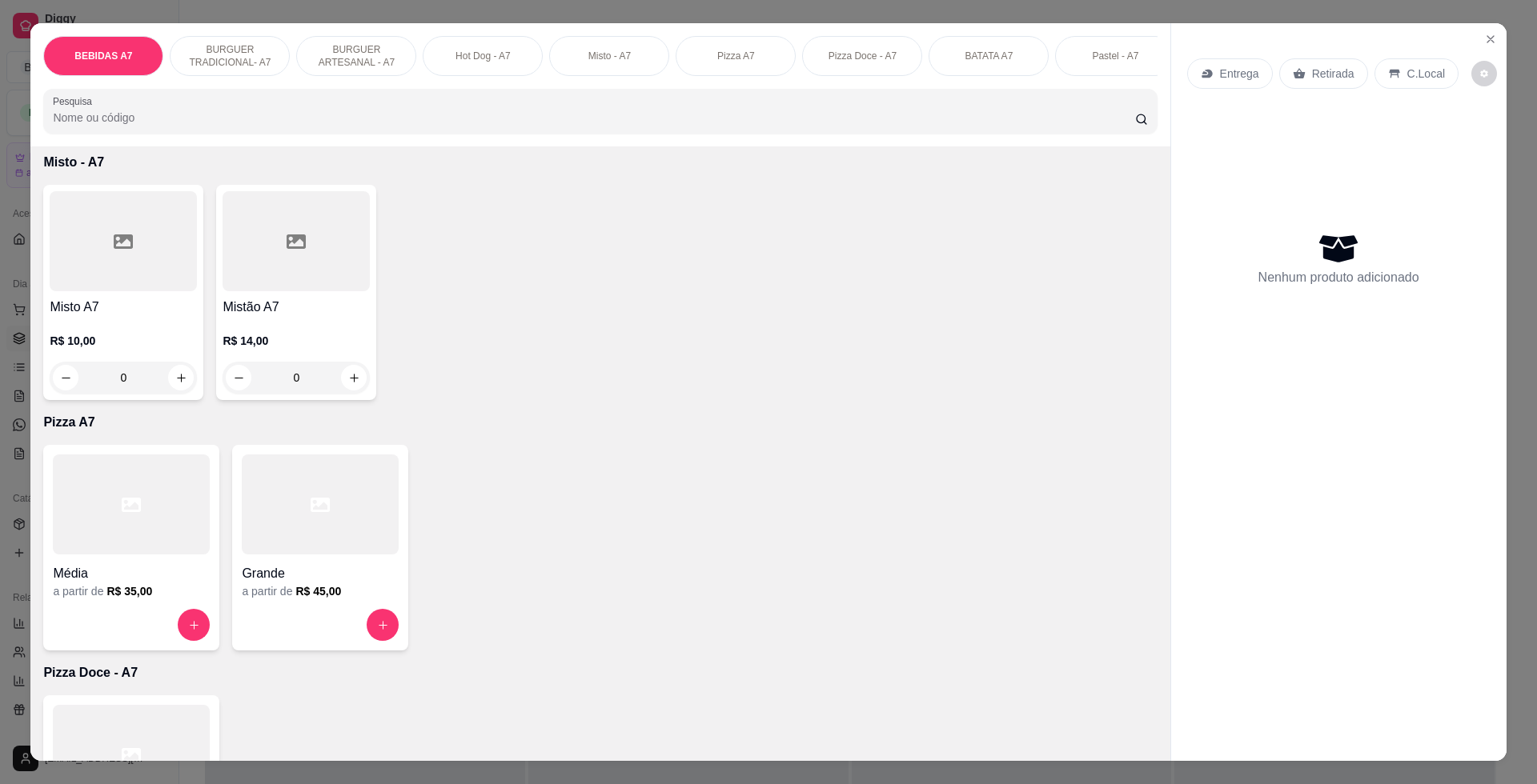
click at [329, 571] on div "Grande" at bounding box center [320, 568] width 157 height 29
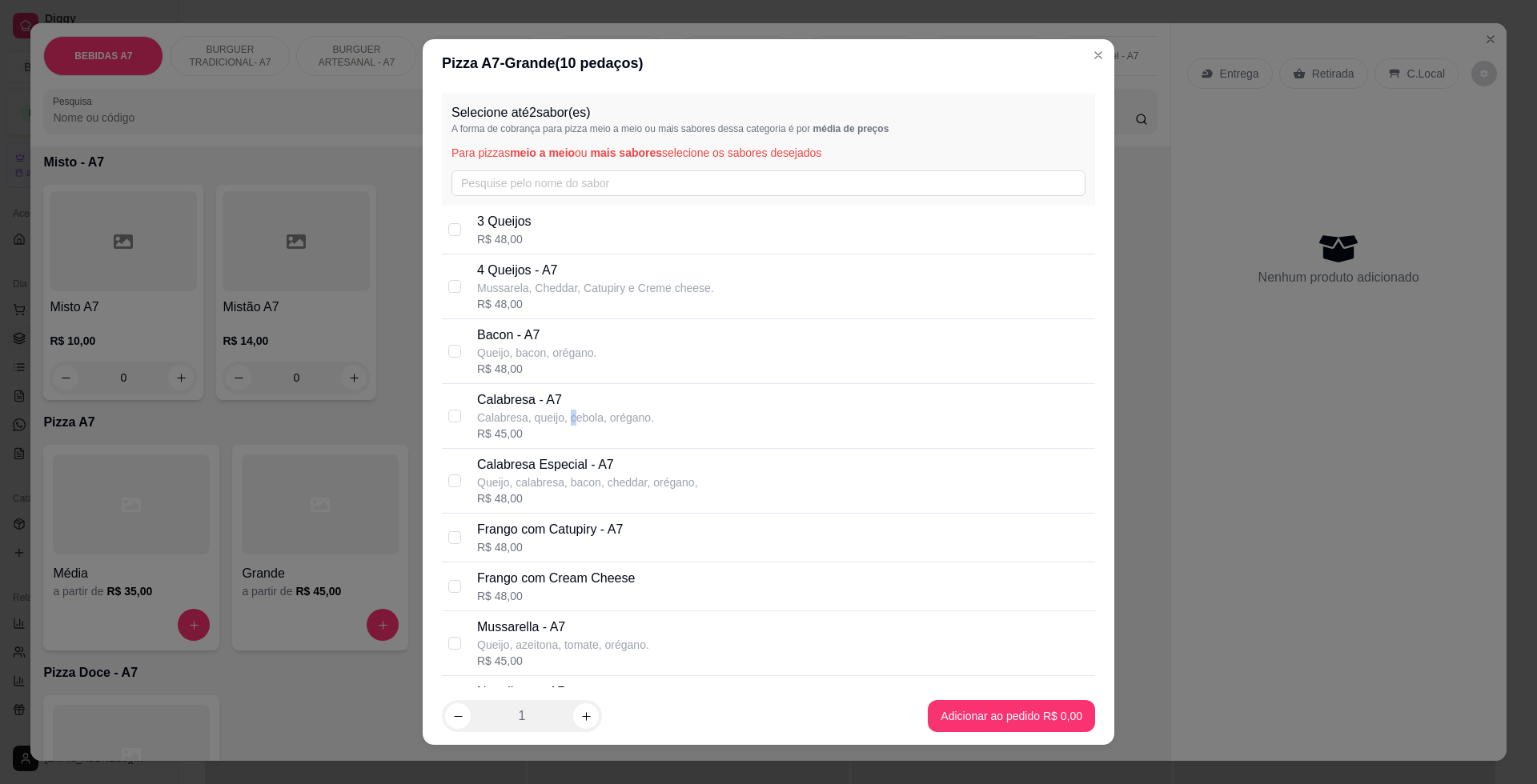
click at [562, 424] on p "Calabresa, queijo, cebola, orégano." at bounding box center [565, 418] width 177 height 16
checkbox input "true"
drag, startPoint x: 562, startPoint y: 424, endPoint x: 591, endPoint y: 544, distance: 123.5
click at [591, 544] on div "R$ 48,00" at bounding box center [550, 548] width 146 height 16
checkbox input "true"
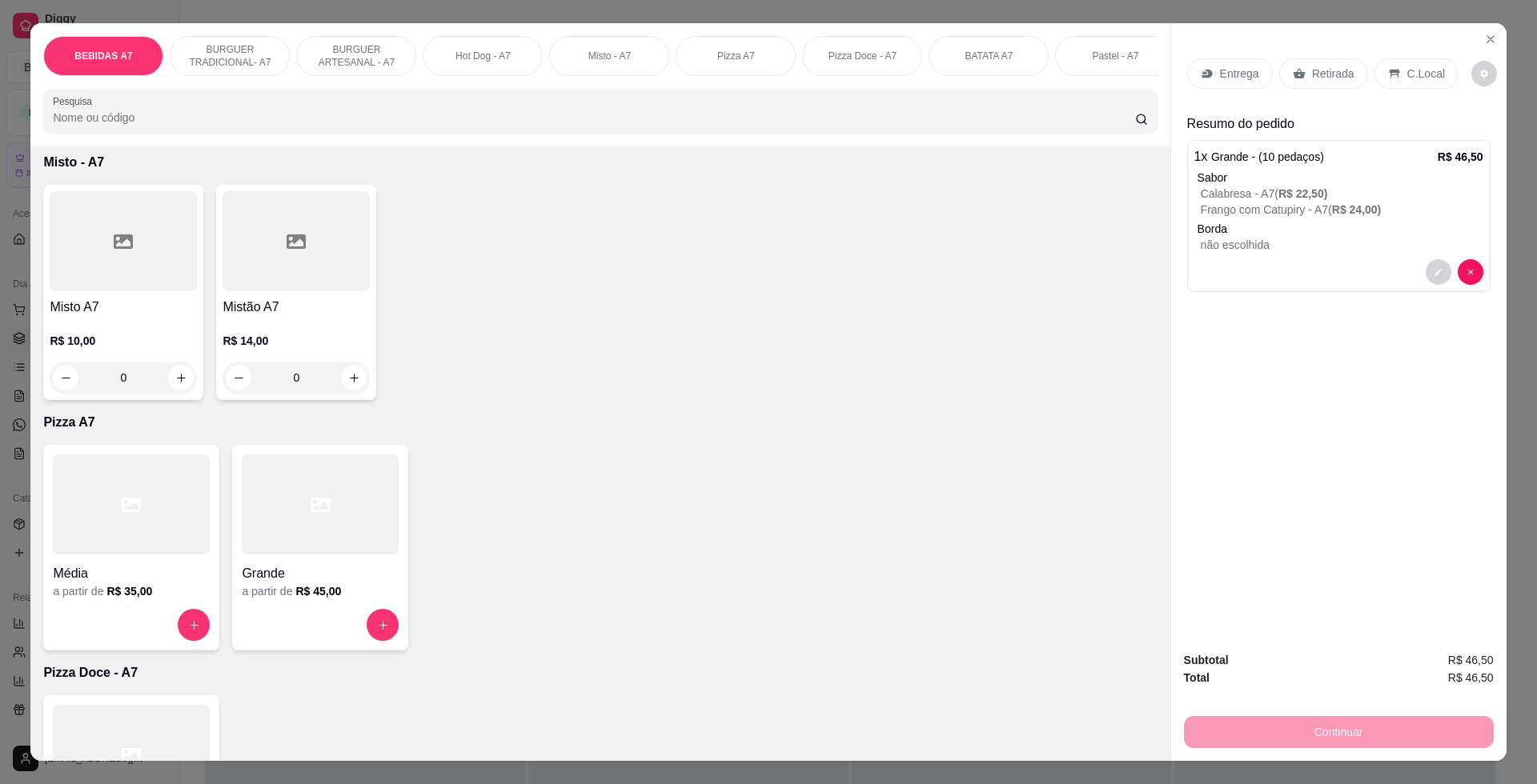
click at [1318, 78] on p "Retirada" at bounding box center [1333, 73] width 42 height 16
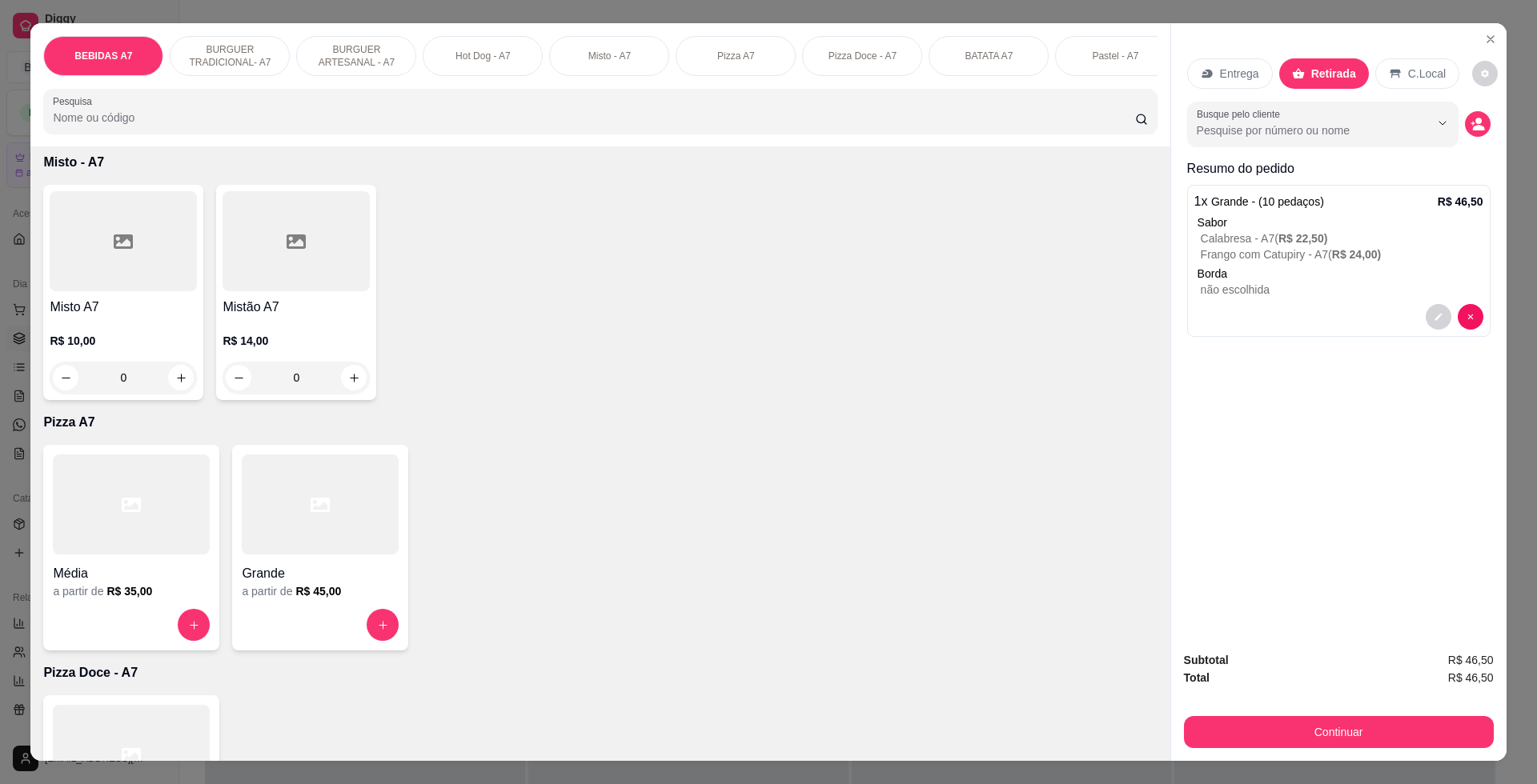
click at [1265, 238] on p "Calabresa - A7 ( R$ 22,50 )" at bounding box center [1341, 239] width 282 height 16
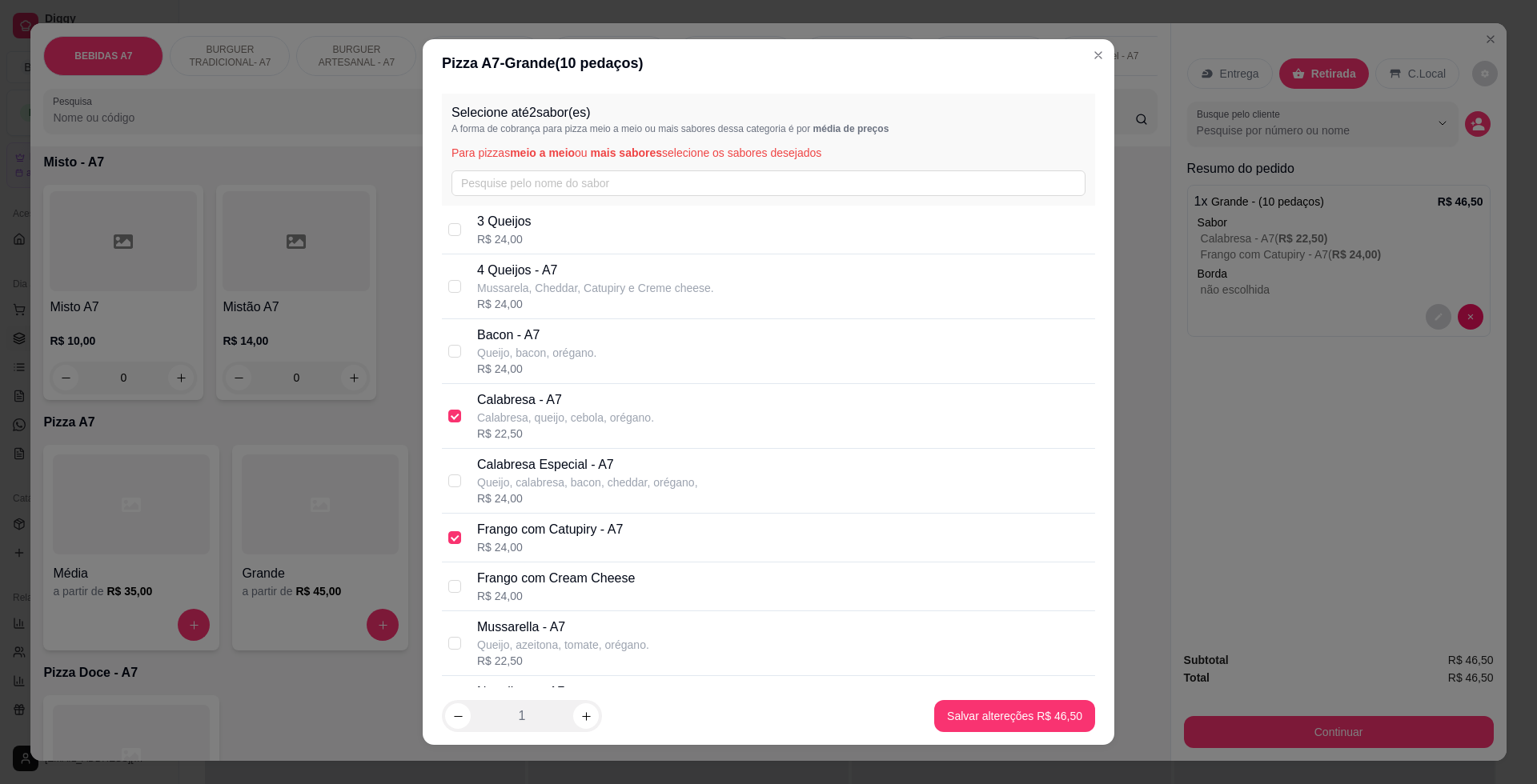
scroll to position [100, 0]
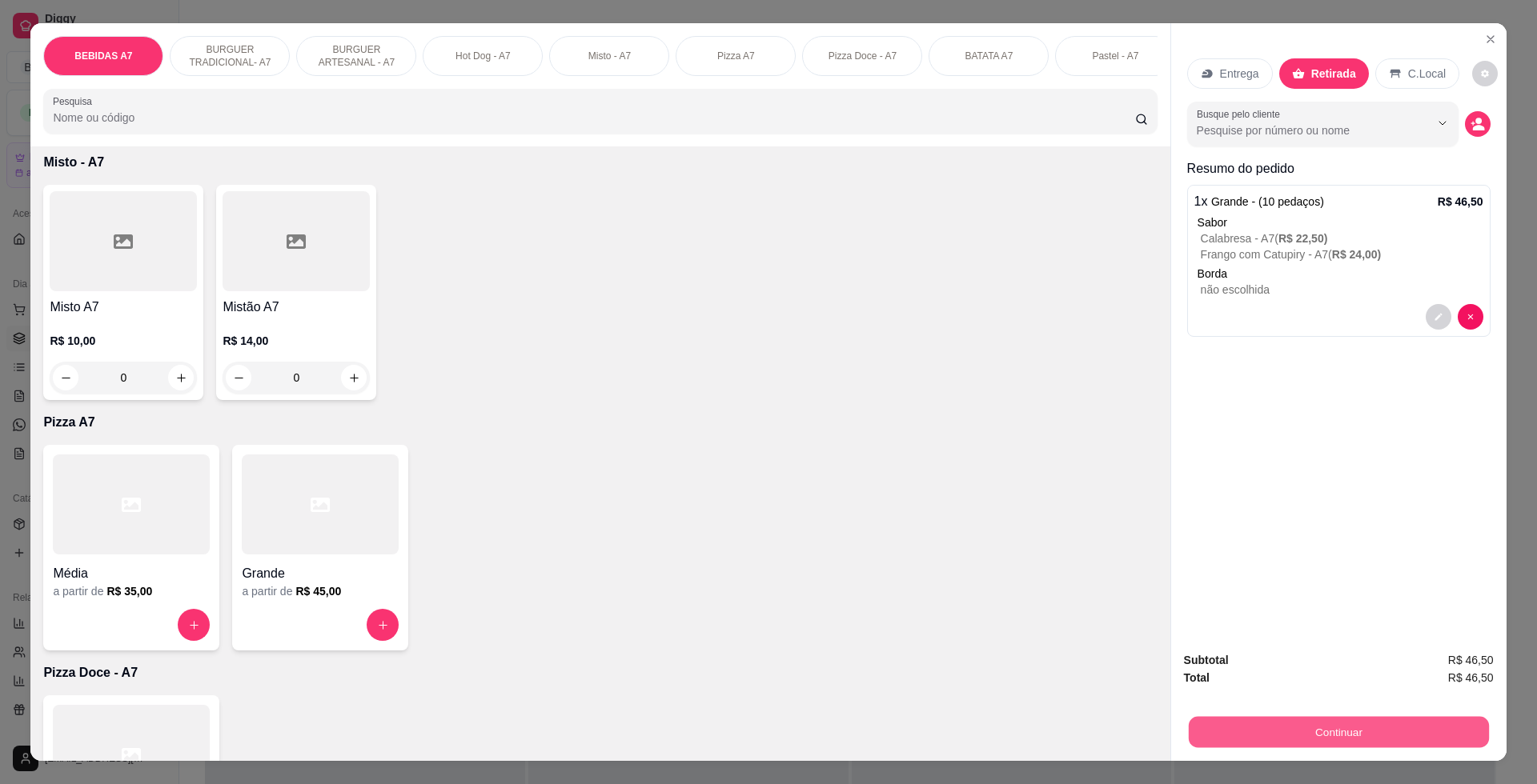
click at [1396, 731] on button "Continuar" at bounding box center [1338, 731] width 300 height 31
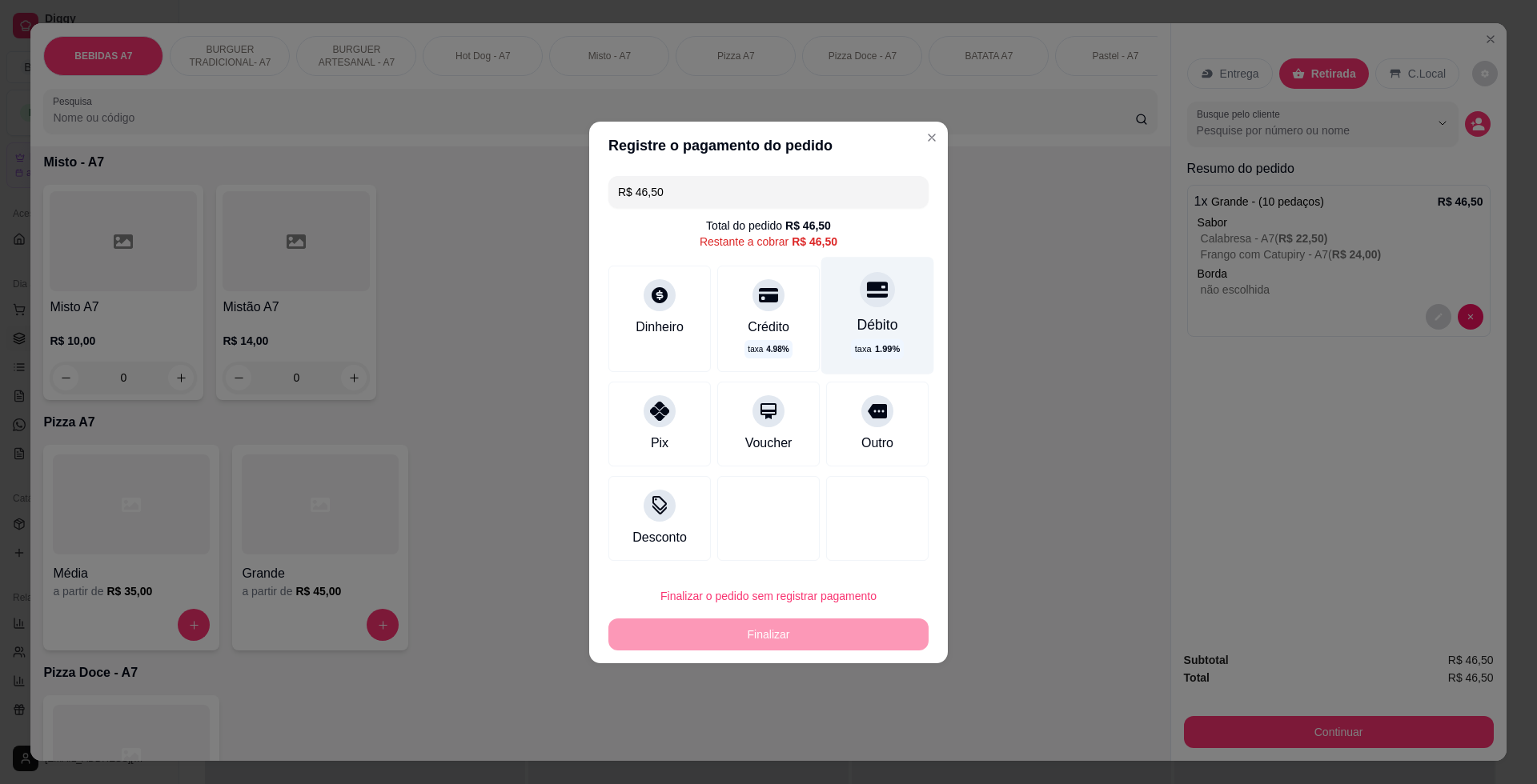
click at [878, 304] on div "Débito taxa 1.99 %" at bounding box center [877, 315] width 113 height 117
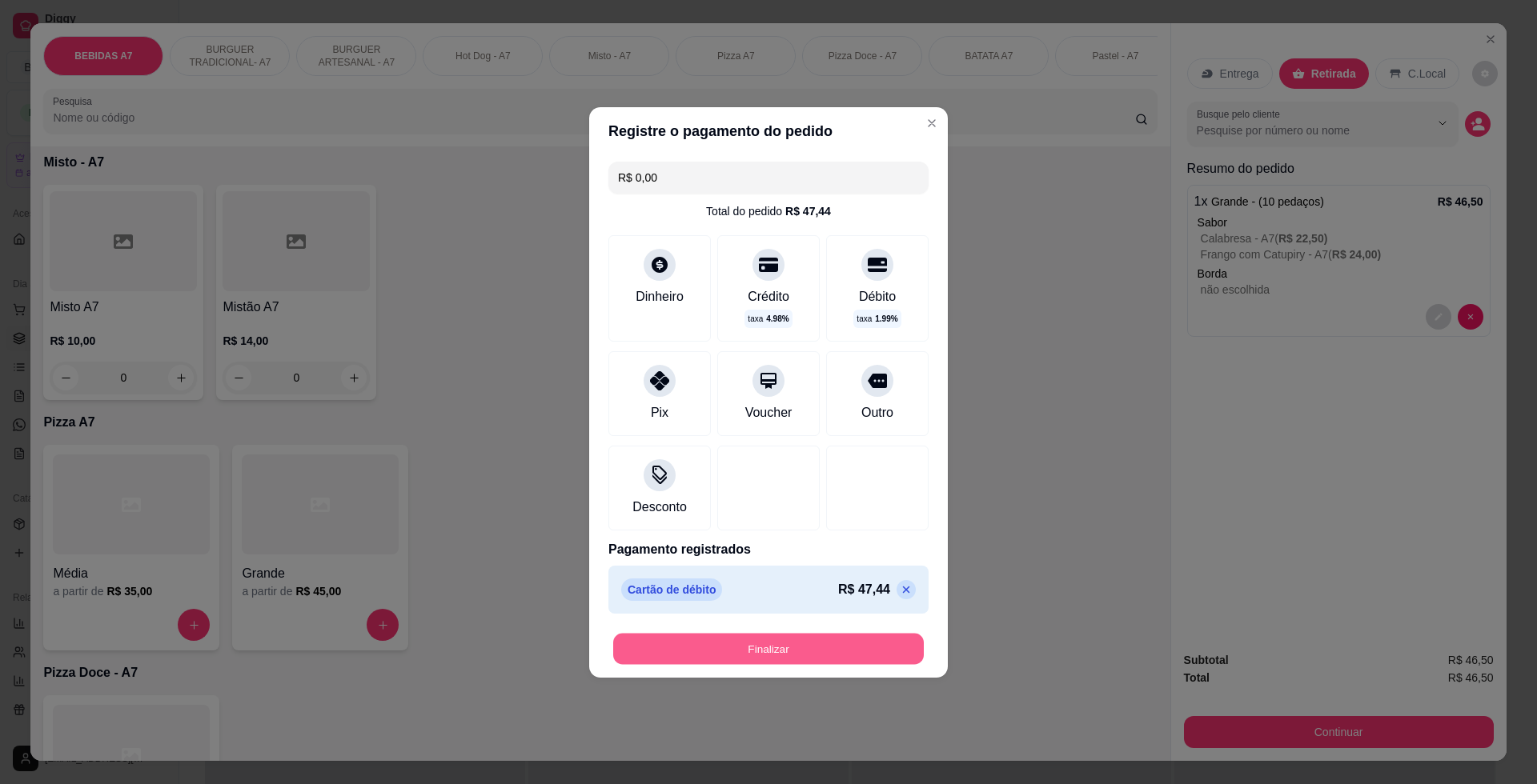
click at [877, 640] on button "Finalizar" at bounding box center [768, 648] width 311 height 31
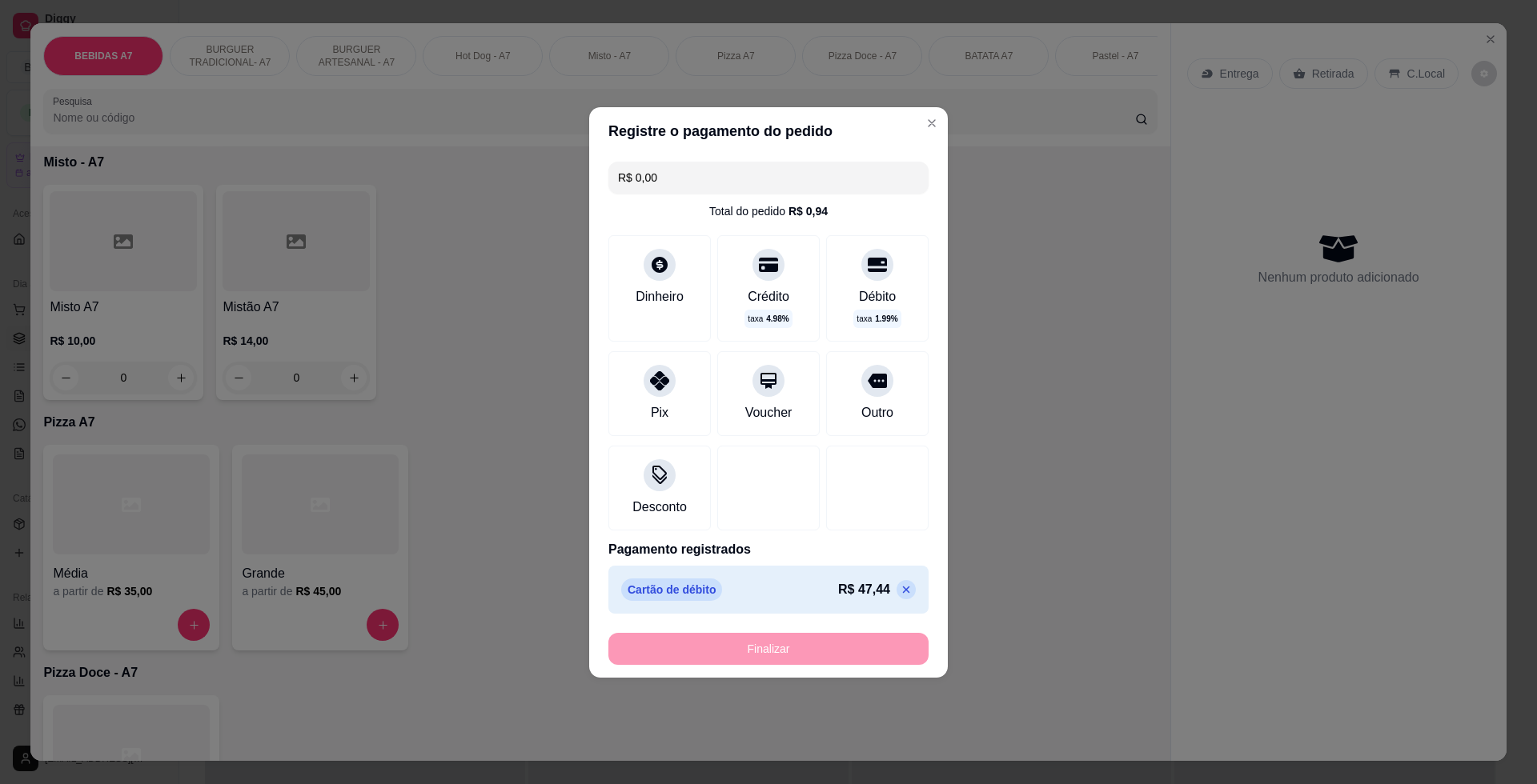
type input "-R$ 46,50"
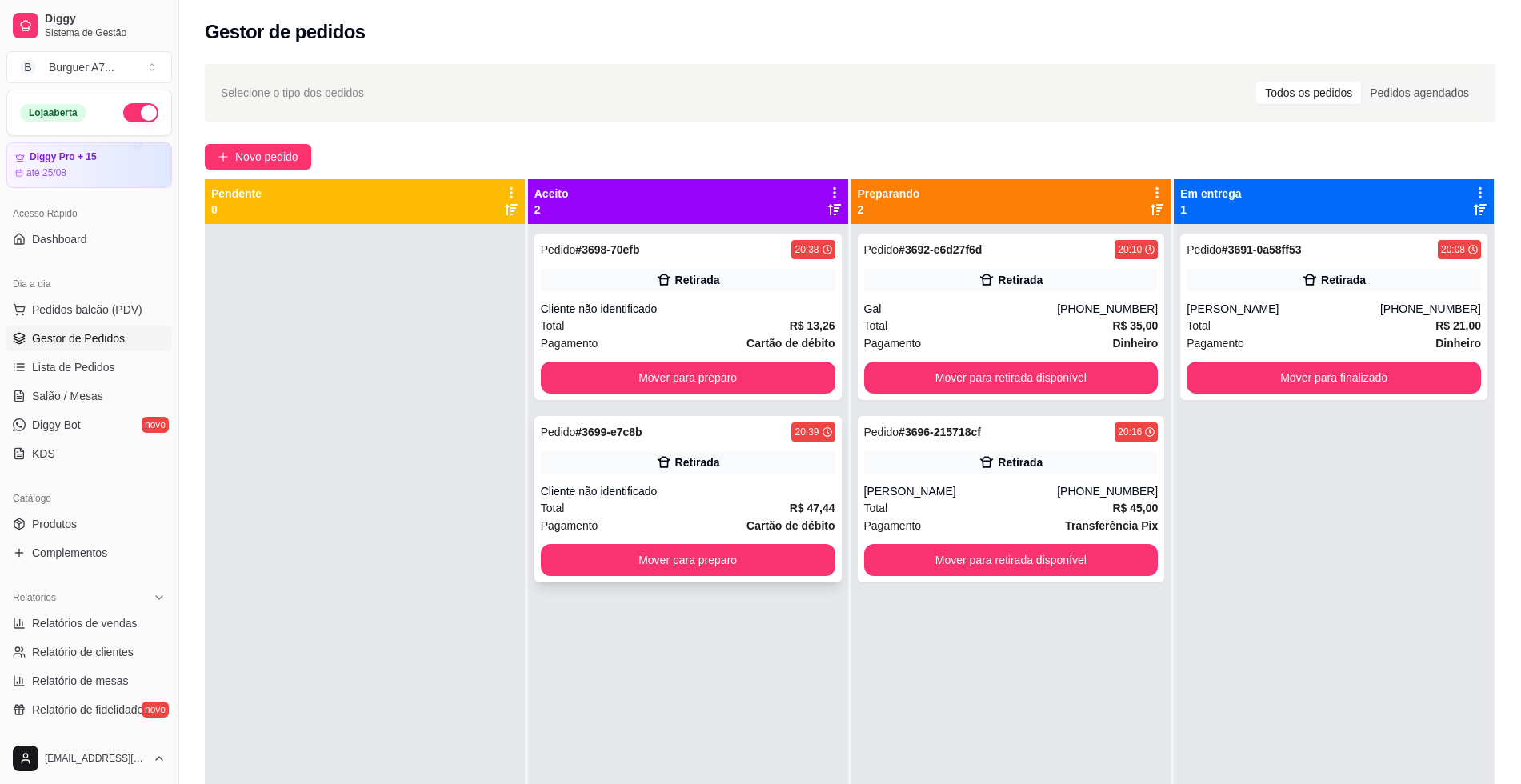
click at [811, 479] on div "Pedido # 3699-e7c8b 20:39 Retirada Cliente não identificado Total R$ 47,44 Paga…" at bounding box center [688, 499] width 307 height 166
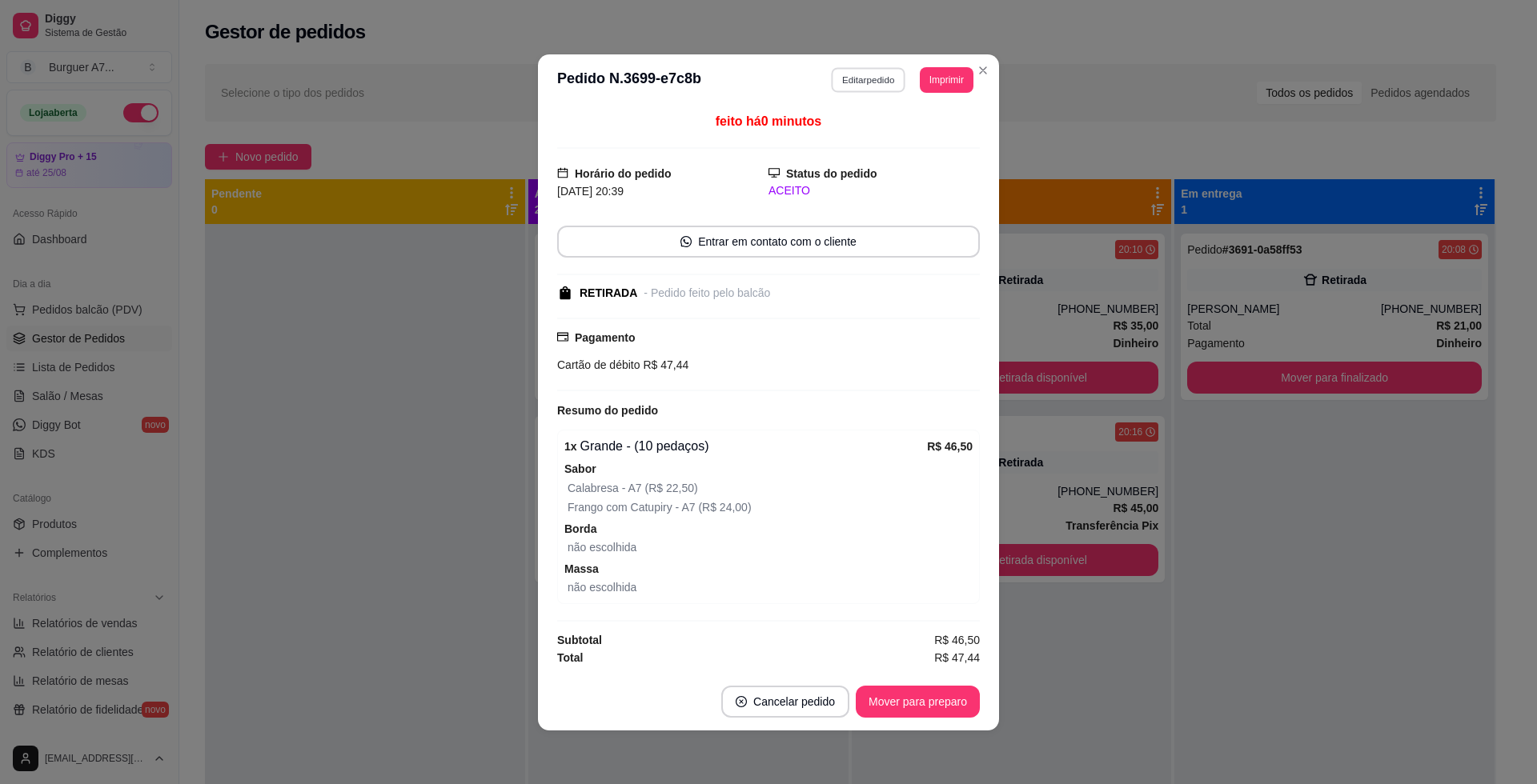
click at [884, 79] on button "Editar pedido" at bounding box center [868, 79] width 74 height 24
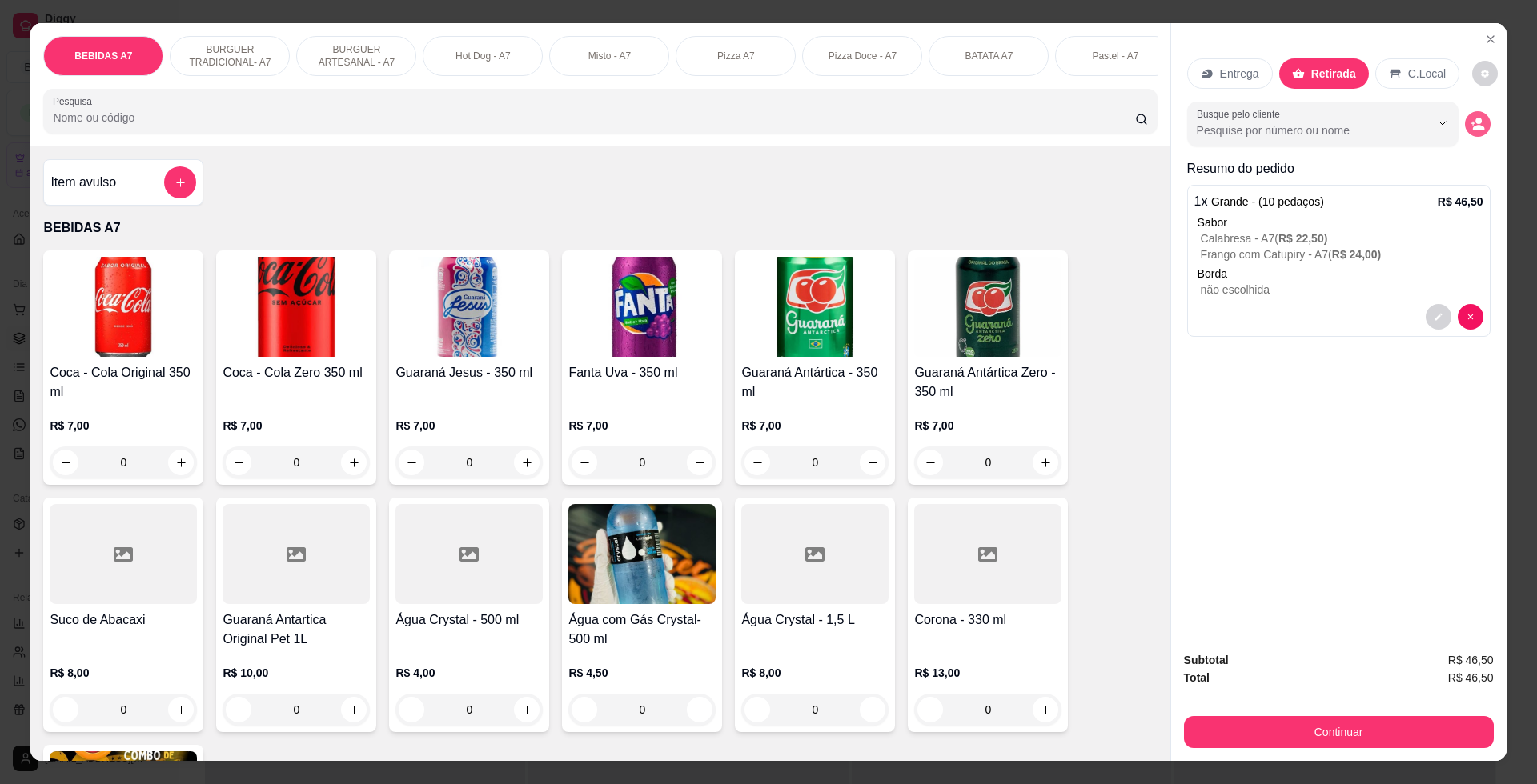
click at [1459, 116] on div "Busque pelo cliente" at bounding box center [1339, 124] width 303 height 45
click at [1469, 131] on button "decrease-product-quantity" at bounding box center [1477, 123] width 25 height 25
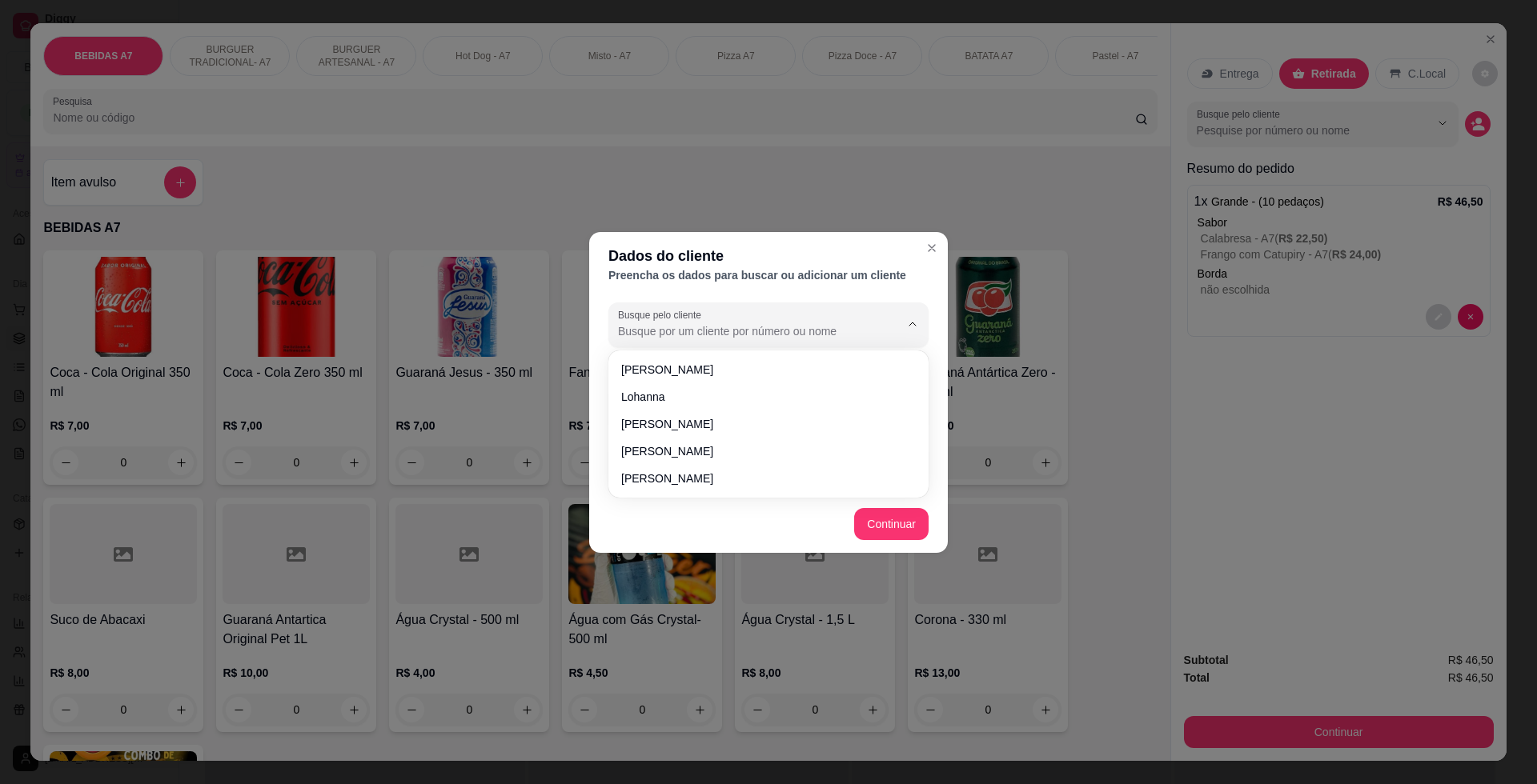
click at [808, 324] on input "Busque pelo cliente" at bounding box center [746, 332] width 256 height 16
type input "amorim"
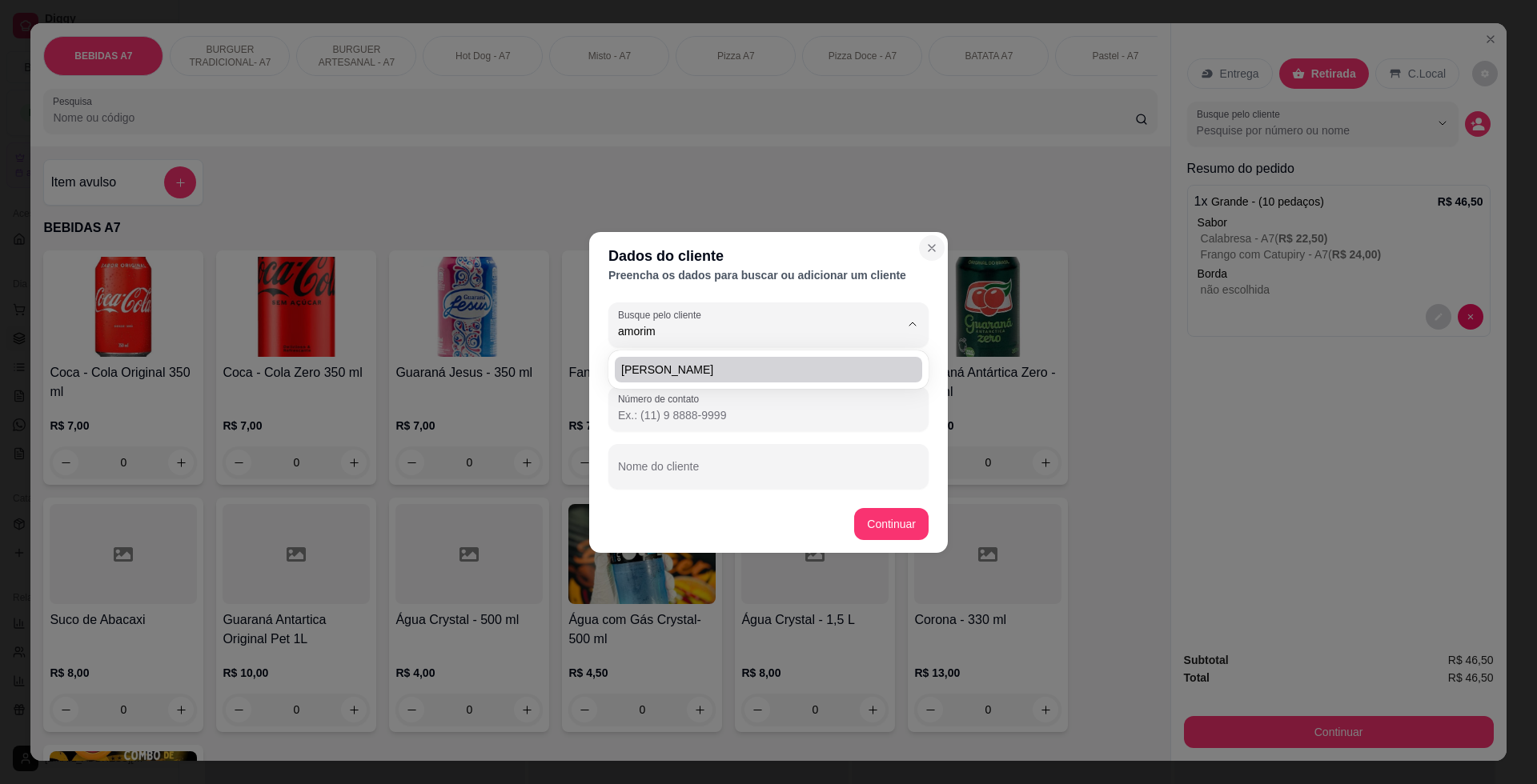
click at [924, 250] on button "Close" at bounding box center [931, 248] width 25 height 25
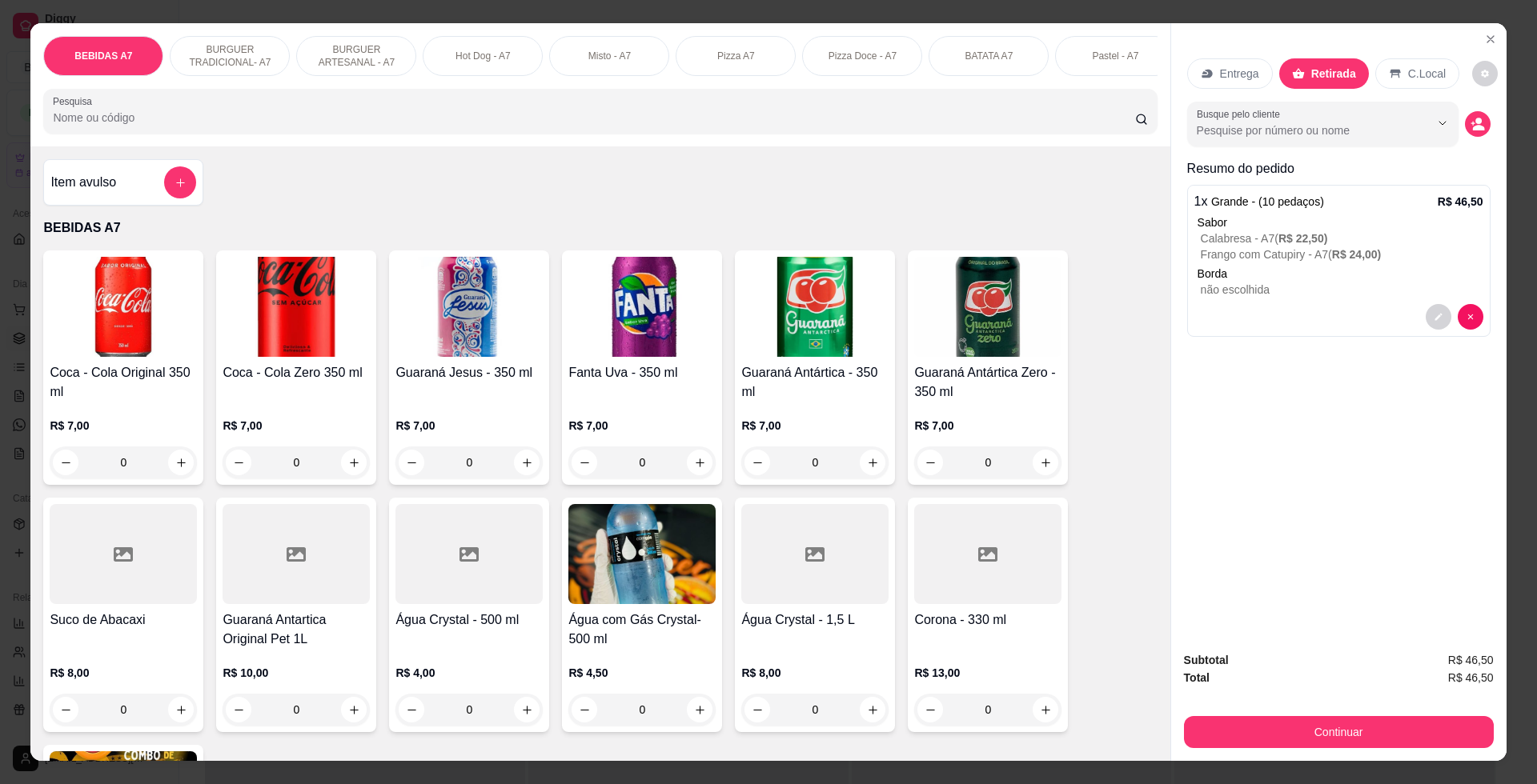
click at [1486, 124] on div "Entrega Retirada C.Local Busque pelo cliente Resumo do pedido 1 x Grande - (10 …" at bounding box center [1338, 330] width 335 height 614
click at [1471, 134] on button "decrease-product-quantity" at bounding box center [1477, 123] width 25 height 25
click at [1484, 41] on icon "Close" at bounding box center [1491, 39] width 13 height 13
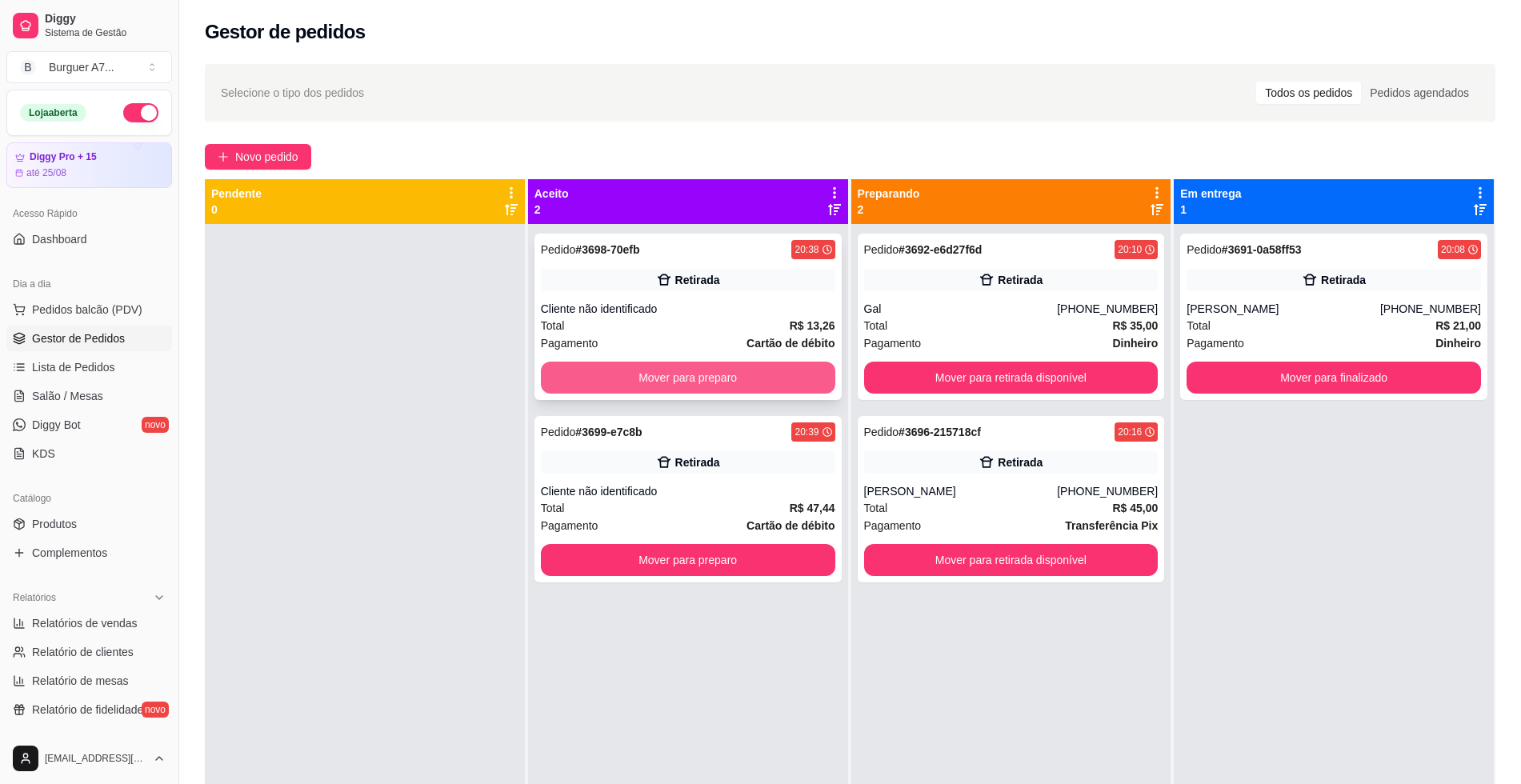
click at [769, 390] on button "Mover para preparo" at bounding box center [688, 377] width 294 height 32
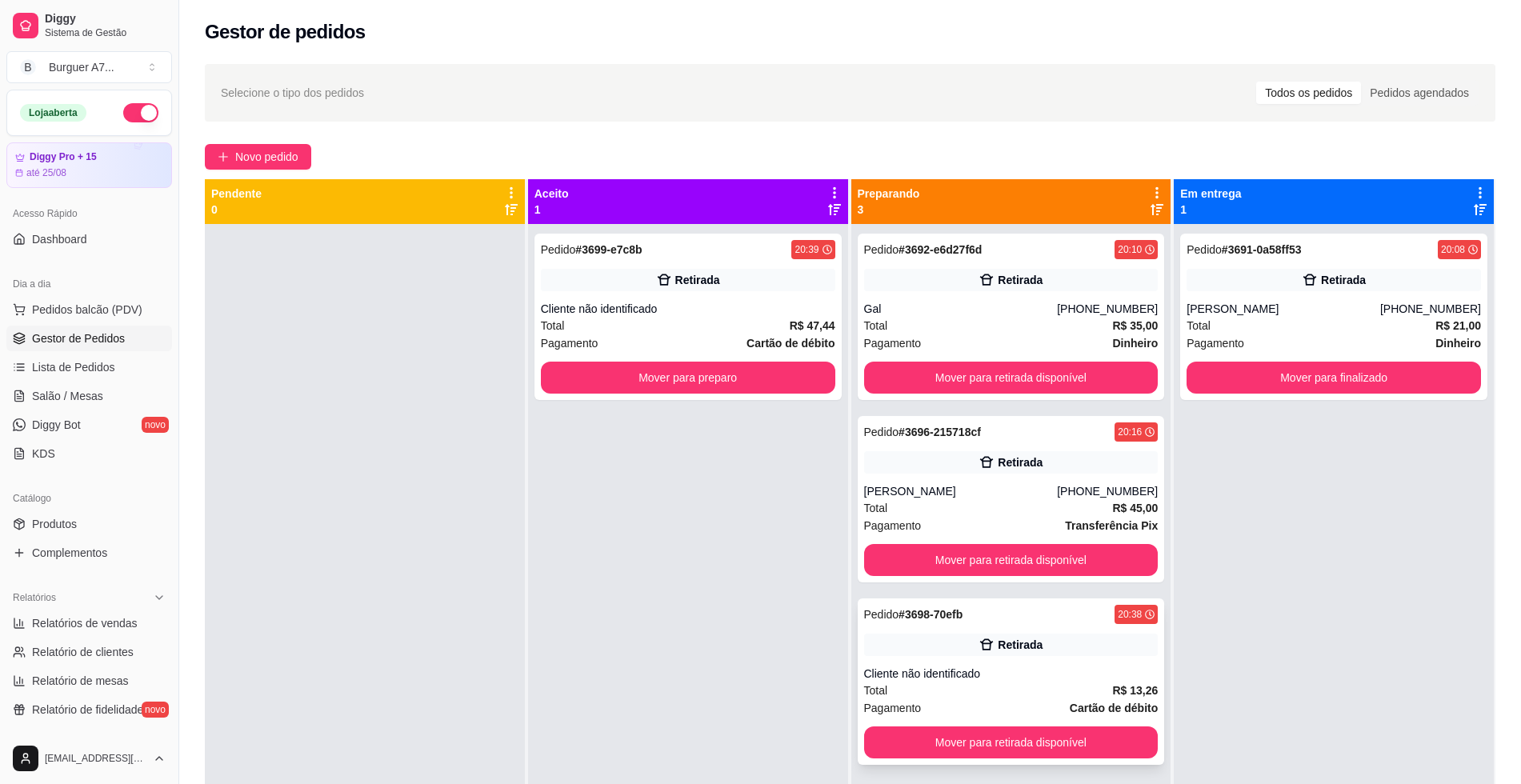
click at [1121, 729] on button "Mover para retirada disponível" at bounding box center [1011, 742] width 294 height 32
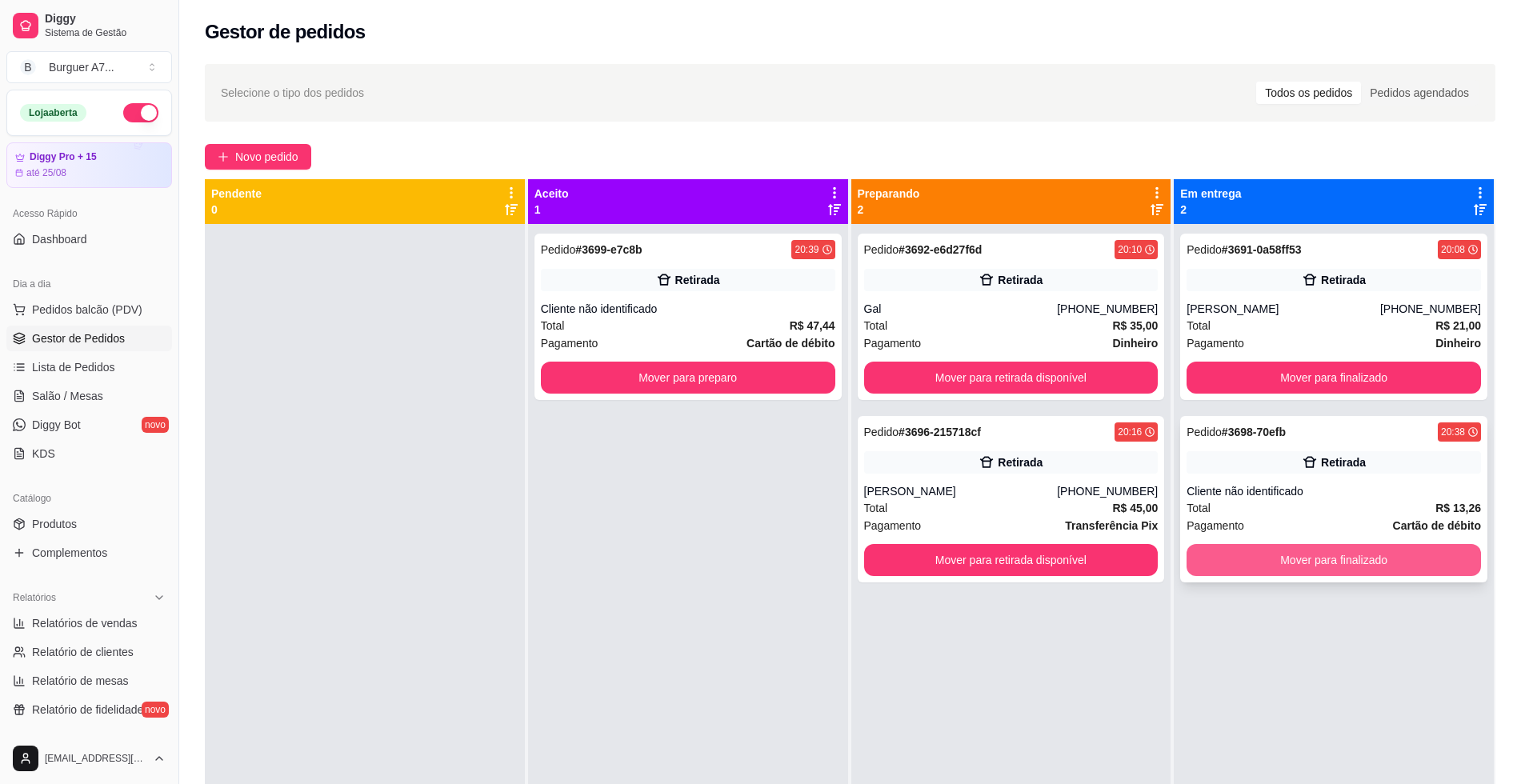
click at [1305, 561] on button "Mover para finalizado" at bounding box center [1334, 559] width 294 height 32
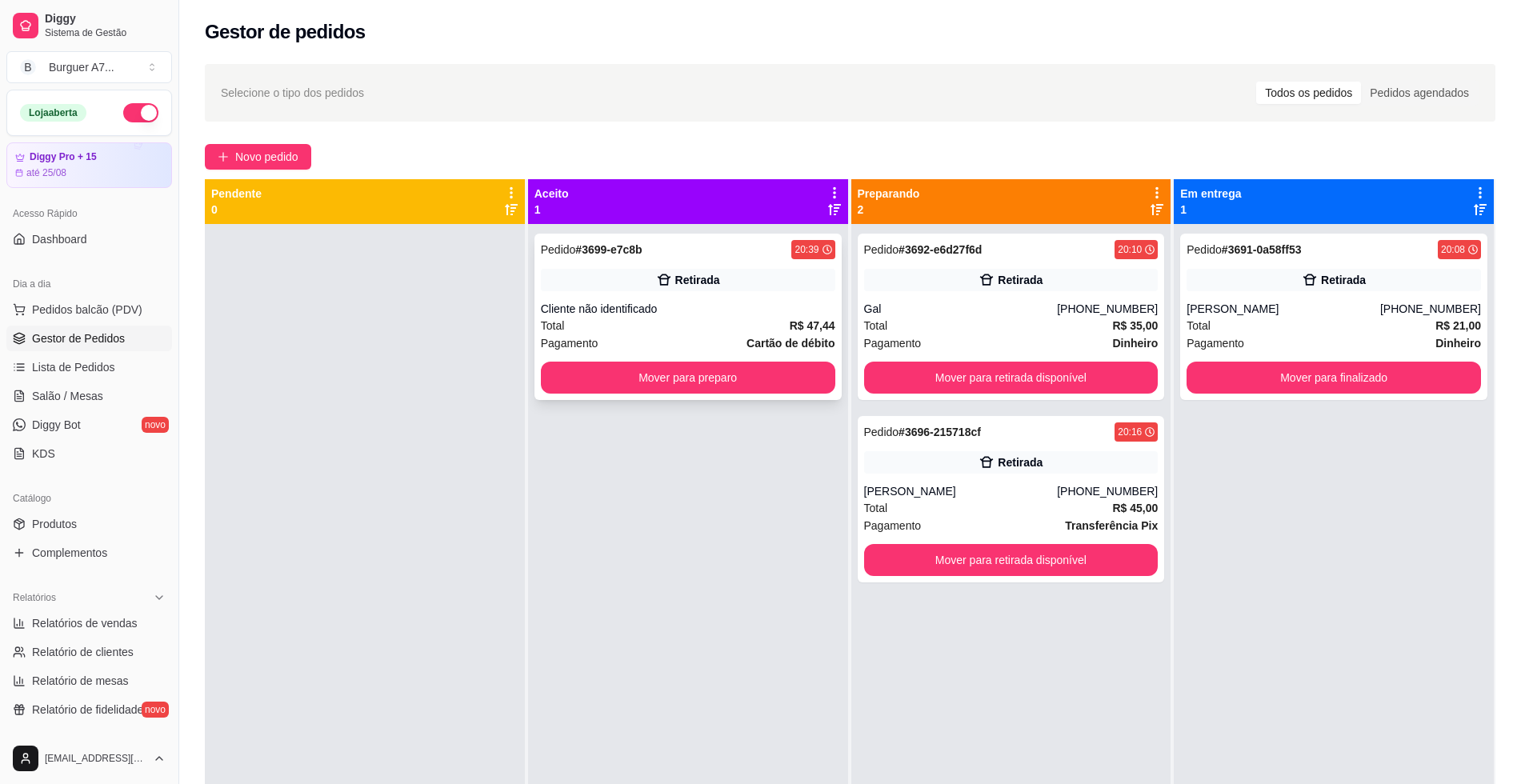
click at [756, 303] on div "Cliente não identificado" at bounding box center [688, 309] width 294 height 16
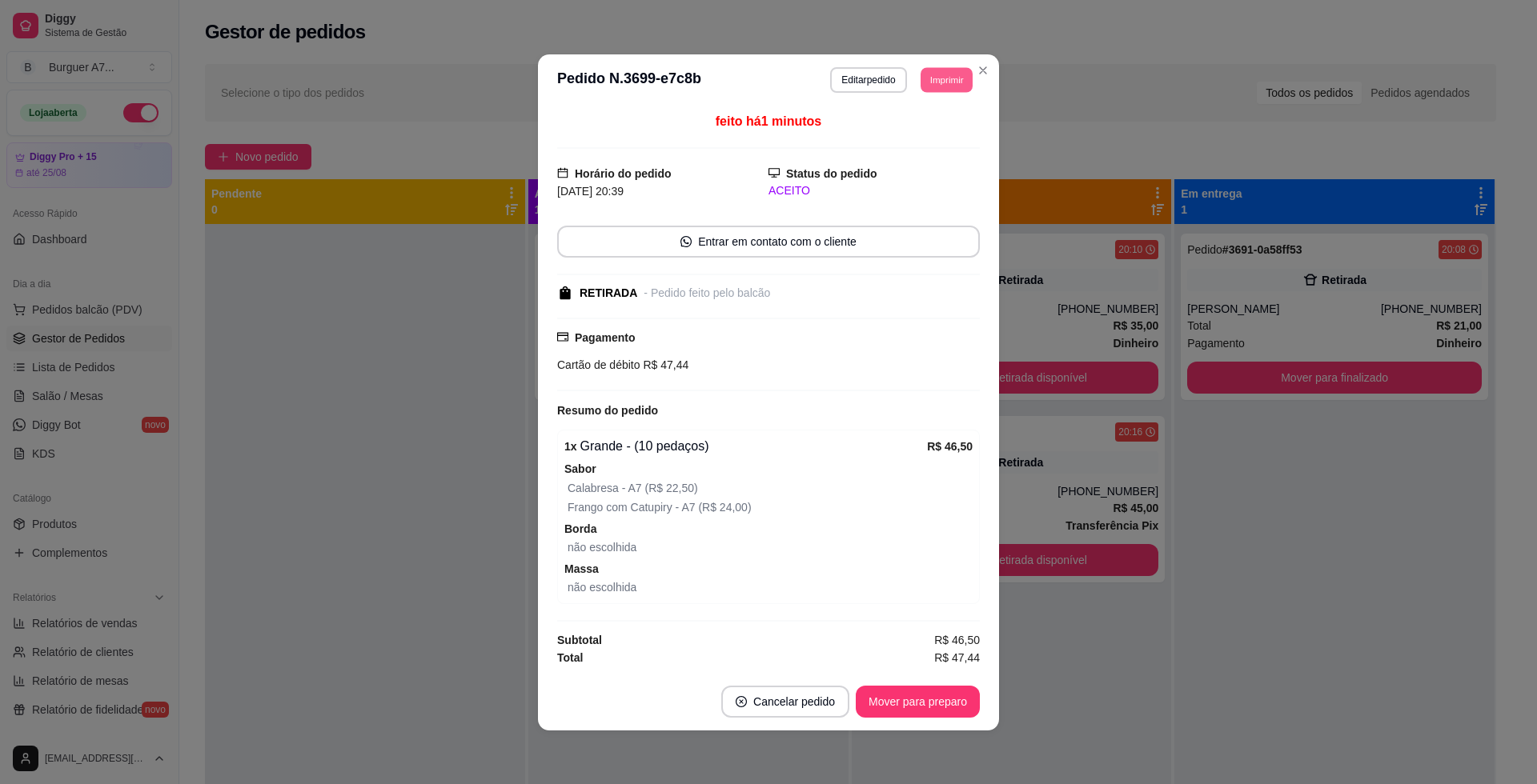
click at [952, 73] on button "Imprimir" at bounding box center [947, 79] width 52 height 24
click at [918, 178] on button "Impressora" at bounding box center [916, 167] width 112 height 24
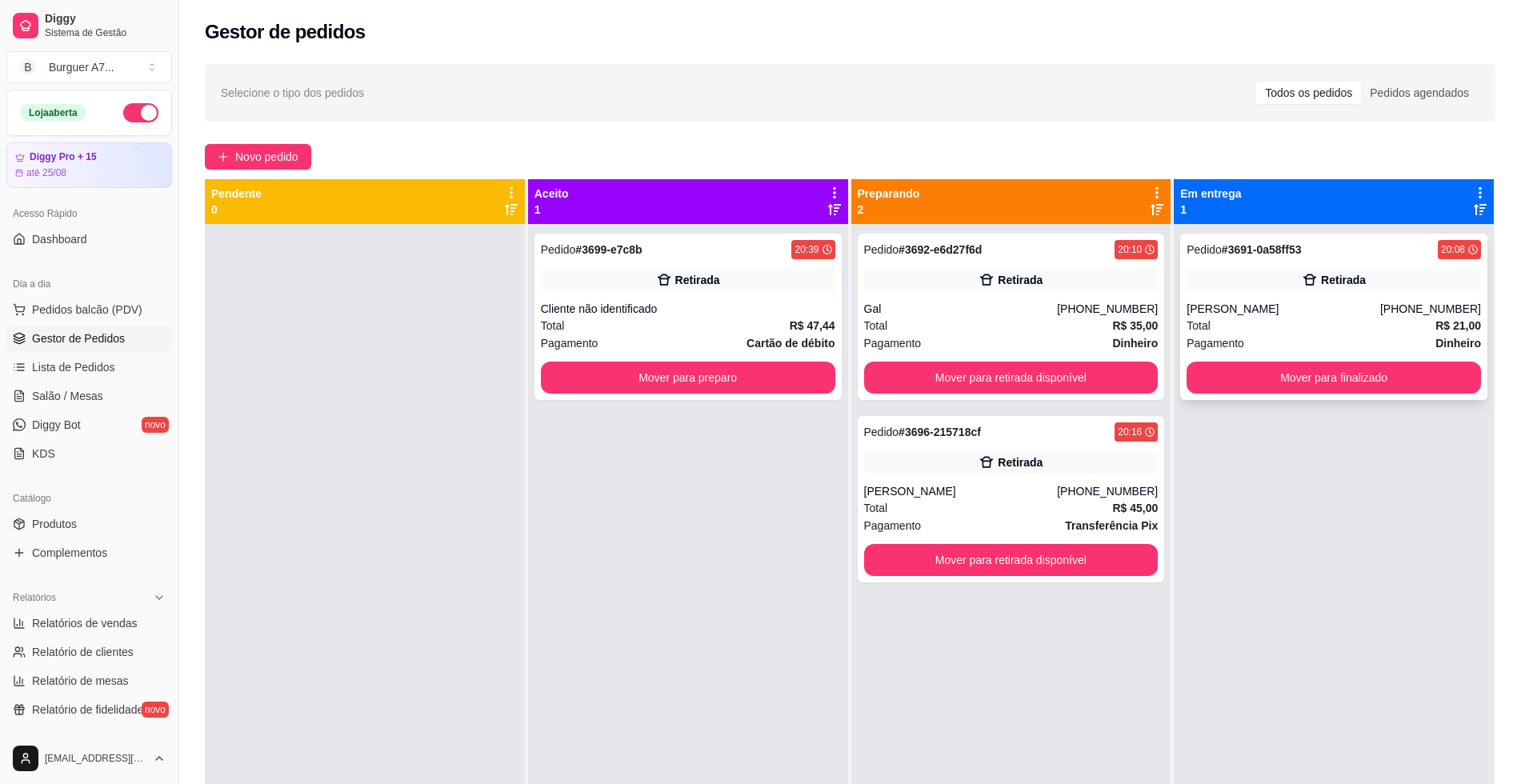
click at [1302, 275] on icon at bounding box center [1310, 280] width 16 height 16
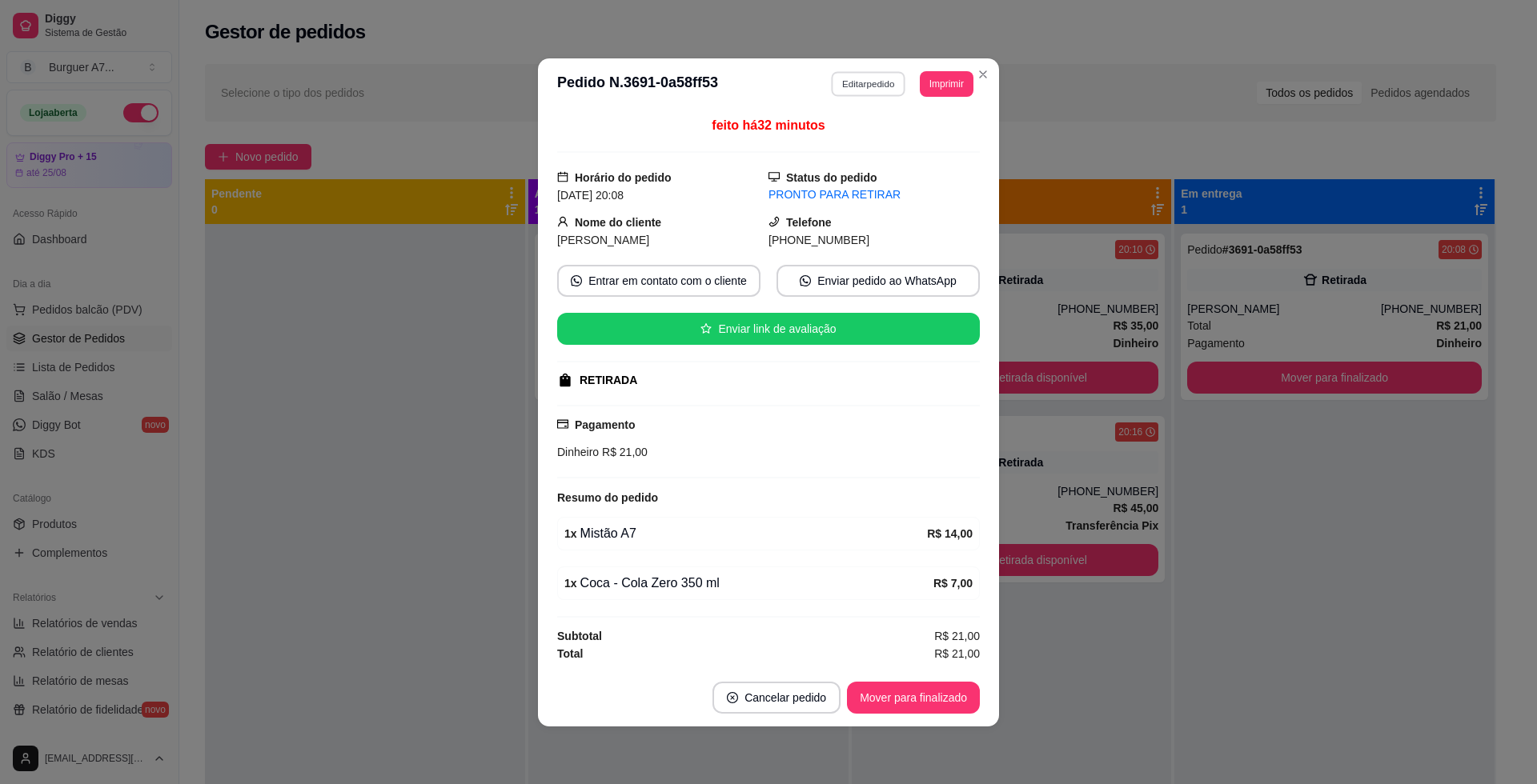
click at [894, 92] on button "Editar pedido" at bounding box center [868, 83] width 74 height 24
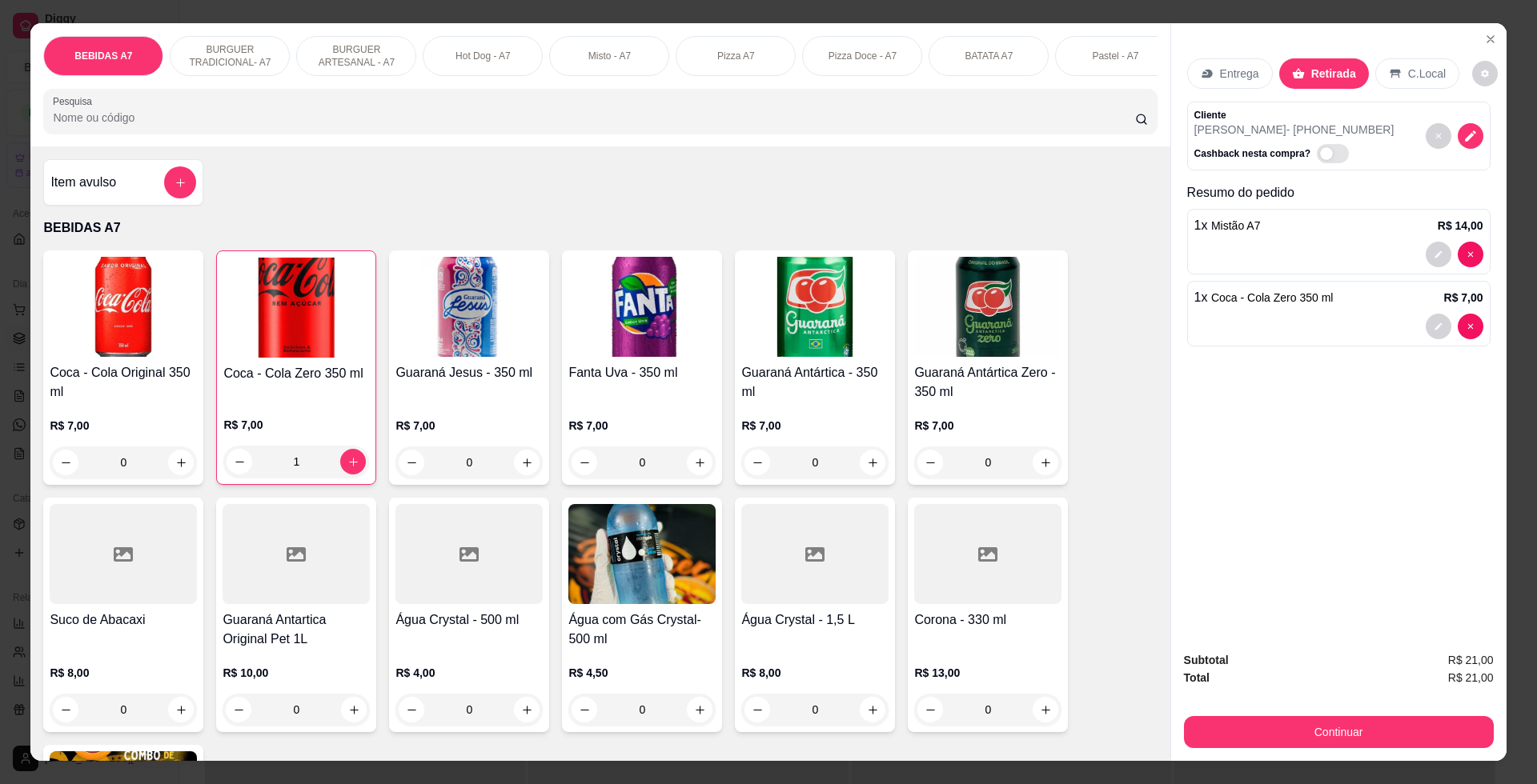
click at [148, 217] on div "Item avulso BEBIDAS A7 Coca - Cola Original 350 ml R$ 7,00 0 Coca - Cola Zero 3…" at bounding box center [599, 453] width 1139 height 614
click at [164, 198] on button "add-separate-item" at bounding box center [179, 182] width 32 height 32
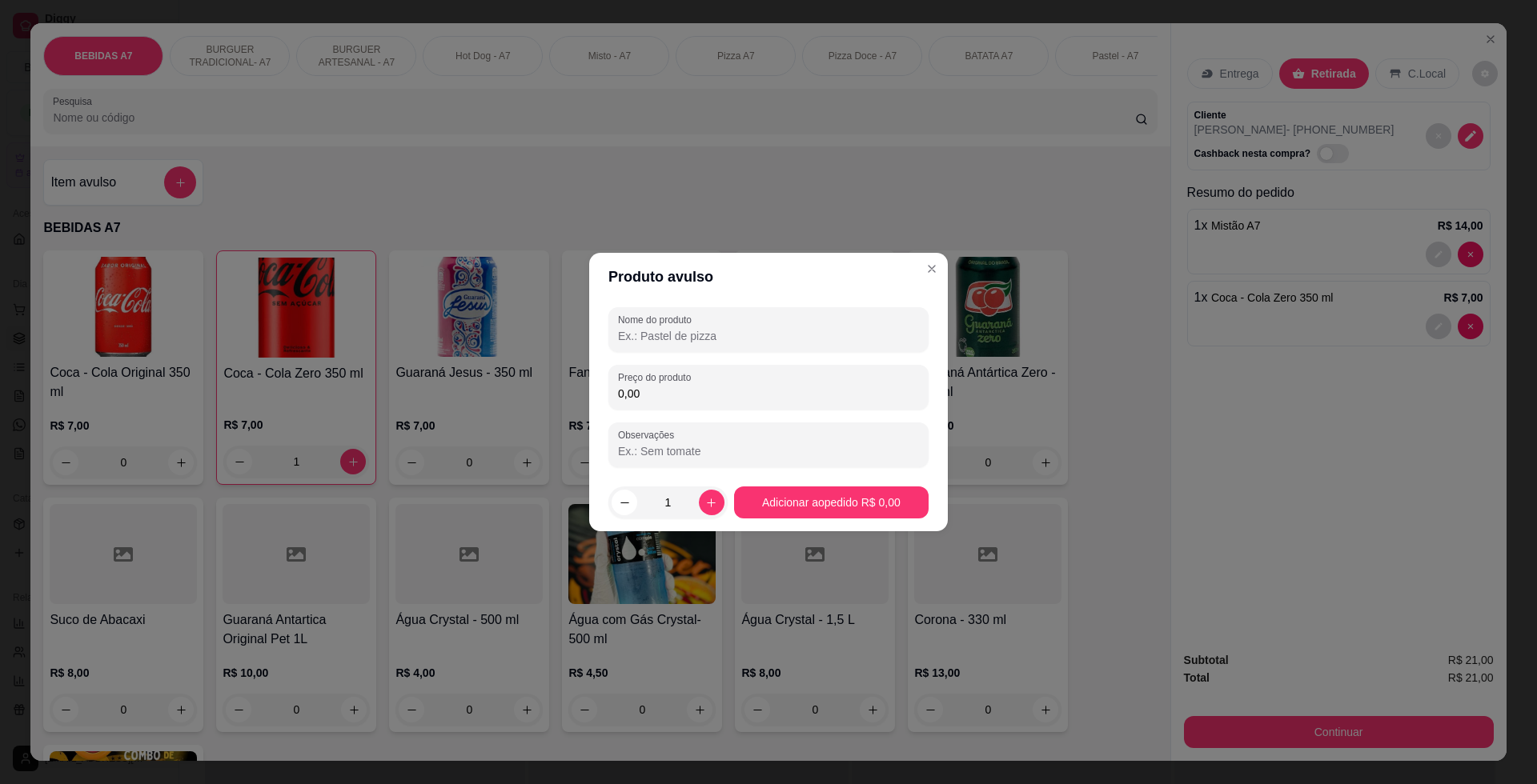
click at [746, 397] on input "0,00" at bounding box center [768, 394] width 301 height 16
type input "8,00"
click at [757, 328] on input "Nome do produto" at bounding box center [768, 336] width 301 height 16
type input "kg"
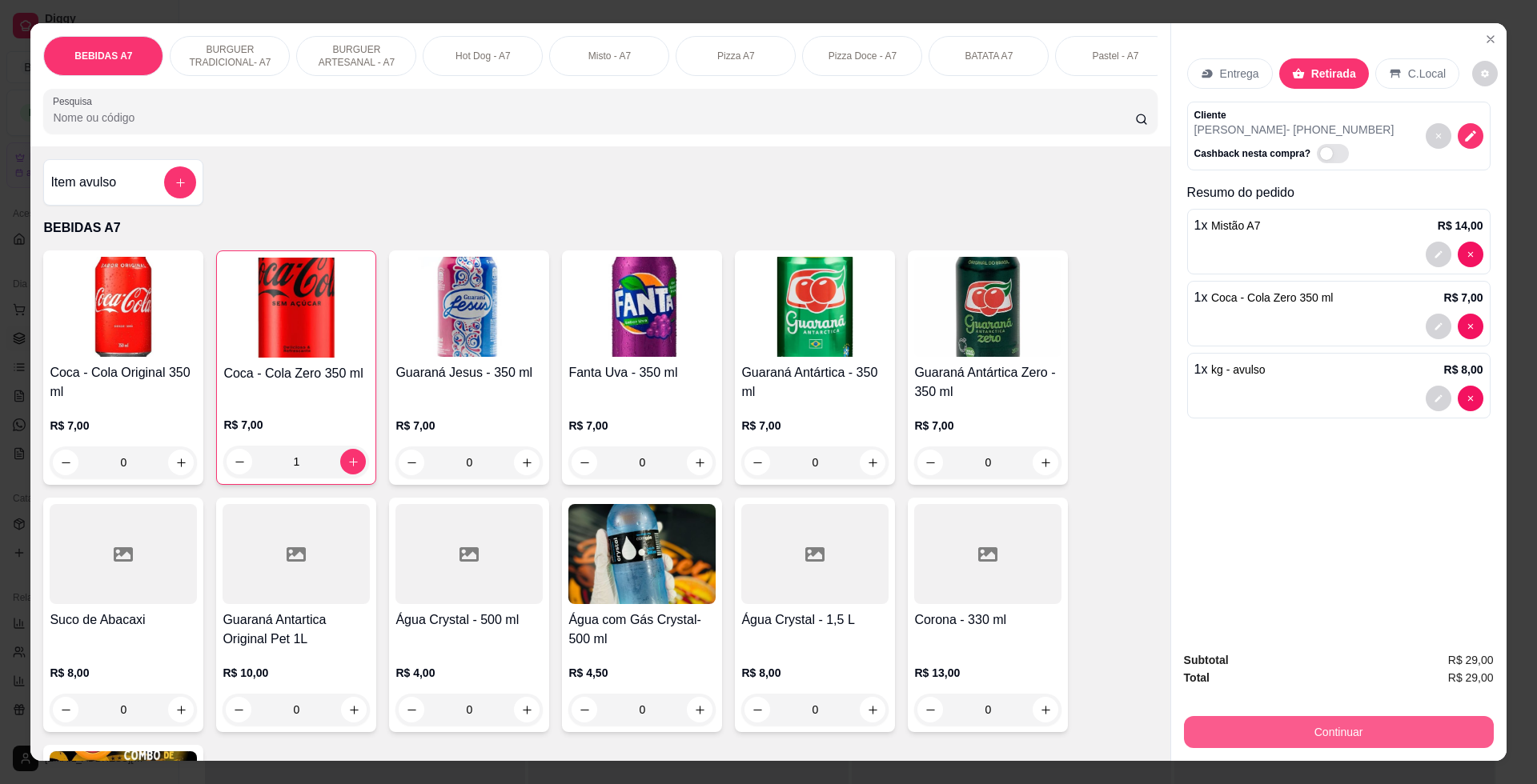
click at [1362, 743] on button "Continuar" at bounding box center [1339, 731] width 310 height 32
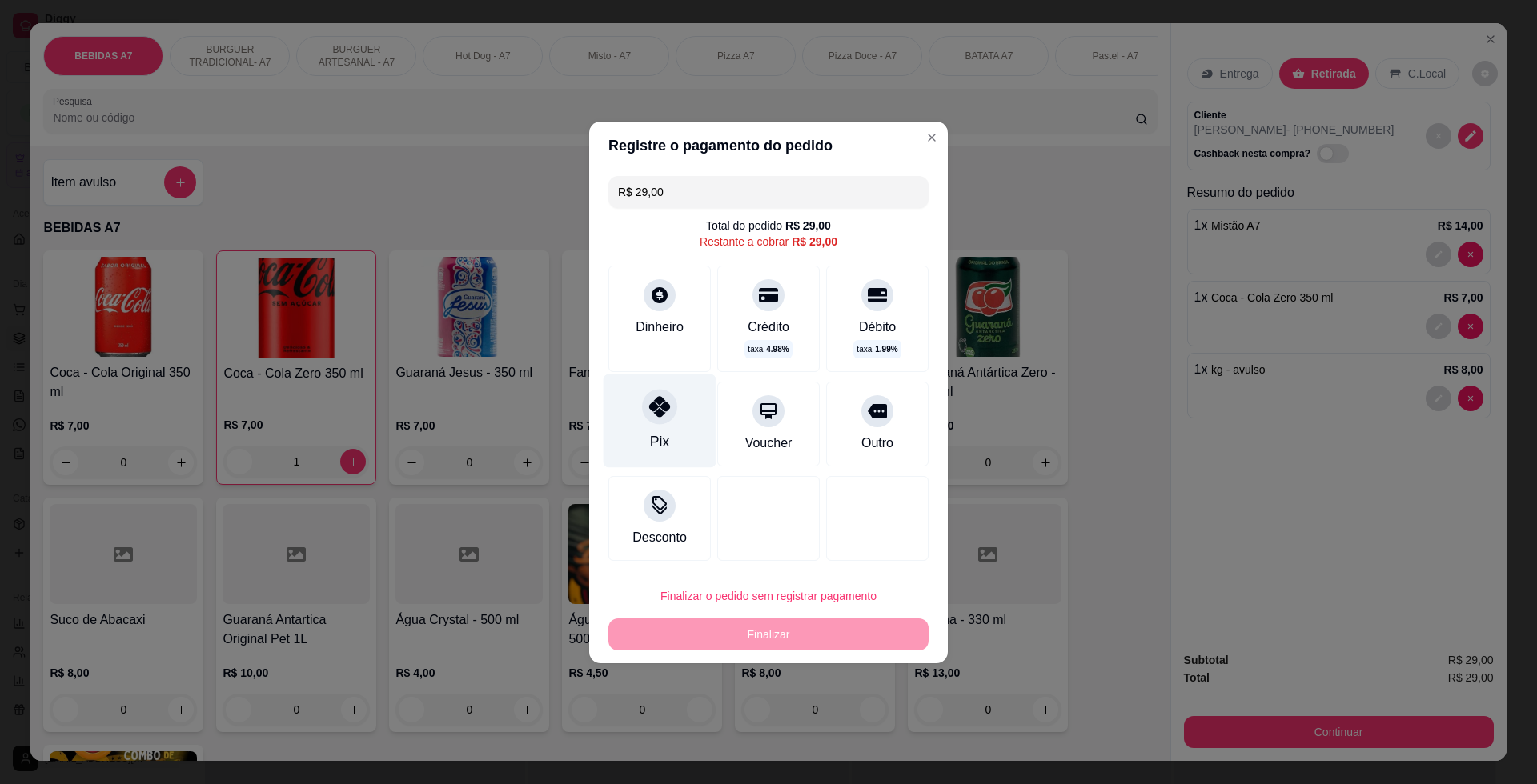
click at [629, 430] on div "Pix" at bounding box center [660, 420] width 113 height 94
type input "R$ 0,00"
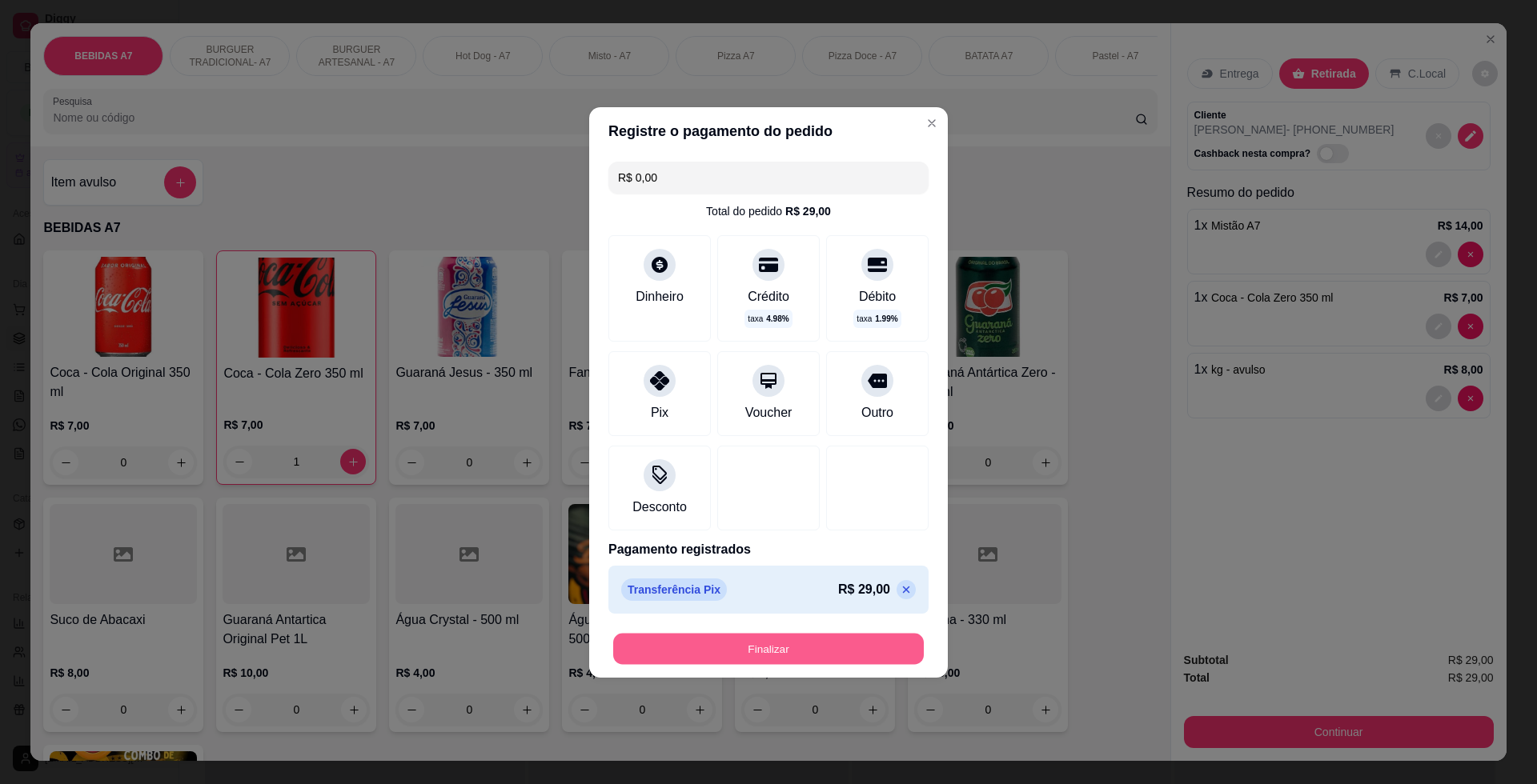
click at [883, 650] on button "Finalizar" at bounding box center [768, 648] width 311 height 31
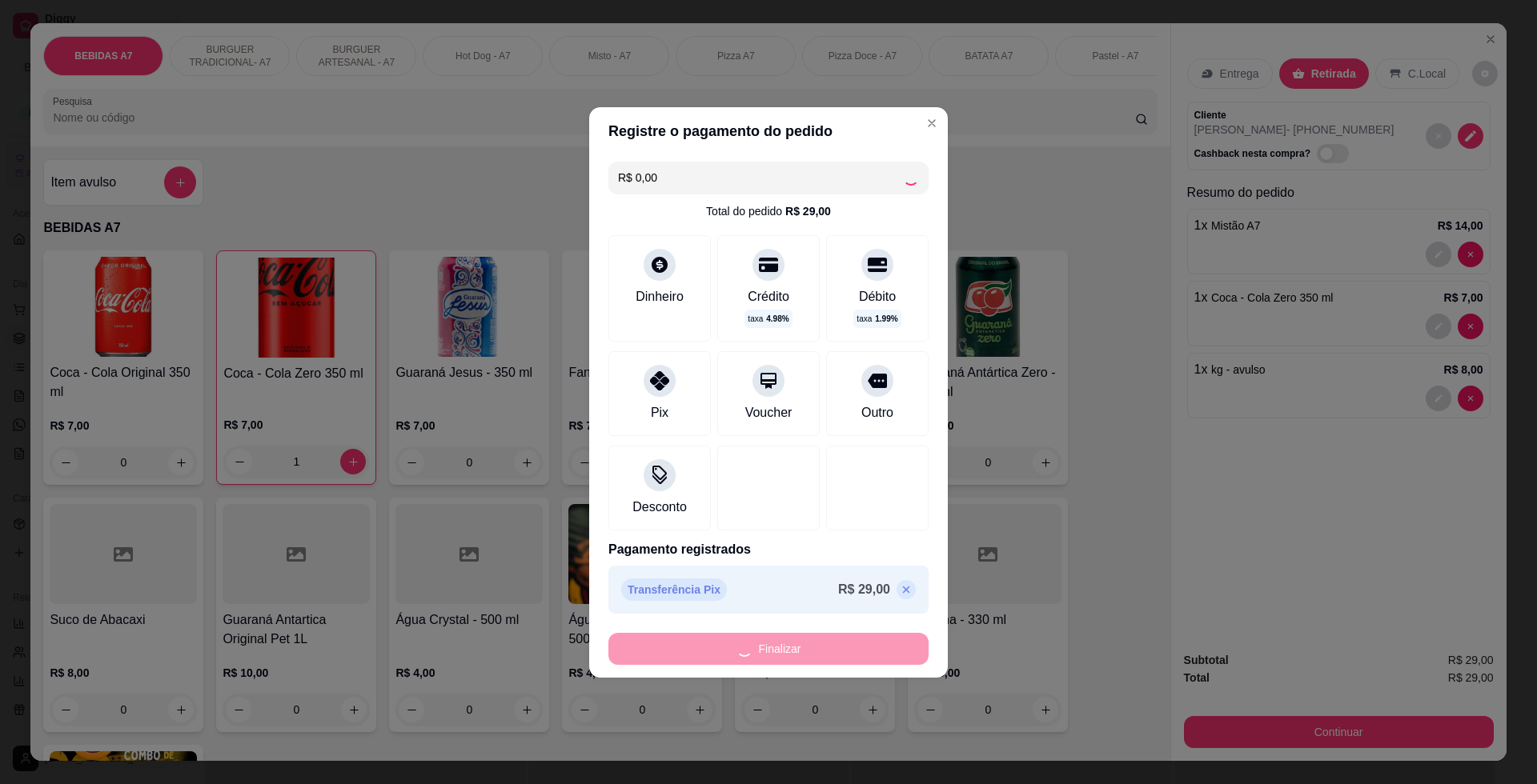
type input "0"
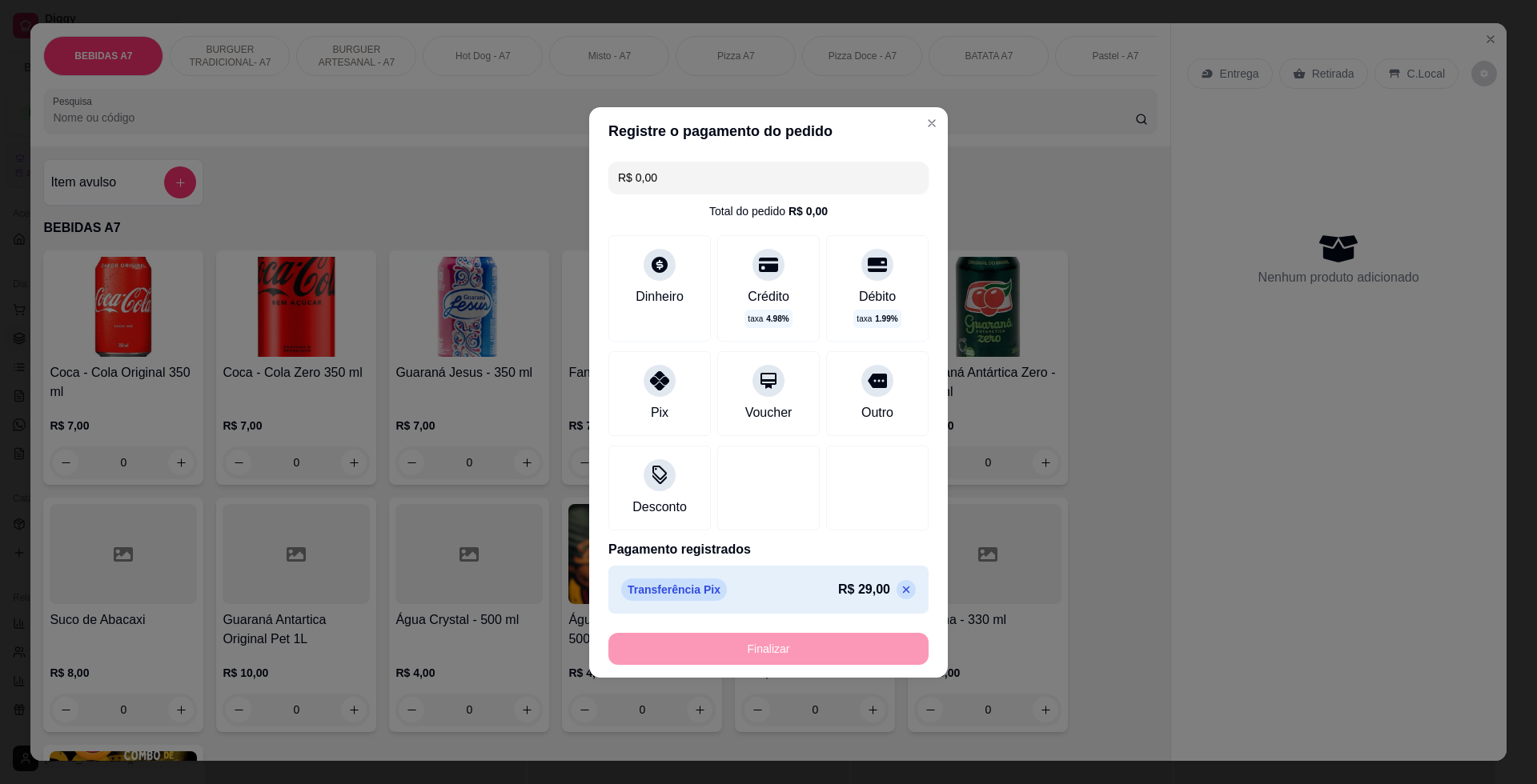
type input "-R$ 29,00"
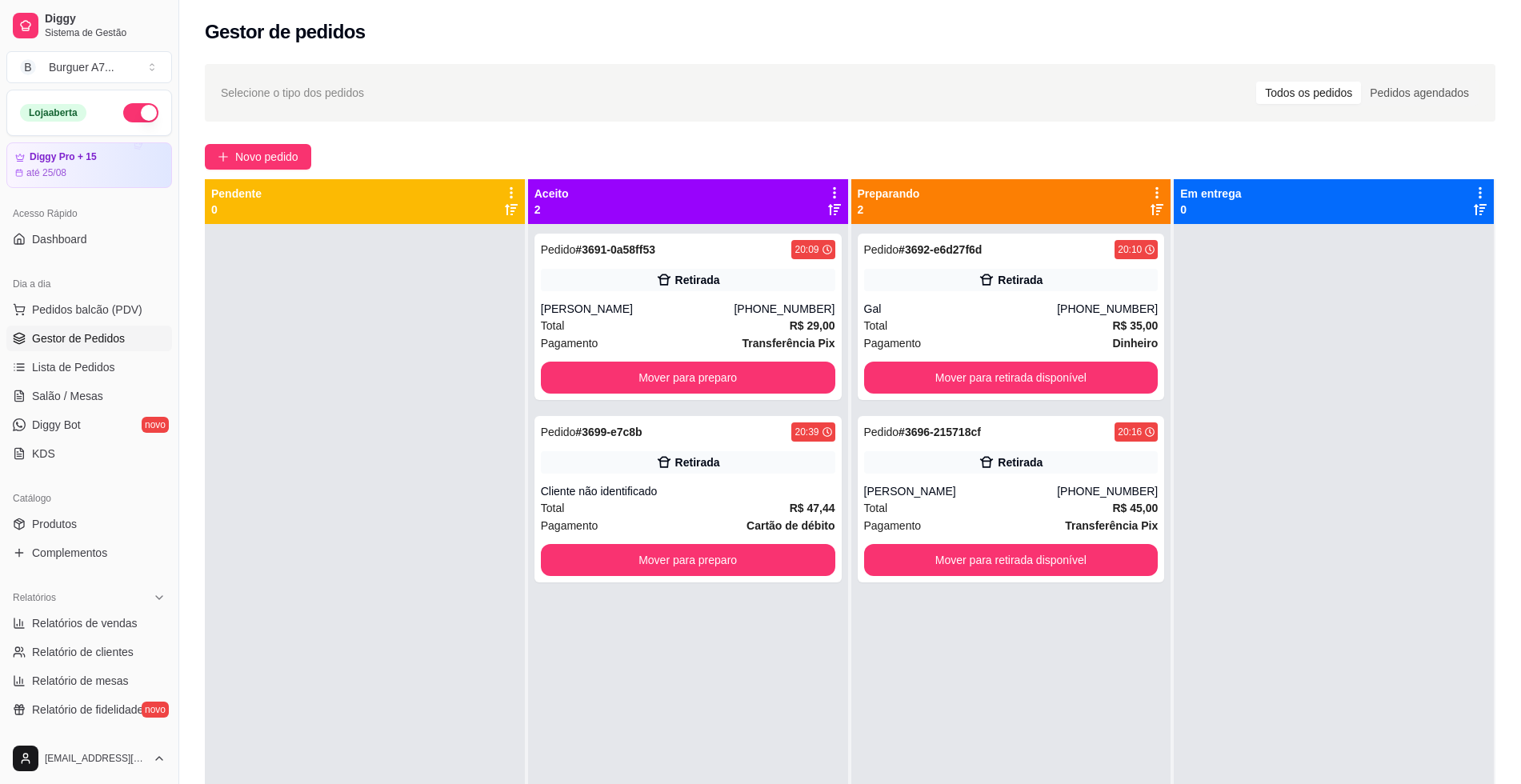
click at [1254, 376] on div at bounding box center [1334, 616] width 320 height 784
click at [234, 157] on button "Novo pedido" at bounding box center [258, 156] width 107 height 25
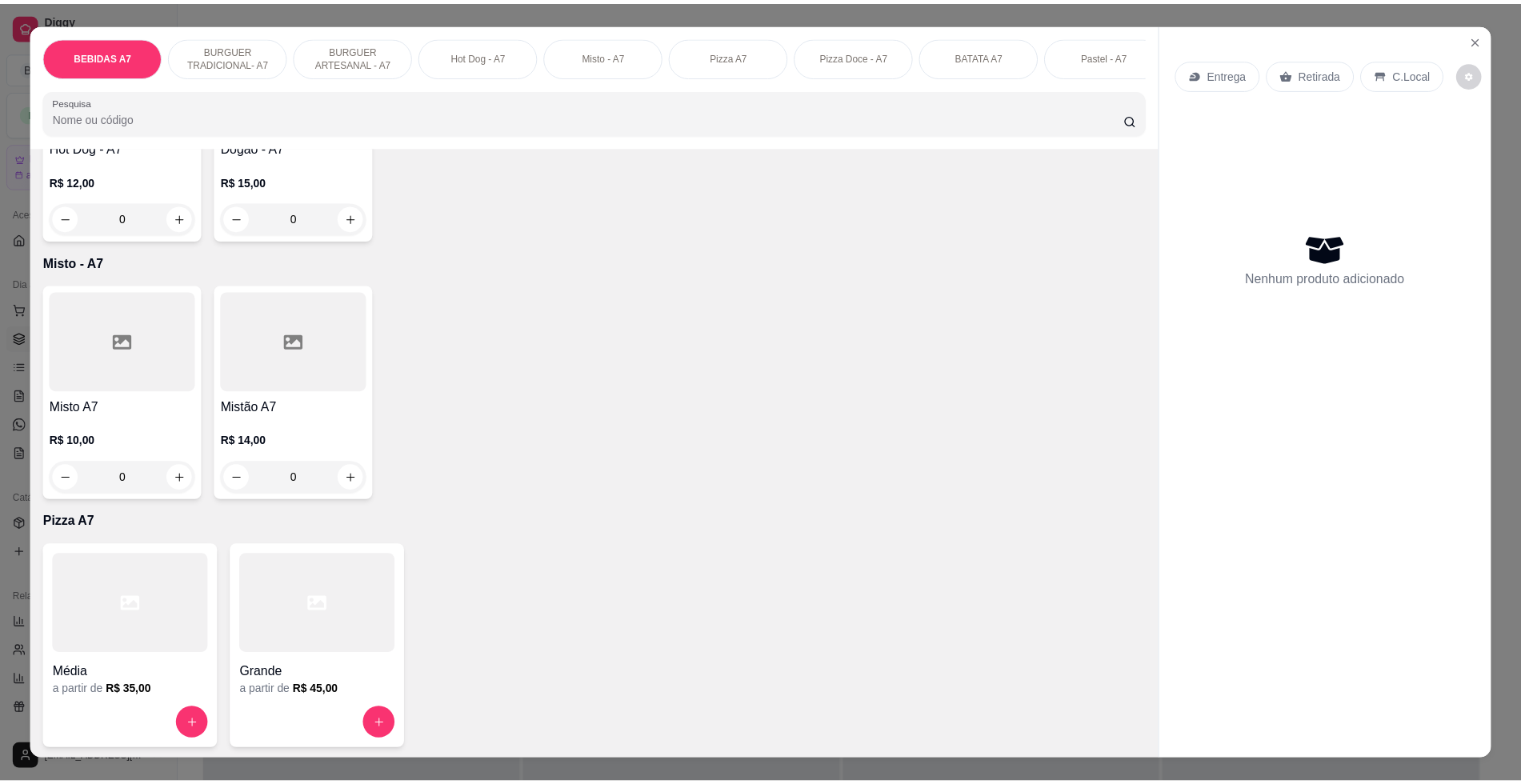
scroll to position [1700, 0]
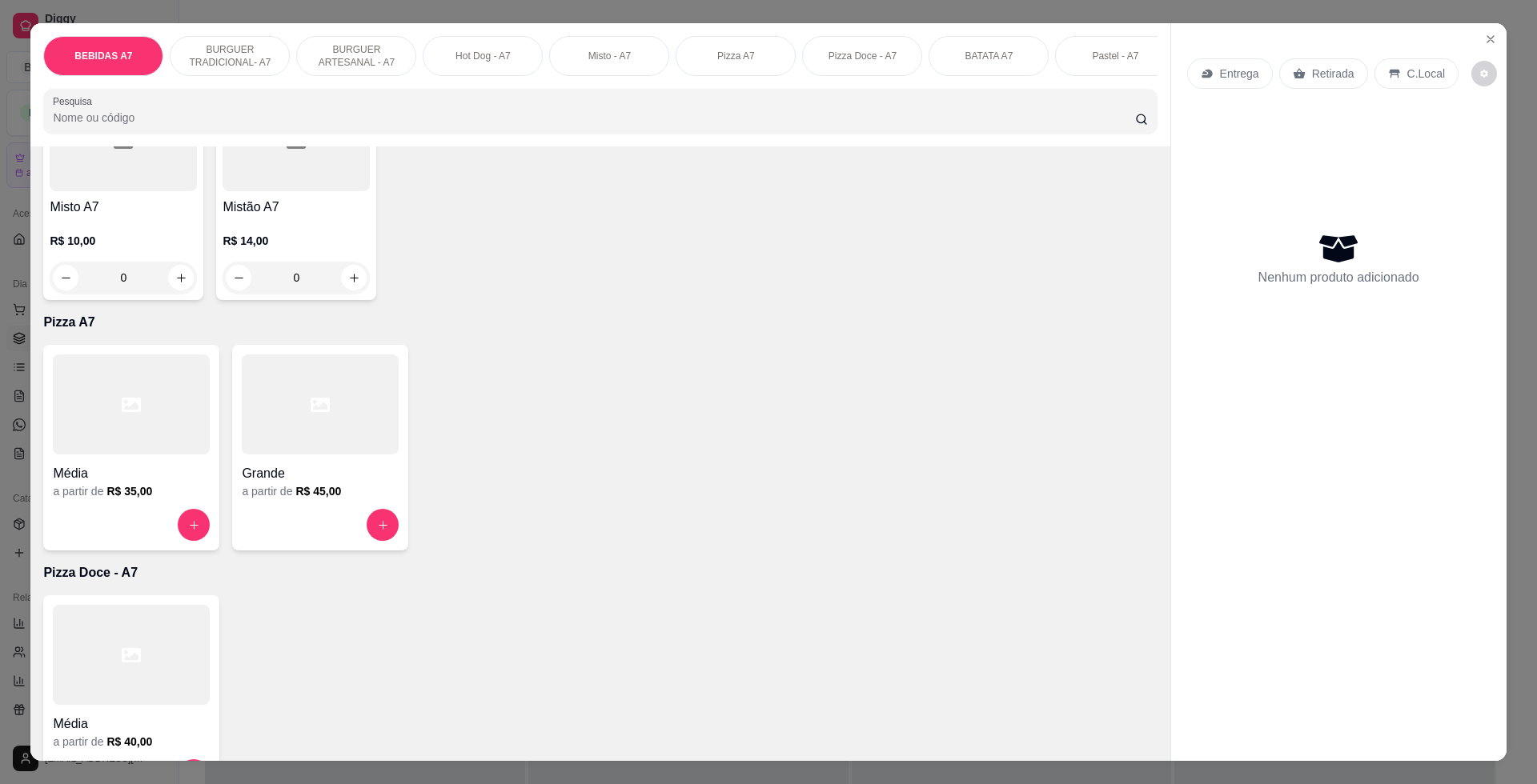
click at [321, 481] on h4 "Grande" at bounding box center [320, 473] width 157 height 20
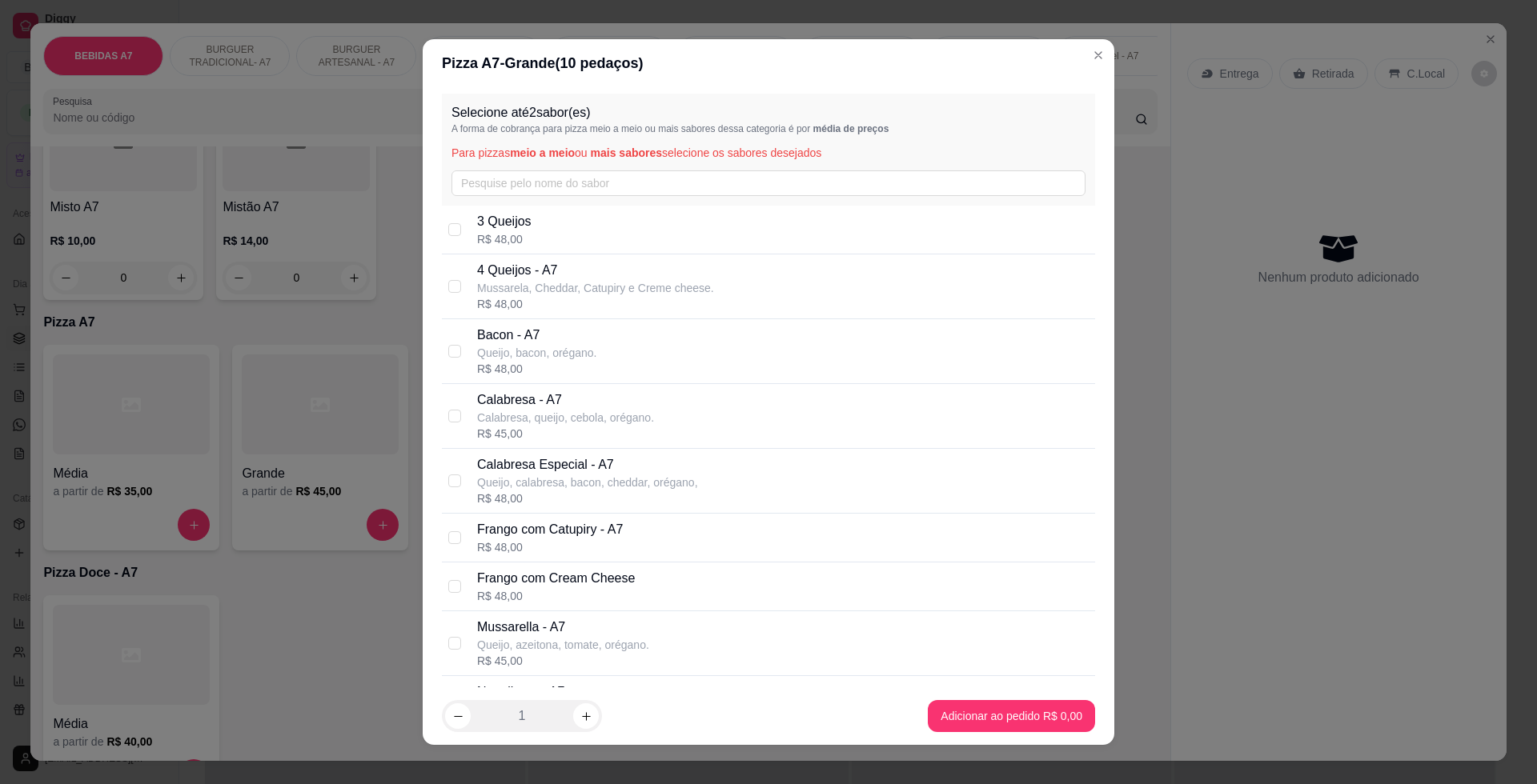
click at [553, 541] on div "R$ 48,00" at bounding box center [550, 548] width 146 height 16
checkbox input "true"
click at [555, 415] on p "Calabresa, queijo, cebola, orégano." at bounding box center [565, 418] width 177 height 16
checkbox input "true"
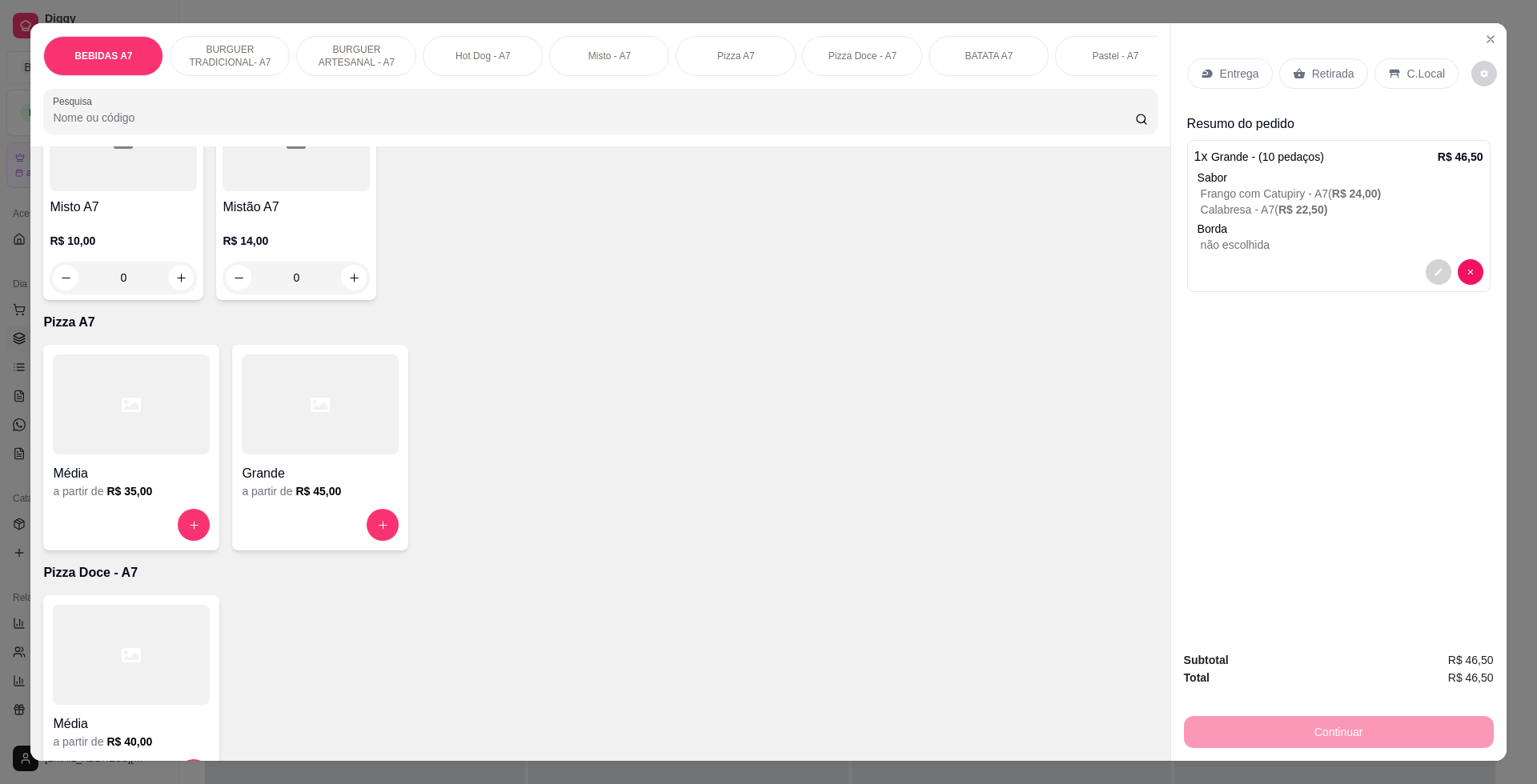
click at [1410, 69] on p "C.Local" at bounding box center [1426, 73] width 38 height 16
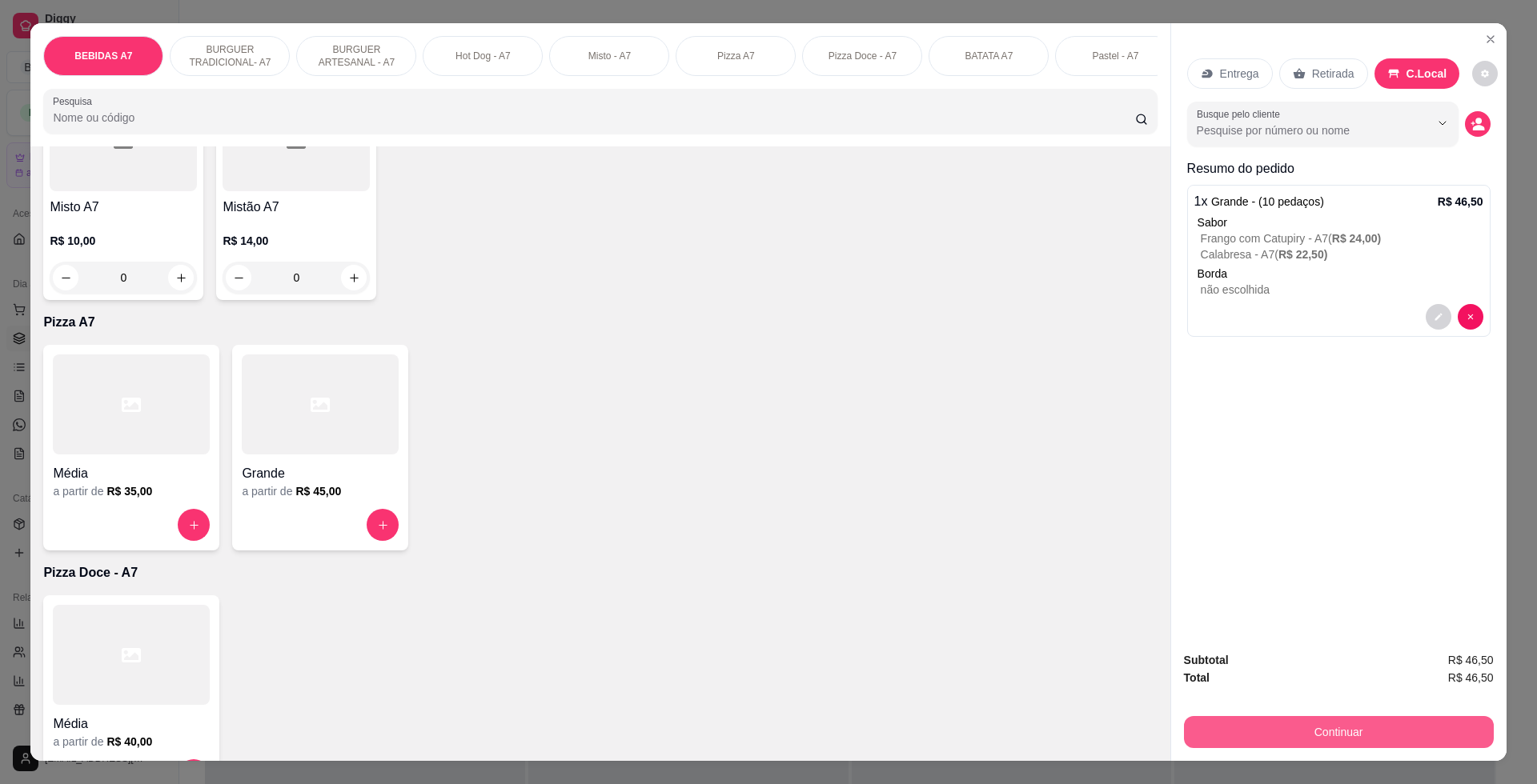
click at [1413, 725] on button "Continuar" at bounding box center [1339, 731] width 310 height 32
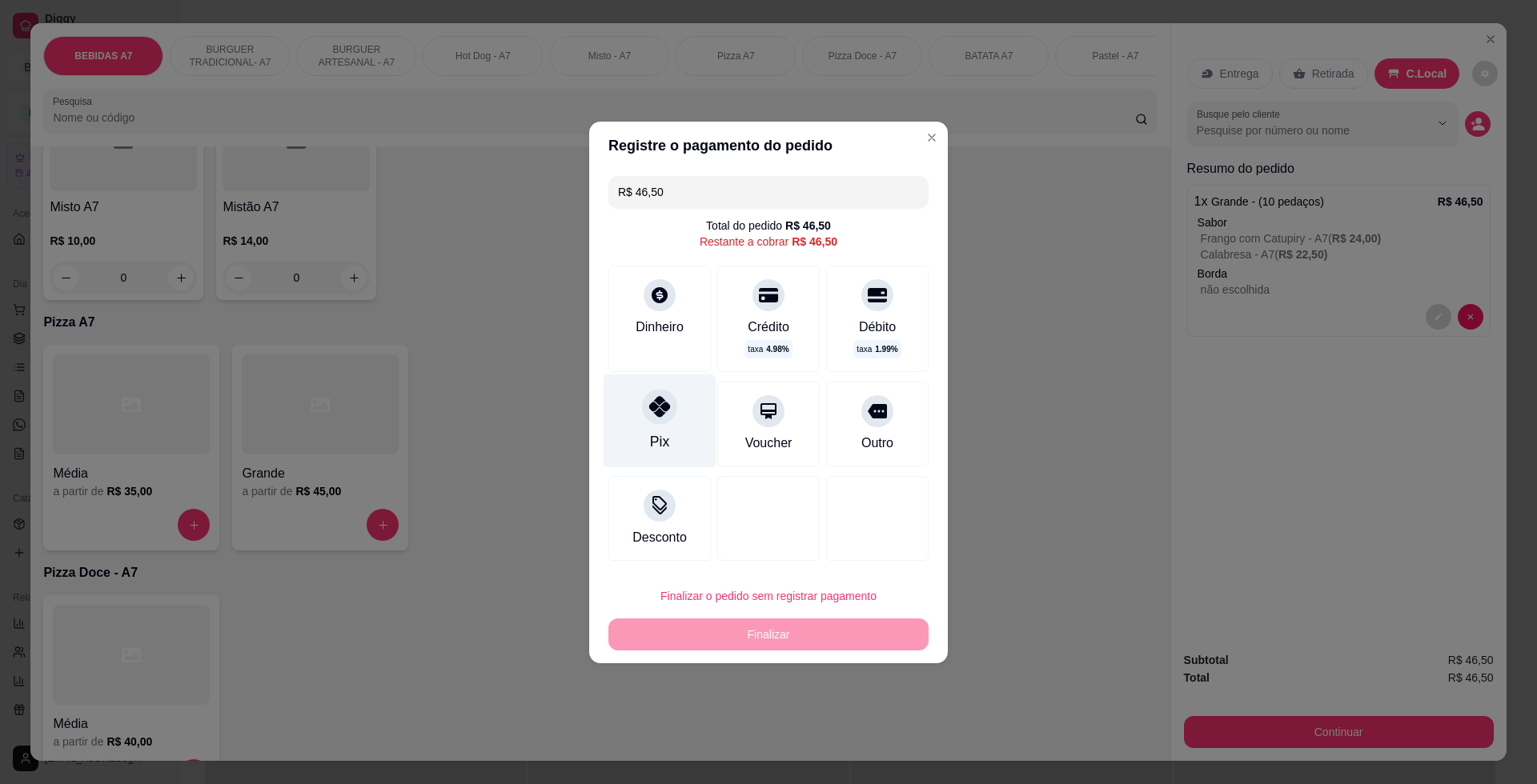
click at [660, 446] on div "Pix" at bounding box center [660, 442] width 20 height 21
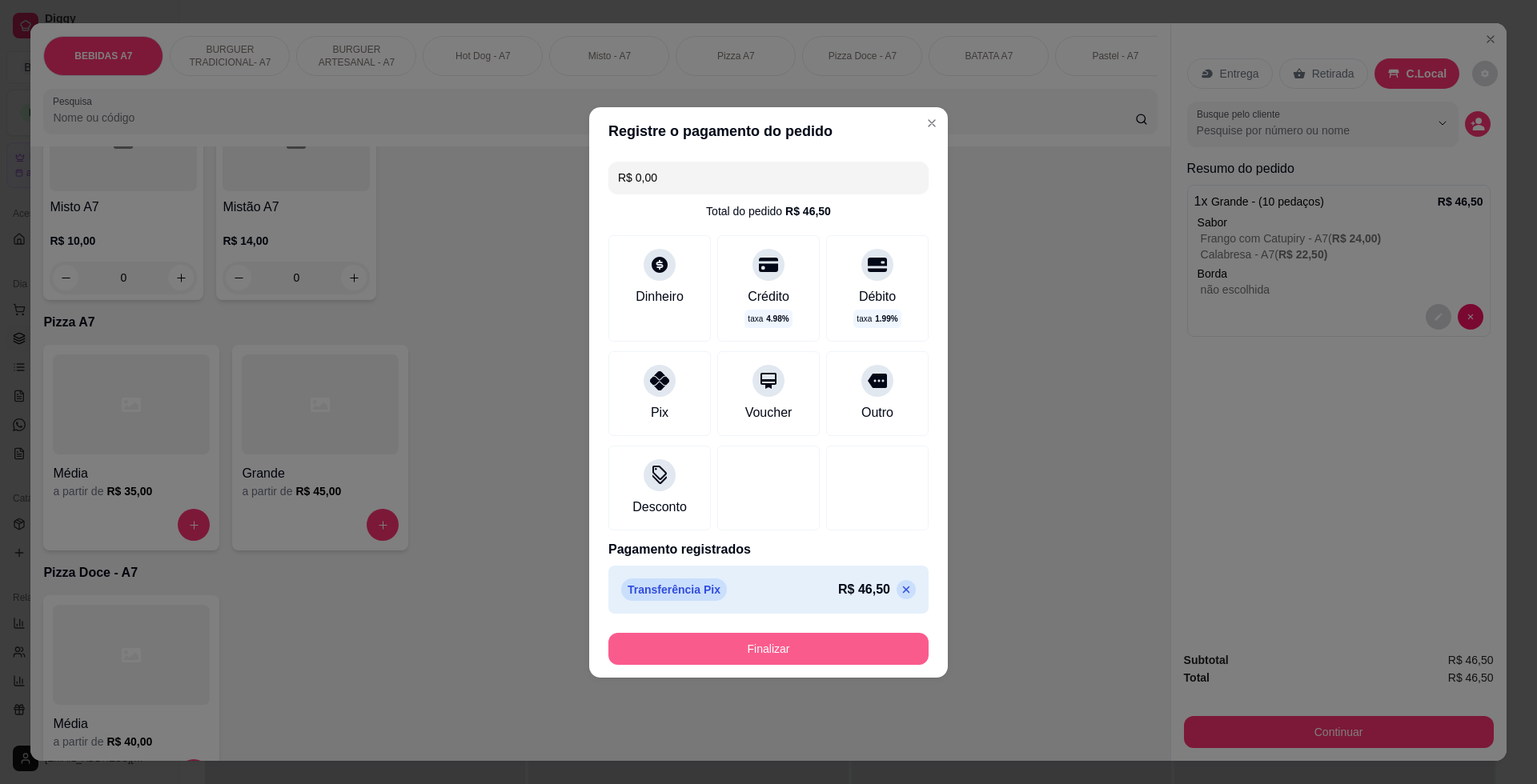
click at [798, 641] on button "Finalizar" at bounding box center [768, 648] width 320 height 32
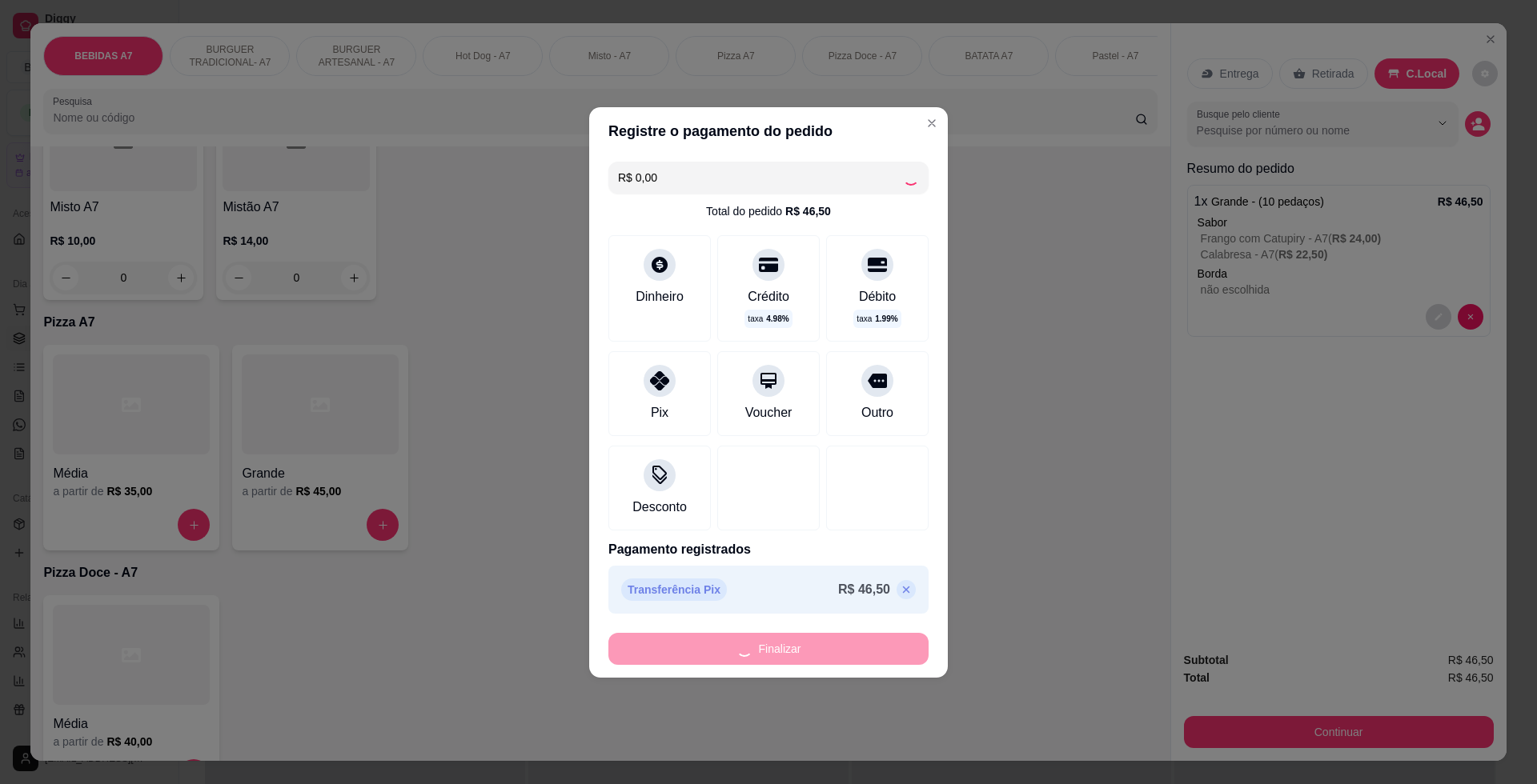
click at [800, 644] on div "Finalizar" at bounding box center [768, 648] width 320 height 32
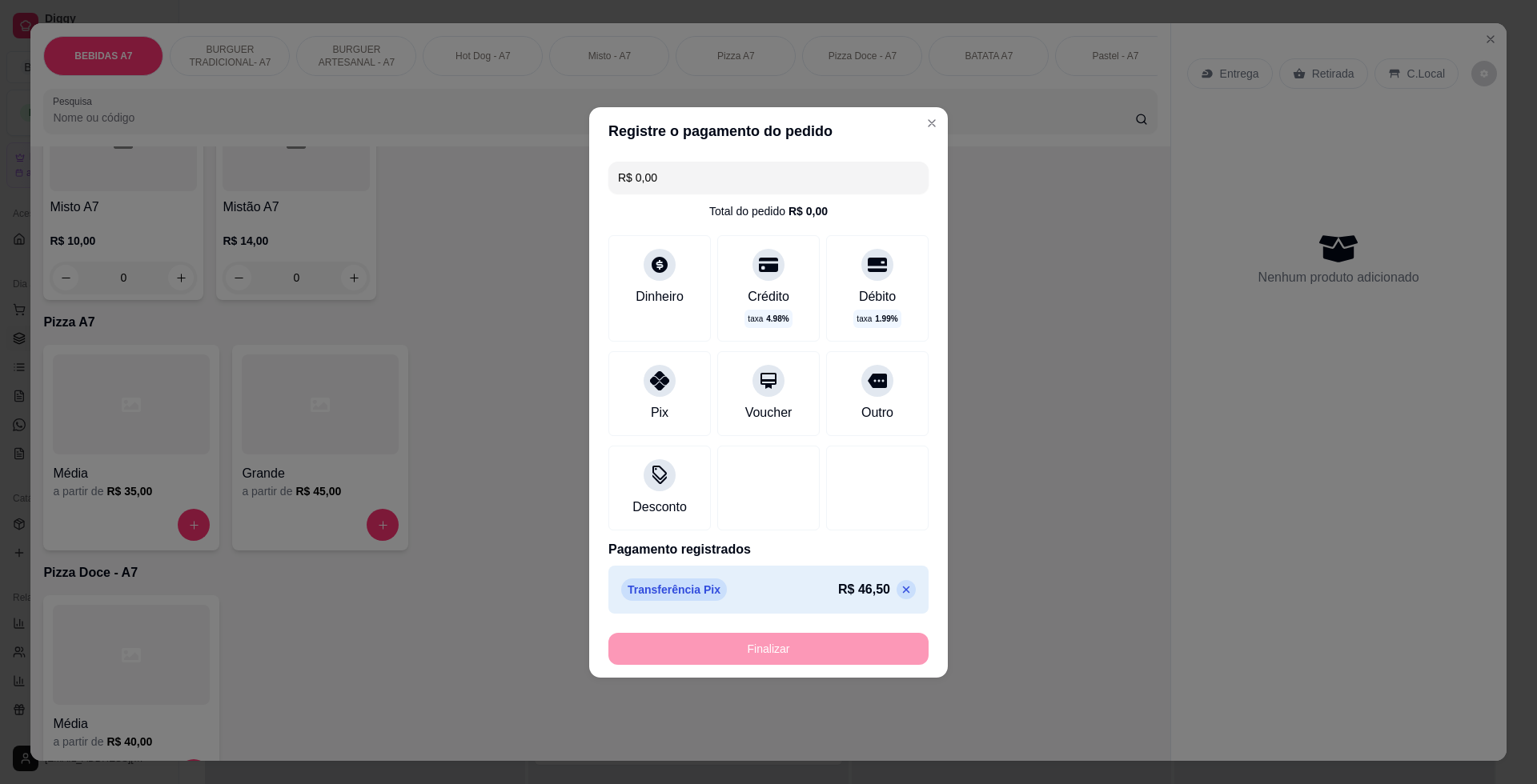
type input "-R$ 46,50"
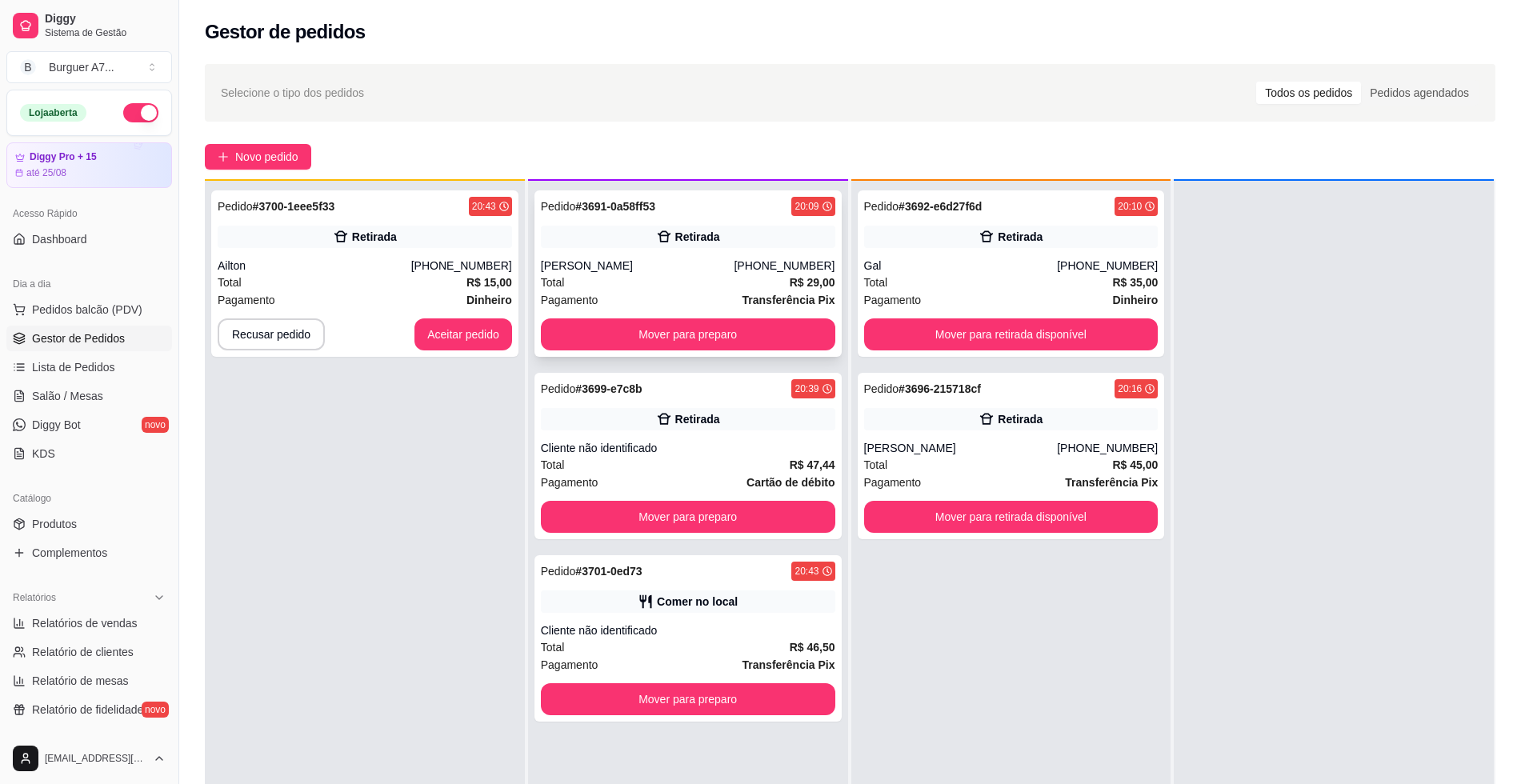
scroll to position [45, 0]
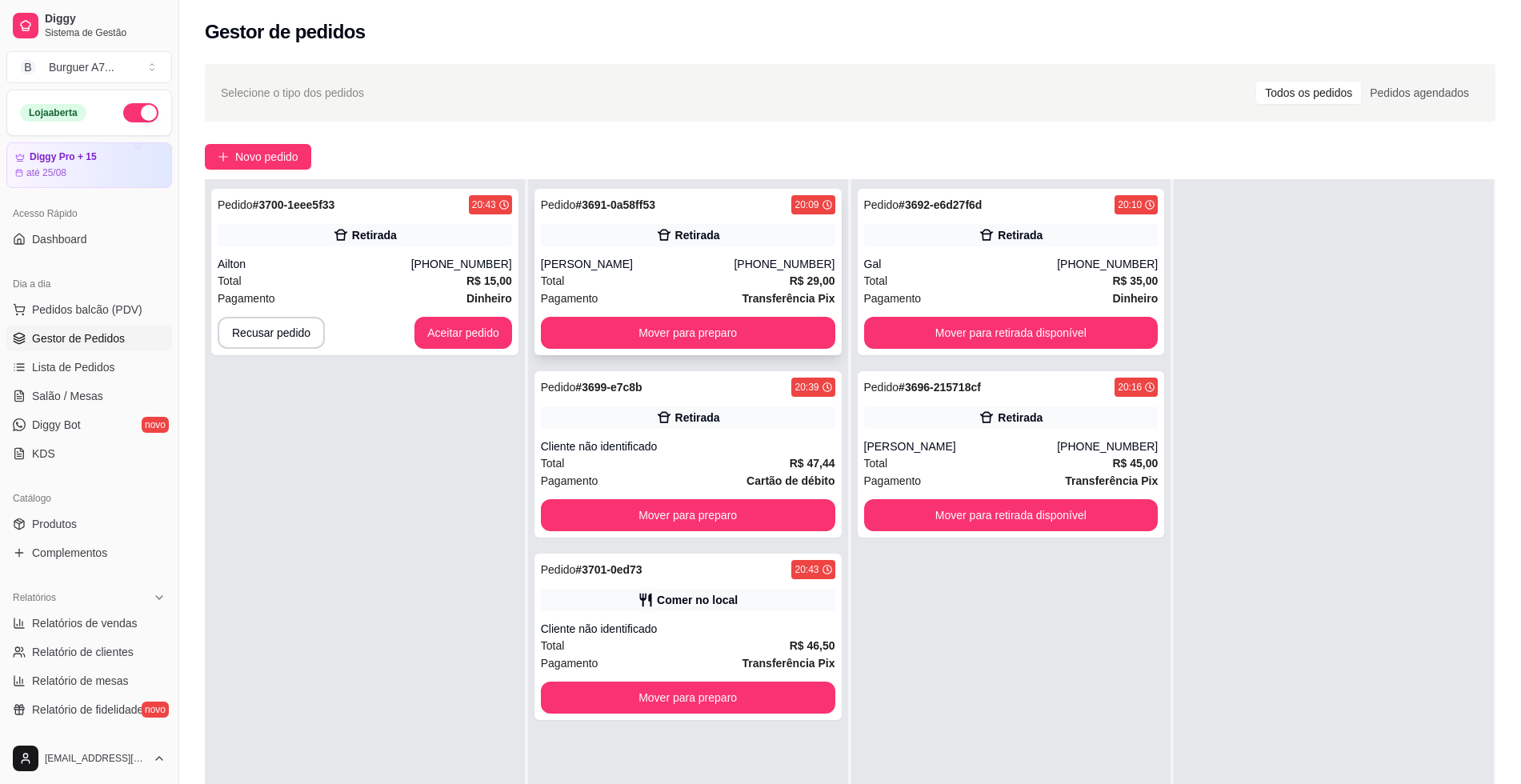
click at [798, 321] on button "Mover para preparo" at bounding box center [688, 333] width 294 height 32
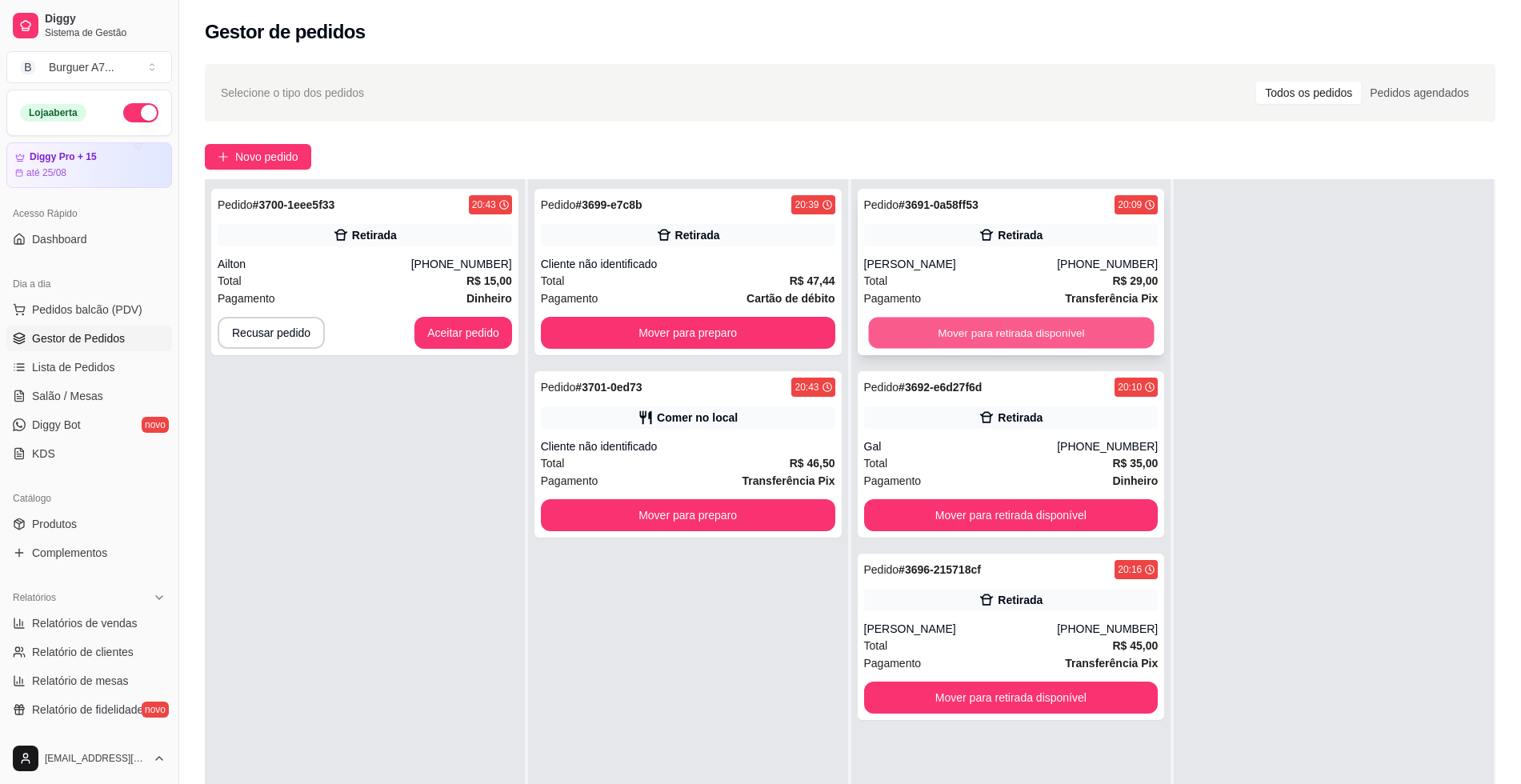
click at [1095, 336] on button "Mover para retirada disponível" at bounding box center [1011, 333] width 285 height 31
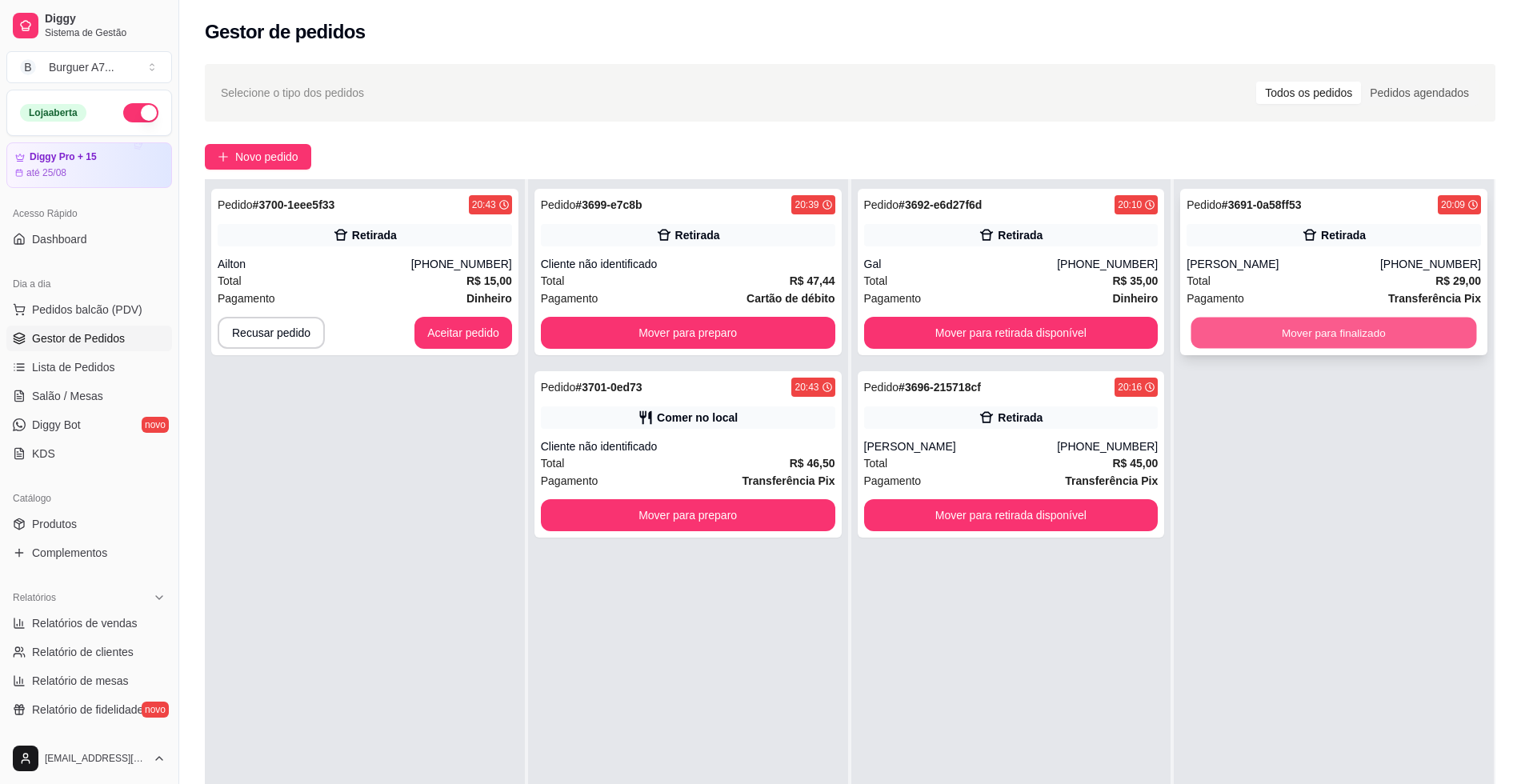
click at [1324, 327] on button "Mover para finalizado" at bounding box center [1334, 333] width 285 height 31
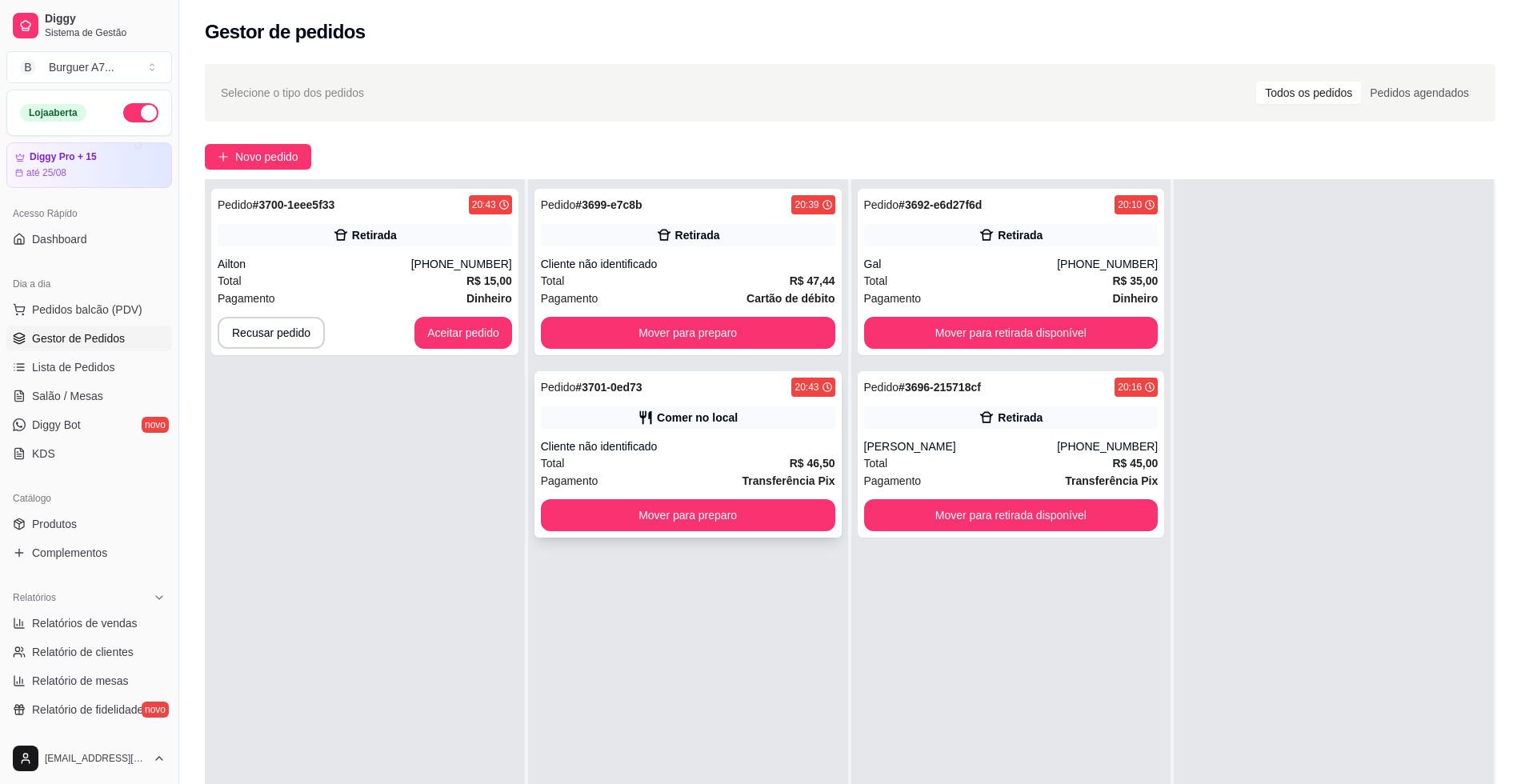
click at [769, 461] on div "Total R$ 46,50" at bounding box center [688, 464] width 294 height 18
click at [655, 293] on div "Pagamento Cartão de débito" at bounding box center [688, 298] width 294 height 18
drag, startPoint x: 800, startPoint y: 284, endPoint x: 837, endPoint y: 284, distance: 37.0
click at [837, 284] on div "Pedido # 3699-e7c8b 20:39 Retirada Cliente não identificado Total R$ 47,44 Paga…" at bounding box center [688, 571] width 320 height 784
click at [730, 337] on button "Mover para preparo" at bounding box center [688, 333] width 294 height 32
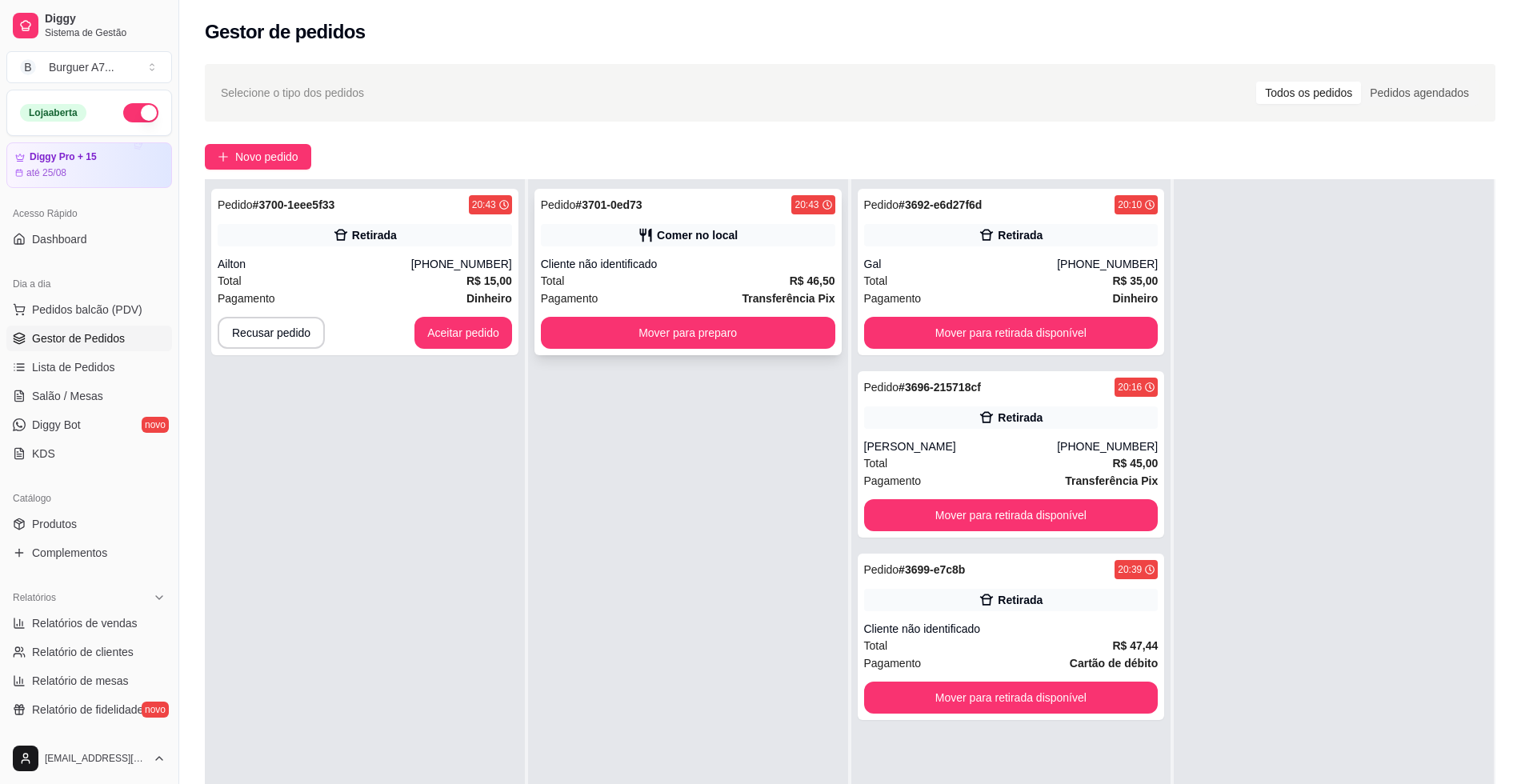
click at [707, 255] on div "Pedido # 3701-0ed73 20:43 Comer no local Cliente não identificado Total R$ 46,5…" at bounding box center [688, 272] width 307 height 166
click at [390, 275] on div "Total R$ 15,00" at bounding box center [364, 281] width 294 height 18
click at [461, 345] on button "Aceitar pedido" at bounding box center [463, 333] width 95 height 31
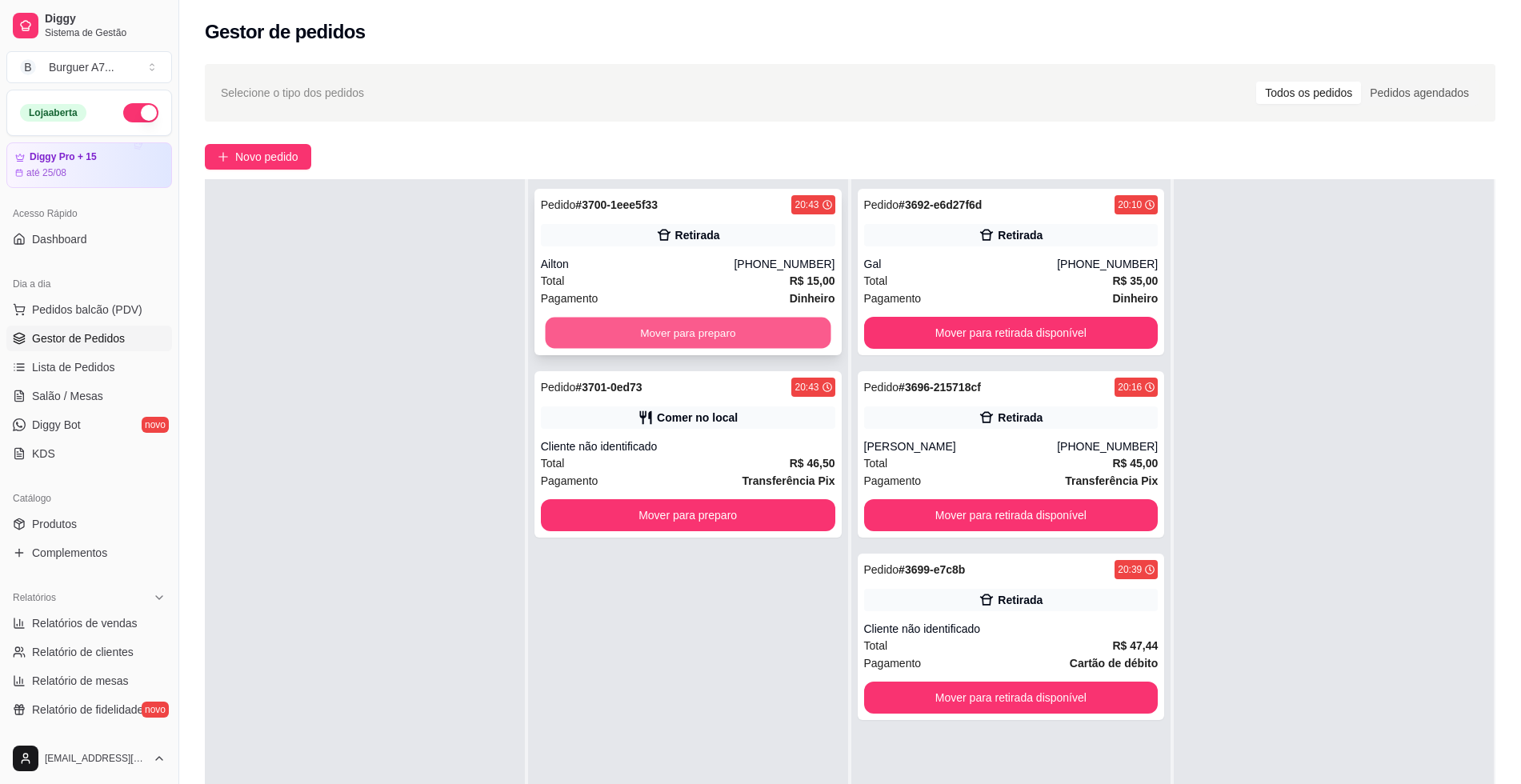
click at [783, 319] on button "Mover para preparo" at bounding box center [687, 333] width 285 height 31
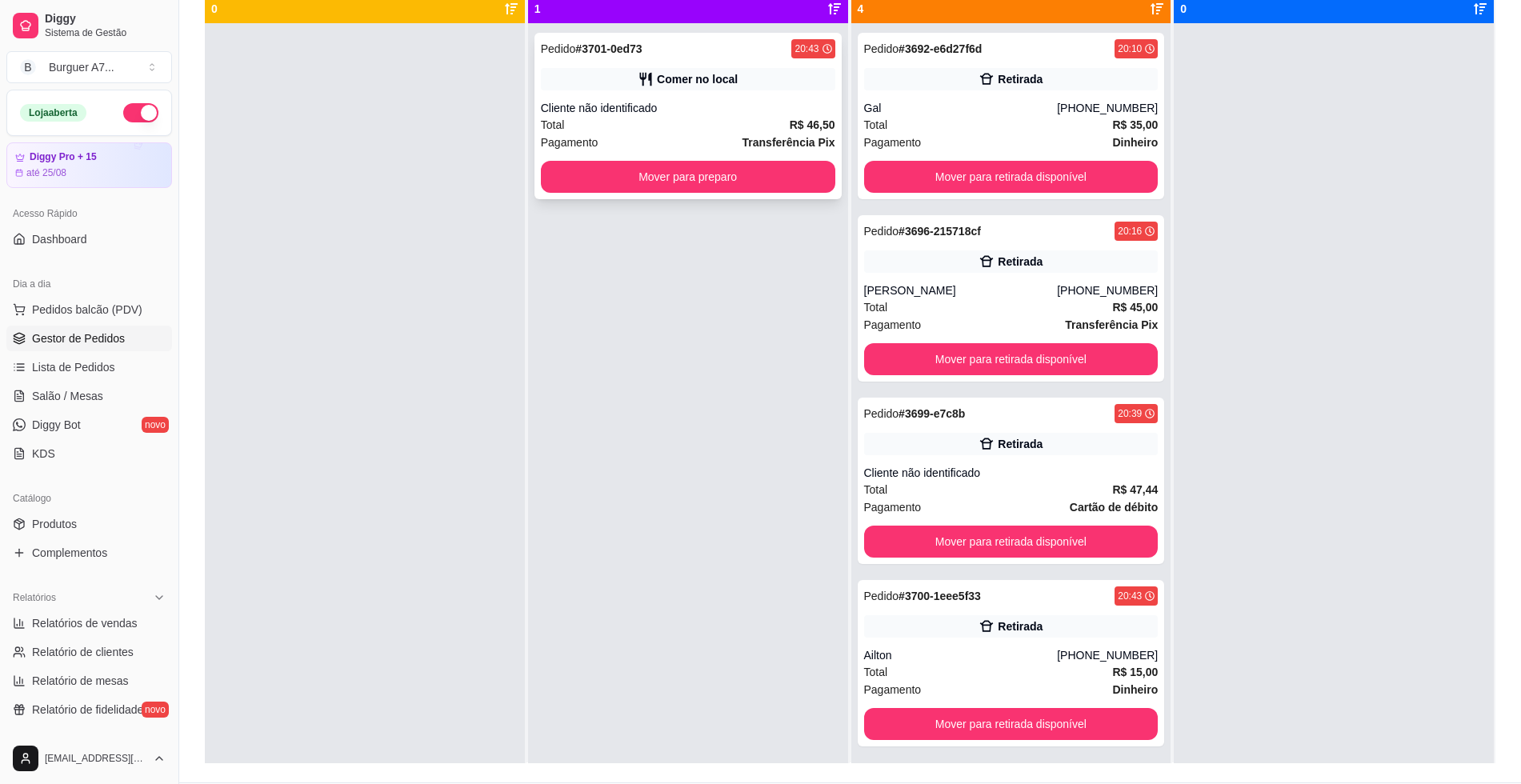
scroll to position [0, 0]
click at [712, 81] on div "Comer no local" at bounding box center [697, 80] width 81 height 16
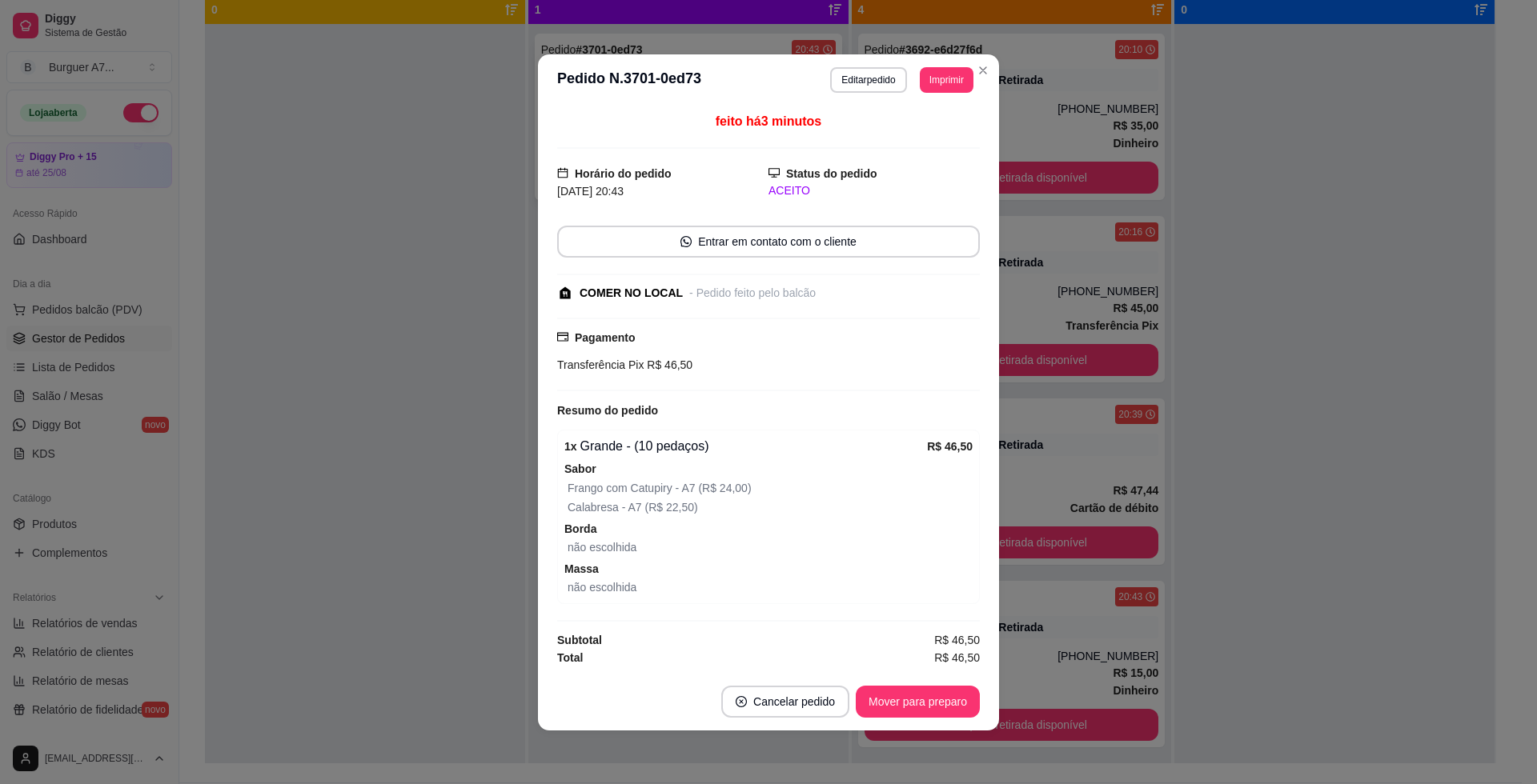
click at [943, 68] on button "Imprimir" at bounding box center [947, 79] width 54 height 25
click at [932, 170] on button "Impressora" at bounding box center [916, 167] width 116 height 25
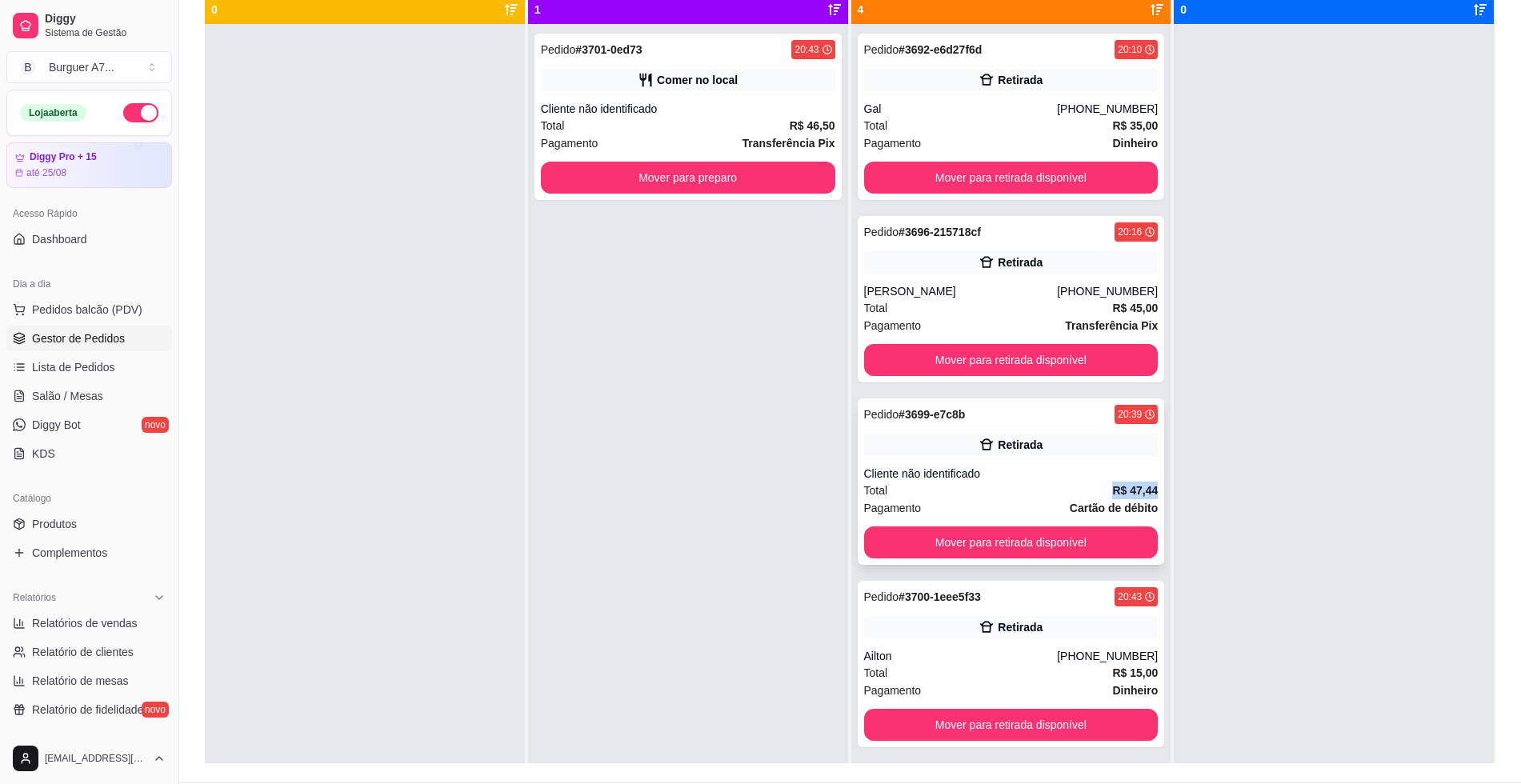
drag, startPoint x: 1094, startPoint y: 491, endPoint x: 1150, endPoint y: 496, distance: 56.2
click at [1150, 496] on div "Pedido # 3699-e7c8b 20:39 Retirada Cliente não identificado Total R$ 47,44 Paga…" at bounding box center [1011, 482] width 307 height 166
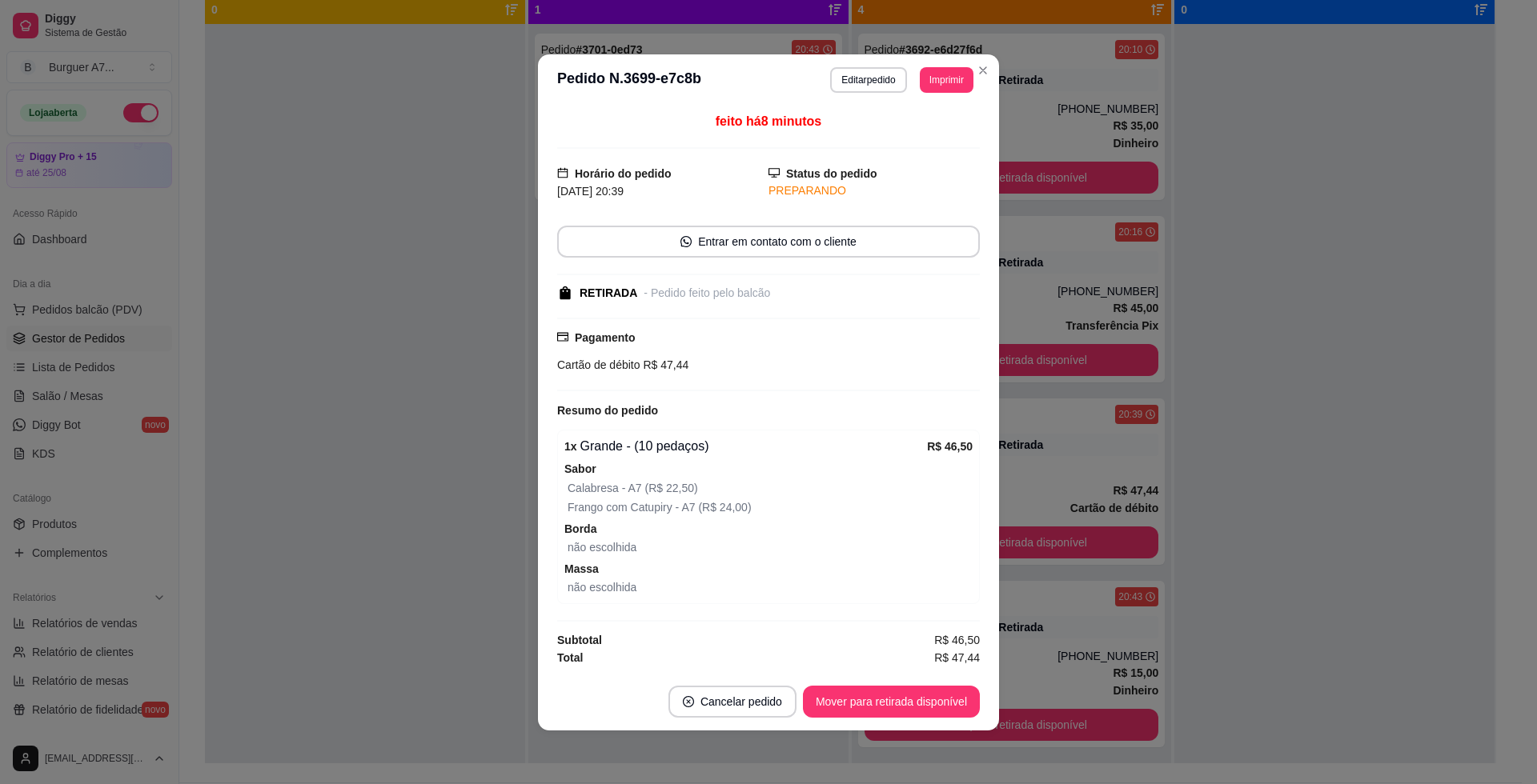
click at [538, 146] on div "feito há 8 minutos Horário do pedido [DATE] 20:39 Status do pedido PREPARANDO E…" at bounding box center [768, 390] width 461 height 567
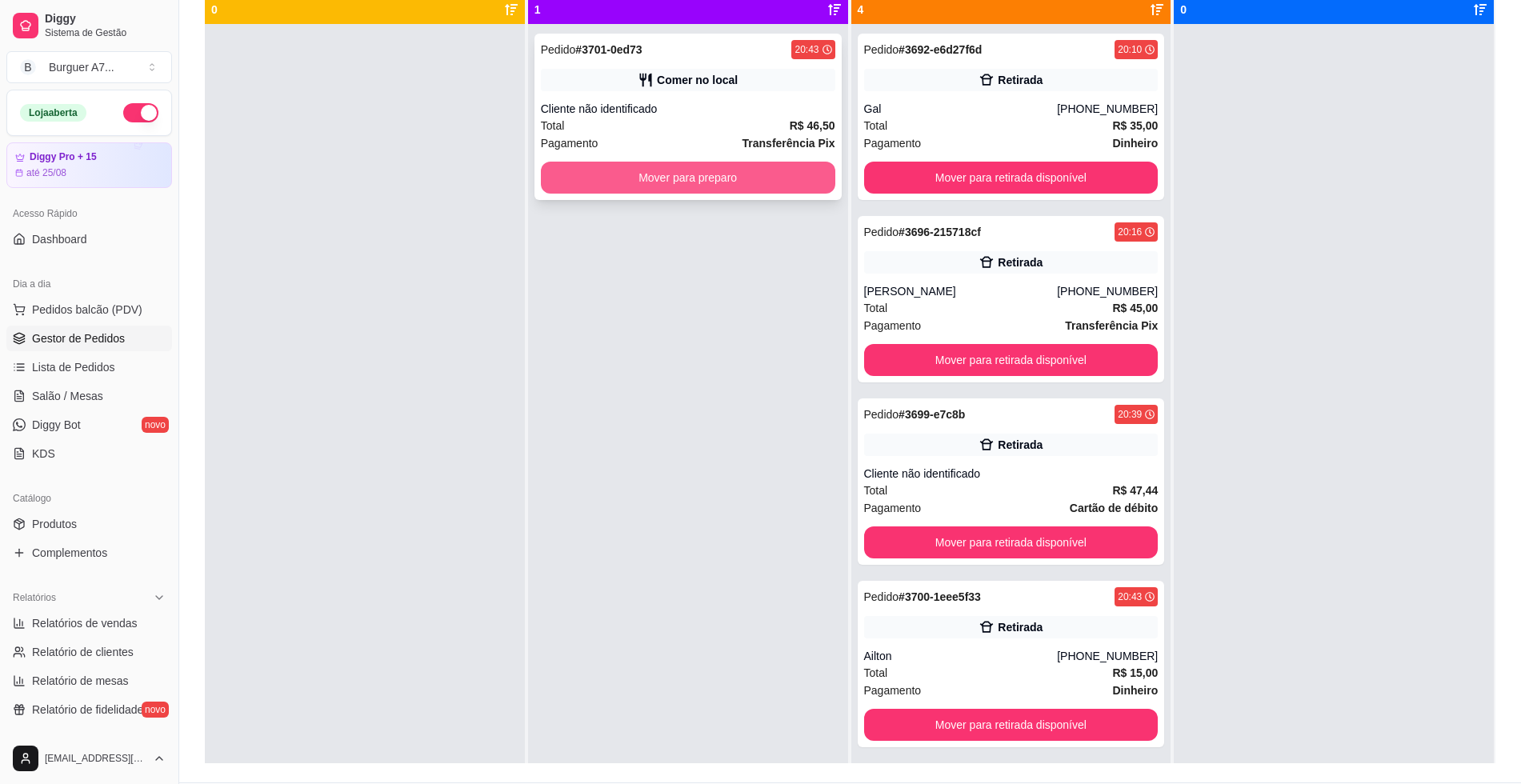
click at [682, 185] on button "Mover para preparo" at bounding box center [688, 177] width 294 height 32
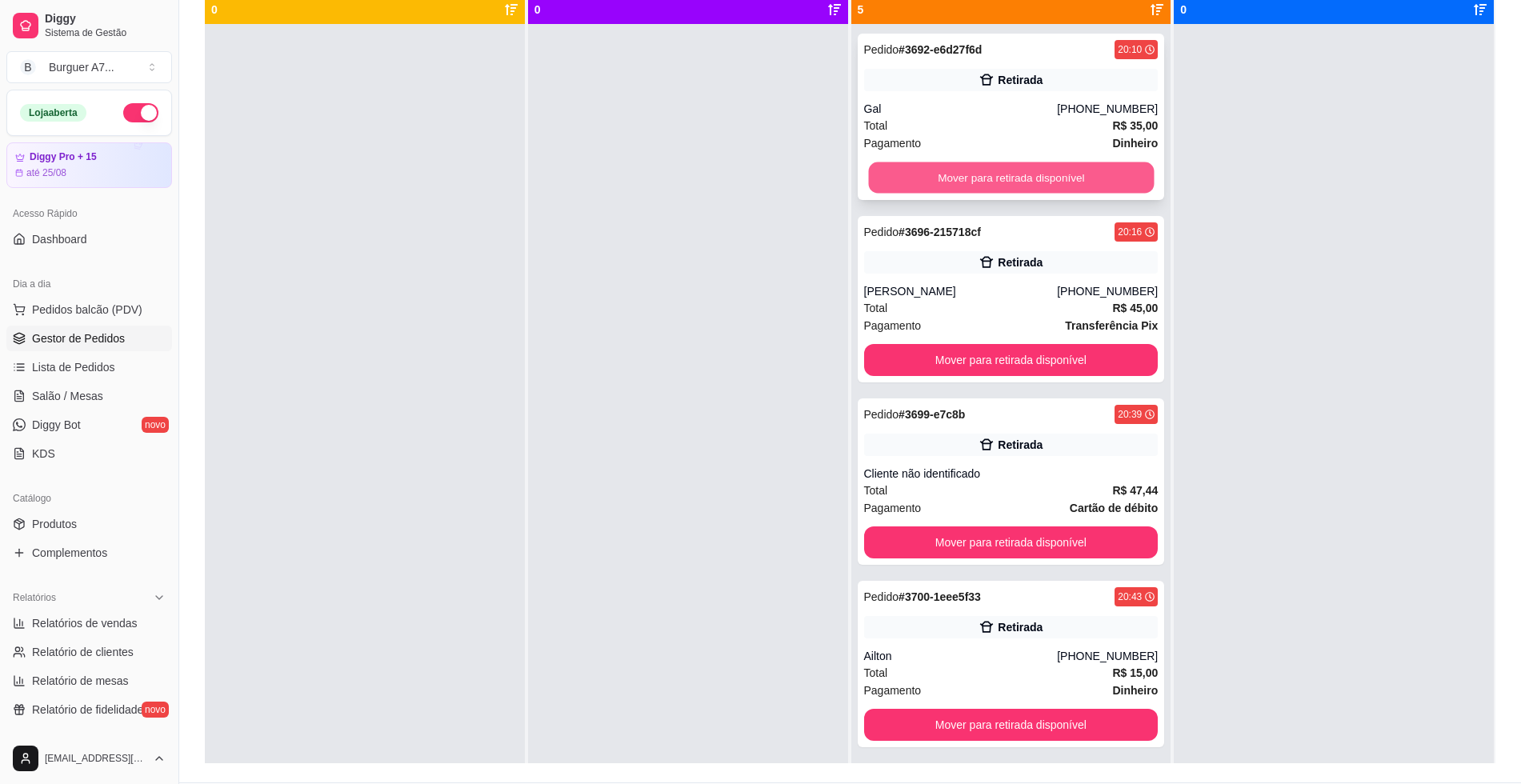
click at [1014, 170] on button "Mover para retirada disponível" at bounding box center [1011, 178] width 285 height 31
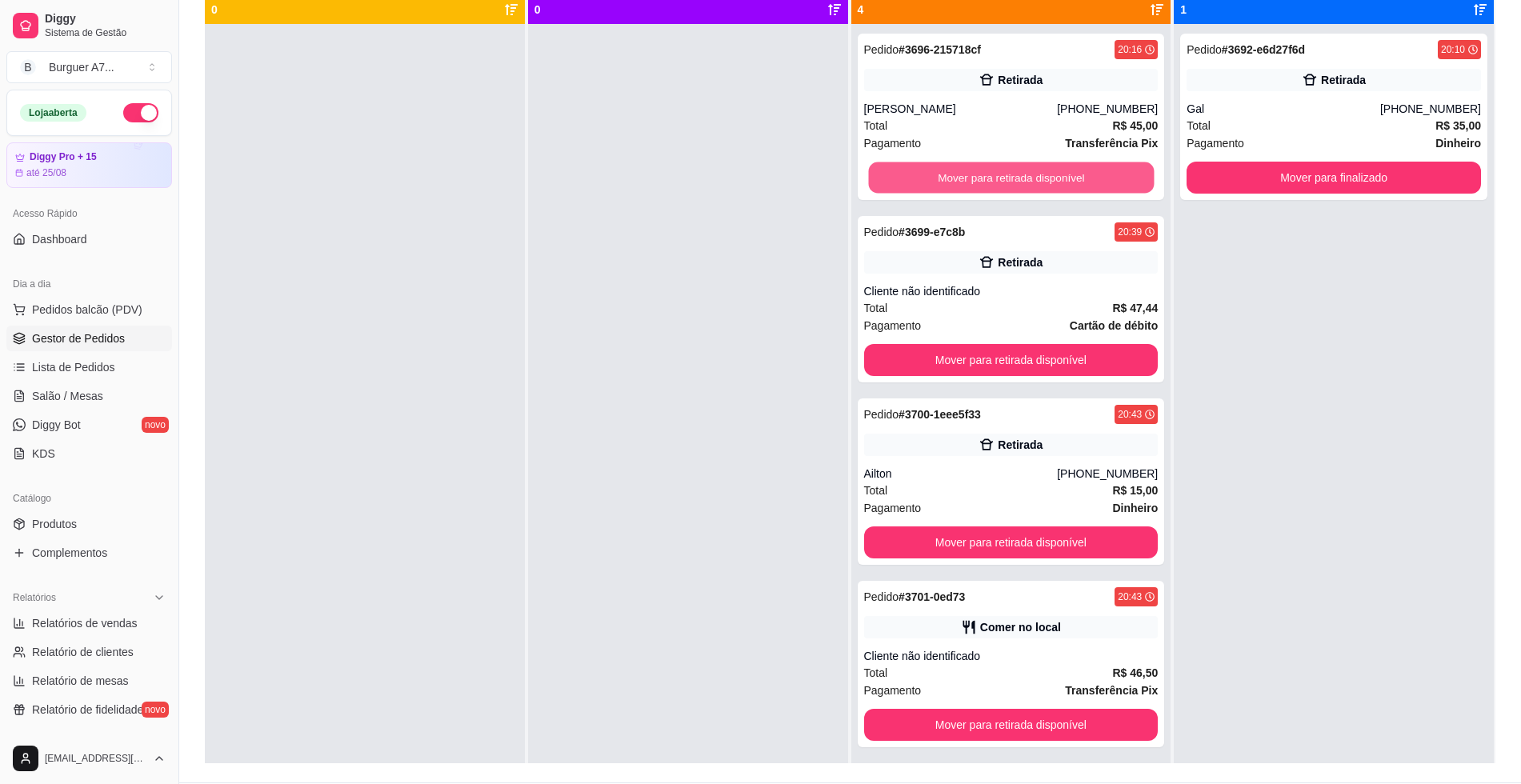
click at [1014, 170] on button "Mover para retirada disponível" at bounding box center [1011, 178] width 285 height 31
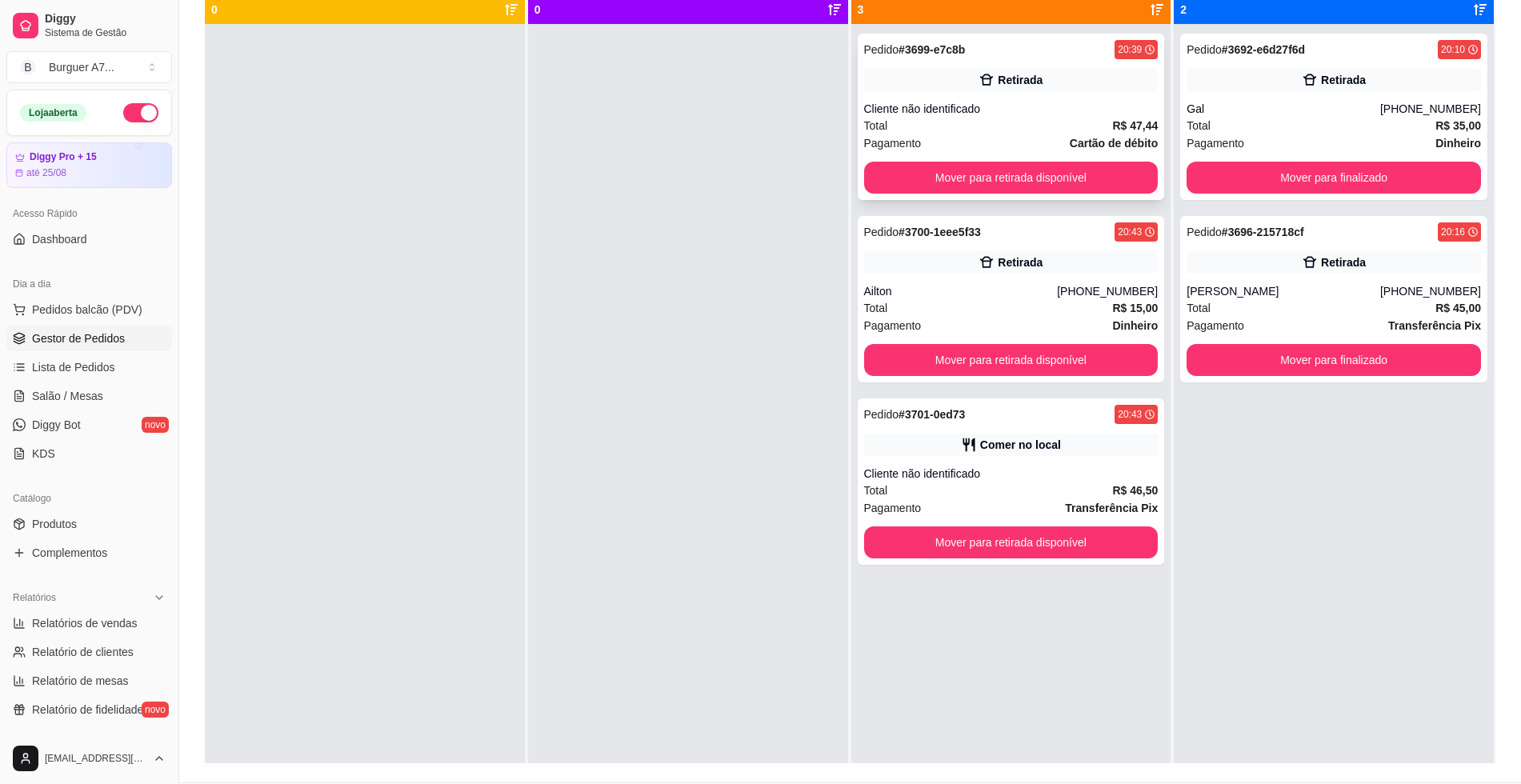
click at [1022, 120] on div "Total R$ 47,44" at bounding box center [1011, 126] width 294 height 18
click at [113, 610] on div "Relatórios" at bounding box center [89, 597] width 165 height 25
click at [116, 611] on div "Relatórios" at bounding box center [89, 597] width 179 height 38
click at [124, 594] on div "Relatórios" at bounding box center [89, 597] width 165 height 25
click at [129, 617] on span "Relatórios de vendas" at bounding box center [85, 623] width 106 height 16
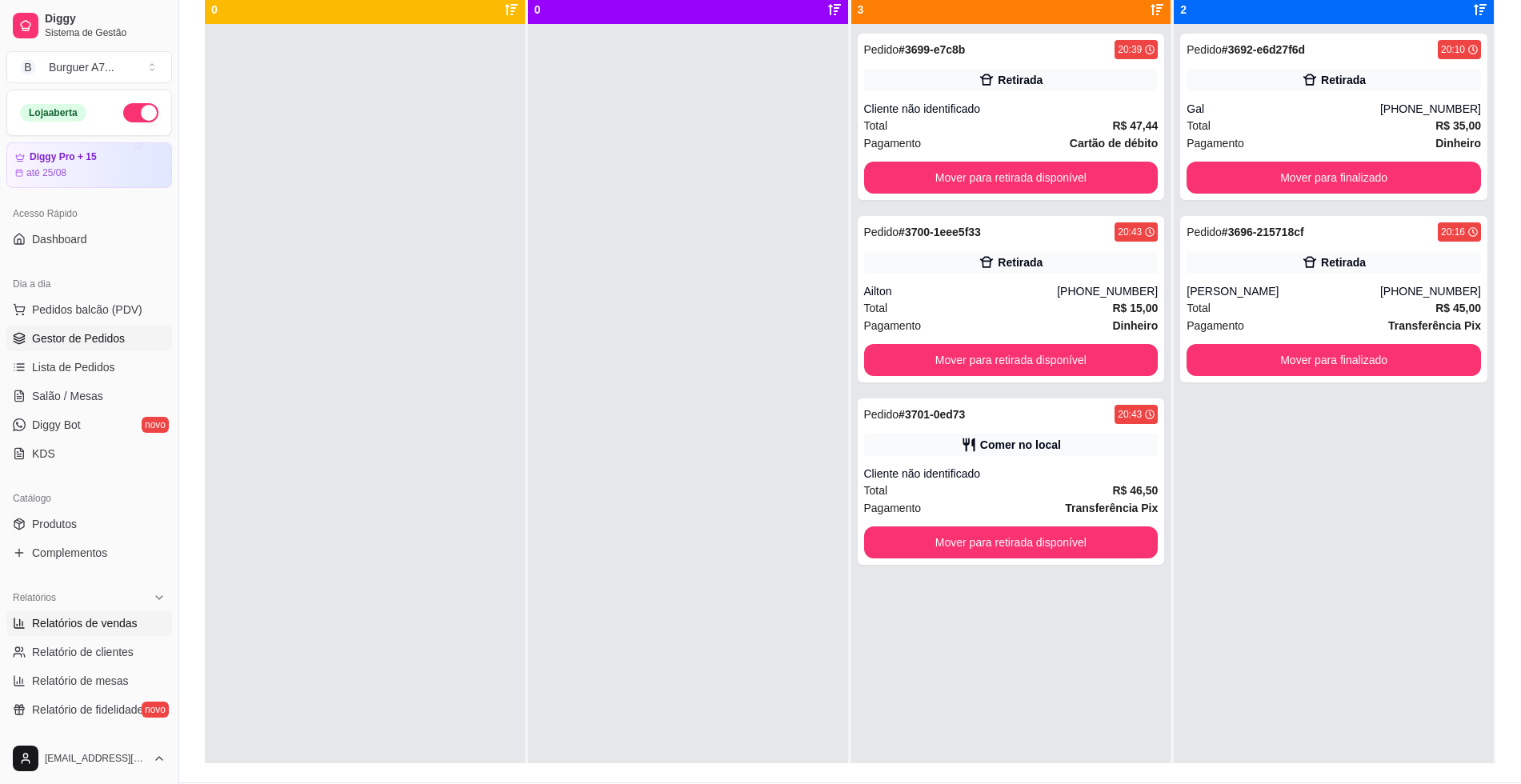
select select "ALL"
select select "0"
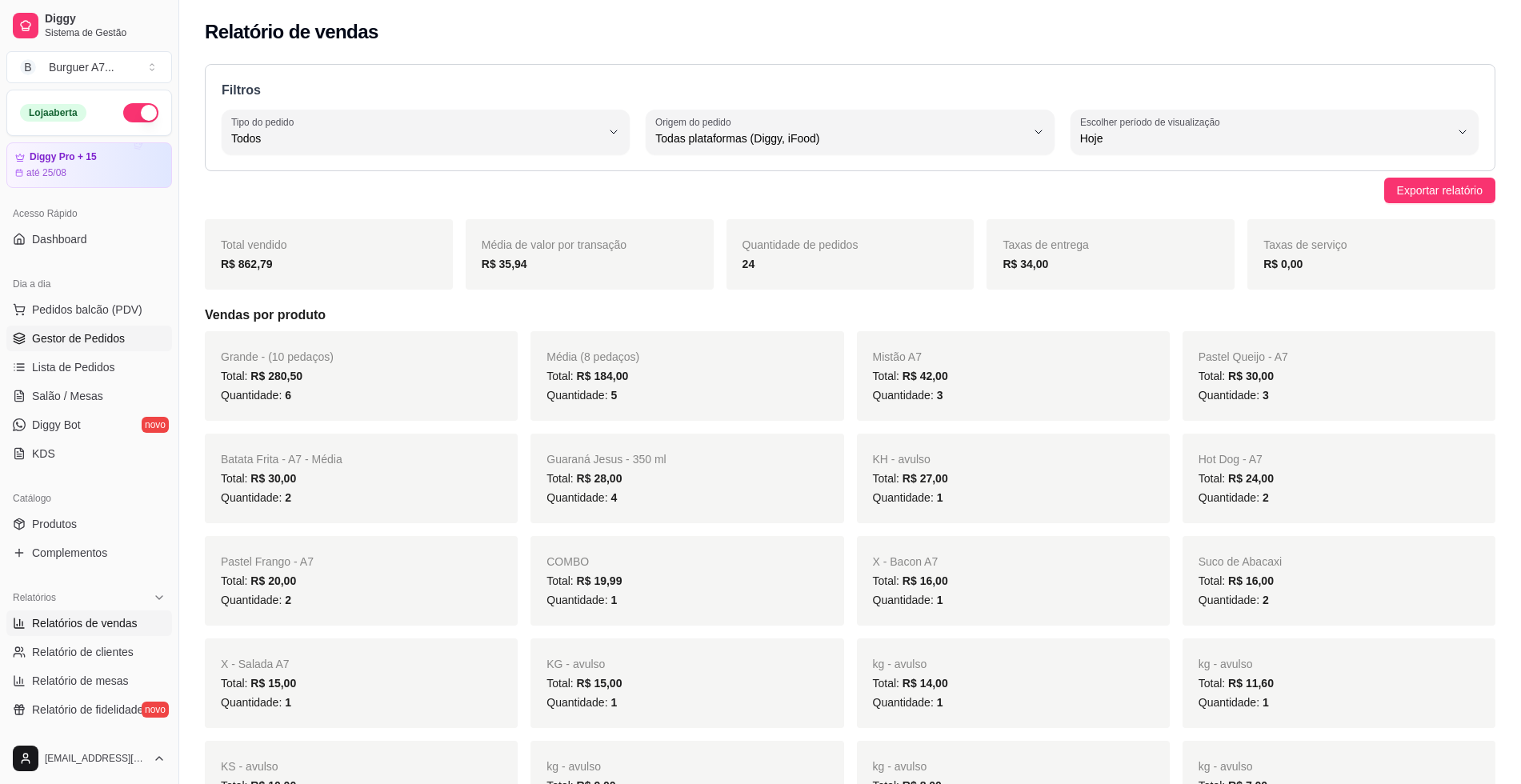
click at [91, 344] on span "Gestor de Pedidos" at bounding box center [78, 338] width 93 height 16
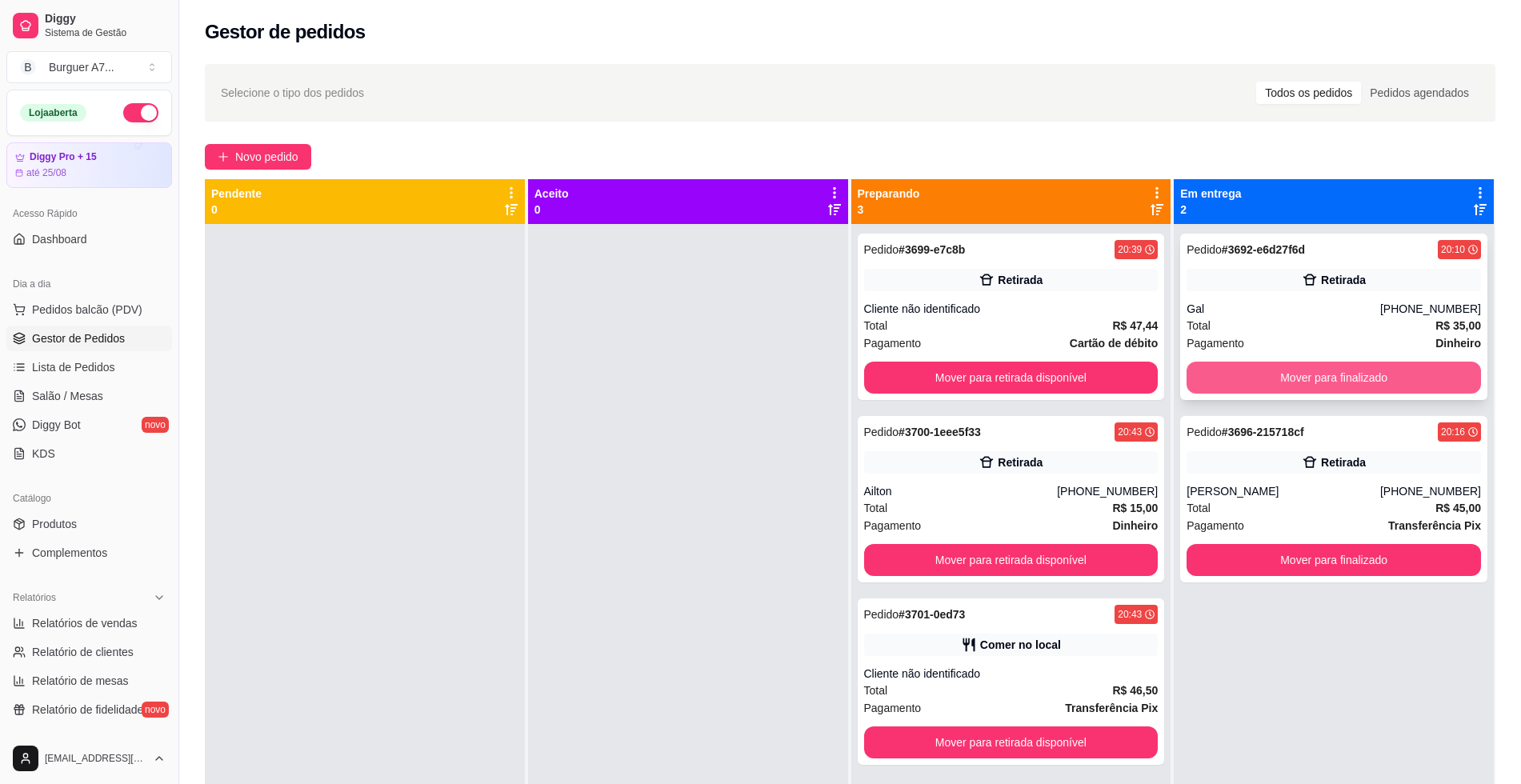
click at [1417, 389] on button "Mover para finalizado" at bounding box center [1334, 377] width 294 height 32
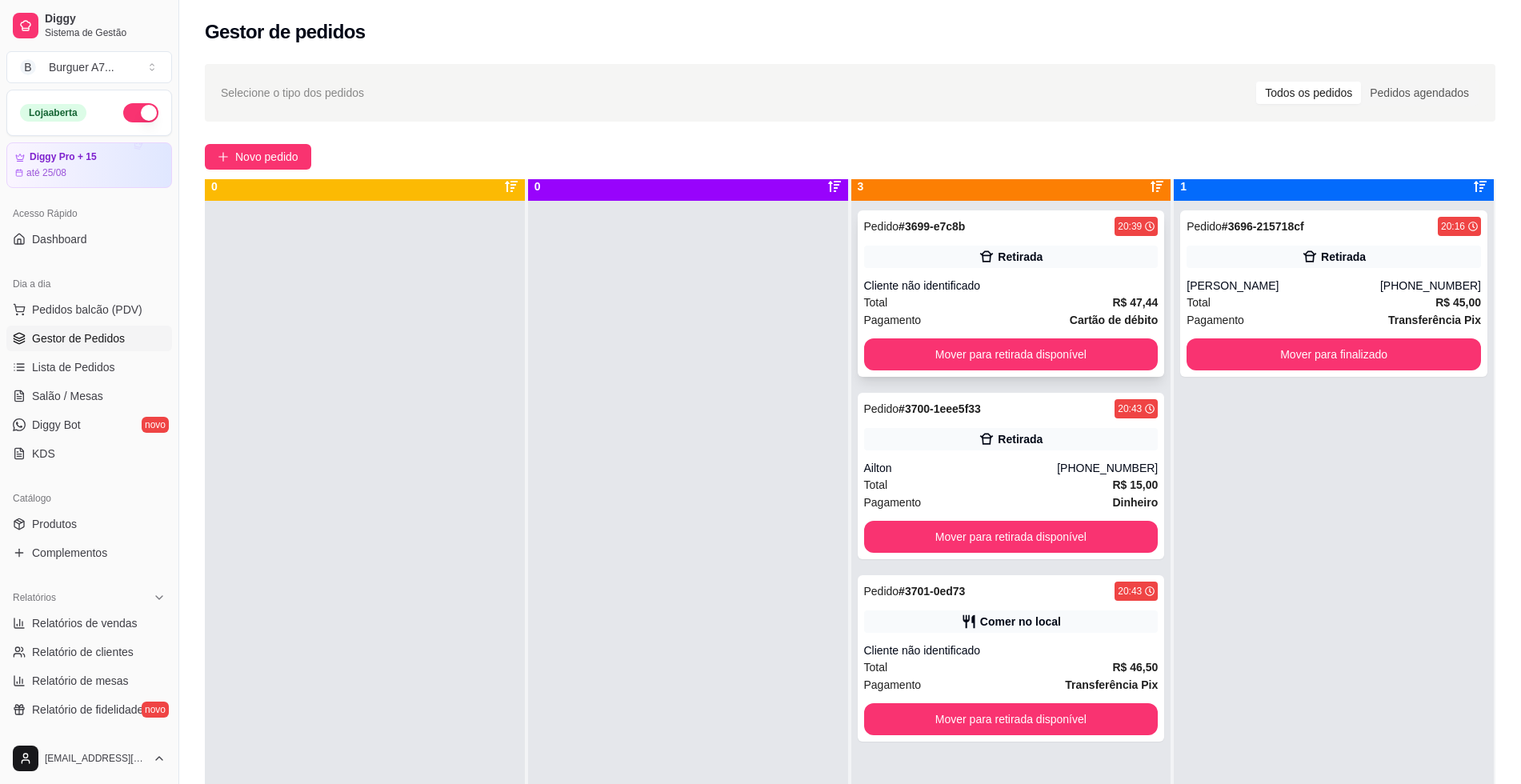
scroll to position [45, 0]
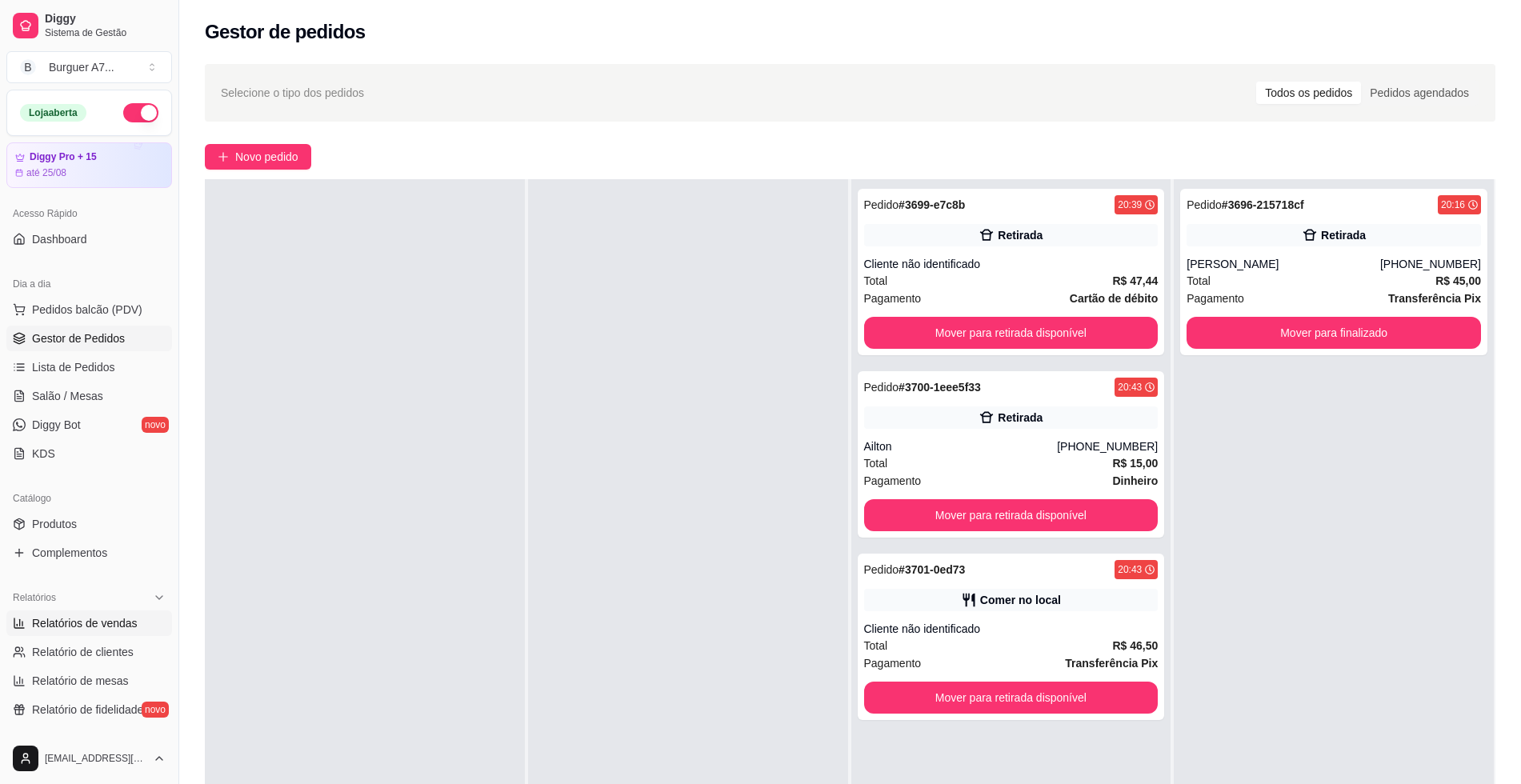
drag, startPoint x: 106, startPoint y: 636, endPoint x: 108, endPoint y: 617, distance: 19.1
click at [107, 629] on ul "Relatórios de vendas Relatório de clientes Relatório de mesas Relatório de fide…" at bounding box center [89, 666] width 165 height 112
click at [108, 617] on span "Relatórios de vendas" at bounding box center [85, 623] width 106 height 16
select select "ALL"
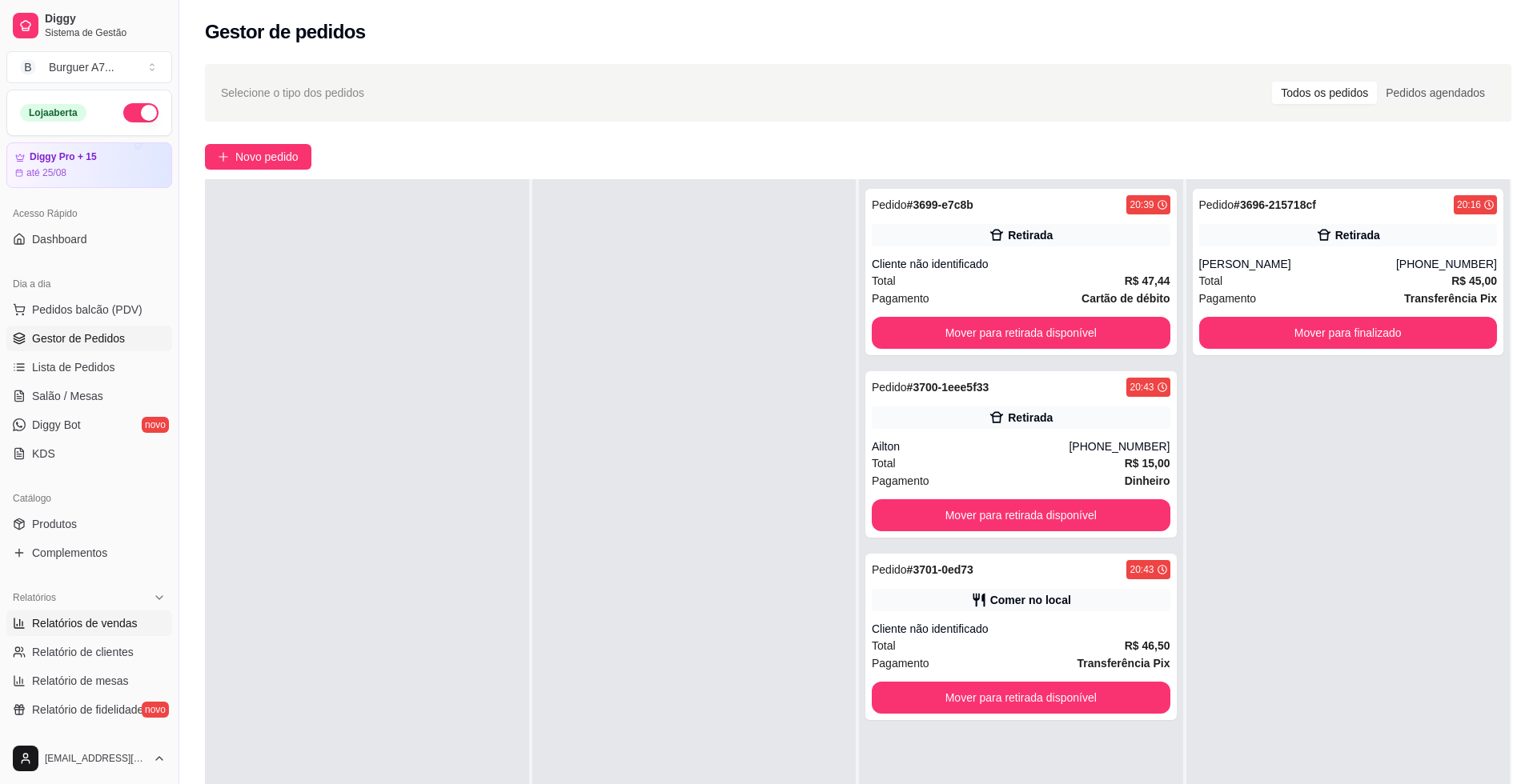
select select "0"
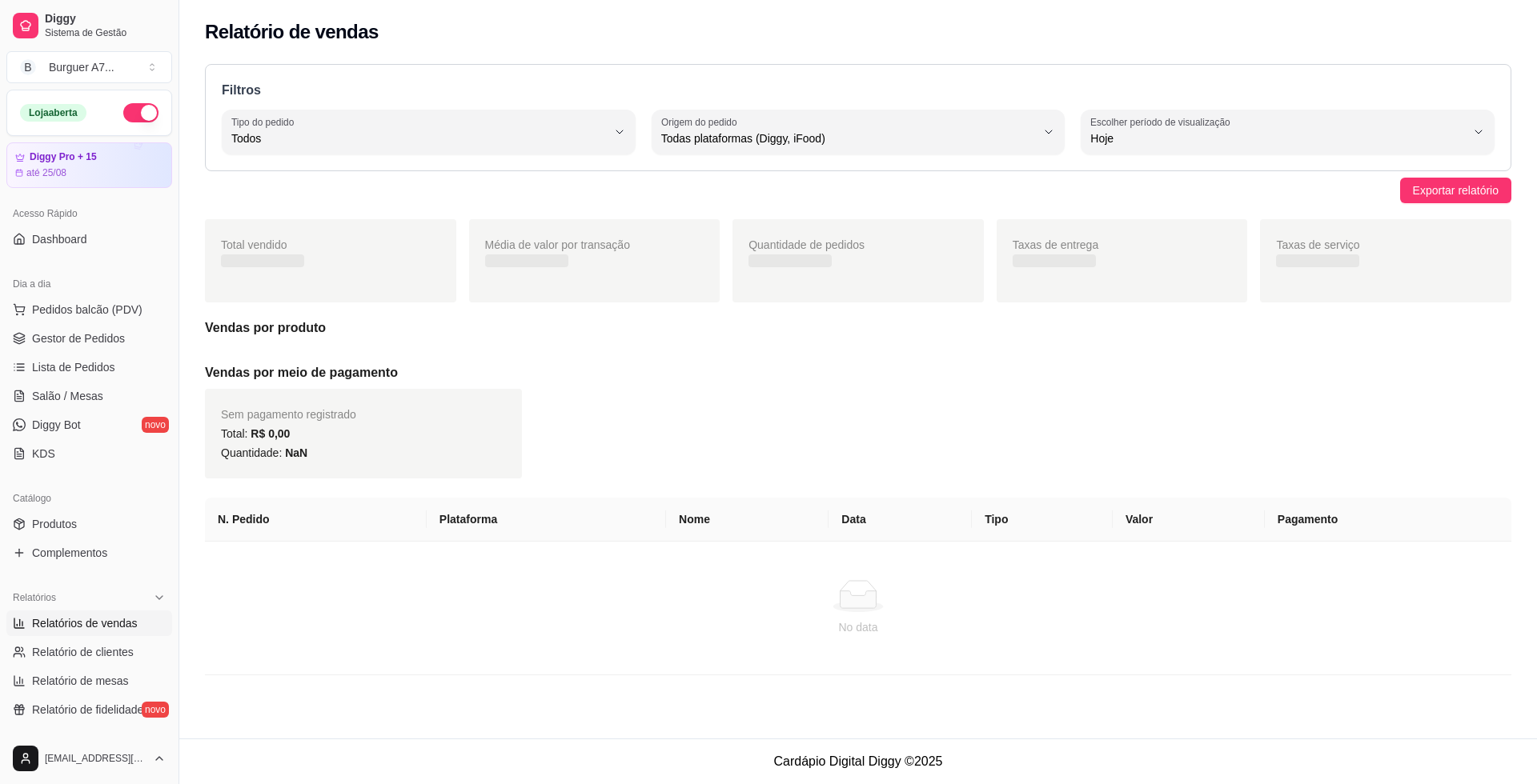
click at [112, 622] on span "Relatórios de vendas" at bounding box center [85, 623] width 106 height 16
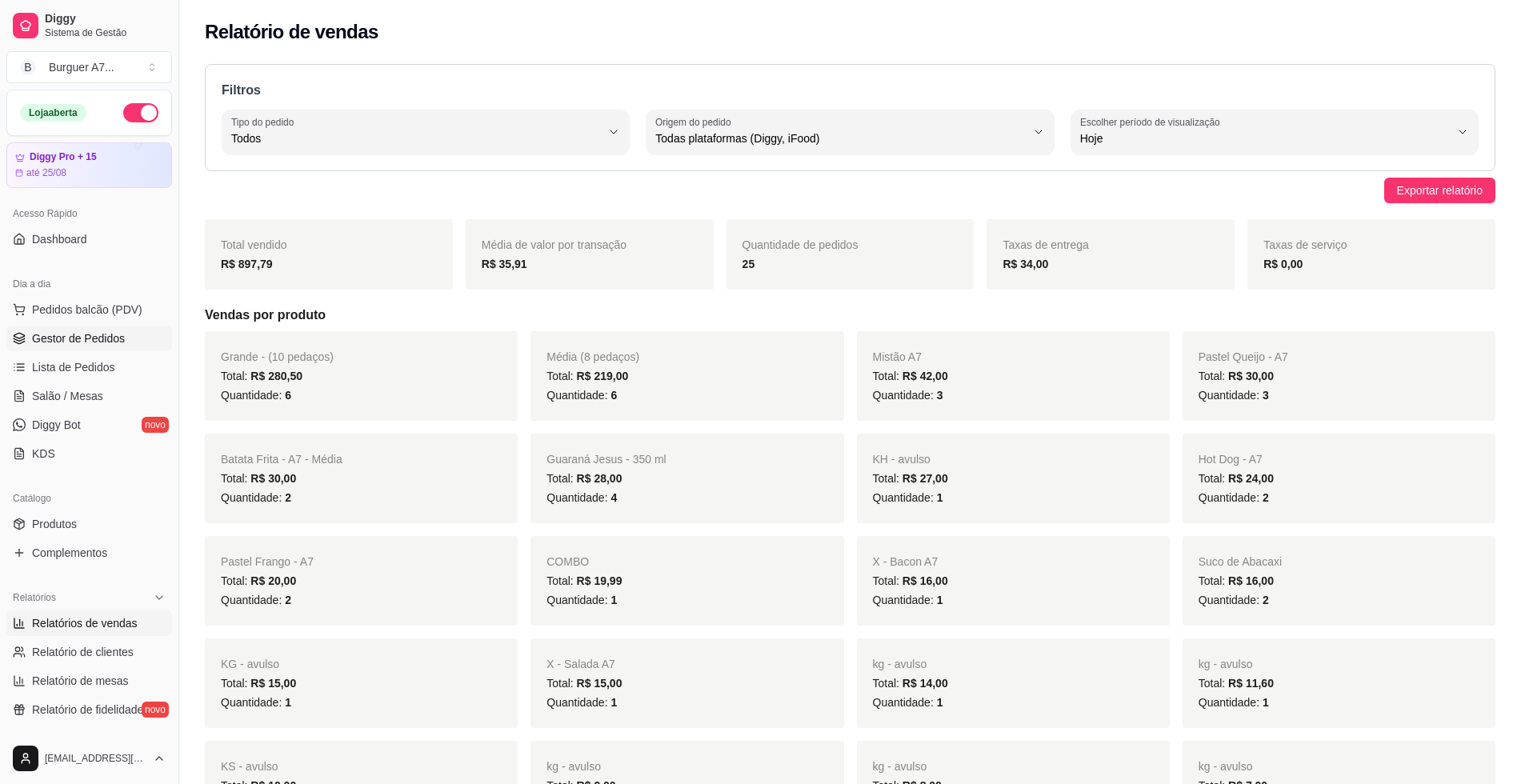
click at [133, 333] on link "Gestor de Pedidos" at bounding box center [89, 337] width 165 height 25
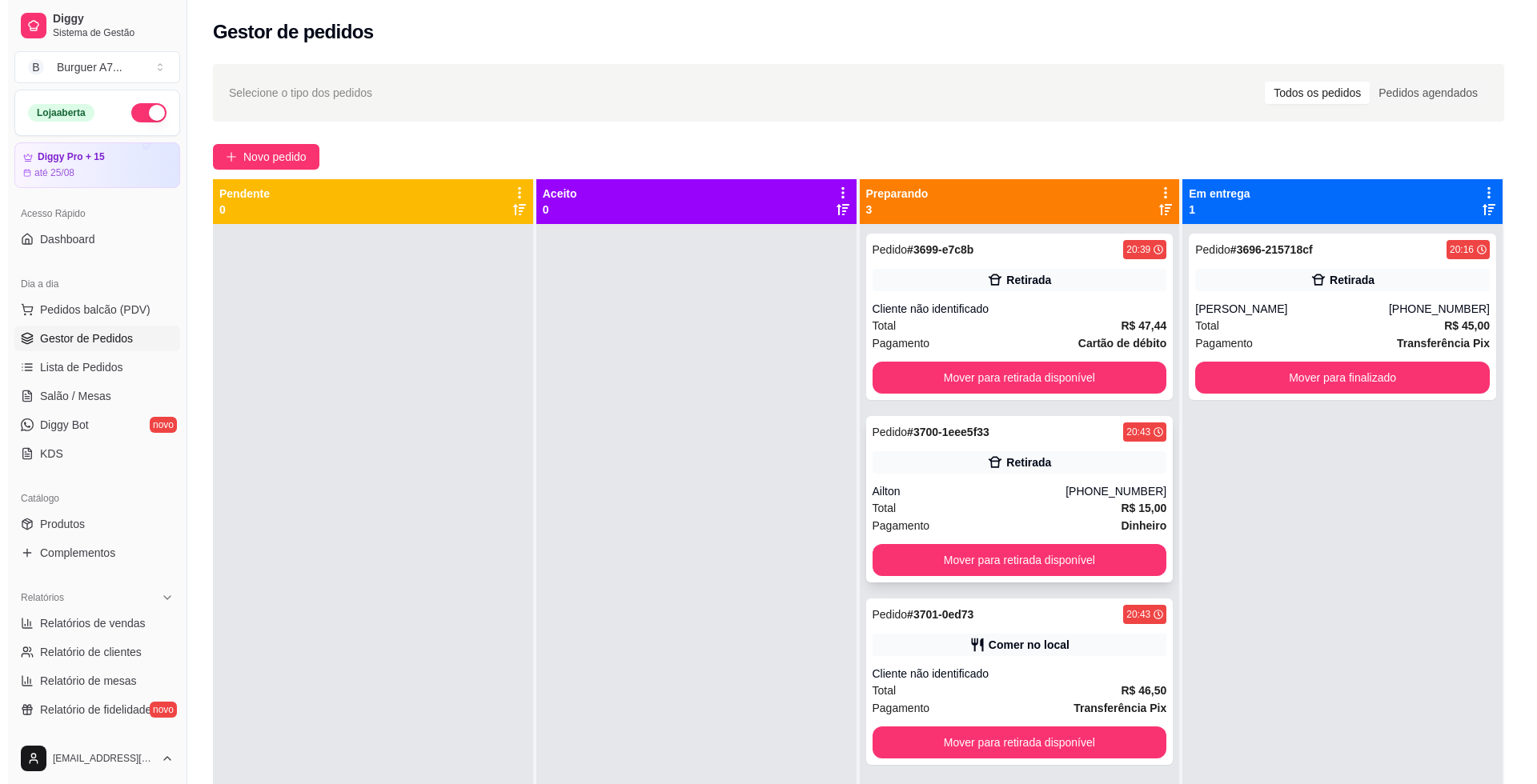
scroll to position [45, 0]
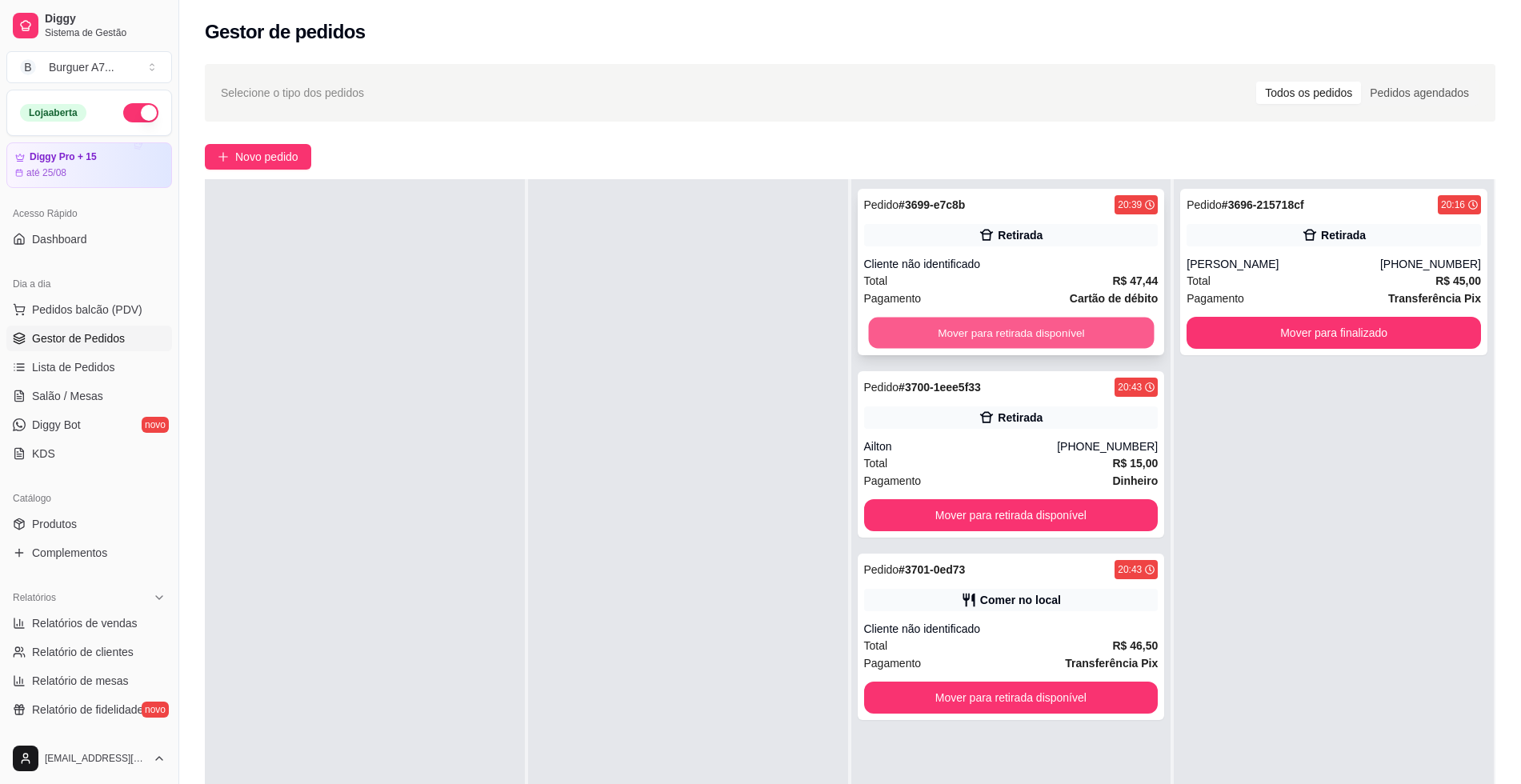
click at [1068, 329] on button "Mover para retirada disponível" at bounding box center [1011, 333] width 285 height 31
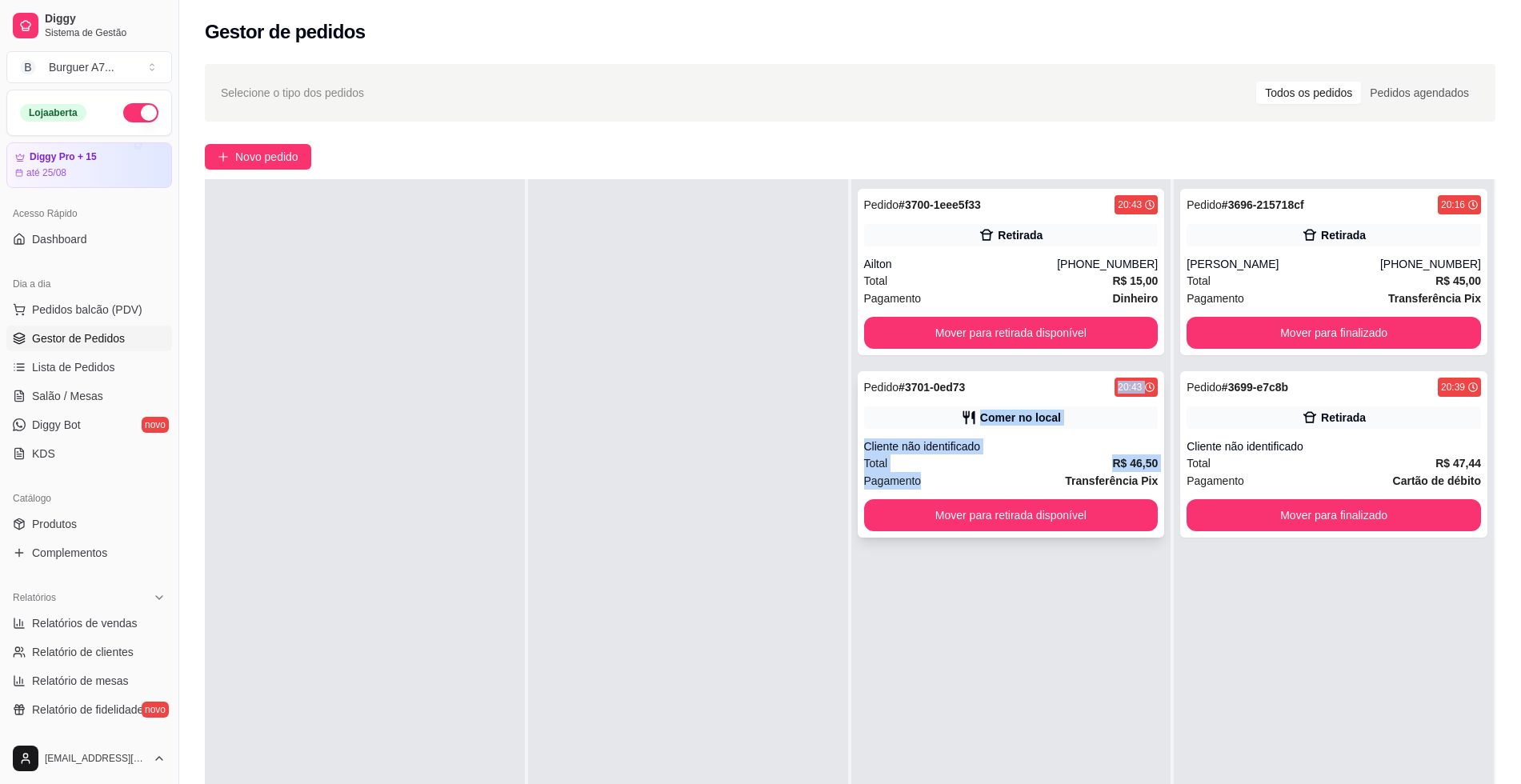
drag, startPoint x: 1069, startPoint y: 376, endPoint x: 1059, endPoint y: 487, distance: 111.4
click at [1059, 487] on div "Pedido # 3701-0ed73 20:43 Comer no local Cliente não identificado Total R$ 46,5…" at bounding box center [1011, 454] width 307 height 166
click at [1065, 512] on button "Mover para retirada disponível" at bounding box center [1011, 514] width 294 height 32
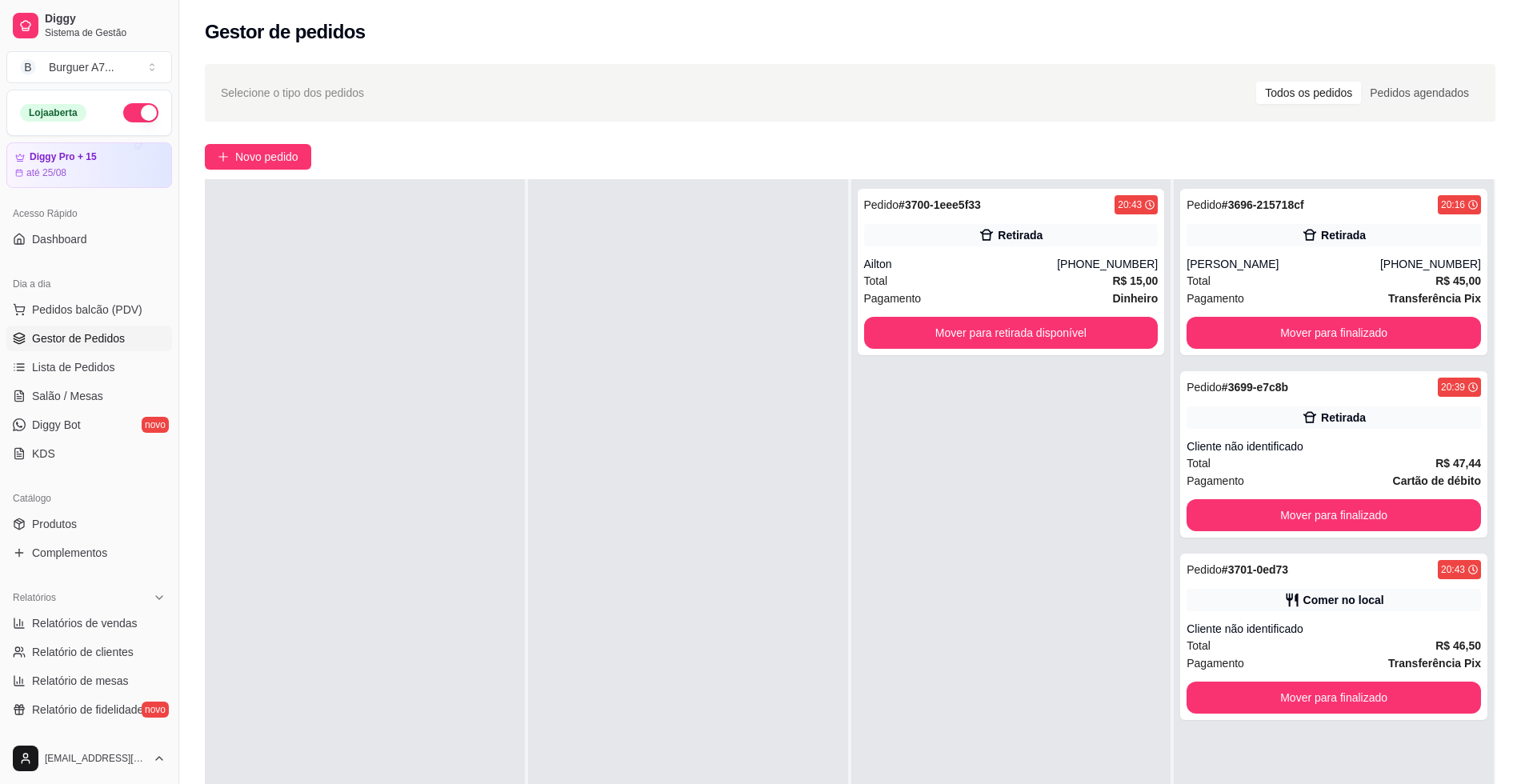
click at [1038, 491] on div "Pedido # 3700-1eee5f33 20:43 Retirada Ailton [PHONE_NUMBER] Total R$ 15,00 Paga…" at bounding box center [1011, 571] width 320 height 784
click at [255, 173] on div "Selecione o tipo dos pedidos Todos os pedidos Pedidos agendados Novo pedido Pen…" at bounding box center [850, 518] width 1342 height 928
click at [264, 152] on span "Novo pedido" at bounding box center [267, 157] width 64 height 18
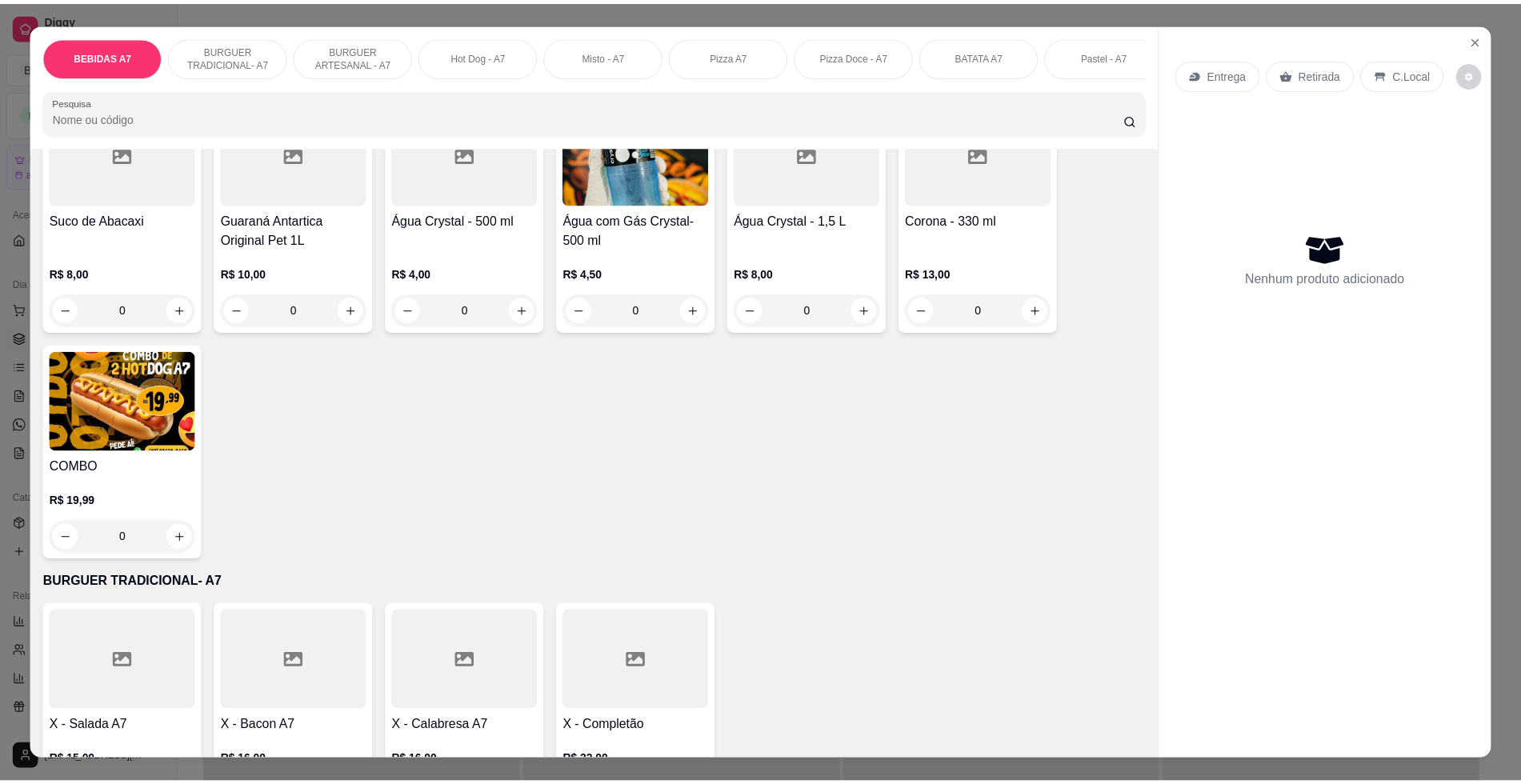
scroll to position [900, 0]
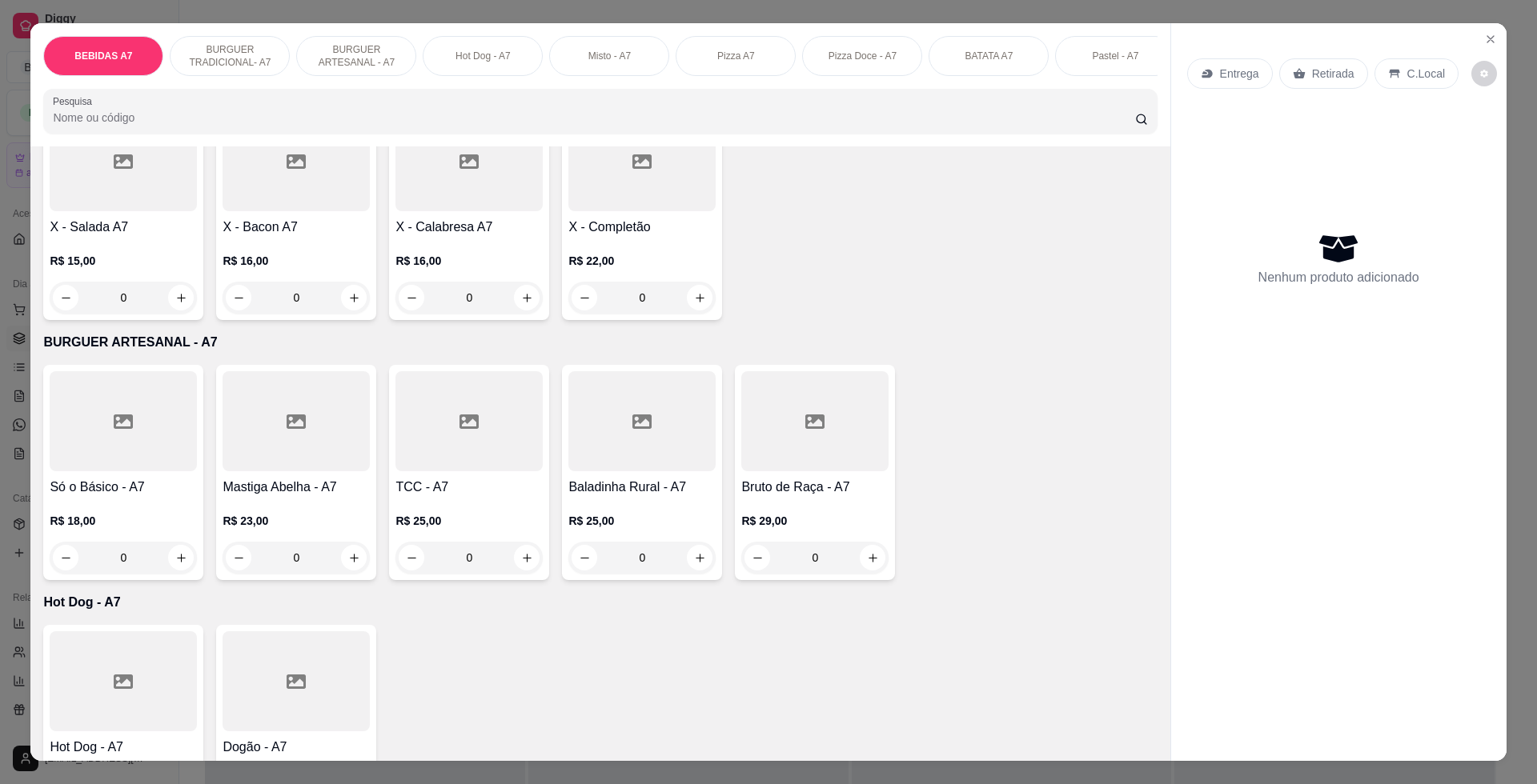
click at [616, 524] on div "R$ 25,00 0" at bounding box center [642, 535] width 148 height 77
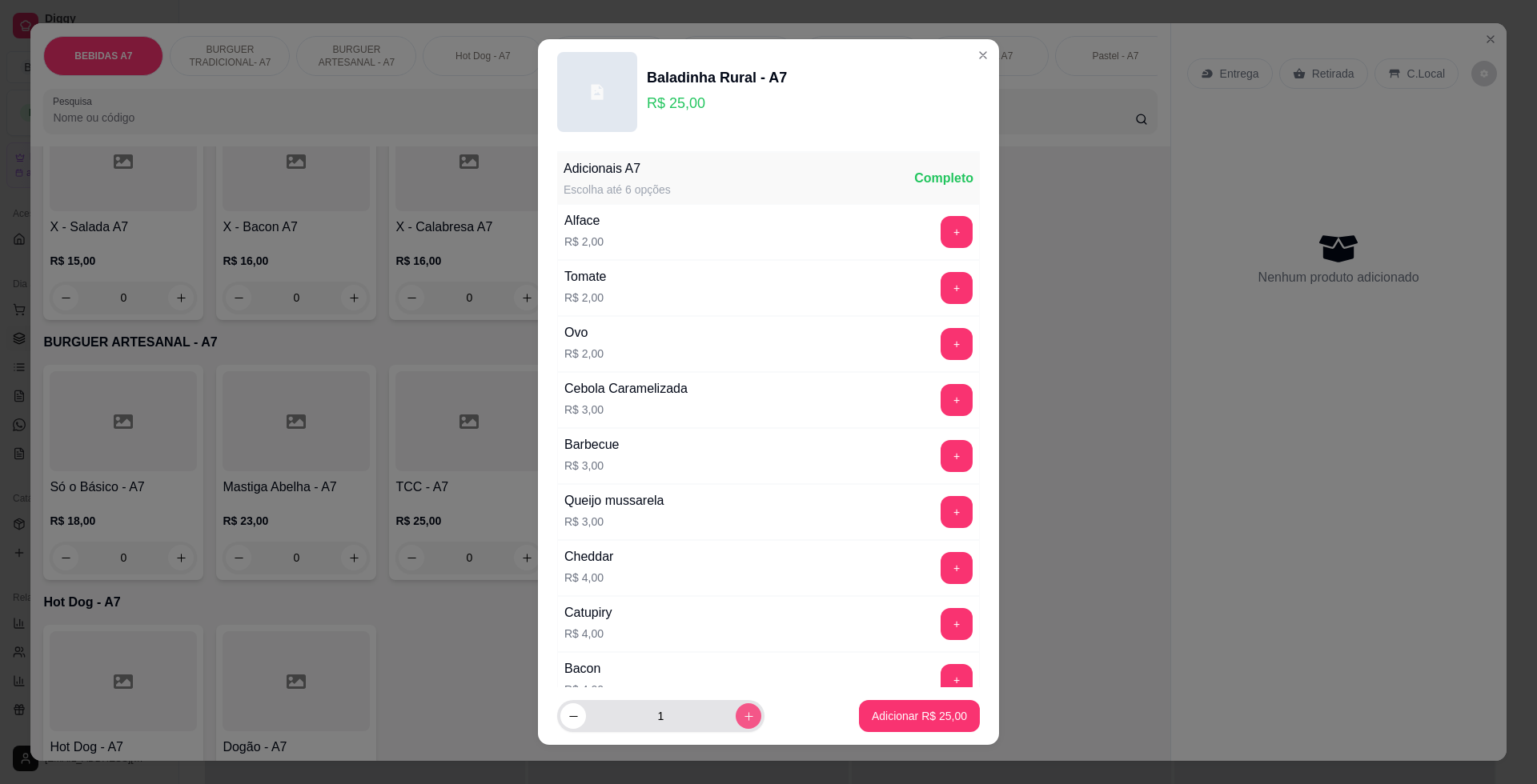
click at [735, 706] on button "increase-product-quantity" at bounding box center [748, 716] width 25 height 25
type input "2"
click at [884, 703] on button "Adicionar R$ 50,00" at bounding box center [919, 716] width 117 height 31
type input "2"
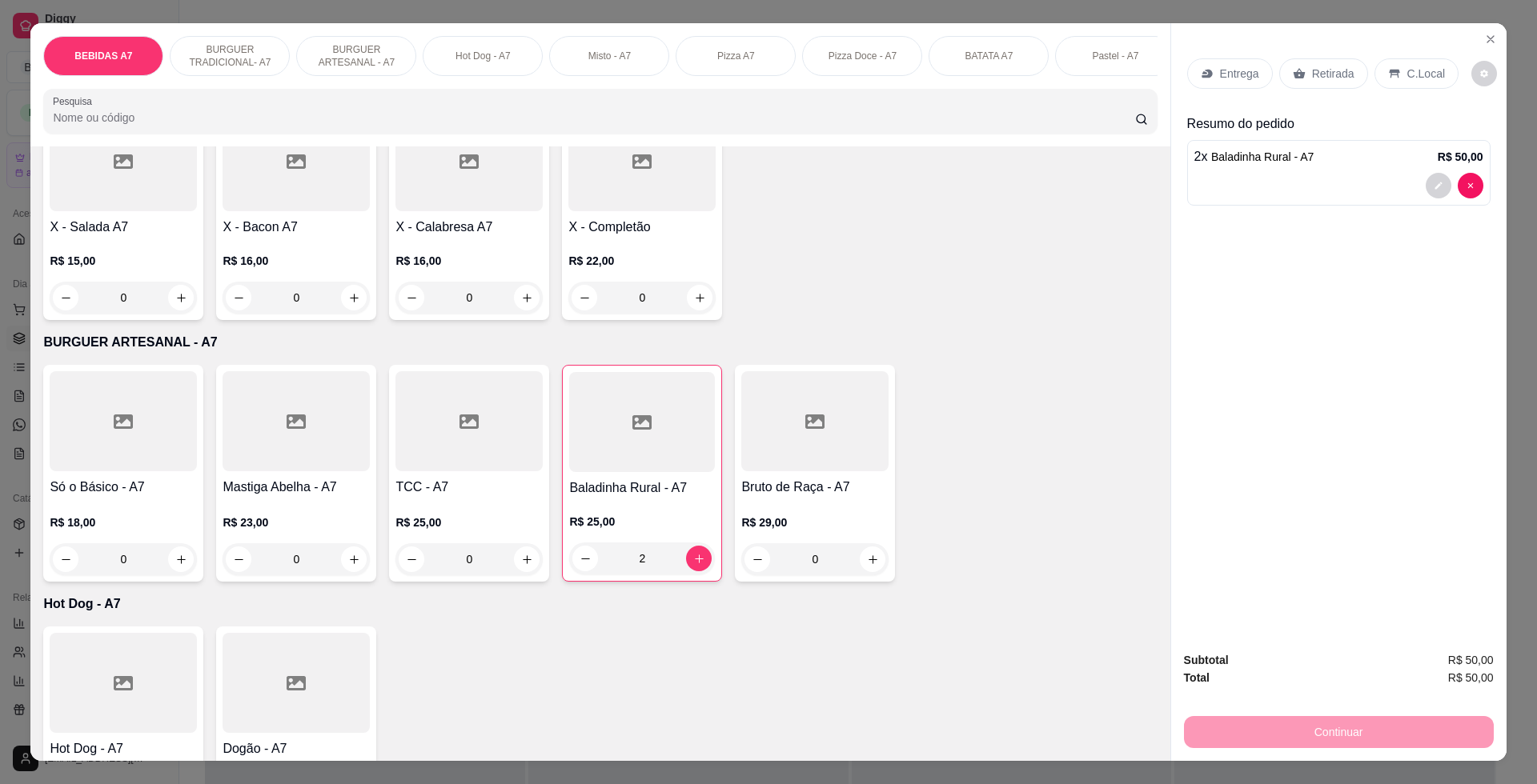
click at [1312, 73] on p "Retirada" at bounding box center [1333, 73] width 42 height 16
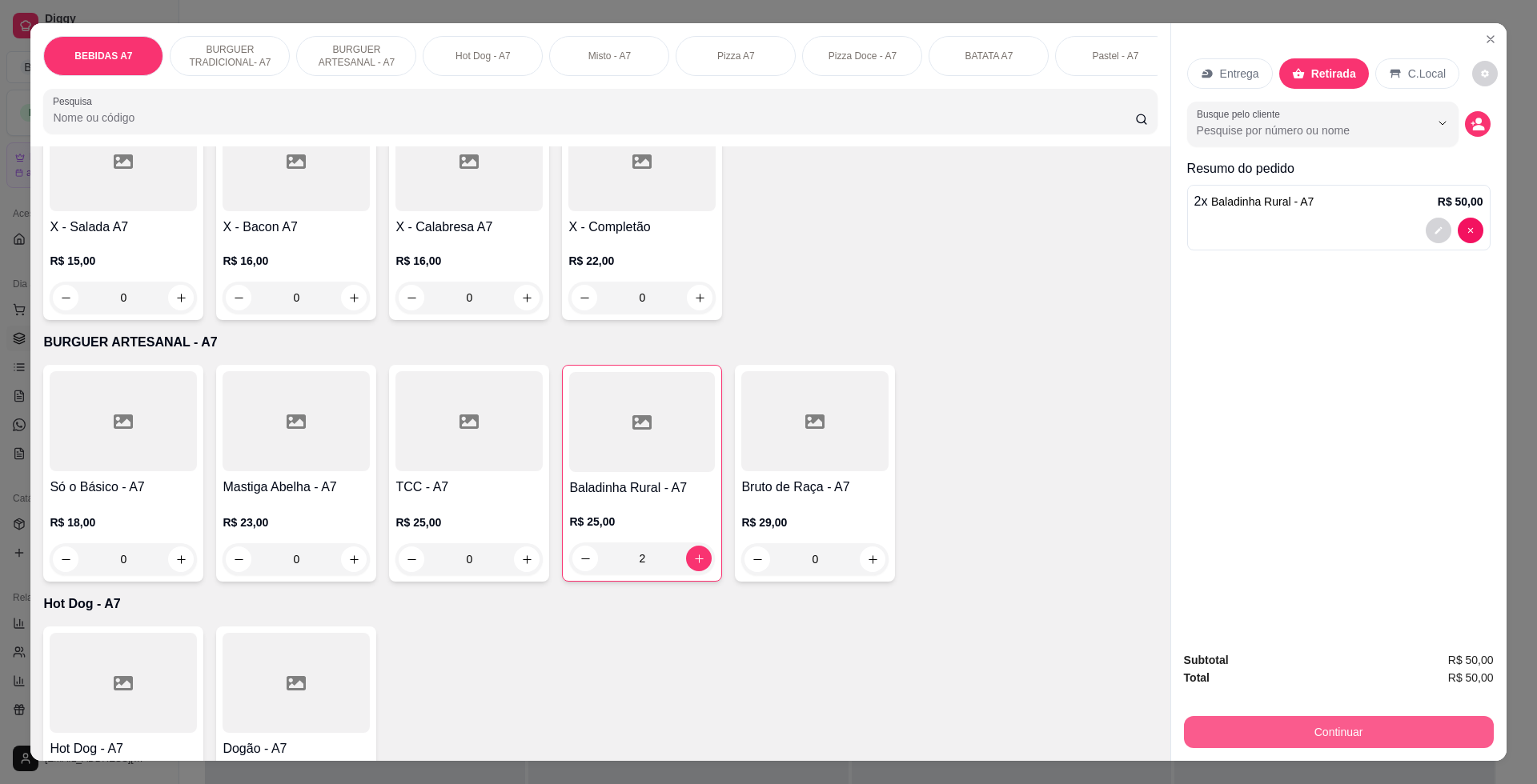
click at [1387, 715] on div "Continuar" at bounding box center [1339, 730] width 310 height 36
click at [1310, 742] on button "Continuar" at bounding box center [1339, 731] width 310 height 32
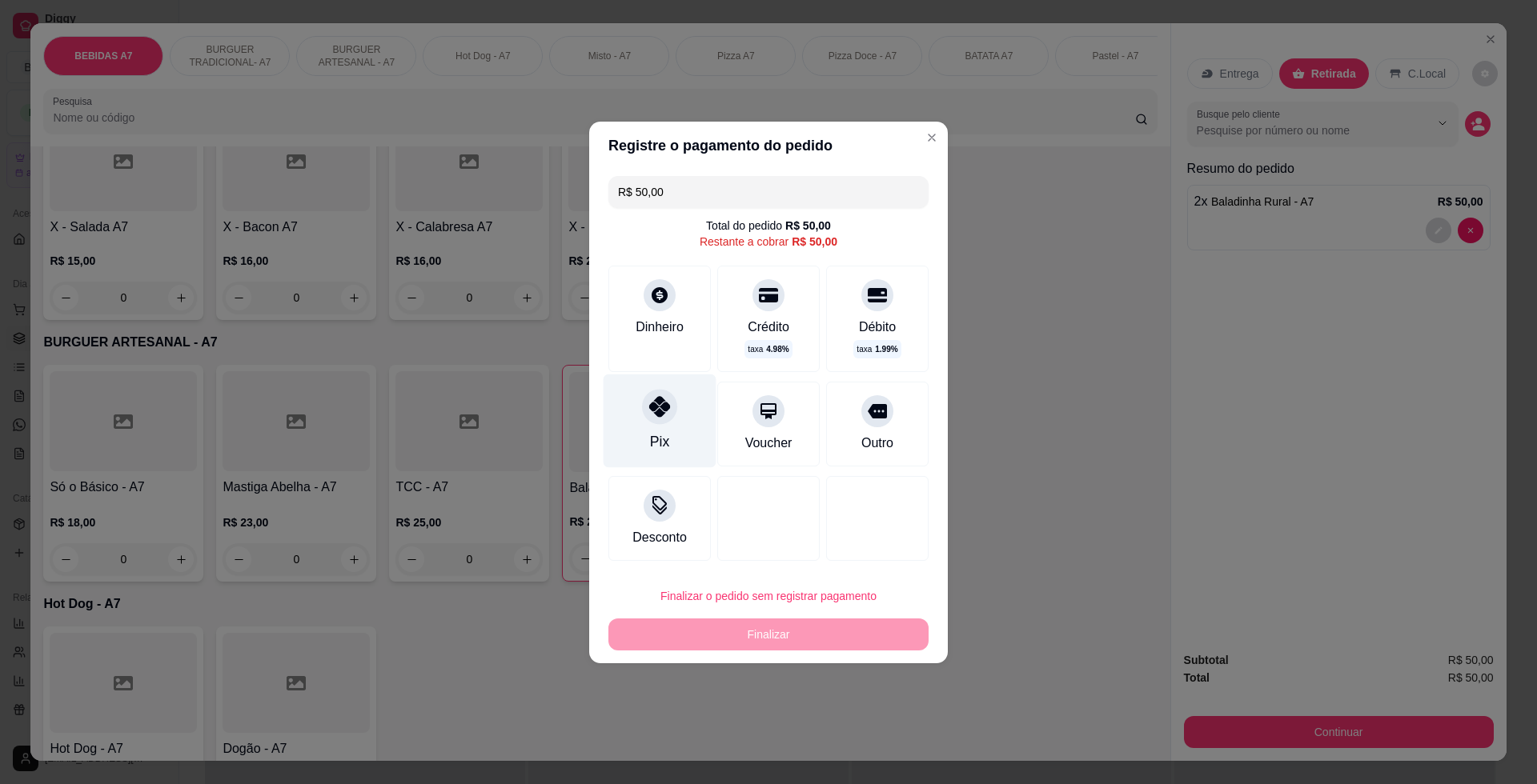
click at [668, 403] on div at bounding box center [659, 406] width 35 height 35
type input "R$ 0,00"
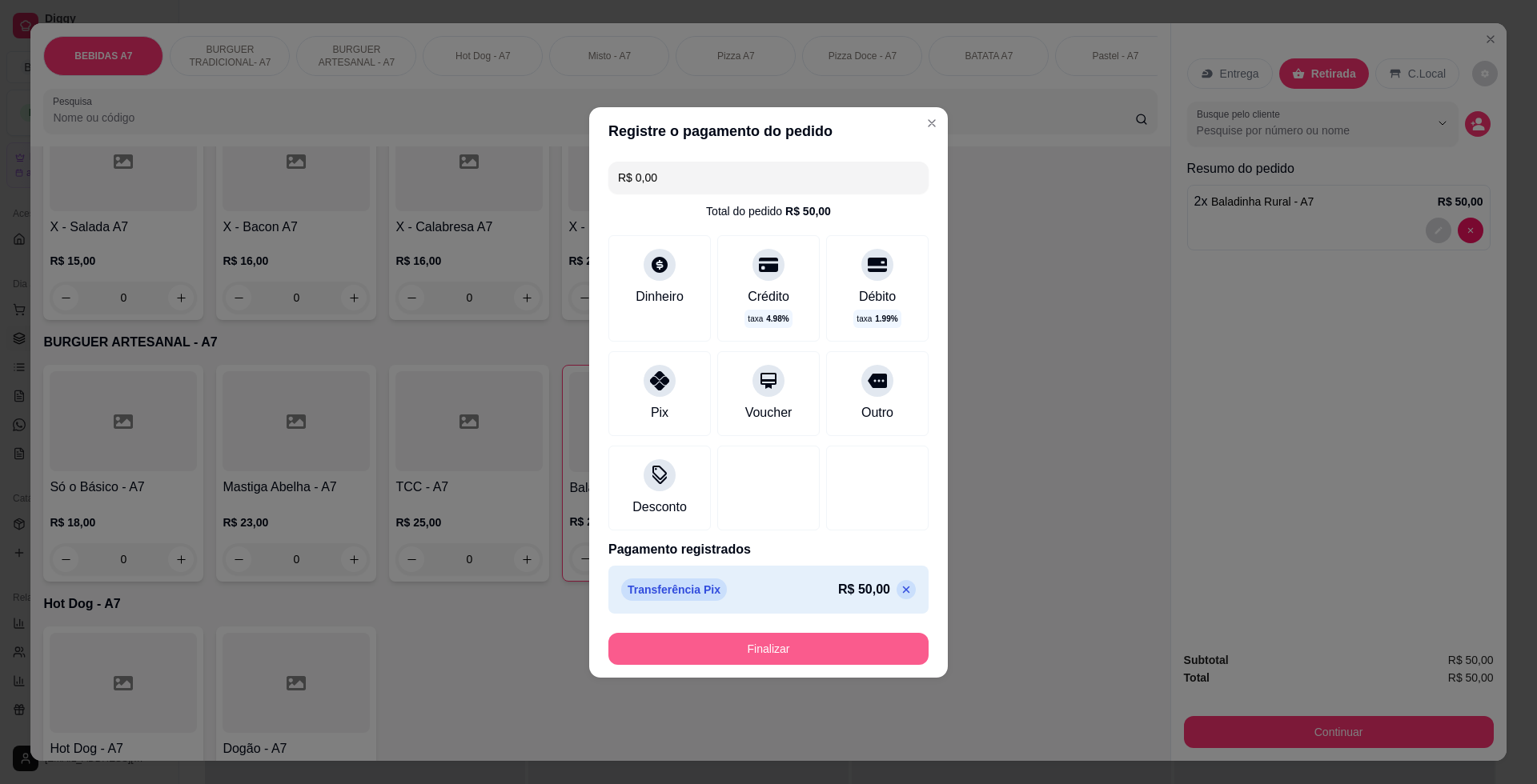
click at [766, 662] on button "Finalizar" at bounding box center [768, 648] width 320 height 32
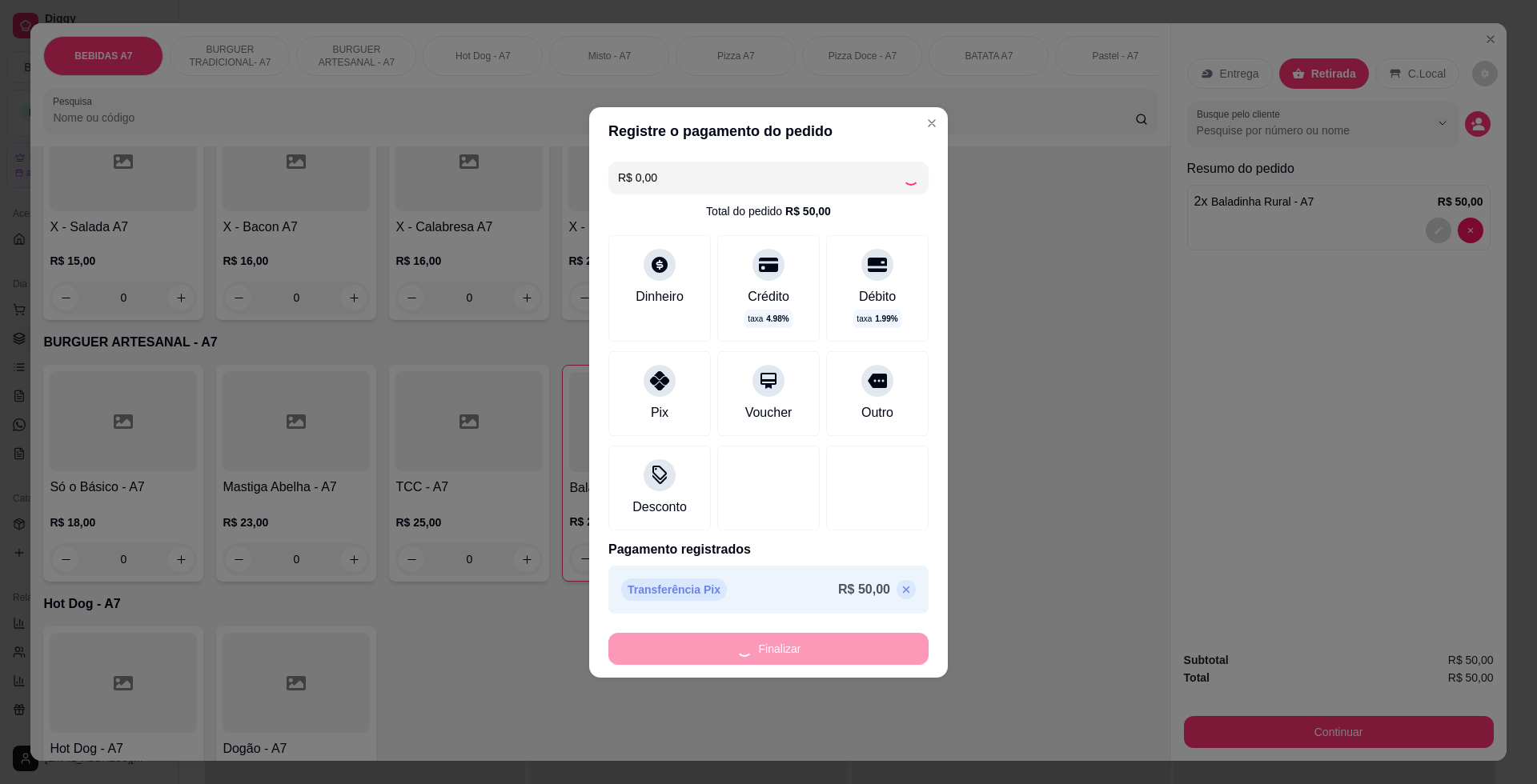
click at [766, 660] on div "Finalizar" at bounding box center [768, 648] width 320 height 32
type input "0"
type input "-R$ 50,00"
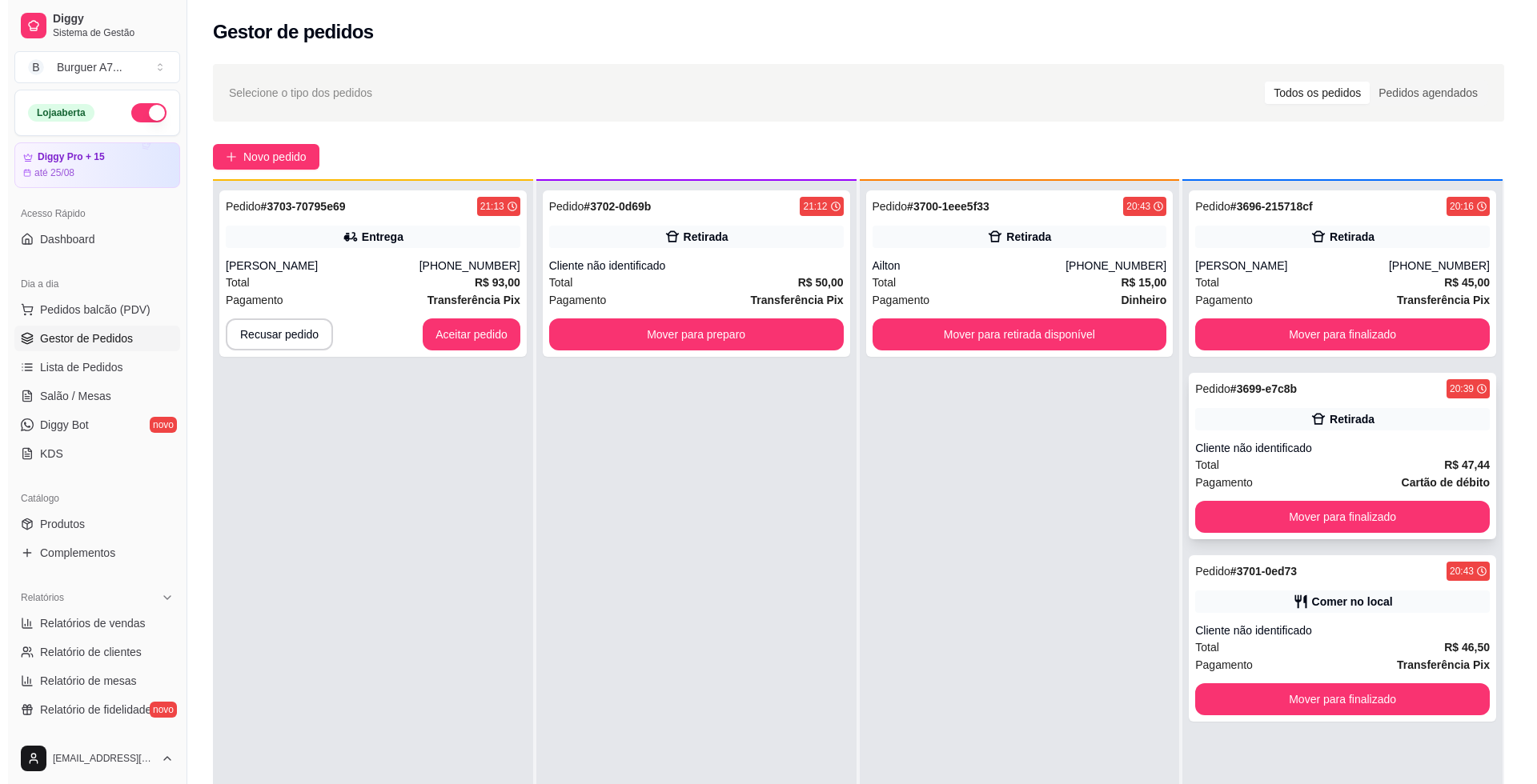
scroll to position [45, 0]
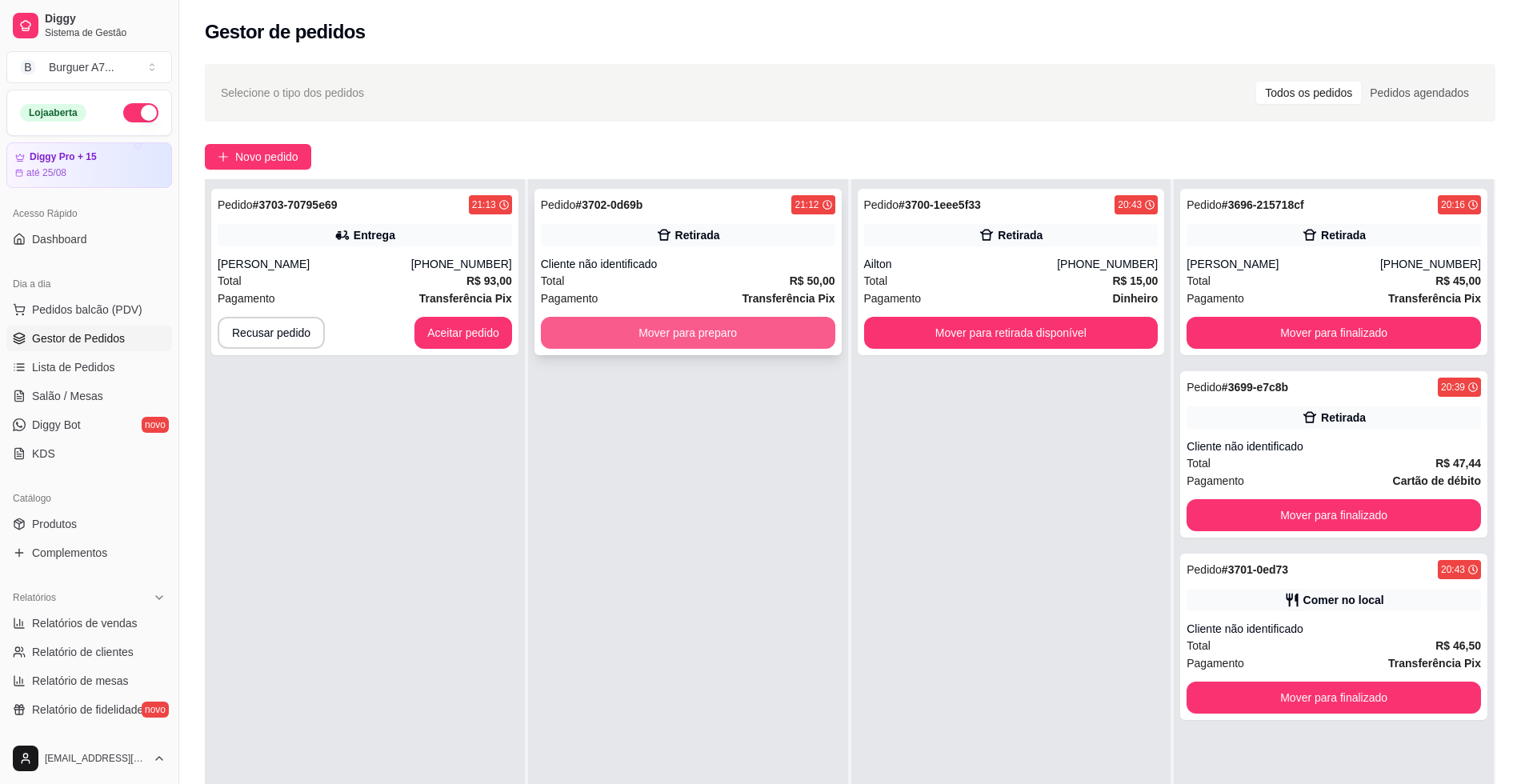
click at [716, 341] on button "Mover para preparo" at bounding box center [688, 333] width 294 height 32
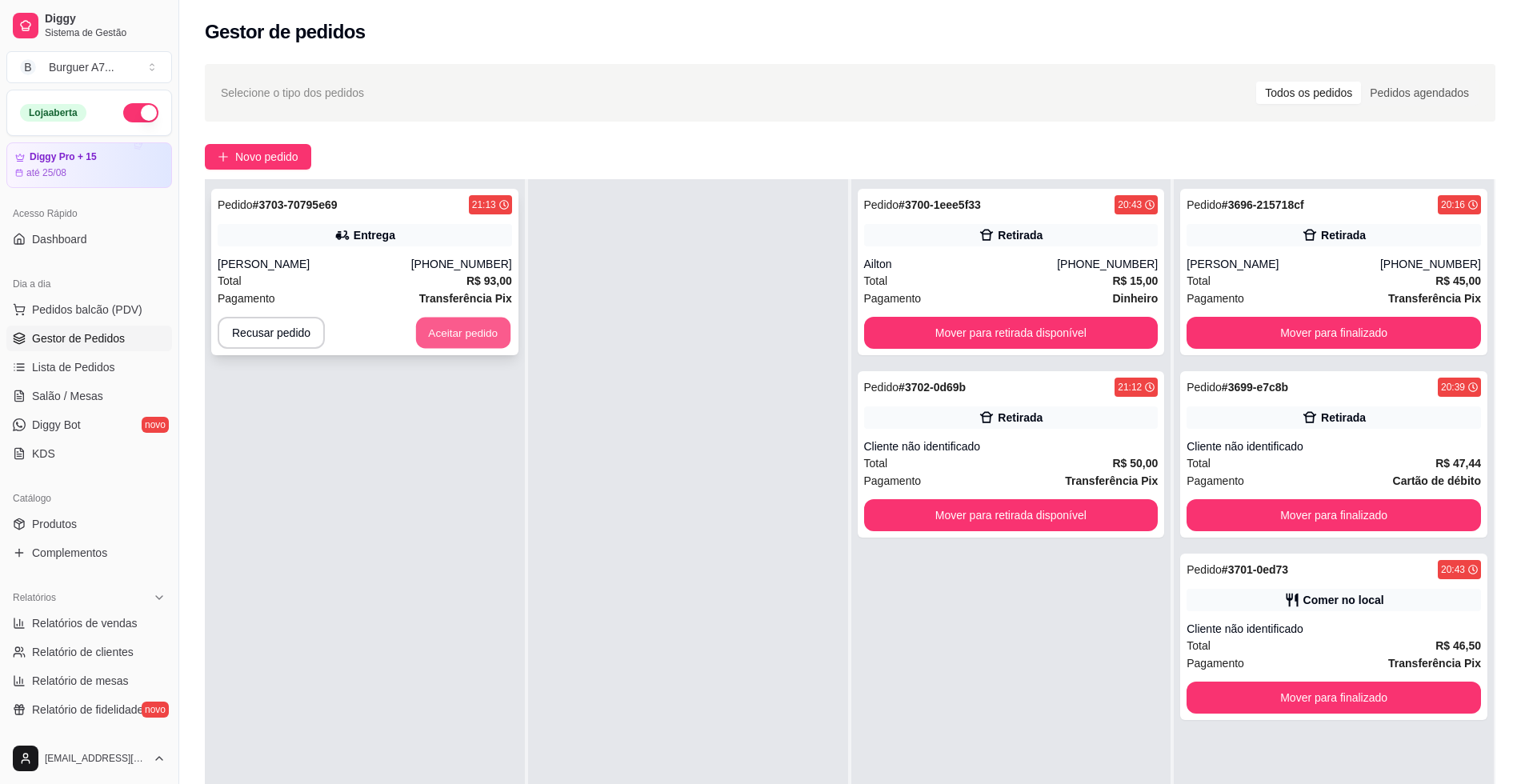
click at [447, 325] on button "Aceitar pedido" at bounding box center [463, 333] width 95 height 31
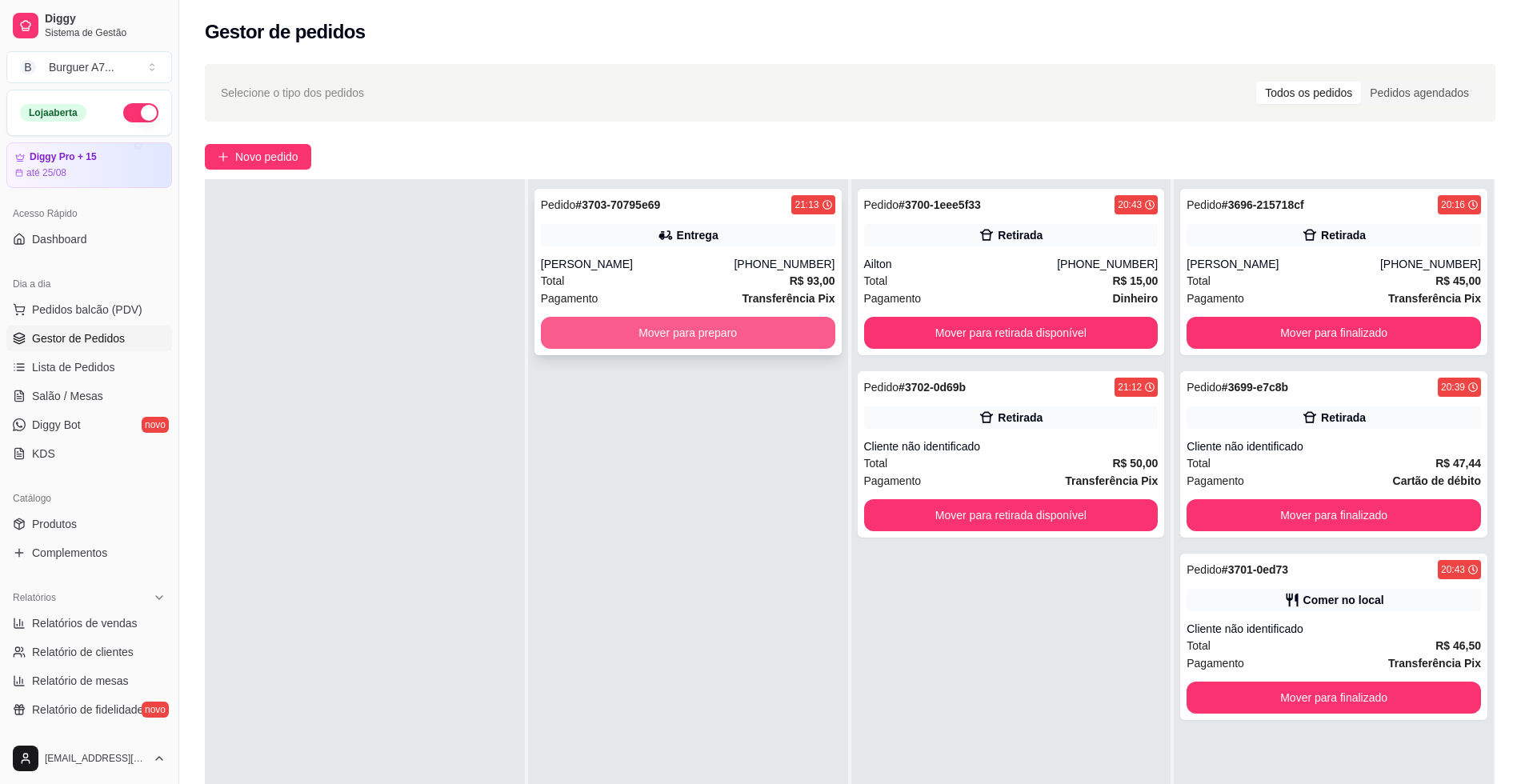
click at [654, 325] on button "Mover para preparo" at bounding box center [688, 333] width 294 height 32
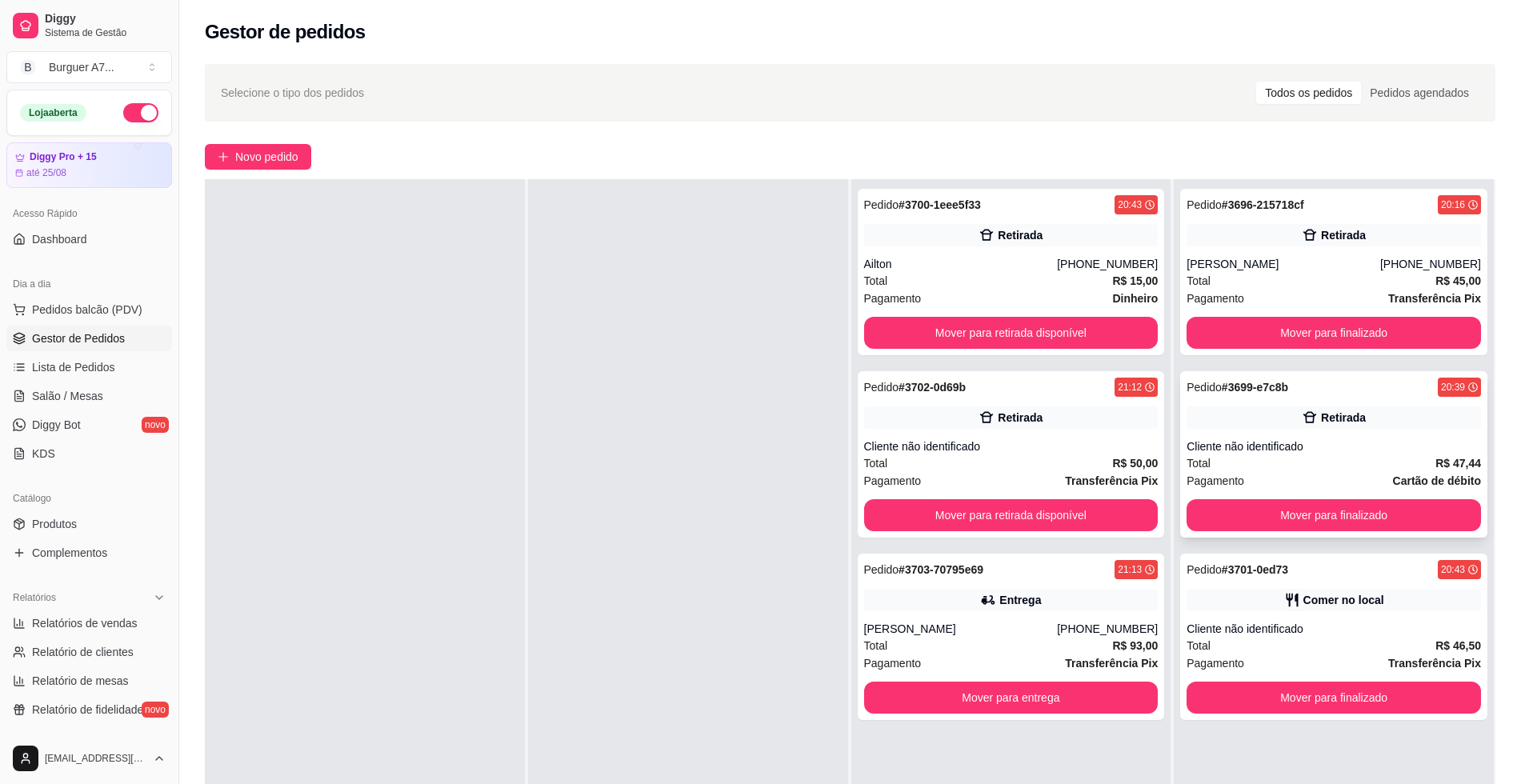
click at [1288, 452] on div "Cliente não identificado" at bounding box center [1334, 447] width 294 height 16
click at [1320, 513] on button "Mover para finalizado" at bounding box center [1334, 515] width 285 height 31
click at [1049, 261] on div "Ailton" at bounding box center [961, 264] width 194 height 16
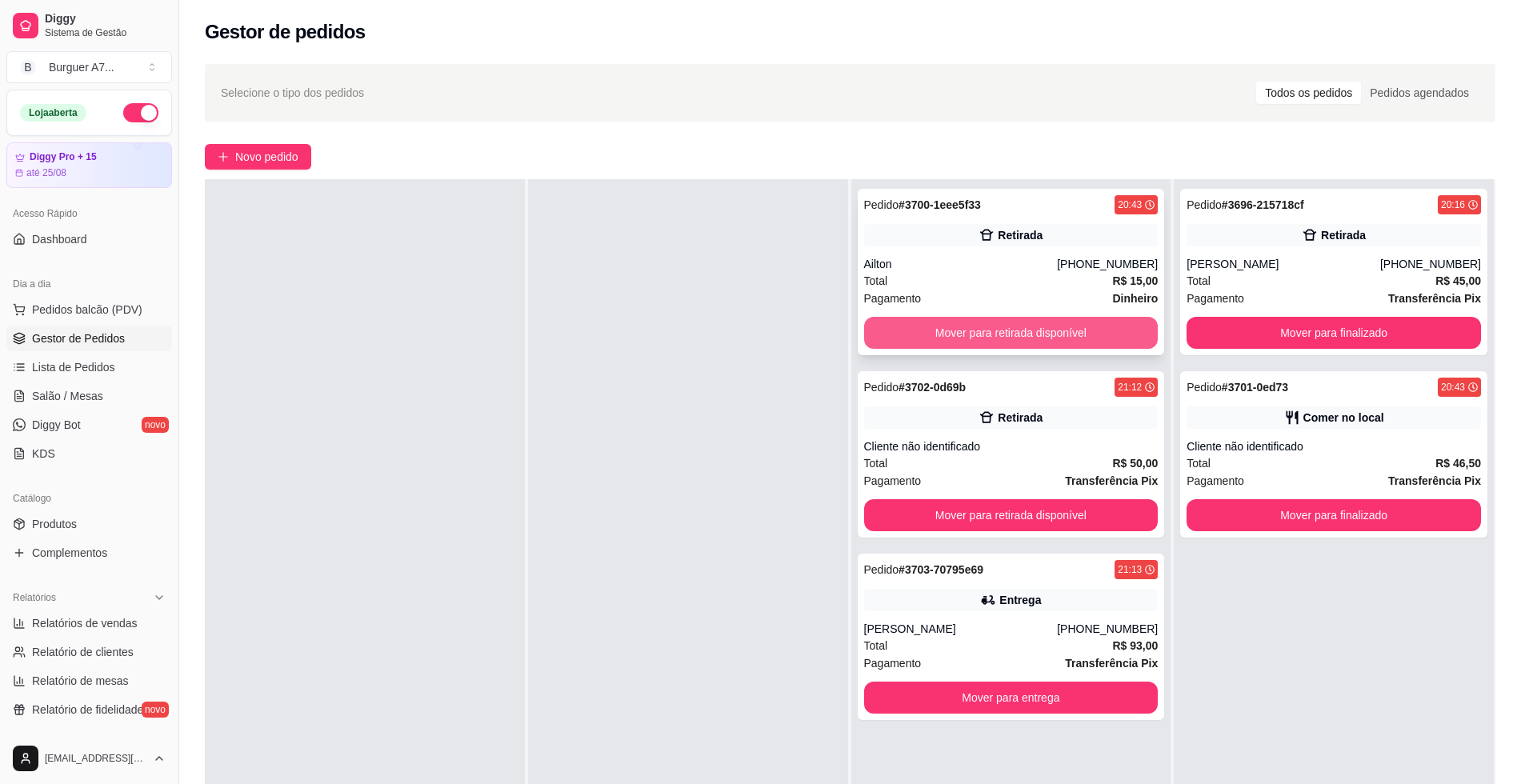
click at [1100, 337] on button "Mover para retirada disponível" at bounding box center [1011, 333] width 294 height 32
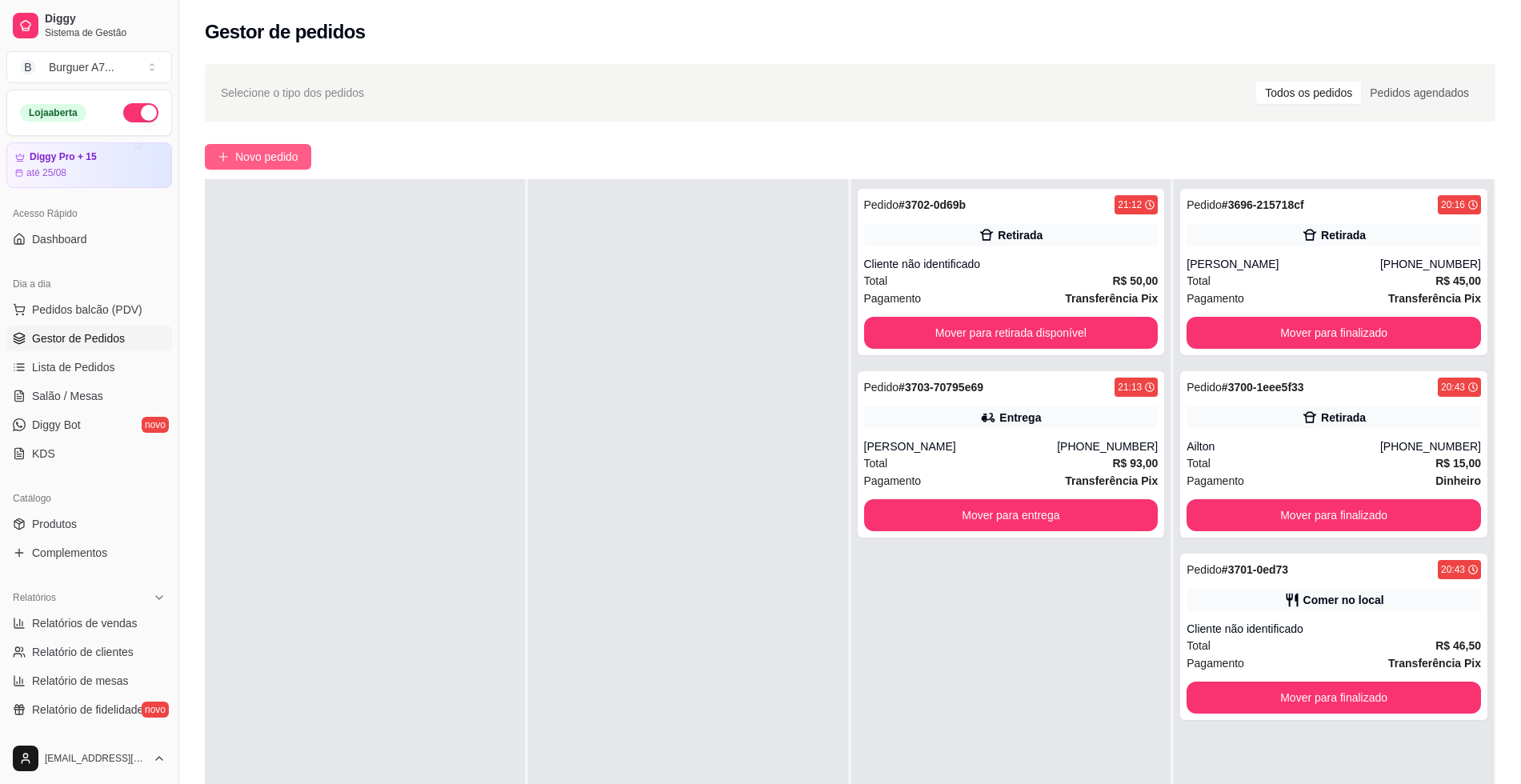
click at [246, 152] on span "Novo pedido" at bounding box center [267, 157] width 64 height 18
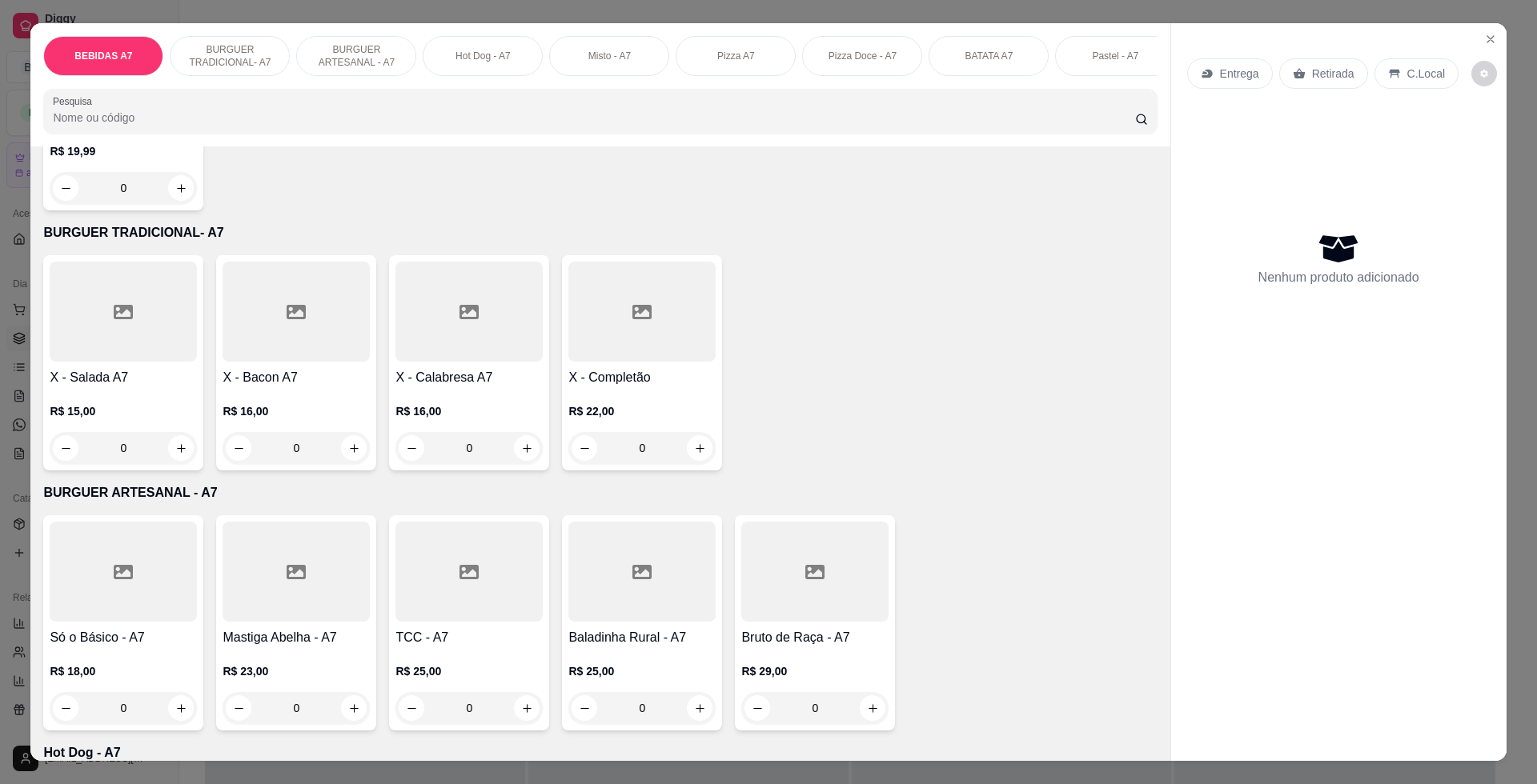
scroll to position [900, 0]
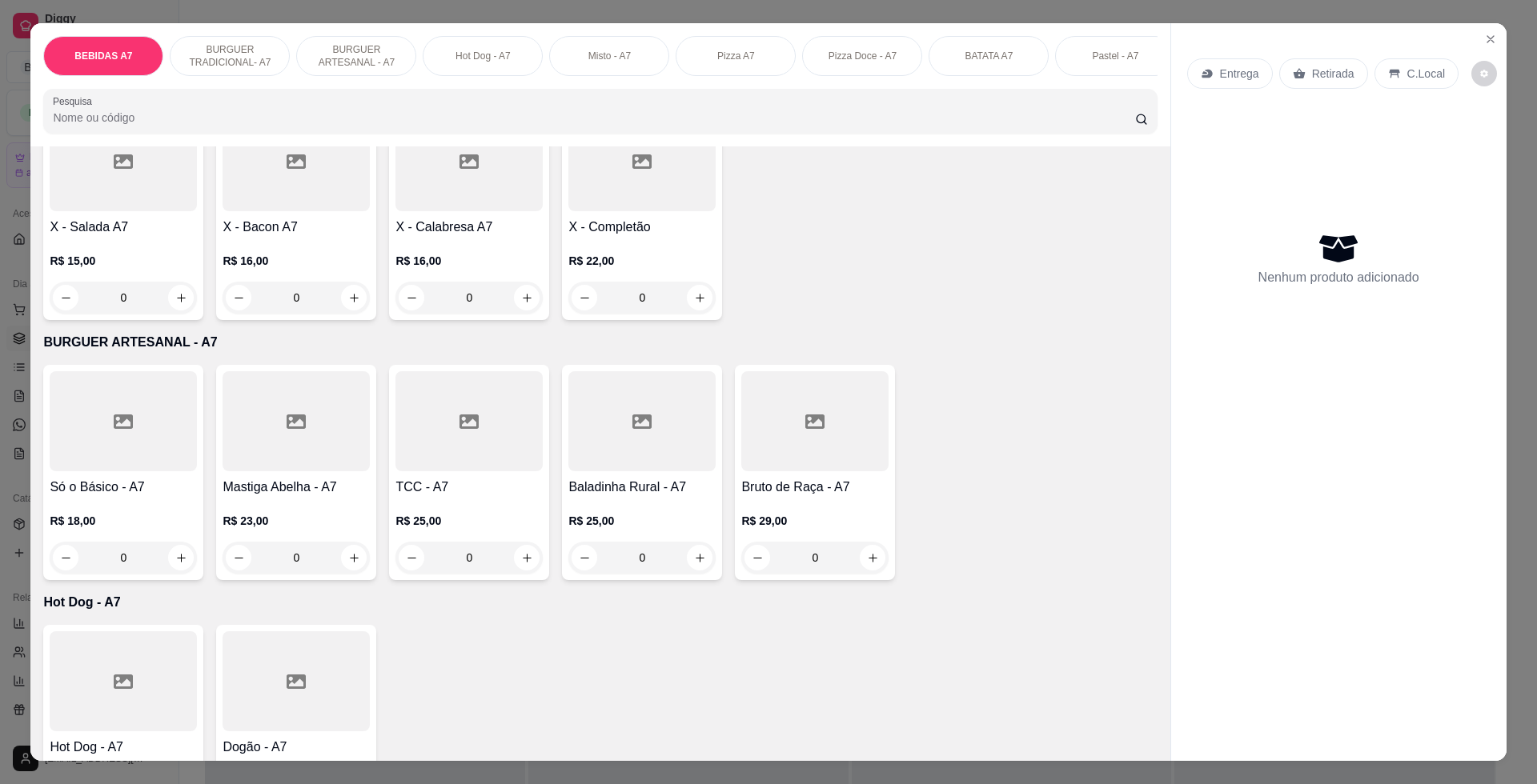
click at [174, 566] on div "0" at bounding box center [123, 557] width 148 height 32
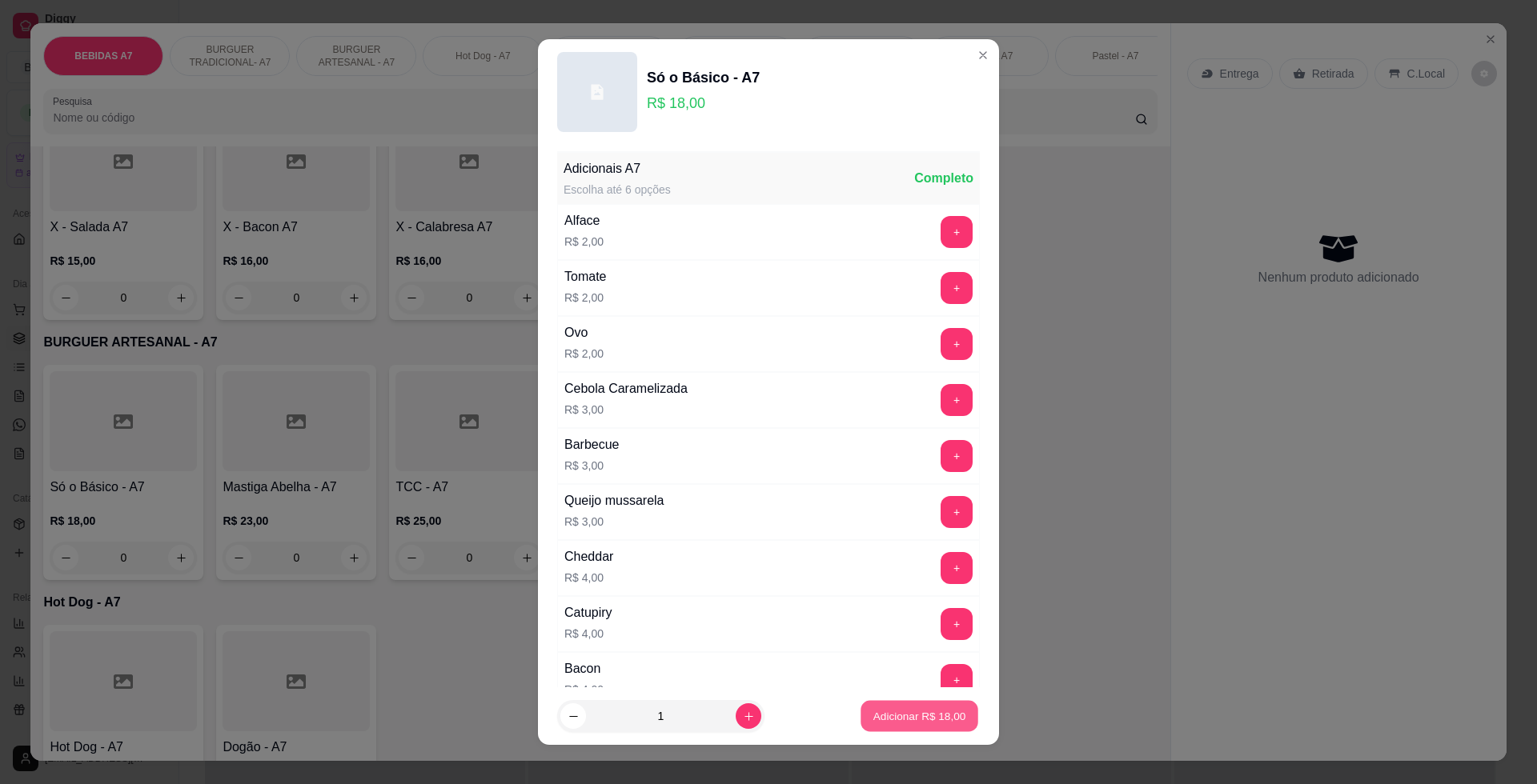
click at [892, 710] on p "Adicionar R$ 18,00" at bounding box center [920, 716] width 93 height 15
type input "1"
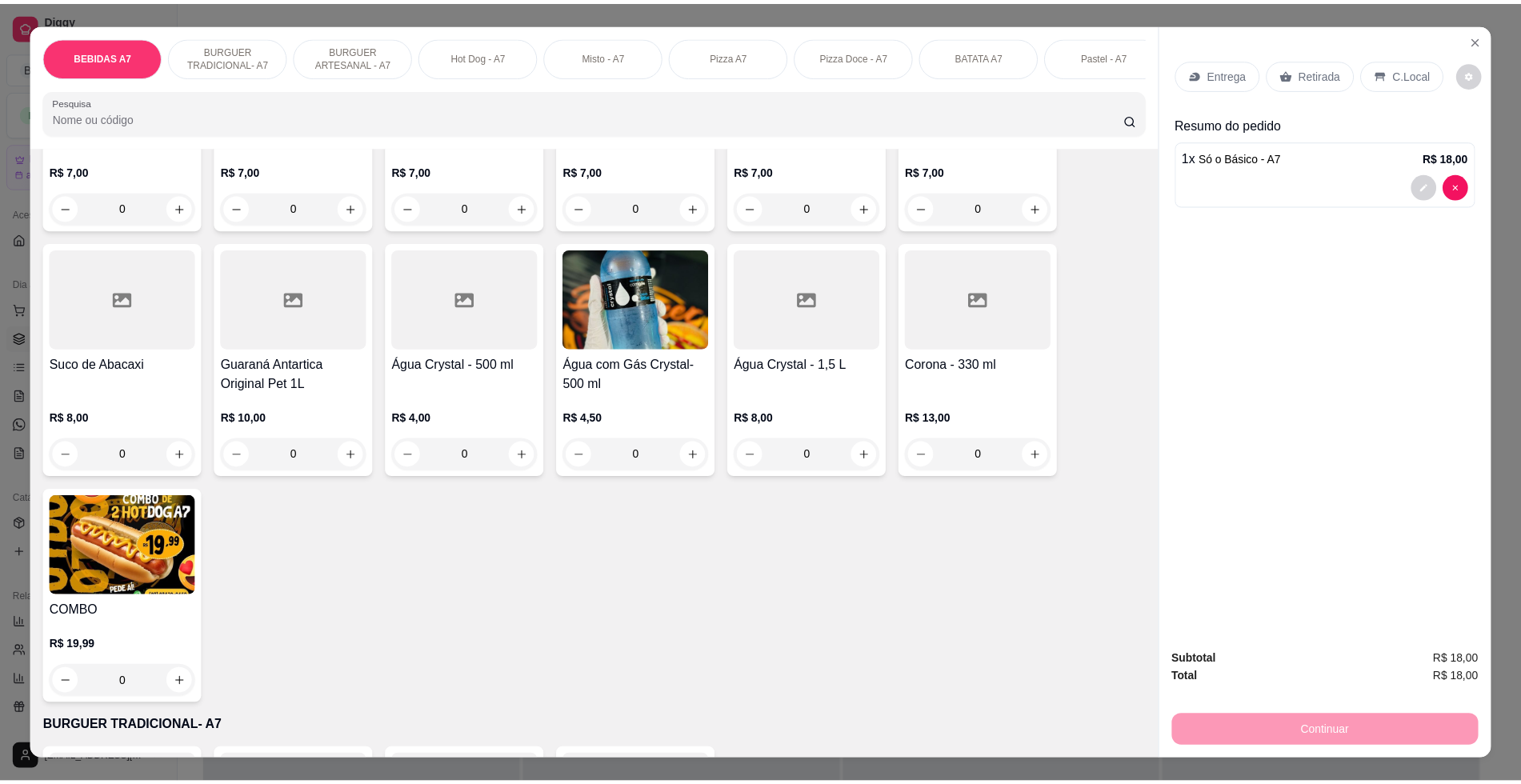
scroll to position [0, 0]
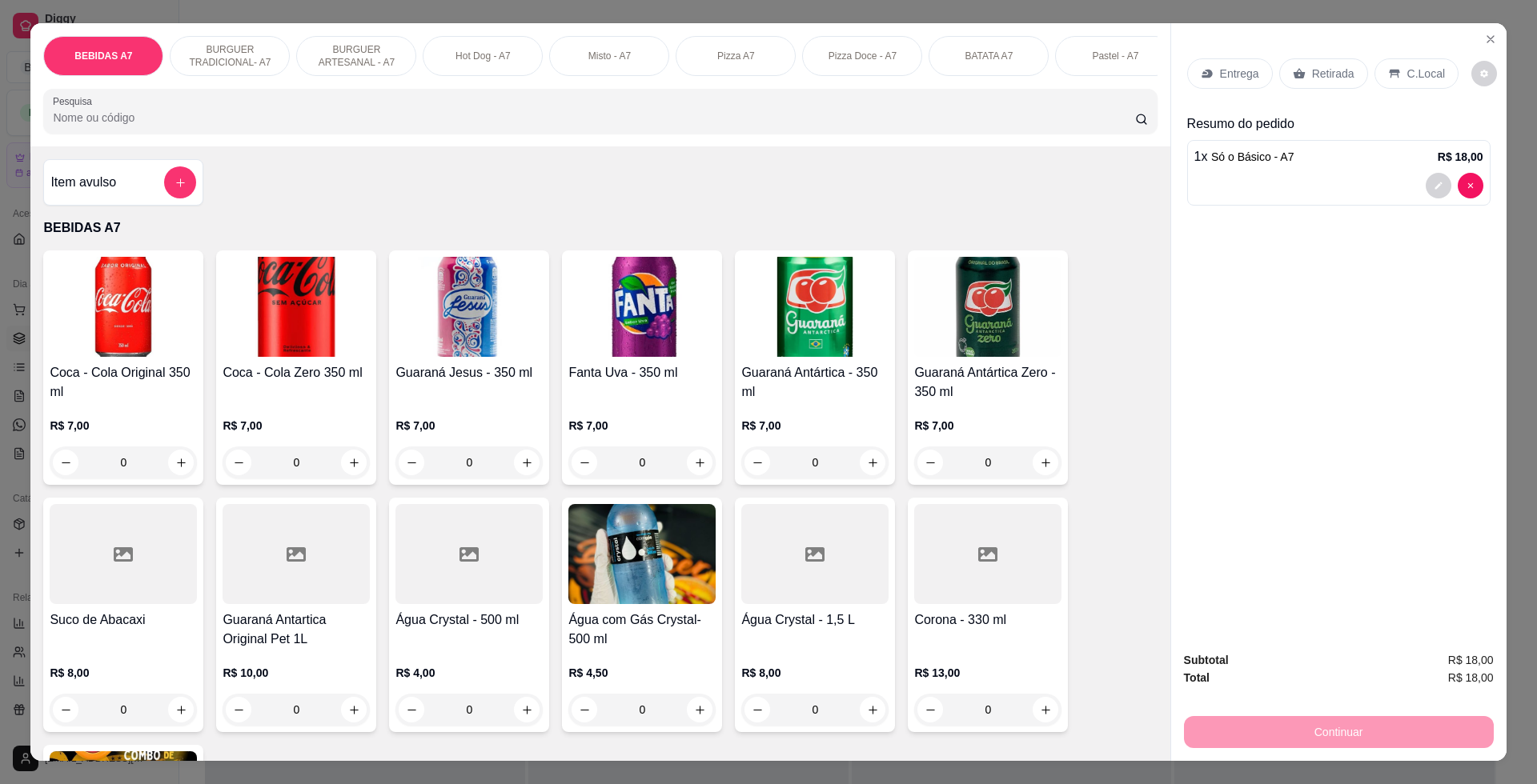
click at [164, 198] on div at bounding box center [179, 182] width 32 height 32
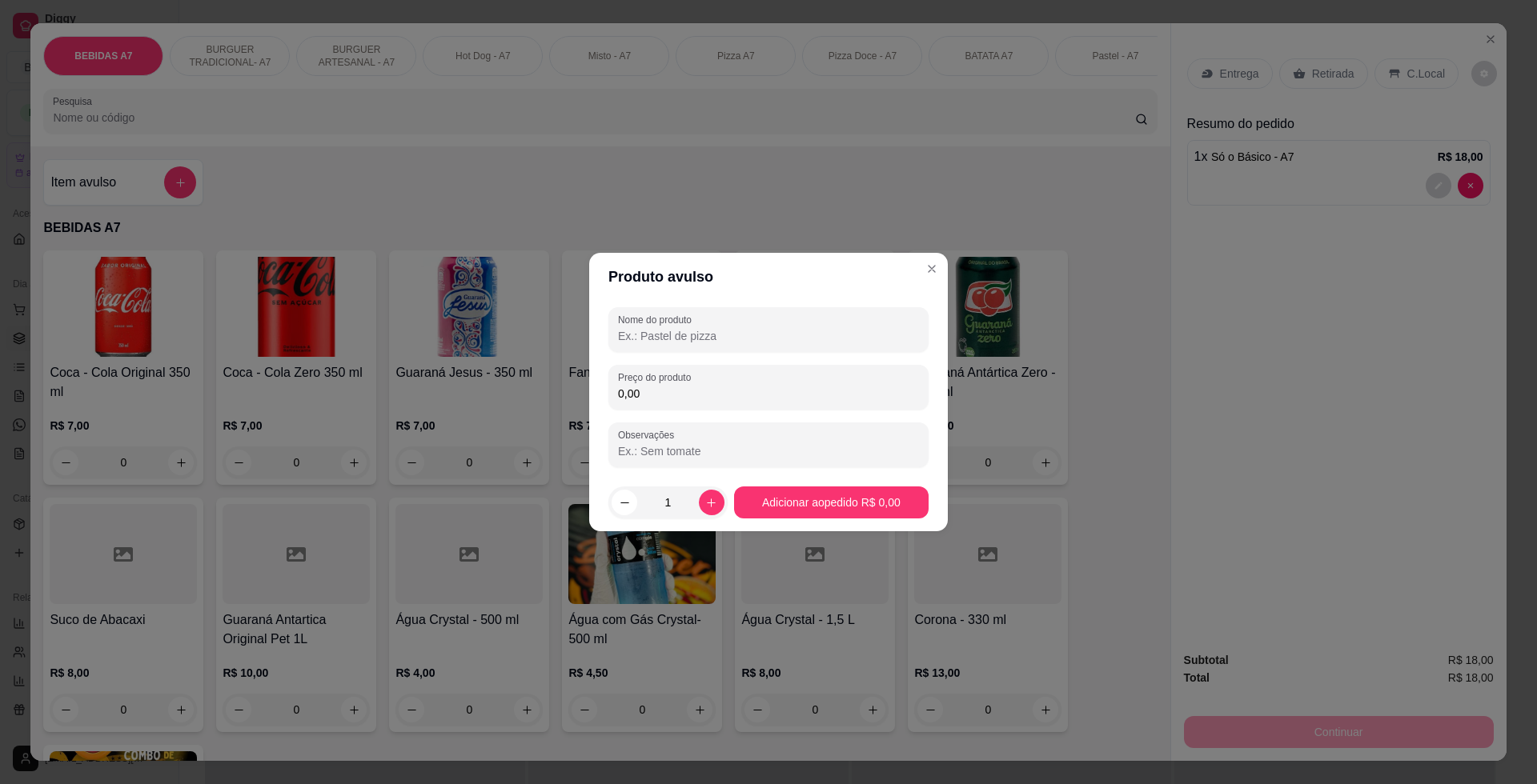
click at [762, 414] on div "Nome do produto Preço do produto 0,00 Observações" at bounding box center [768, 387] width 320 height 160
drag, startPoint x: 776, startPoint y: 409, endPoint x: 802, endPoint y: 405, distance: 26.3
click at [797, 407] on div "Preço do produto 0,00" at bounding box center [768, 387] width 320 height 45
type input "10,00"
click at [797, 333] on input "Nome do produto" at bounding box center [768, 336] width 301 height 16
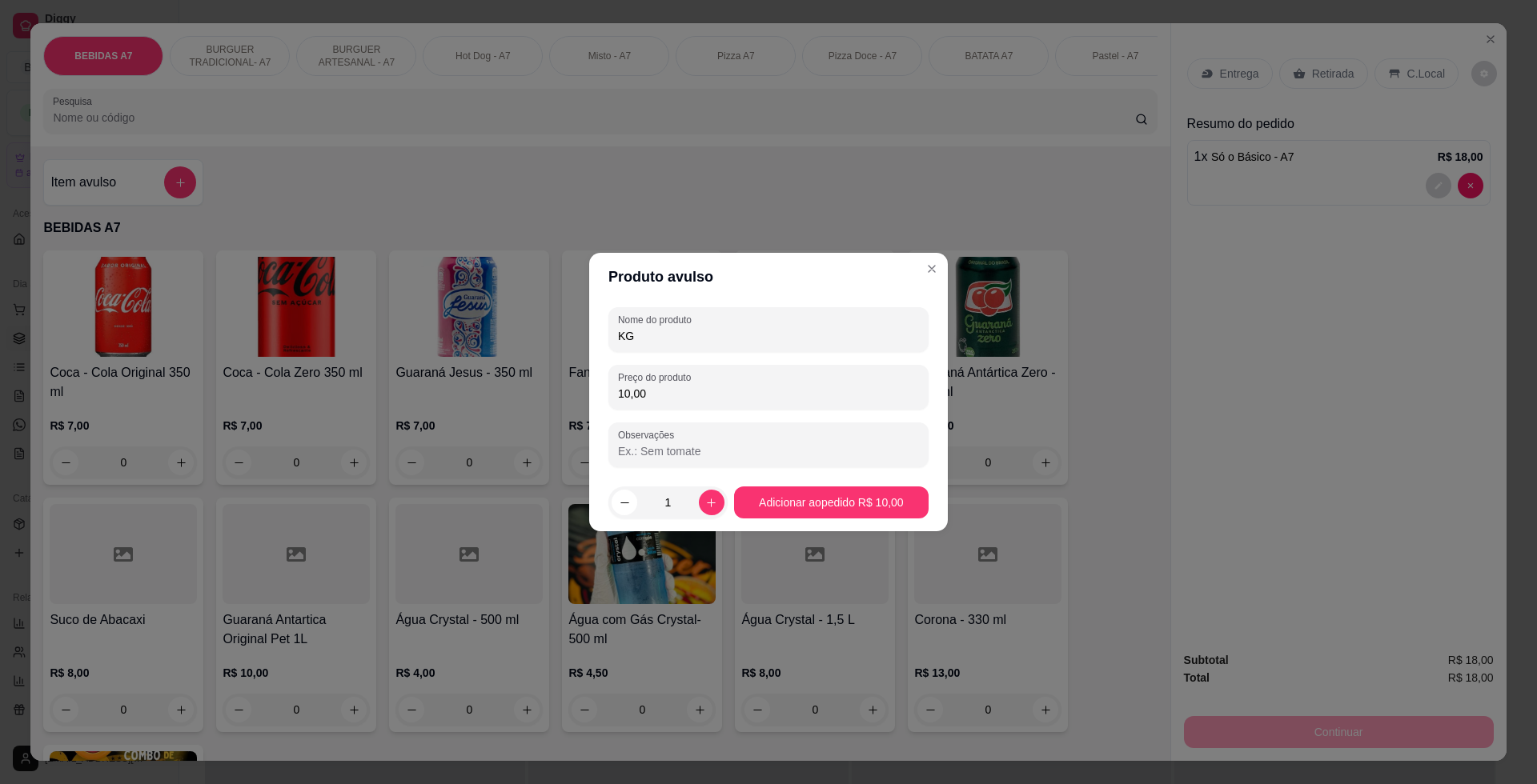
type input "KG"
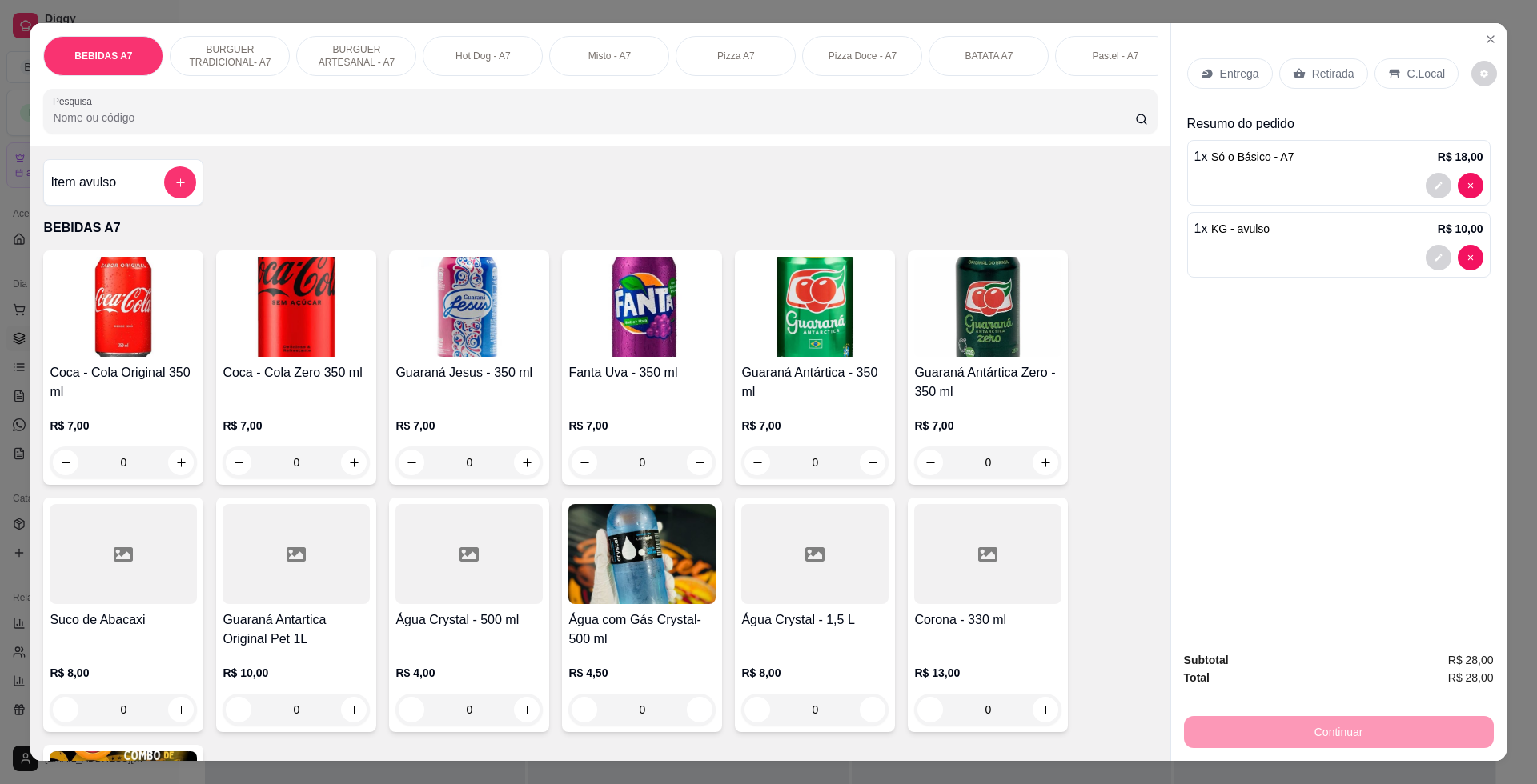
click at [1340, 77] on p "Retirada" at bounding box center [1333, 73] width 42 height 16
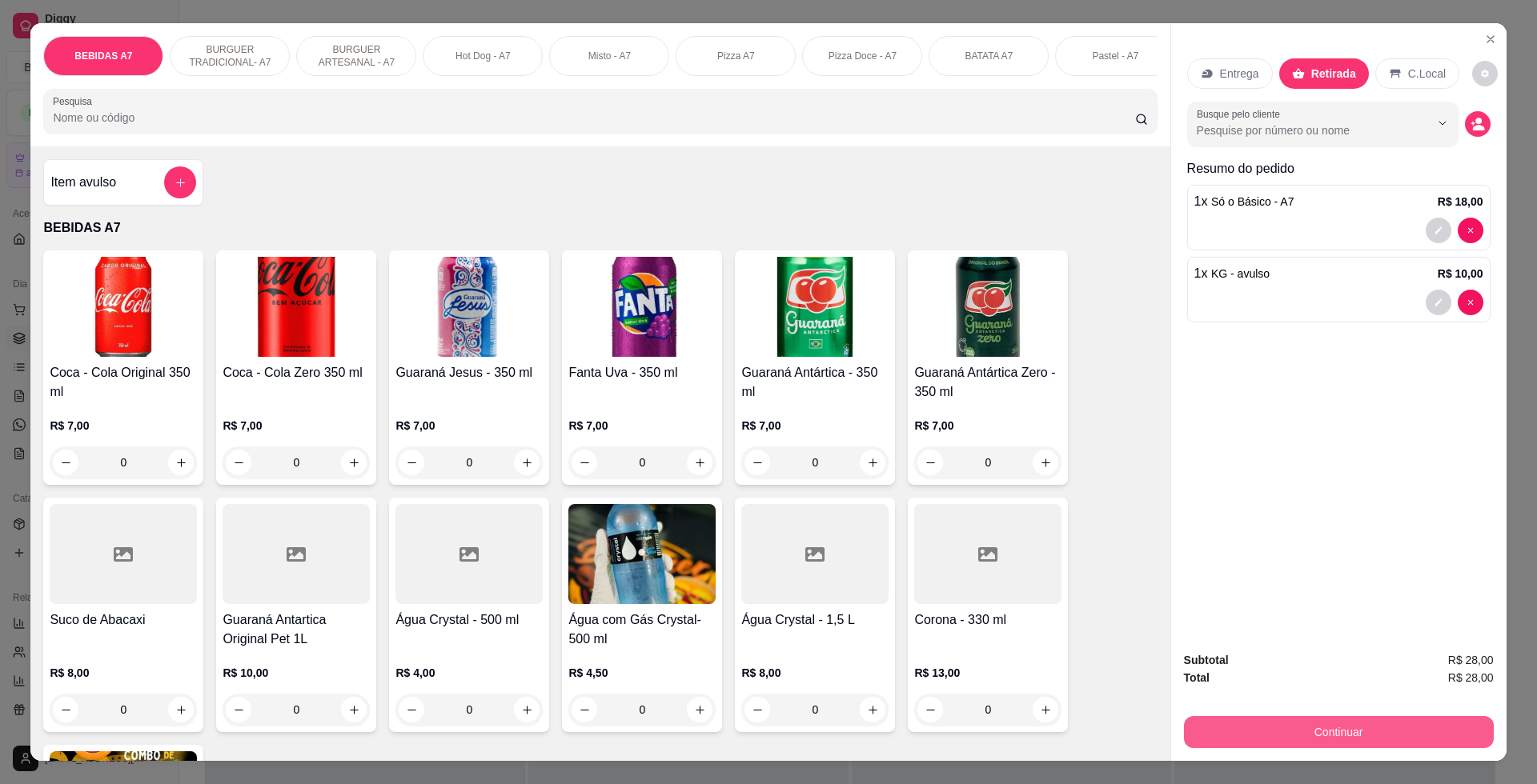
click at [1420, 732] on button "Continuar" at bounding box center [1339, 731] width 310 height 32
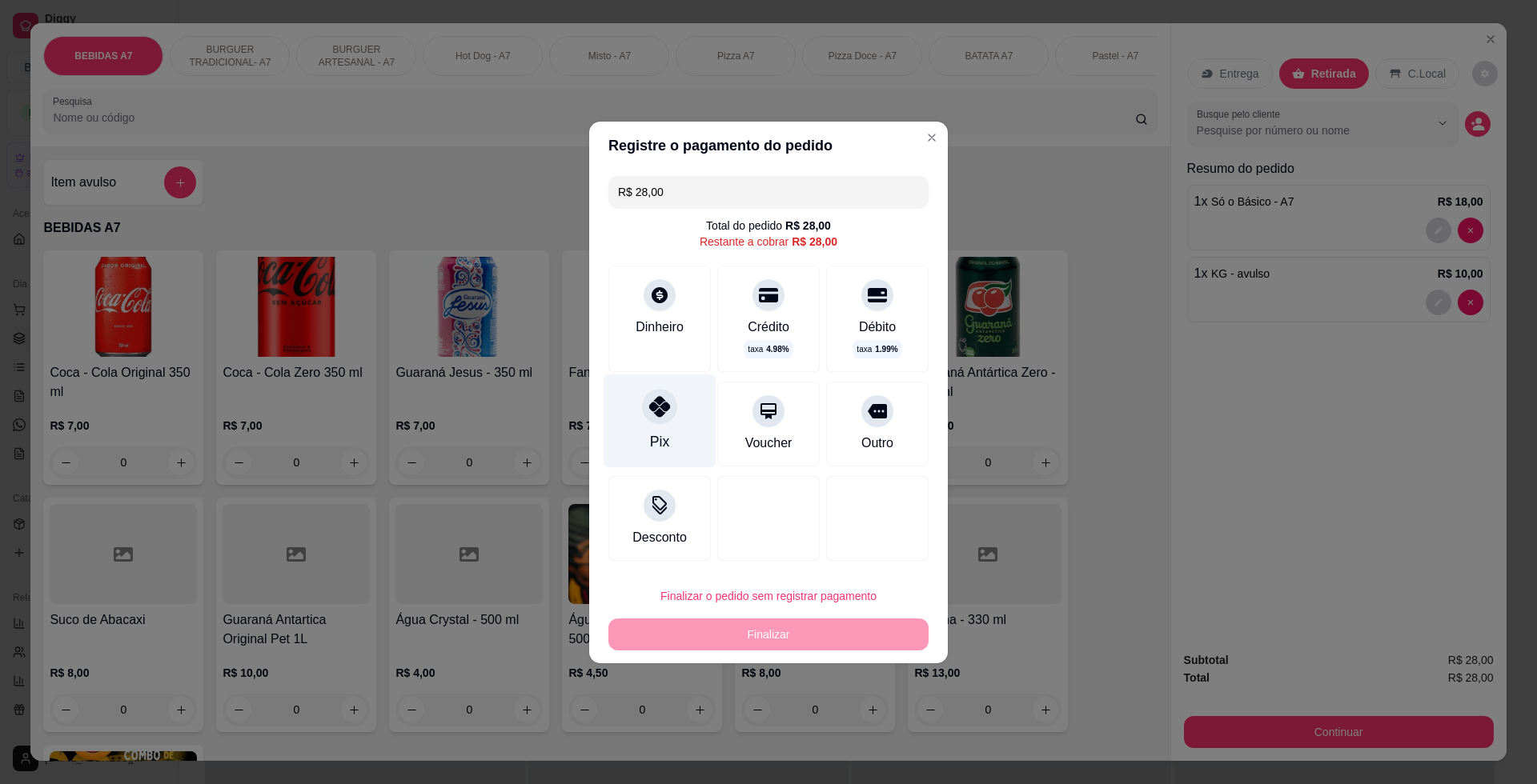
click at [680, 427] on div "Pix" at bounding box center [660, 420] width 113 height 94
type input "R$ 0,00"
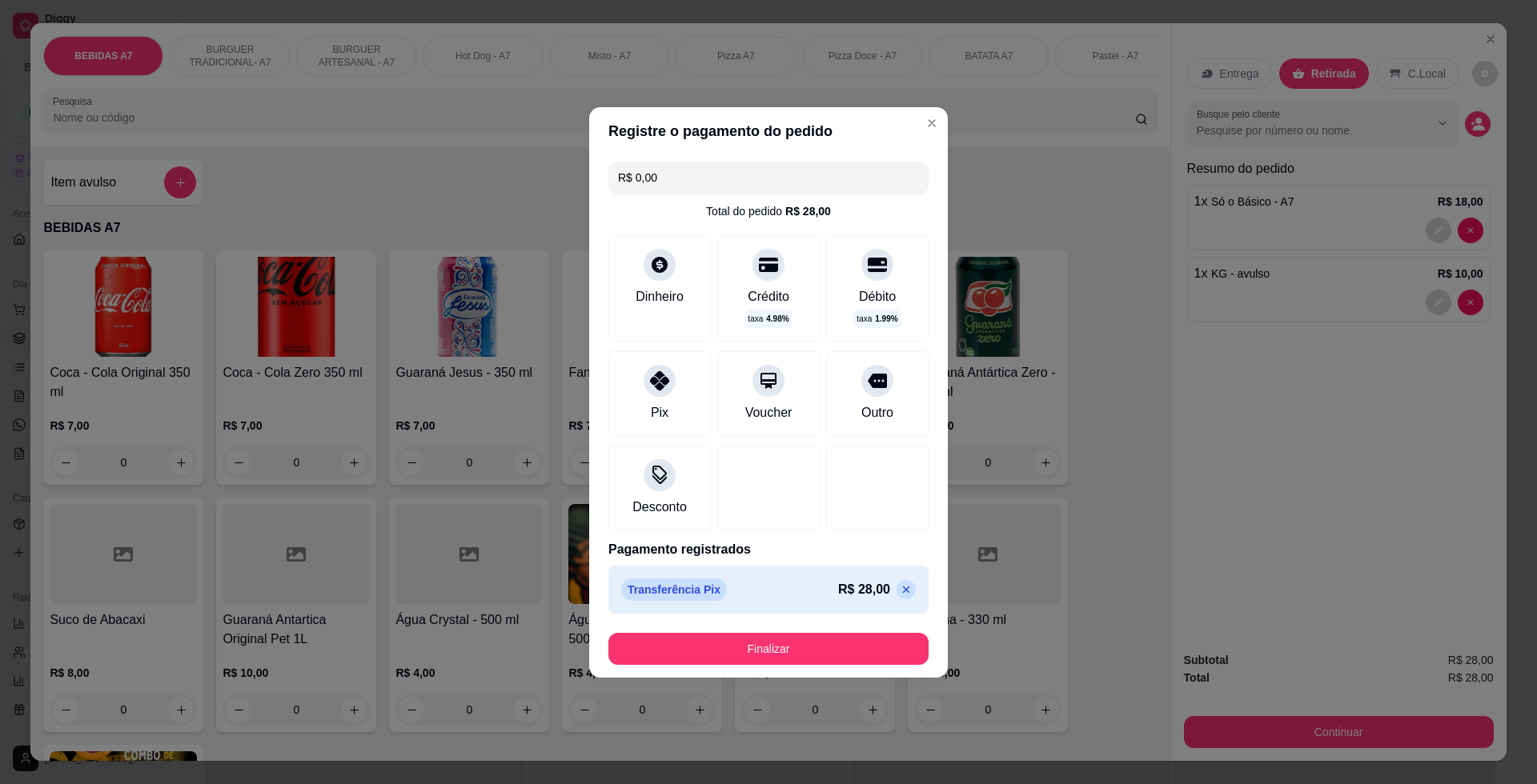
click at [844, 667] on footer "Finalizar" at bounding box center [768, 649] width 359 height 58
click at [838, 660] on button "Finalizar" at bounding box center [768, 648] width 311 height 31
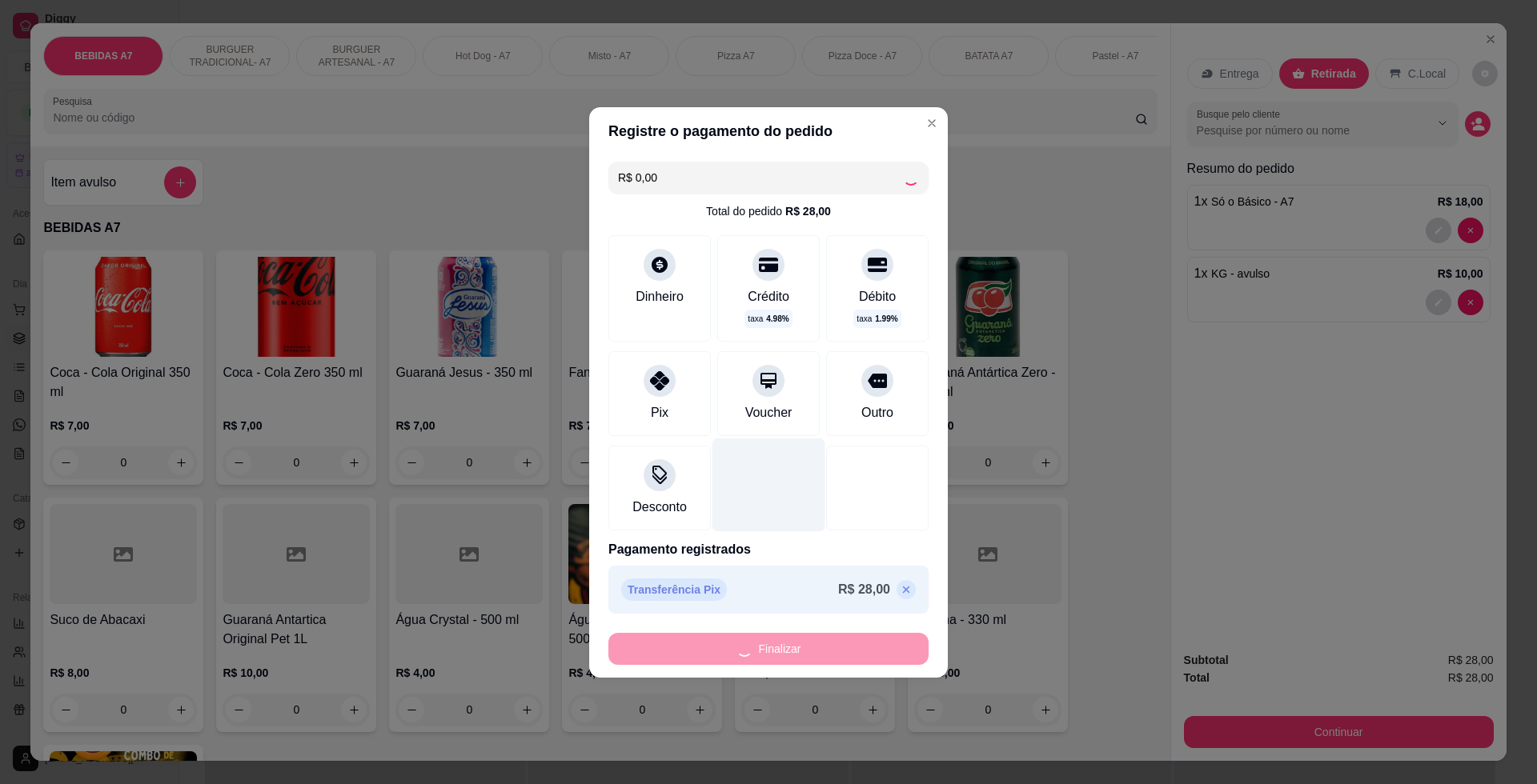
type input "0"
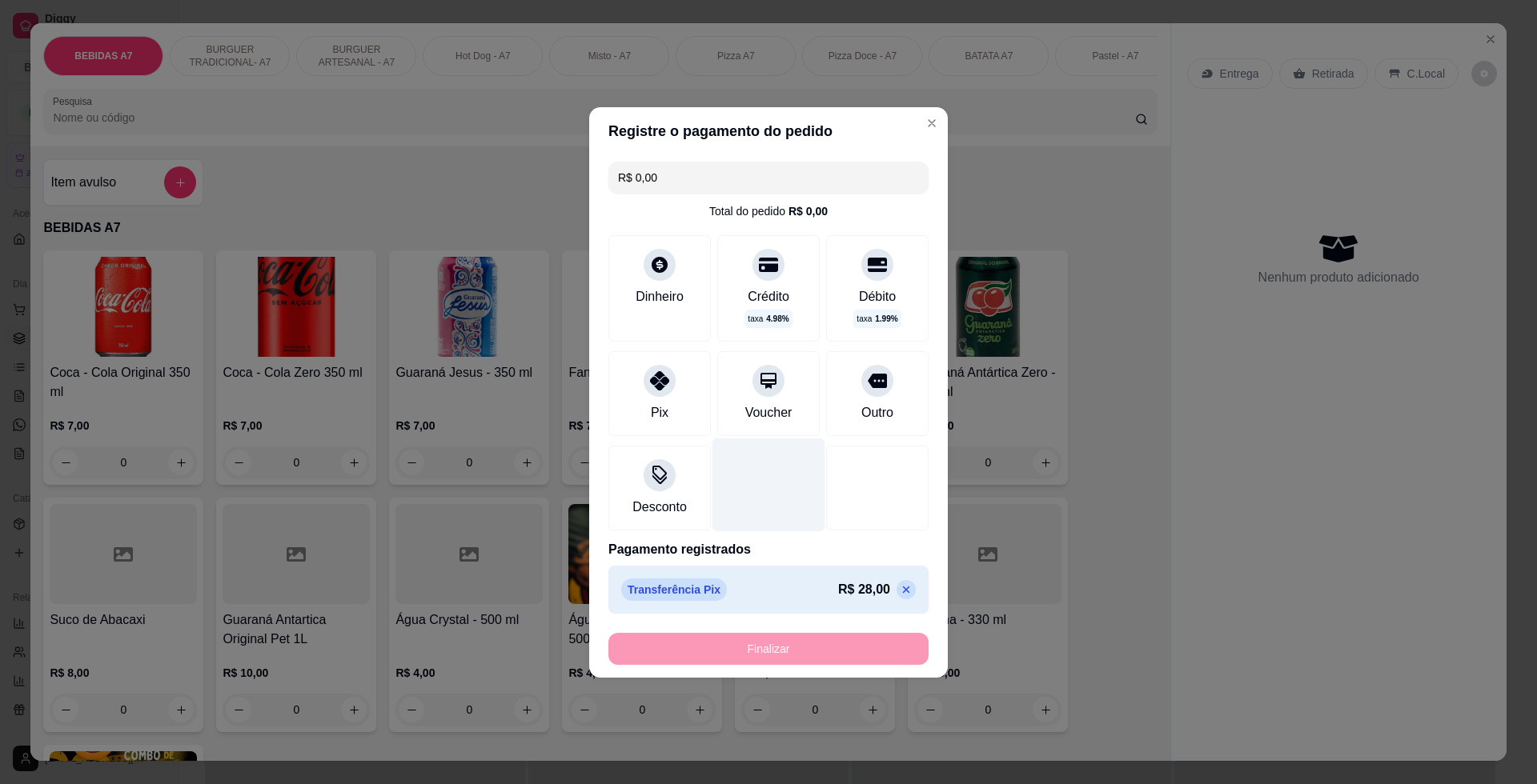
type input "-R$ 28,00"
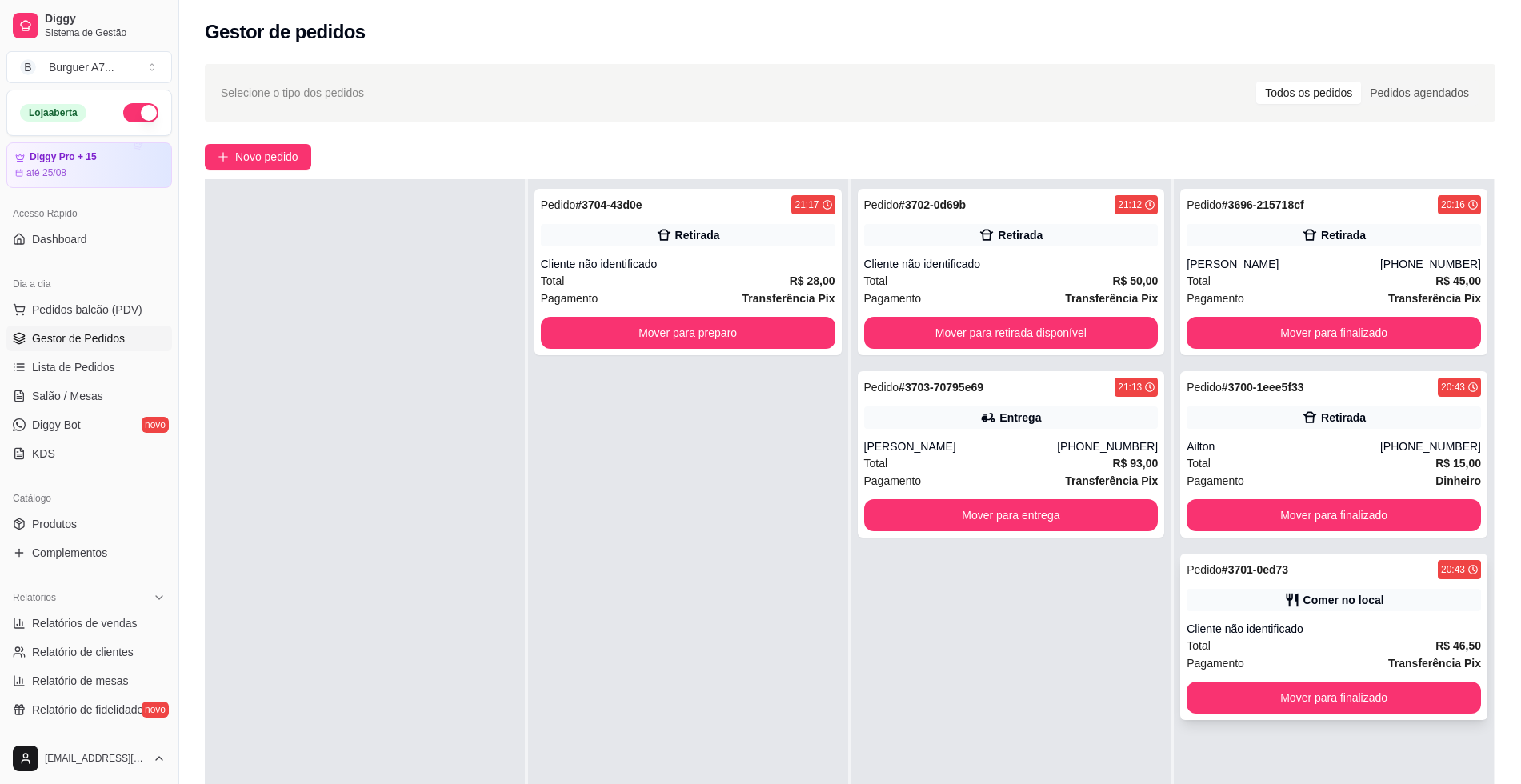
click at [1315, 631] on div "Cliente não identificado" at bounding box center [1334, 629] width 294 height 16
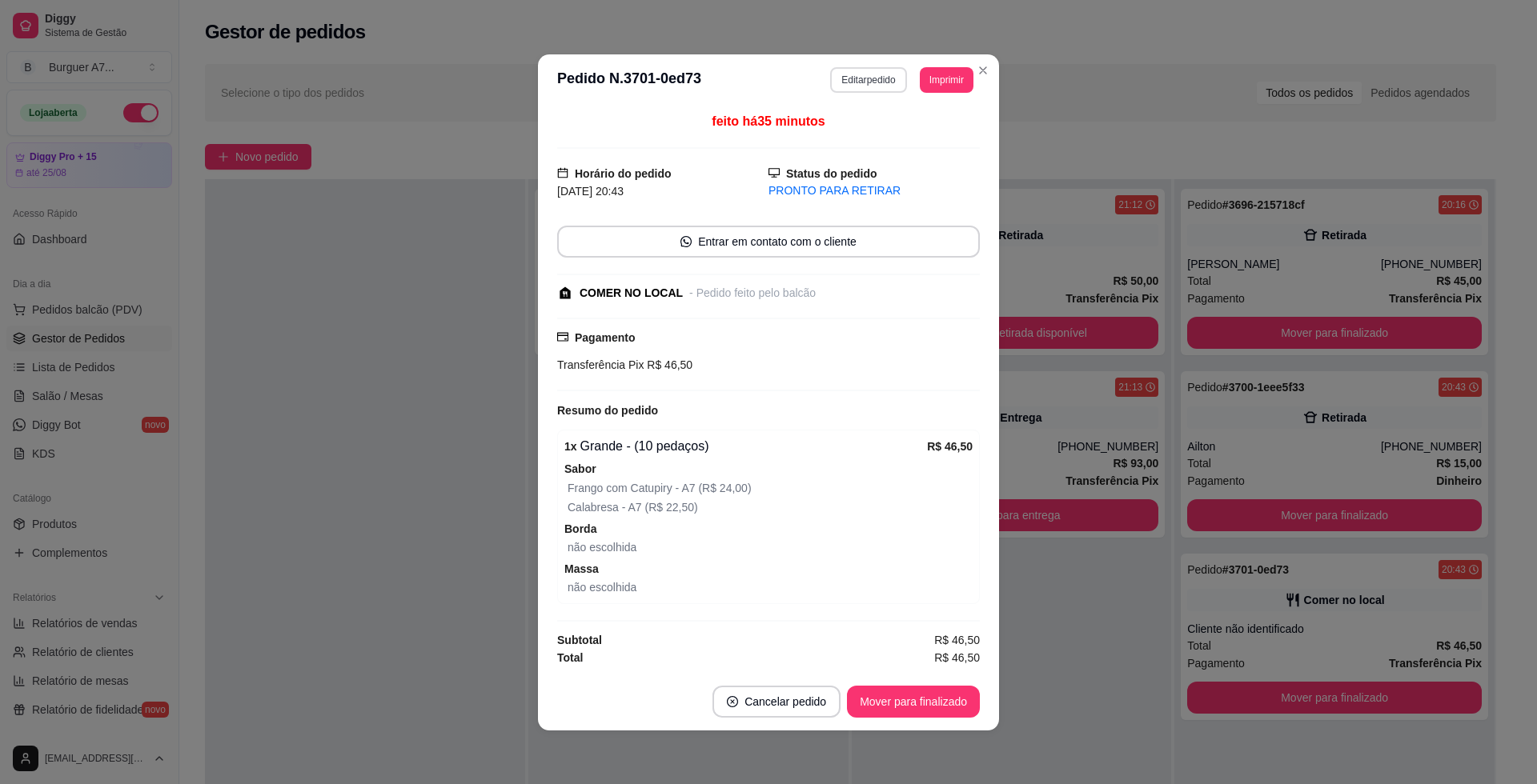
click at [864, 69] on button "Editar pedido" at bounding box center [868, 79] width 76 height 25
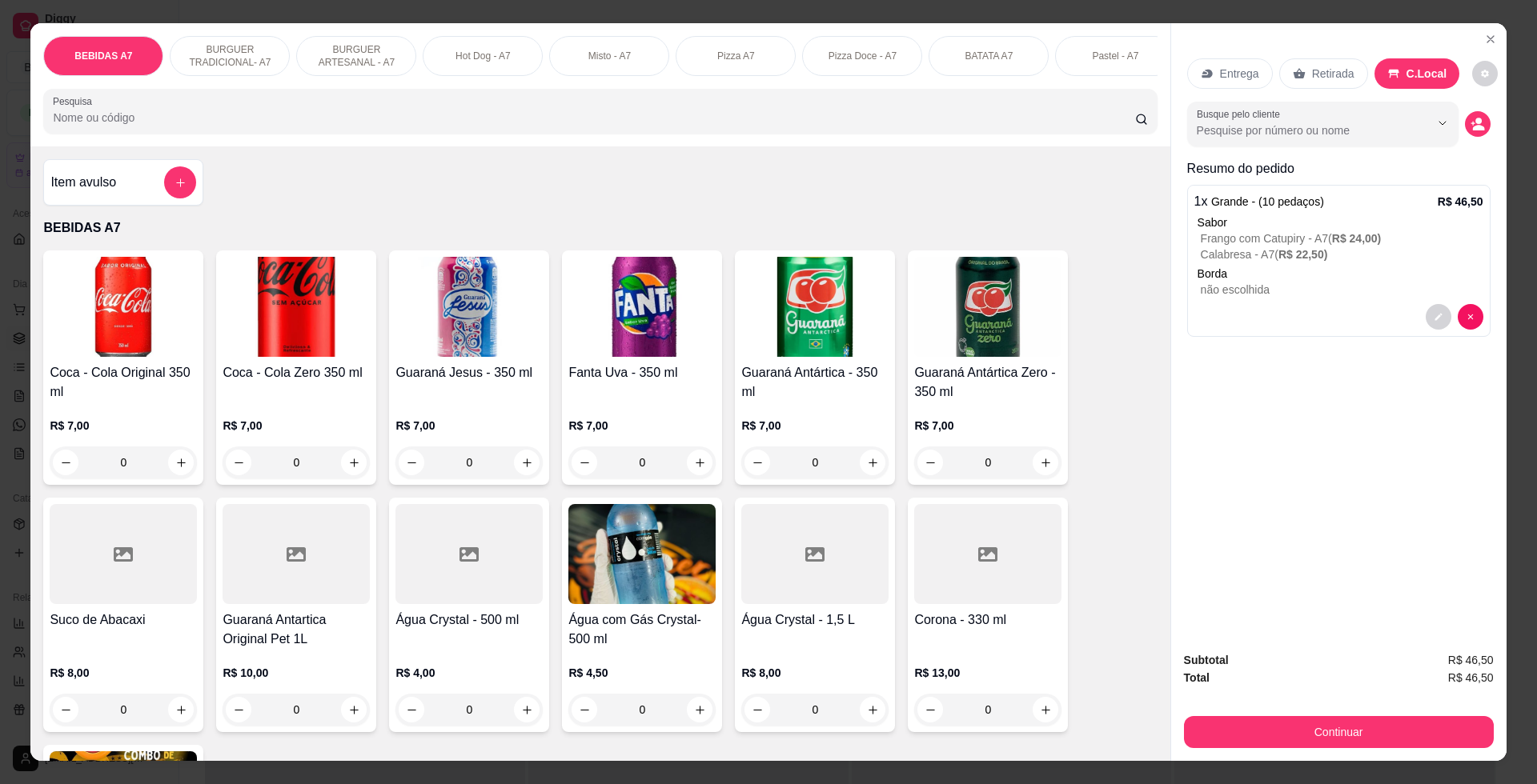
click at [106, 192] on h4 "Item avulso" at bounding box center [83, 183] width 65 height 20
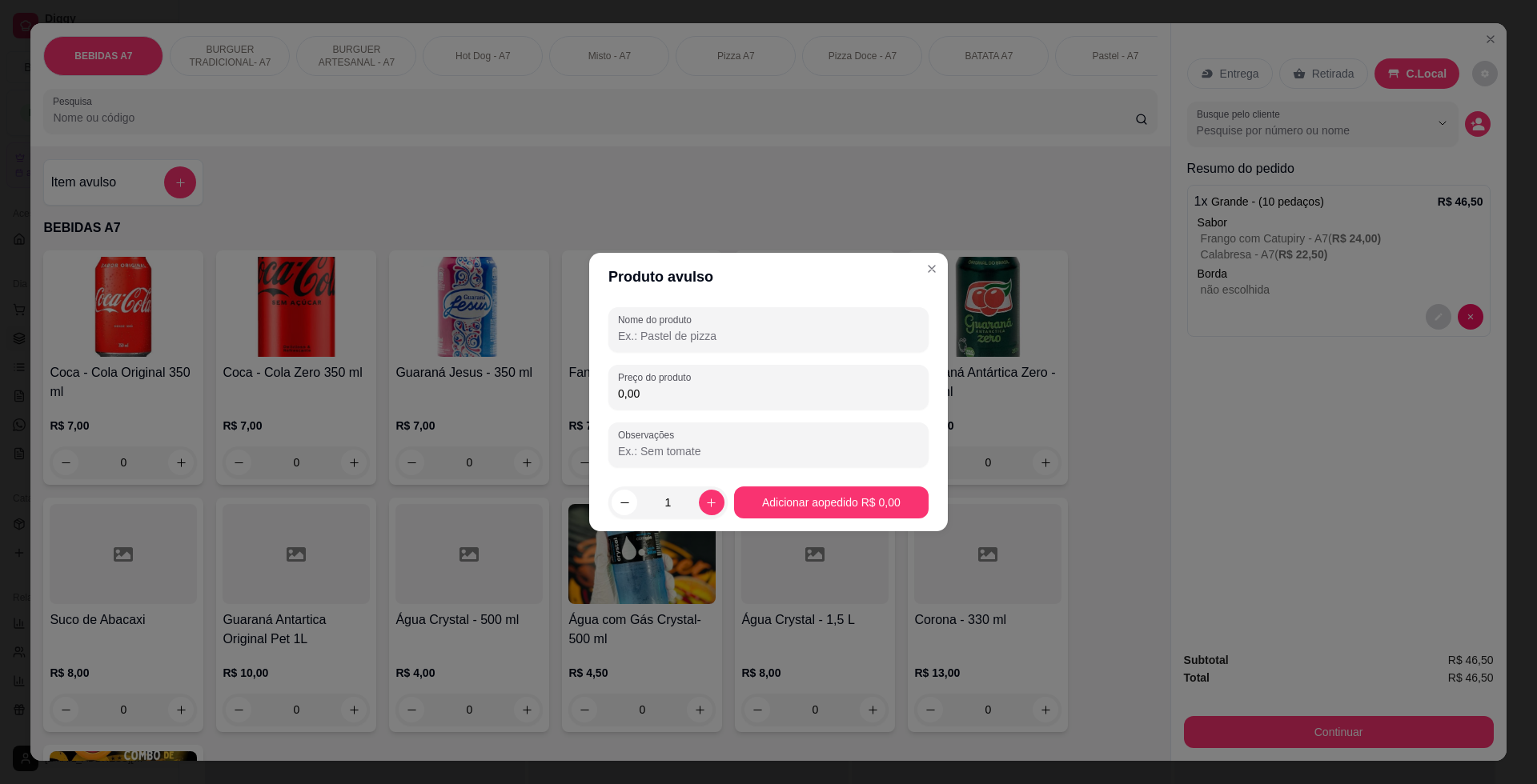
click at [656, 363] on div "Nome do produto Preço do produto 0,00 Observações" at bounding box center [768, 387] width 320 height 160
click at [671, 414] on div "Nome do produto Preço do produto 0,00 Observações" at bounding box center [768, 387] width 320 height 160
click at [672, 410] on div "Nome do produto Preço do produto 0,00 Observações" at bounding box center [768, 387] width 320 height 160
click at [672, 407] on div "Preço do produto 0,00" at bounding box center [768, 387] width 320 height 45
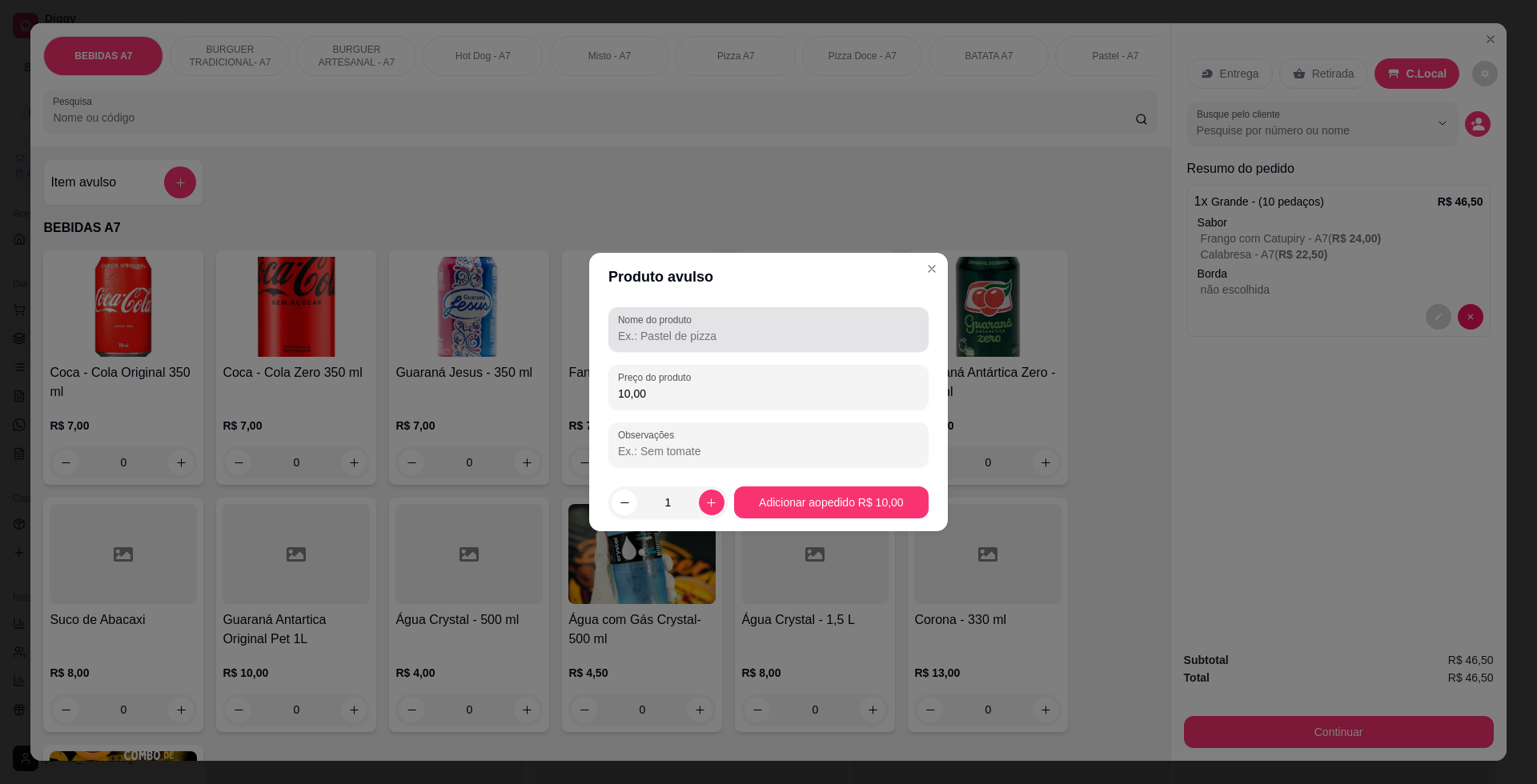
type input "10,00"
click at [683, 332] on input "Nome do produto" at bounding box center [768, 336] width 301 height 16
type input "KS"
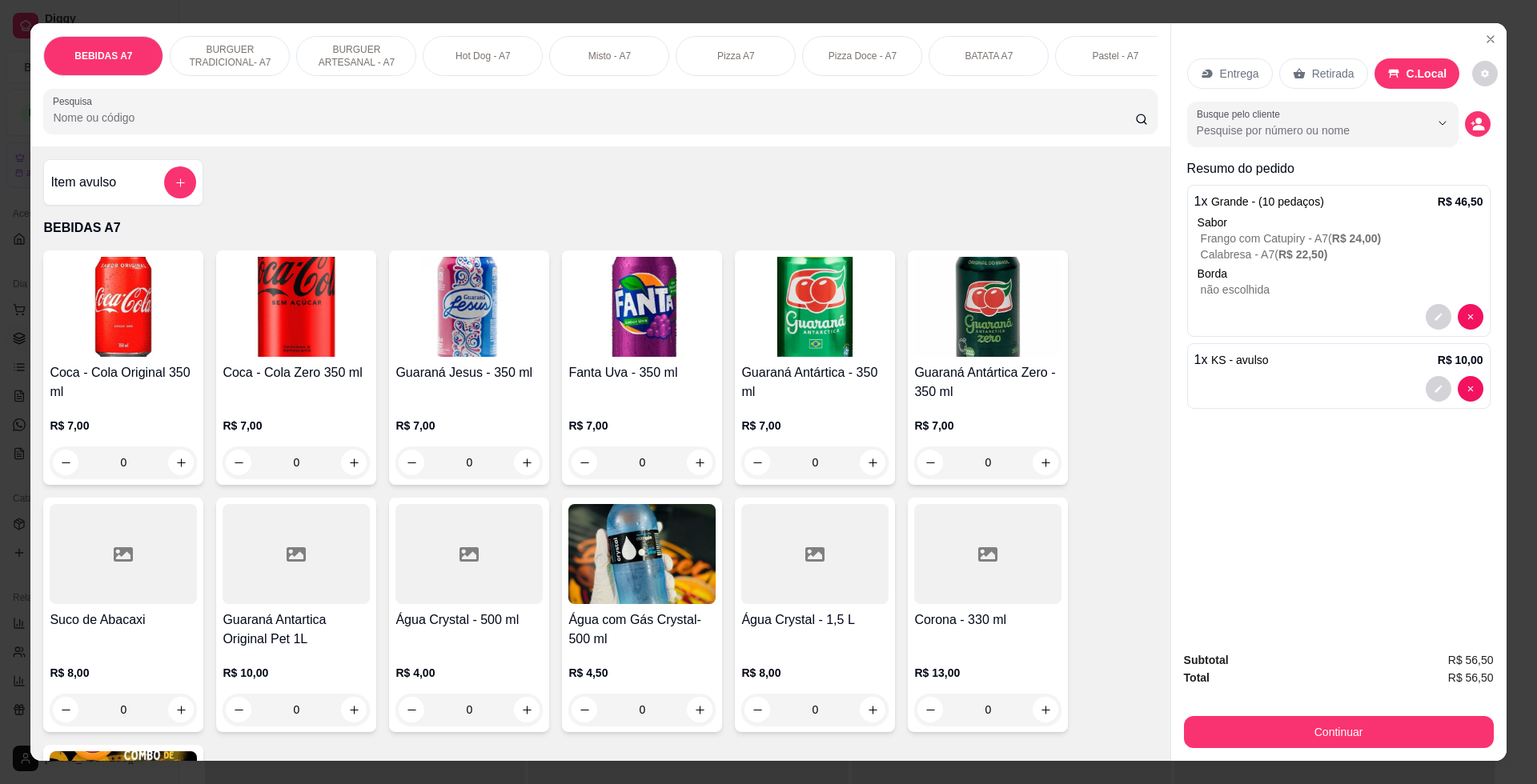
click at [1453, 712] on div "Continuar" at bounding box center [1339, 730] width 310 height 36
click at [1453, 720] on button "Continuar" at bounding box center [1338, 731] width 300 height 31
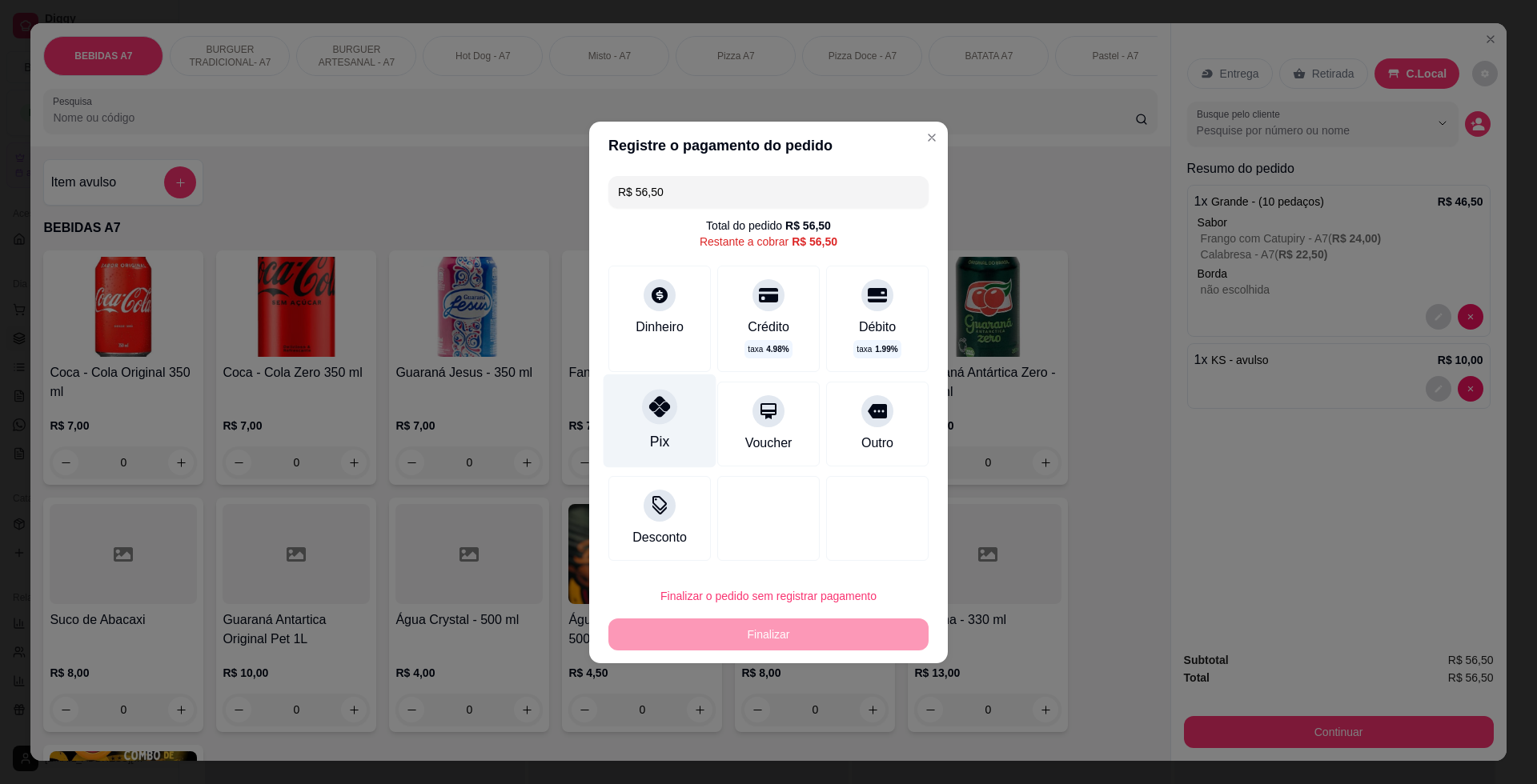
click at [641, 434] on div "Pix" at bounding box center [660, 420] width 113 height 94
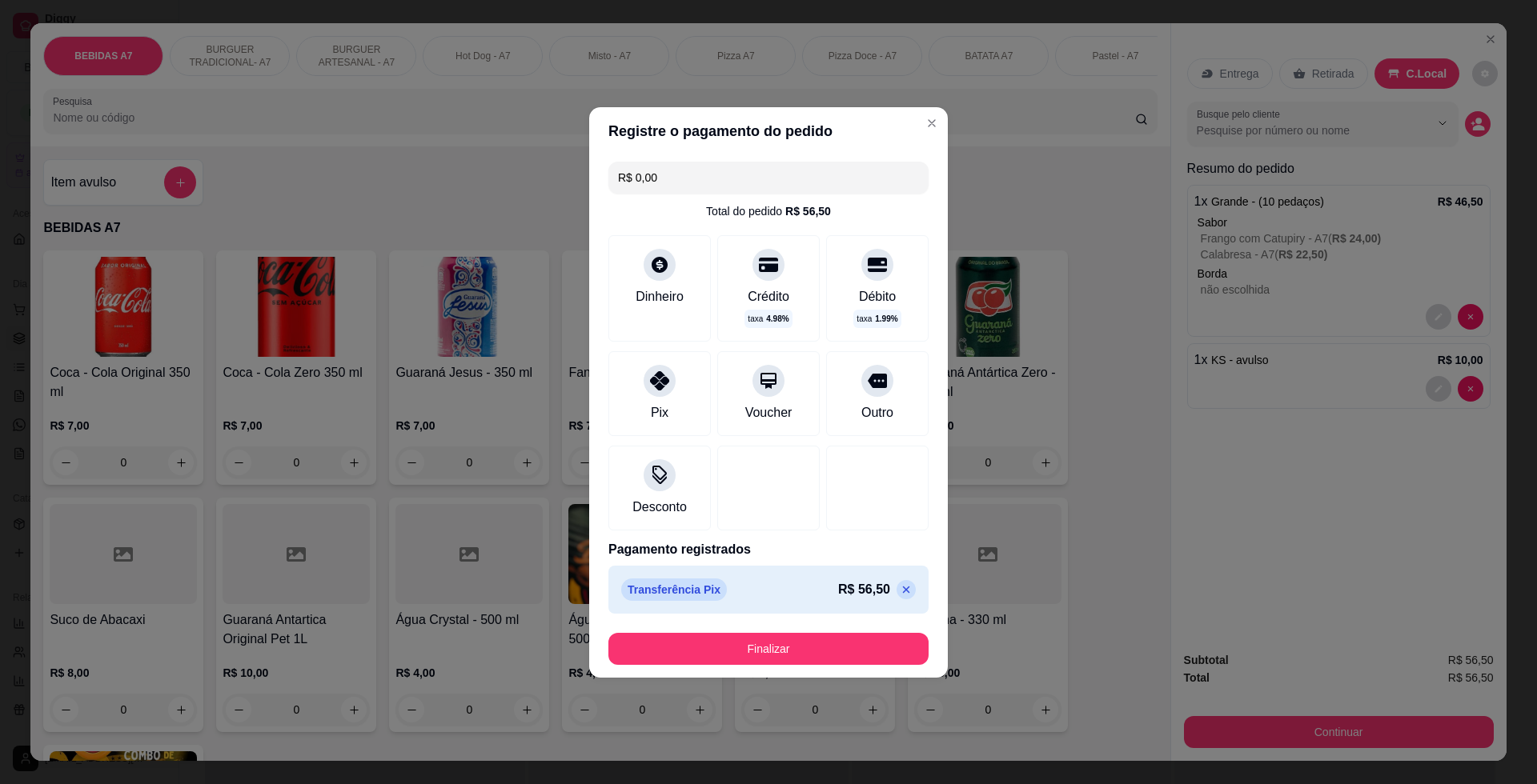
drag, startPoint x: 784, startPoint y: 599, endPoint x: 800, endPoint y: 636, distance: 40.3
click at [793, 615] on div "R$ 0,00 Total do pedido R$ 56,50 Dinheiro Crédito taxa 4.98 % Débito taxa 1.99 …" at bounding box center [768, 387] width 359 height 465
click at [802, 649] on button "Finalizar" at bounding box center [768, 648] width 311 height 31
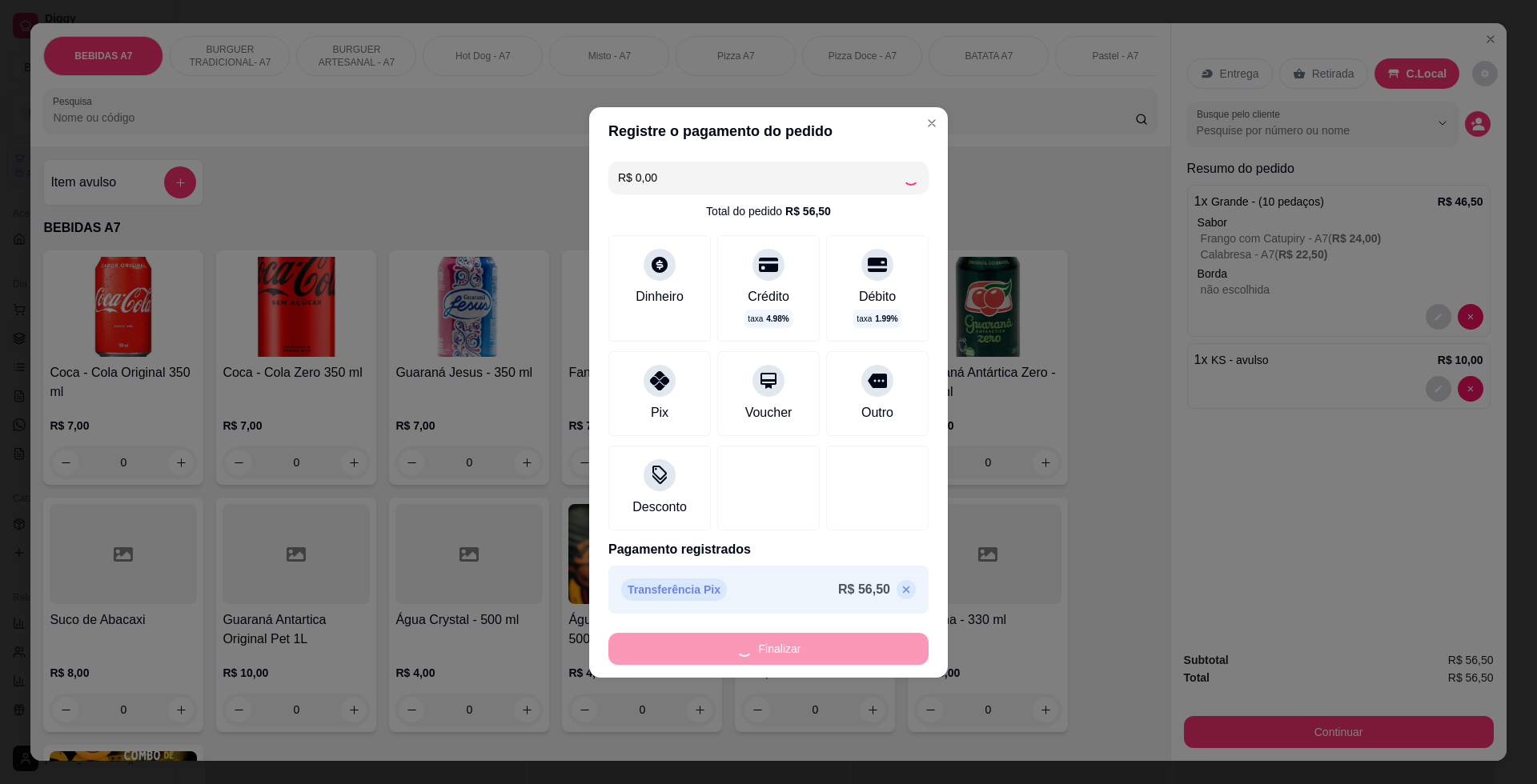
type input "-R$ 56,50"
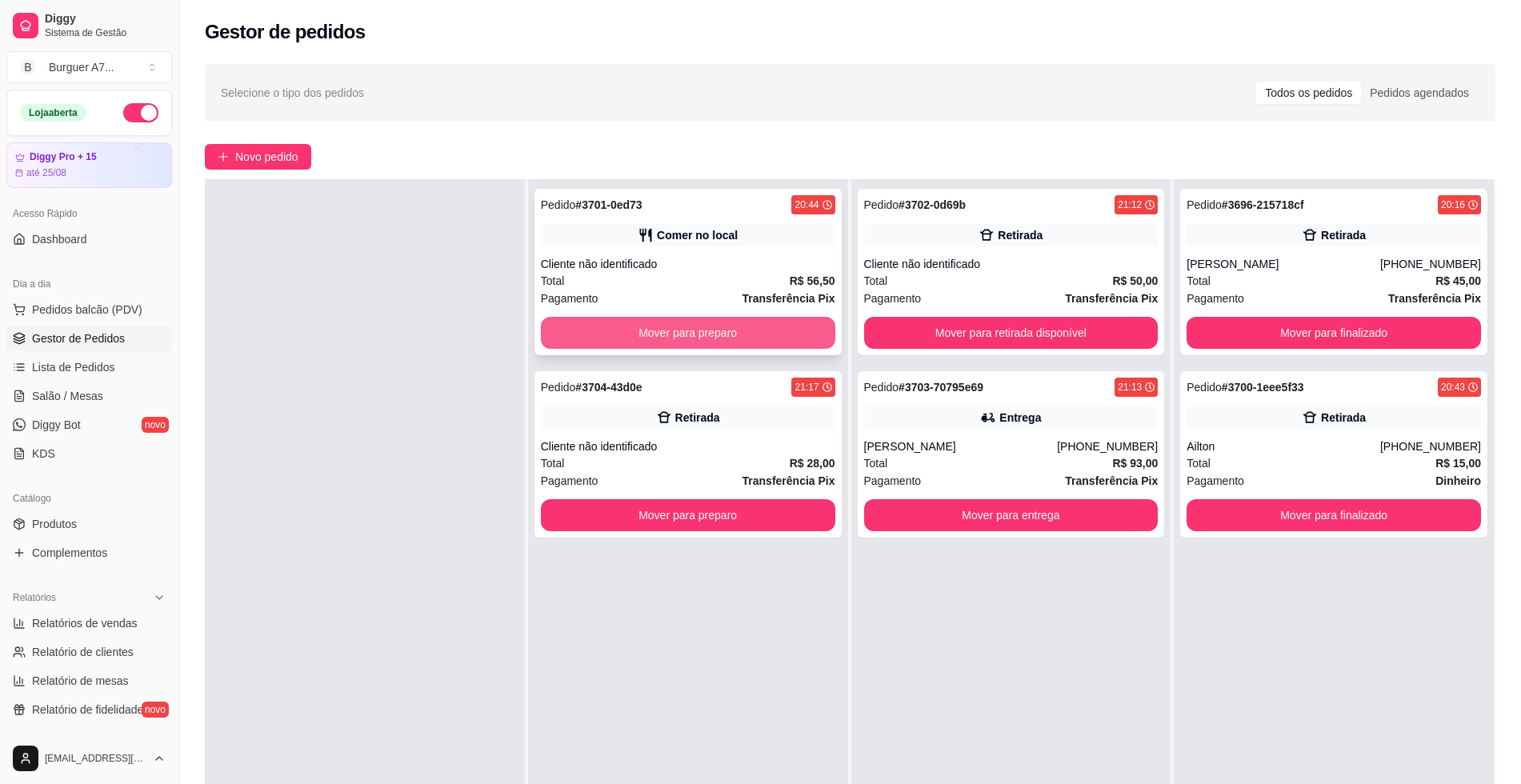
click at [785, 325] on button "Mover para preparo" at bounding box center [688, 333] width 294 height 32
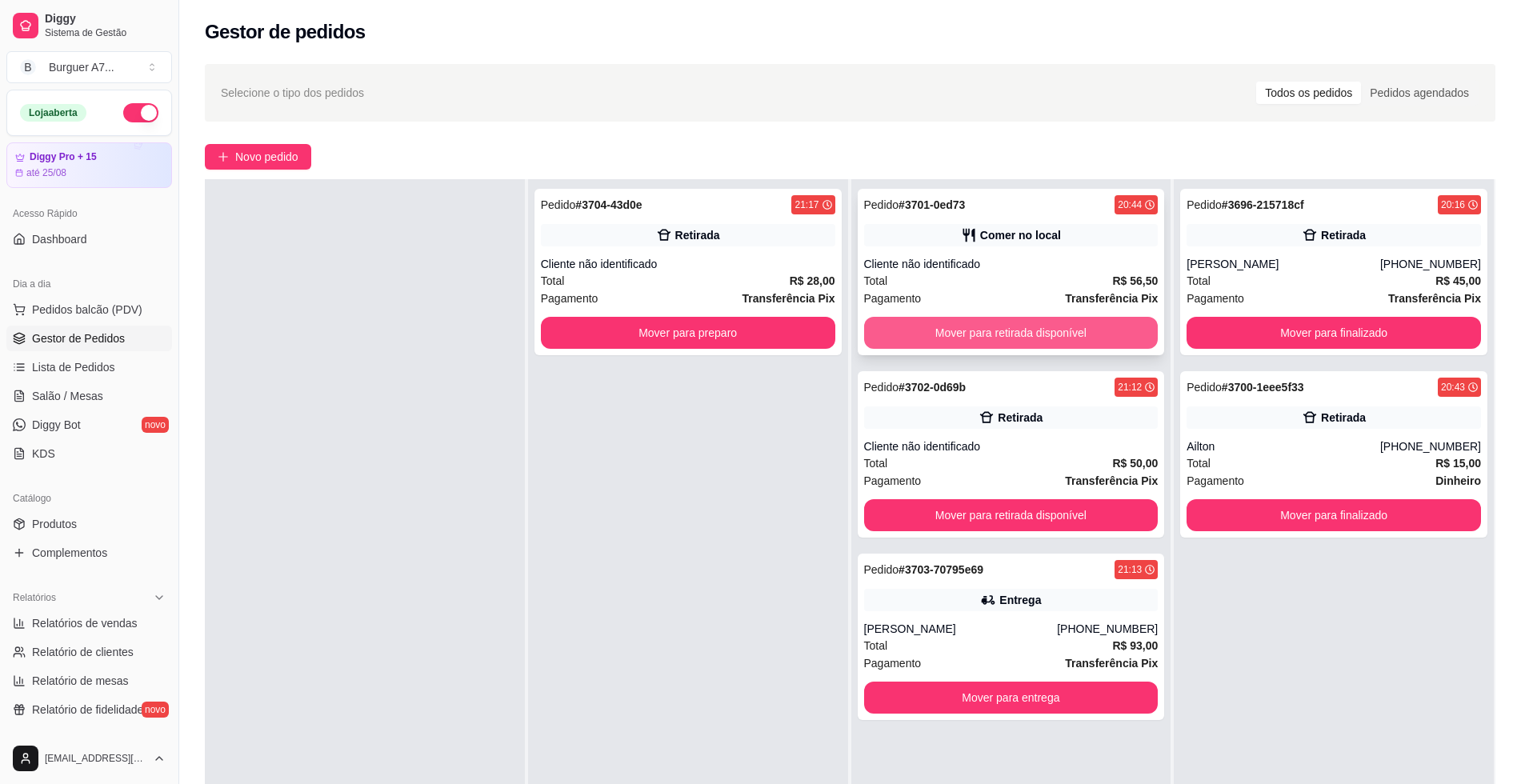
click at [1111, 324] on button "Mover para retirada disponível" at bounding box center [1011, 333] width 294 height 32
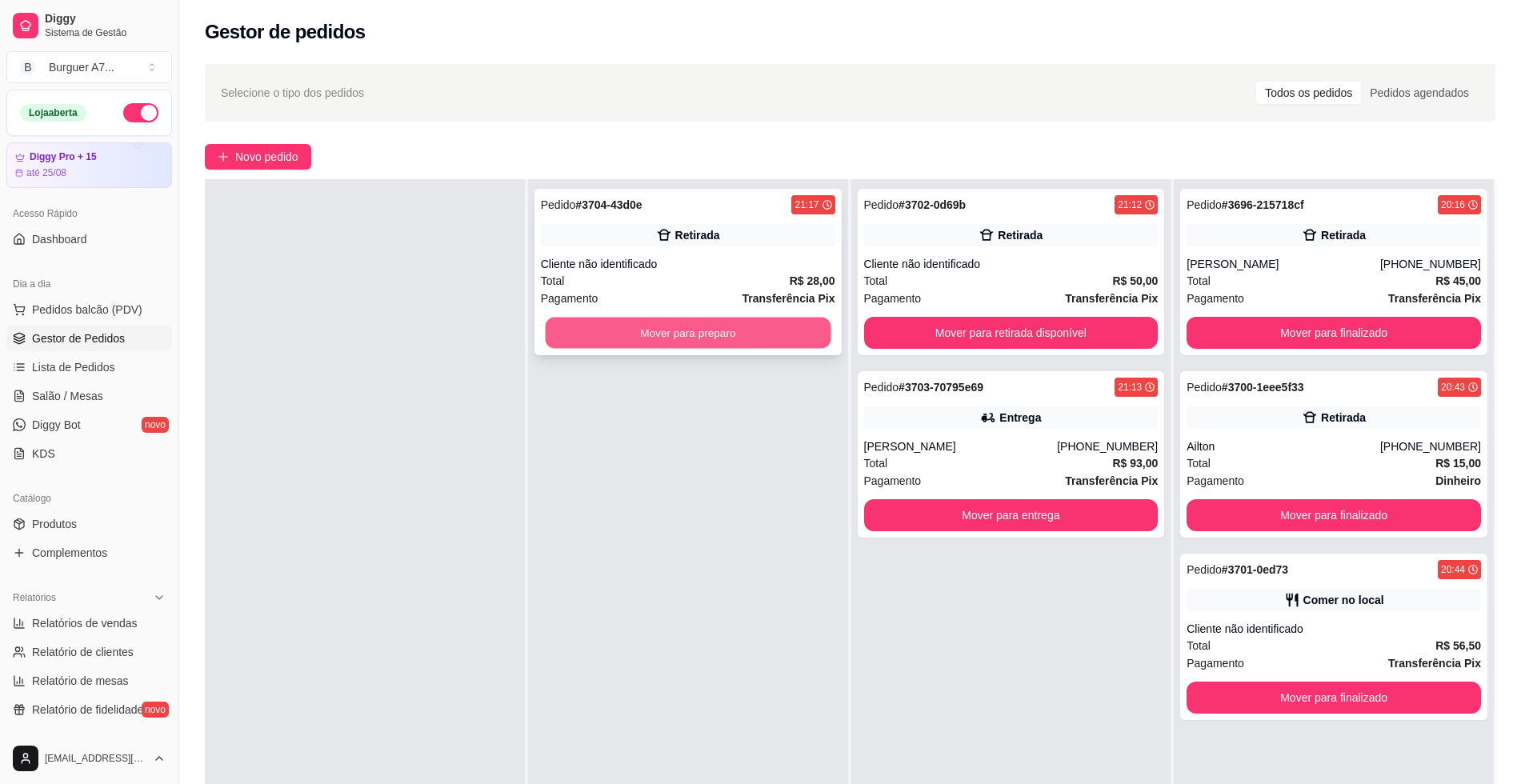
click at [778, 322] on button "Mover para preparo" at bounding box center [687, 333] width 285 height 31
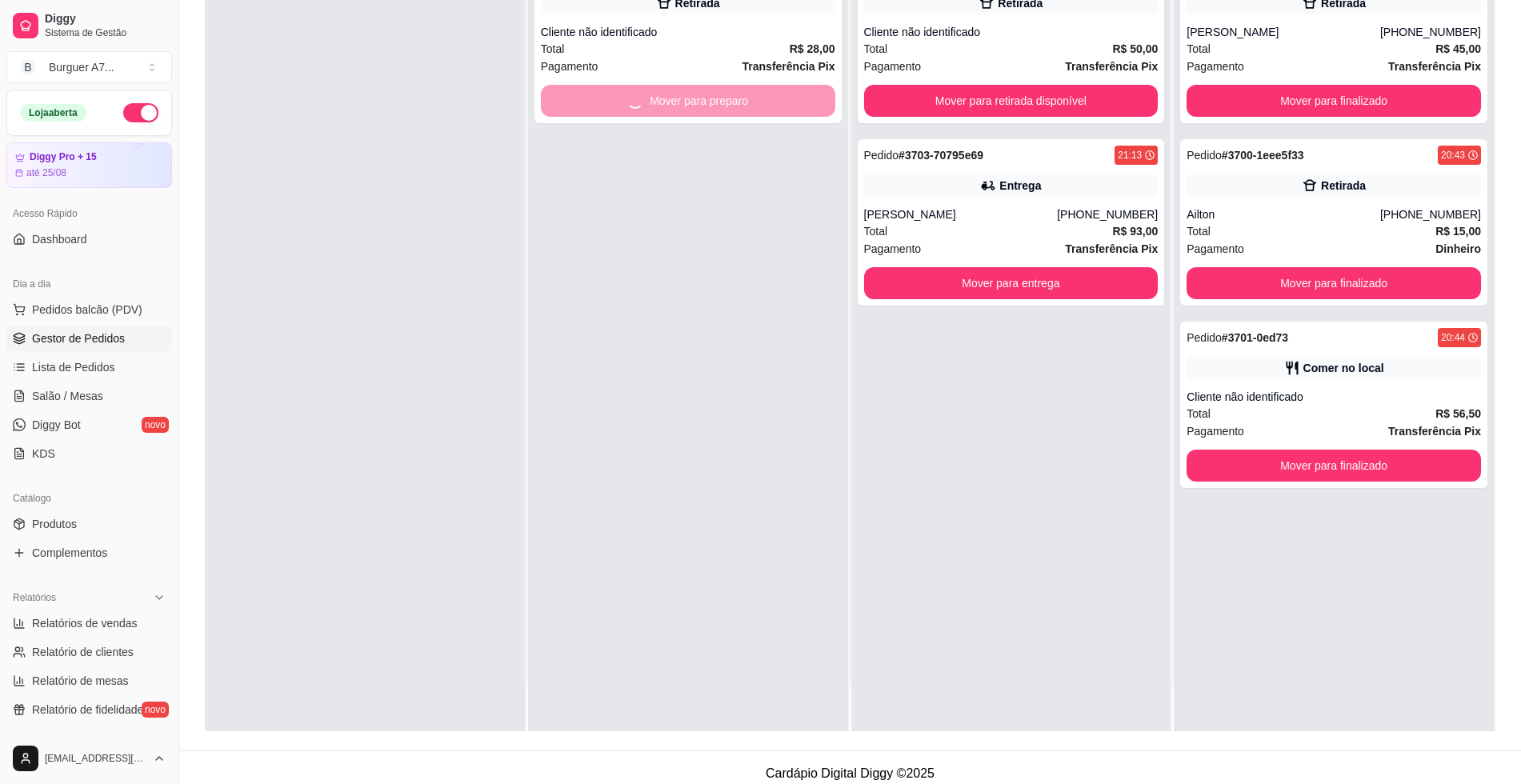
scroll to position [244, 0]
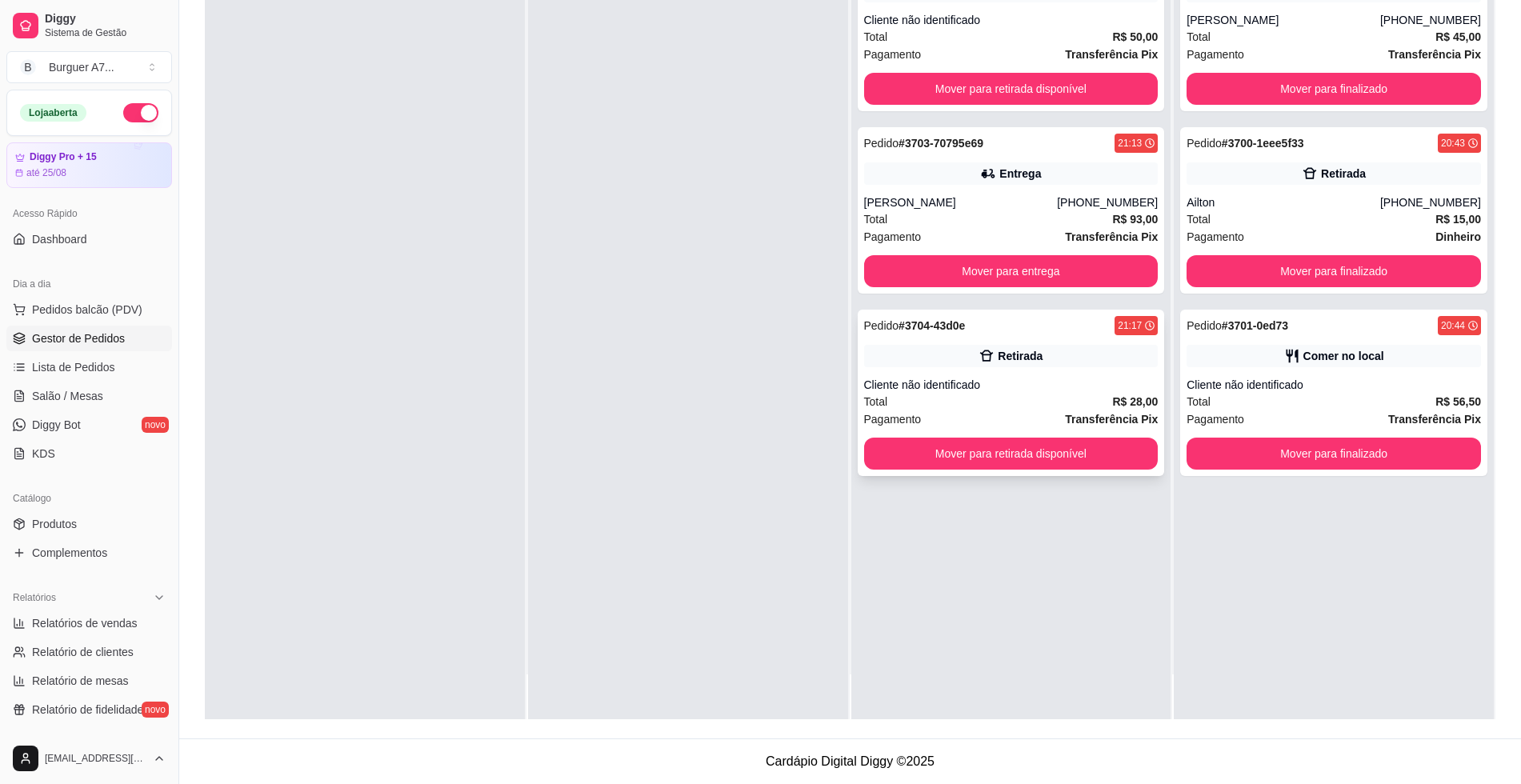
click at [1086, 412] on strong "Transferência Pix" at bounding box center [1111, 419] width 93 height 13
click at [1093, 451] on button "Mover para retirada disponível" at bounding box center [1011, 454] width 285 height 31
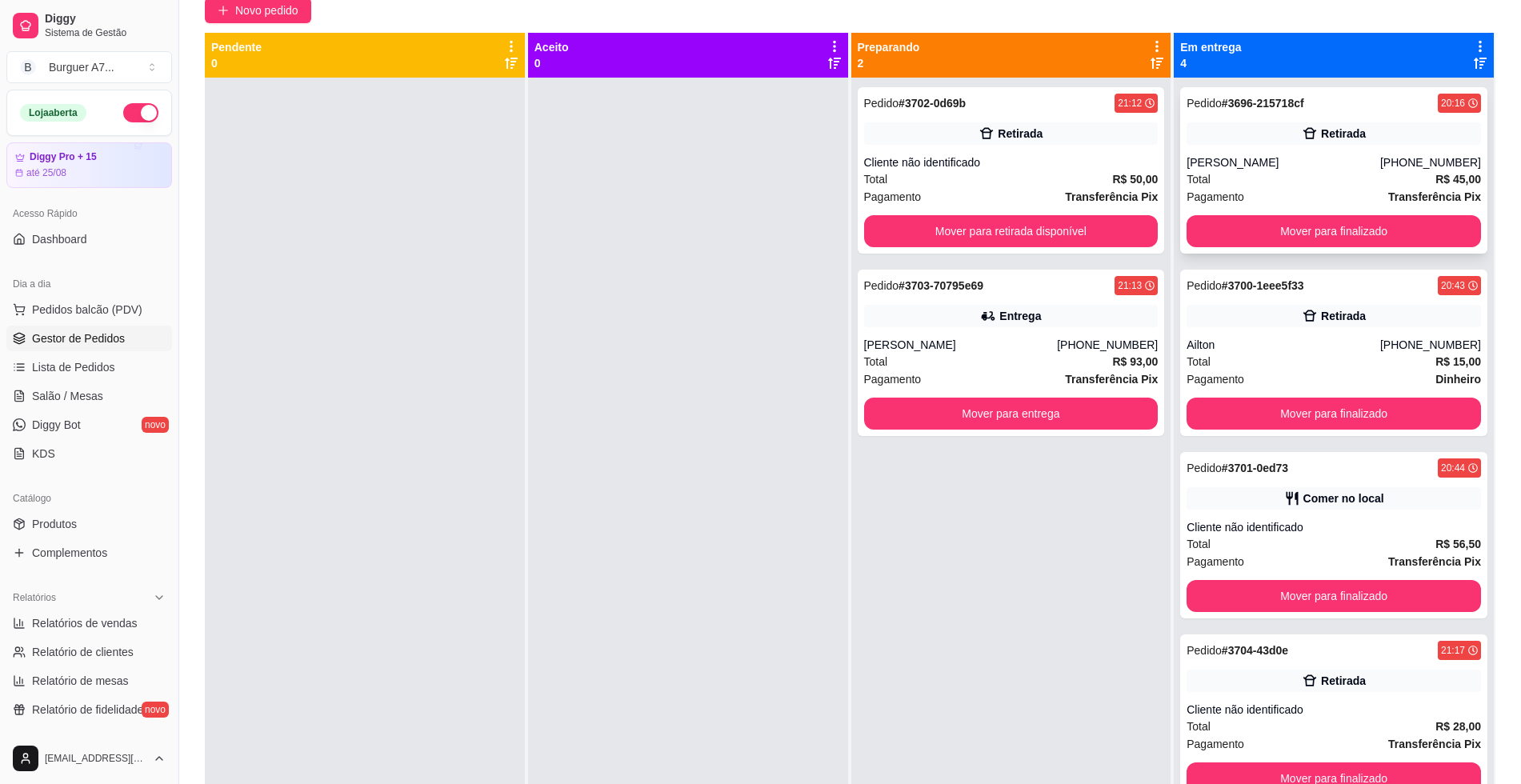
scroll to position [144, 0]
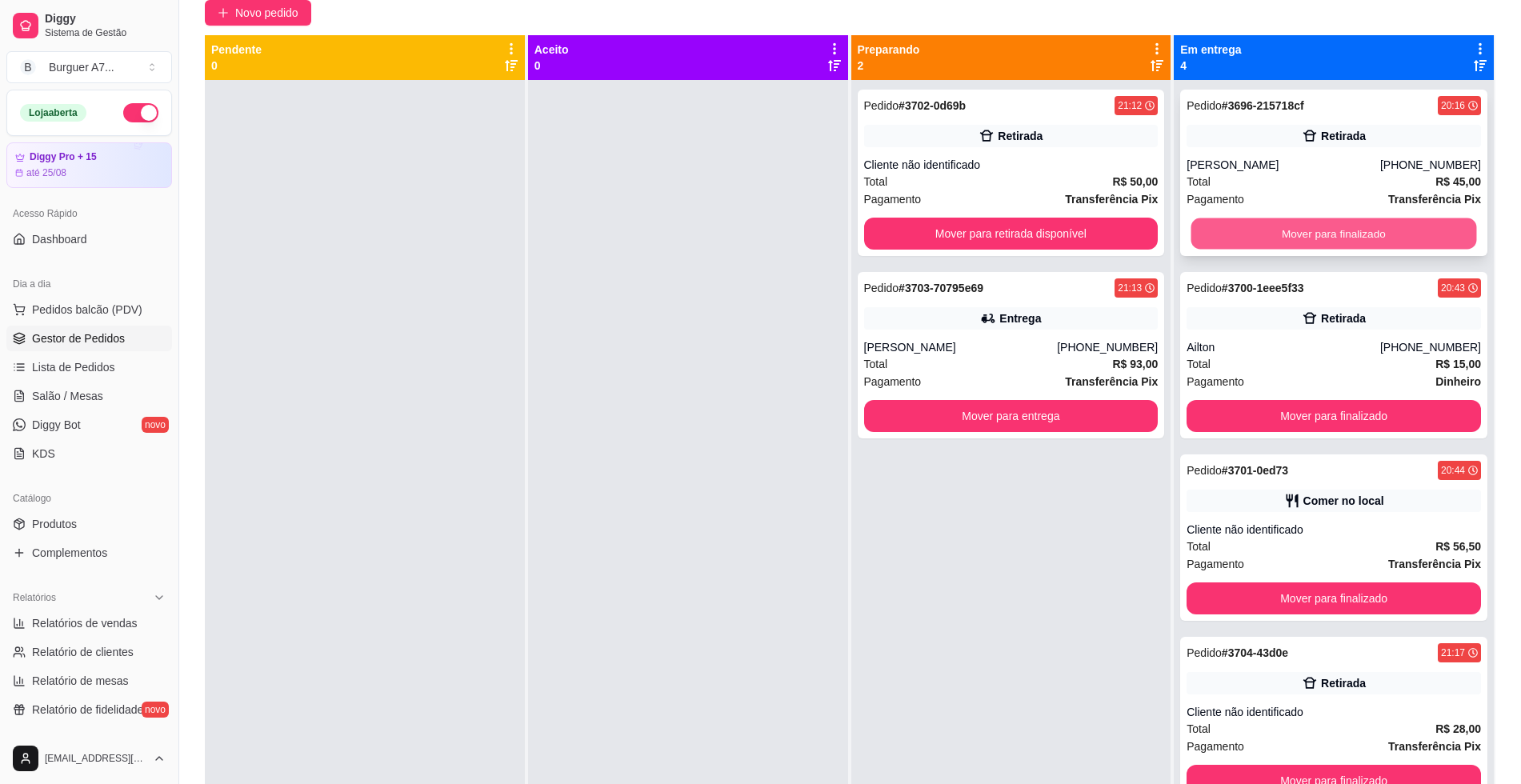
click at [1401, 244] on button "Mover para finalizado" at bounding box center [1334, 234] width 285 height 31
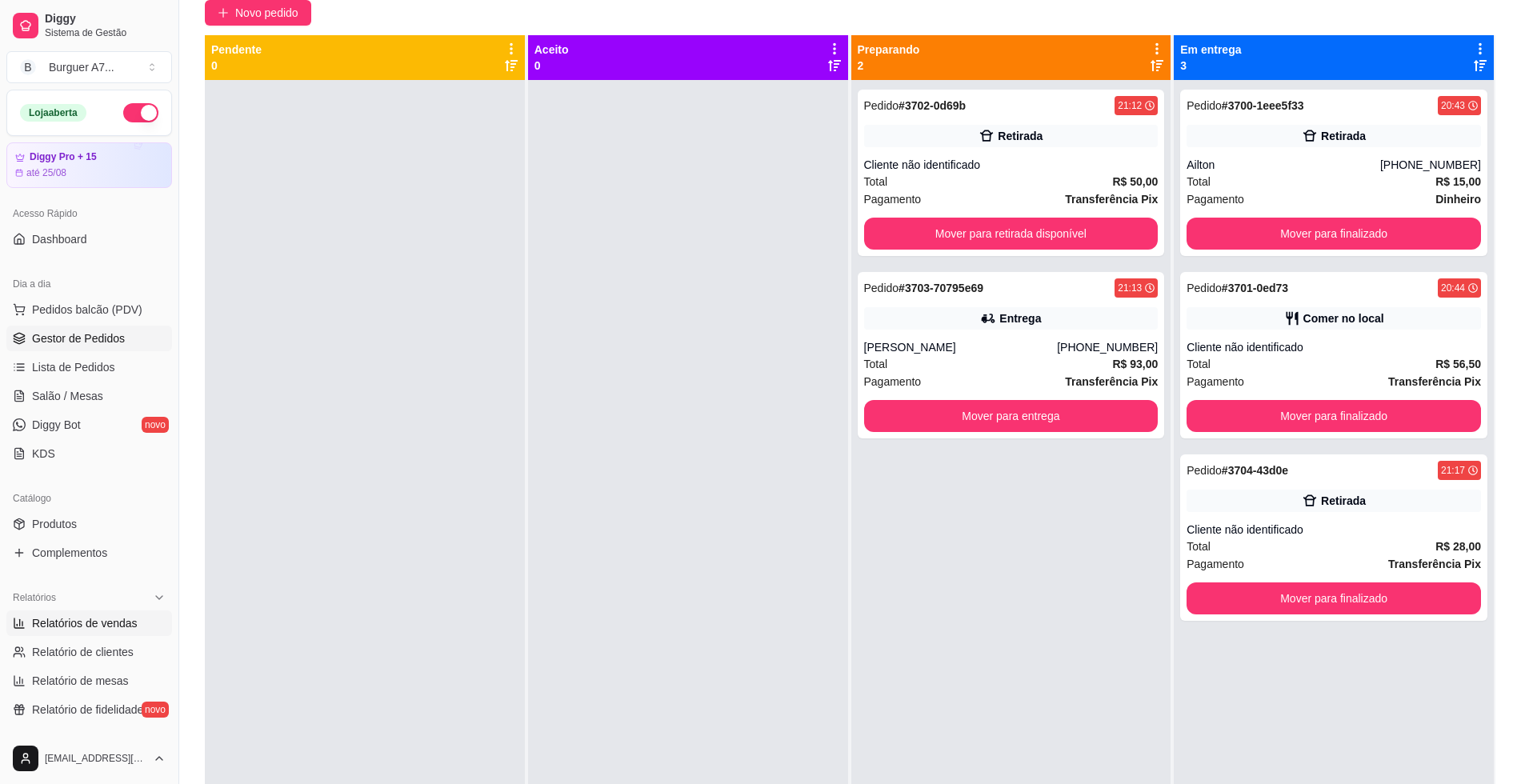
click at [56, 628] on span "Relatórios de vendas" at bounding box center [85, 623] width 106 height 16
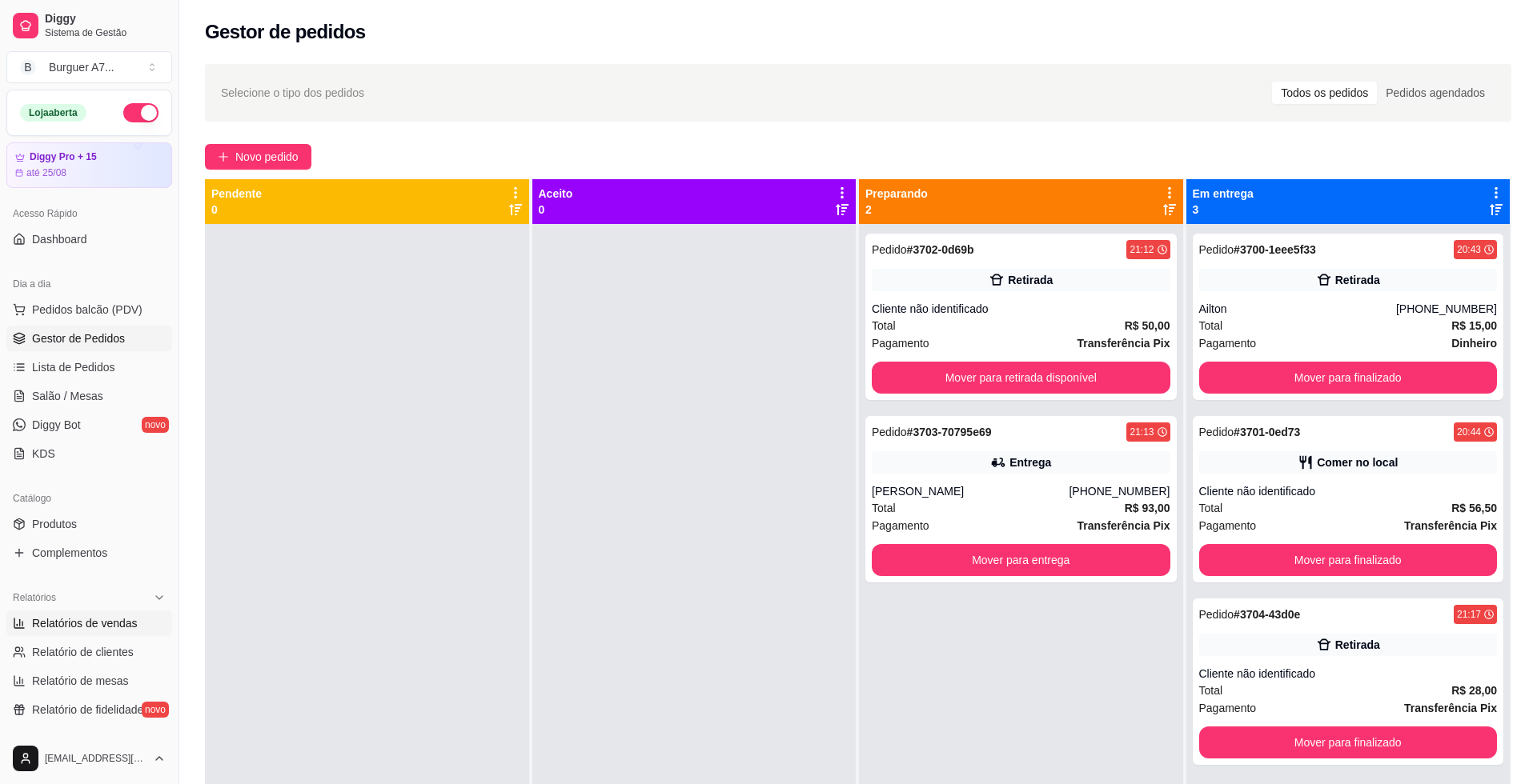
select select "ALL"
select select "0"
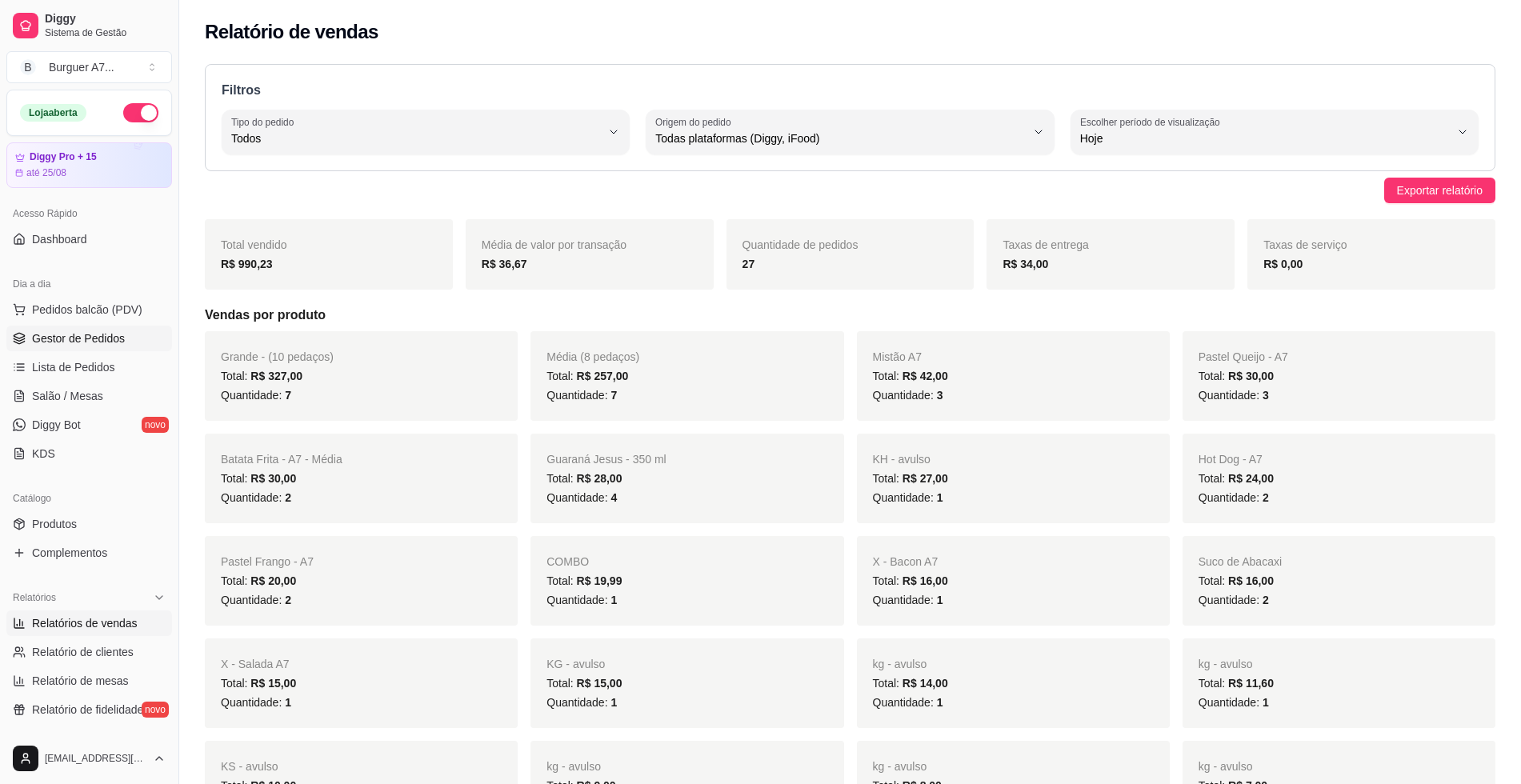
click at [128, 341] on link "Gestor de Pedidos" at bounding box center [89, 337] width 165 height 25
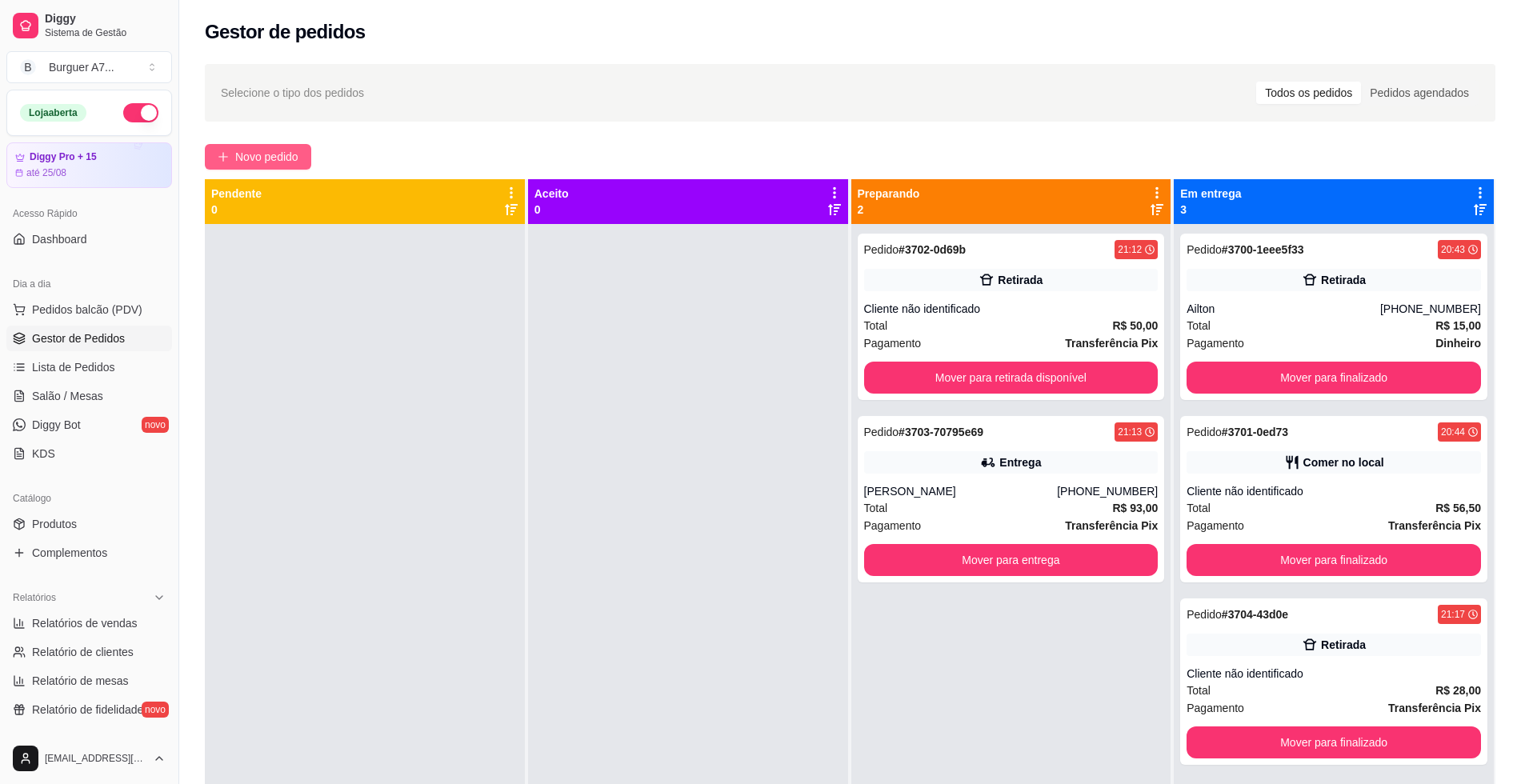
click at [270, 148] on button "Novo pedido" at bounding box center [258, 156] width 107 height 25
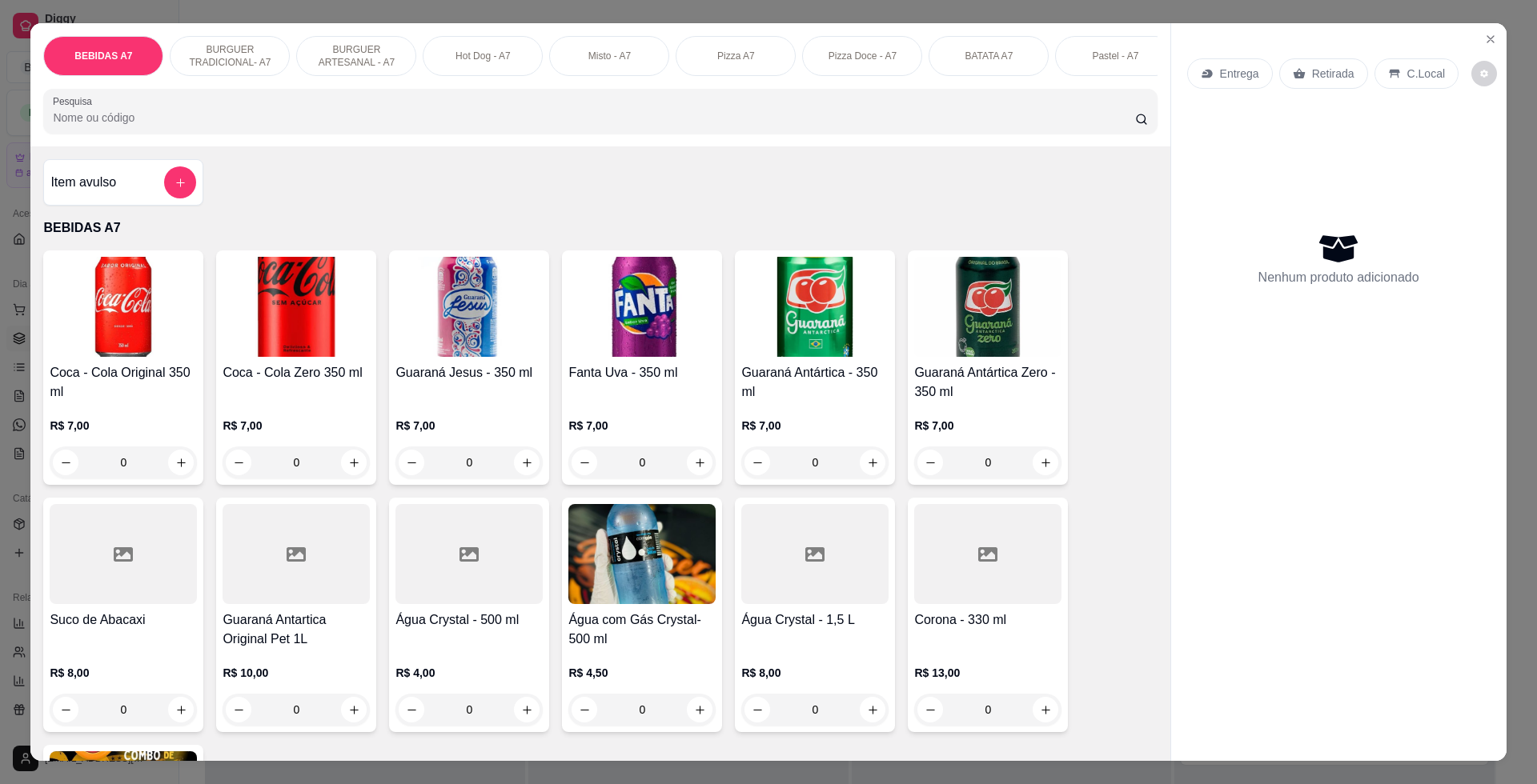
click at [139, 198] on div "Item avulso" at bounding box center [123, 182] width 146 height 32
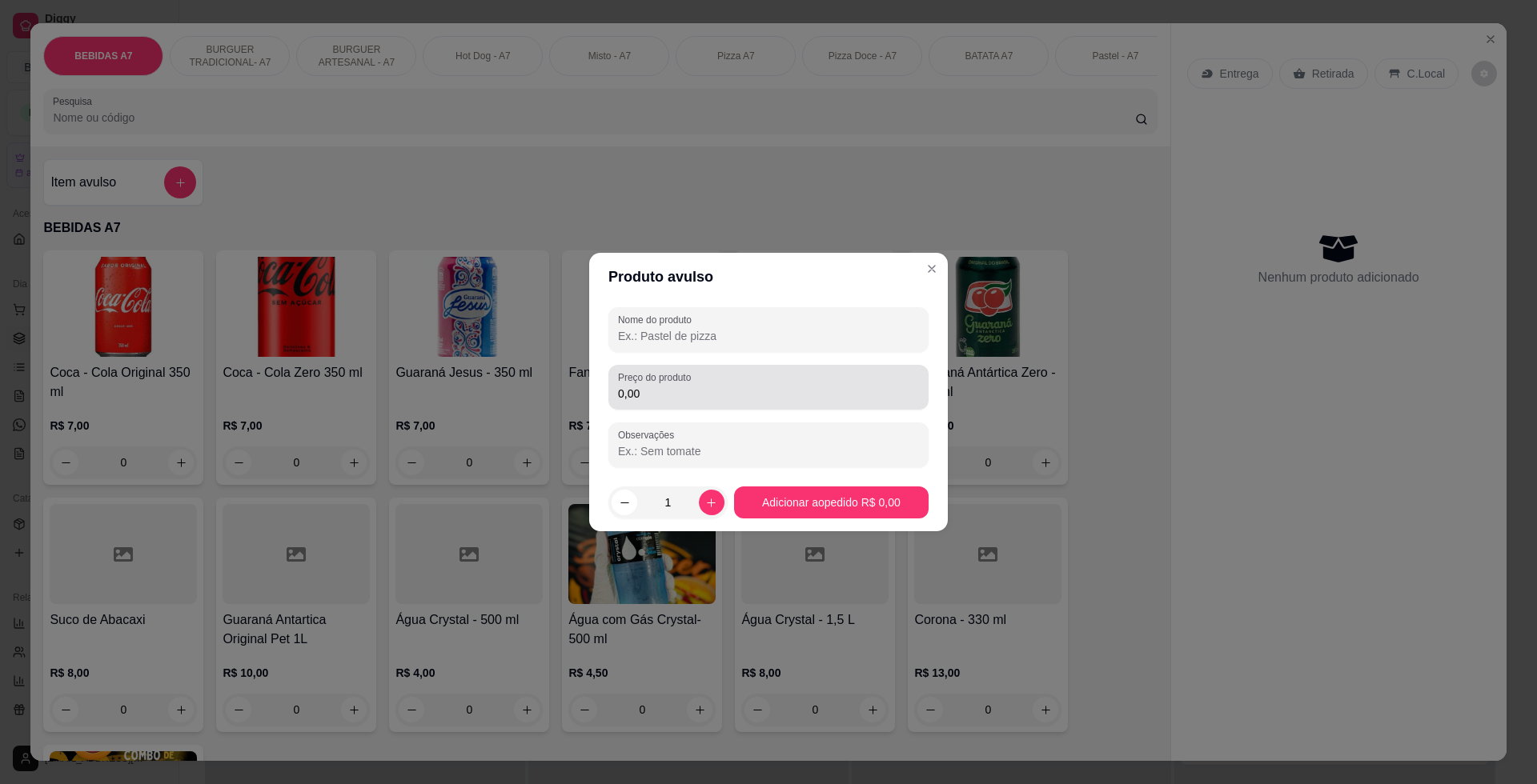
click at [674, 391] on input "0,00" at bounding box center [768, 394] width 301 height 16
type input "18,00"
click at [705, 339] on input "Nome do produto" at bounding box center [768, 336] width 301 height 16
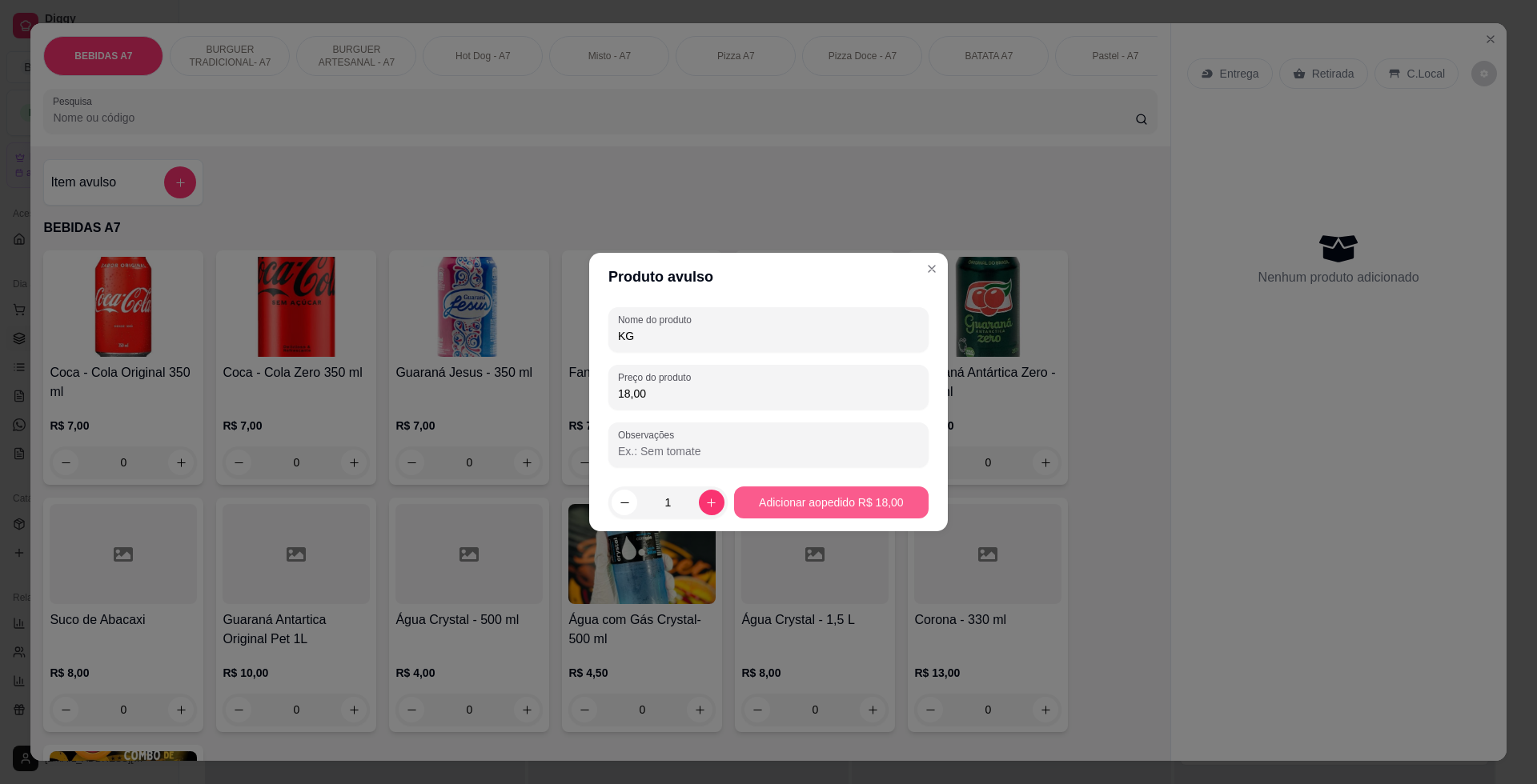
type input "KG"
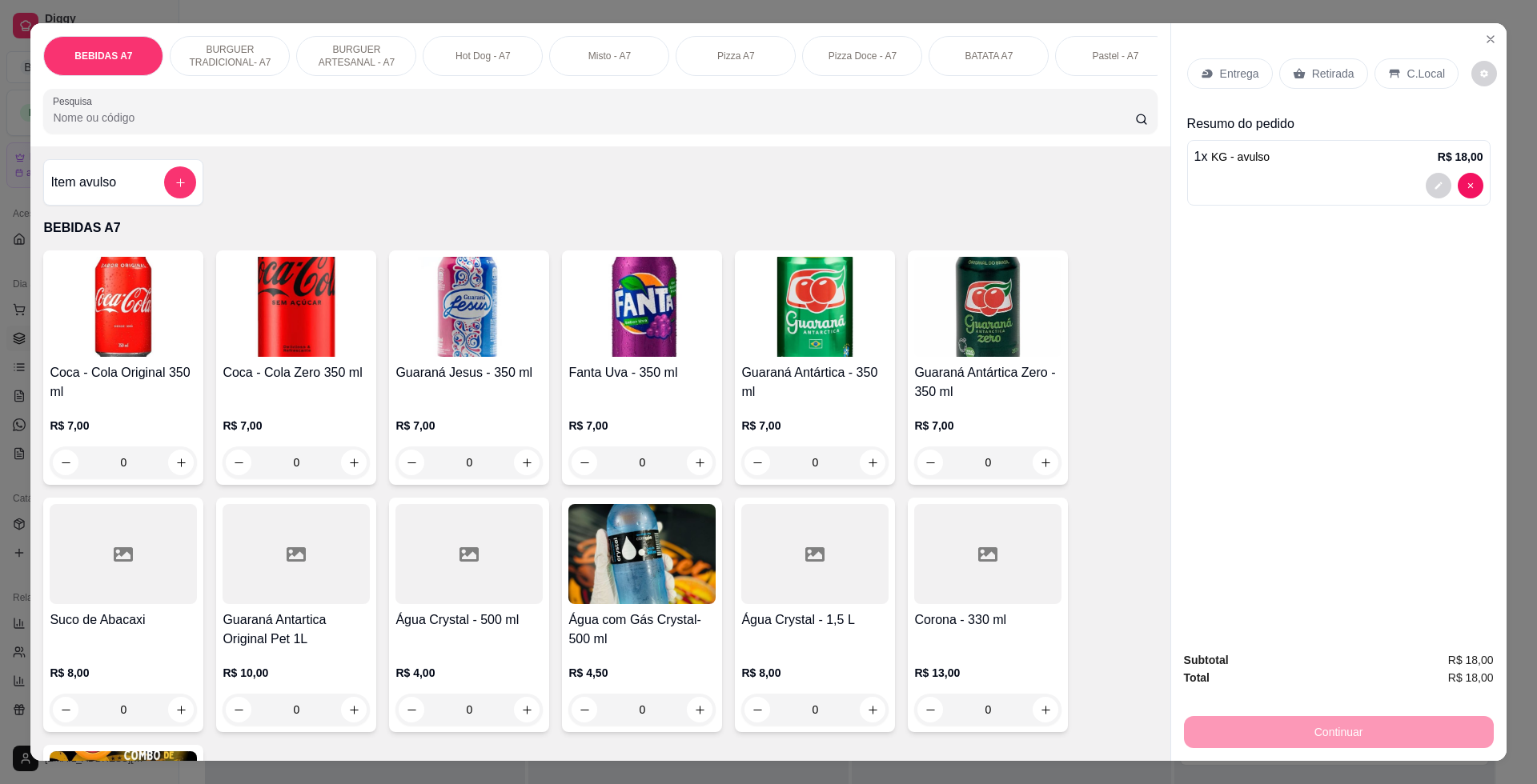
click at [1319, 72] on p "Retirada" at bounding box center [1333, 73] width 42 height 16
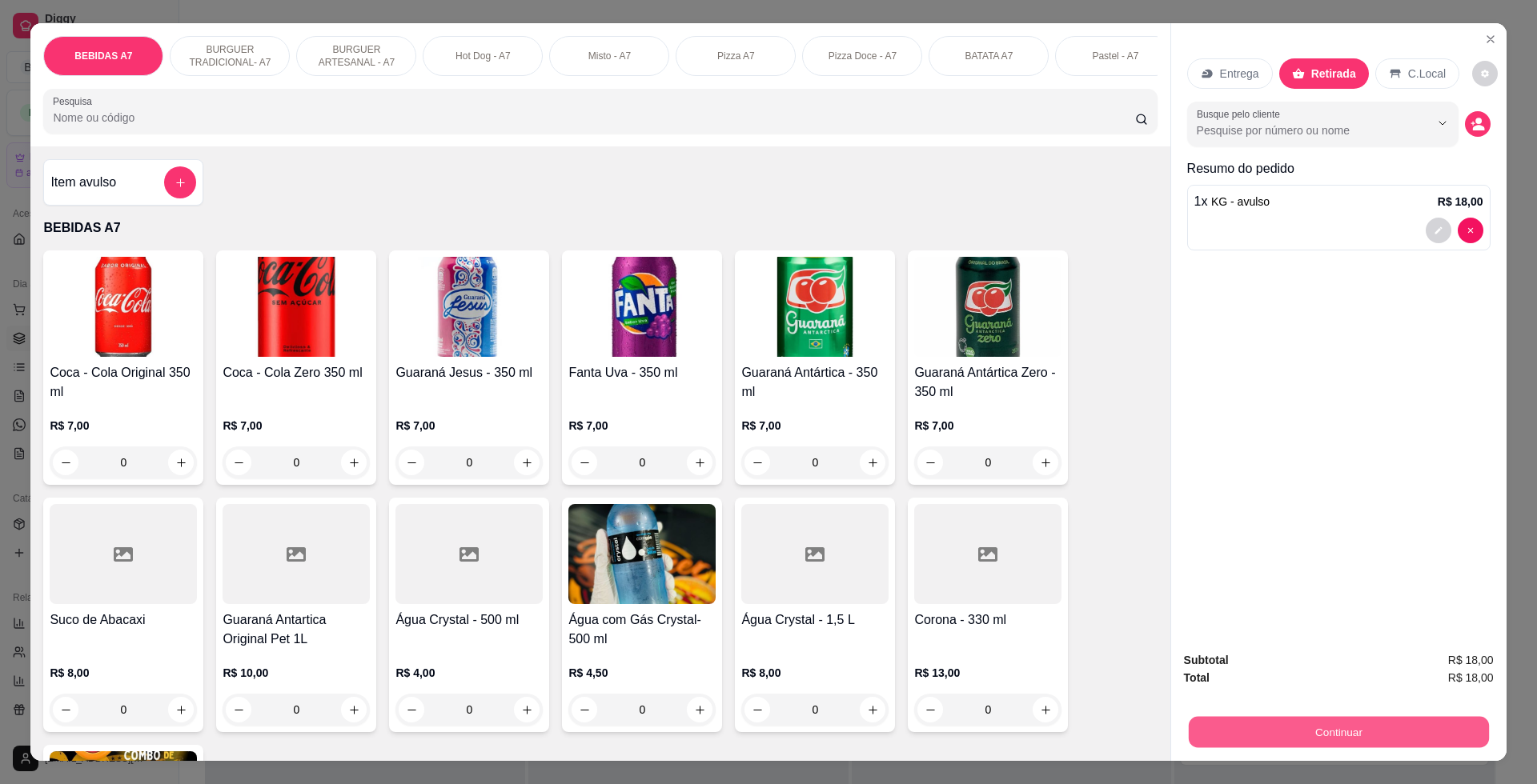
click at [1400, 745] on button "Continuar" at bounding box center [1338, 731] width 300 height 31
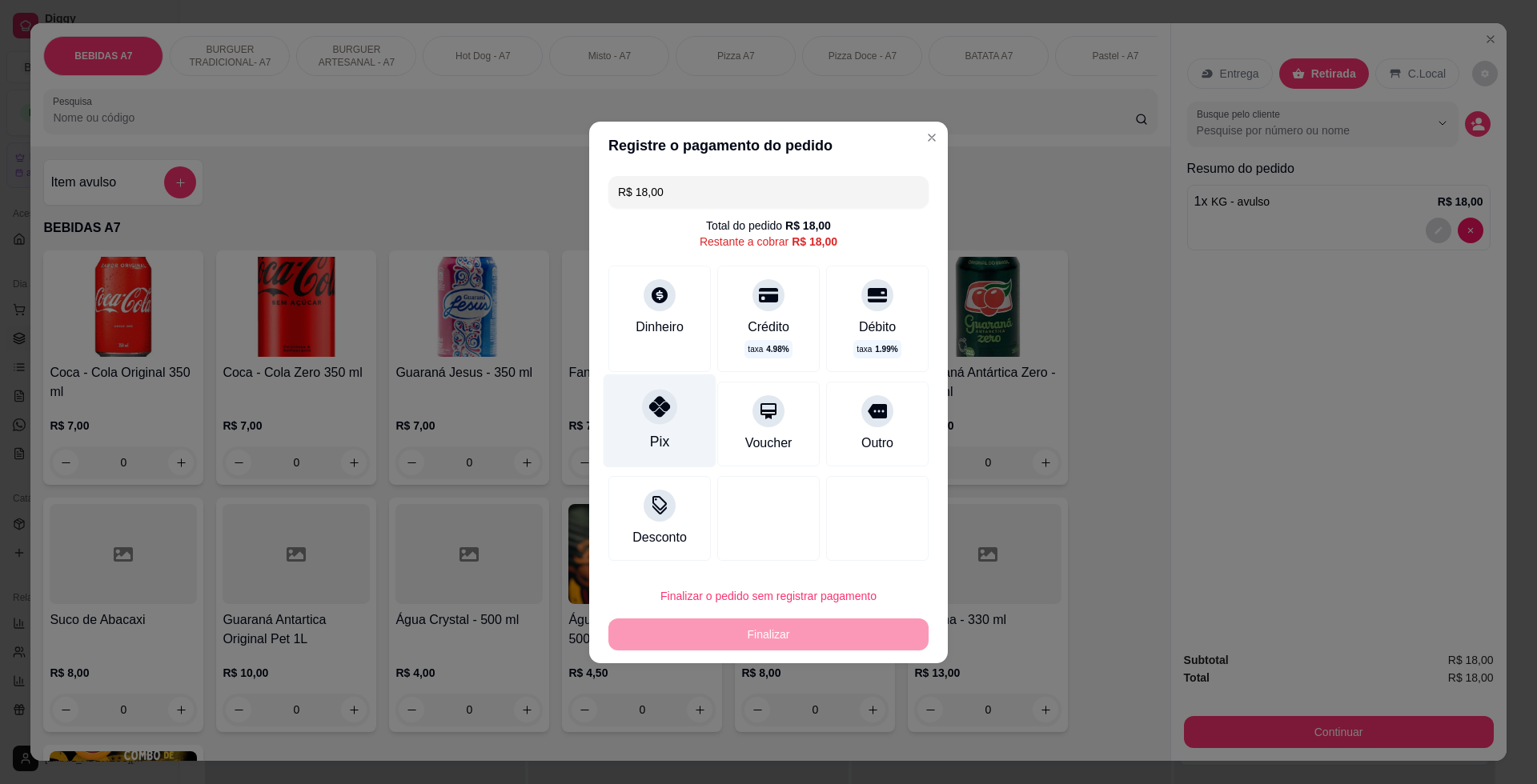
click at [630, 431] on div "Pix" at bounding box center [660, 420] width 113 height 94
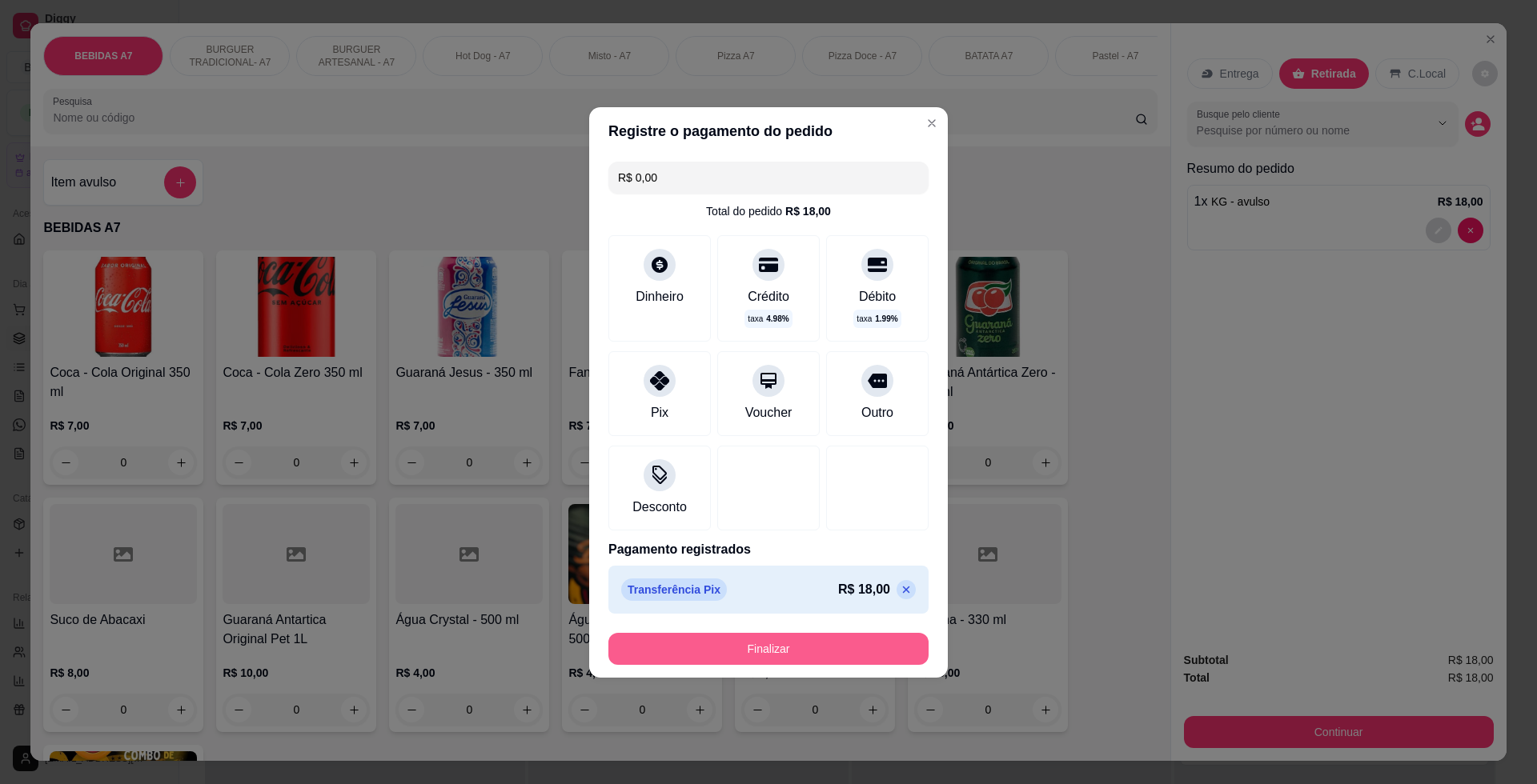
click at [788, 657] on button "Finalizar" at bounding box center [768, 648] width 320 height 32
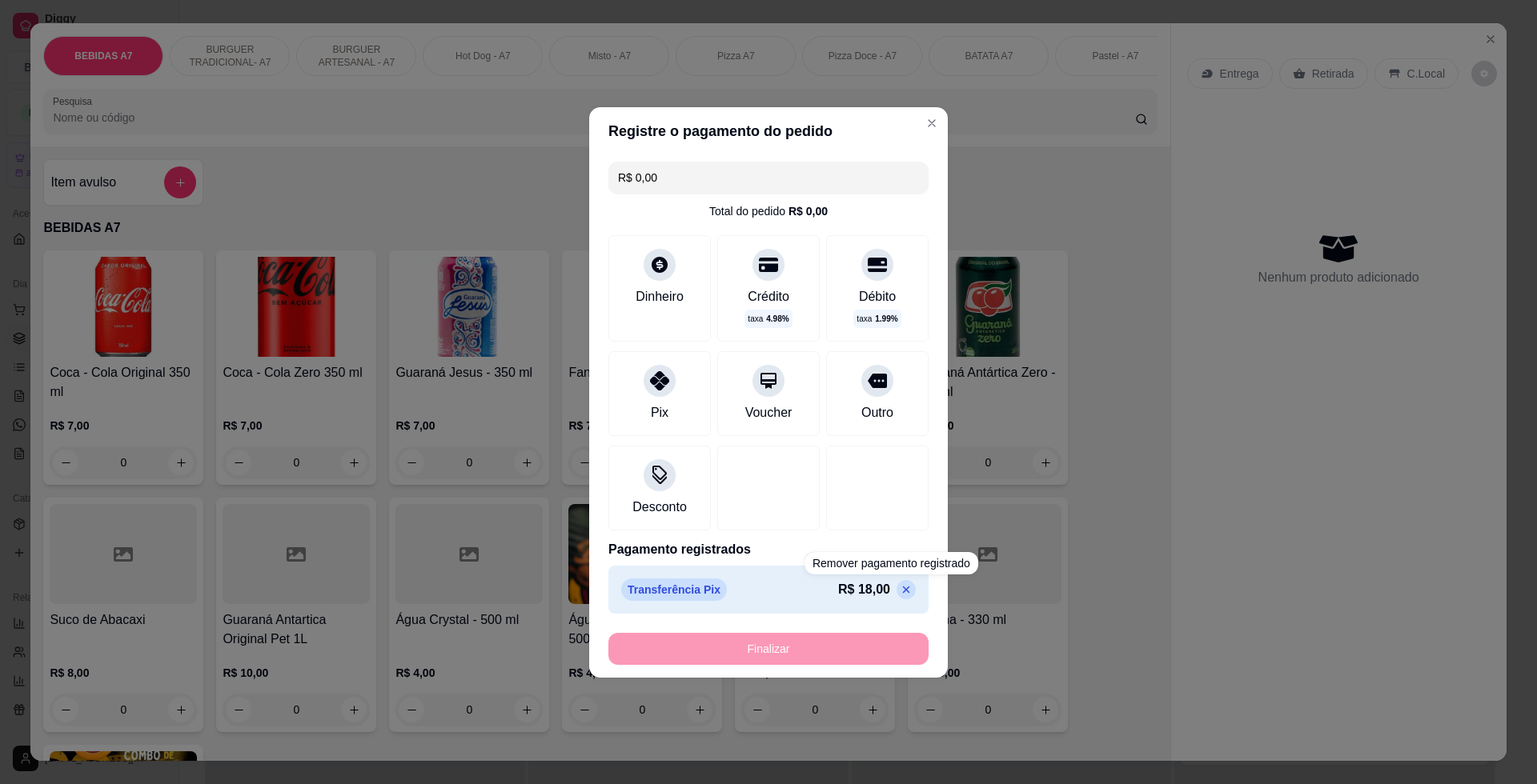
type input "-R$ 18,00"
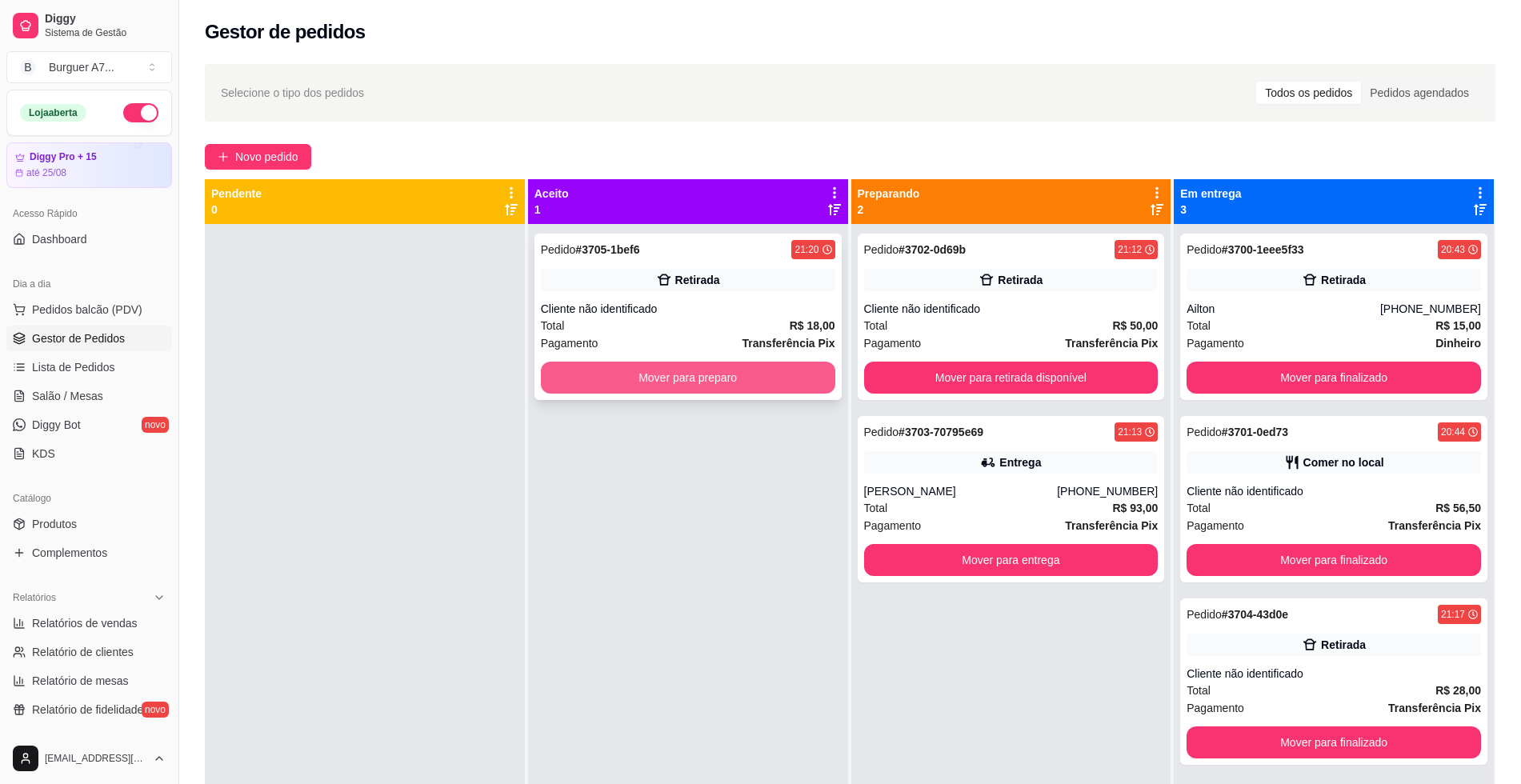
click at [778, 368] on button "Mover para preparo" at bounding box center [688, 377] width 294 height 32
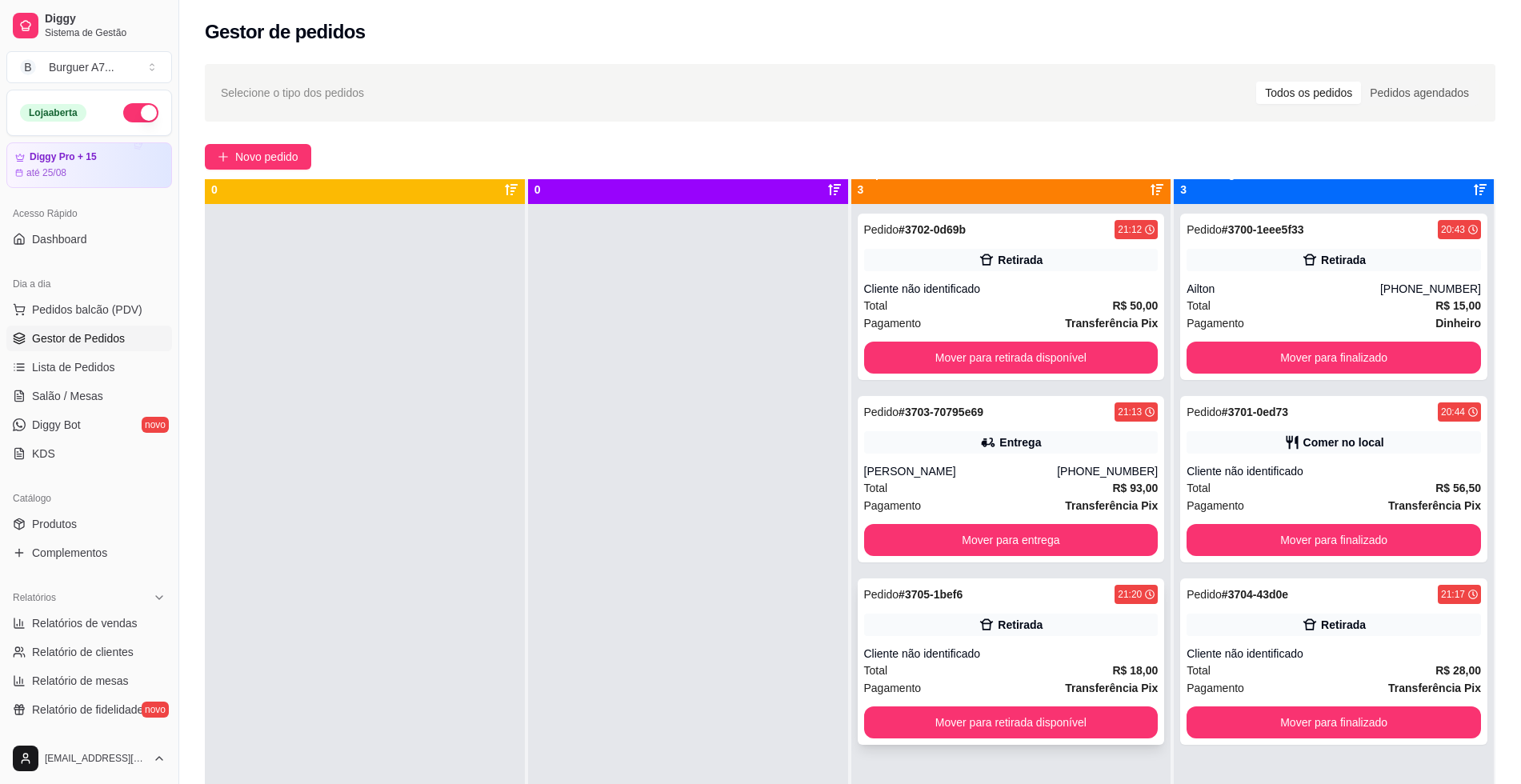
scroll to position [45, 0]
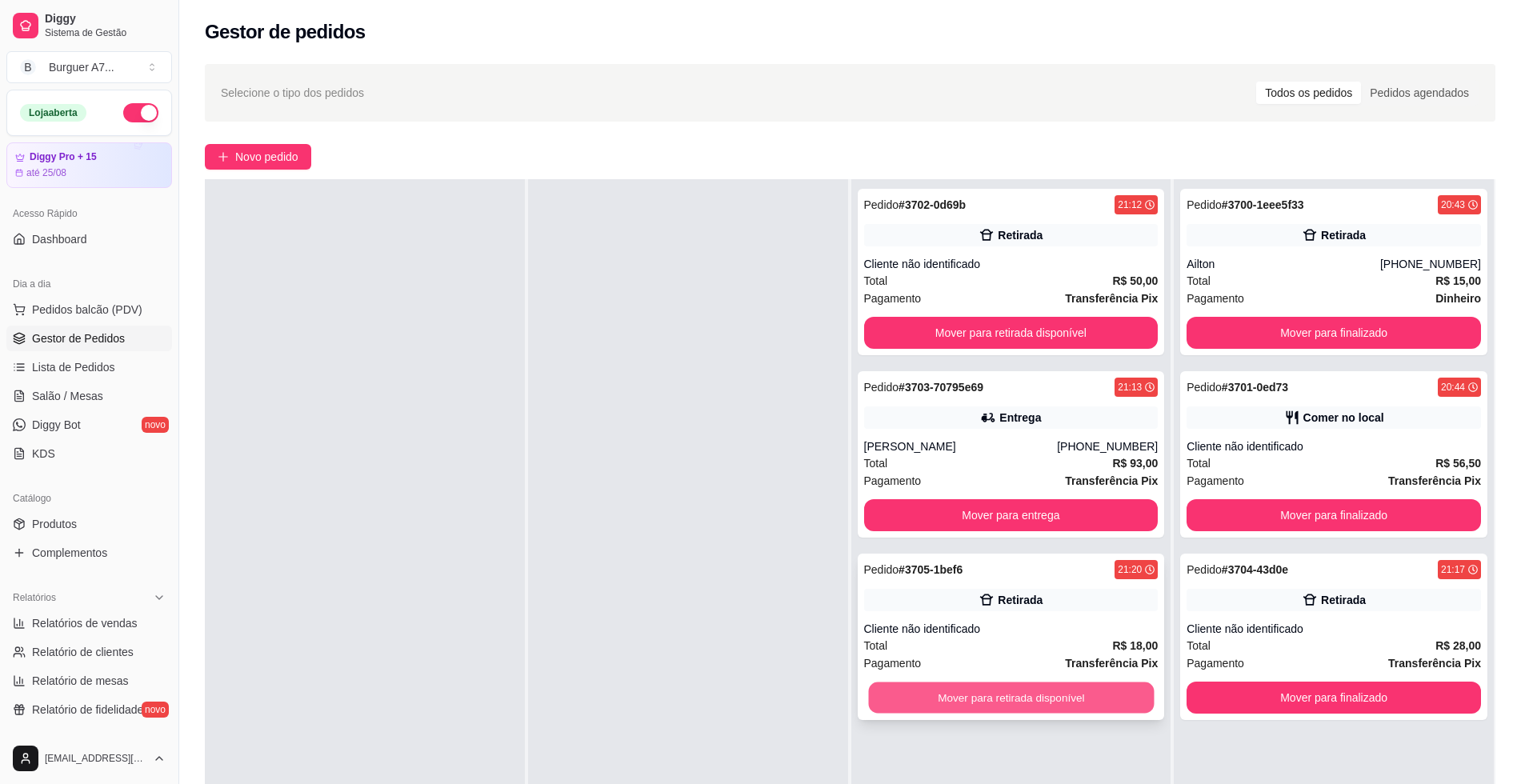
click at [1118, 694] on button "Mover para retirada disponível" at bounding box center [1011, 698] width 285 height 31
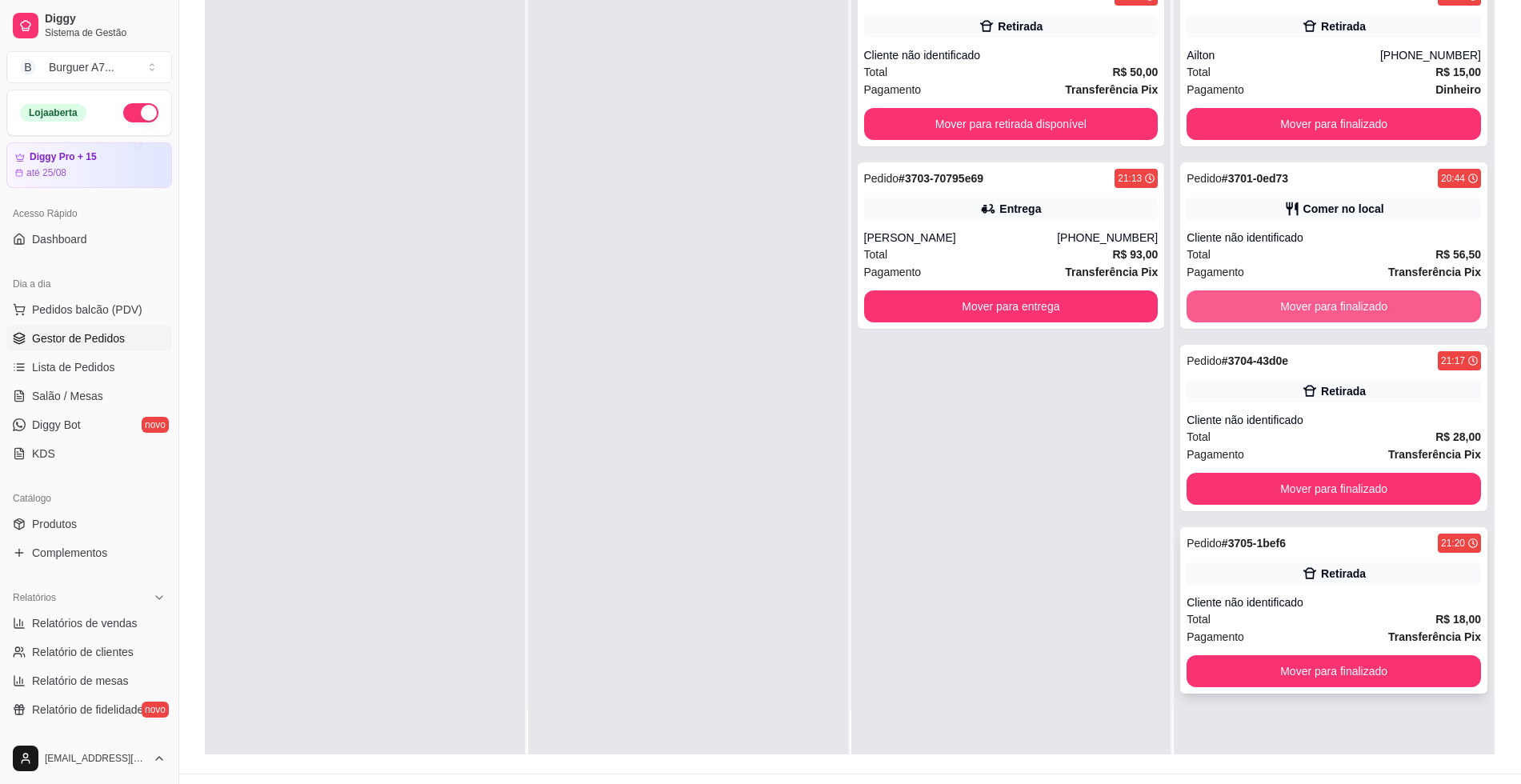
scroll to position [244, 0]
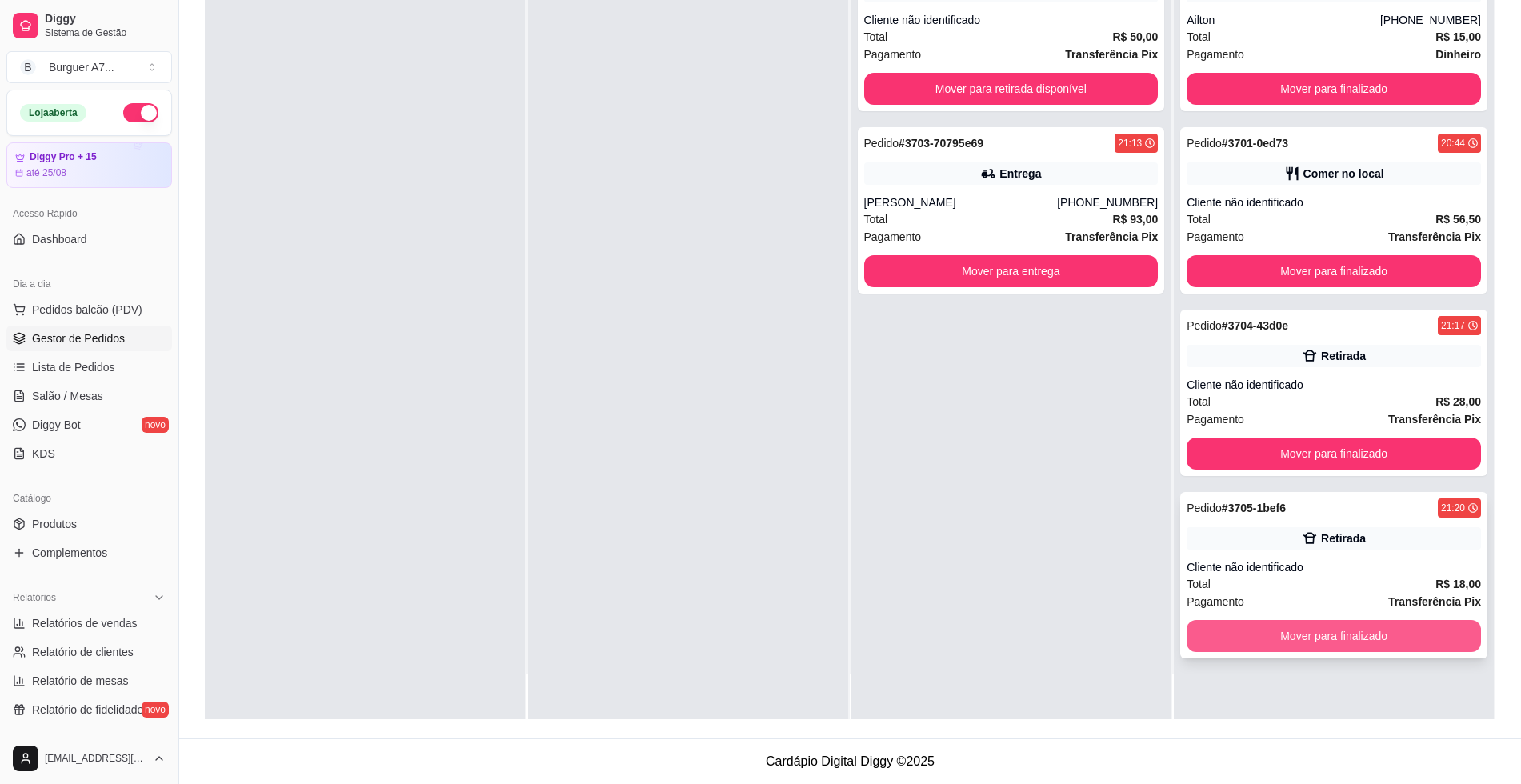
click at [1317, 628] on button "Mover para finalizado" at bounding box center [1334, 636] width 294 height 32
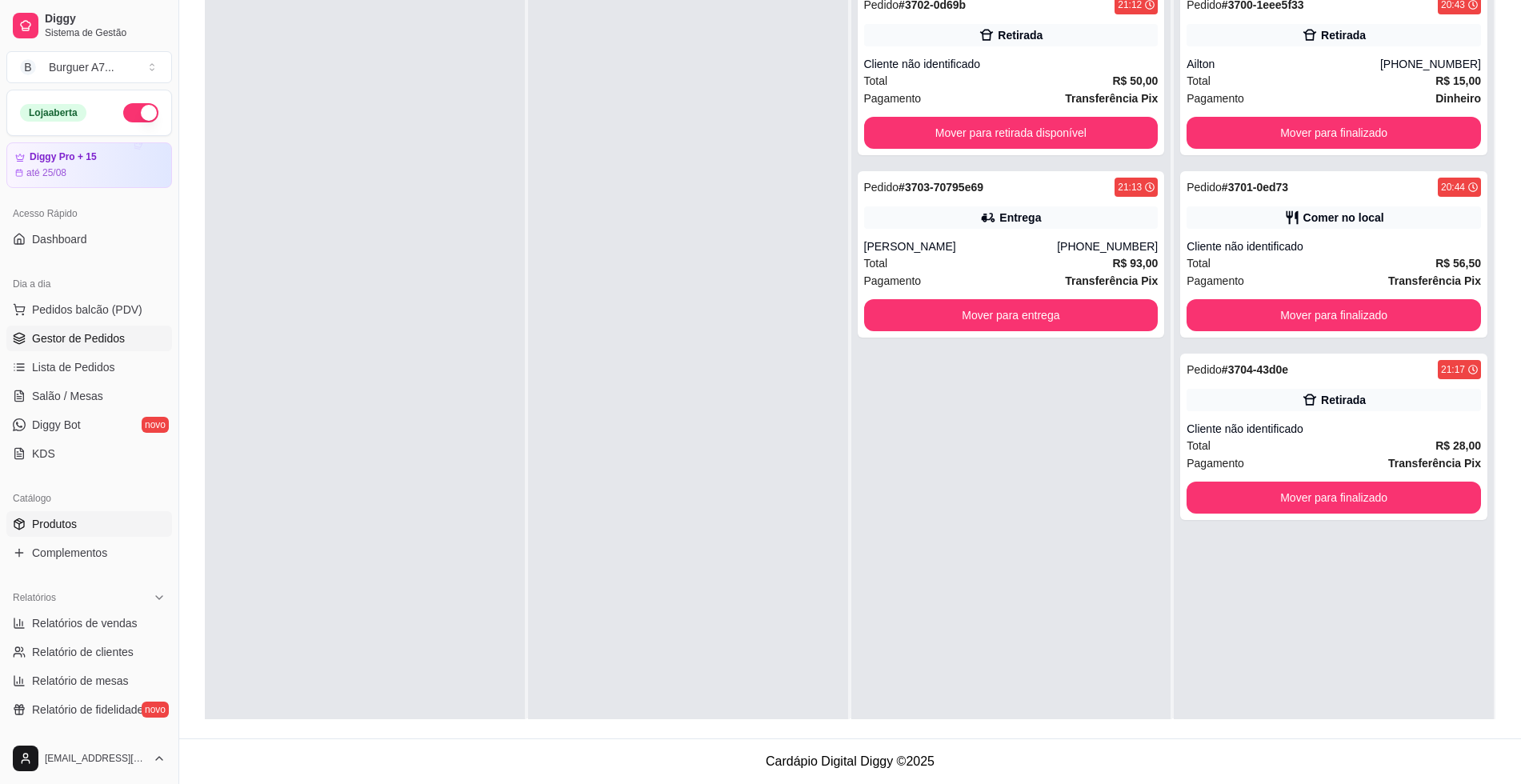
scroll to position [0, 0]
click at [66, 616] on span "Relatórios de vendas" at bounding box center [85, 623] width 106 height 16
select select "ALL"
select select "0"
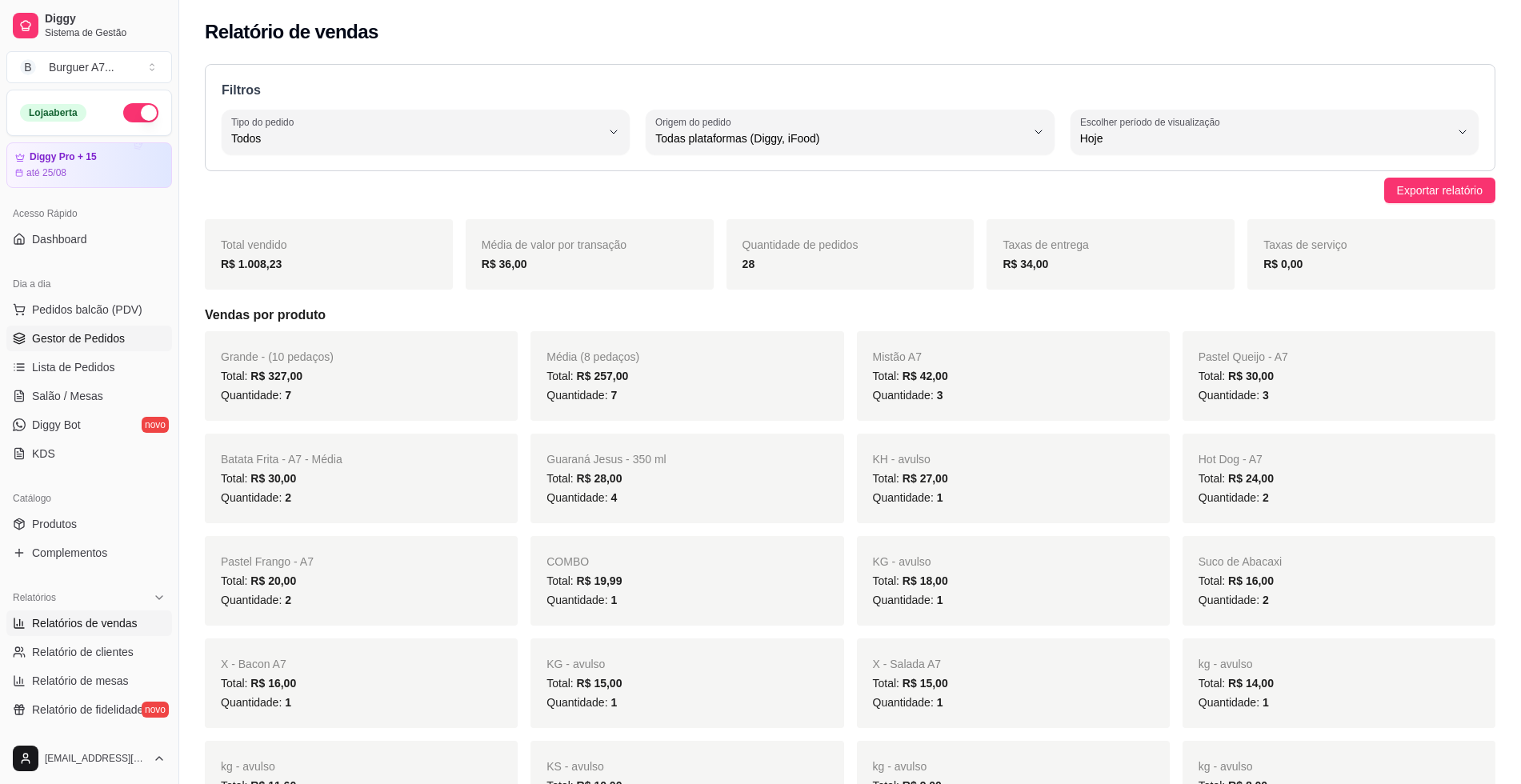
click at [87, 345] on span "Gestor de Pedidos" at bounding box center [78, 338] width 93 height 16
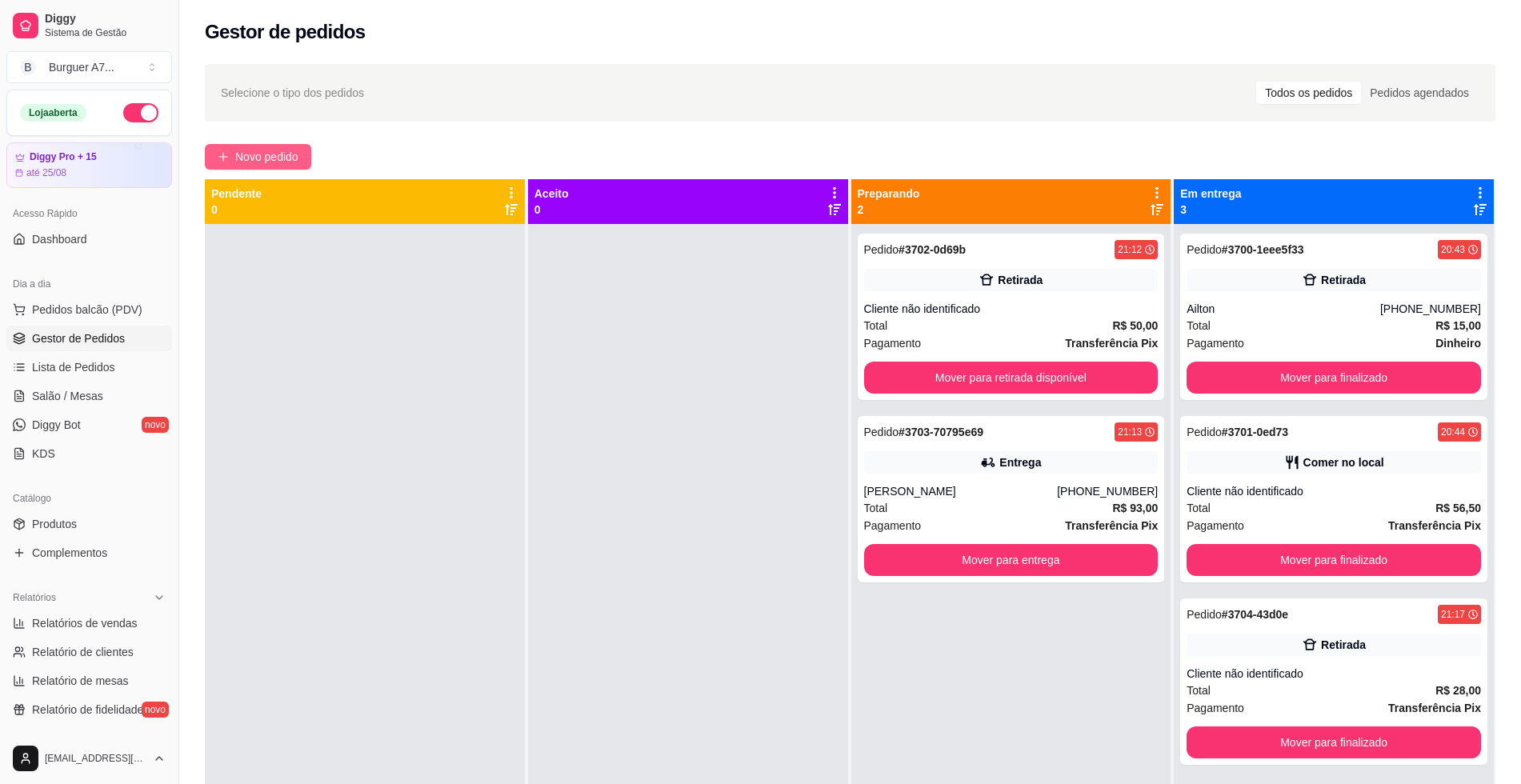
click at [256, 162] on span "Novo pedido" at bounding box center [267, 157] width 64 height 18
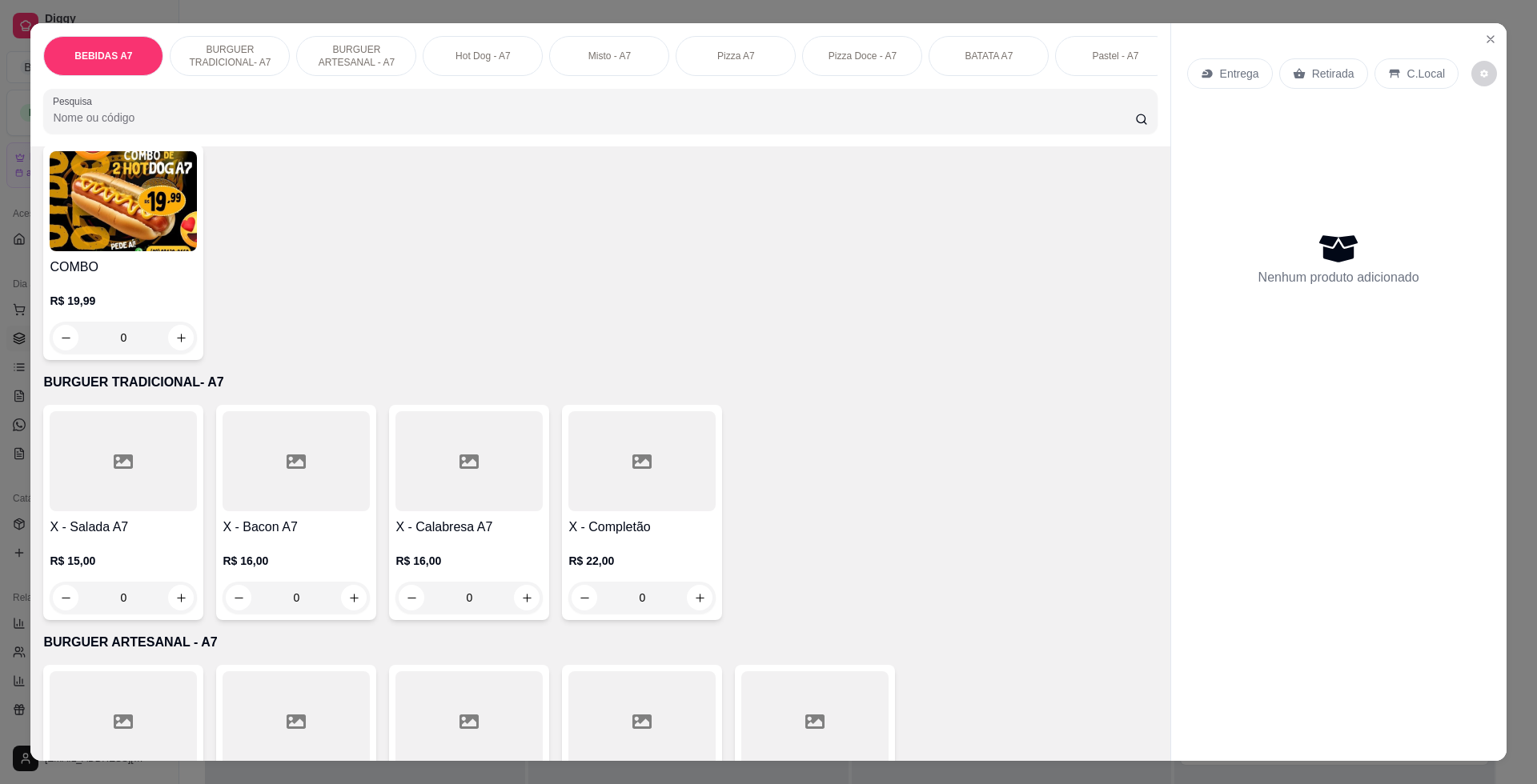
scroll to position [1000, 0]
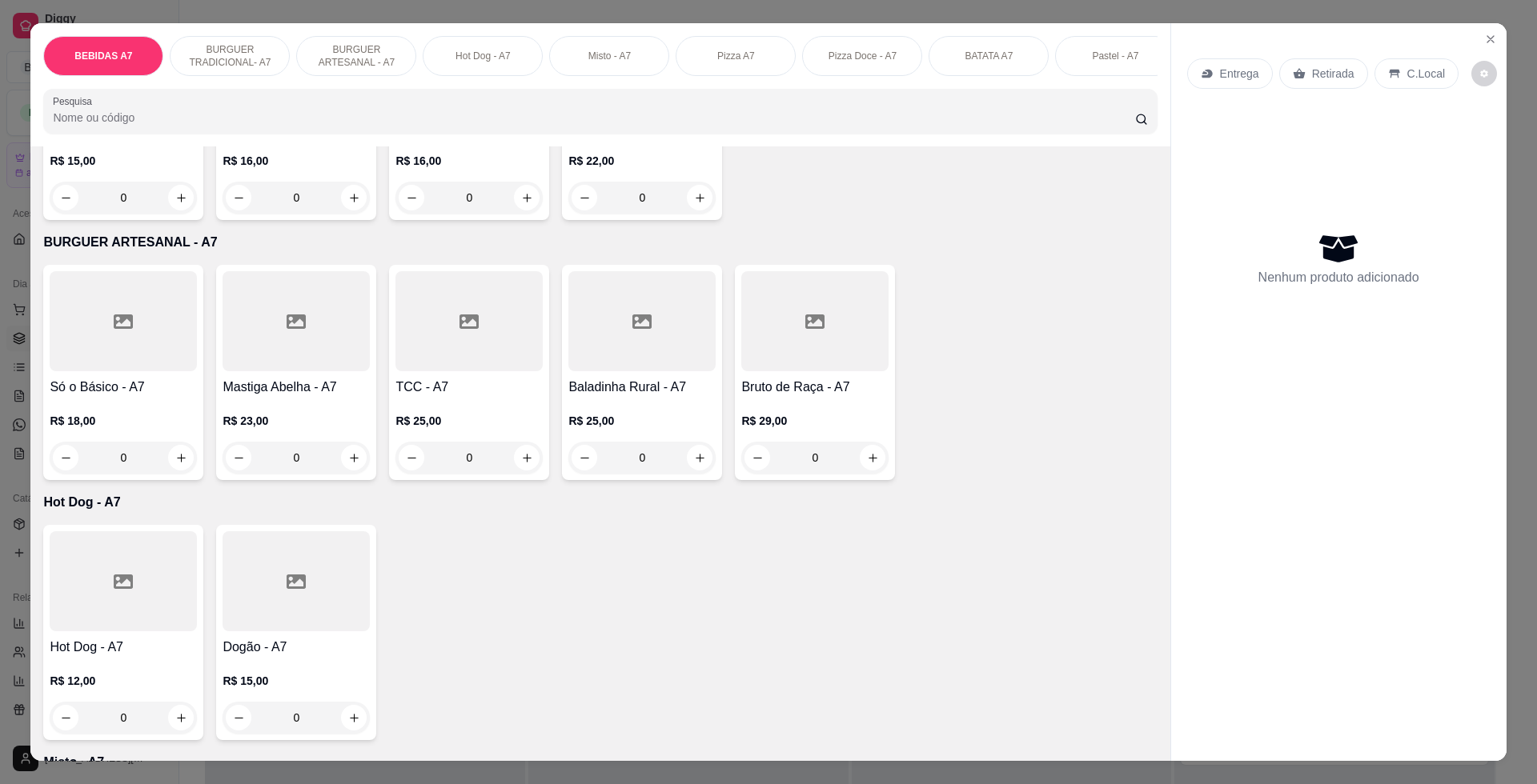
click at [263, 654] on h4 "Dogão - A7" at bounding box center [296, 647] width 148 height 20
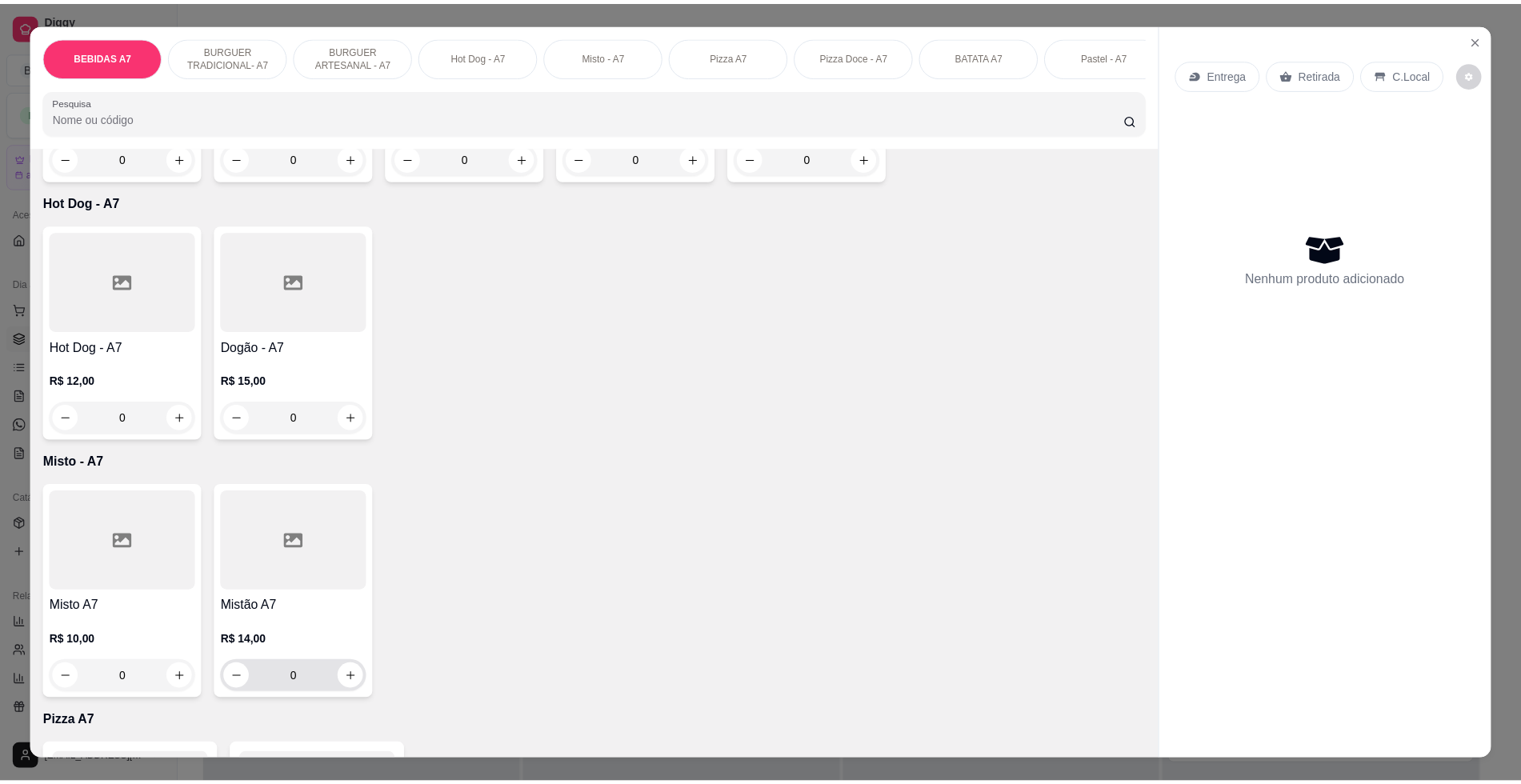
scroll to position [1600, 0]
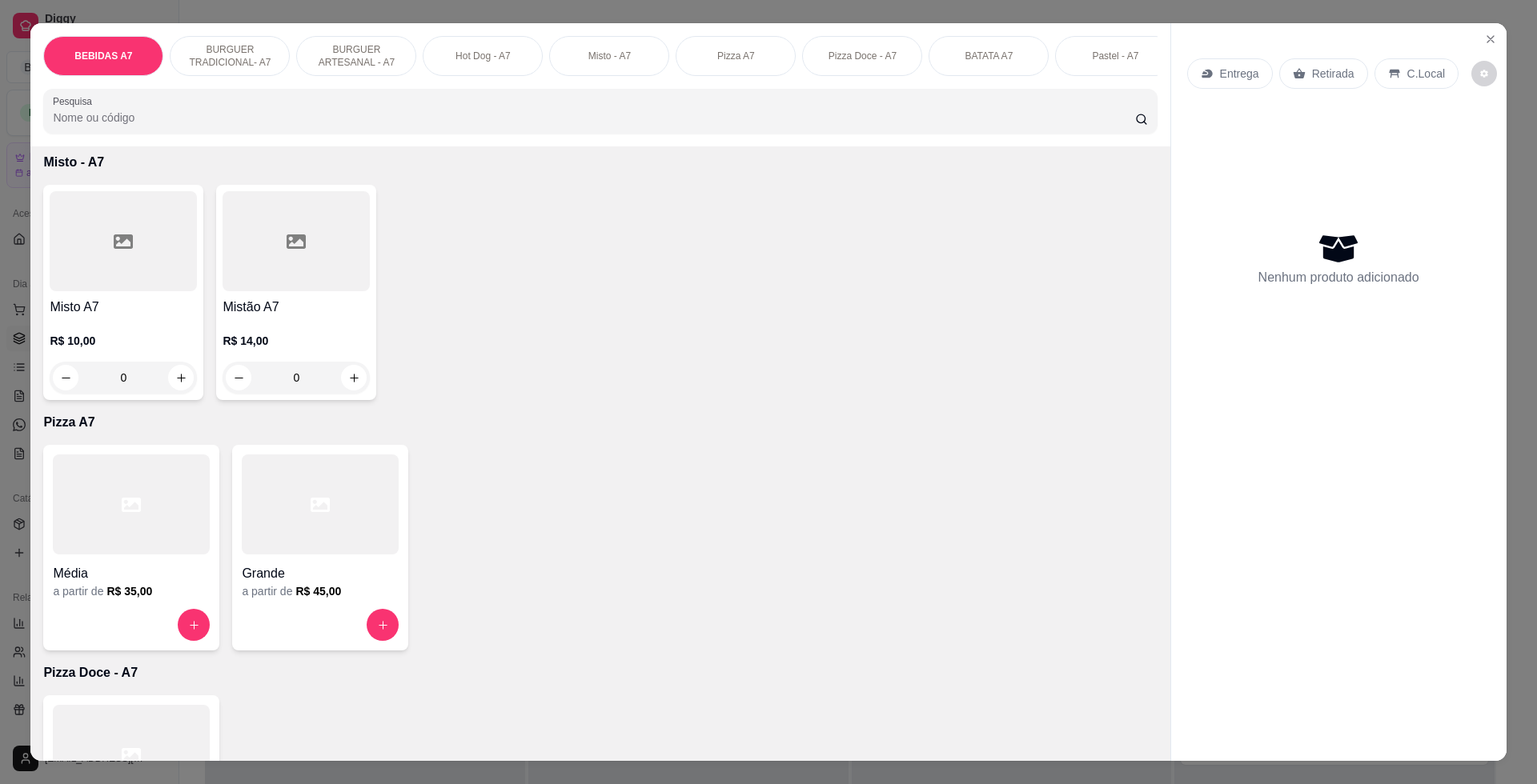
click at [317, 544] on div at bounding box center [320, 504] width 157 height 100
click at [1484, 45] on icon "Close" at bounding box center [1491, 39] width 13 height 13
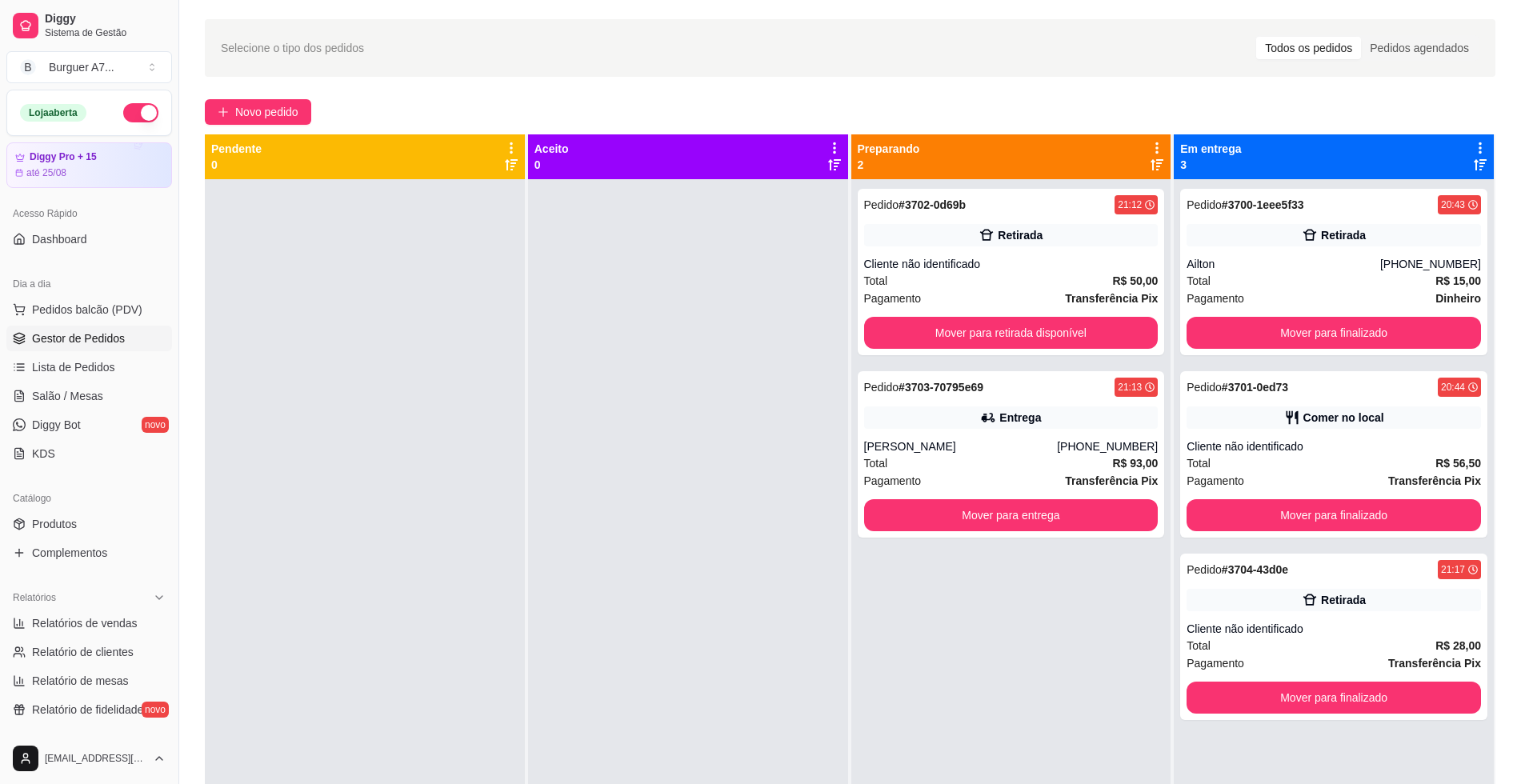
scroll to position [100, 0]
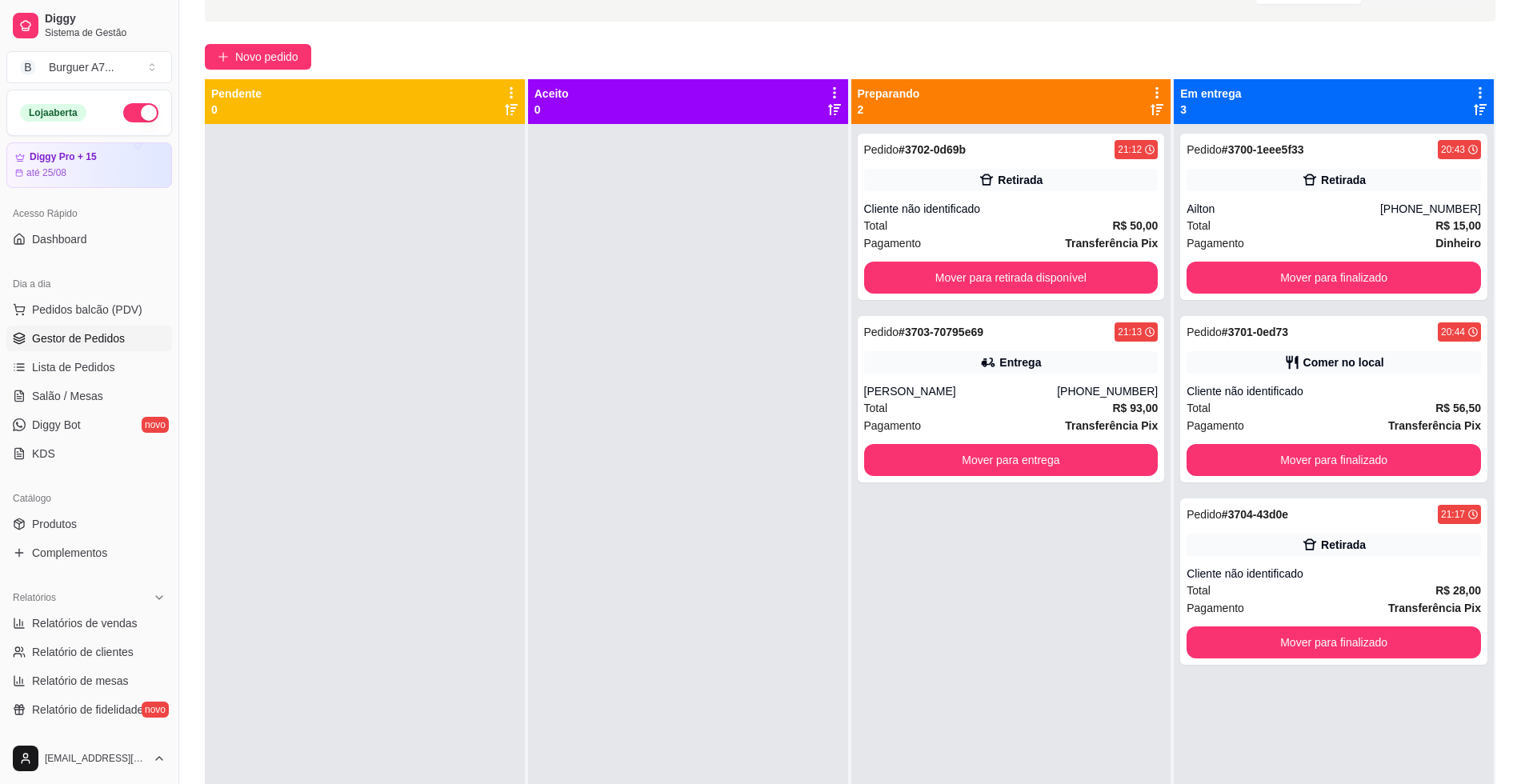
click at [131, 347] on link "Gestor de Pedidos" at bounding box center [89, 337] width 165 height 25
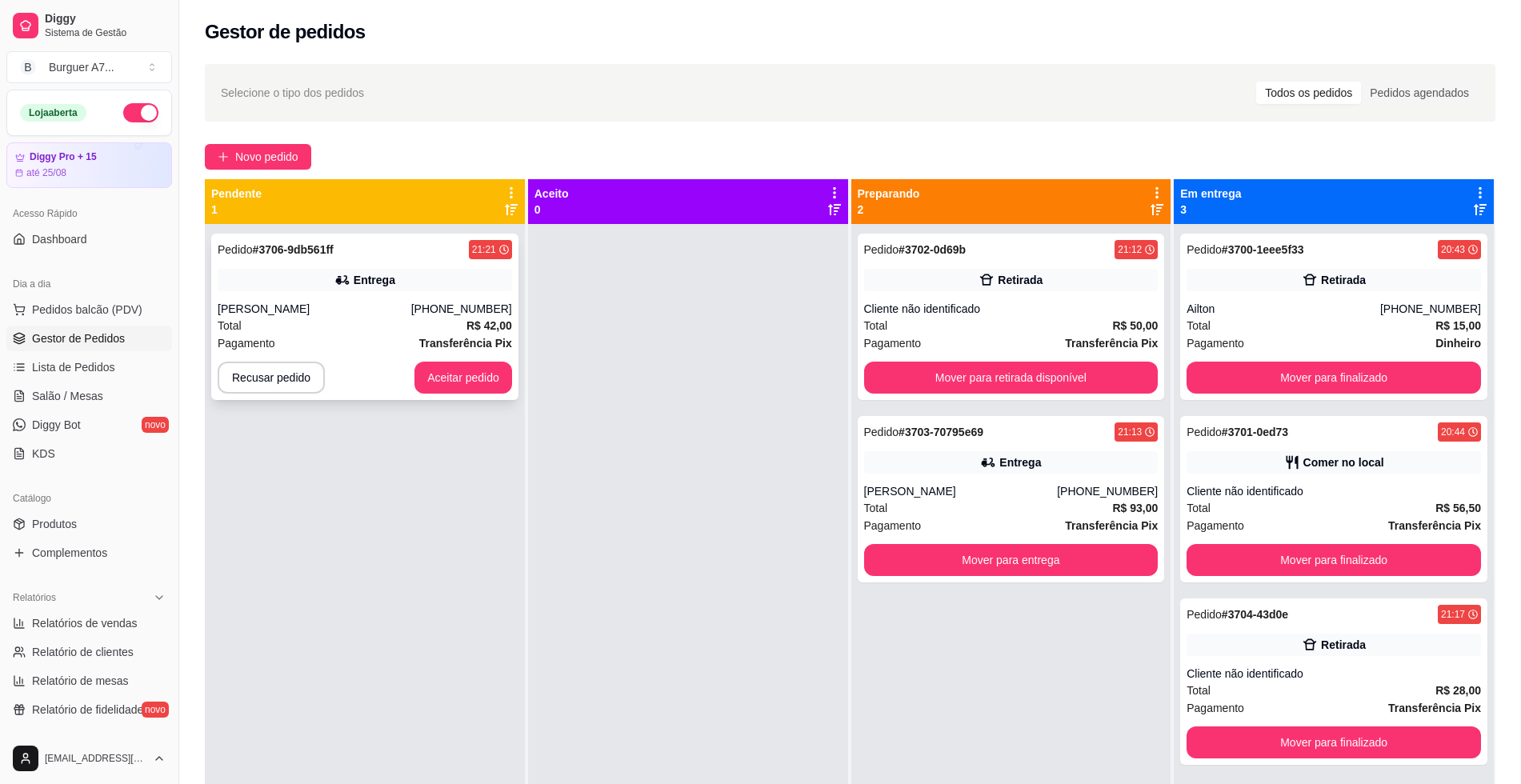
click at [400, 292] on div "Pedido # 3706-9db561ff 21:21 Entrega [PERSON_NAME] [PHONE_NUMBER] Total R$ 42,0…" at bounding box center [364, 317] width 307 height 166
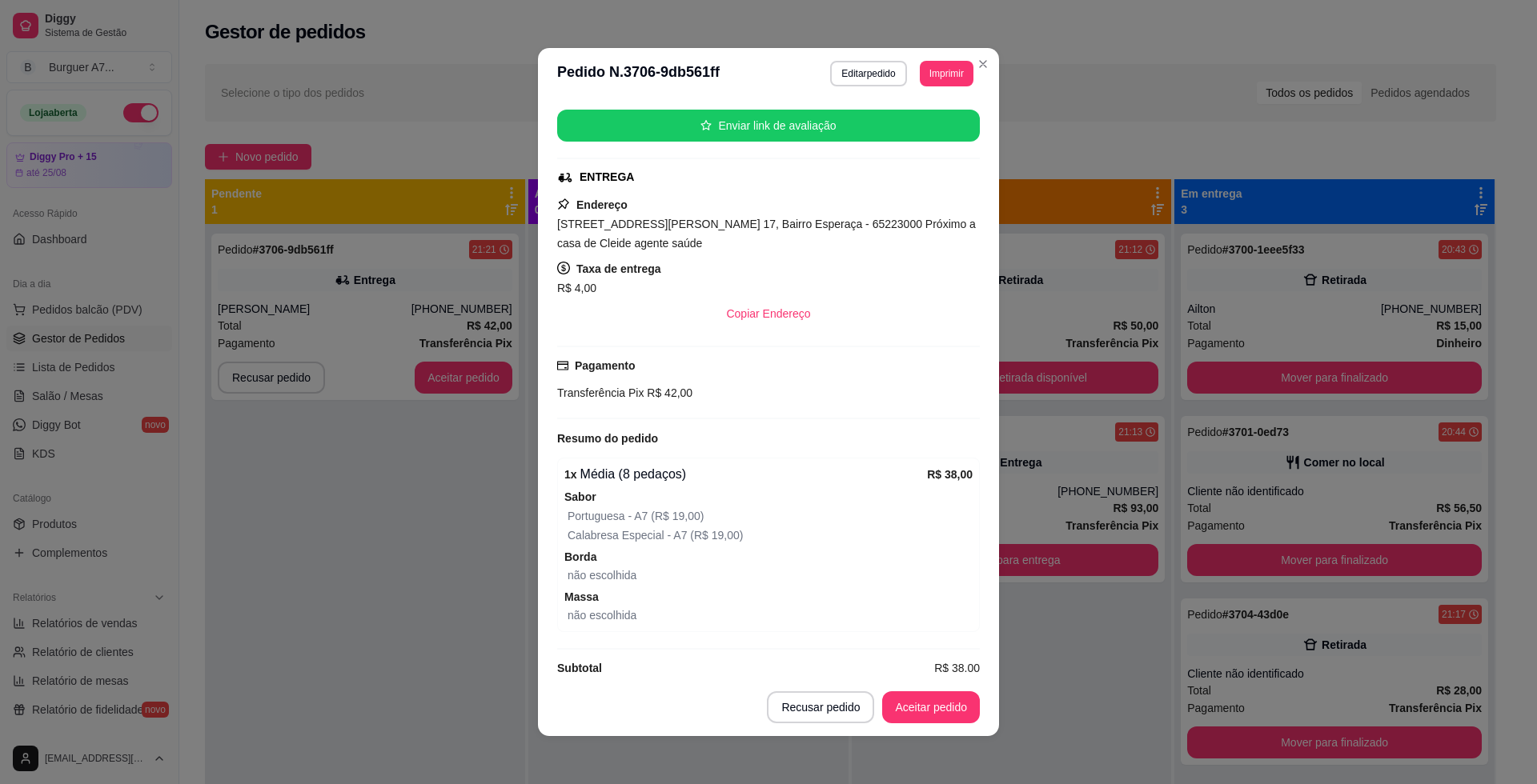
scroll to position [215, 0]
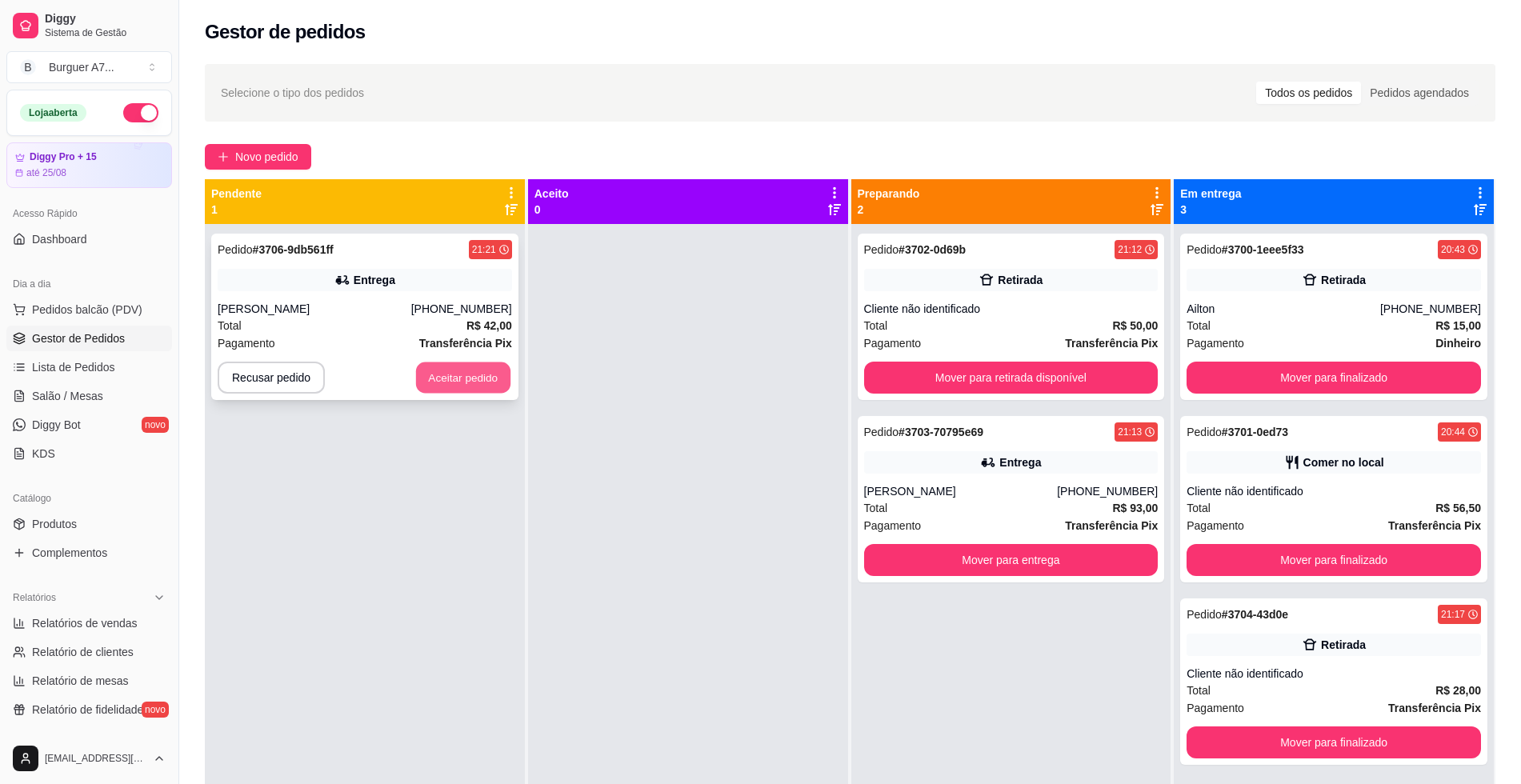
click at [467, 374] on button "Aceitar pedido" at bounding box center [463, 378] width 95 height 31
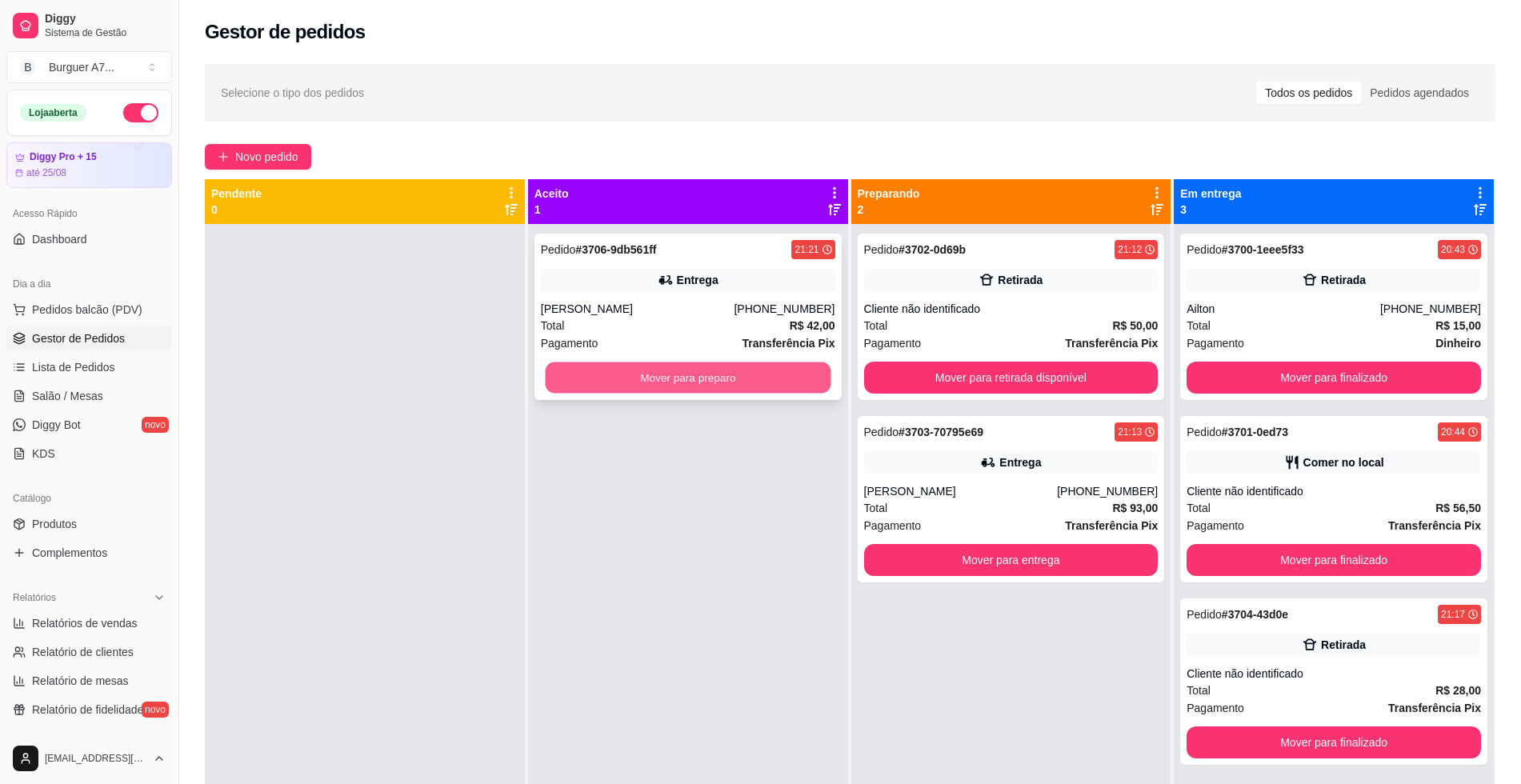
click at [712, 390] on button "Mover para preparo" at bounding box center [687, 378] width 285 height 31
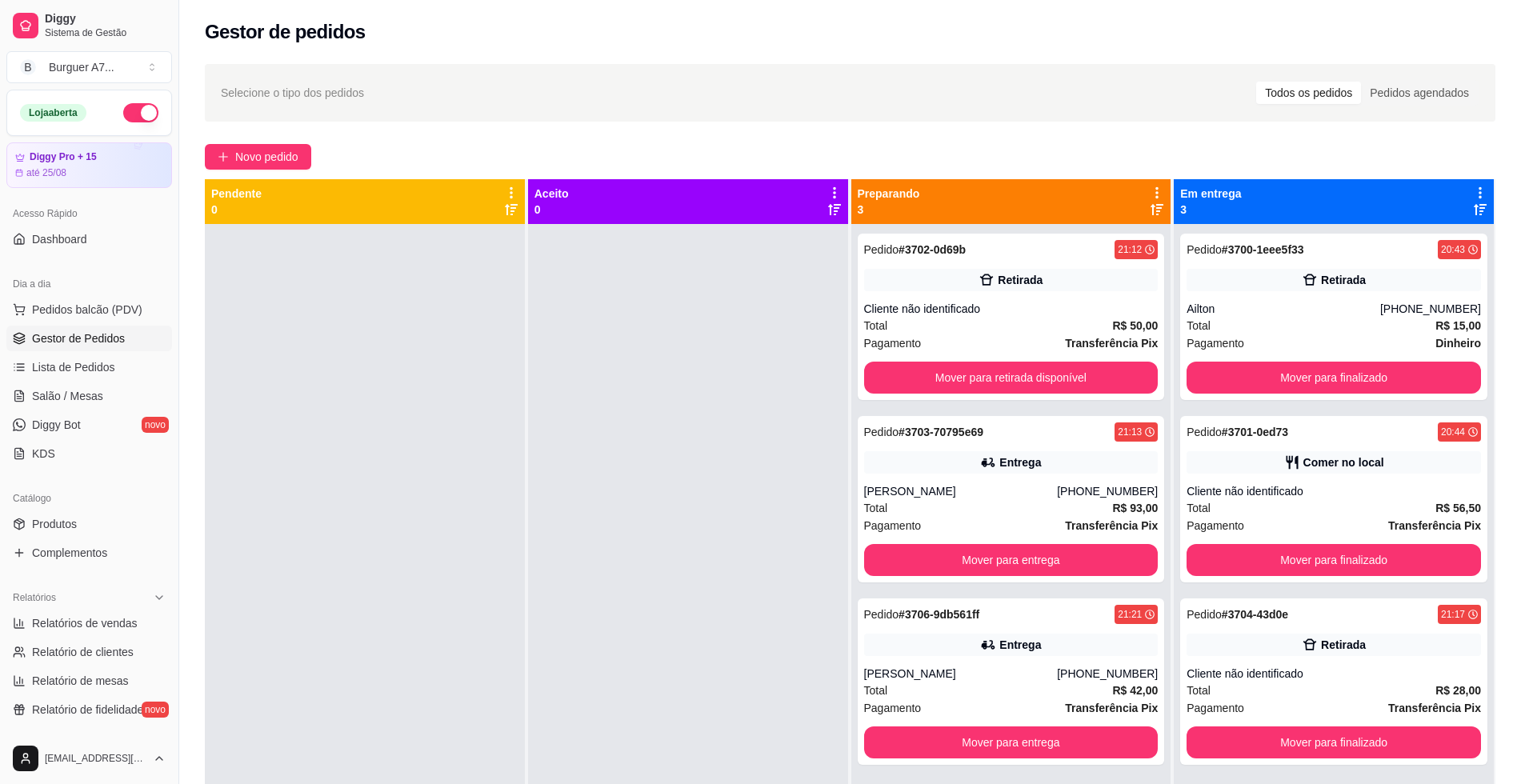
click at [281, 126] on div "Selecione o tipo dos pedidos Todos os pedidos Pedidos agendados Novo pedido Pen…" at bounding box center [850, 518] width 1342 height 928
click at [283, 152] on span "Novo pedido" at bounding box center [267, 157] width 64 height 18
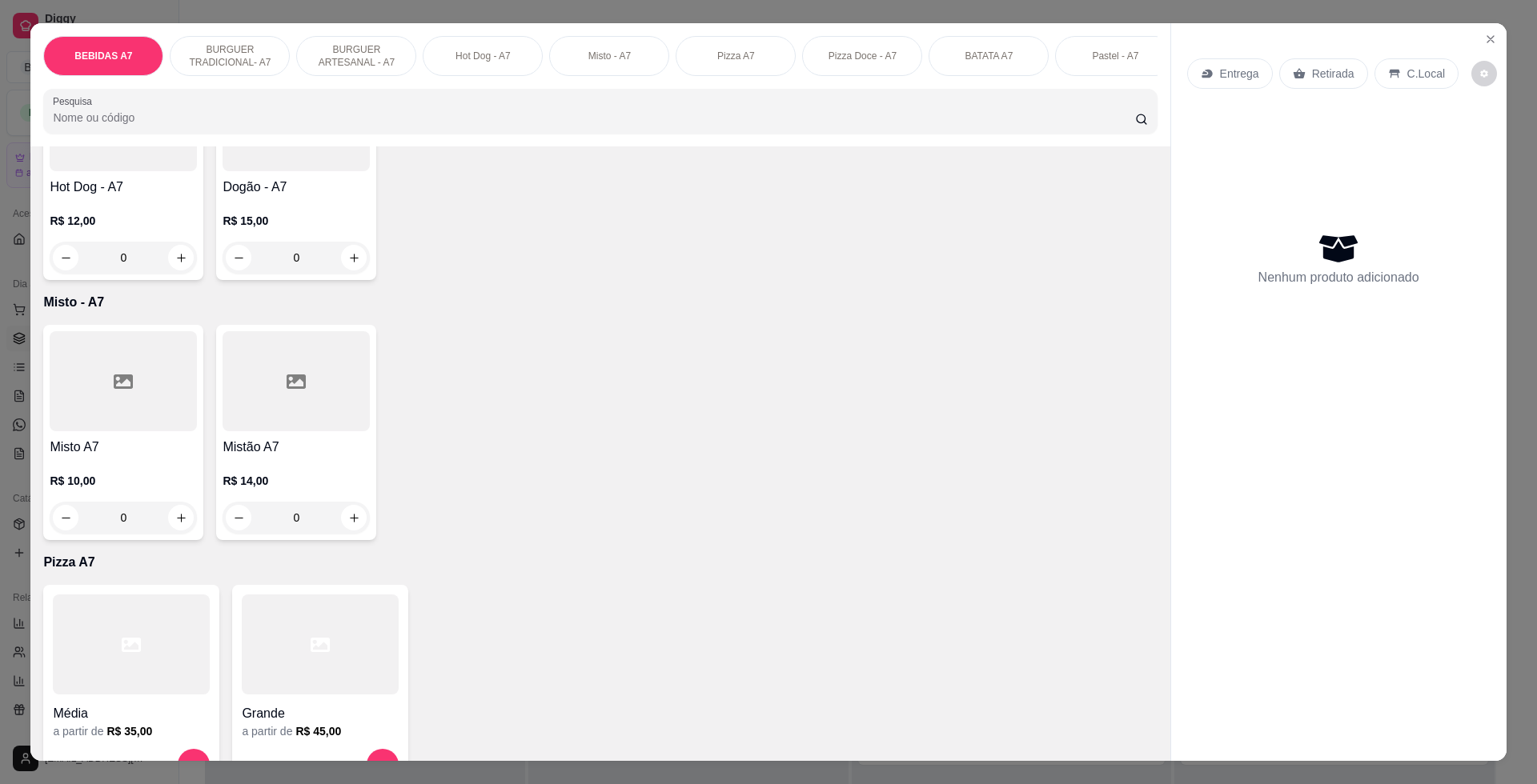
scroll to position [1600, 0]
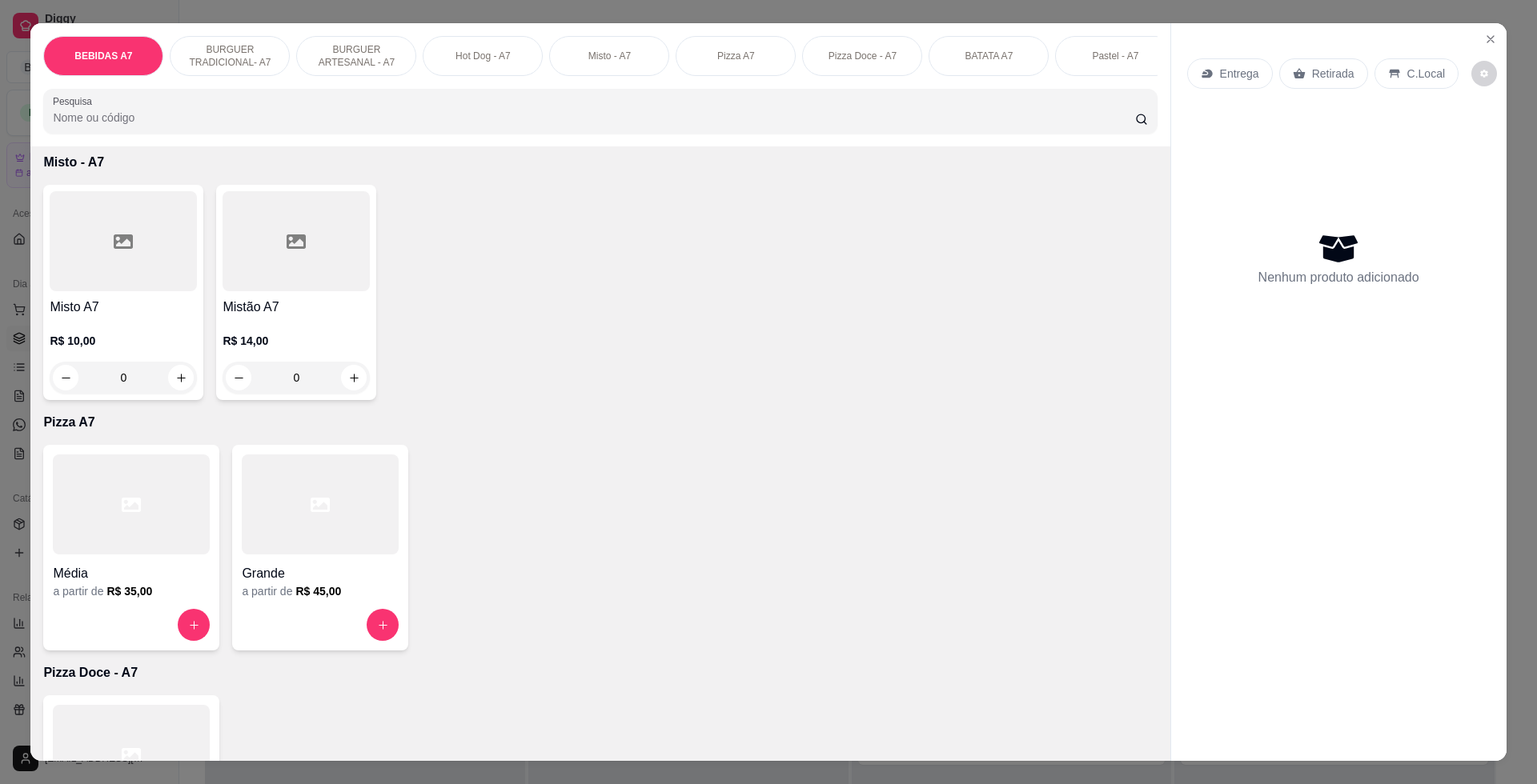
click at [347, 579] on div "Grande" at bounding box center [320, 568] width 157 height 29
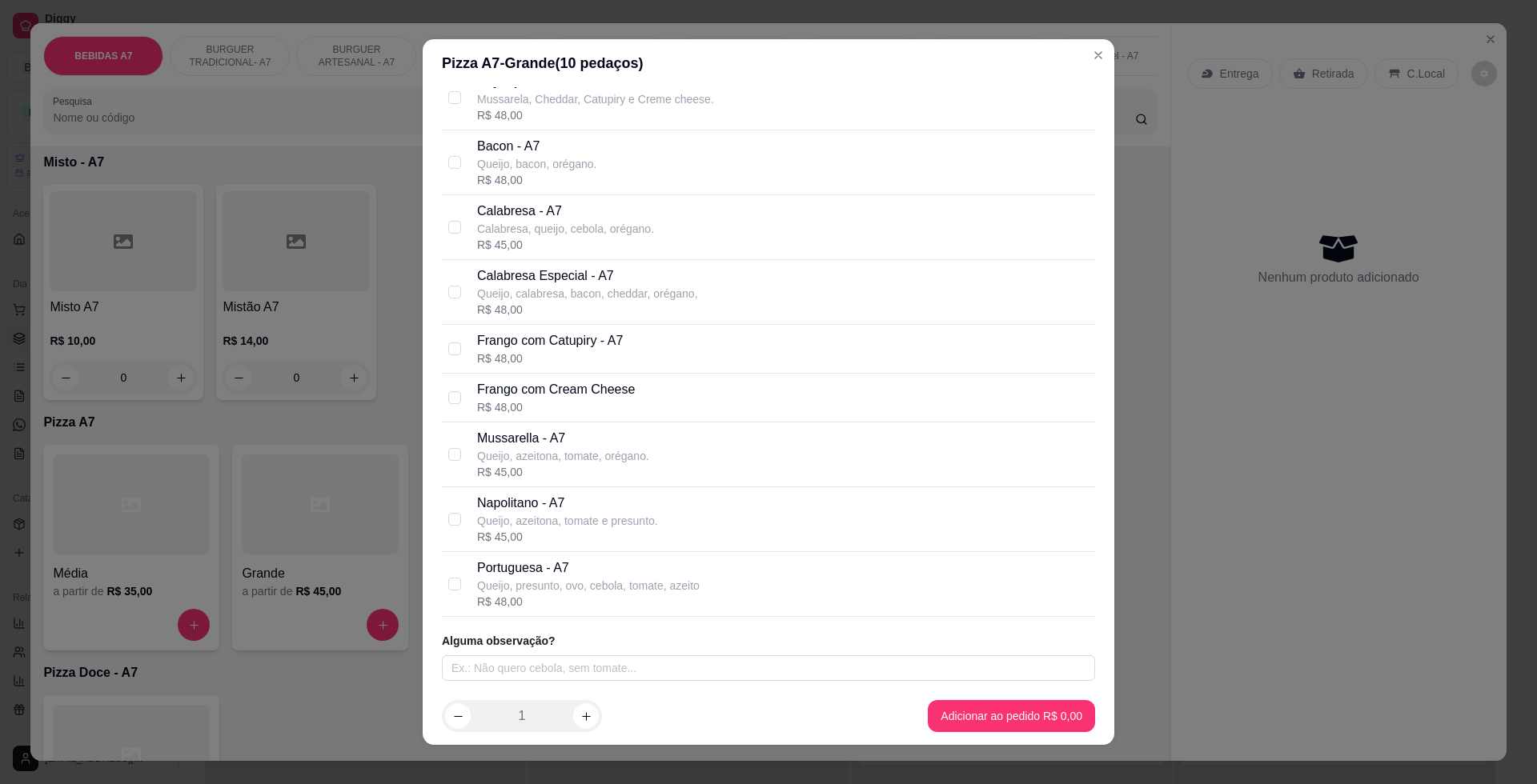
scroll to position [0, 0]
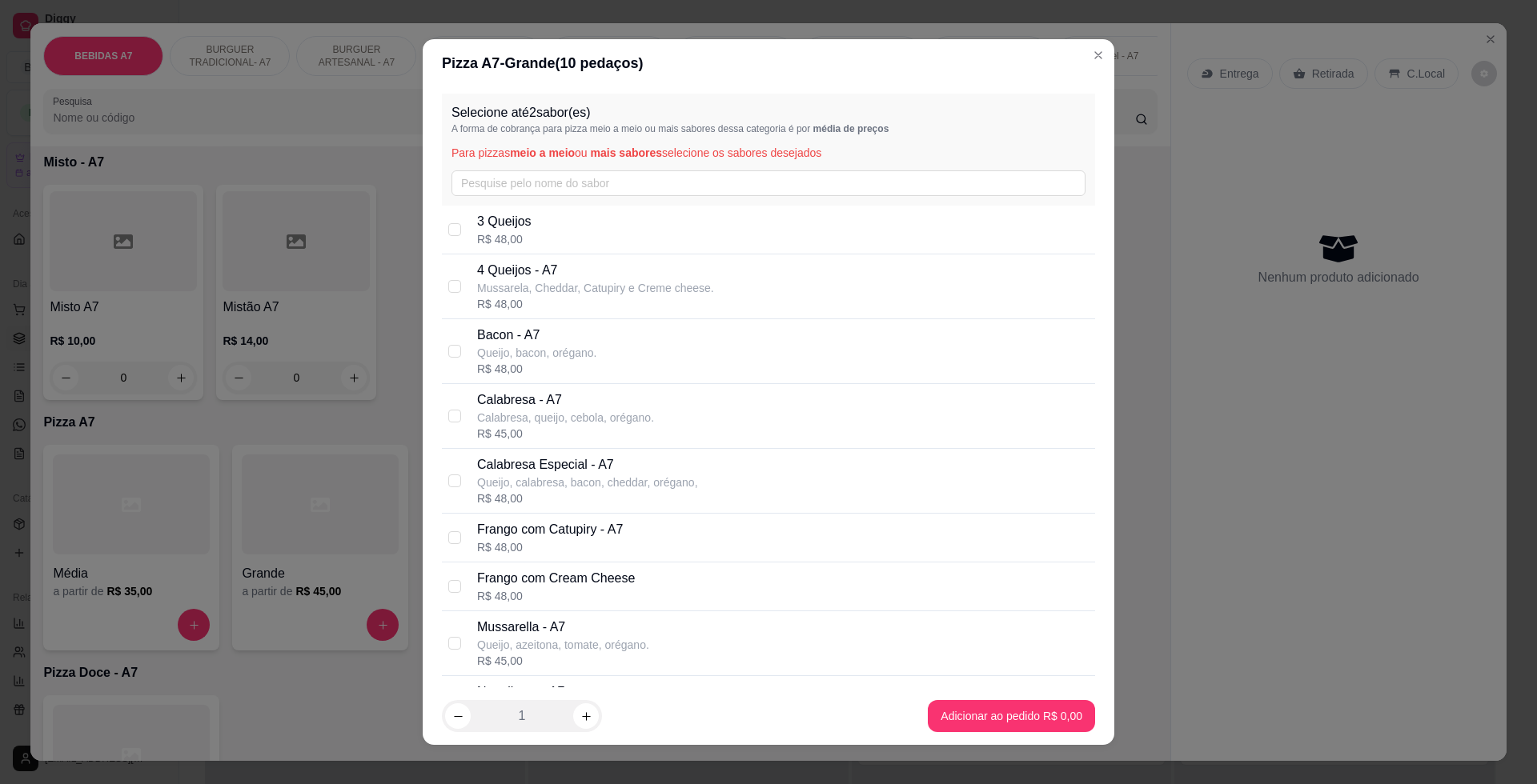
click at [575, 646] on p "Queijo, azeitona, tomate, orégano." at bounding box center [563, 645] width 172 height 16
click at [627, 643] on p "Queijo, azeitona, tomate, orégano." at bounding box center [563, 645] width 172 height 16
checkbox input "false"
click at [546, 405] on p "Calabresa - A7" at bounding box center [565, 400] width 177 height 20
checkbox input "true"
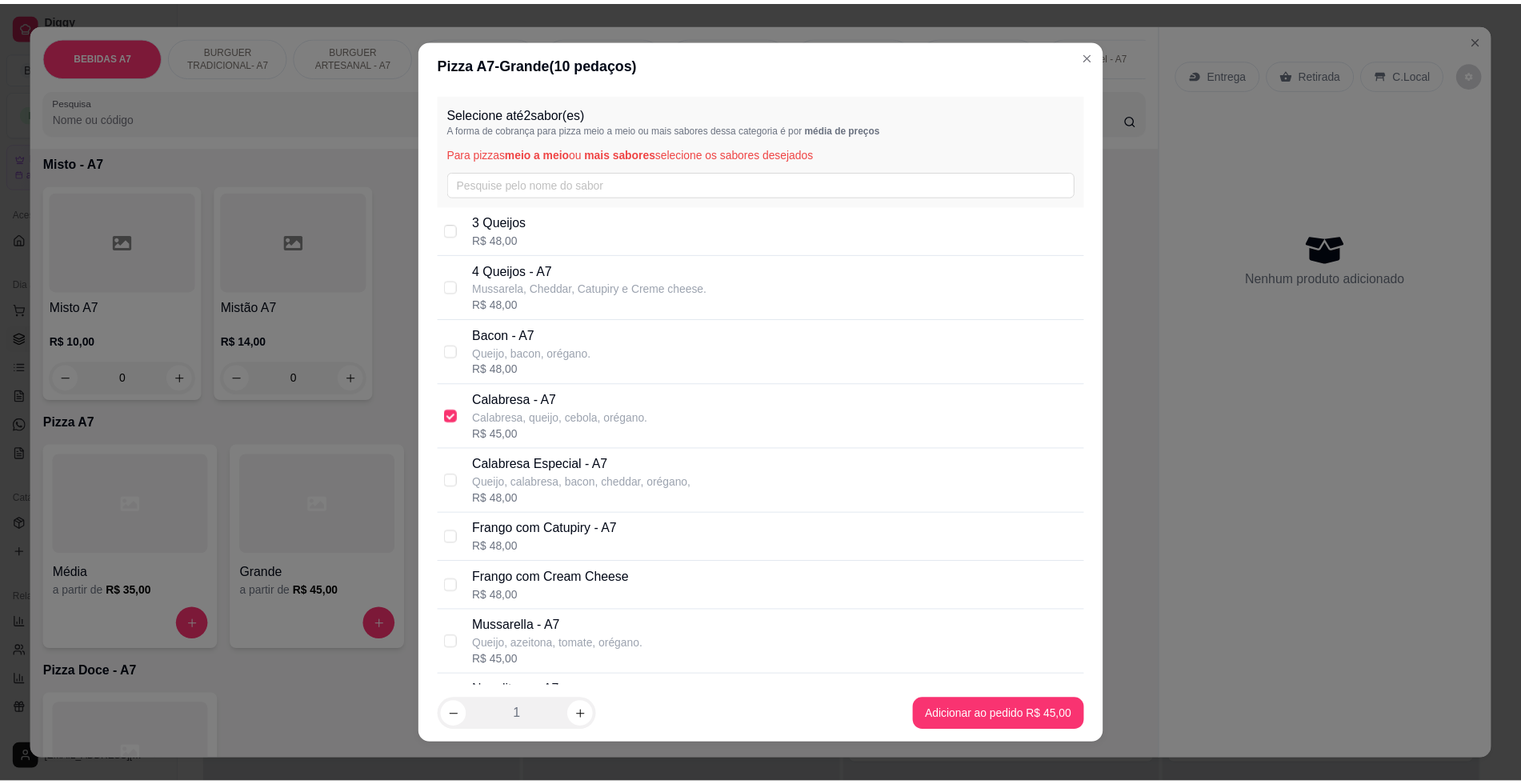
scroll to position [189, 0]
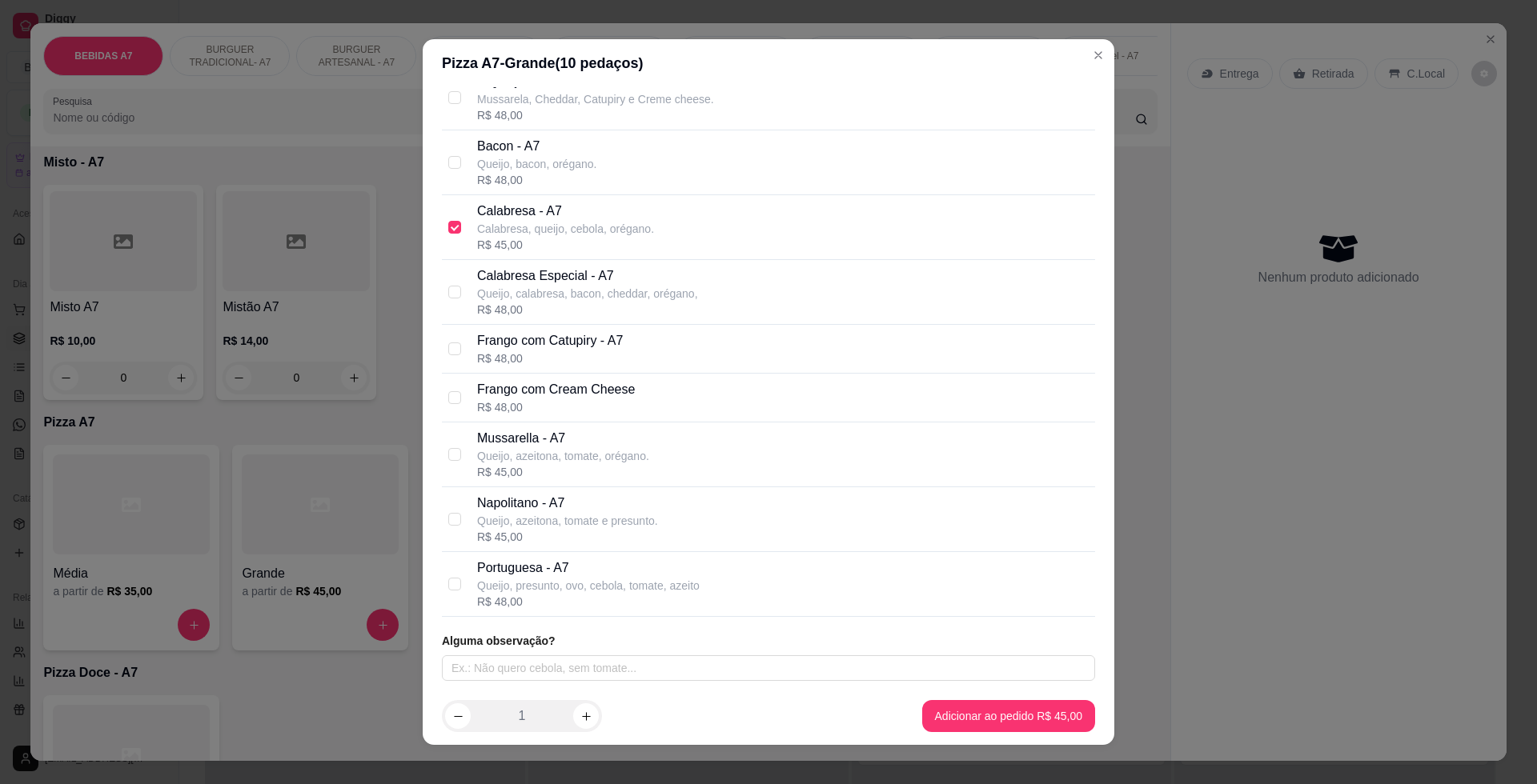
click at [593, 566] on p "Portuguesa - A7" at bounding box center [588, 568] width 223 height 20
checkbox input "true"
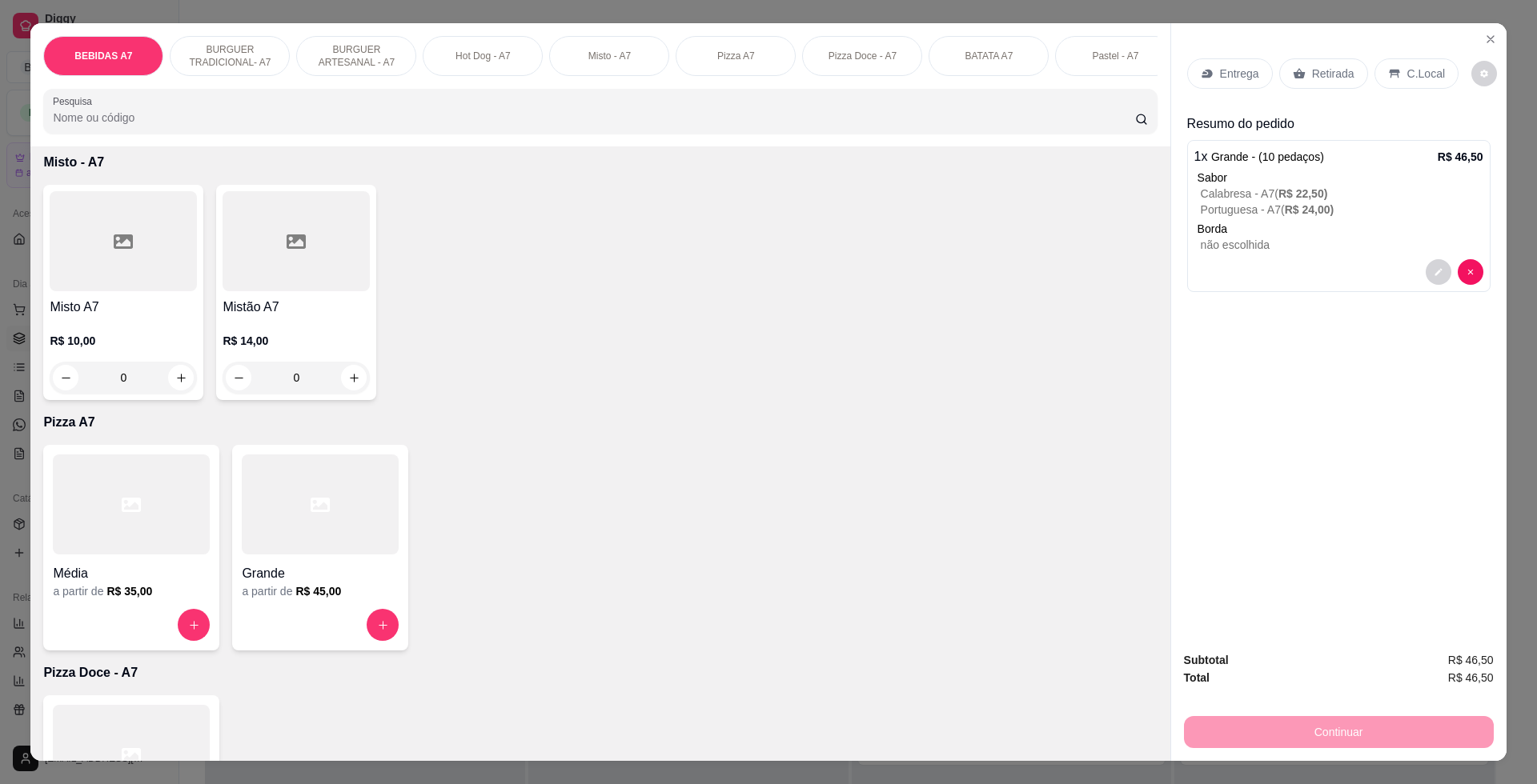
click at [1310, 92] on div "Entrega Retirada C.Local" at bounding box center [1339, 73] width 303 height 56
click at [1321, 77] on p "Retirada" at bounding box center [1333, 73] width 42 height 16
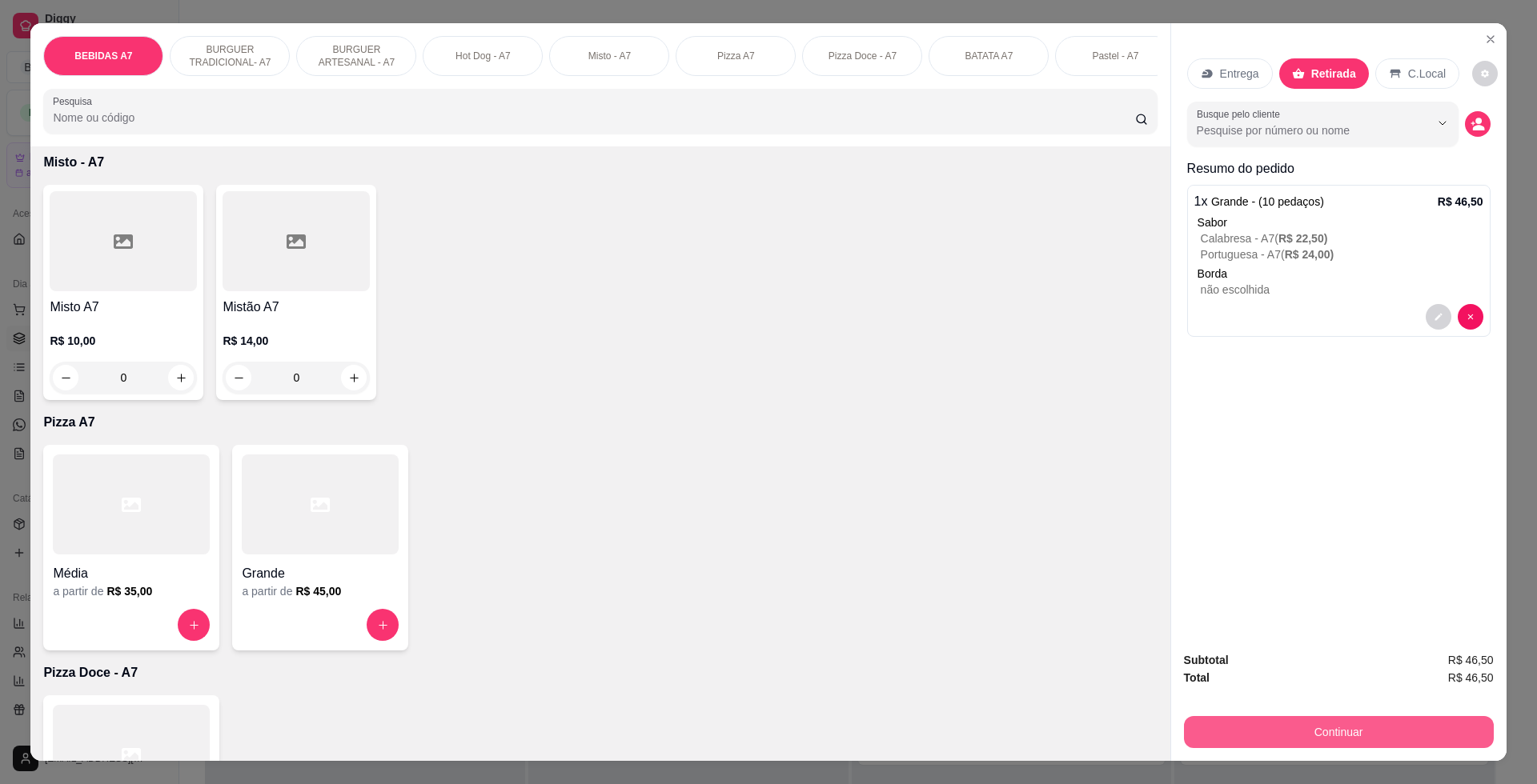
click at [1360, 743] on button "Continuar" at bounding box center [1339, 731] width 310 height 32
click at [1473, 126] on icon "decrease-product-quantity" at bounding box center [1478, 127] width 11 height 6
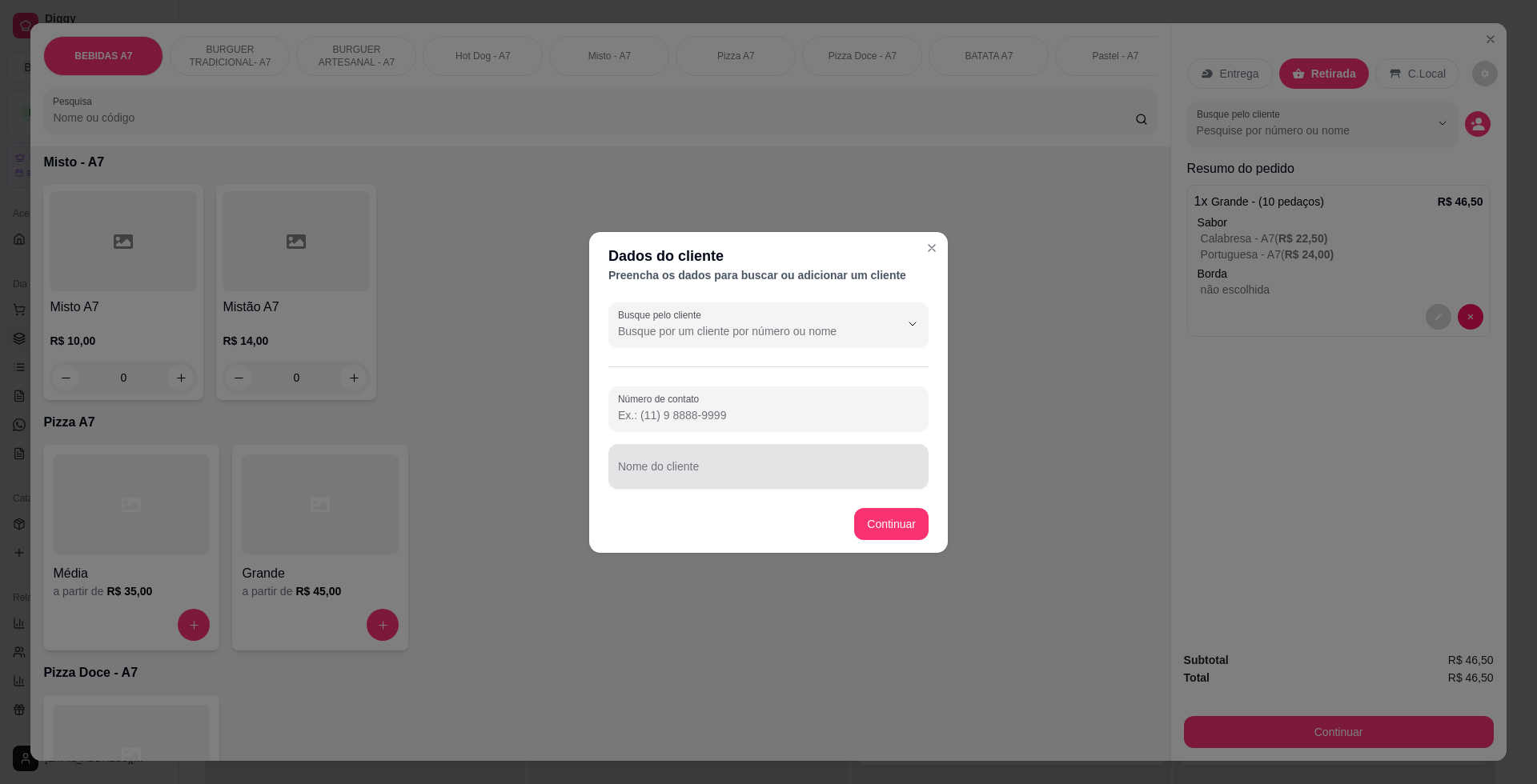
click at [892, 457] on div at bounding box center [768, 466] width 301 height 32
type input "WERLOSON"
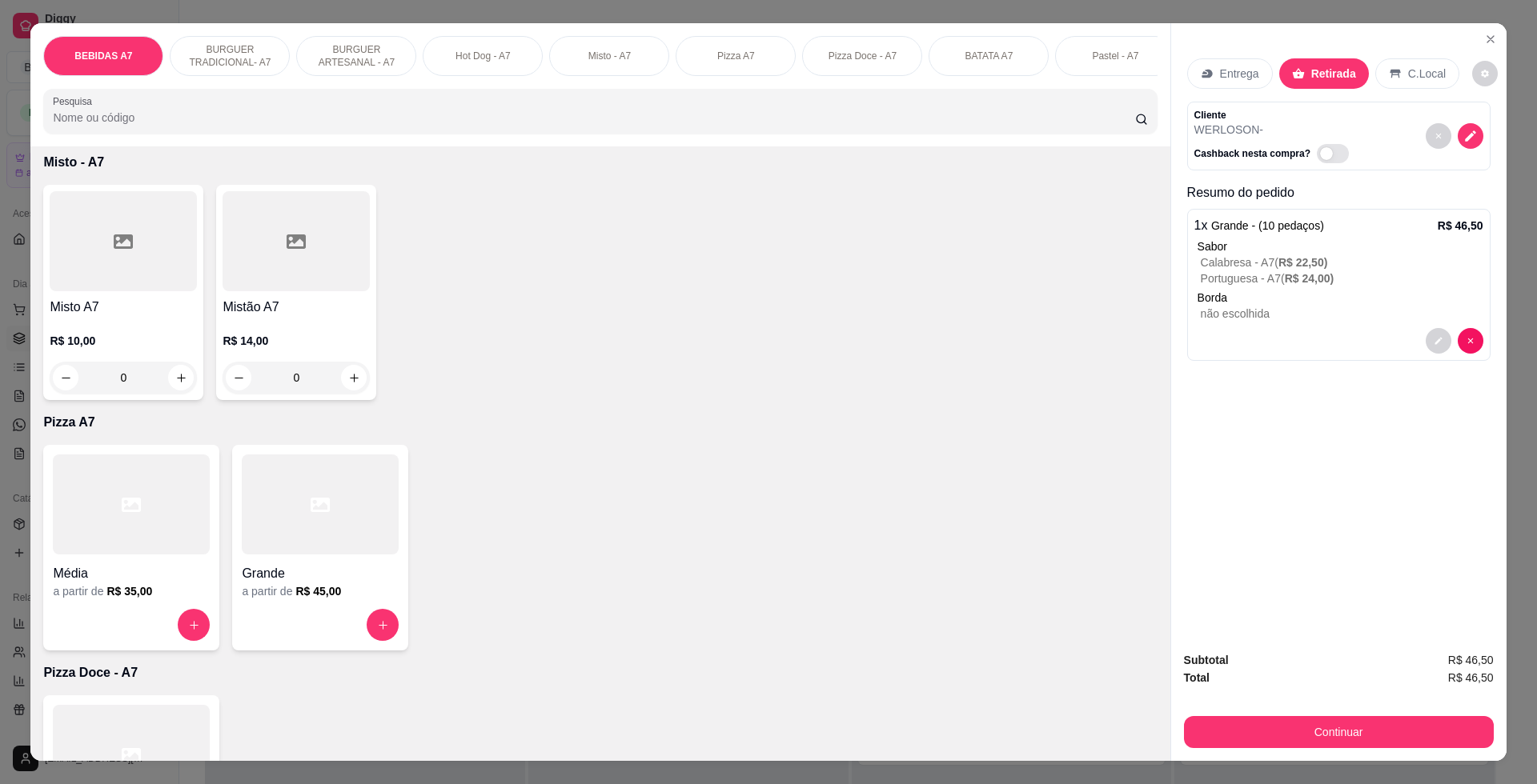
click at [1399, 753] on div "Subtotal R$ 46,50 Total R$ 46,50 Continuar" at bounding box center [1338, 699] width 335 height 122
click at [1390, 716] on button "Continuar" at bounding box center [1339, 731] width 310 height 32
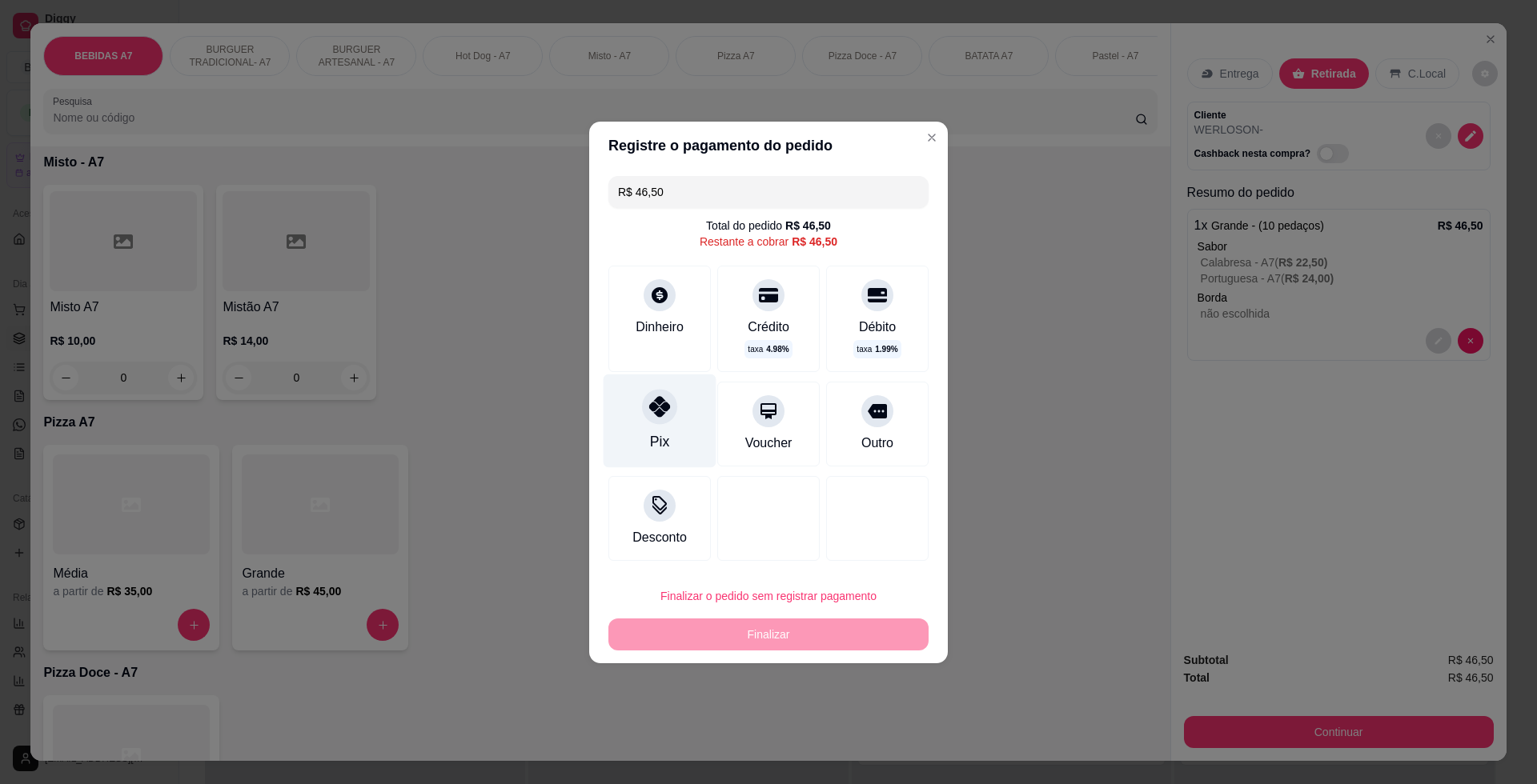
click at [652, 399] on icon at bounding box center [660, 407] width 21 height 21
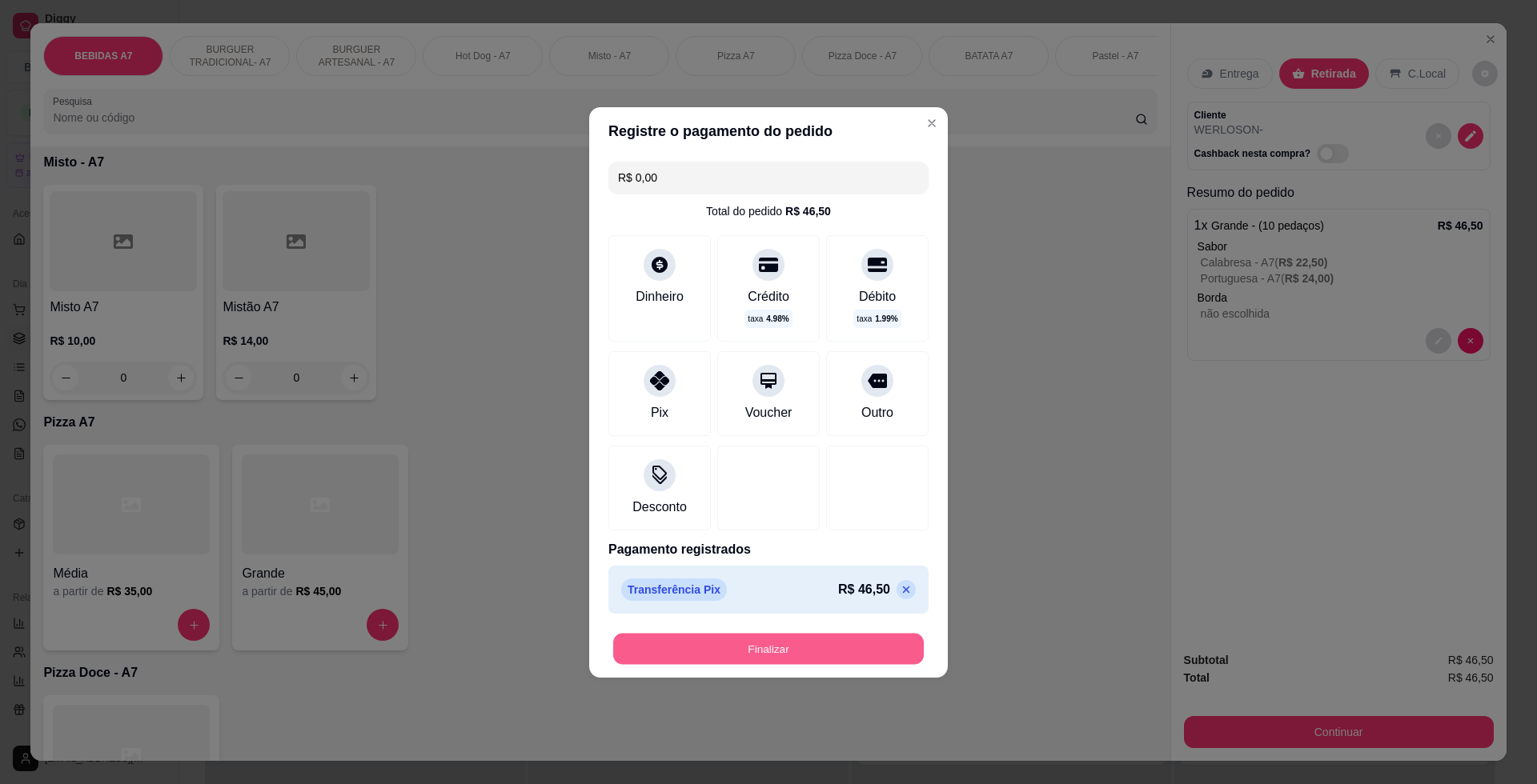
click at [774, 632] on button "Finalizar" at bounding box center [768, 648] width 311 height 31
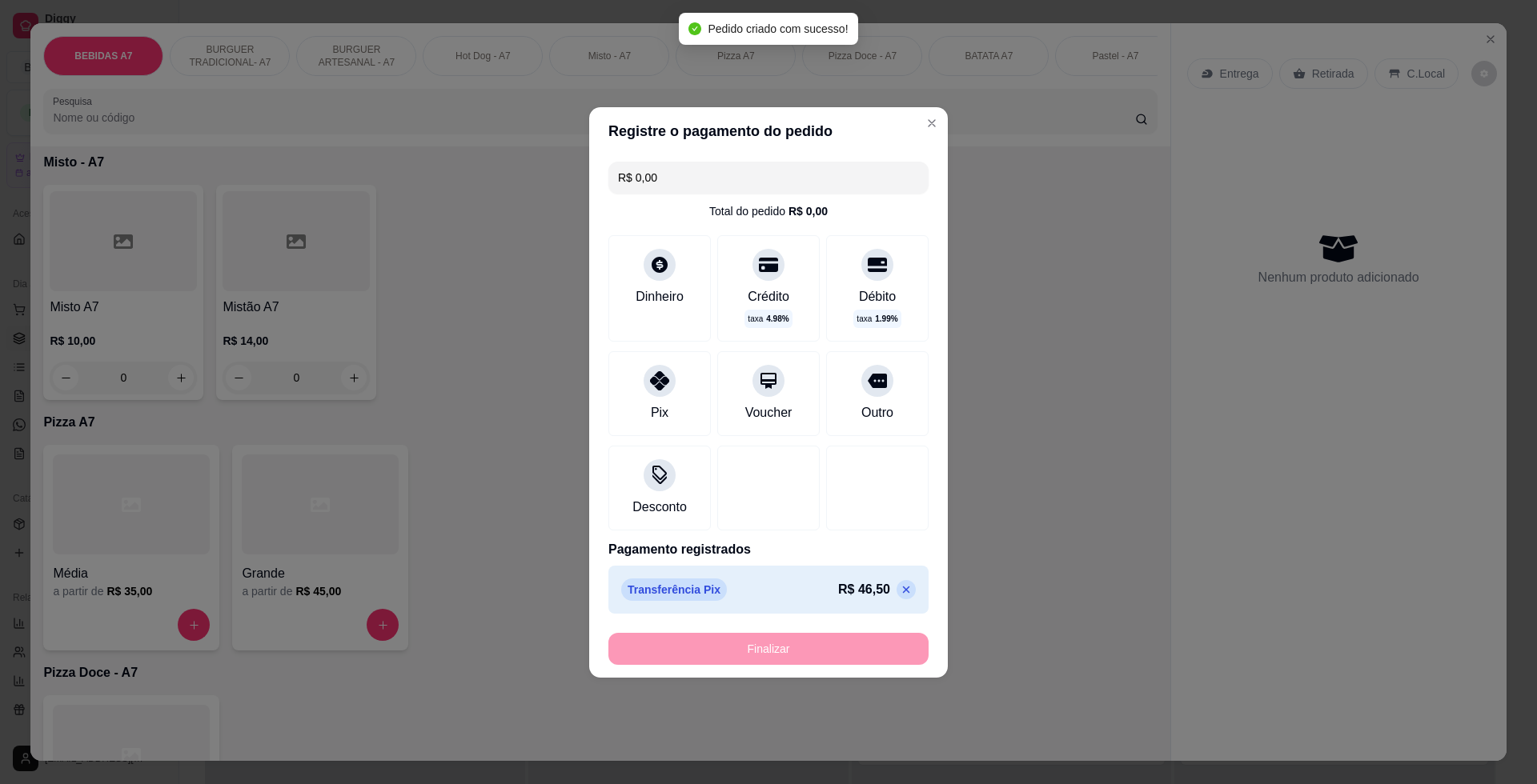
type input "-R$ 46,50"
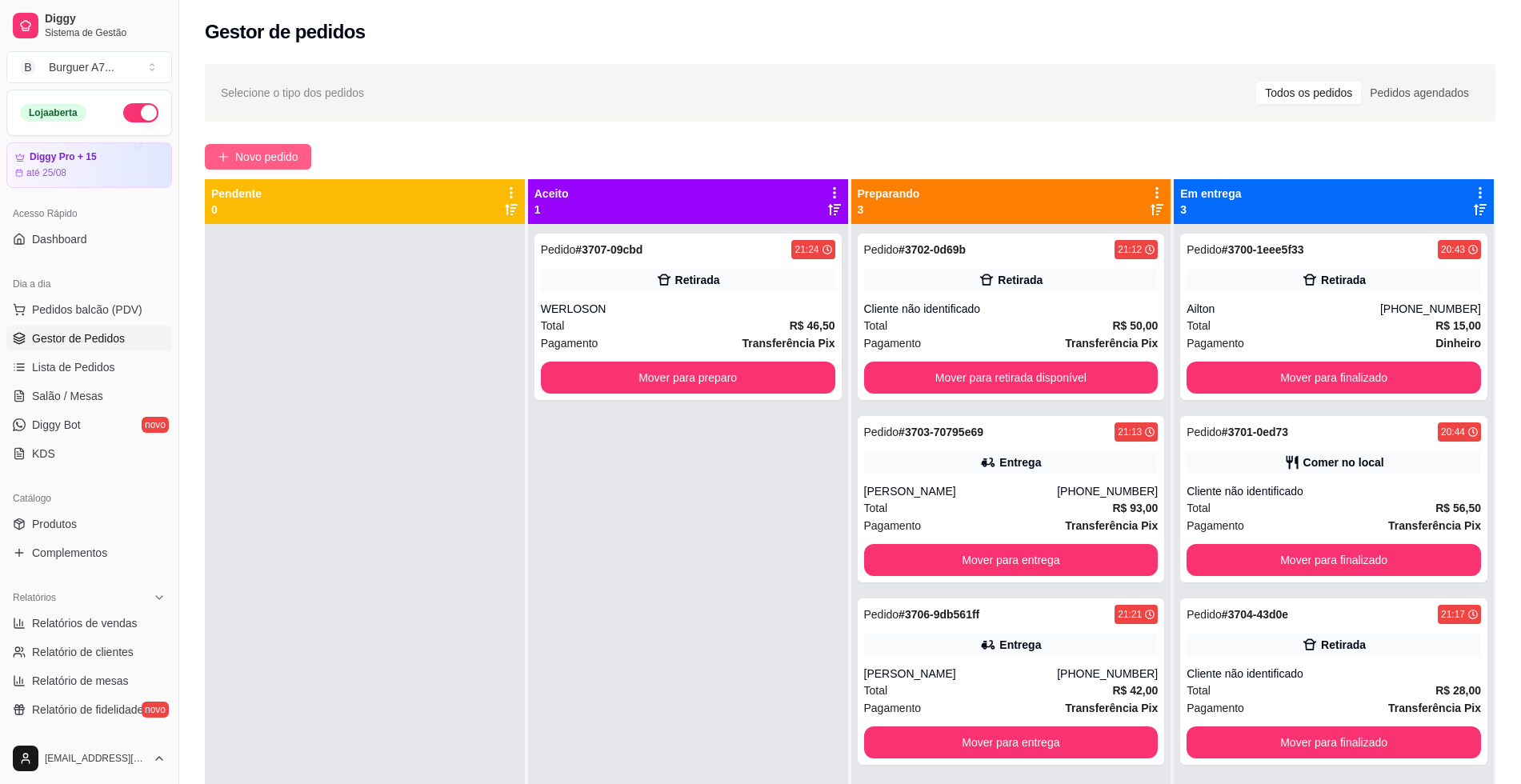
click at [289, 159] on span "Novo pedido" at bounding box center [267, 157] width 64 height 18
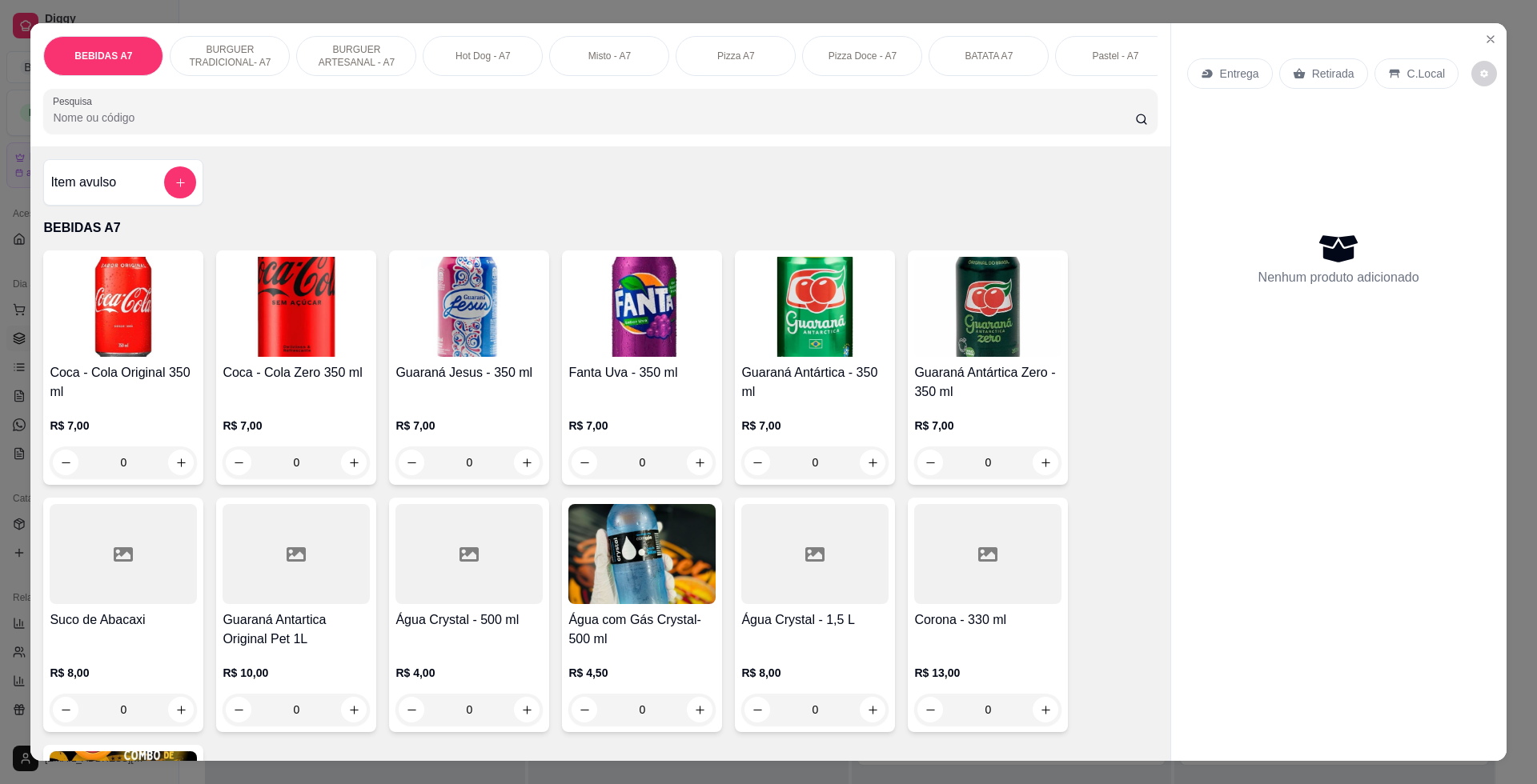
click at [174, 189] on icon "add-separate-item" at bounding box center [180, 183] width 12 height 12
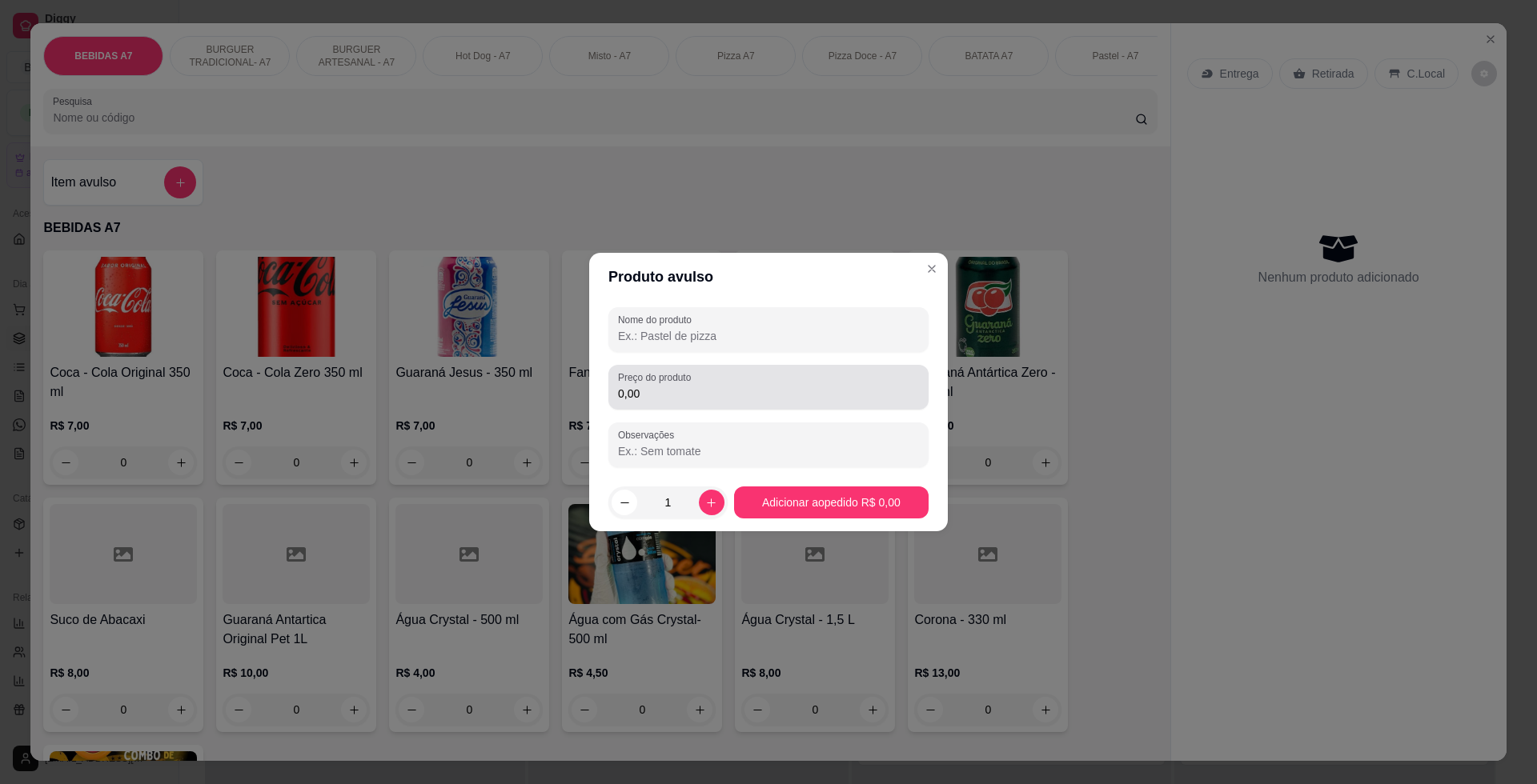
click at [757, 389] on input "0,00" at bounding box center [768, 394] width 301 height 16
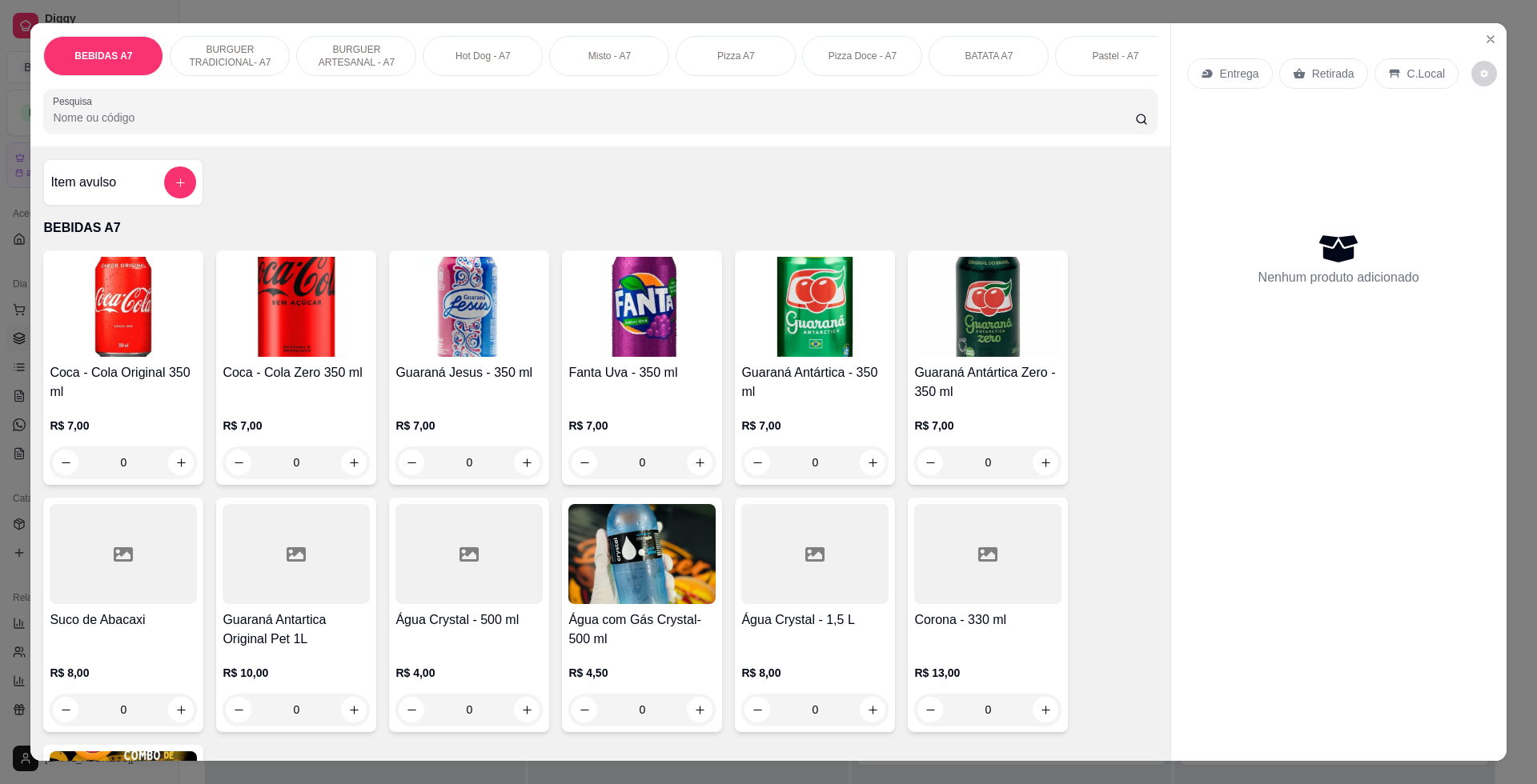
click at [1488, 45] on icon "Close" at bounding box center [1491, 39] width 13 height 13
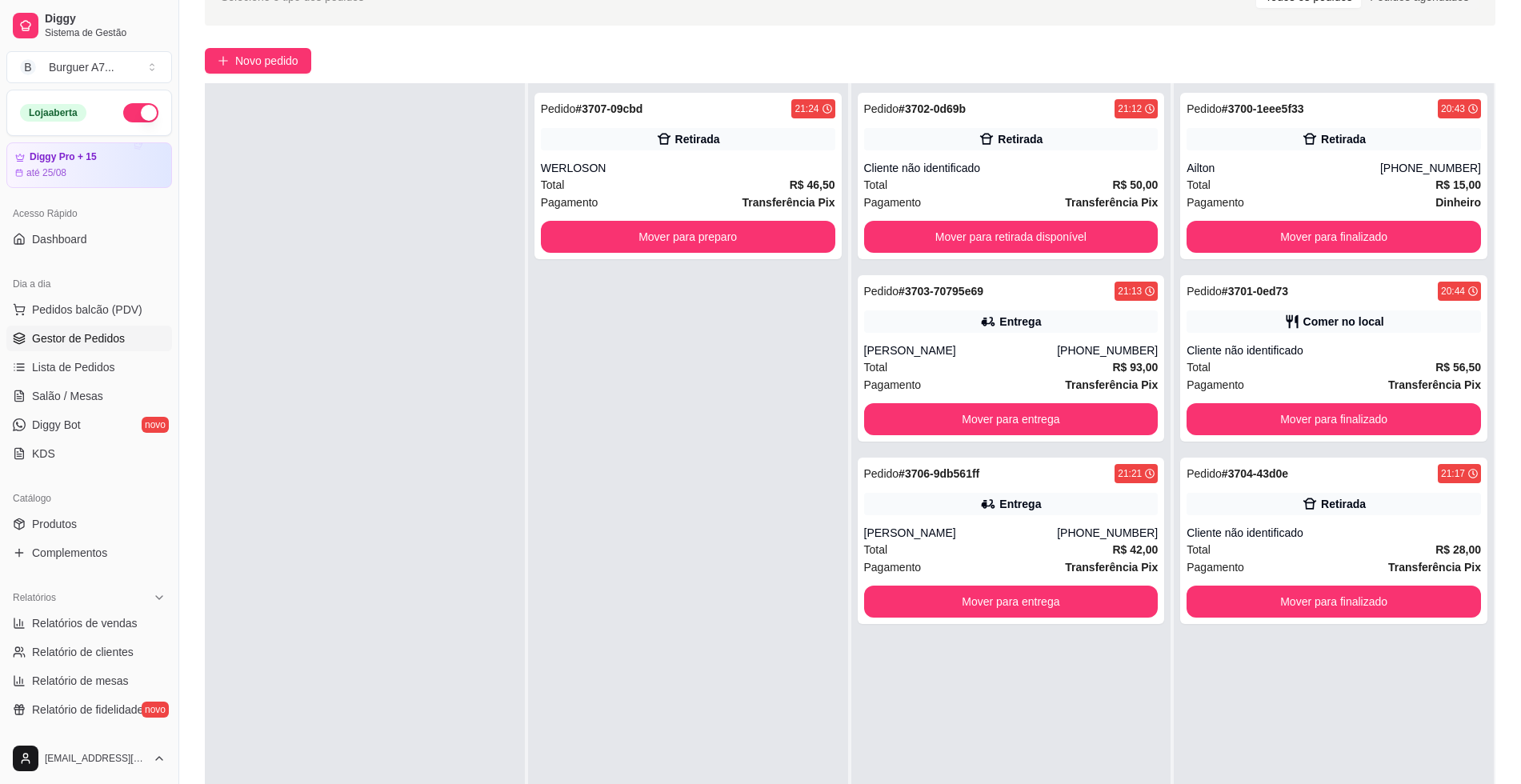
scroll to position [100, 0]
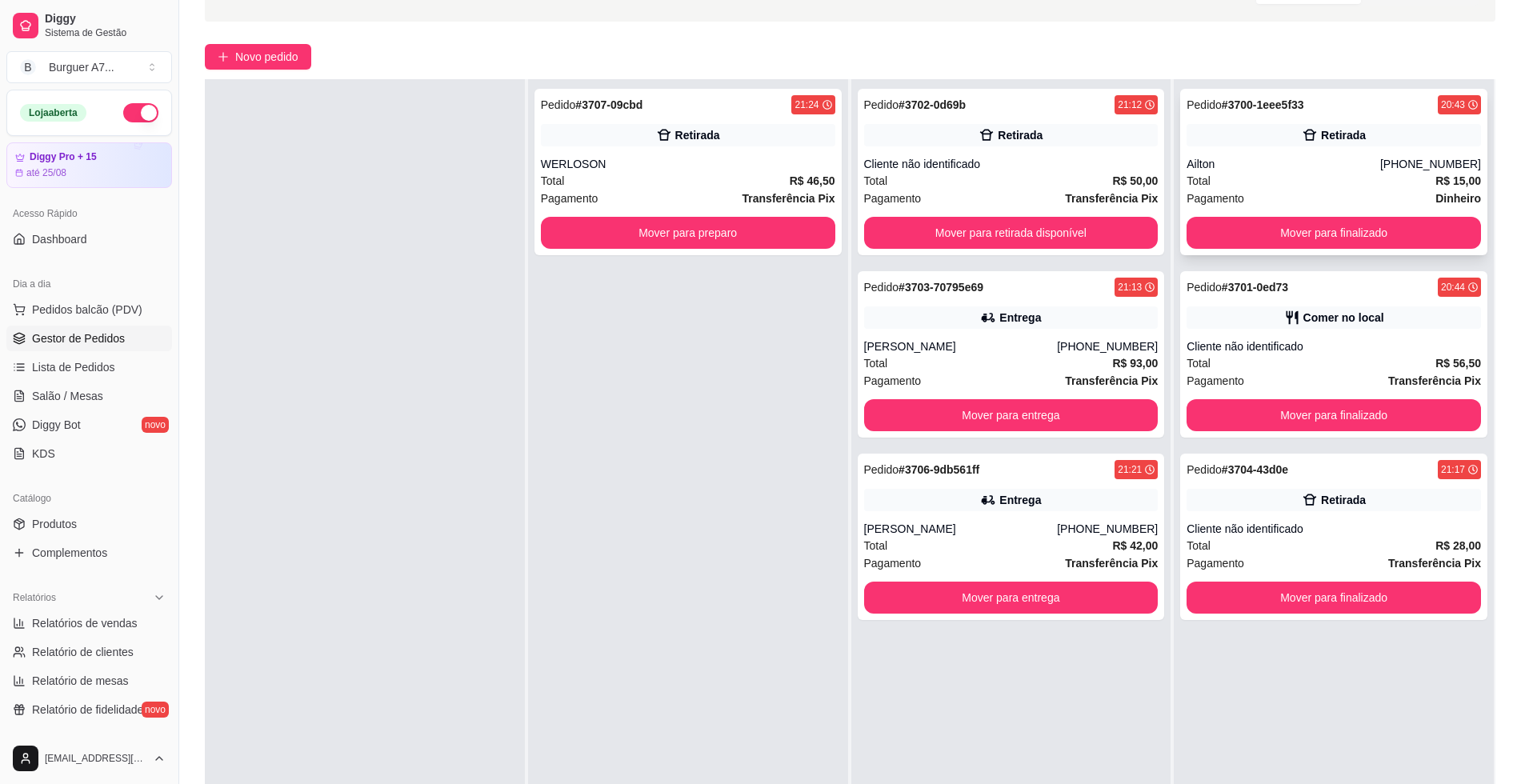
click at [1314, 158] on div "Ailton" at bounding box center [1284, 164] width 194 height 16
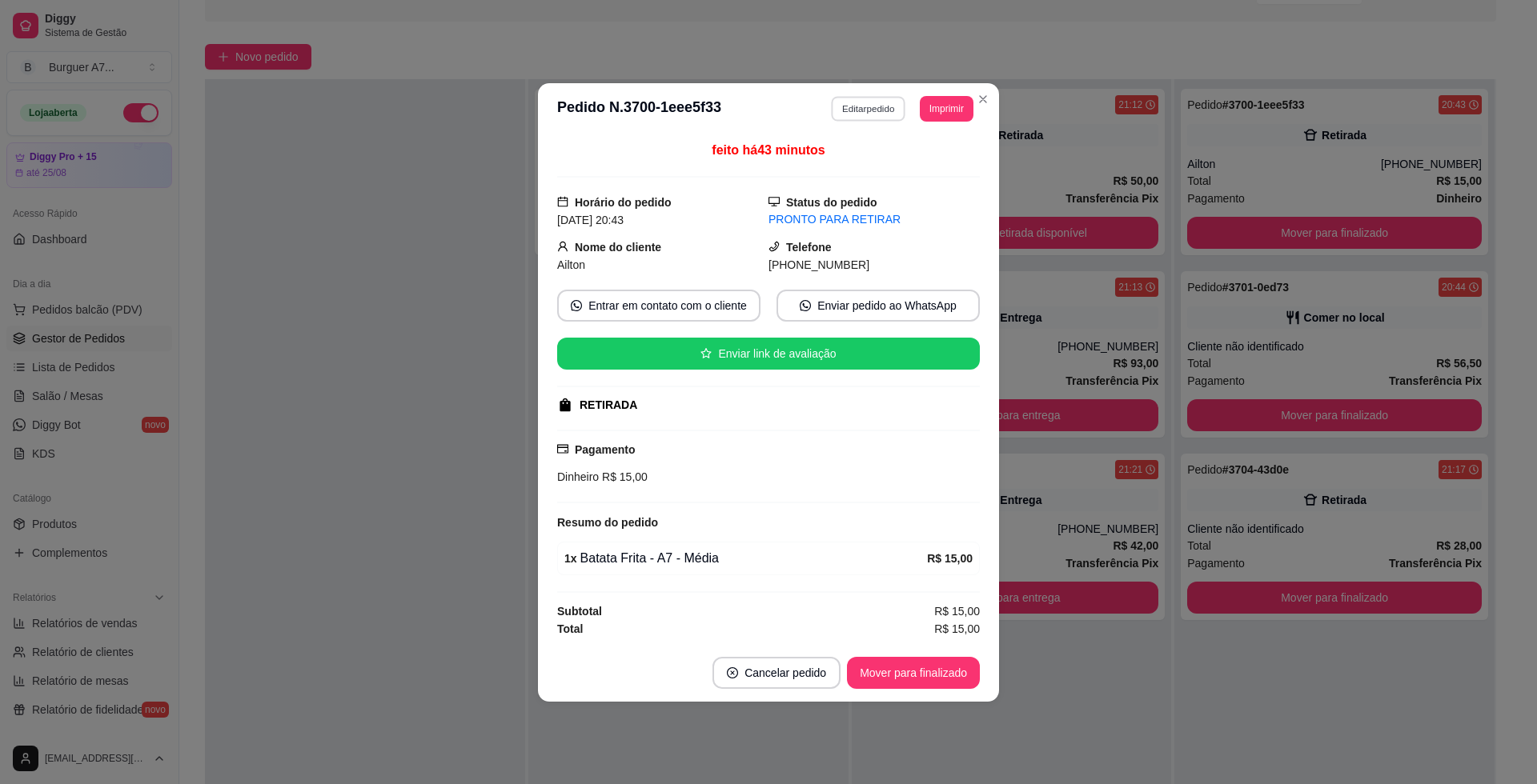
click at [861, 108] on button "Editar pedido" at bounding box center [868, 108] width 74 height 24
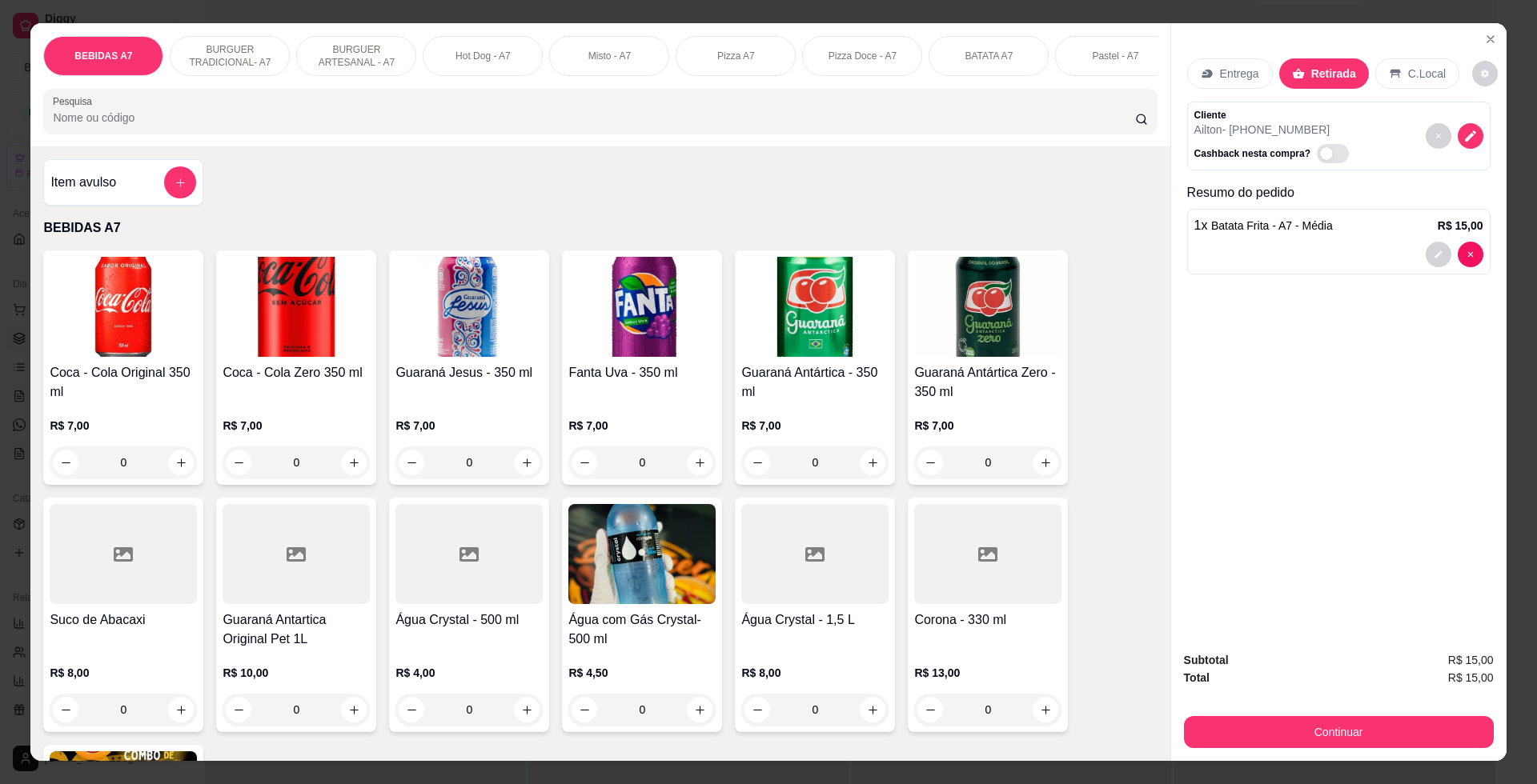
click at [144, 198] on div "Item avulso" at bounding box center [123, 182] width 146 height 32
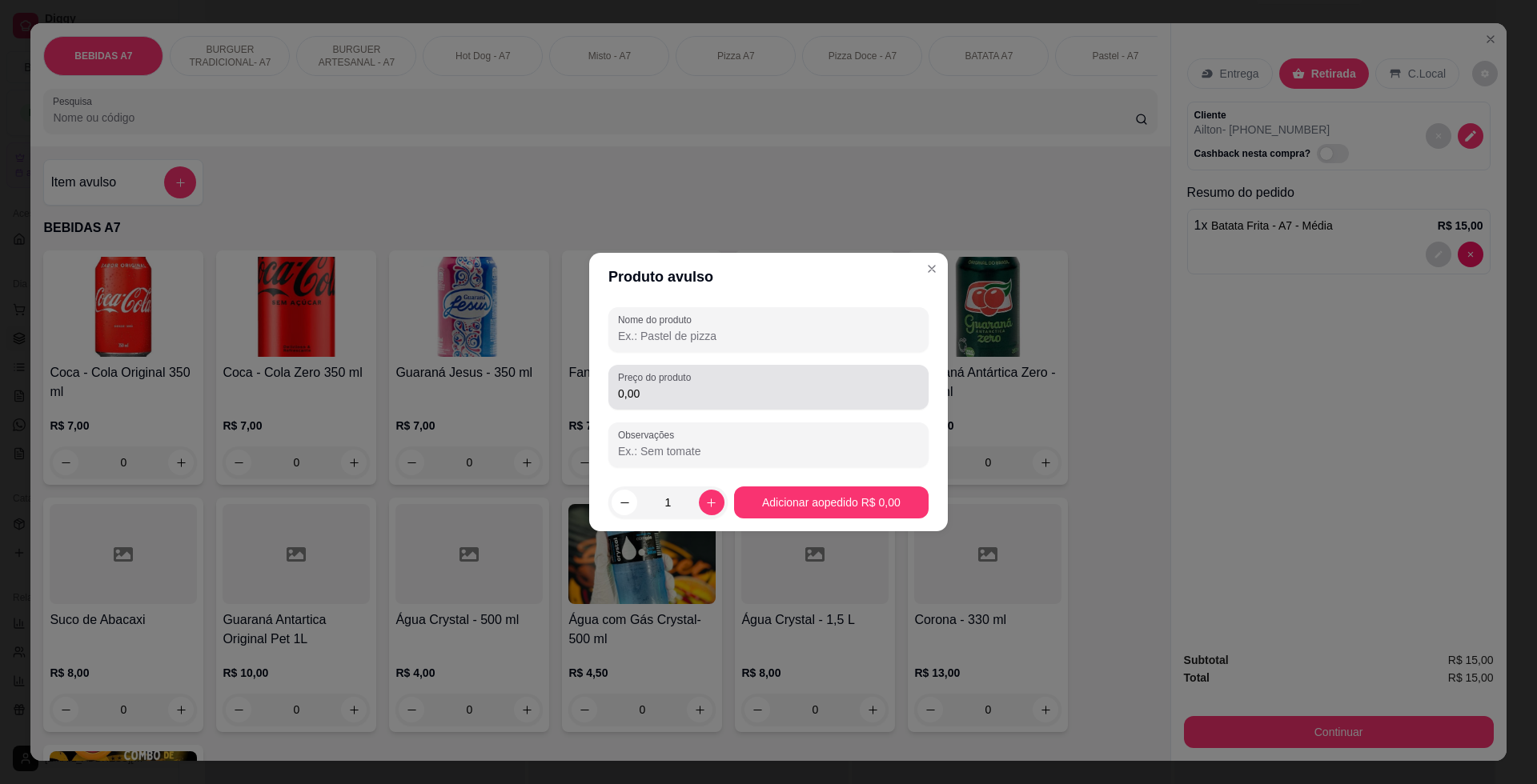
click at [679, 390] on input "0,00" at bounding box center [768, 394] width 301 height 16
type input "11,97"
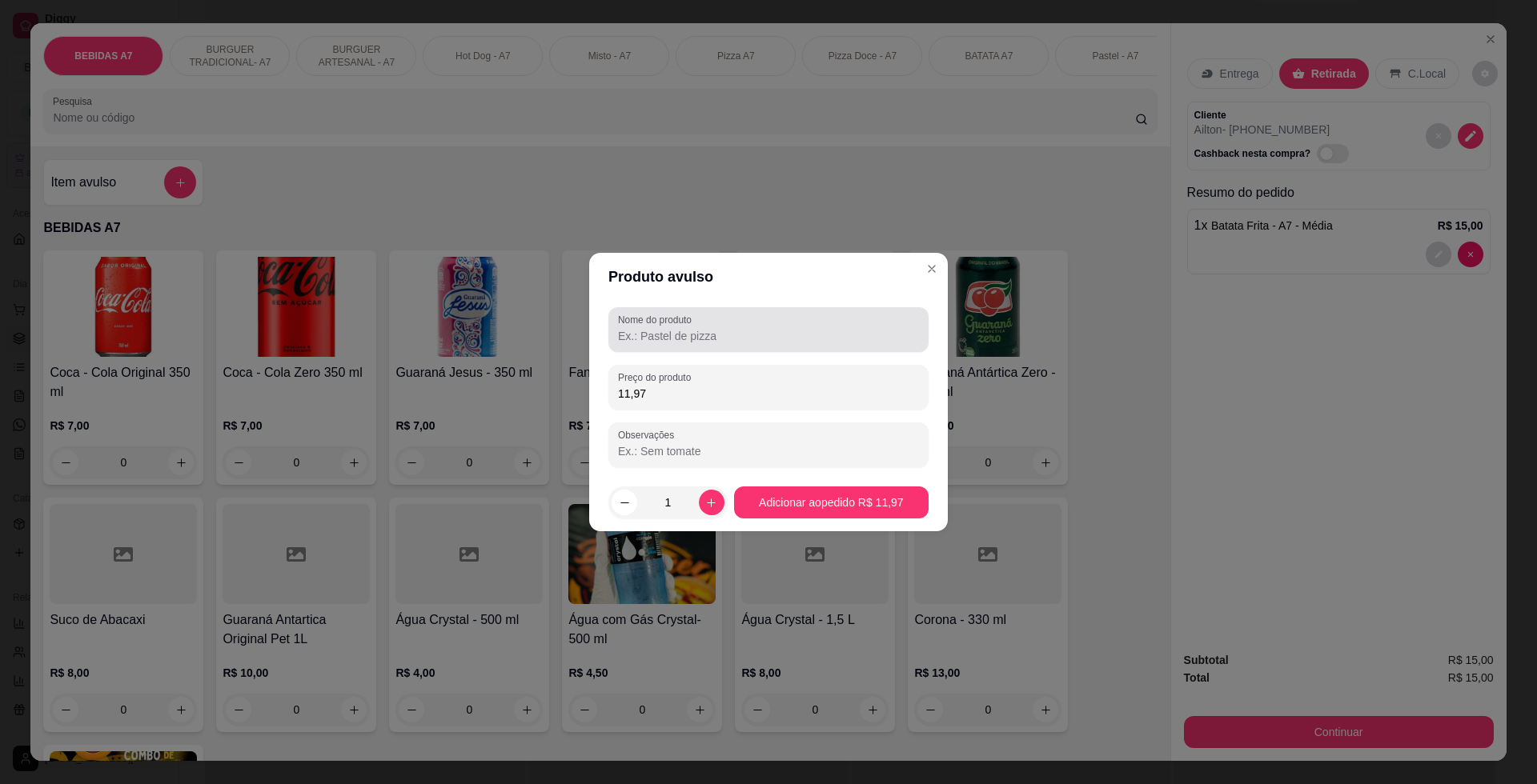
click at [693, 344] on div at bounding box center [768, 329] width 301 height 32
click at [833, 466] on div "Observações" at bounding box center [768, 444] width 320 height 45
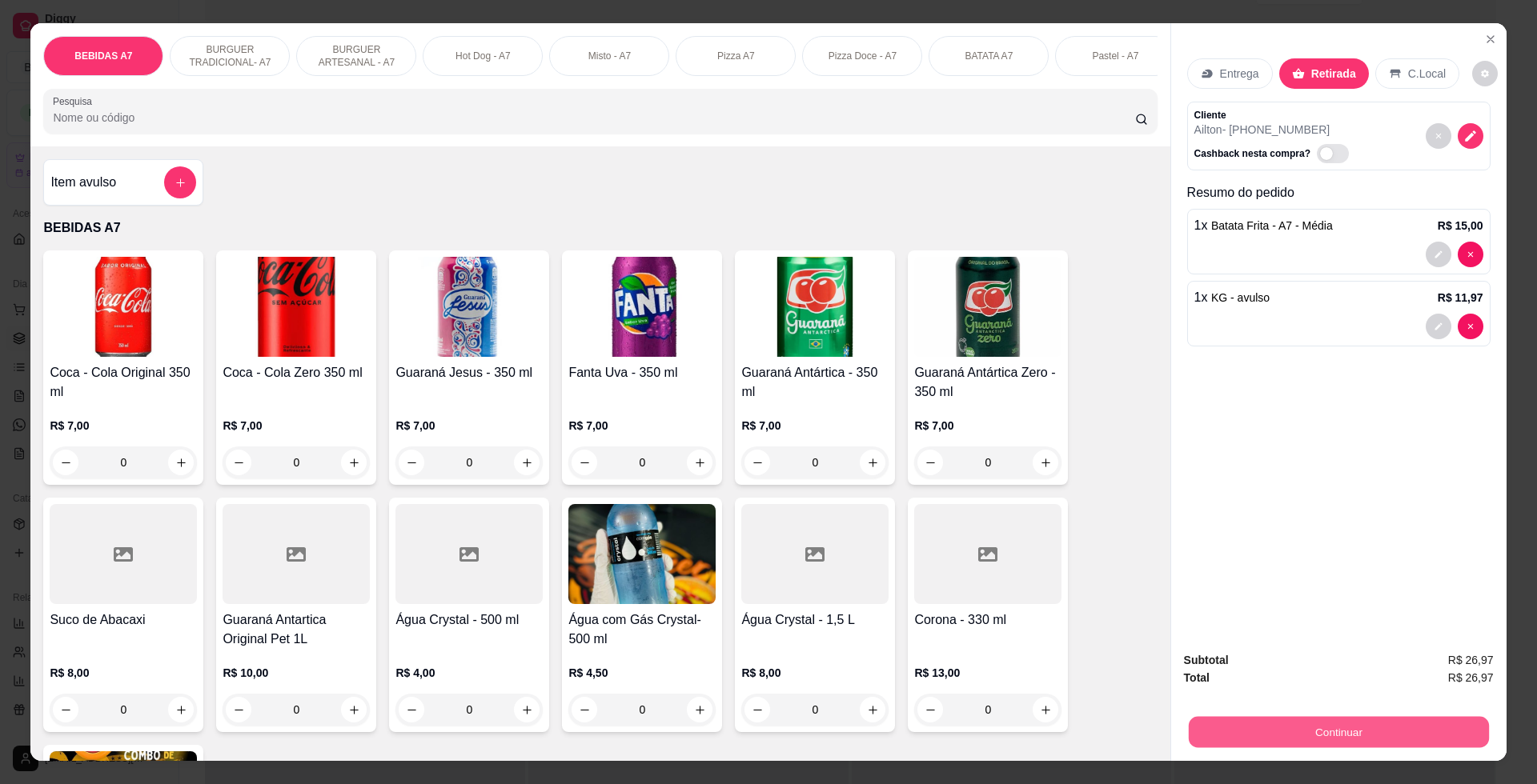
click at [1441, 737] on button "Continuar" at bounding box center [1338, 731] width 300 height 31
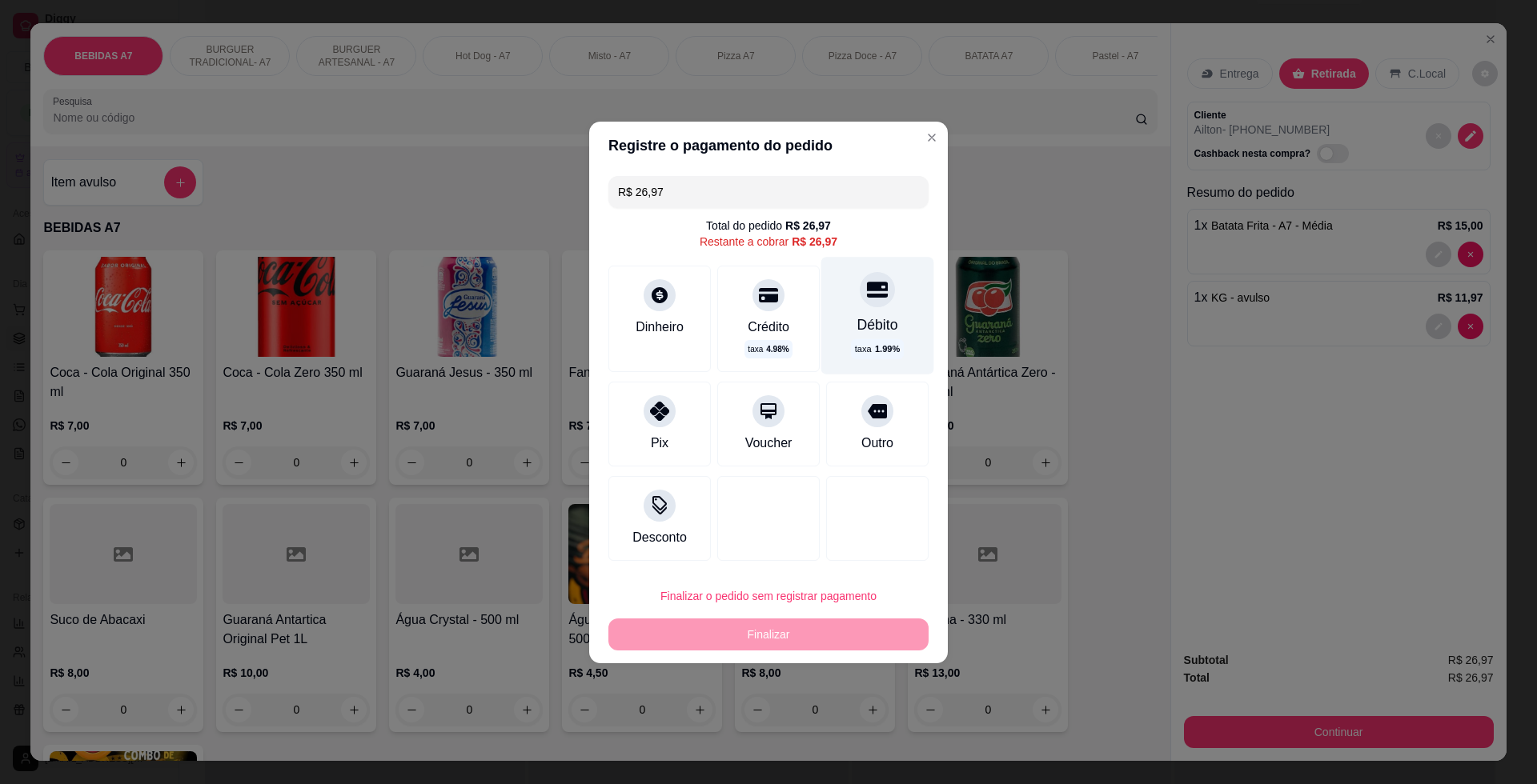
click at [890, 311] on div "Débito taxa 1.99 %" at bounding box center [877, 315] width 113 height 117
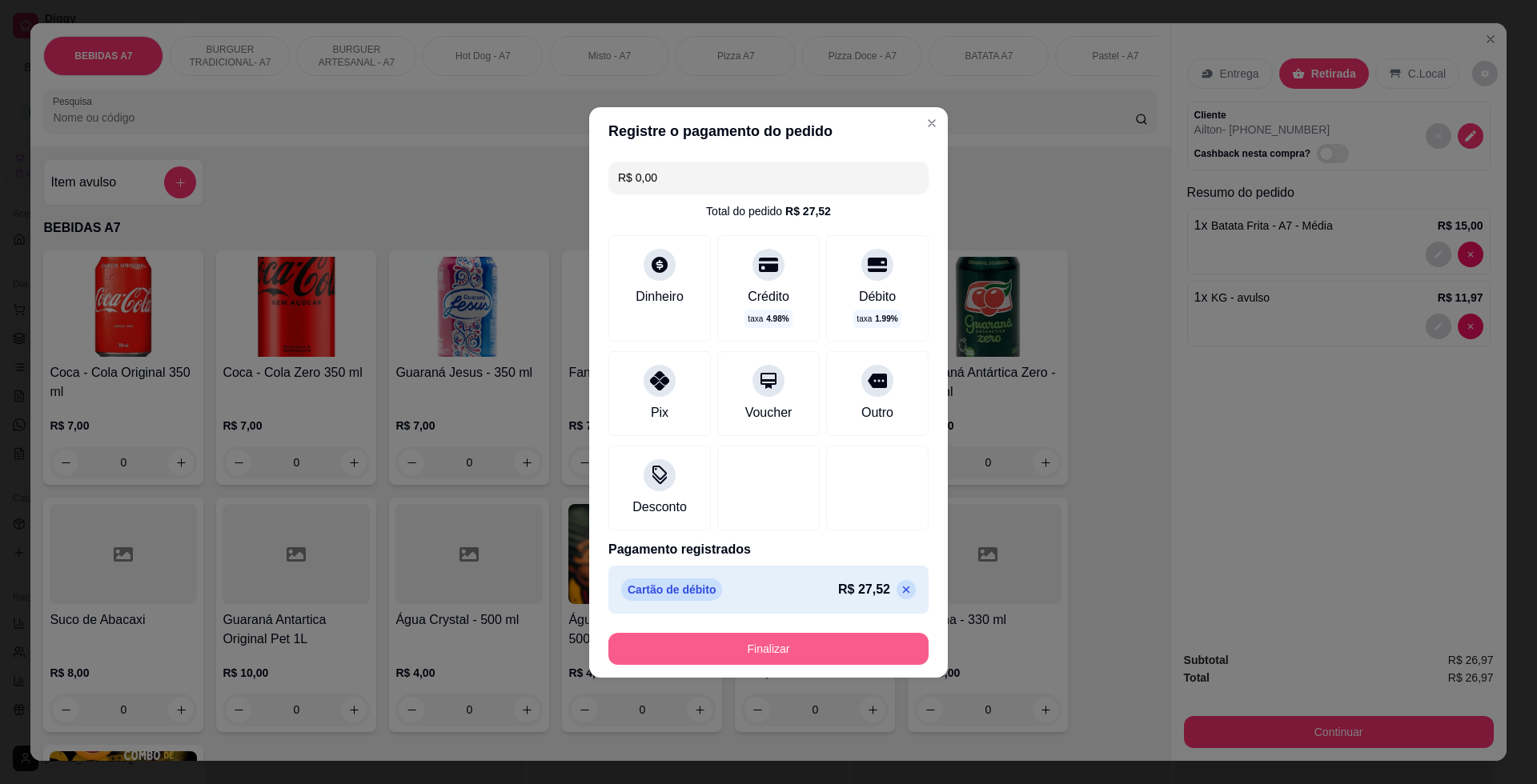
click at [890, 652] on button "Finalizar" at bounding box center [768, 648] width 320 height 32
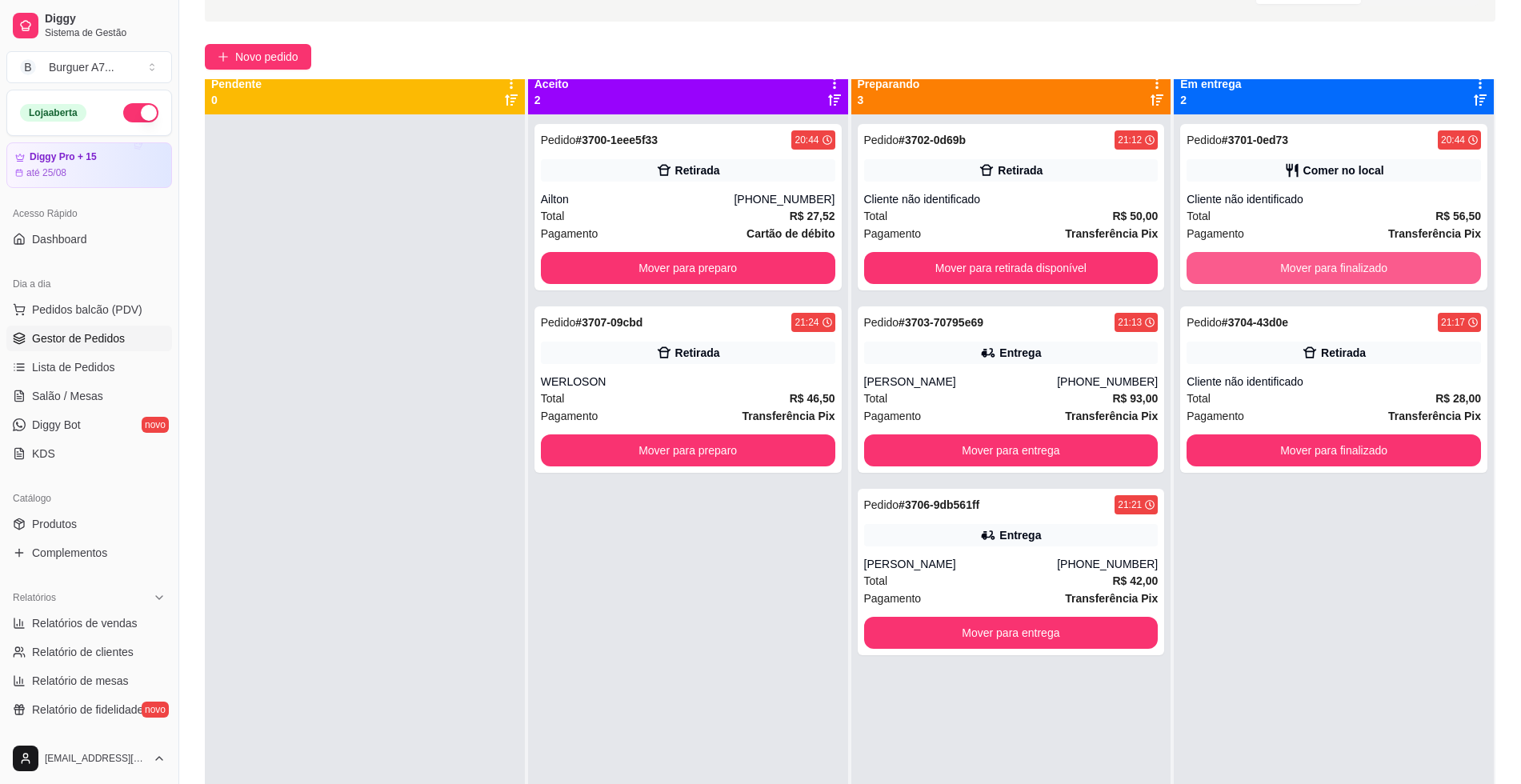
scroll to position [0, 0]
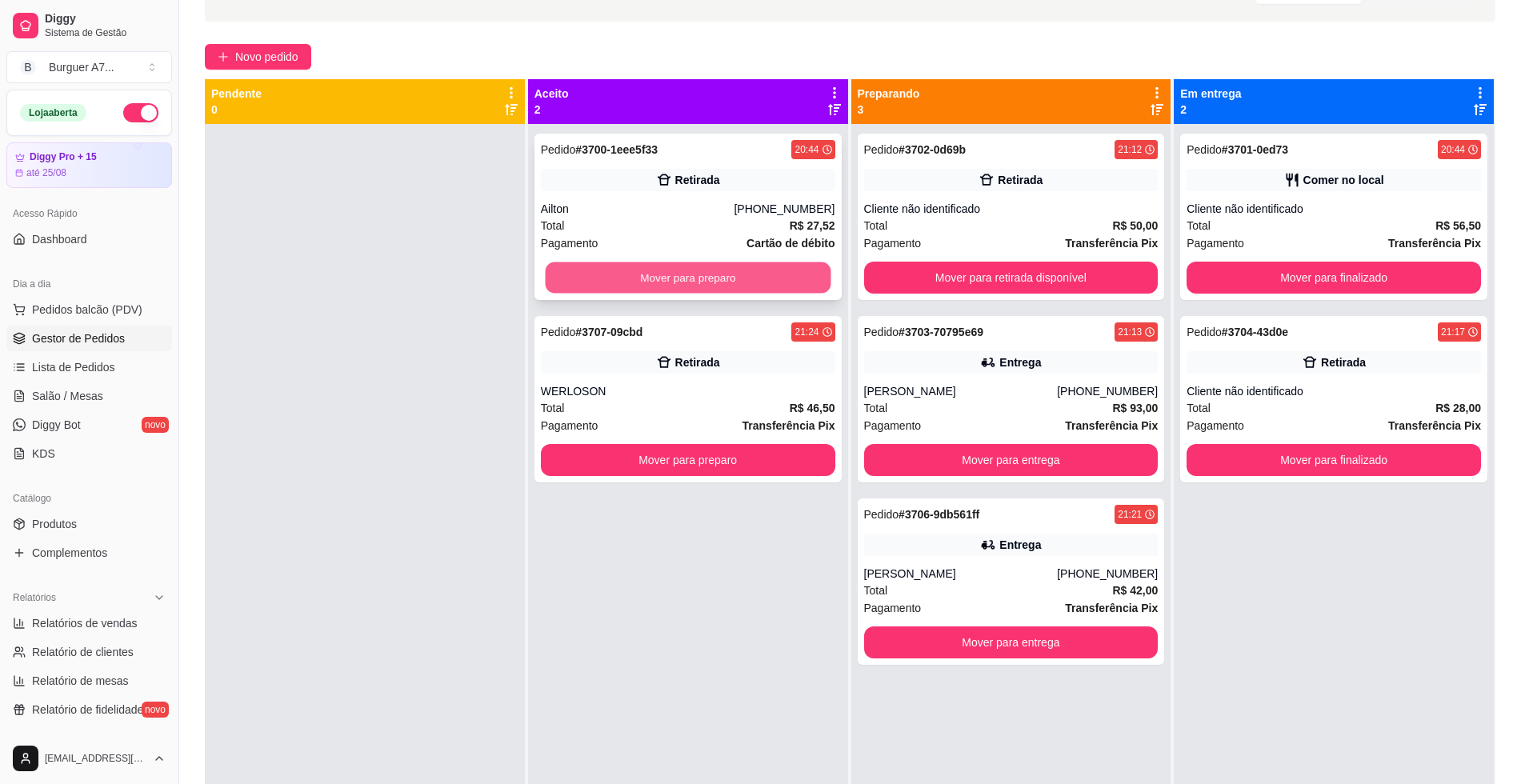
click at [794, 268] on button "Mover para preparo" at bounding box center [687, 278] width 285 height 31
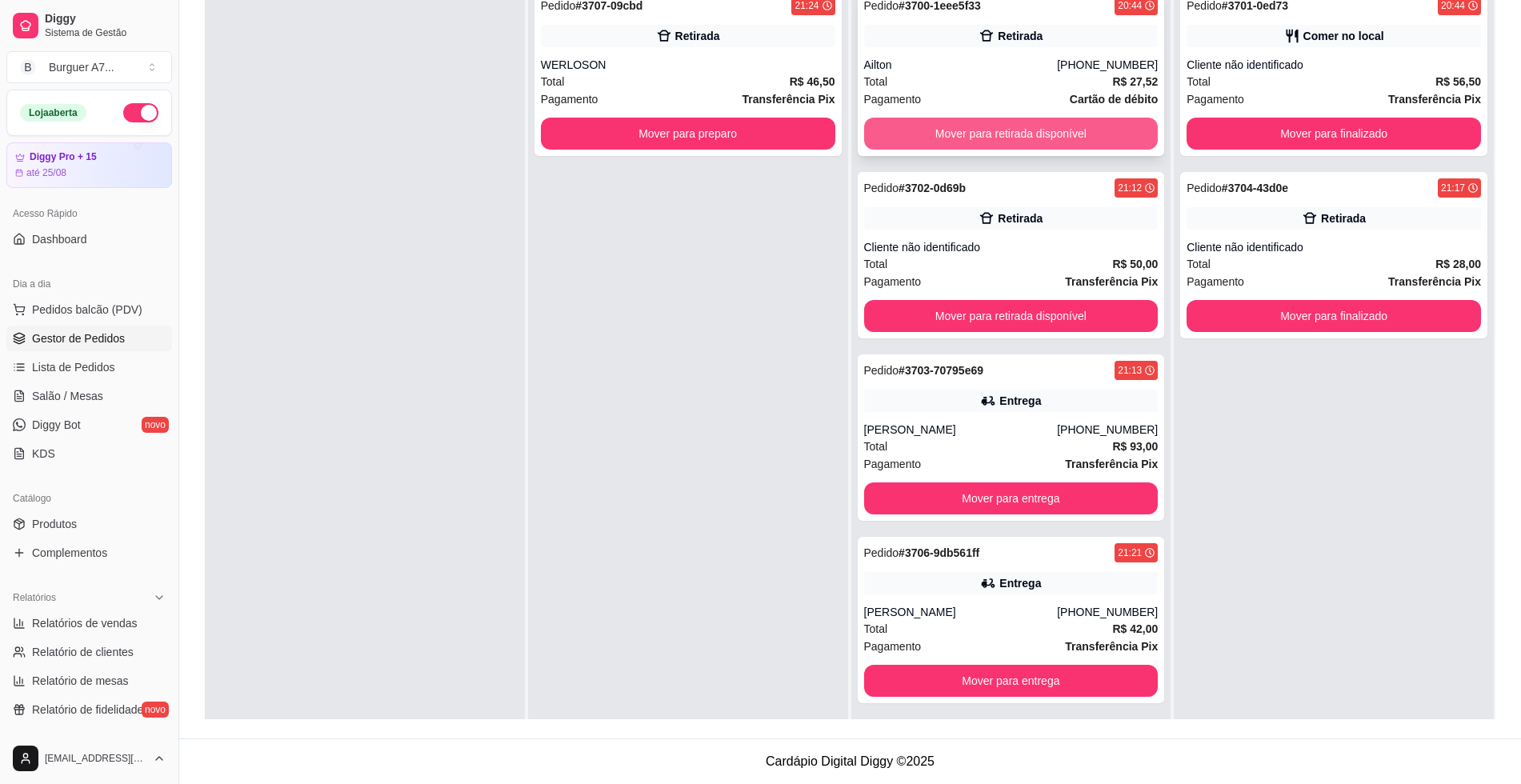
click at [1128, 130] on button "Mover para retirada disponível" at bounding box center [1011, 133] width 294 height 32
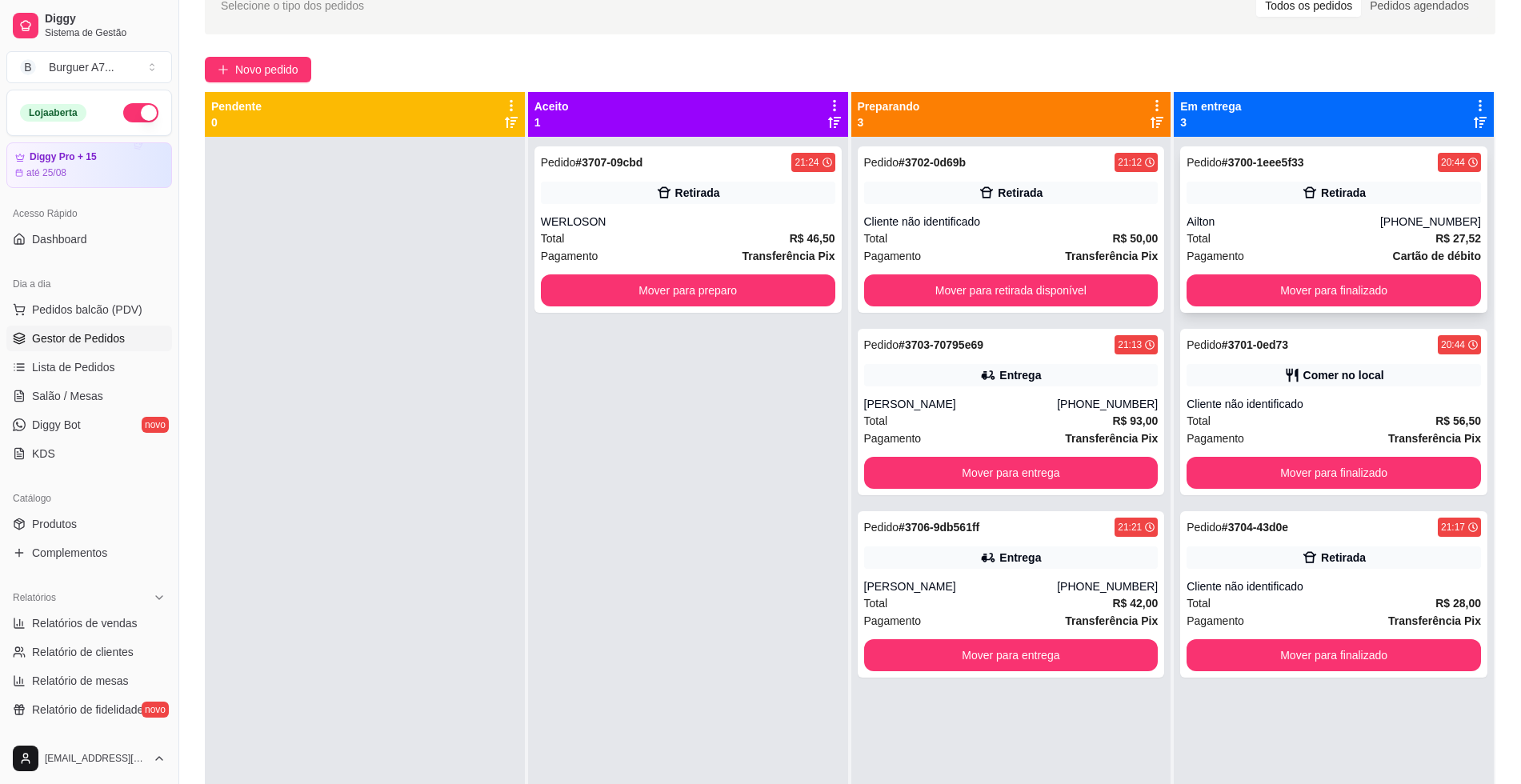
scroll to position [44, 0]
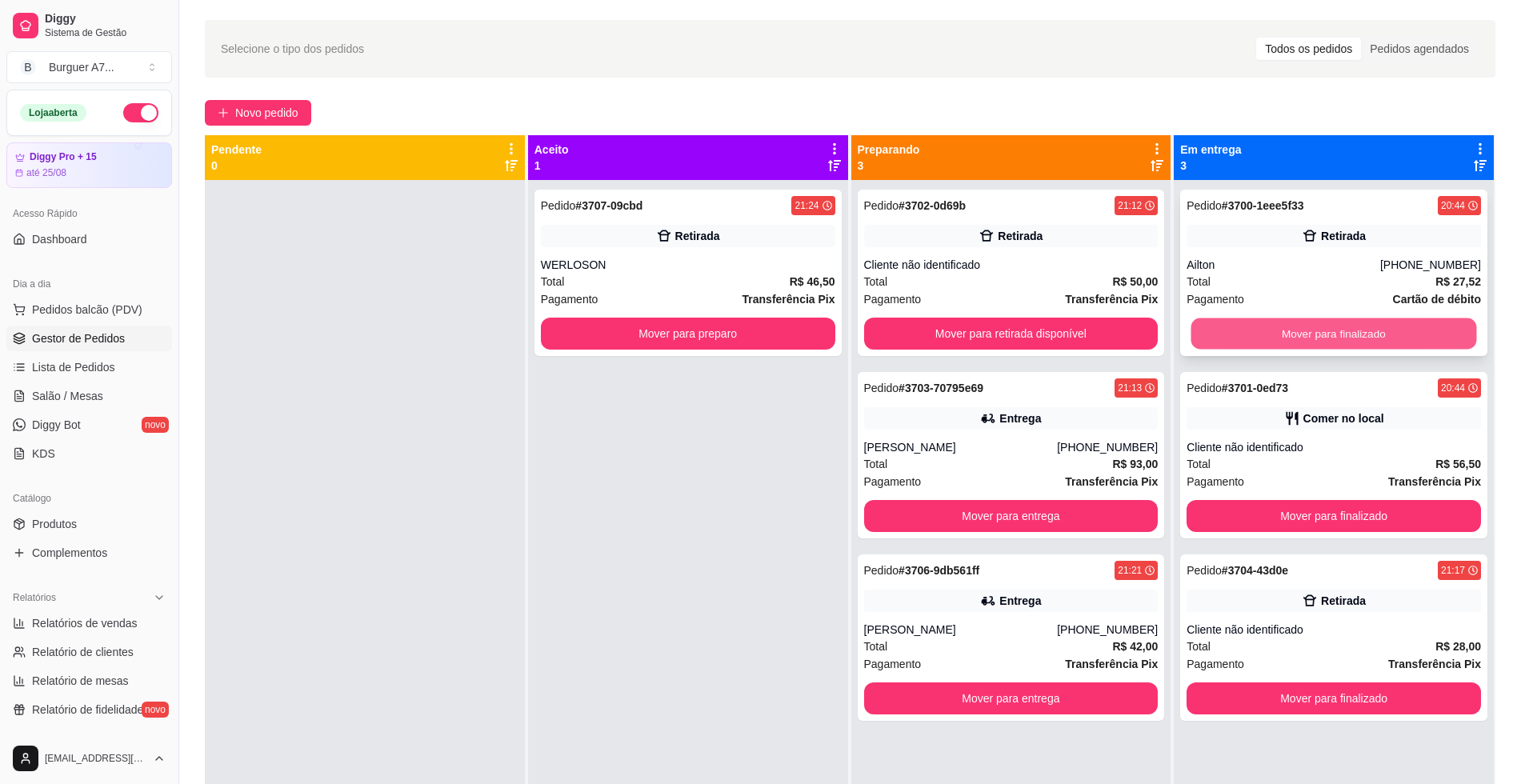
click at [1426, 324] on button "Mover para finalizado" at bounding box center [1334, 334] width 285 height 31
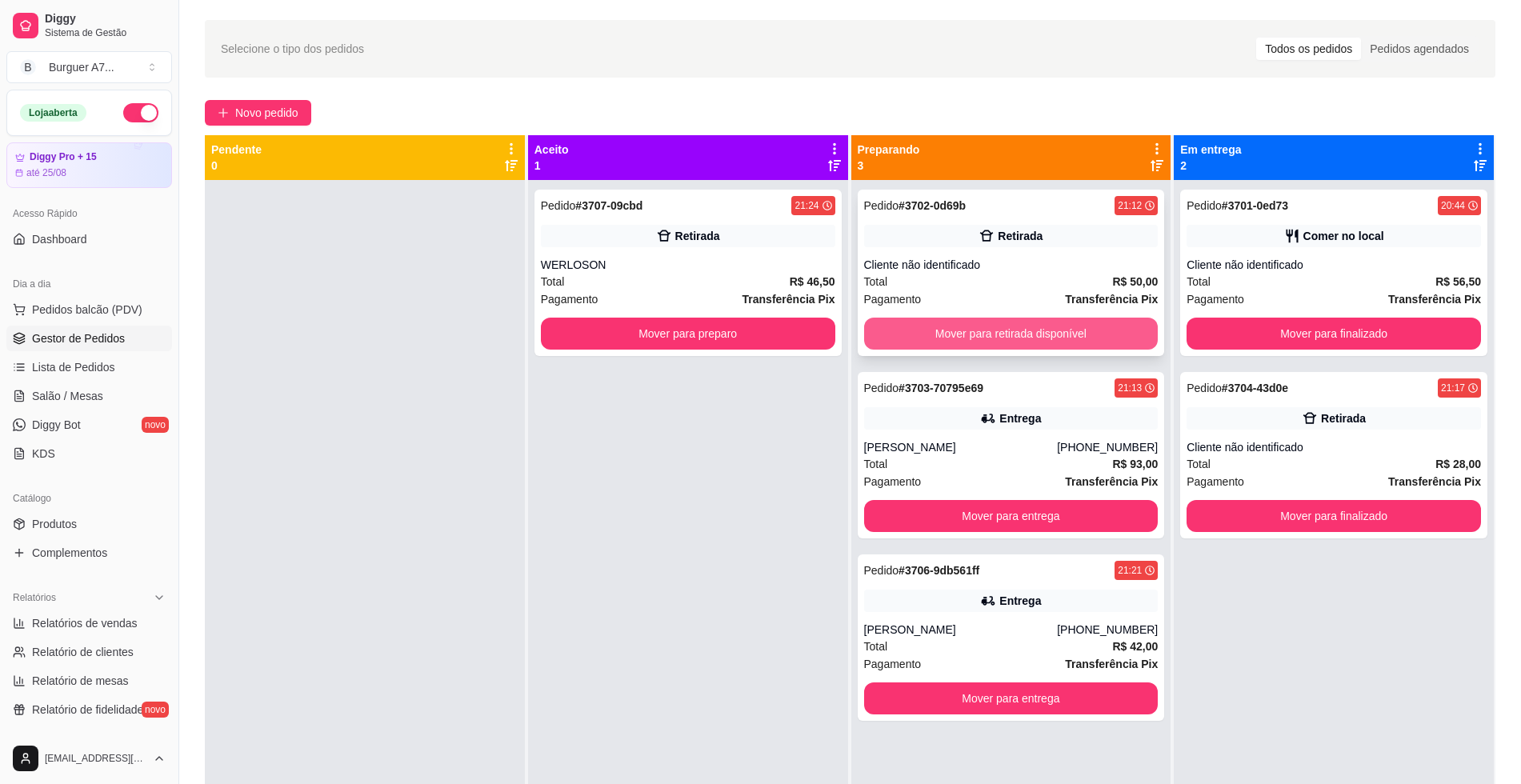
click at [1078, 320] on button "Mover para retirada disponível" at bounding box center [1011, 333] width 294 height 32
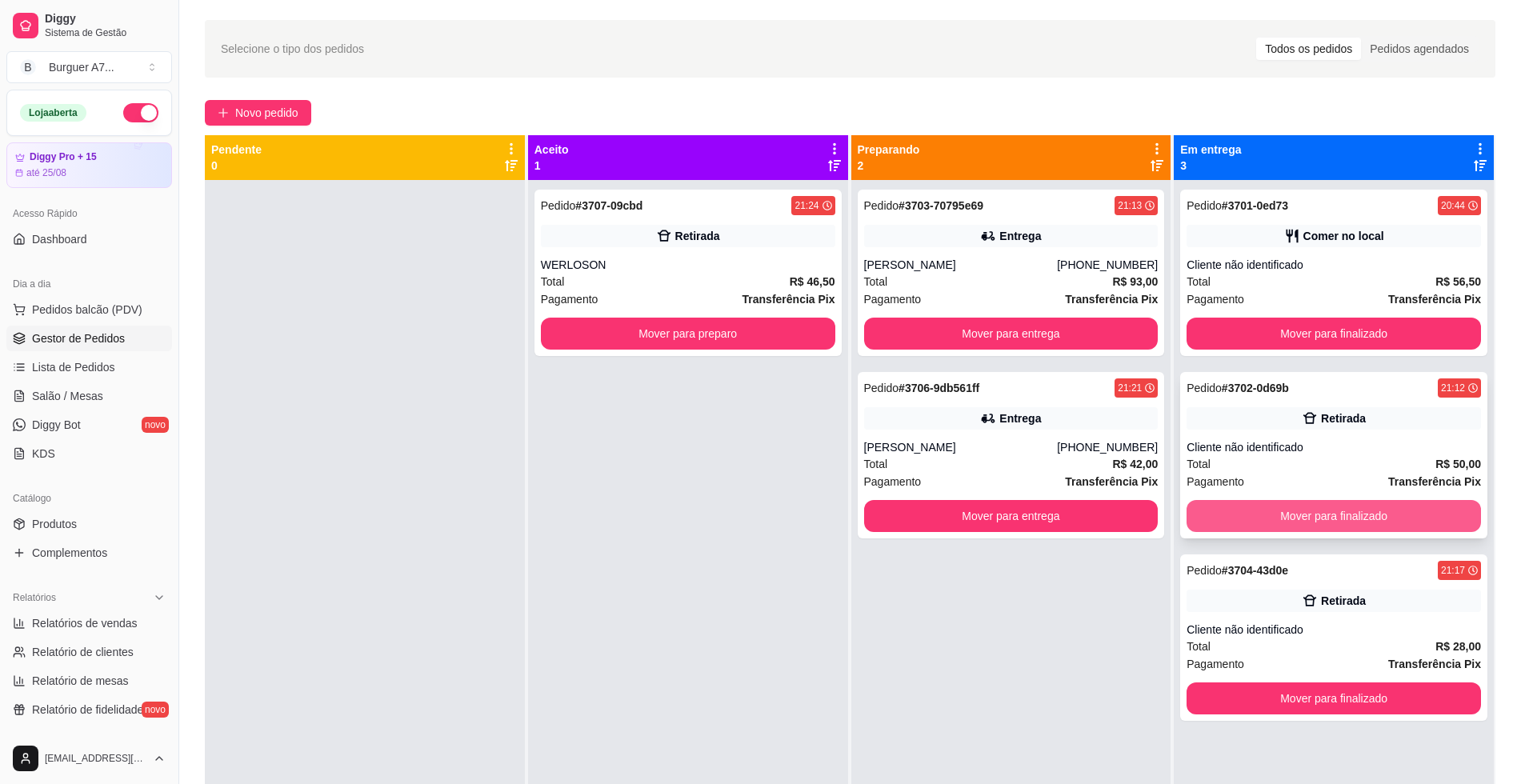
click at [1362, 518] on button "Mover para finalizado" at bounding box center [1334, 515] width 294 height 32
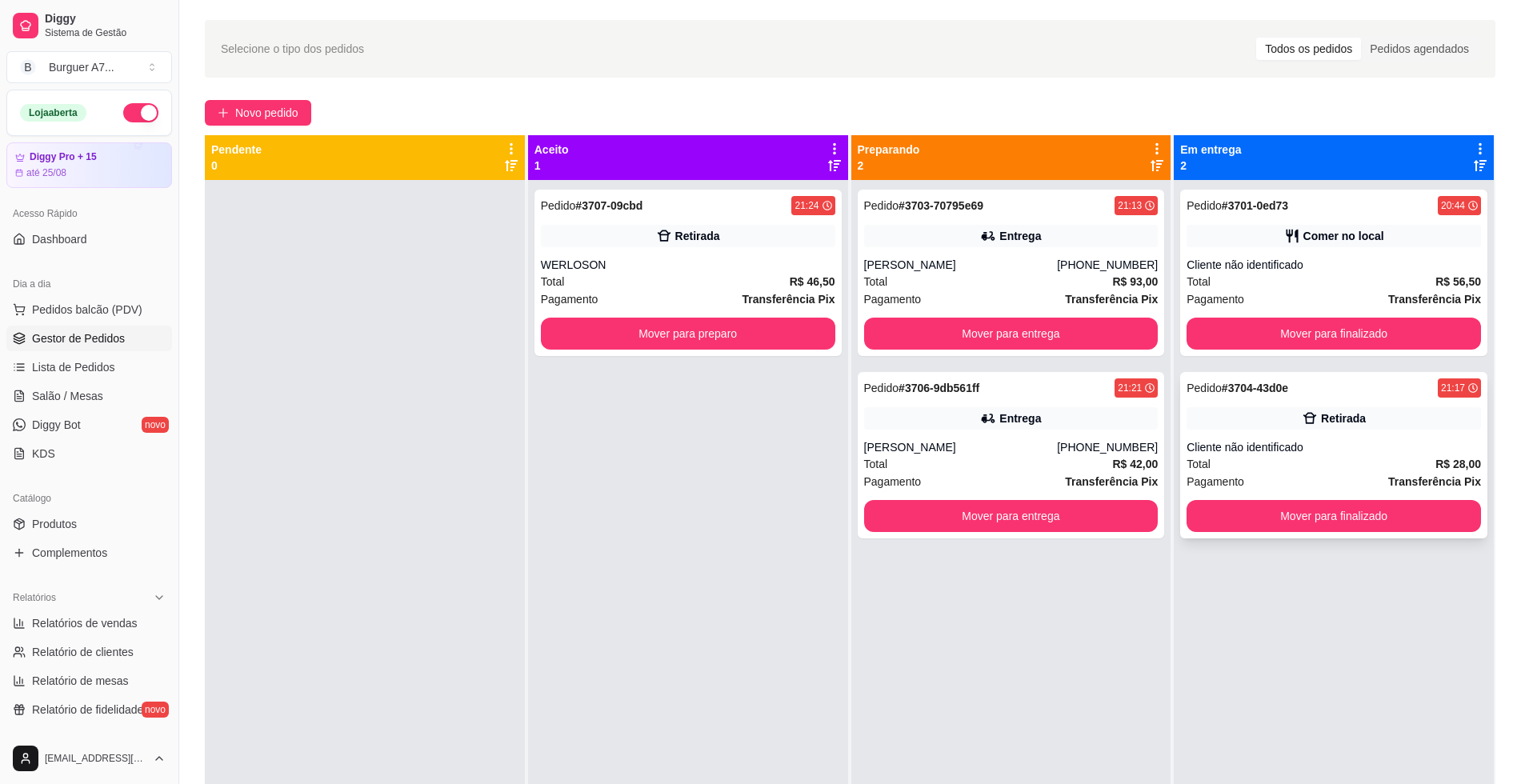
click at [1325, 465] on div "Total R$ 28,00" at bounding box center [1334, 464] width 294 height 18
click at [745, 337] on button "Mover para preparo" at bounding box center [687, 334] width 285 height 31
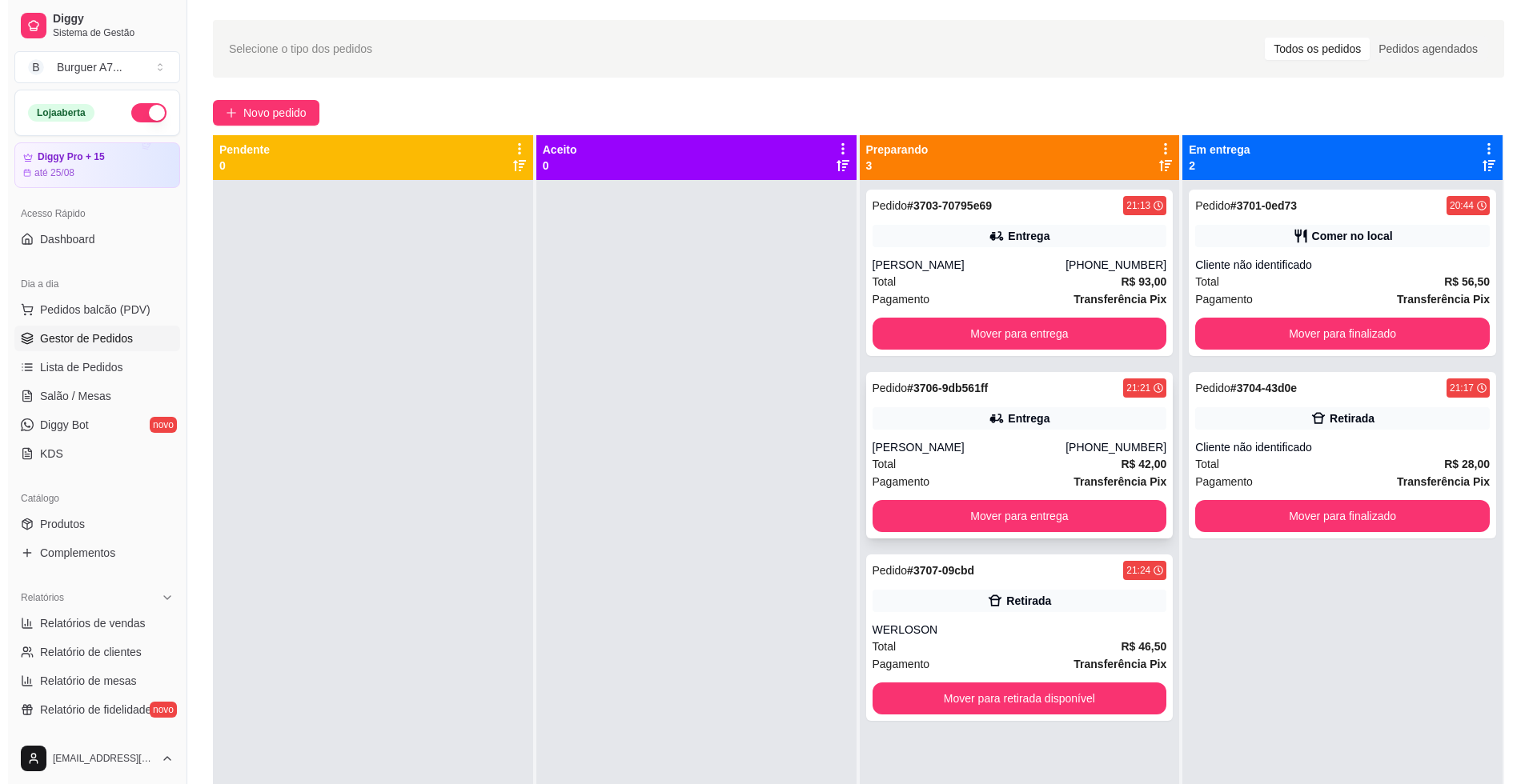
scroll to position [40, 0]
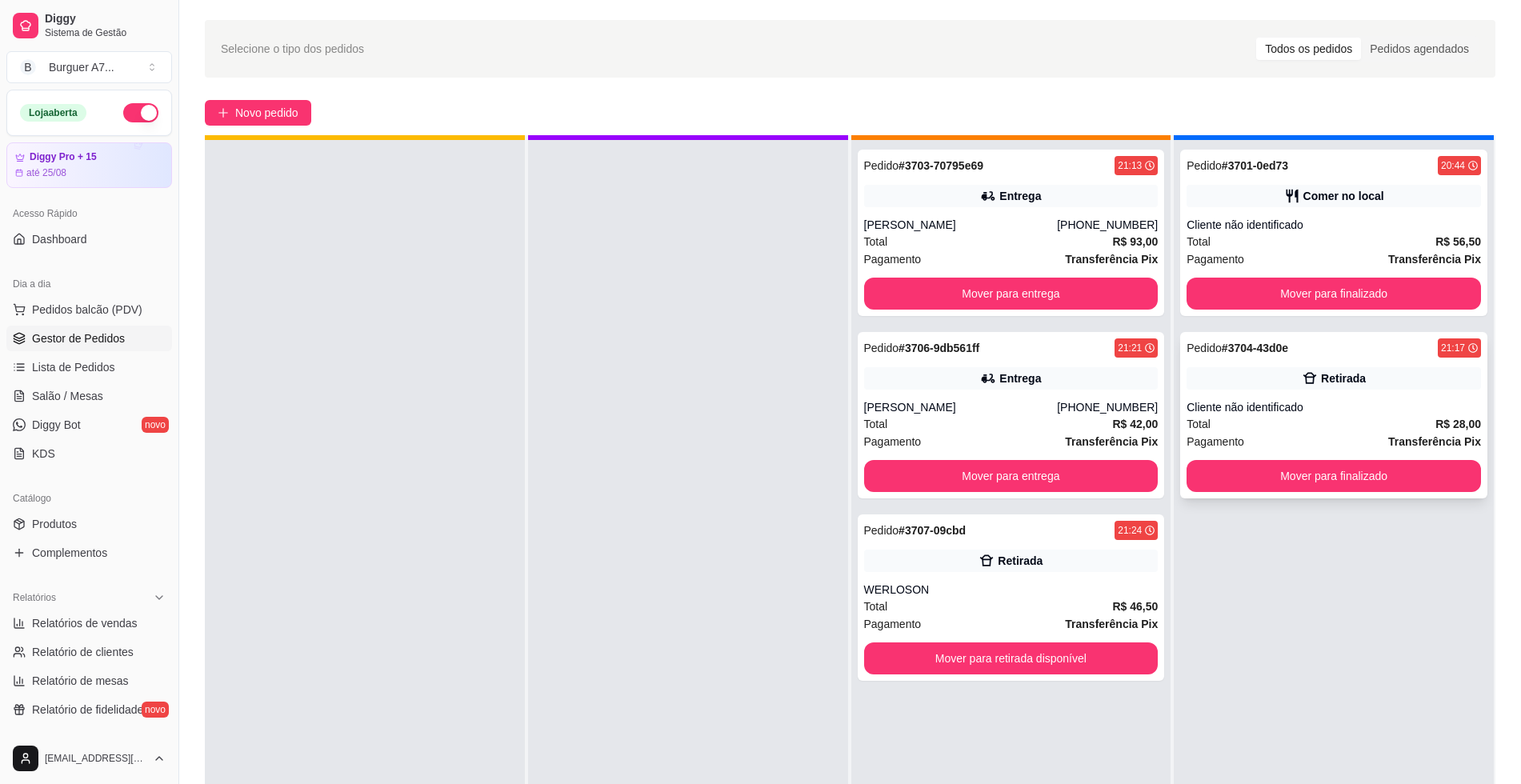
click at [1334, 400] on div "Cliente não identificado" at bounding box center [1334, 407] width 294 height 16
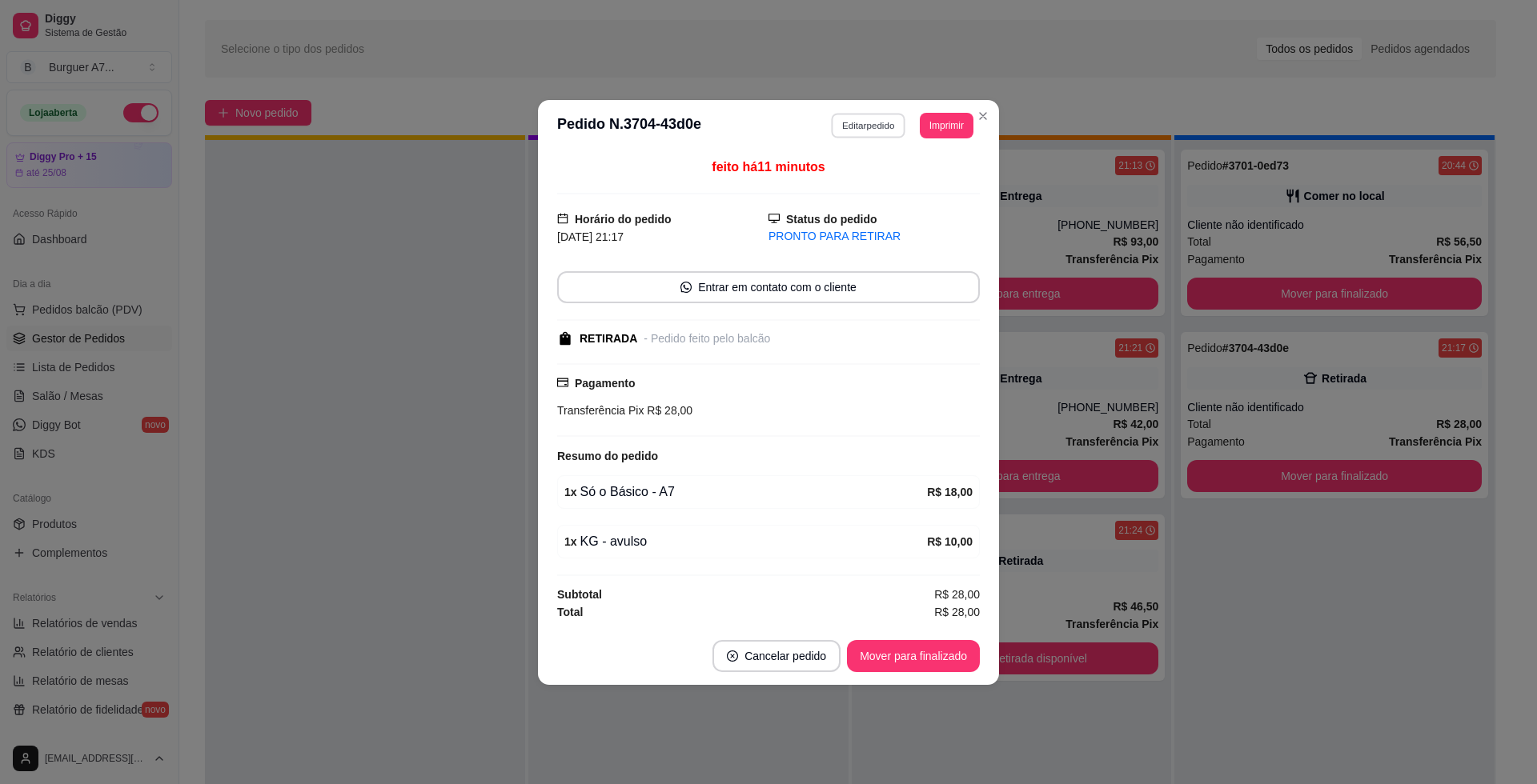
click at [886, 135] on button "Editar pedido" at bounding box center [868, 125] width 74 height 24
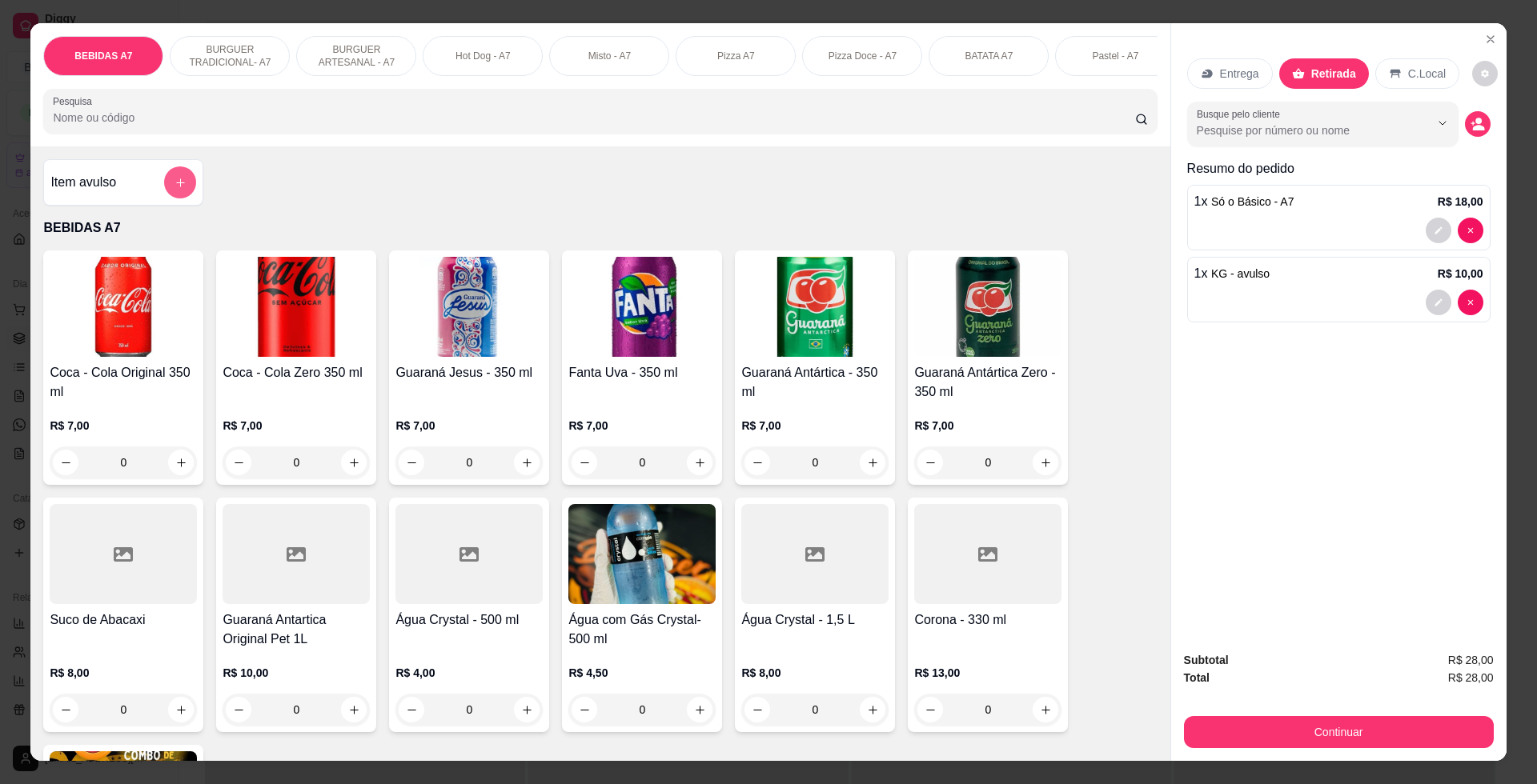
click at [179, 198] on button "add-separate-item" at bounding box center [179, 182] width 32 height 32
click at [1395, 718] on button "Continuar" at bounding box center [1338, 731] width 300 height 31
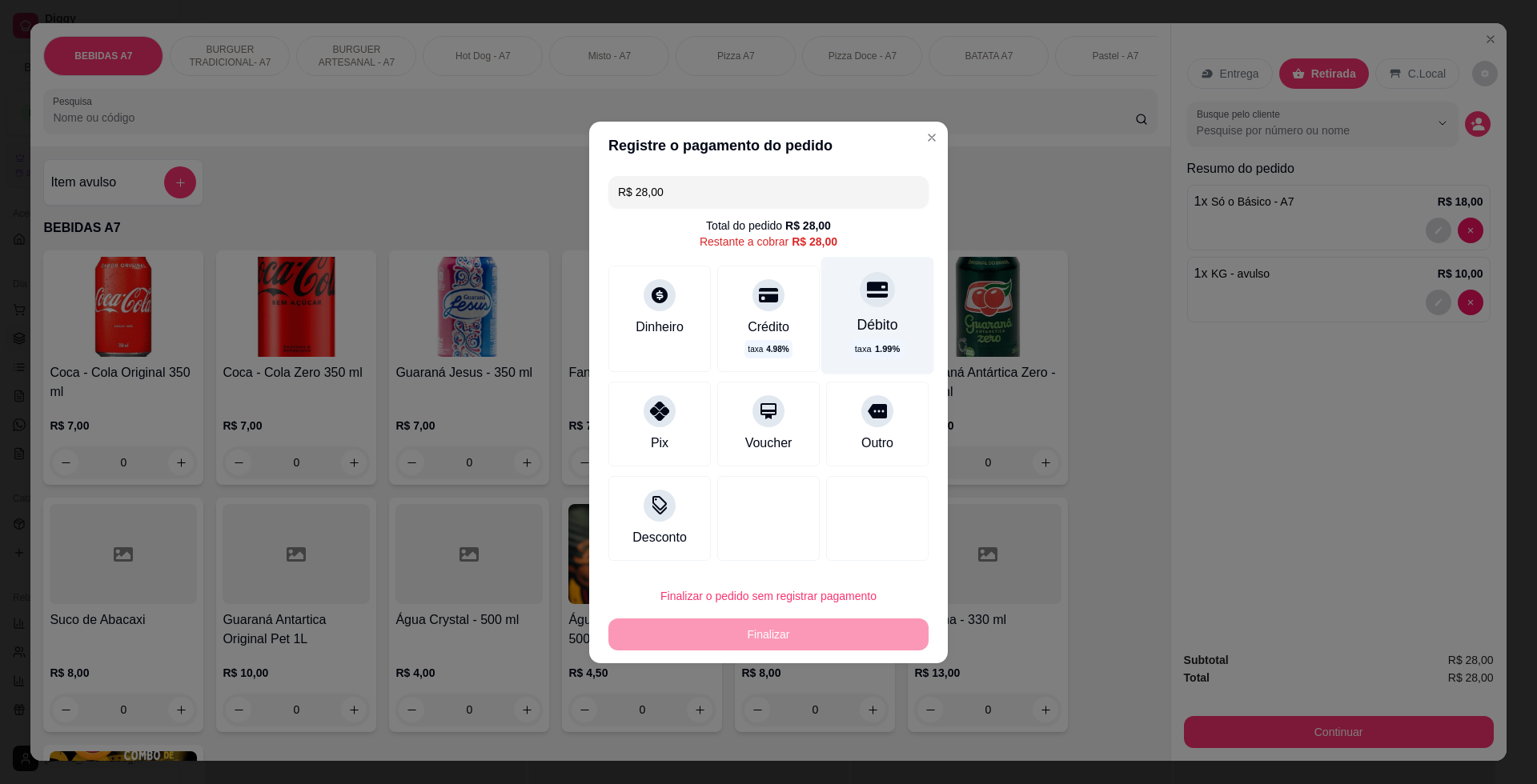
click at [887, 315] on div "Débito taxa 1.99 %" at bounding box center [877, 315] width 113 height 117
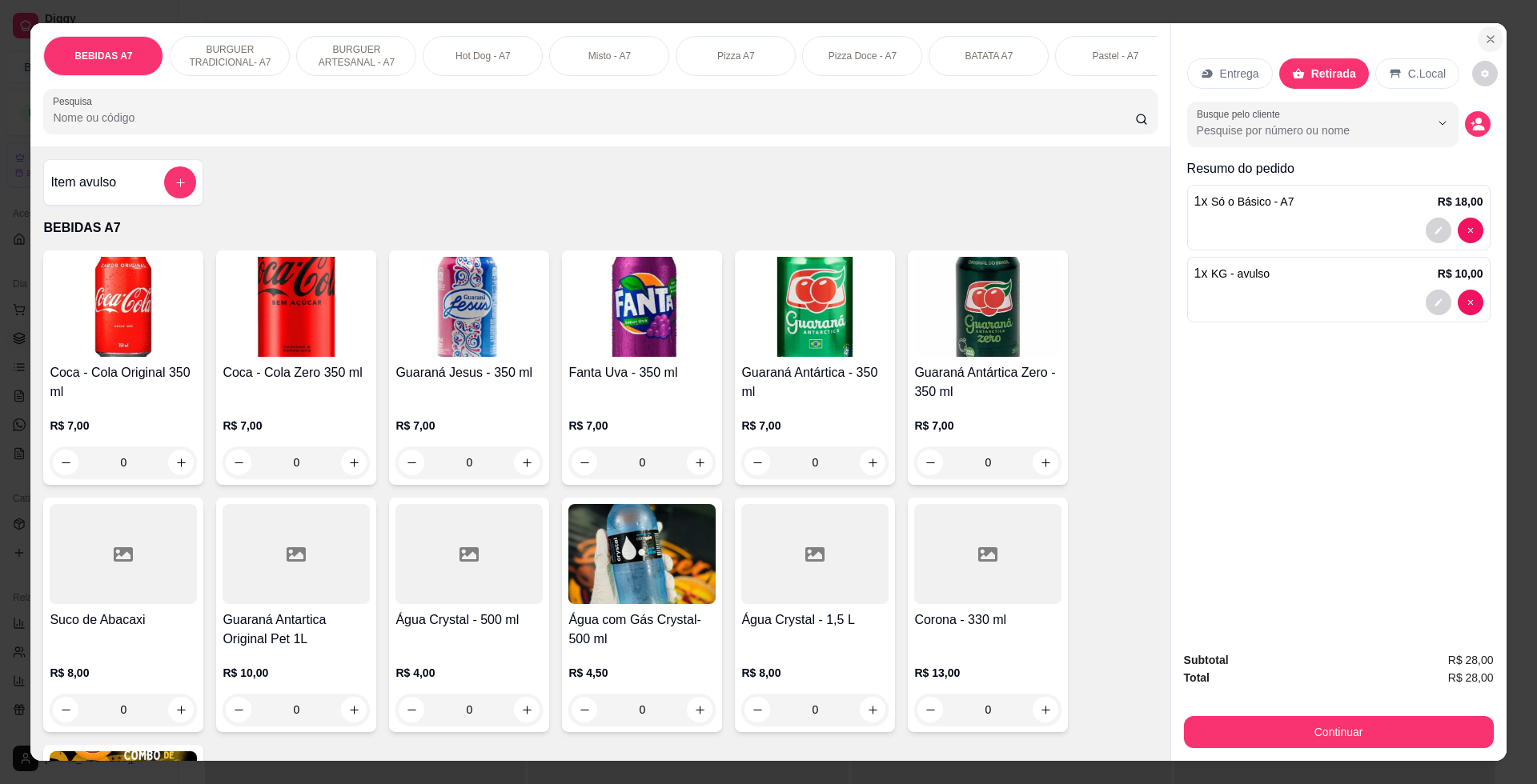
click at [1484, 45] on icon "Close" at bounding box center [1491, 39] width 13 height 13
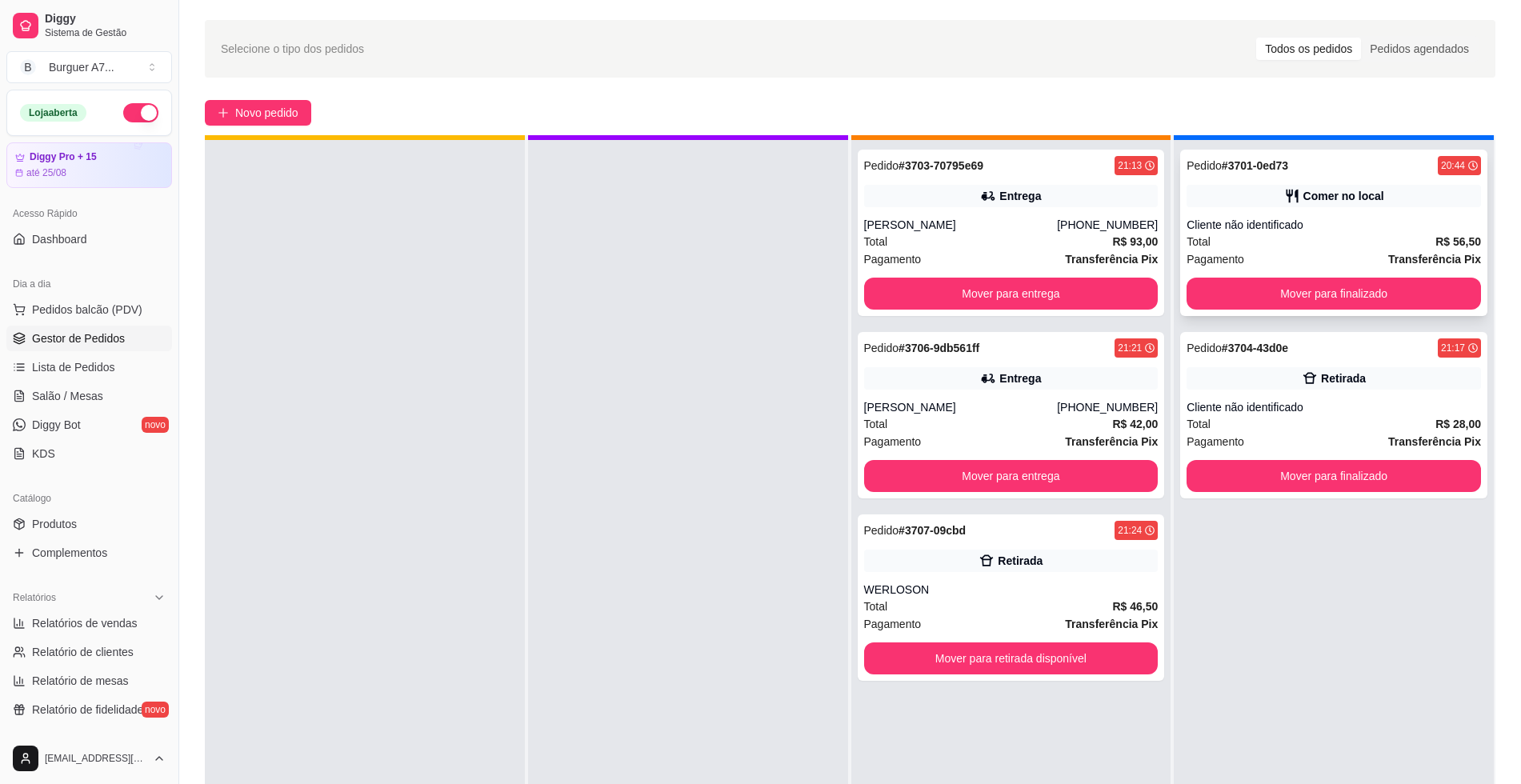
click at [1330, 262] on div "Pagamento Transferência Pix" at bounding box center [1334, 259] width 294 height 18
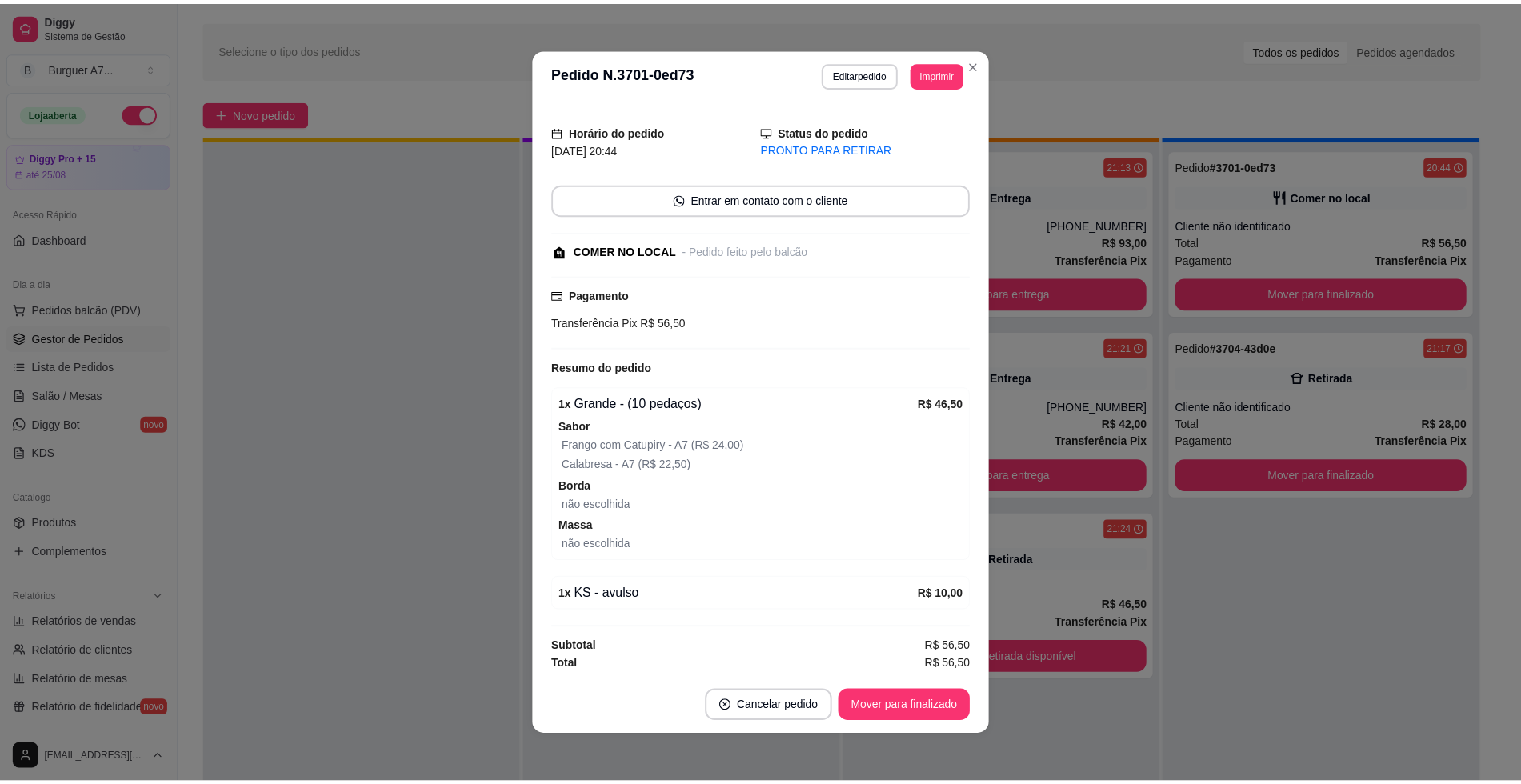
scroll to position [73, 0]
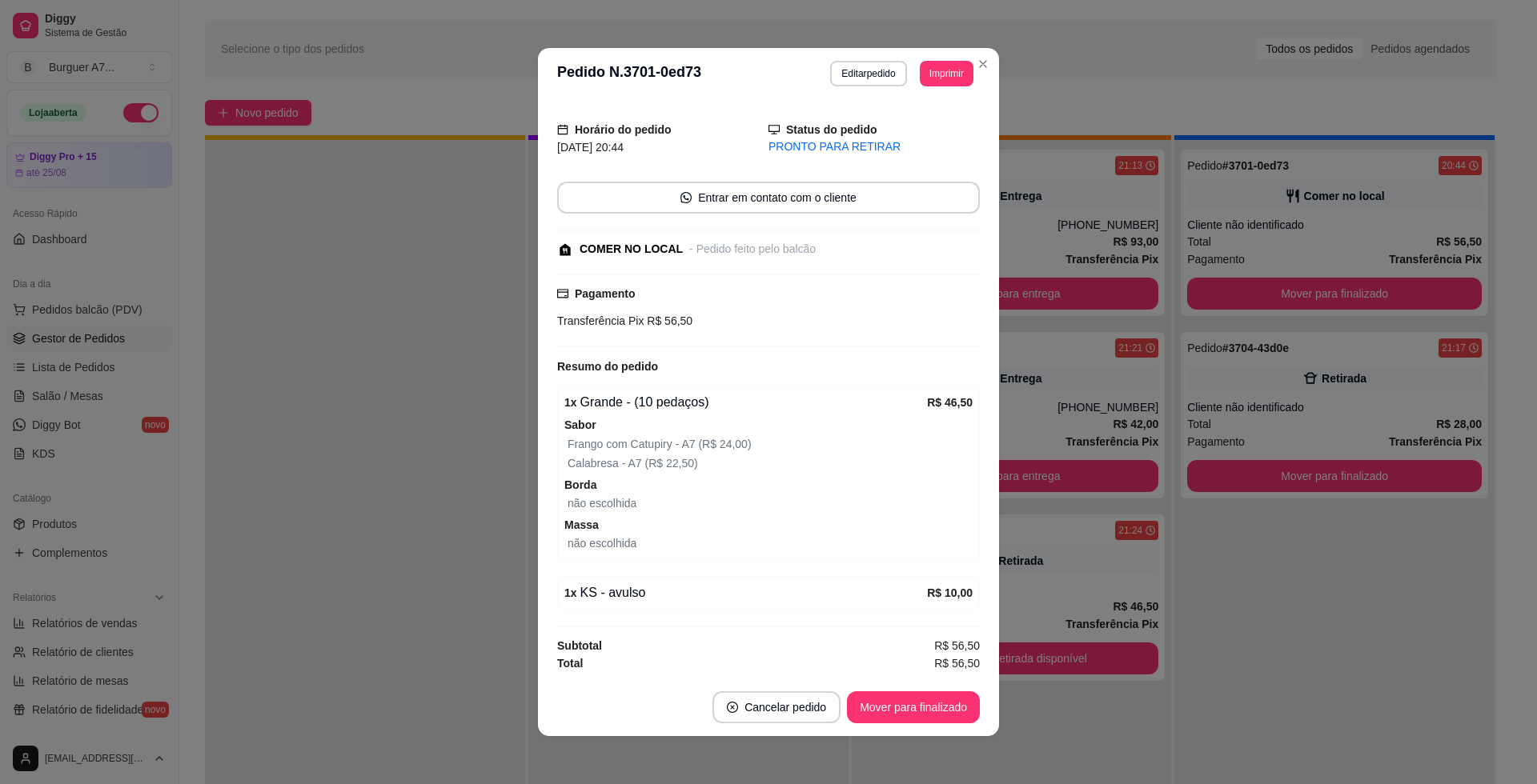
click at [867, 84] on button "Editar pedido" at bounding box center [868, 73] width 76 height 25
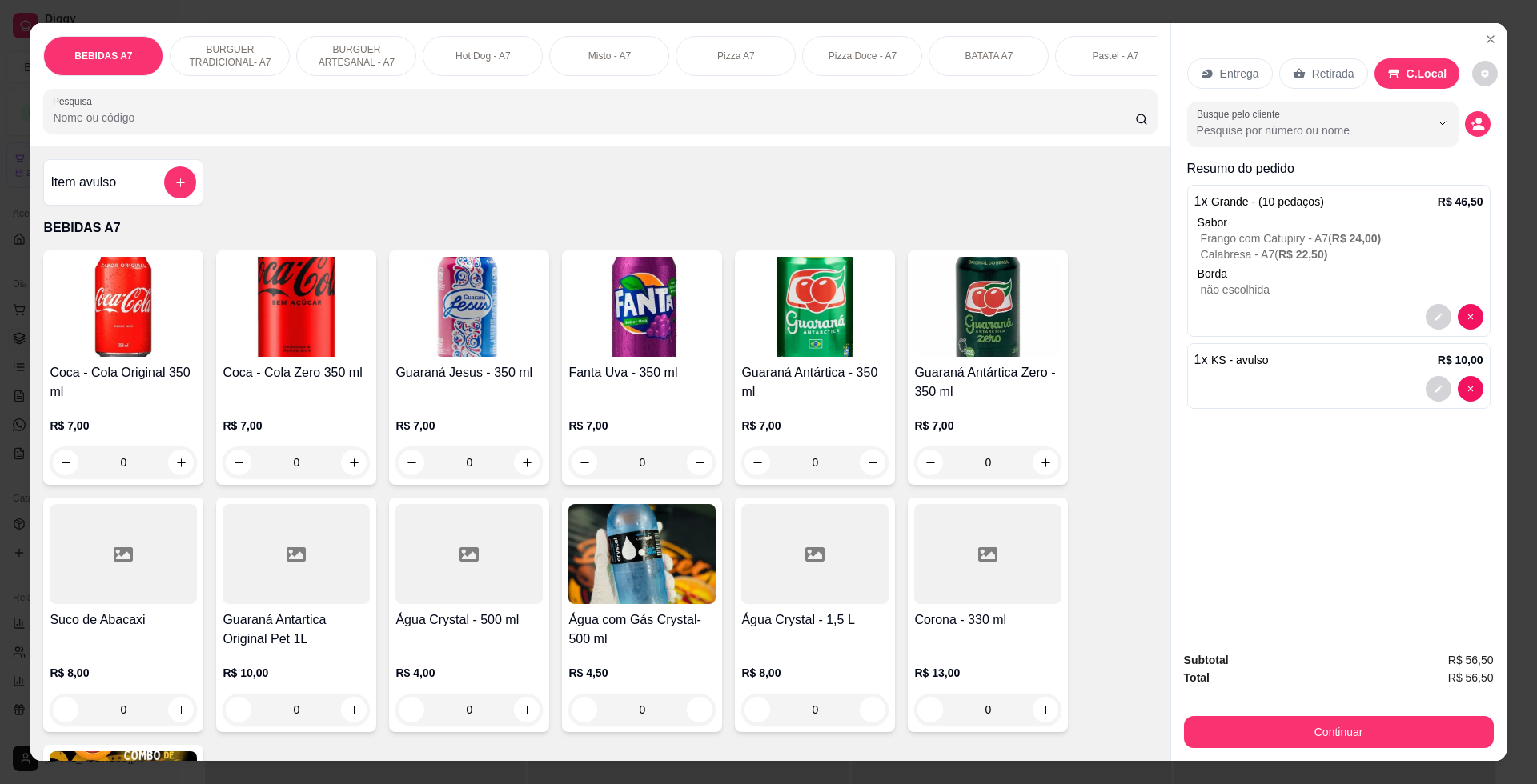
click at [188, 191] on div at bounding box center [179, 182] width 32 height 32
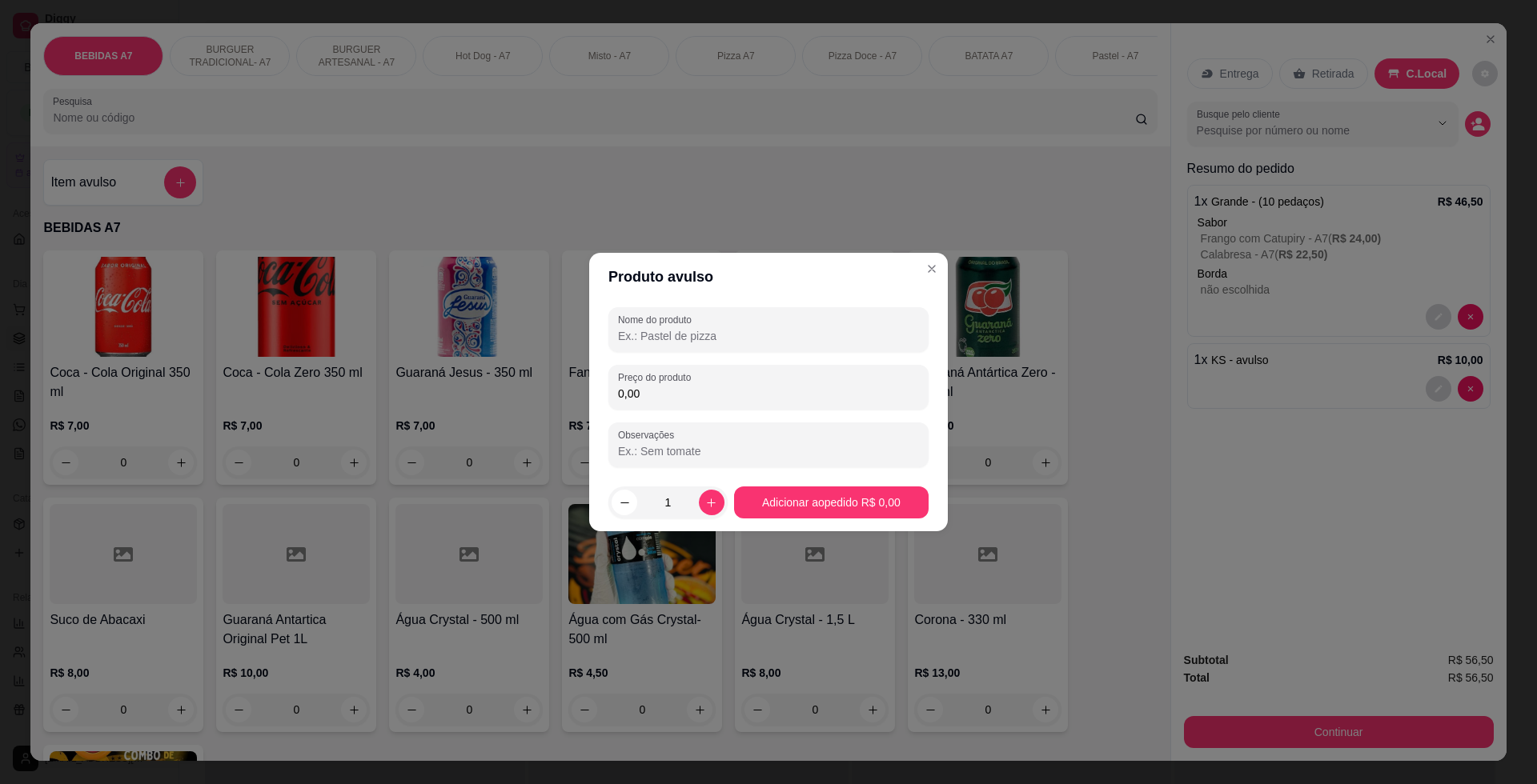
click at [691, 381] on label "Preço do produto" at bounding box center [657, 377] width 78 height 14
click at [691, 385] on input "0,00" at bounding box center [768, 394] width 301 height 16
click at [713, 324] on div at bounding box center [768, 329] width 301 height 32
click at [783, 484] on footer "1 Adicionar ao pedido R$ 2,50" at bounding box center [768, 502] width 359 height 58
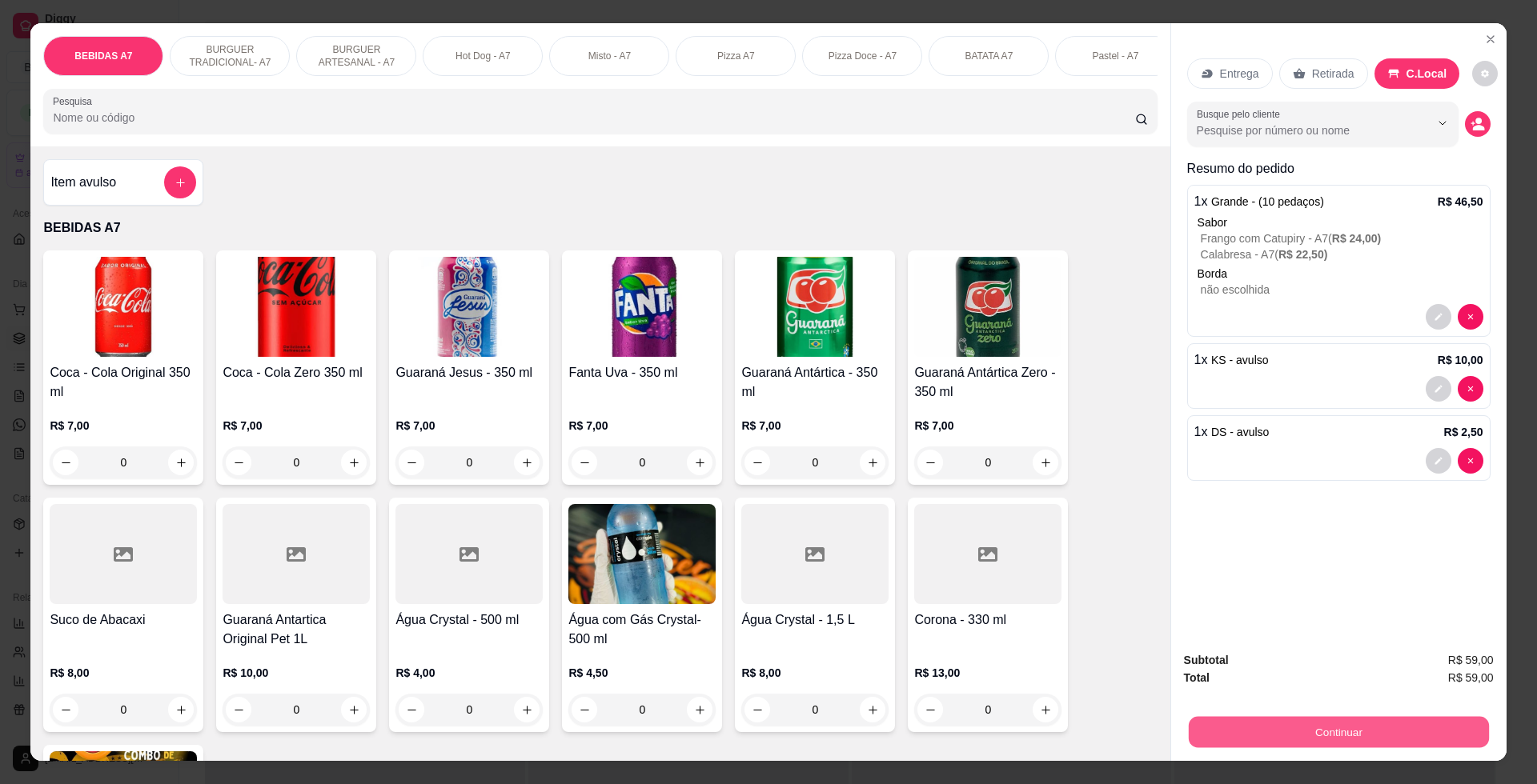
click at [1283, 731] on button "Continuar" at bounding box center [1338, 731] width 300 height 31
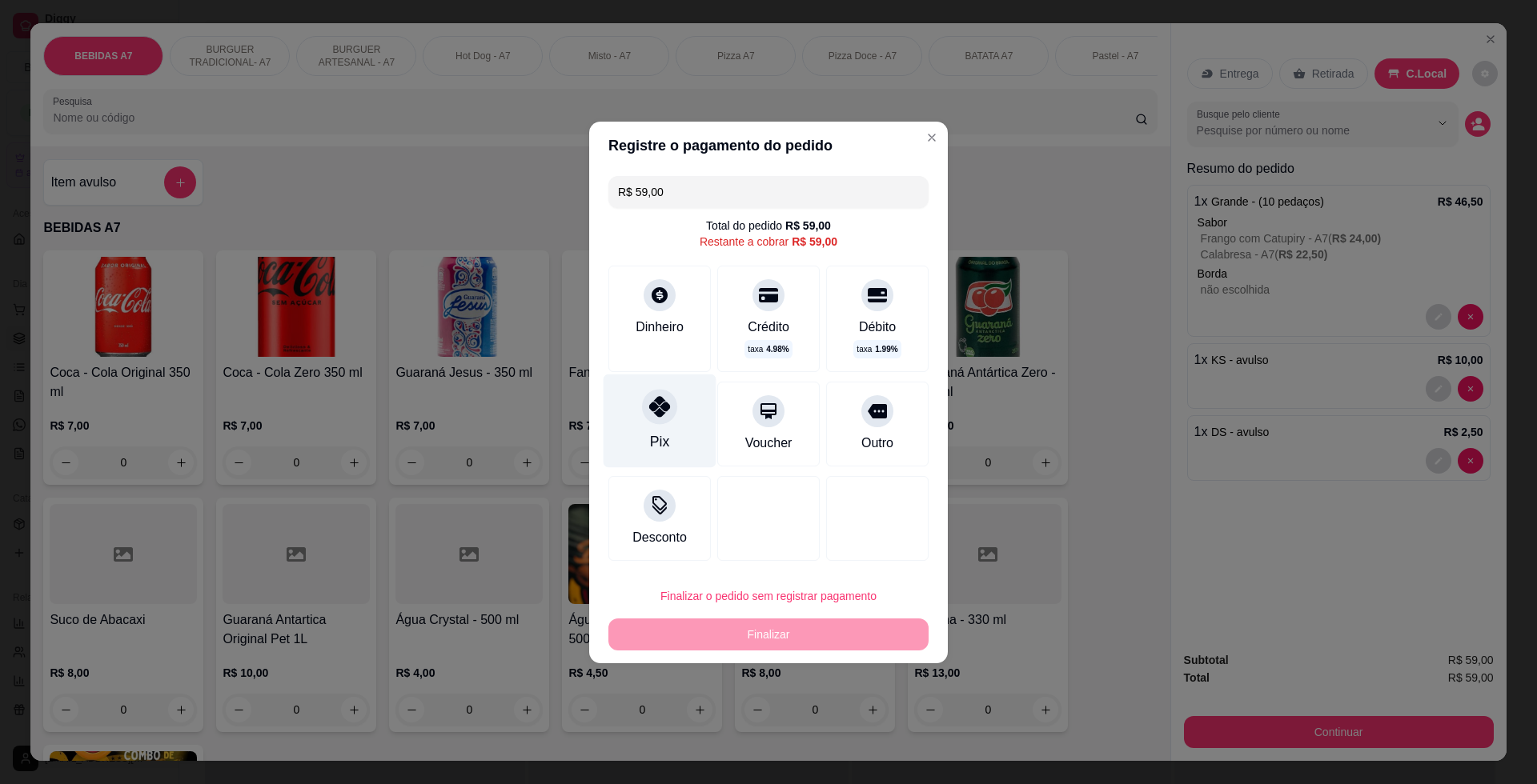
click at [659, 434] on div "Pix" at bounding box center [660, 442] width 20 height 21
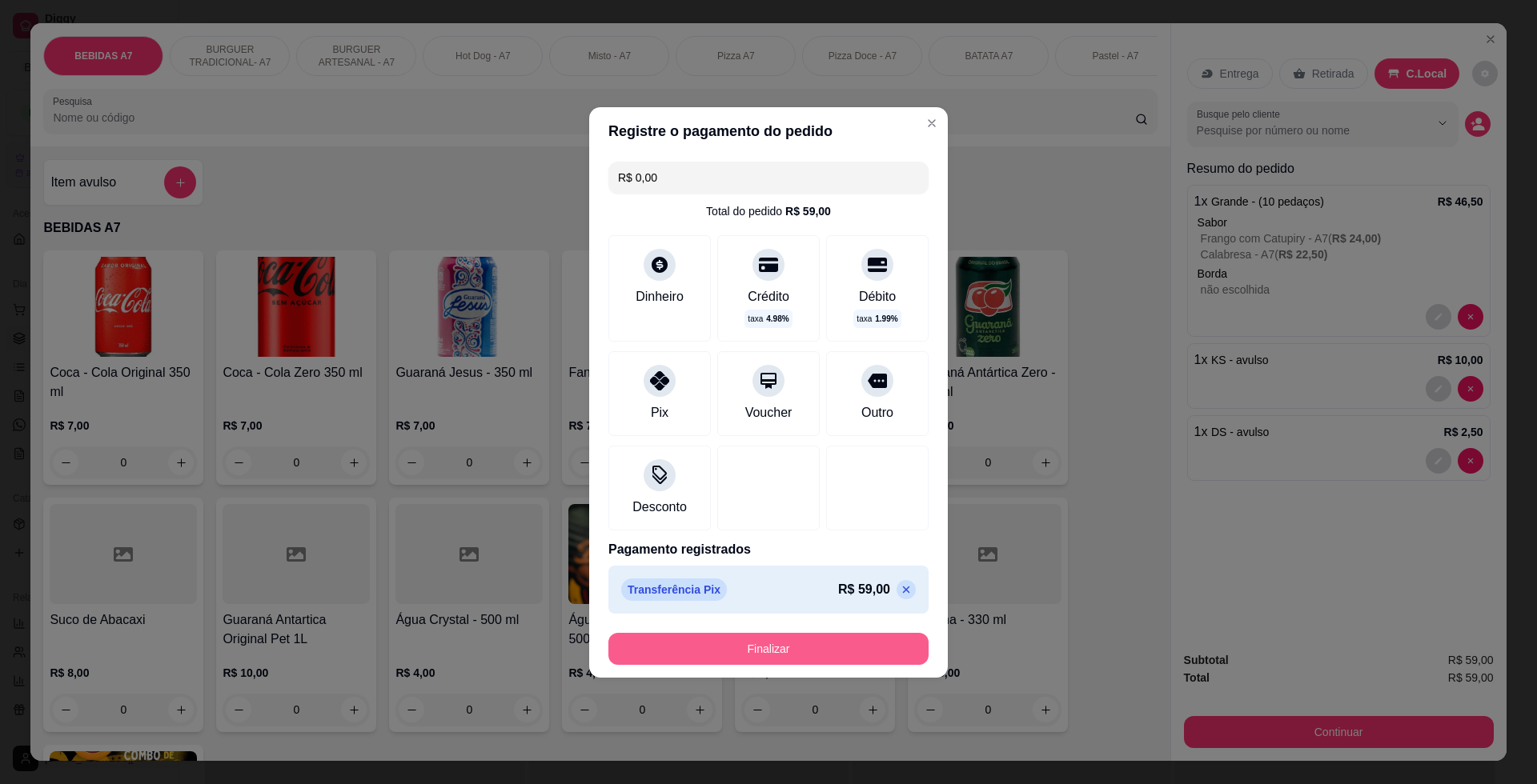
click at [796, 659] on button "Finalizar" at bounding box center [768, 648] width 320 height 32
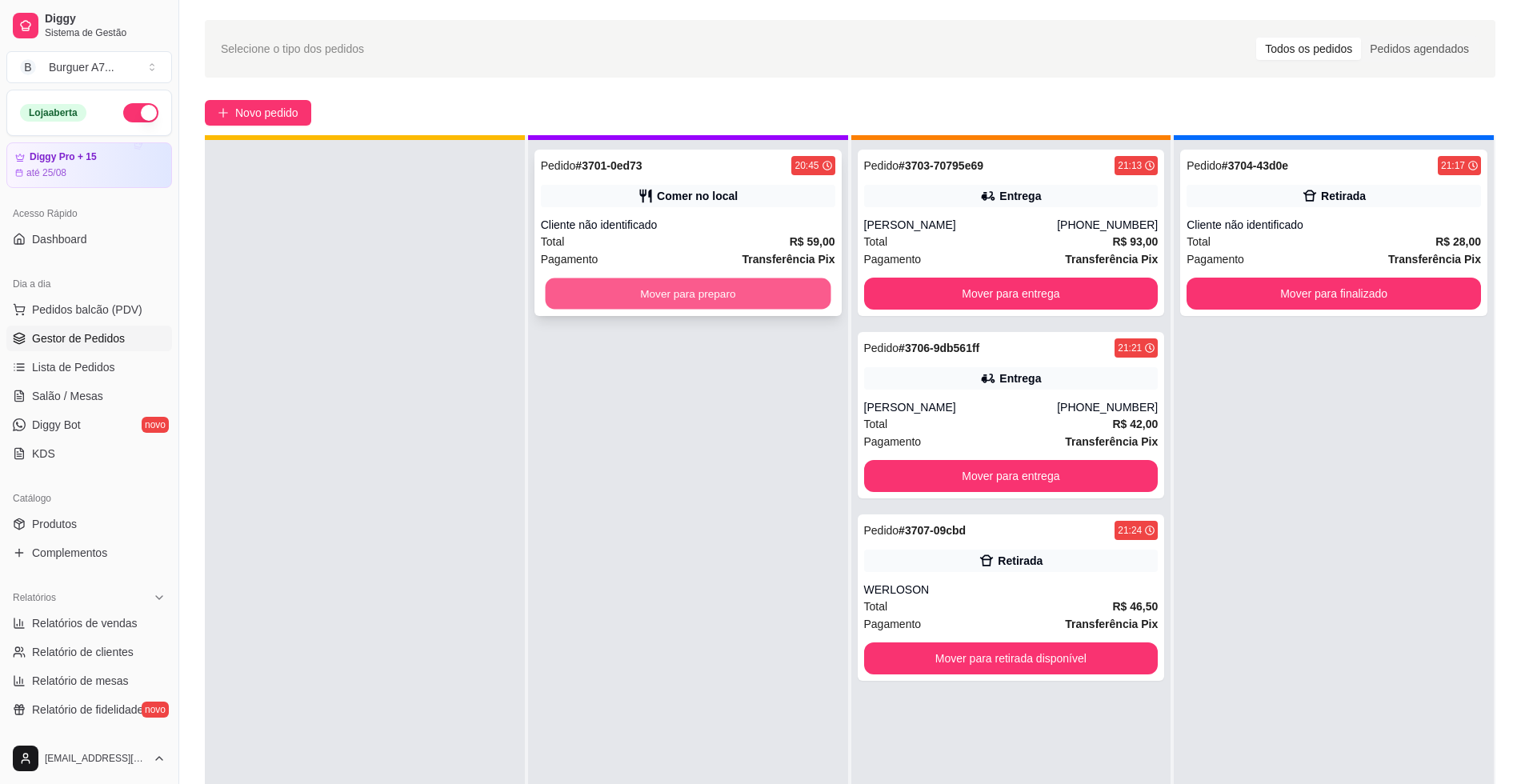
click at [774, 293] on button "Mover para preparo" at bounding box center [687, 294] width 285 height 31
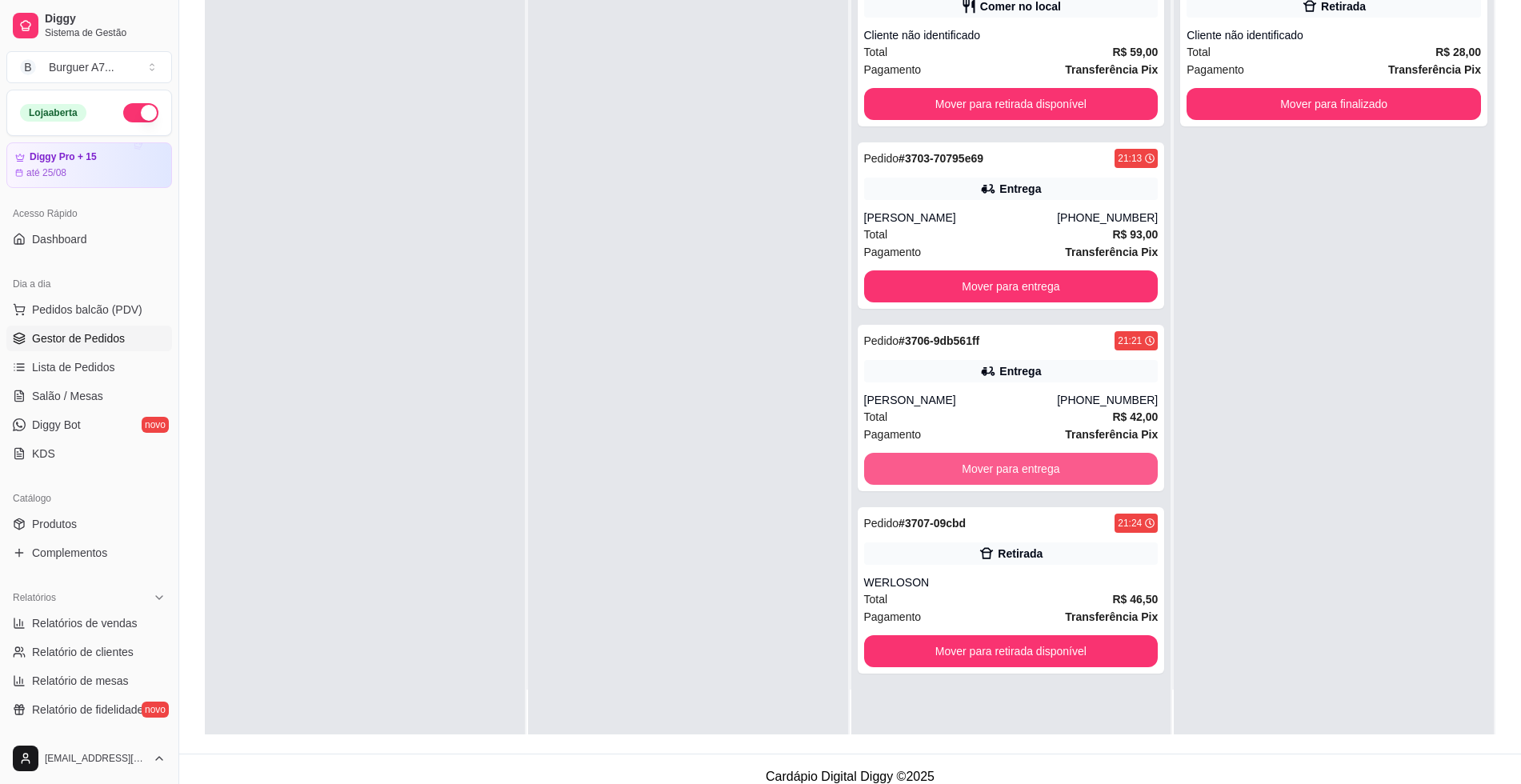
scroll to position [244, 0]
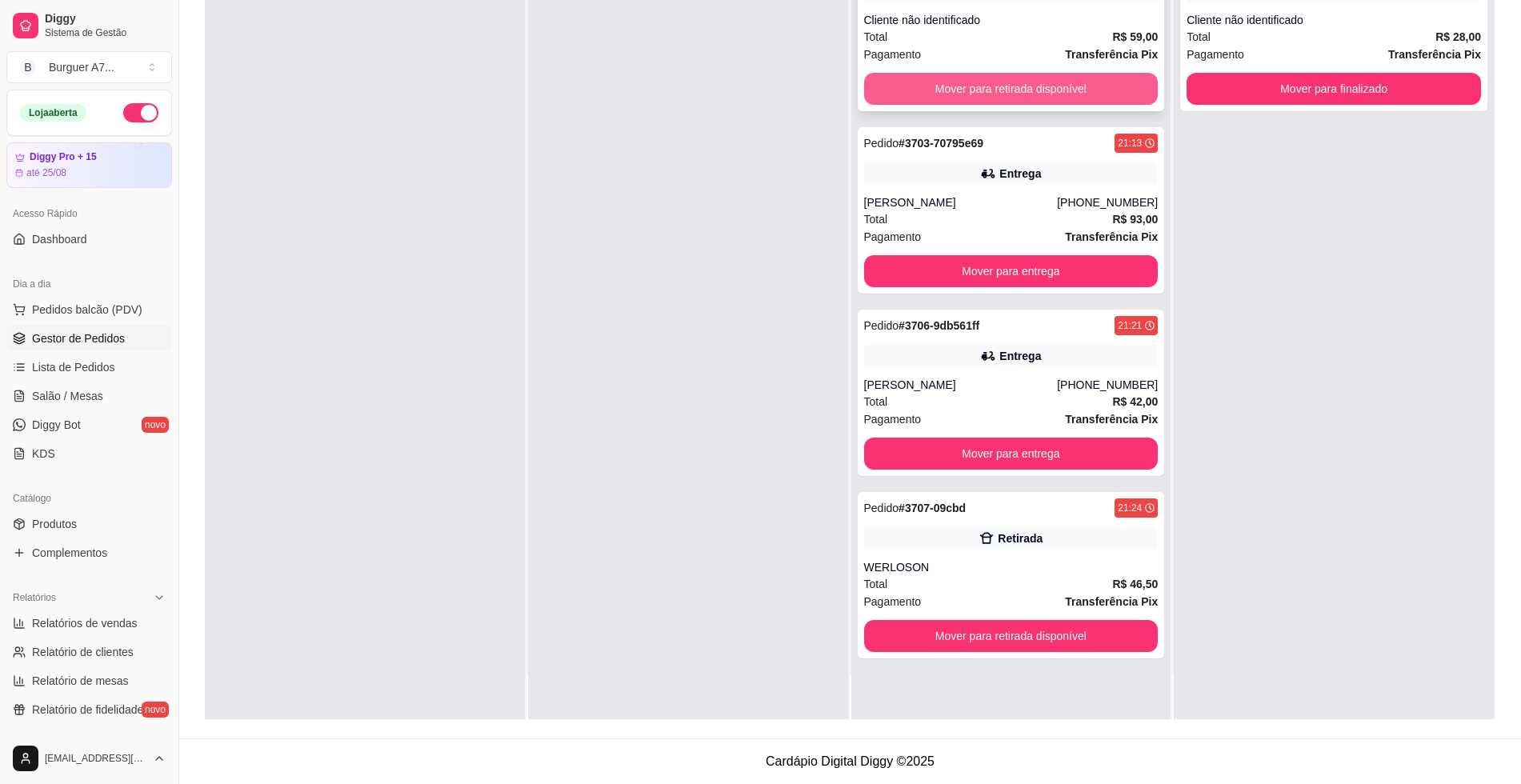
click at [1078, 95] on button "Mover para retirada disponível" at bounding box center [1011, 88] width 294 height 32
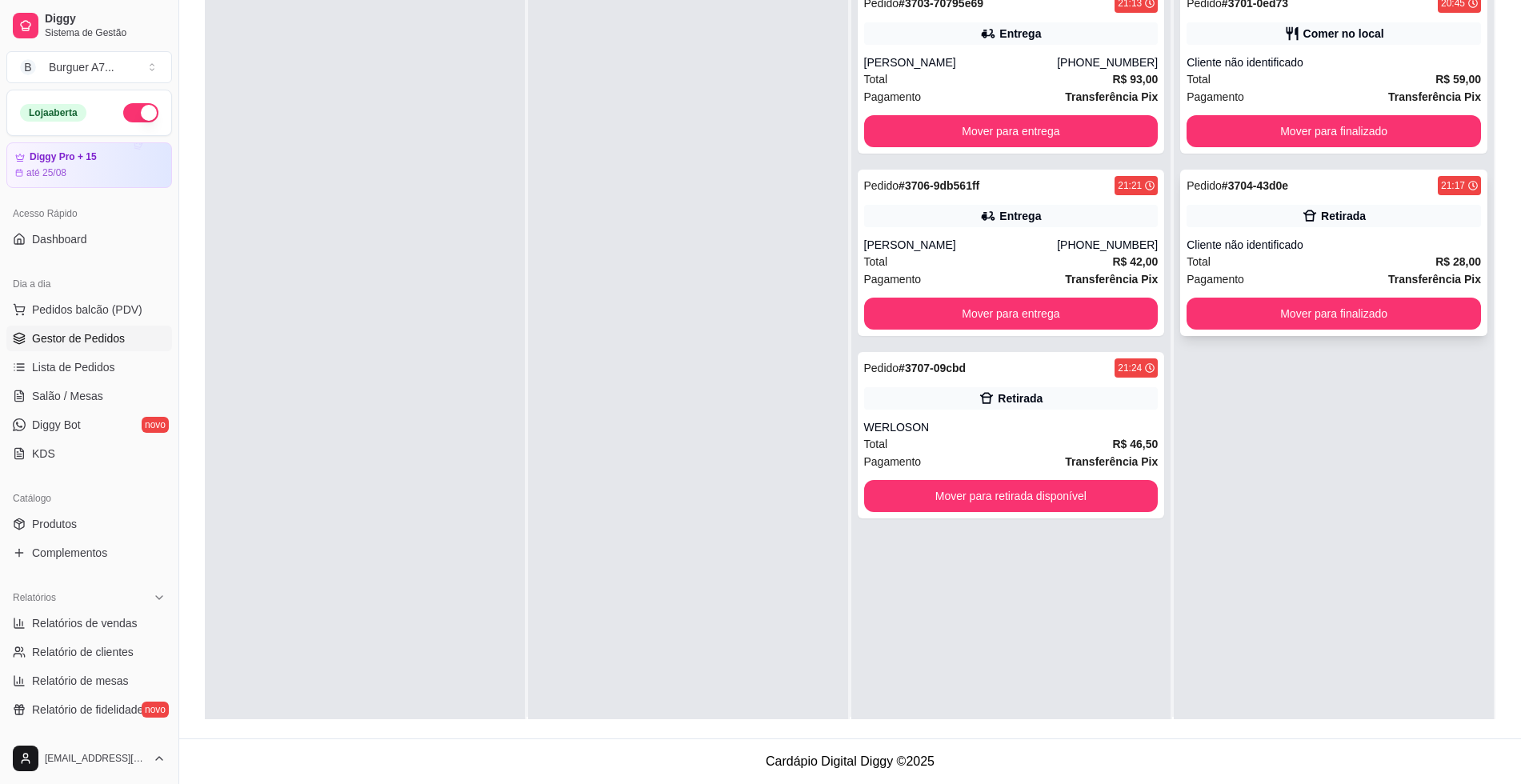
scroll to position [0, 0]
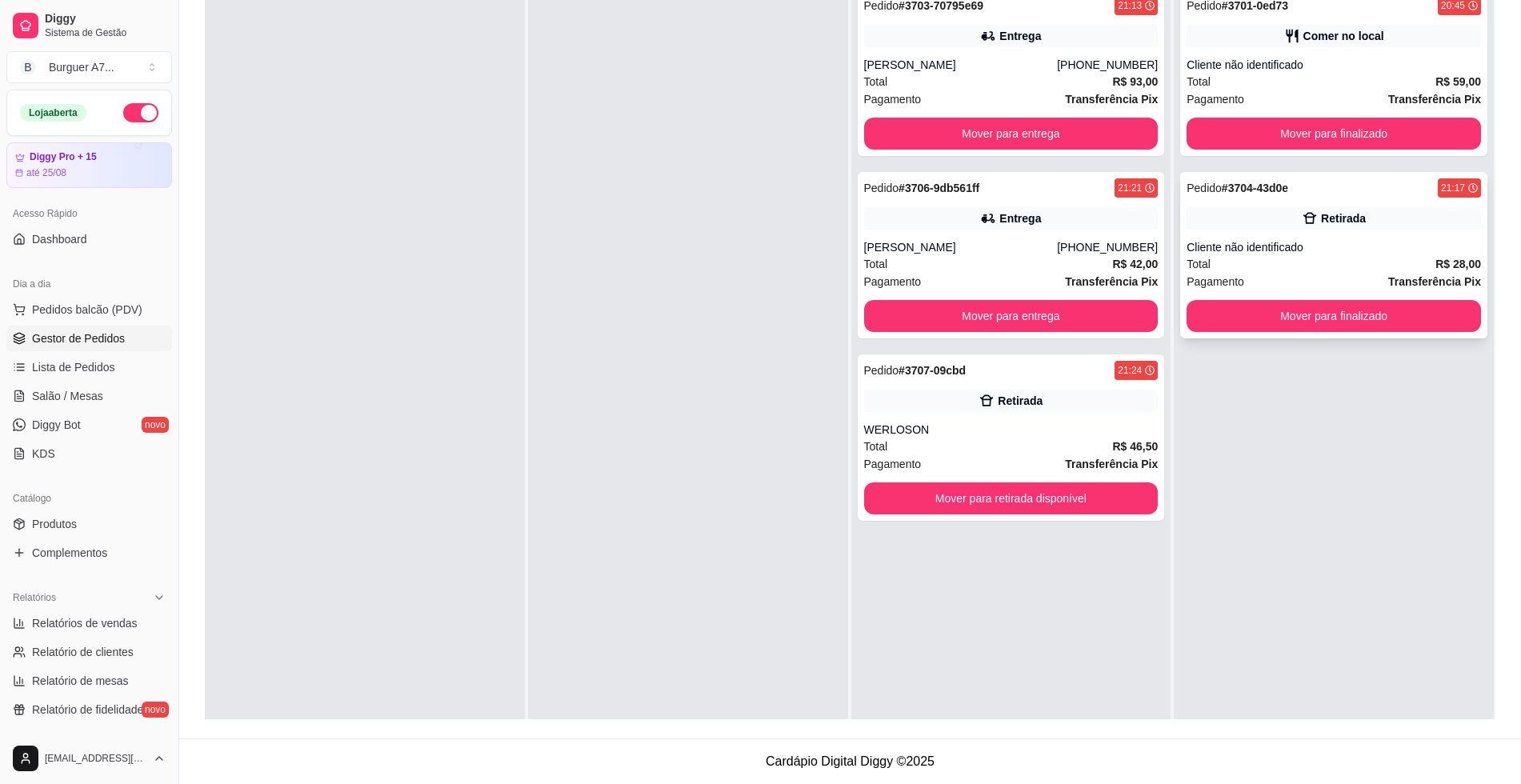
click at [1302, 253] on div "Cliente não identificado" at bounding box center [1334, 247] width 294 height 16
click at [1227, 147] on button "Mover para finalizado" at bounding box center [1334, 133] width 294 height 32
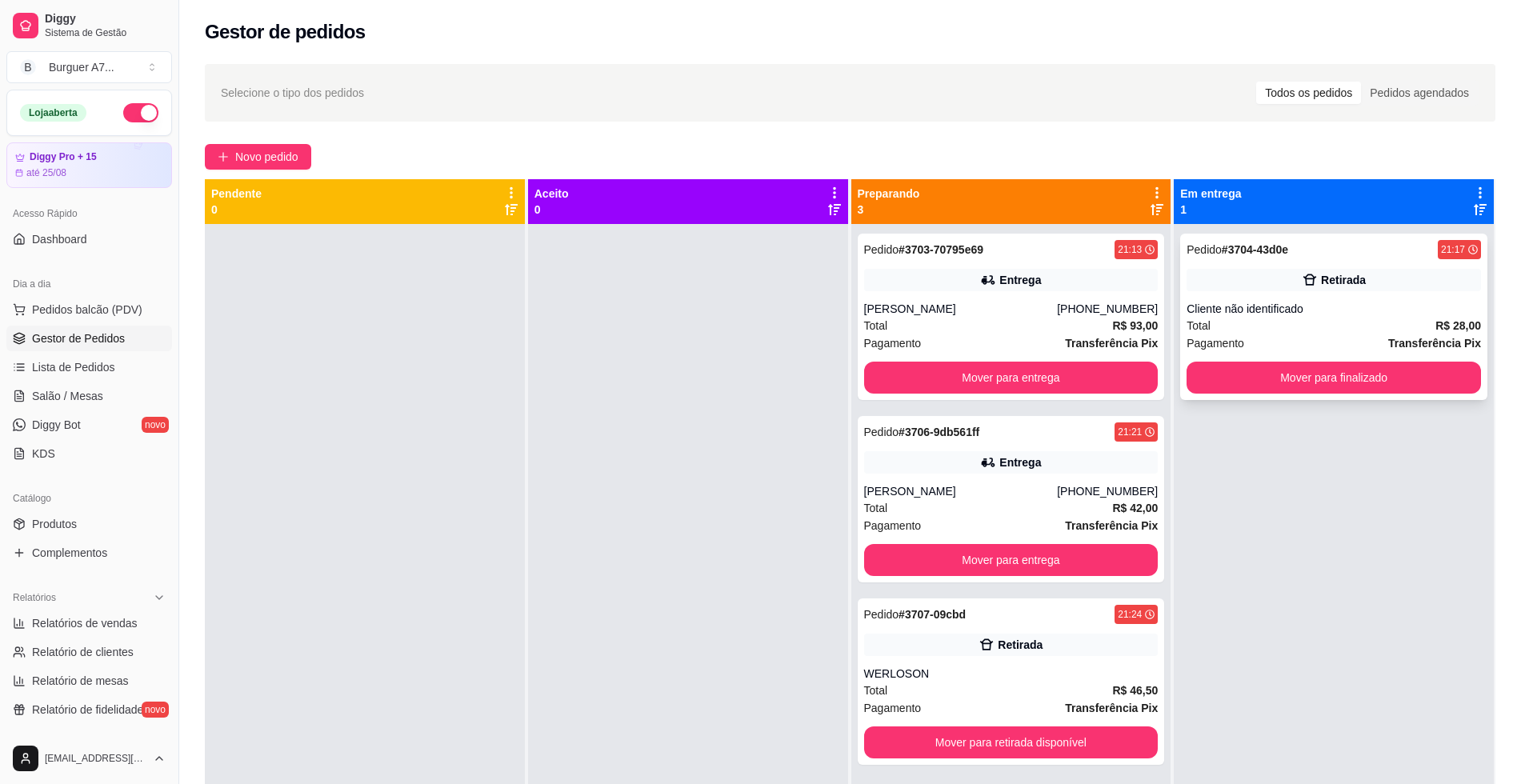
click at [1370, 321] on div "Pedido # 3704-43d0e 21:17 Retirada Cliente não identificado Total R$ 28,00 Paga…" at bounding box center [1334, 317] width 307 height 166
click at [1036, 655] on div "Retirada" at bounding box center [1011, 644] width 294 height 22
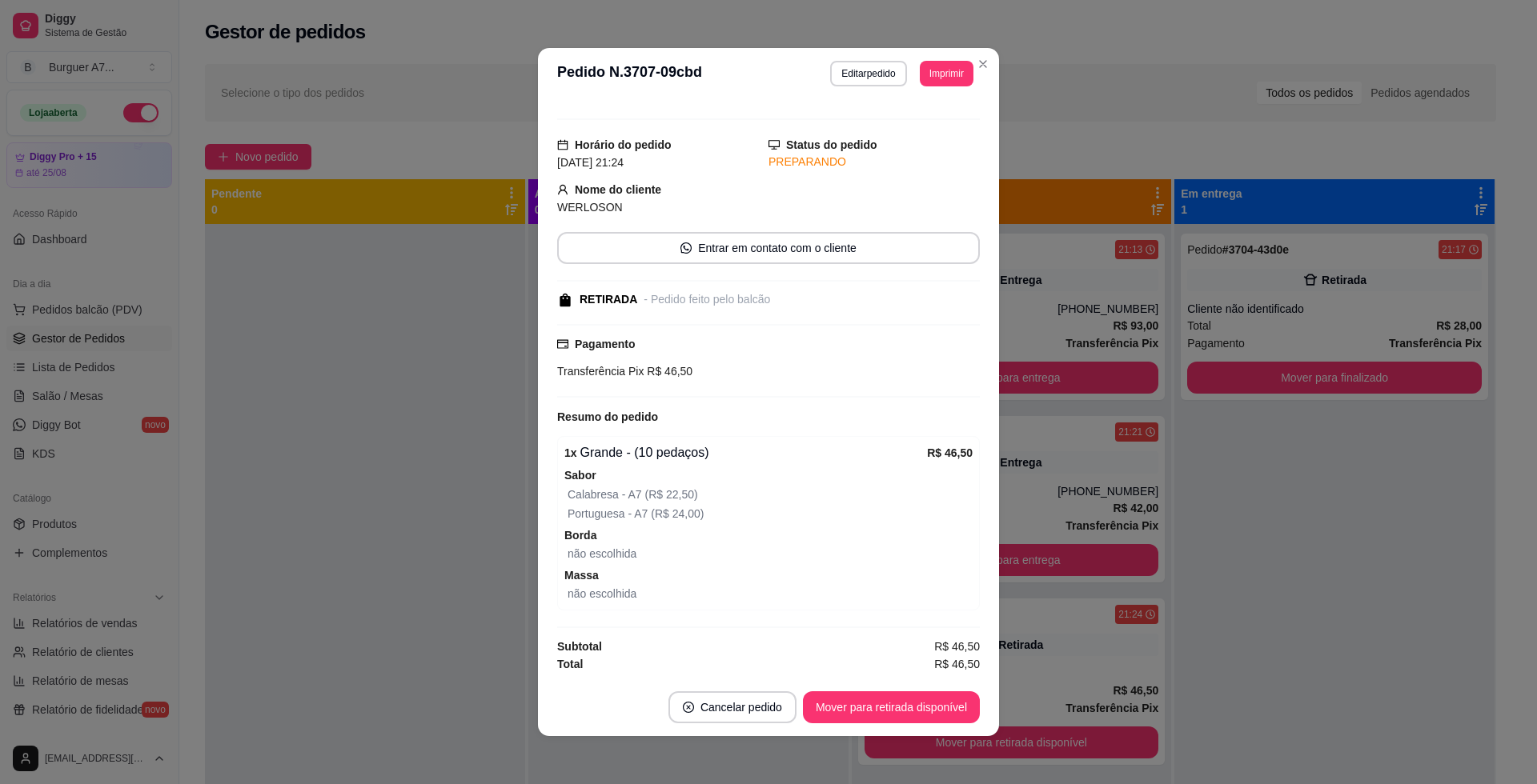
scroll to position [23, 0]
click at [852, 65] on button "Editar pedido" at bounding box center [868, 73] width 76 height 25
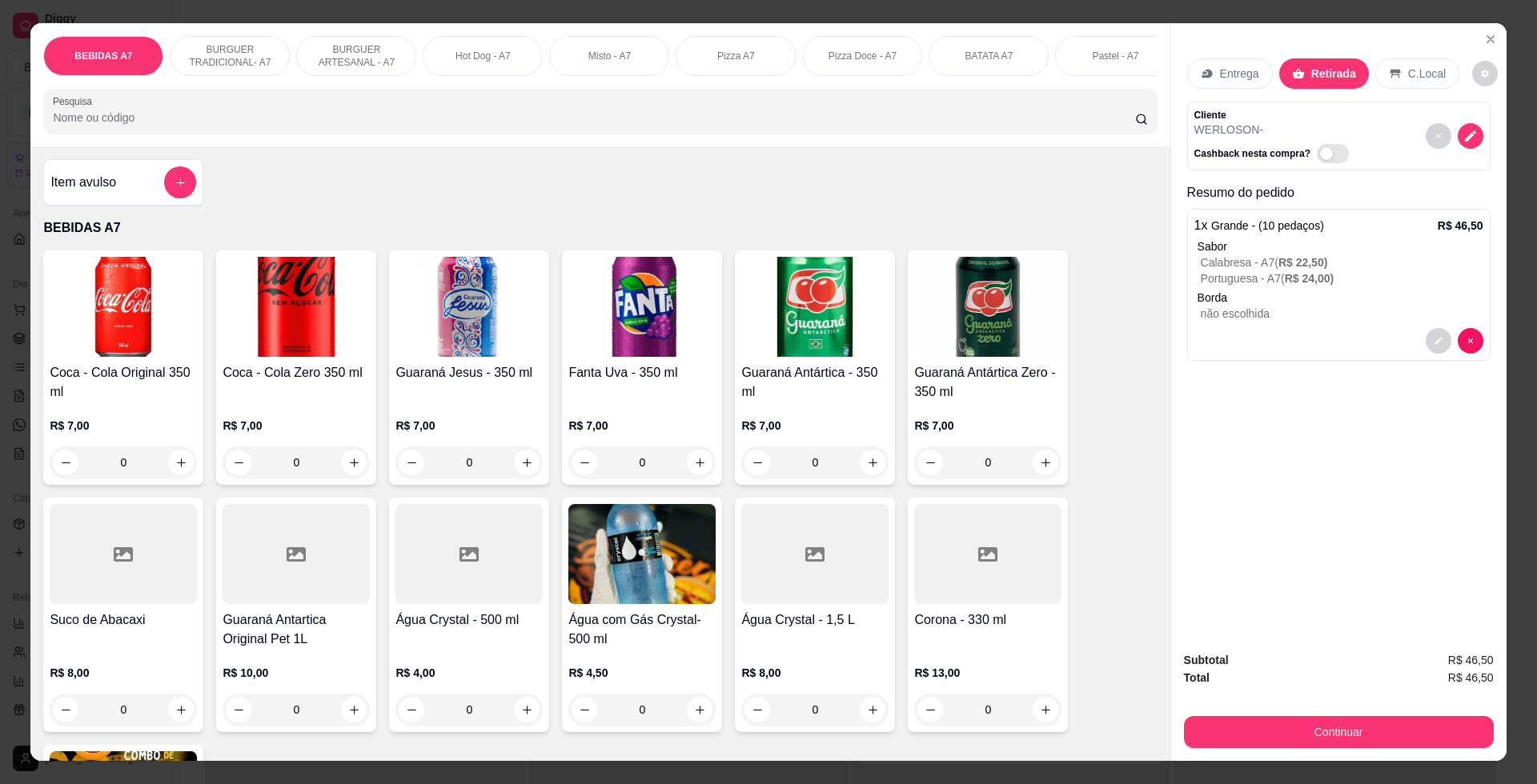
click at [114, 198] on div "Item avulso" at bounding box center [123, 182] width 146 height 32
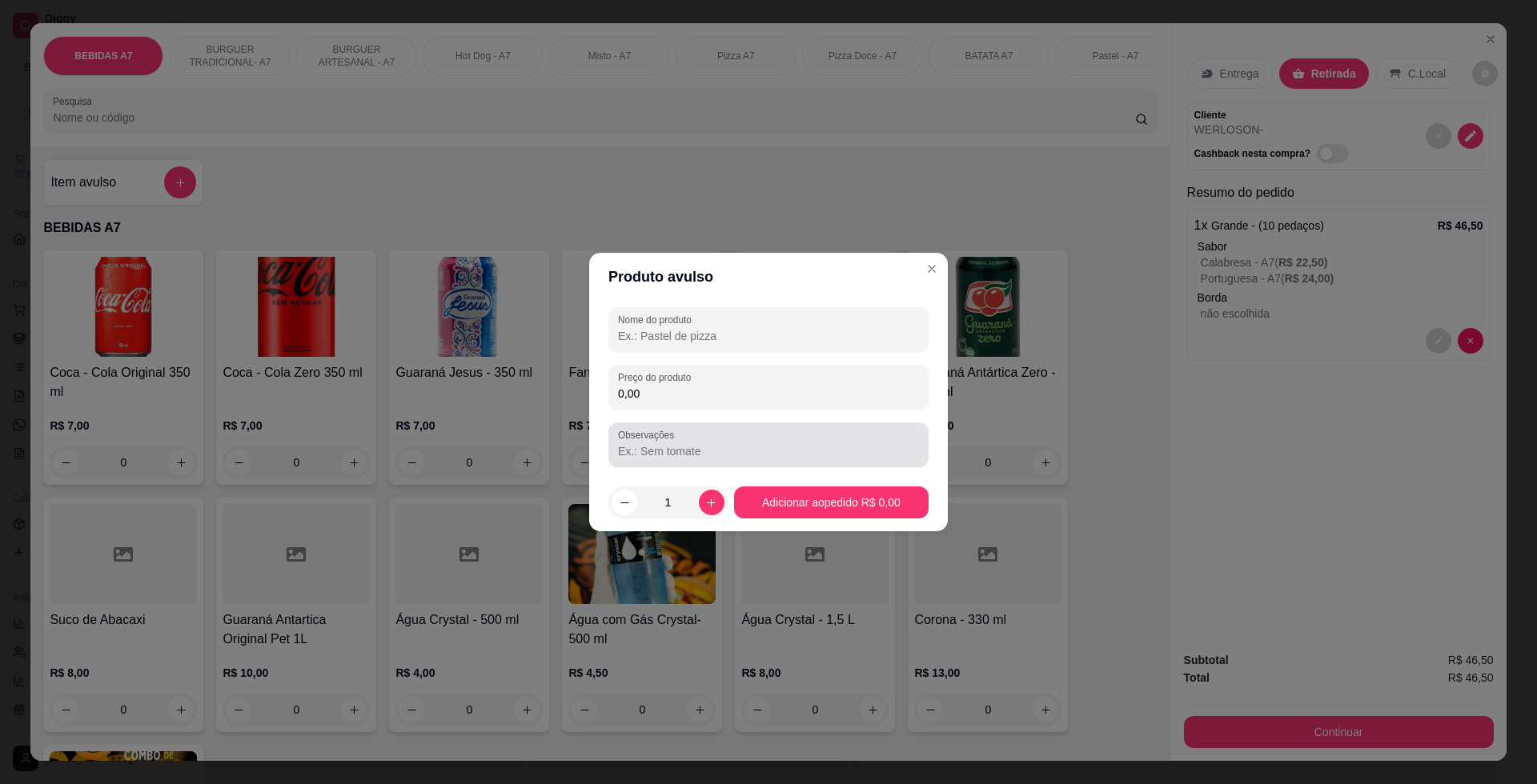
drag, startPoint x: 718, startPoint y: 438, endPoint x: 725, endPoint y: 404, distance: 34.7
click at [718, 424] on div "Observações" at bounding box center [768, 444] width 320 height 45
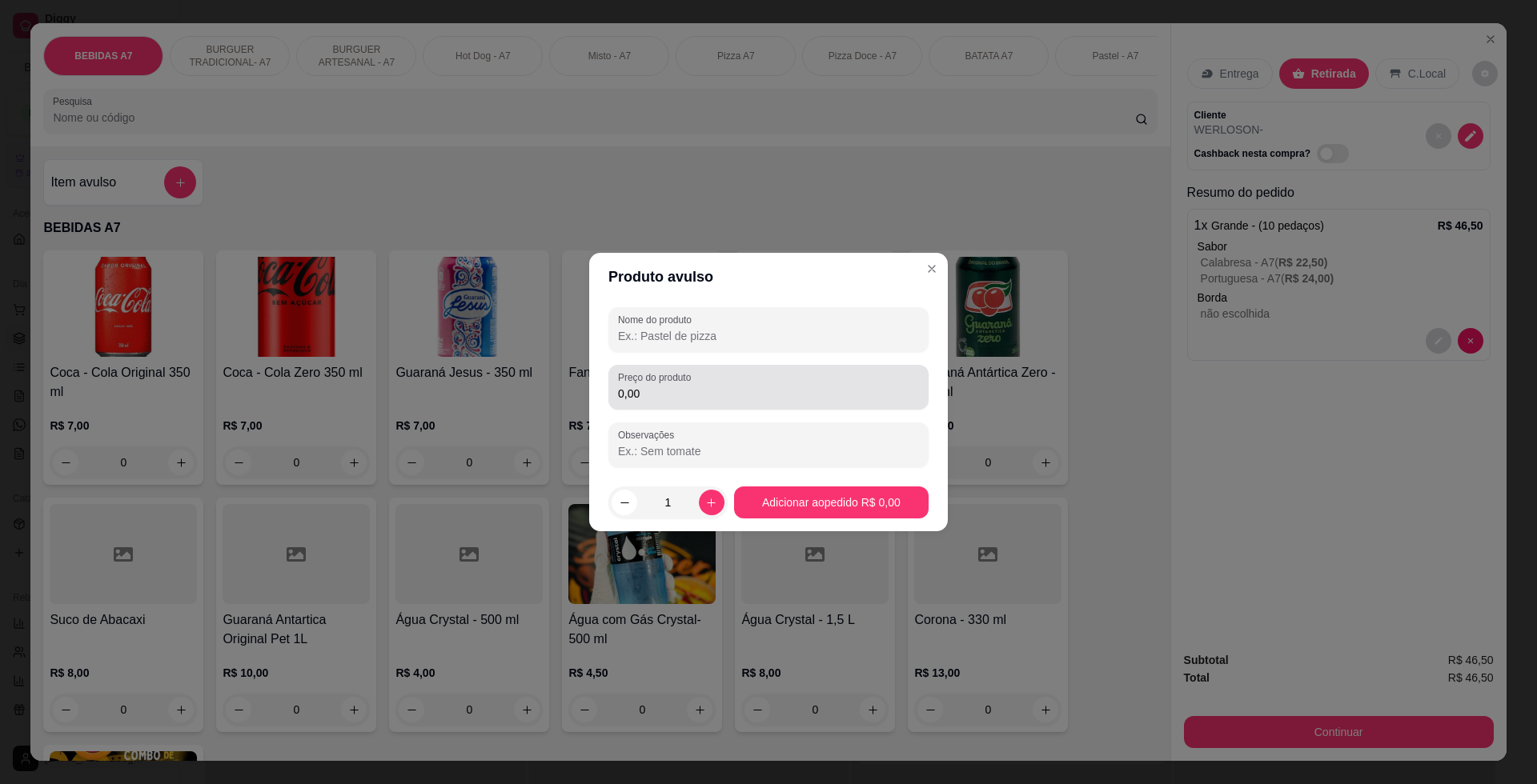
click at [727, 402] on div "0,00" at bounding box center [768, 386] width 301 height 32
click at [727, 402] on div "0,00" at bounding box center [768, 386] width 301 height 32
click at [707, 359] on div "Nome do produto Preço do produto 8,00 Observações" at bounding box center [768, 387] width 320 height 160
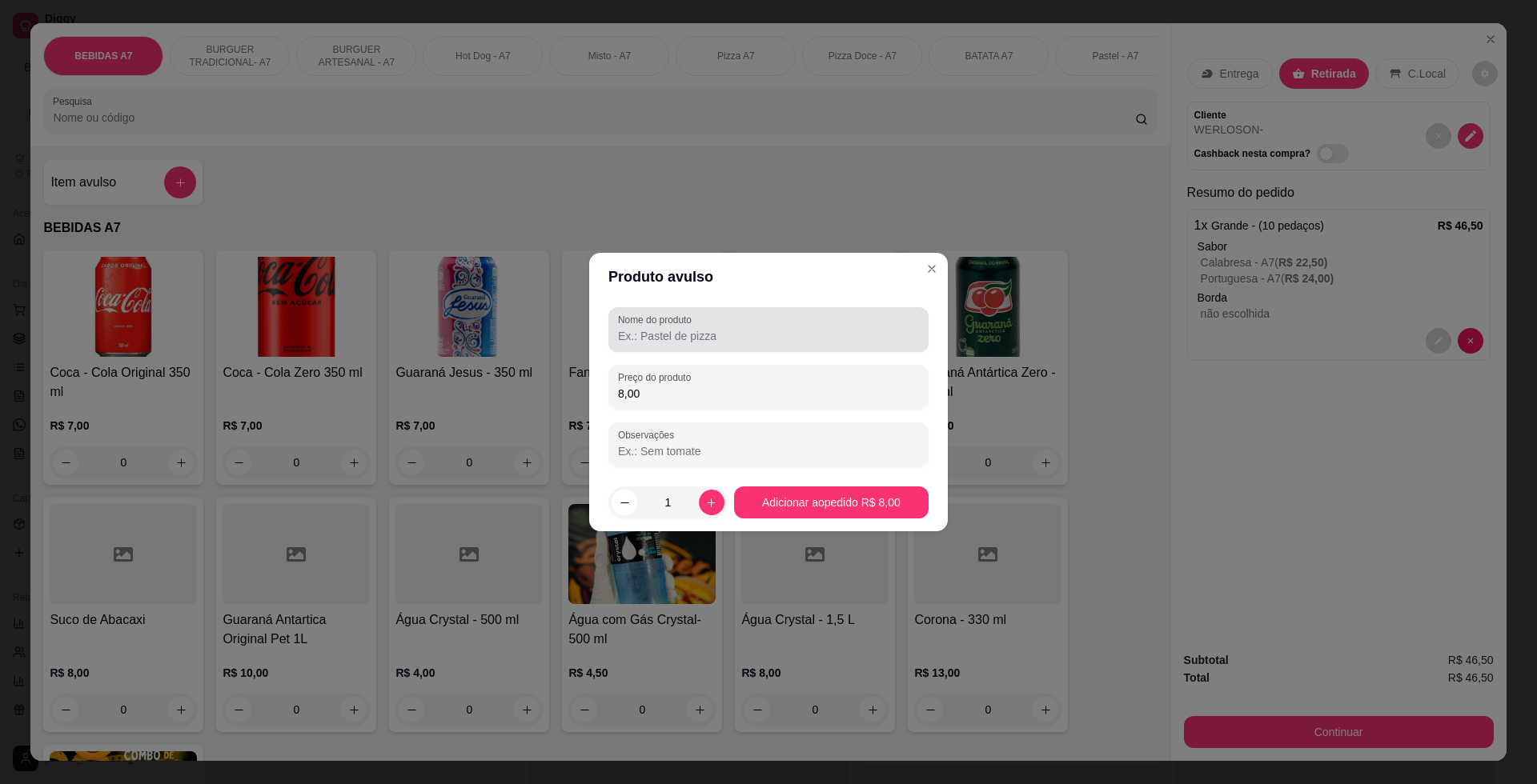
click at [709, 347] on div "Nome do produto" at bounding box center [768, 329] width 320 height 45
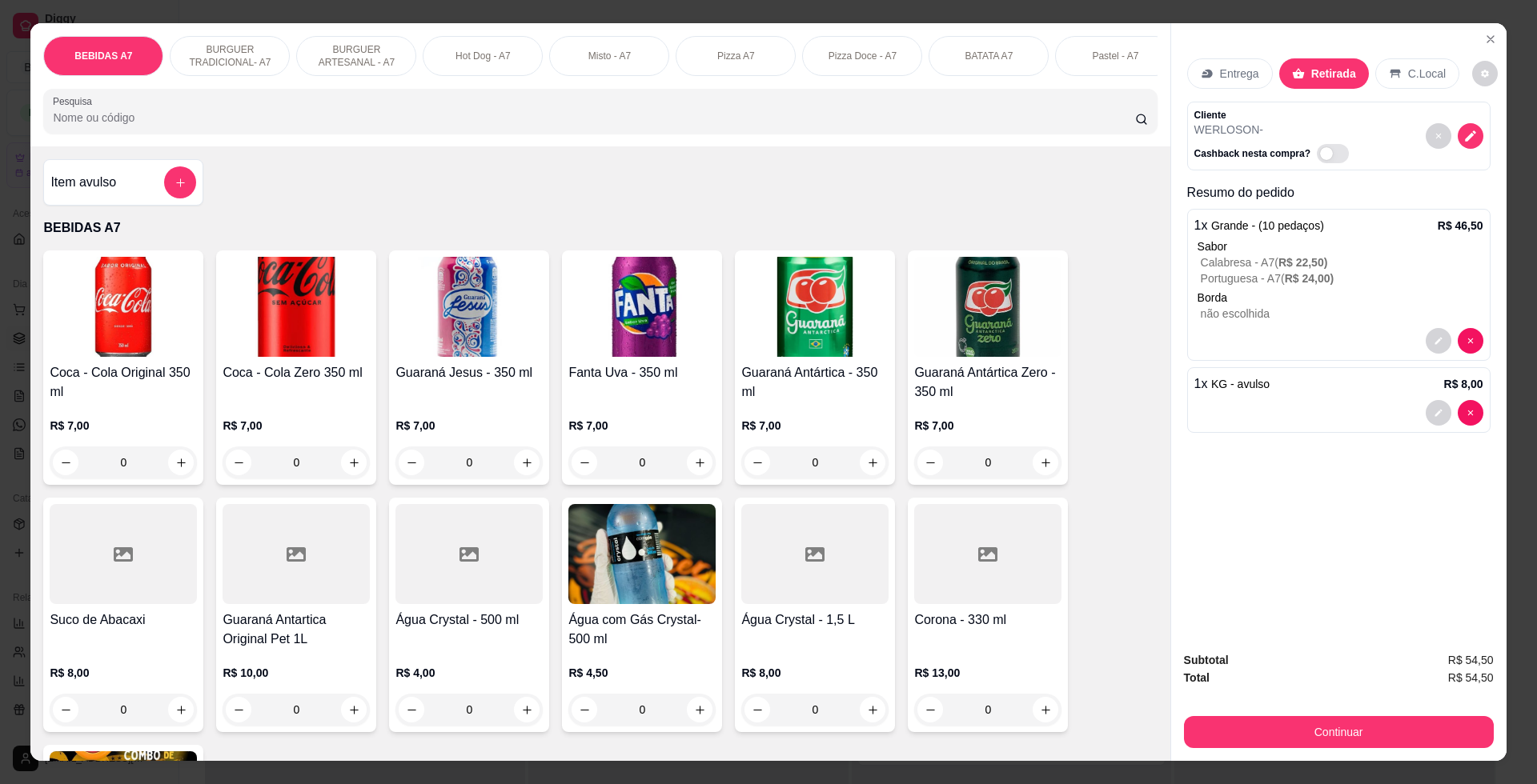
drag, startPoint x: 1469, startPoint y: 713, endPoint x: 1464, endPoint y: 732, distance: 19.6
click at [1464, 732] on div "Continuar" at bounding box center [1339, 730] width 310 height 36
click at [1464, 732] on button "Continuar" at bounding box center [1339, 731] width 310 height 32
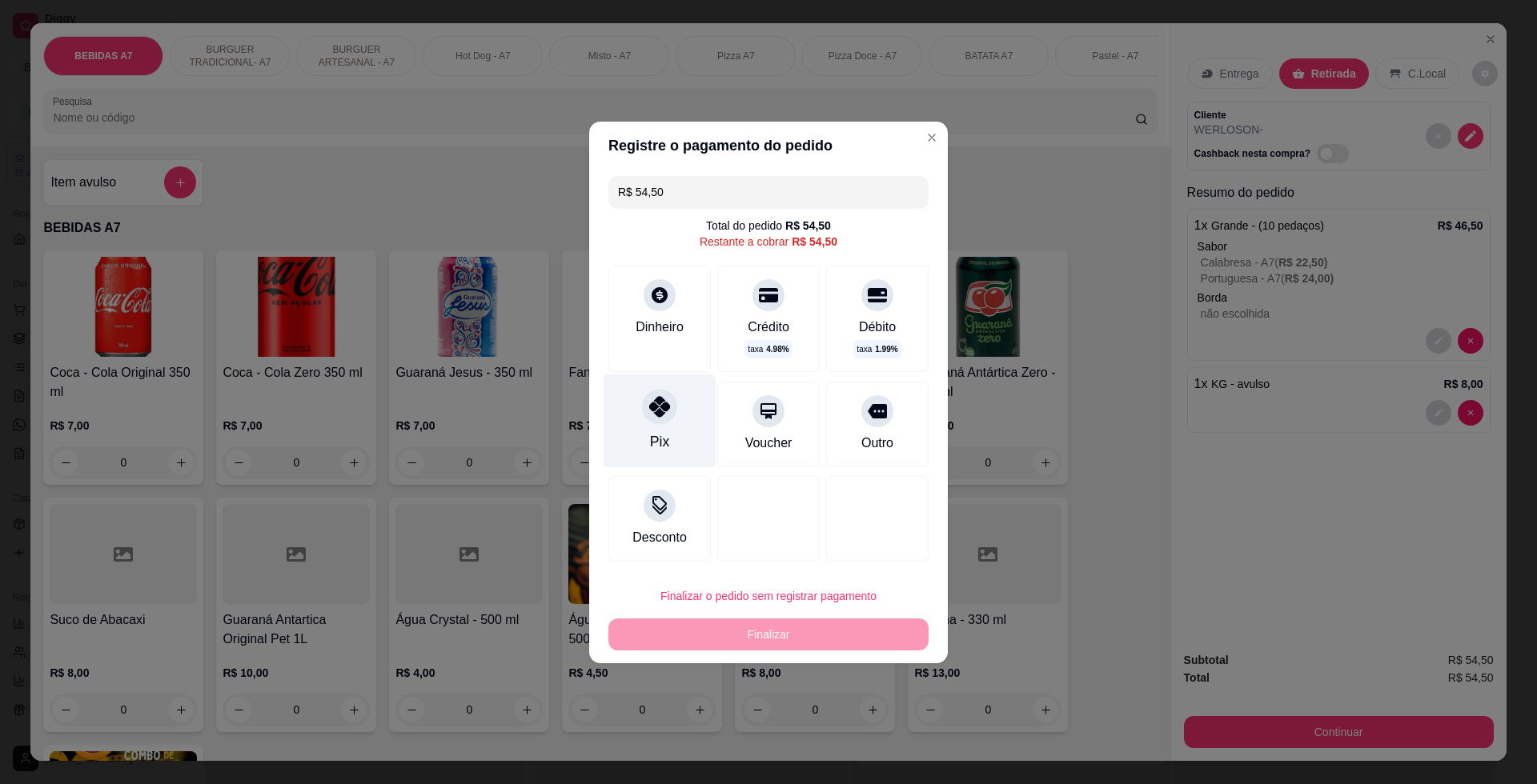
click at [633, 443] on div "Pix" at bounding box center [660, 420] width 113 height 94
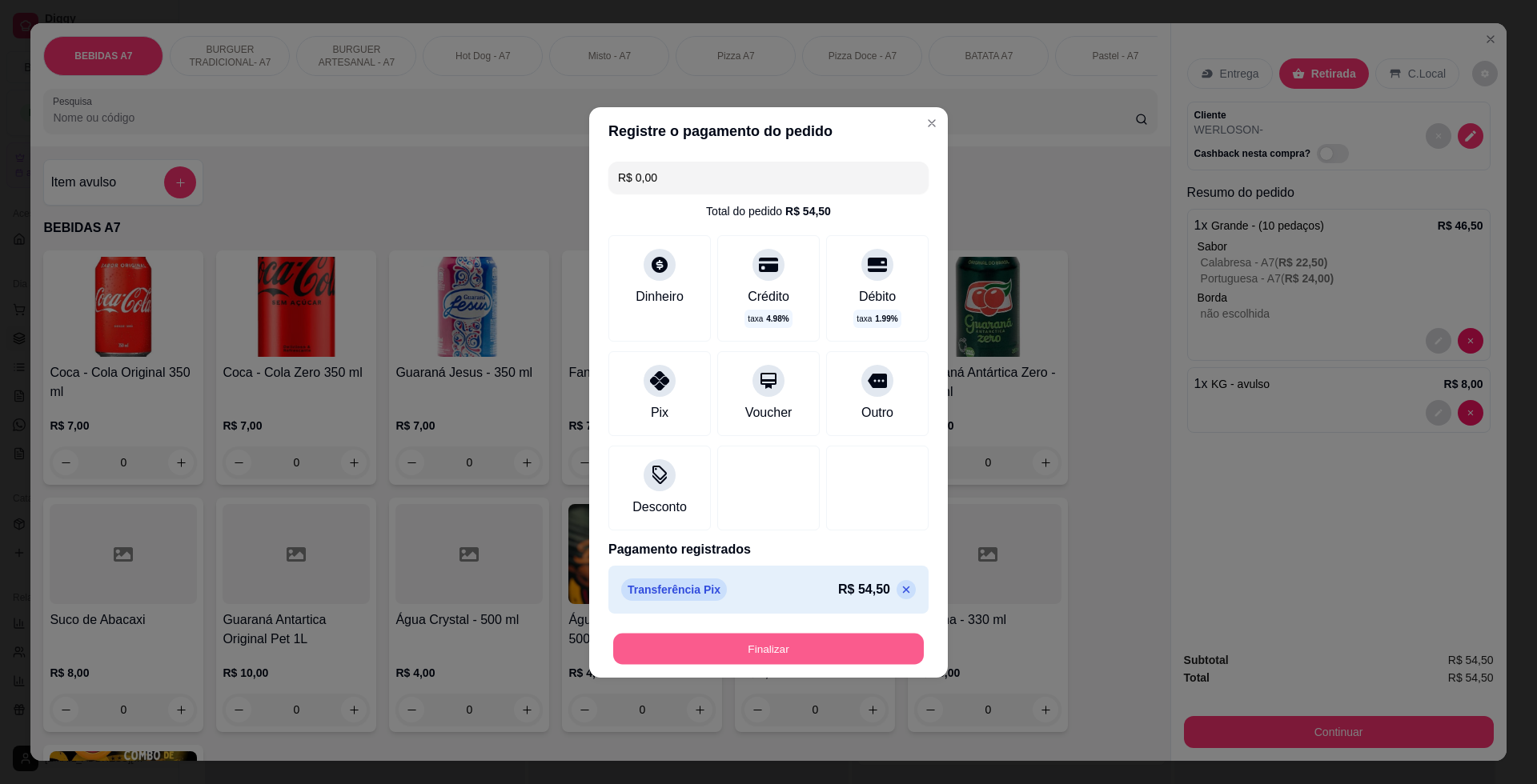
click at [807, 643] on button "Finalizar" at bounding box center [768, 648] width 311 height 31
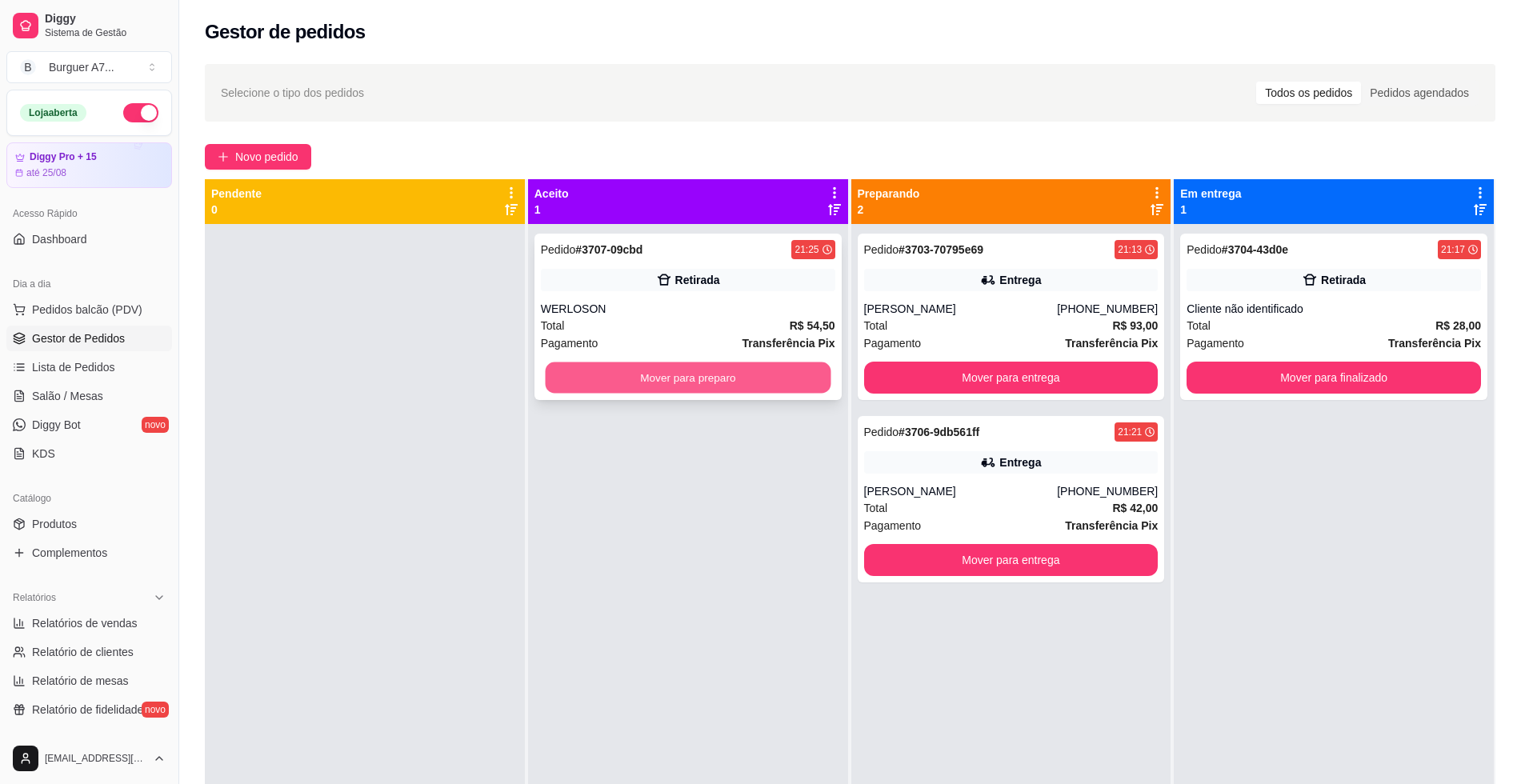
click at [793, 388] on button "Mover para preparo" at bounding box center [687, 378] width 285 height 31
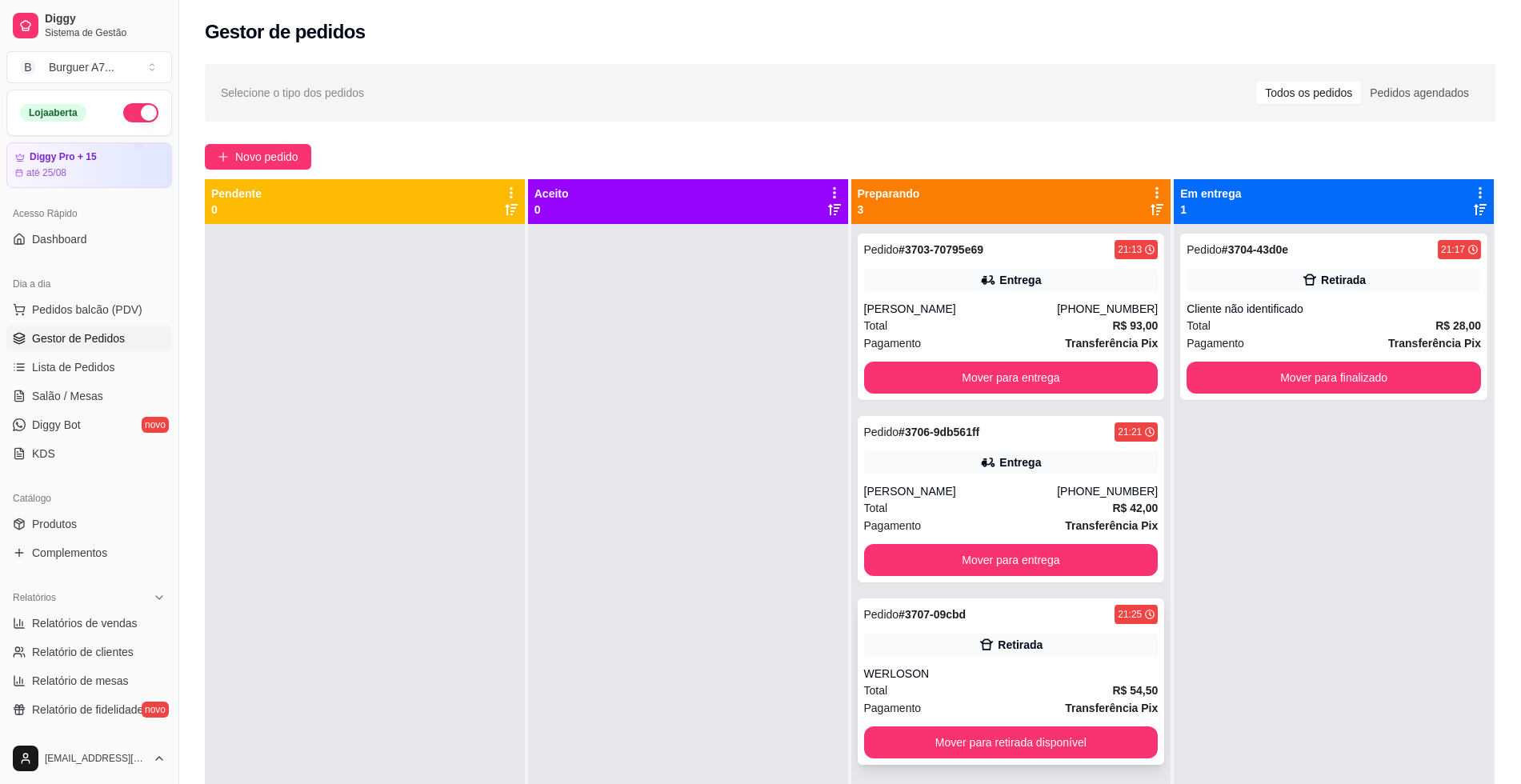
click at [1104, 729] on div "Pedido # 3707-09cbd 21:25 Retirada WERLOSON Total R$ 54,50 Pagamento Transferên…" at bounding box center [1011, 681] width 307 height 166
click at [1108, 746] on button "Mover para retirada disponível" at bounding box center [1011, 742] width 285 height 31
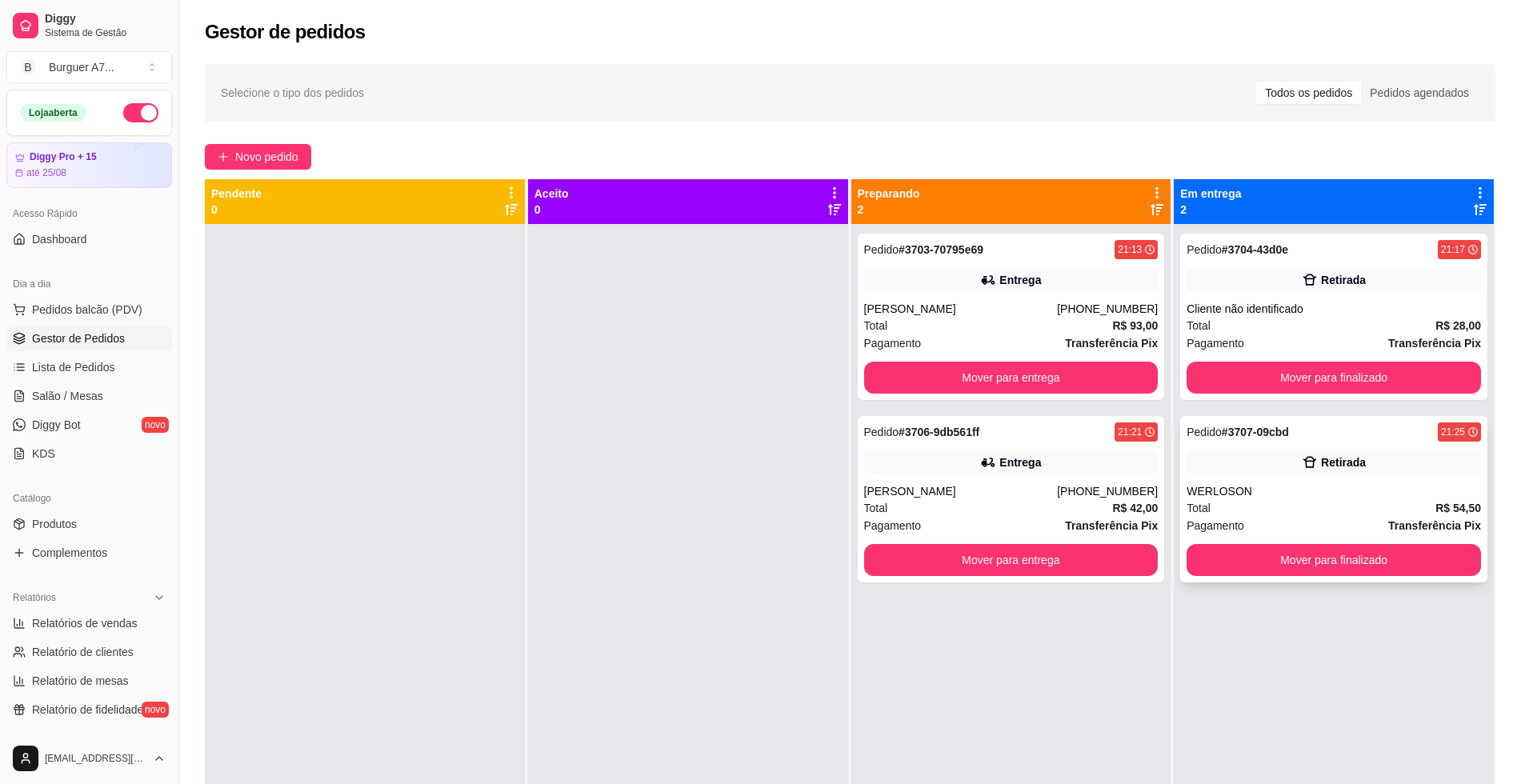
click at [1275, 505] on div "Total R$ 54,50" at bounding box center [1334, 508] width 294 height 18
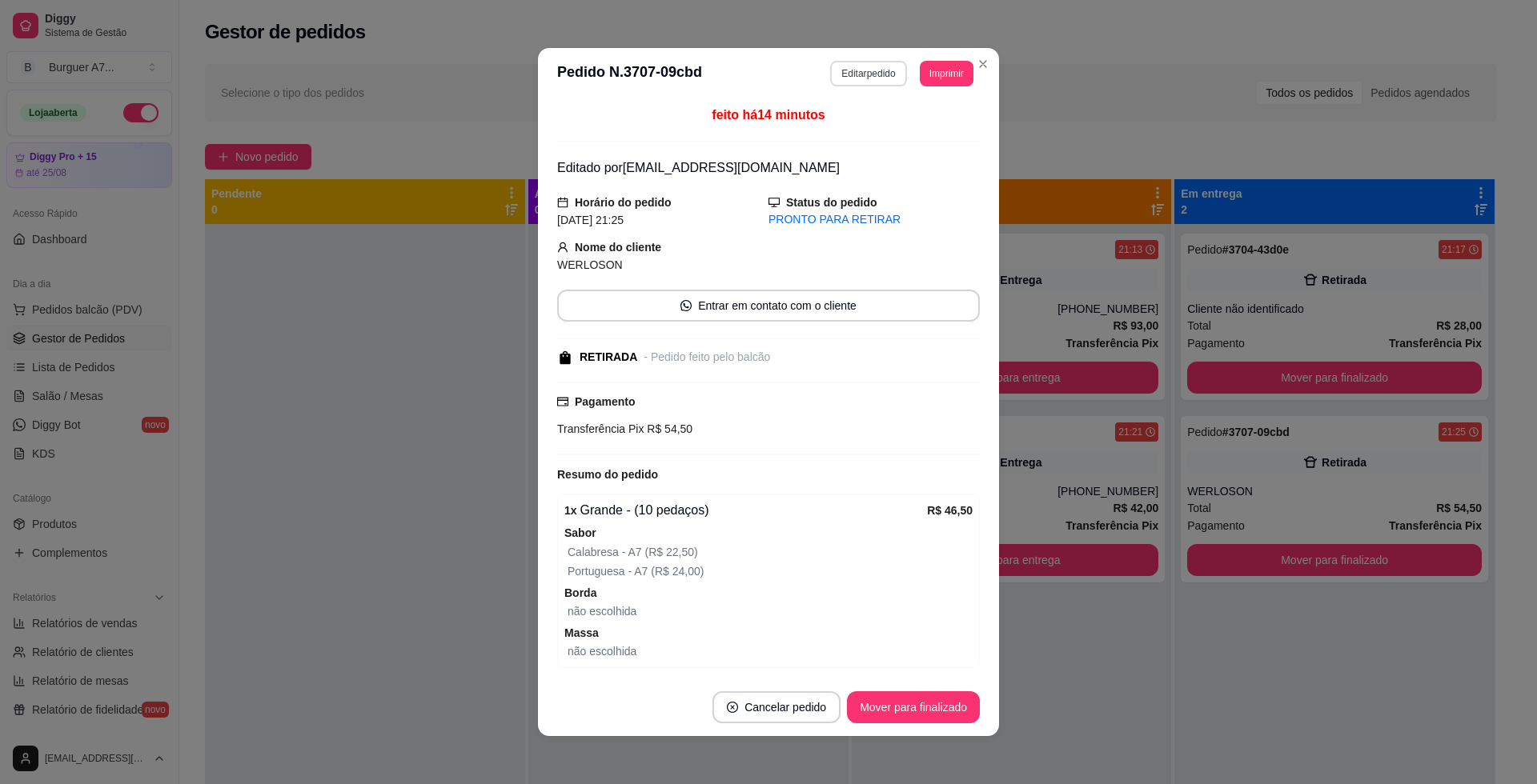
click at [845, 67] on button "Editar pedido" at bounding box center [868, 73] width 76 height 25
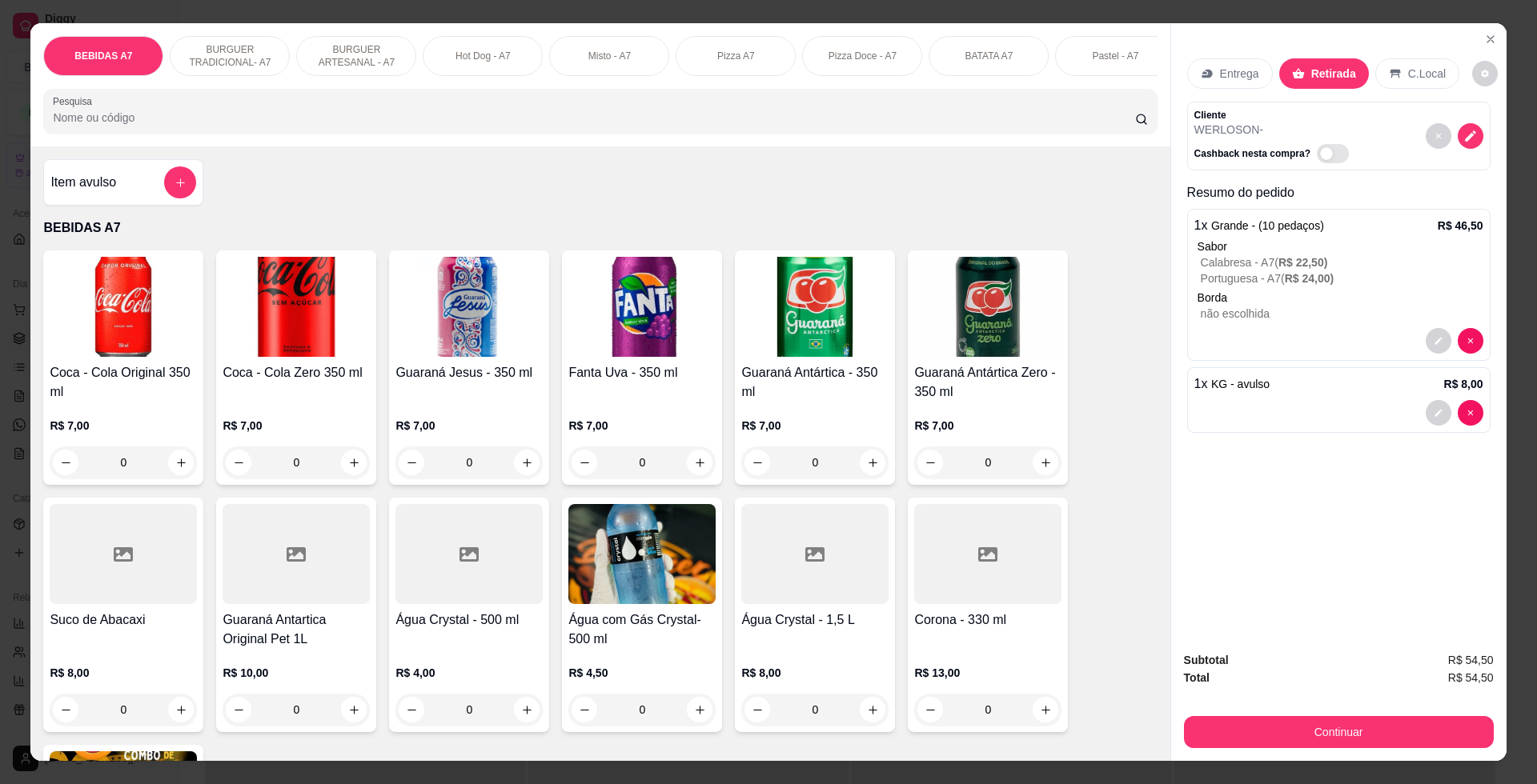
click at [1425, 422] on div at bounding box center [1454, 412] width 58 height 25
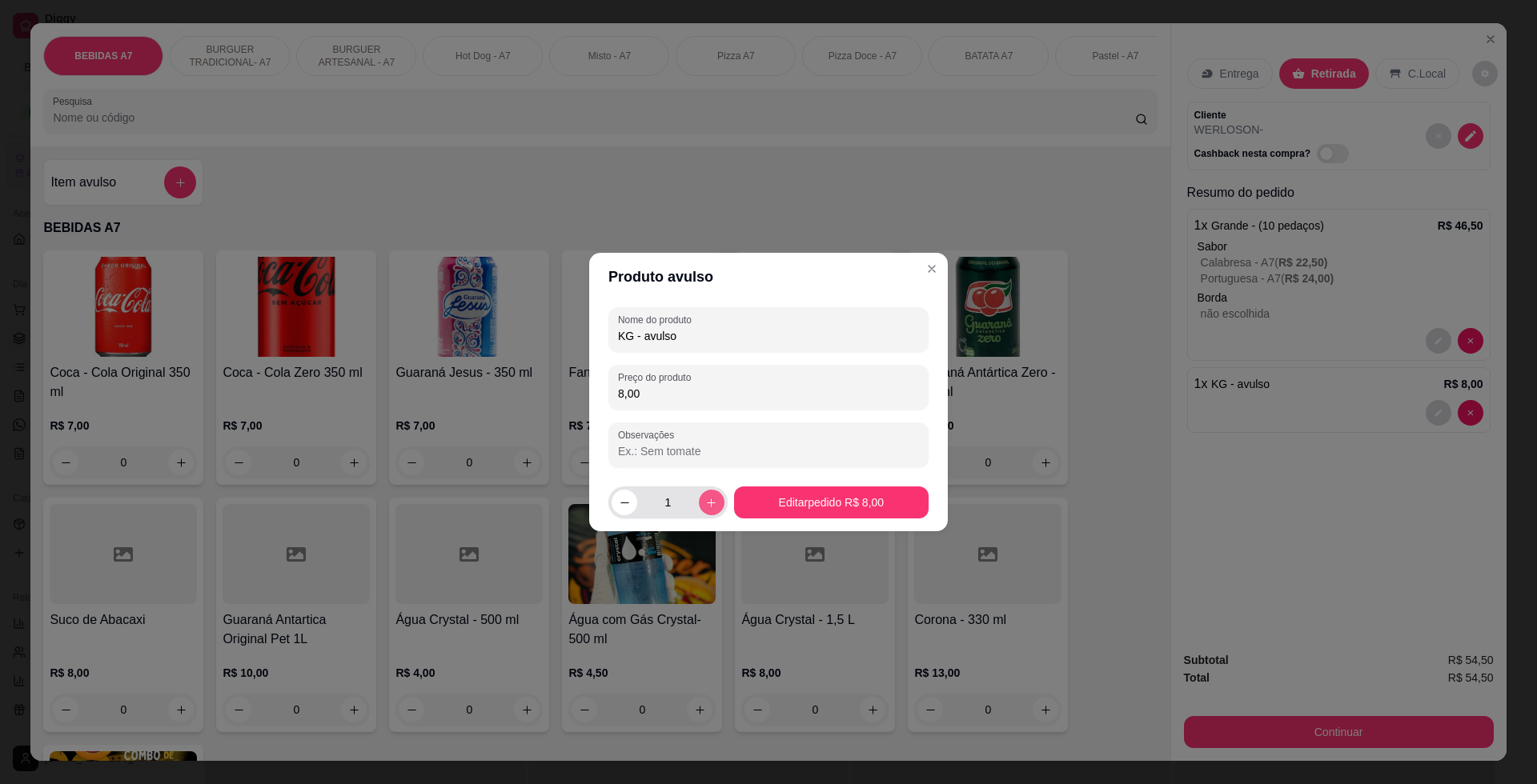
click at [710, 506] on icon "increase-product-quantity" at bounding box center [711, 503] width 12 height 12
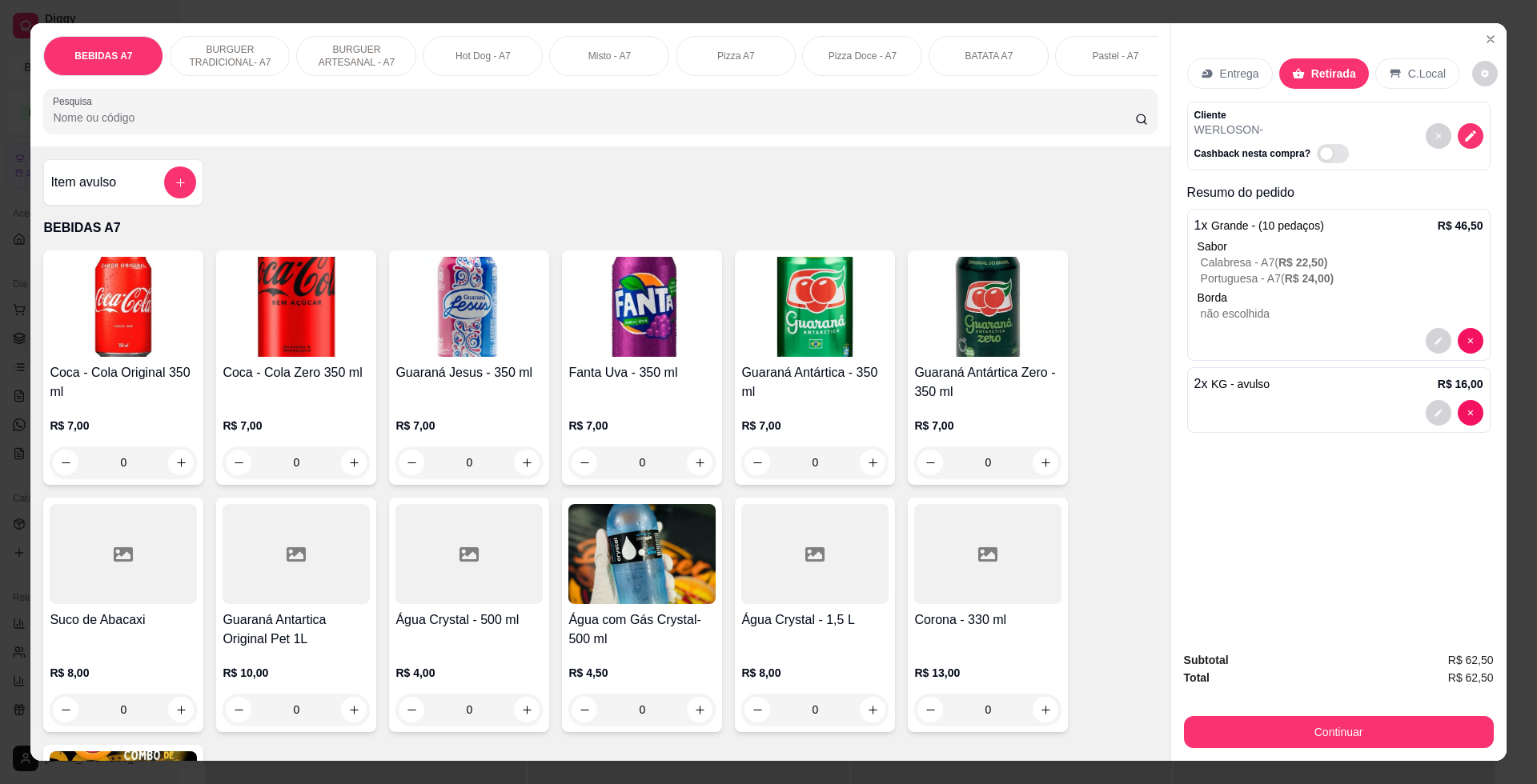
click at [1296, 712] on div "Continuar" at bounding box center [1339, 730] width 310 height 36
click at [1302, 727] on button "Continuar" at bounding box center [1339, 731] width 310 height 32
click at [1521, 393] on div "BEBIDAS A7 BURGUER TRADICIONAL- A7 BURGUER ARTESANAL - A7 Hot Dog - A7 Misto - …" at bounding box center [768, 392] width 1537 height 784
click at [1467, 716] on button "Continuar" at bounding box center [1339, 731] width 310 height 32
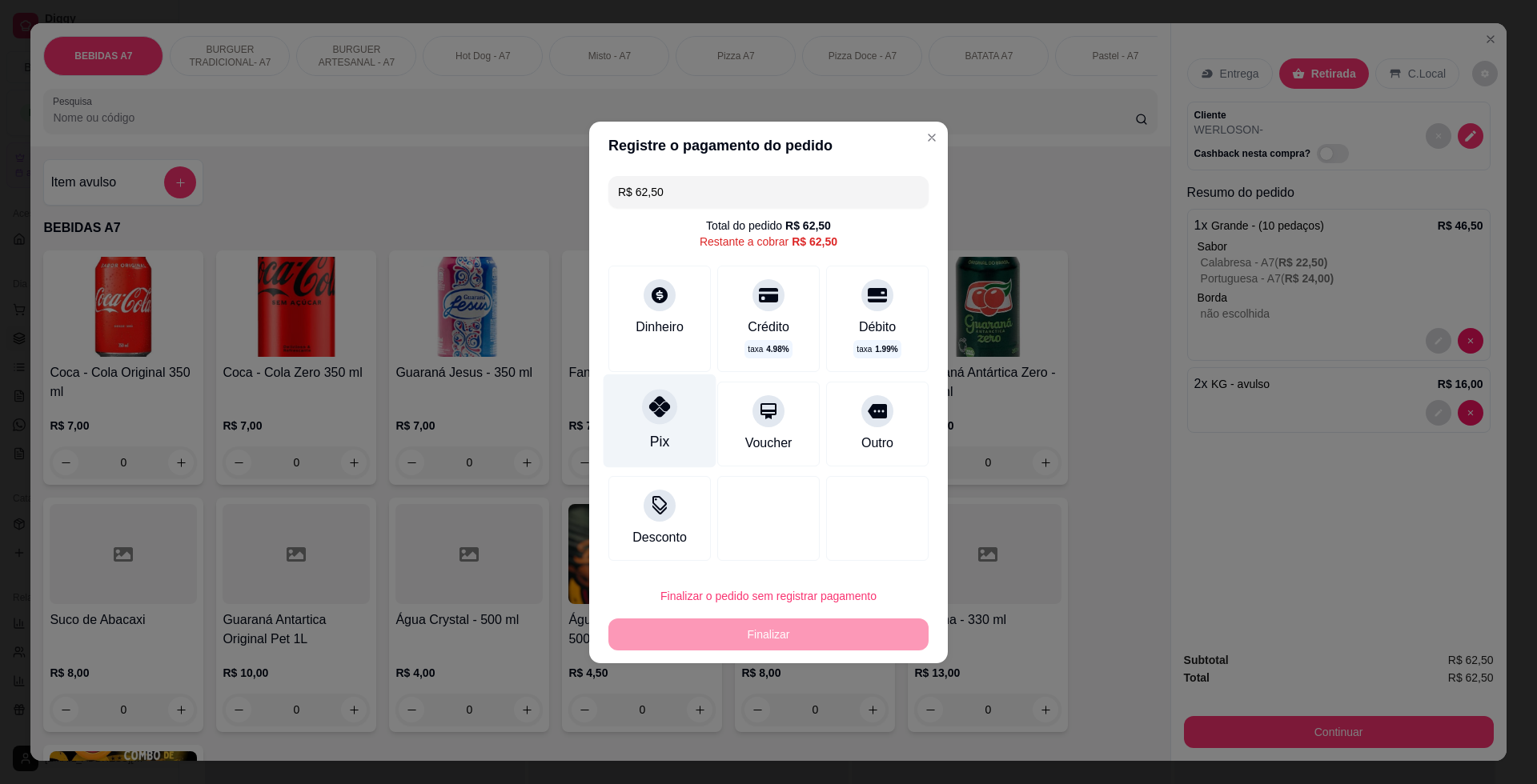
click at [635, 416] on div "Pix" at bounding box center [660, 420] width 113 height 94
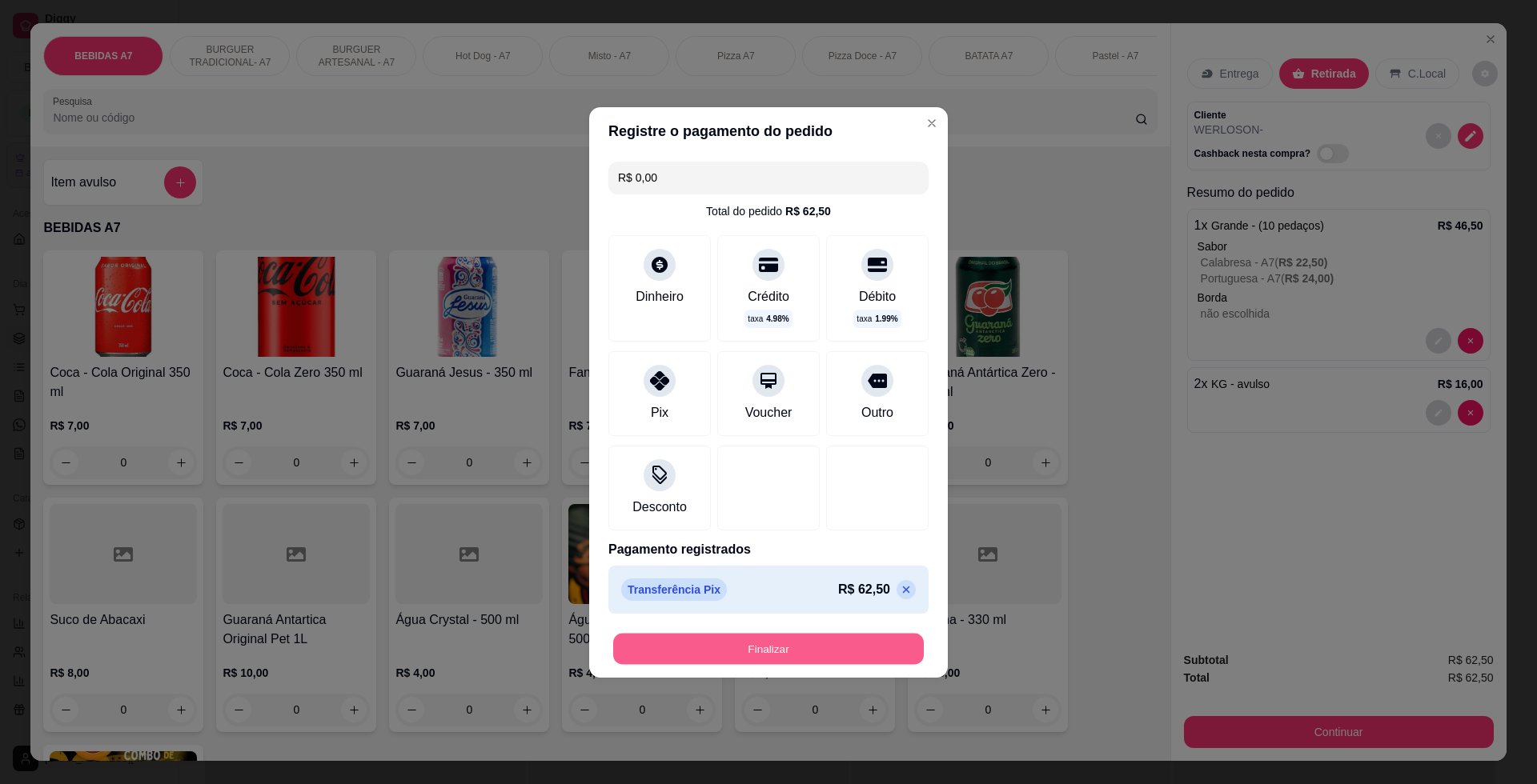
click at [798, 659] on button "Finalizar" at bounding box center [768, 648] width 311 height 31
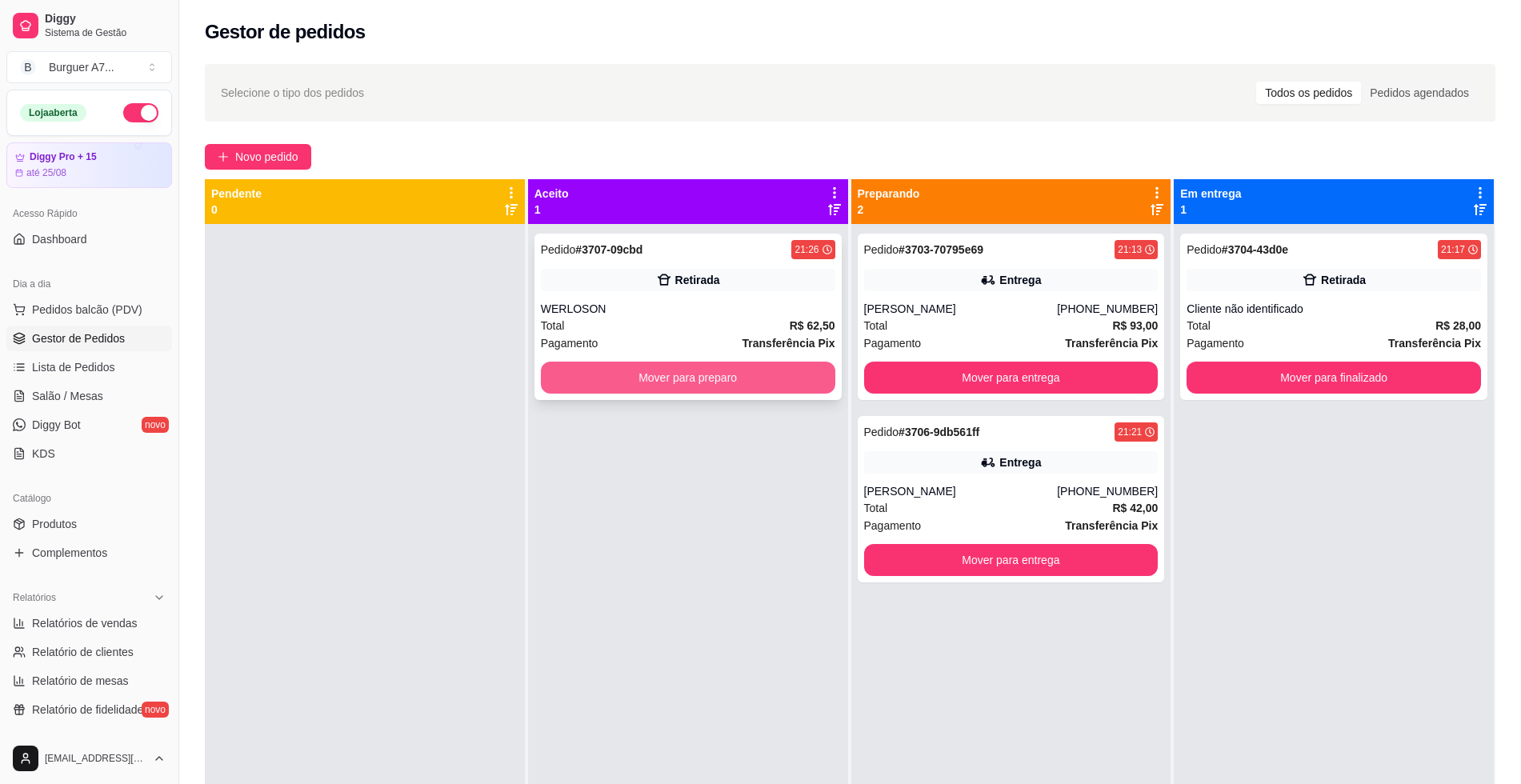
click at [820, 367] on button "Mover para preparo" at bounding box center [688, 377] width 294 height 32
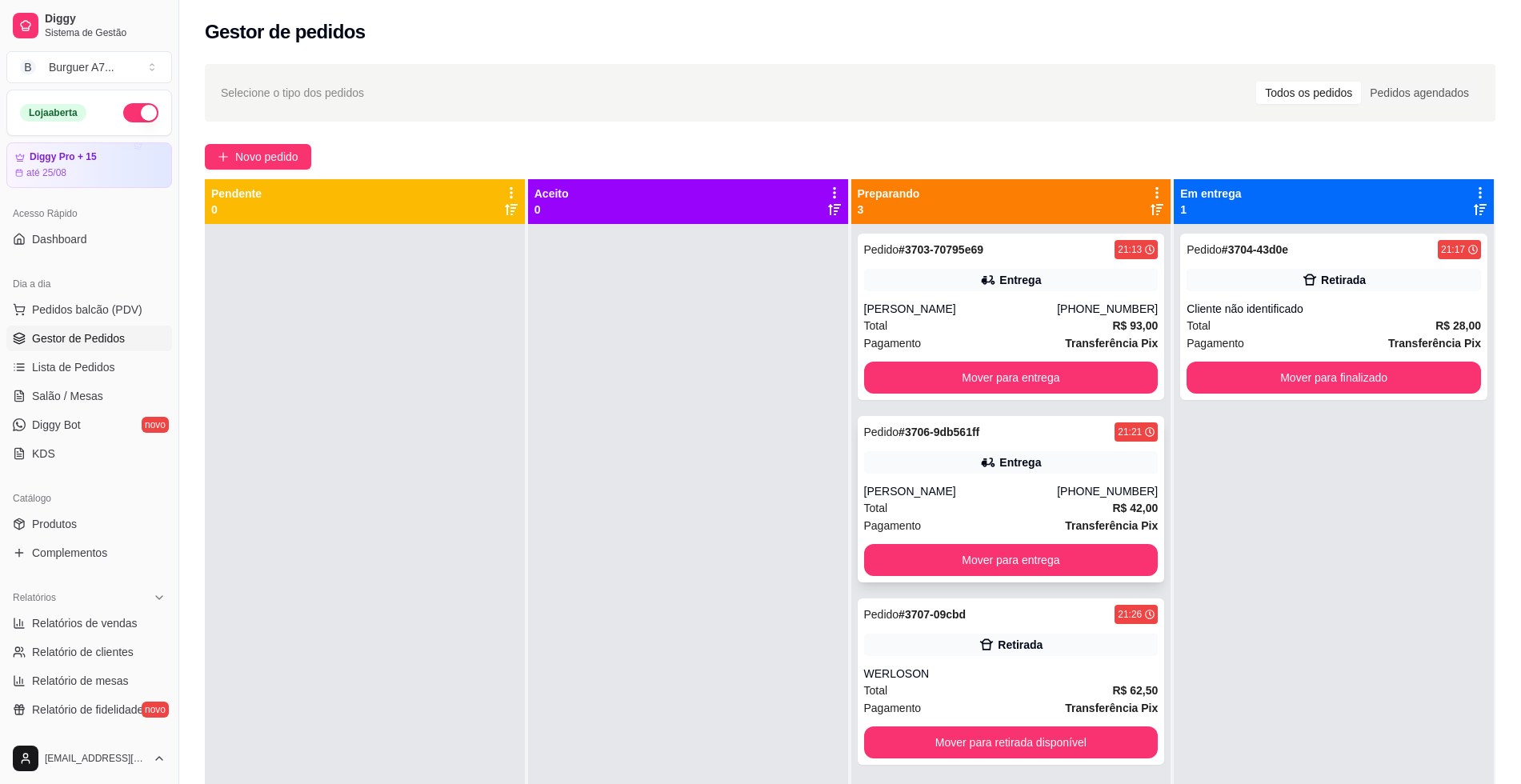
click at [1168, 294] on div "Pendente 0 Aceito 0 Preparando 3 Pedido # 3703-70795e69 21:13 Entrega [PERSON_N…" at bounding box center [849, 571] width 1290 height 784
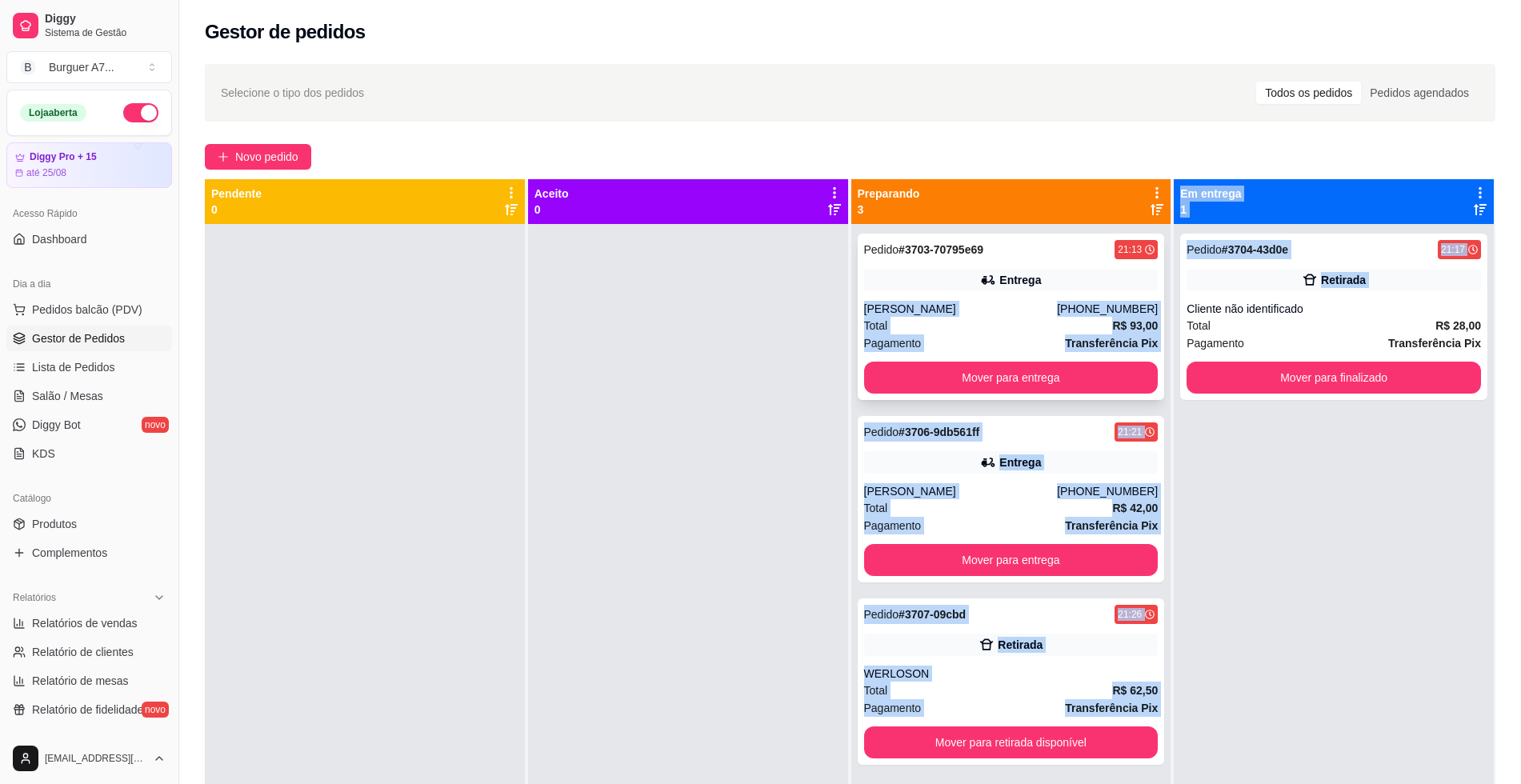
drag, startPoint x: 1157, startPoint y: 287, endPoint x: 1103, endPoint y: 284, distance: 54.1
click at [1103, 284] on div "Pendente 0 Aceito 0 Preparando 3 Pedido # 3703-70795e69 21:13 Entrega [PERSON_N…" at bounding box center [849, 571] width 1290 height 784
drag, startPoint x: 1103, startPoint y: 284, endPoint x: 1087, endPoint y: 294, distance: 18.9
click at [1087, 294] on div "Pedido # 3703-70795e69 21:13 Entrega [PERSON_NAME] [PHONE_NUMBER] Total R$ 93,0…" at bounding box center [1011, 317] width 307 height 166
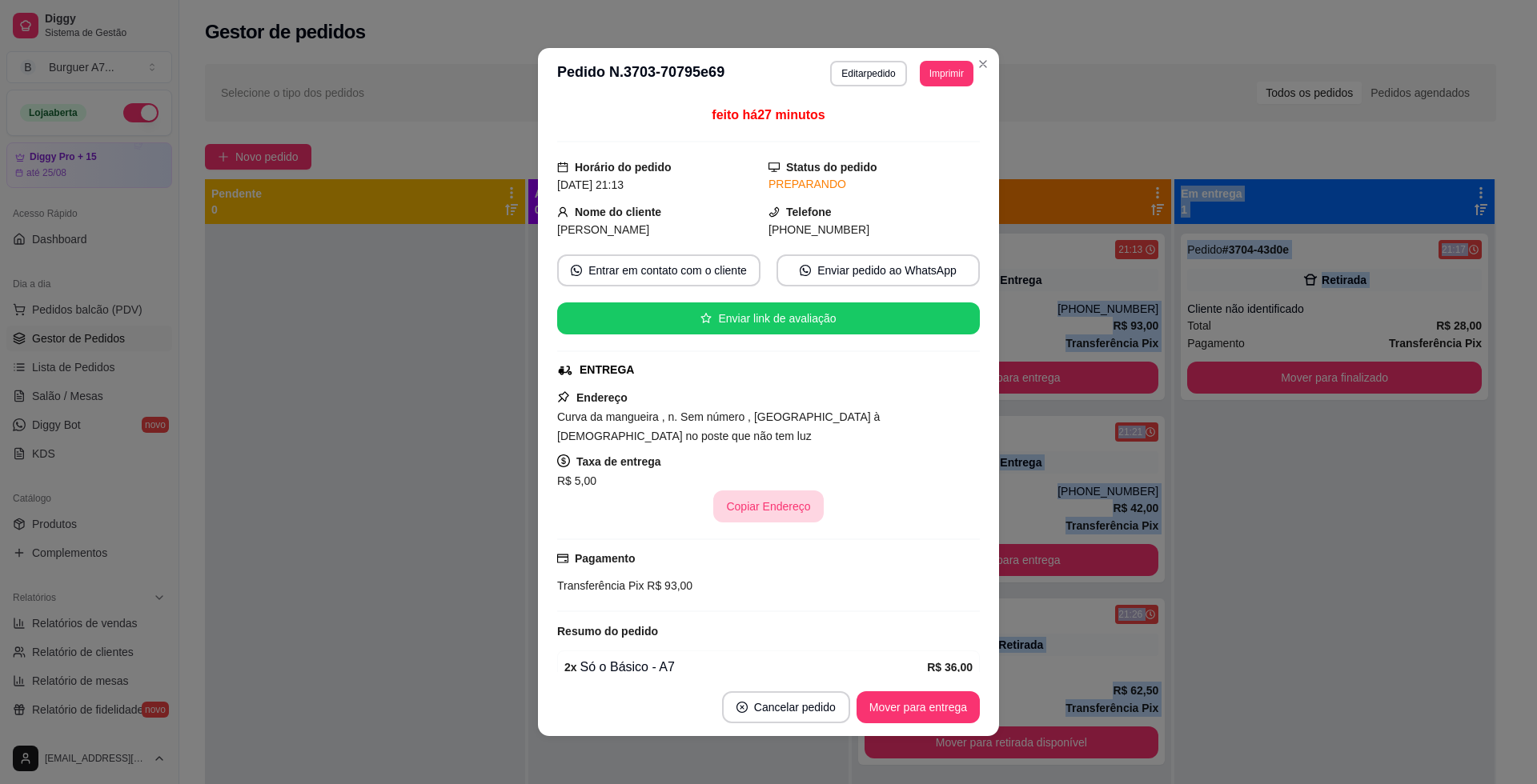
scroll to position [273, 0]
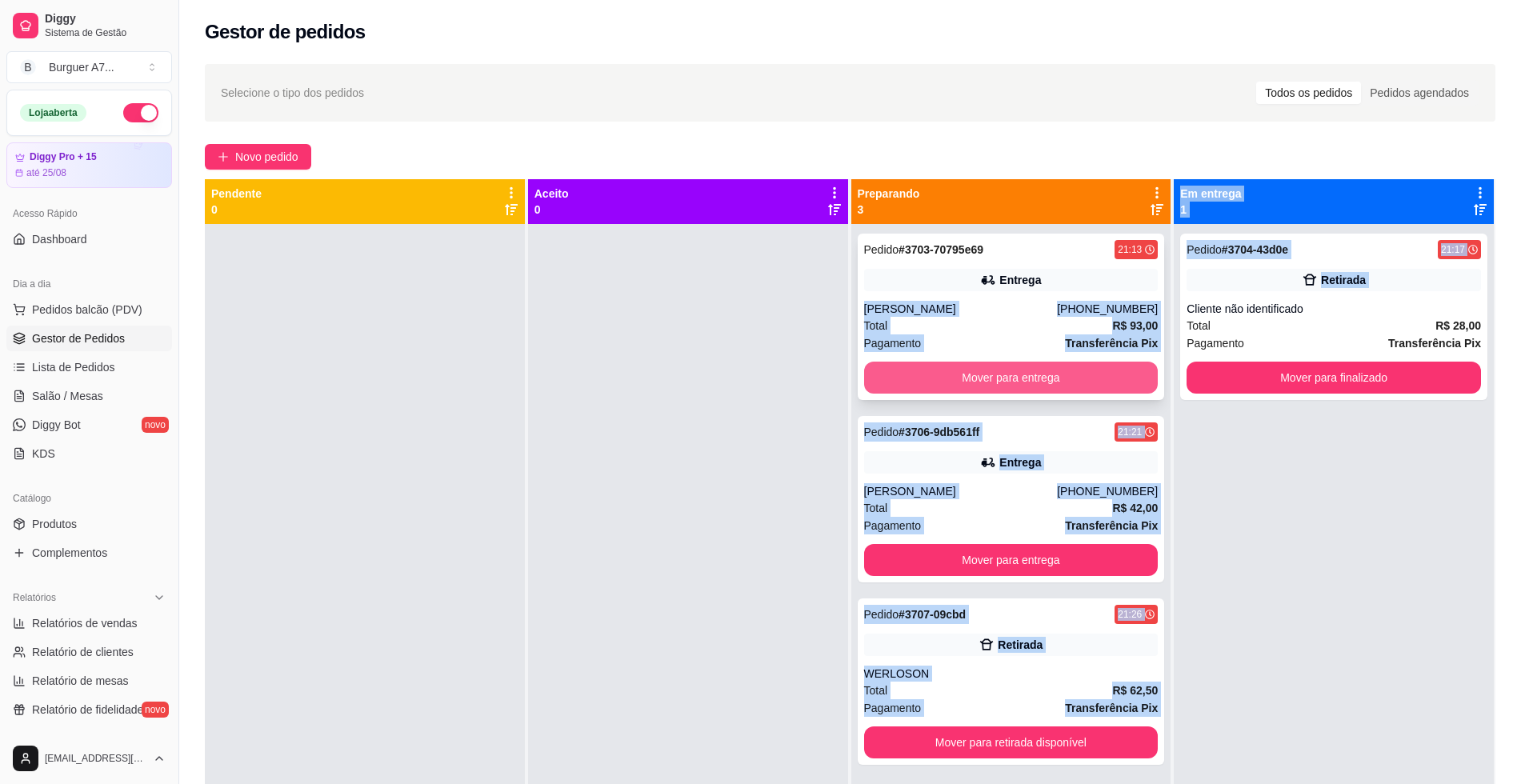
click at [1079, 385] on button "Mover para entrega" at bounding box center [1011, 377] width 294 height 32
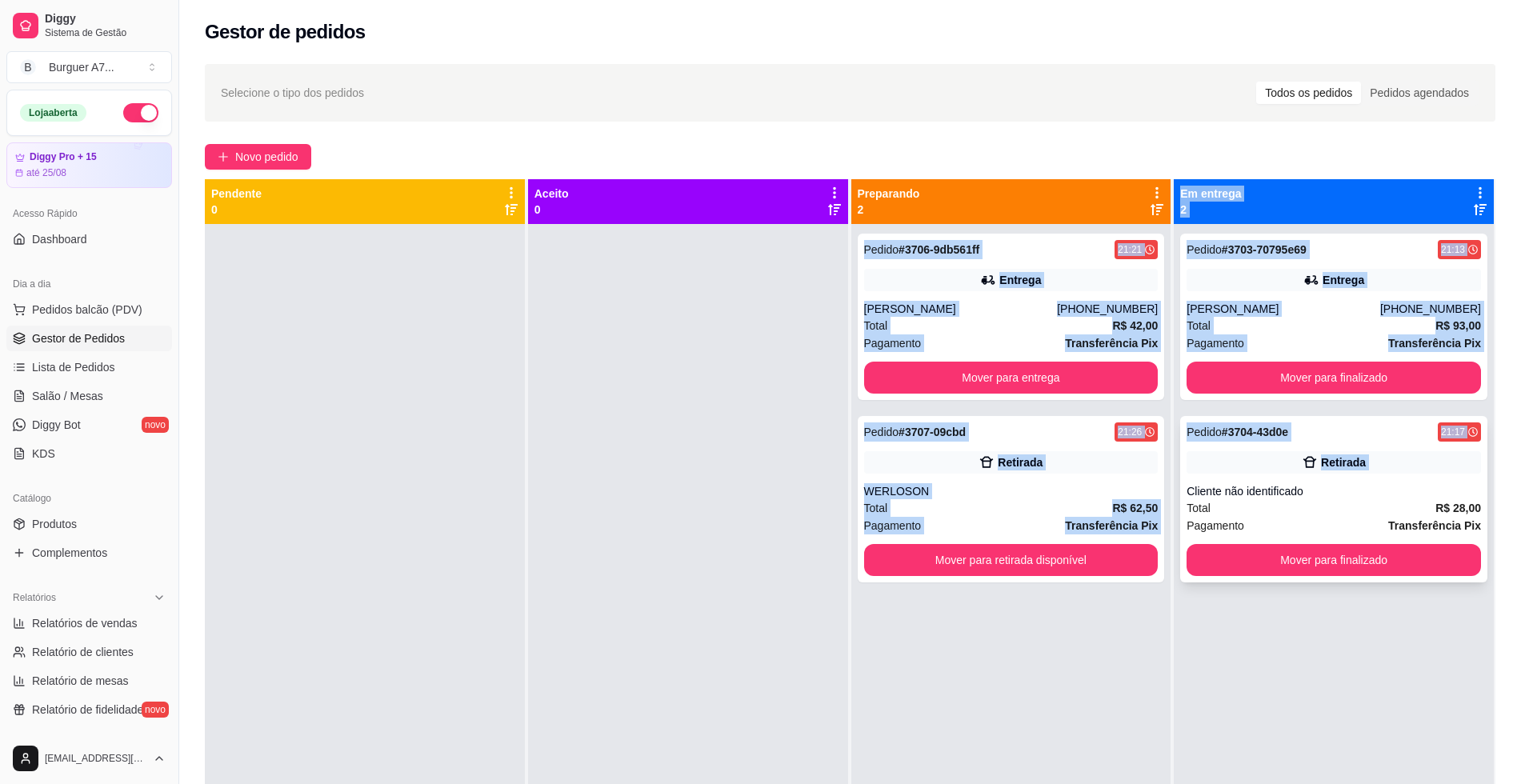
click at [1382, 453] on div "Retirada" at bounding box center [1334, 462] width 294 height 22
click at [1366, 389] on button "Mover para finalizado" at bounding box center [1334, 377] width 294 height 32
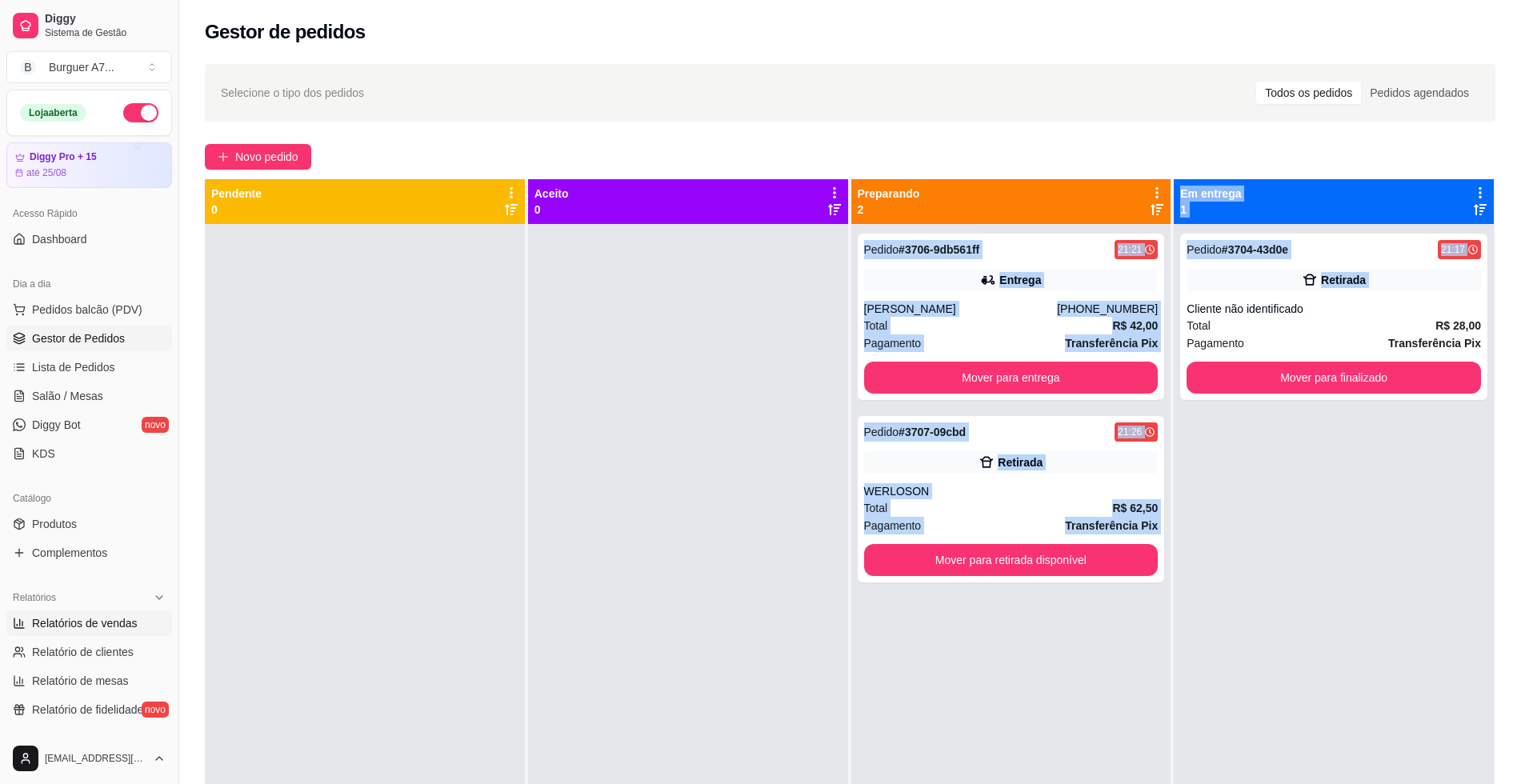
click at [121, 619] on span "Relatórios de vendas" at bounding box center [85, 623] width 106 height 16
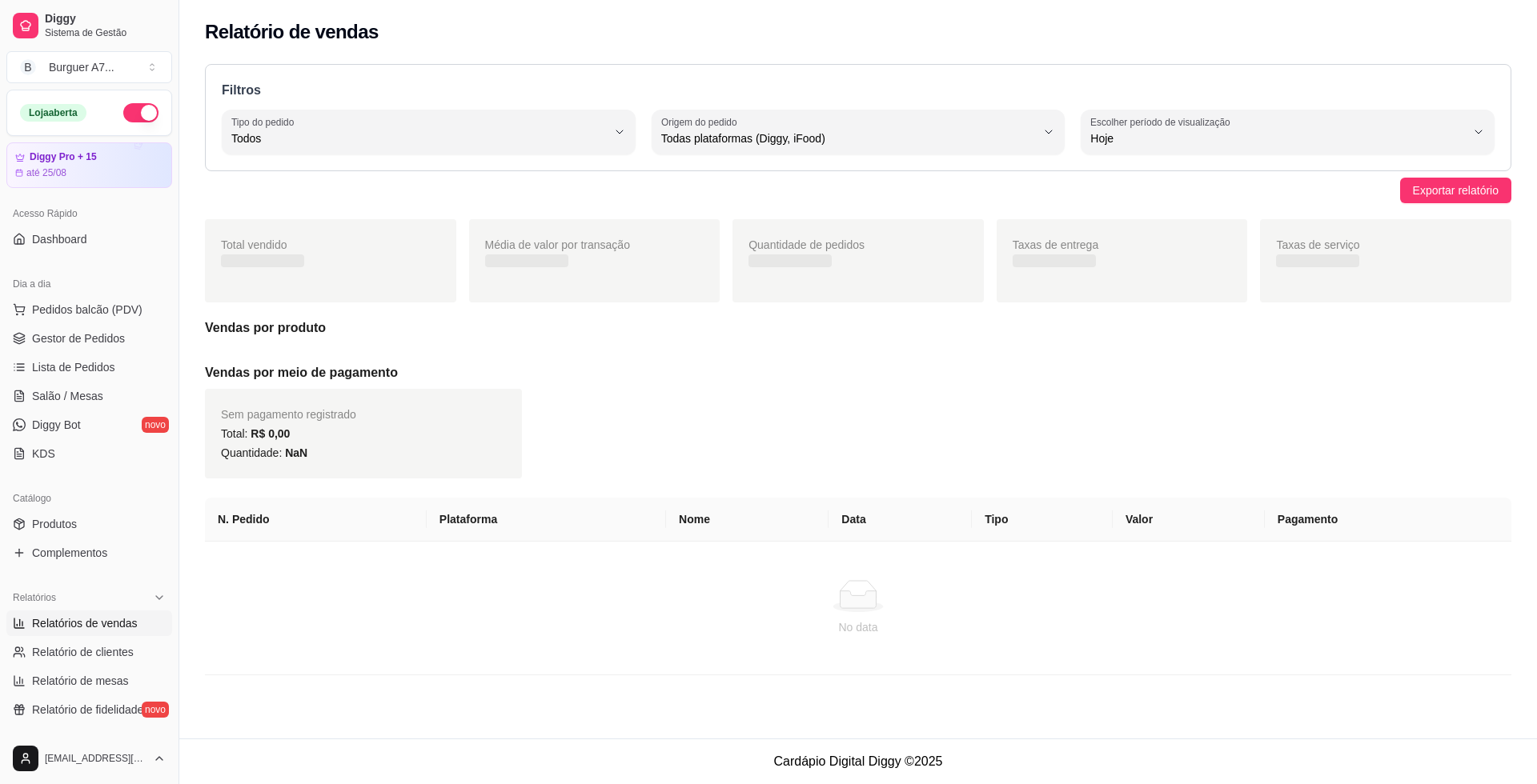
click at [121, 619] on span "Relatórios de vendas" at bounding box center [85, 623] width 106 height 16
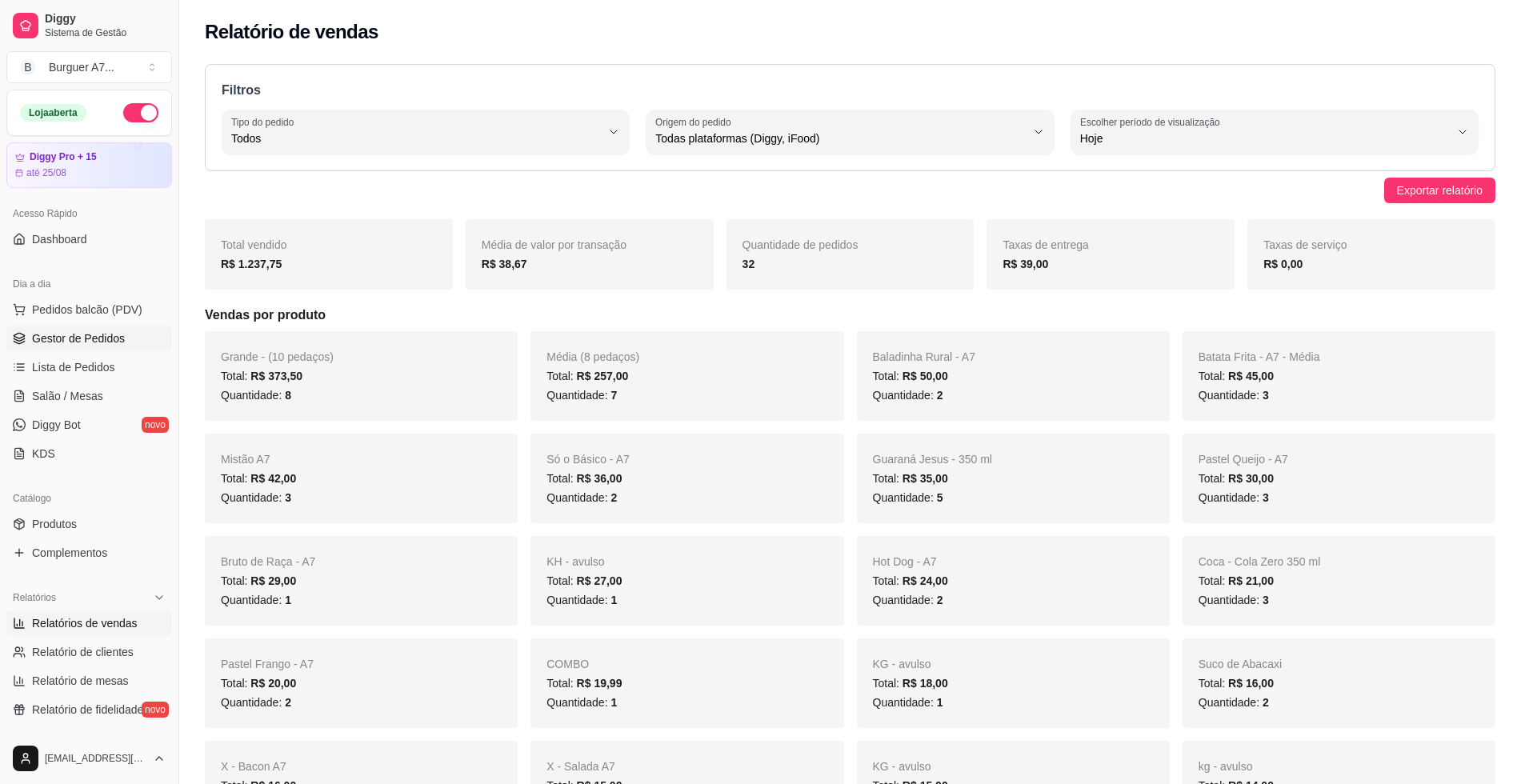
click at [110, 342] on span "Gestor de Pedidos" at bounding box center [78, 338] width 93 height 16
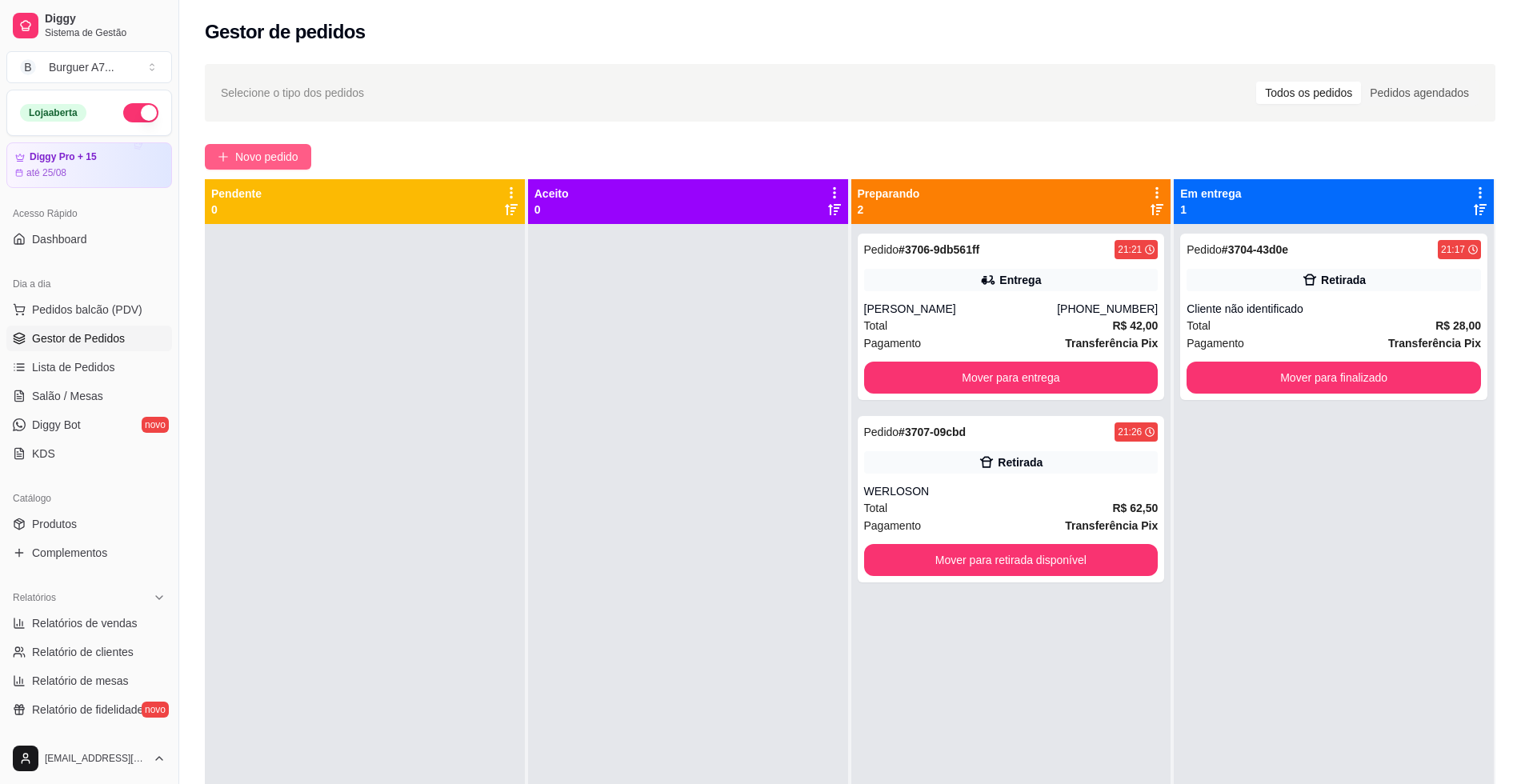
click at [244, 151] on span "Novo pedido" at bounding box center [267, 157] width 64 height 18
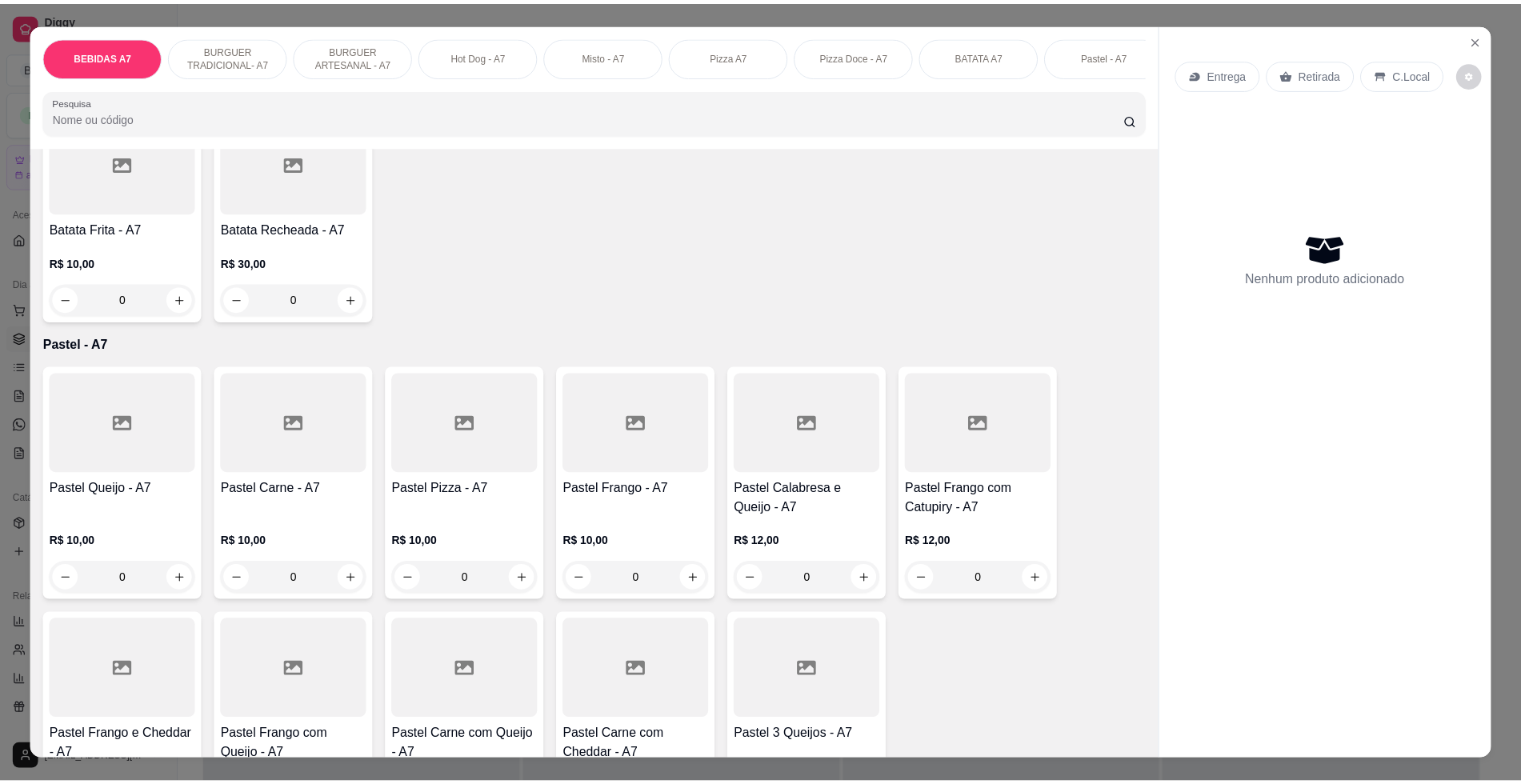
scroll to position [2500, 0]
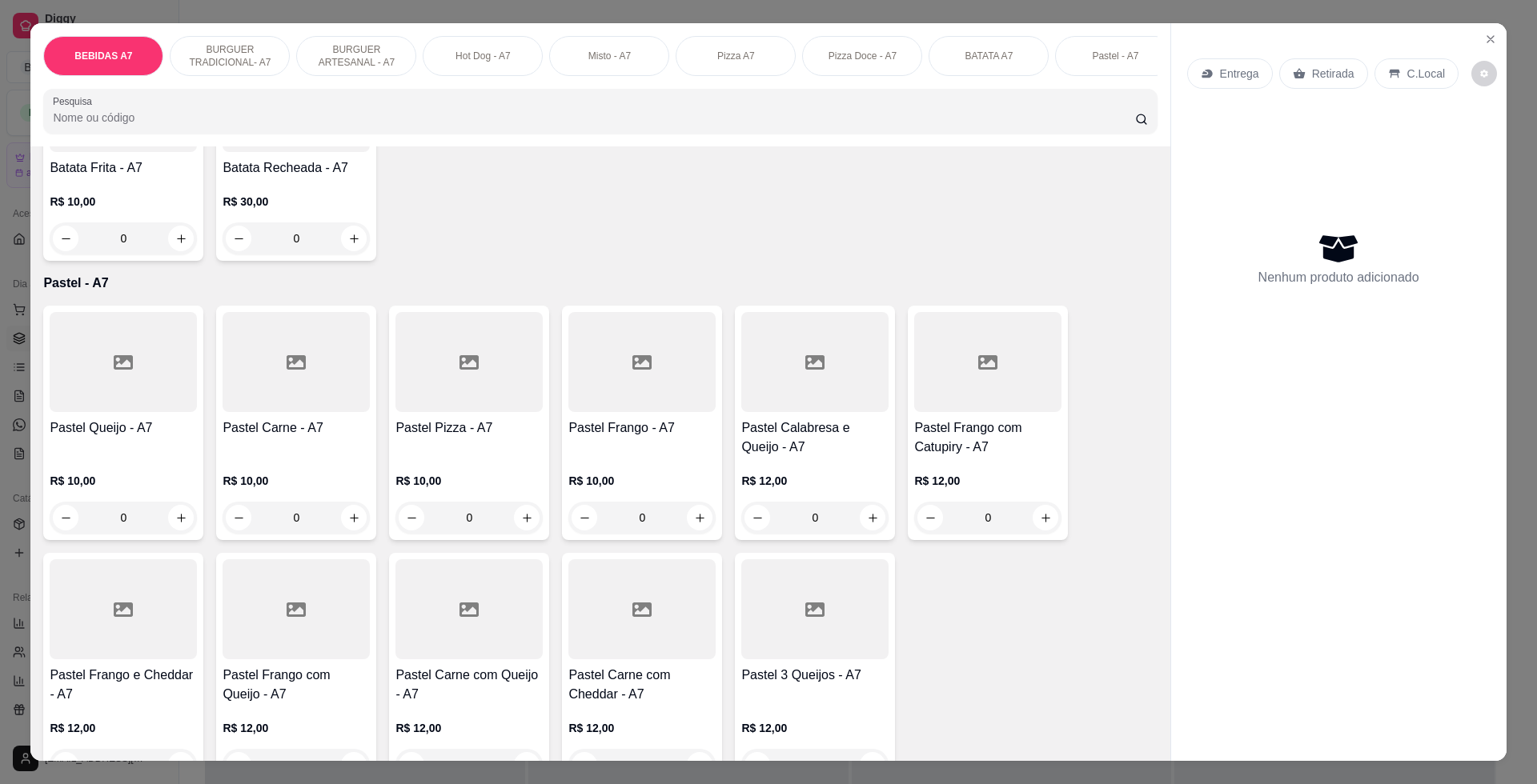
click at [455, 487] on div "R$ 10,00 0" at bounding box center [469, 495] width 148 height 77
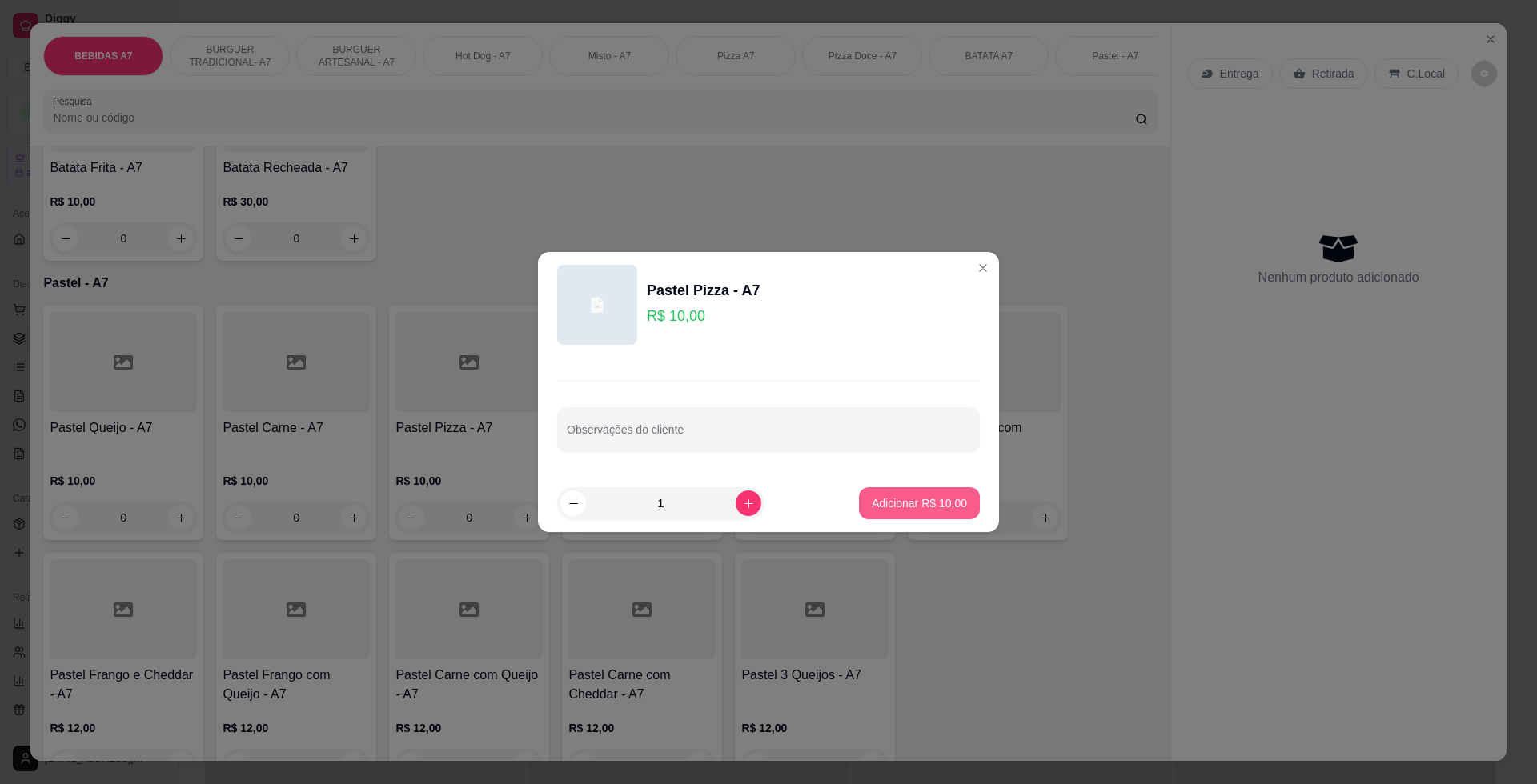
click at [957, 510] on button "Adicionar R$ 10,00" at bounding box center [919, 503] width 121 height 32
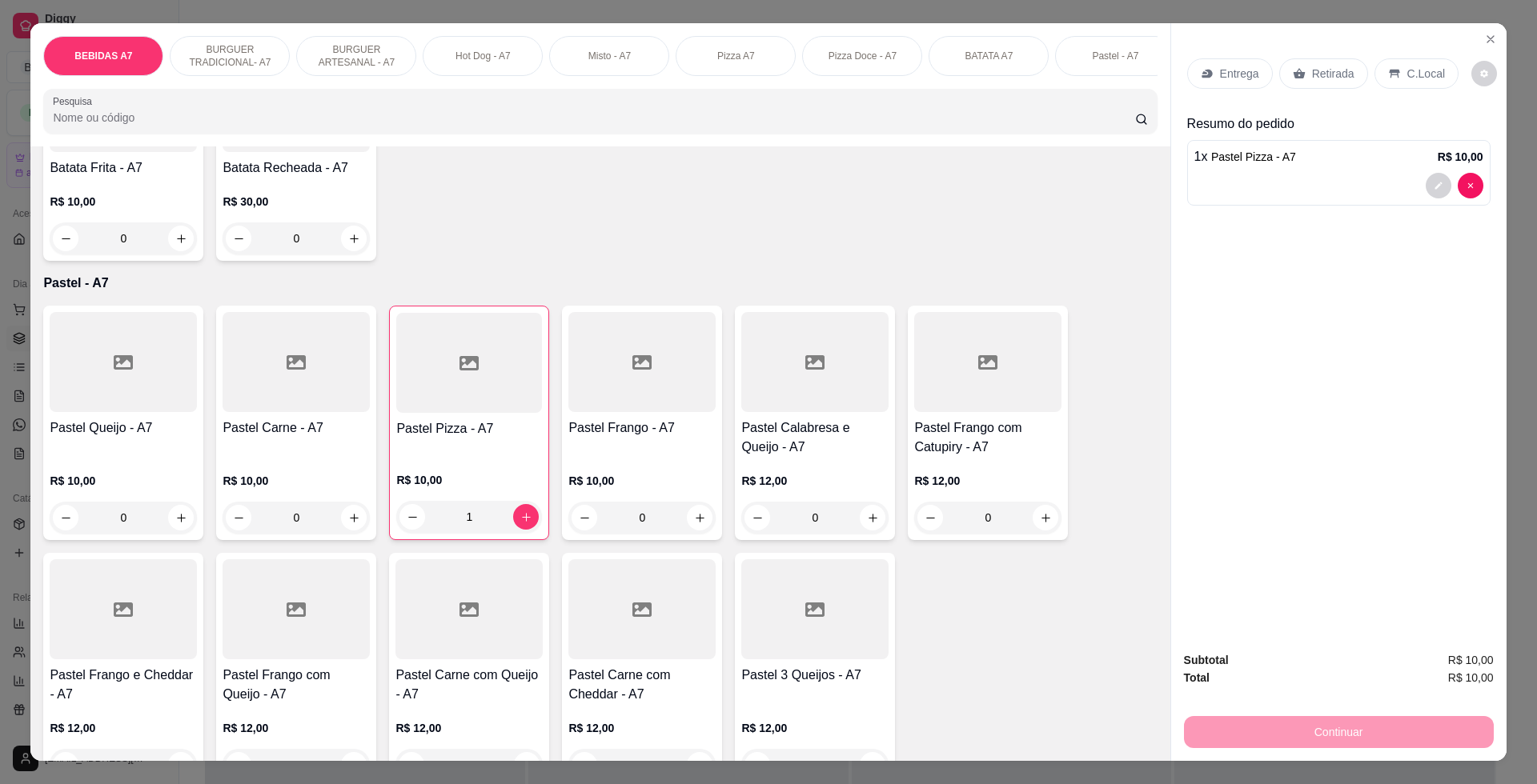
click at [1323, 72] on p "Retirada" at bounding box center [1333, 73] width 42 height 16
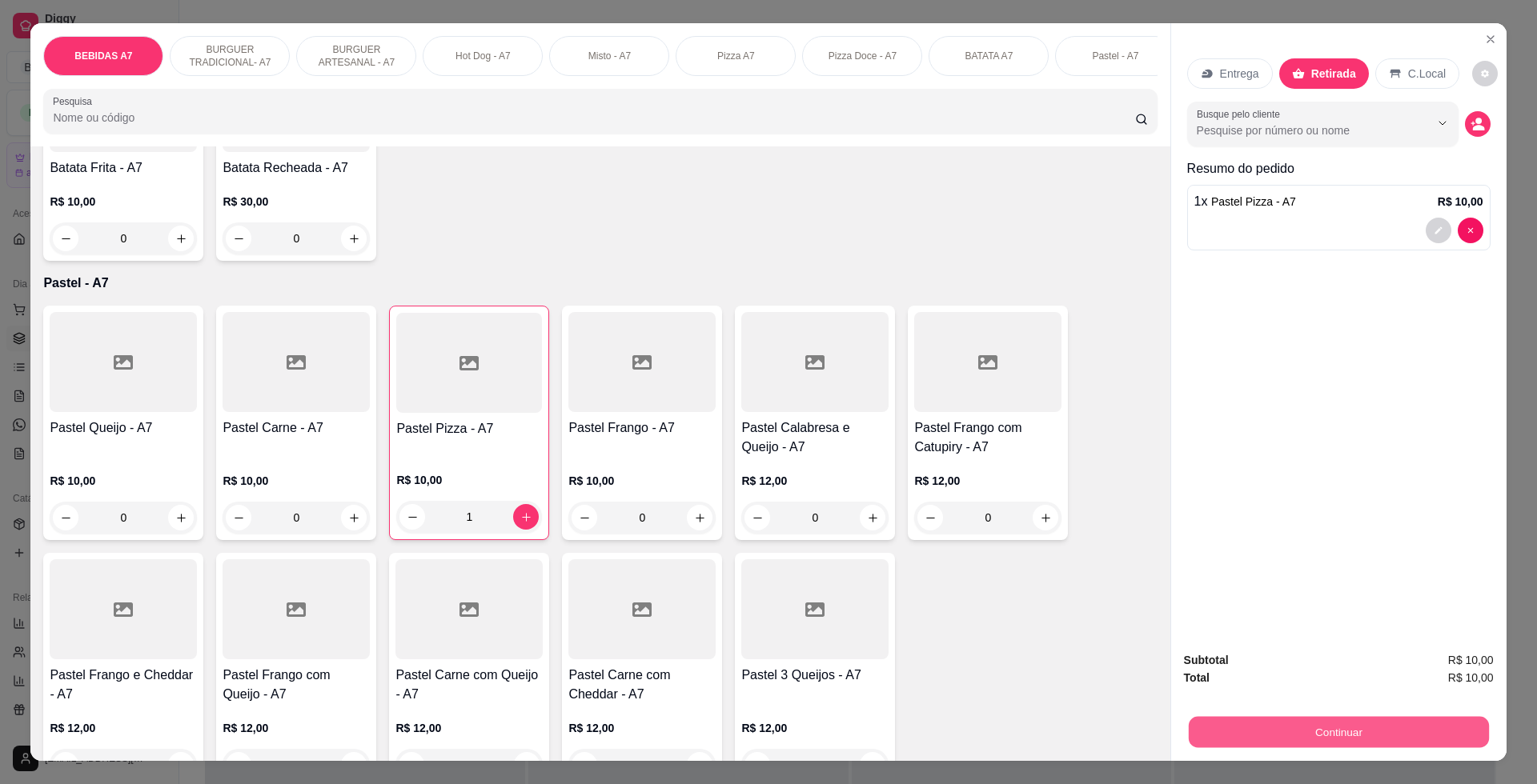
click at [1363, 734] on button "Continuar" at bounding box center [1338, 731] width 300 height 31
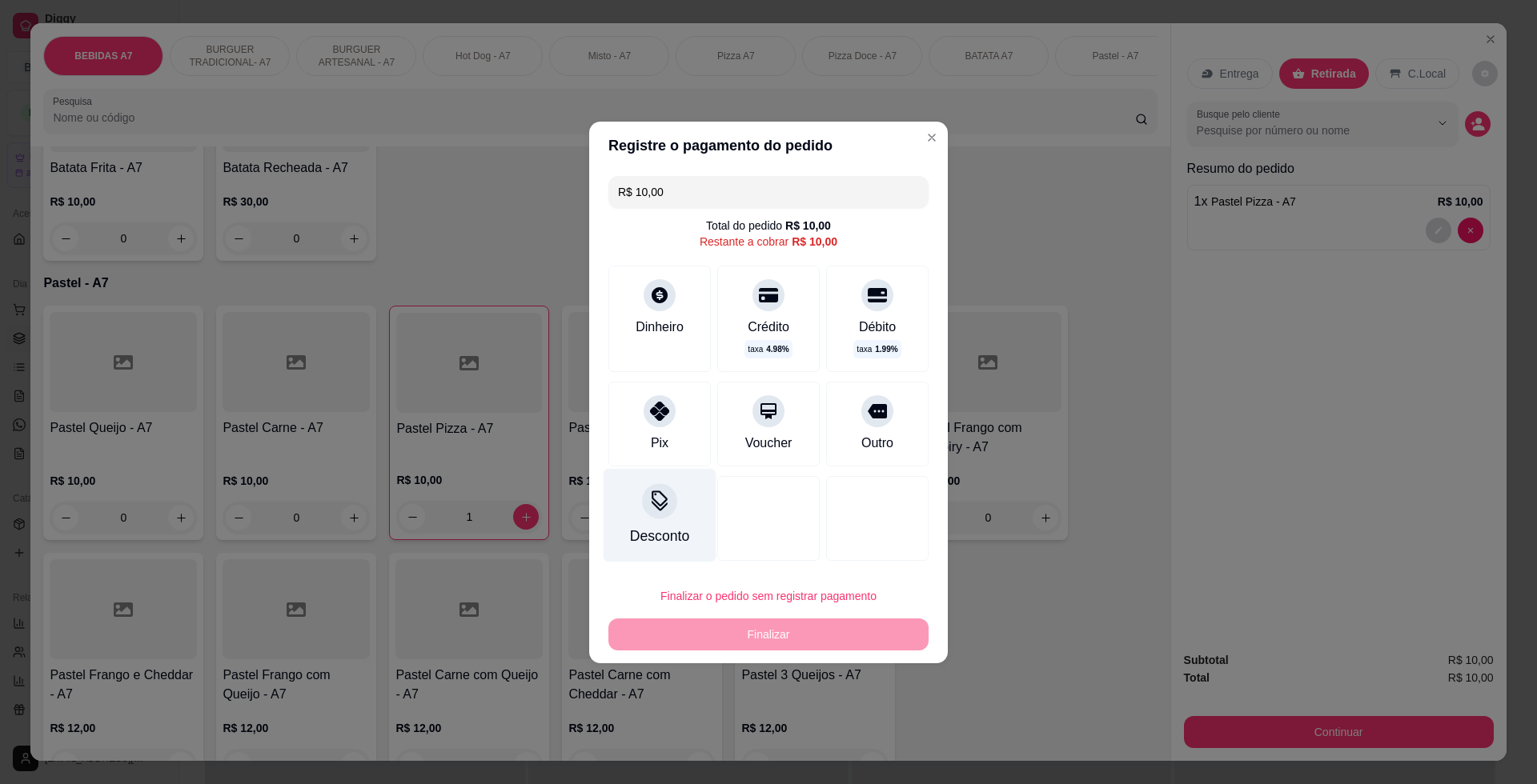
drag, startPoint x: 724, startPoint y: 454, endPoint x: 696, endPoint y: 446, distance: 29.1
click at [723, 454] on div "Voucher" at bounding box center [768, 424] width 103 height 85
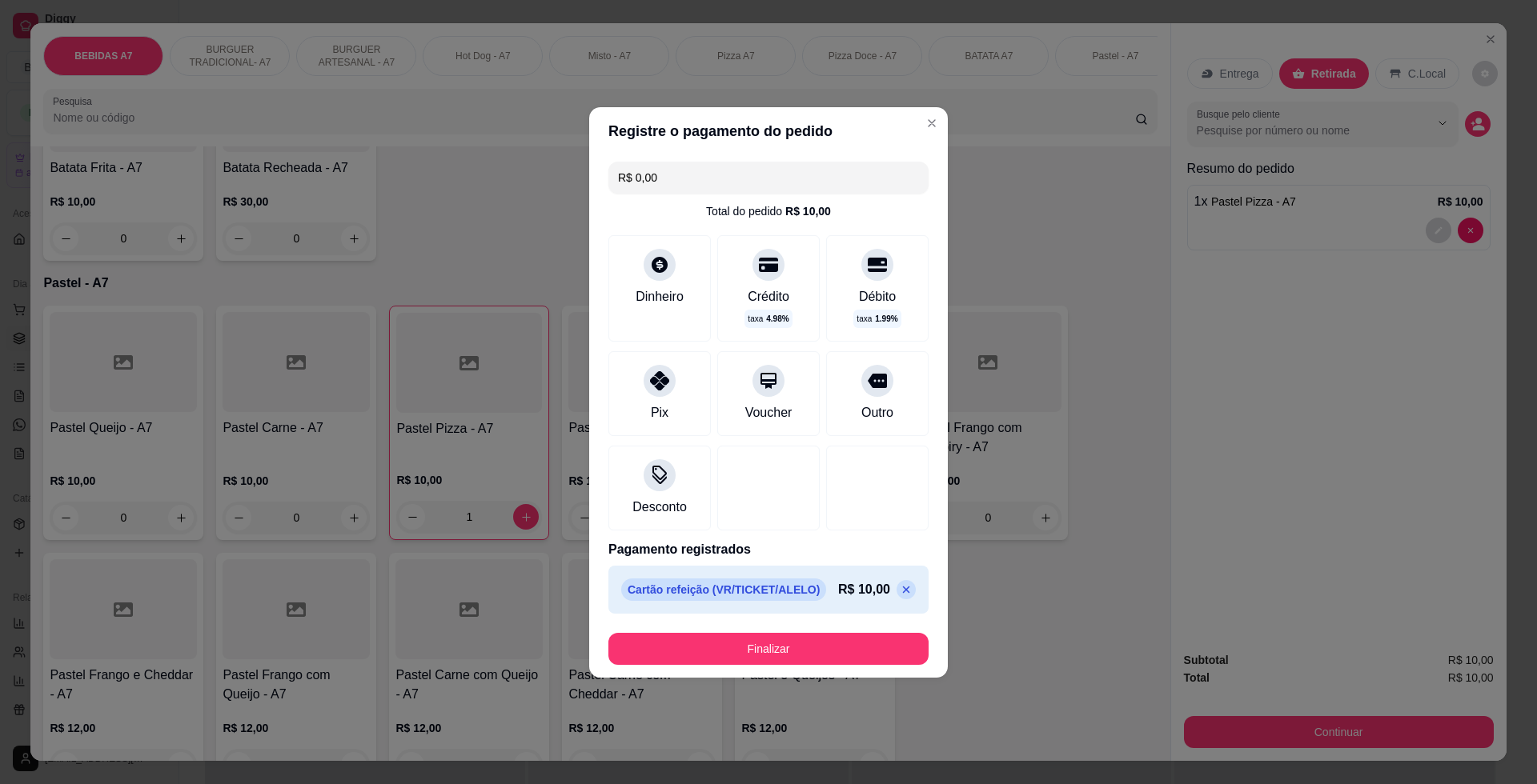
click at [692, 442] on div "R$ 0,00 Total do pedido R$ 10,00 Dinheiro Crédito taxa 4.98 % Débito taxa 1.99 …" at bounding box center [768, 387] width 359 height 465
click at [673, 408] on div "Pix" at bounding box center [660, 390] width 113 height 94
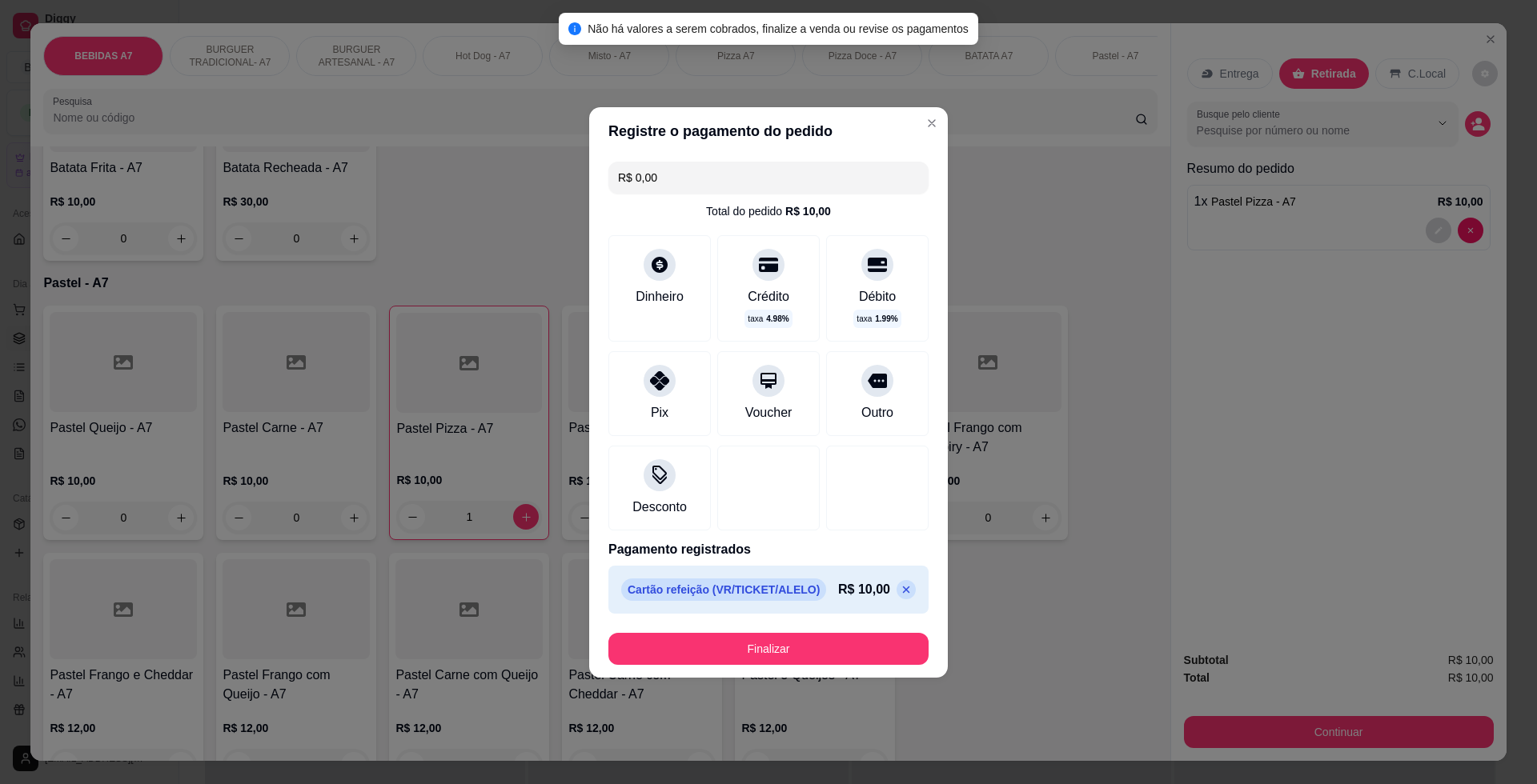
click at [899, 594] on icon at bounding box center [906, 590] width 13 height 13
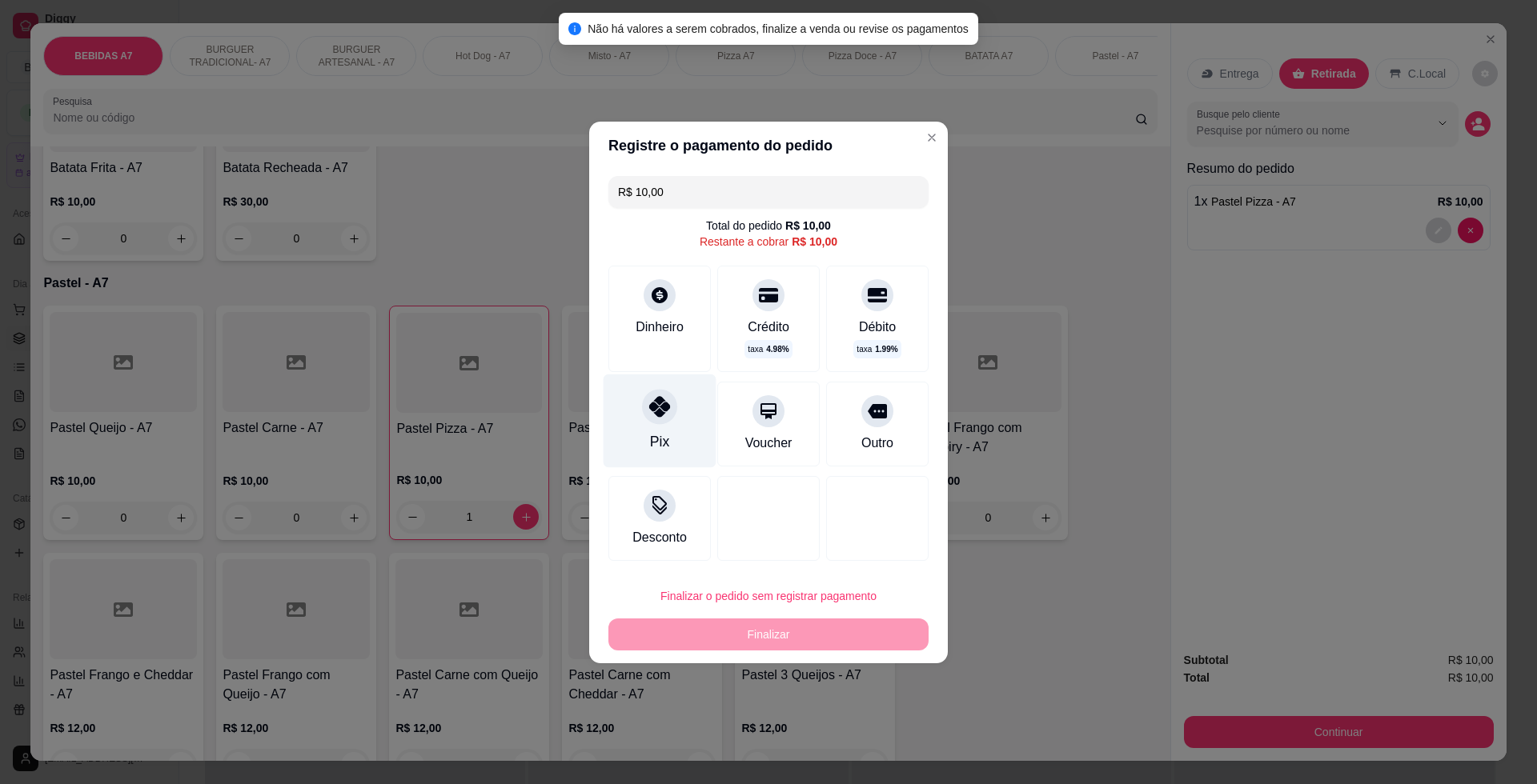
click at [669, 453] on div "Pix" at bounding box center [660, 420] width 113 height 94
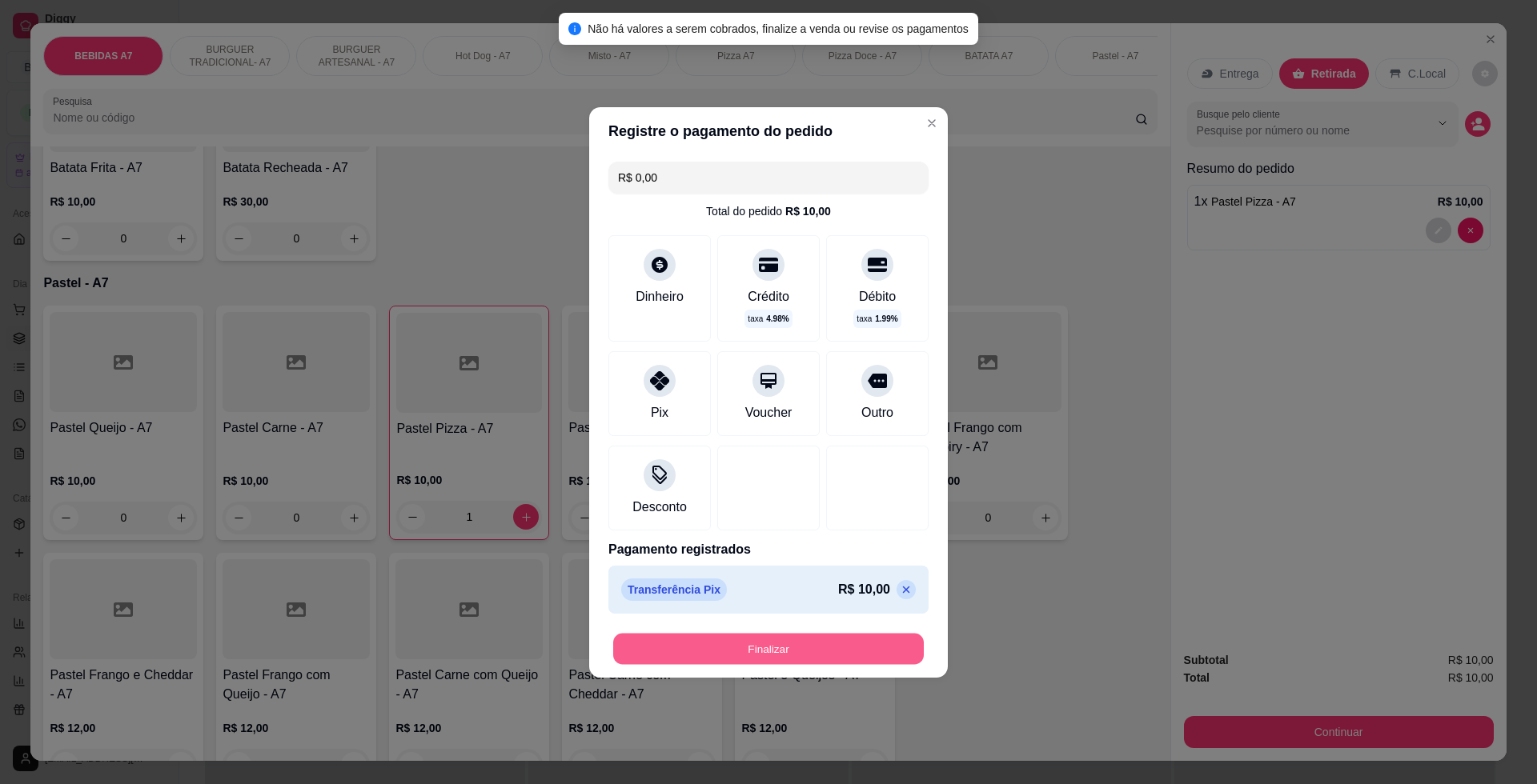
click at [788, 641] on button "Finalizar" at bounding box center [768, 648] width 311 height 31
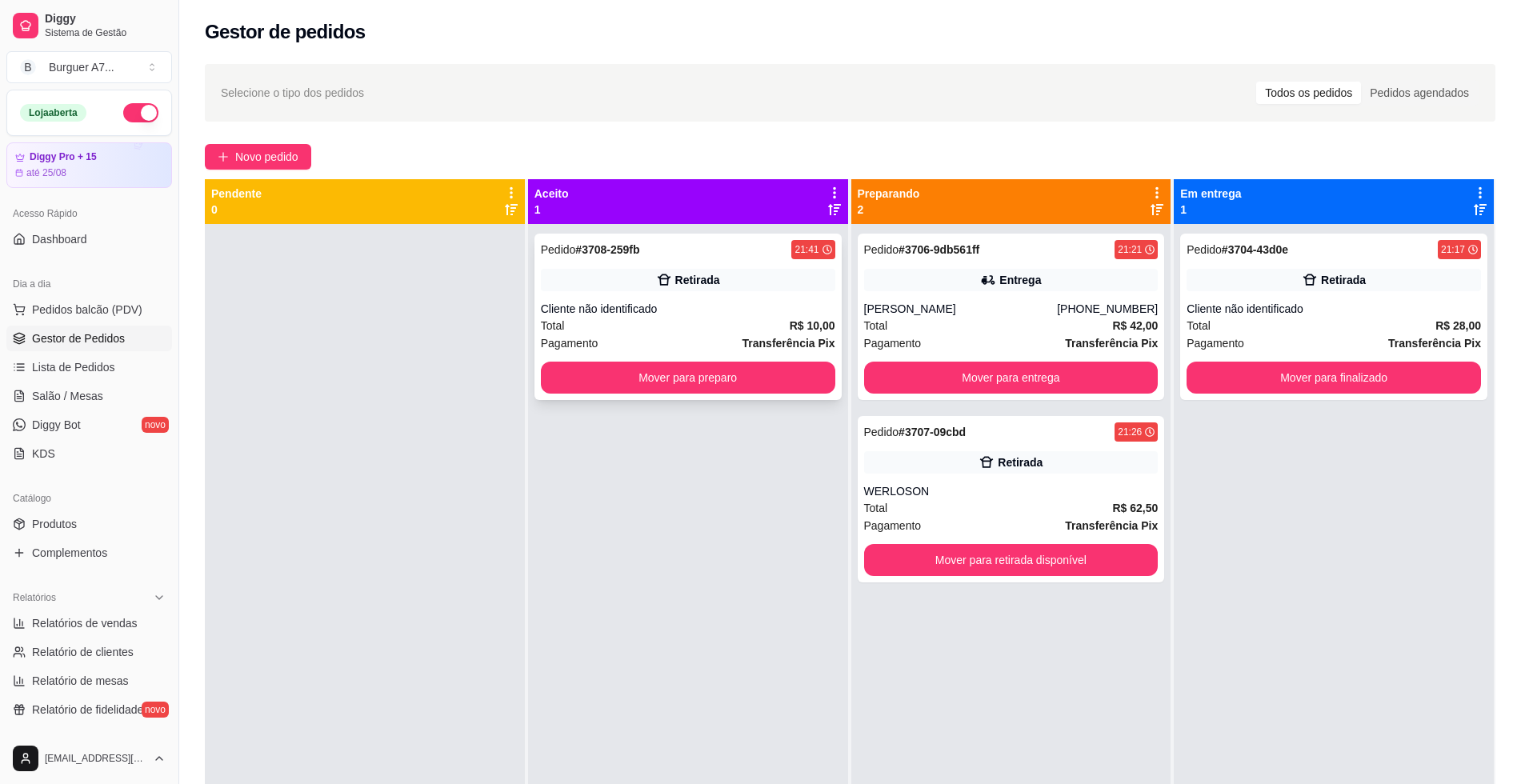
click at [774, 288] on div "Retirada" at bounding box center [688, 280] width 294 height 22
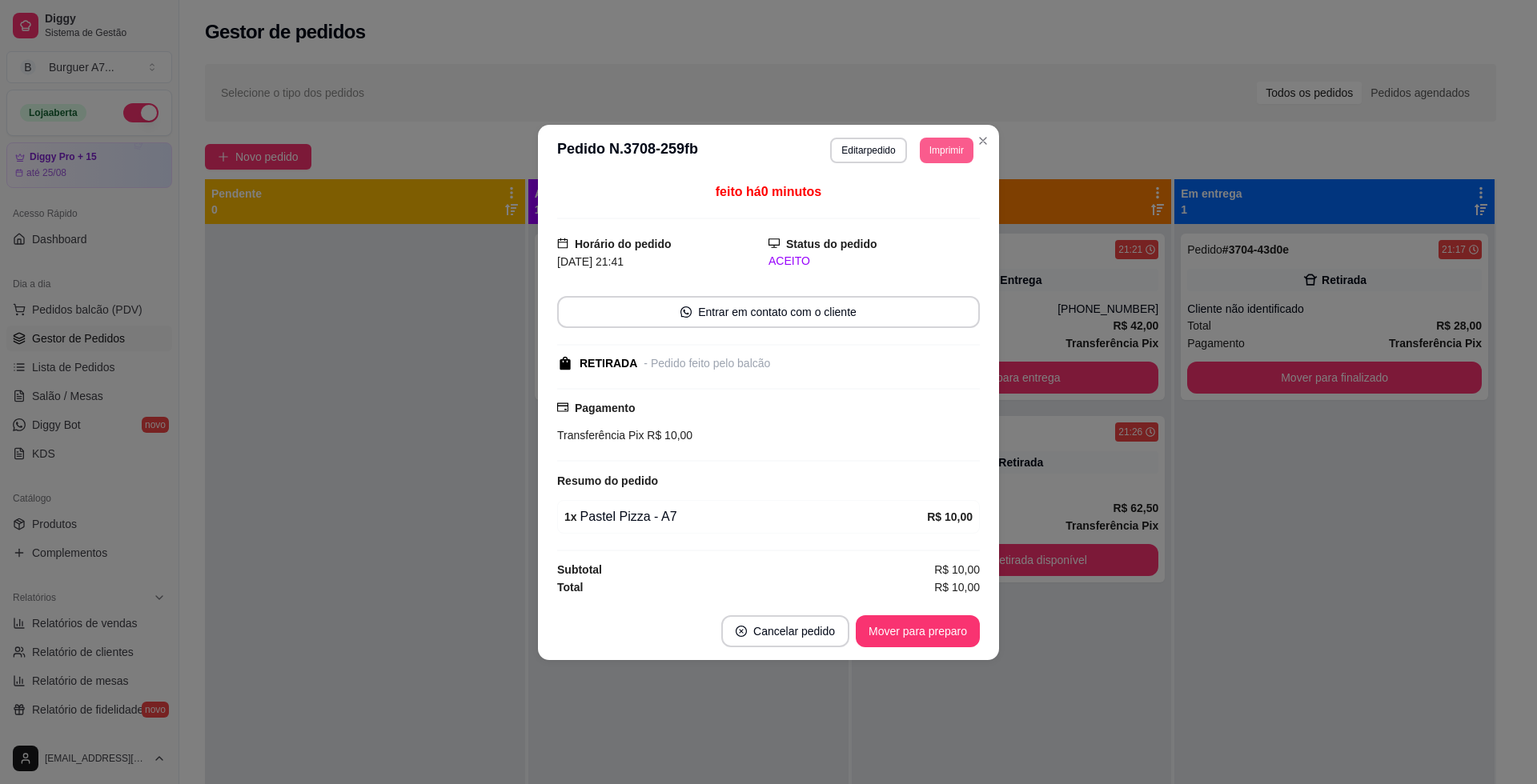
click at [957, 161] on button "Imprimir" at bounding box center [947, 150] width 54 height 25
click at [930, 236] on button "Impressora" at bounding box center [916, 238] width 116 height 25
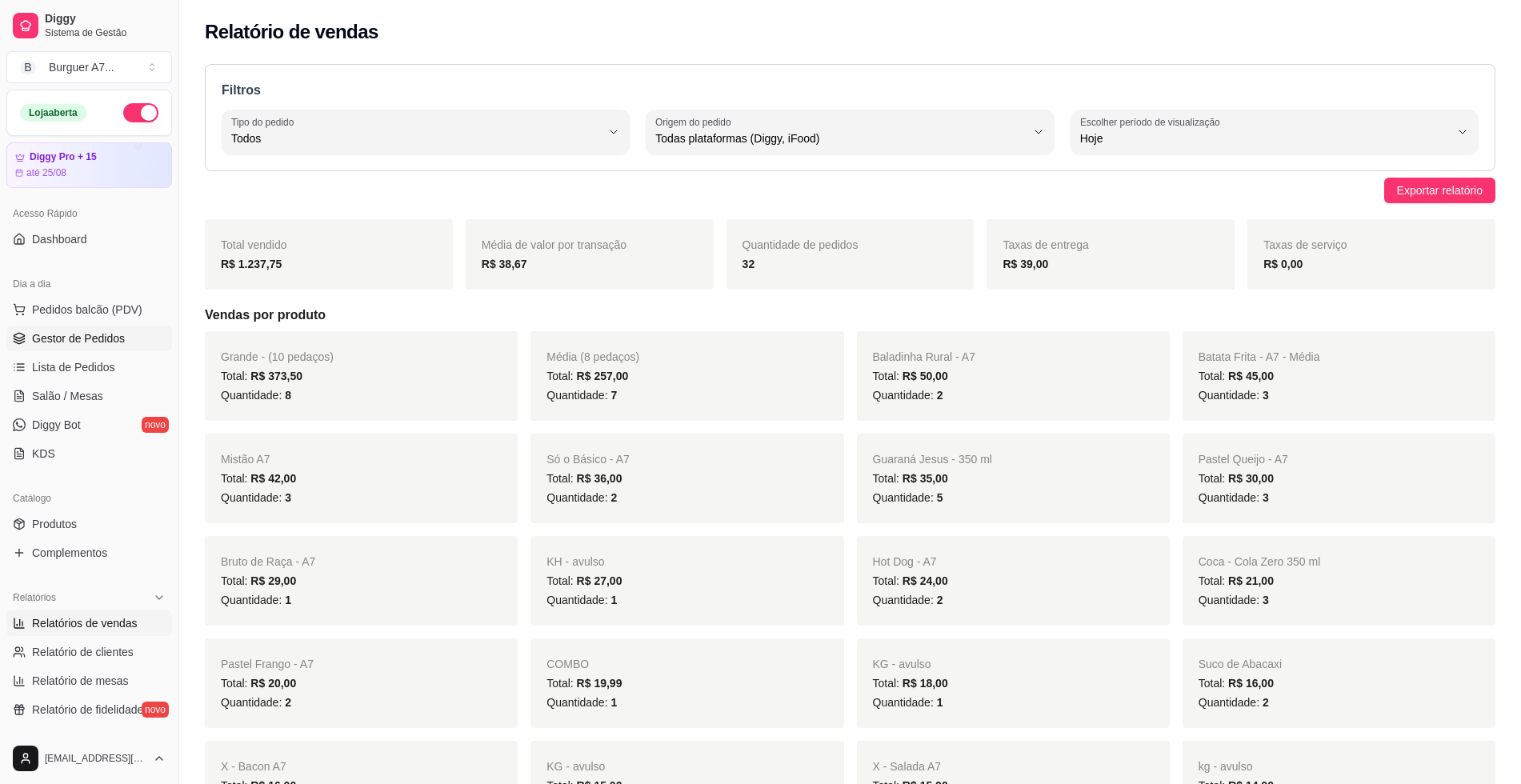
click at [110, 341] on span "Gestor de Pedidos" at bounding box center [78, 338] width 93 height 16
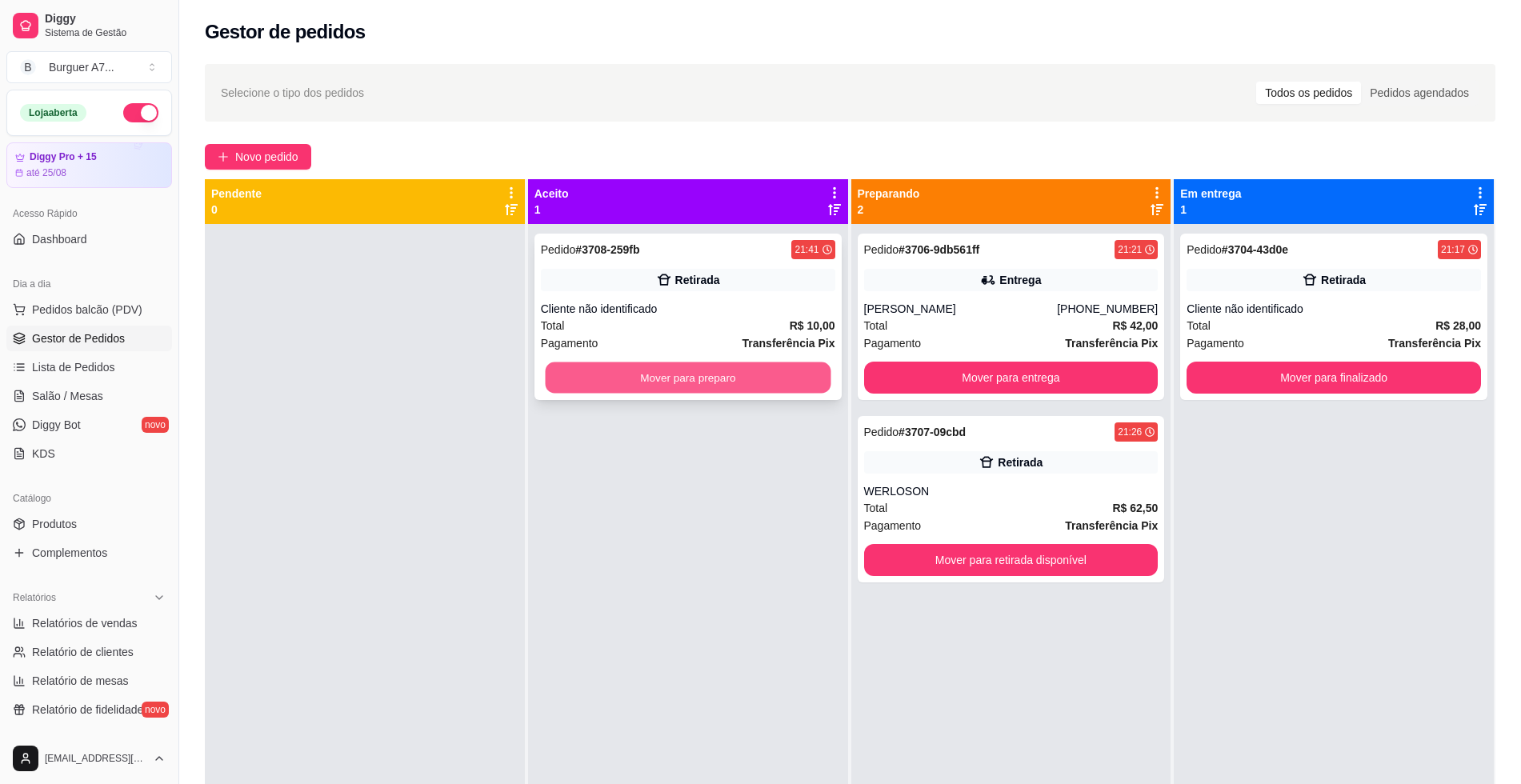
click at [729, 374] on button "Mover para preparo" at bounding box center [687, 378] width 285 height 31
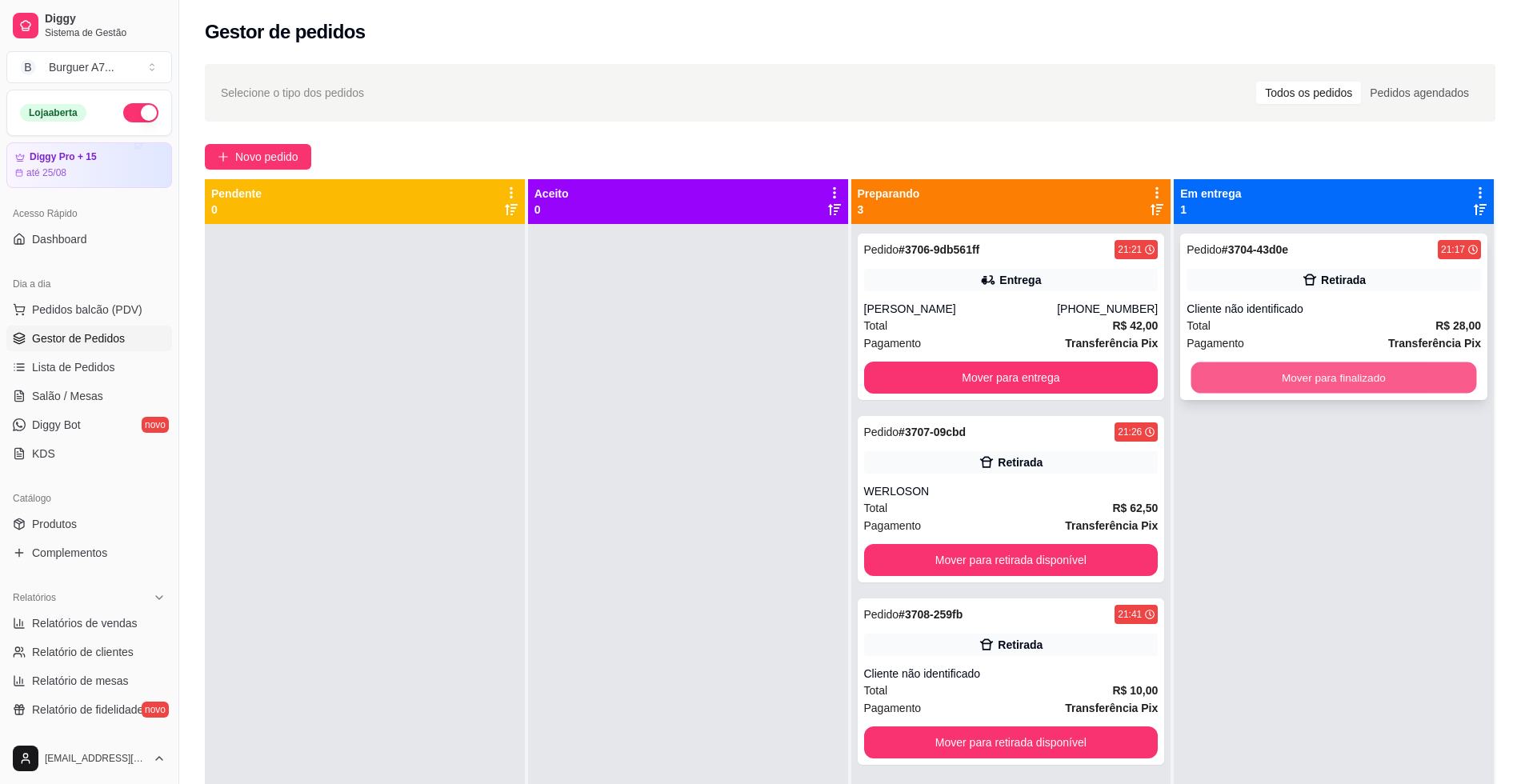
click at [1369, 391] on button "Mover para finalizado" at bounding box center [1334, 378] width 285 height 31
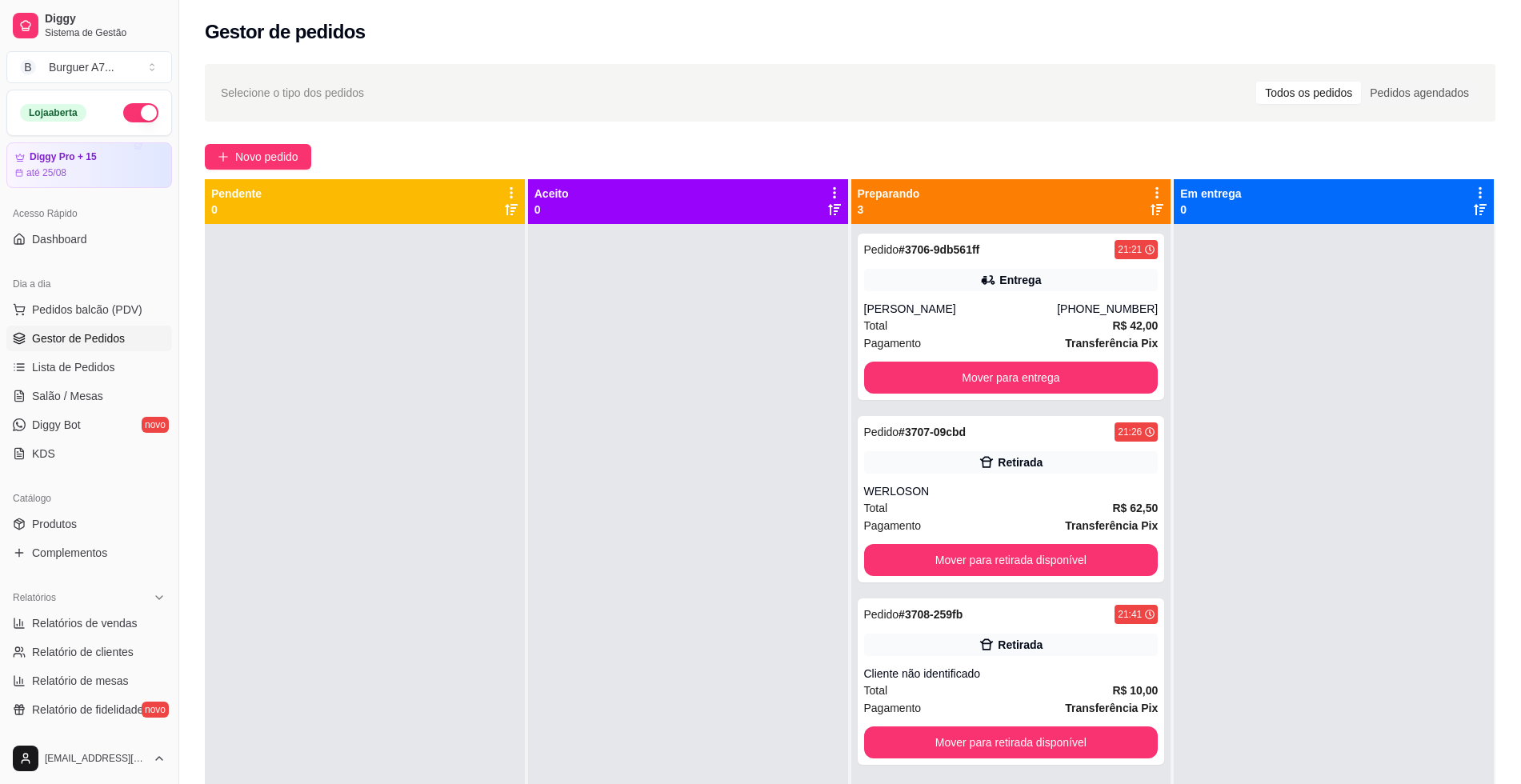
click at [1294, 308] on div at bounding box center [1334, 616] width 320 height 784
click at [238, 149] on span "Novo pedido" at bounding box center [267, 157] width 64 height 18
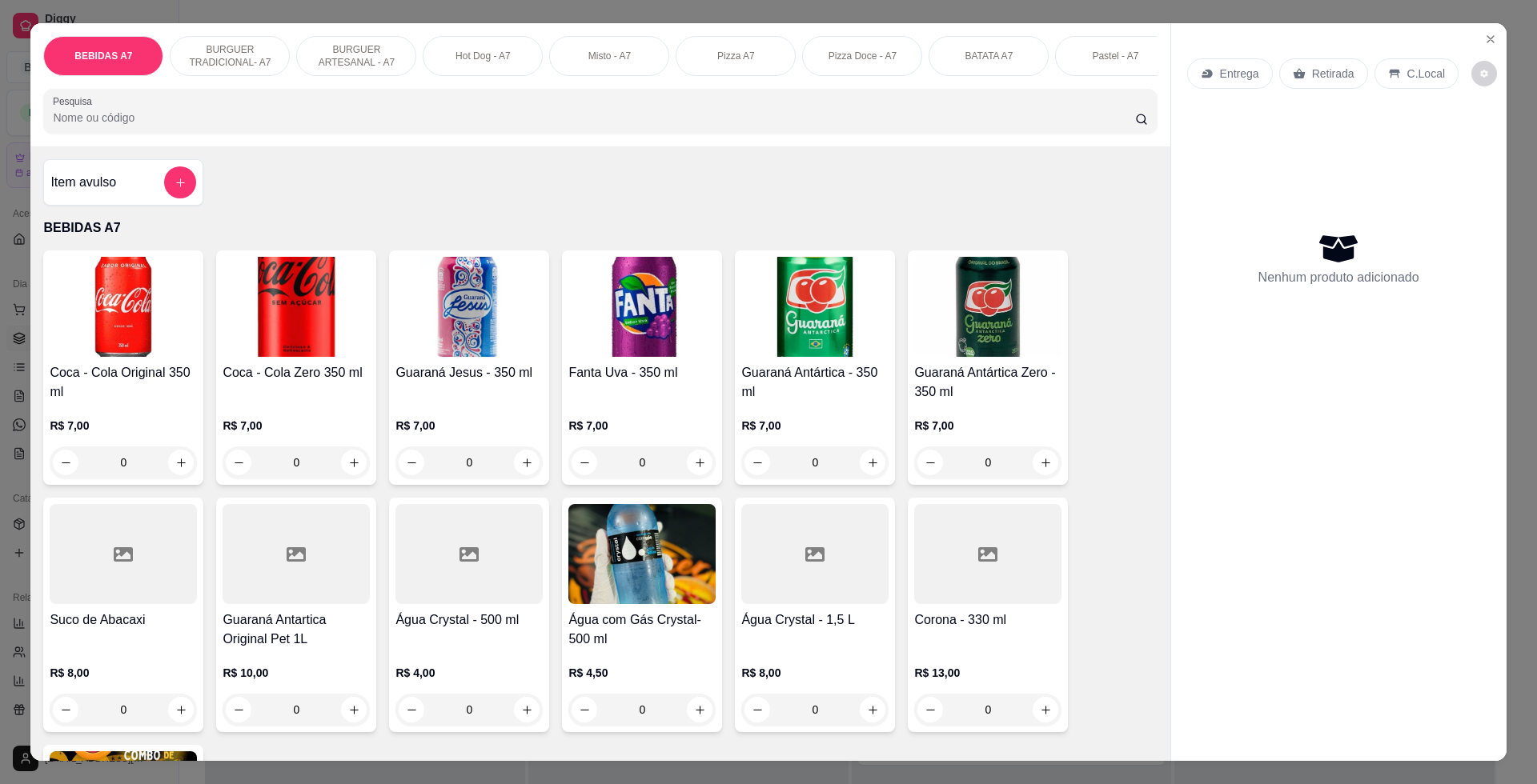
click at [164, 198] on div at bounding box center [179, 182] width 32 height 32
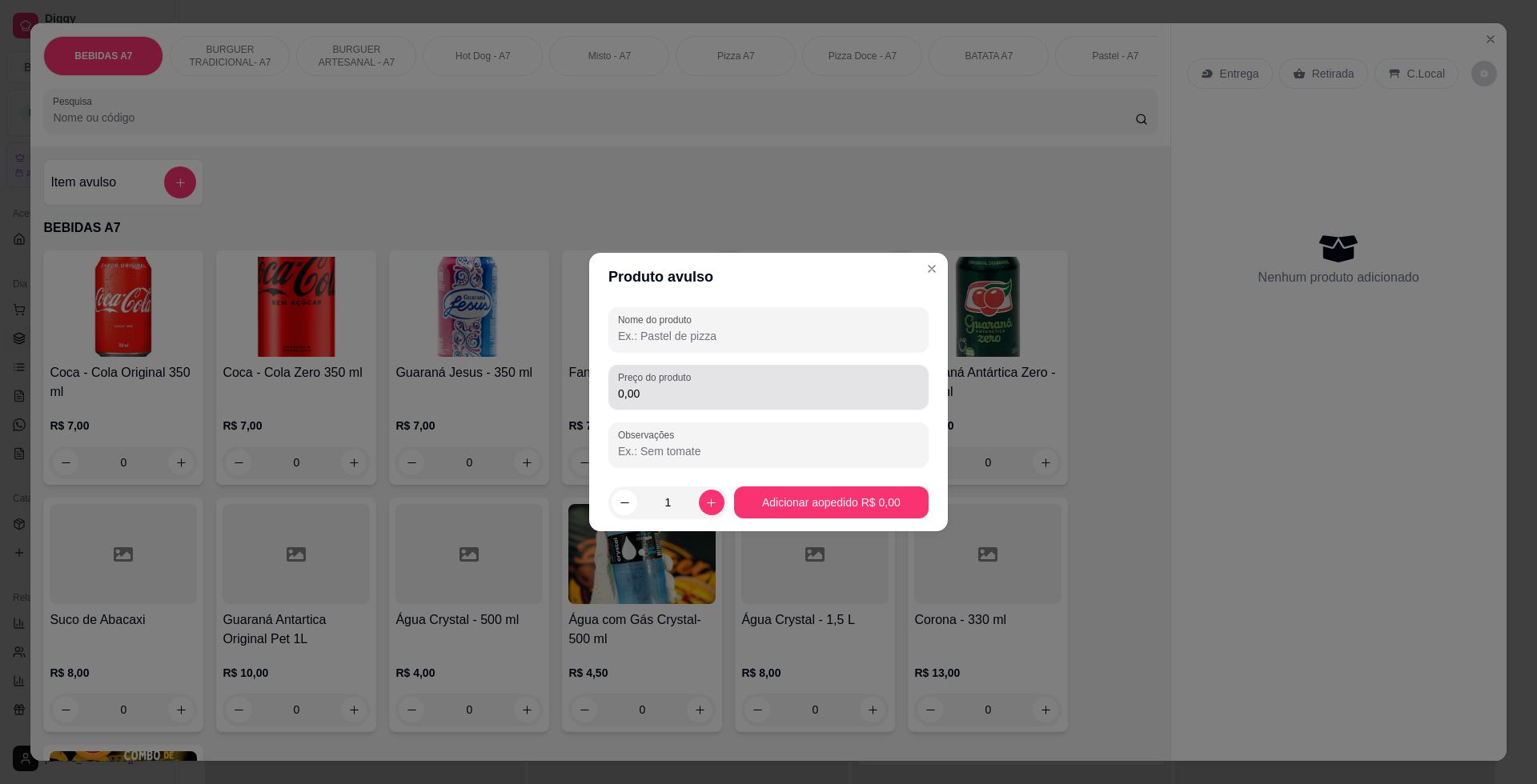
click at [734, 377] on div "0,00" at bounding box center [768, 386] width 301 height 32
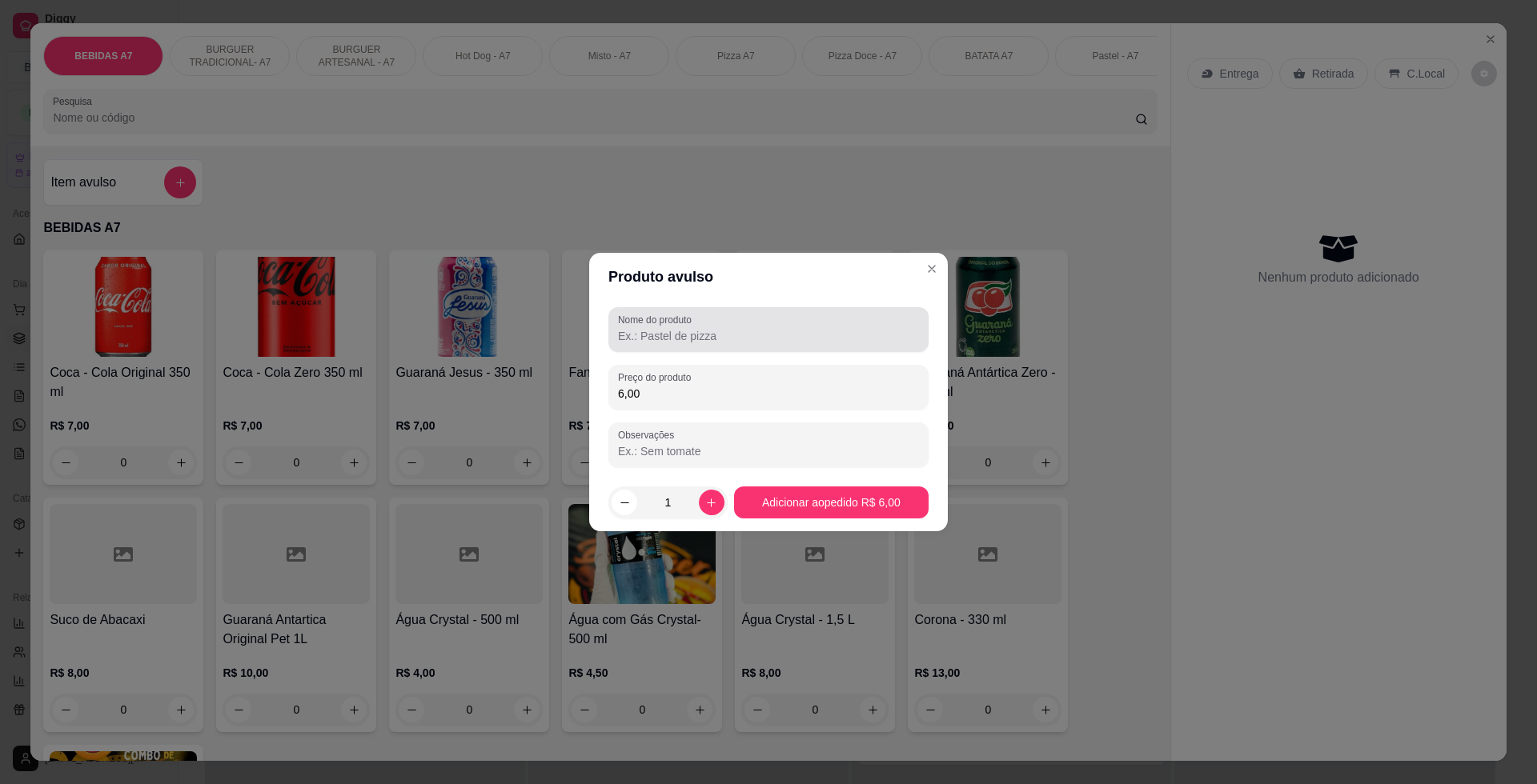
click at [725, 346] on div "Nome do produto" at bounding box center [768, 329] width 320 height 45
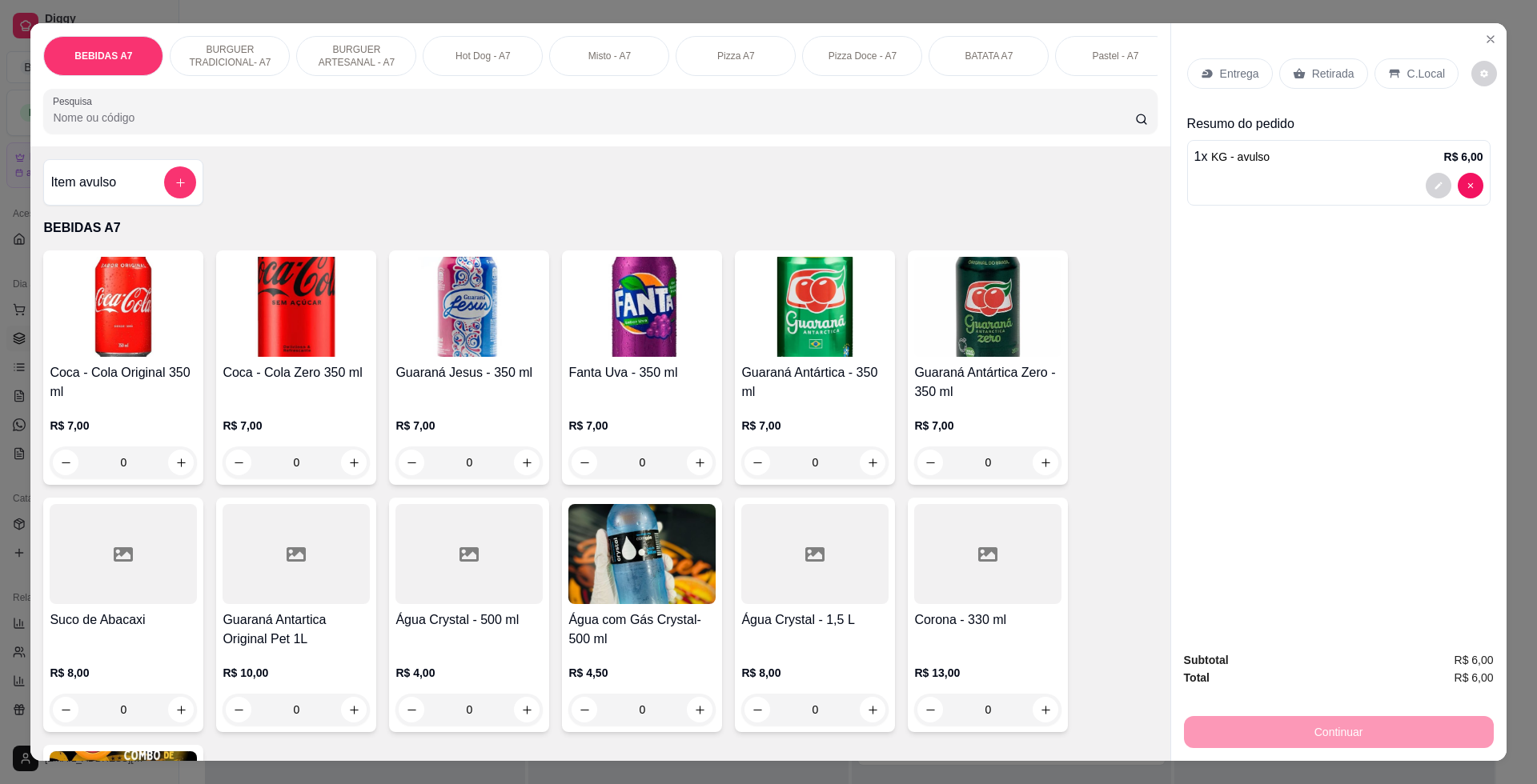
click at [1288, 84] on div "Retirada" at bounding box center [1323, 73] width 89 height 30
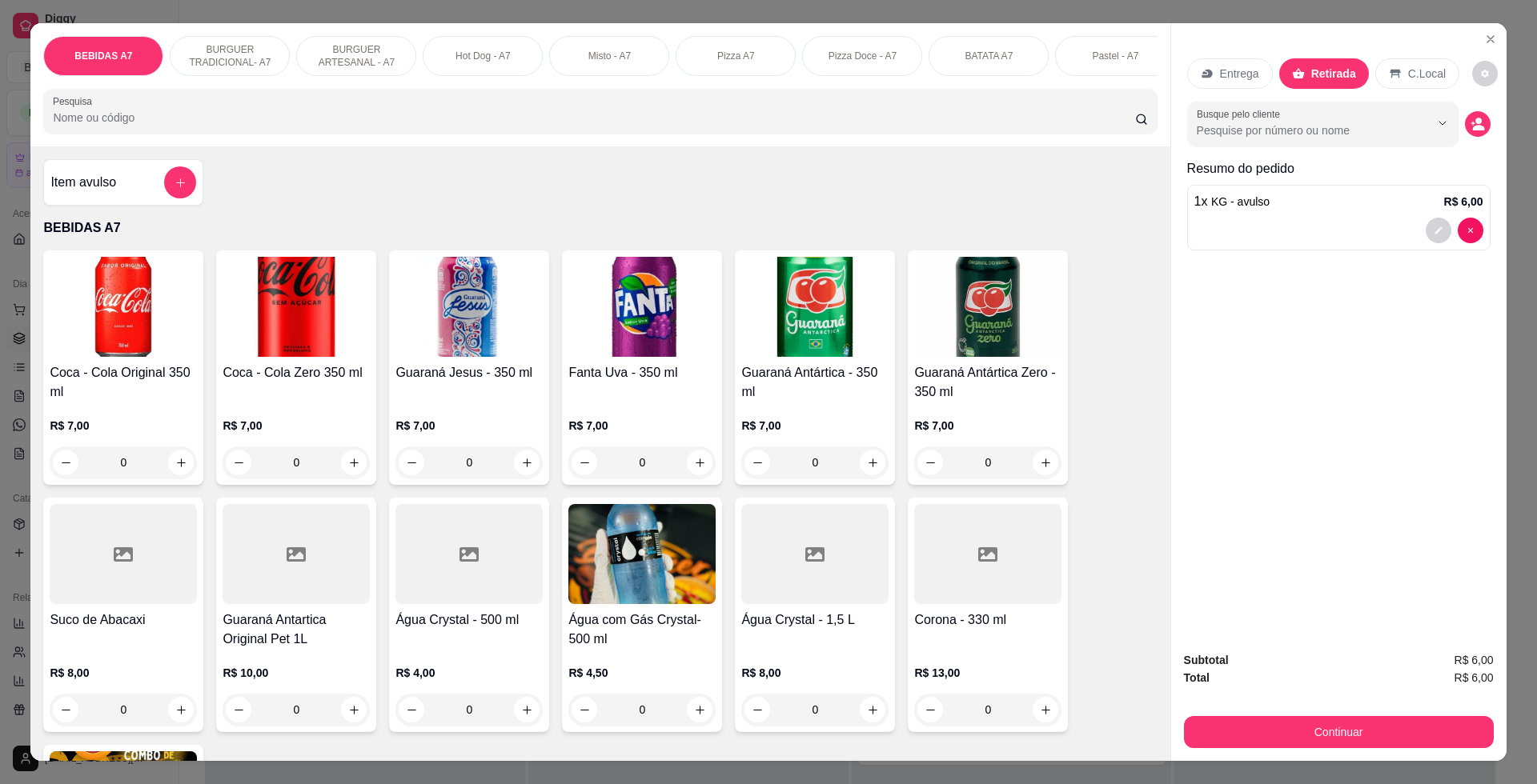
drag, startPoint x: 1409, startPoint y: 753, endPoint x: 1407, endPoint y: 733, distance: 20.1
click at [1408, 753] on div "Subtotal R$ 6,00 Total R$ 6,00 Continuar" at bounding box center [1338, 699] width 335 height 122
click at [1407, 733] on button "Continuar" at bounding box center [1338, 731] width 300 height 31
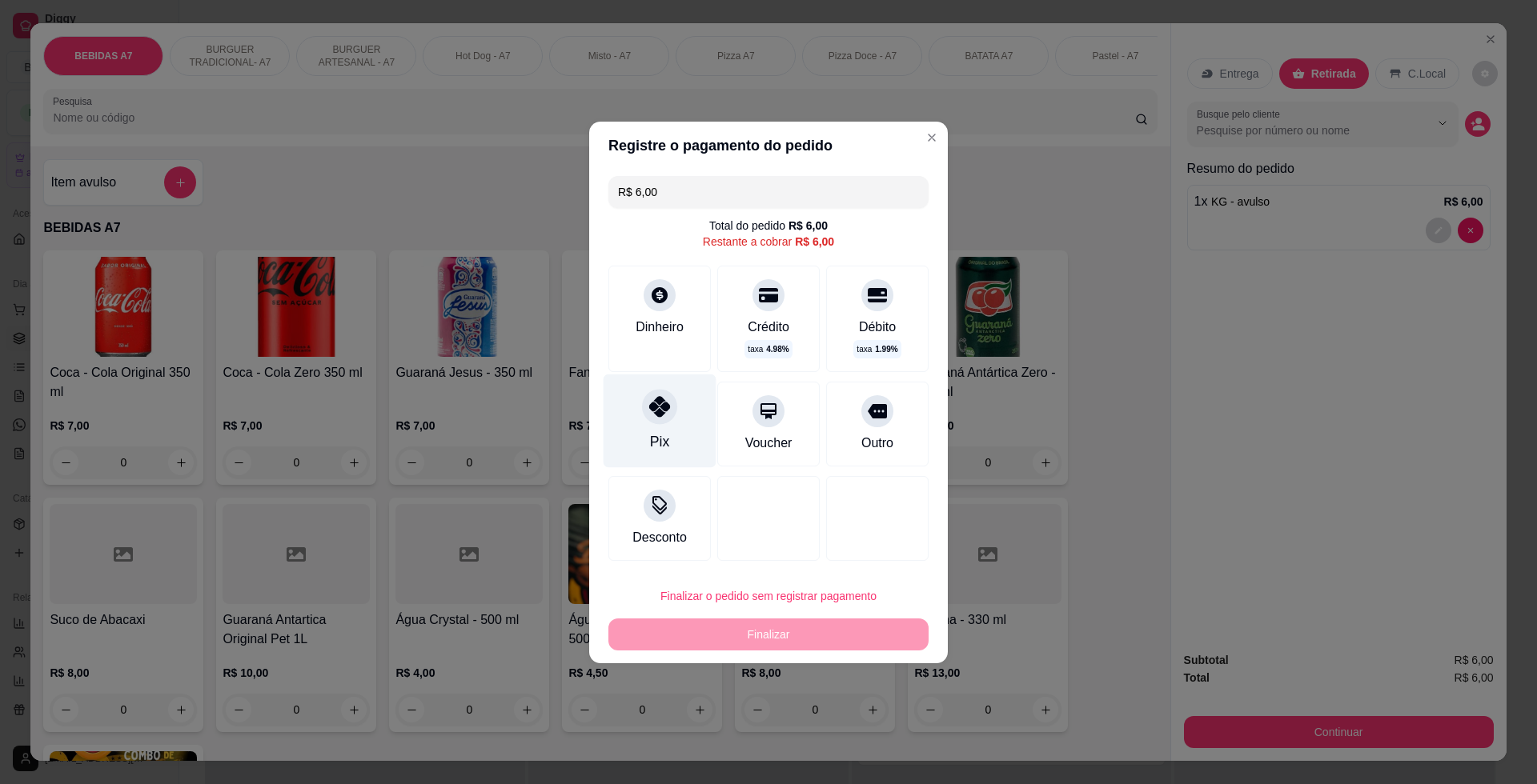
click at [660, 418] on div at bounding box center [659, 406] width 35 height 35
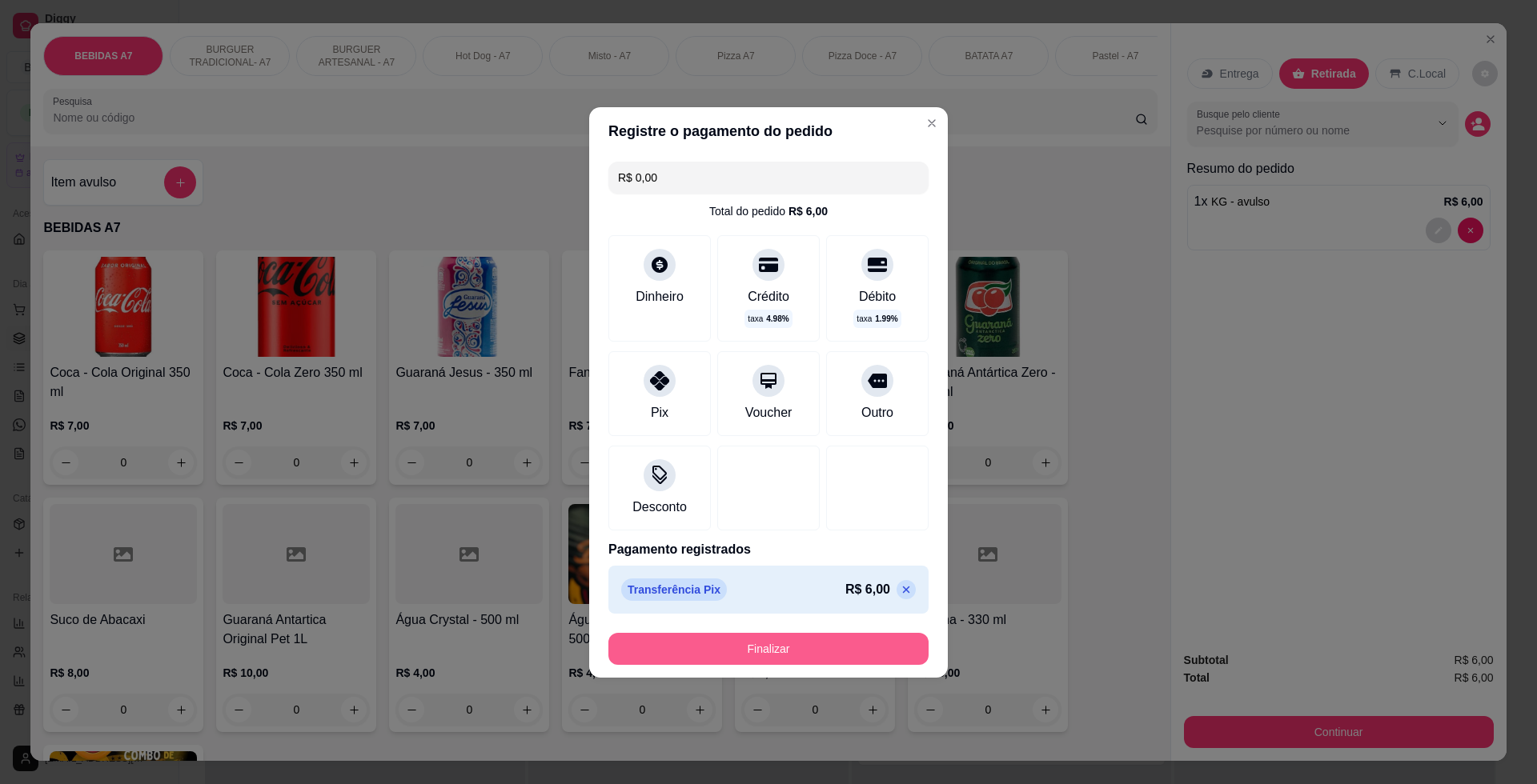
click at [805, 645] on button "Finalizar" at bounding box center [768, 648] width 320 height 32
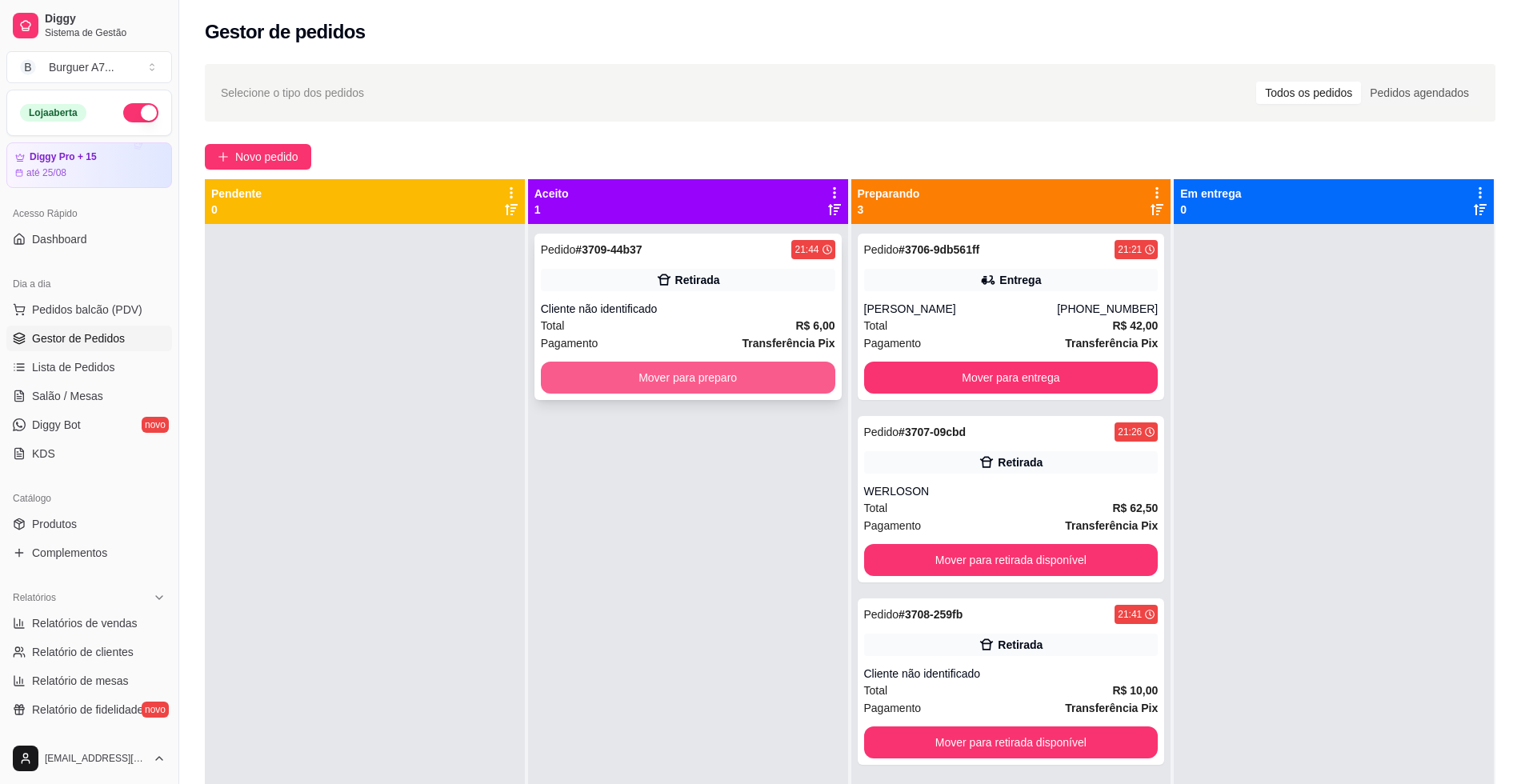
click at [763, 390] on button "Mover para preparo" at bounding box center [688, 377] width 294 height 32
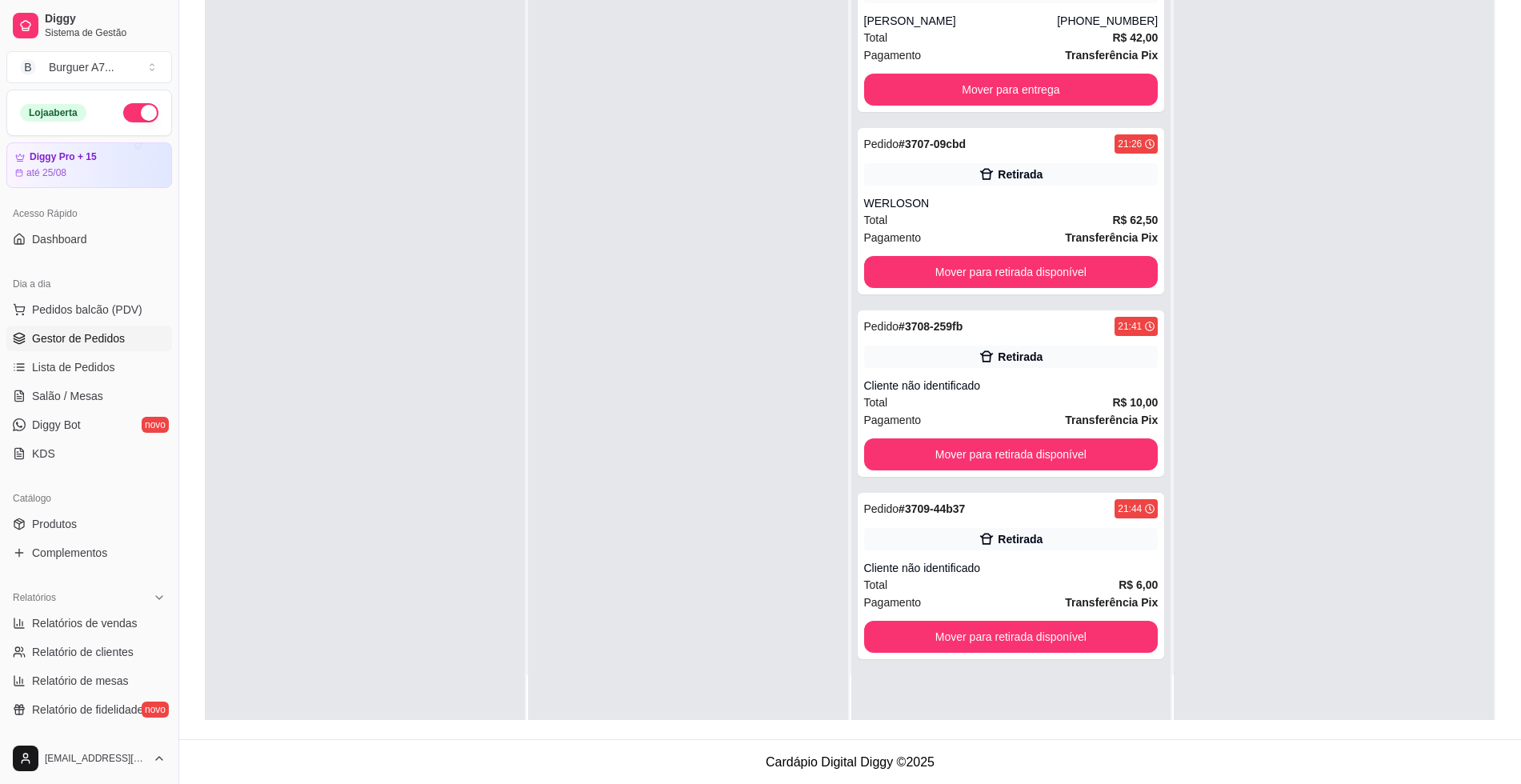
scroll to position [244, 0]
click at [1096, 626] on button "Mover para retirada disponível" at bounding box center [1011, 636] width 294 height 32
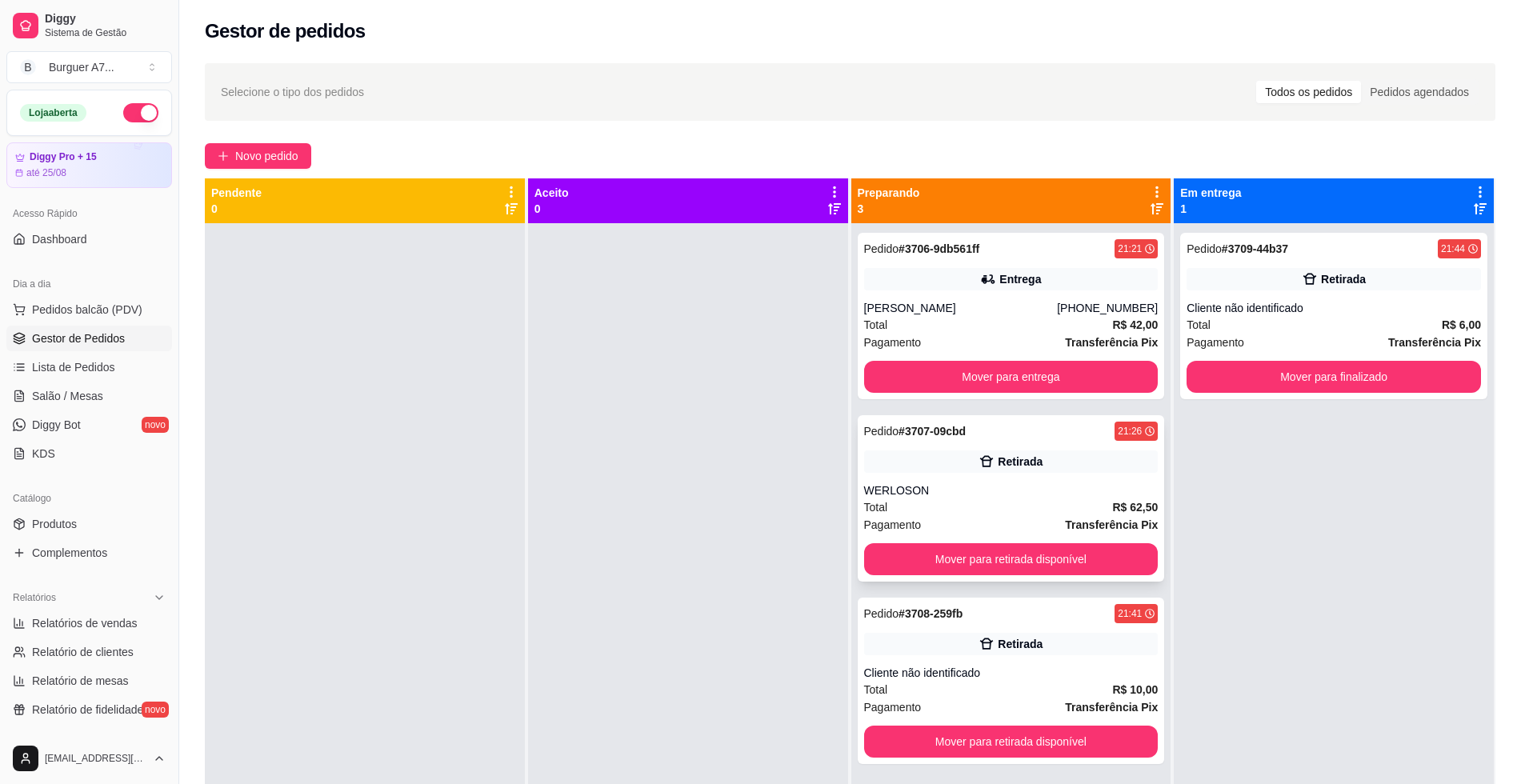
scroll to position [0, 0]
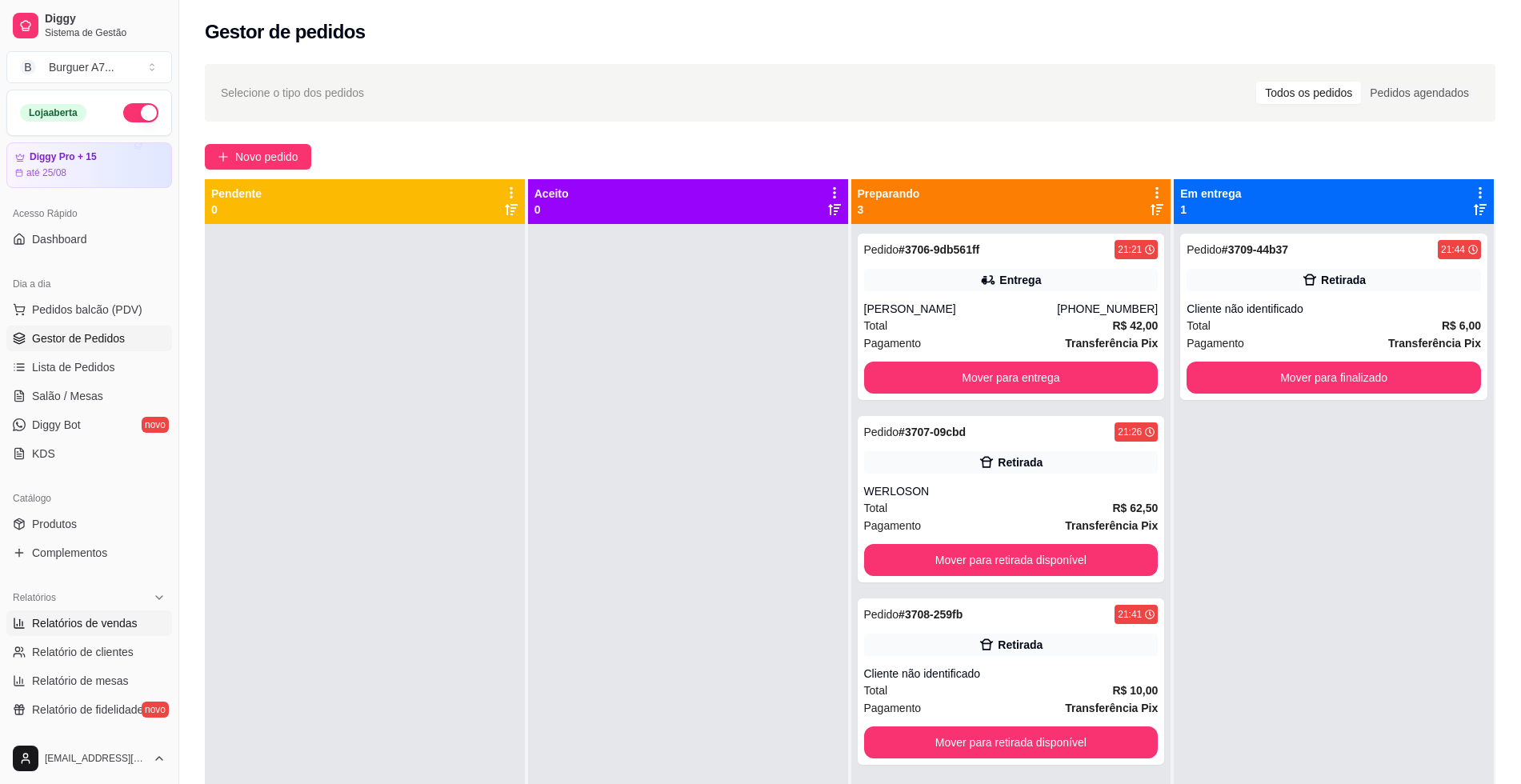
click at [119, 633] on link "Relatórios de vendas" at bounding box center [89, 623] width 165 height 25
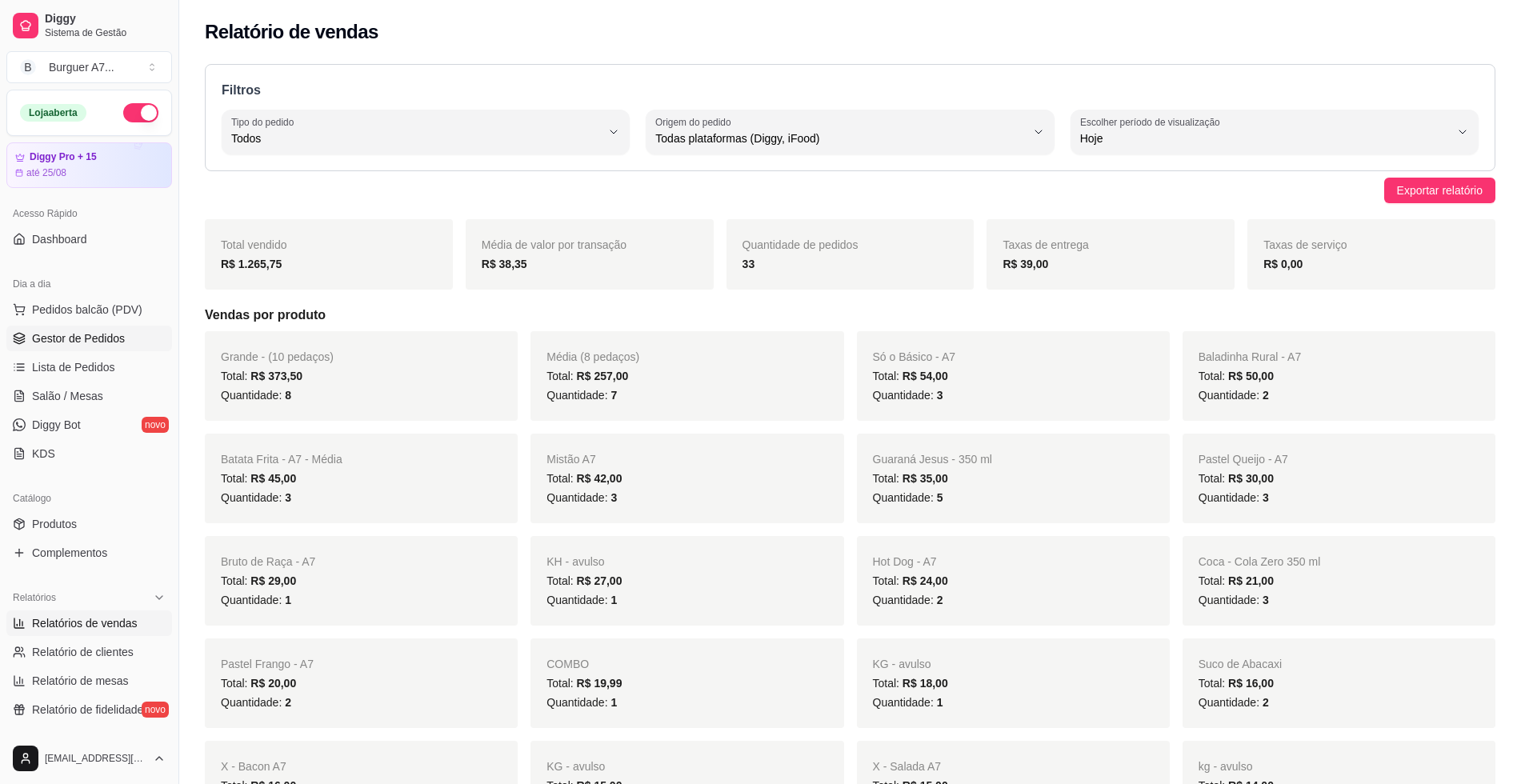
click at [116, 339] on span "Gestor de Pedidos" at bounding box center [78, 338] width 93 height 16
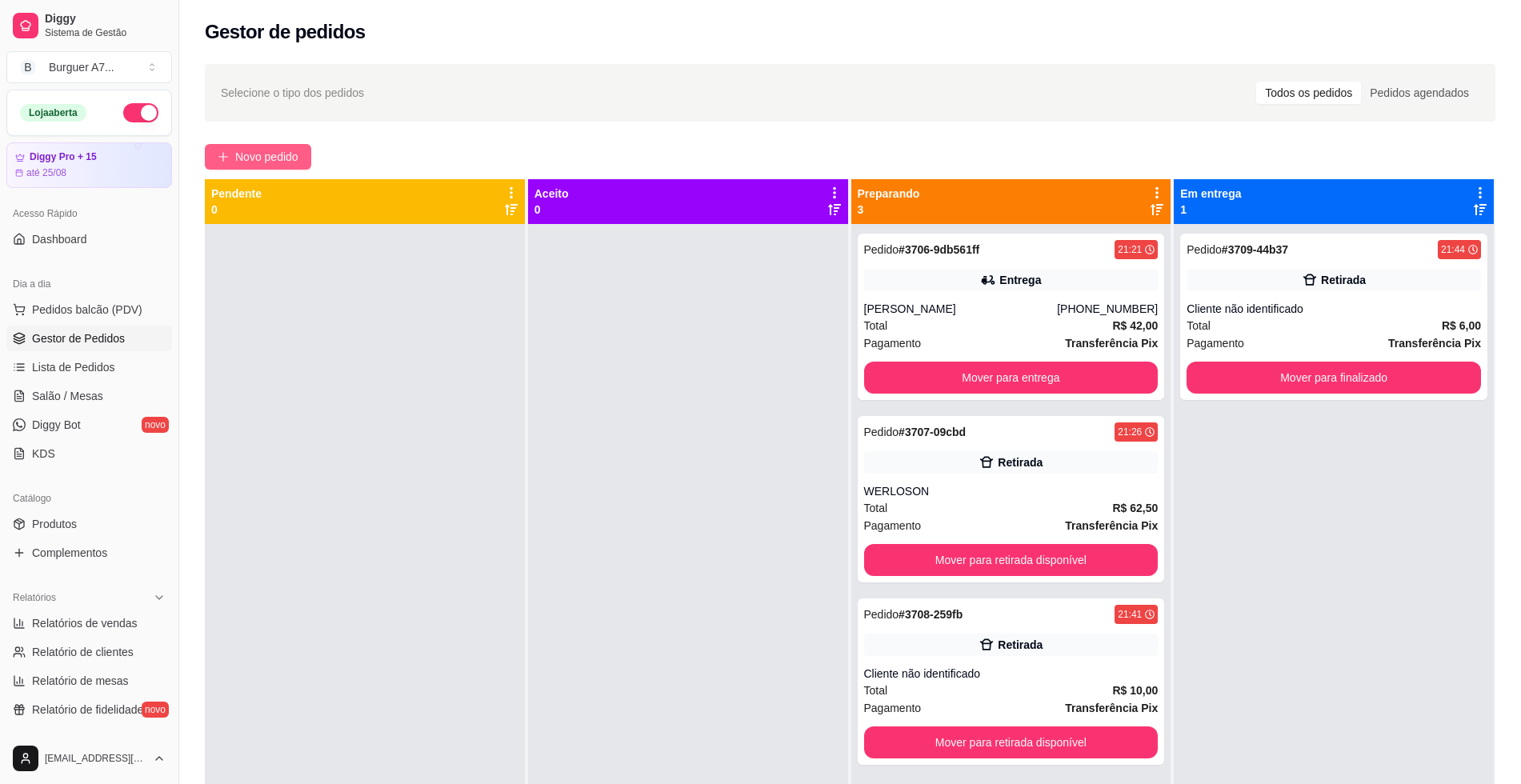
click at [281, 157] on span "Novo pedido" at bounding box center [267, 157] width 64 height 18
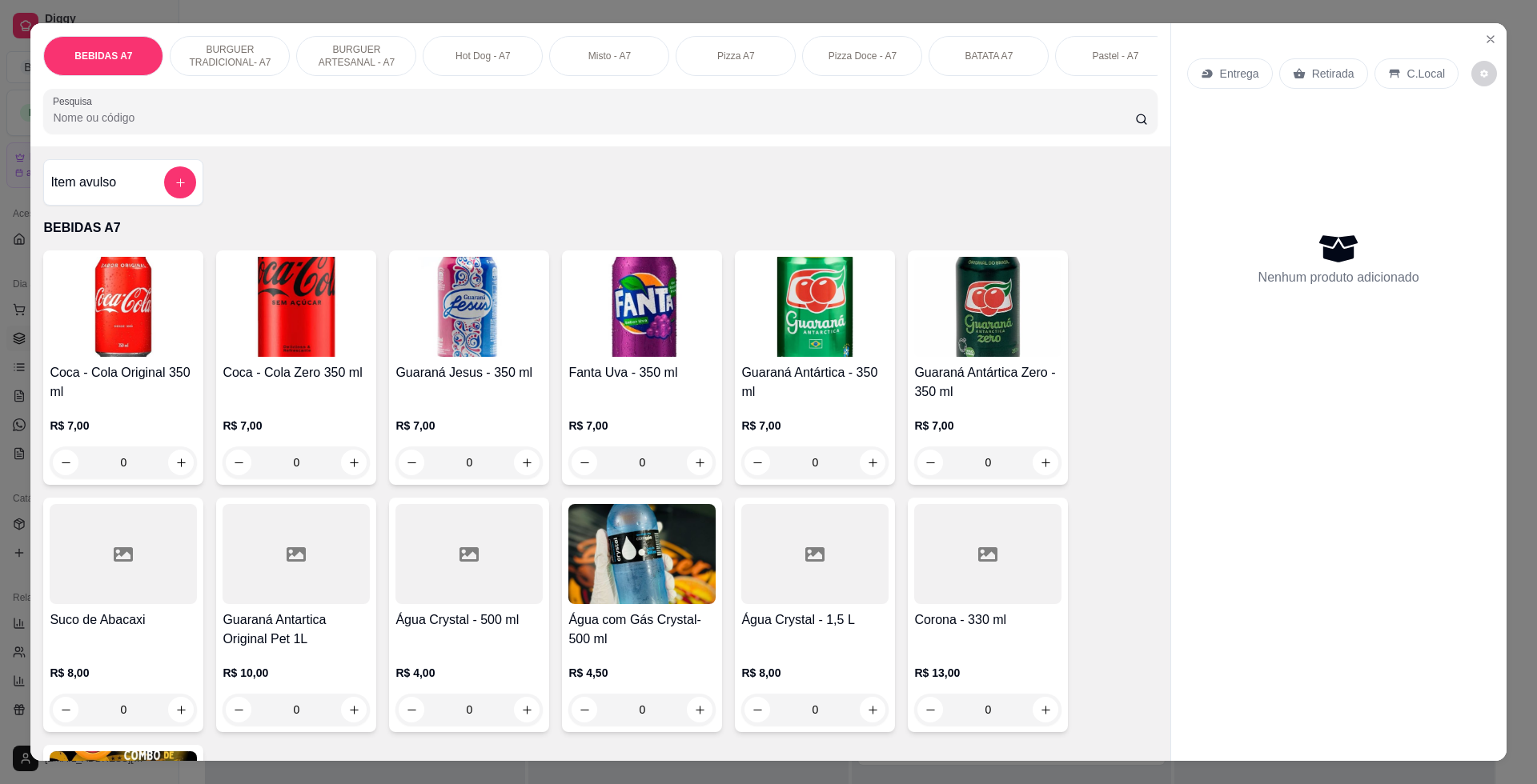
click at [132, 196] on div "Item avulso" at bounding box center [123, 182] width 146 height 32
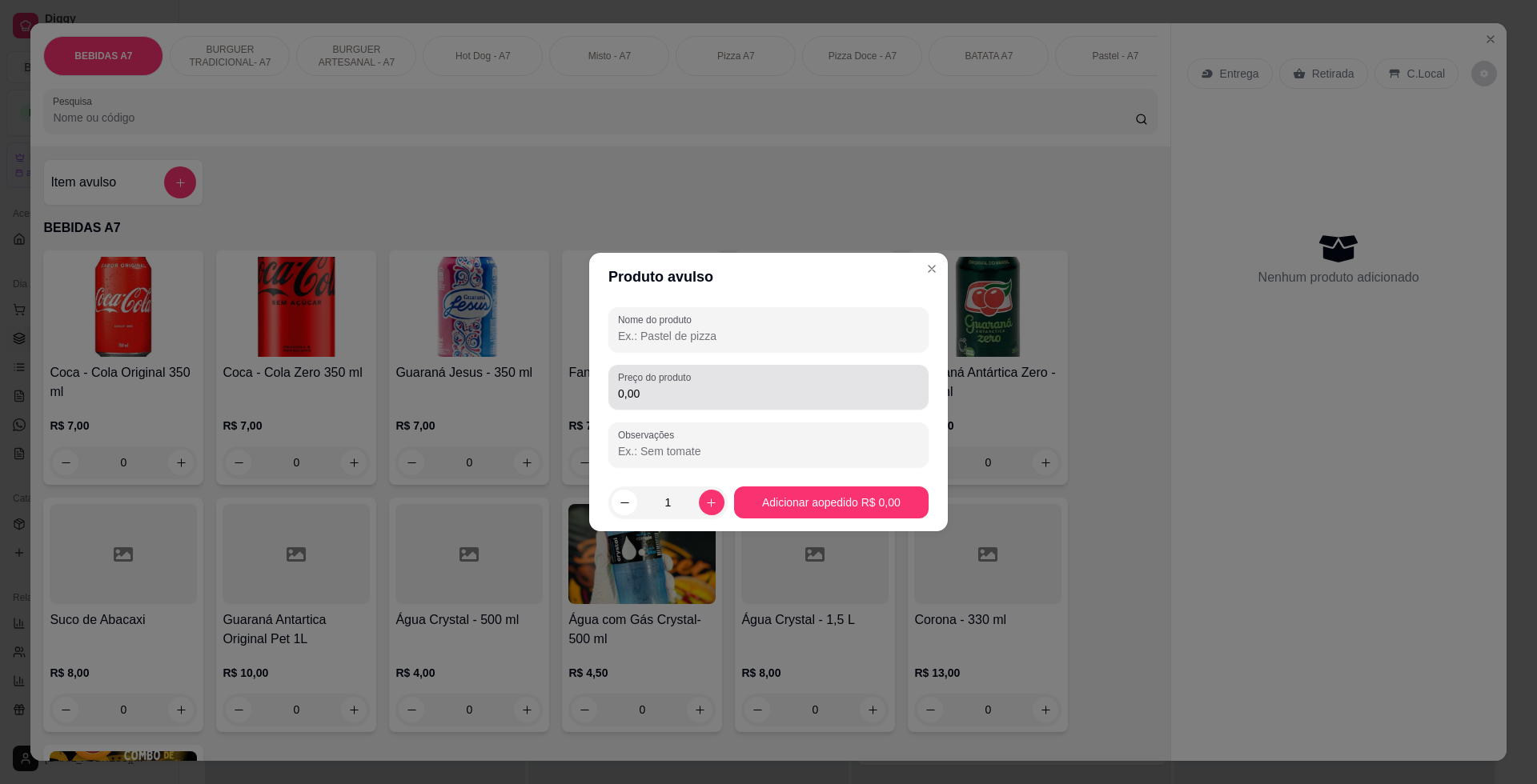
click at [638, 391] on input "0,00" at bounding box center [768, 394] width 301 height 16
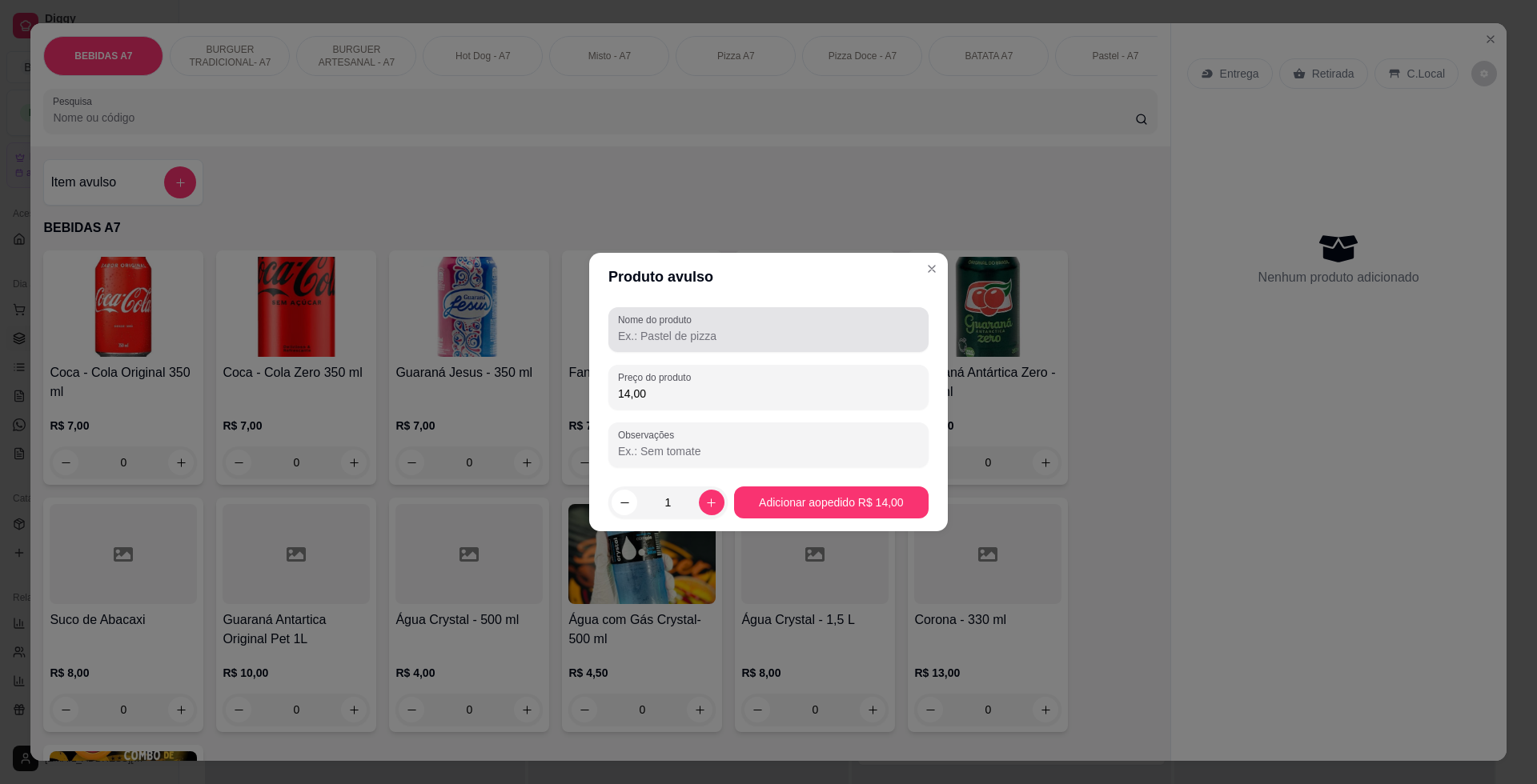
click at [700, 343] on input "Nome do produto" at bounding box center [768, 336] width 301 height 16
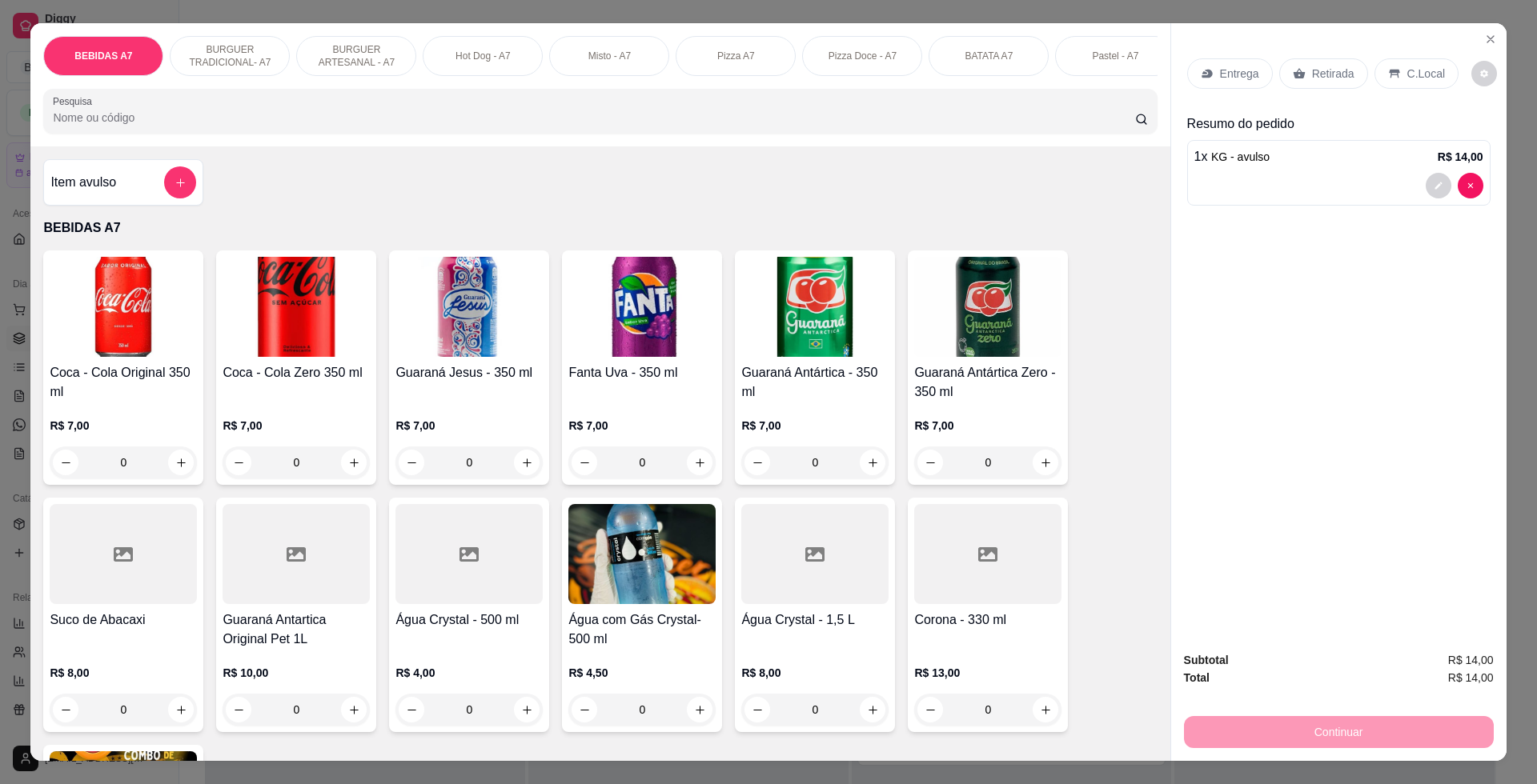
click at [1282, 80] on div "Retirada" at bounding box center [1323, 73] width 89 height 30
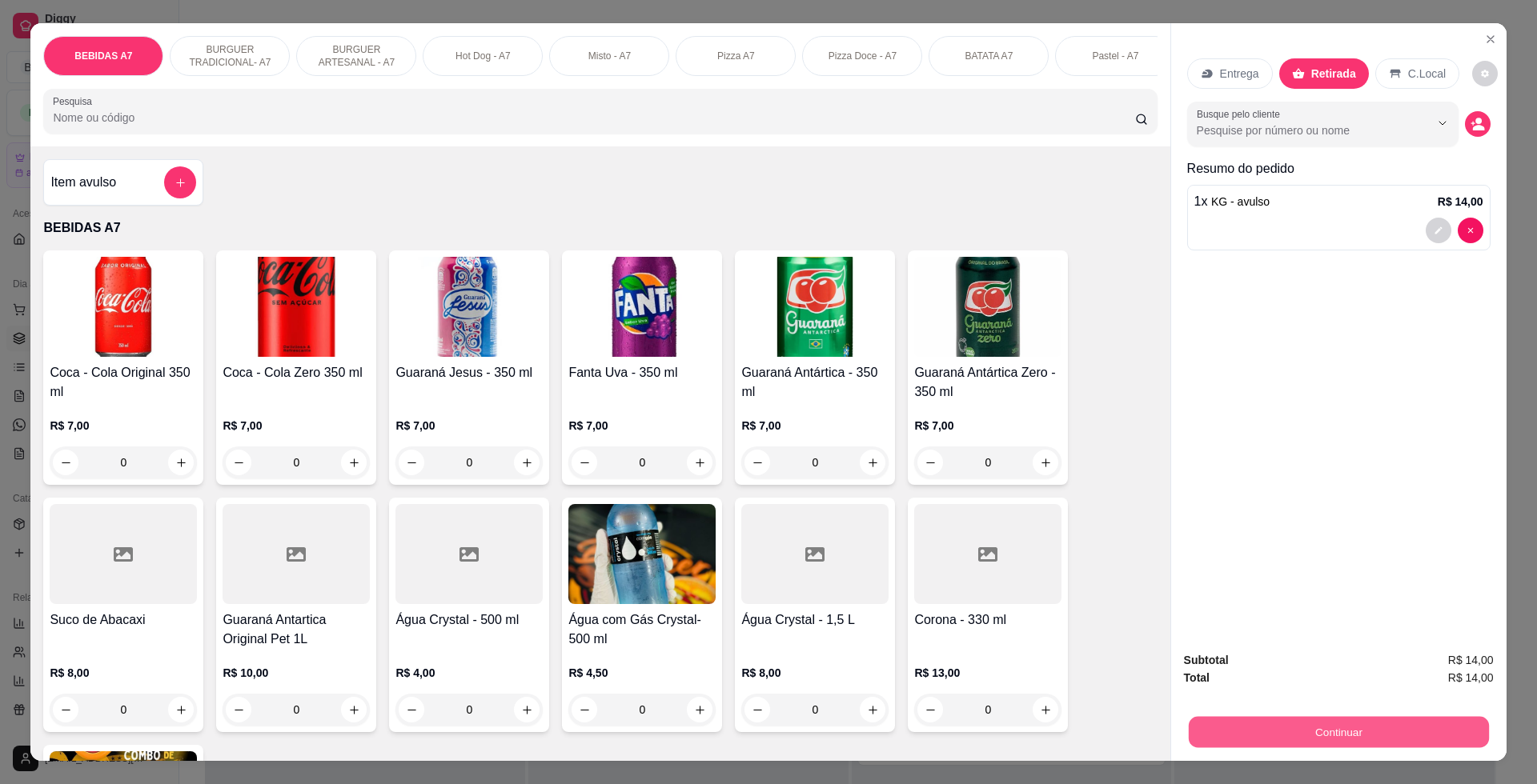
click at [1373, 724] on button "Continuar" at bounding box center [1338, 731] width 300 height 31
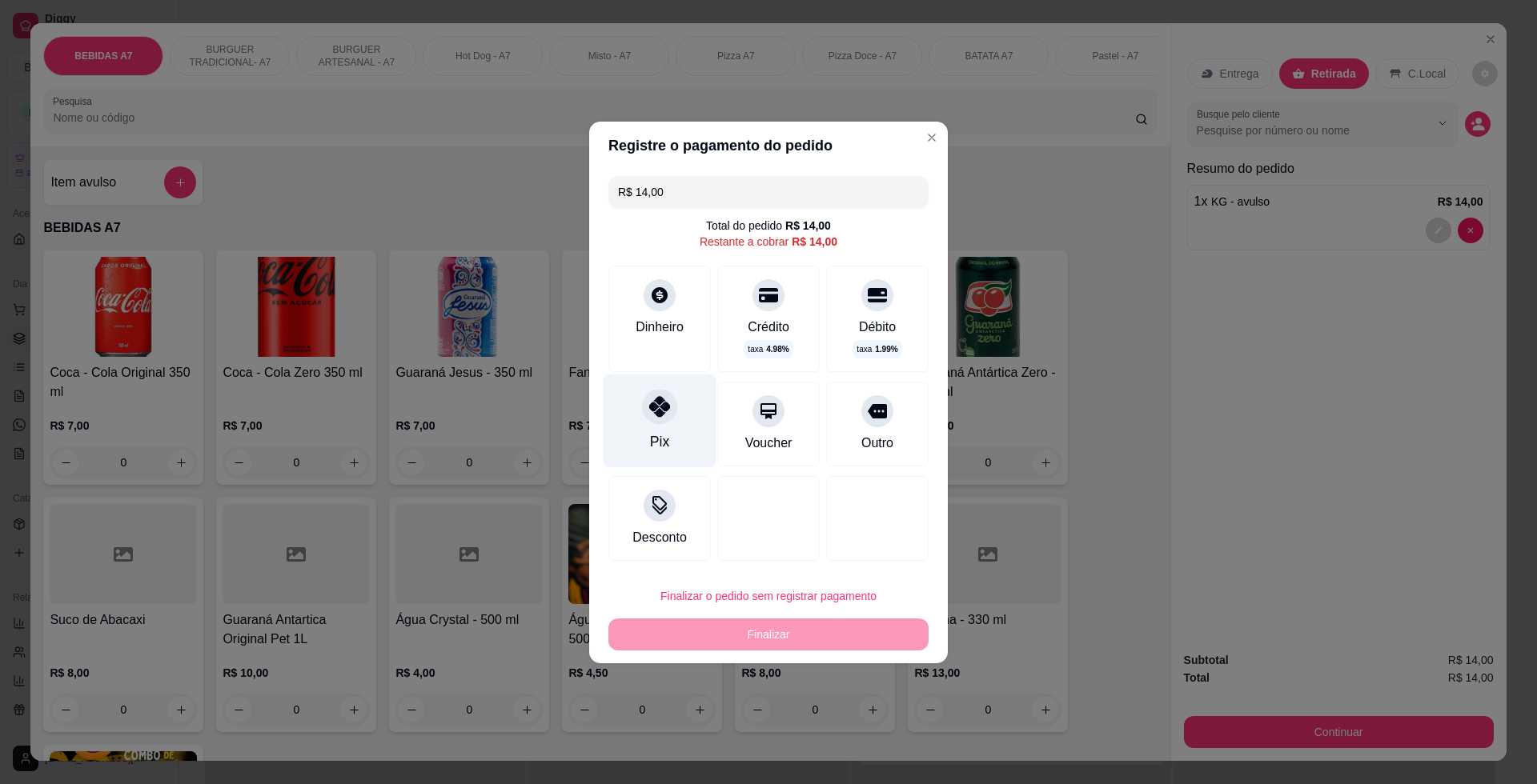
click at [674, 422] on div "Pix" at bounding box center [660, 420] width 113 height 94
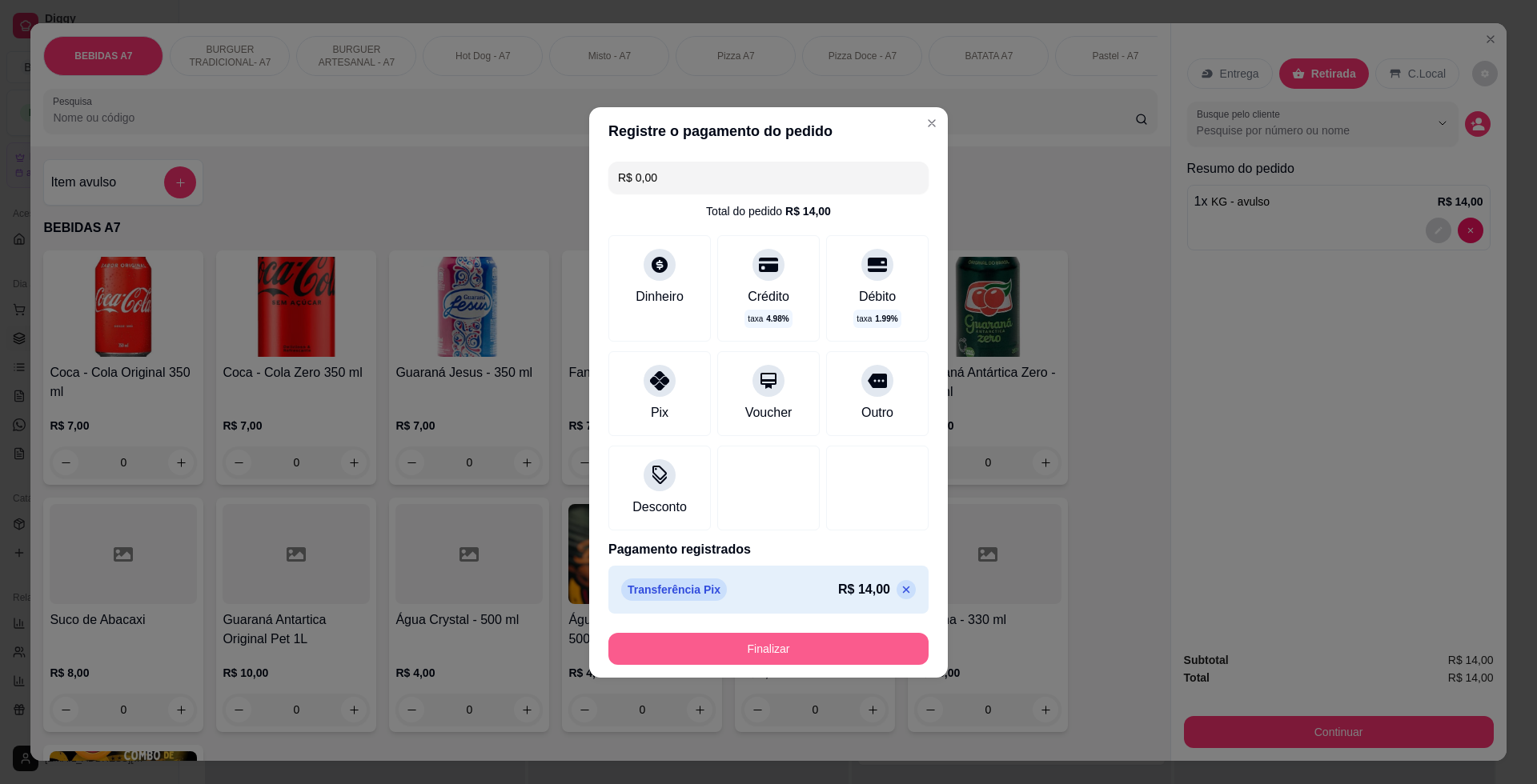
click at [774, 653] on button "Finalizar" at bounding box center [768, 648] width 320 height 32
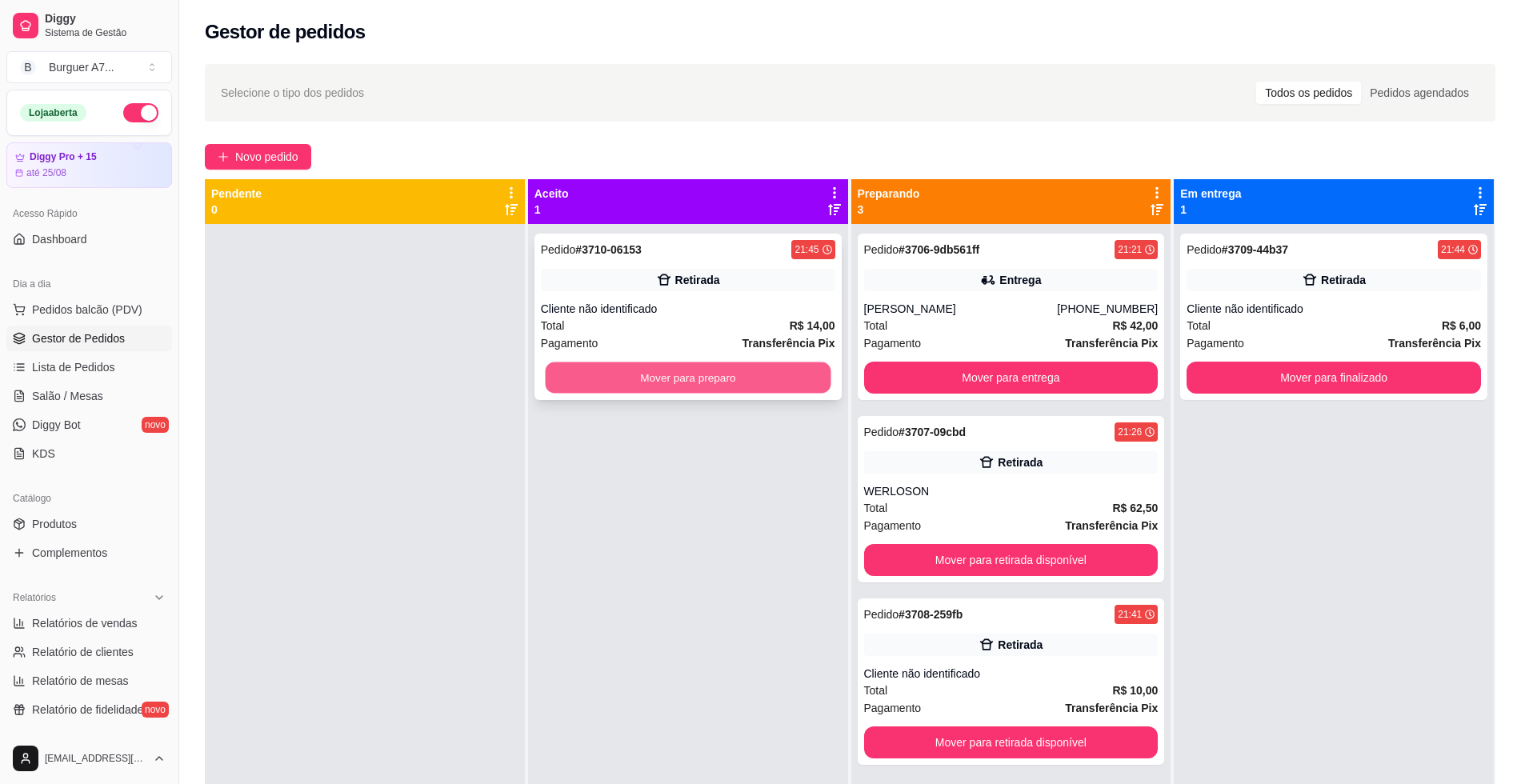
click at [823, 380] on button "Mover para preparo" at bounding box center [687, 378] width 285 height 31
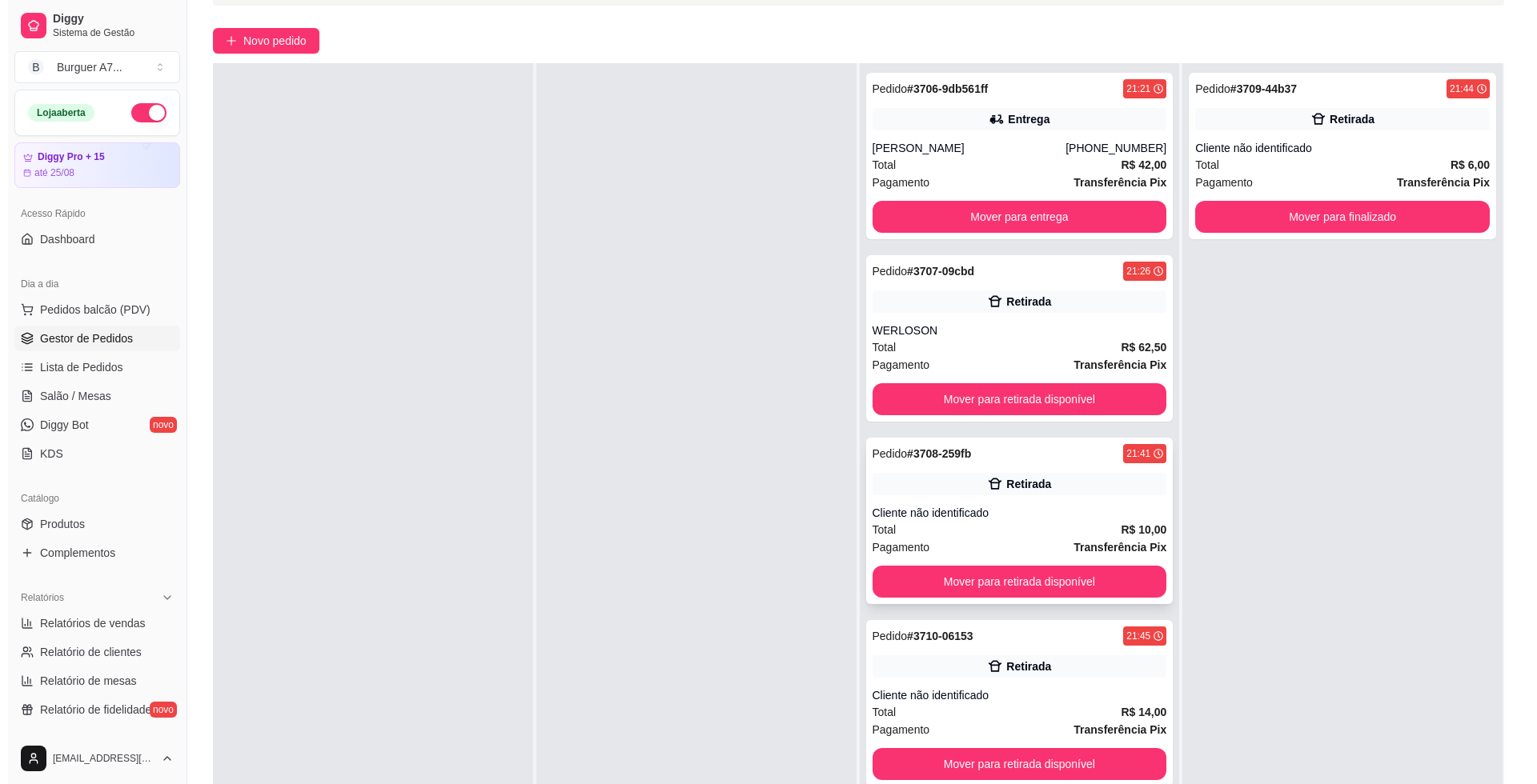
scroll to position [244, 0]
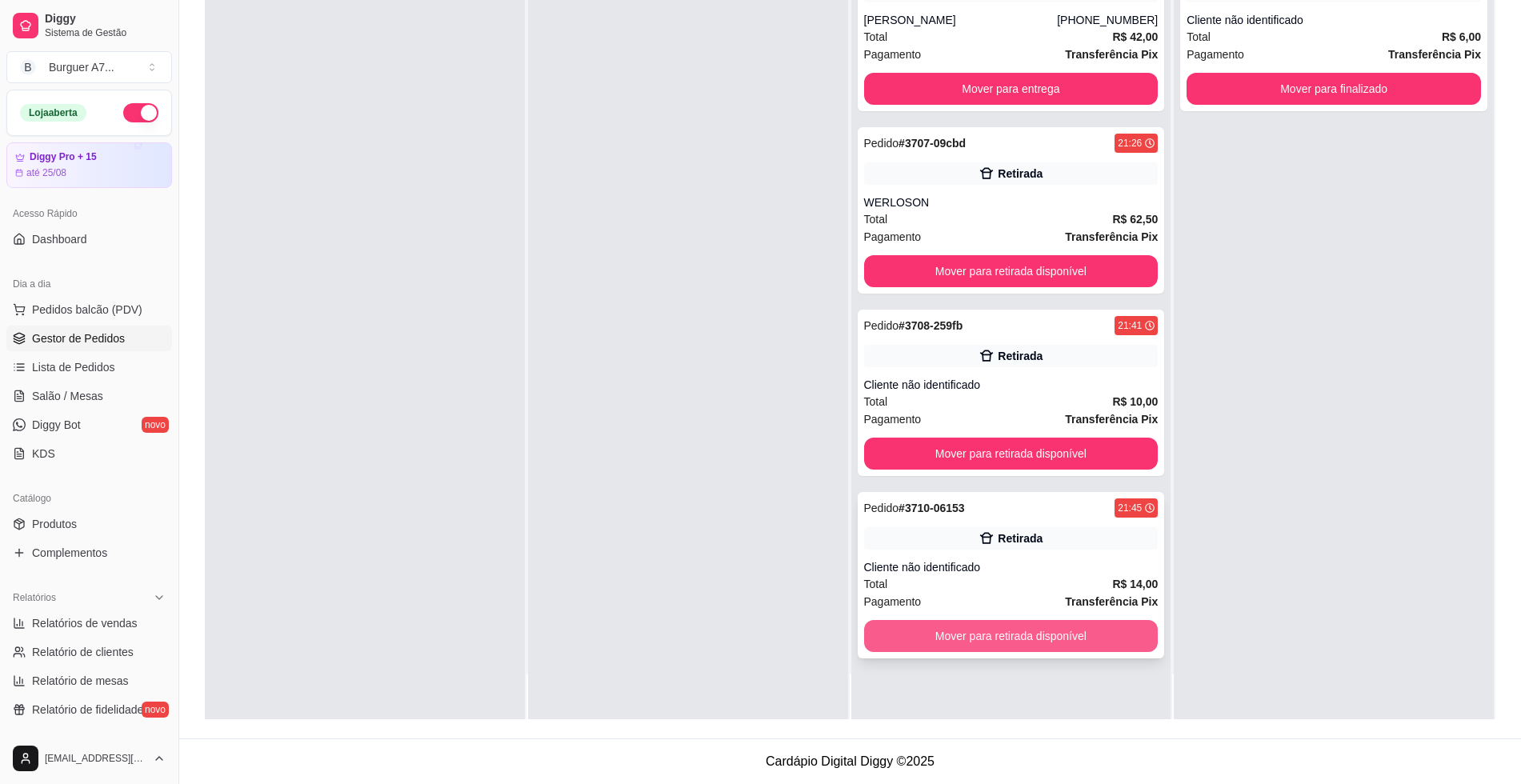
click at [1036, 638] on button "Mover para retirada disponível" at bounding box center [1011, 636] width 294 height 32
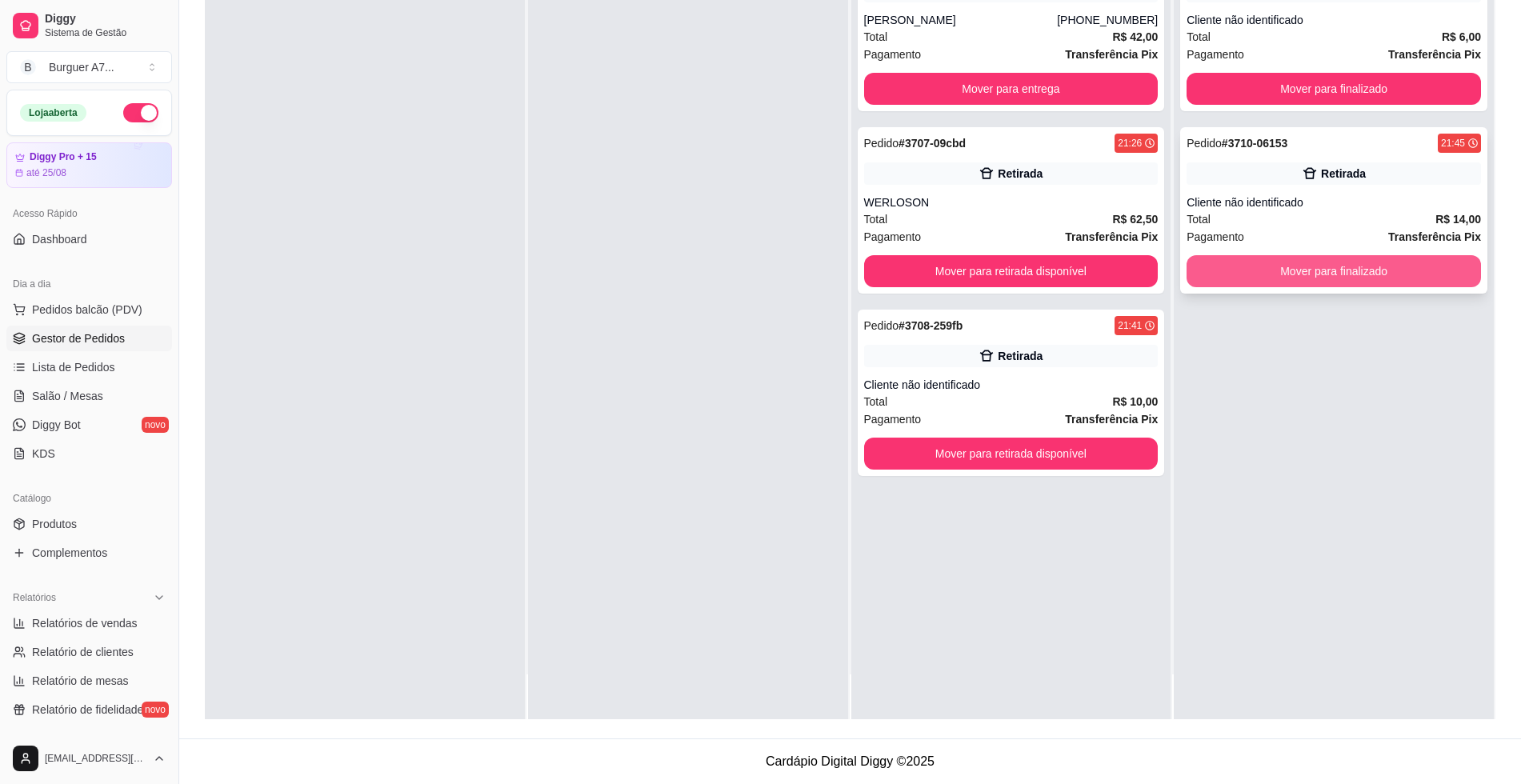
click at [1337, 284] on button "Mover para finalizado" at bounding box center [1334, 271] width 294 height 32
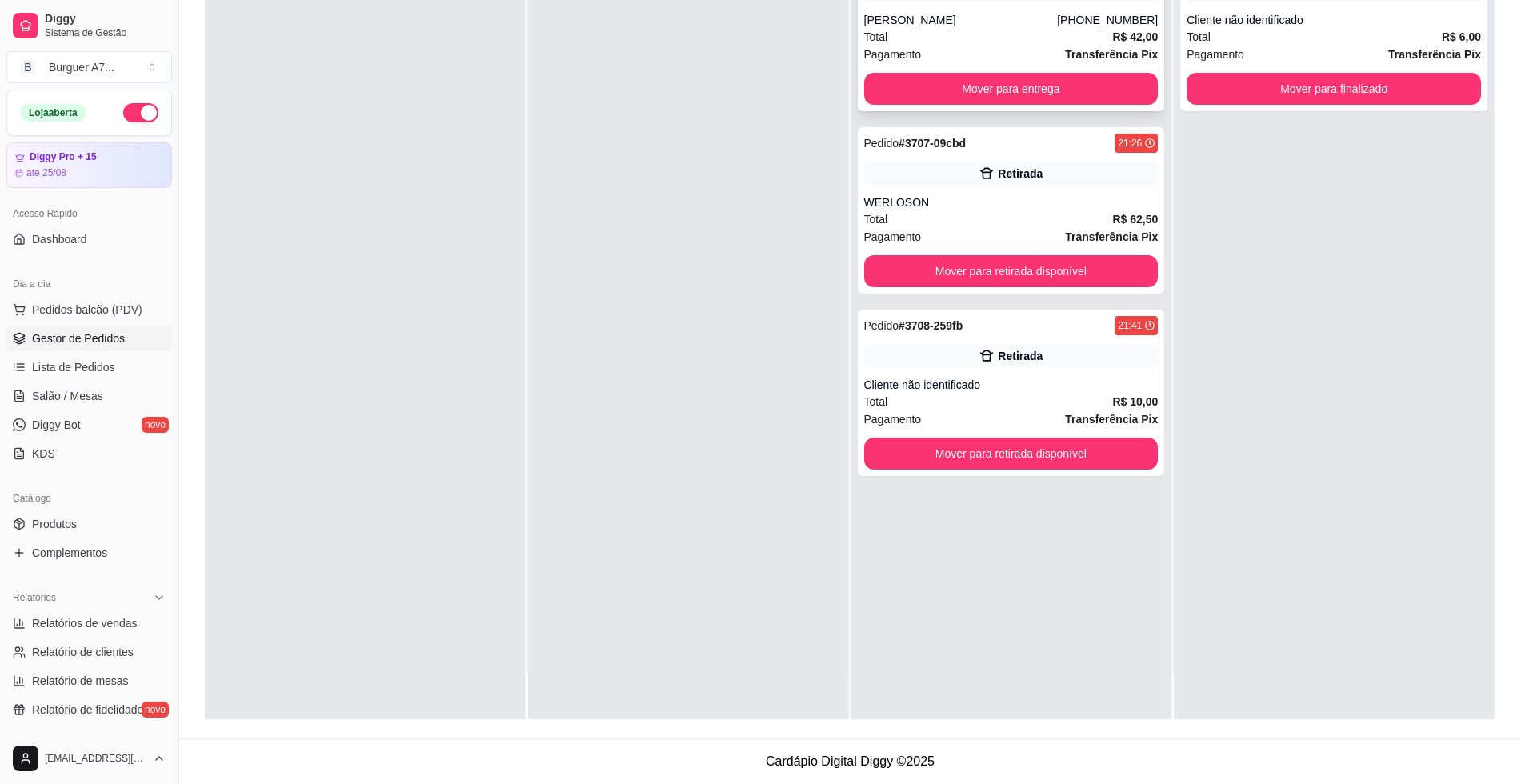
click at [1014, 28] on div "Total R$ 42,00" at bounding box center [1011, 37] width 294 height 18
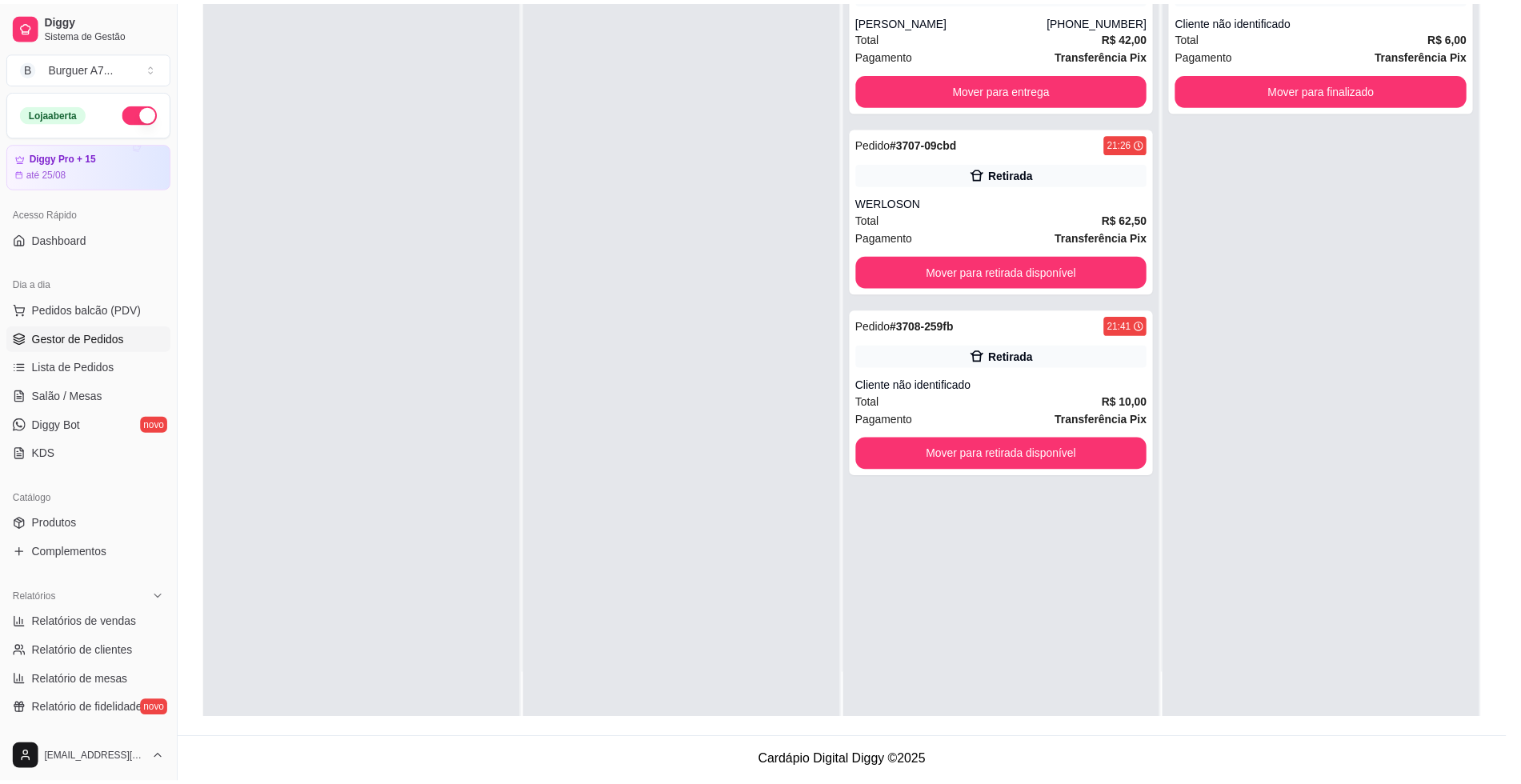
scroll to position [3, 0]
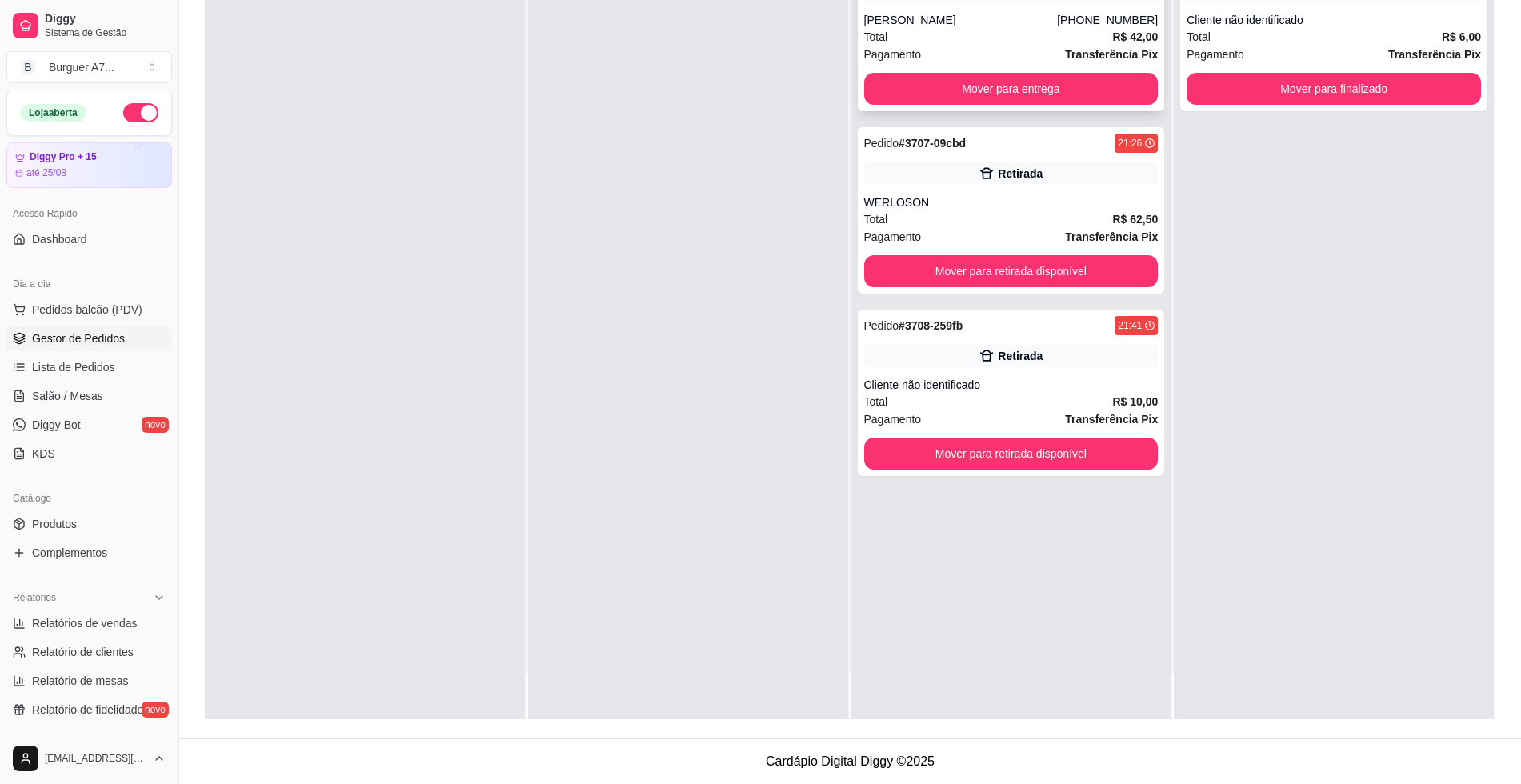
click at [1148, 77] on div "Pedido # 3706-9db561ff 21:21 Entrega [PERSON_NAME] [PHONE_NUMBER] Total R$ 42,0…" at bounding box center [1011, 28] width 307 height 166
click at [1118, 90] on button "Mover para entrega" at bounding box center [1011, 88] width 294 height 32
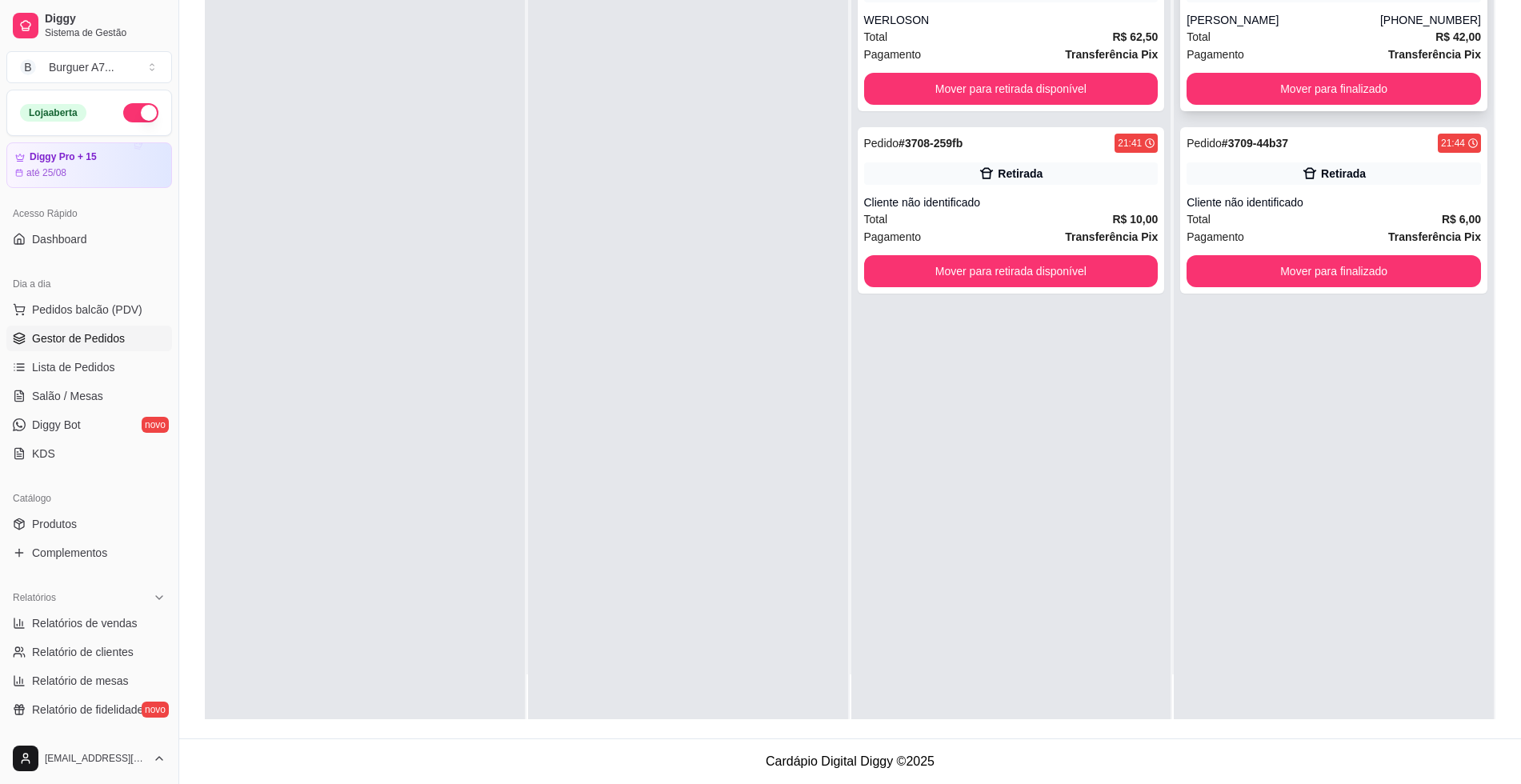
drag, startPoint x: 1351, startPoint y: 55, endPoint x: 1370, endPoint y: 69, distance: 23.6
click at [1370, 69] on div "Pedido # 3706-9db561ff 21:21 Entrega [PERSON_NAME] [PHONE_NUMBER] Total R$ 42,0…" at bounding box center [1334, 28] width 307 height 166
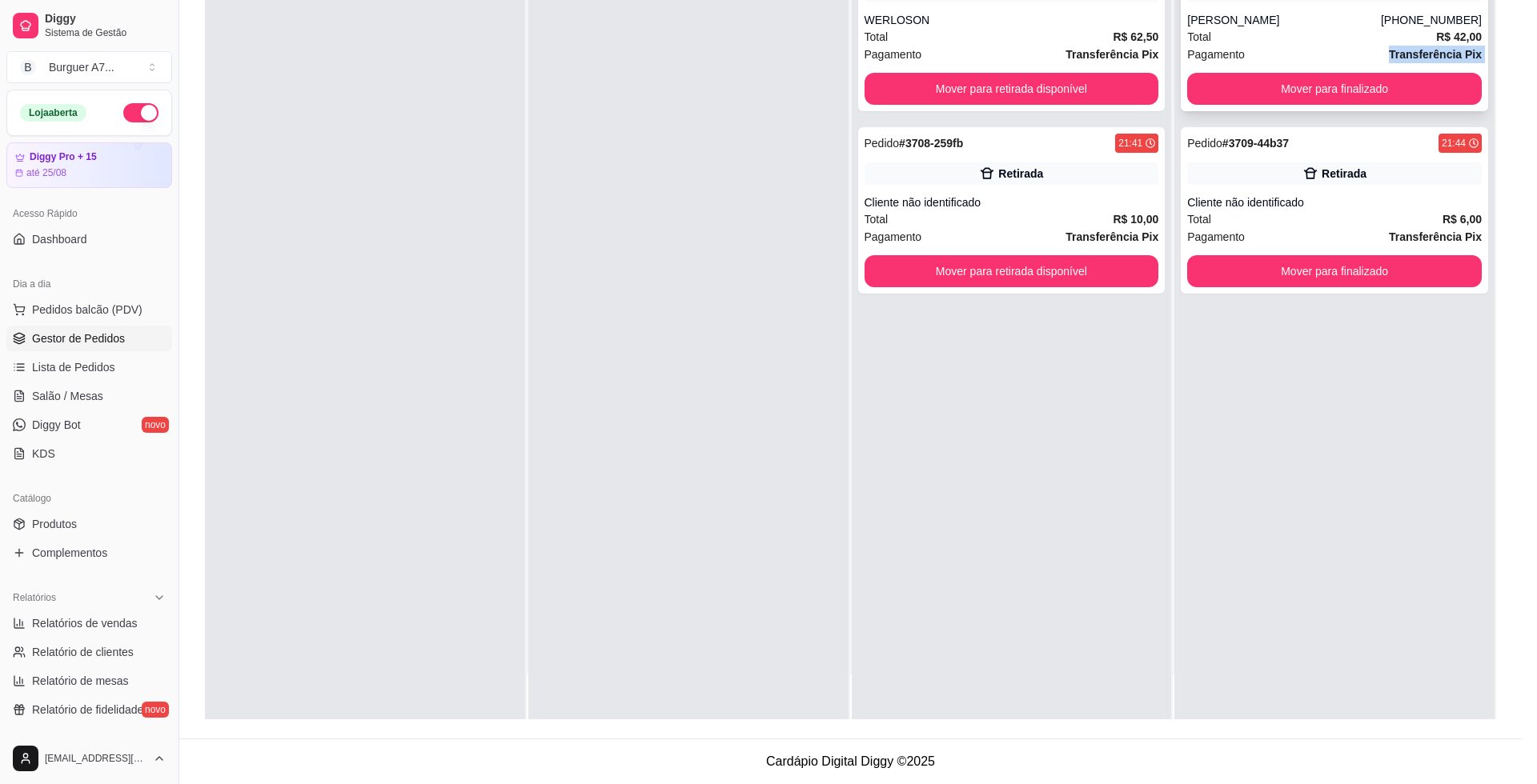
copy div "Transferência Pix Mover para finalizado"
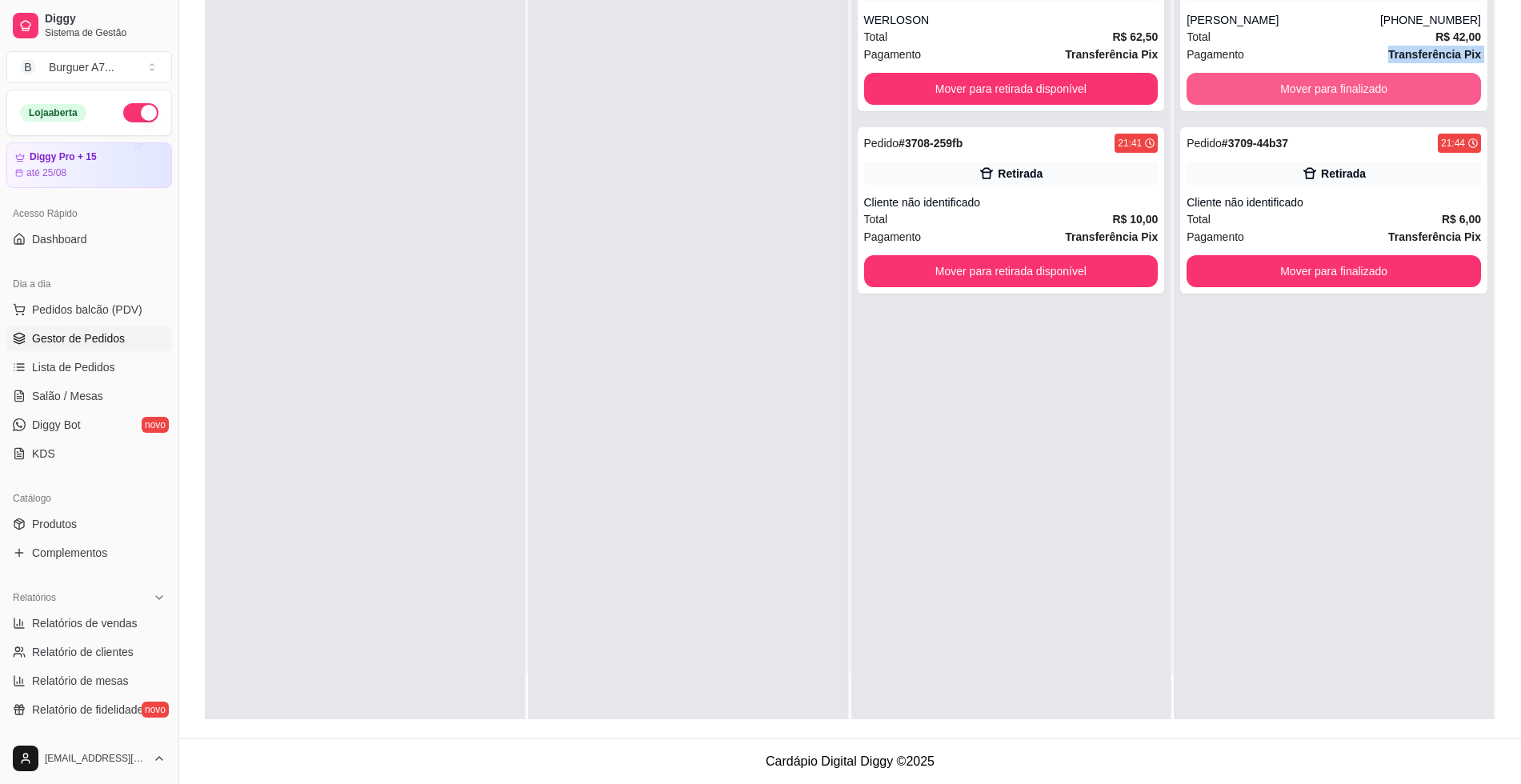
click at [1408, 81] on button "Mover para finalizado" at bounding box center [1334, 88] width 294 height 32
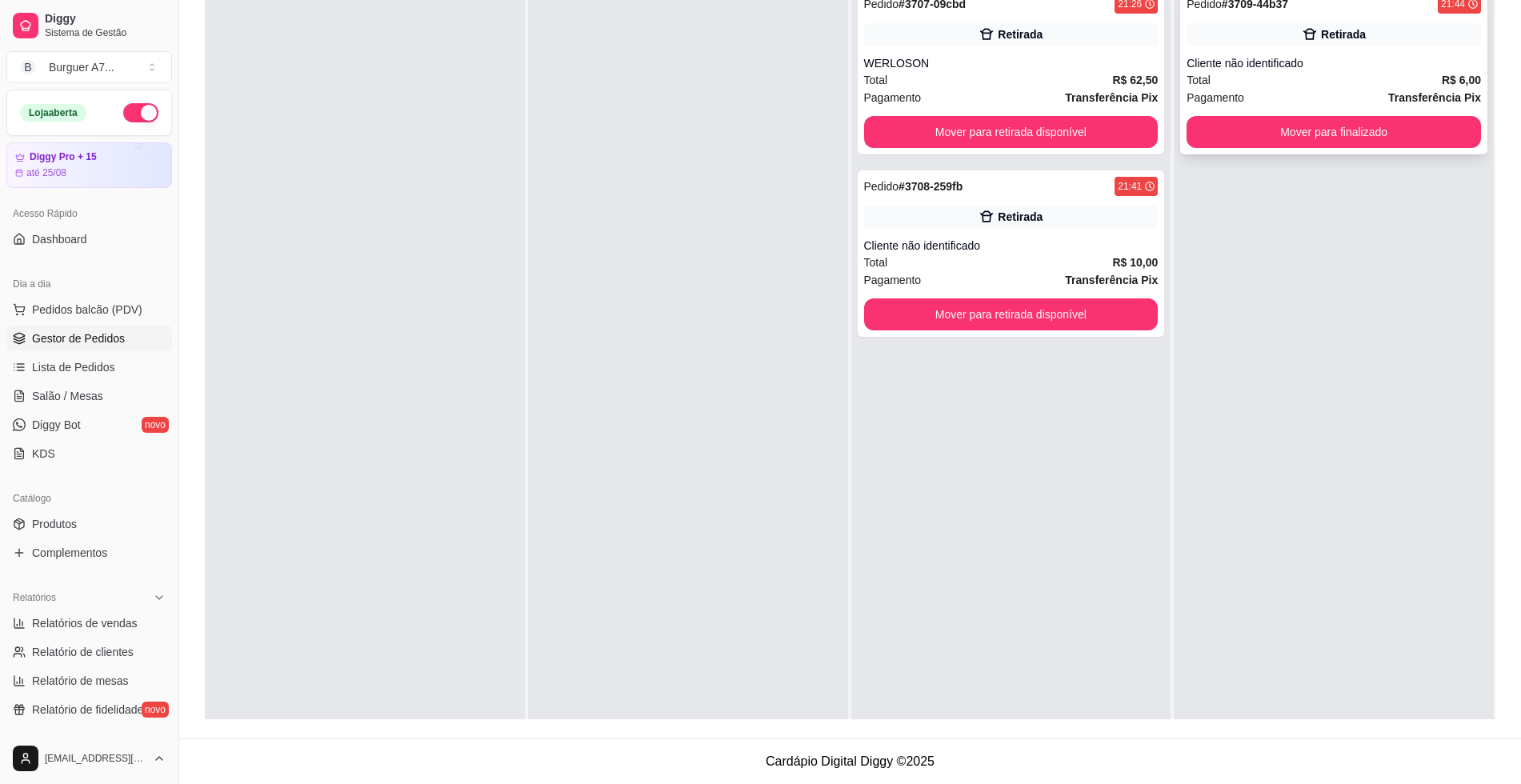
scroll to position [0, 0]
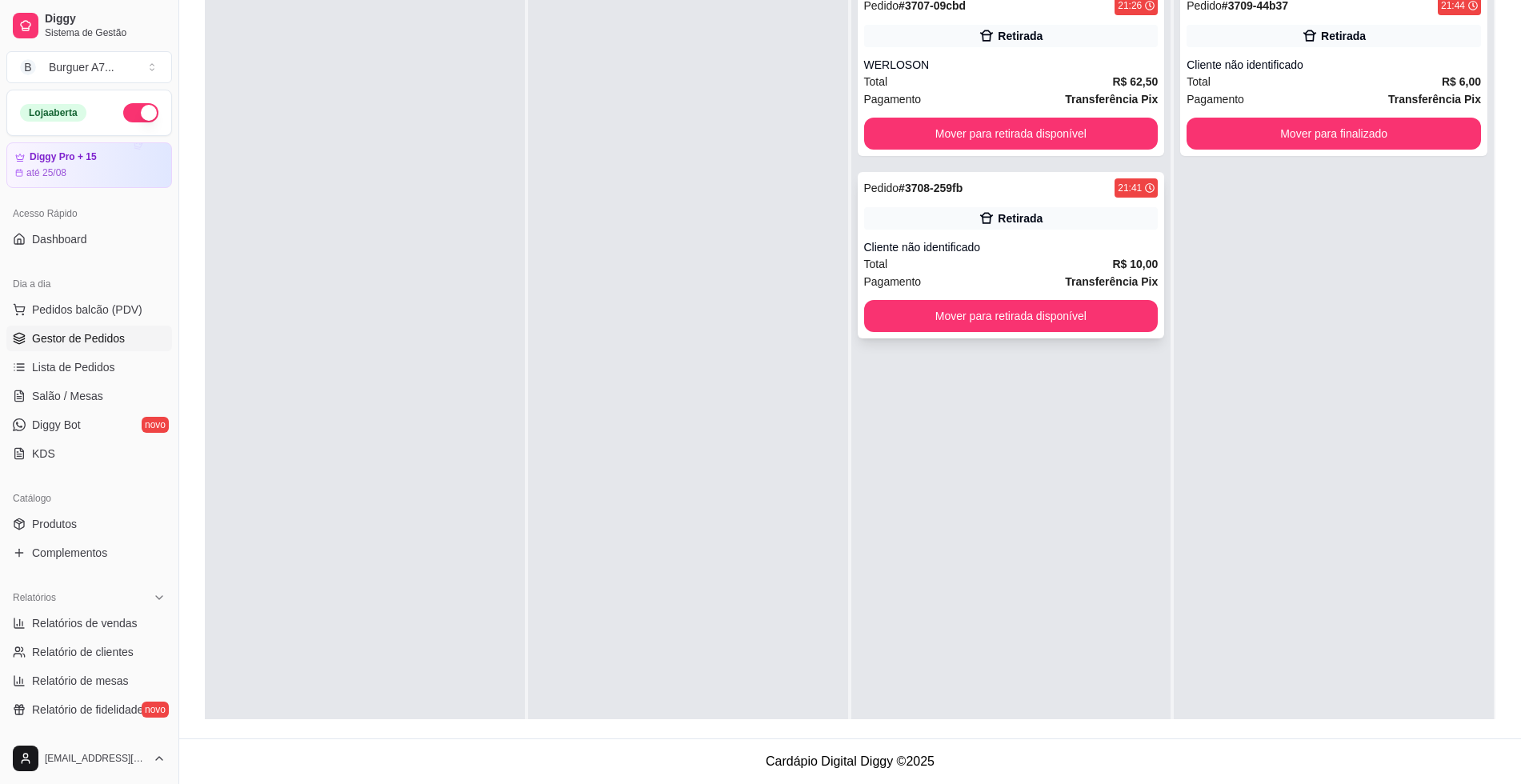
click at [1089, 236] on div "Pedido # 3708-259fb 21:41 Retirada Cliente não identificado Total R$ 10,00 Paga…" at bounding box center [1011, 255] width 307 height 166
click at [1273, 69] on div "Cliente não identificado" at bounding box center [1334, 65] width 294 height 16
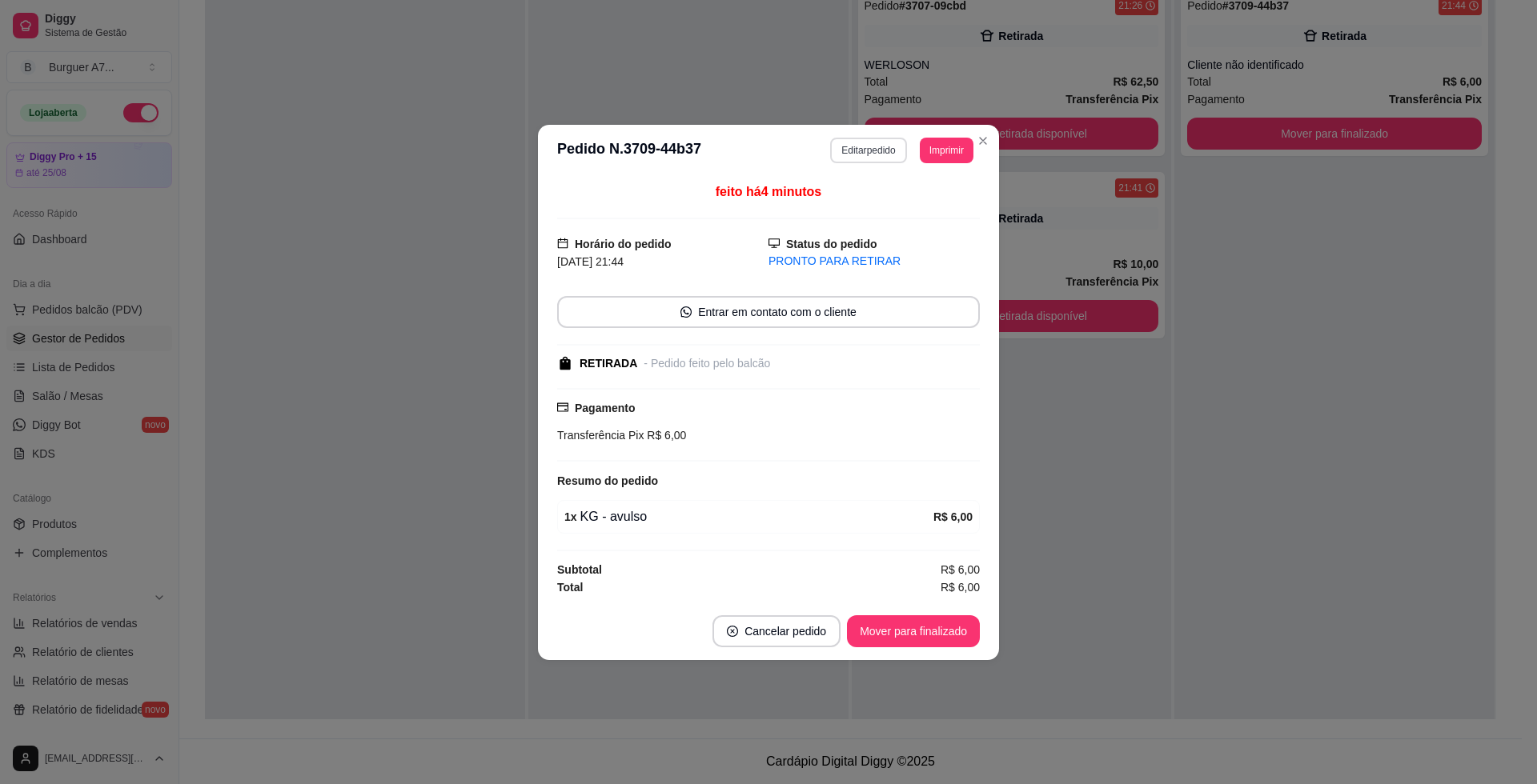
click at [878, 143] on button "Editar pedido" at bounding box center [868, 150] width 76 height 25
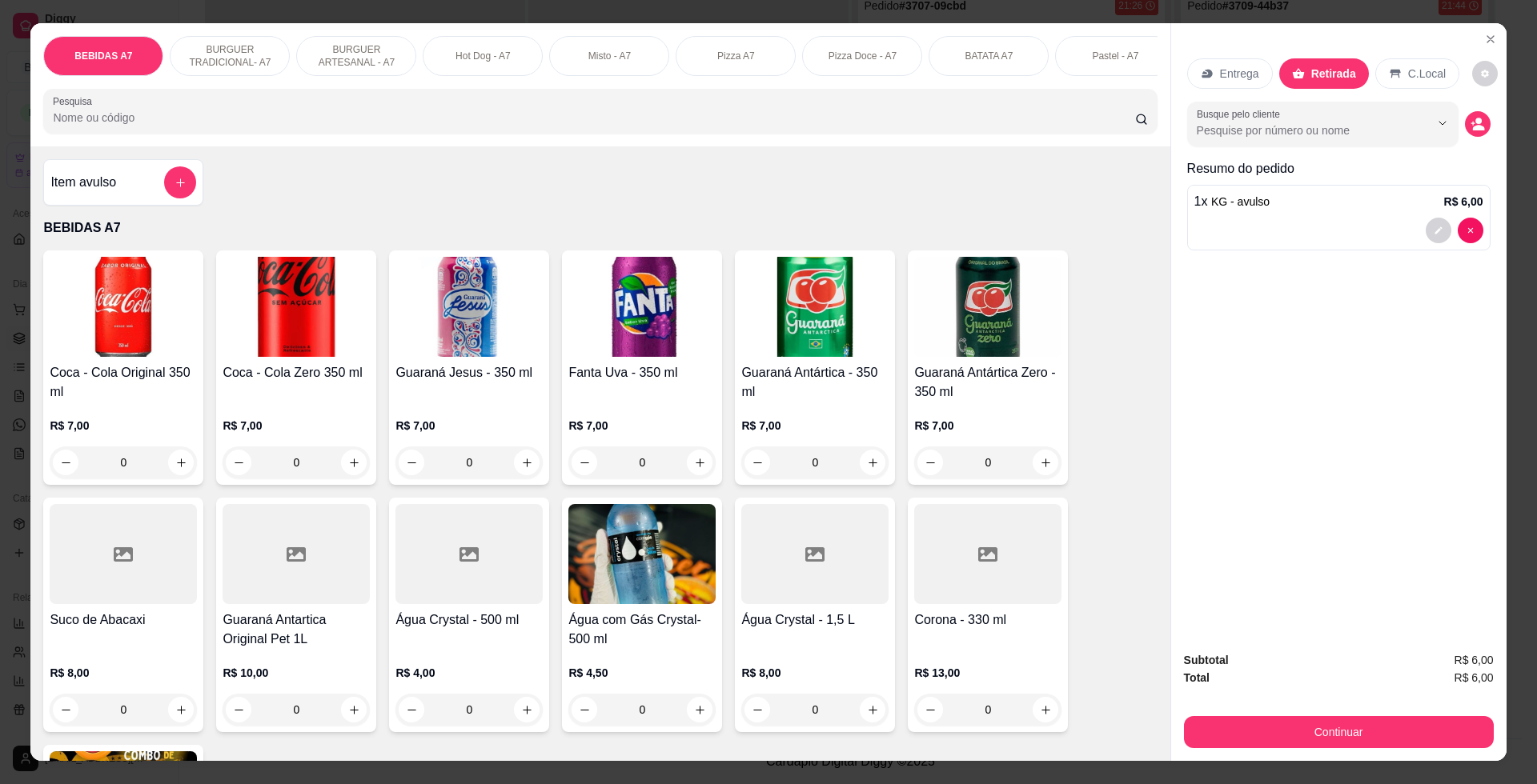
click at [145, 179] on div "Item avulso" at bounding box center [123, 182] width 160 height 46
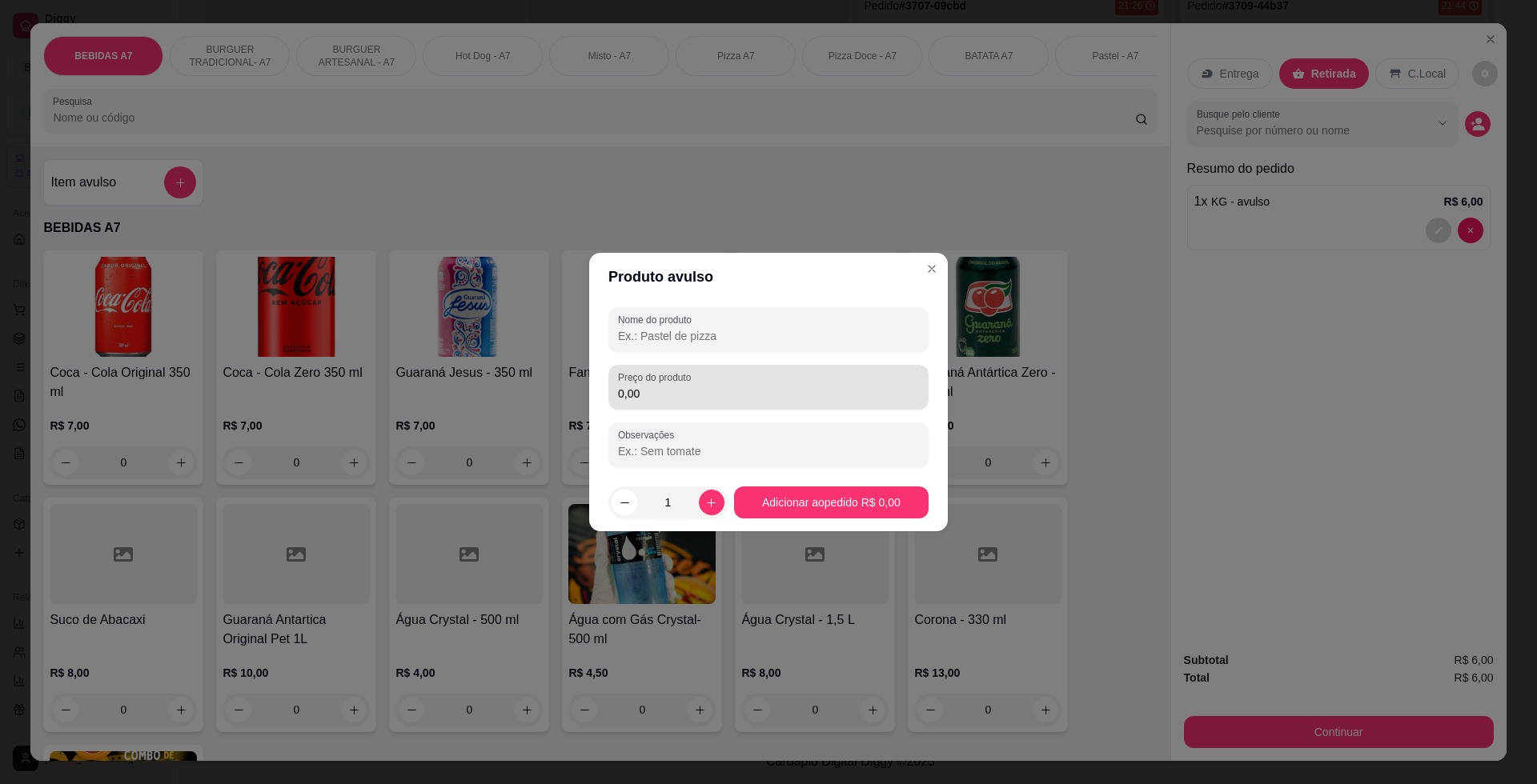
click at [738, 394] on input "0,00" at bounding box center [768, 394] width 301 height 16
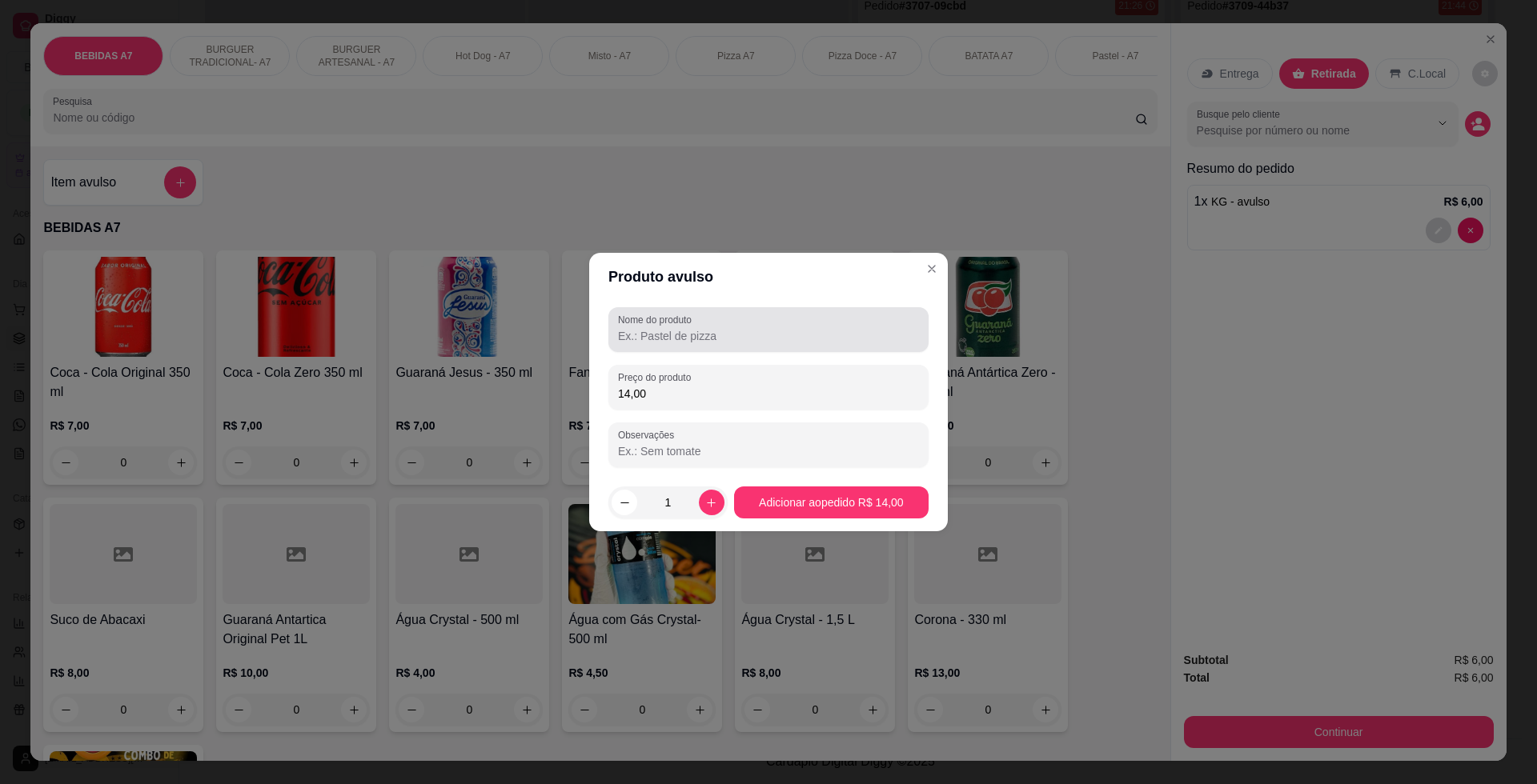
click at [744, 327] on div at bounding box center [768, 329] width 301 height 32
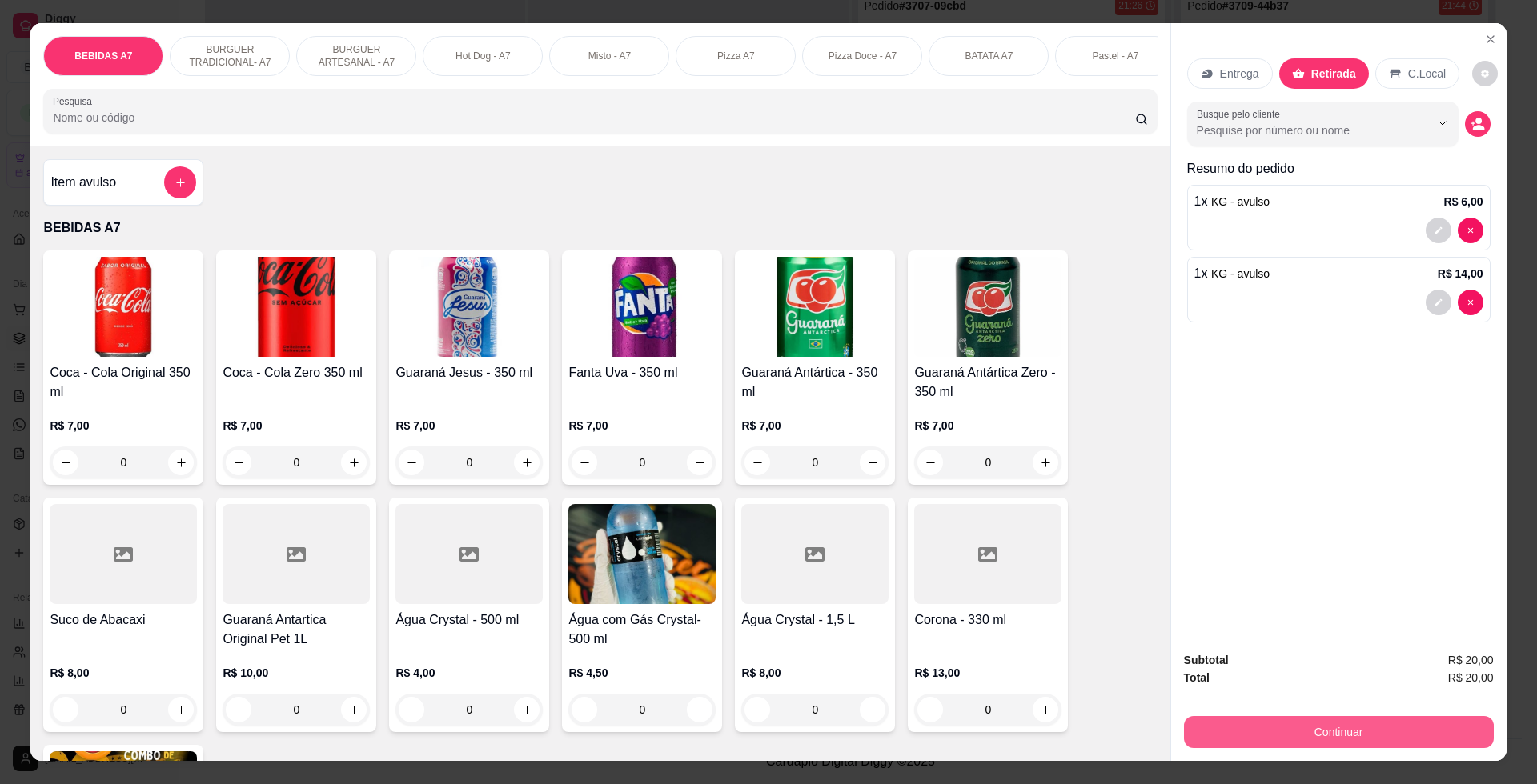
click at [1451, 736] on button "Continuar" at bounding box center [1339, 731] width 310 height 32
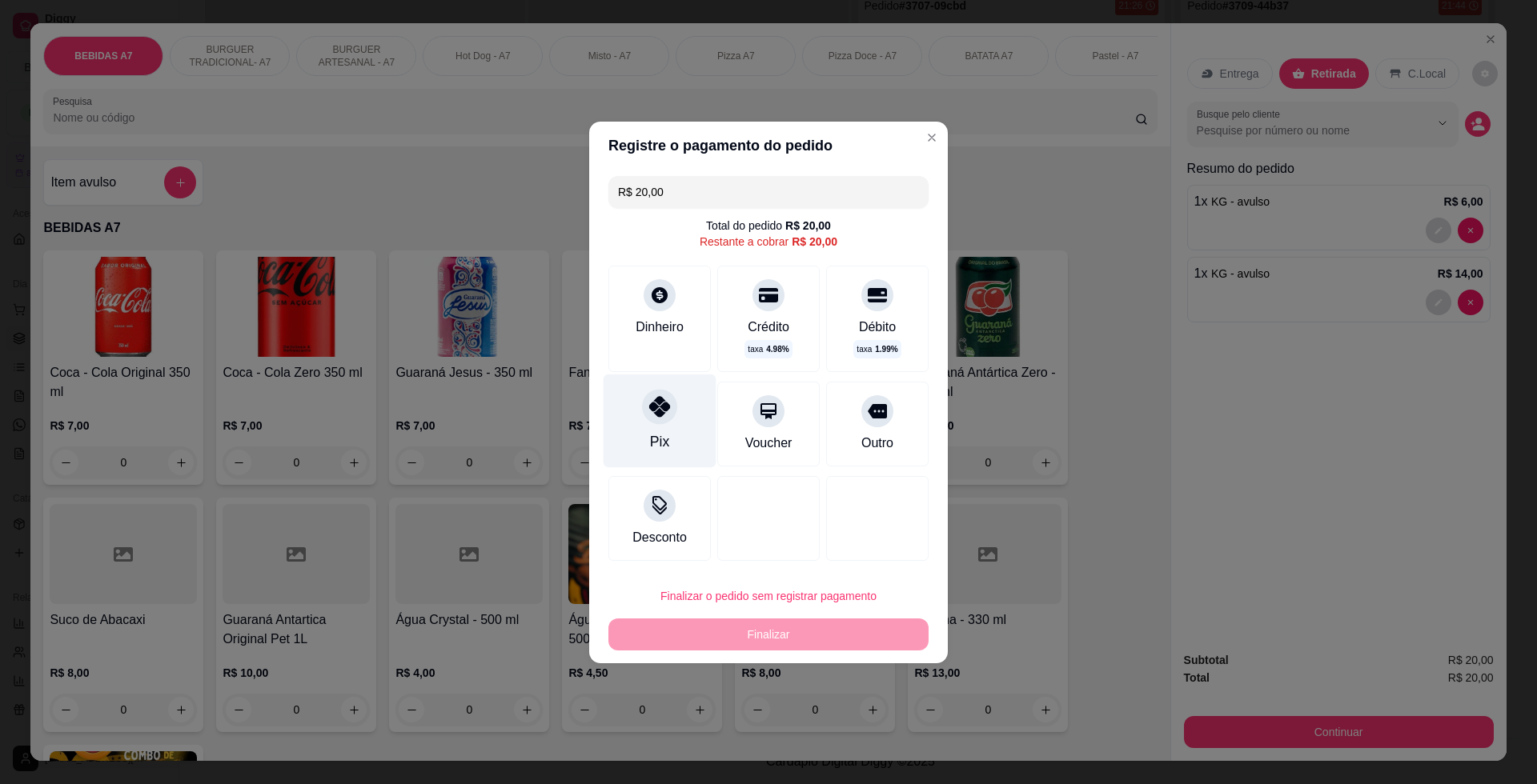
click at [621, 440] on div "Pix" at bounding box center [660, 420] width 113 height 94
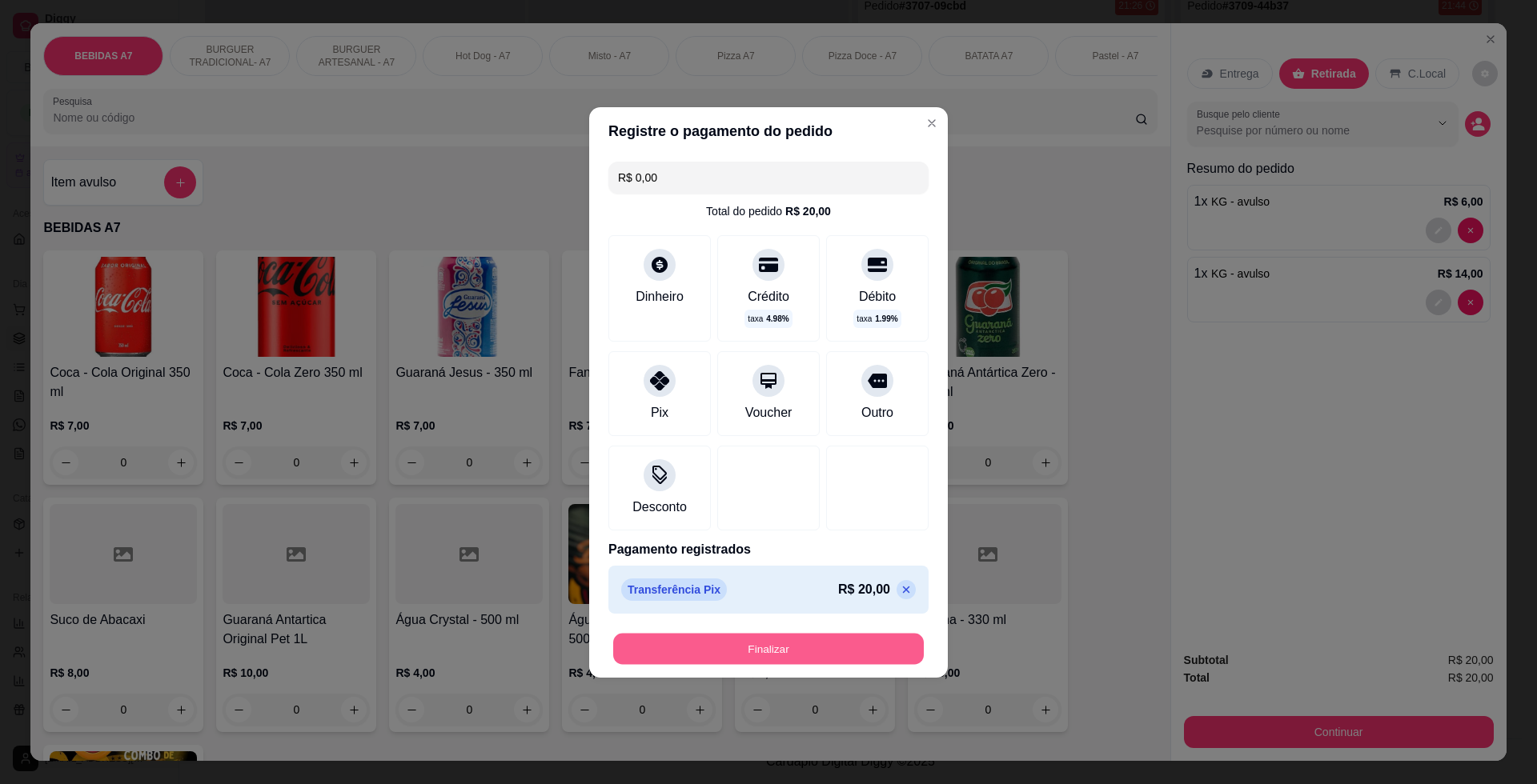
click at [802, 663] on button "Finalizar" at bounding box center [768, 648] width 311 height 31
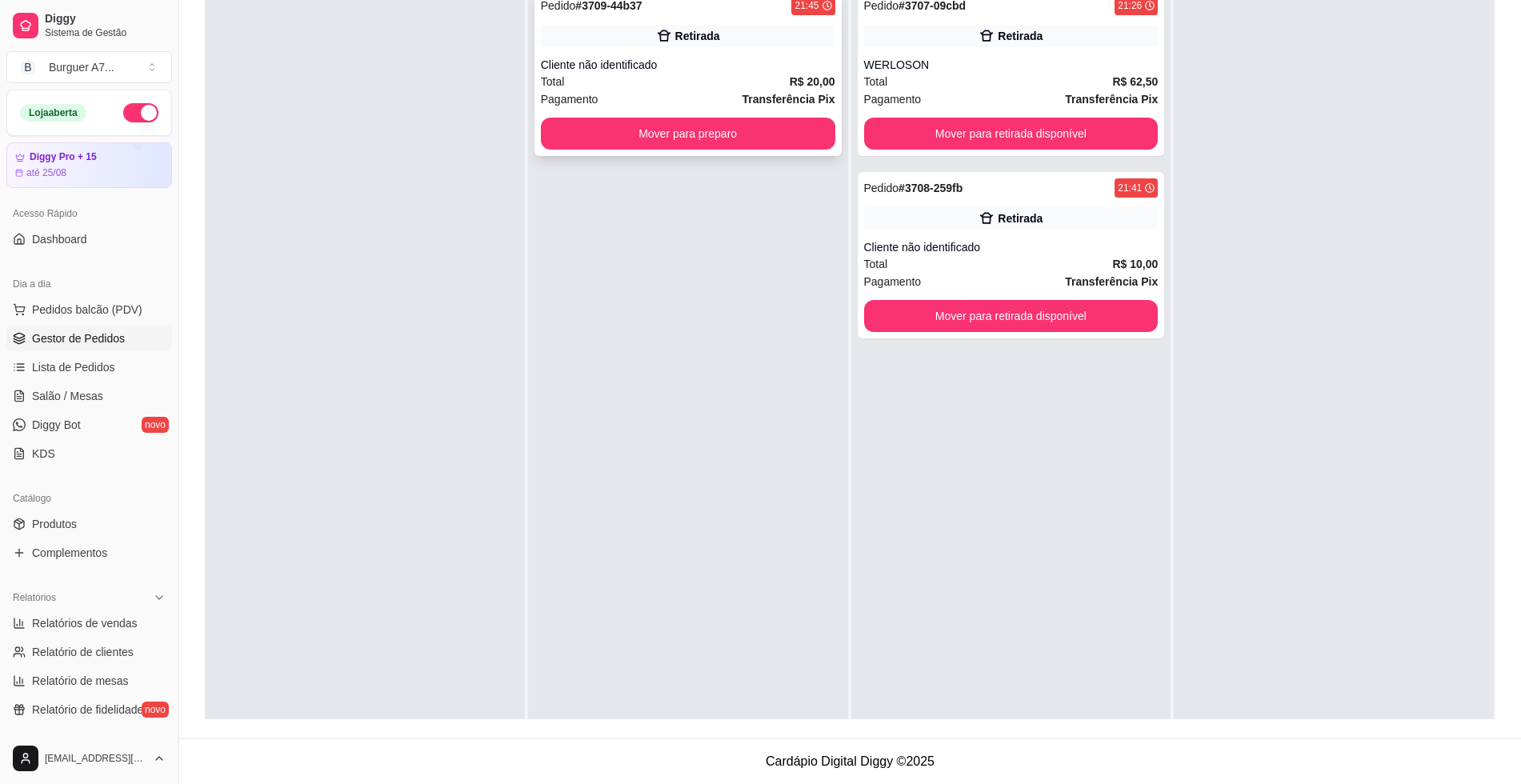
click at [785, 151] on div "Pedido # 3709-44b37 21:45 Retirada Cliente não identificado Total R$ 20,00 Paga…" at bounding box center [688, 73] width 307 height 166
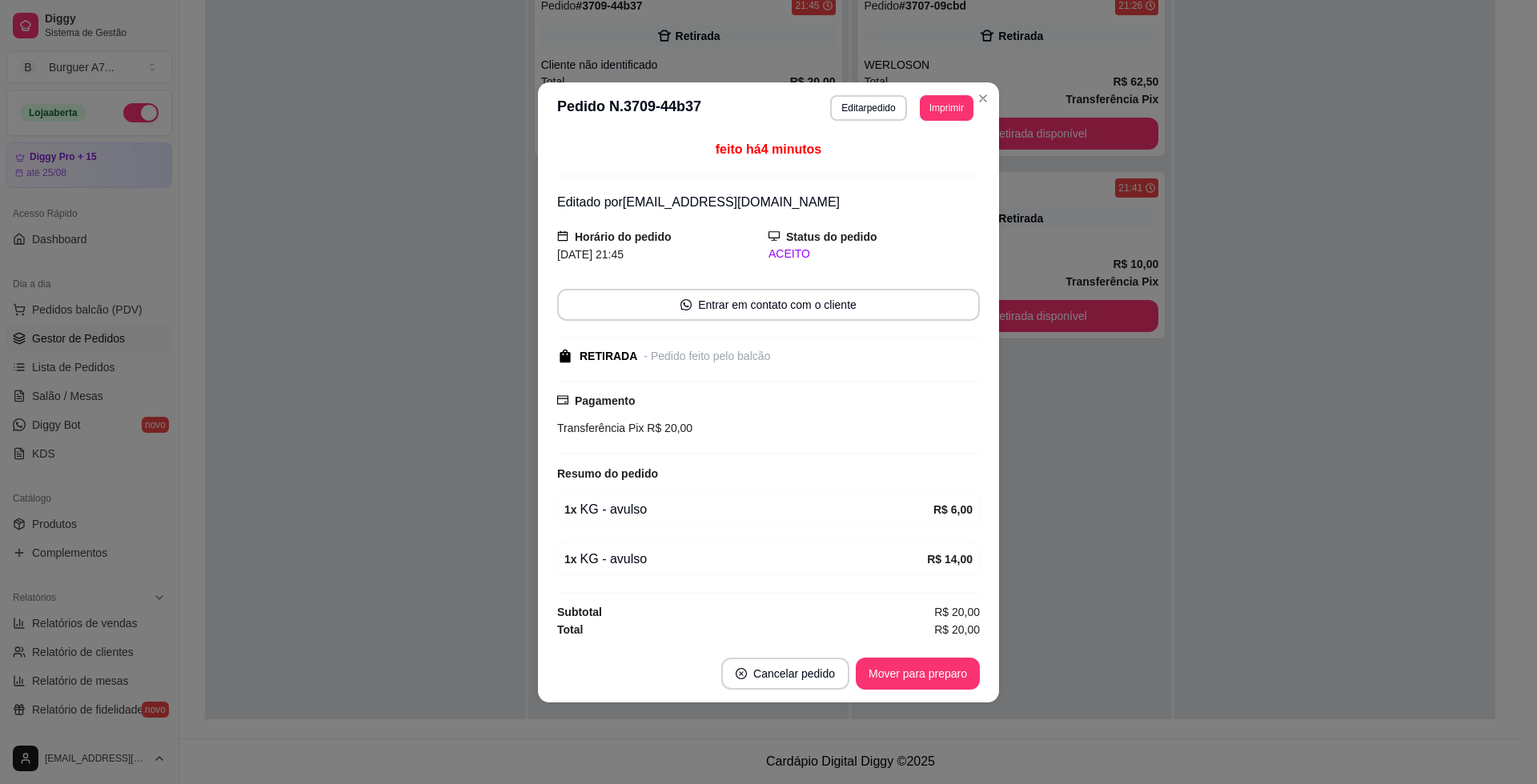
click at [688, 82] on header "**********" at bounding box center [768, 108] width 461 height 51
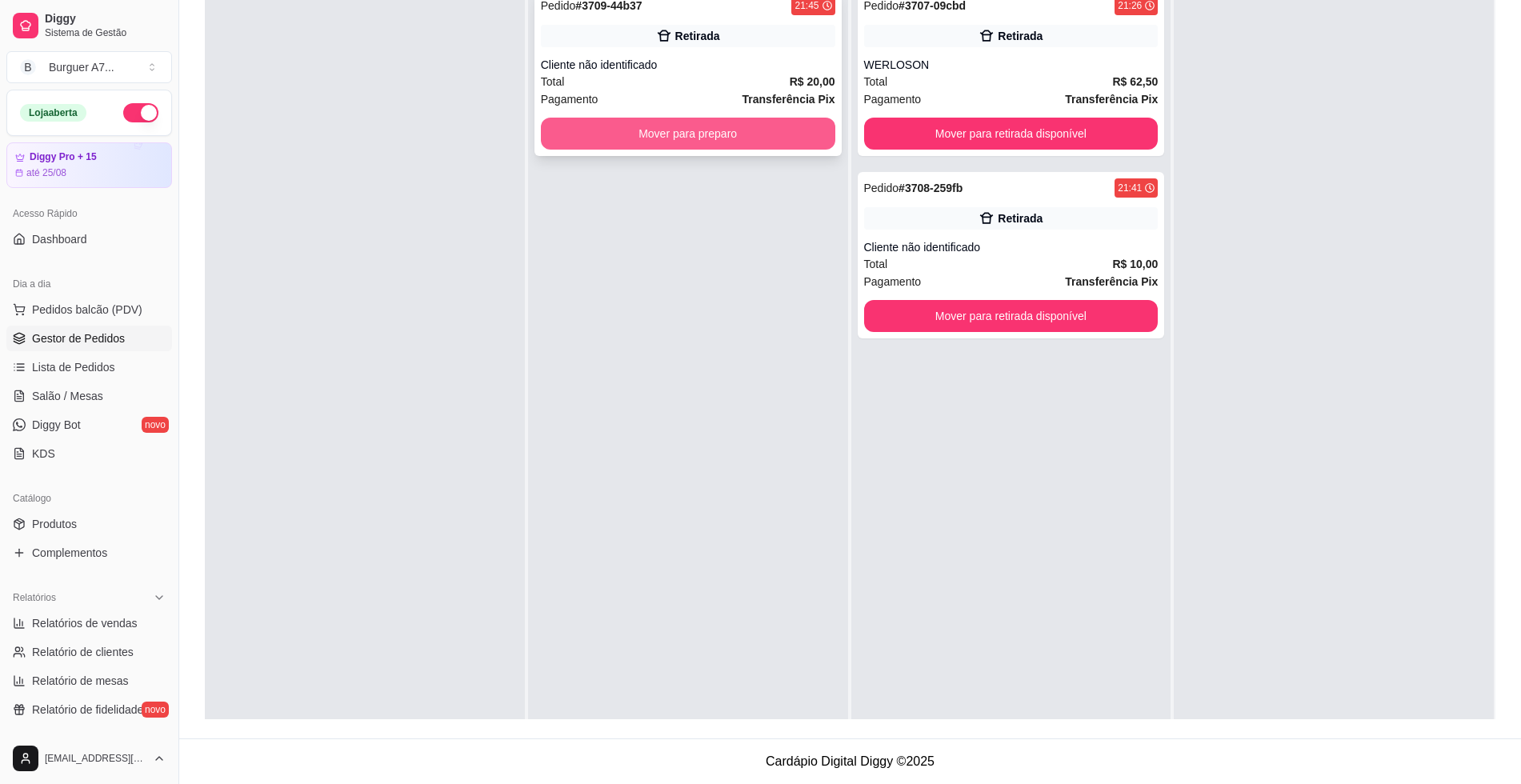
click at [725, 121] on button "Mover para preparo" at bounding box center [688, 133] width 294 height 32
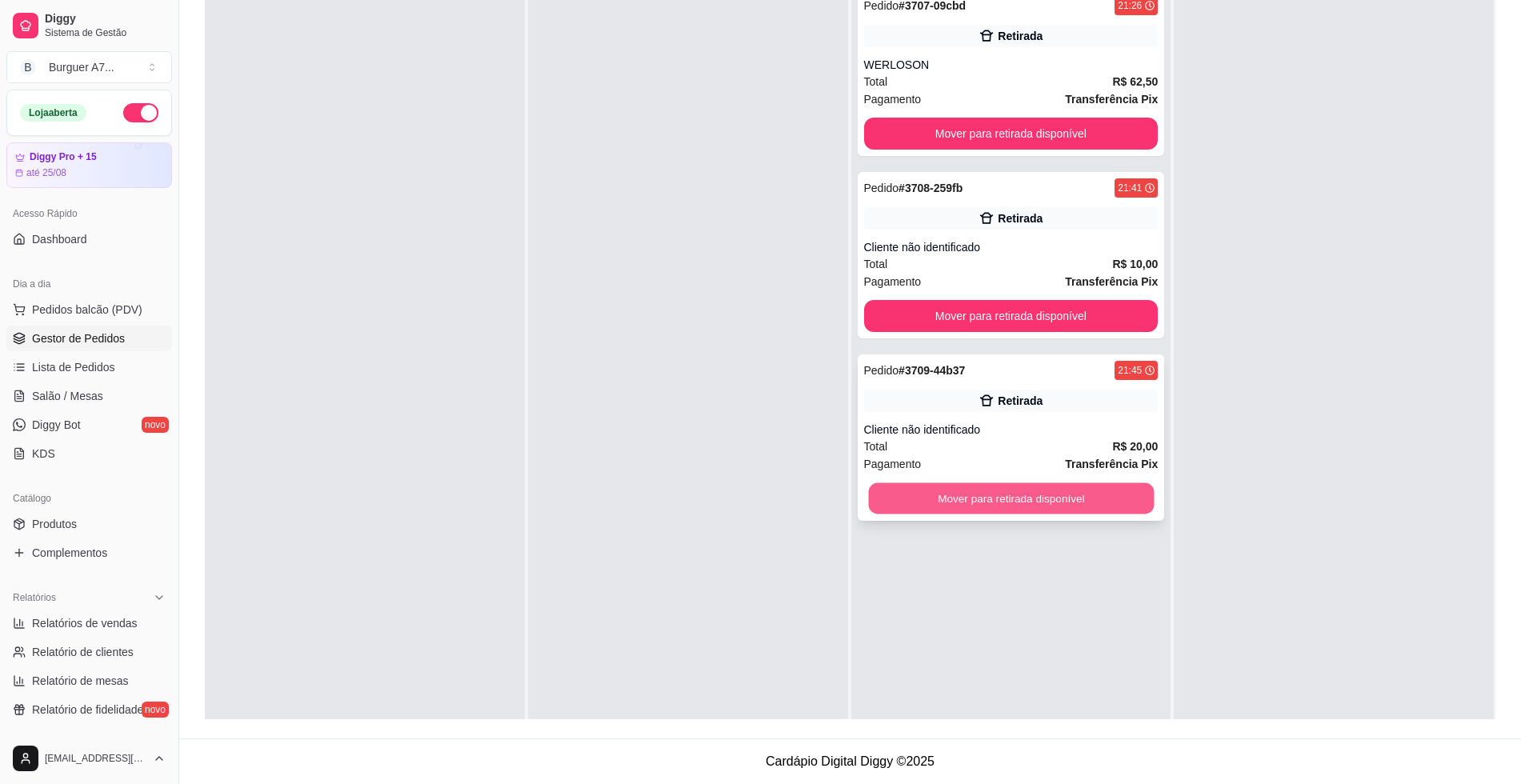
click at [1112, 498] on button "Mover para retirada disponível" at bounding box center [1011, 499] width 285 height 31
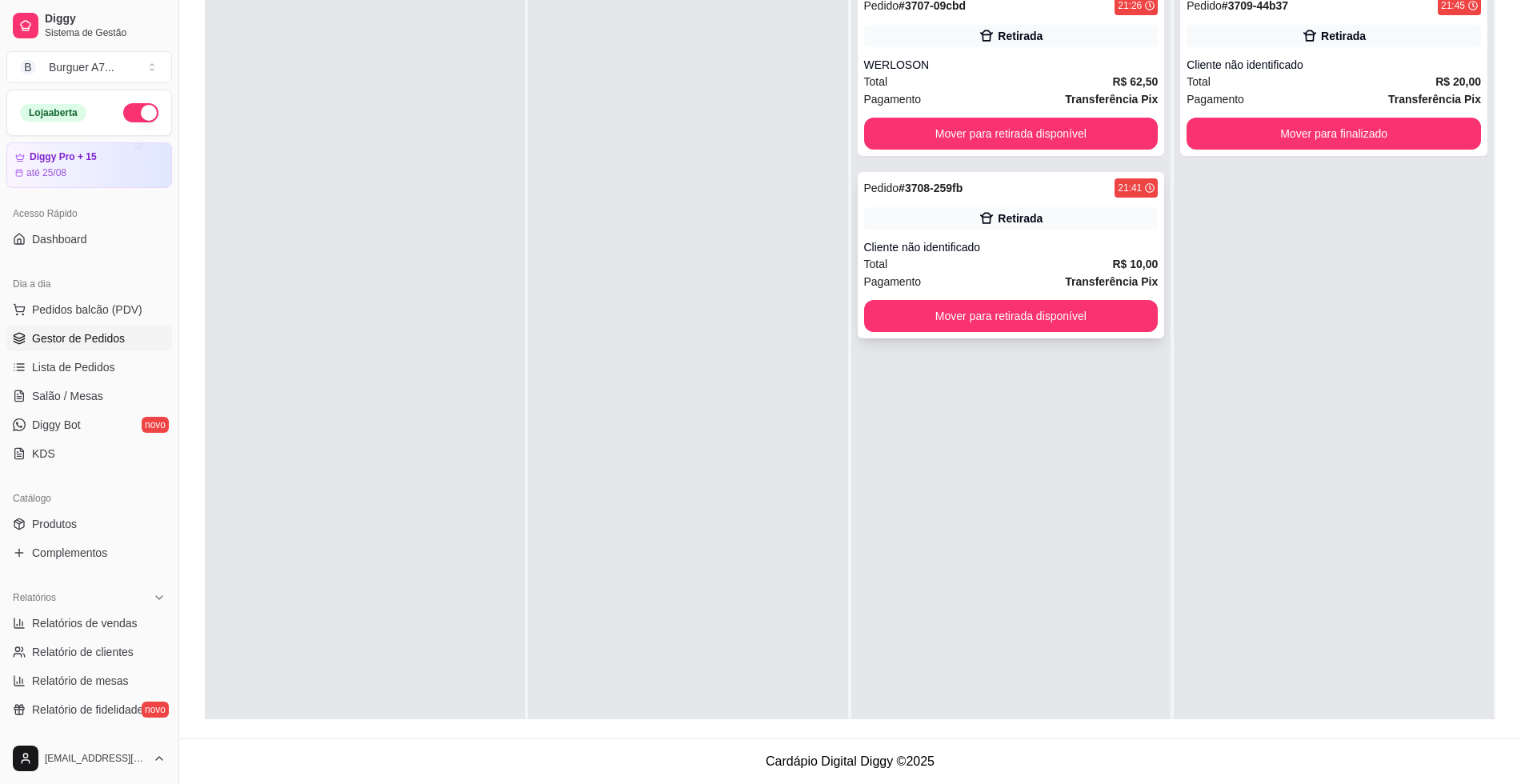
click at [1085, 230] on div "Pedido # 3708-259fb 21:41 Retirada Cliente não identificado Total R$ 10,00 Paga…" at bounding box center [1011, 255] width 307 height 166
click at [1121, 328] on button "Mover para retirada disponível" at bounding box center [1011, 316] width 285 height 31
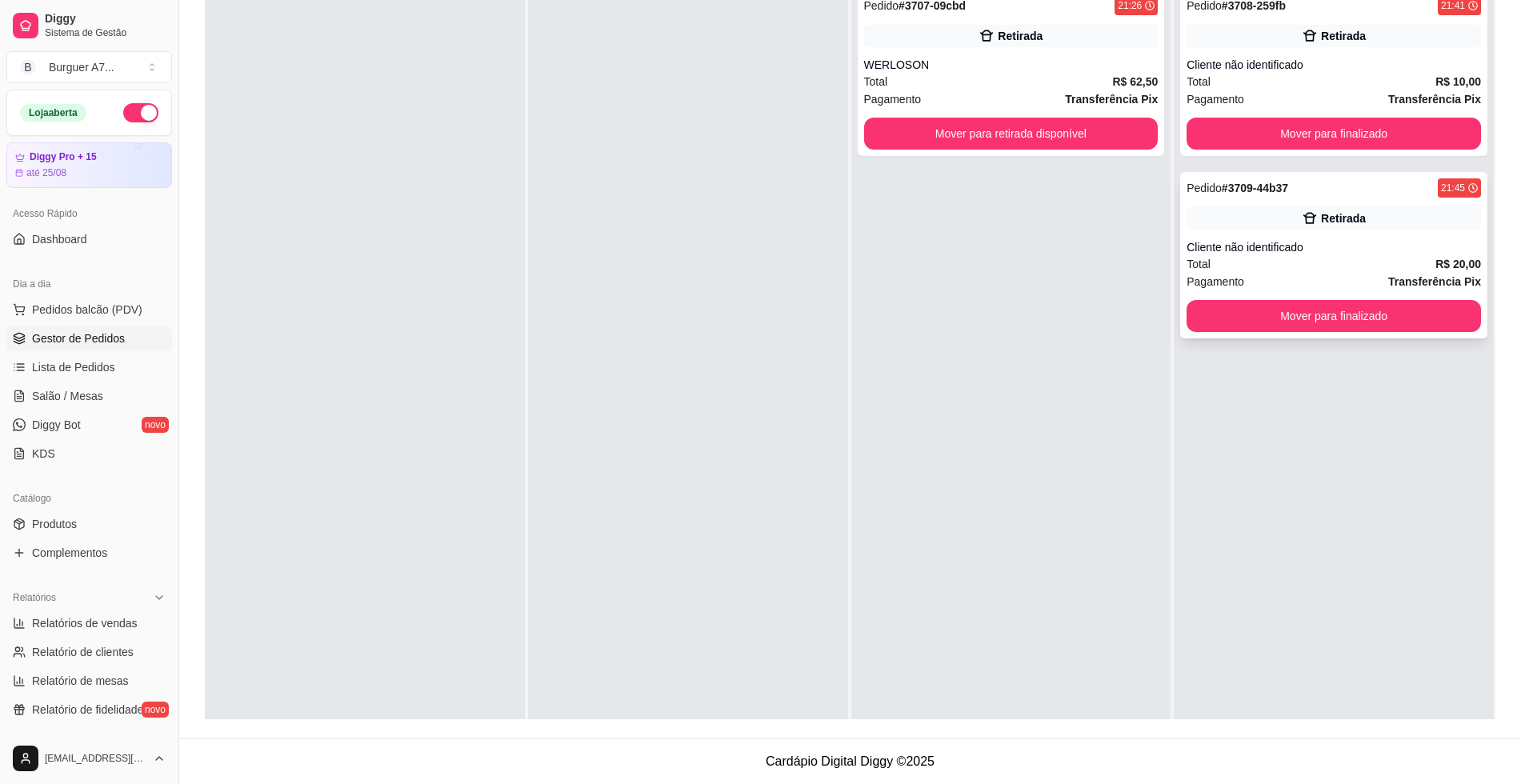
click at [1287, 152] on div "Pedido # 3708-259fb 21:41 Retirada Cliente não identificado Total R$ 10,00 Paga…" at bounding box center [1334, 372] width 320 height 784
click at [1232, 128] on button "Mover para finalizado" at bounding box center [1334, 133] width 294 height 32
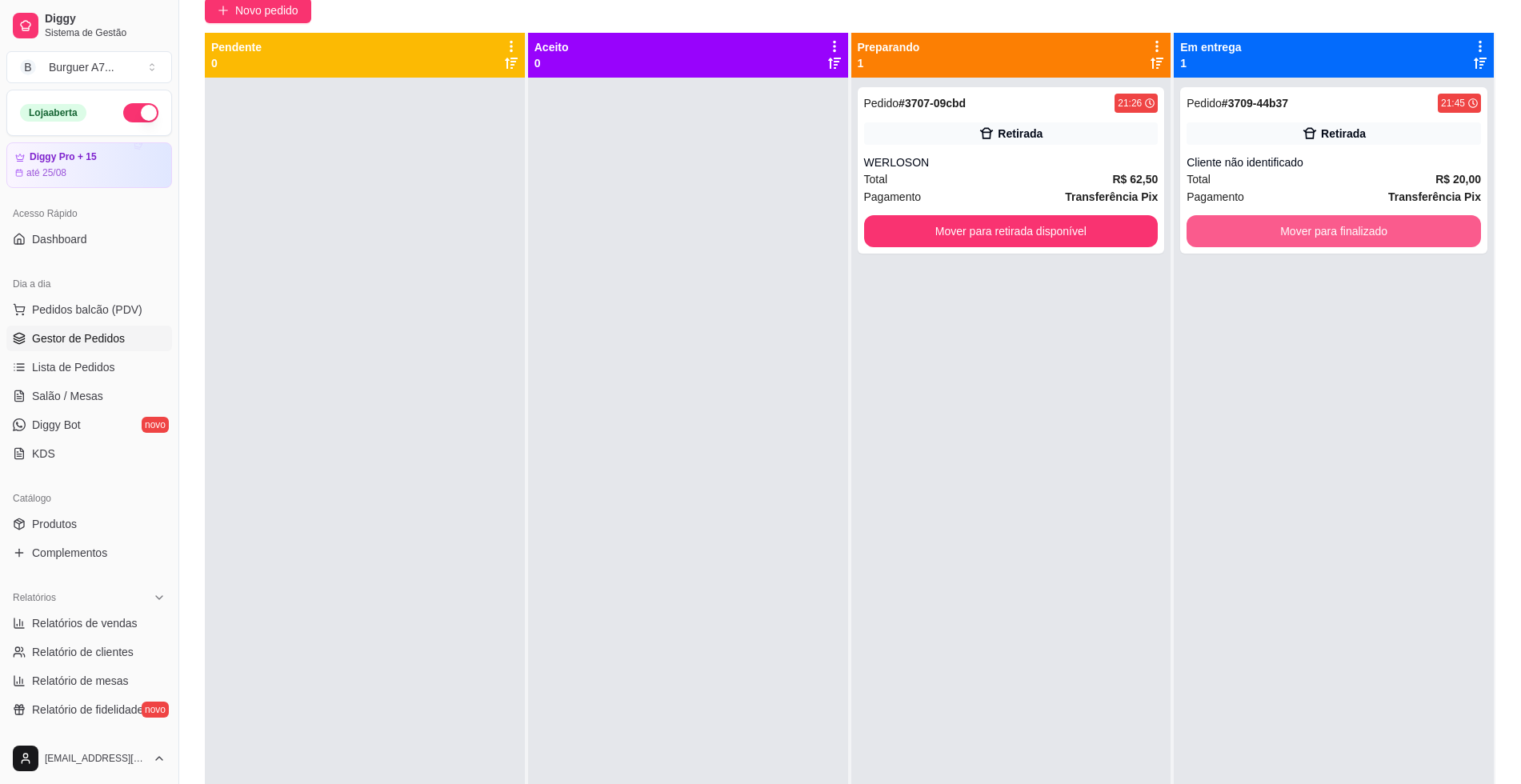
scroll to position [144, 0]
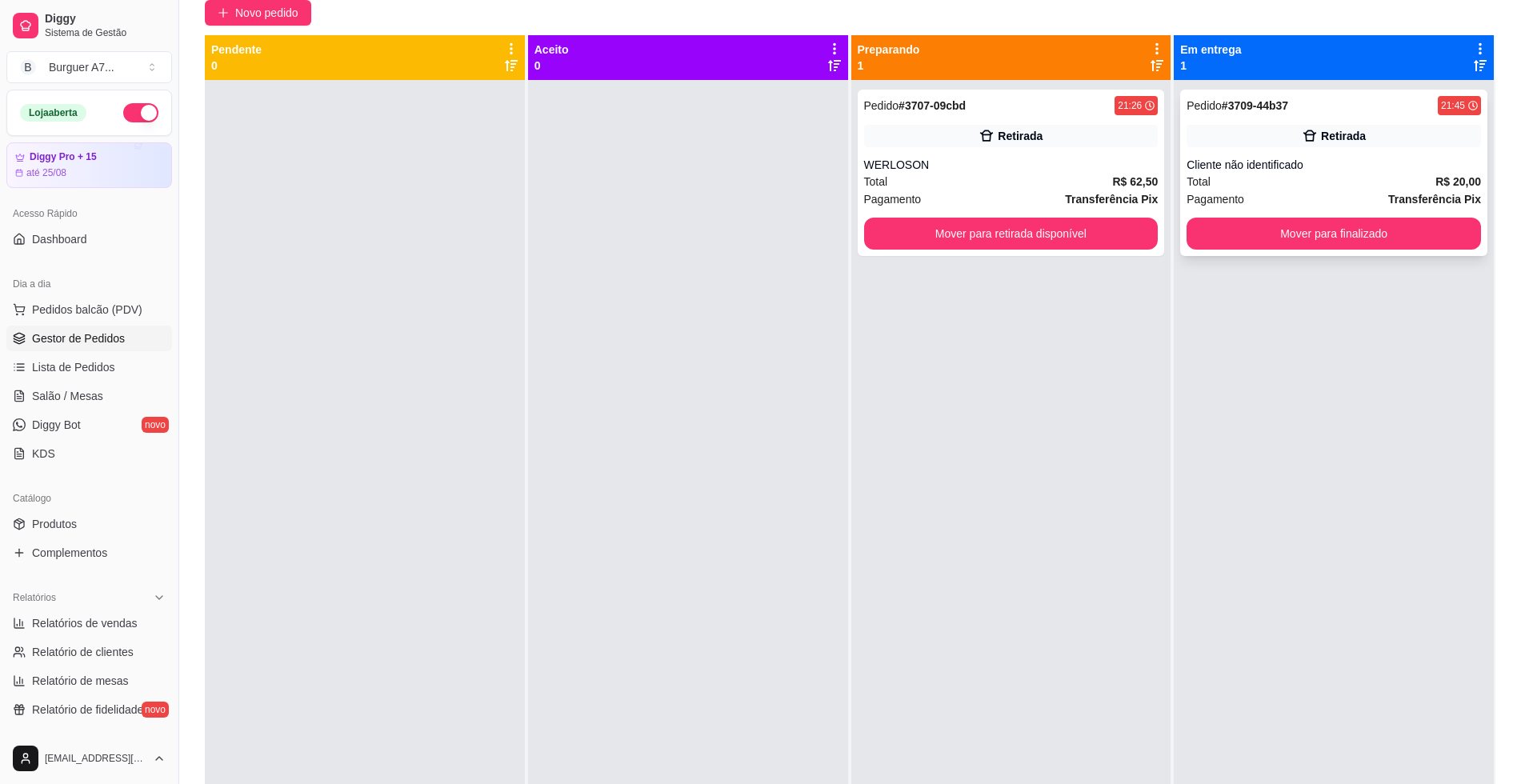
click at [1366, 121] on div "Pedido # 3709-44b37 21:45 Retirada Cliente não identificado Total R$ 20,00 Paga…" at bounding box center [1334, 173] width 307 height 166
click at [1385, 226] on button "Mover para finalizado" at bounding box center [1334, 233] width 294 height 32
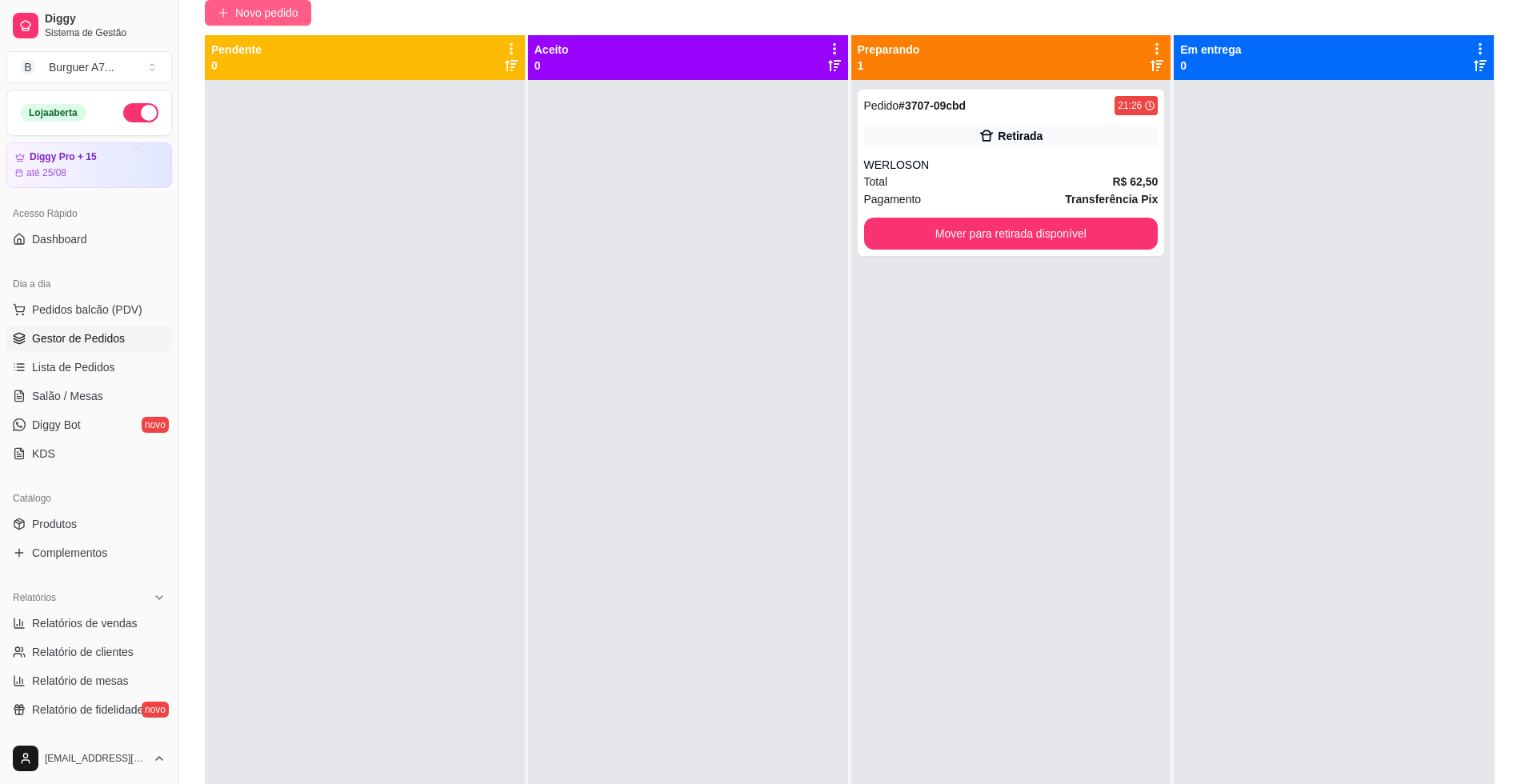
click at [271, 0] on button "Novo pedido" at bounding box center [258, 12] width 107 height 25
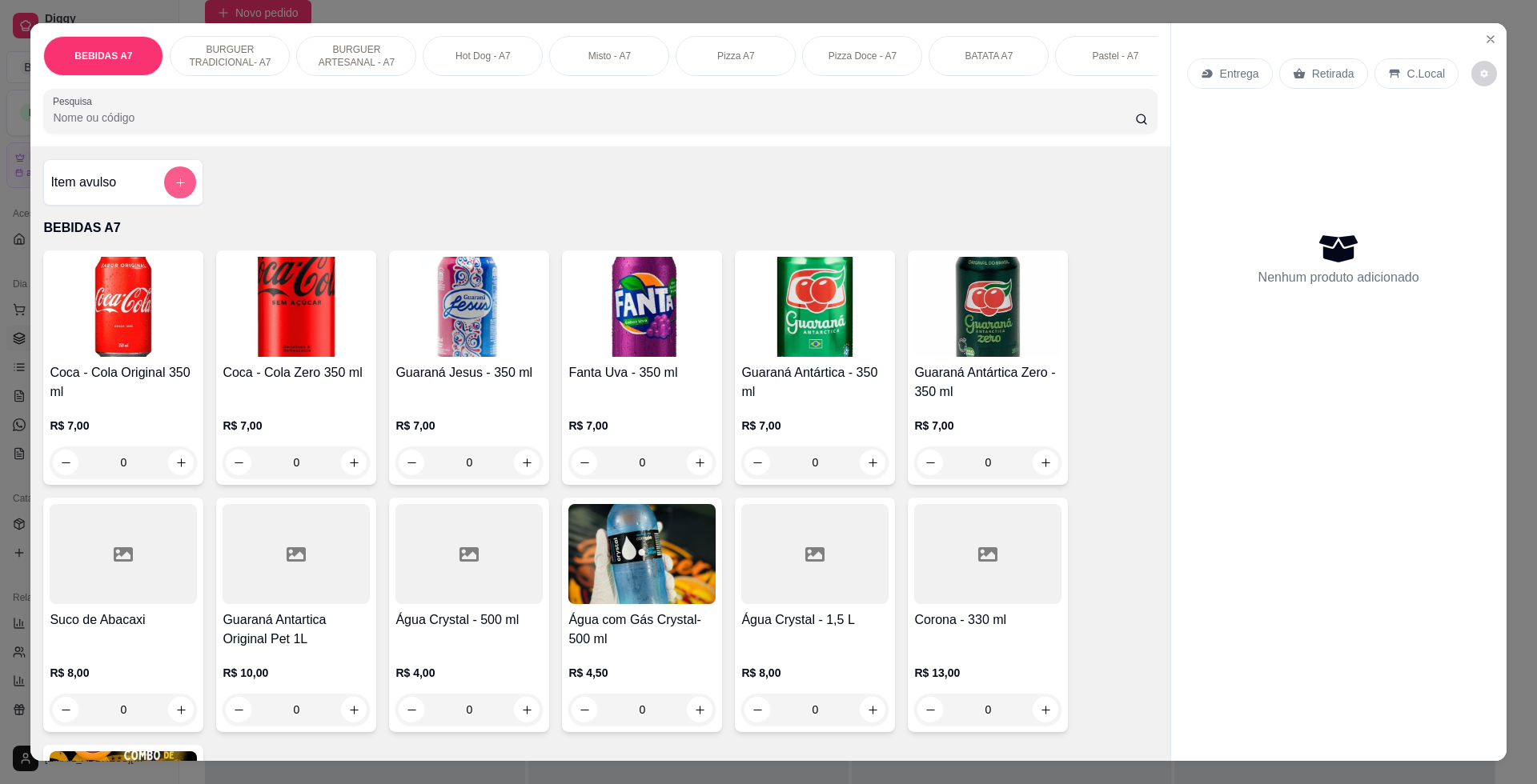
click at [178, 189] on icon "add-separate-item" at bounding box center [180, 183] width 12 height 12
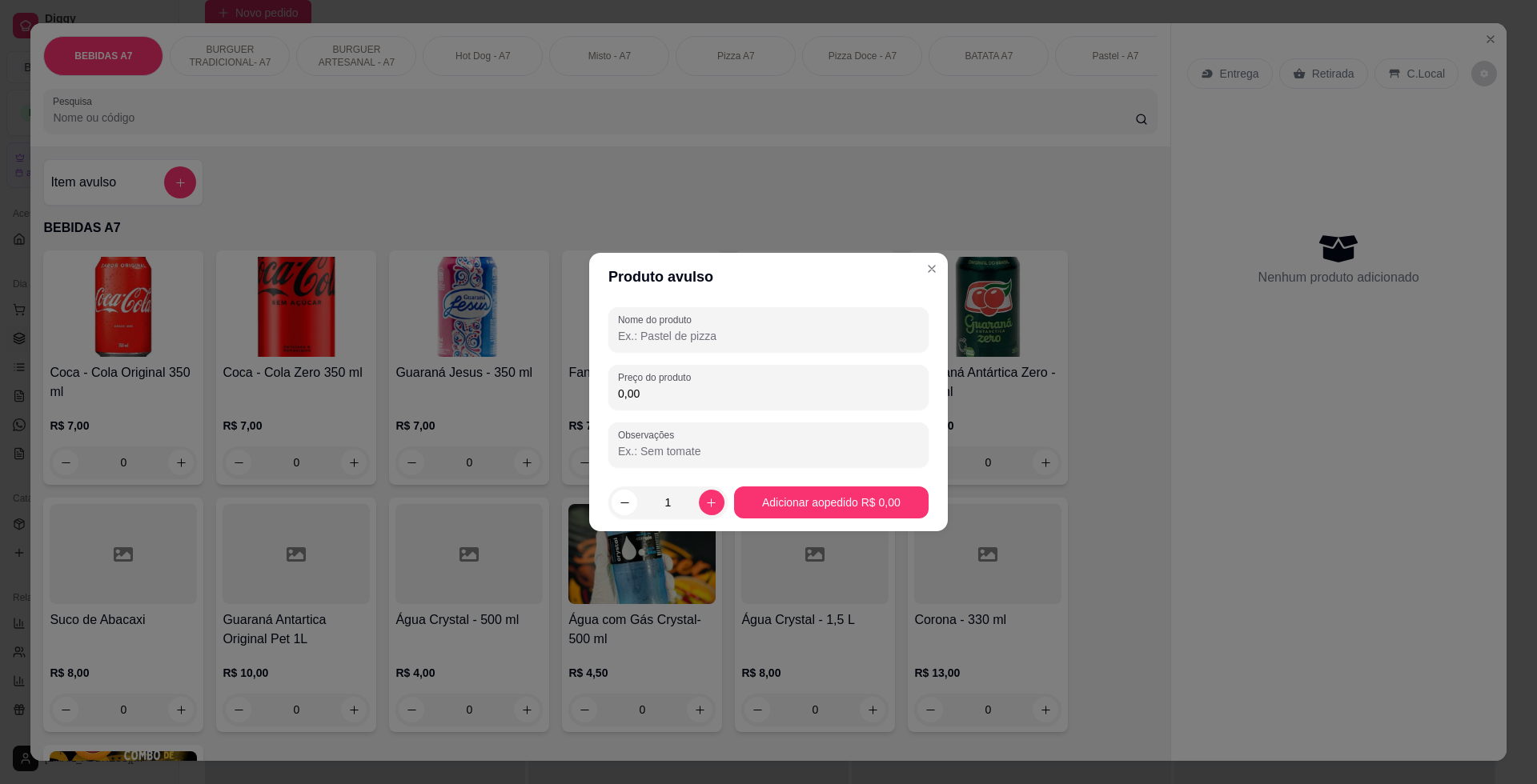
click at [752, 362] on div "Nome do produto Preço do produto 0,00 Observações" at bounding box center [768, 387] width 320 height 160
click at [763, 385] on div "0,00" at bounding box center [768, 386] width 301 height 32
click at [718, 339] on input "Nome do produto" at bounding box center [768, 336] width 301 height 16
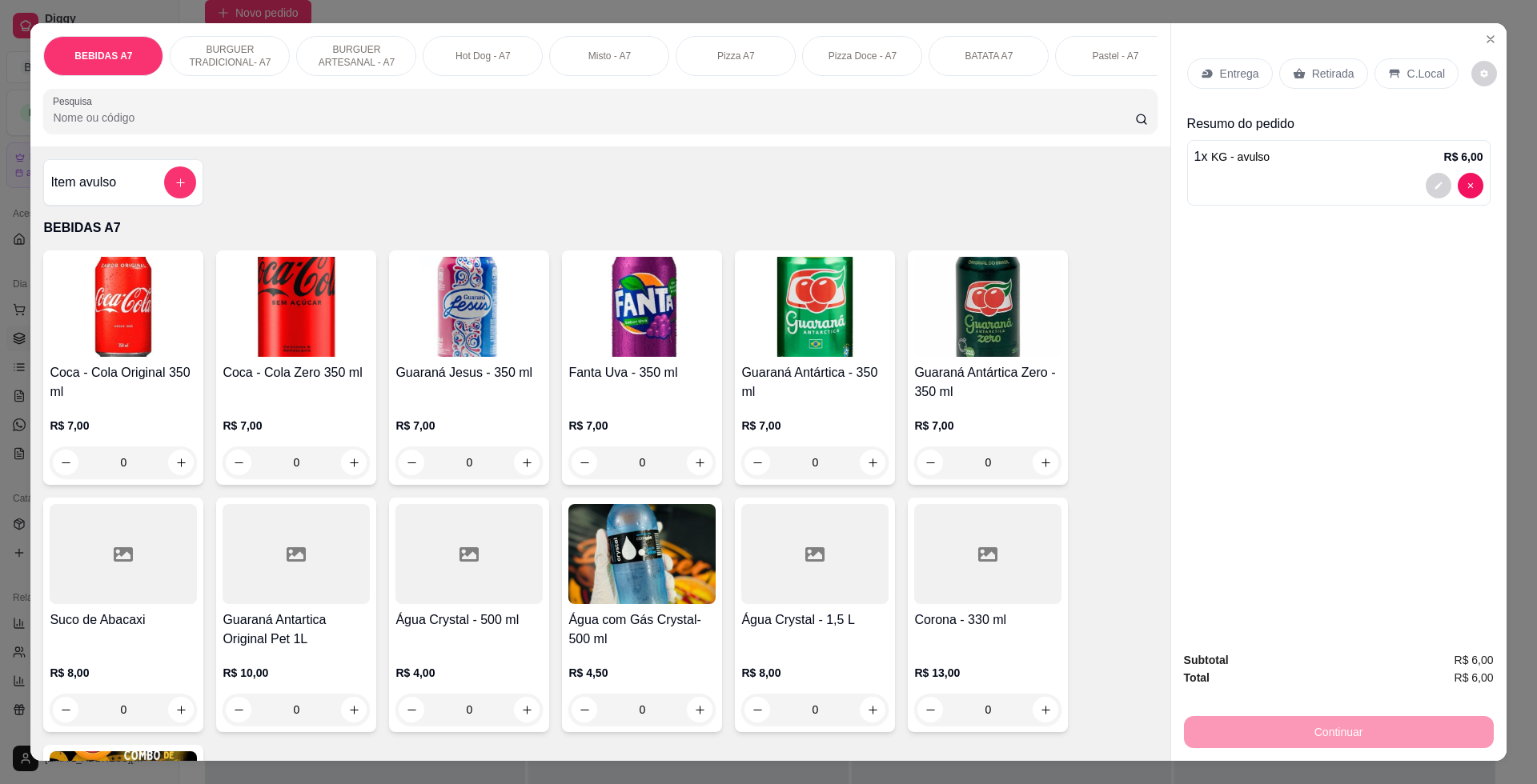
click at [1317, 77] on p "Retirada" at bounding box center [1333, 73] width 42 height 16
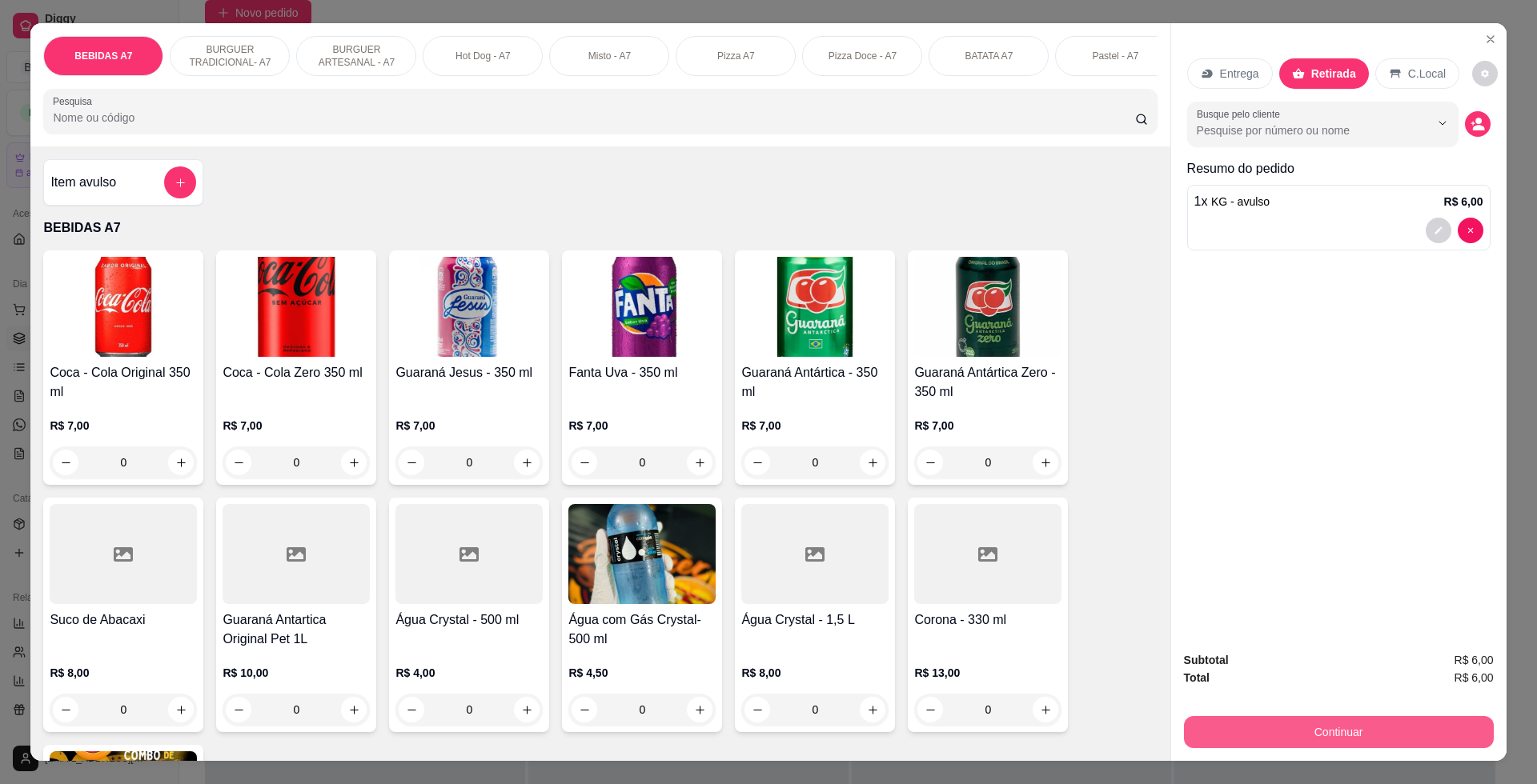
click at [1369, 722] on button "Continuar" at bounding box center [1339, 731] width 310 height 32
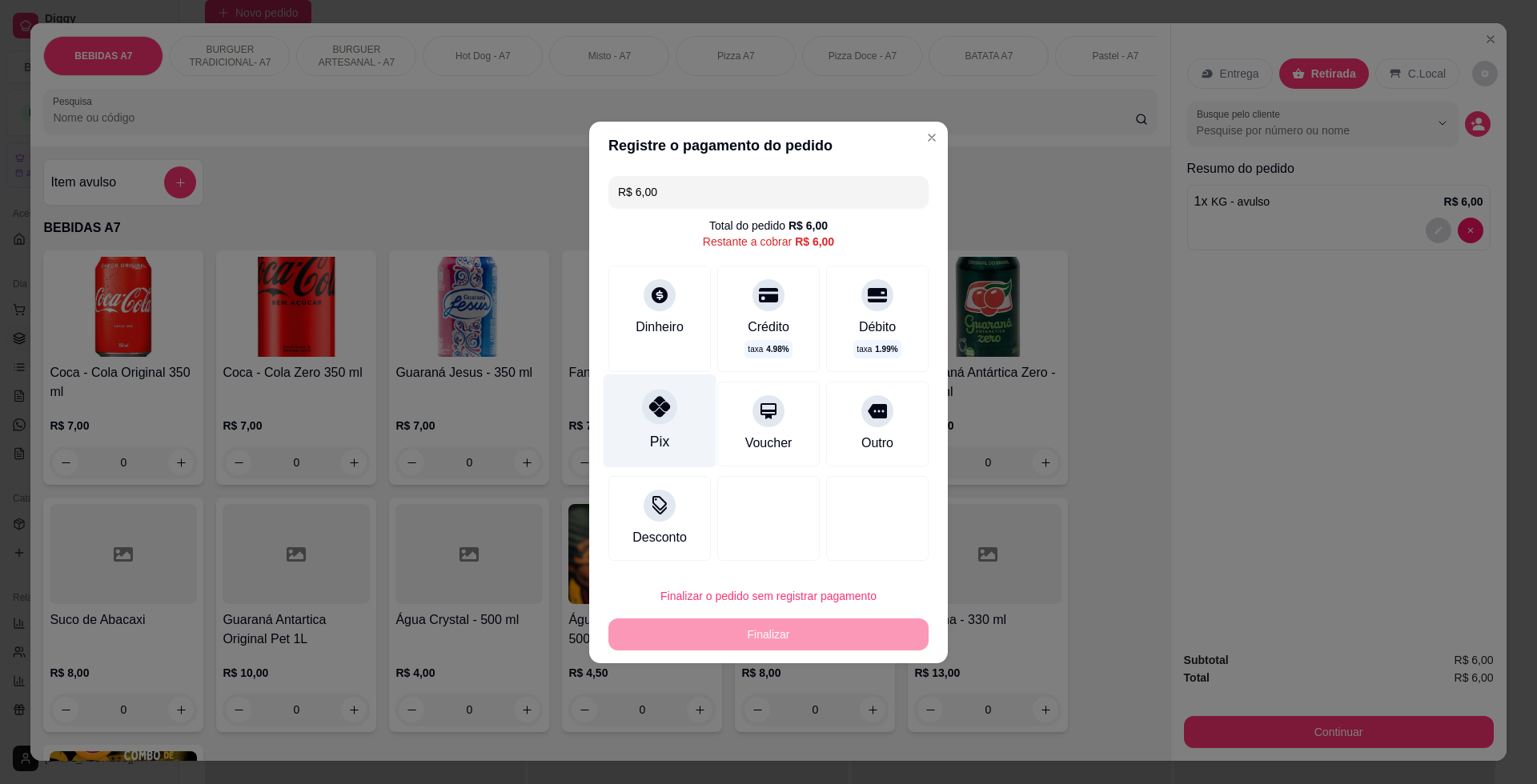
click at [611, 412] on div "Pix" at bounding box center [660, 420] width 113 height 94
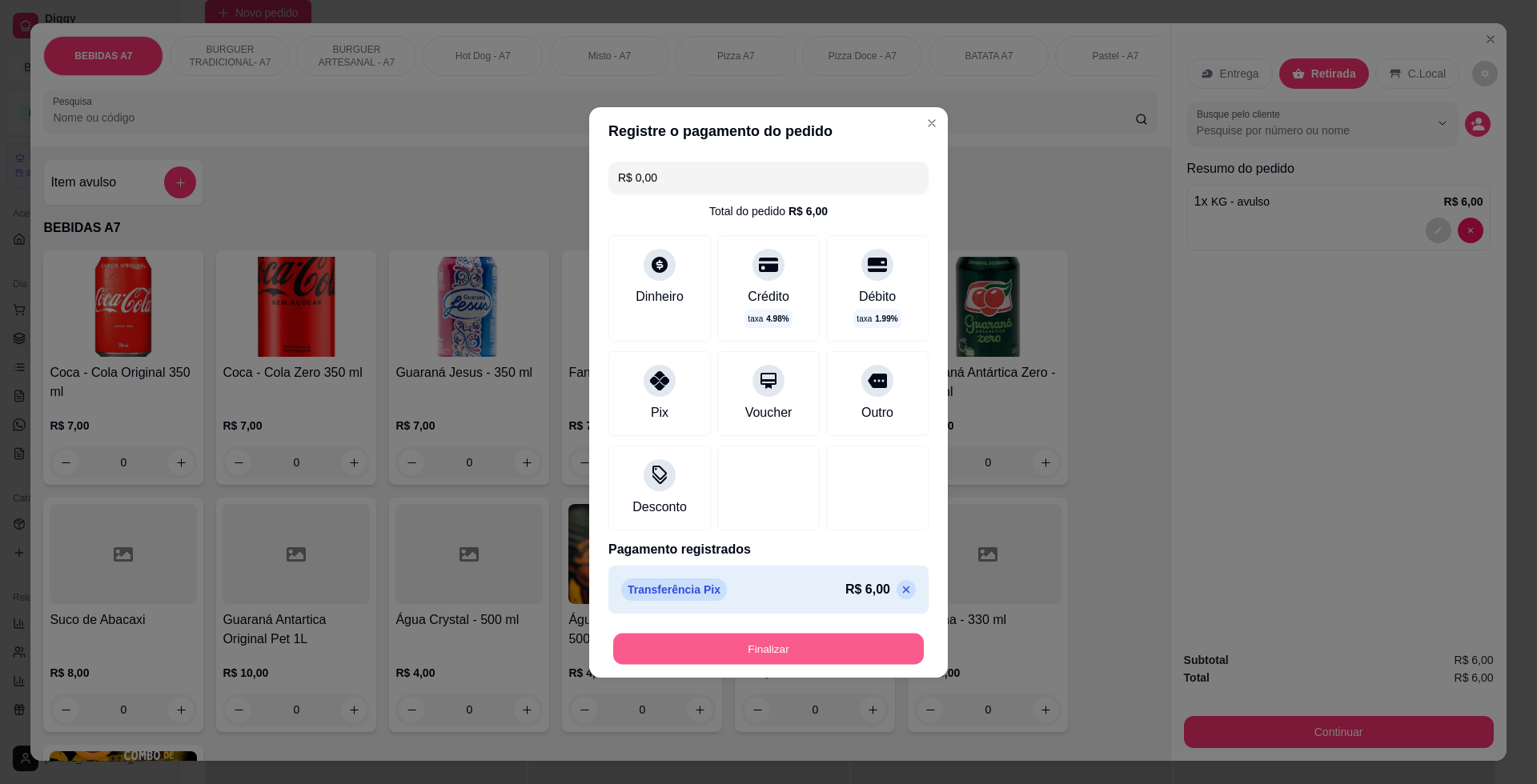
click at [829, 645] on button "Finalizar" at bounding box center [768, 648] width 311 height 31
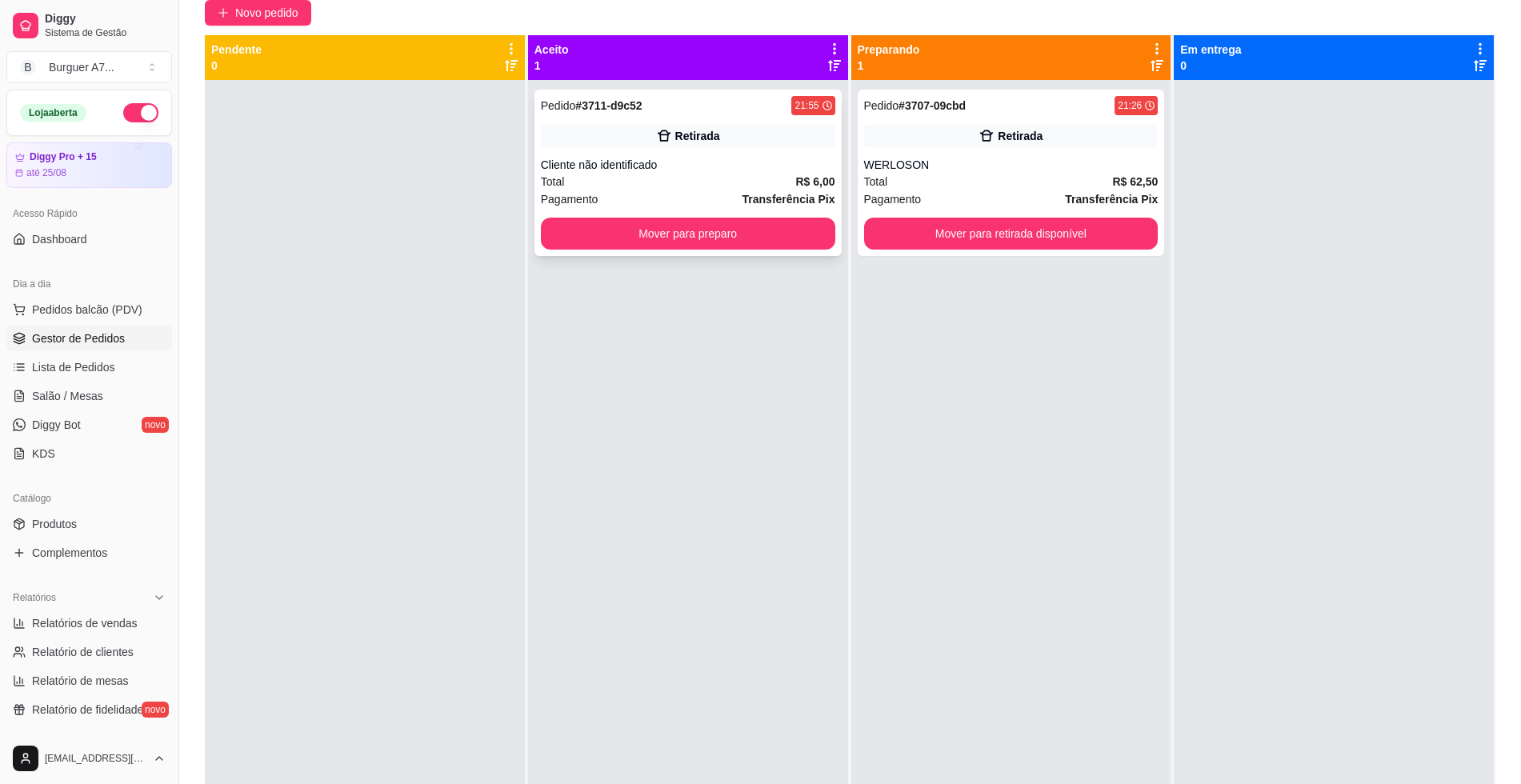
click at [806, 253] on div "Pedido # 3711-d9c52 21:55 Retirada Cliente não identificado Total R$ 6,00 Pagam…" at bounding box center [688, 173] width 307 height 166
click at [797, 240] on button "Mover para preparo" at bounding box center [688, 233] width 294 height 32
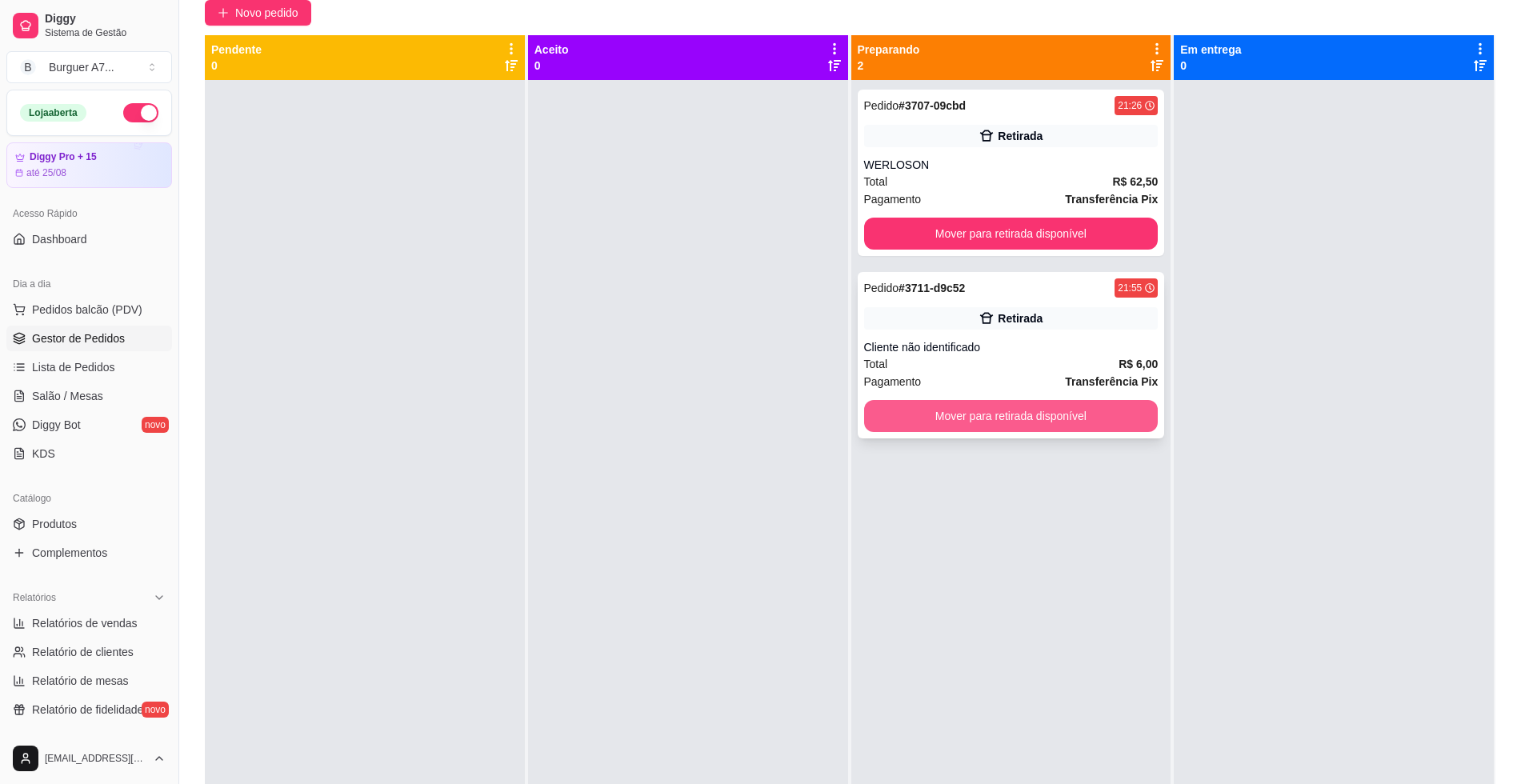
click at [1100, 419] on button "Mover para retirada disponível" at bounding box center [1011, 416] width 294 height 32
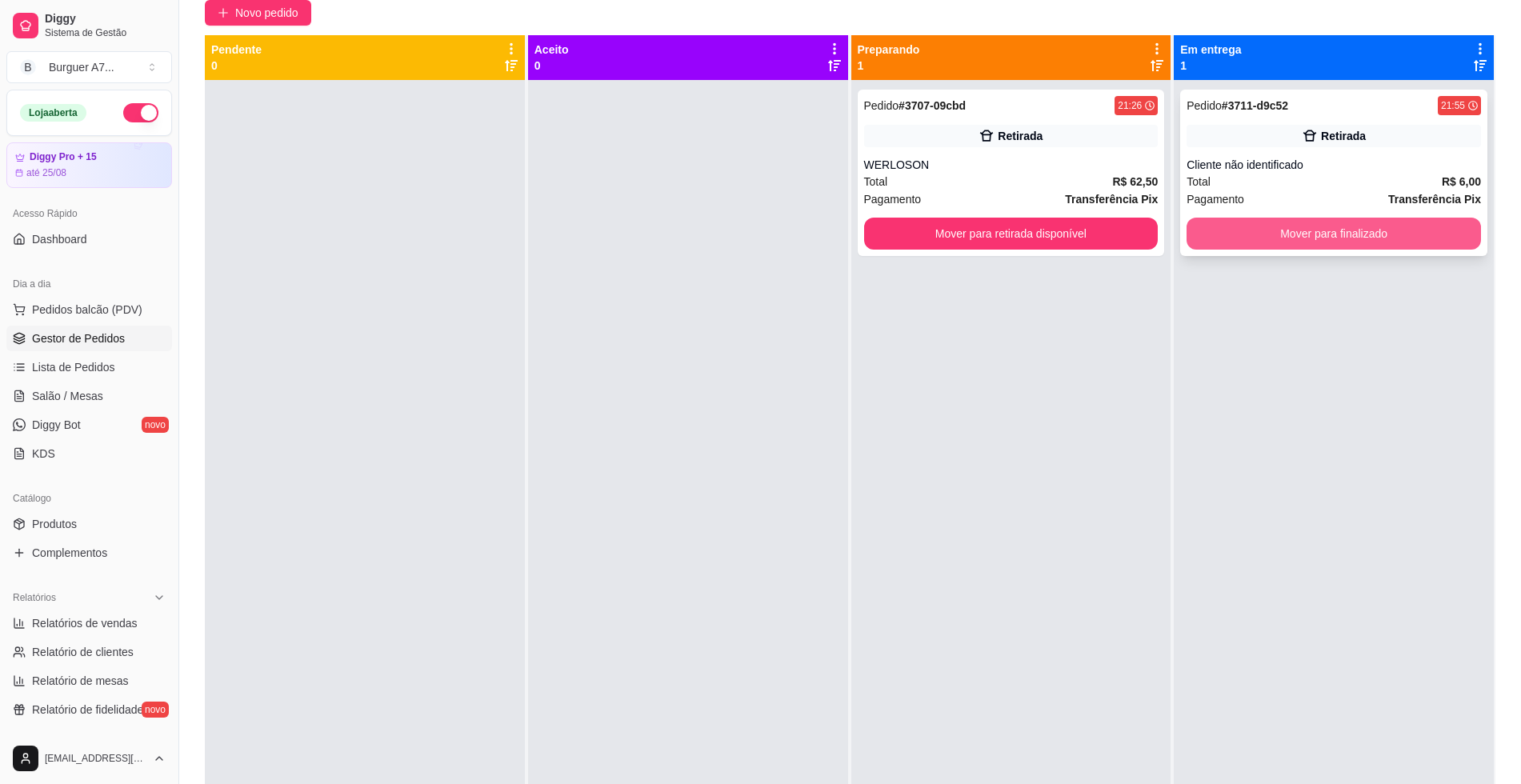
click at [1259, 244] on button "Mover para finalizado" at bounding box center [1334, 233] width 294 height 32
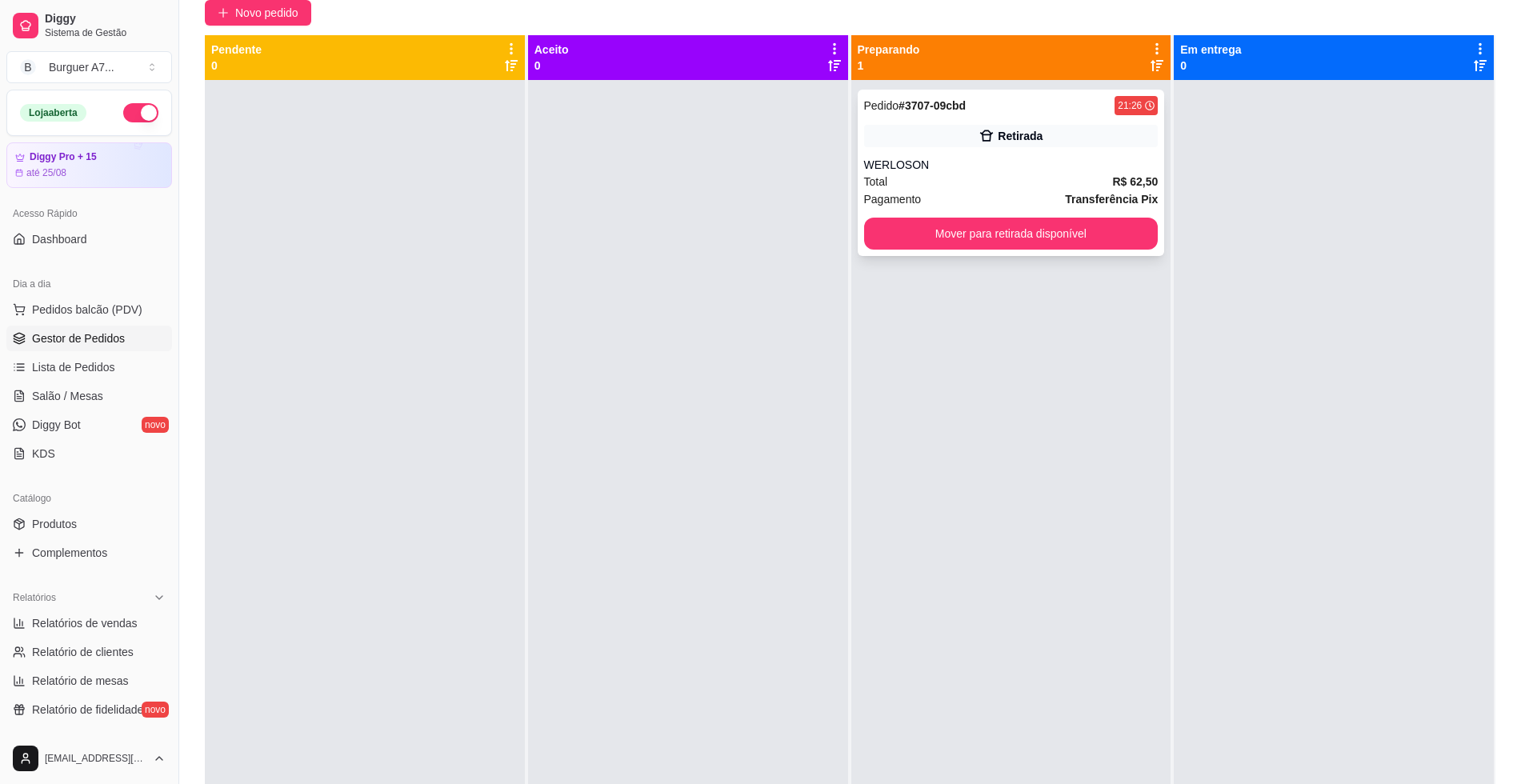
click at [1027, 166] on div "WERLOSON" at bounding box center [1011, 165] width 294 height 16
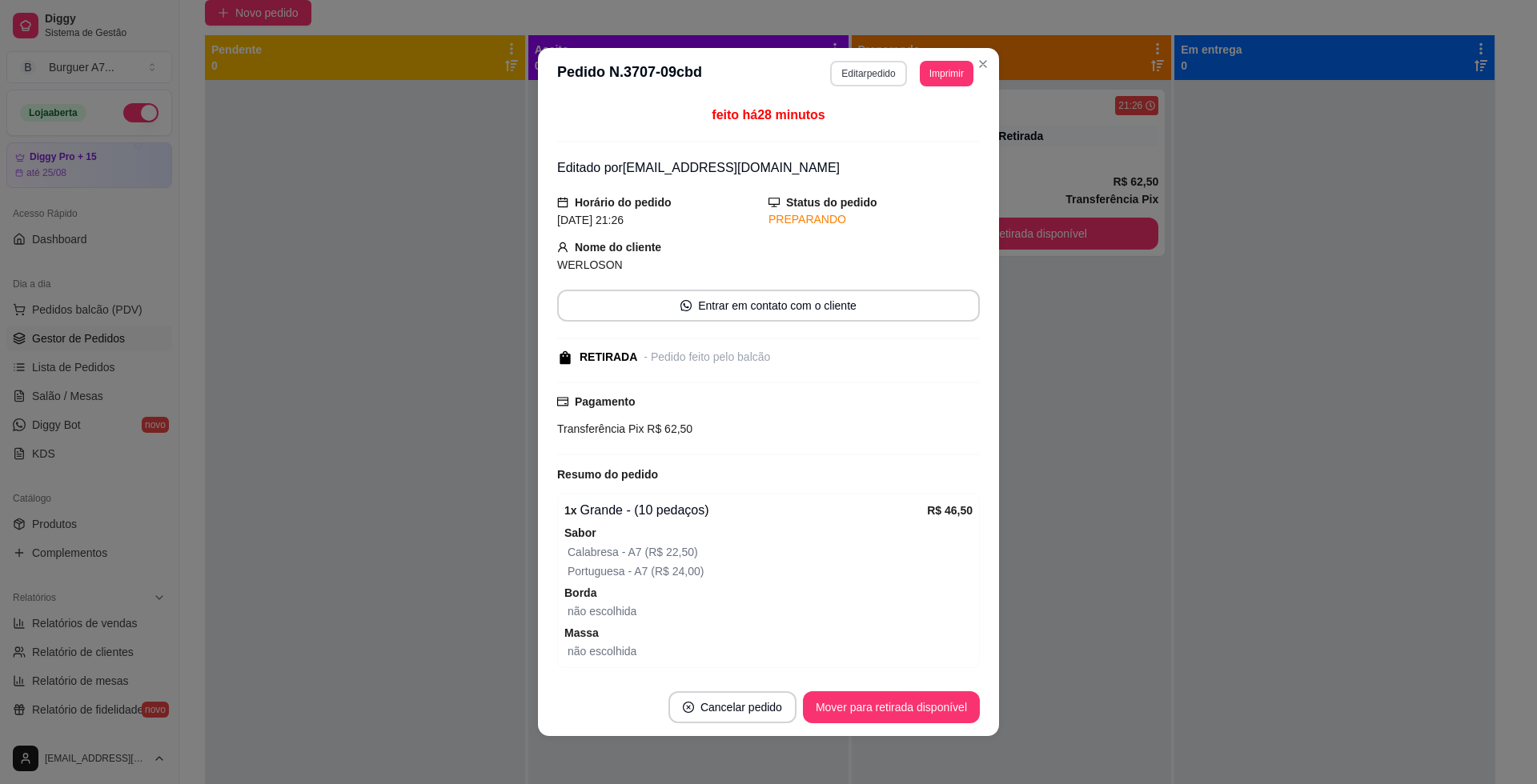
click at [870, 66] on button "Editar pedido" at bounding box center [868, 73] width 76 height 25
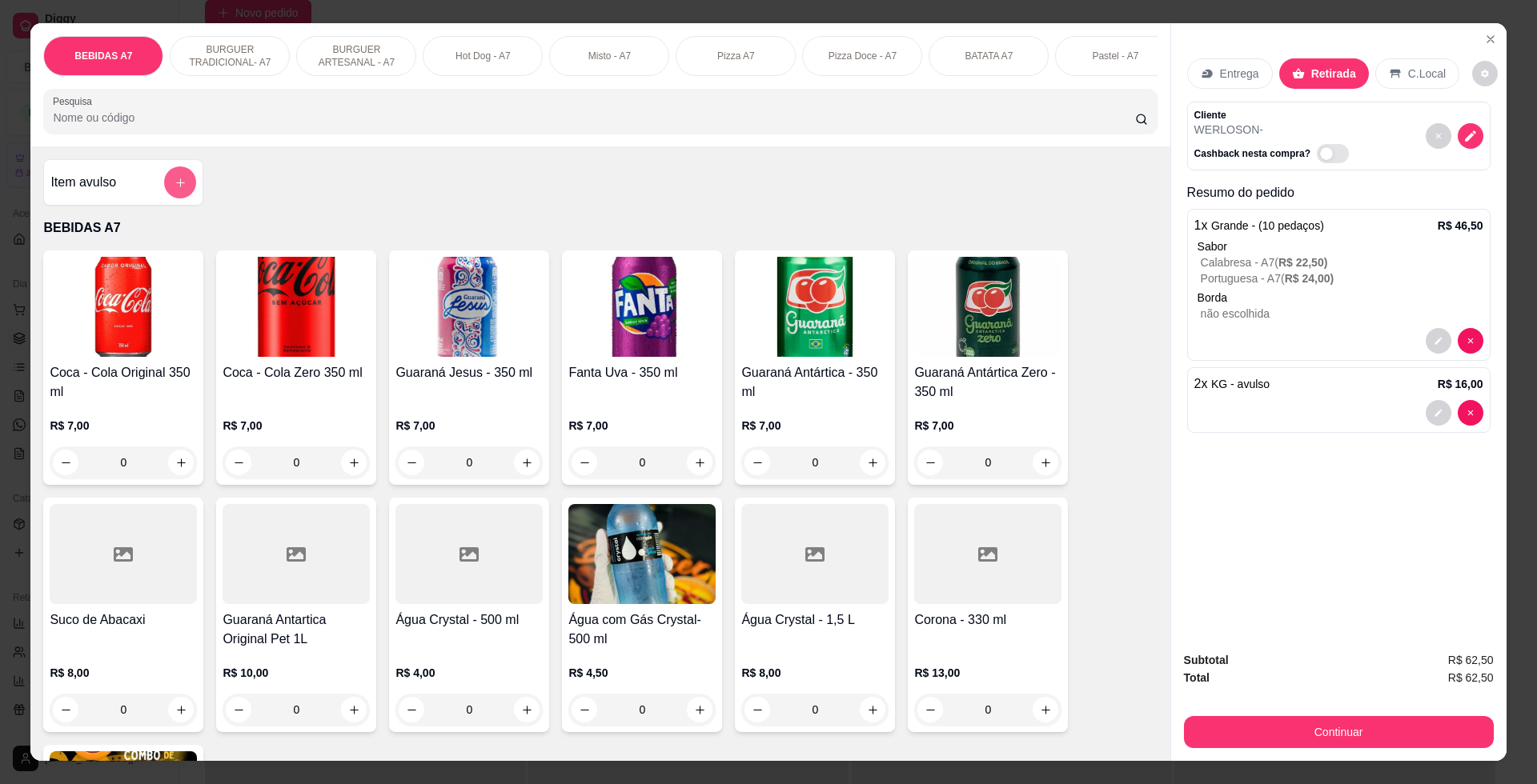
click at [175, 189] on icon "add-separate-item" at bounding box center [180, 183] width 12 height 12
click at [98, 192] on h4 "Item avulso" at bounding box center [83, 183] width 65 height 20
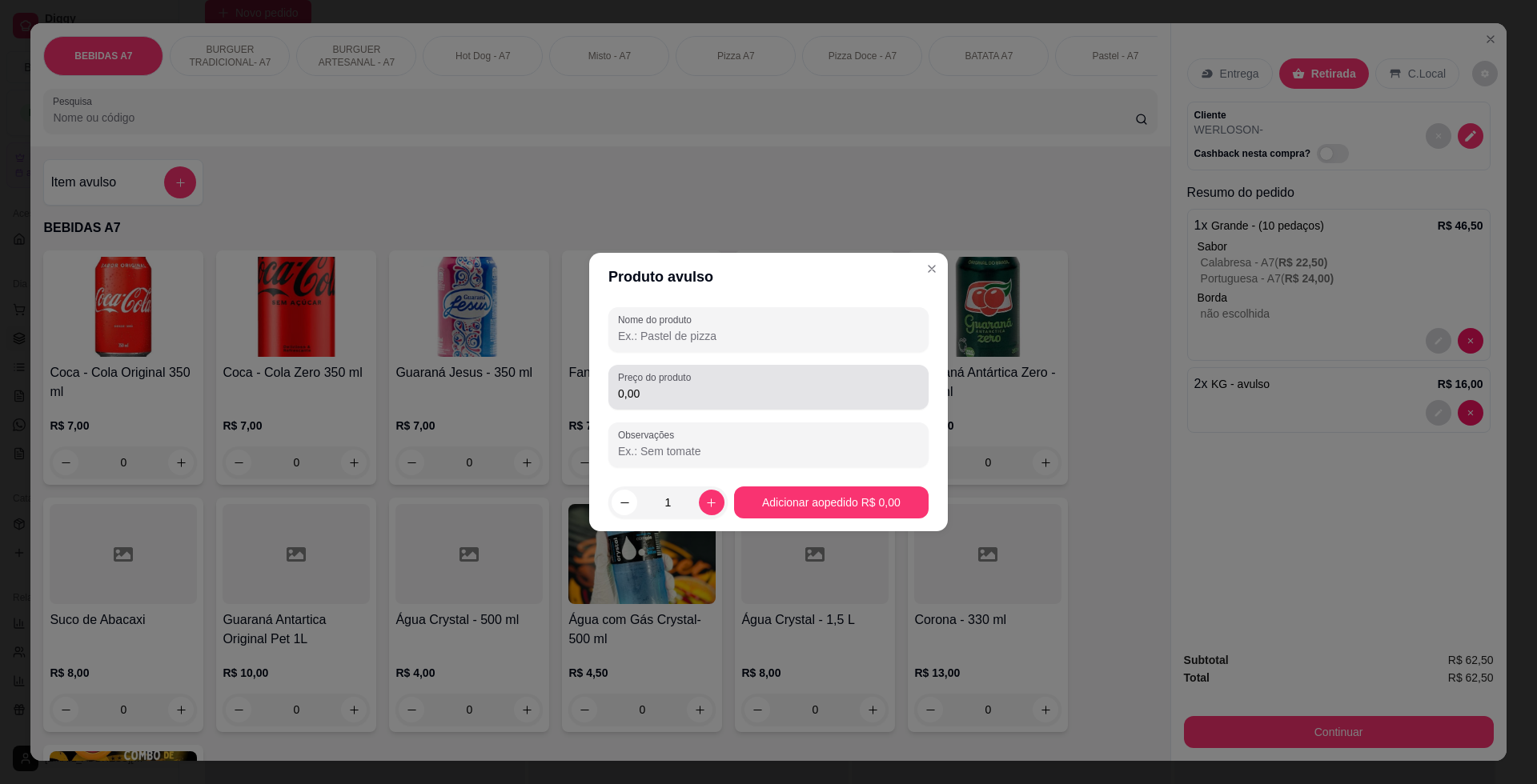
click at [687, 372] on label "Preço do produto" at bounding box center [657, 377] width 78 height 14
click at [687, 385] on input "0,00" at bounding box center [768, 394] width 301 height 16
click at [657, 340] on input "Nome do produto" at bounding box center [768, 336] width 301 height 16
click at [706, 410] on div "Nome do produto Preço do produto 1,00 Observações" at bounding box center [768, 387] width 320 height 160
click at [706, 392] on input "1,00" at bounding box center [768, 394] width 301 height 16
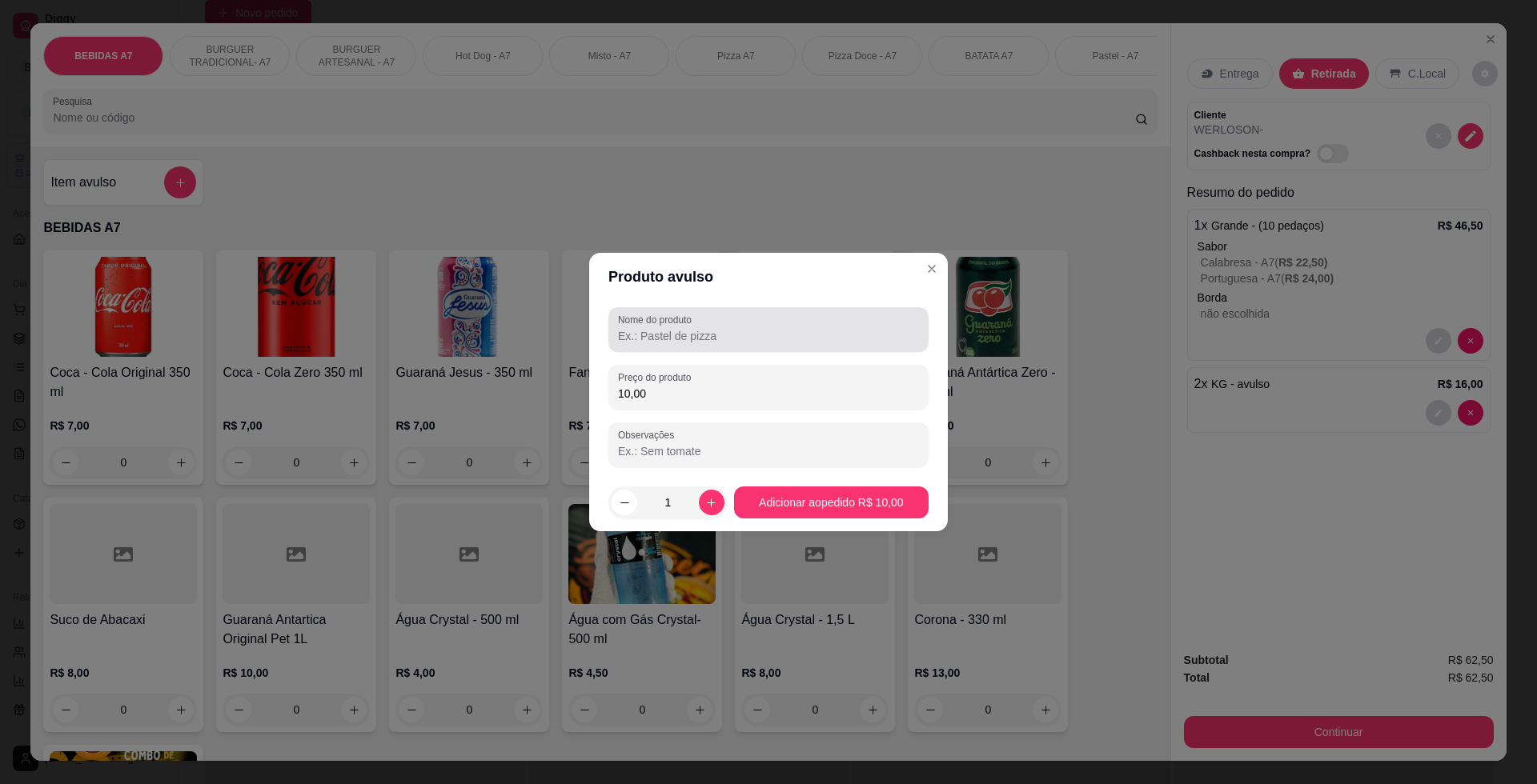
click at [713, 336] on input "Nome do produto" at bounding box center [768, 336] width 301 height 16
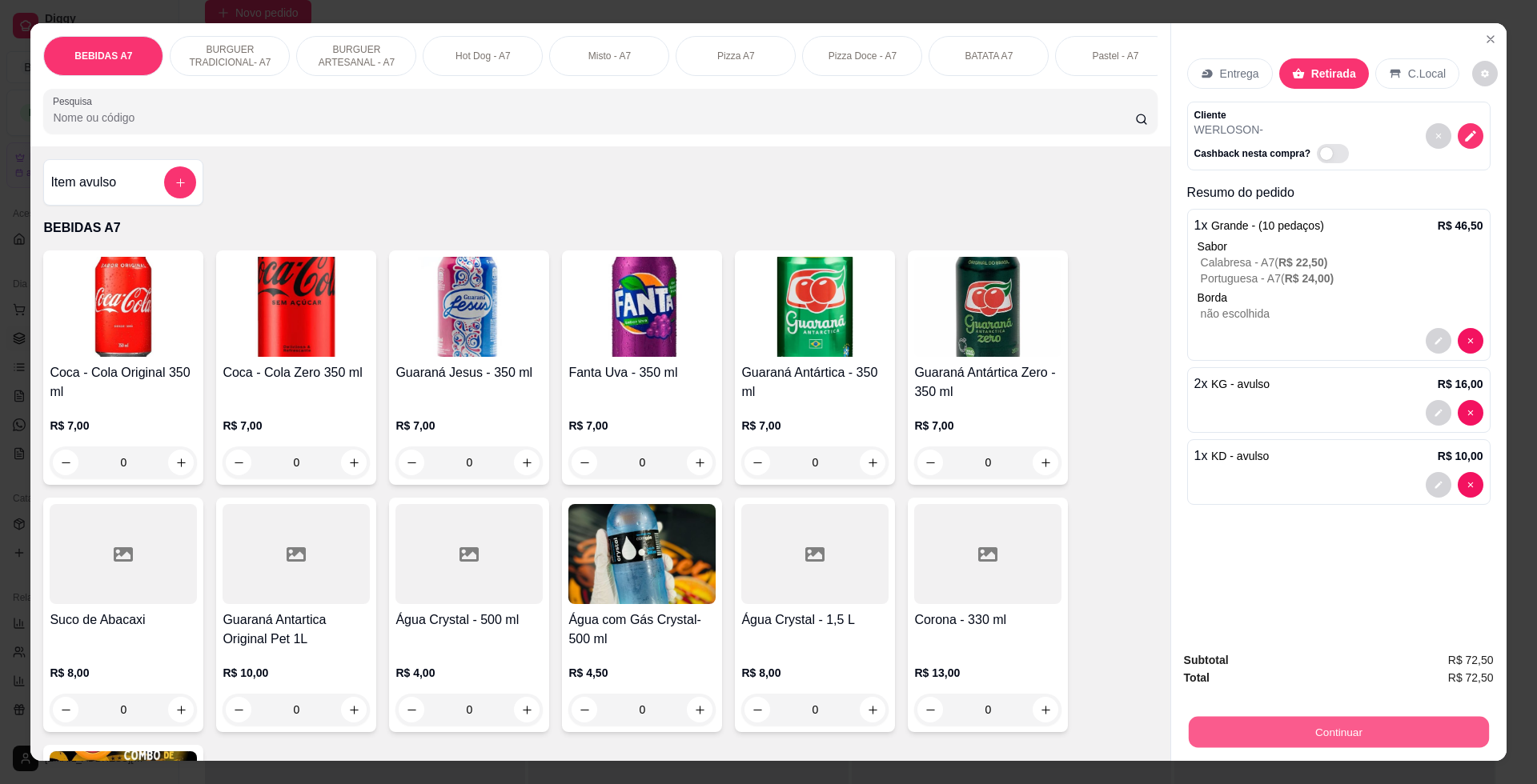
click at [1339, 738] on button "Continuar" at bounding box center [1338, 731] width 300 height 31
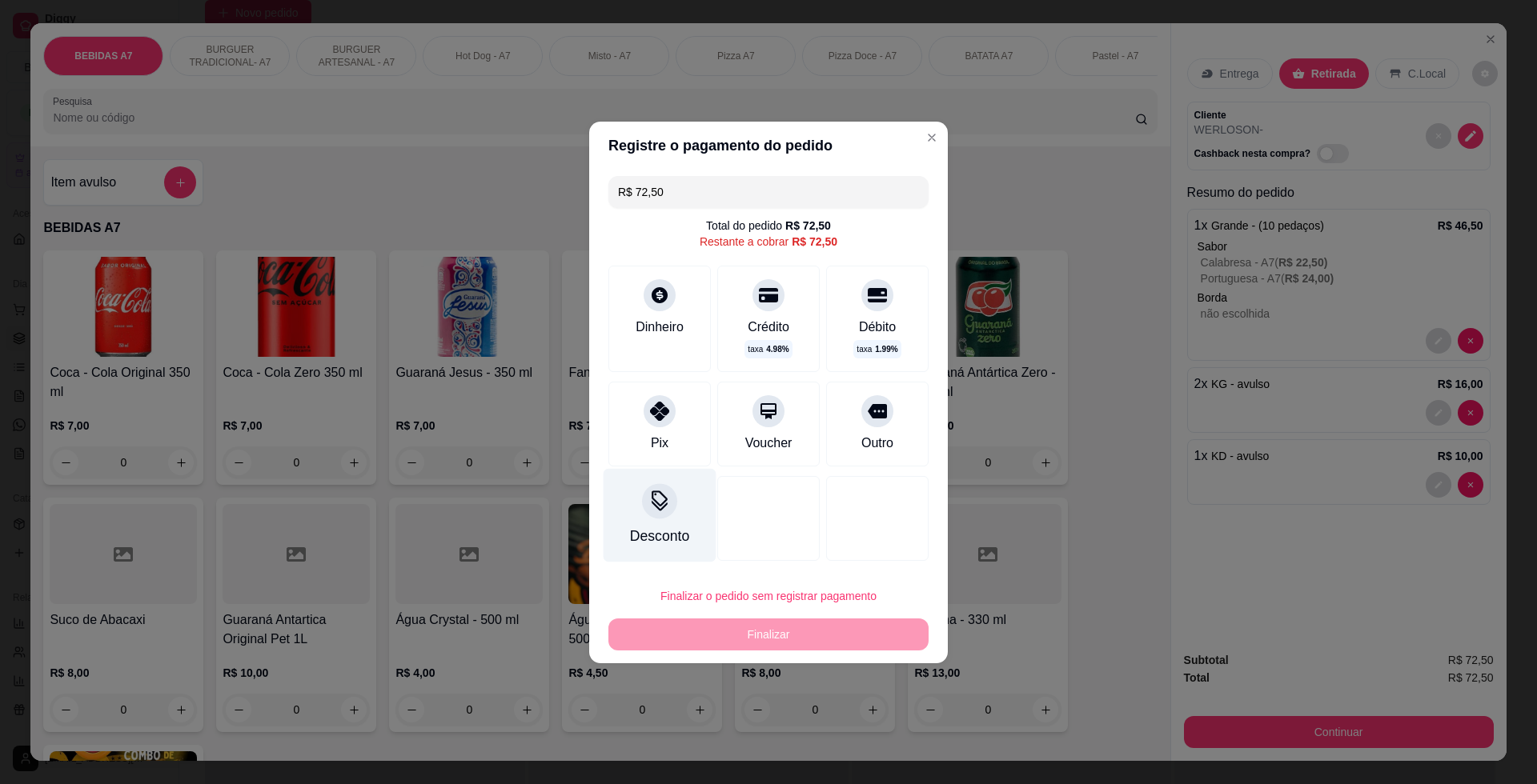
drag, startPoint x: 657, startPoint y: 402, endPoint x: 678, endPoint y: 483, distance: 83.7
click at [656, 402] on icon at bounding box center [660, 412] width 20 height 20
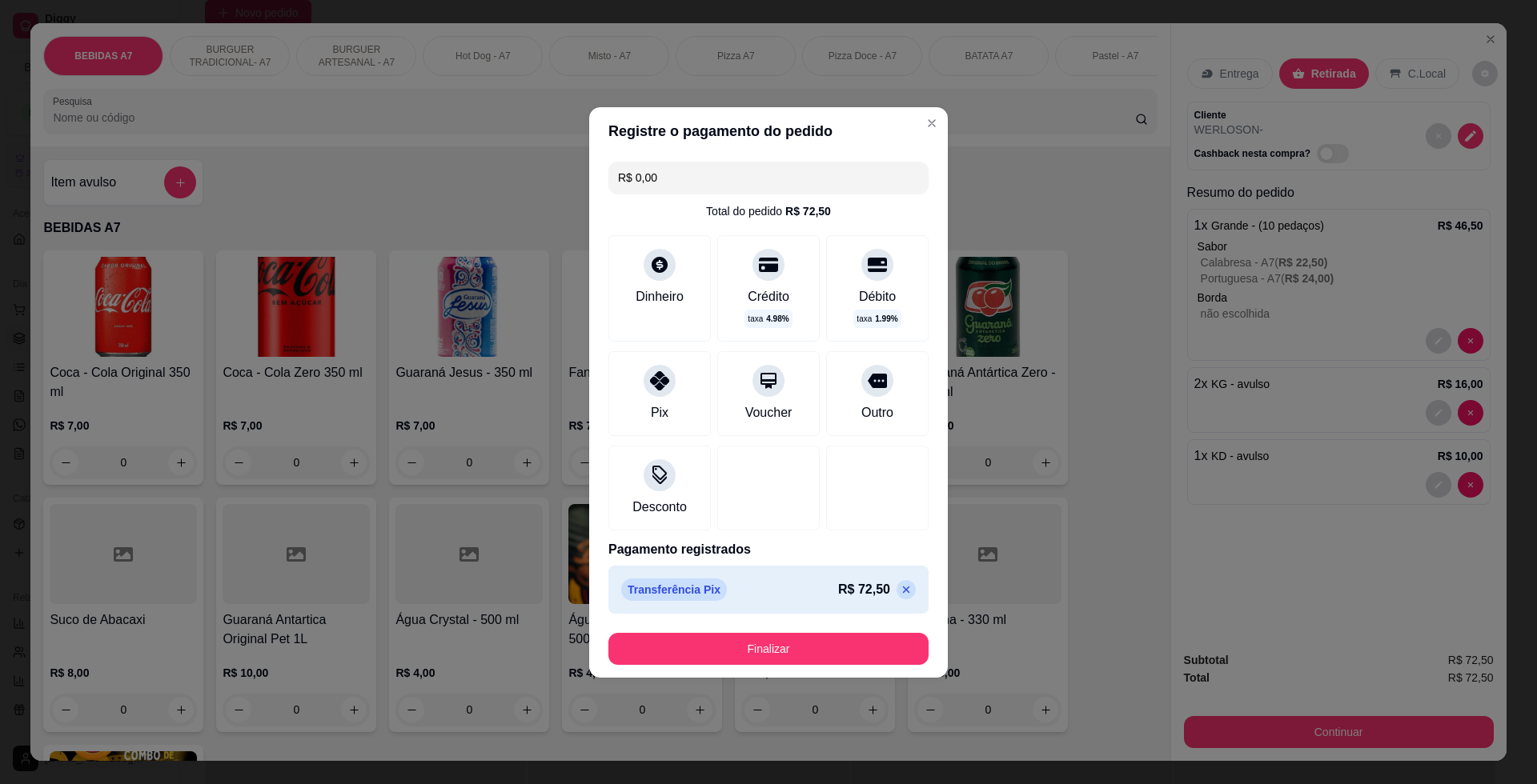
drag, startPoint x: 810, startPoint y: 666, endPoint x: 815, endPoint y: 646, distance: 20.6
click at [809, 663] on footer "Finalizar" at bounding box center [768, 649] width 359 height 58
click at [815, 646] on button "Finalizar" at bounding box center [768, 648] width 320 height 32
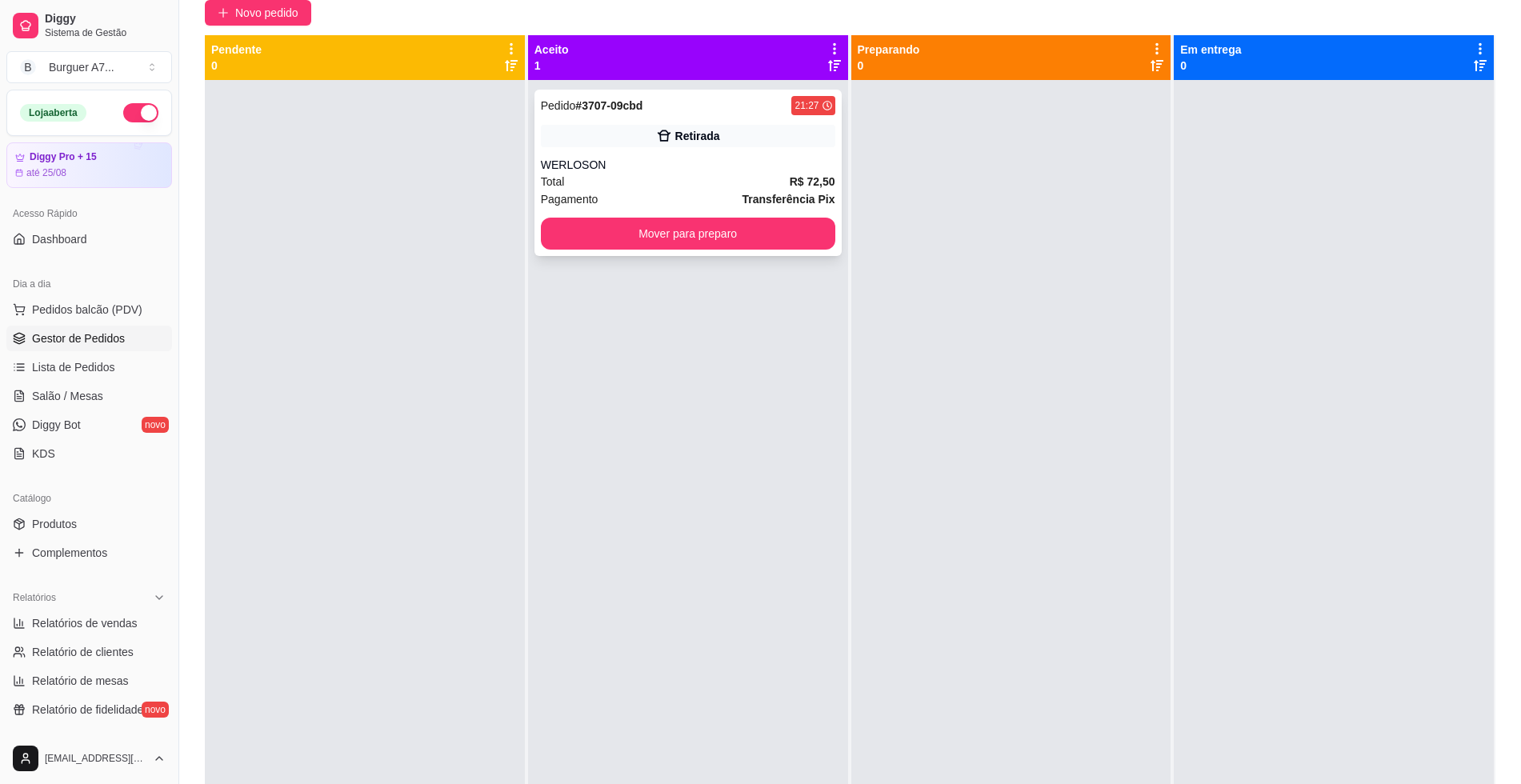
click at [800, 253] on div "Pedido # 3707-09cbd 21:27 Retirada WERLOSON Total R$ 72,50 Pagamento Transferên…" at bounding box center [688, 173] width 307 height 166
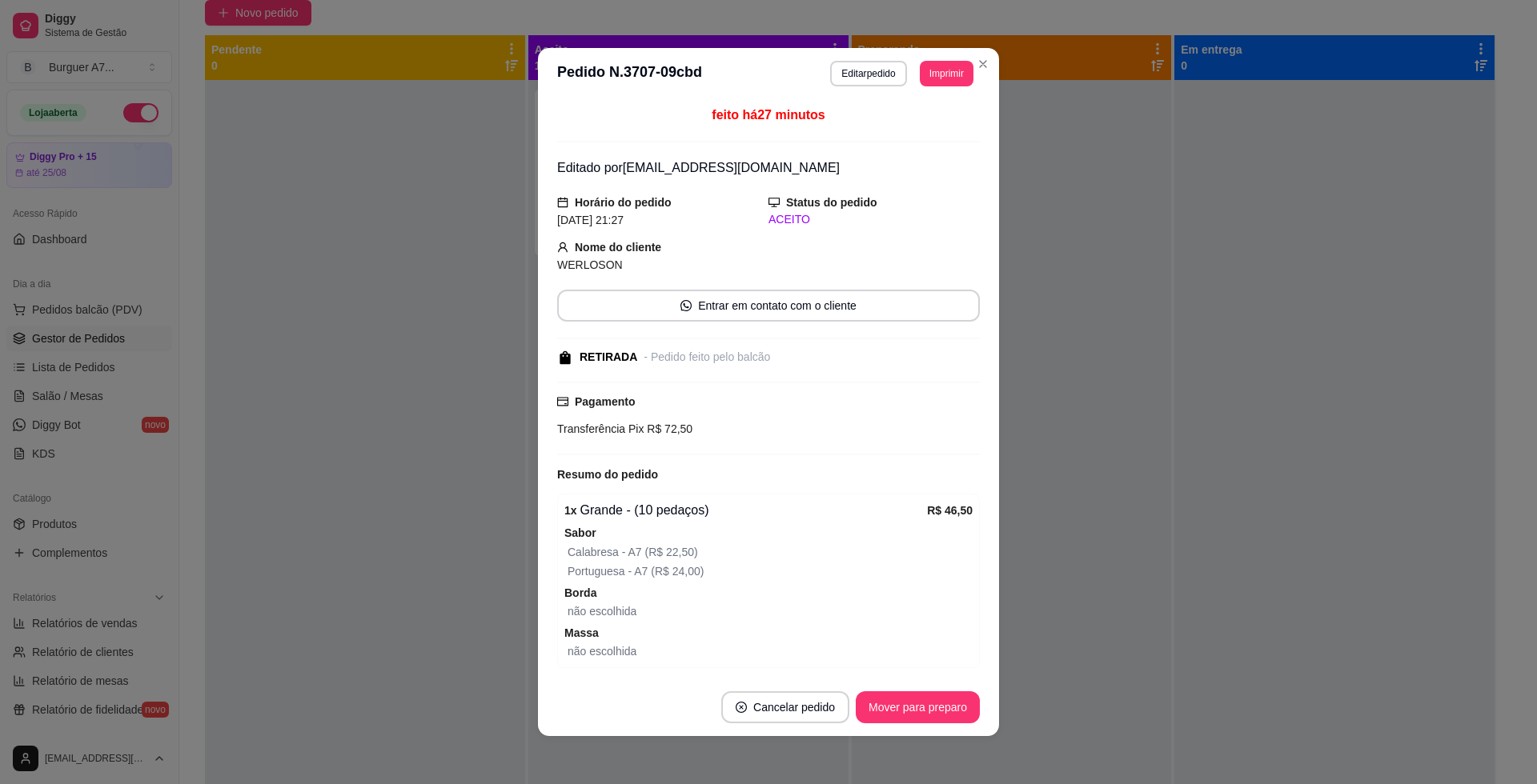
click at [977, 197] on div "**********" at bounding box center [768, 392] width 1537 height 784
click at [962, 209] on div "**********" at bounding box center [768, 392] width 1537 height 784
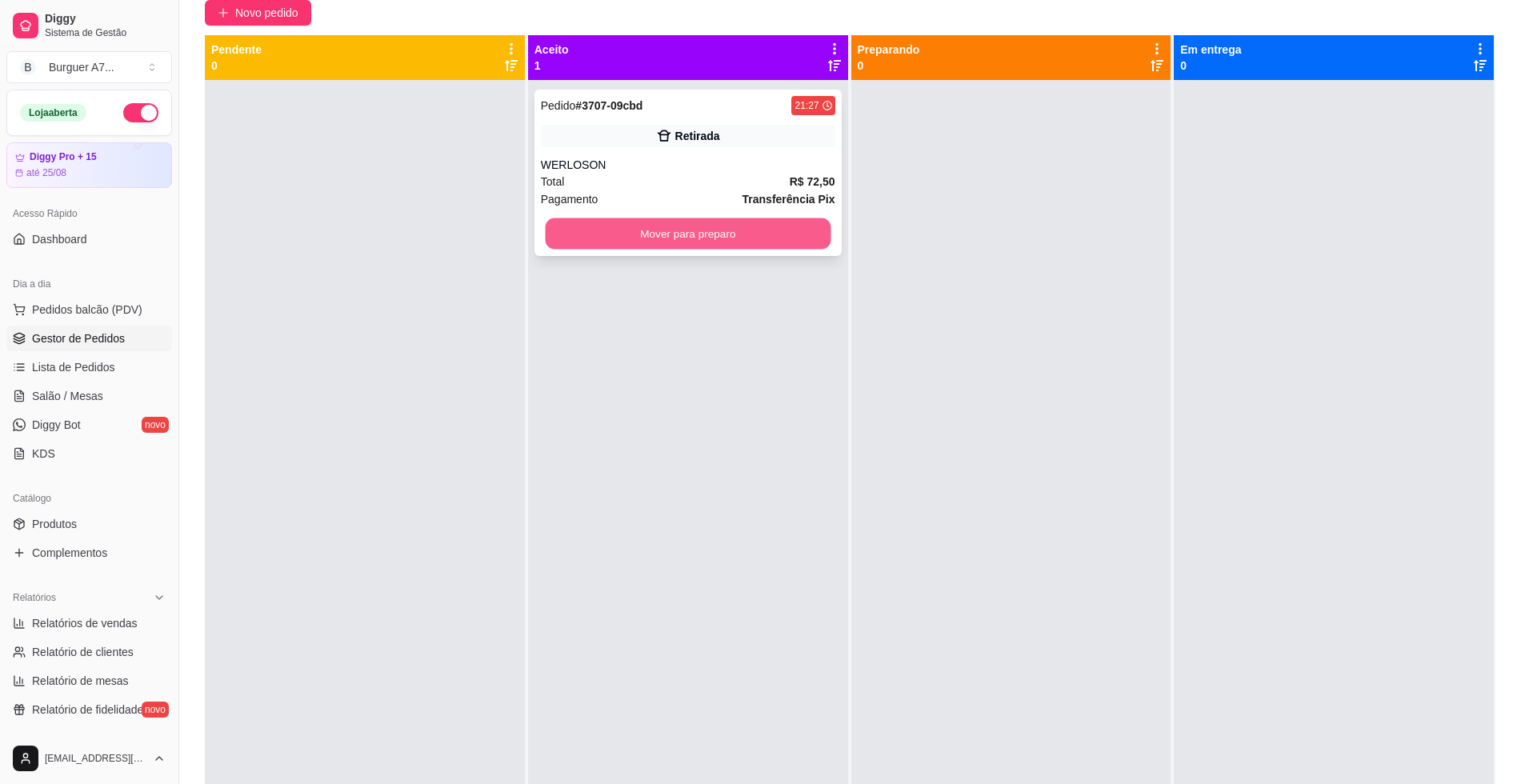
click at [767, 233] on button "Mover para preparo" at bounding box center [687, 234] width 285 height 31
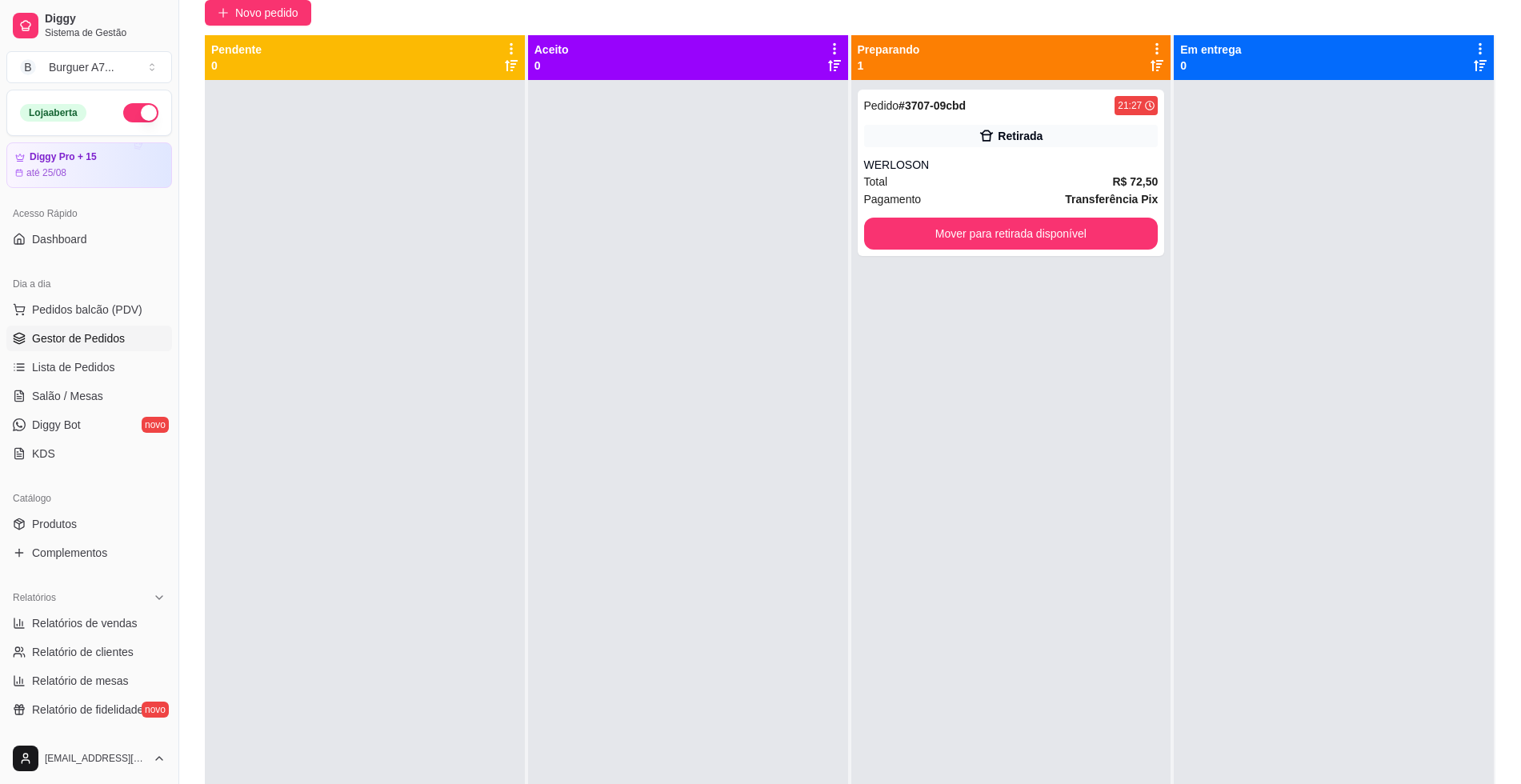
drag, startPoint x: 146, startPoint y: 605, endPoint x: 147, endPoint y: 627, distance: 22.0
click at [146, 606] on div "Relatórios" at bounding box center [89, 597] width 165 height 25
click at [154, 583] on div "Relatórios" at bounding box center [89, 597] width 179 height 38
click at [152, 600] on icon at bounding box center [159, 597] width 13 height 13
click at [137, 626] on link "Relatórios de vendas" at bounding box center [89, 623] width 165 height 25
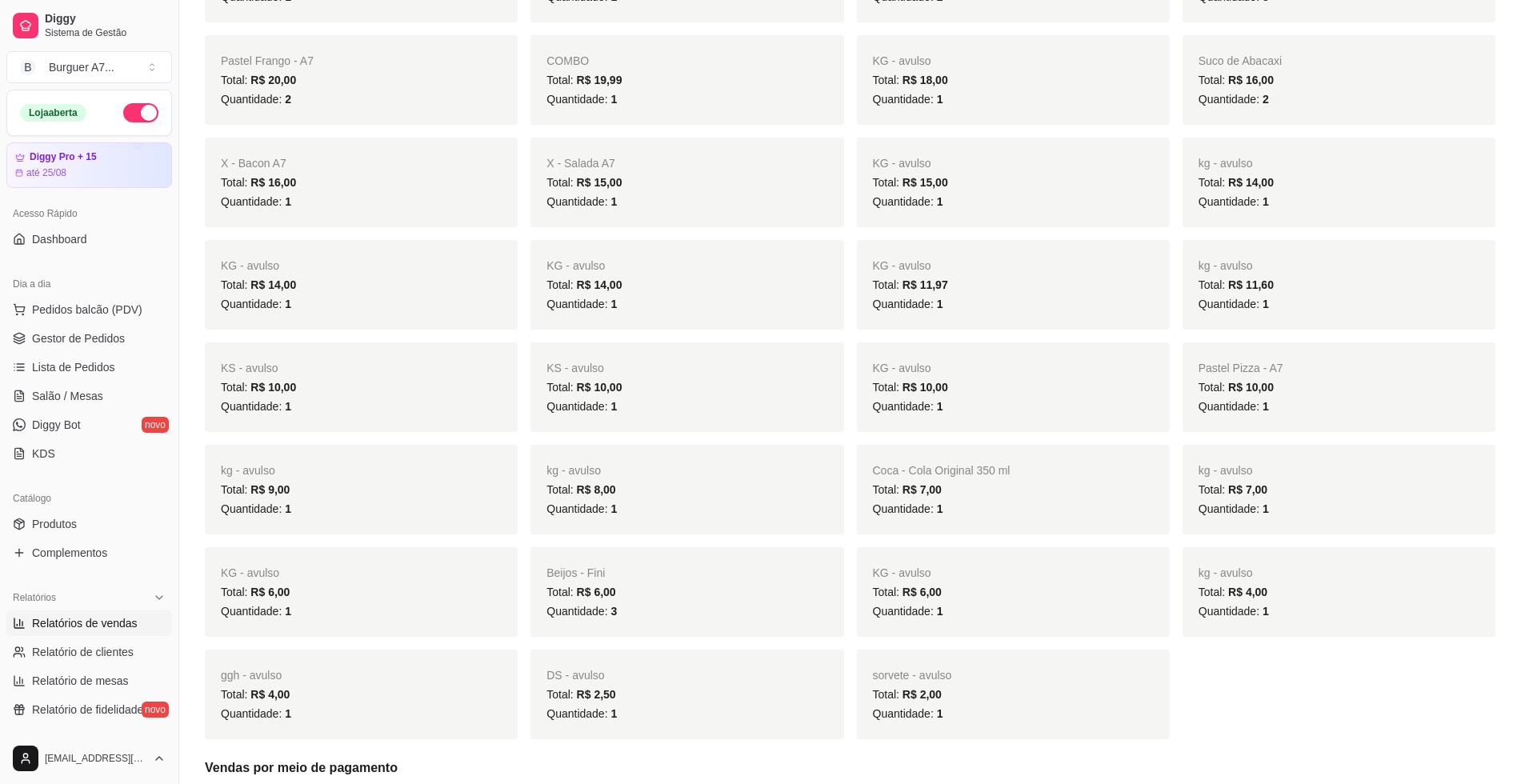
scroll to position [600, 0]
click at [112, 326] on link "Gestor de Pedidos" at bounding box center [89, 337] width 165 height 25
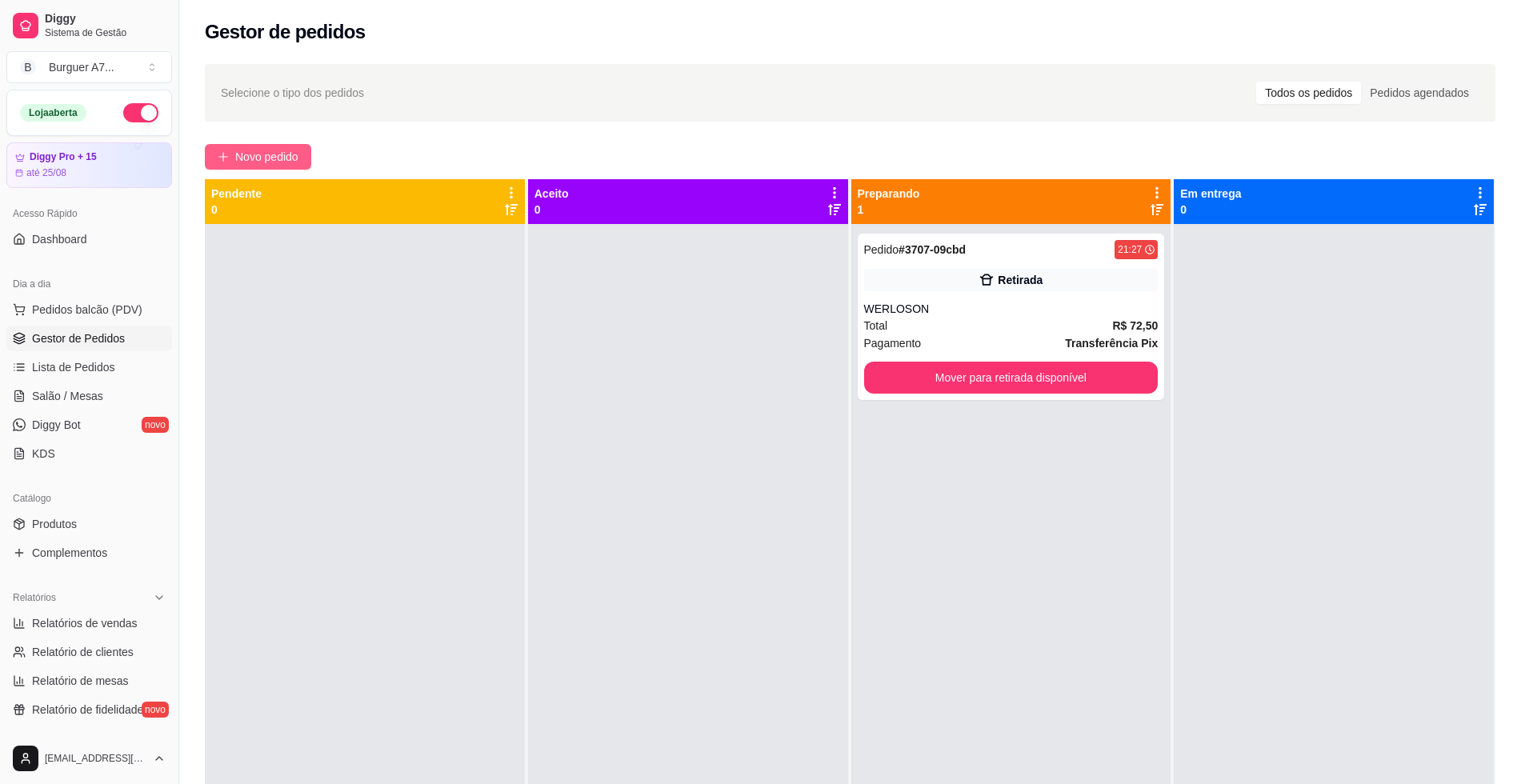
click at [268, 150] on span "Novo pedido" at bounding box center [267, 157] width 64 height 18
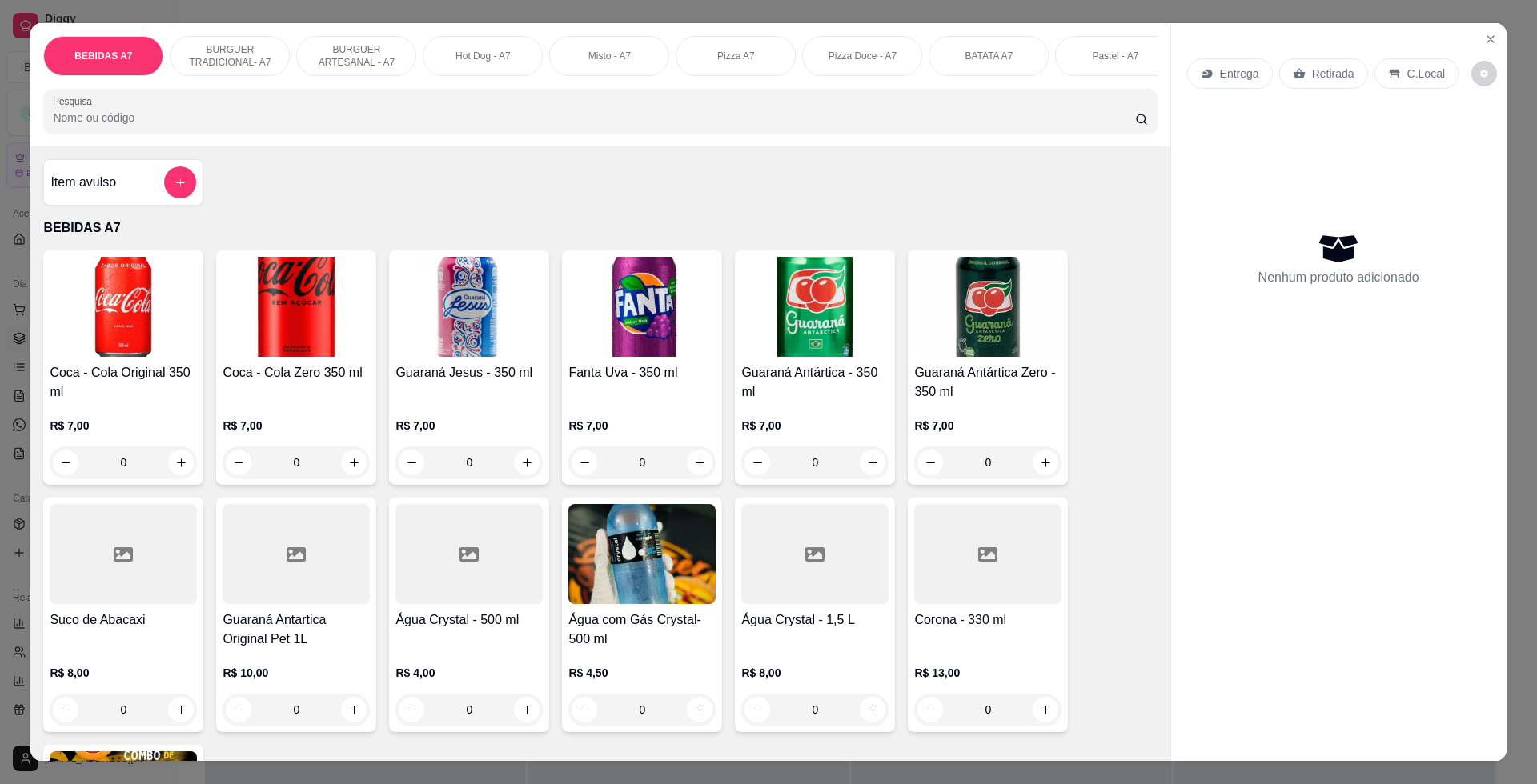
click at [144, 198] on div "Item avulso" at bounding box center [123, 182] width 146 height 32
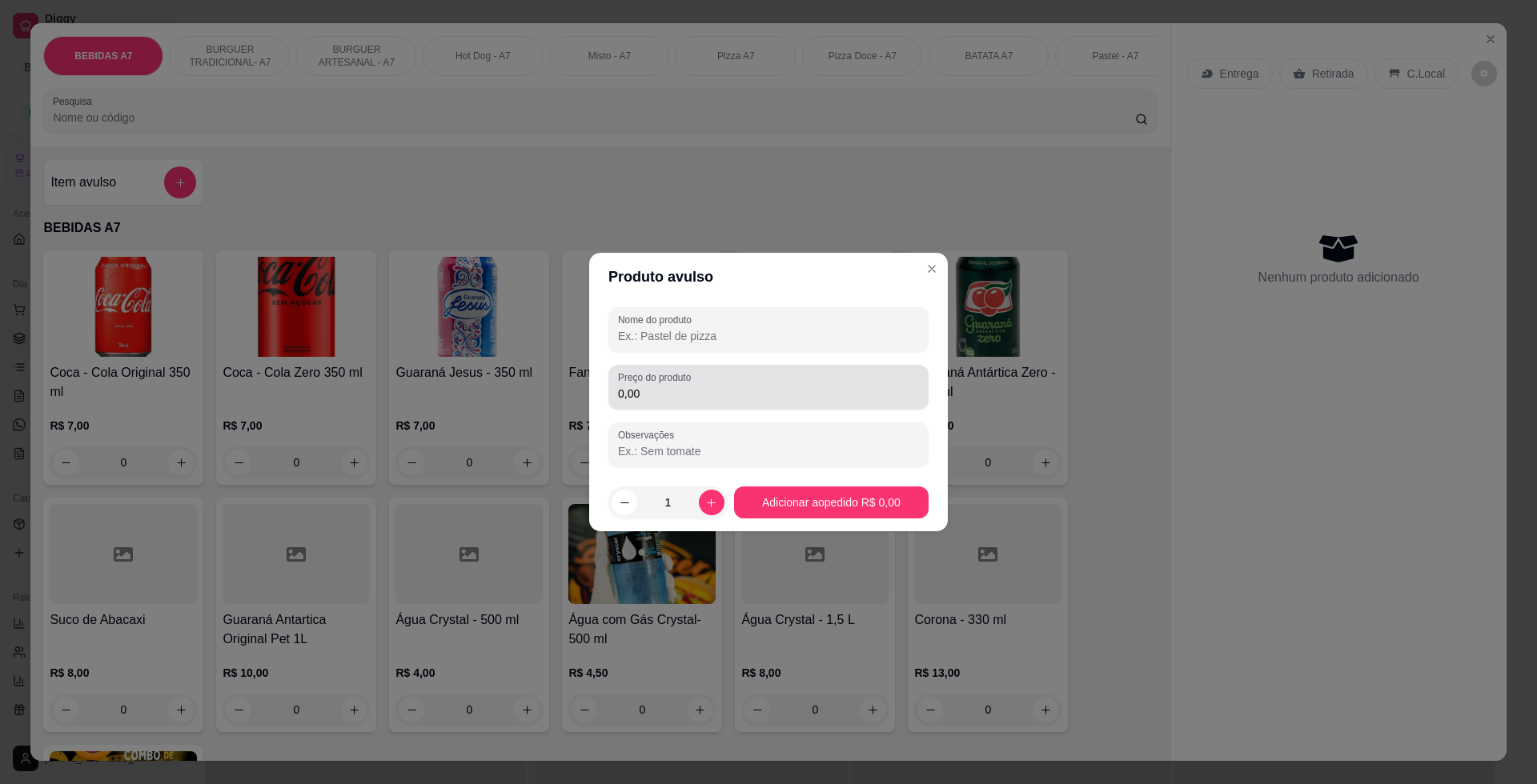
click at [771, 371] on div "0,00" at bounding box center [768, 386] width 301 height 32
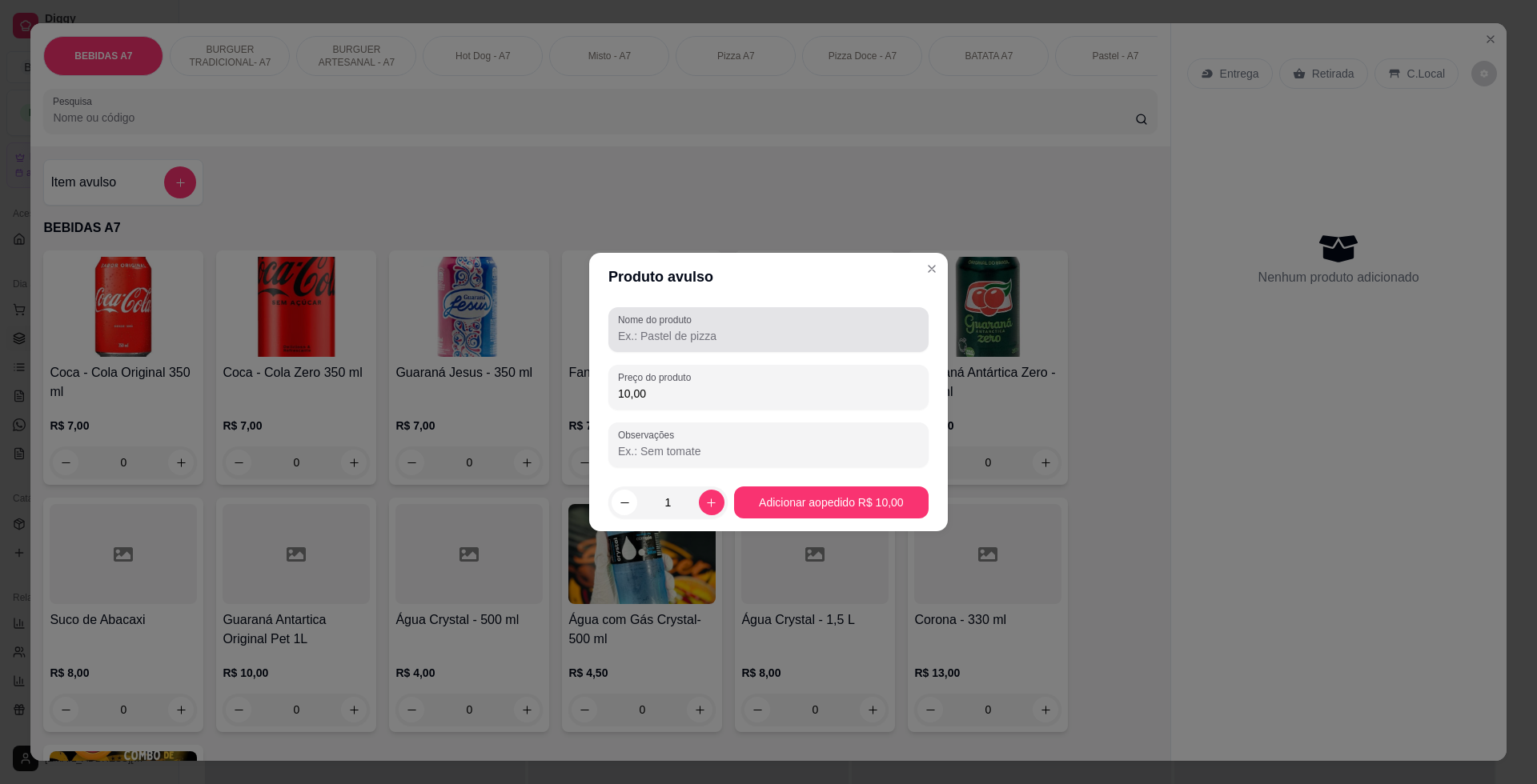
click at [684, 320] on label "Nome do produto" at bounding box center [657, 319] width 79 height 14
click at [684, 328] on input "Nome do produto" at bounding box center [768, 336] width 301 height 16
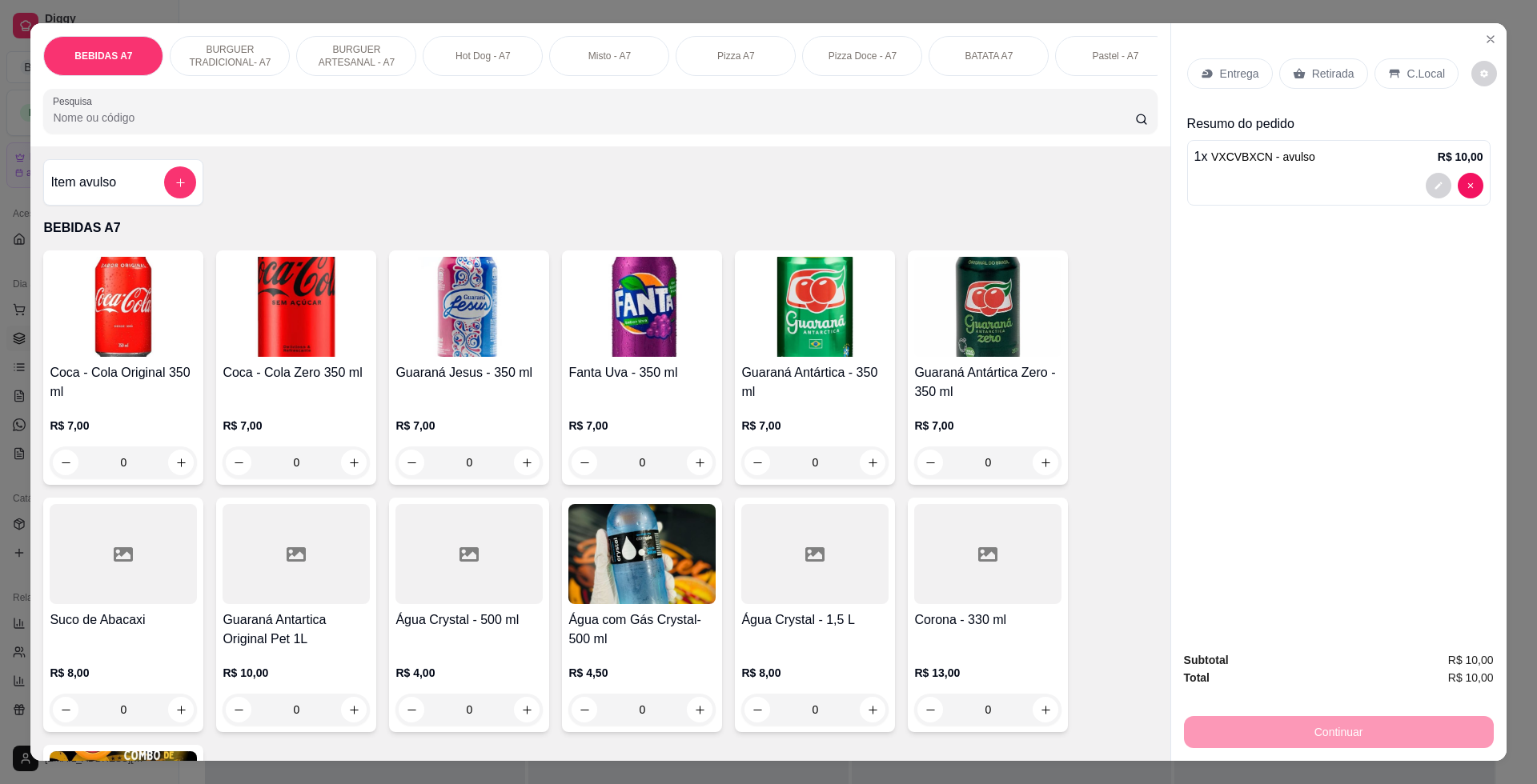
click at [1336, 84] on div "Retirada" at bounding box center [1323, 73] width 89 height 30
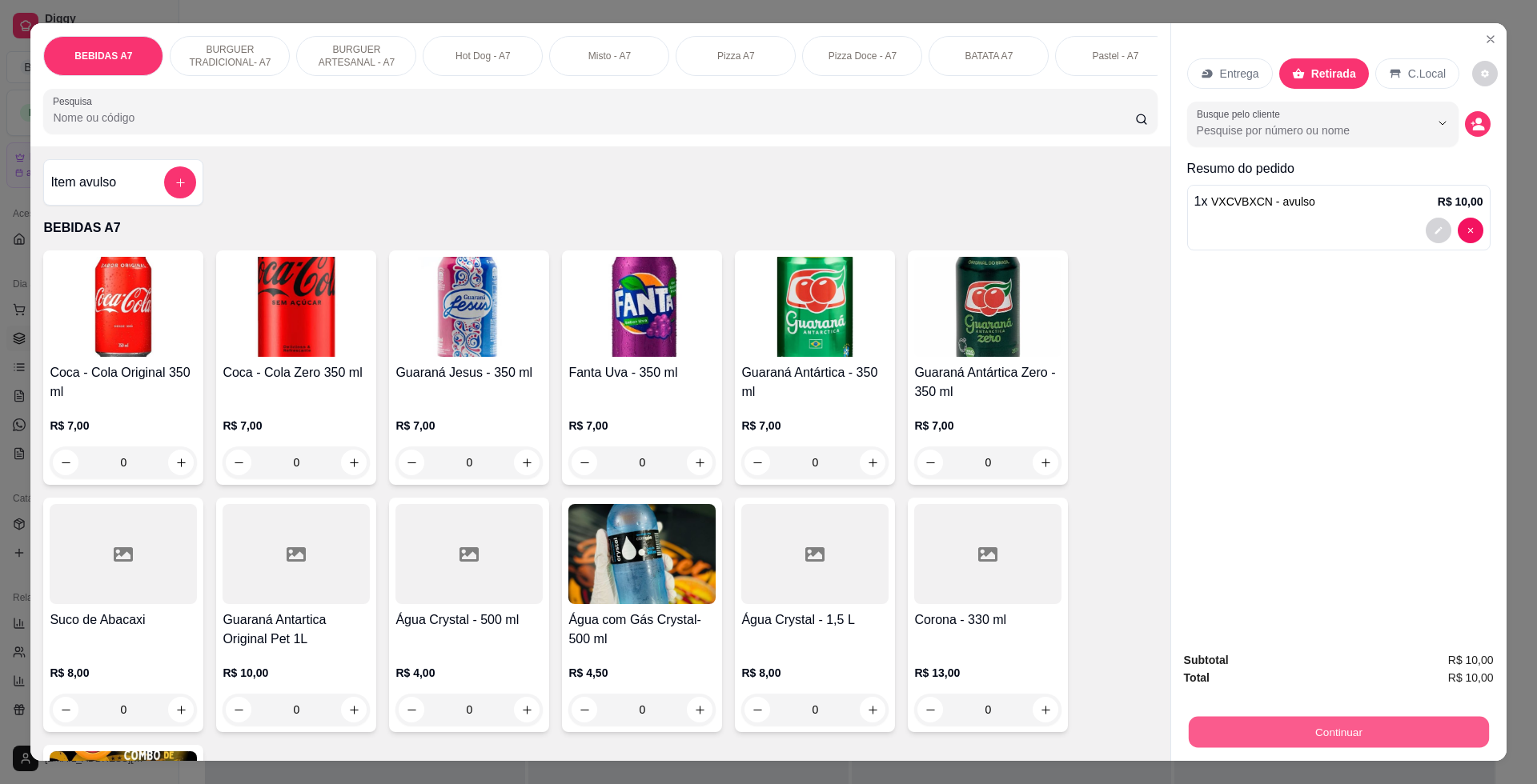
click at [1416, 734] on button "Continuar" at bounding box center [1338, 731] width 300 height 31
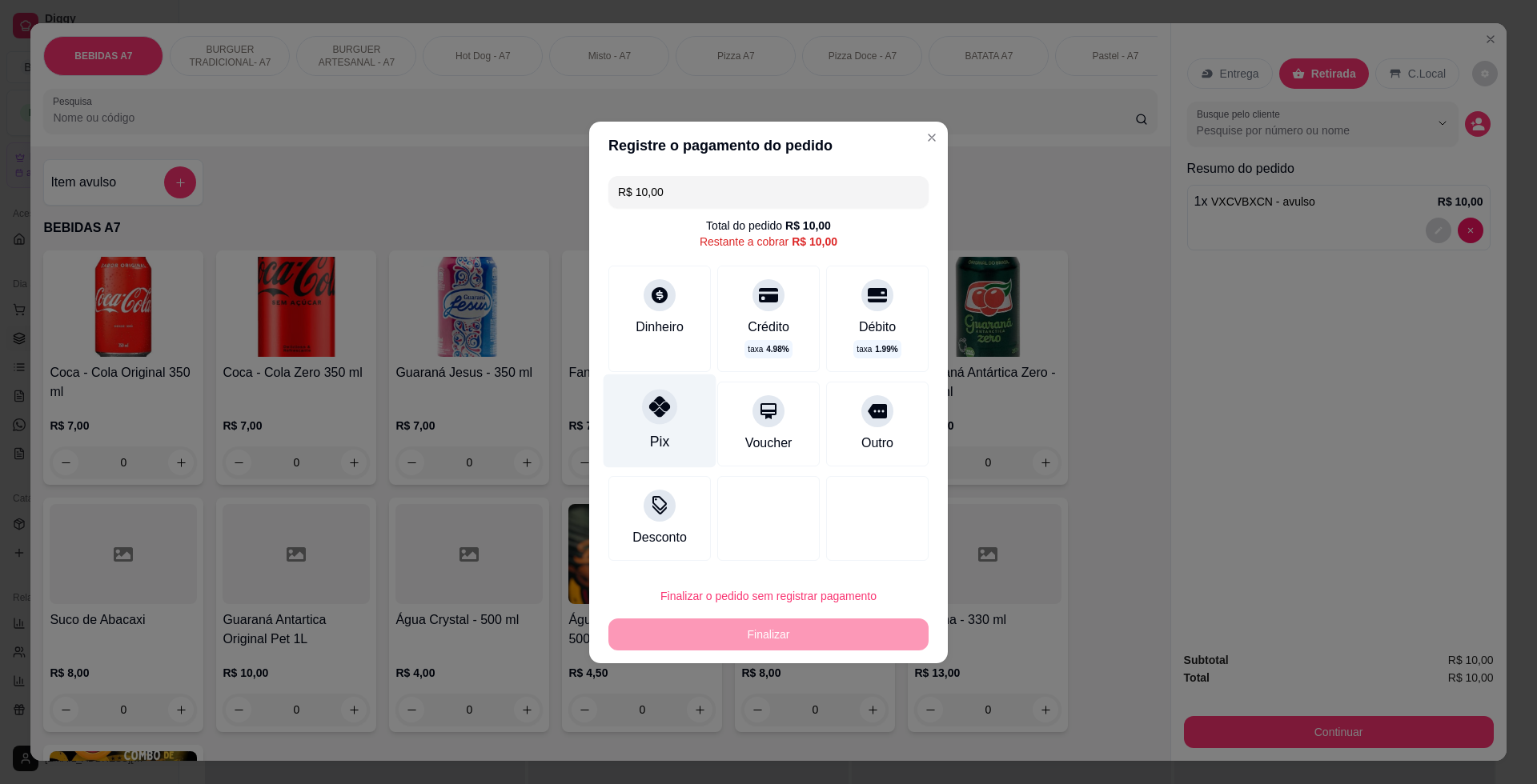
click at [656, 429] on div "Pix" at bounding box center [660, 420] width 113 height 94
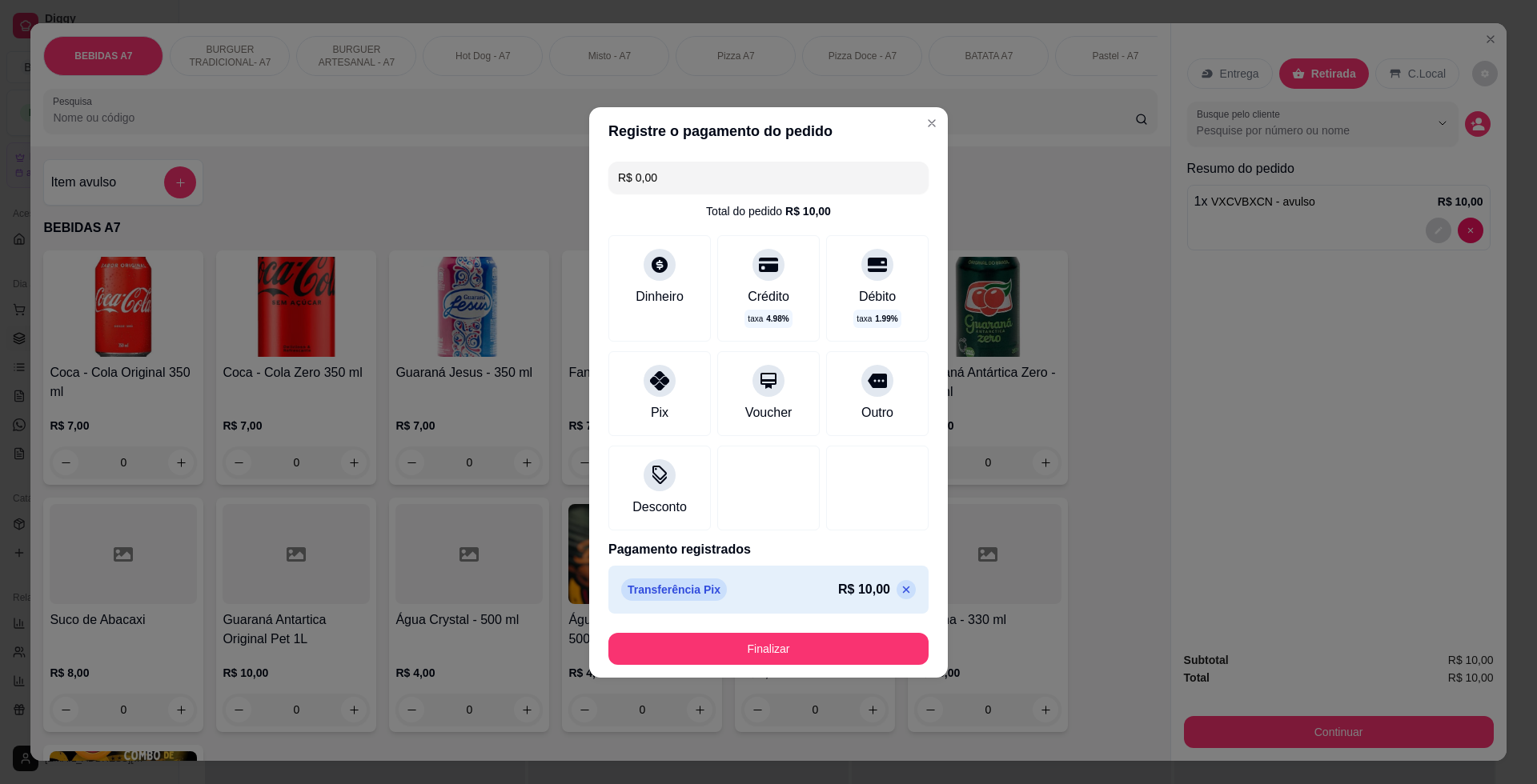
drag, startPoint x: 892, startPoint y: 670, endPoint x: 885, endPoint y: 657, distance: 14.8
click at [887, 665] on footer "Finalizar" at bounding box center [768, 649] width 359 height 58
click at [885, 657] on button "Finalizar" at bounding box center [768, 648] width 320 height 32
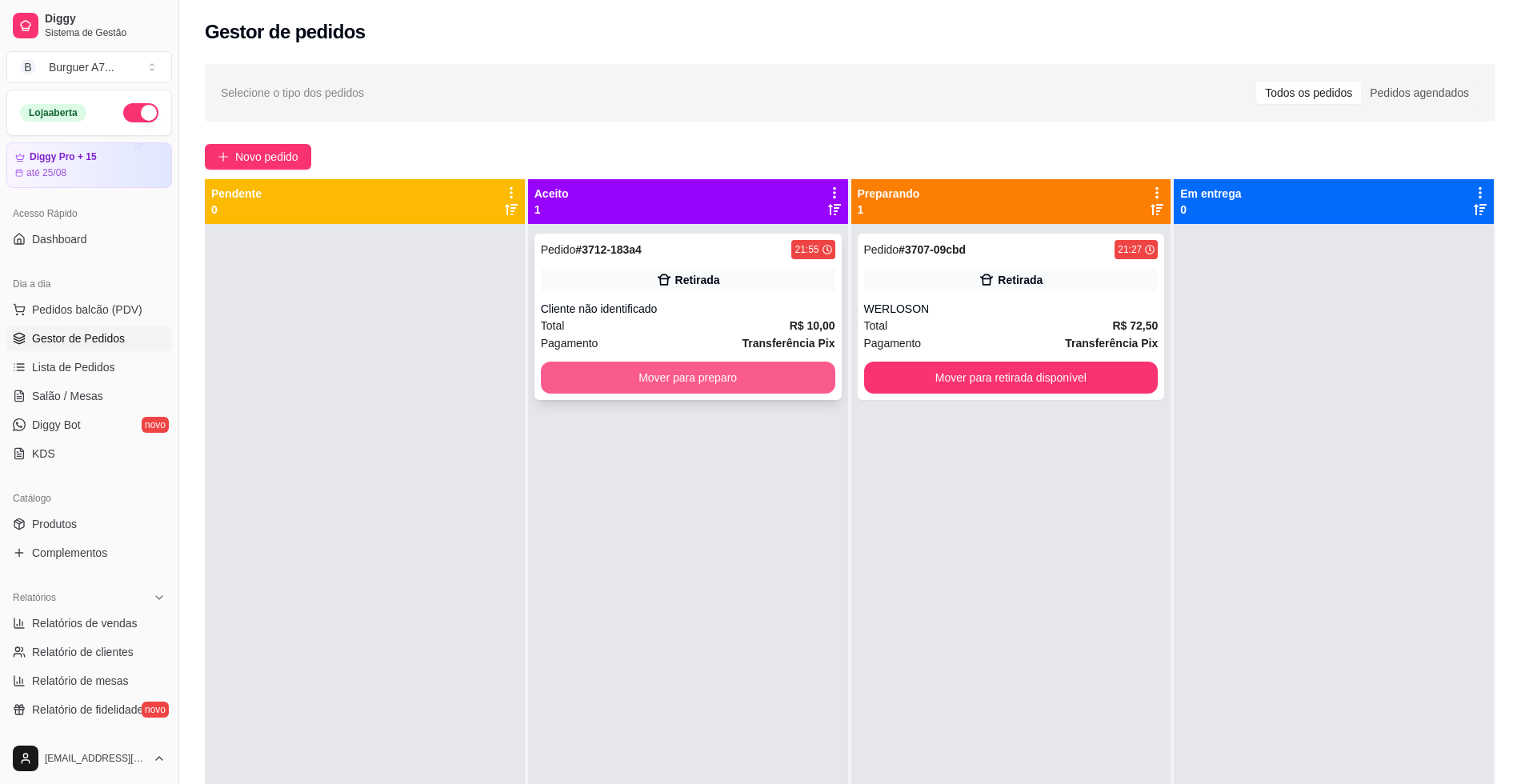
click at [780, 366] on button "Mover para preparo" at bounding box center [688, 377] width 294 height 32
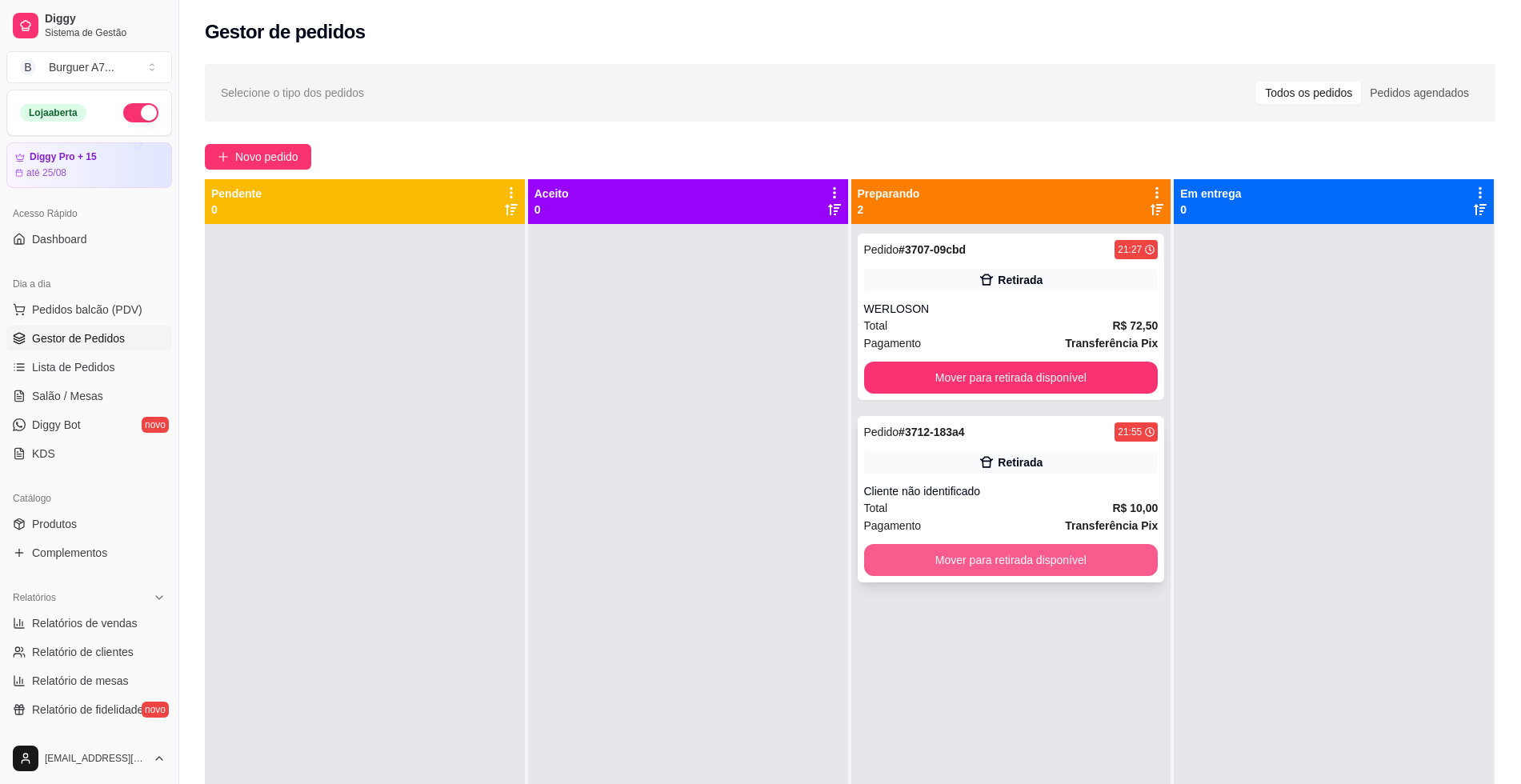
click at [1008, 559] on button "Mover para retirada disponível" at bounding box center [1011, 559] width 294 height 32
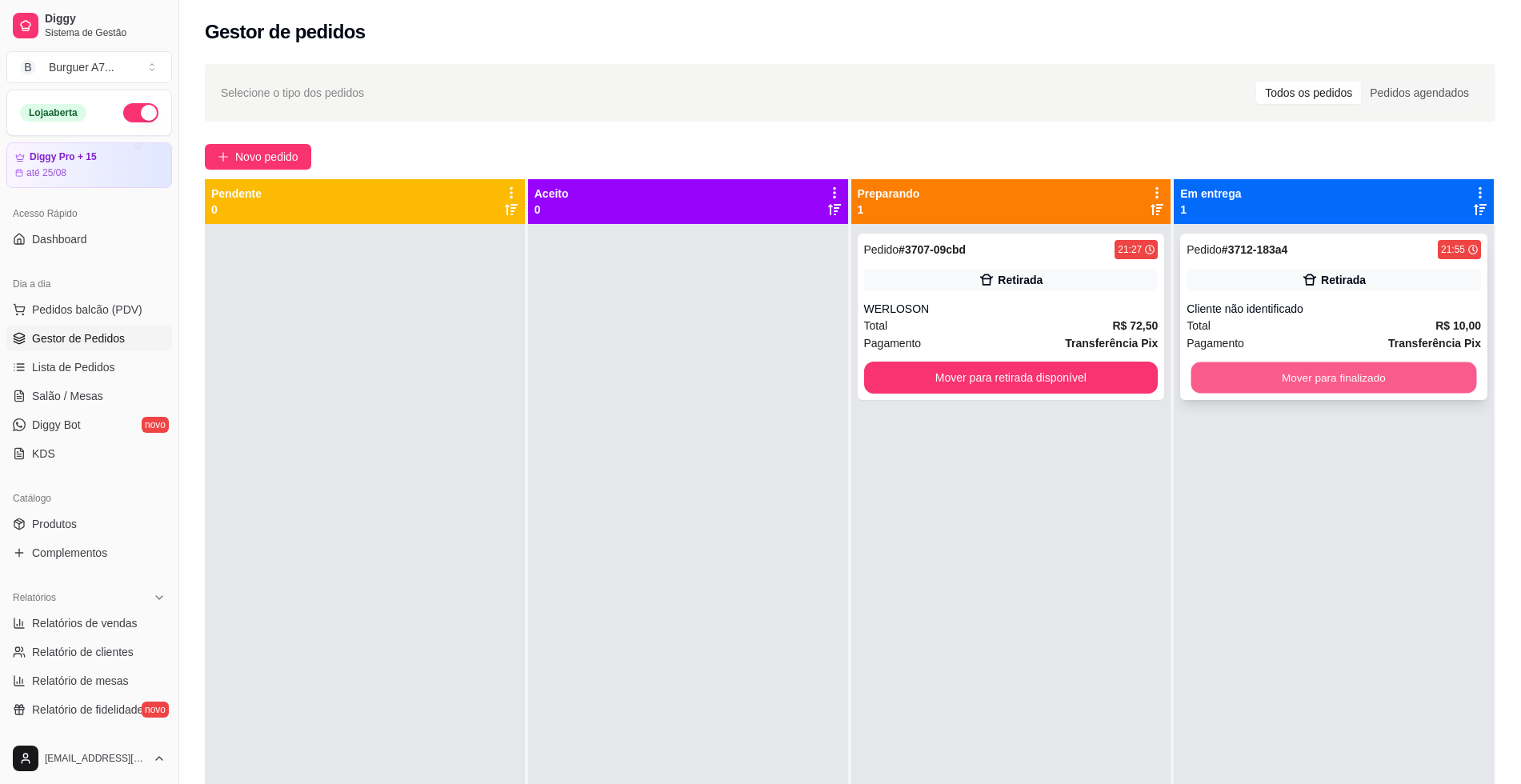
click at [1297, 364] on button "Mover para finalizado" at bounding box center [1334, 378] width 285 height 31
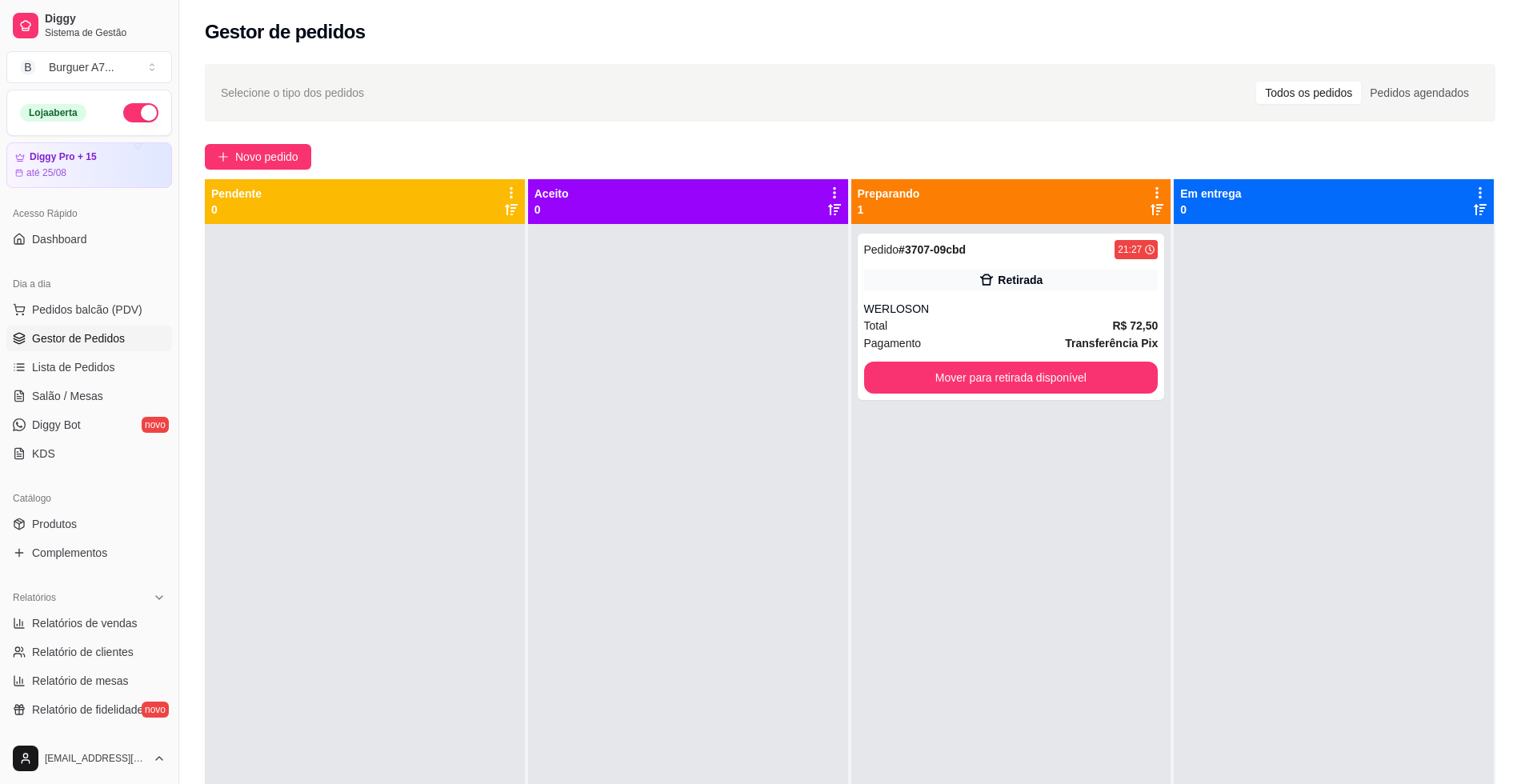
drag, startPoint x: 1322, startPoint y: 306, endPoint x: 751, endPoint y: 213, distance: 578.5
click at [1322, 306] on div at bounding box center [1334, 616] width 320 height 784
click at [234, 171] on div "Selecione o tipo dos pedidos Todos os pedidos Pedidos agendados Novo pedido Pen…" at bounding box center [850, 518] width 1342 height 928
click at [249, 142] on div "Selecione o tipo dos pedidos Todos os pedidos Pedidos agendados Novo pedido Pen…" at bounding box center [850, 518] width 1342 height 928
click at [253, 163] on span "Novo pedido" at bounding box center [267, 157] width 64 height 18
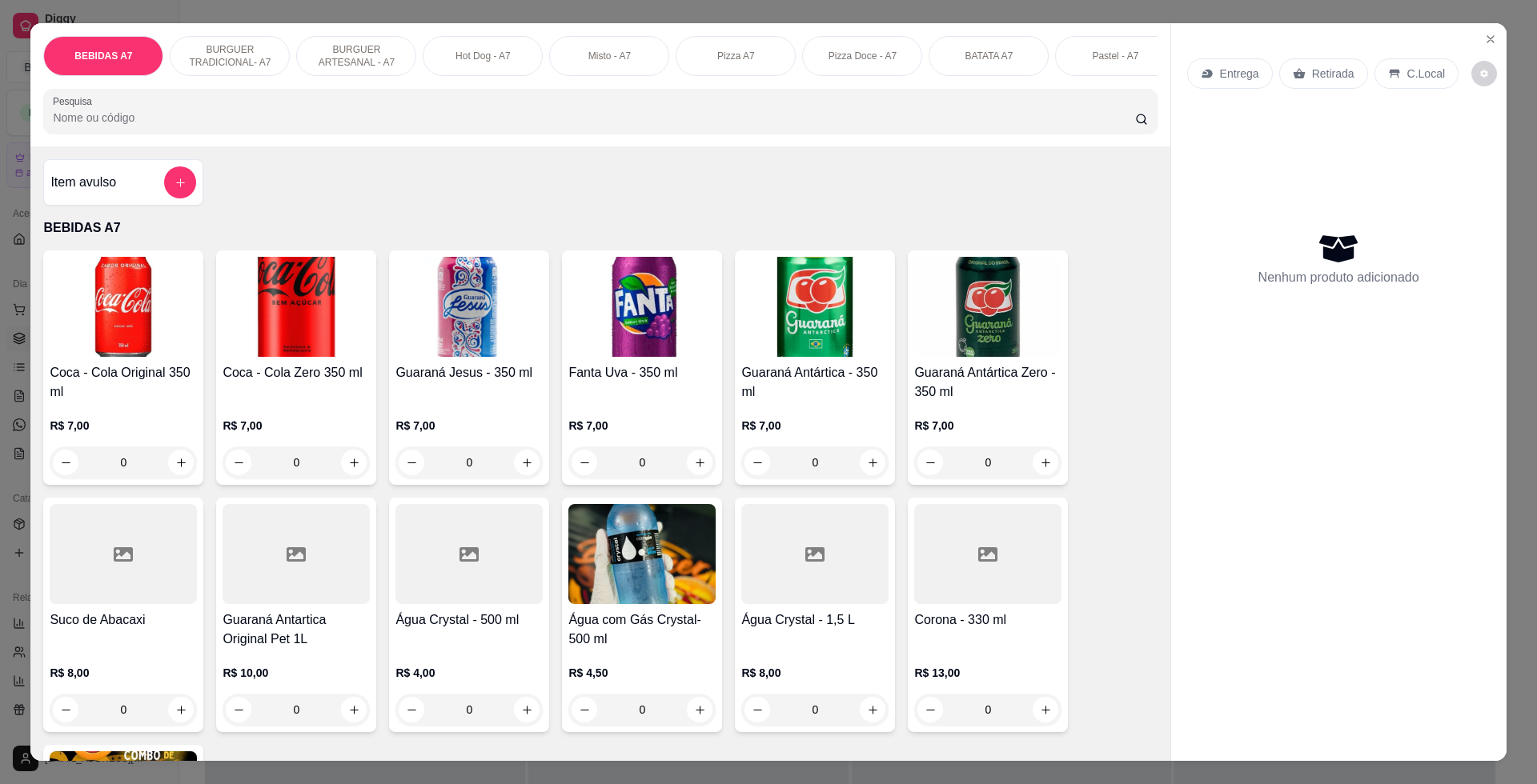
click at [142, 189] on div "Item avulso" at bounding box center [123, 182] width 146 height 32
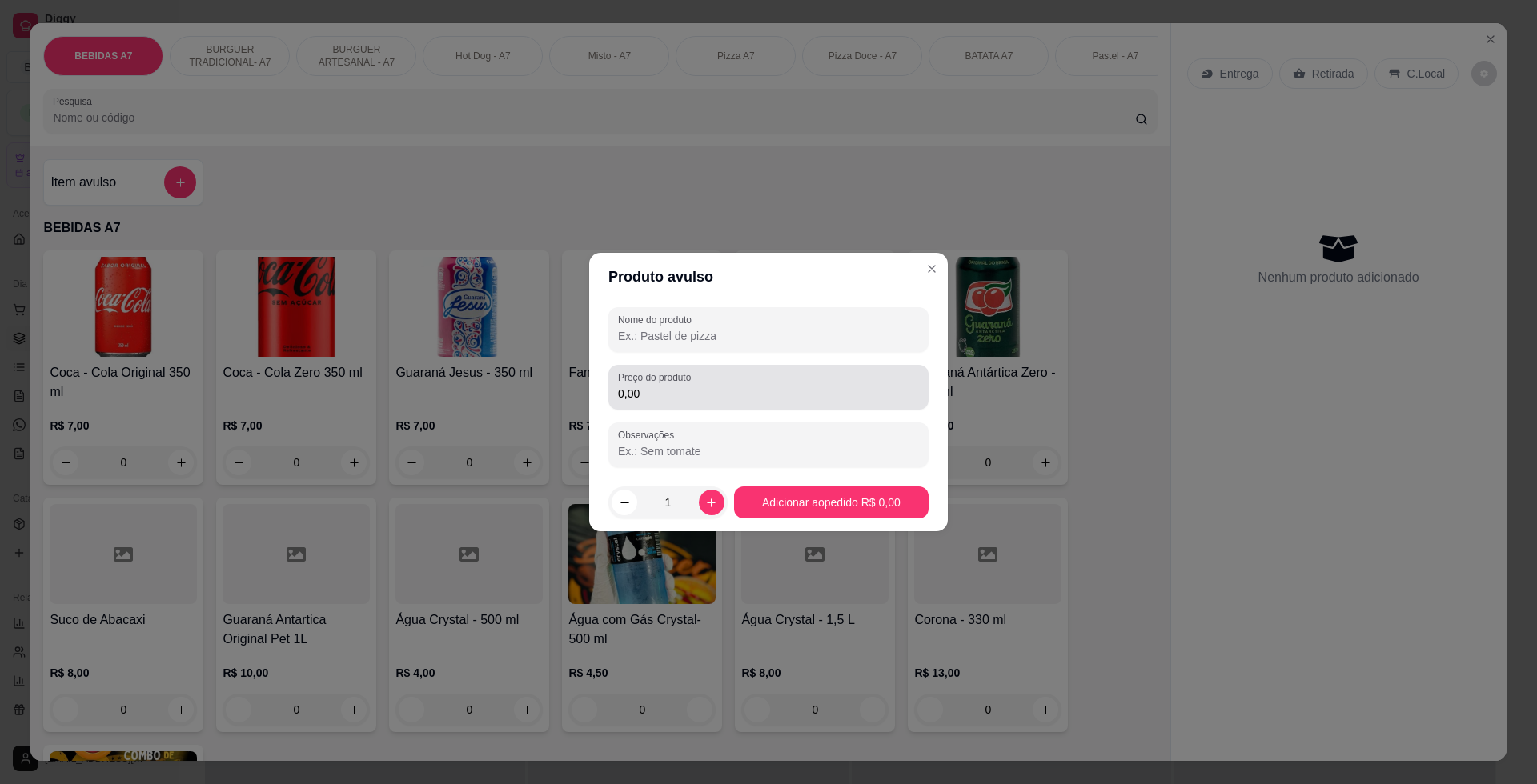
click at [775, 399] on input "0,00" at bounding box center [768, 394] width 301 height 16
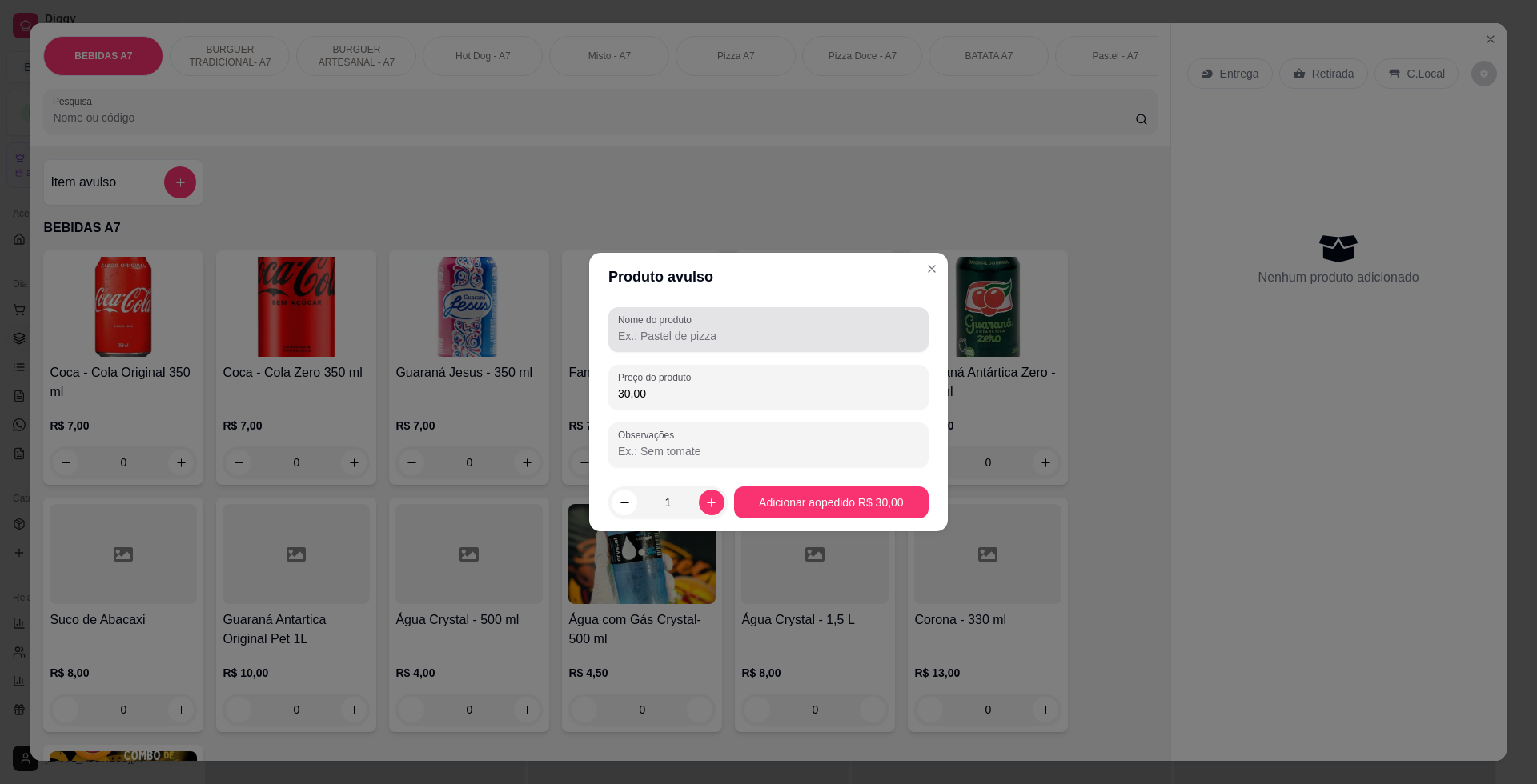
click at [727, 323] on div at bounding box center [768, 329] width 301 height 32
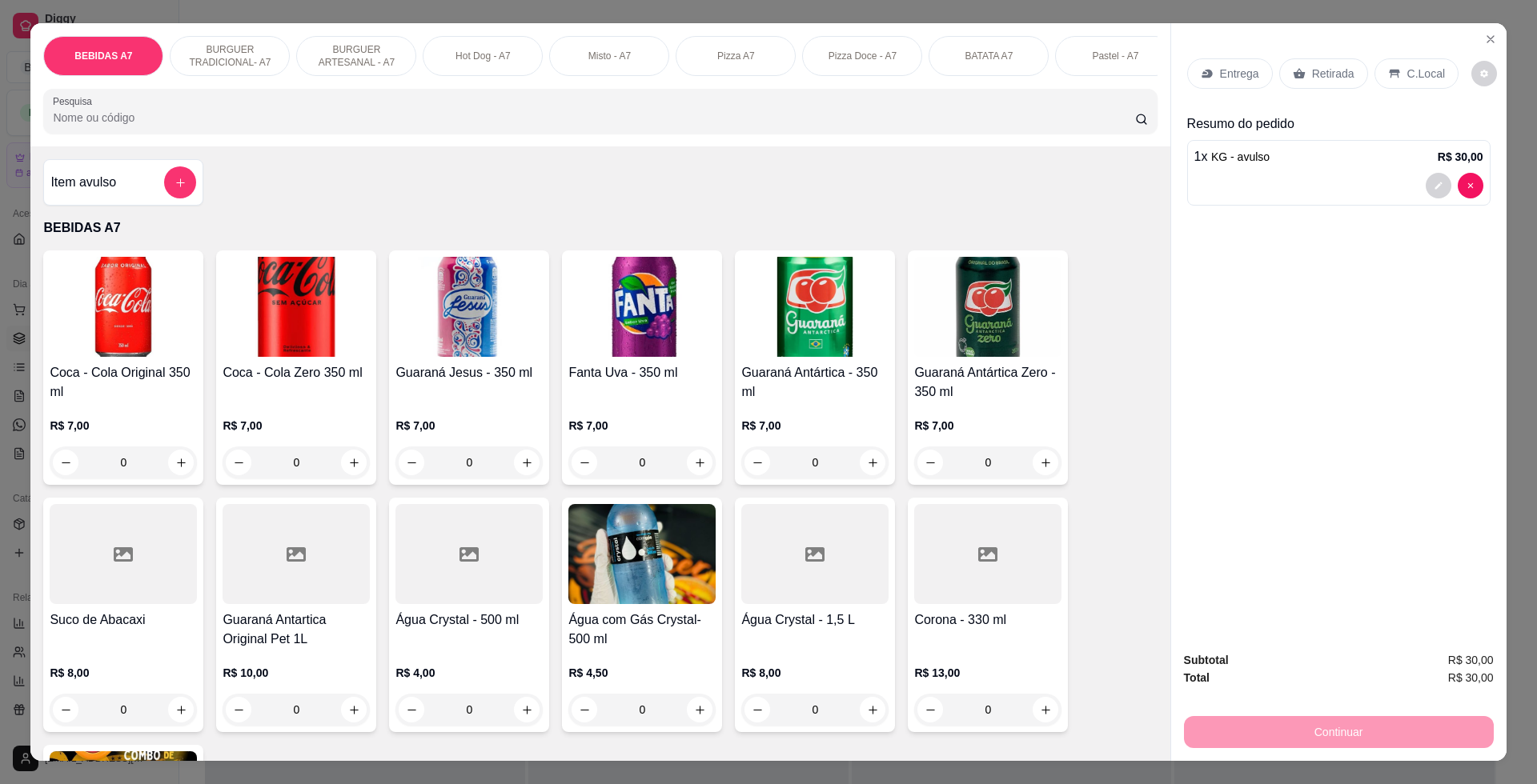
click at [1300, 90] on div "Entrega Retirada C.Local" at bounding box center [1339, 73] width 303 height 56
click at [1312, 79] on p "Retirada" at bounding box center [1333, 73] width 42 height 16
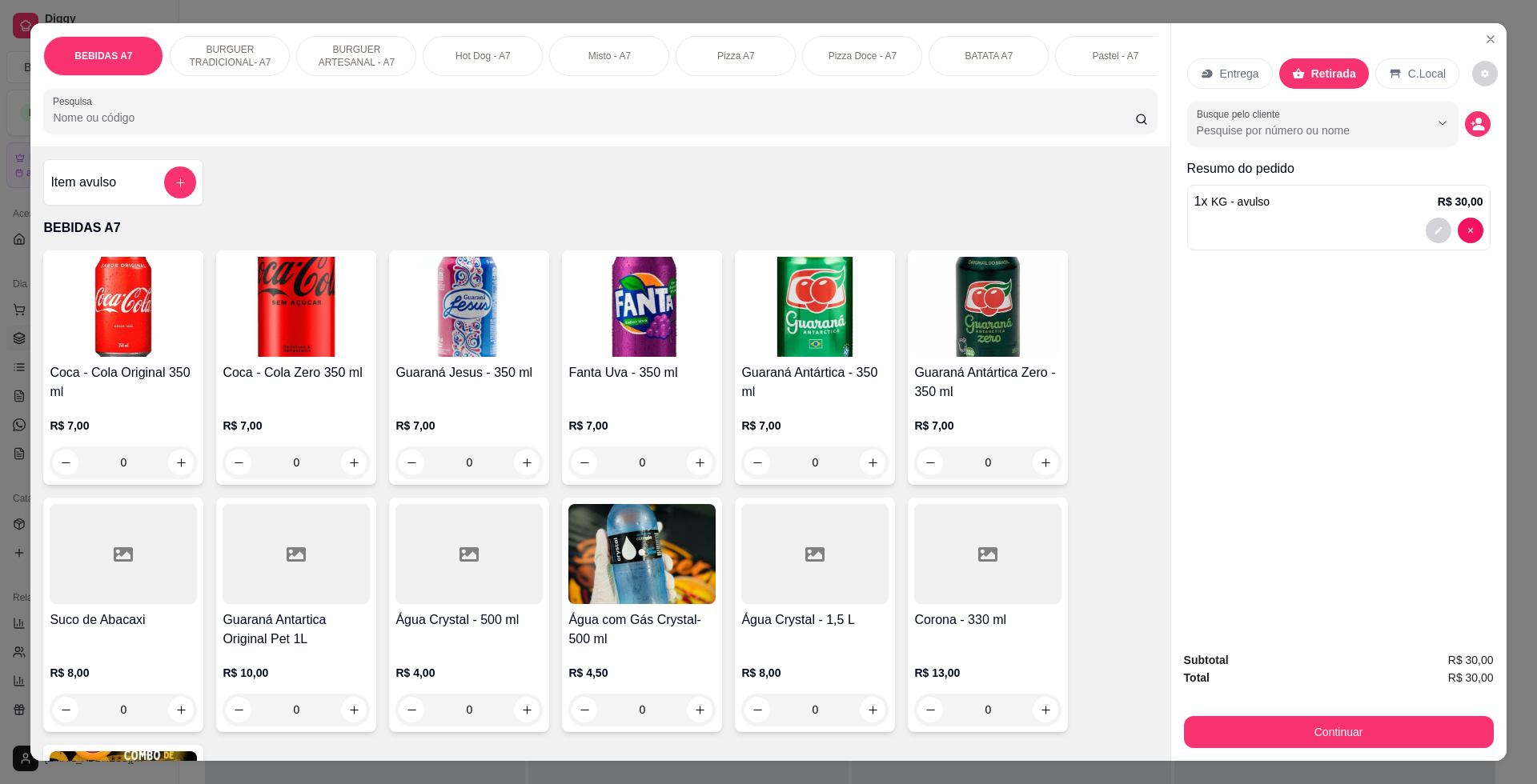
drag, startPoint x: 1417, startPoint y: 708, endPoint x: 1425, endPoint y: 728, distance: 21.5
click at [1417, 709] on div "Subtotal R$ 30,00 Total R$ 30,00 Continuar" at bounding box center [1339, 699] width 310 height 97
click at [1424, 730] on button "Continuar" at bounding box center [1338, 731] width 300 height 31
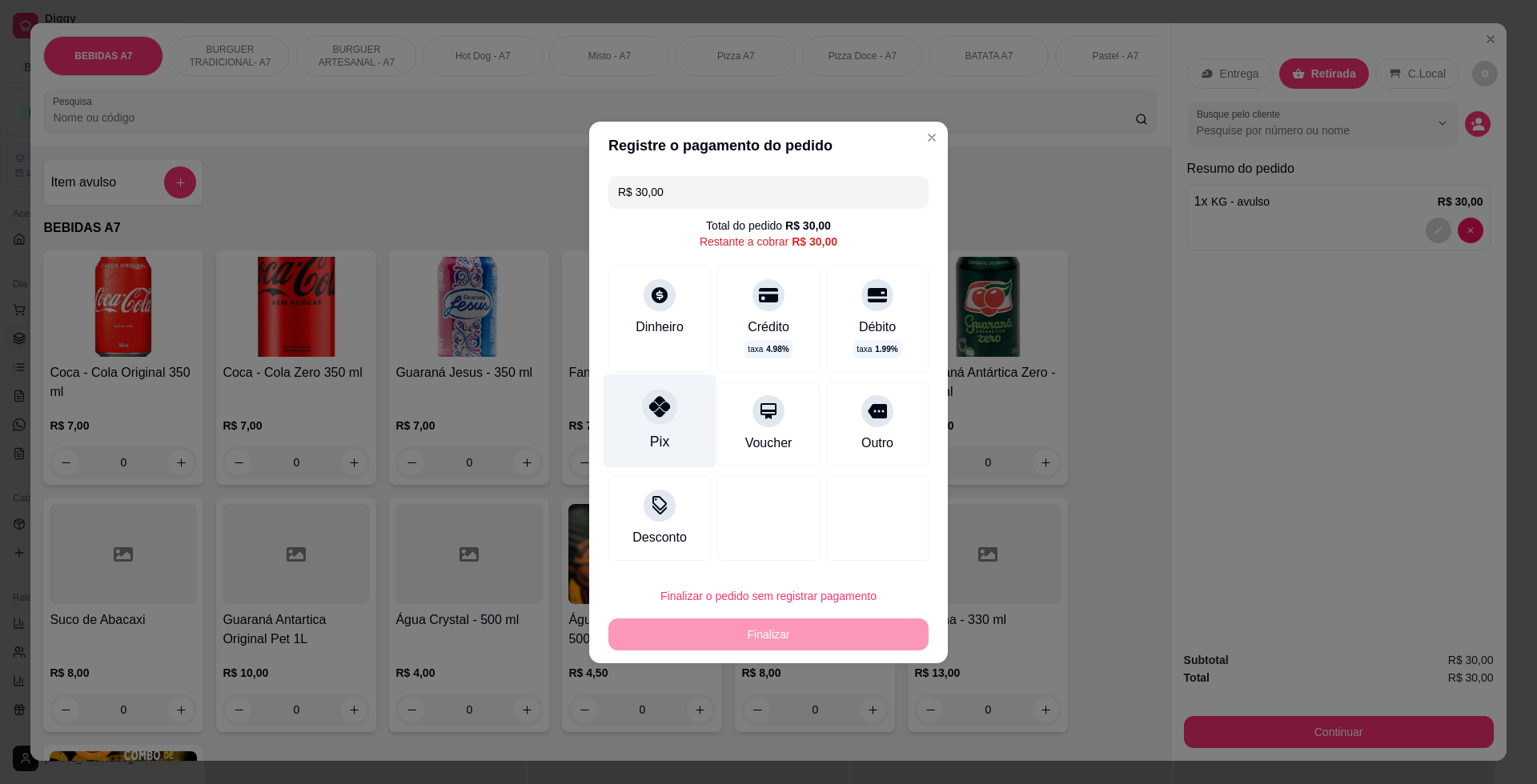
click at [682, 428] on div "Pix" at bounding box center [660, 420] width 113 height 94
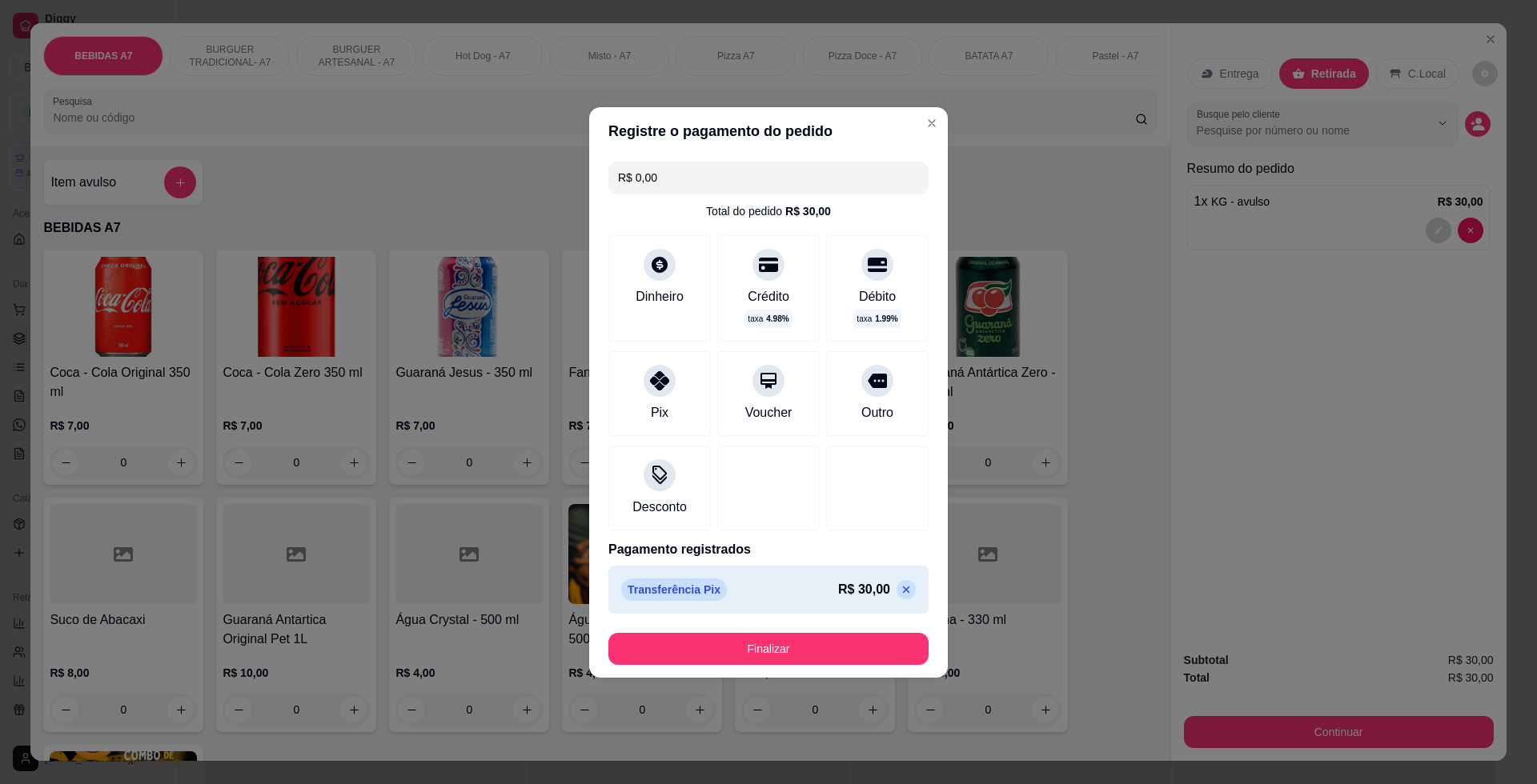
click at [780, 671] on footer "Finalizar" at bounding box center [768, 649] width 359 height 58
click at [797, 650] on button "Finalizar" at bounding box center [768, 648] width 320 height 32
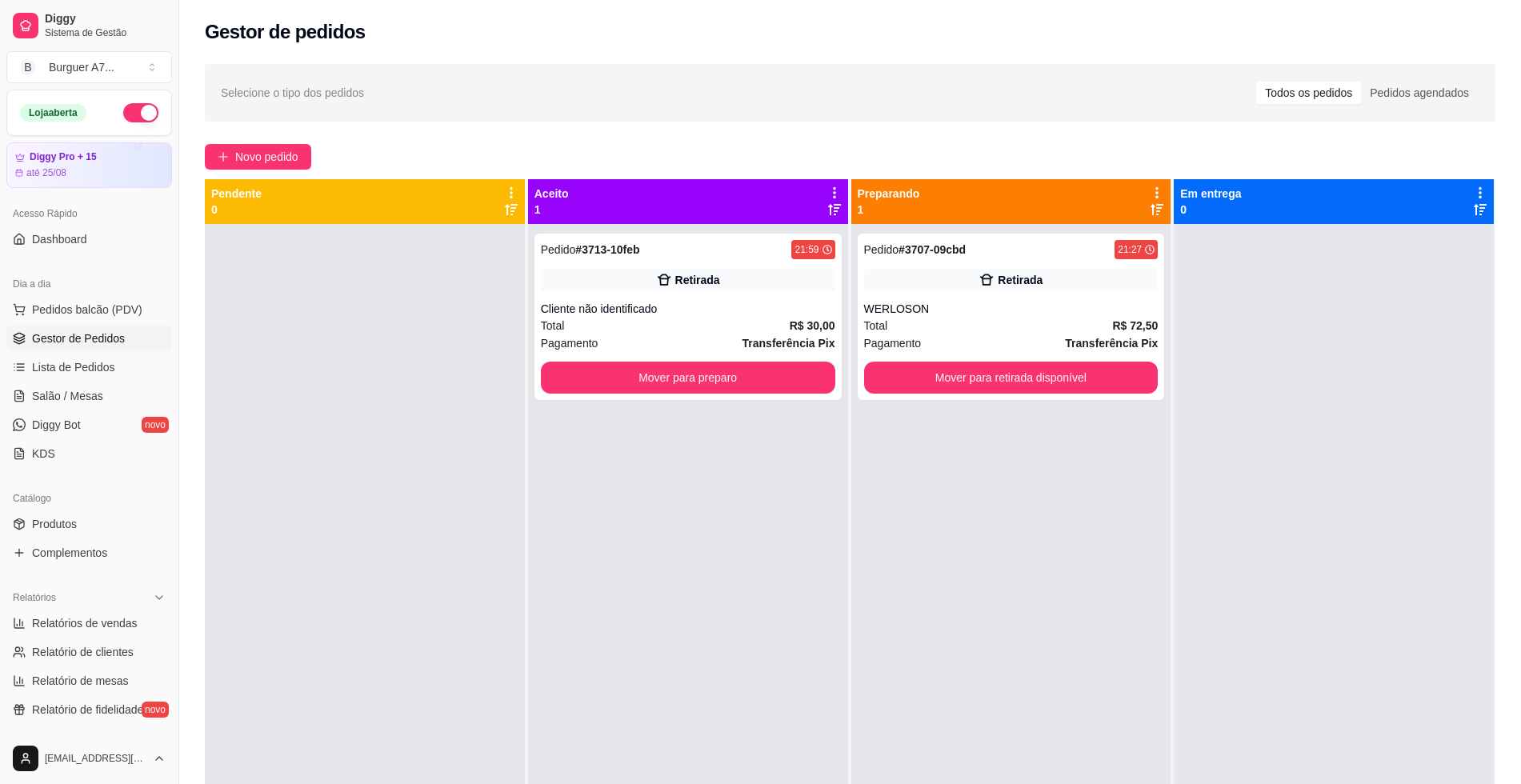
click at [831, 402] on div "Pedido # 3713-10feb 21:59 Retirada Cliente não identificado Total R$ 30,00 Paga…" at bounding box center [688, 616] width 320 height 784
click at [810, 379] on button "Mover para preparo" at bounding box center [688, 377] width 294 height 32
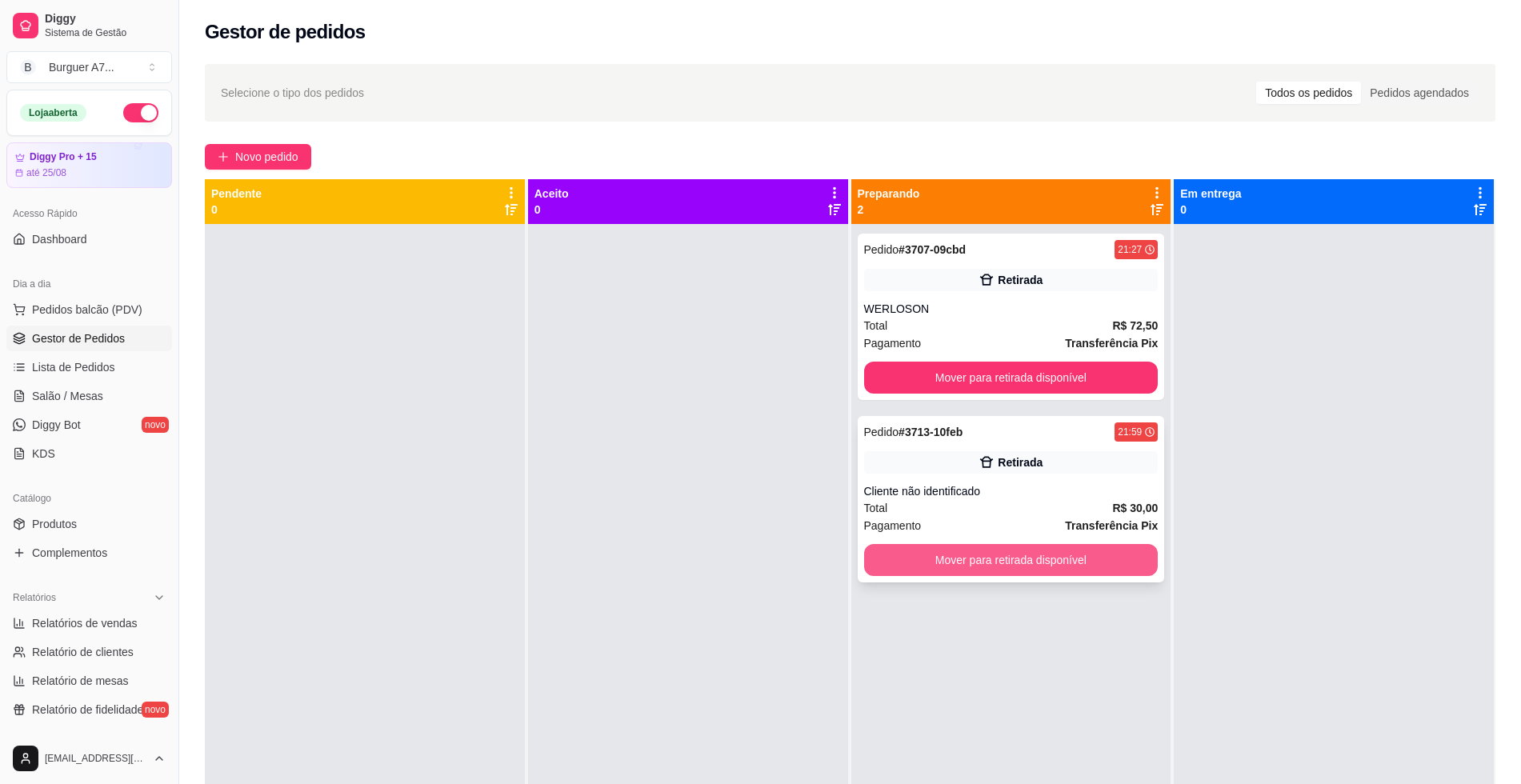
click at [1083, 557] on button "Mover para retirada disponível" at bounding box center [1011, 559] width 294 height 32
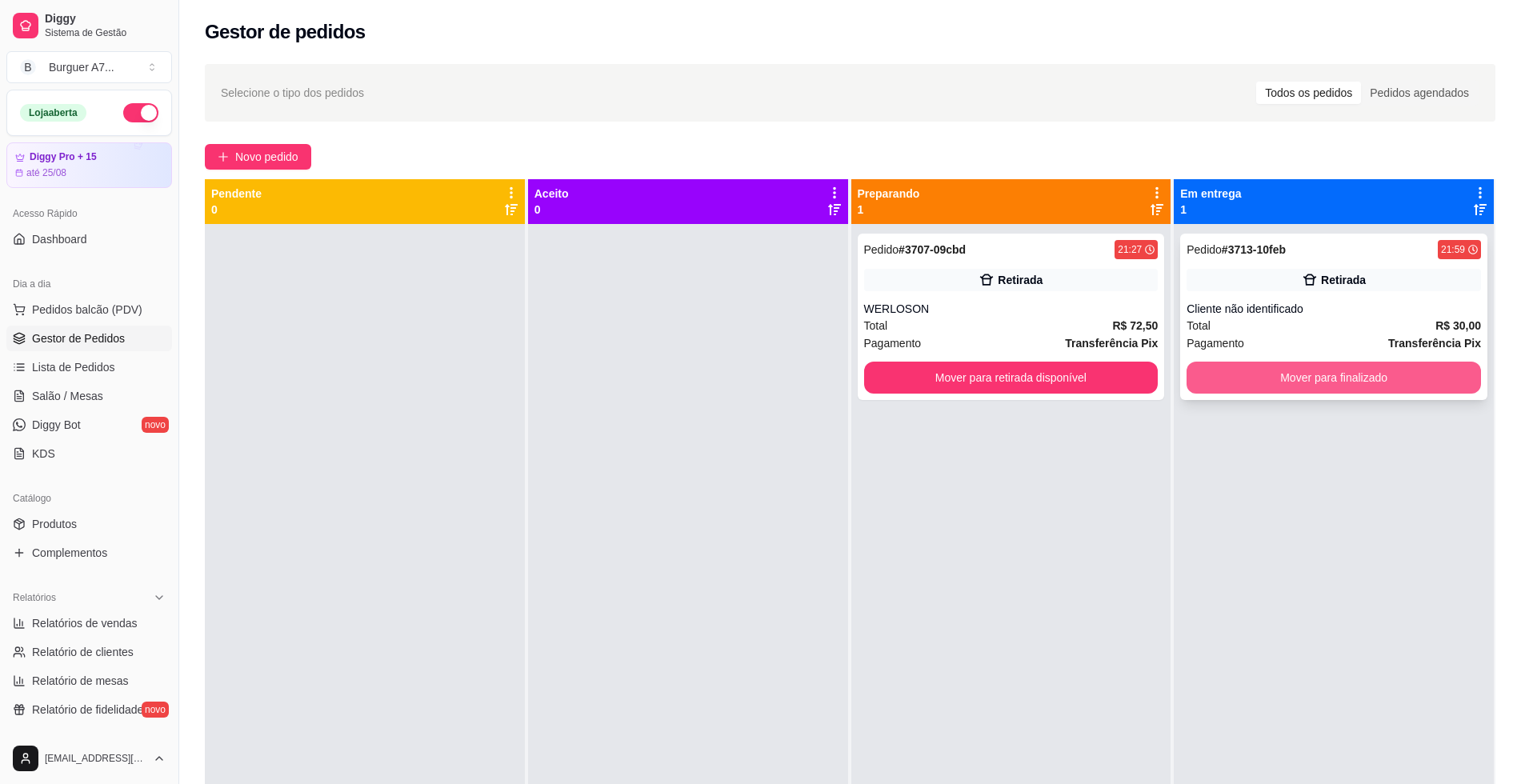
click at [1337, 385] on button "Mover para finalizado" at bounding box center [1334, 377] width 294 height 32
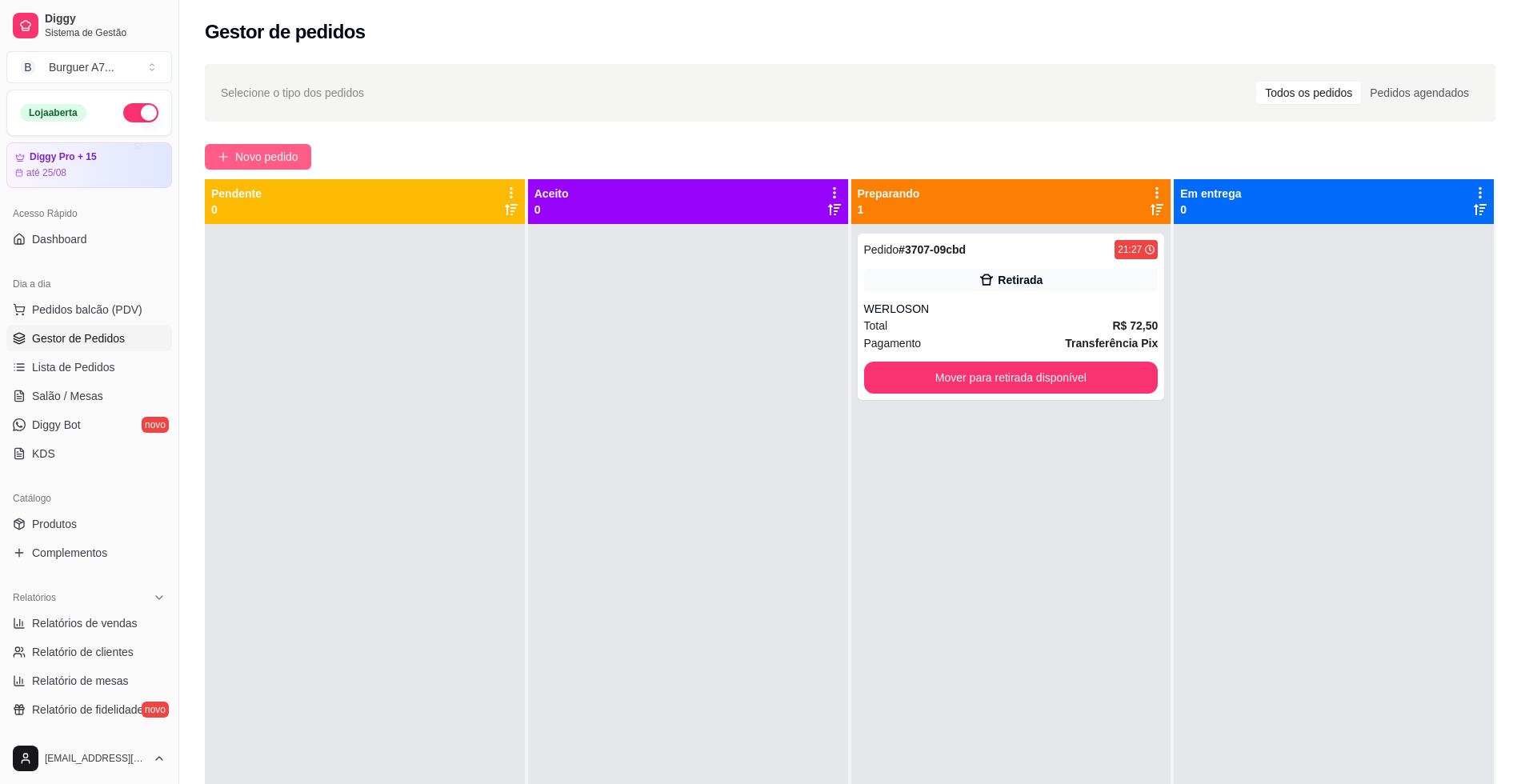
click at [253, 150] on span "Novo pedido" at bounding box center [267, 157] width 64 height 18
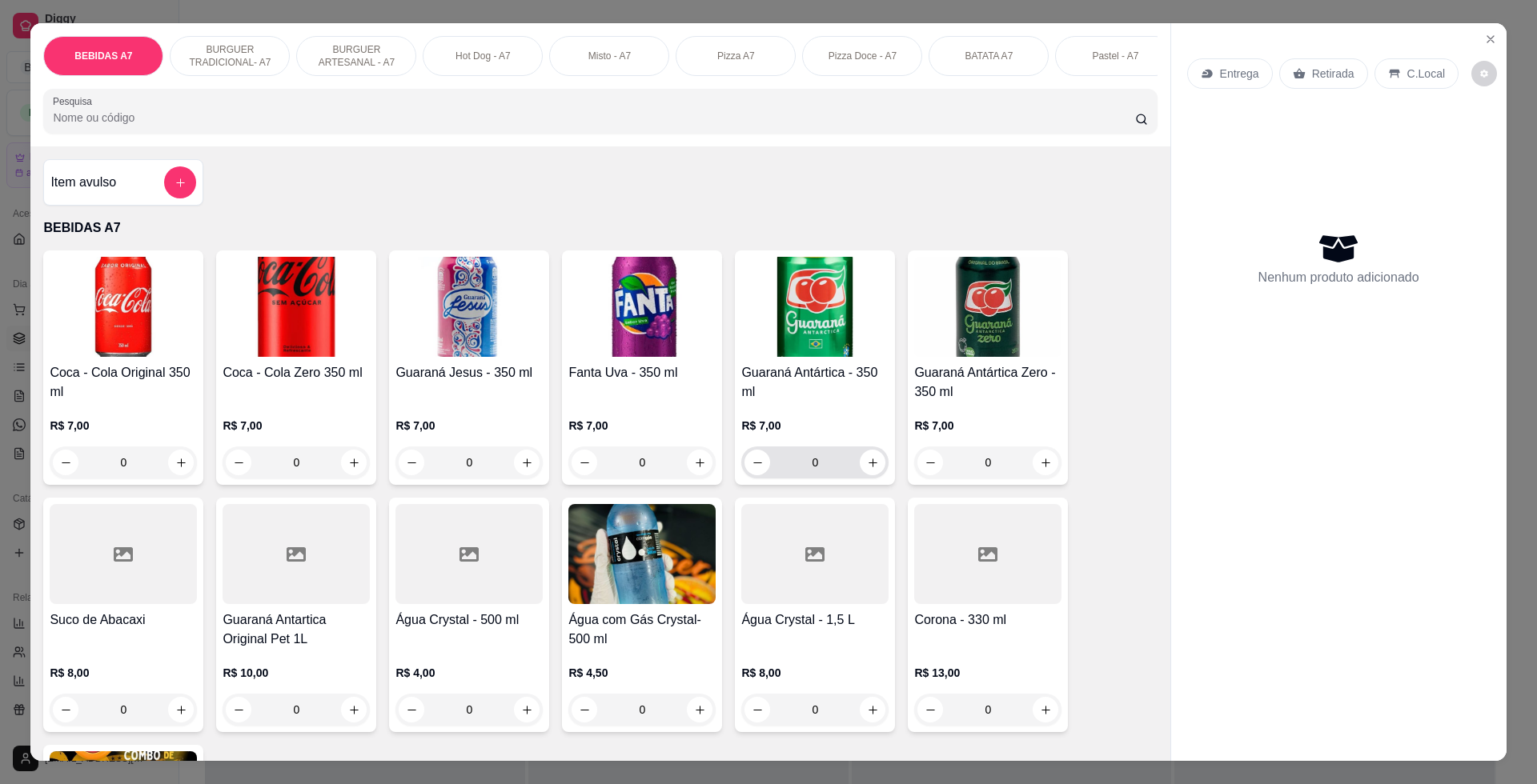
click at [872, 478] on div "0" at bounding box center [815, 462] width 141 height 32
click at [884, 485] on div "Guaraná Antártica - 350 ml R$ 7,00 0" at bounding box center [815, 368] width 160 height 235
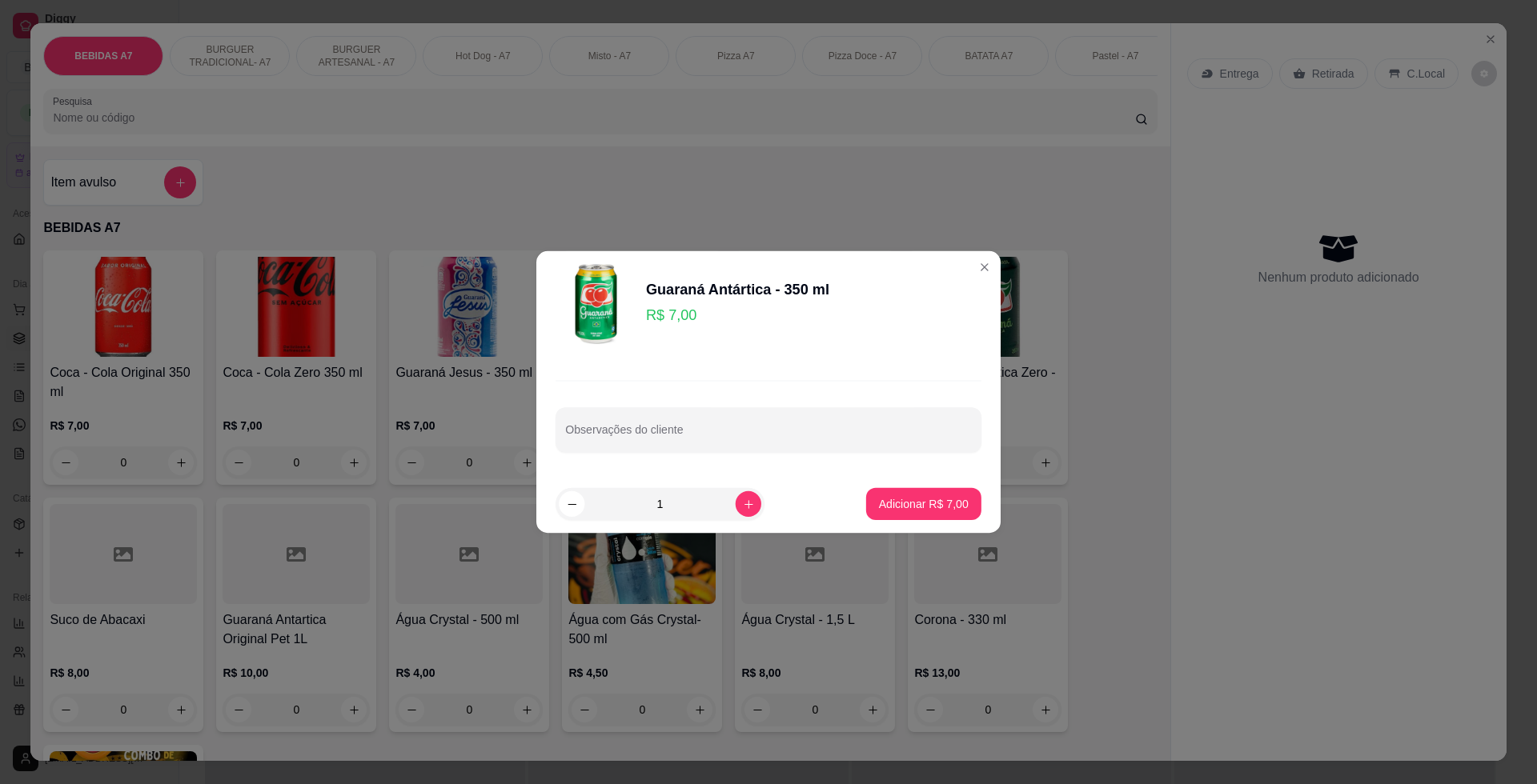
click at [868, 482] on footer "1 Adicionar R$ 7,00" at bounding box center [768, 504] width 464 height 59
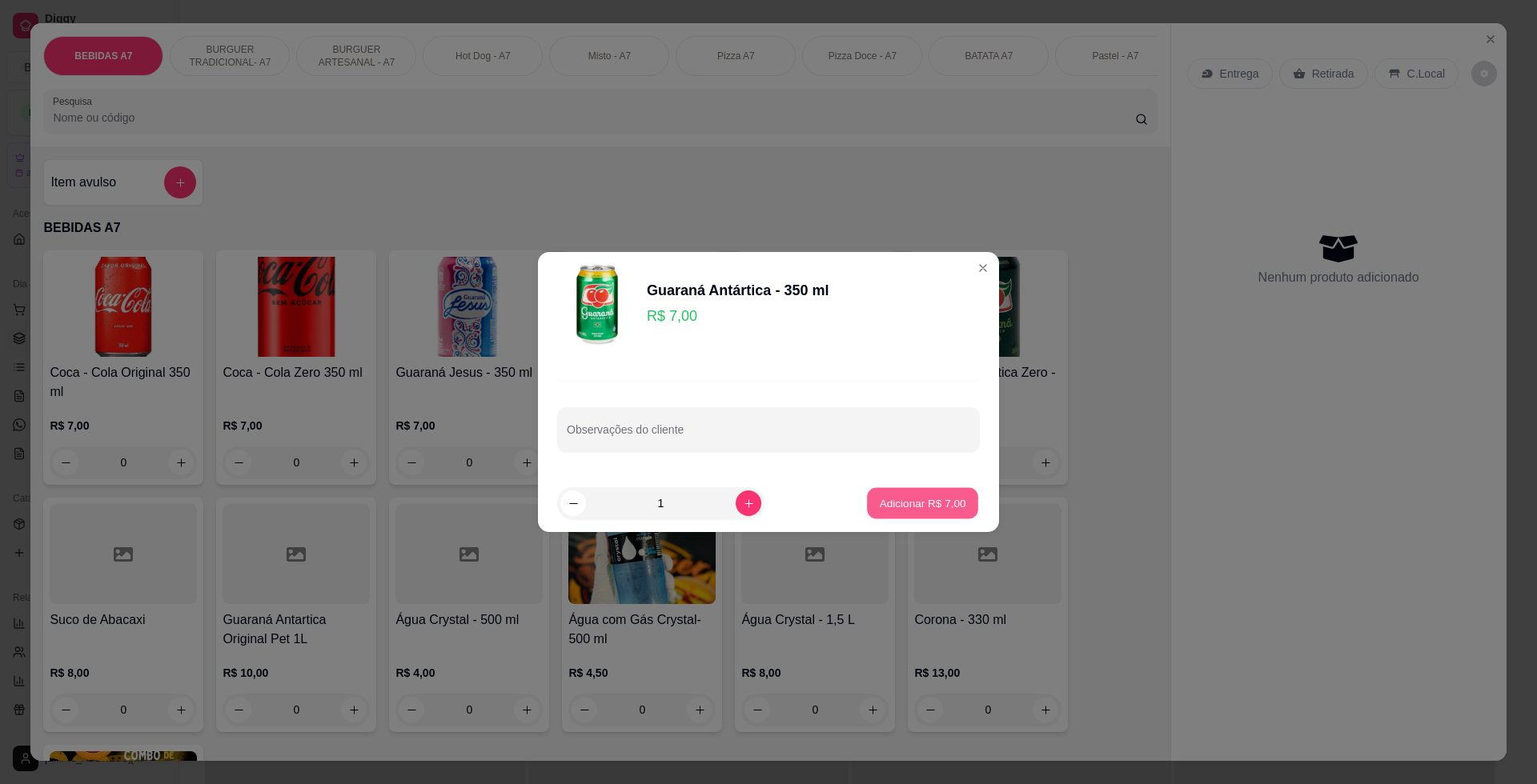
click at [888, 501] on p "Adicionar R$ 7,00" at bounding box center [922, 503] width 86 height 15
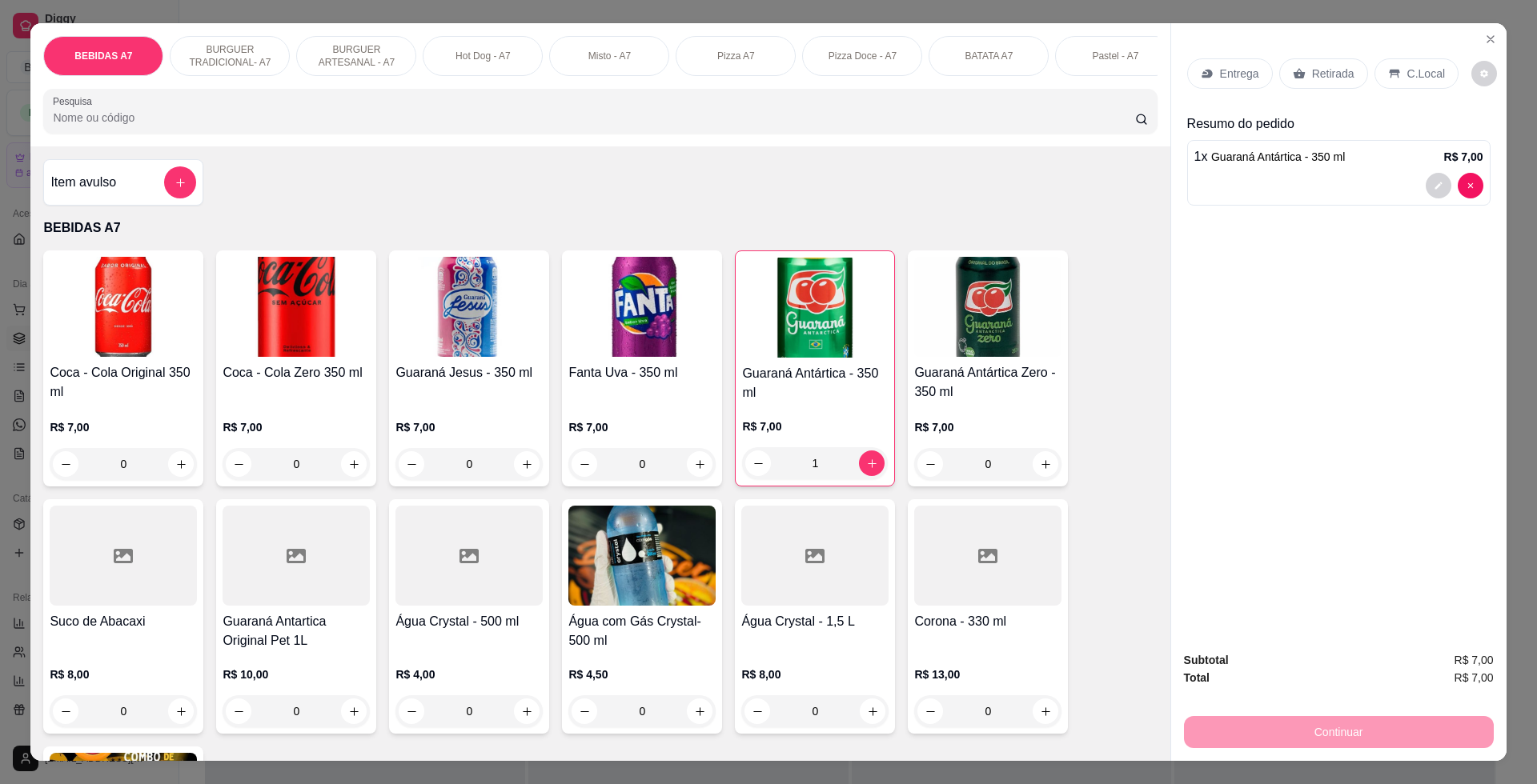
click at [1327, 68] on p "Retirada" at bounding box center [1333, 73] width 42 height 16
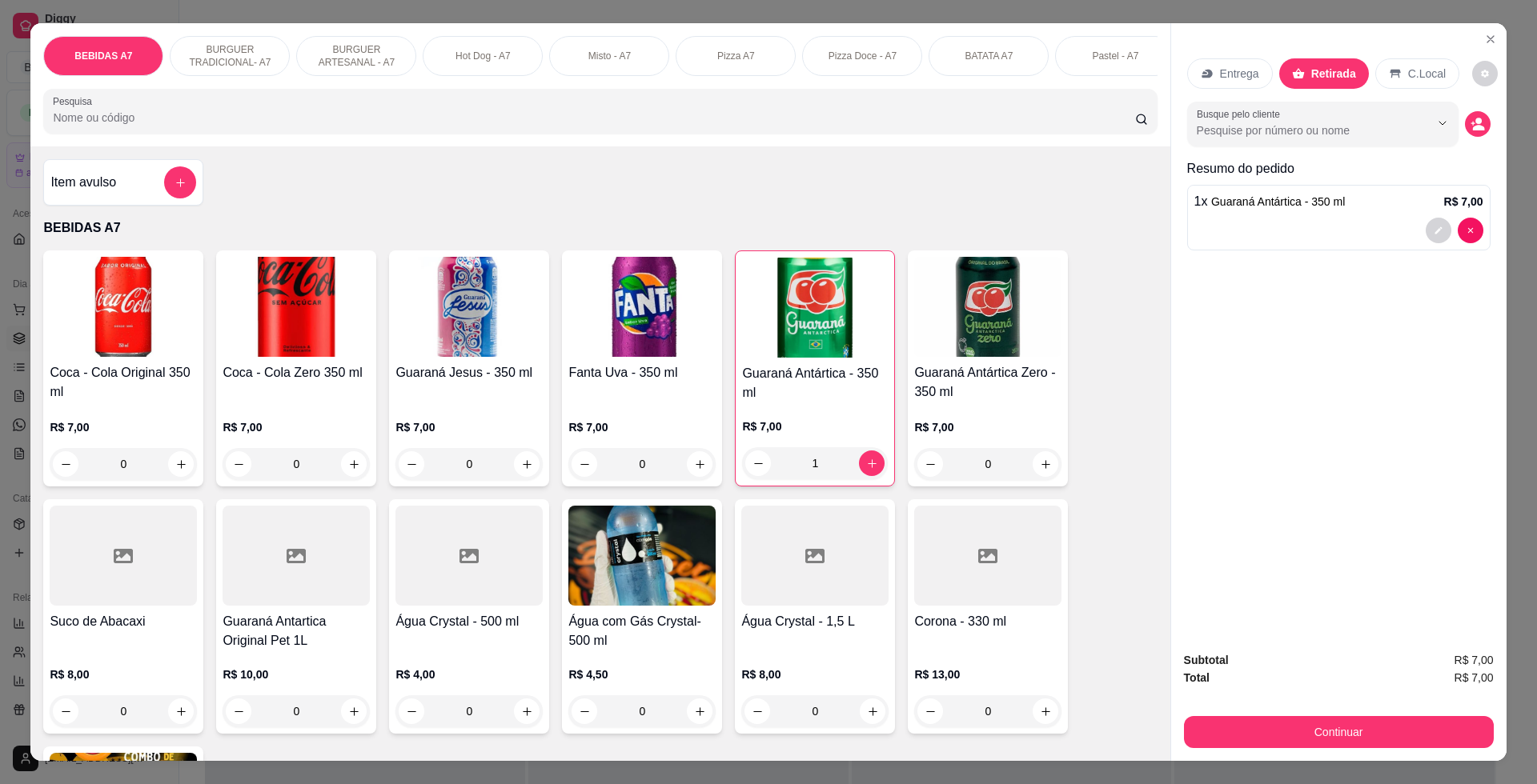
drag, startPoint x: 1370, startPoint y: 711, endPoint x: 1372, endPoint y: 720, distance: 9.2
click at [1368, 715] on div "Continuar" at bounding box center [1339, 730] width 310 height 36
click at [1417, 747] on button "Continuar" at bounding box center [1339, 731] width 310 height 32
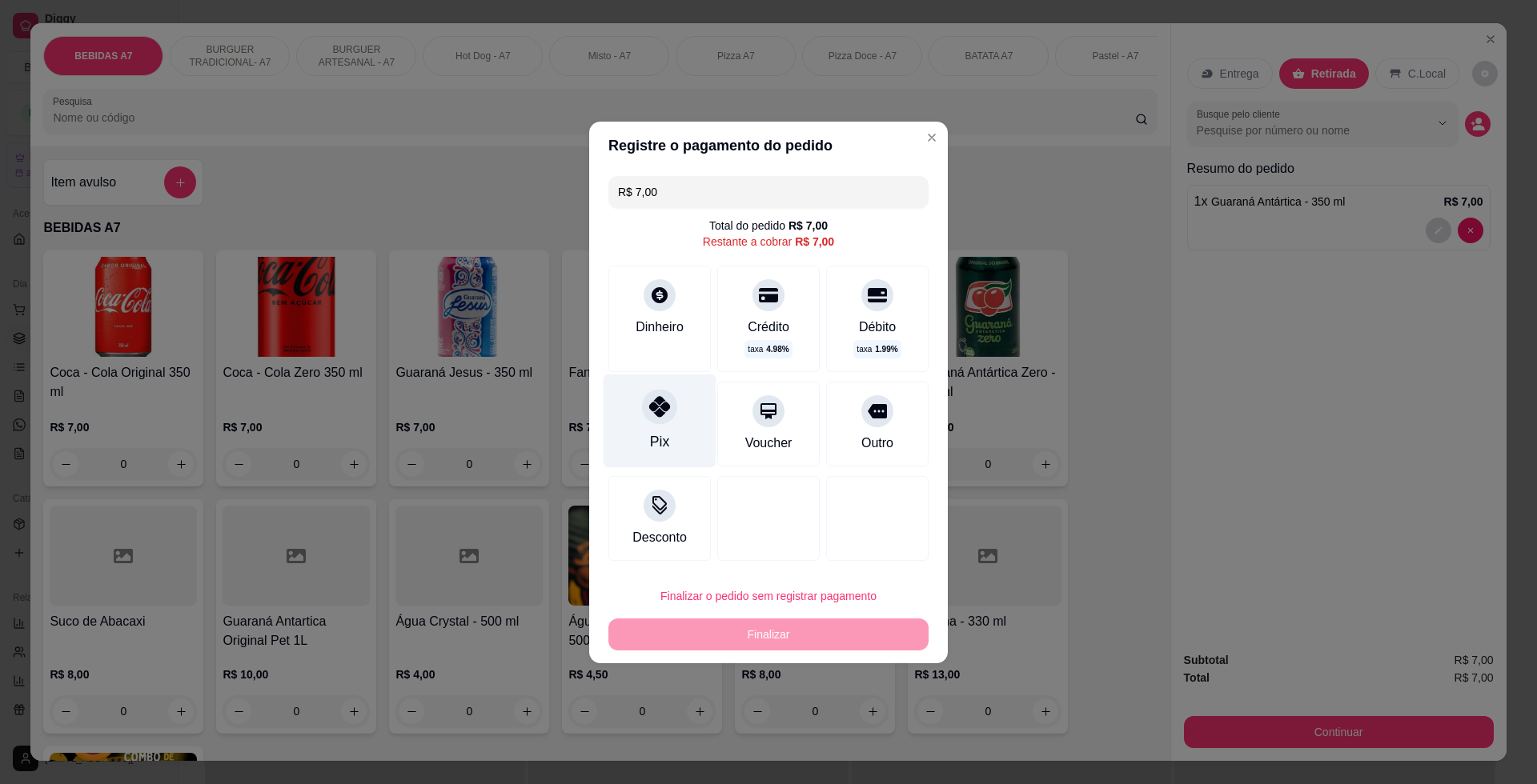
click at [697, 427] on div "Pix" at bounding box center [660, 420] width 113 height 94
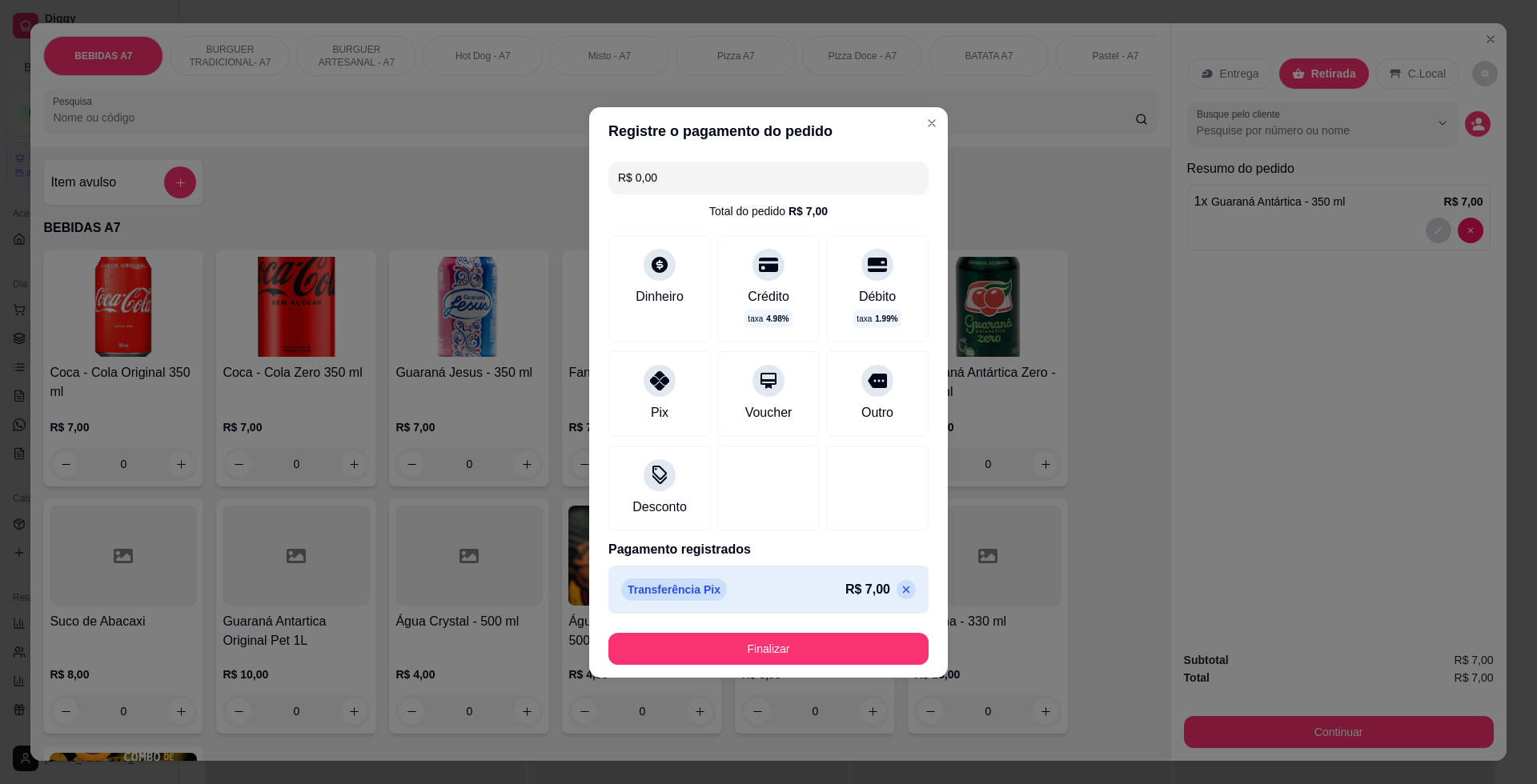
drag, startPoint x: 829, startPoint y: 670, endPoint x: 830, endPoint y: 658, distance: 12.0
click at [829, 669] on footer "Finalizar" at bounding box center [768, 649] width 359 height 58
click at [834, 654] on button "Finalizar" at bounding box center [768, 648] width 320 height 32
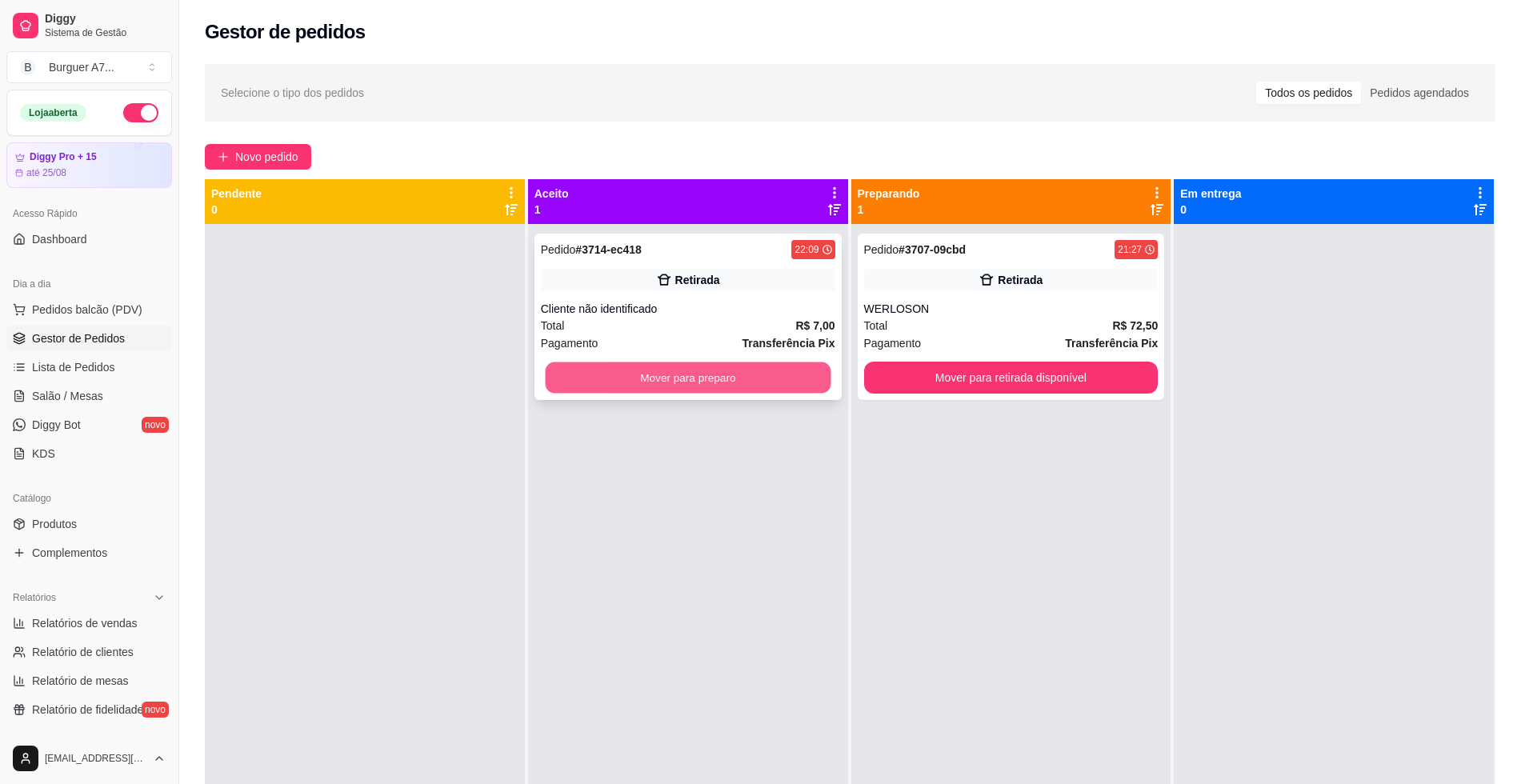
click at [773, 366] on button "Mover para preparo" at bounding box center [687, 378] width 285 height 31
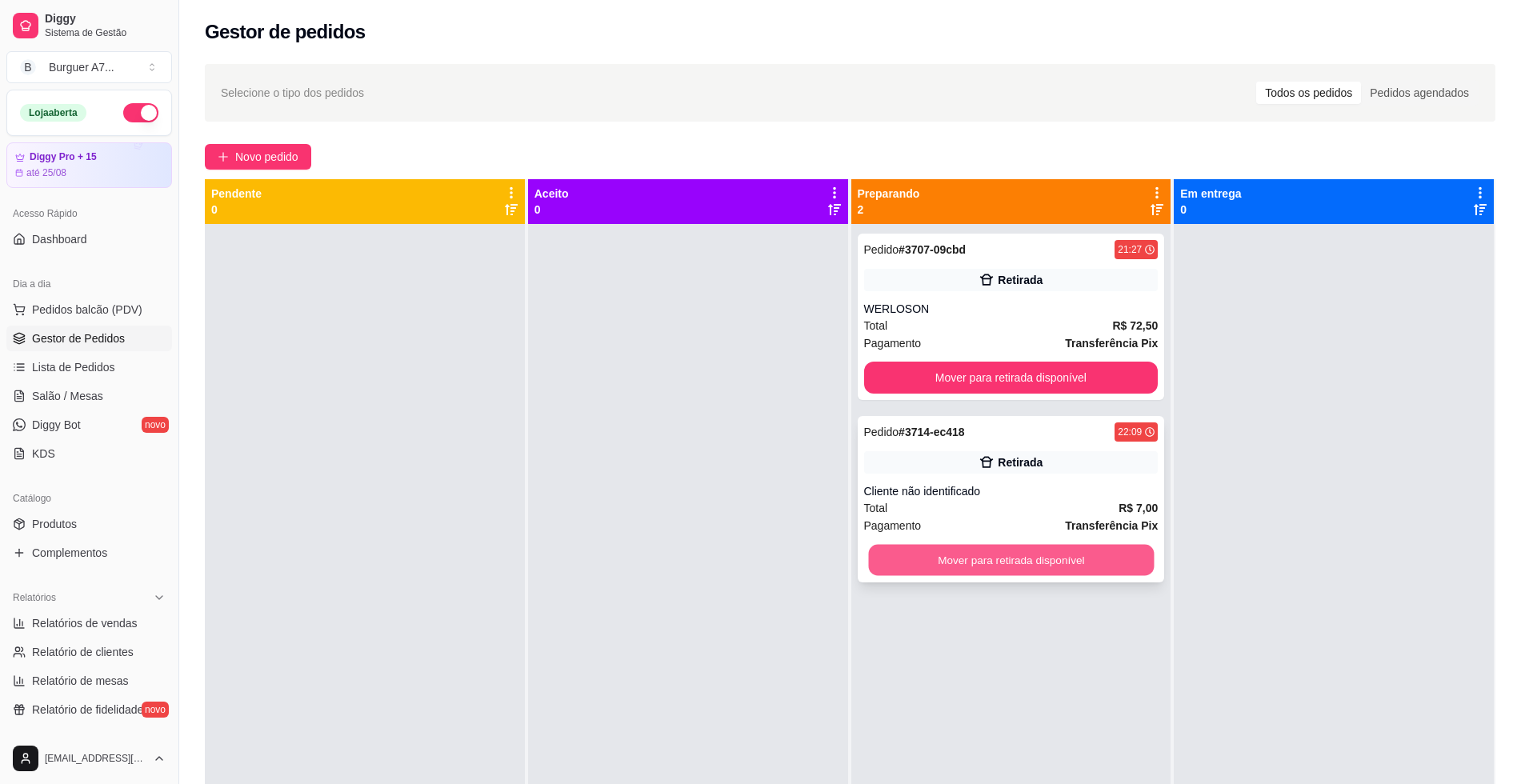
click at [1112, 570] on button "Mover para retirada disponível" at bounding box center [1011, 560] width 285 height 31
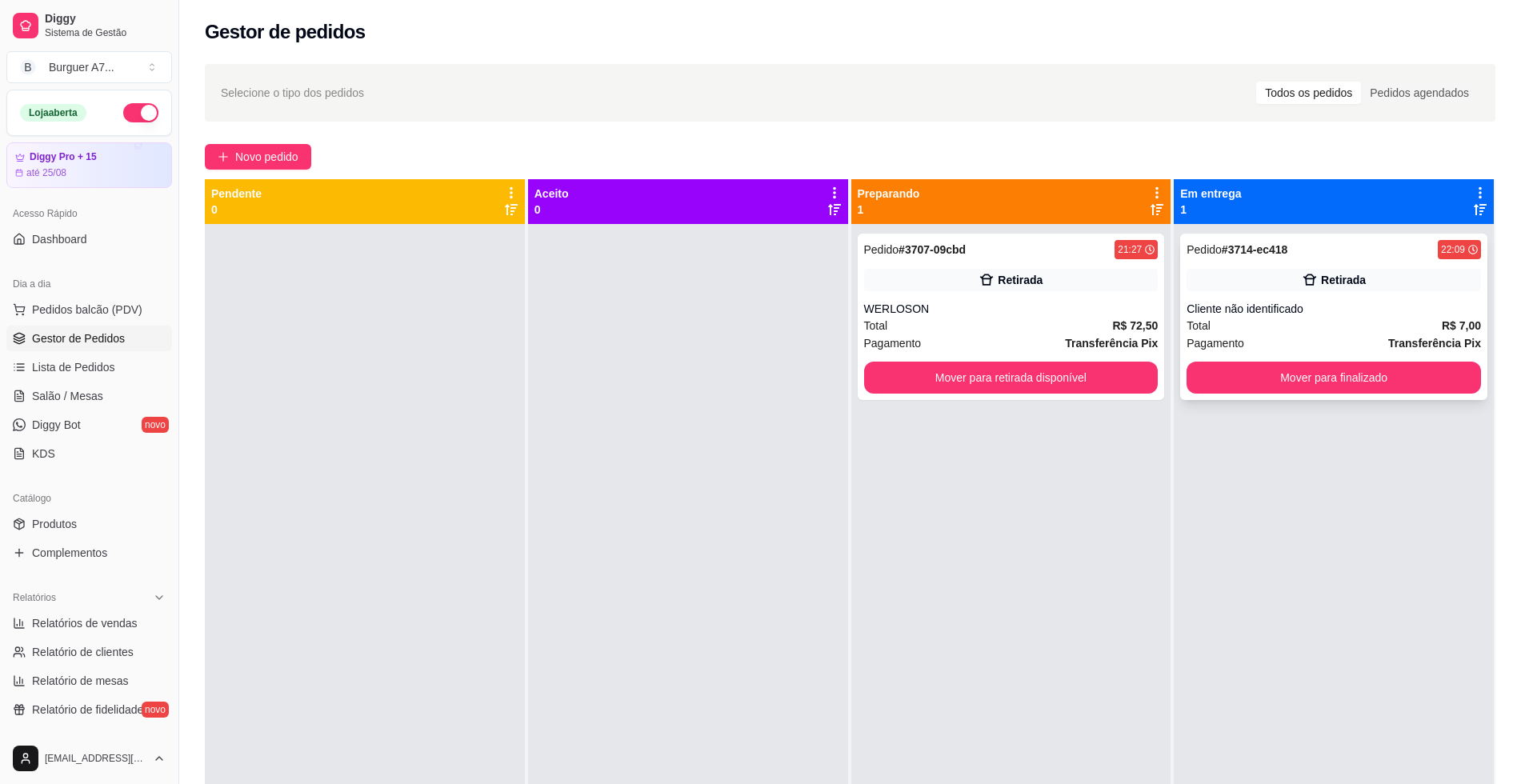
click at [1321, 396] on div "Pedido # 3714-ec418 22:09 Retirada Cliente não identificado Total R$ 7,00 Pagam…" at bounding box center [1334, 317] width 307 height 166
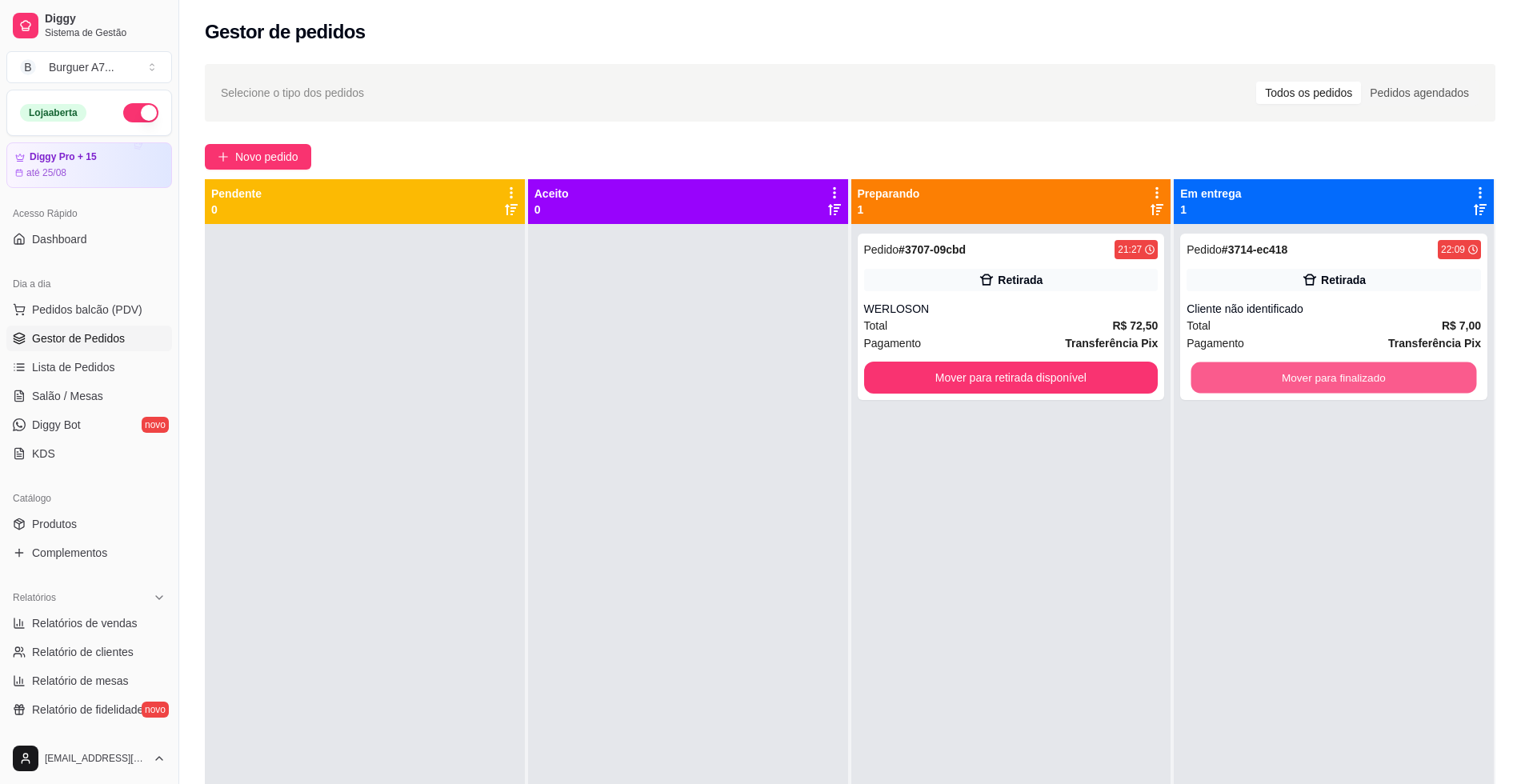
click at [1337, 377] on button "Mover para finalizado" at bounding box center [1334, 378] width 285 height 31
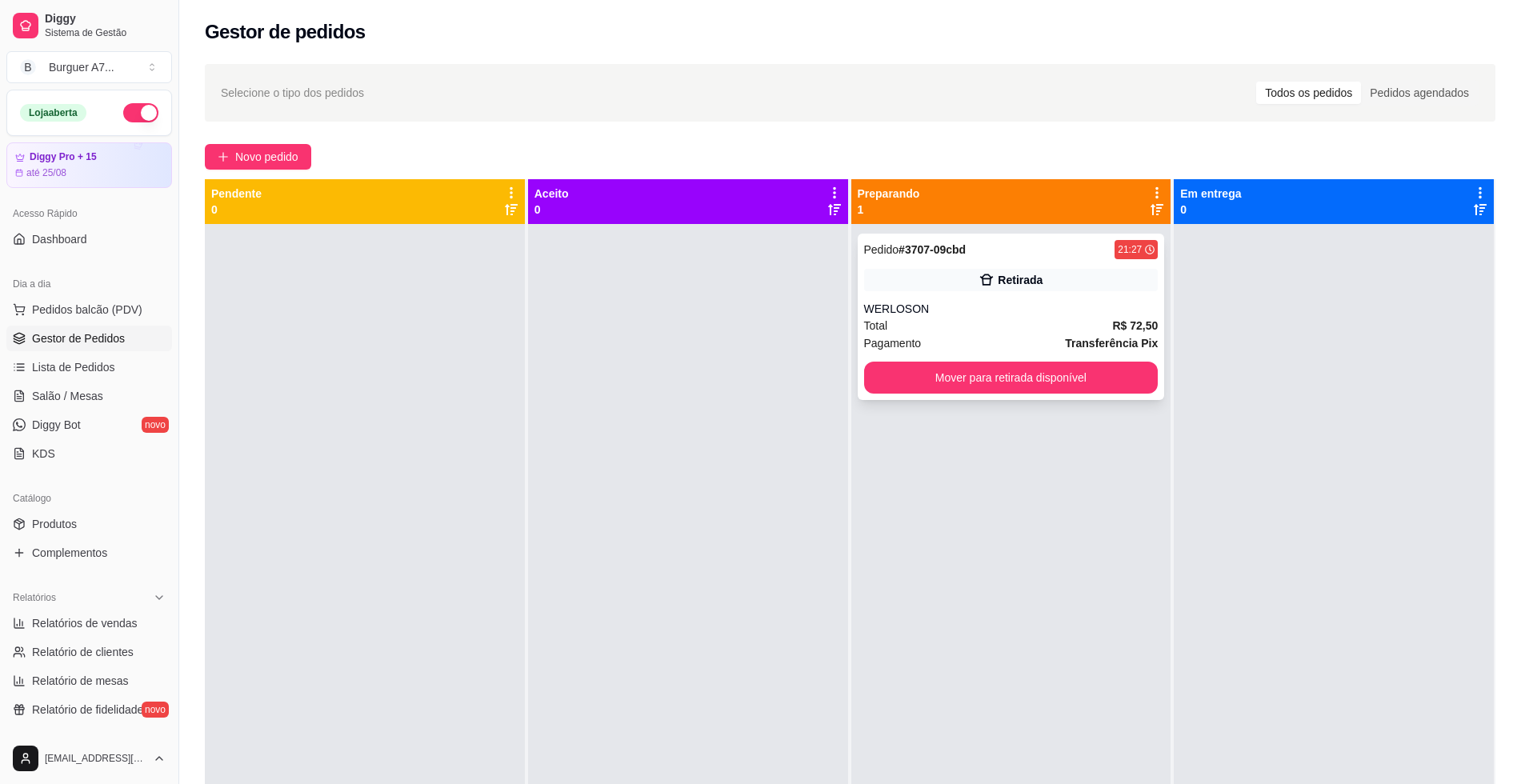
click at [1045, 282] on div "Retirada" at bounding box center [1011, 280] width 294 height 22
click at [1112, 317] on span "R$ 72,50" at bounding box center [1135, 326] width 46 height 18
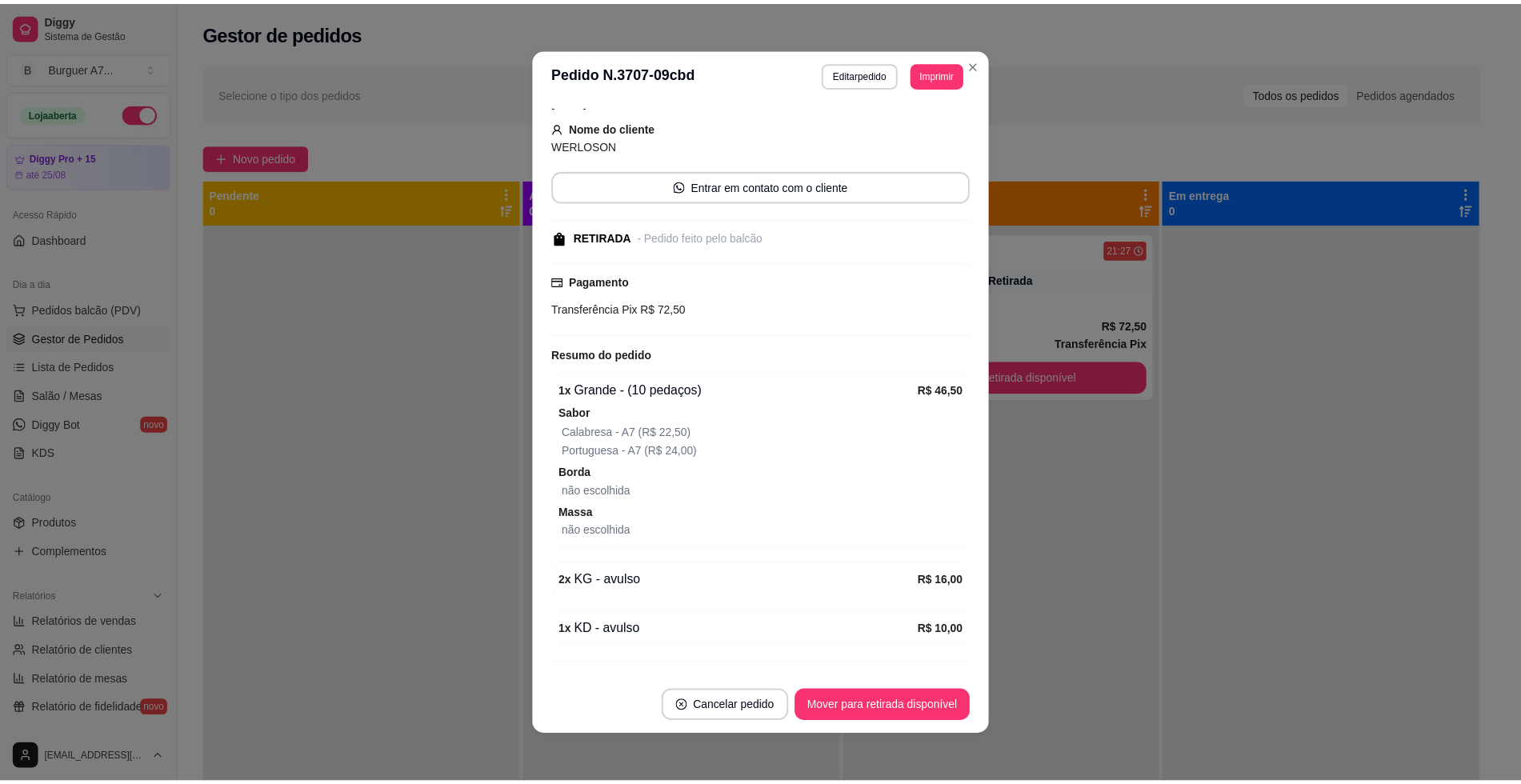
scroll to position [157, 0]
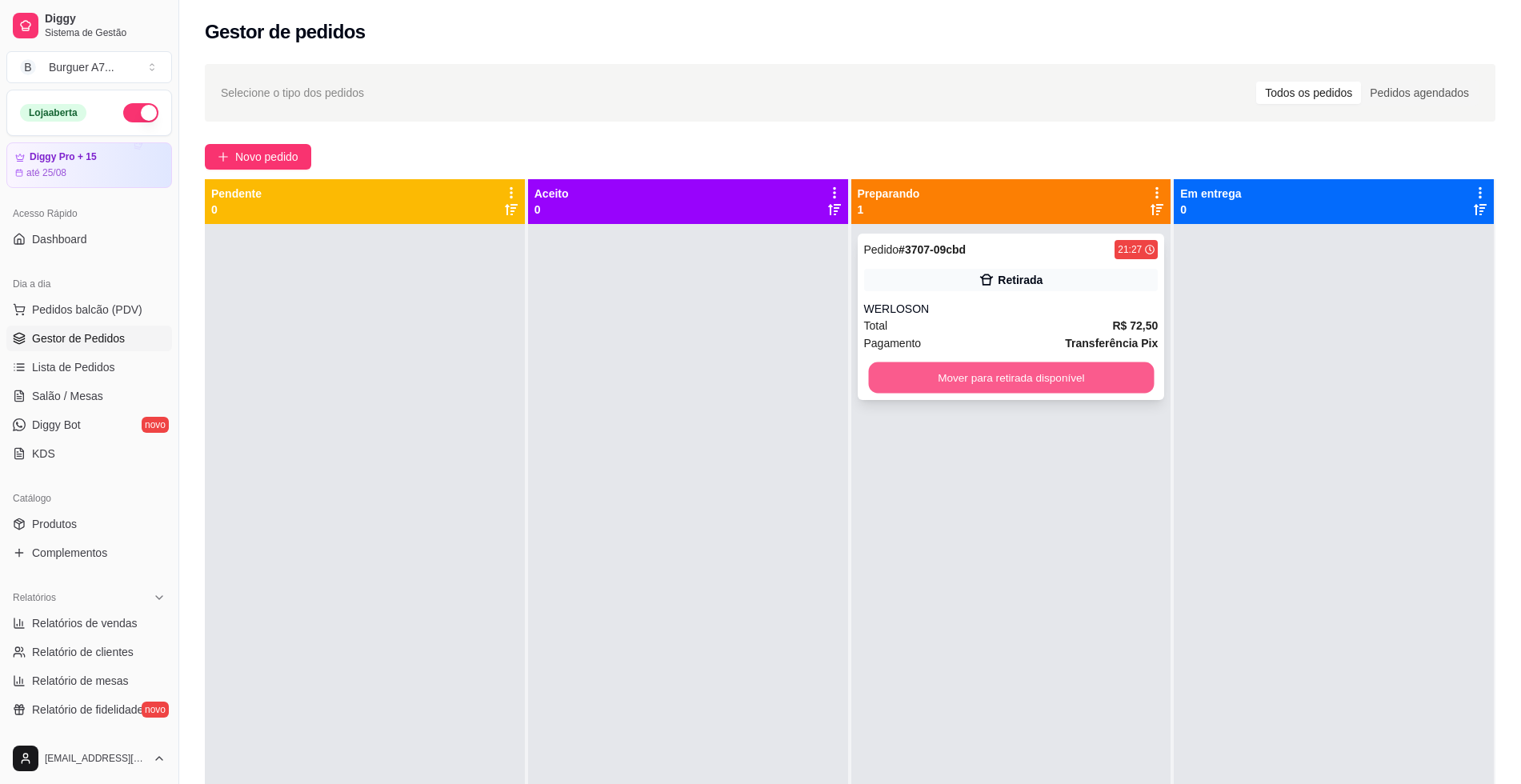
click at [1087, 382] on button "Mover para retirada disponível" at bounding box center [1011, 378] width 285 height 31
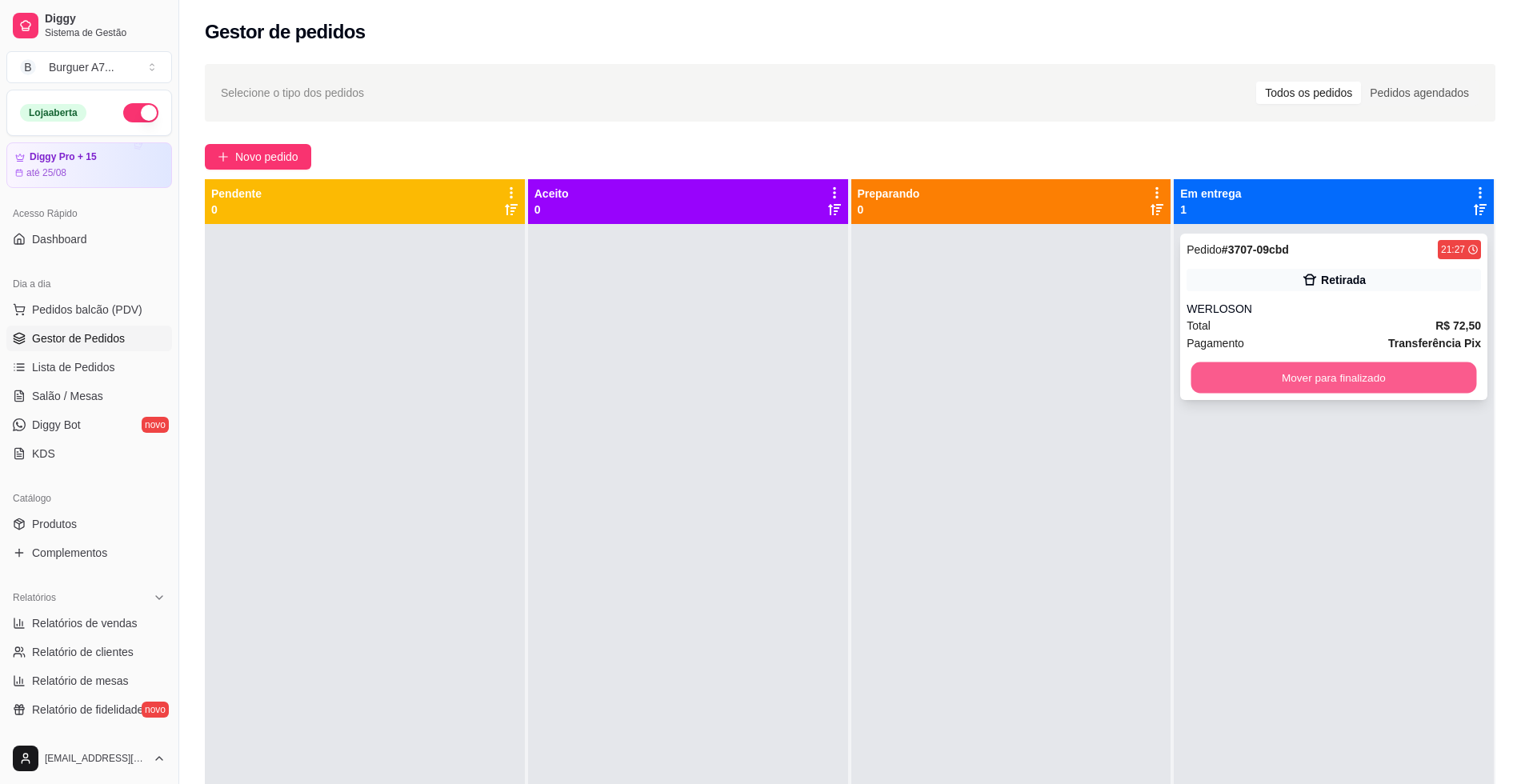
click at [1270, 381] on button "Mover para finalizado" at bounding box center [1334, 378] width 285 height 31
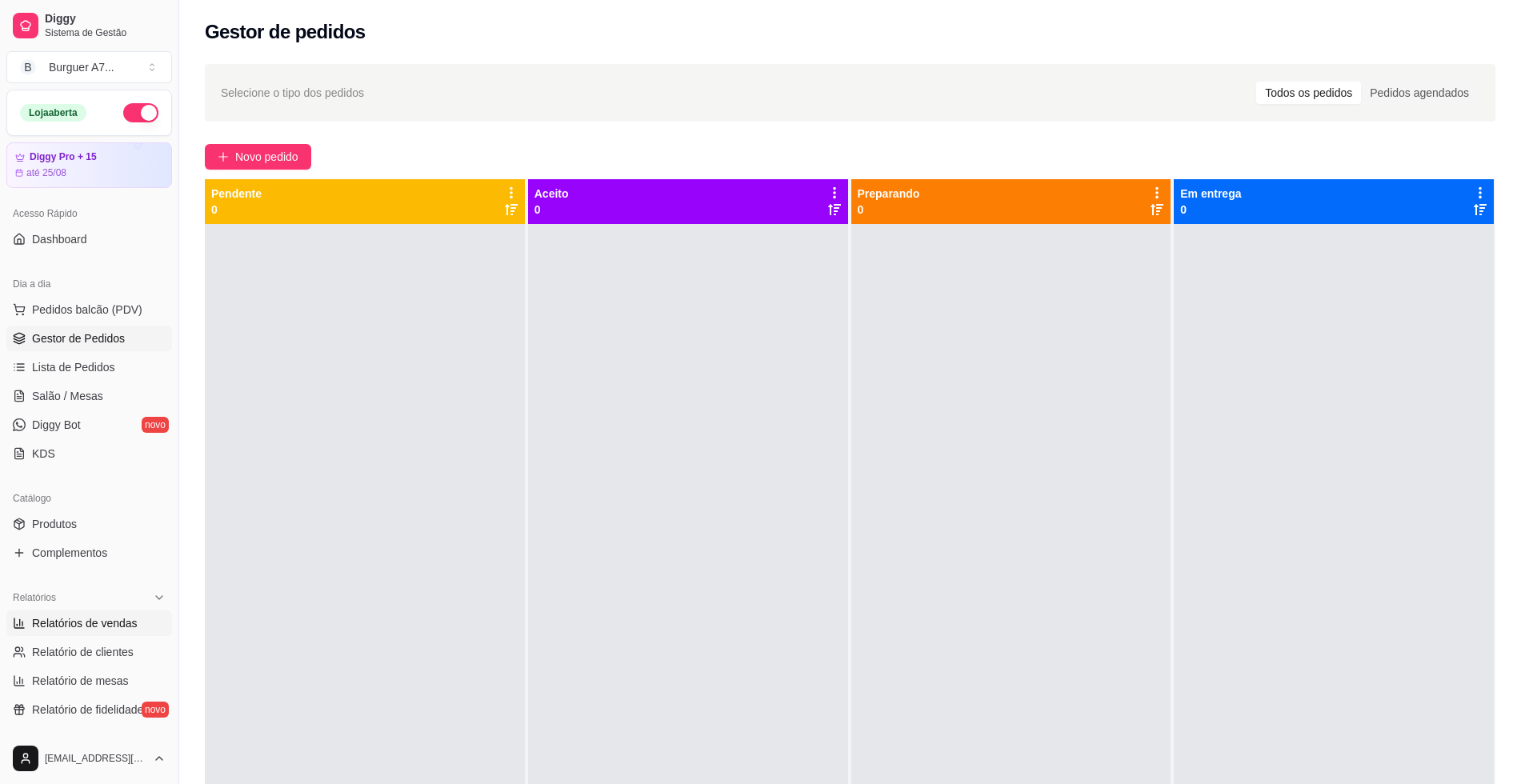
click at [117, 622] on span "Relatórios de vendas" at bounding box center [85, 623] width 106 height 16
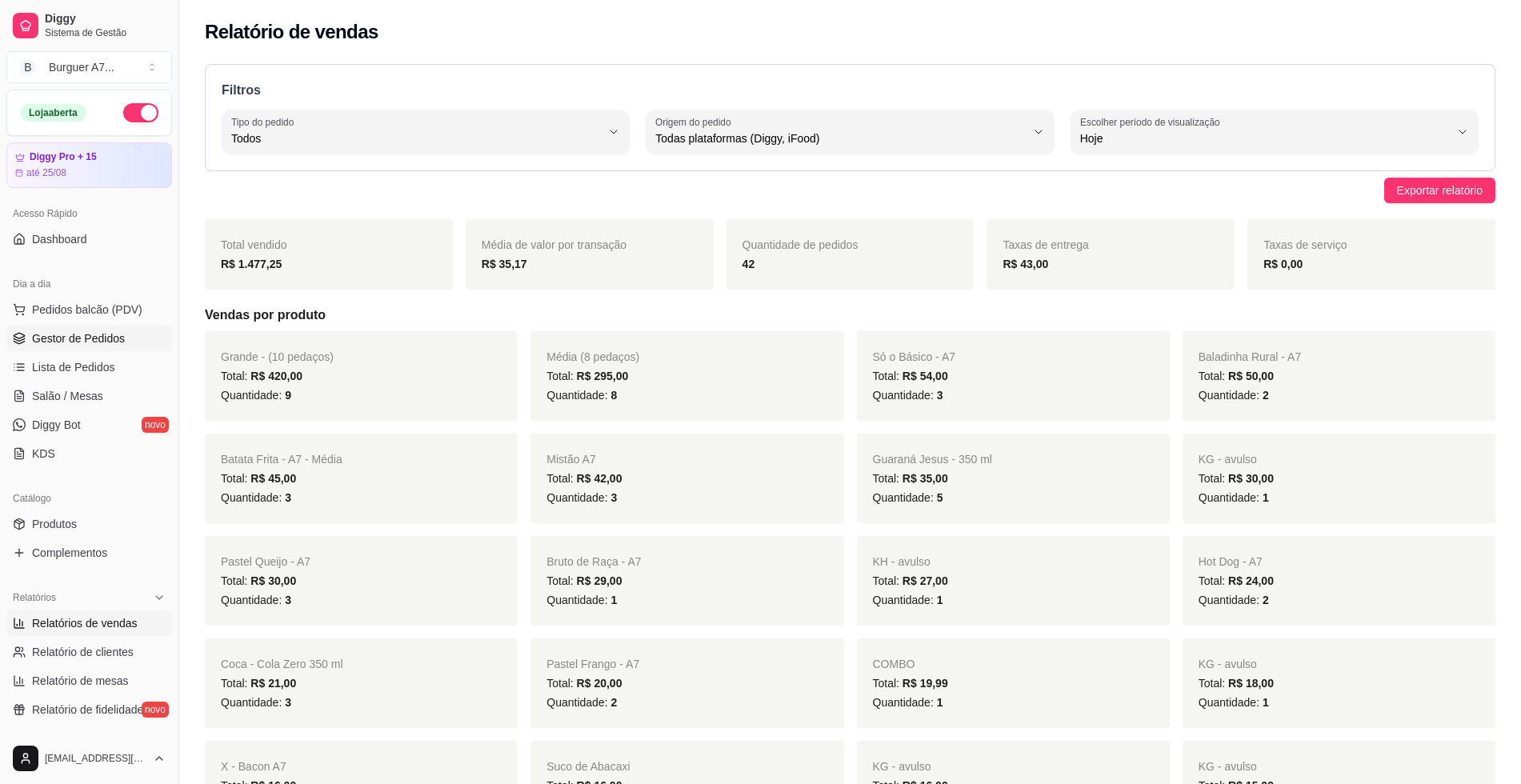
click at [87, 348] on link "Gestor de Pedidos" at bounding box center [89, 337] width 165 height 25
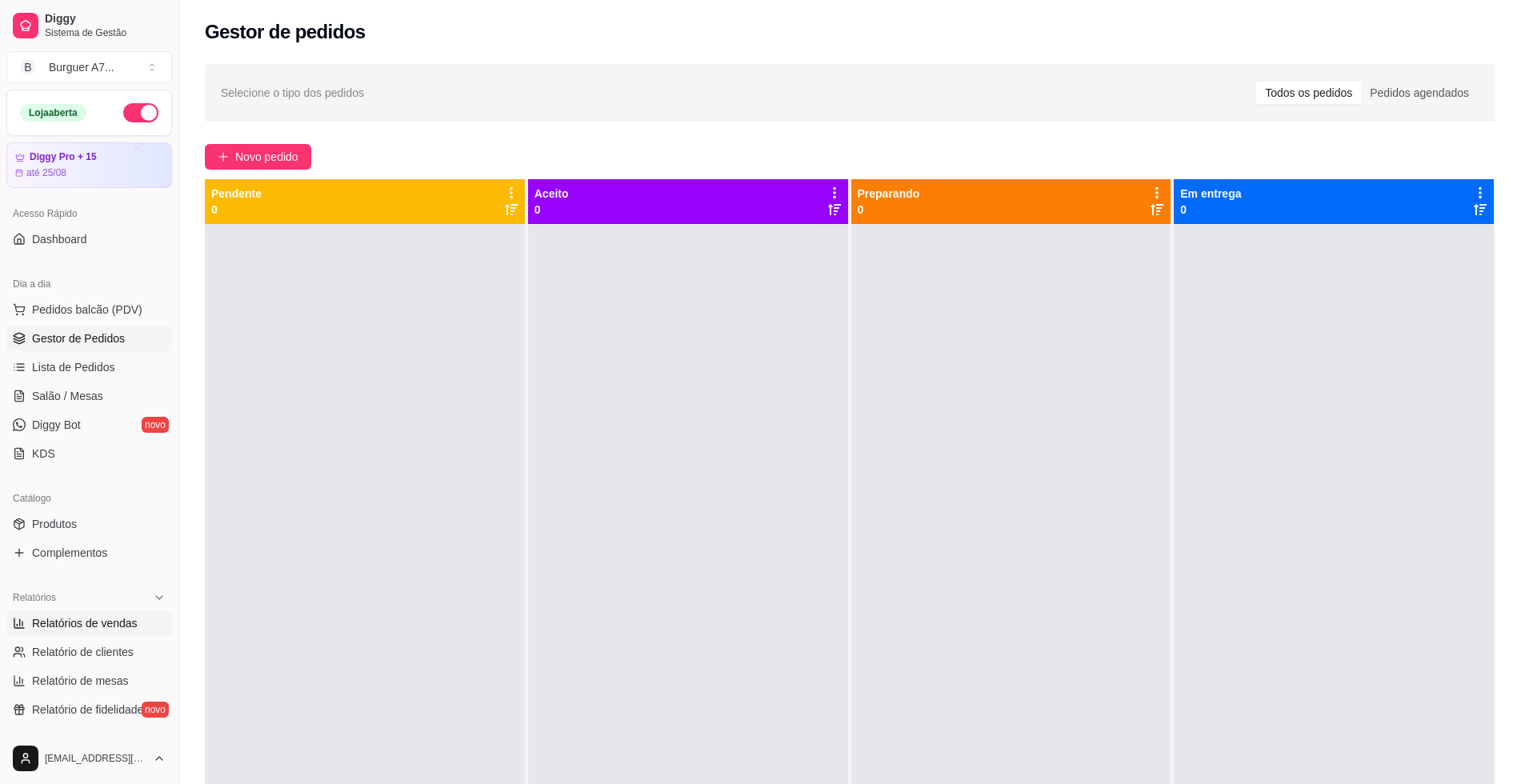
click at [84, 626] on span "Relatórios de vendas" at bounding box center [85, 623] width 106 height 16
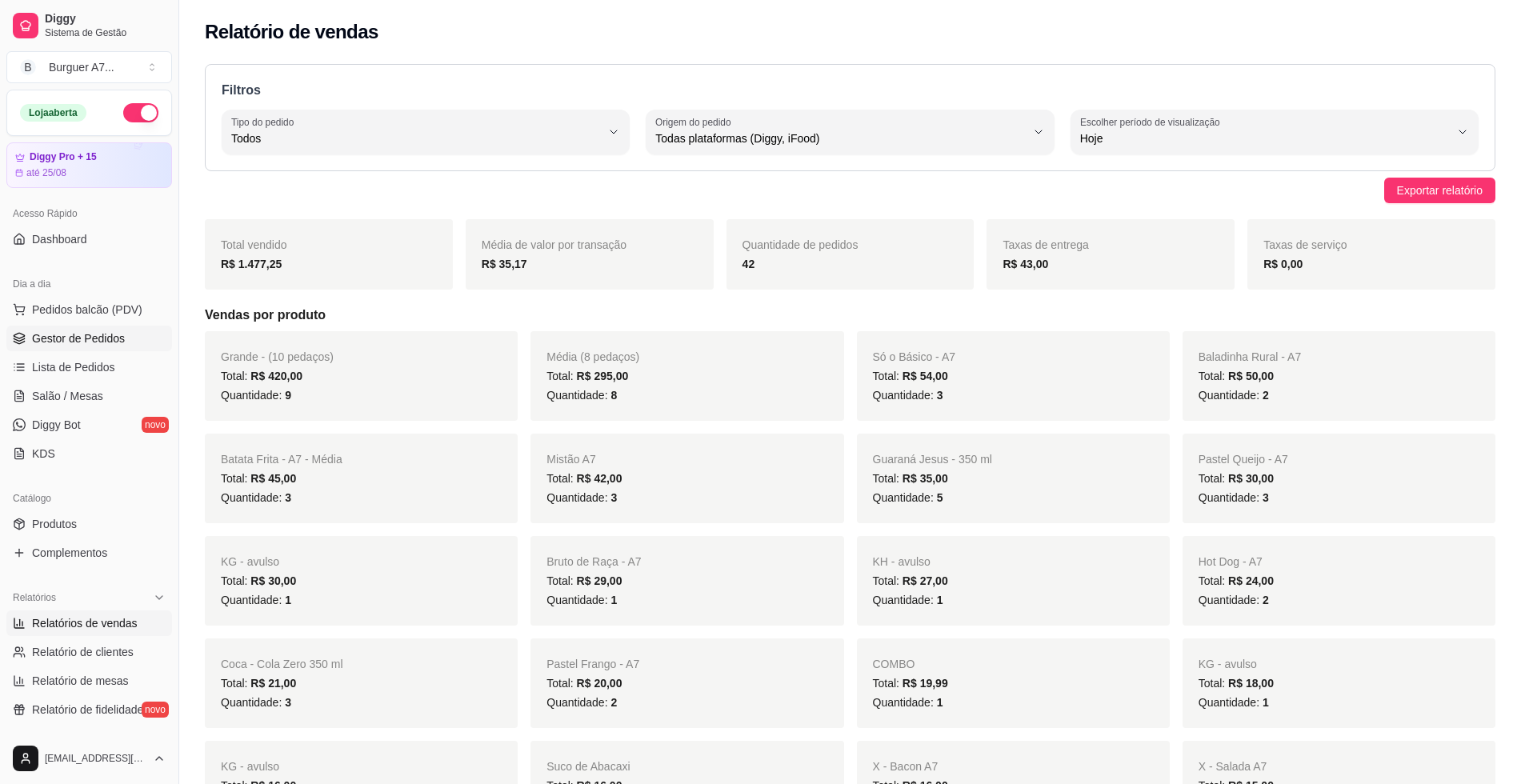
click at [102, 341] on span "Gestor de Pedidos" at bounding box center [78, 338] width 93 height 16
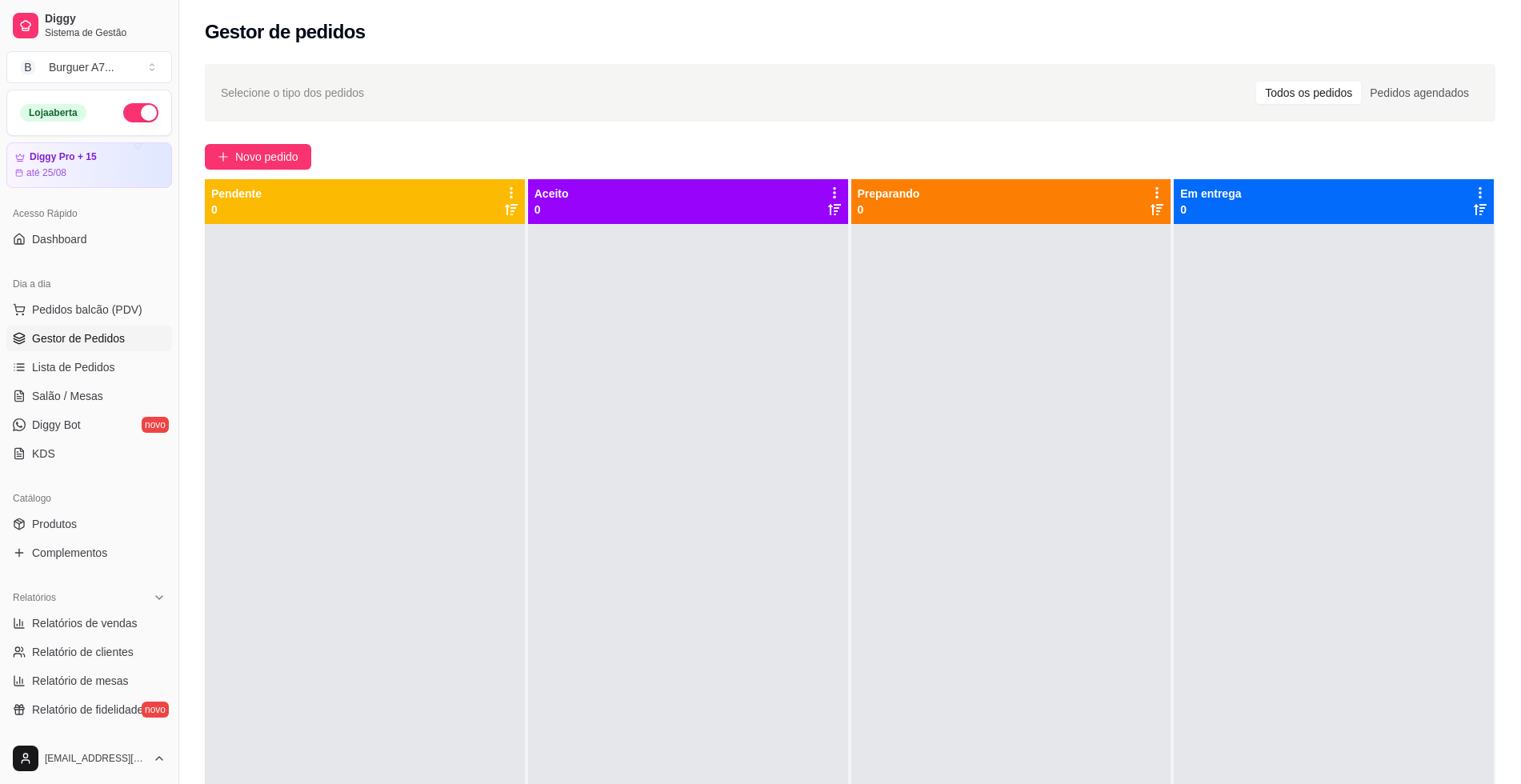
click at [102, 341] on span "Gestor de Pedidos" at bounding box center [78, 338] width 93 height 16
click at [116, 628] on span "Relatórios de vendas" at bounding box center [85, 623] width 106 height 16
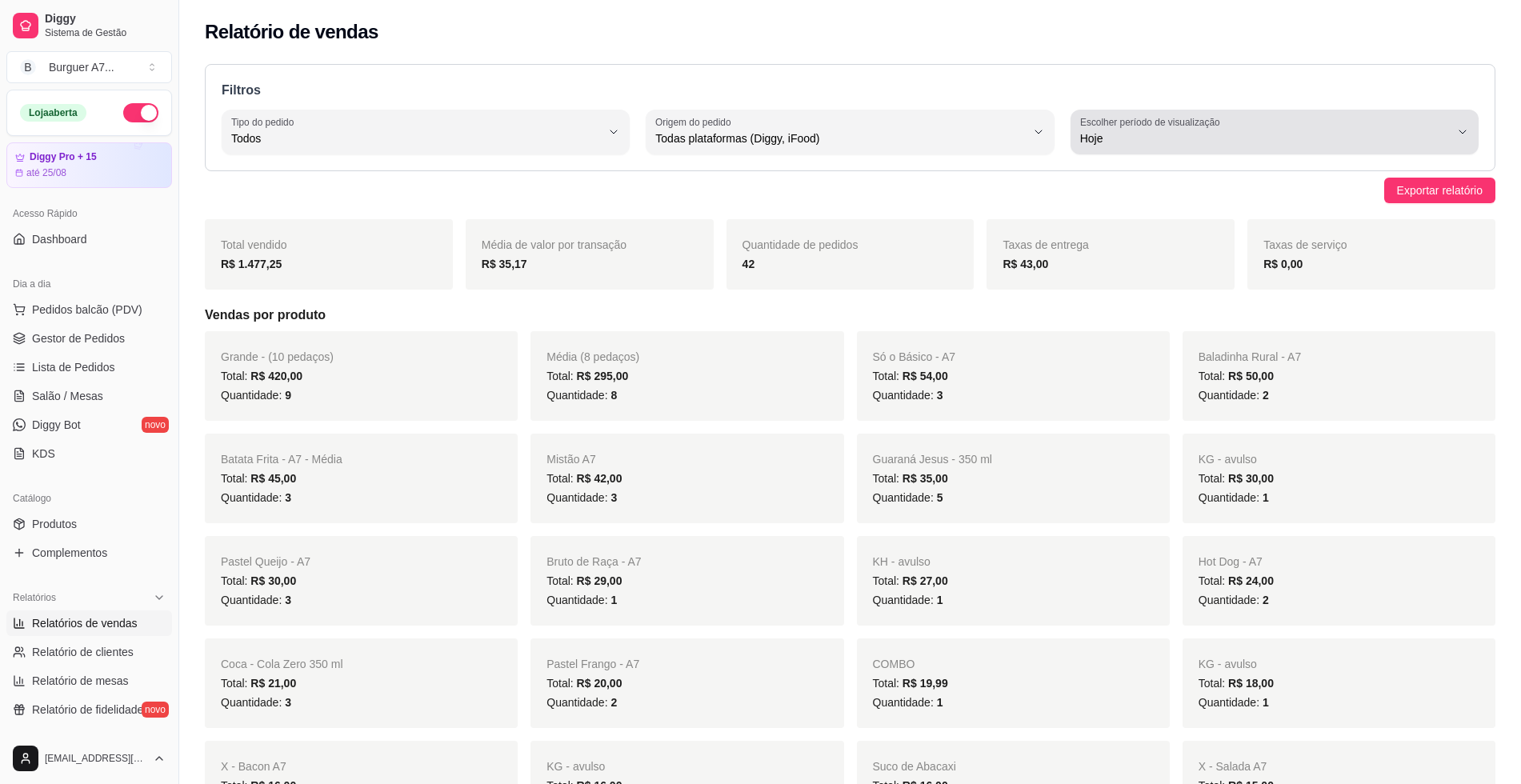
click at [1144, 136] on span "Hoje" at bounding box center [1264, 139] width 369 height 16
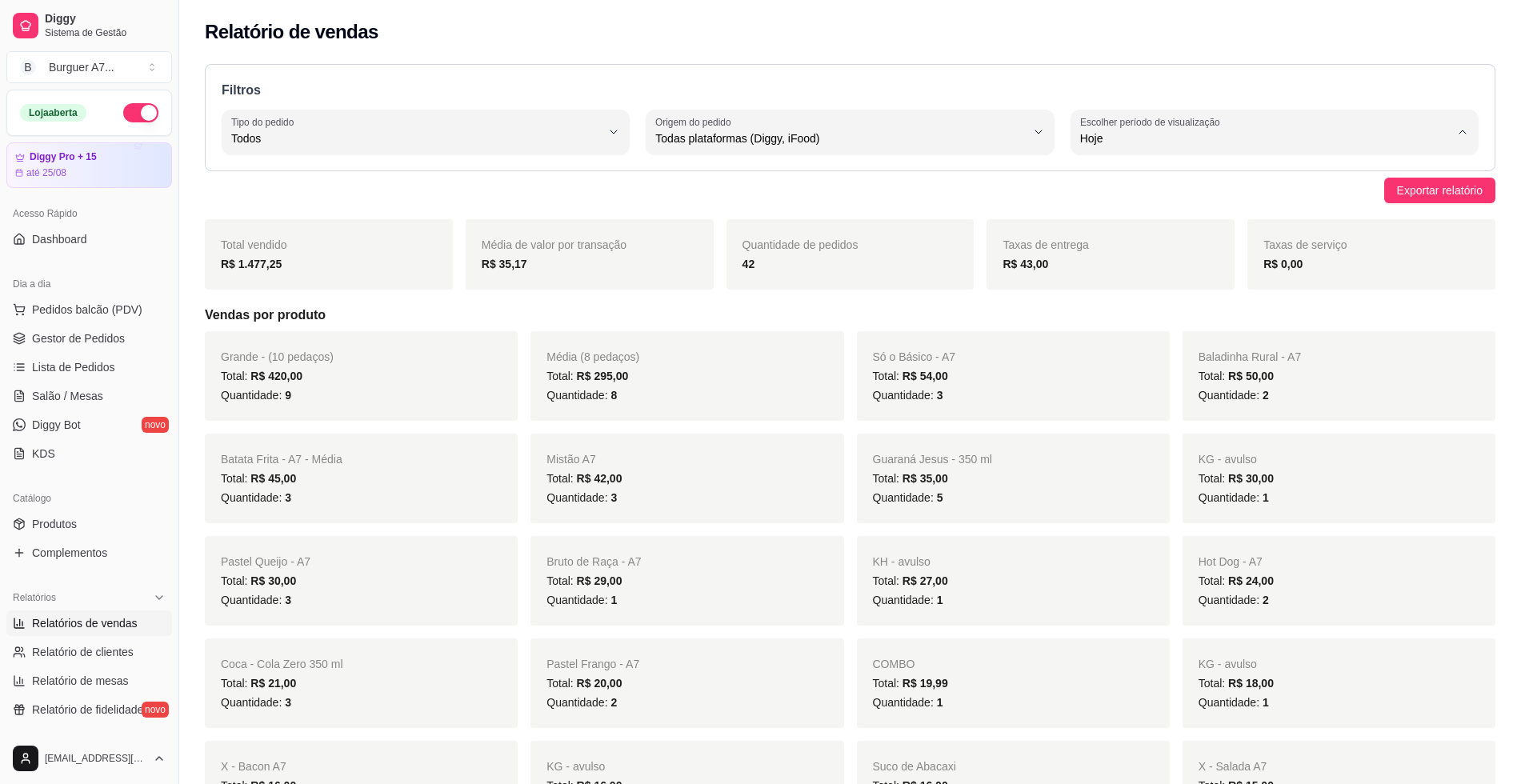
click at [1107, 334] on span "Customizado" at bounding box center [1267, 333] width 352 height 15
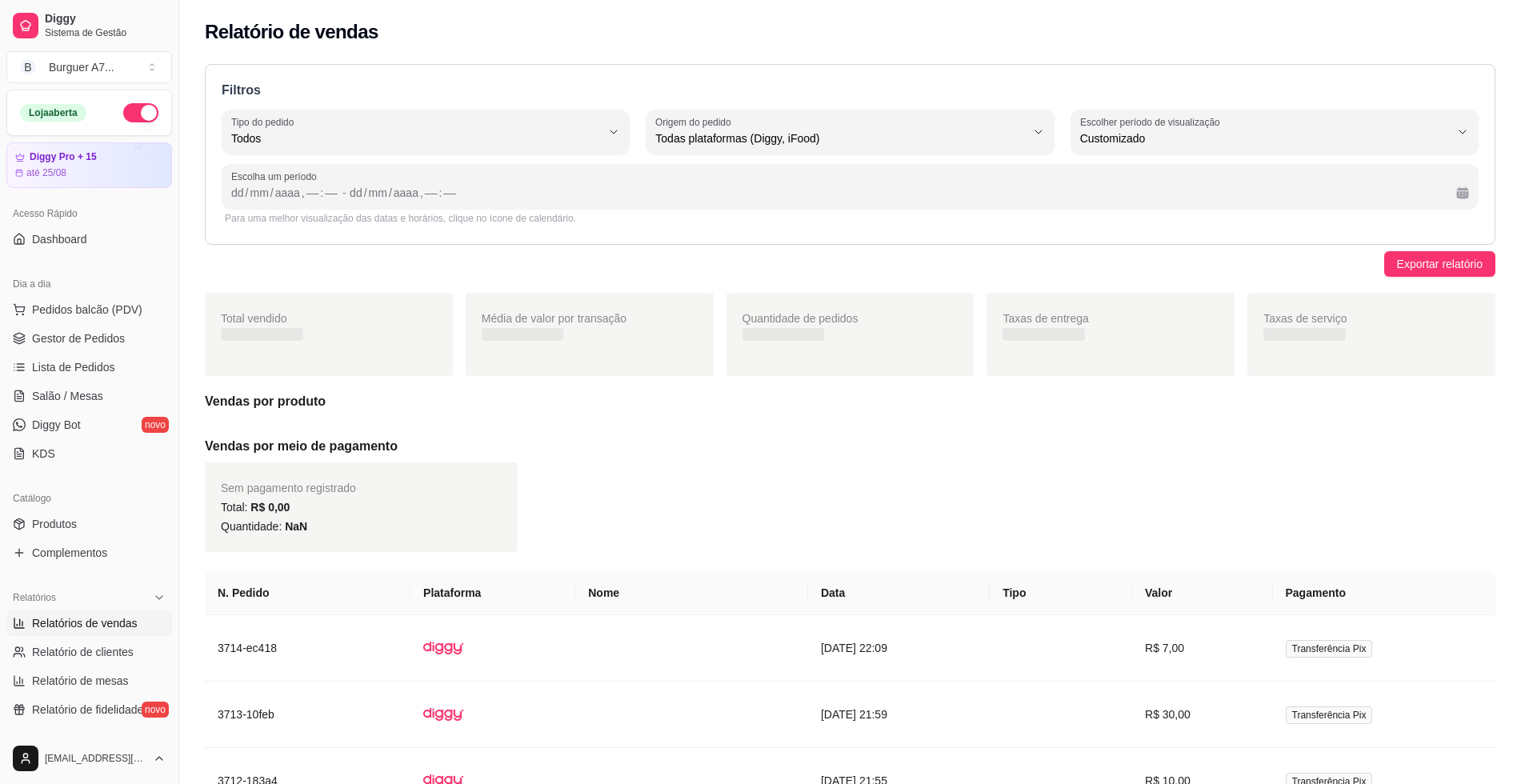
scroll to position [15, 0]
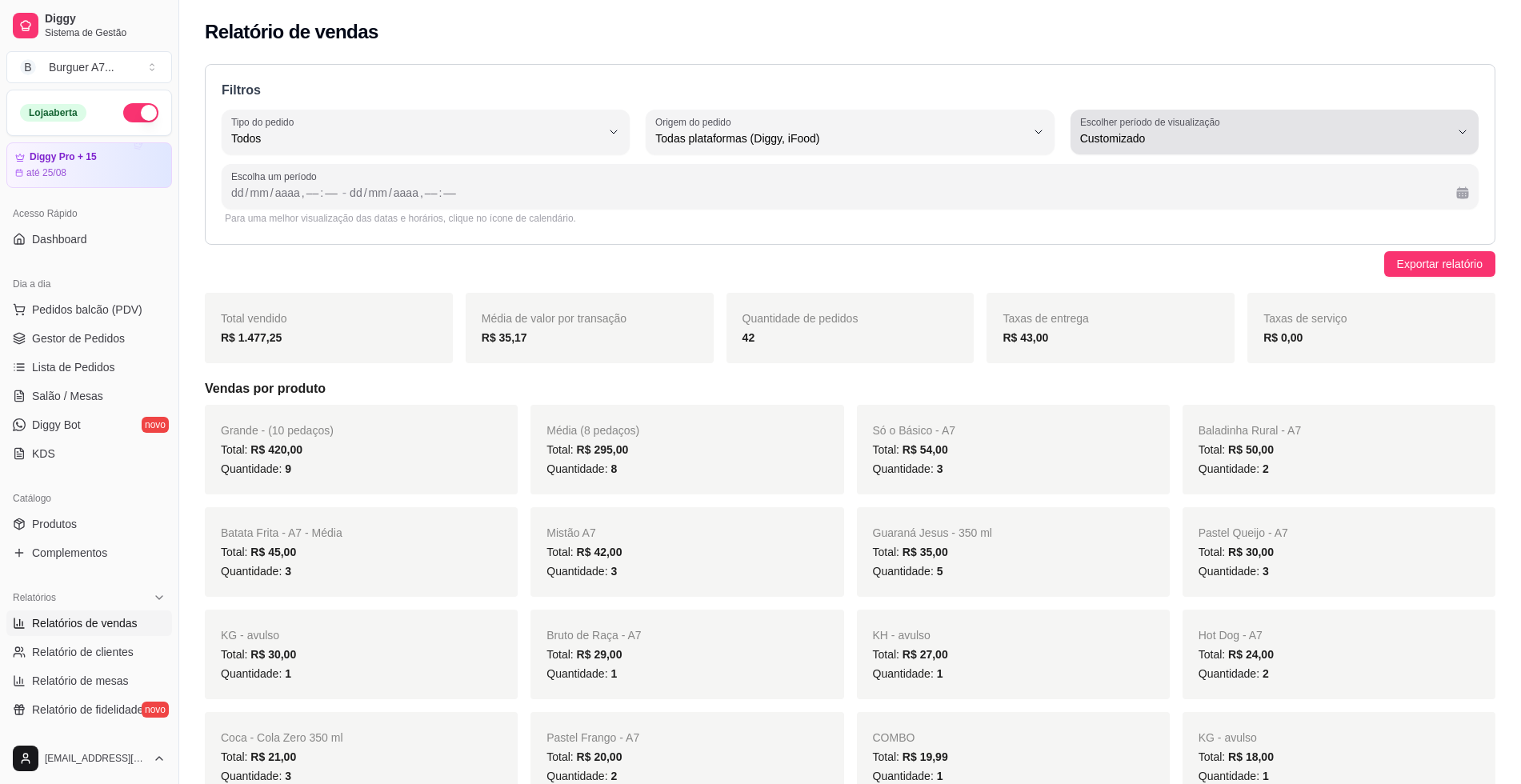
click at [1093, 132] on span "Customizado" at bounding box center [1264, 139] width 369 height 16
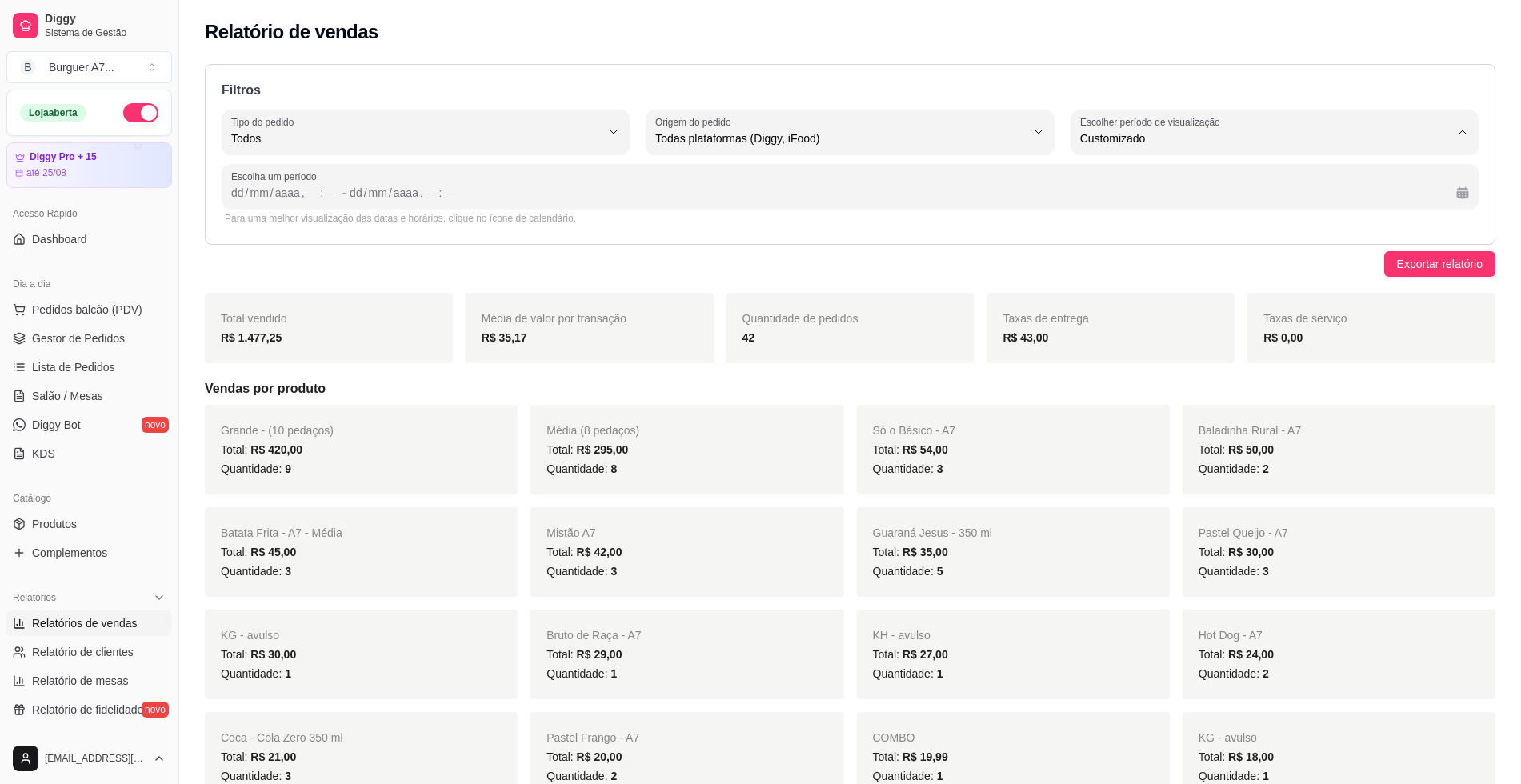
click at [1159, 194] on li "Ontem" at bounding box center [1275, 203] width 380 height 24
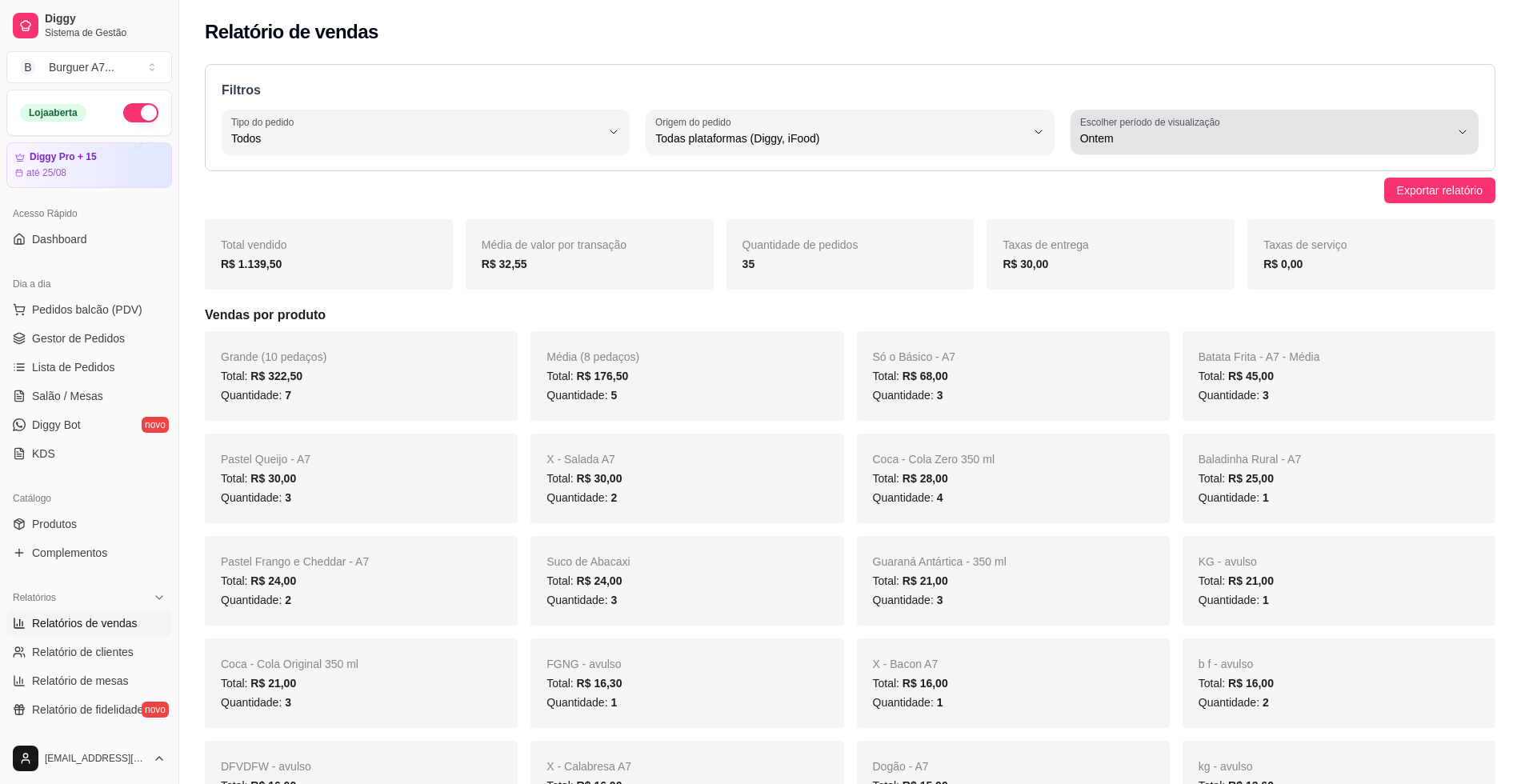
click at [1120, 126] on label "Escolher período de visualização" at bounding box center [1153, 121] width 145 height 14
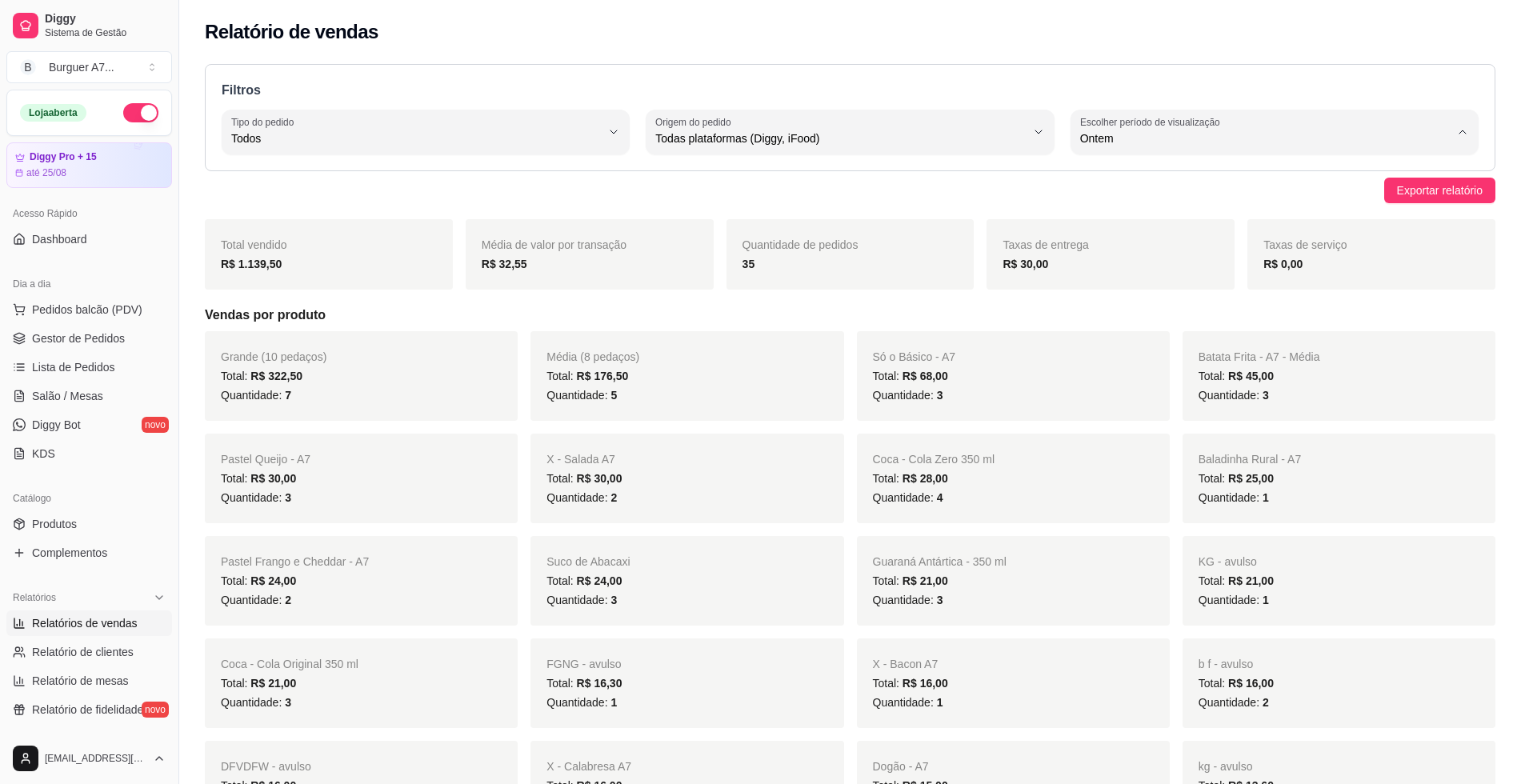
click at [1108, 174] on span "Hoje" at bounding box center [1267, 176] width 352 height 15
click at [126, 328] on link "Gestor de Pedidos" at bounding box center [89, 337] width 165 height 25
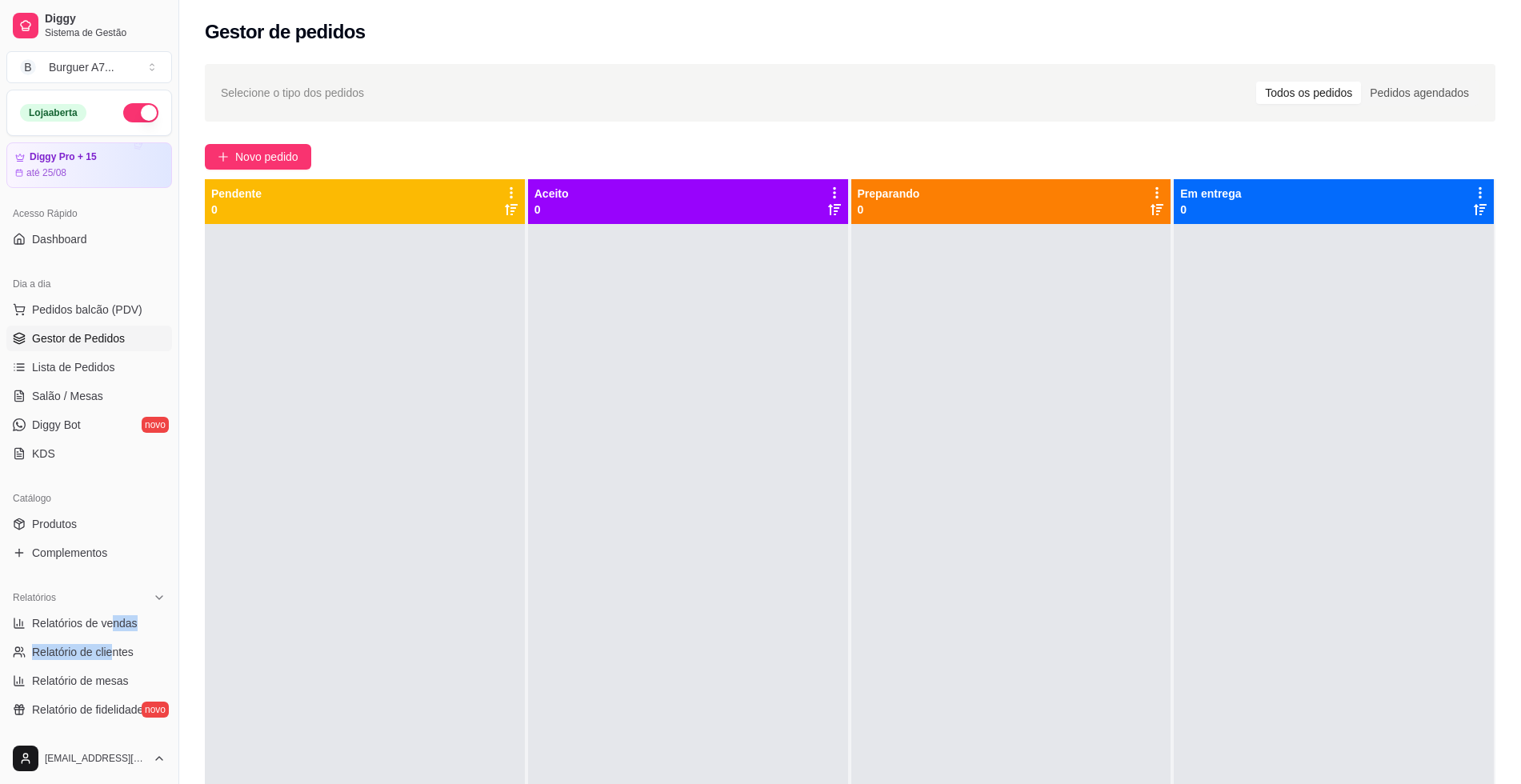
click at [112, 636] on ul "Relatórios de vendas Relatório de clientes Relatório de mesas Relatório de fide…" at bounding box center [89, 666] width 165 height 112
click at [112, 630] on link "Relatórios de vendas" at bounding box center [89, 623] width 165 height 25
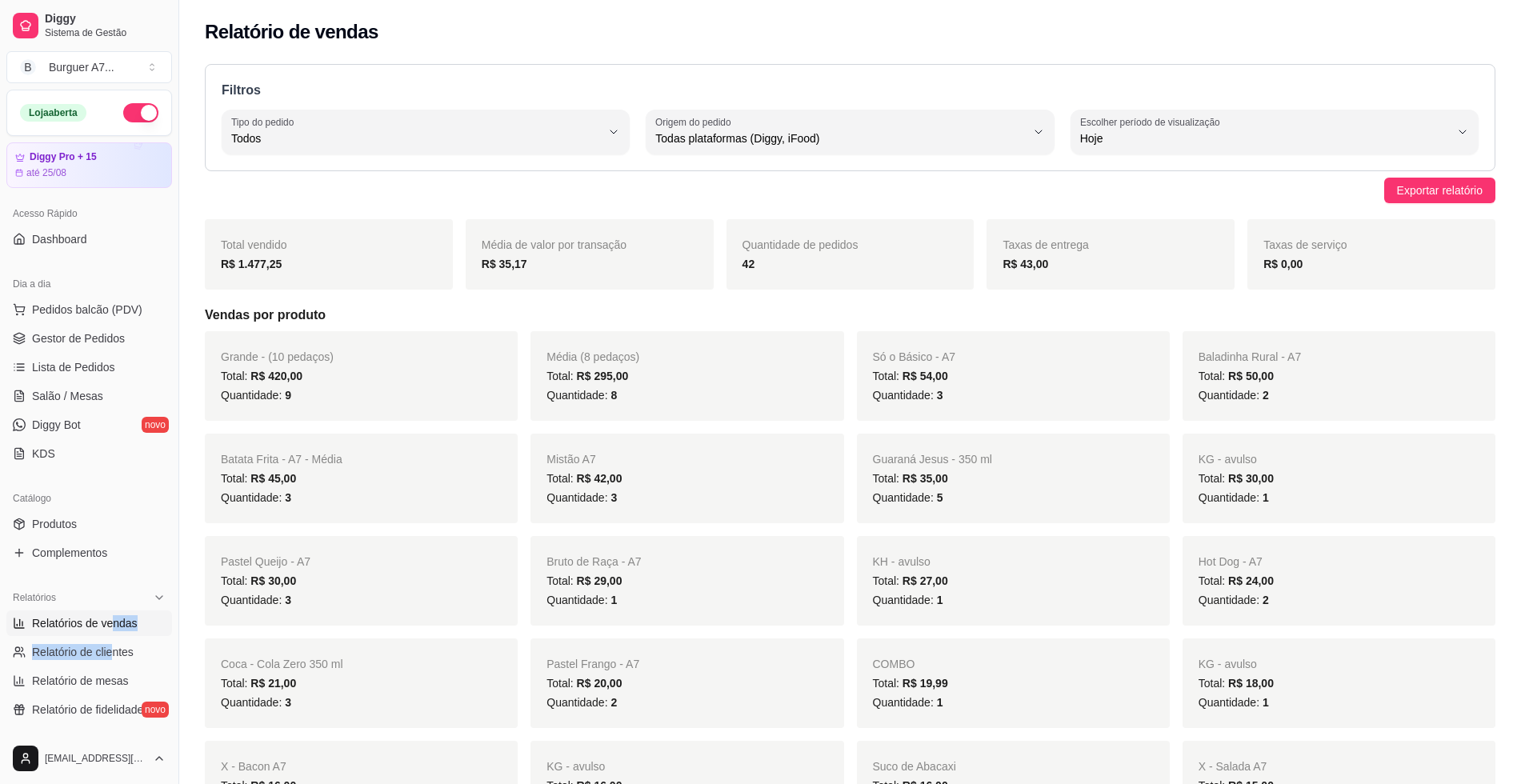
click at [113, 629] on span "Relatórios de vendas" at bounding box center [85, 623] width 106 height 16
click at [112, 625] on span "Relatórios de vendas" at bounding box center [85, 623] width 106 height 16
click at [117, 325] on ul "Pedidos balcão (PDV) Gestor de Pedidos Lista de Pedidos Salão / Mesas Diggy Bot…" at bounding box center [89, 381] width 165 height 170
click at [69, 309] on span "Pedidos balcão (PDV)" at bounding box center [86, 310] width 110 height 16
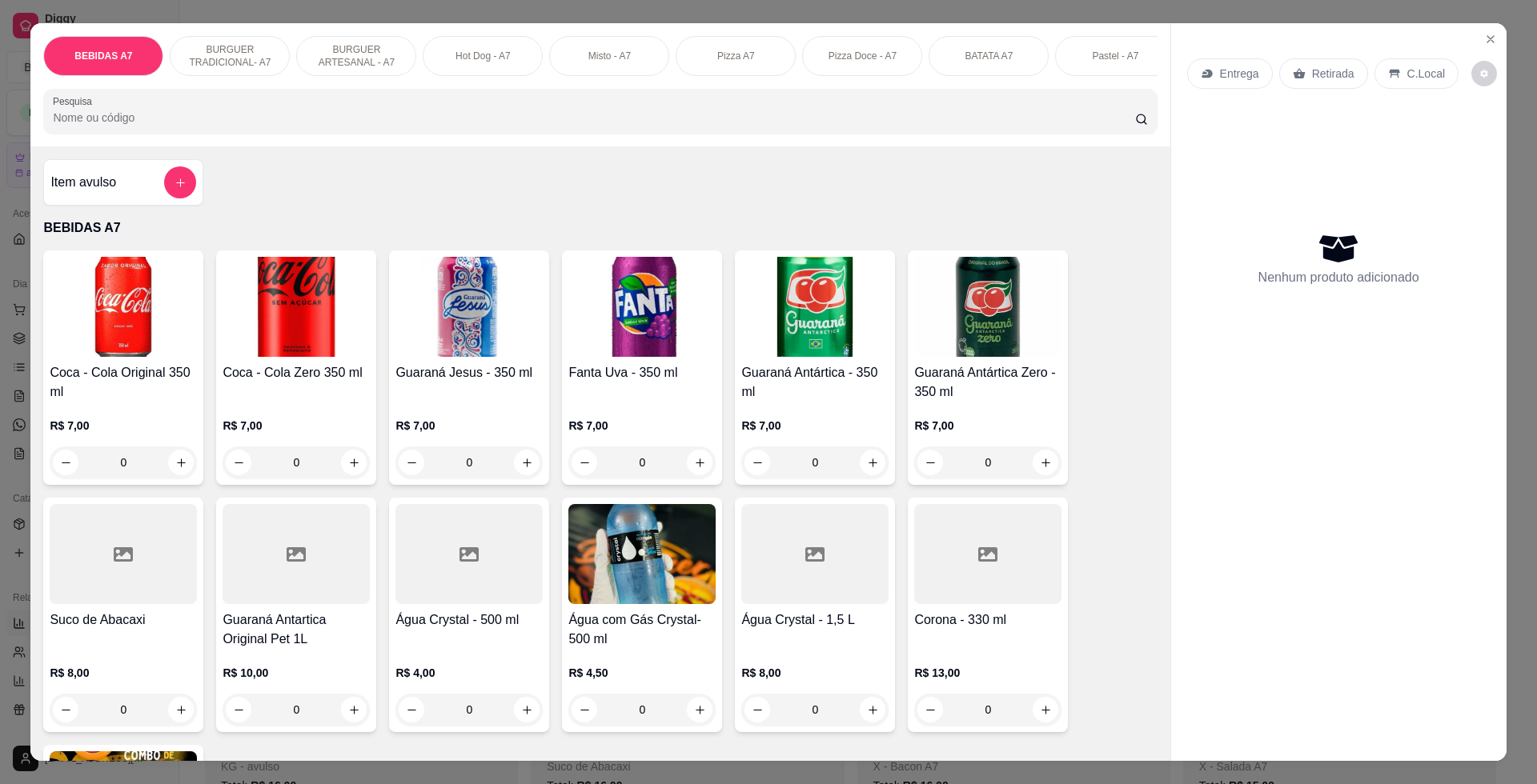
click at [1474, 51] on div "Entrega Retirada C.Local" at bounding box center [1339, 73] width 303 height 56
click at [1481, 46] on button "Close" at bounding box center [1490, 38] width 25 height 25
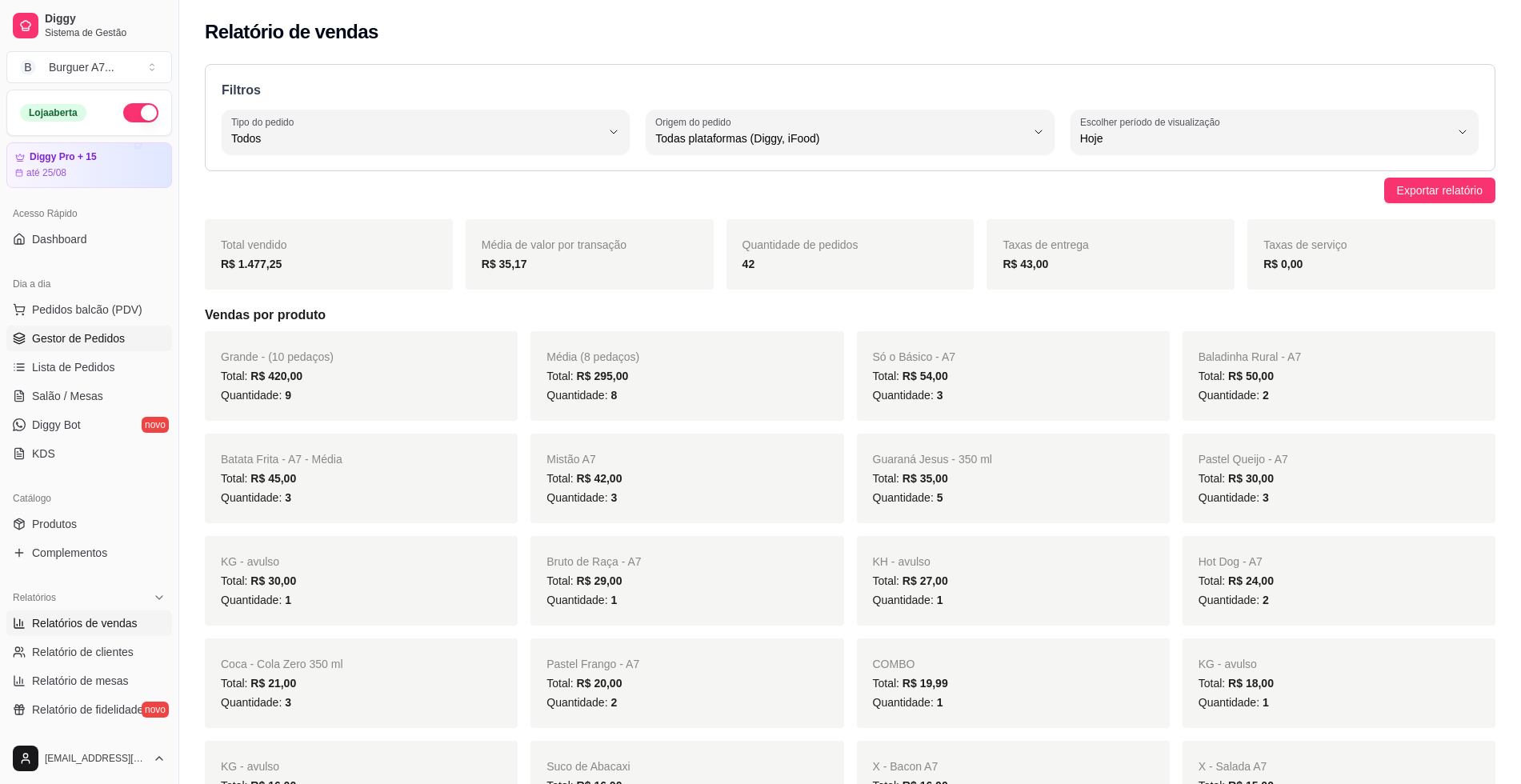
click at [137, 346] on link "Gestor de Pedidos" at bounding box center [89, 337] width 165 height 25
